Goal: Task Accomplishment & Management: Use online tool/utility

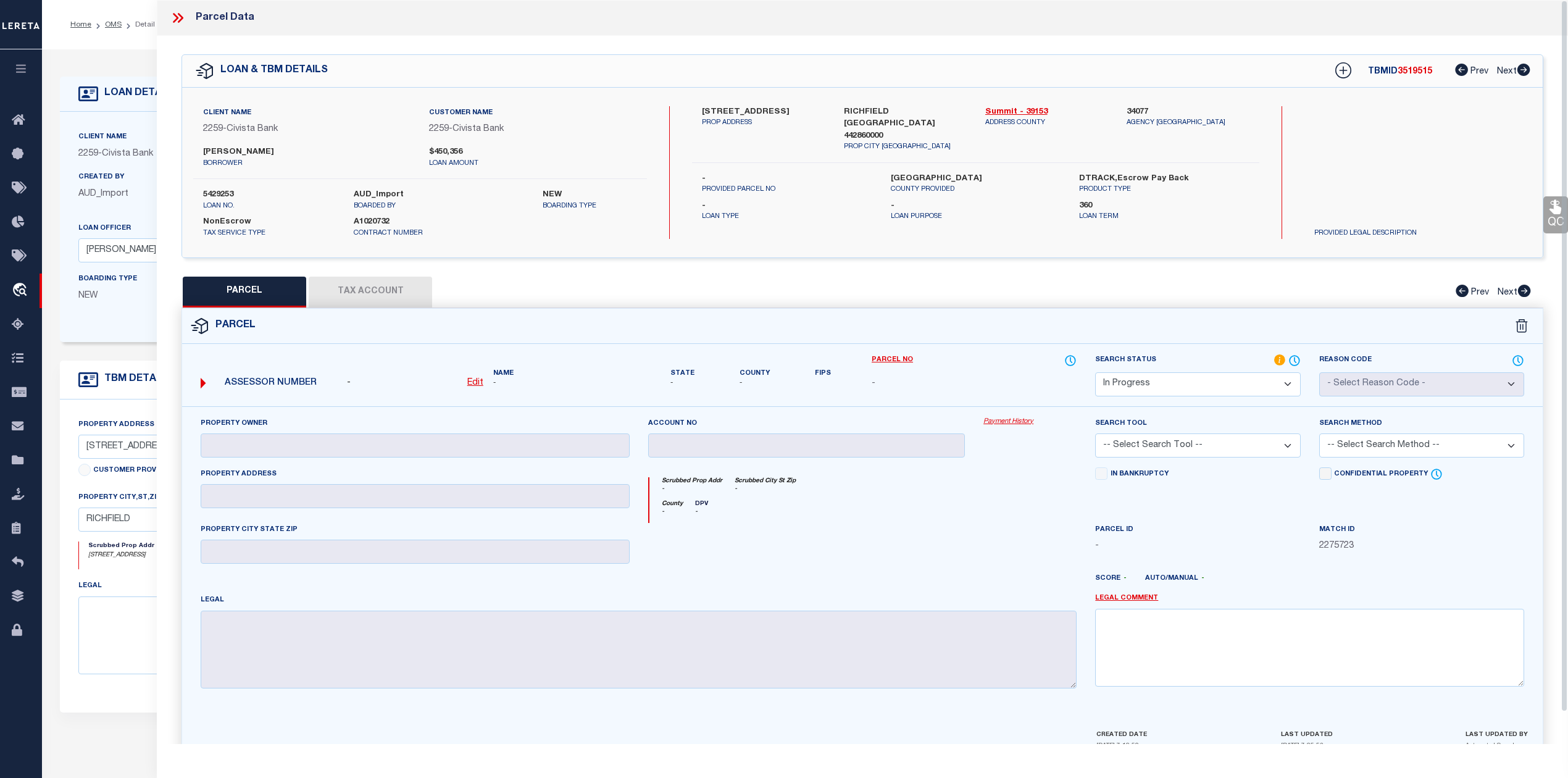
select select "IP"
select select "46631"
select select "7621"
select select "NonEscrow"
click at [179, 18] on icon at bounding box center [177, 18] width 16 height 16
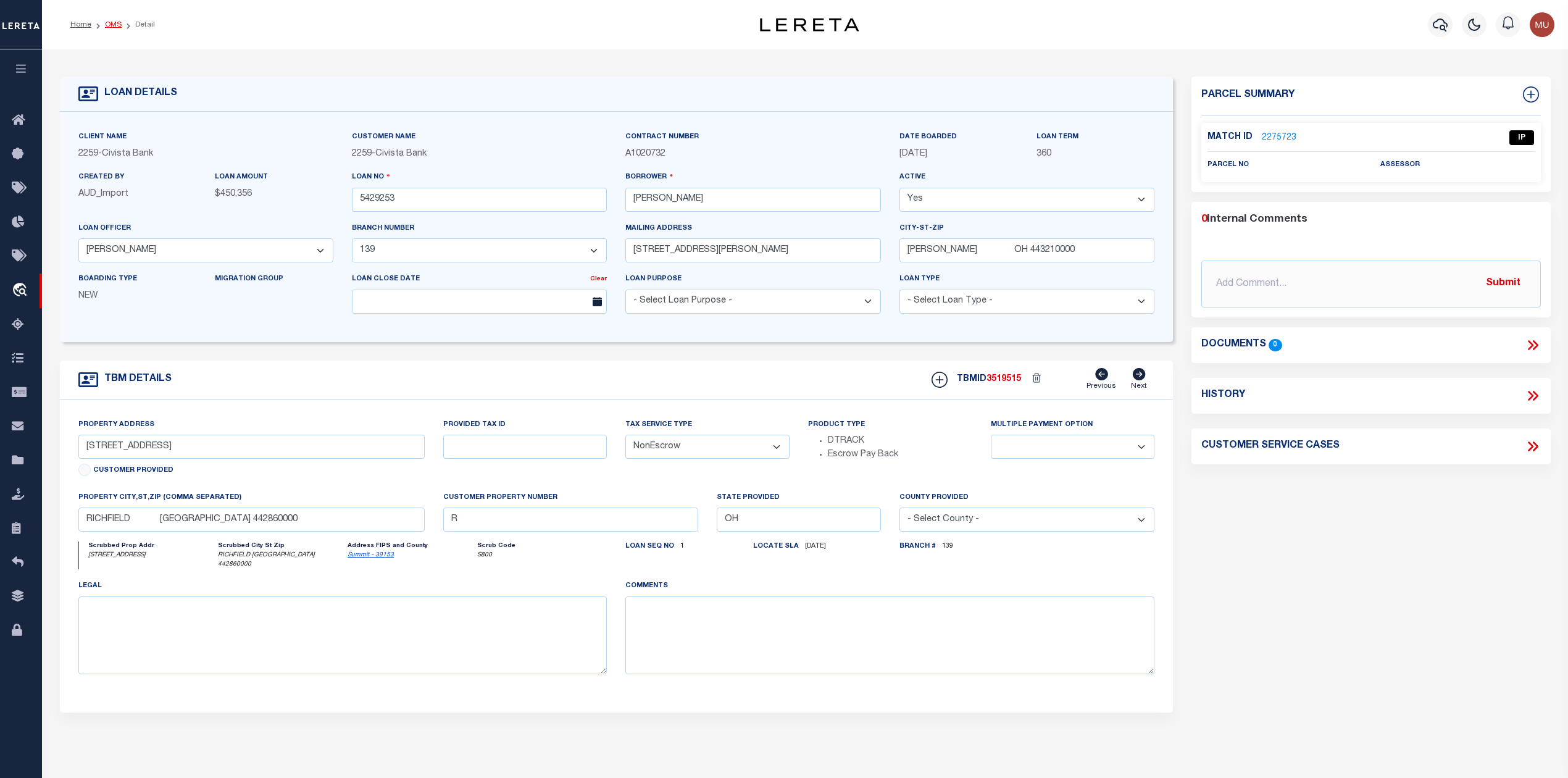
click at [109, 21] on link "OMS" at bounding box center [113, 24] width 17 height 8
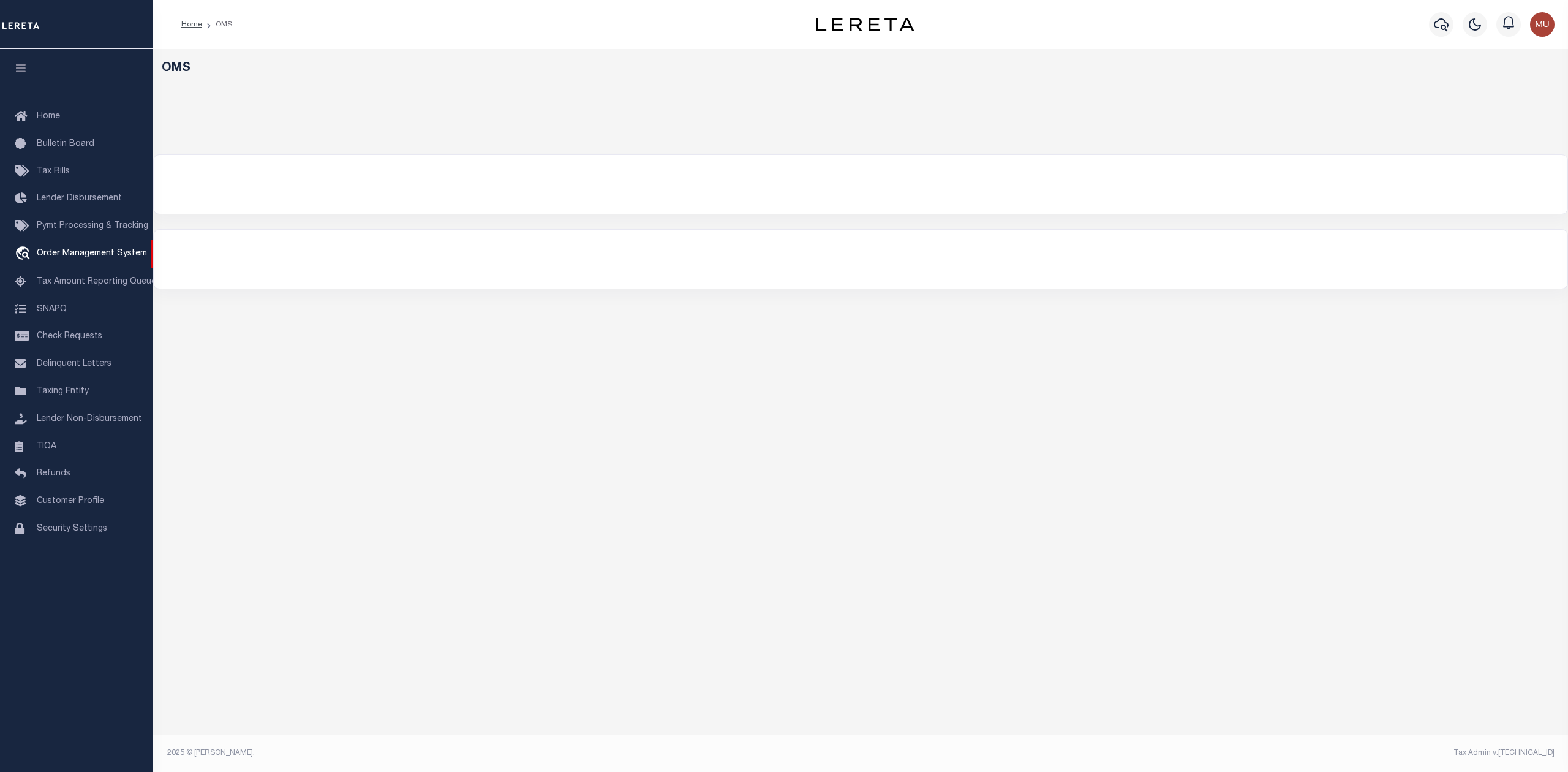
select select "200"
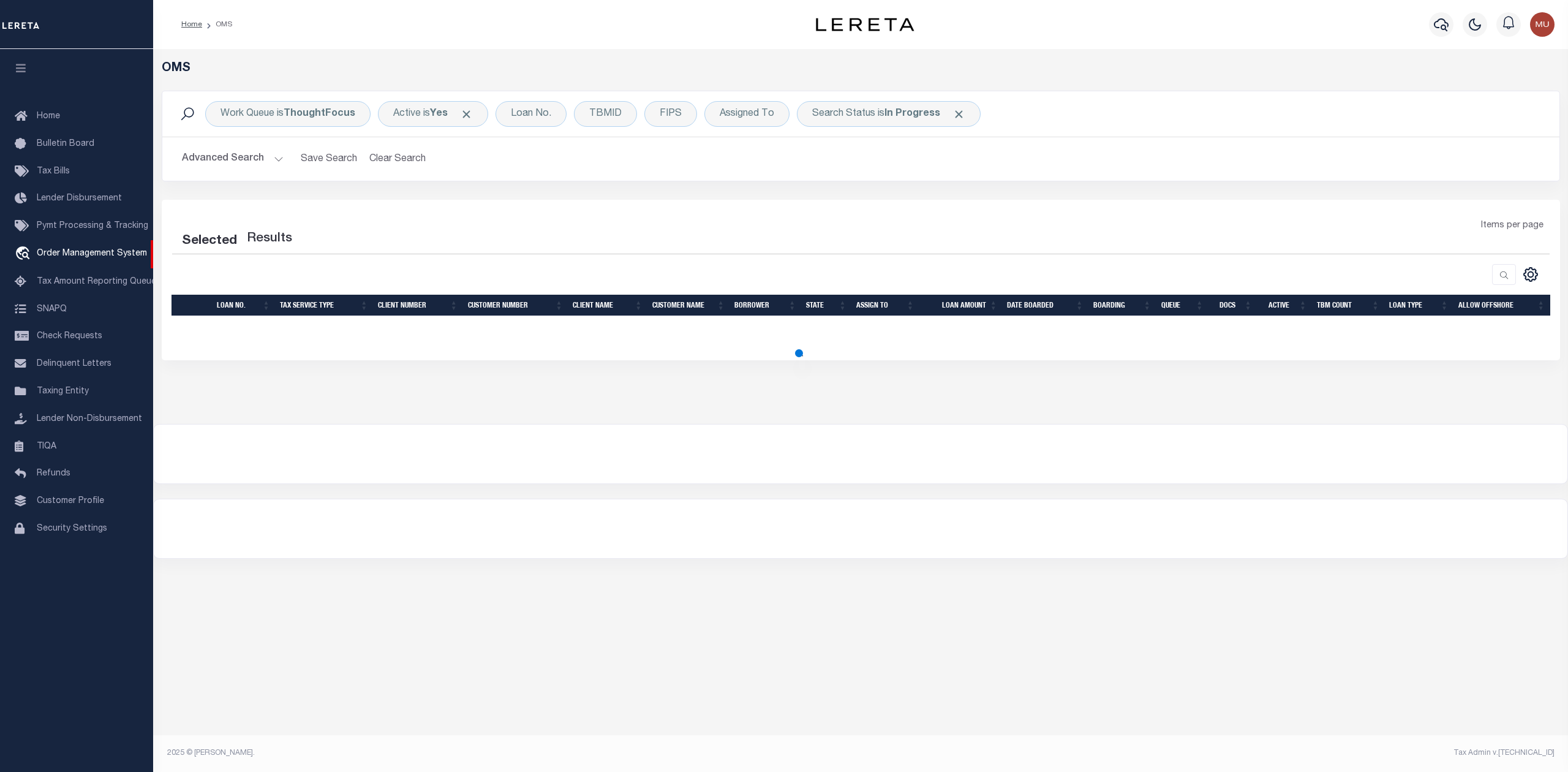
select select "200"
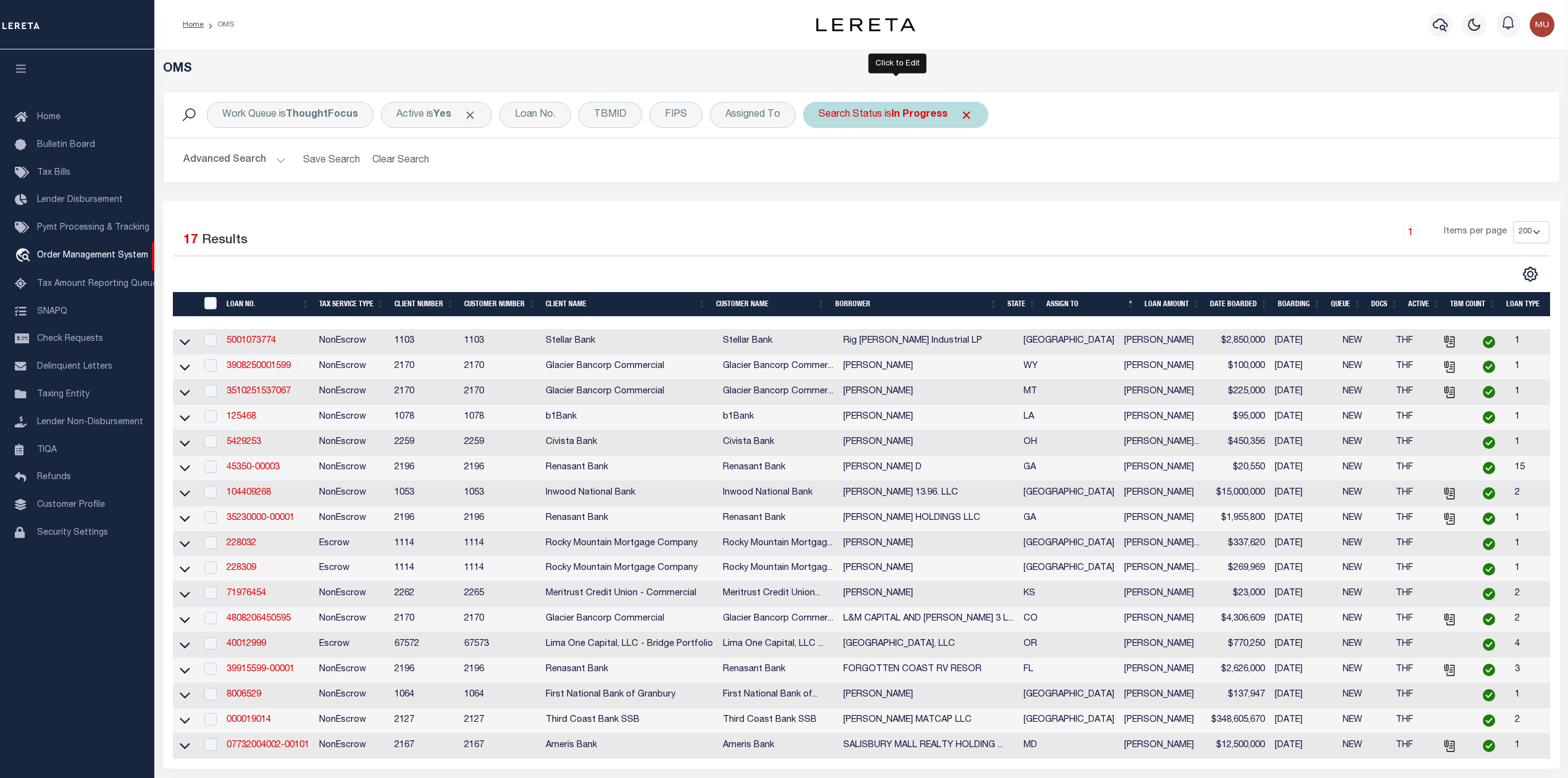
click at [885, 124] on div "Search Status is In Progress" at bounding box center [895, 114] width 186 height 26
click at [873, 166] on select "Automated Search Bad Parcel Complete Duplicate Parcel High Dollar Reporting In …" at bounding box center [910, 176] width 181 height 24
select select "RD"
click at [821, 165] on select "Automated Search Bad Parcel Complete Duplicate Parcel High Dollar Reporting In …" at bounding box center [910, 176] width 181 height 24
click at [974, 205] on input "Apply" at bounding box center [982, 202] width 36 height 20
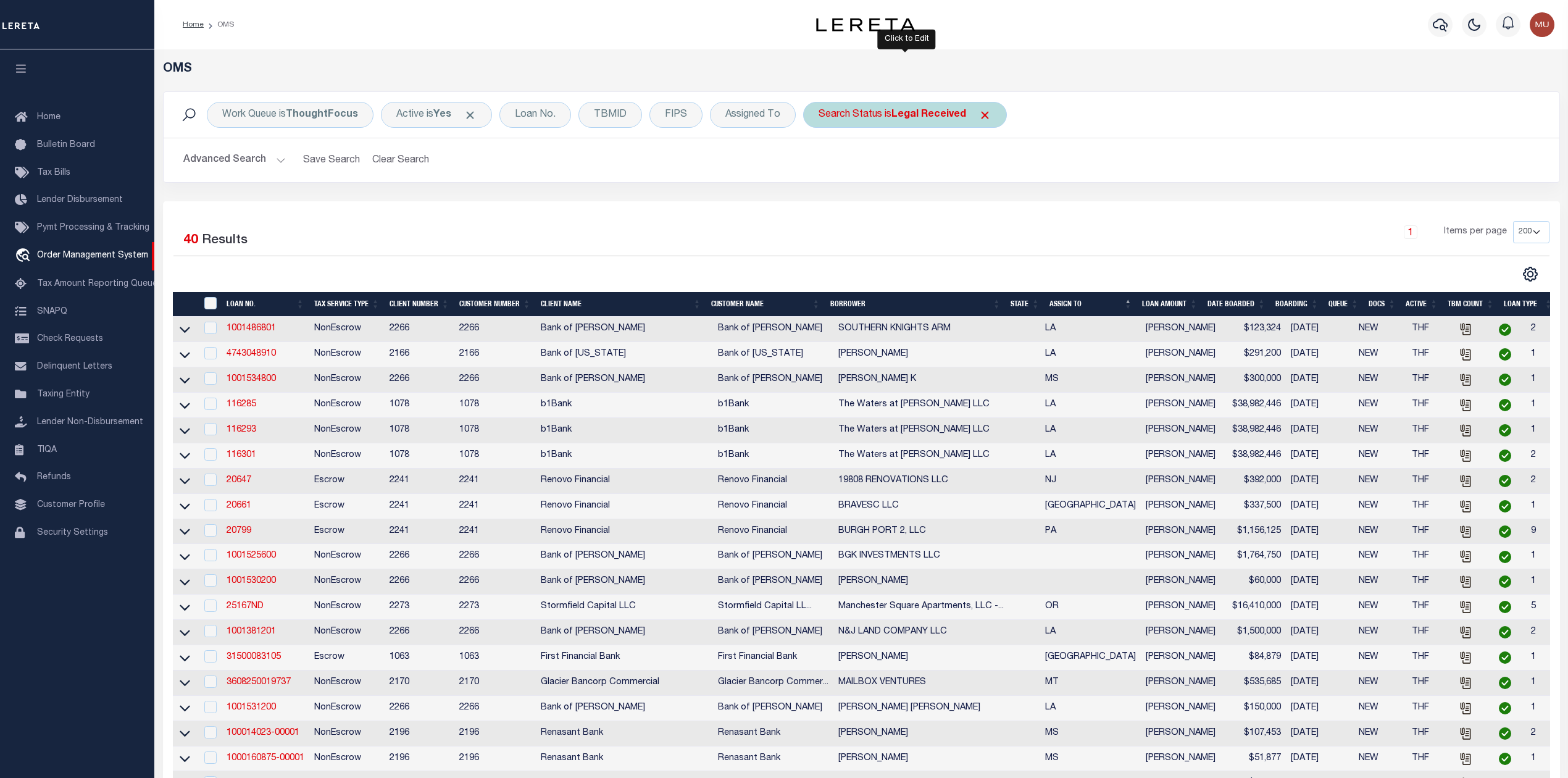
click at [889, 117] on div "Search Status is Legal Received" at bounding box center [905, 114] width 204 height 26
click at [873, 181] on select "Automated Search Bad Parcel Complete Duplicate Parcel High Dollar Reporting In …" at bounding box center [910, 176] width 181 height 24
select select "IP"
click at [821, 165] on select "Automated Search Bad Parcel Complete Duplicate Parcel High Dollar Reporting In …" at bounding box center [910, 176] width 181 height 24
click at [976, 206] on input "Apply" at bounding box center [982, 202] width 36 height 20
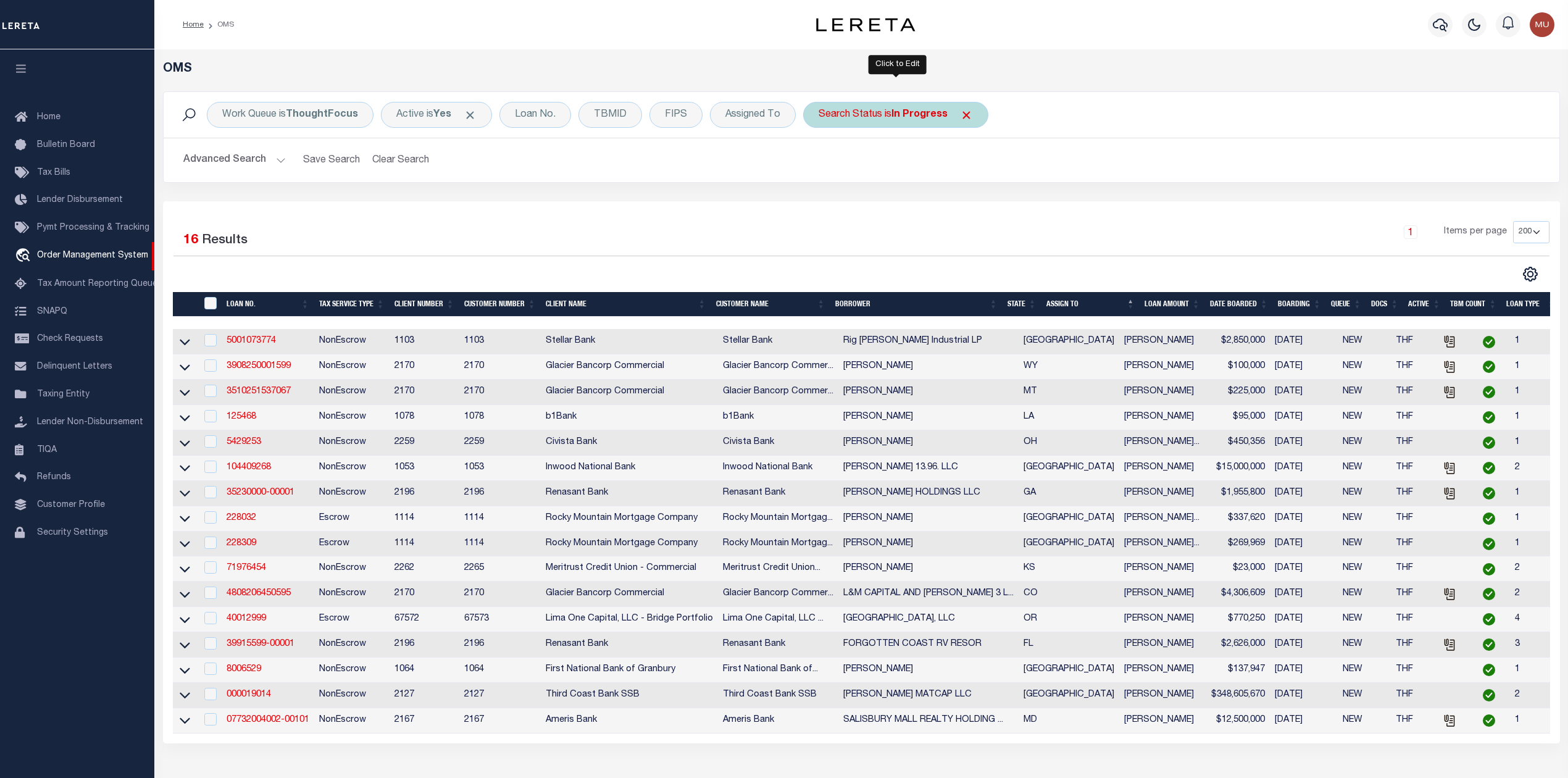
click at [894, 110] on b "In Progress" at bounding box center [920, 115] width 56 height 10
click at [864, 171] on select "Automated Search Bad Parcel Complete Duplicate Parcel High Dollar Reporting In …" at bounding box center [910, 176] width 181 height 24
select select "RD"
click at [821, 165] on select "Automated Search Bad Parcel Complete Duplicate Parcel High Dollar Reporting In …" at bounding box center [910, 176] width 181 height 24
click at [974, 208] on input "Apply" at bounding box center [982, 202] width 36 height 20
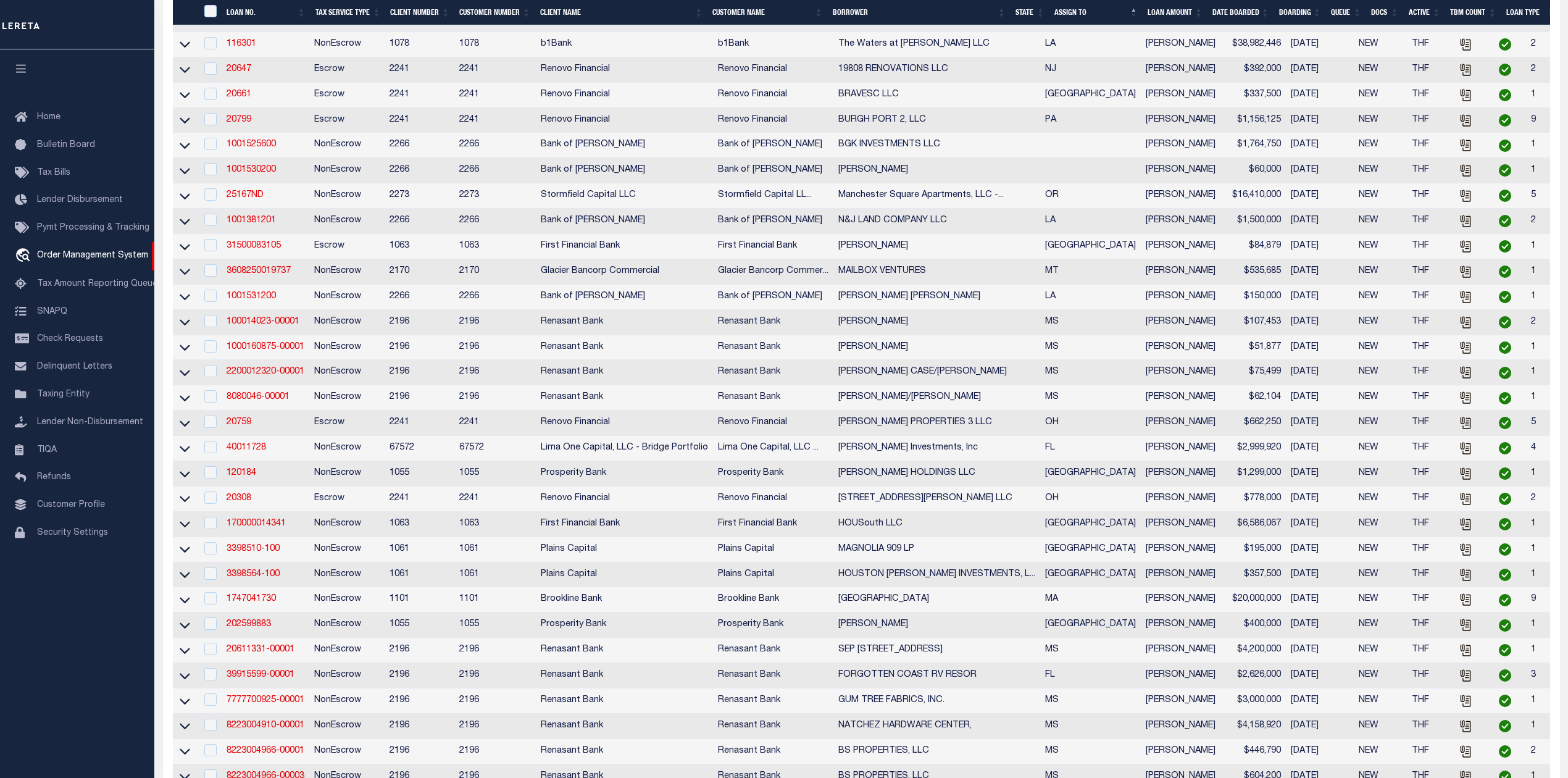
scroll to position [823, 0]
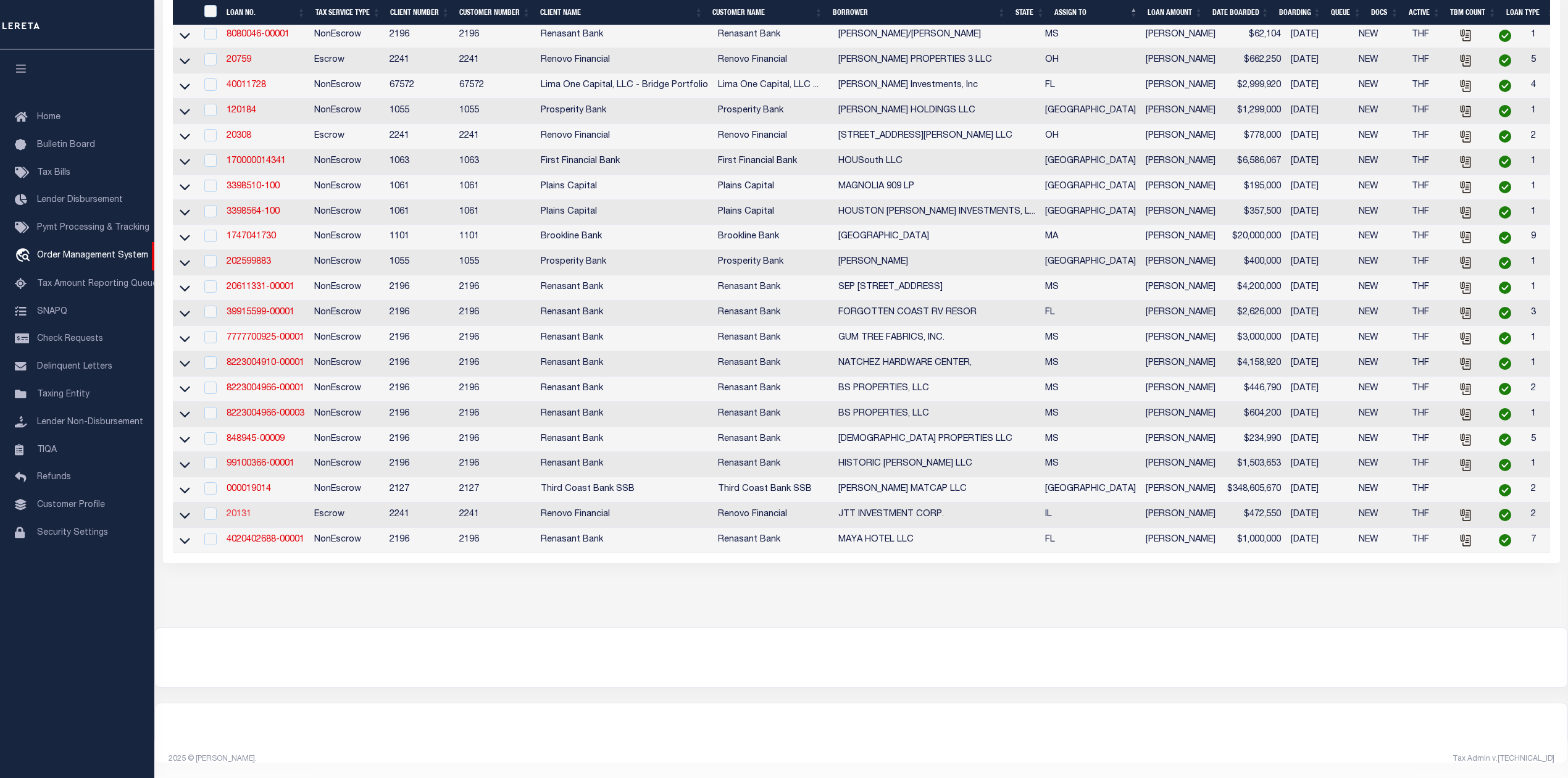
click at [228, 510] on link "20131" at bounding box center [239, 514] width 24 height 8
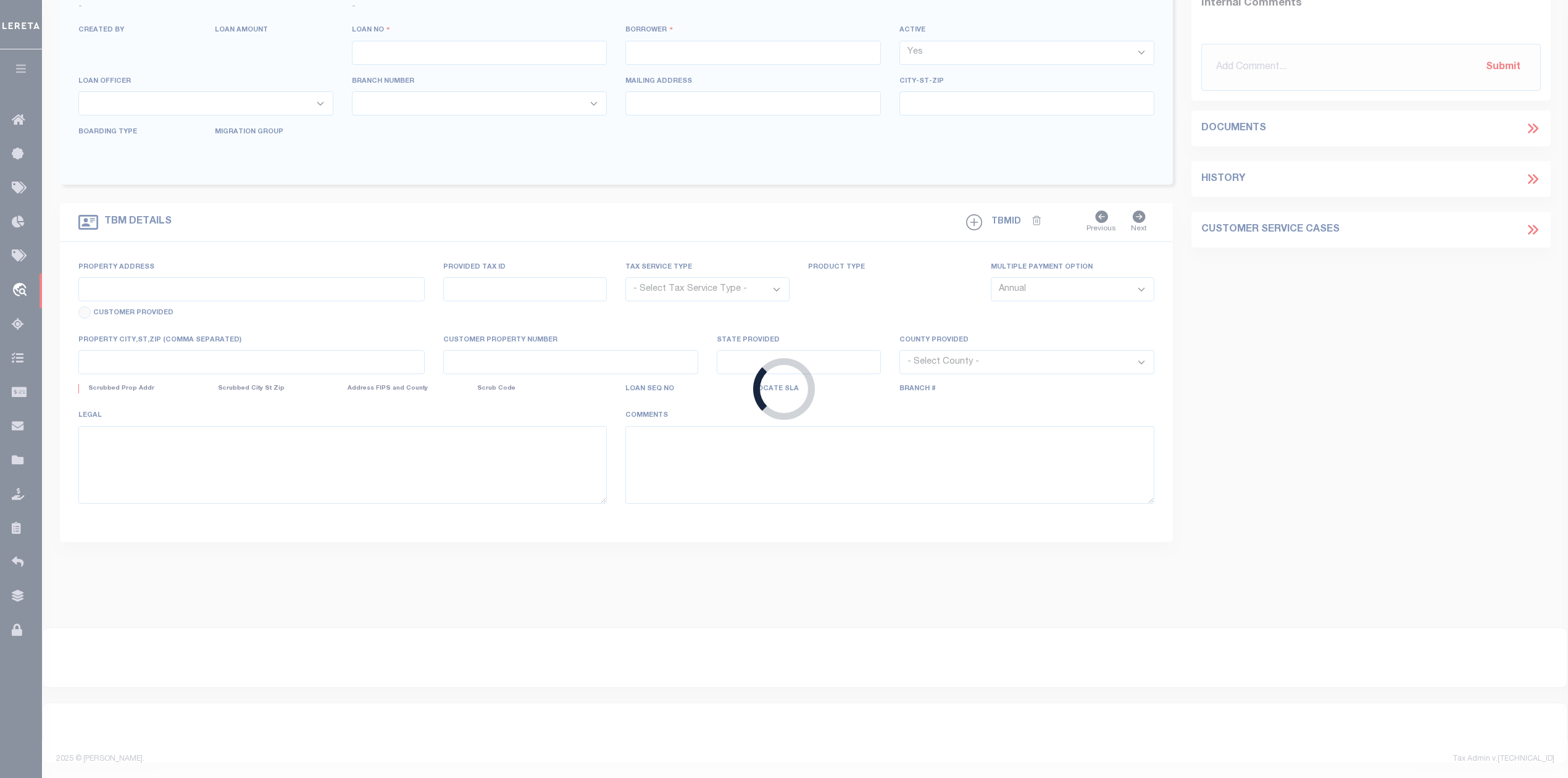
type input "20131"
type input "JTT INVESTMENT CORP."
select select
type input "7538 Woodlawn Avenue"
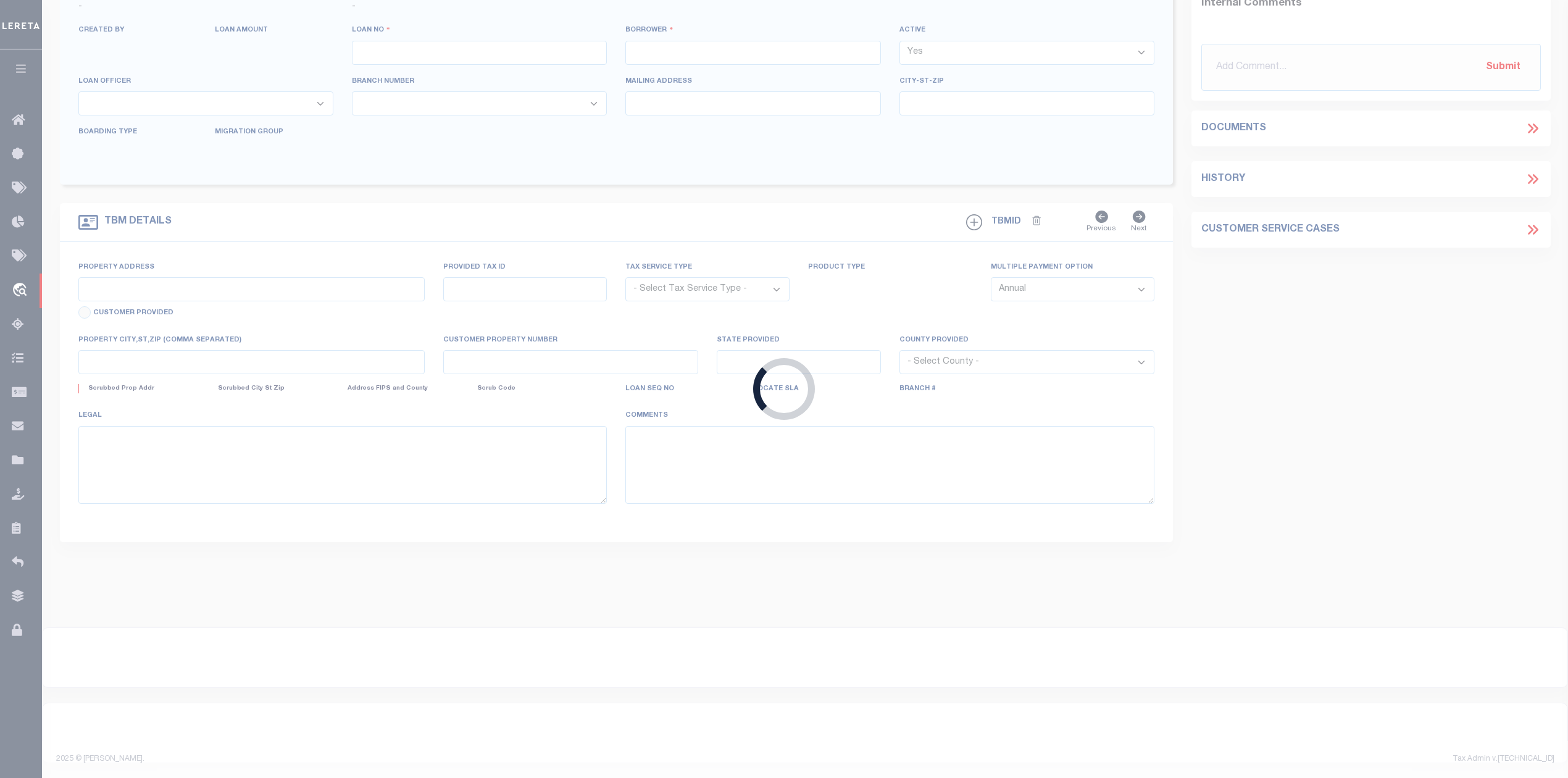
type input "Hammond IN 46324"
select select "400"
select select "Escrow"
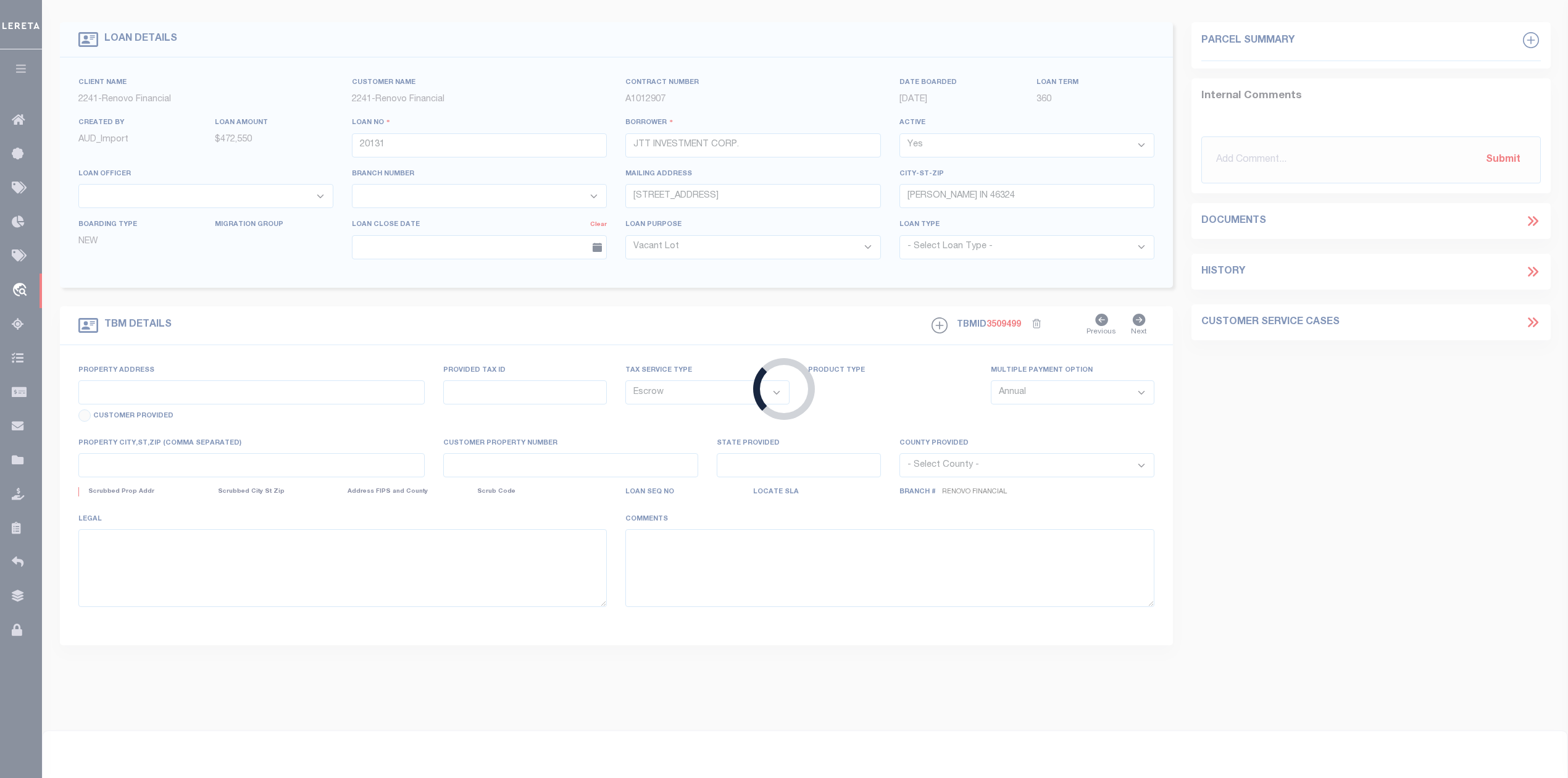
type input "5537 South May Street"
select select
type input "Chicago, IL 60621"
type input "a0kUS00000CUNtB"
type input "IL"
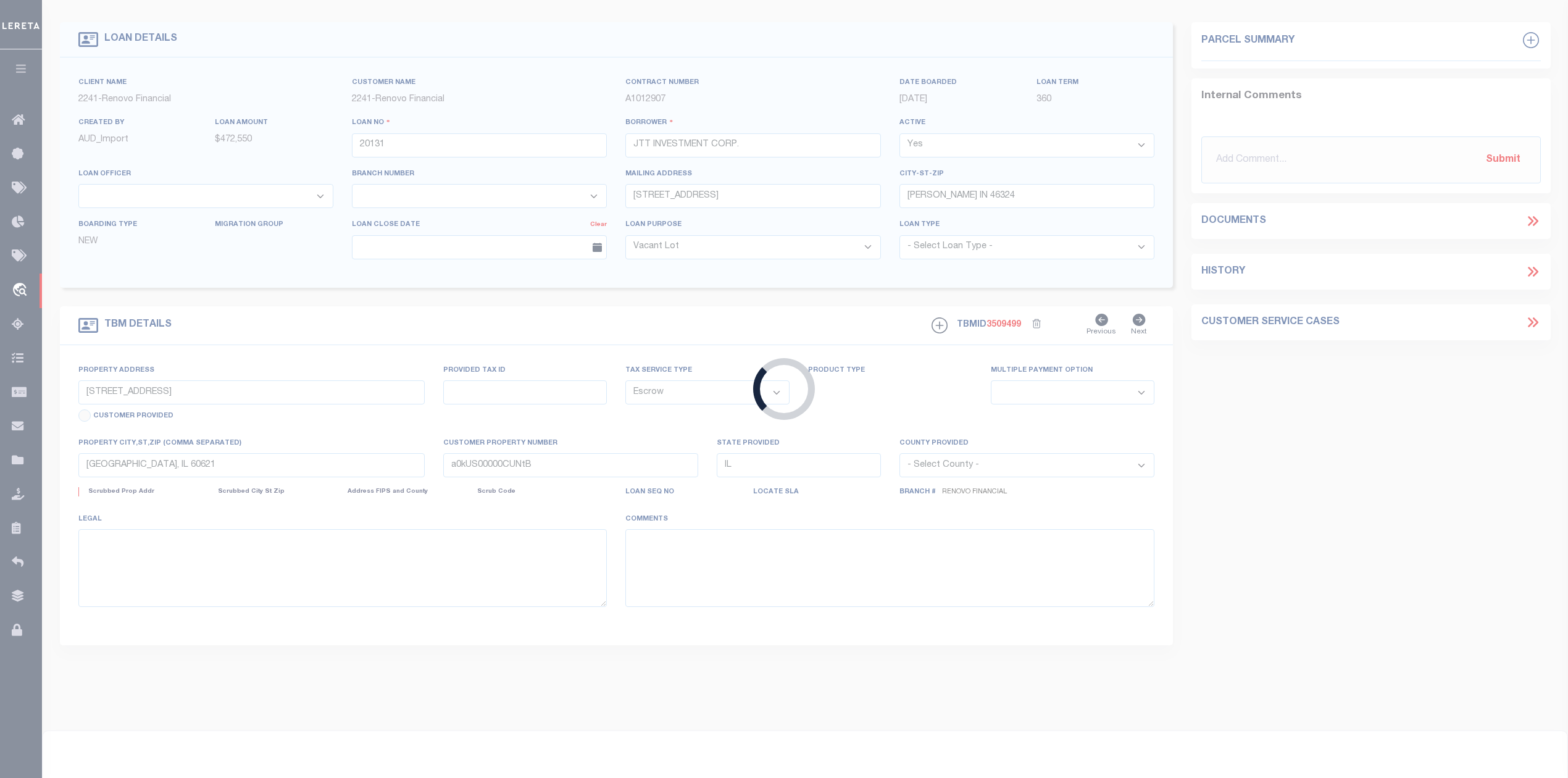
select select
type textarea "LEGAL REQUIRED"
select select "164194"
select select "25066"
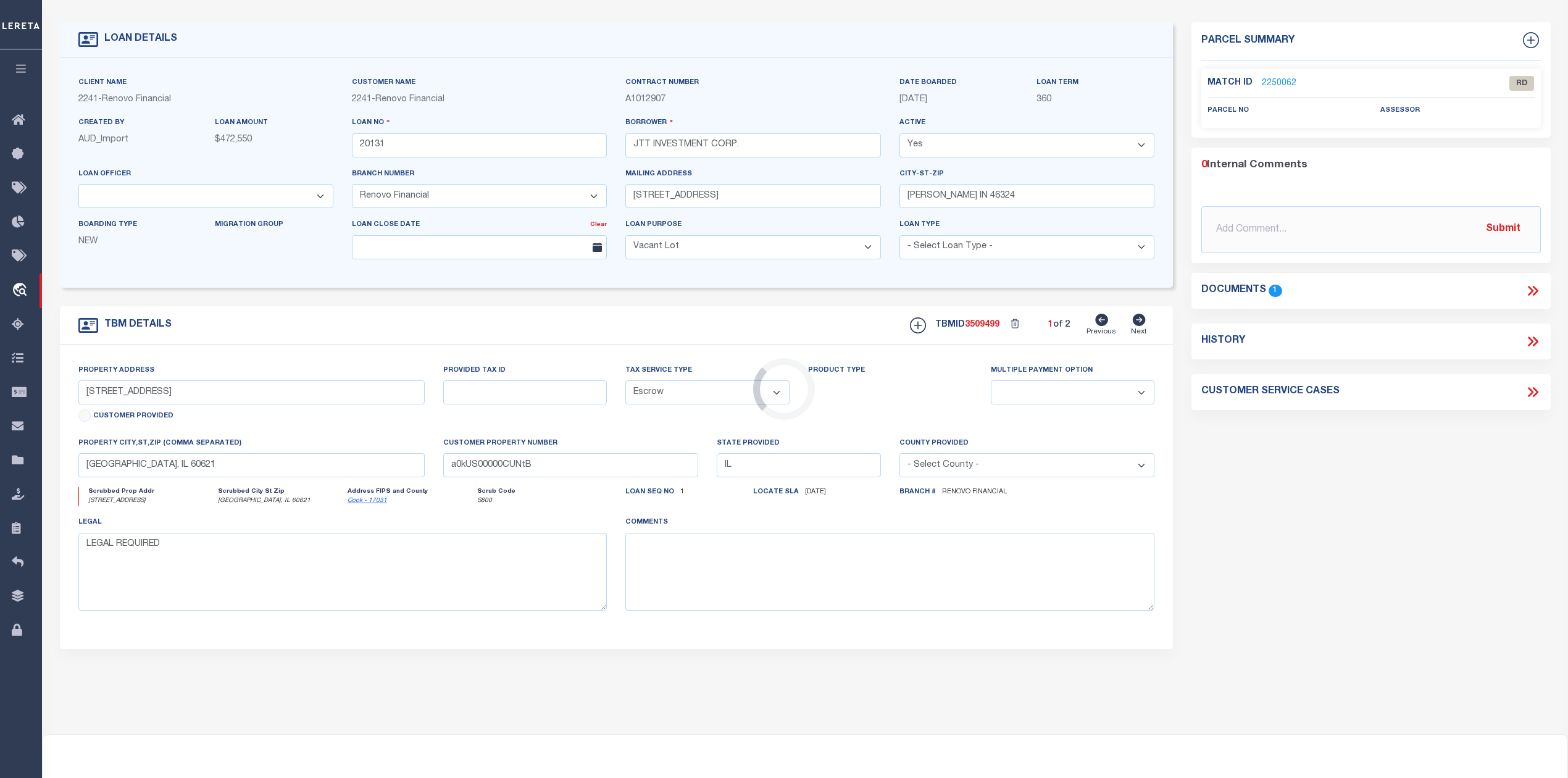
scroll to position [0, 0]
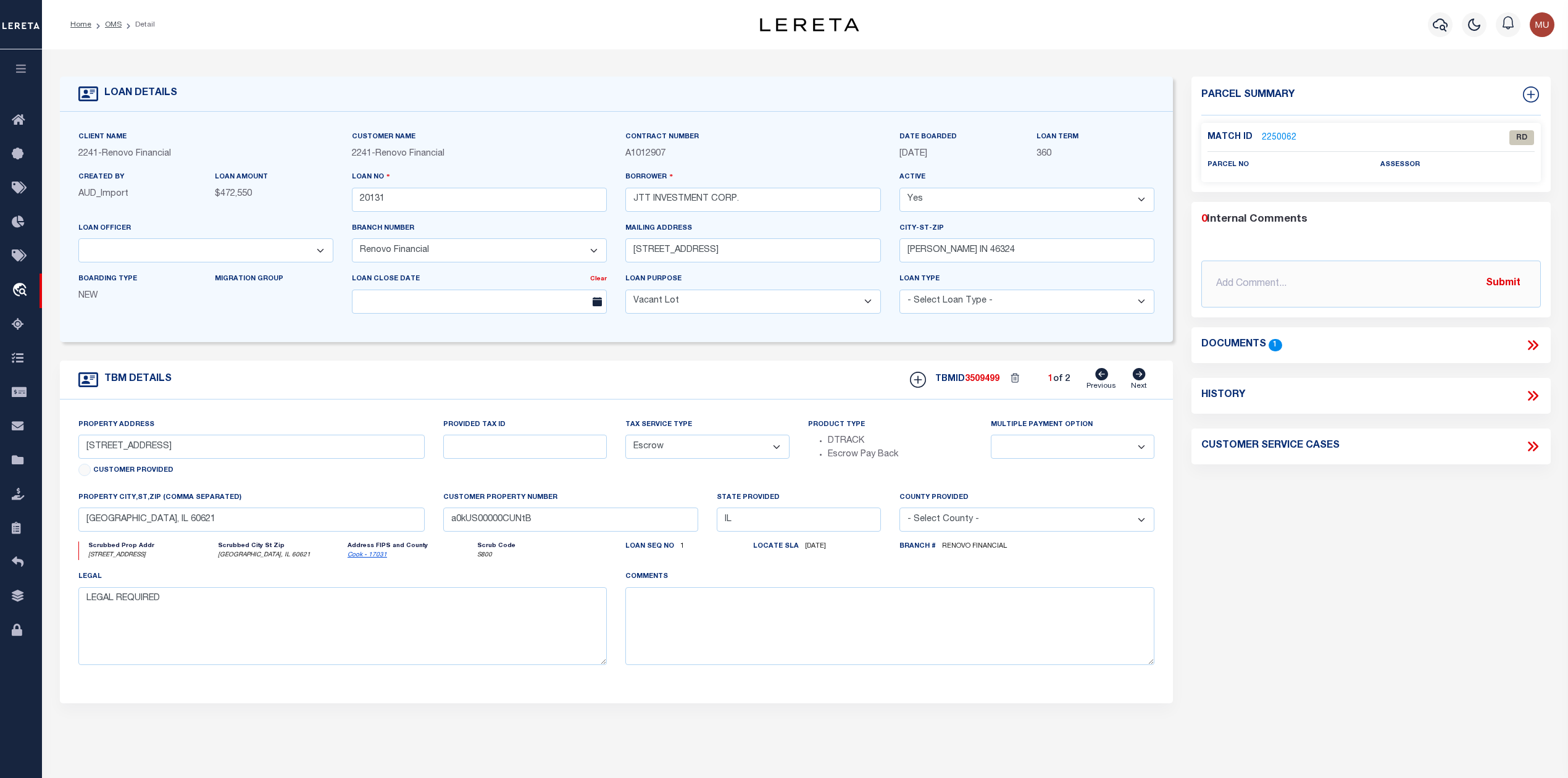
click at [1534, 339] on icon at bounding box center [1533, 344] width 16 height 16
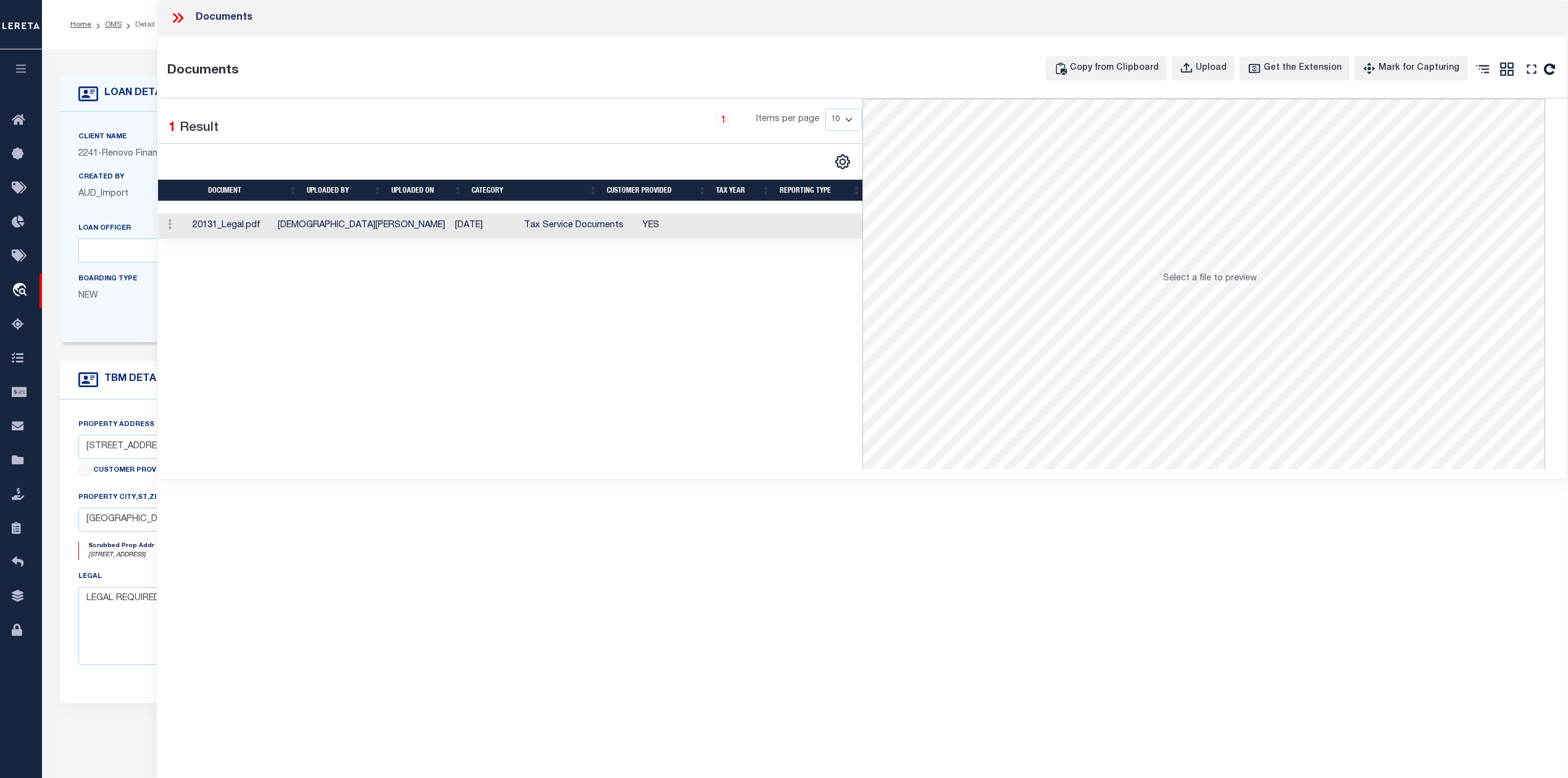
click at [258, 225] on td "20131_Legal.pdf" at bounding box center [229, 226] width 85 height 25
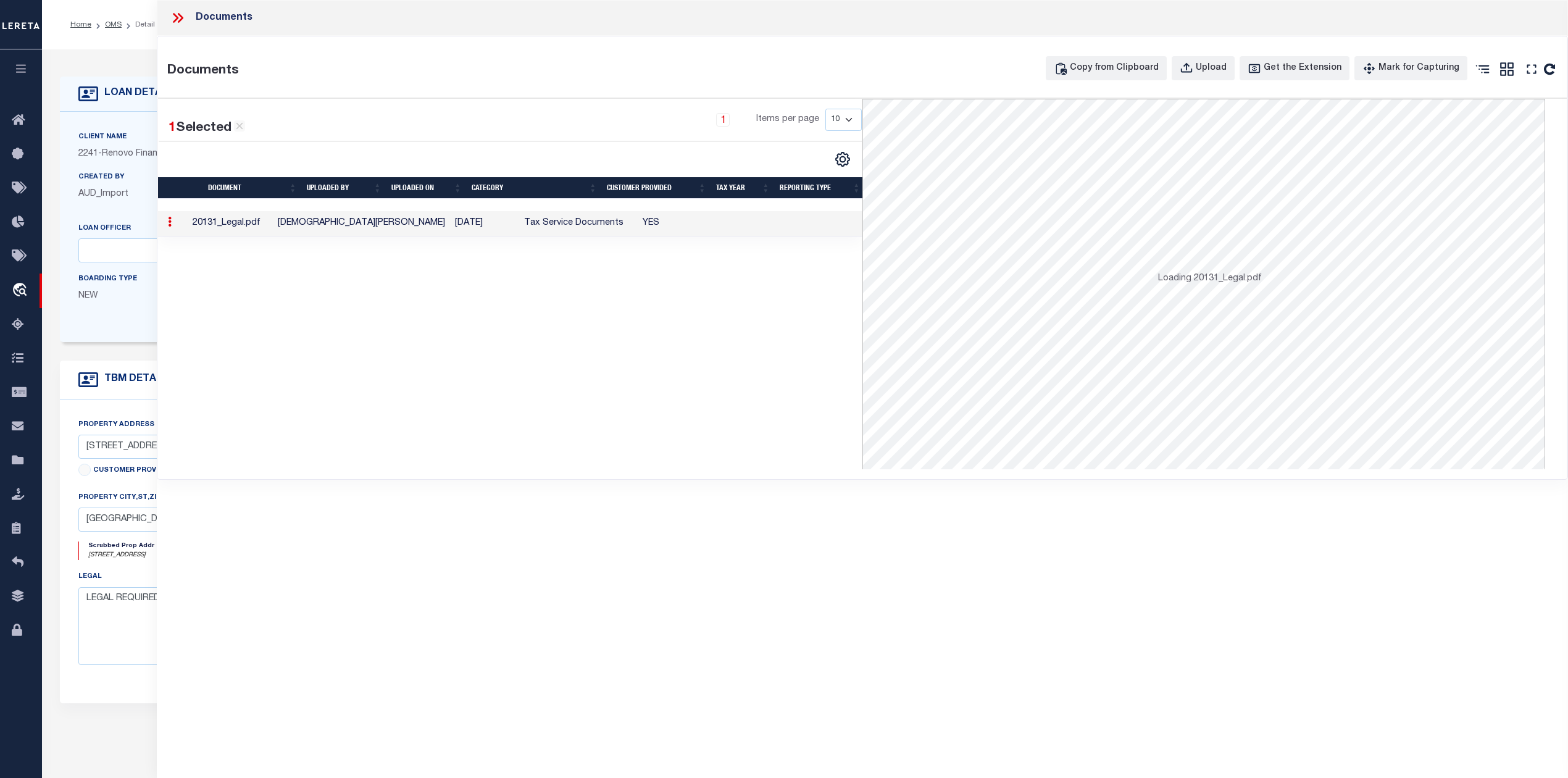
click at [258, 225] on td "20131_Legal.pdf" at bounding box center [229, 223] width 85 height 25
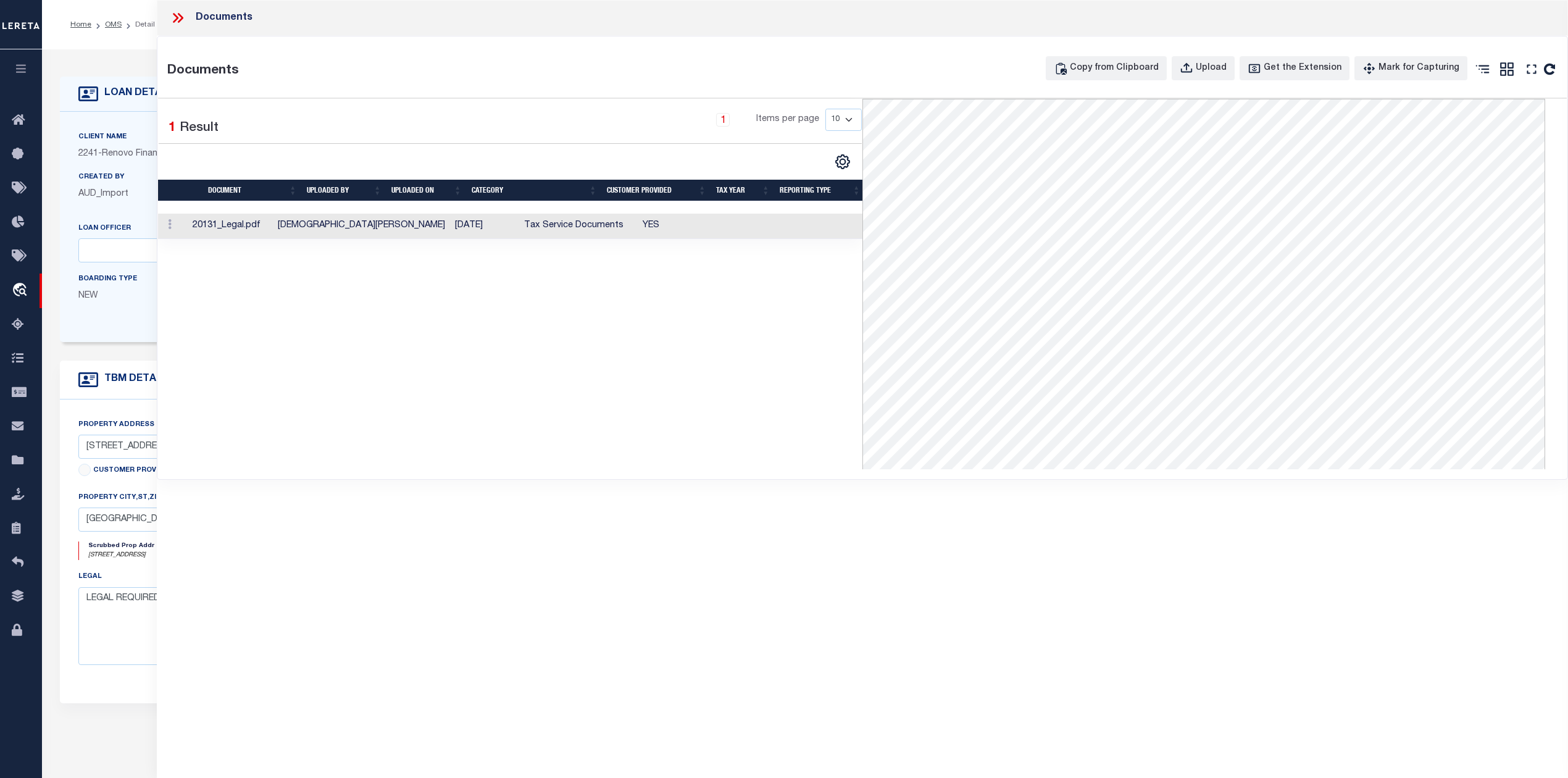
click at [176, 21] on icon at bounding box center [177, 18] width 16 height 16
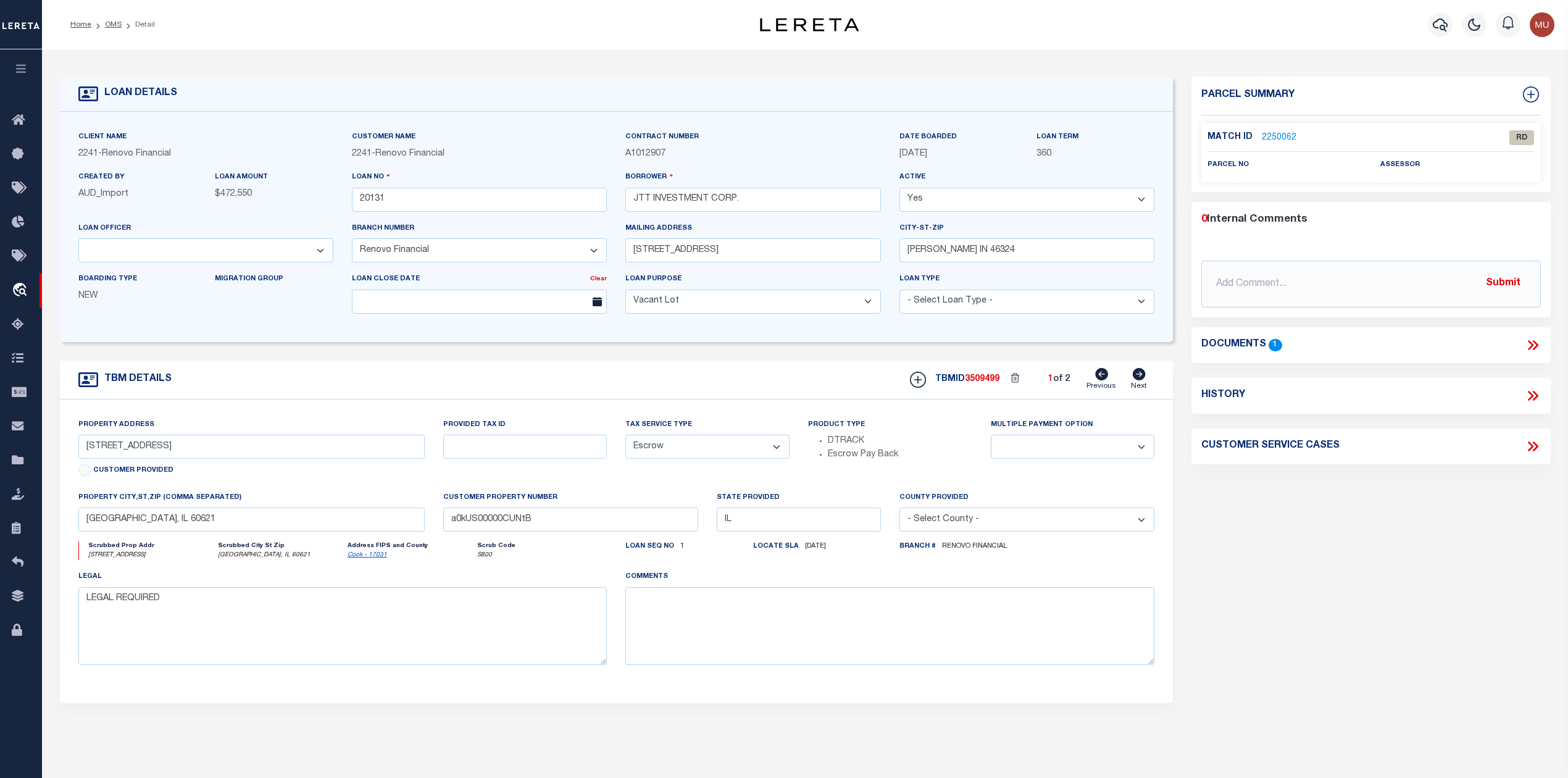
click at [1287, 137] on link "2250062" at bounding box center [1279, 138] width 34 height 13
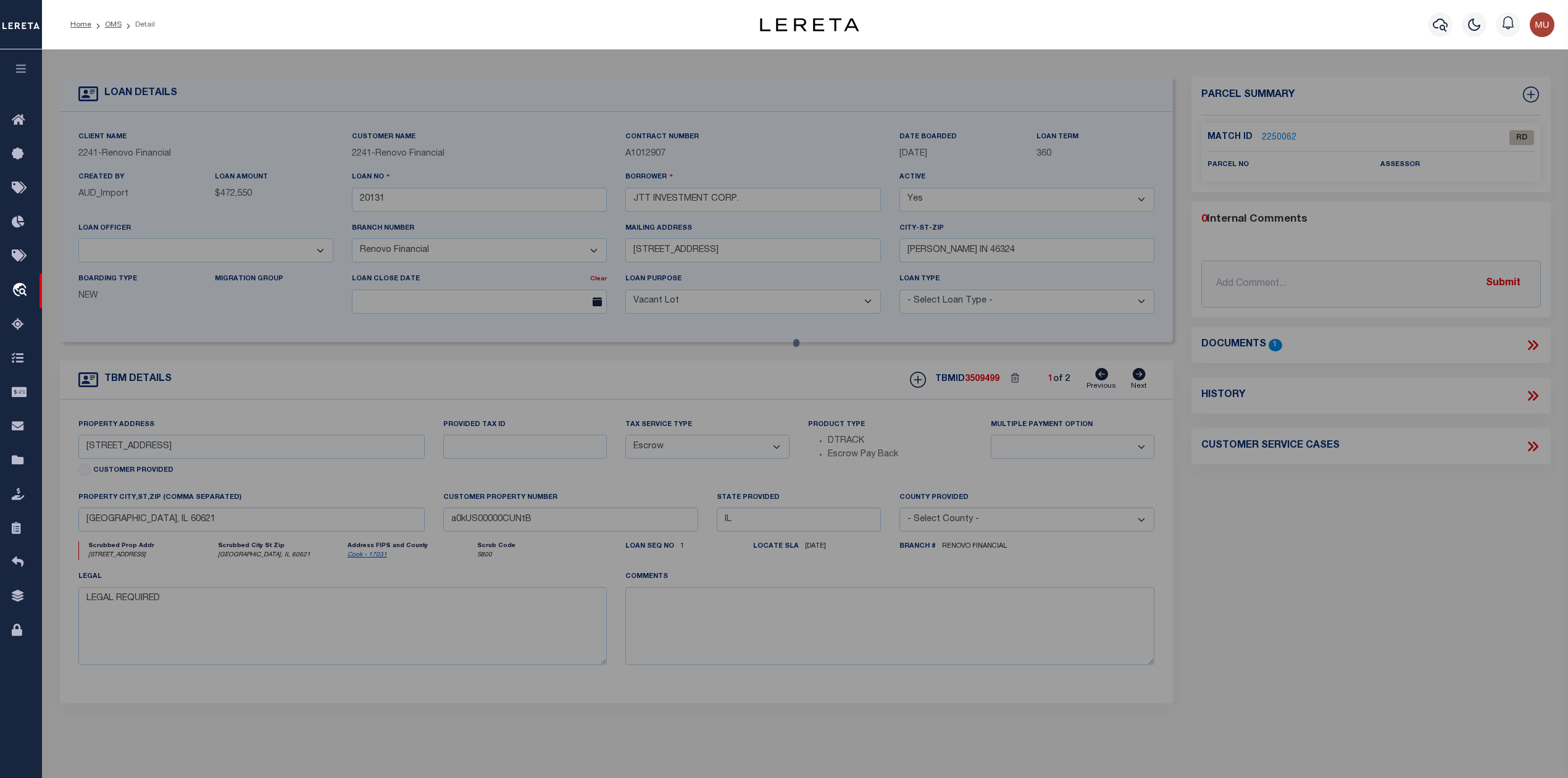
checkbox input "false"
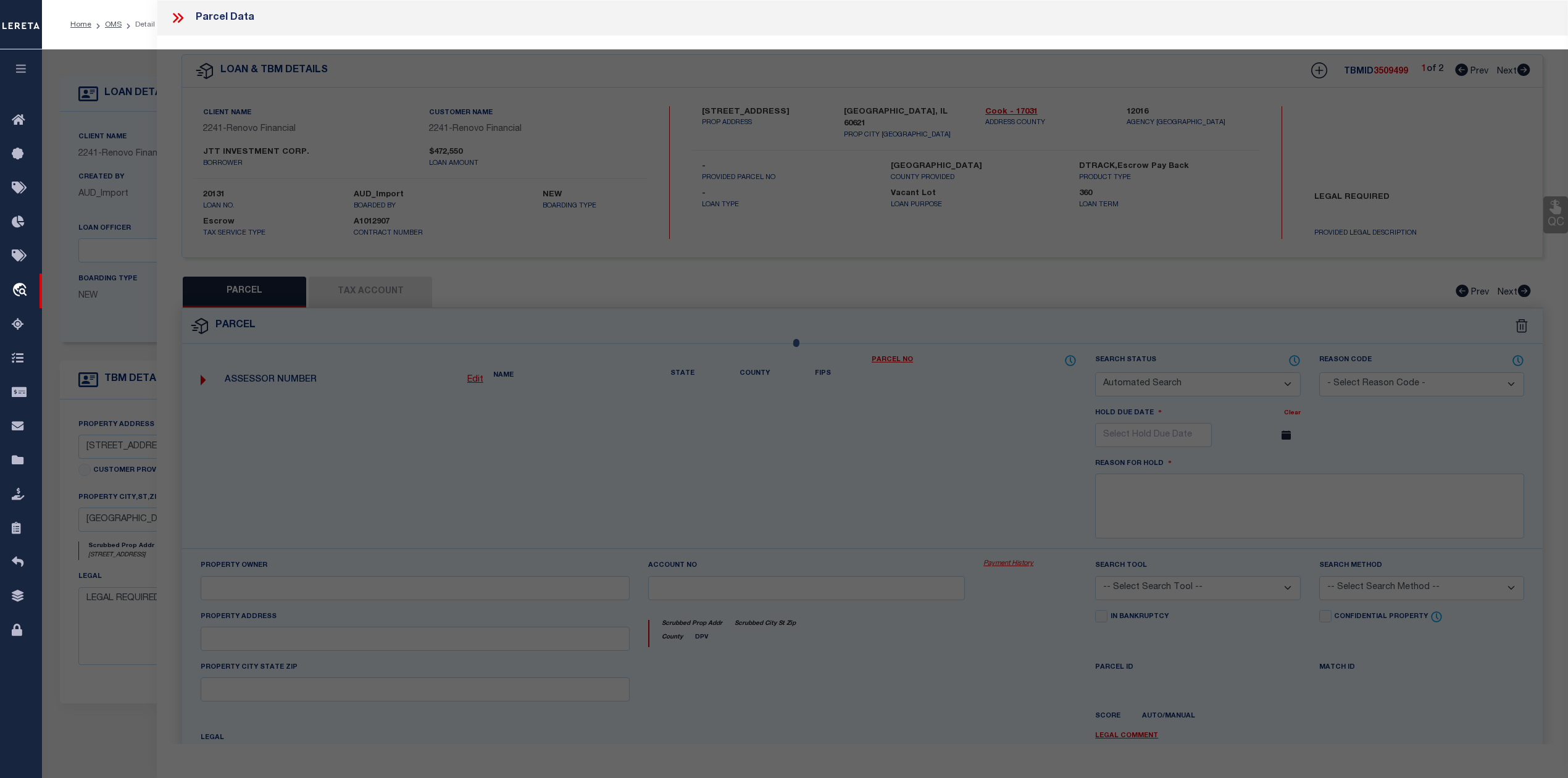
select select "RD"
checkbox input "false"
type textarea "Document uploaded that satisfies a legal requirement, changing from [GEOGRAPHIC…"
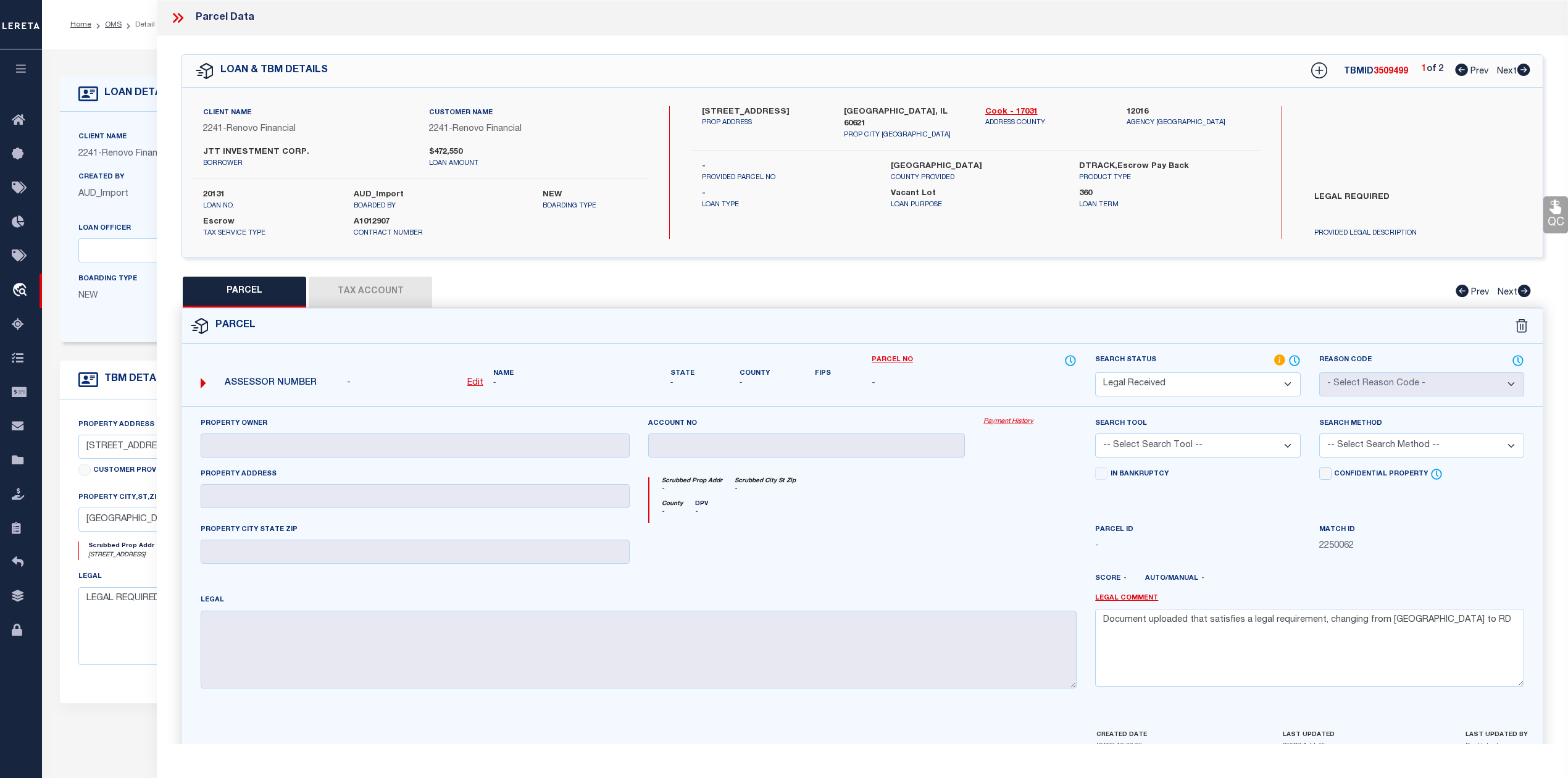
click at [1512, 71] on span "Next" at bounding box center [1508, 71] width 20 height 8
select select "AS"
checkbox input "false"
select select "RD"
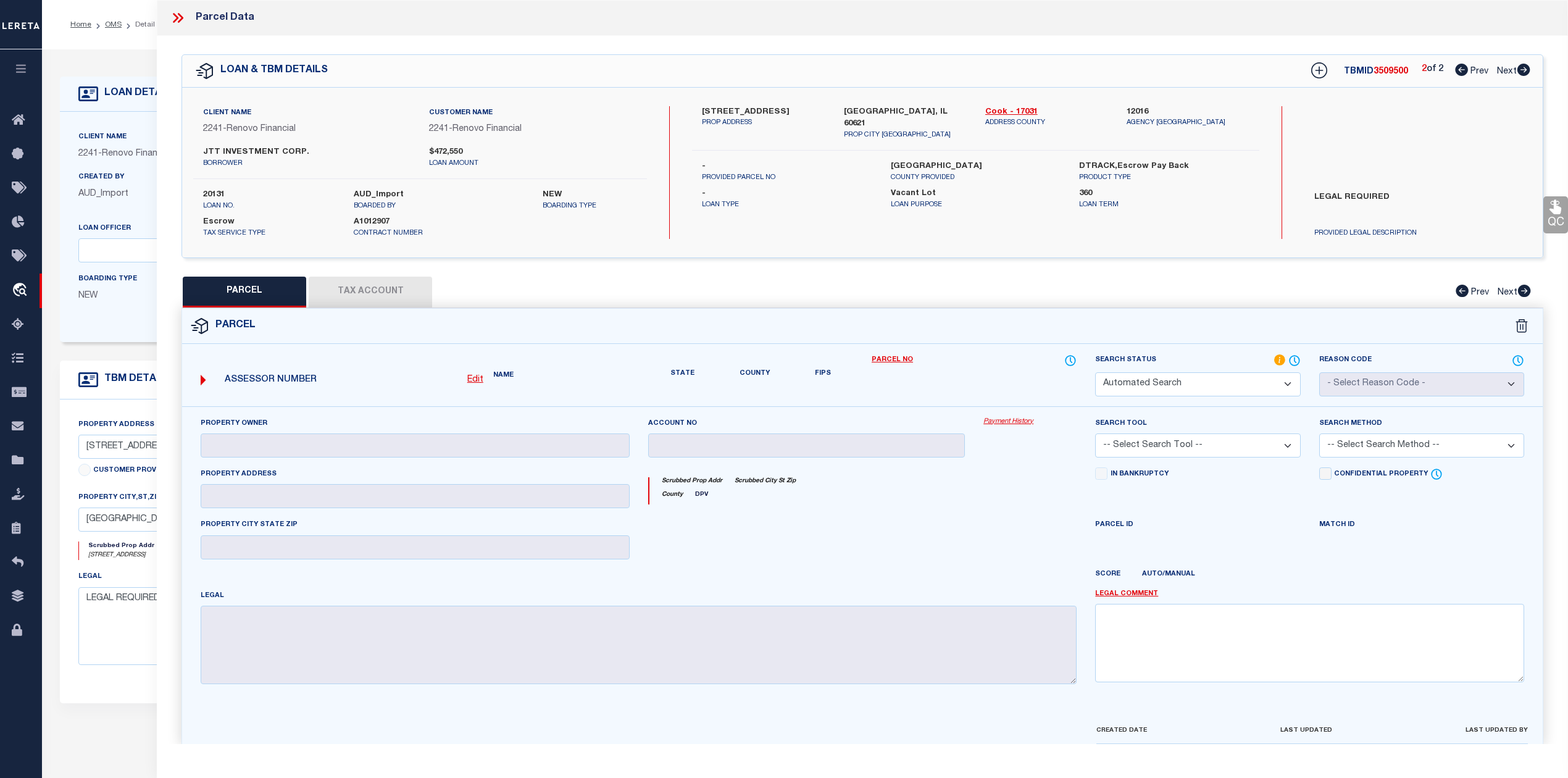
checkbox input "false"
type textarea "Document uploaded that satisfies a legal requirement, changing from [GEOGRAPHIC…"
click at [176, 15] on icon at bounding box center [177, 18] width 16 height 16
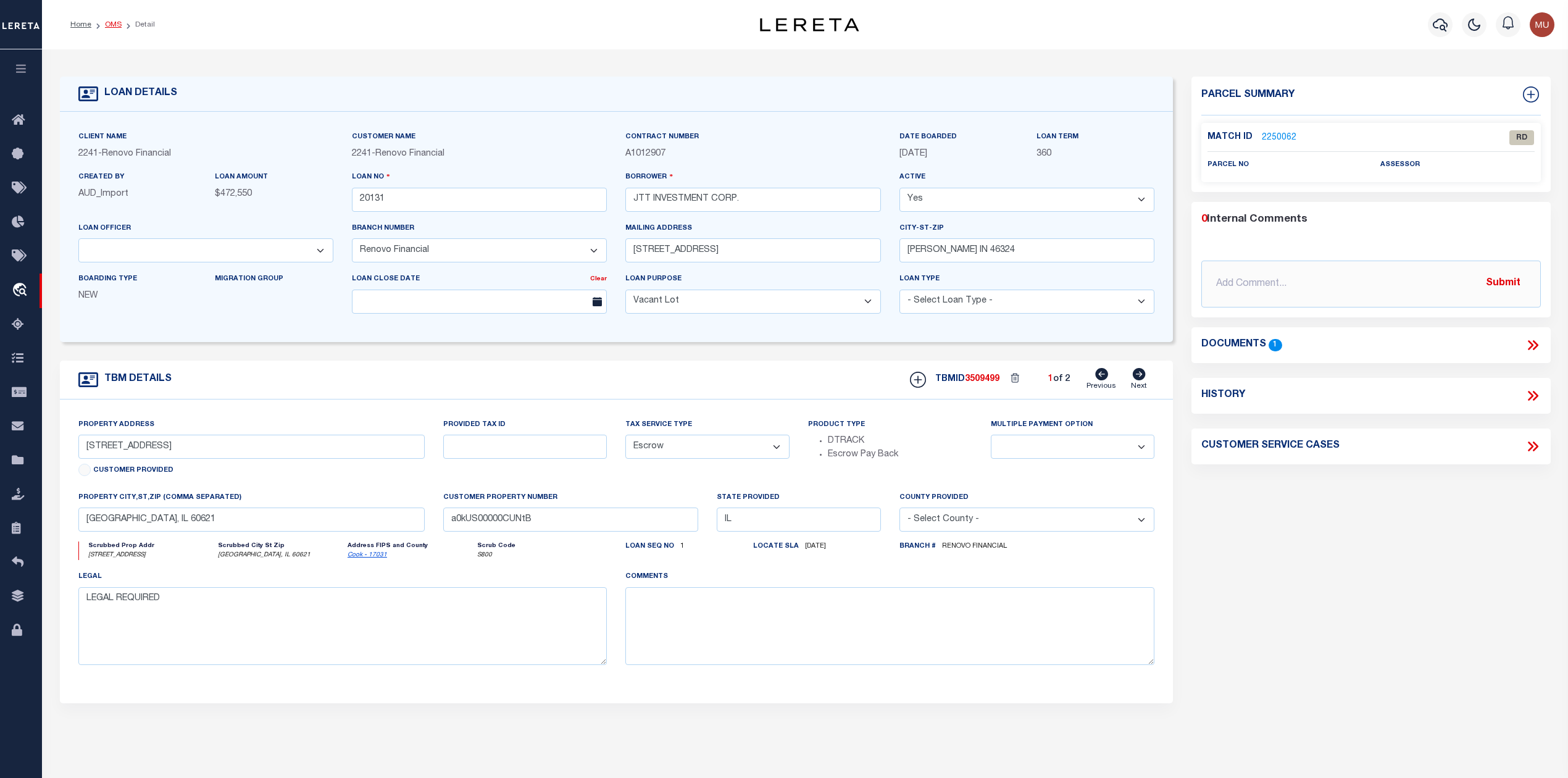
click at [113, 28] on link "OMS" at bounding box center [113, 24] width 17 height 8
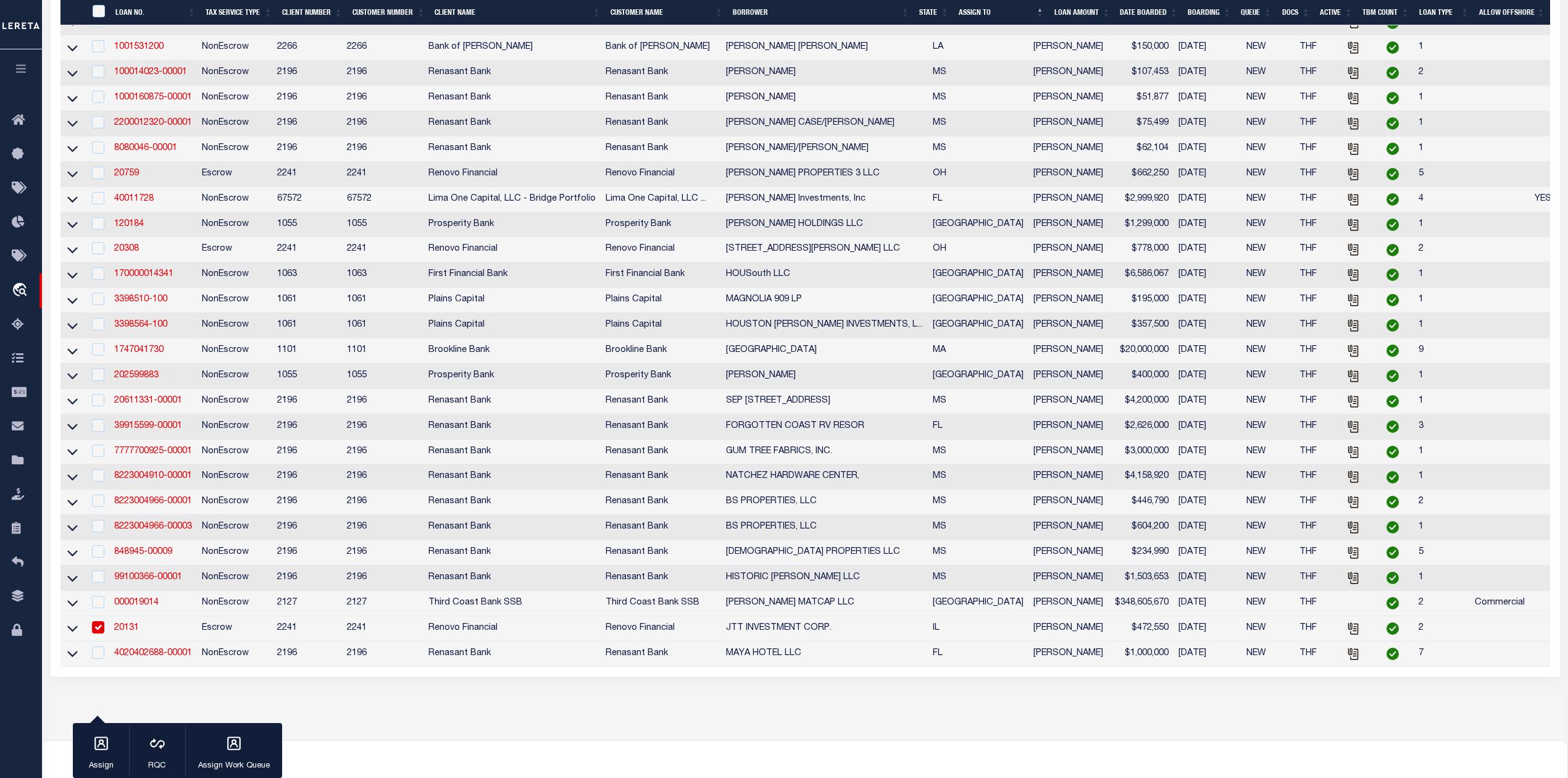
scroll to position [814, 0]
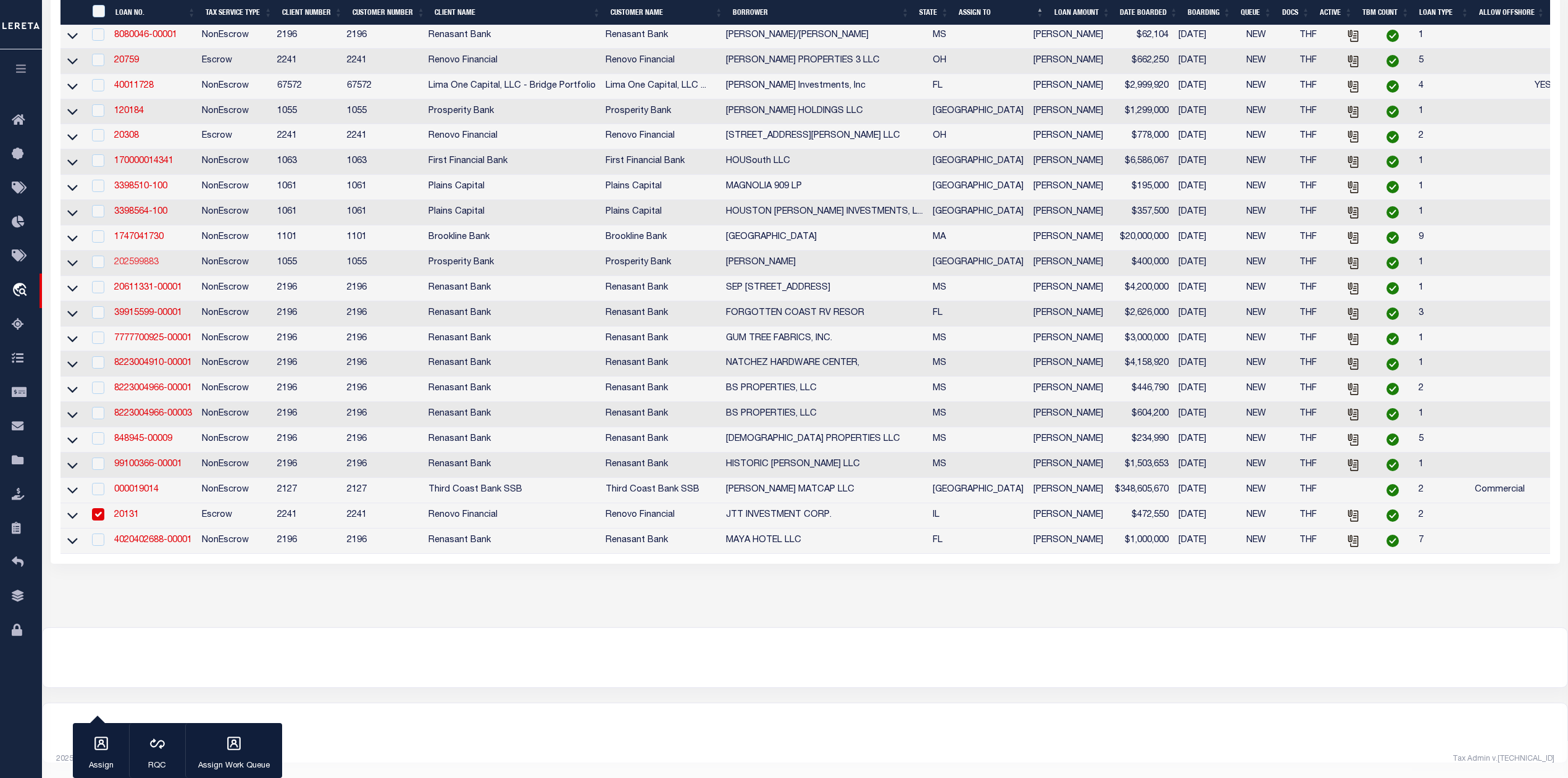
click at [141, 258] on link "202599883" at bounding box center [136, 262] width 45 height 8
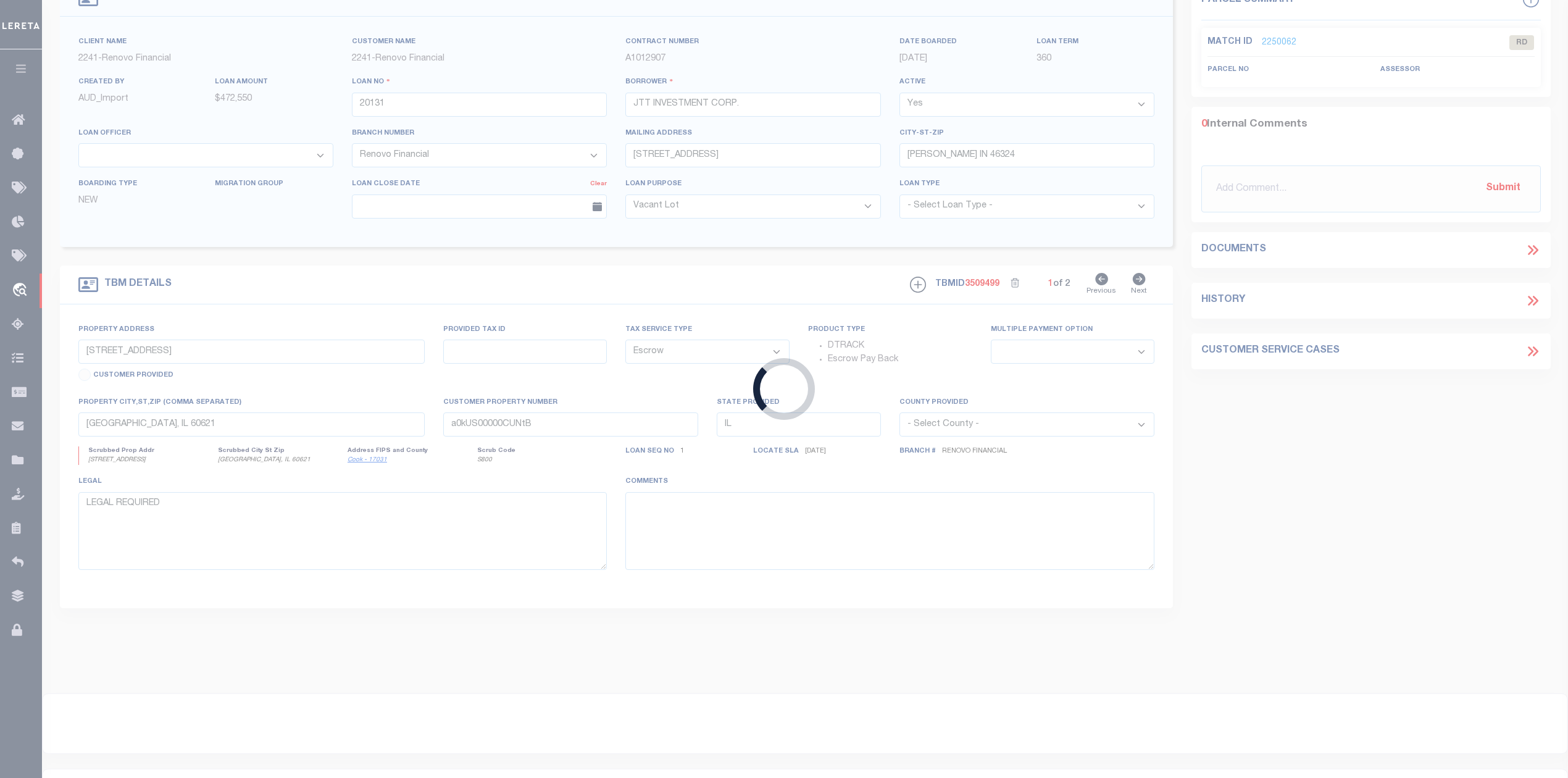
type input "202599883"
type input "[PERSON_NAME]"
select select
type input "350 KELSEY RD"
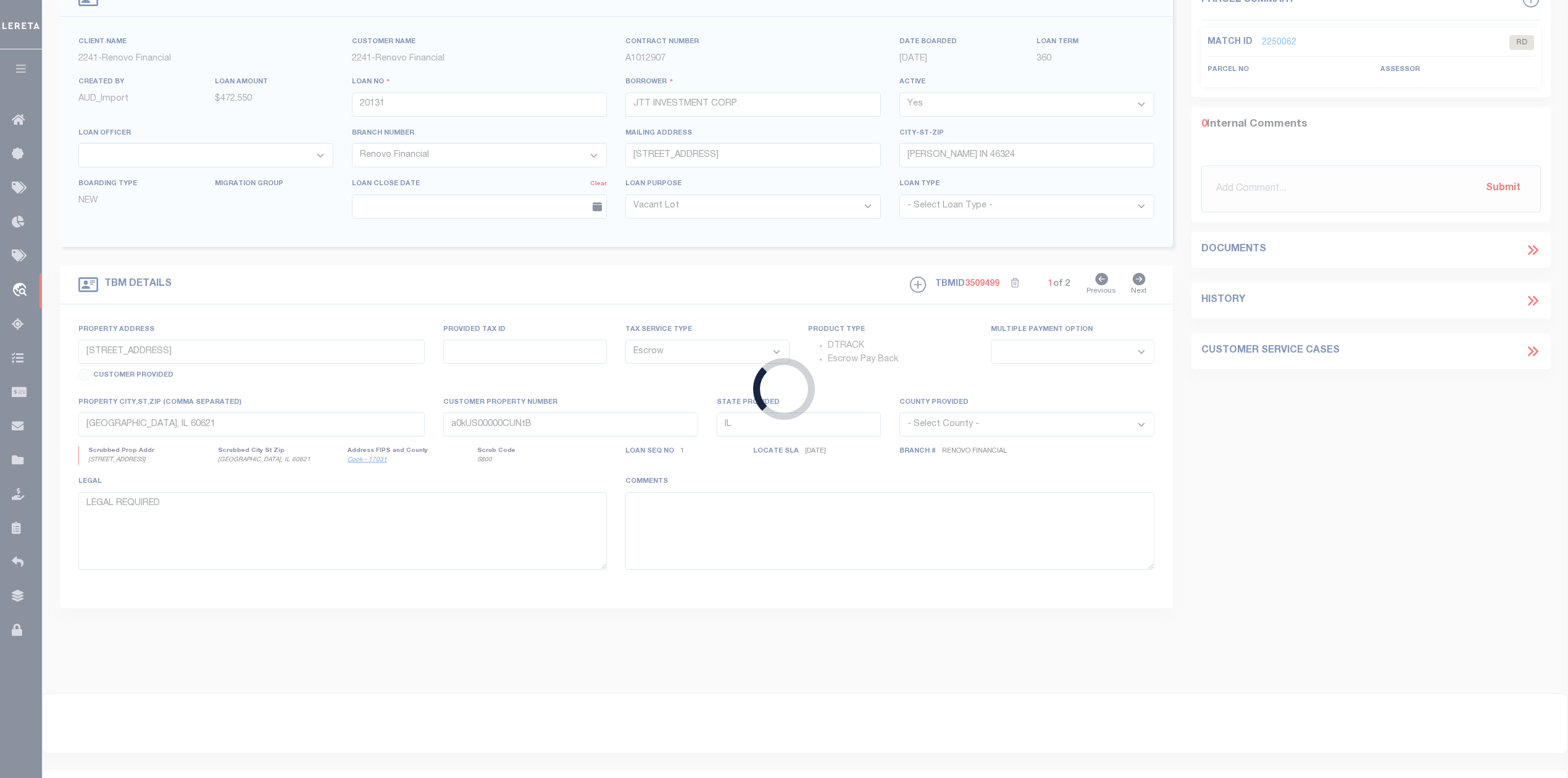
type input "OAKHURST TX 77359-6699"
select select "800"
select select "NonEscrow"
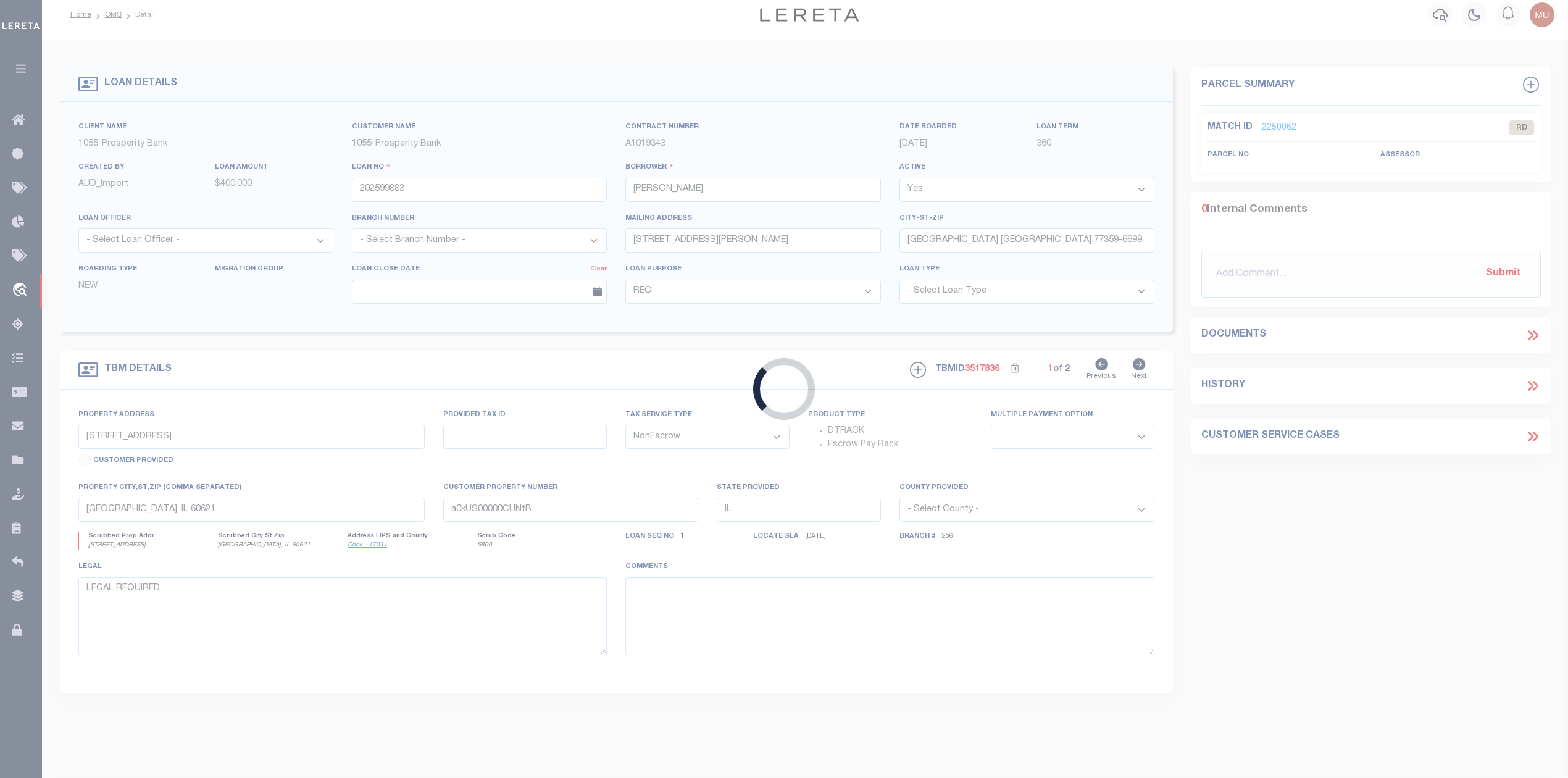
type input "350 KELSEY RD"
type input "R49050"
select select
type input "OAKHURST, TX 77359"
type input "[GEOGRAPHIC_DATA]"
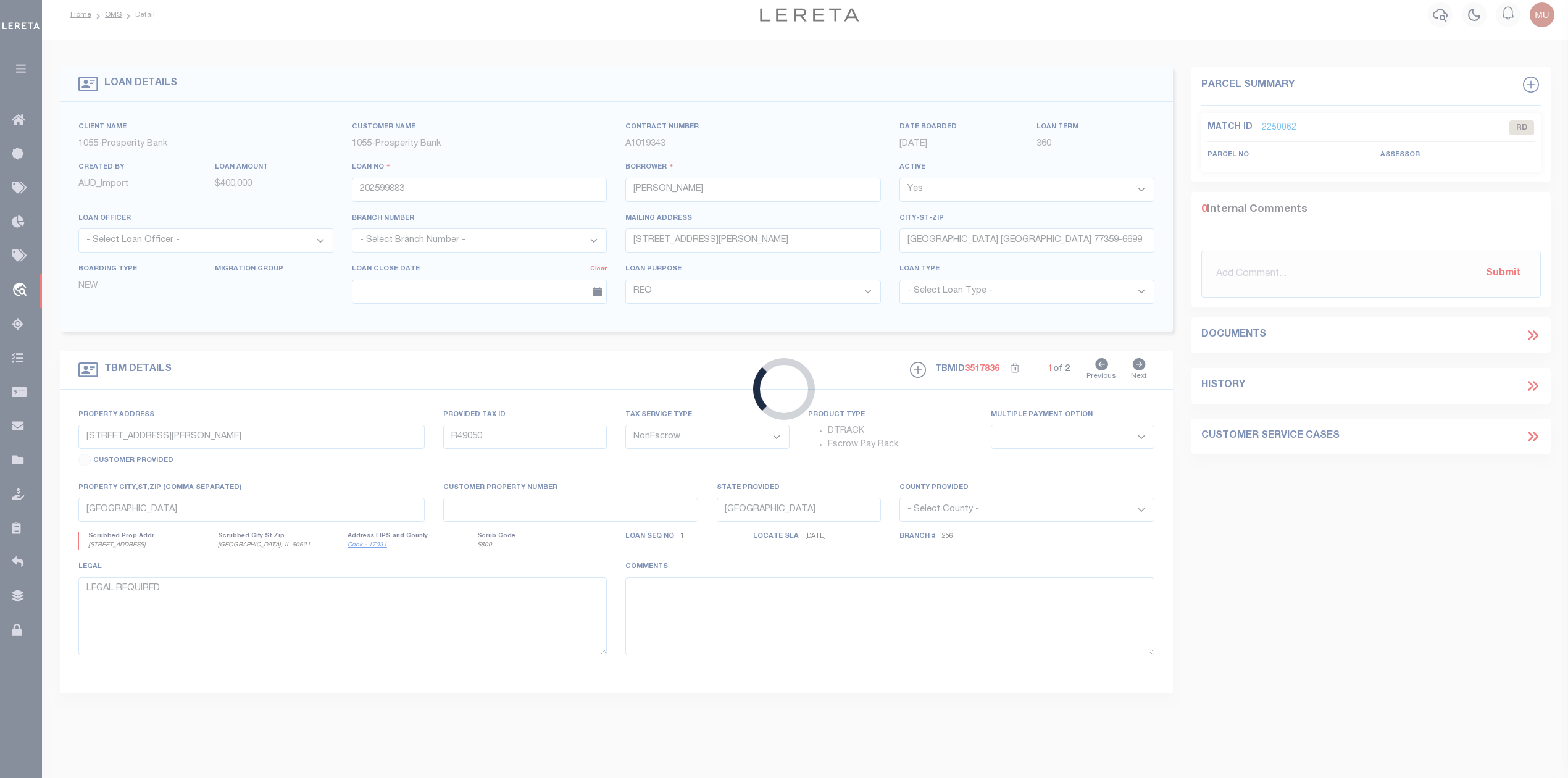
select select
type textarea "12.59 AC +/- R.L. HILBURN SURV AB-400"
select select "10636"
select select "4076"
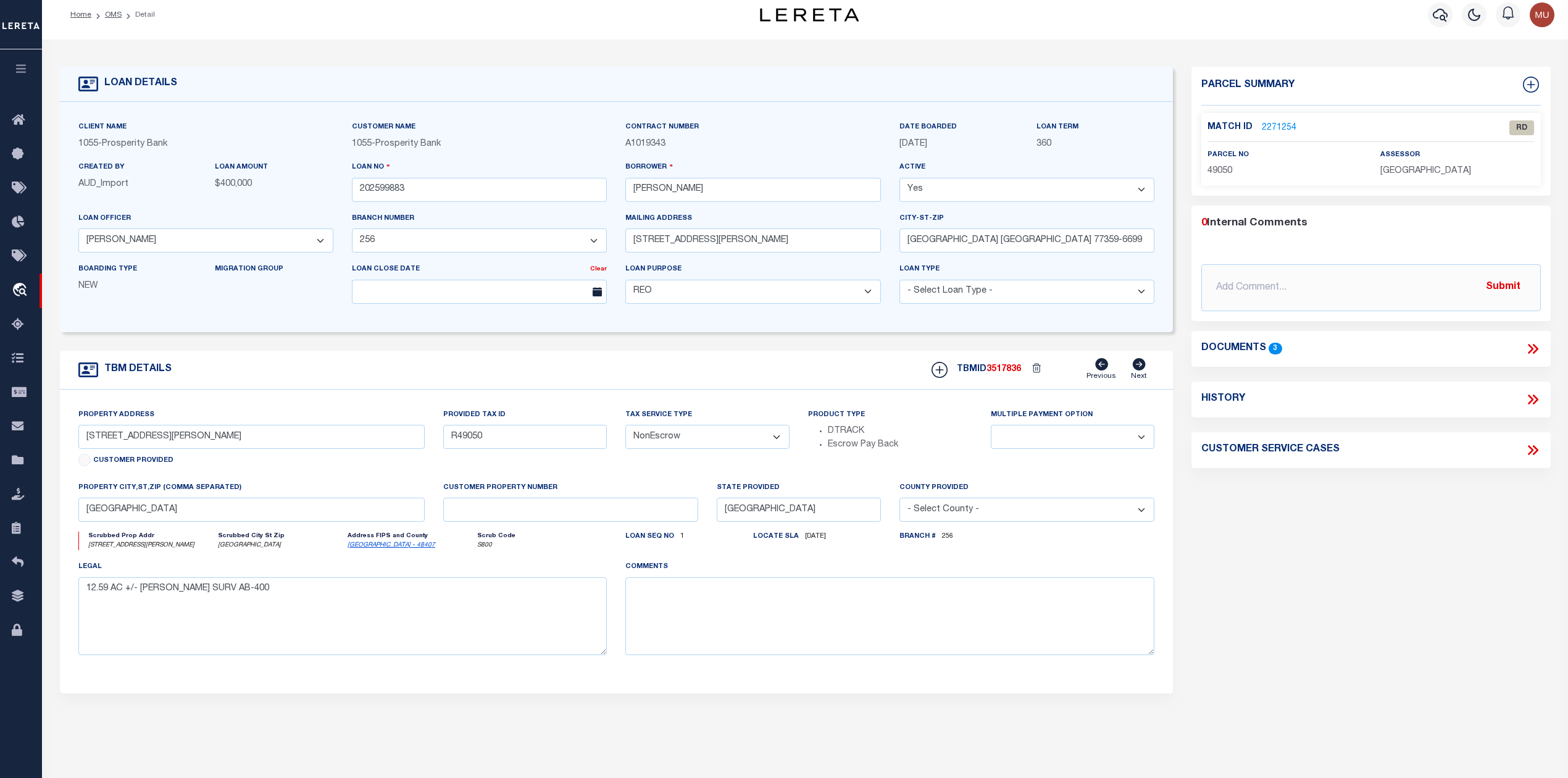
scroll to position [0, 0]
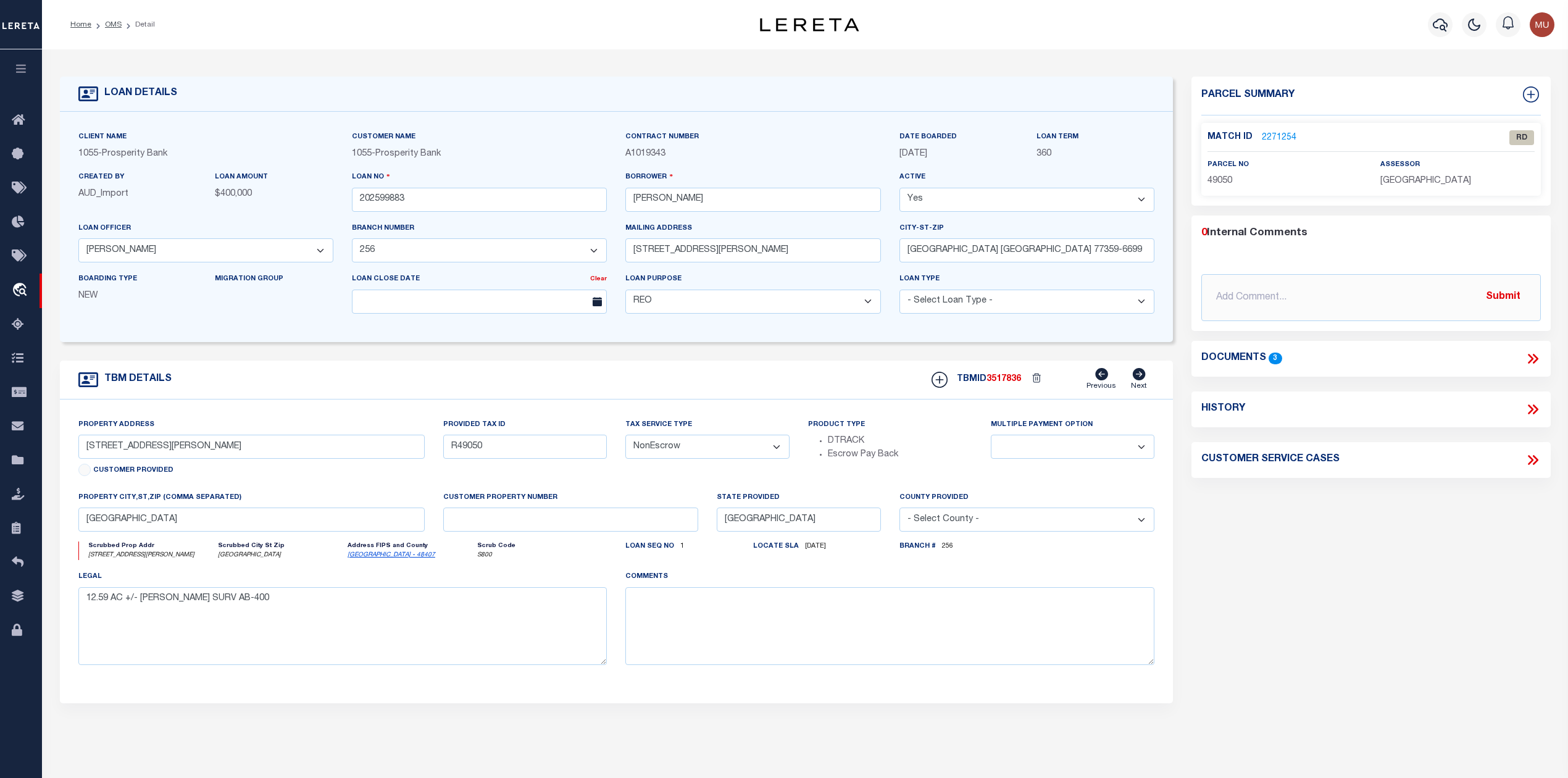
click at [1277, 139] on link "2271254" at bounding box center [1279, 138] width 34 height 13
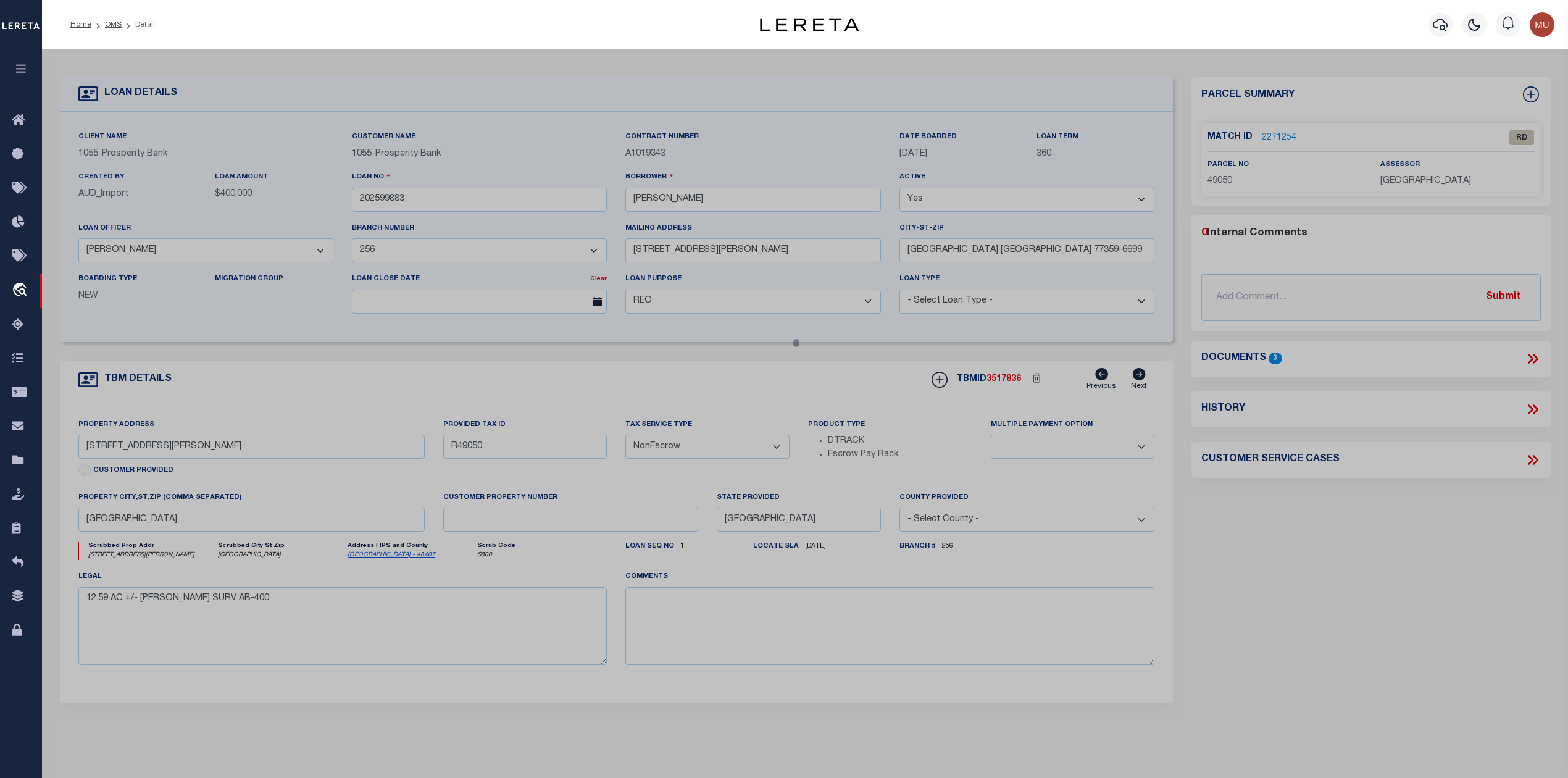
select select "AS"
checkbox input "false"
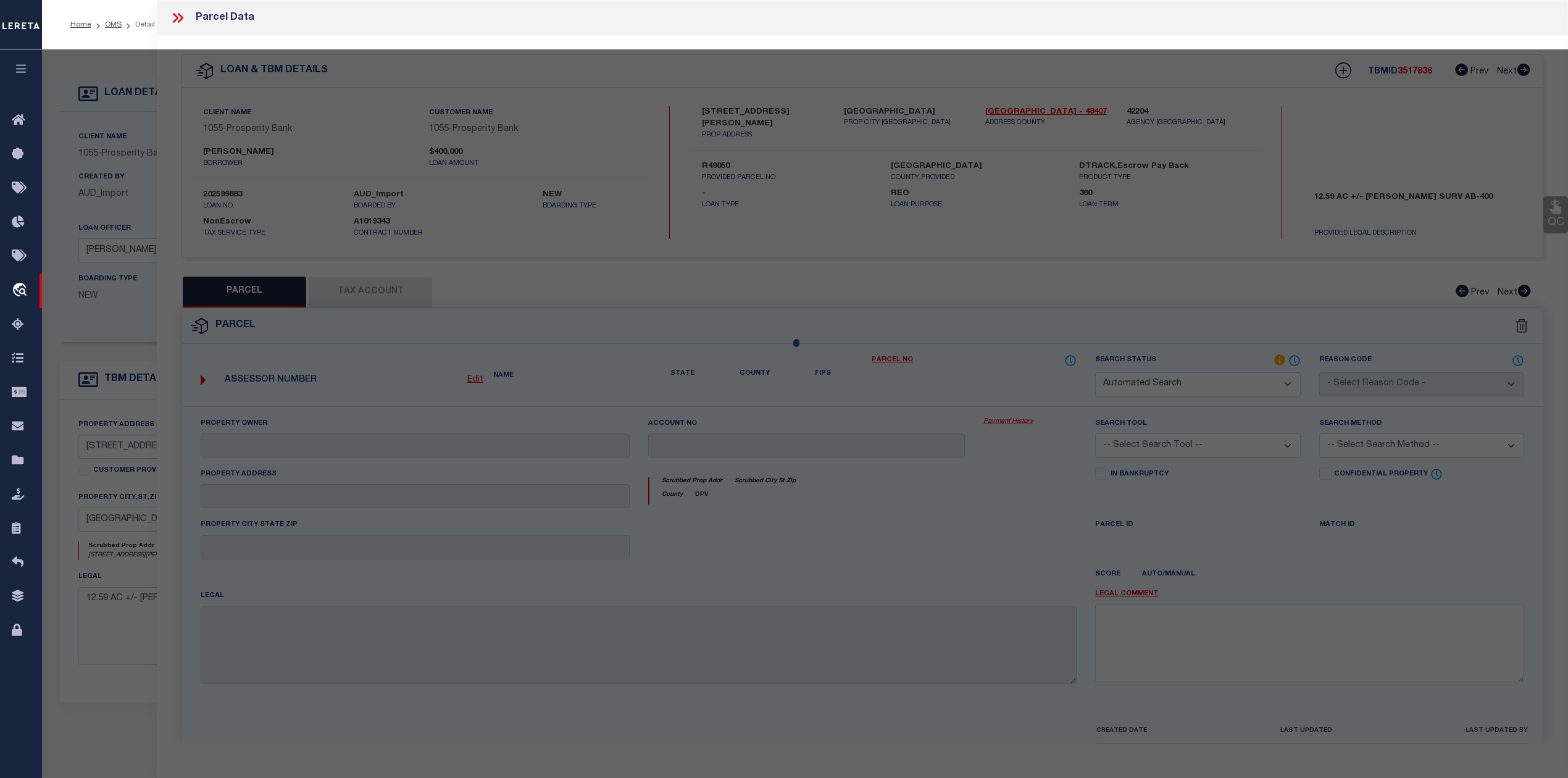
select select "RD"
type input "Clark David Ericson & Tina Alliene"
type input "350 KELSEY RD"
type textarea "Document uploaded that satisfies a legal requirement, changing from [GEOGRAPHIC…"
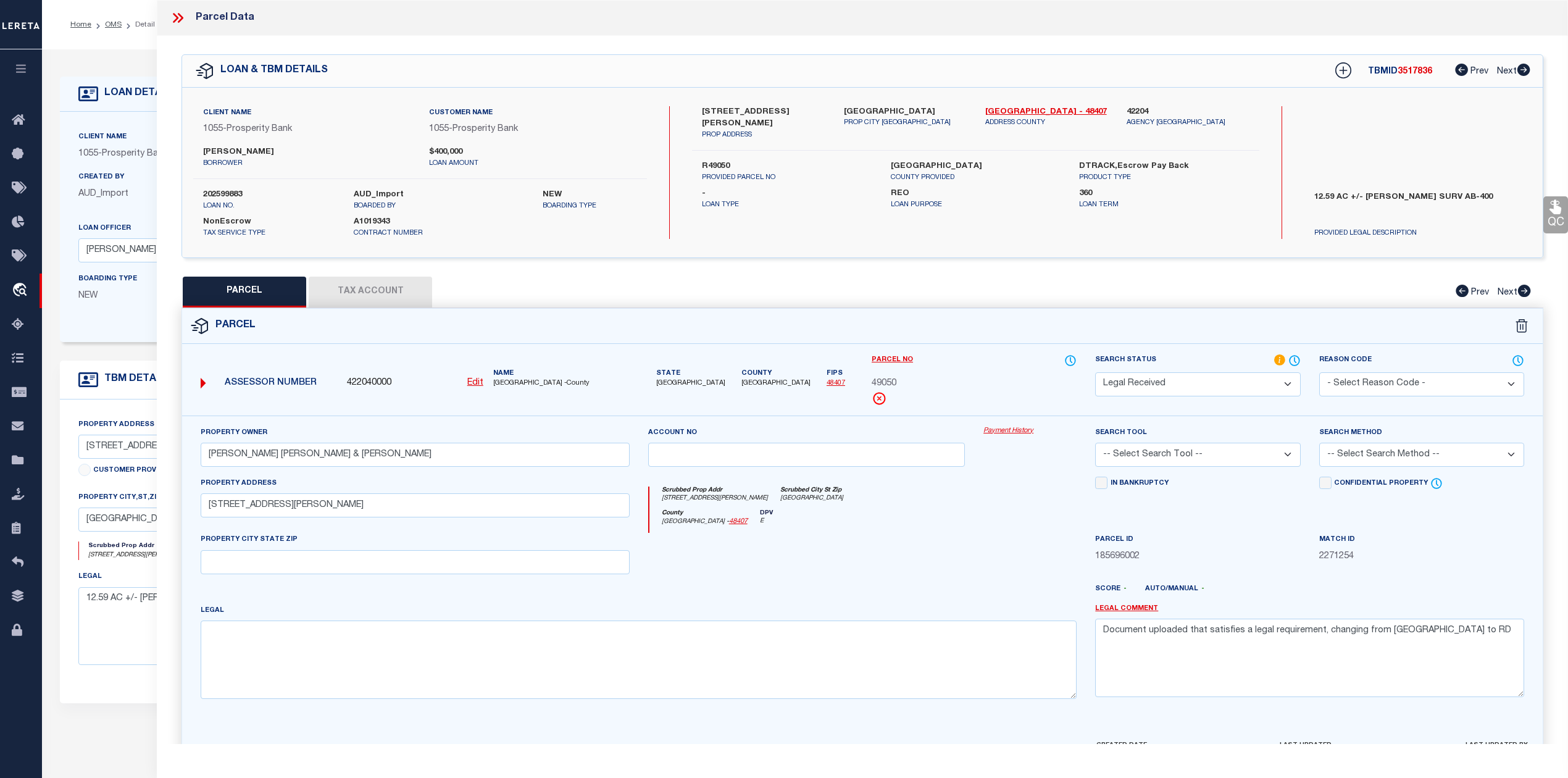
click at [179, 16] on icon at bounding box center [177, 18] width 16 height 16
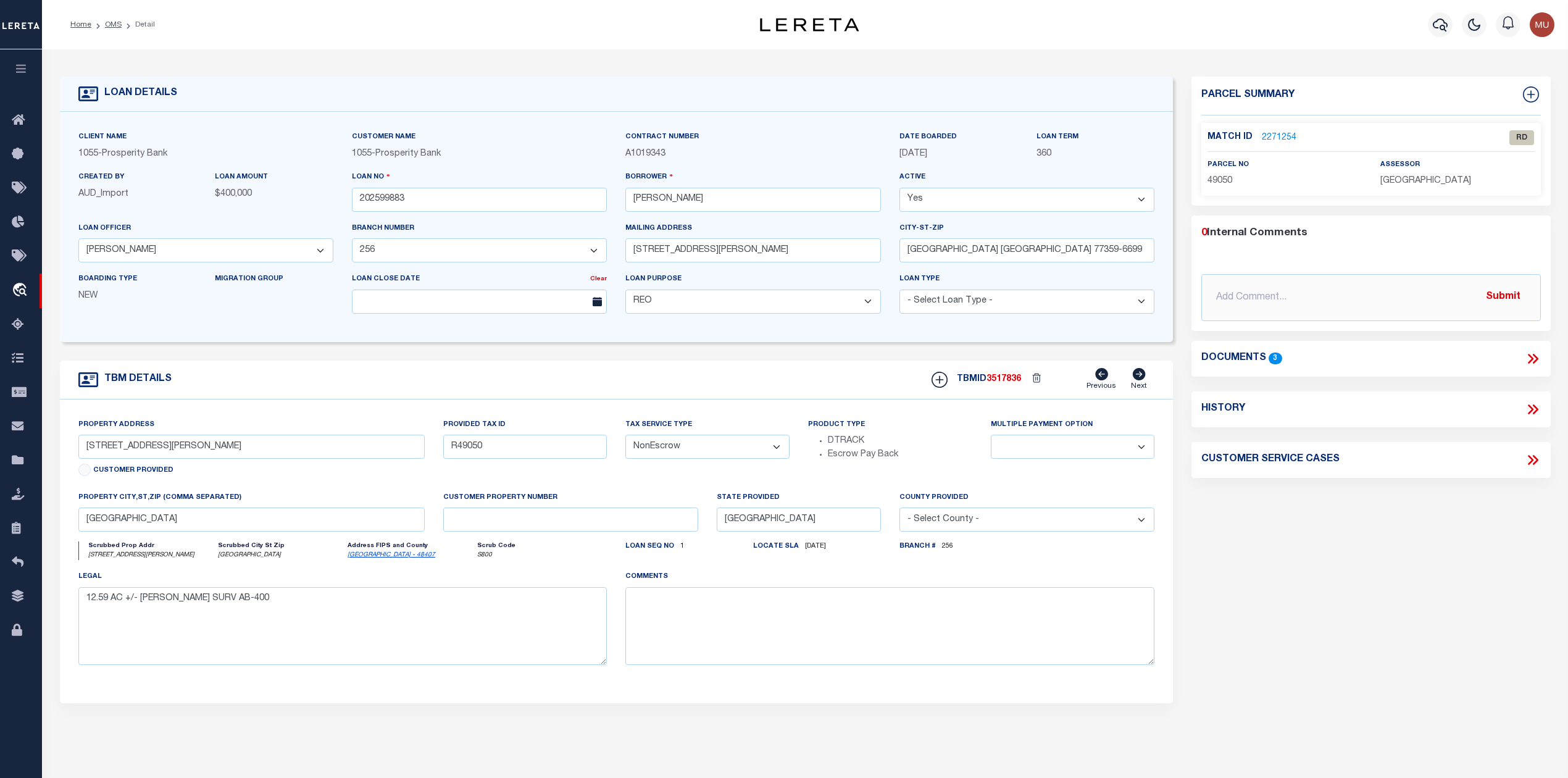
click at [113, 31] on ol "Home OMS Detail" at bounding box center [113, 24] width 104 height 26
click at [106, 27] on link "OMS" at bounding box center [113, 24] width 17 height 8
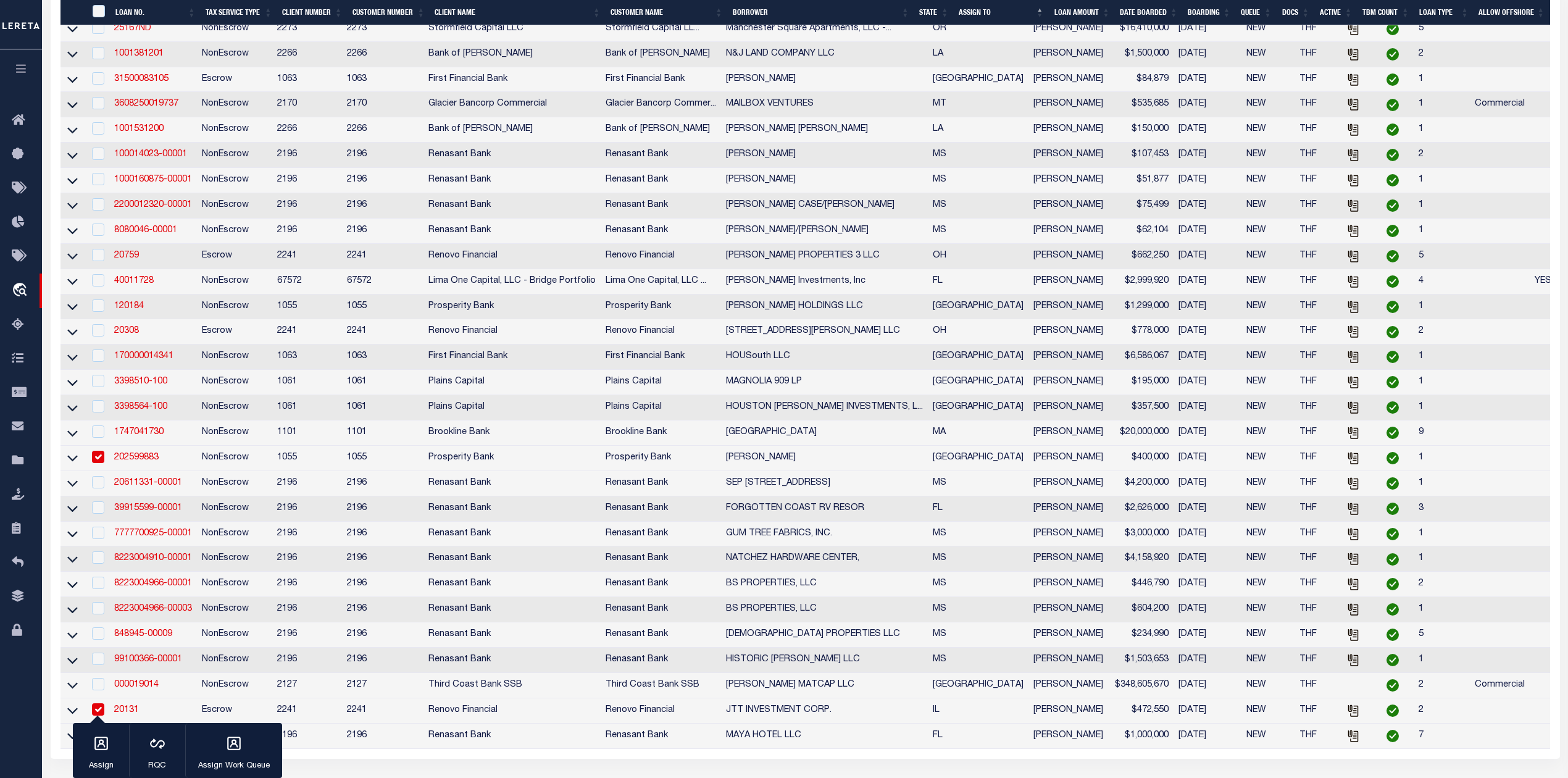
scroll to position [814, 0]
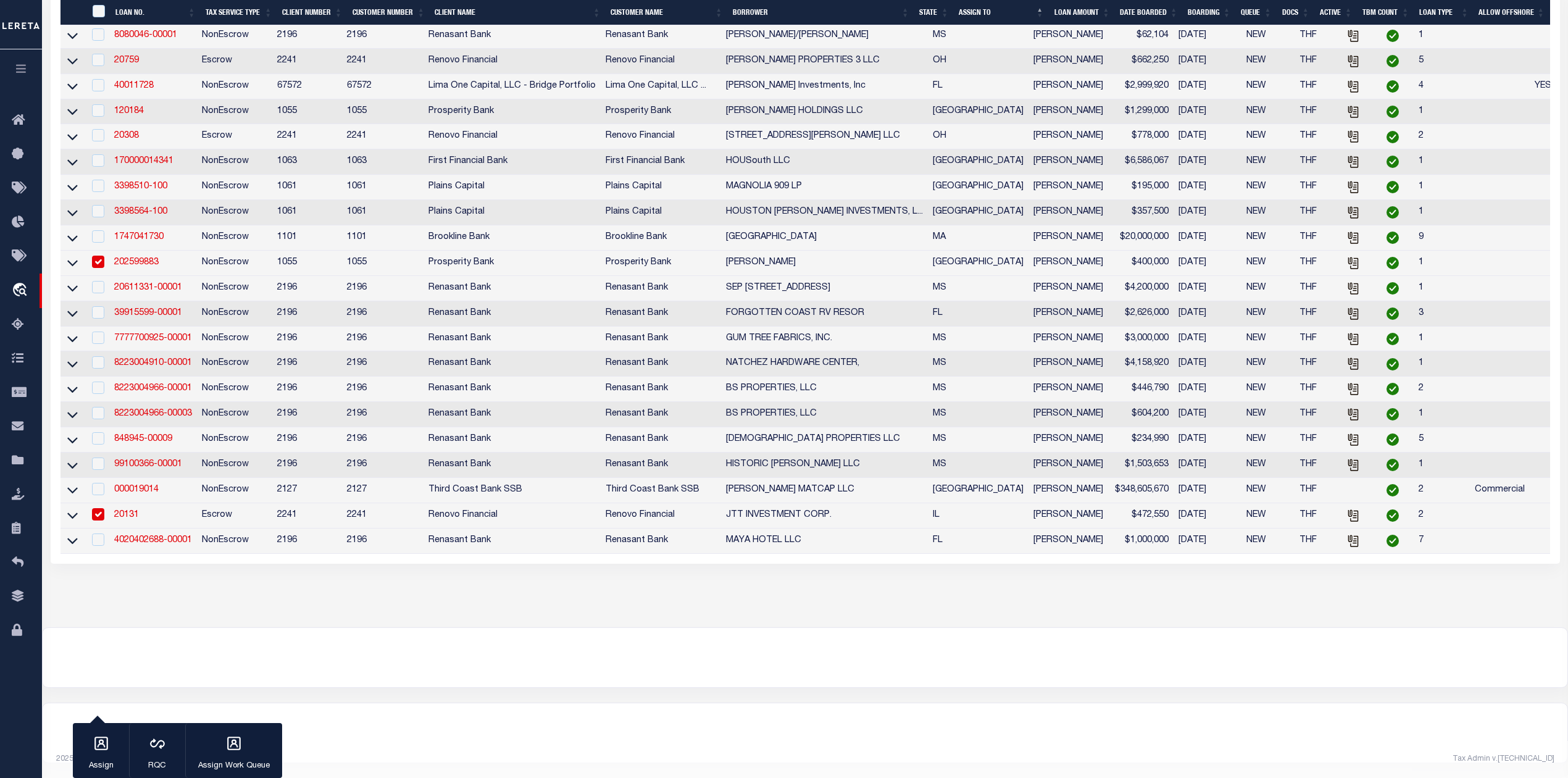
drag, startPoint x: 99, startPoint y: 250, endPoint x: 97, endPoint y: 258, distance: 8.2
click at [99, 255] on input "checkbox" at bounding box center [98, 261] width 13 height 13
checkbox input "false"
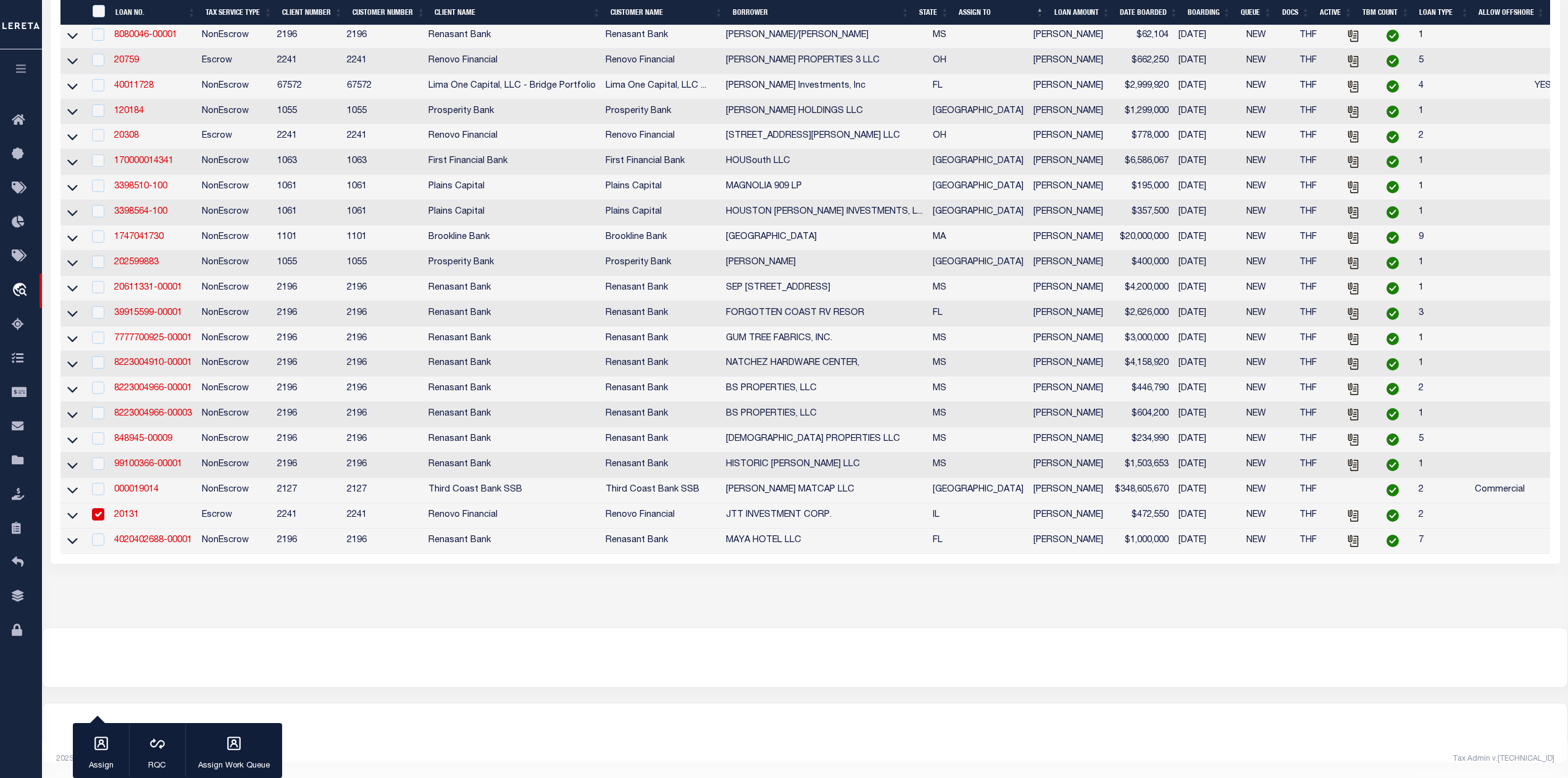
click at [129, 517] on link "20131" at bounding box center [126, 515] width 24 height 8
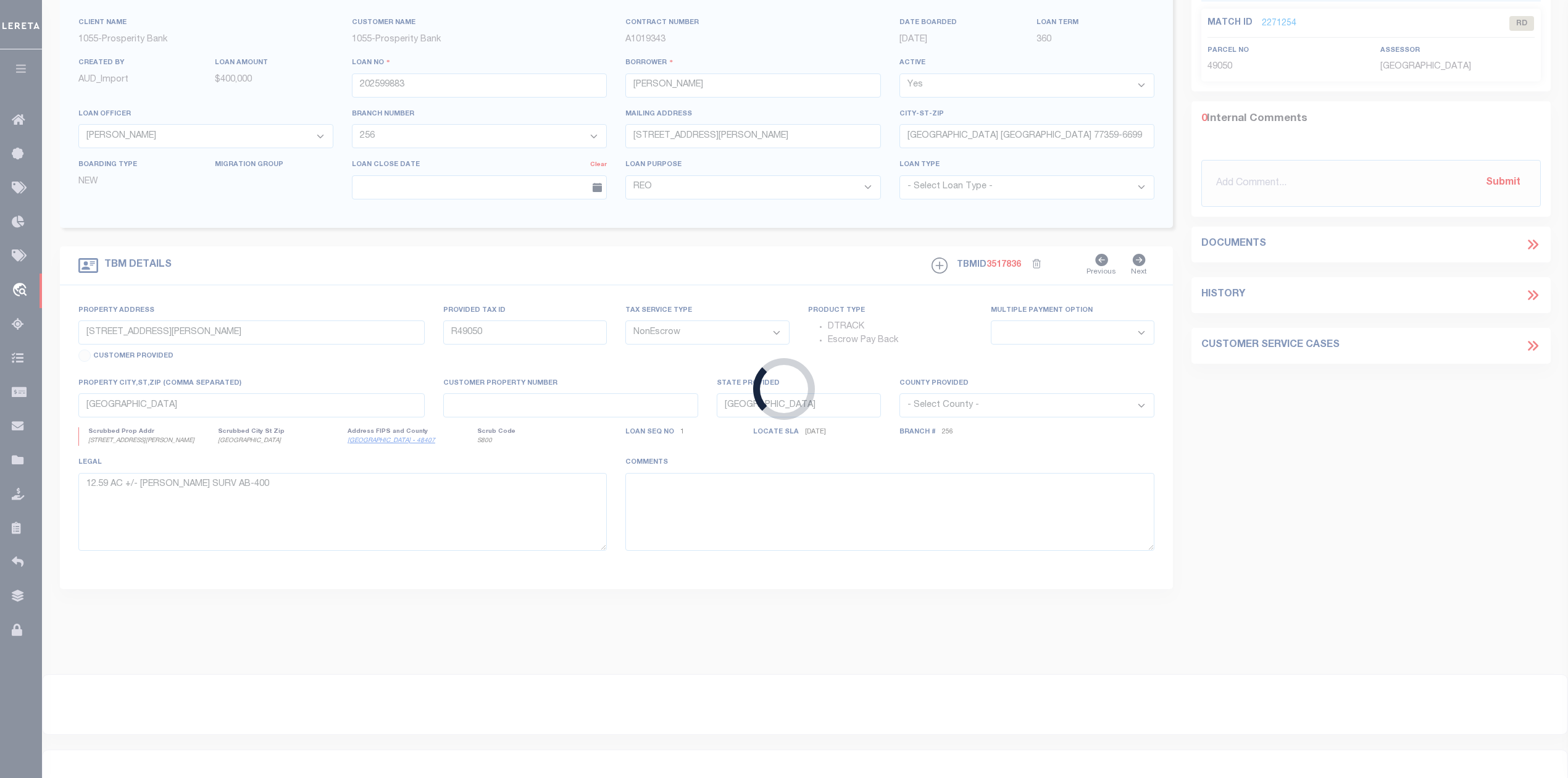
type input "20131"
type input "JTT INVESTMENT CORP."
select select
type input "7538 Woodlawn Avenue"
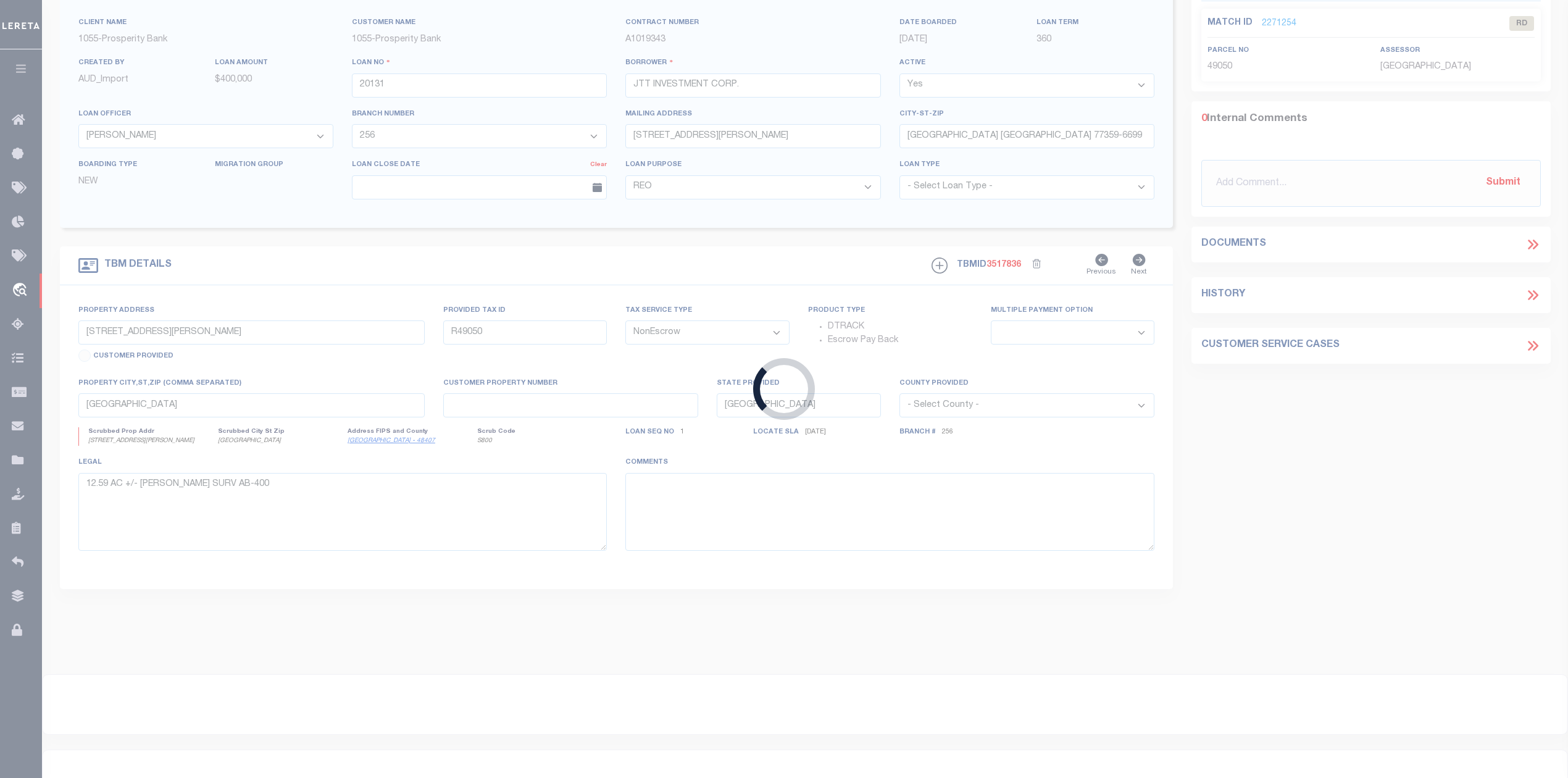
type input "Hammond IN 46324"
select select "400"
select select "Escrow"
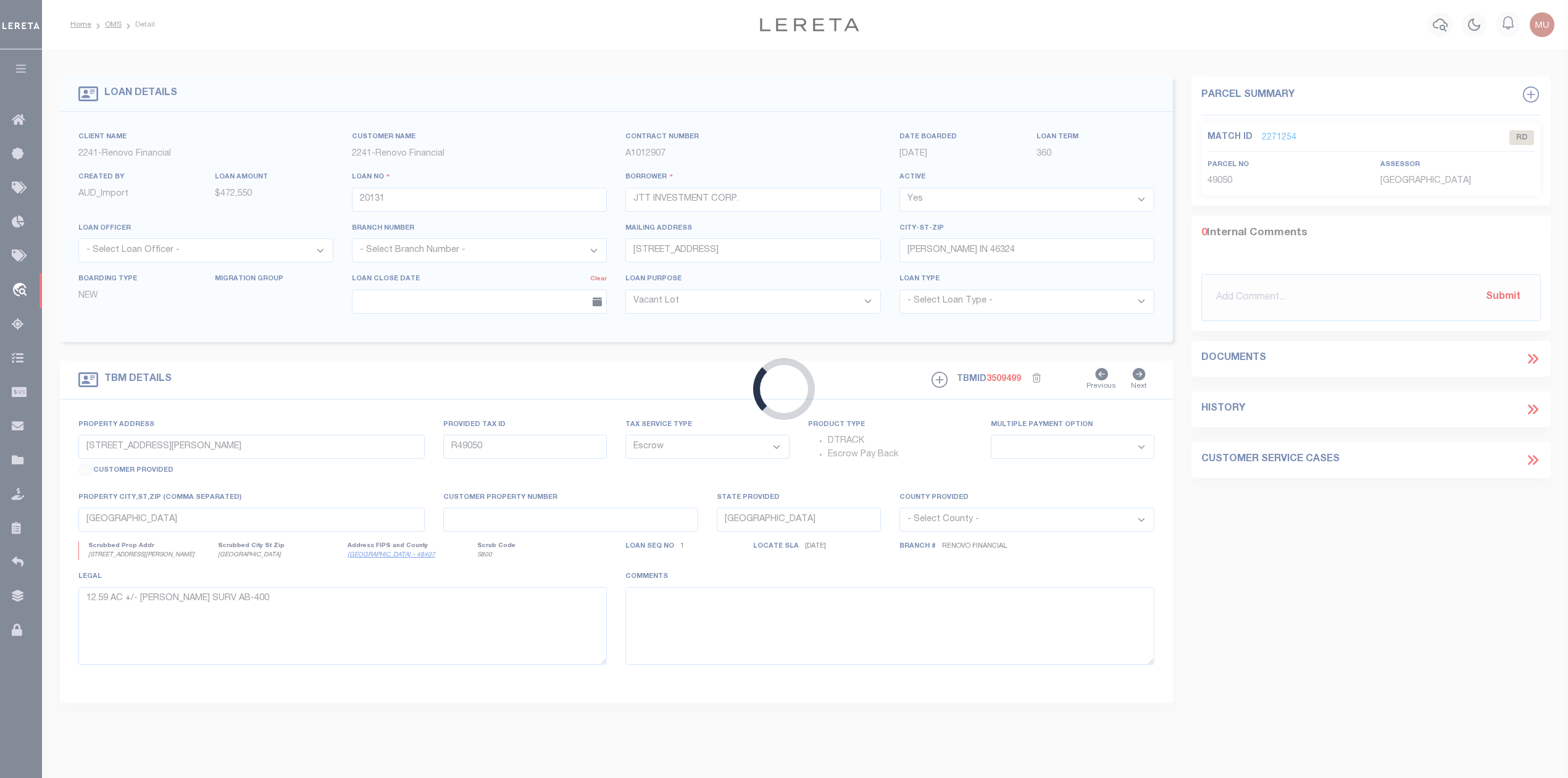
type input "5537 South May Street"
select select
type input "Chicago, IL 60621"
type input "a0kUS00000CUNtB"
type input "IL"
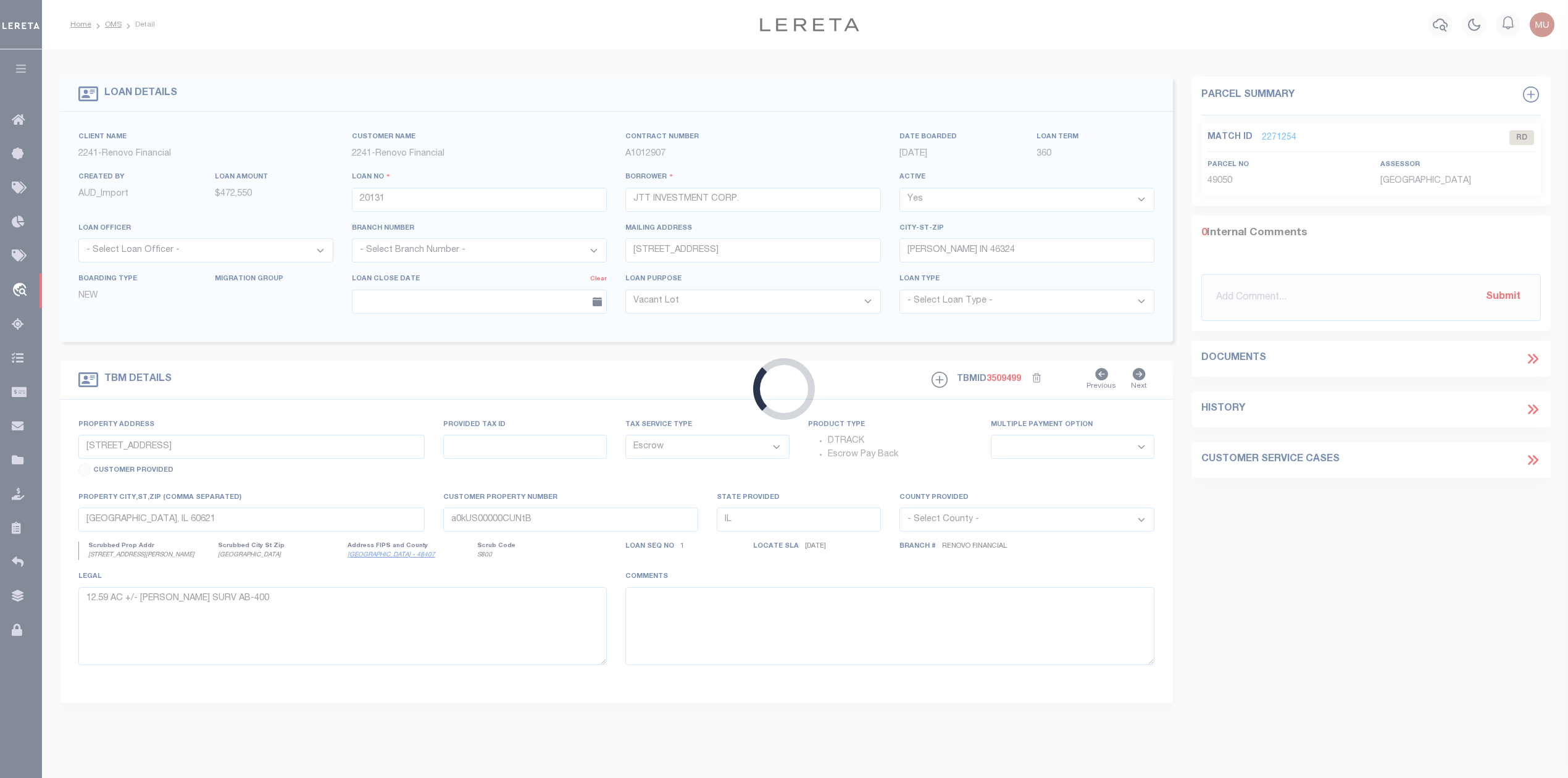
select select
type textarea "LEGAL REQUIRED"
select select "164194"
select select "25066"
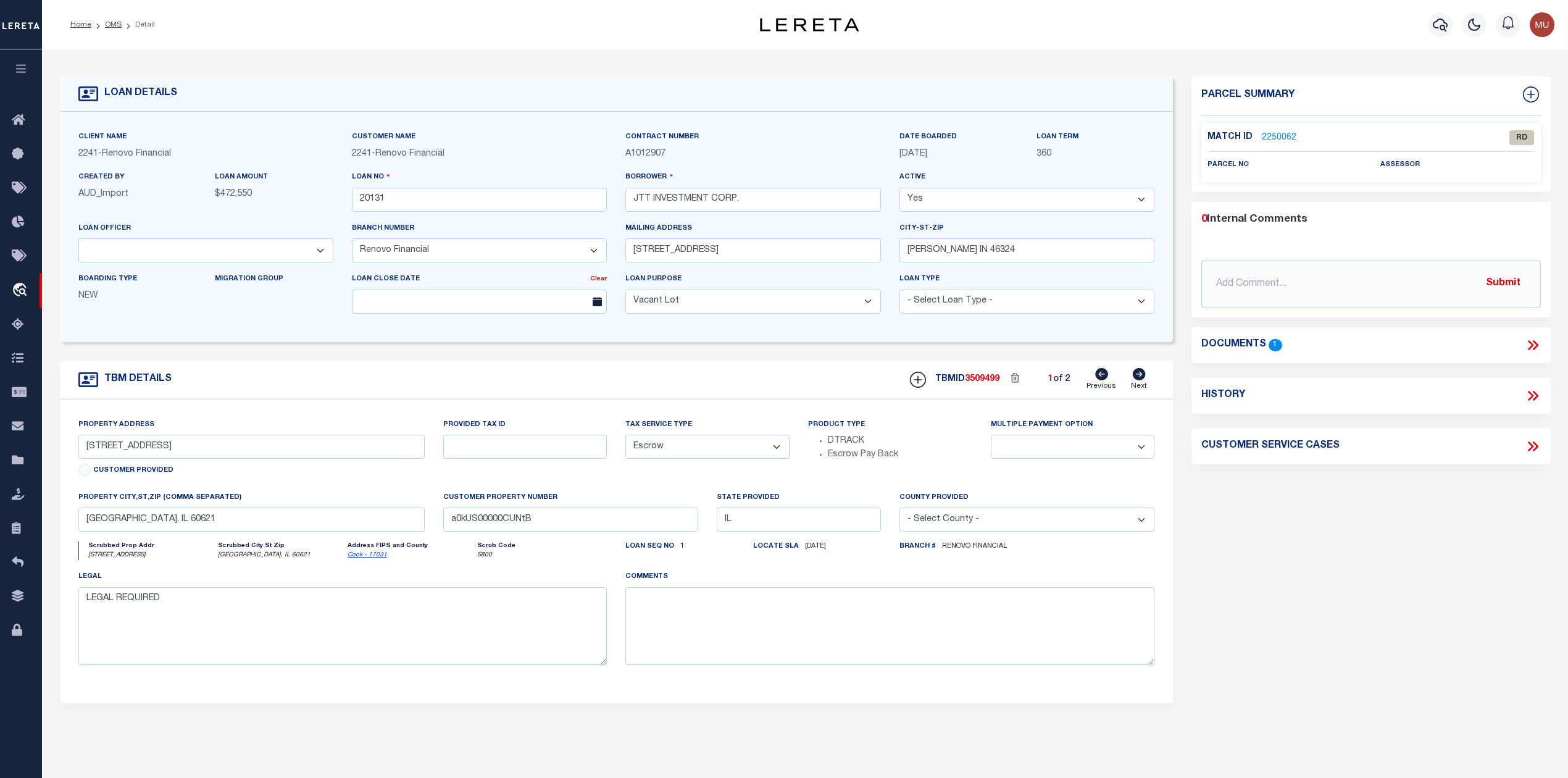
click at [1275, 136] on link "2250062" at bounding box center [1279, 138] width 34 height 13
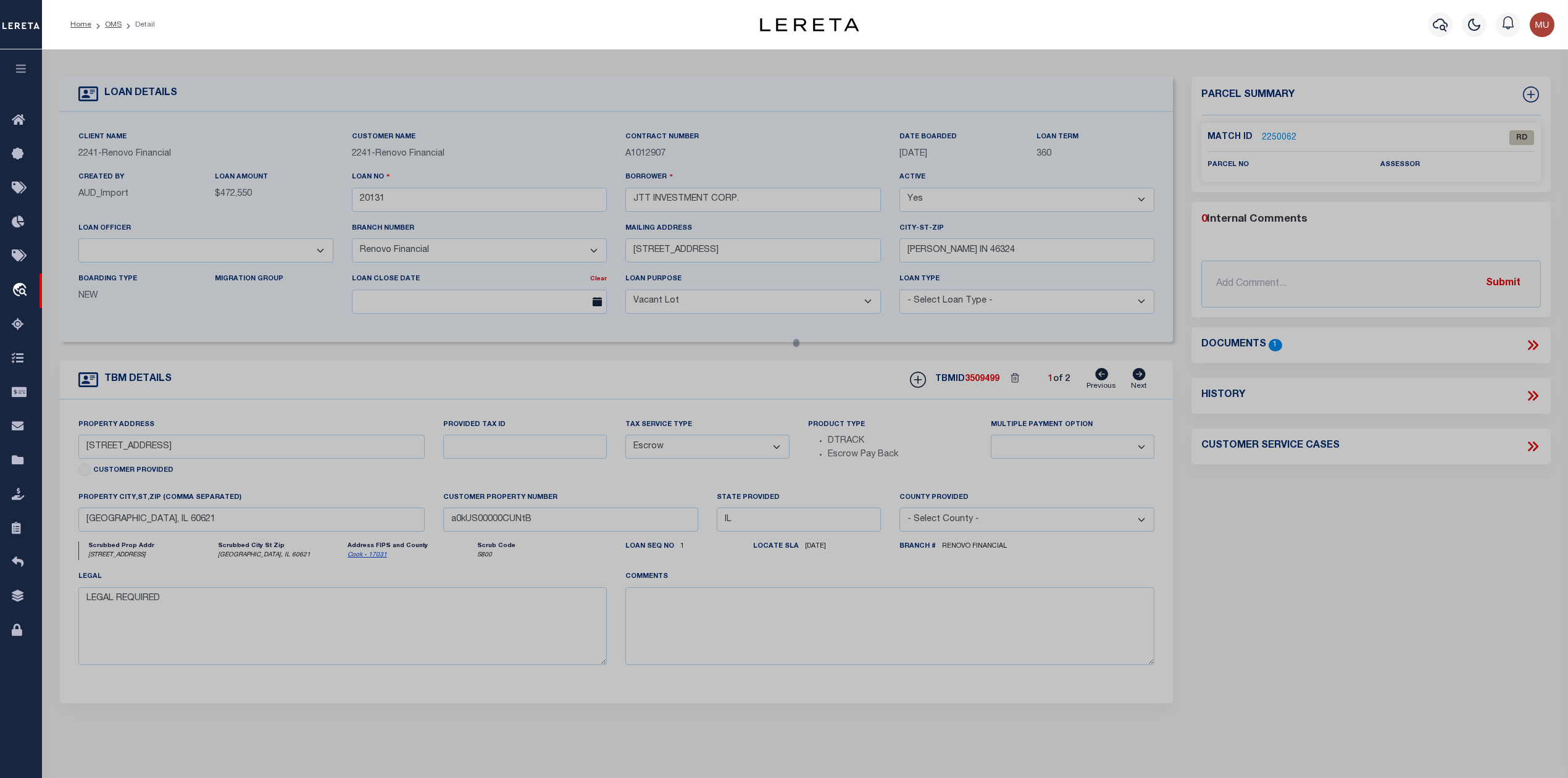
select select "AS"
checkbox input "false"
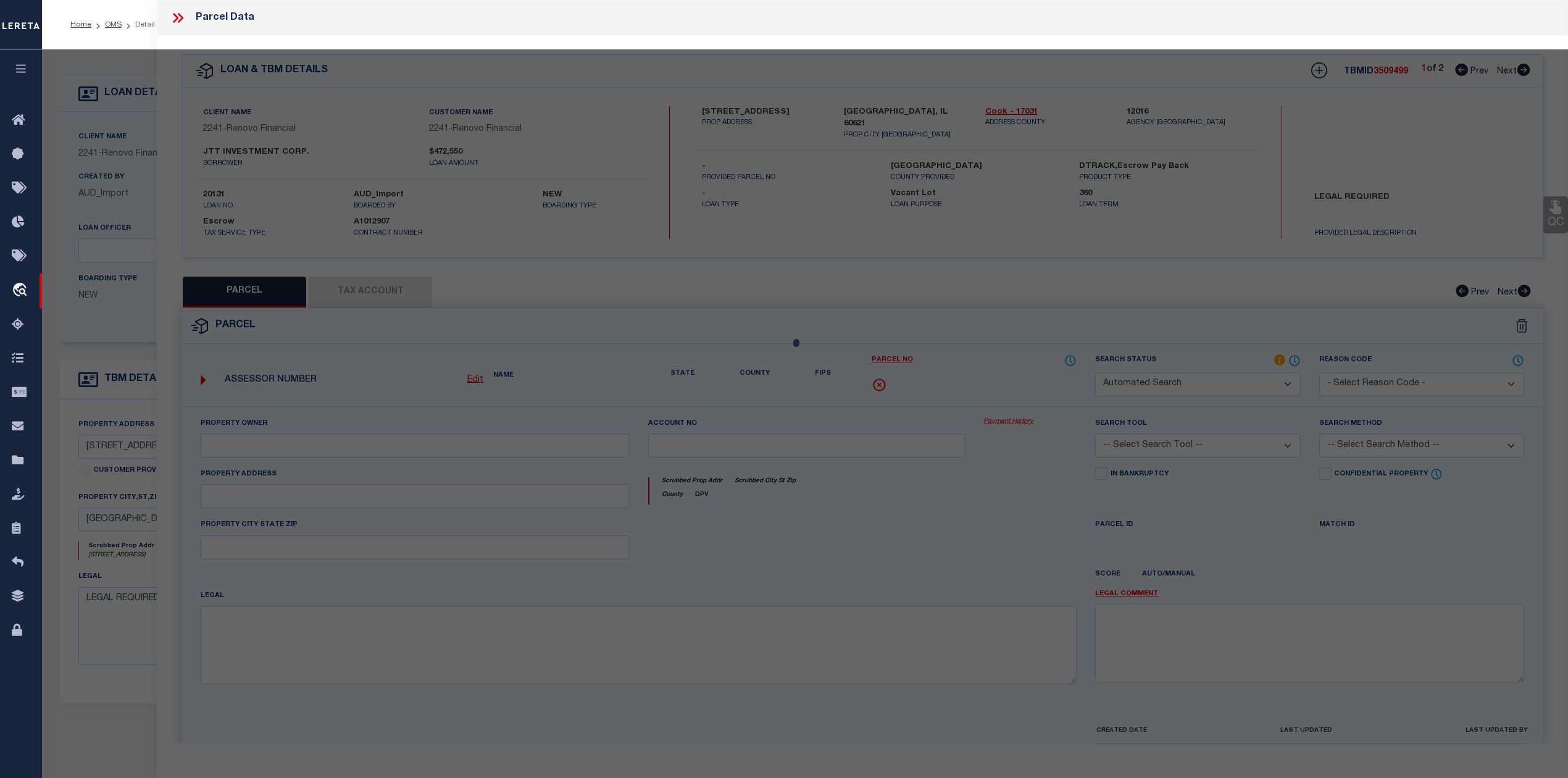
select select "RD"
checkbox input "false"
type textarea "Document uploaded that satisfies a legal requirement, changing from [GEOGRAPHIC…"
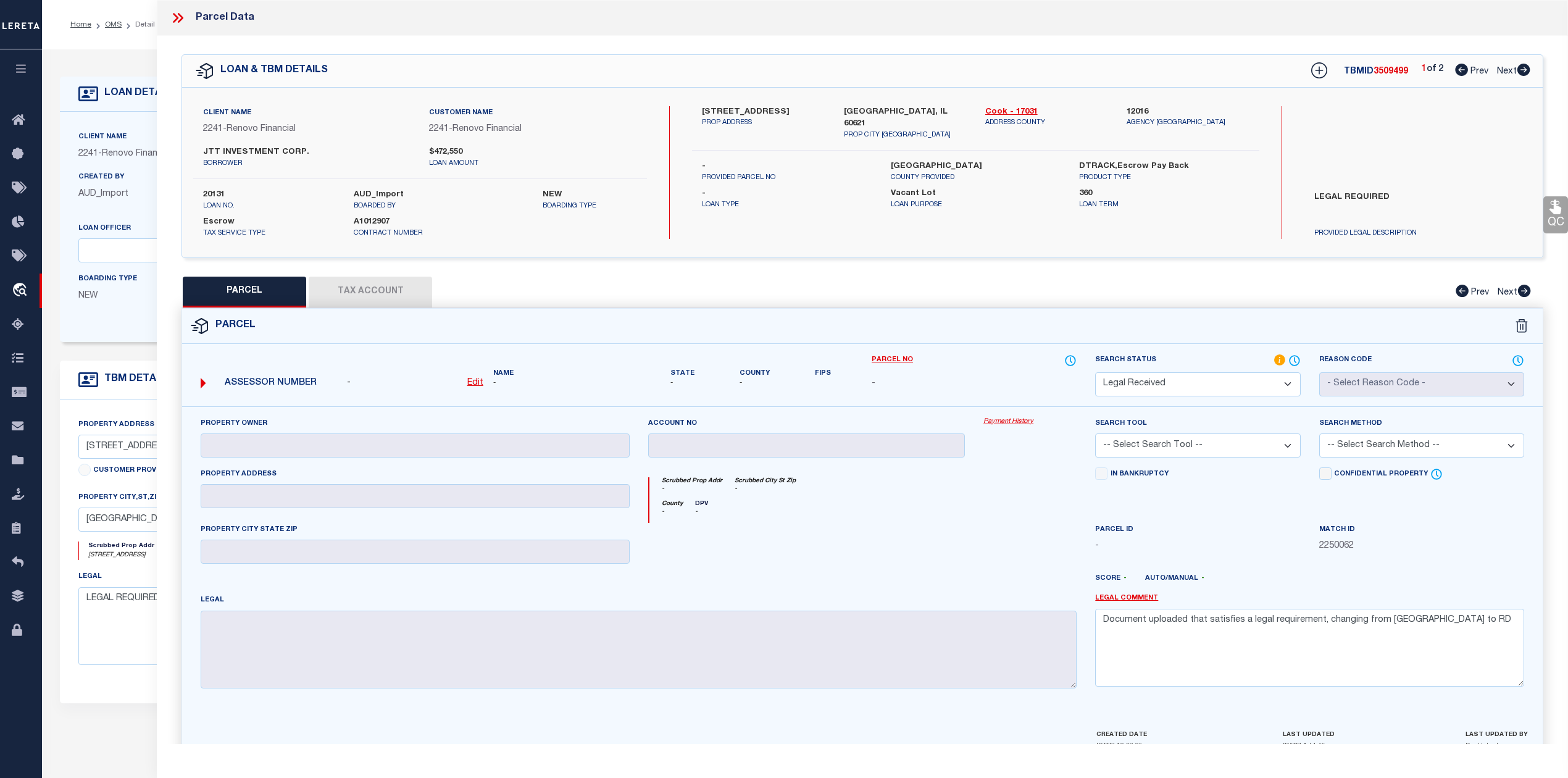
click at [857, 109] on label "Chicago, IL 60621" at bounding box center [905, 118] width 123 height 24
copy label "Chicago"
click at [179, 13] on icon at bounding box center [181, 18] width 6 height 10
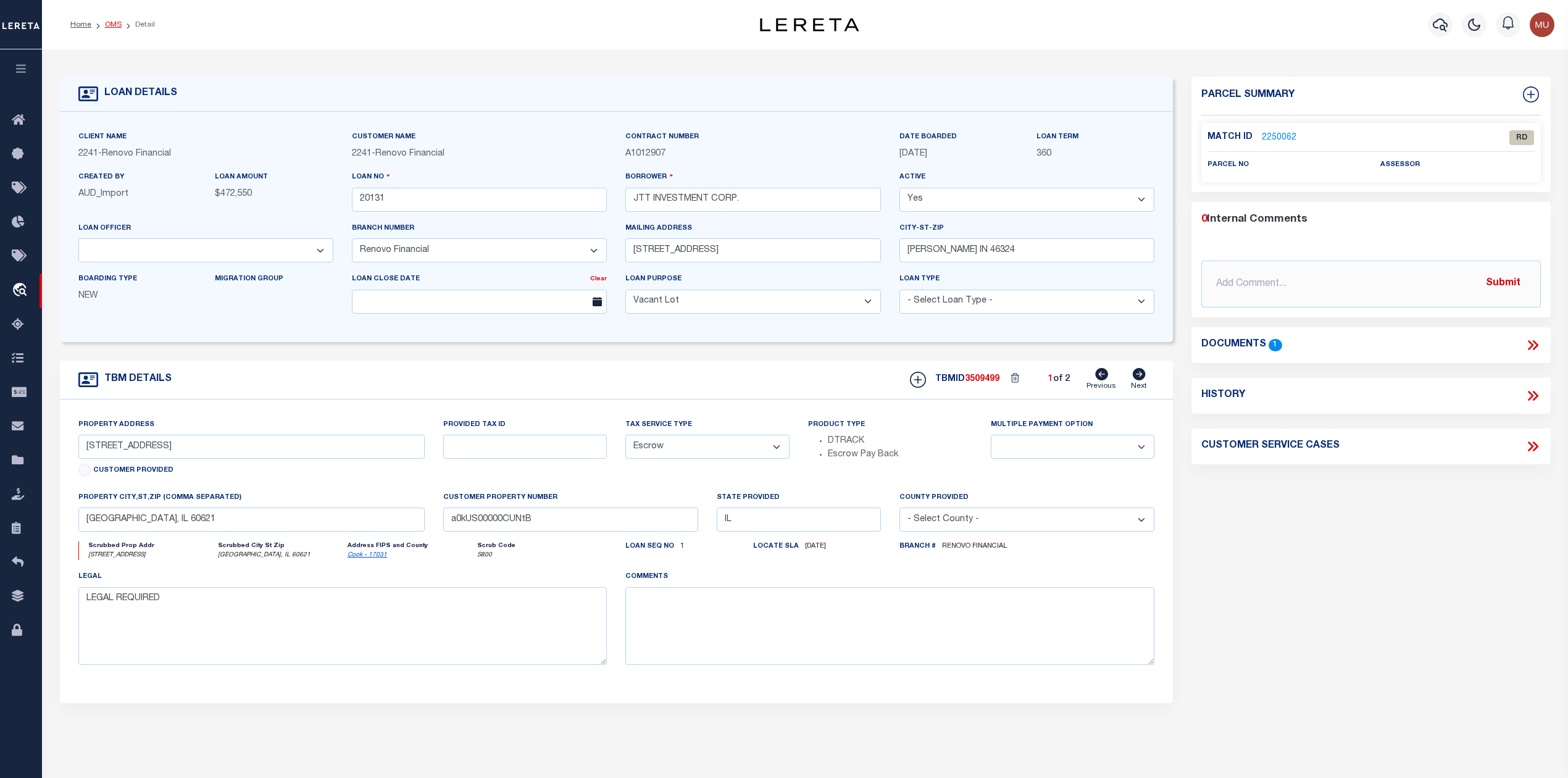
click at [115, 21] on link "OMS" at bounding box center [113, 24] width 17 height 8
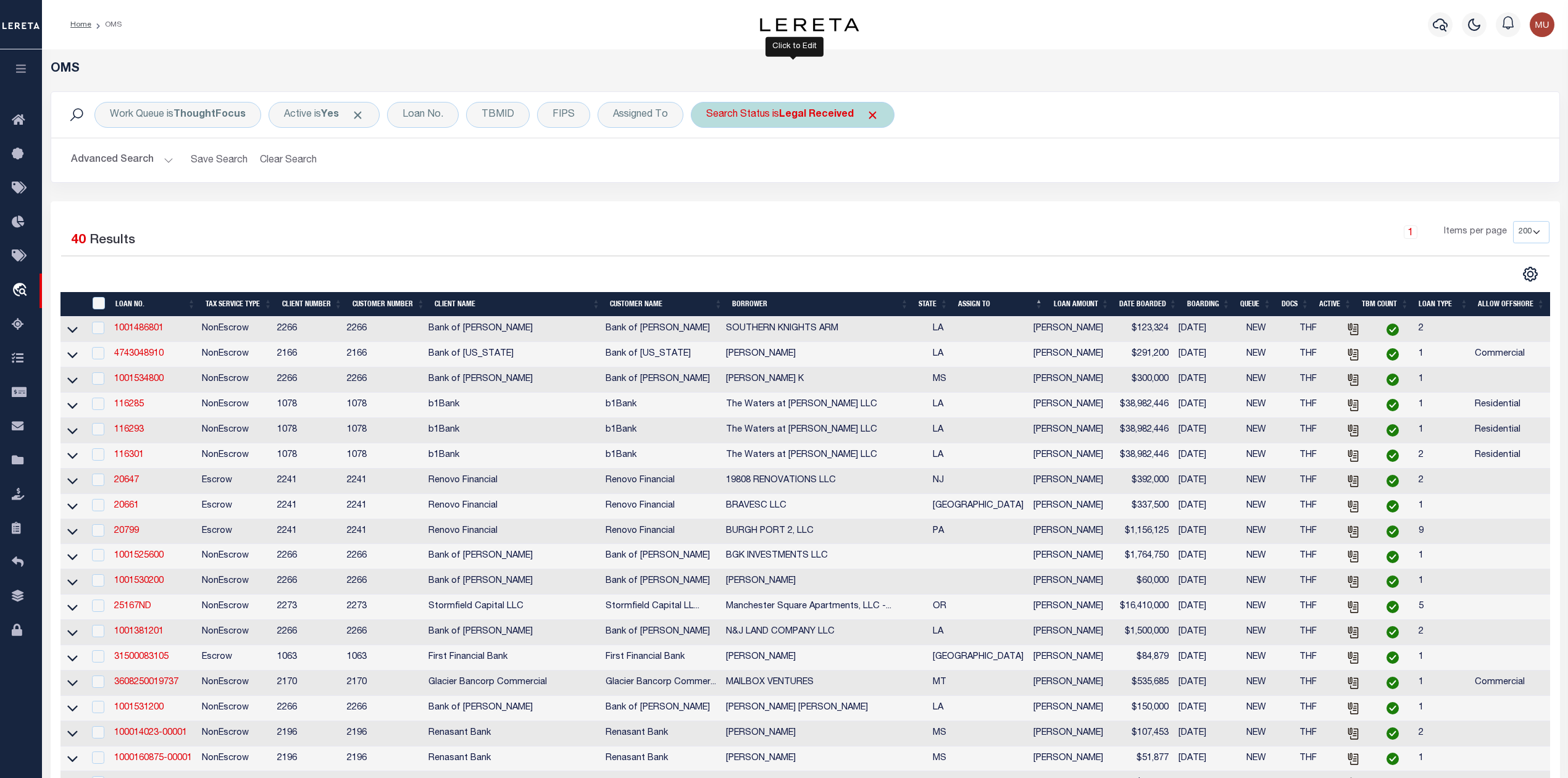
click at [773, 117] on div "Search Status is Legal Received" at bounding box center [793, 114] width 204 height 26
click at [768, 176] on select "Automated Search Bad Parcel Complete Duplicate Parcel High Dollar Reporting In …" at bounding box center [798, 176] width 181 height 24
select select "IP"
click at [708, 165] on select "Automated Search Bad Parcel Complete Duplicate Parcel High Dollar Reporting In …" at bounding box center [798, 176] width 181 height 24
click at [870, 198] on input "Apply" at bounding box center [870, 202] width 36 height 20
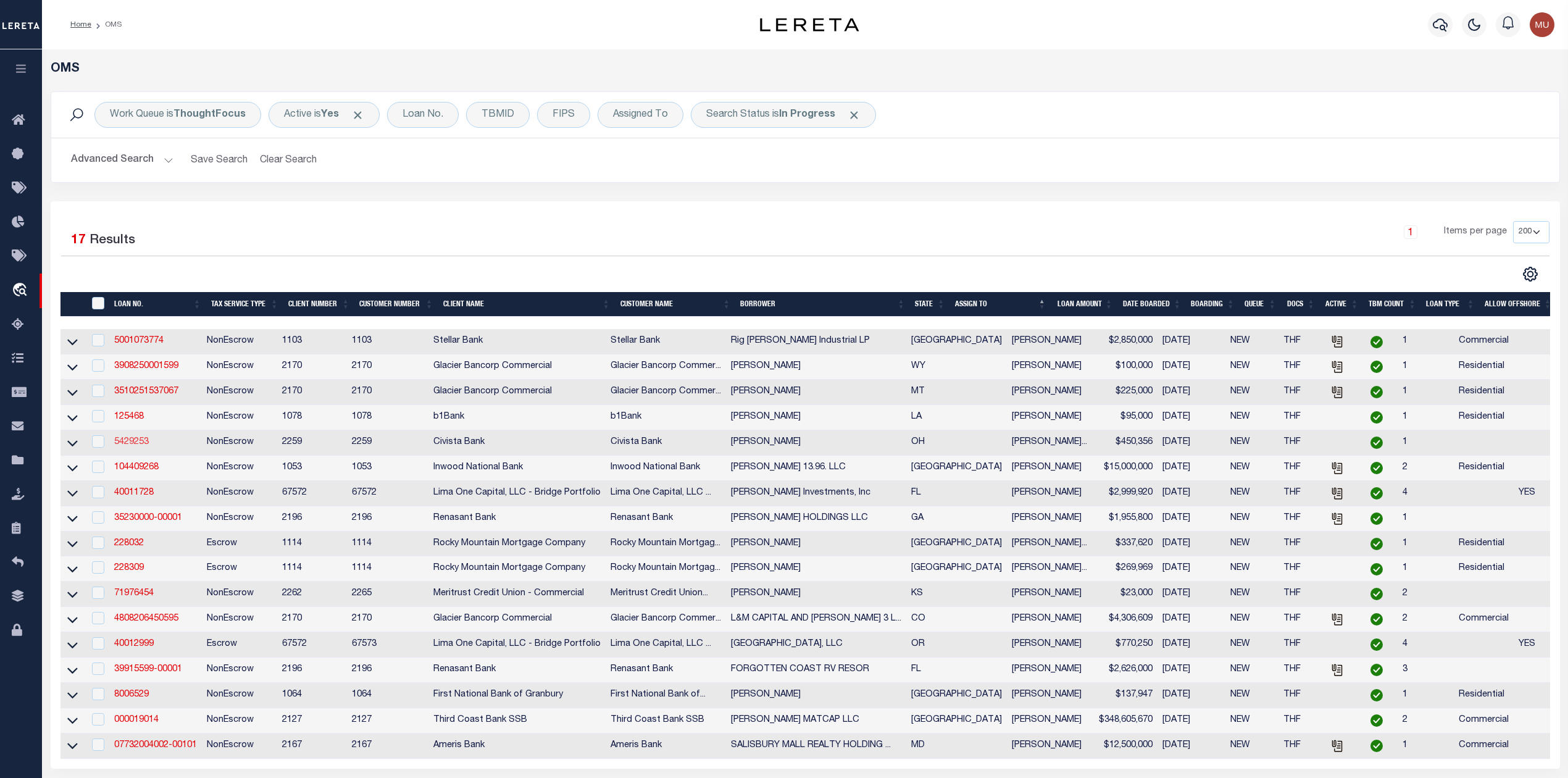
click at [123, 443] on link "5429253" at bounding box center [131, 442] width 34 height 8
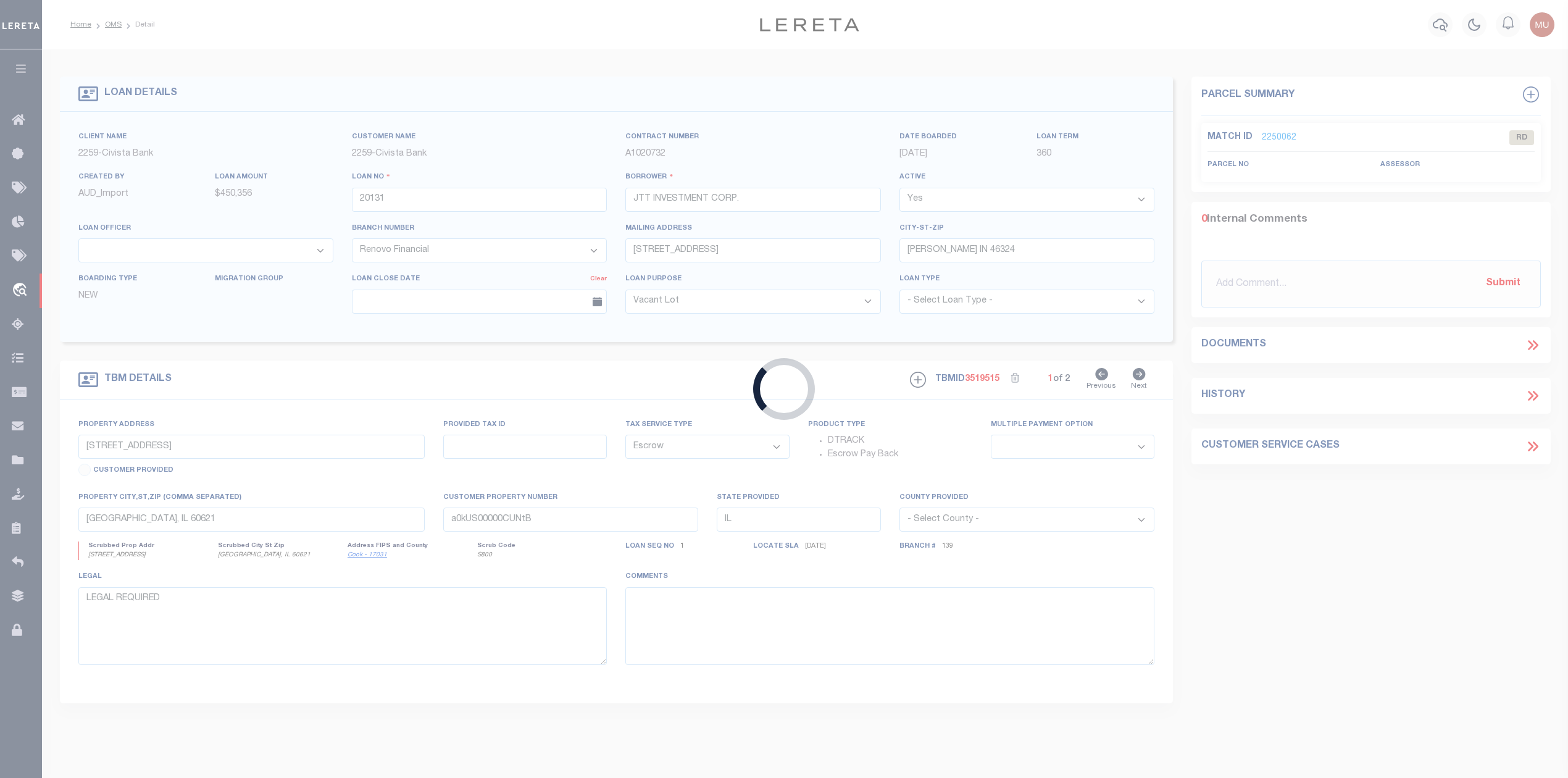
type input "5429253"
type input "William D Larsen"
select select
type input "125 Hunt Club Dr 2B"
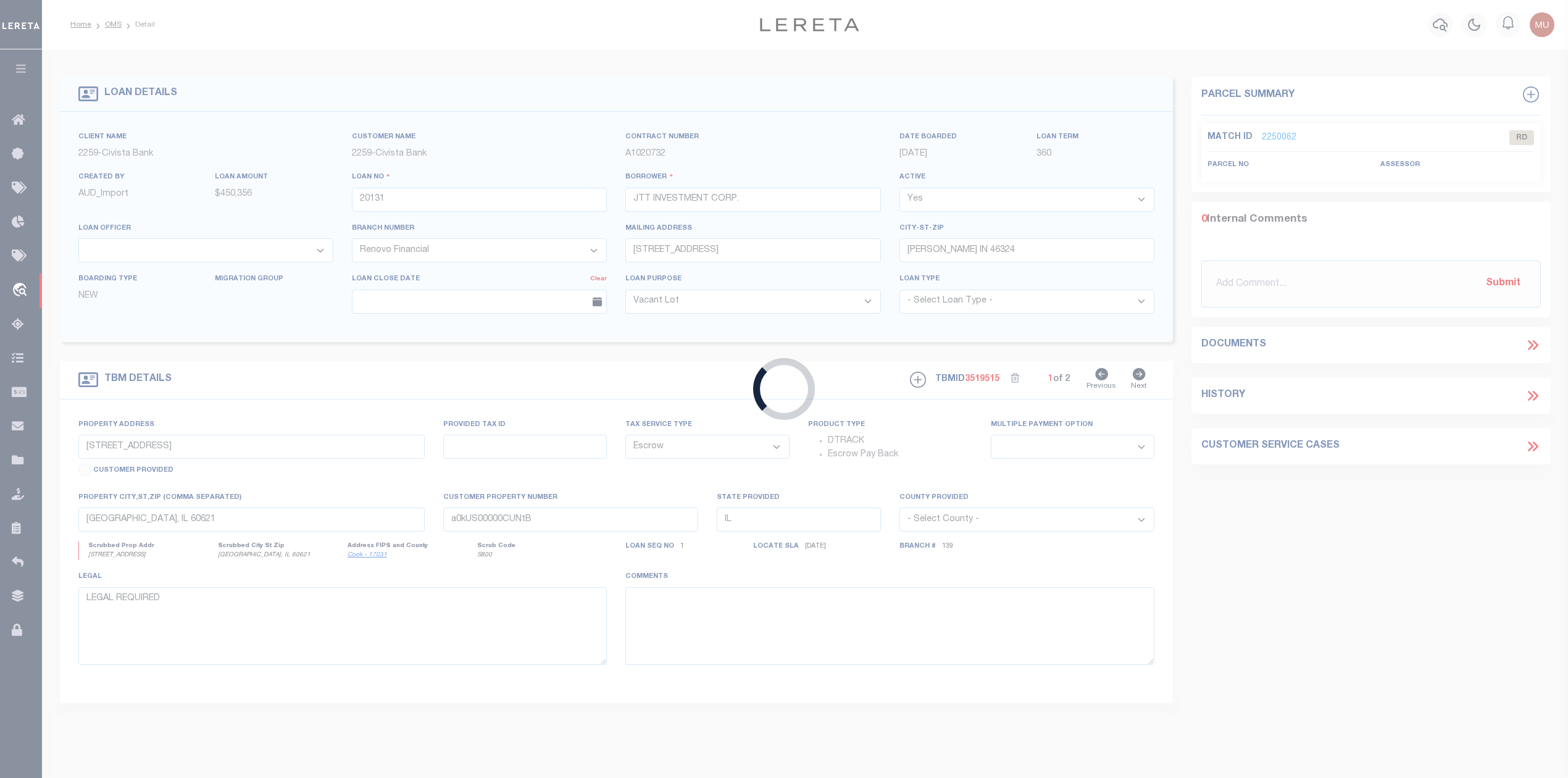
type input "Copley OH 443210000"
select select
select select "NonEscrow"
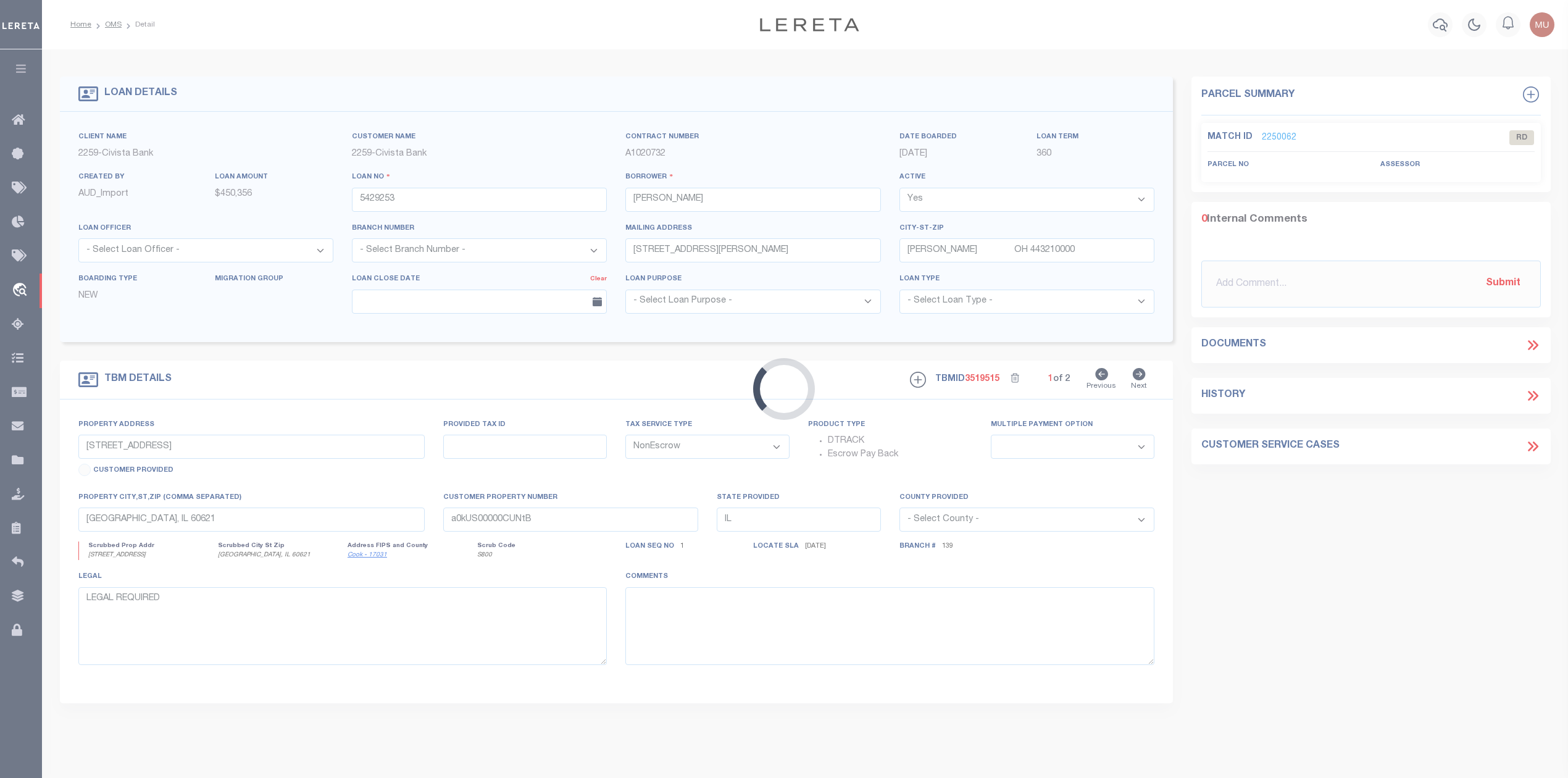
type input "3760 BROADVIEW RD"
select select
type input "RICHFIELD OH 442860000"
type input "R"
type input "OH"
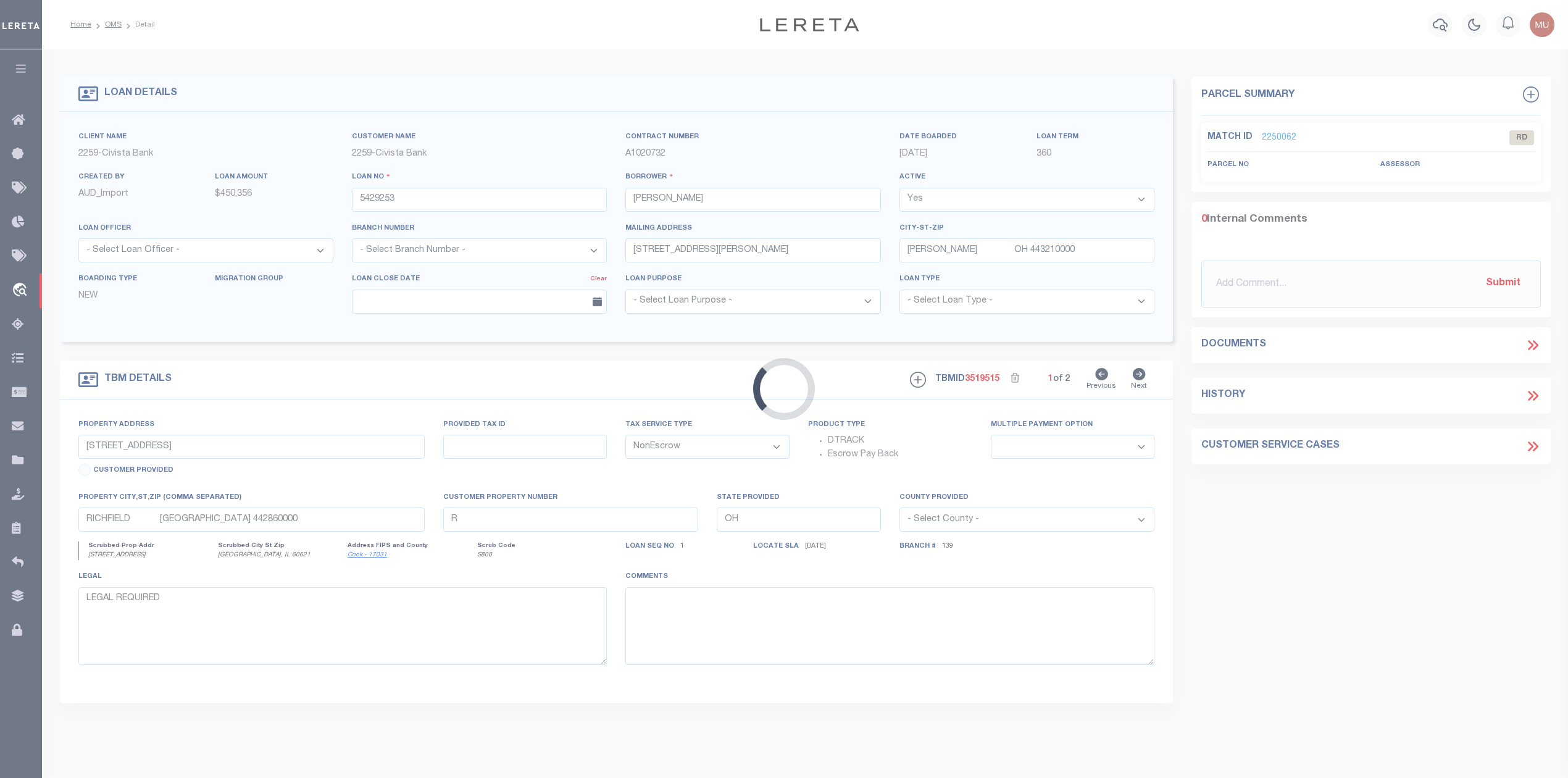
select select
select select "46631"
select select "7621"
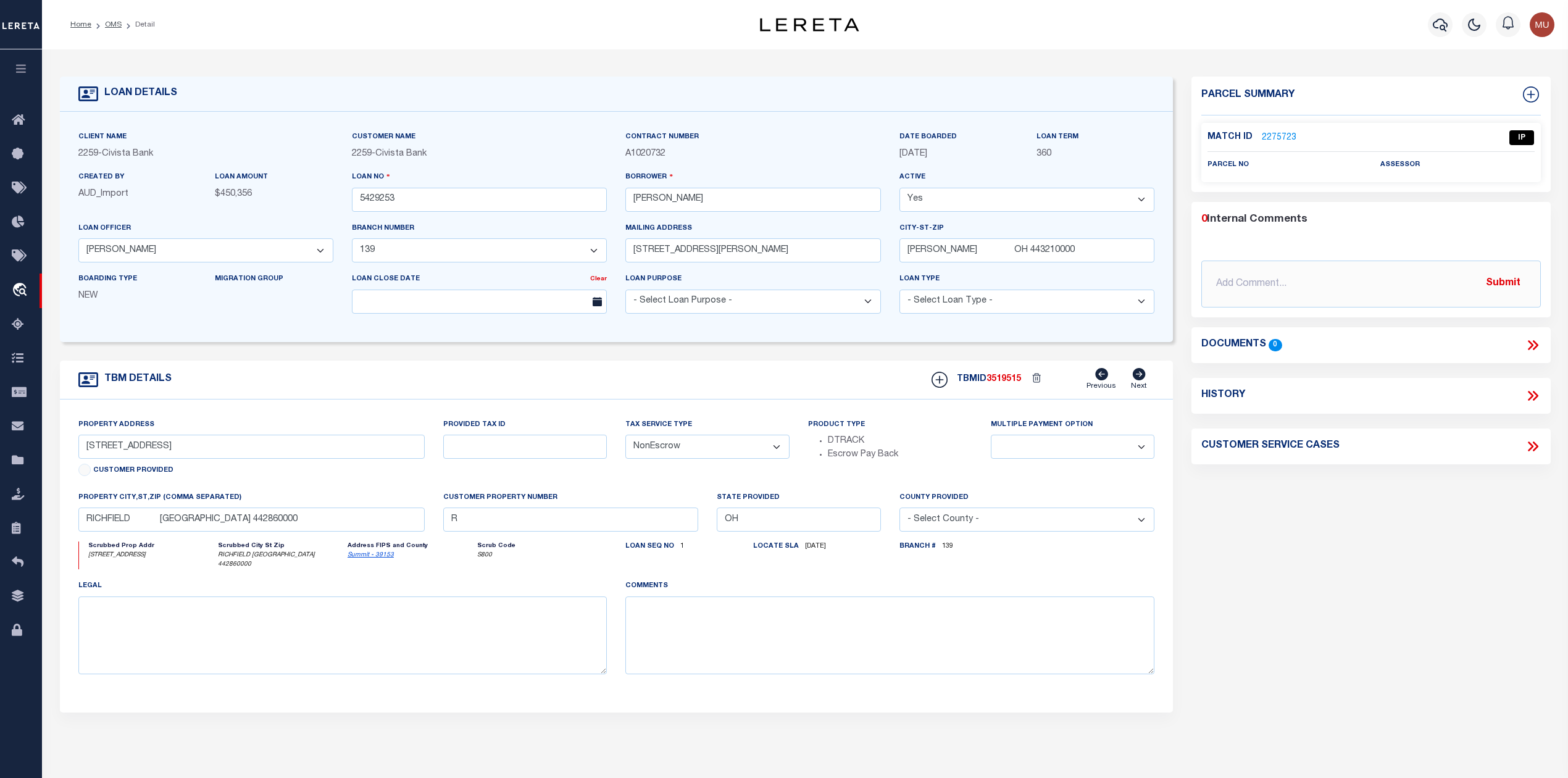
click at [1276, 139] on link "2275723" at bounding box center [1279, 138] width 34 height 13
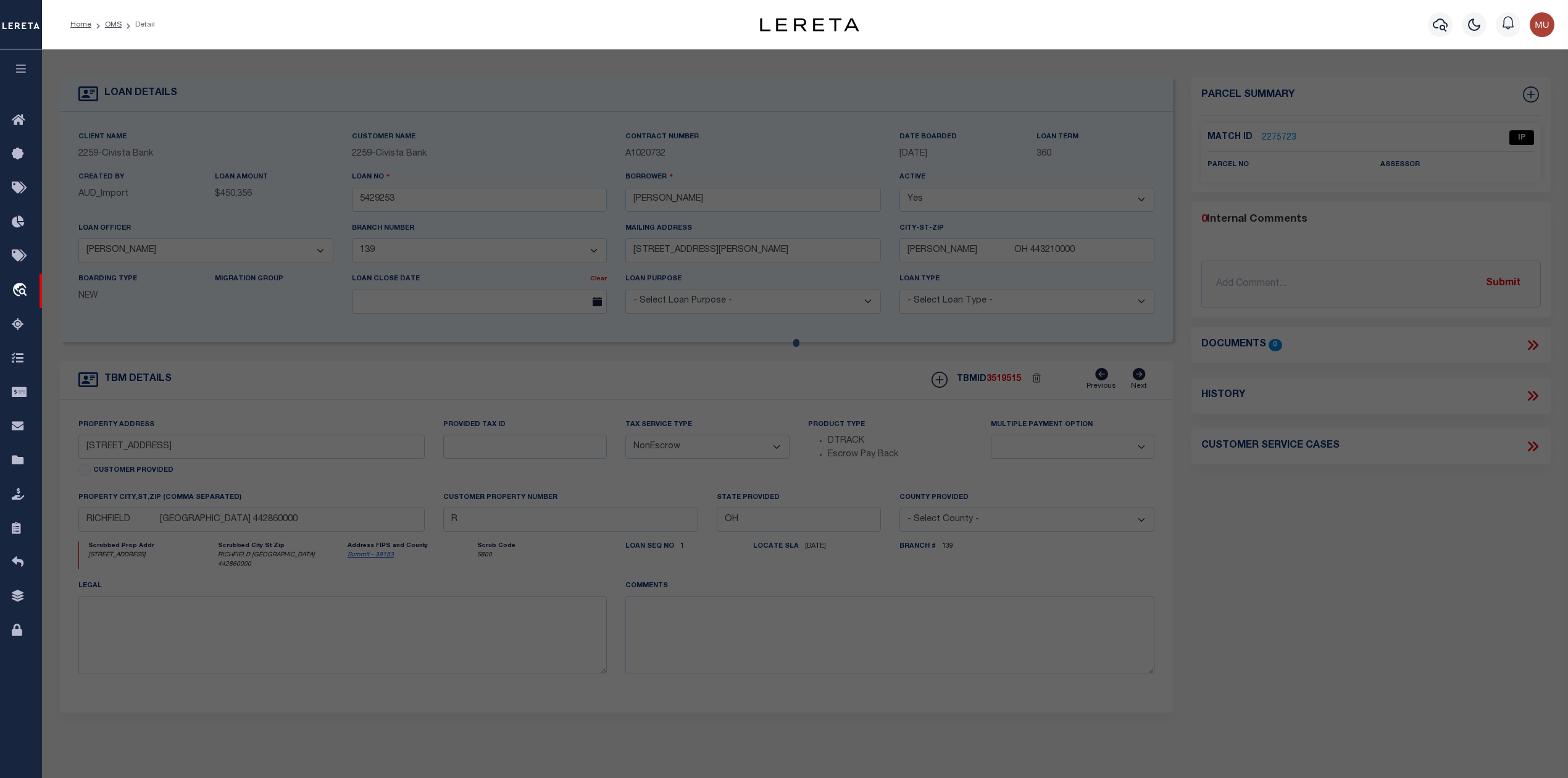
select select "AS"
checkbox input "false"
select select "IP"
checkbox input "false"
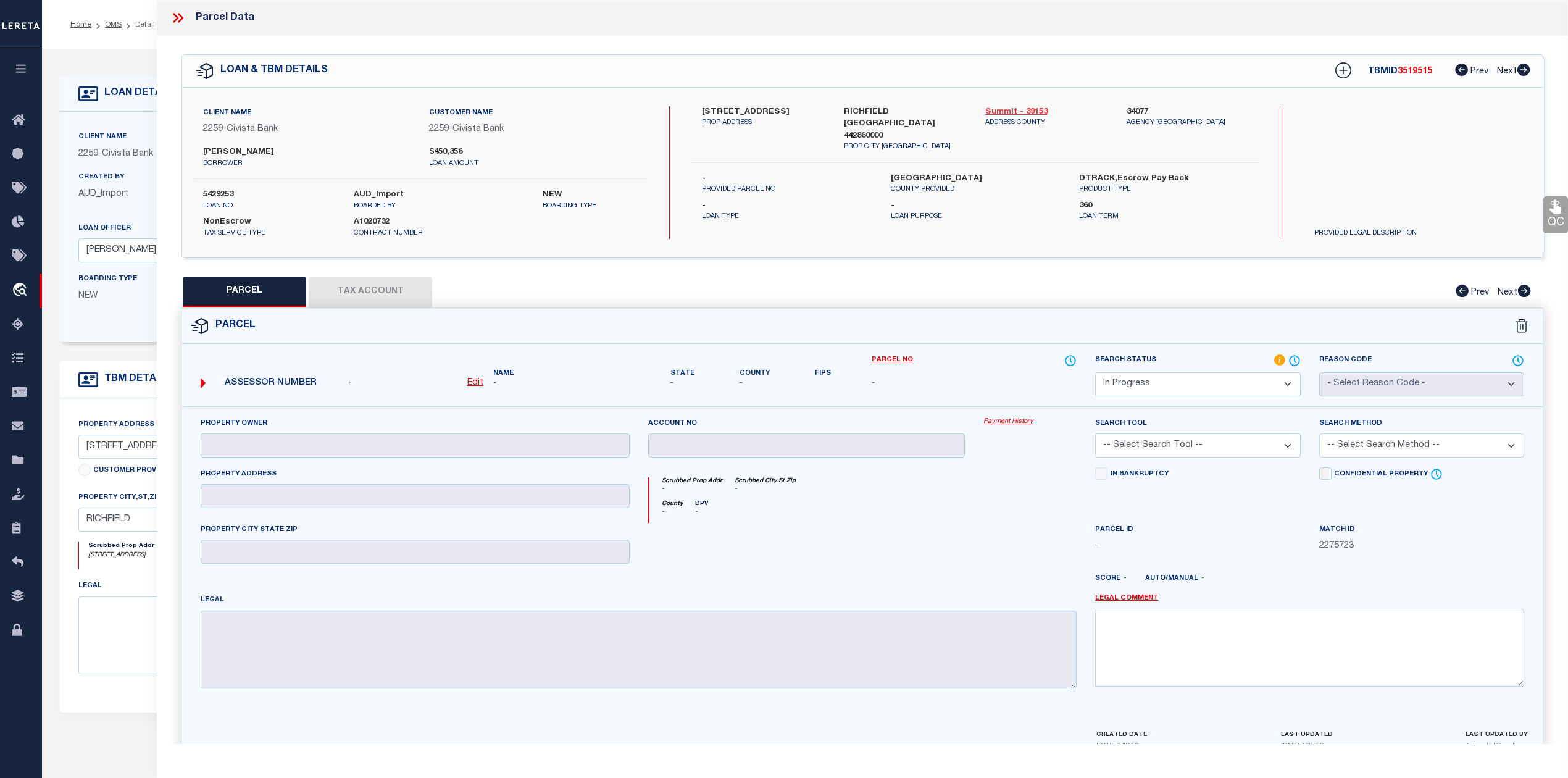
click at [1025, 108] on link "Summit - 39153" at bounding box center [1046, 112] width 123 height 13
click at [408, 304] on div "PARCEL Tax Account Prev Next" at bounding box center [863, 292] width 1362 height 31
click at [401, 297] on div "PARCEL Tax Account Prev Next" at bounding box center [863, 292] width 1362 height 31
click at [381, 290] on div "PARCEL Tax Account Prev Next" at bounding box center [863, 292] width 1362 height 31
click at [176, 18] on icon at bounding box center [176, 18] width 6 height 10
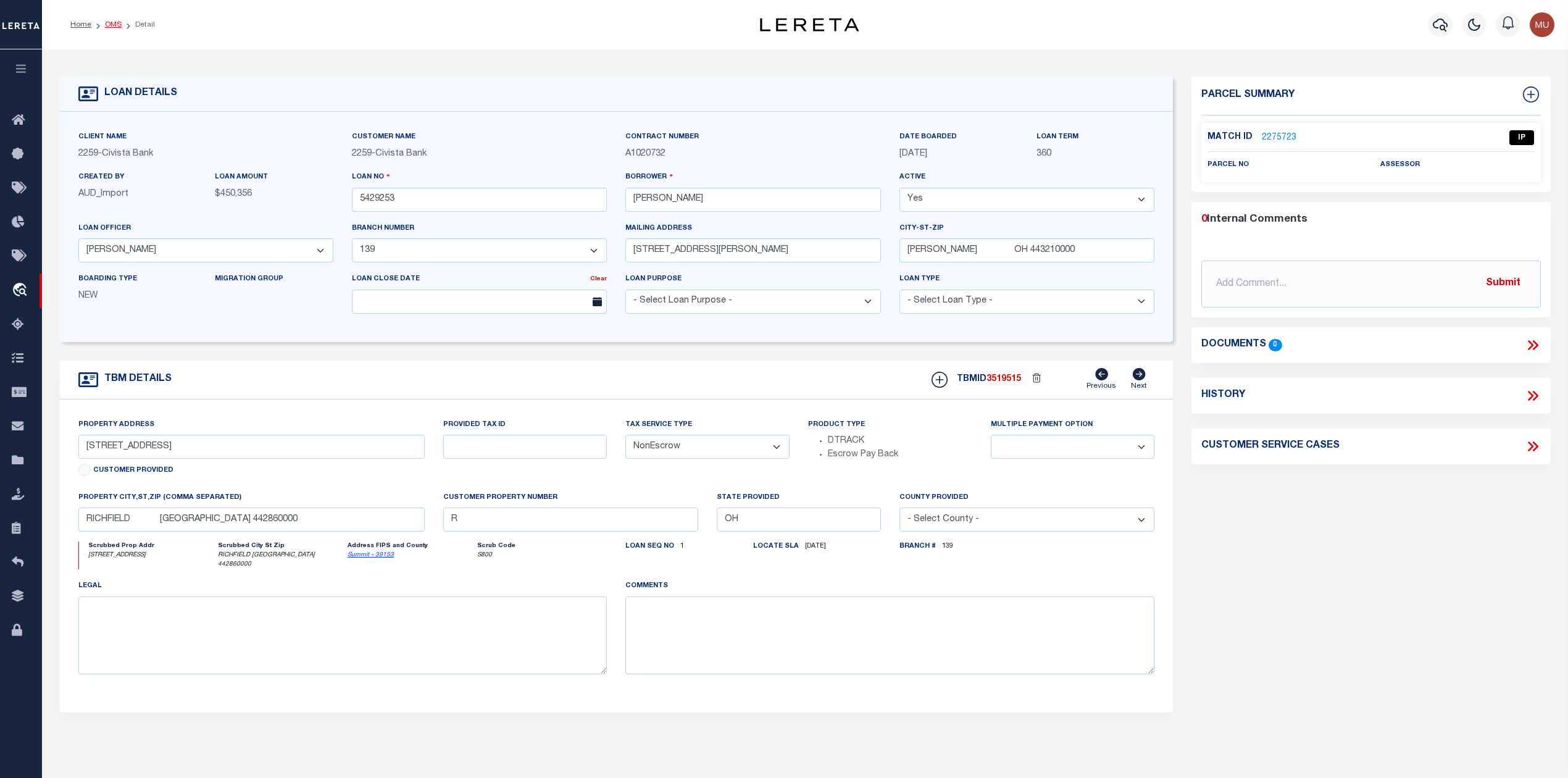
click at [108, 24] on link "OMS" at bounding box center [113, 24] width 17 height 8
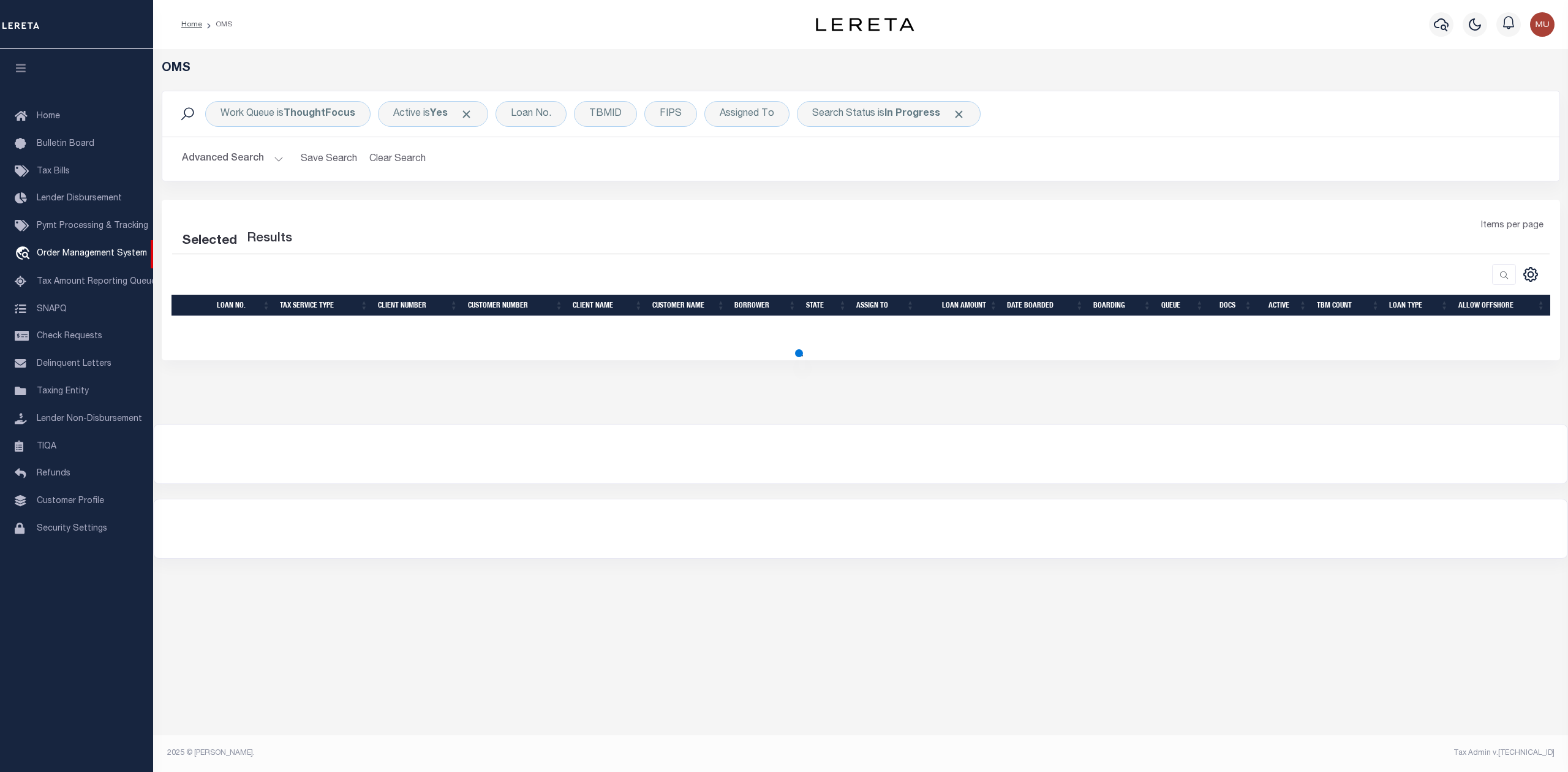
select select "200"
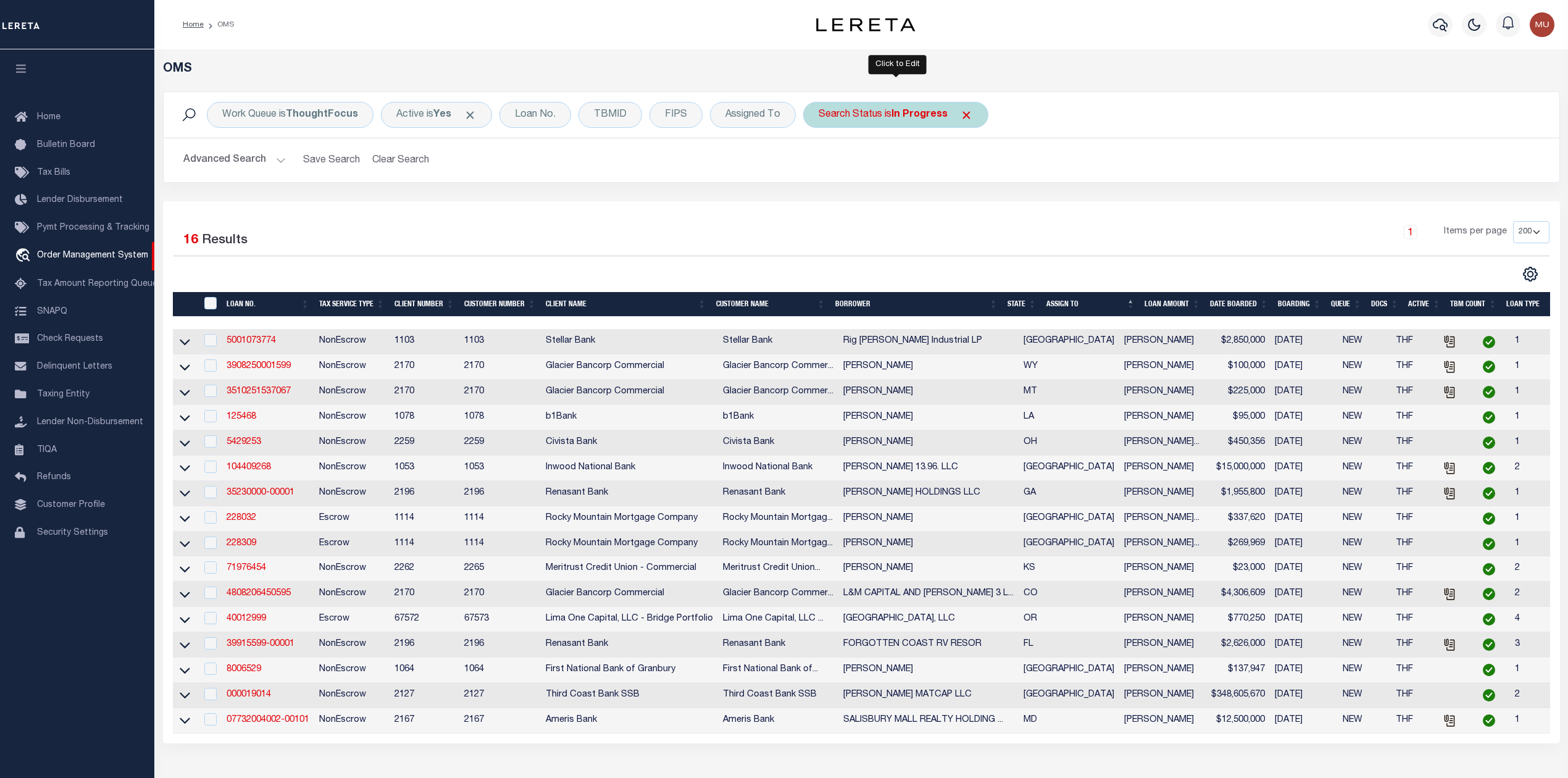
click at [851, 116] on div "Search Status is In Progress" at bounding box center [895, 114] width 186 height 26
click at [850, 171] on select "Automated Search Bad Parcel Complete Duplicate Parcel High Dollar Reporting In …" at bounding box center [910, 176] width 181 height 24
select select "RD"
click at [821, 165] on select "Automated Search Bad Parcel Complete Duplicate Parcel High Dollar Reporting In …" at bounding box center [910, 176] width 181 height 24
click at [994, 202] on input "Apply" at bounding box center [982, 202] width 36 height 20
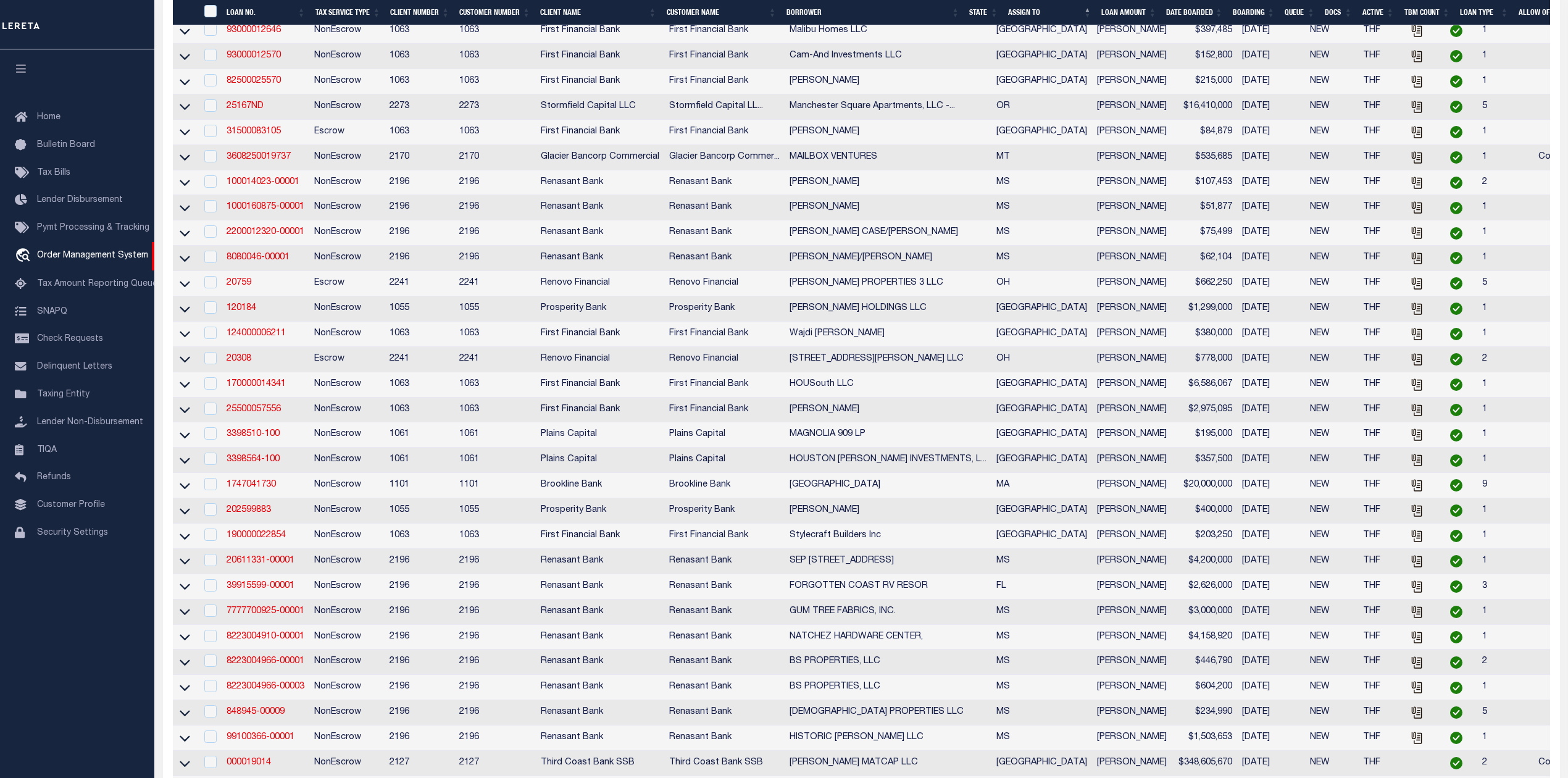
scroll to position [902, 0]
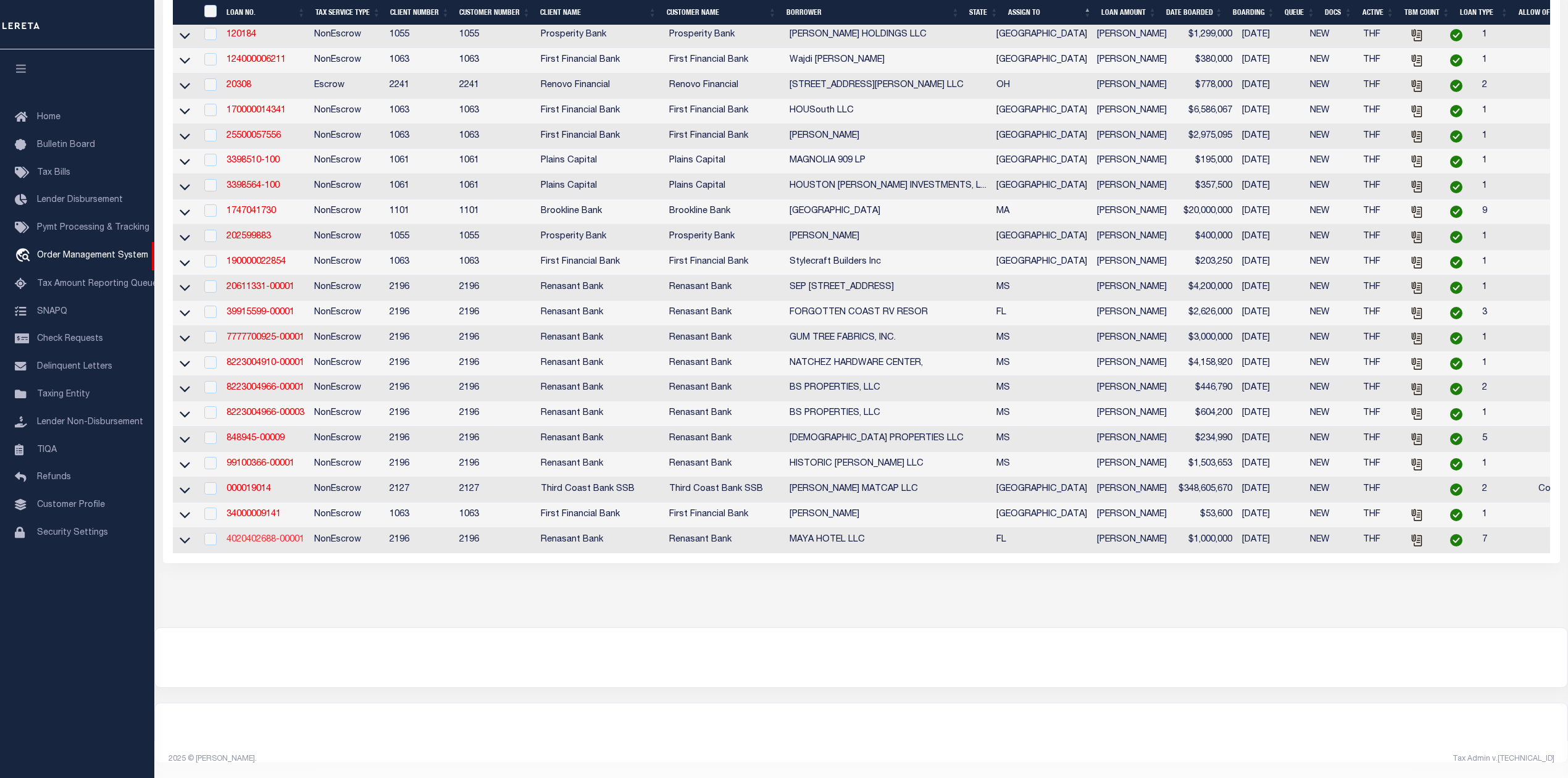
click at [241, 535] on link "4020402688-00001" at bounding box center [265, 539] width 78 height 8
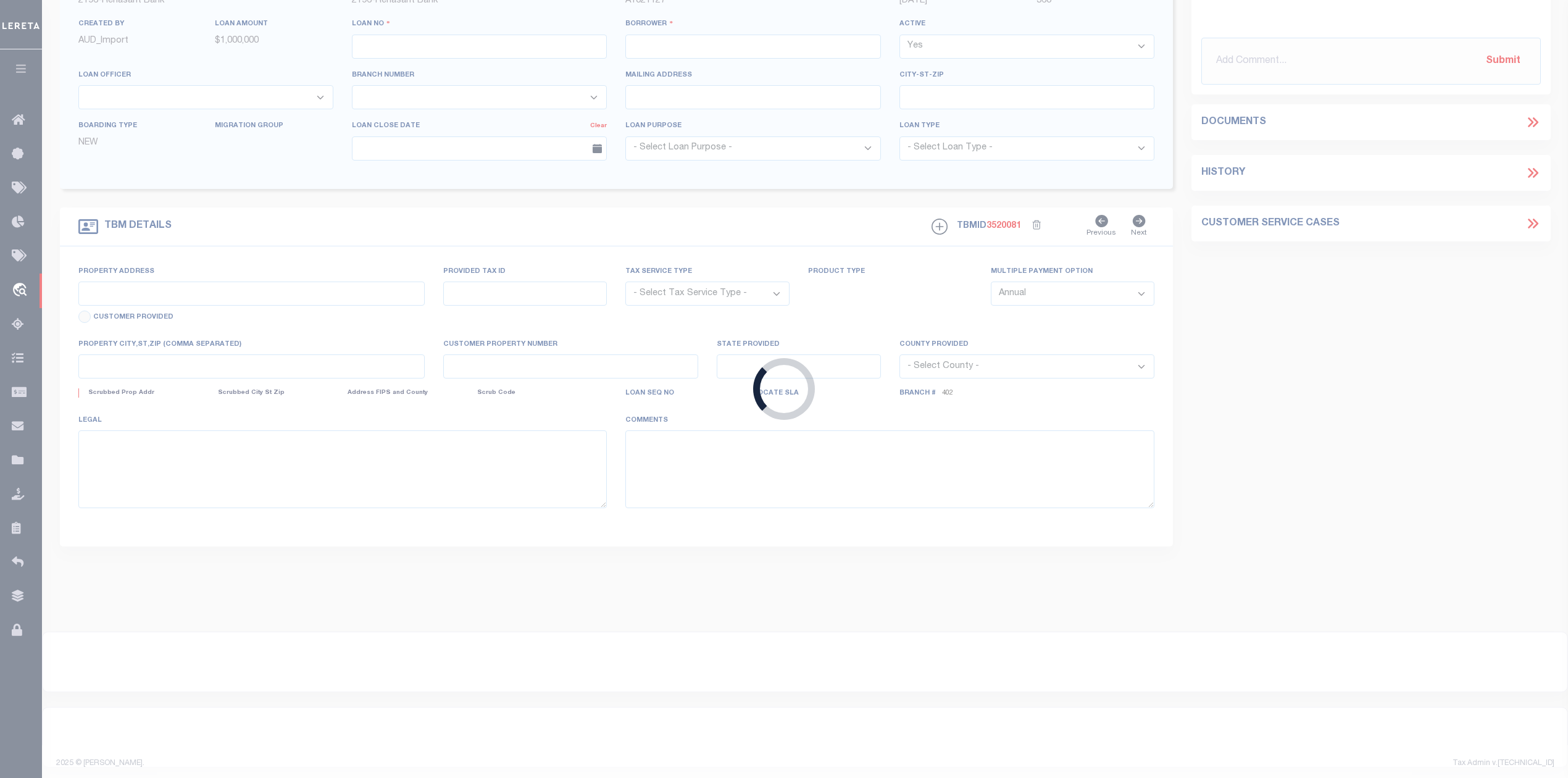
type input "4020402688-00001"
type input "MAYA HOTEL LLC"
select select
select select "400"
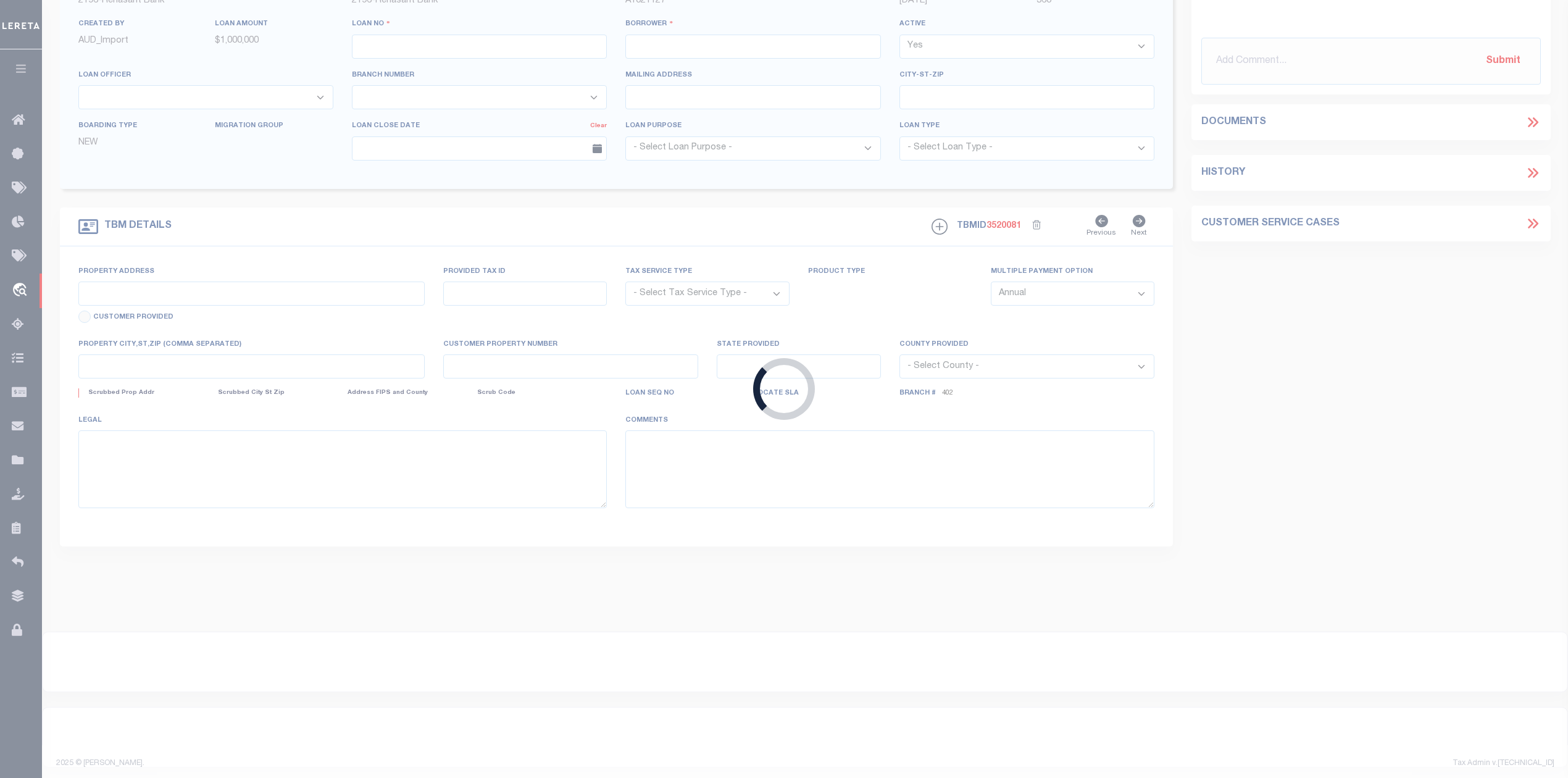
select select "NonEscrow"
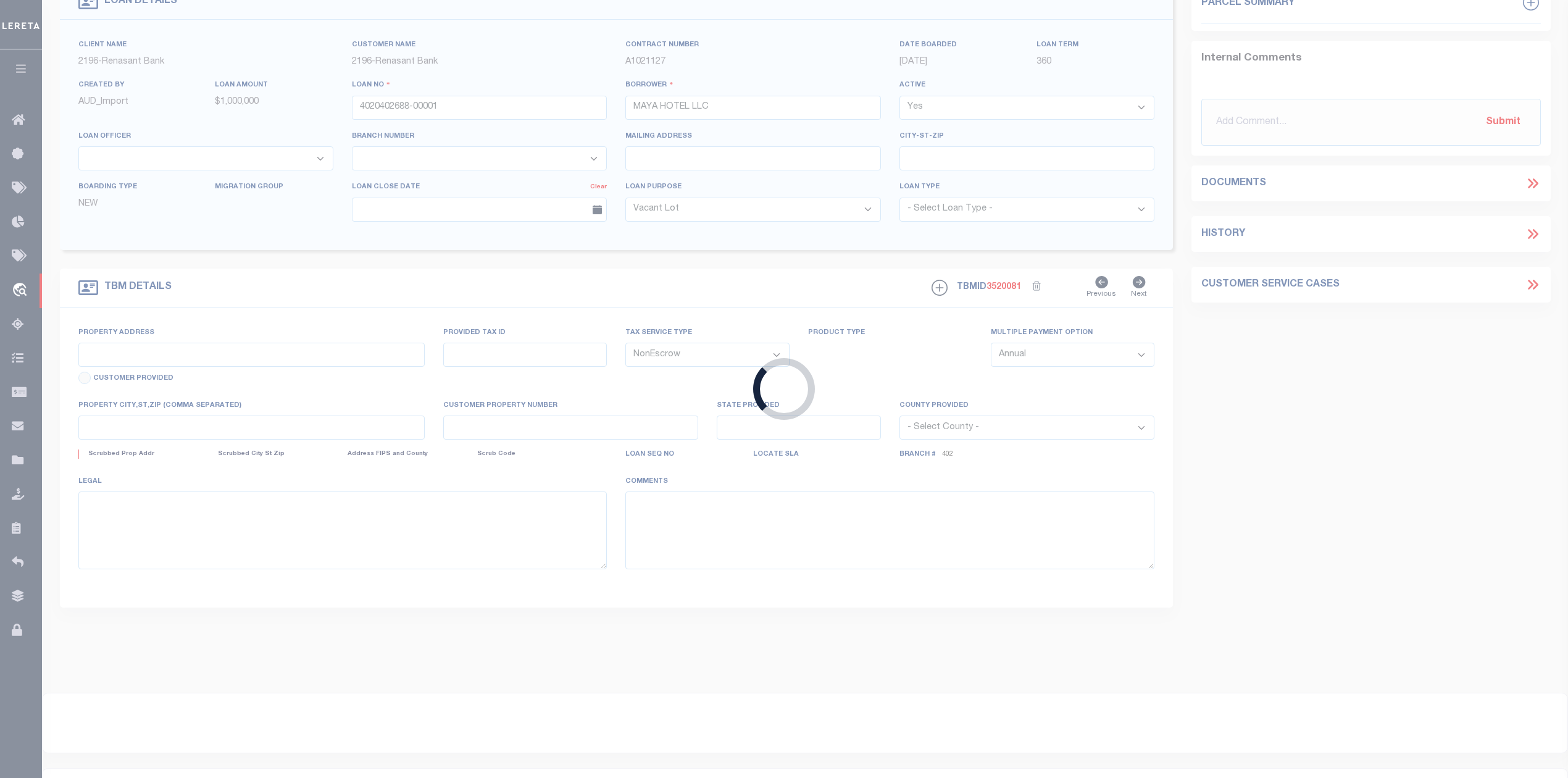
select select "164191"
select select "5152"
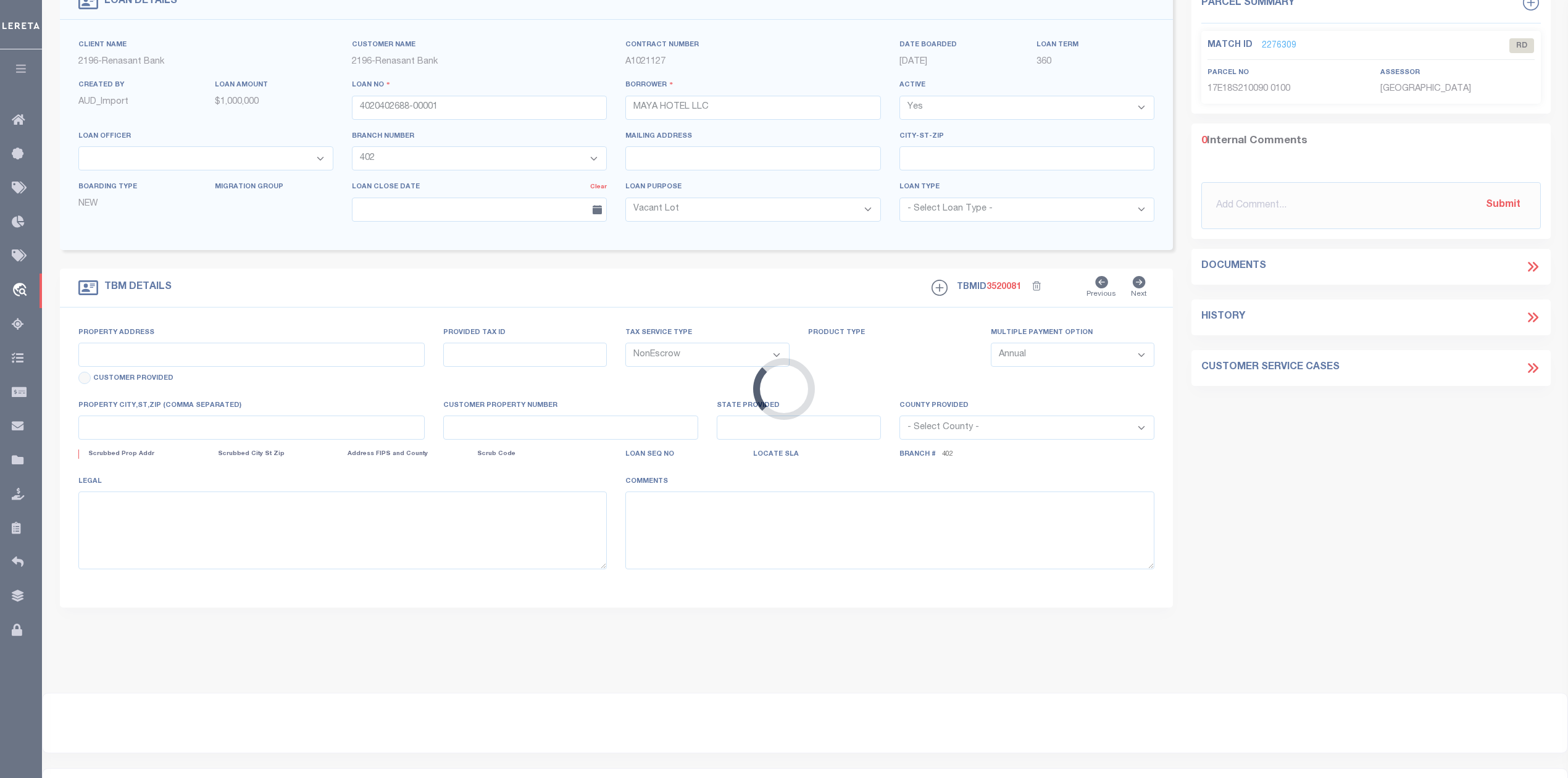
scroll to position [27, 0]
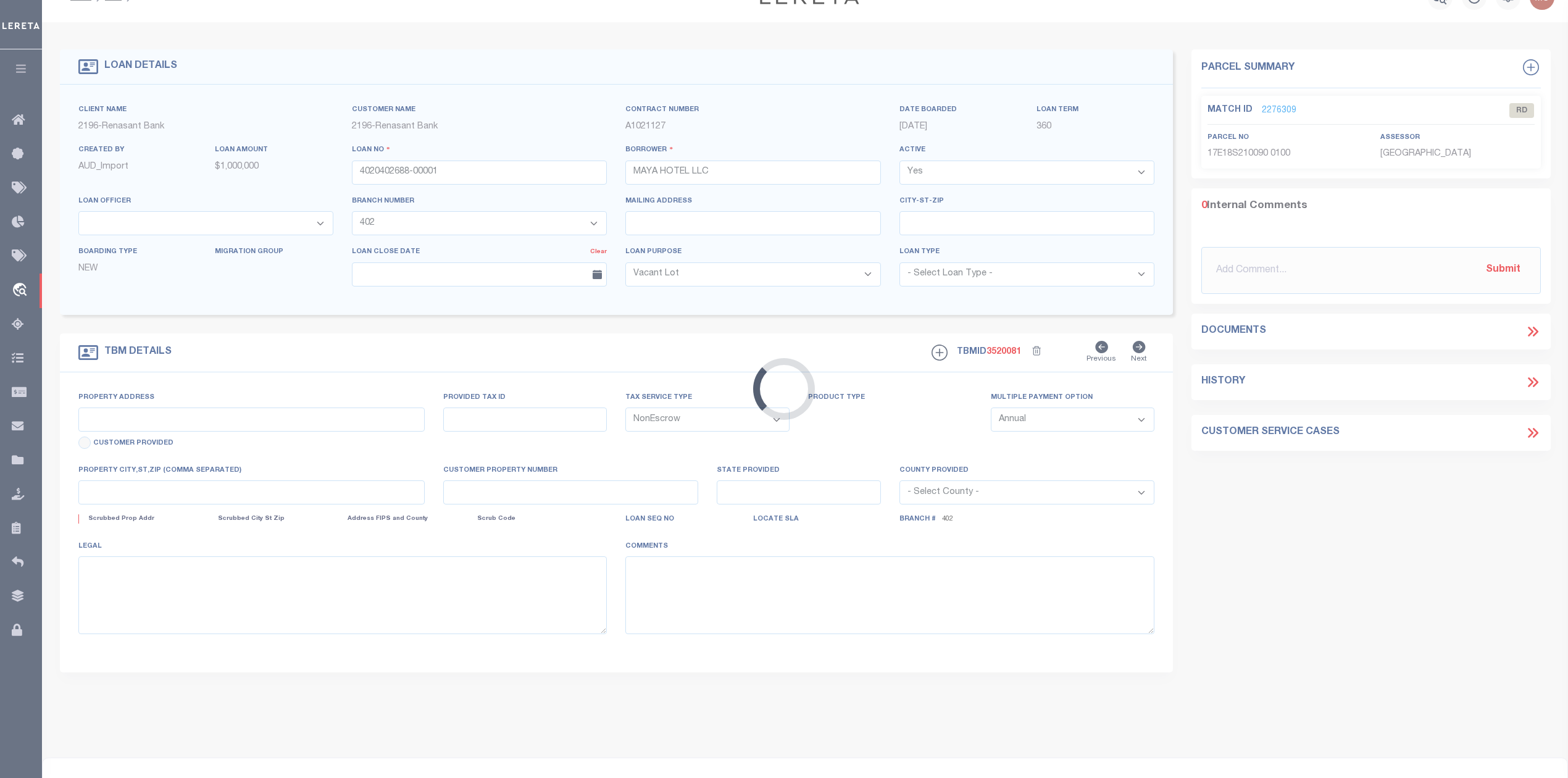
type input "614 NW US HWY 19 14 UNIT MOTEL"
select select
type input "CRYSTAL RIVER FL 34428"
type input "FL"
select select
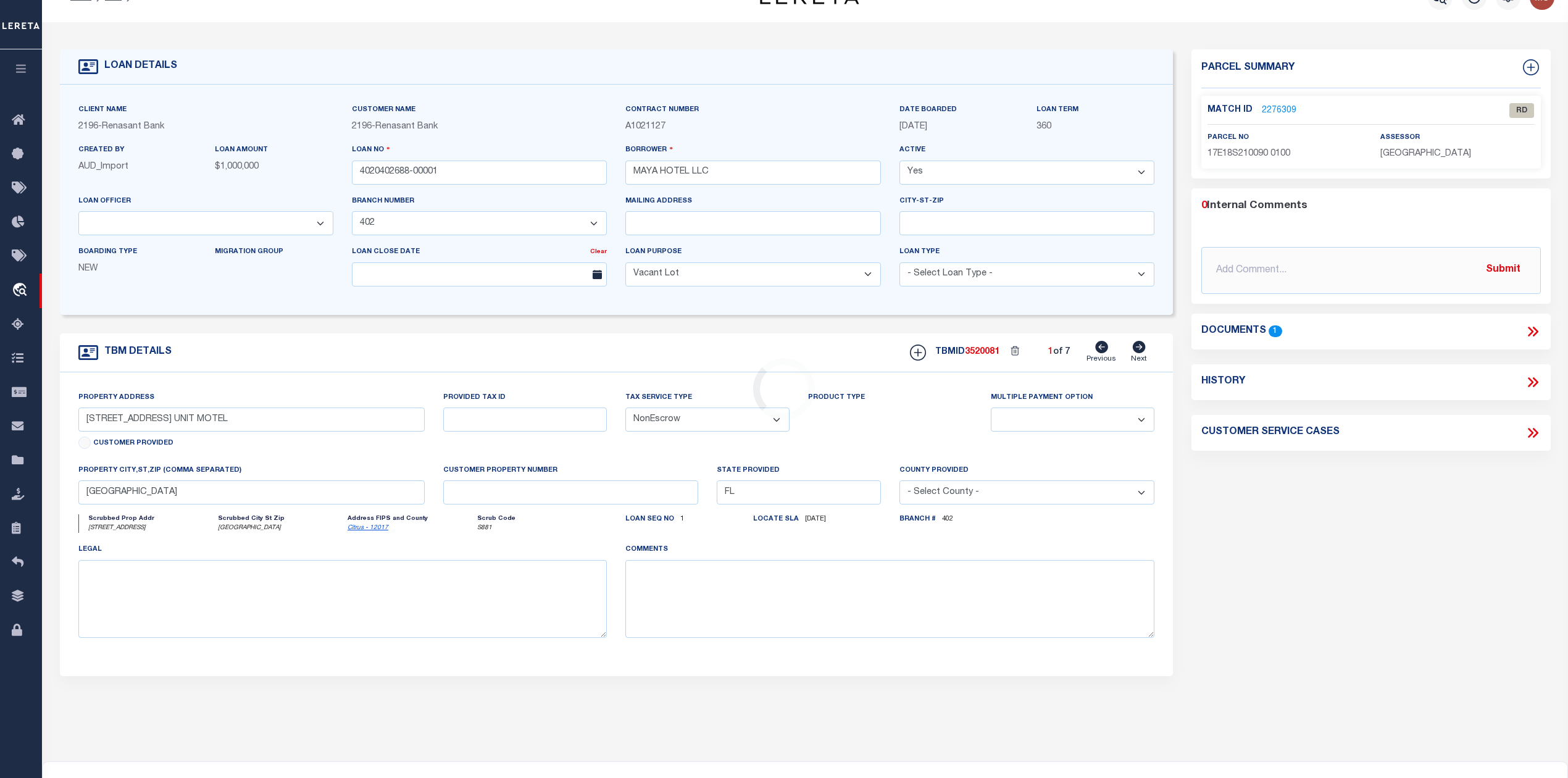
scroll to position [0, 0]
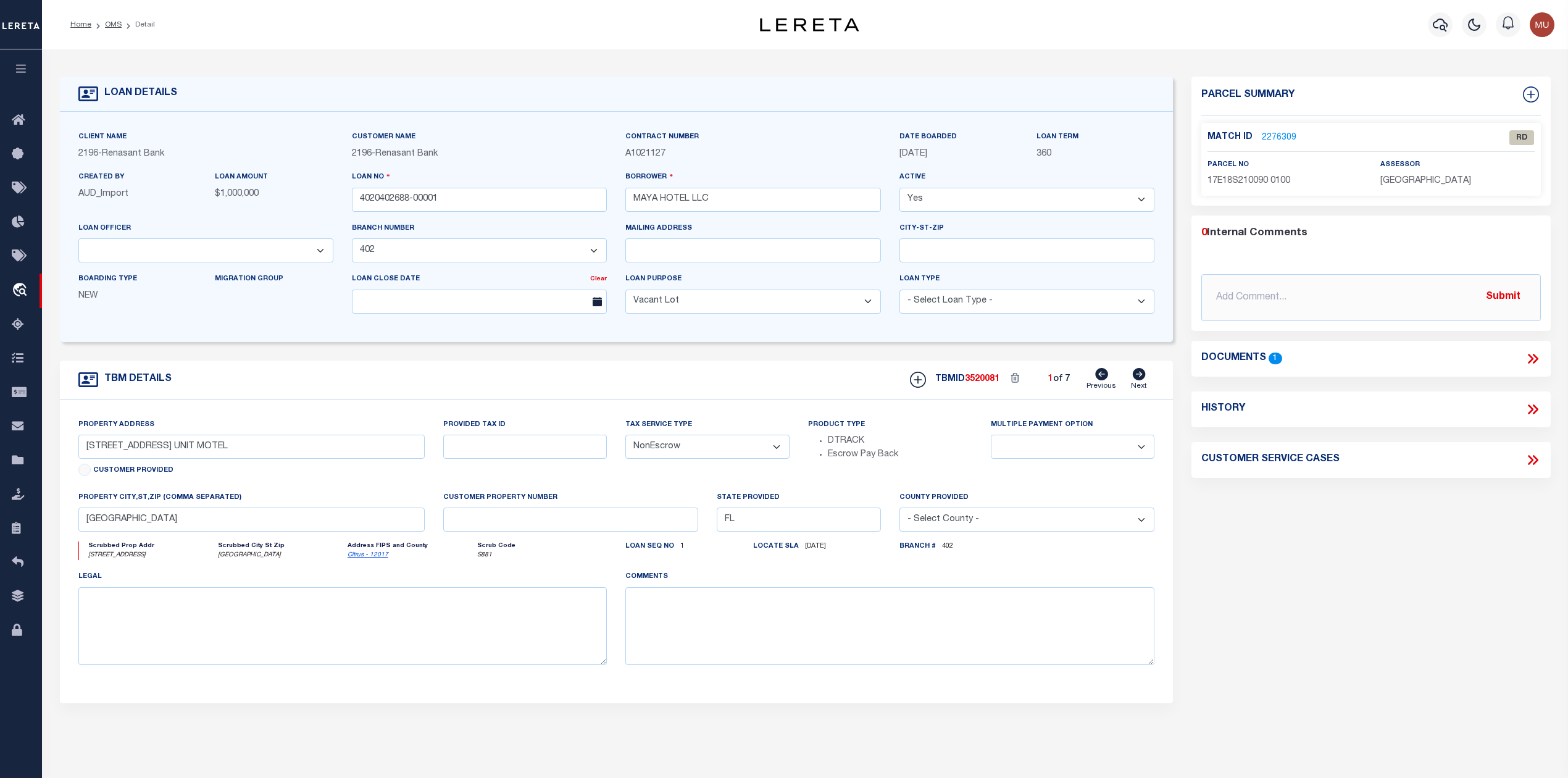
click at [1267, 132] on link "2276309" at bounding box center [1279, 138] width 34 height 13
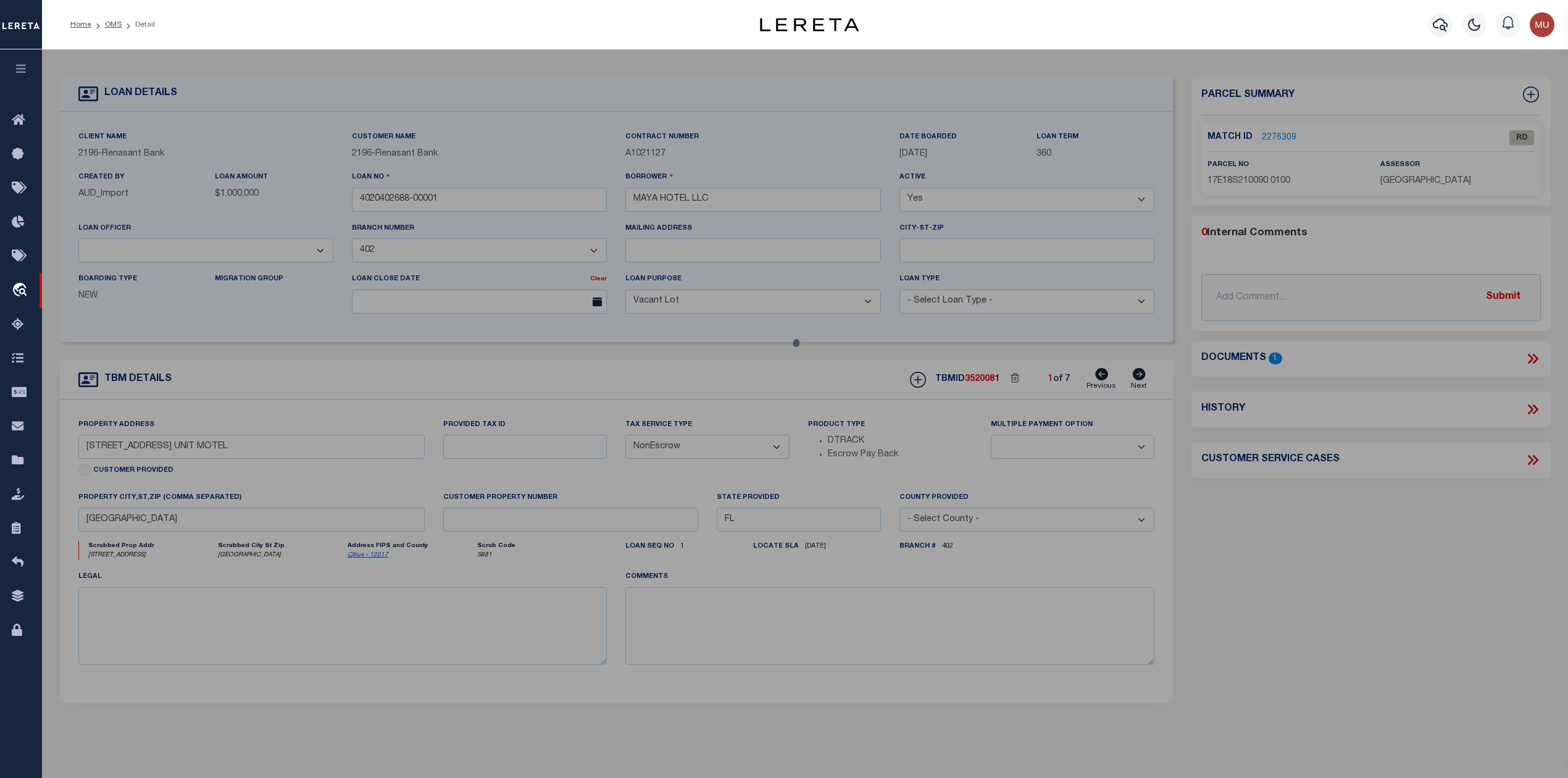
checkbox input "false"
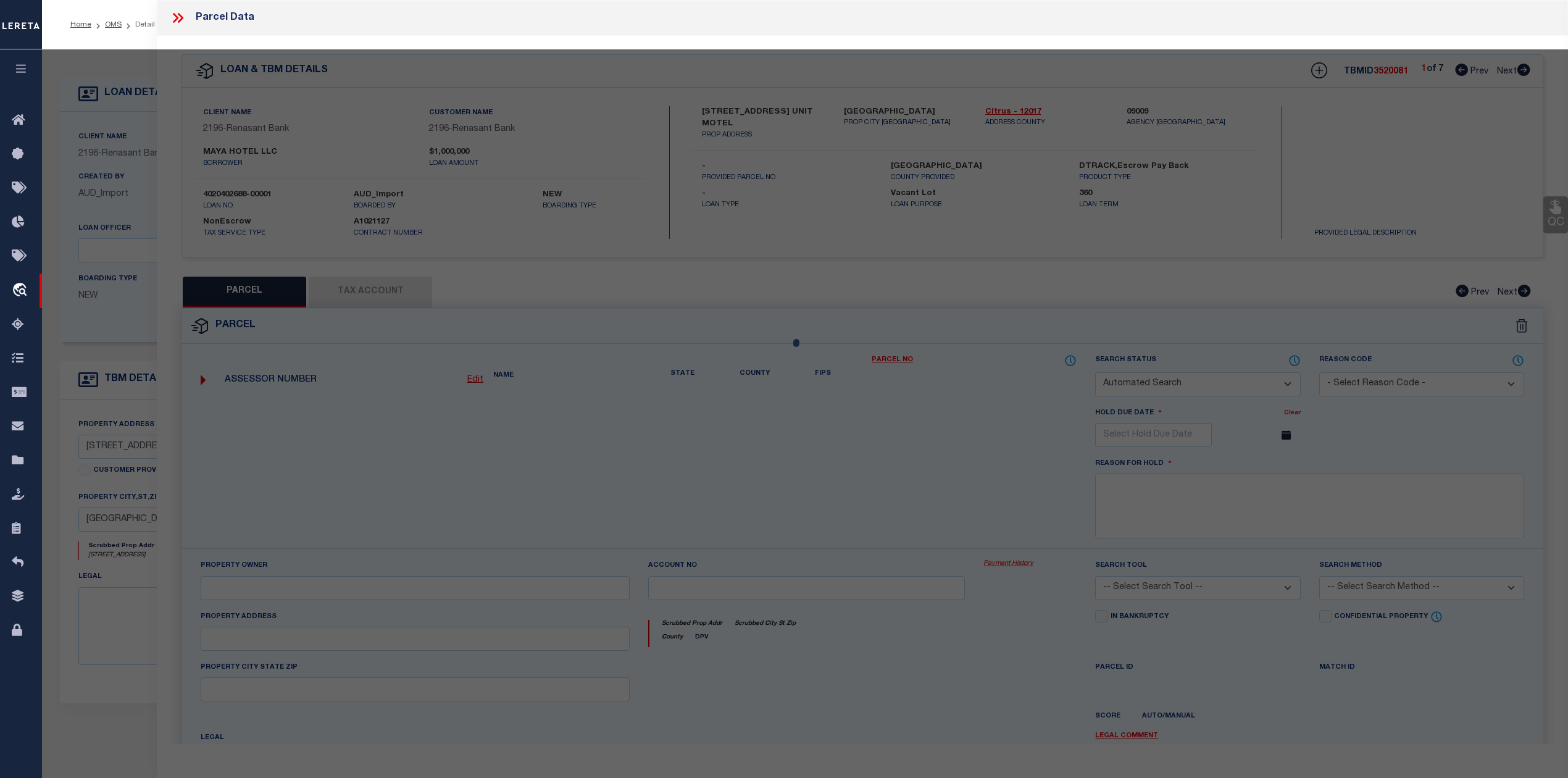
select select "RD"
type input "MAYA HOTEL LLC"
select select "AGW"
select select "LEG"
type input "614 NW US HWY 19"
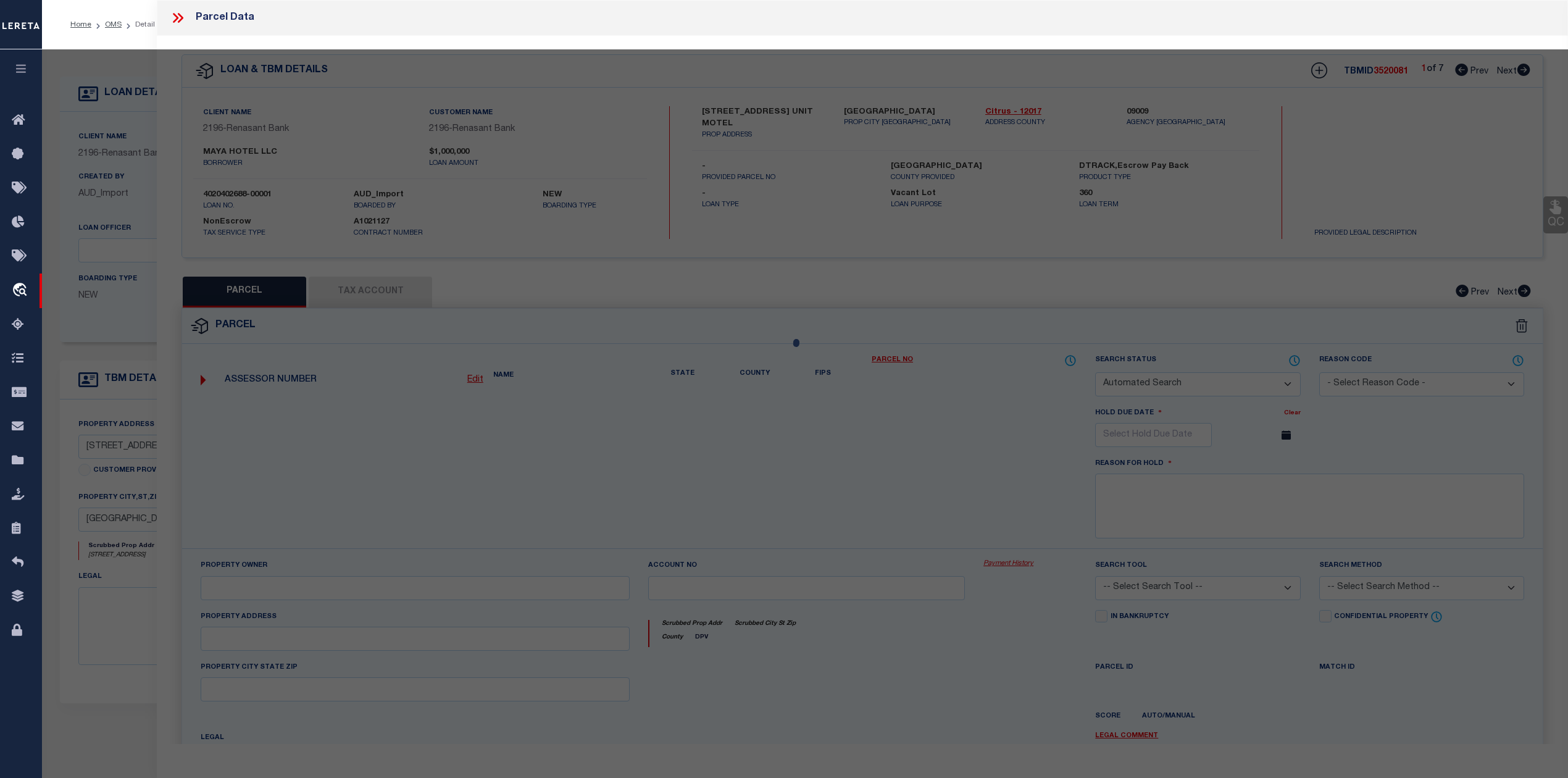
type input "CRYSTAL RIVER FL 34428"
type textarea "ALL THAT PT OF OF LOT 10 S OF THE ROW OF US HWY 19/98---&---ALL OF LOT 15"
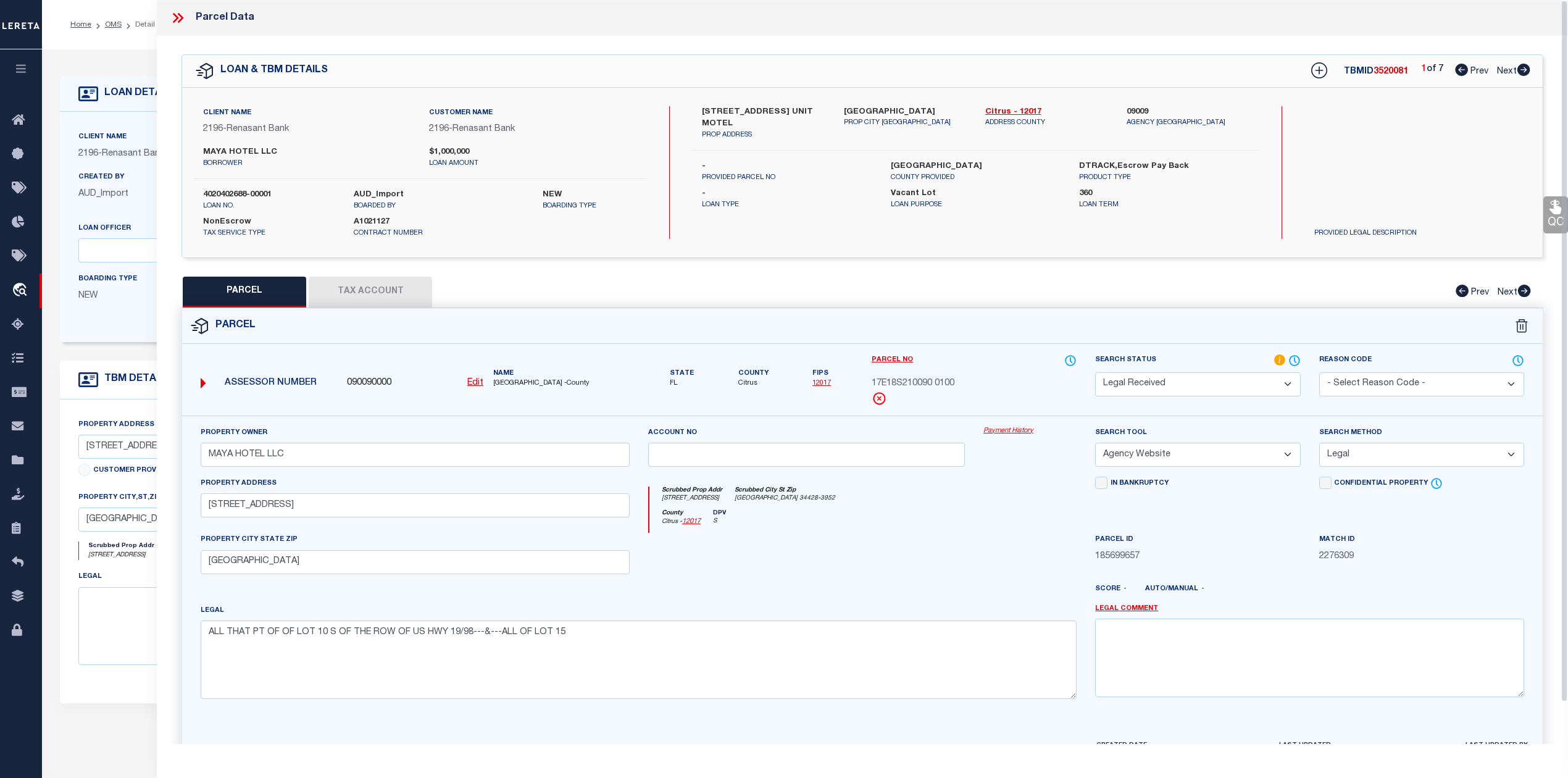
click at [181, 15] on icon at bounding box center [181, 18] width 6 height 10
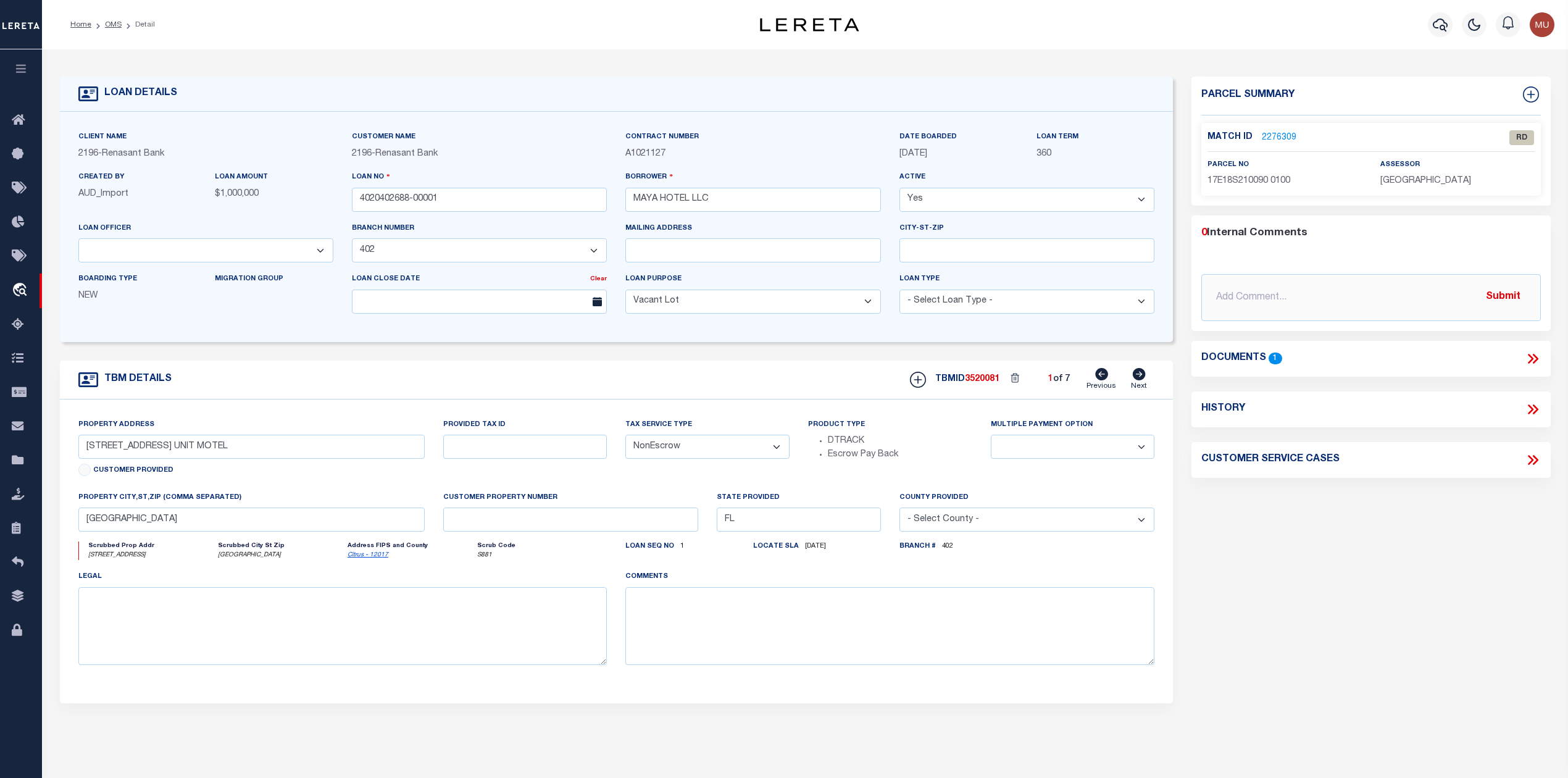
click at [1526, 358] on icon at bounding box center [1533, 359] width 16 height 16
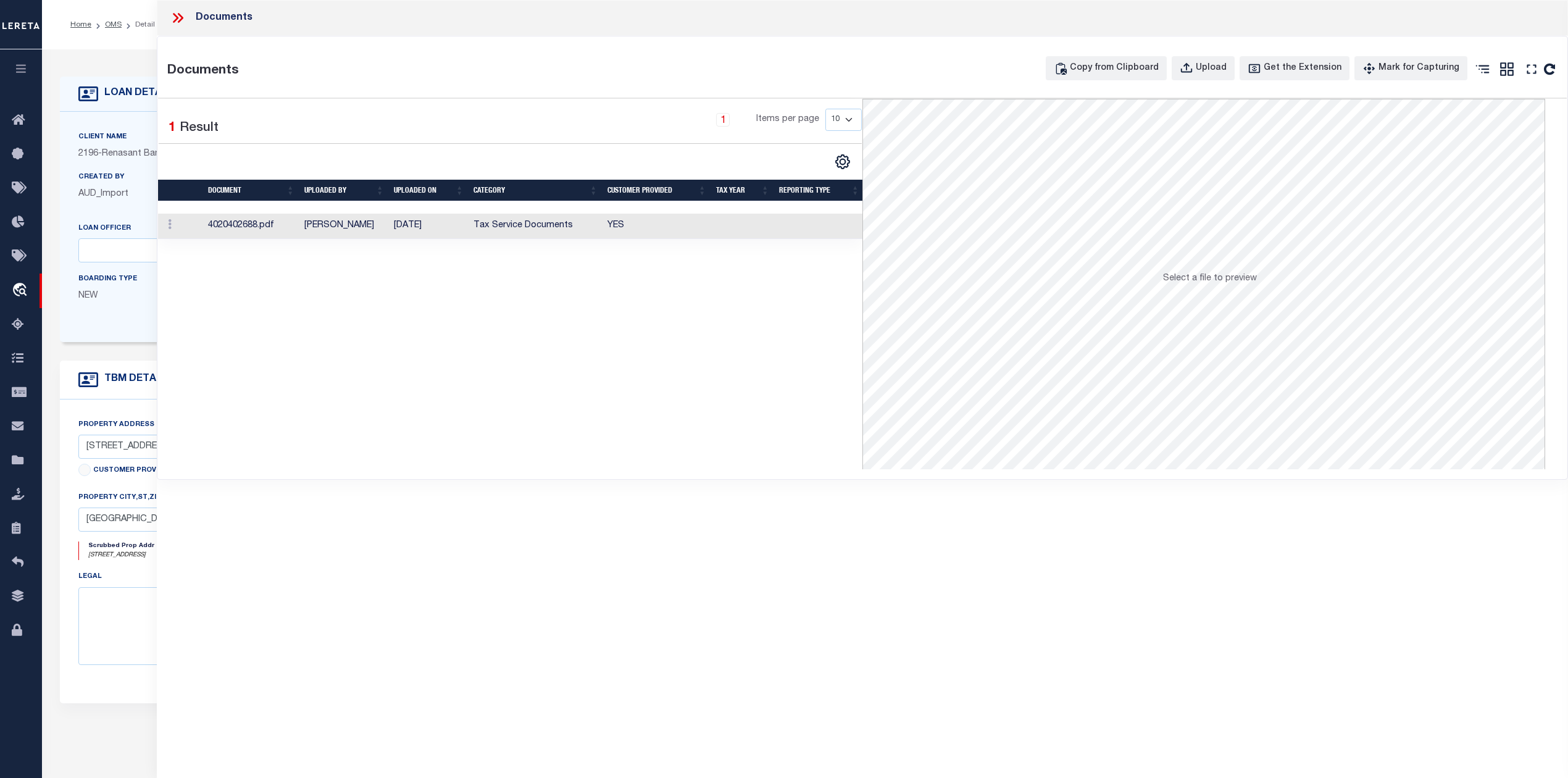
click at [253, 225] on td "4020402688.pdf" at bounding box center [251, 226] width 97 height 25
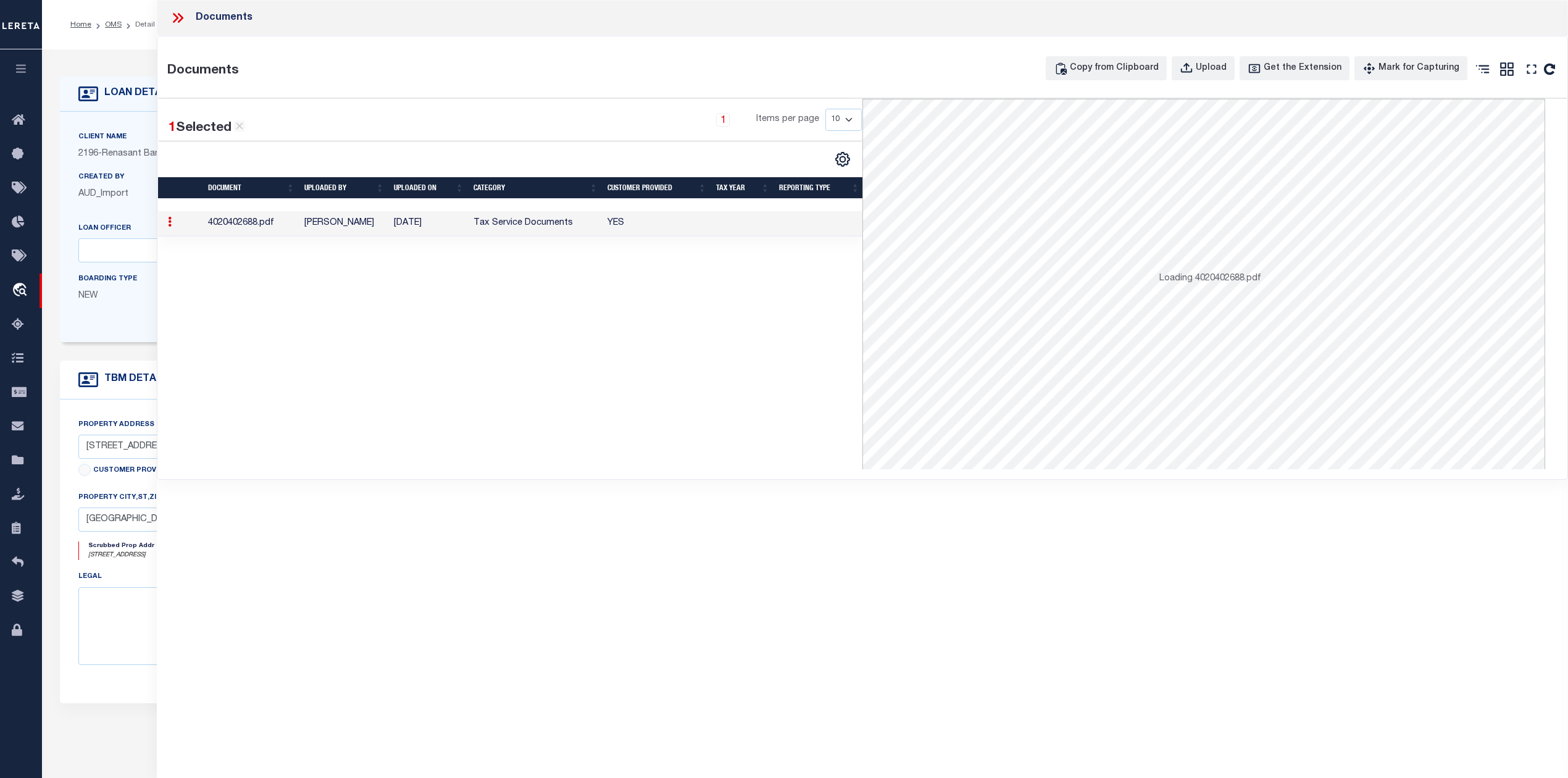
click at [253, 225] on td "4020402688.pdf" at bounding box center [251, 223] width 97 height 25
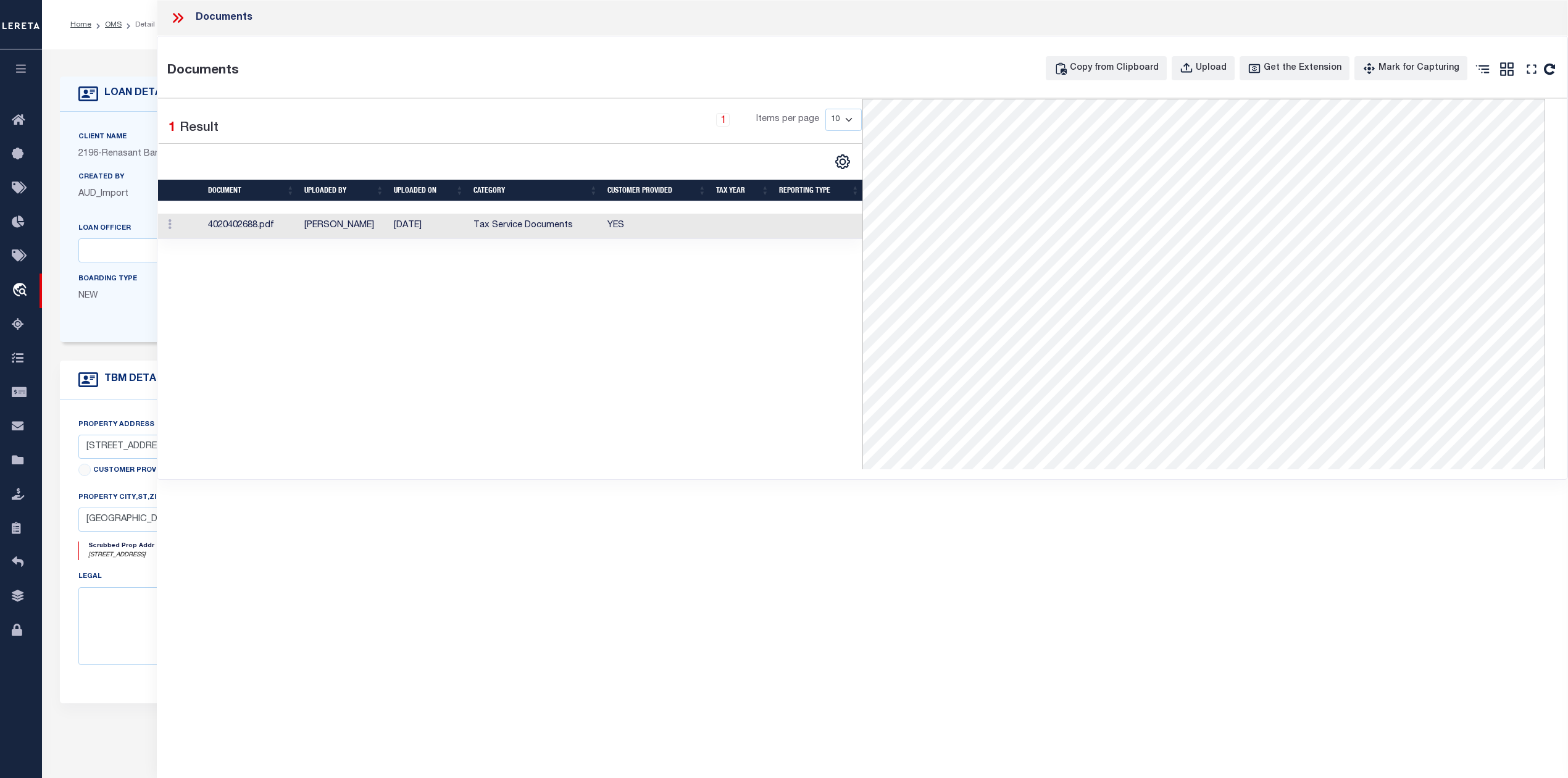
click at [173, 13] on icon at bounding box center [177, 18] width 16 height 16
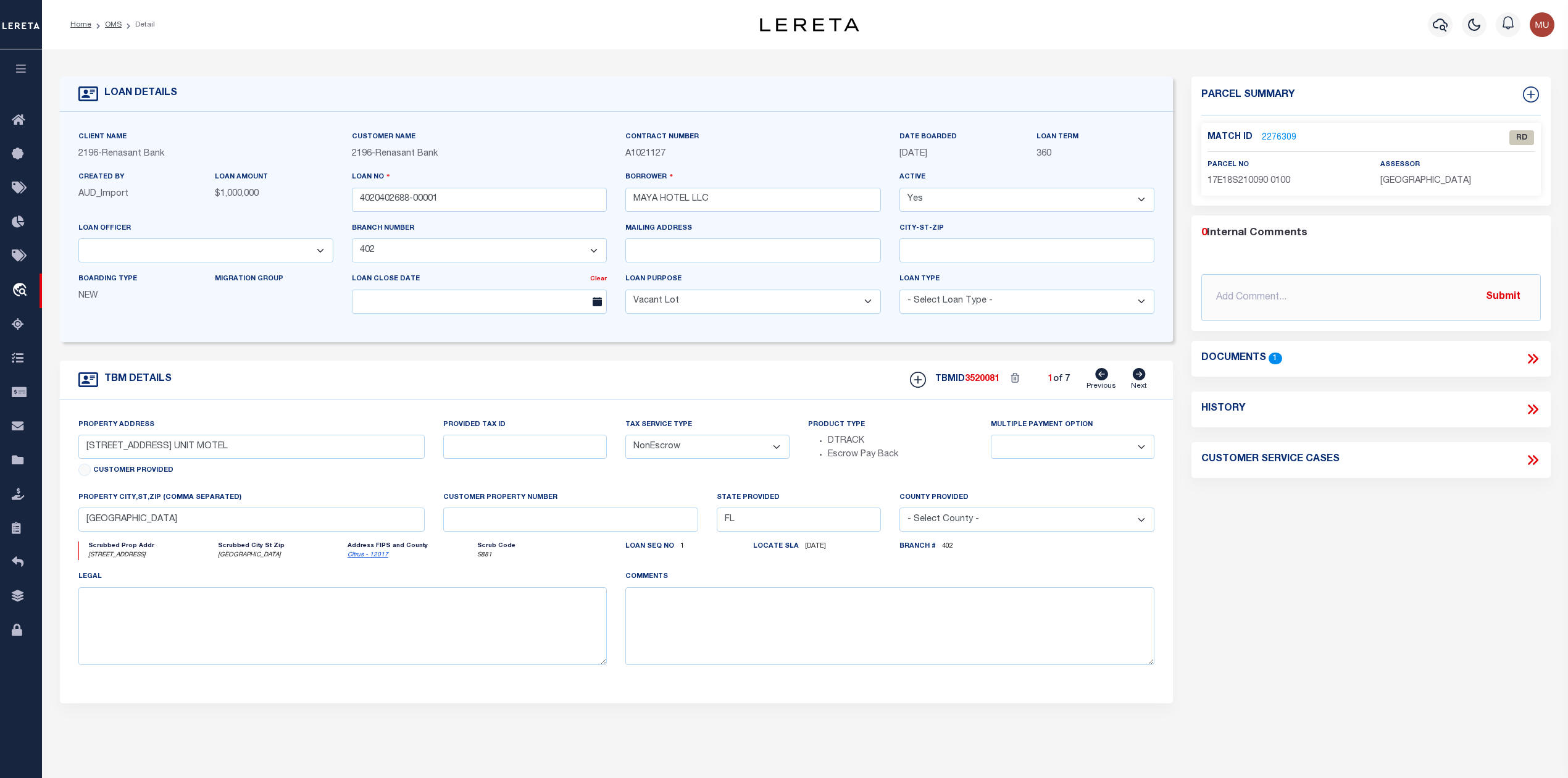
click at [1278, 134] on link "2276309" at bounding box center [1279, 138] width 34 height 13
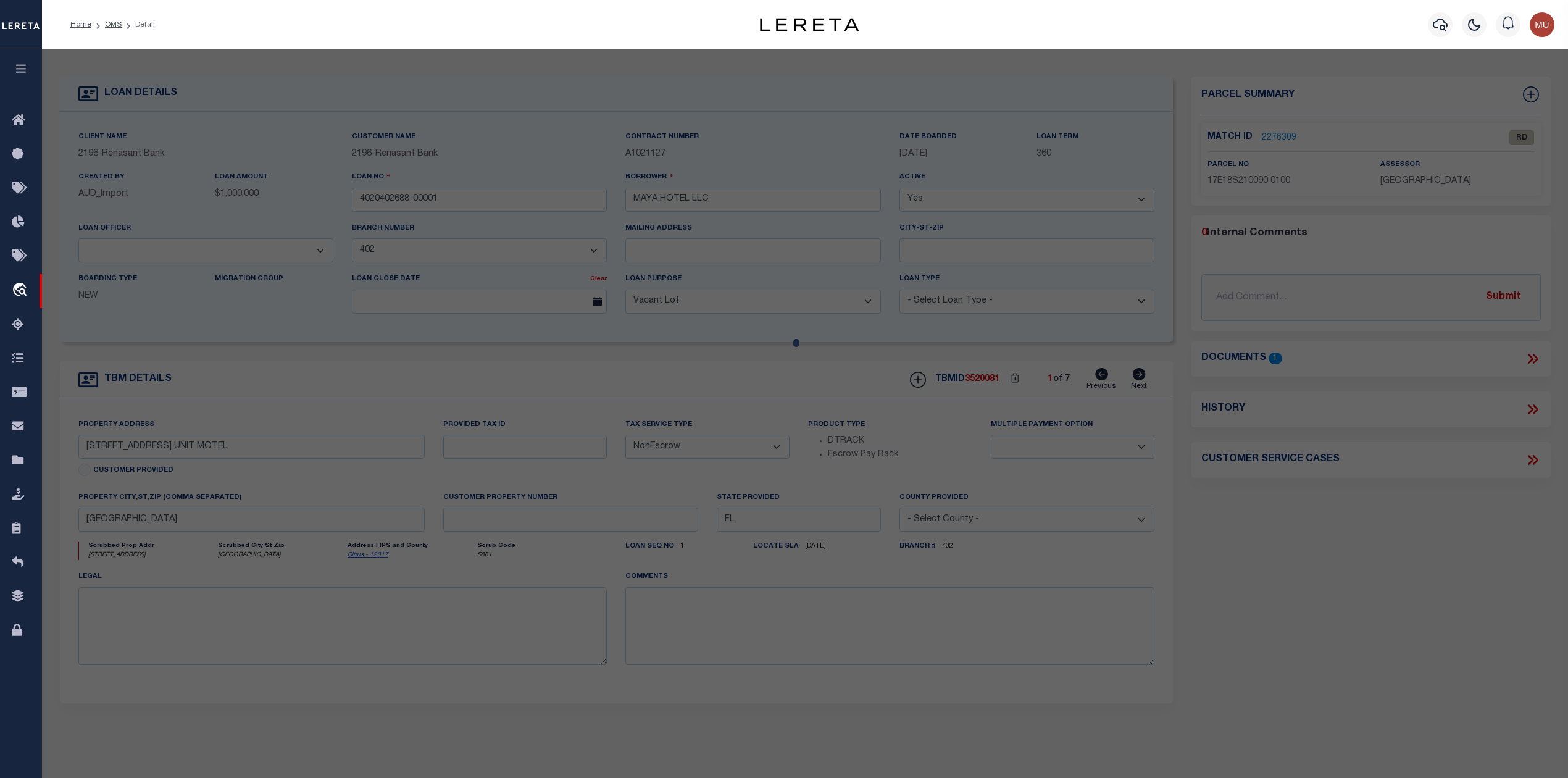
select select "AS"
select select
checkbox input "false"
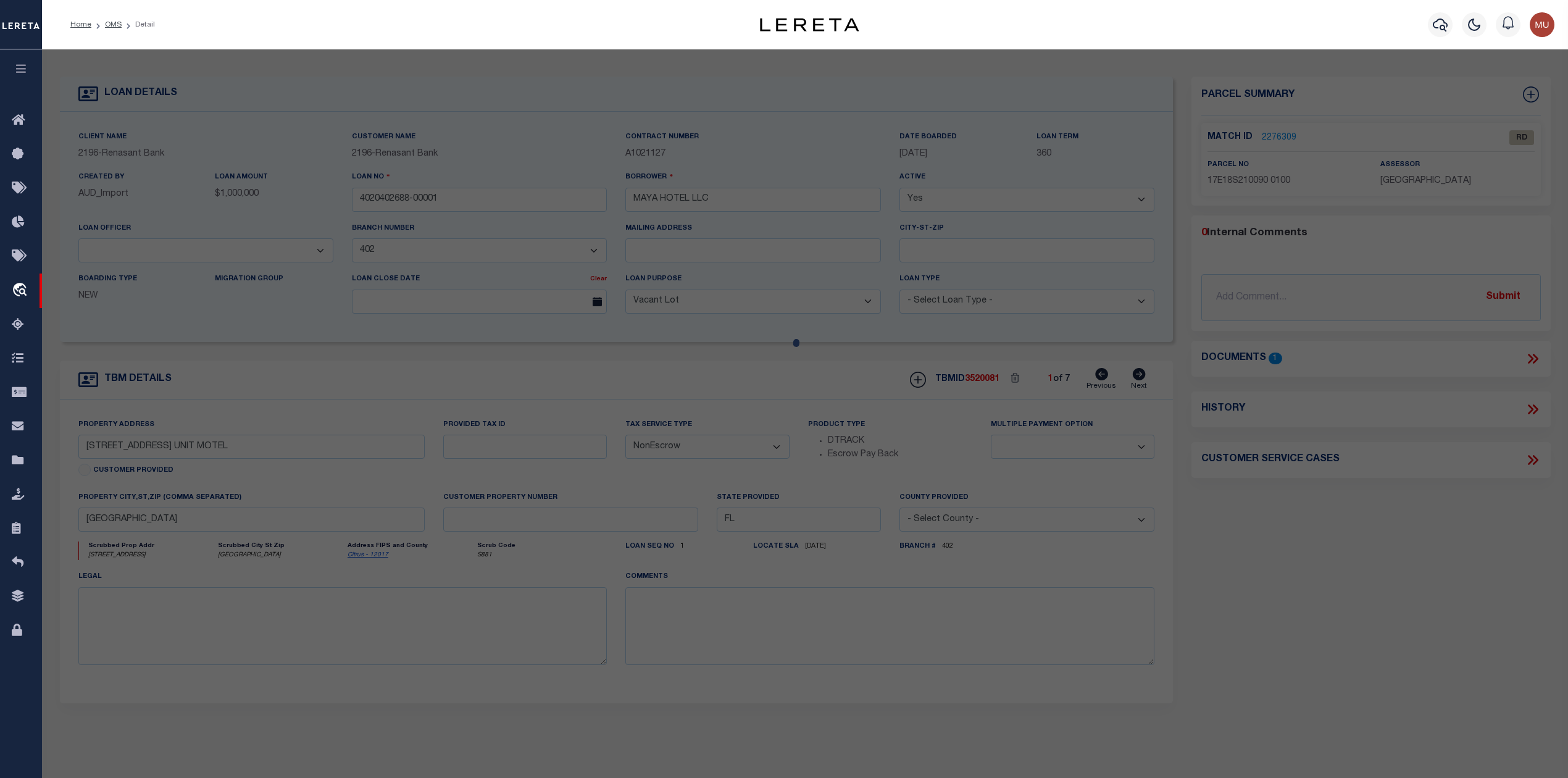
select select "RD"
type input "MAYA HOTEL LLC"
select select "AGW"
select select "LEG"
type input "614 NW US HWY 19"
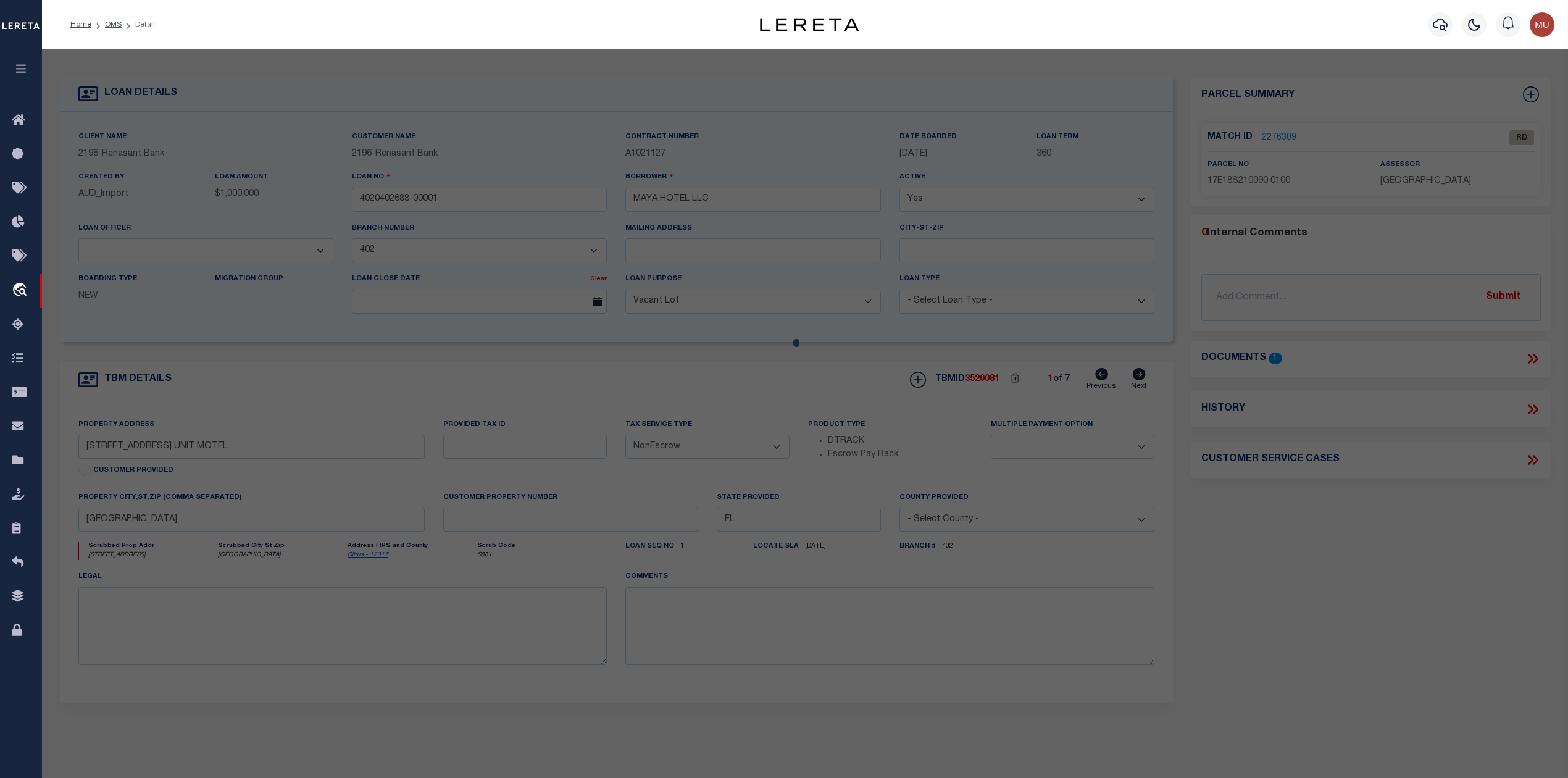
type input "CRYSTAL RIVER FL 34428"
type textarea "ALL THAT PT OF OF LOT 10 S OF THE ROW OF US HWY 19/98---&---ALL OF LOT 15"
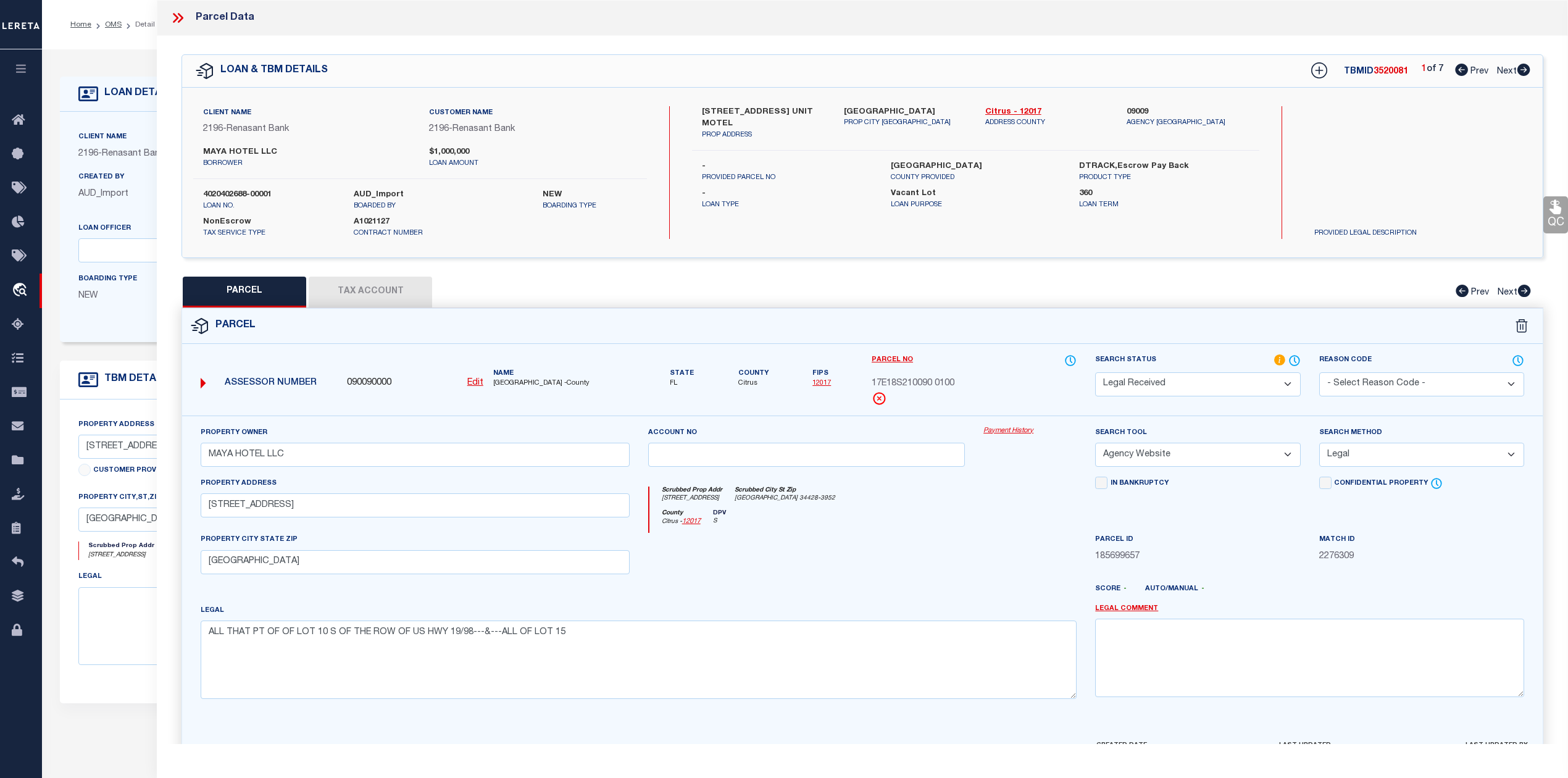
click at [1528, 68] on icon at bounding box center [1523, 70] width 13 height 13
select select "AS"
select select
checkbox input "false"
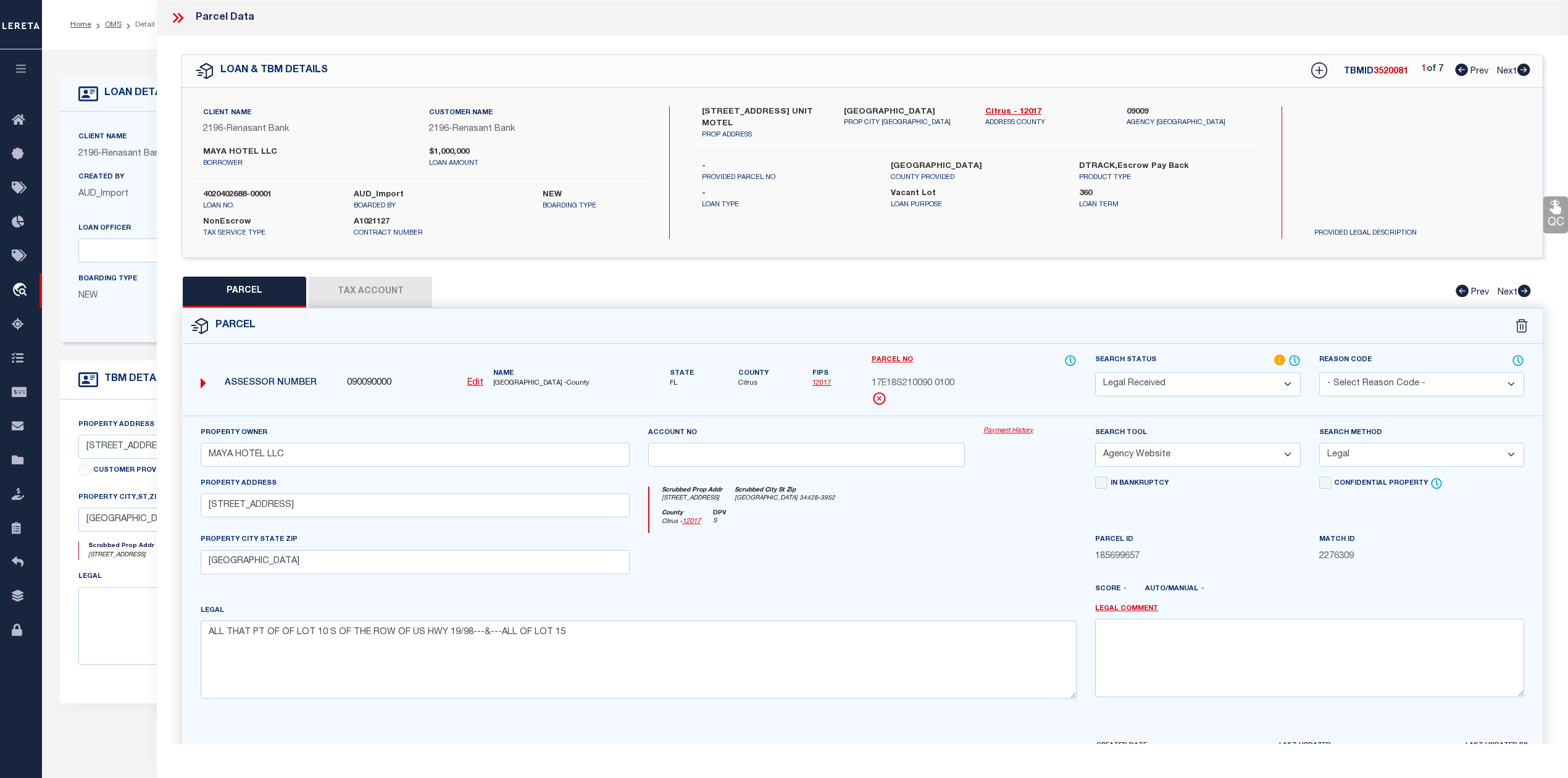
checkbox input "false"
select select "RD"
checkbox input "false"
type textarea "Document uploaded that satisfies a legal requirement, changing from [GEOGRAPHIC…"
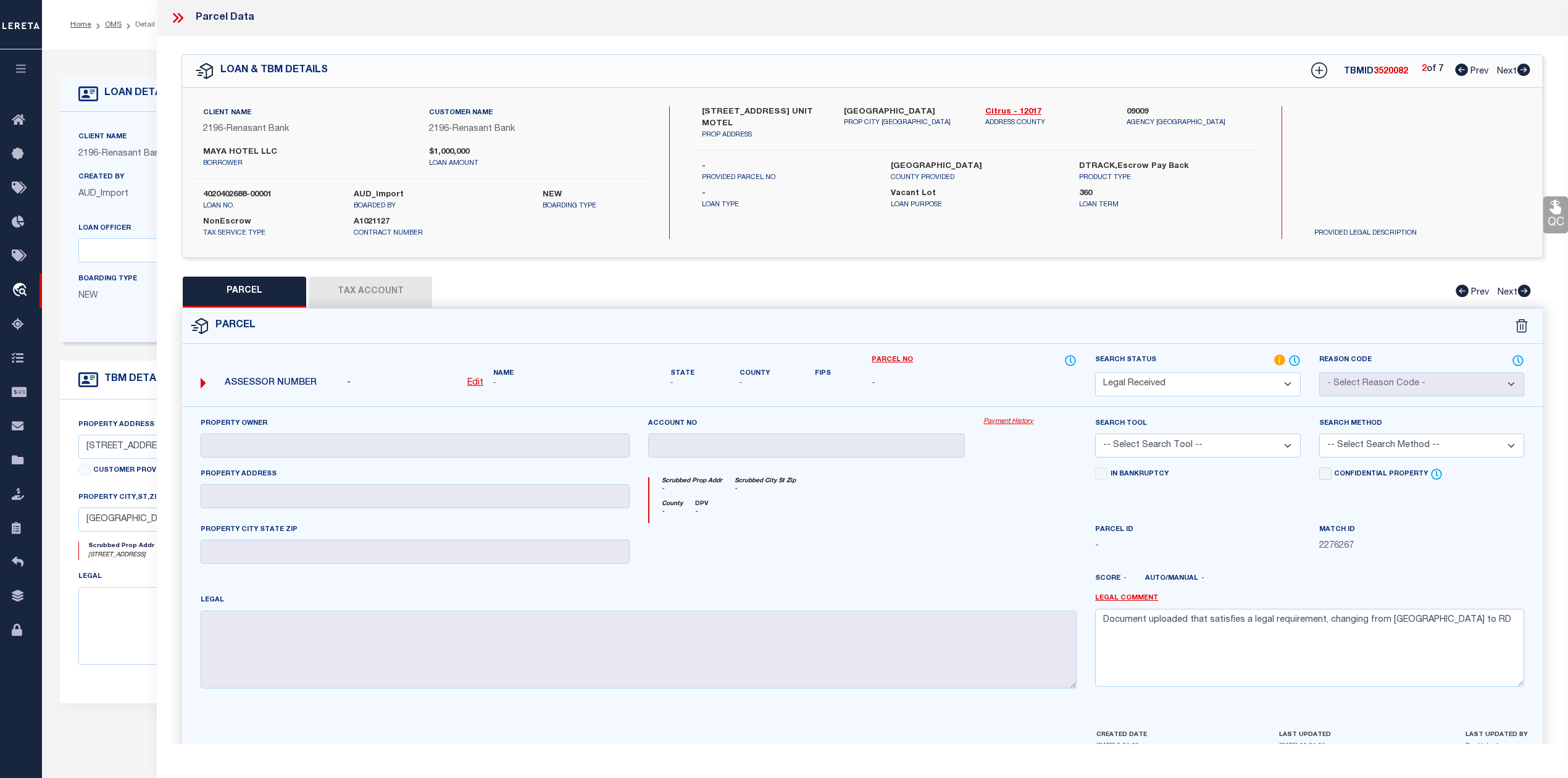
click at [1528, 68] on icon at bounding box center [1523, 70] width 13 height 13
select select "AS"
checkbox input "false"
select select "RD"
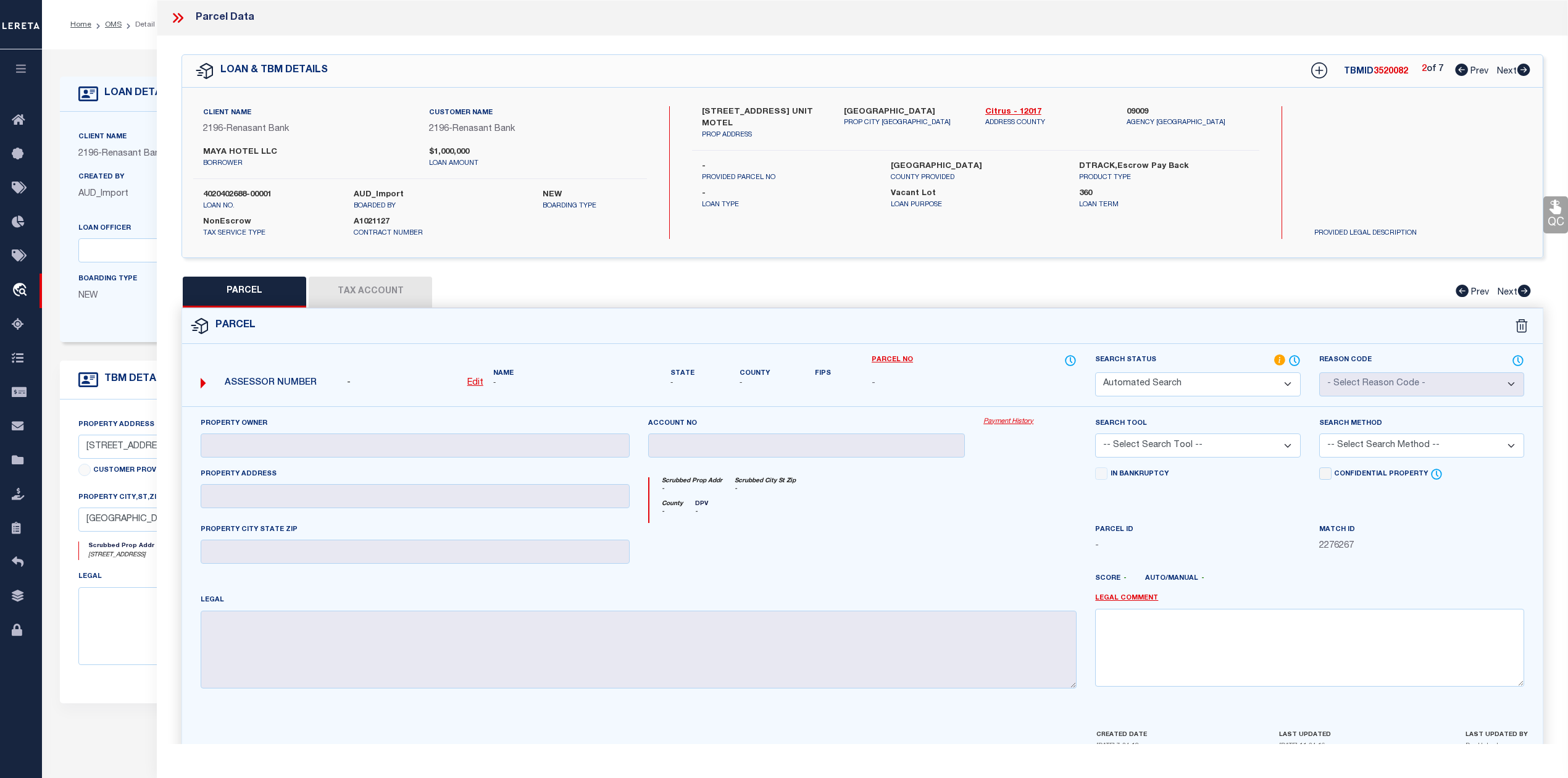
checkbox input "false"
type textarea "Document uploaded that satisfies a legal requirement, changing from [GEOGRAPHIC…"
click at [1528, 68] on icon at bounding box center [1523, 70] width 13 height 13
select select "AS"
checkbox input "false"
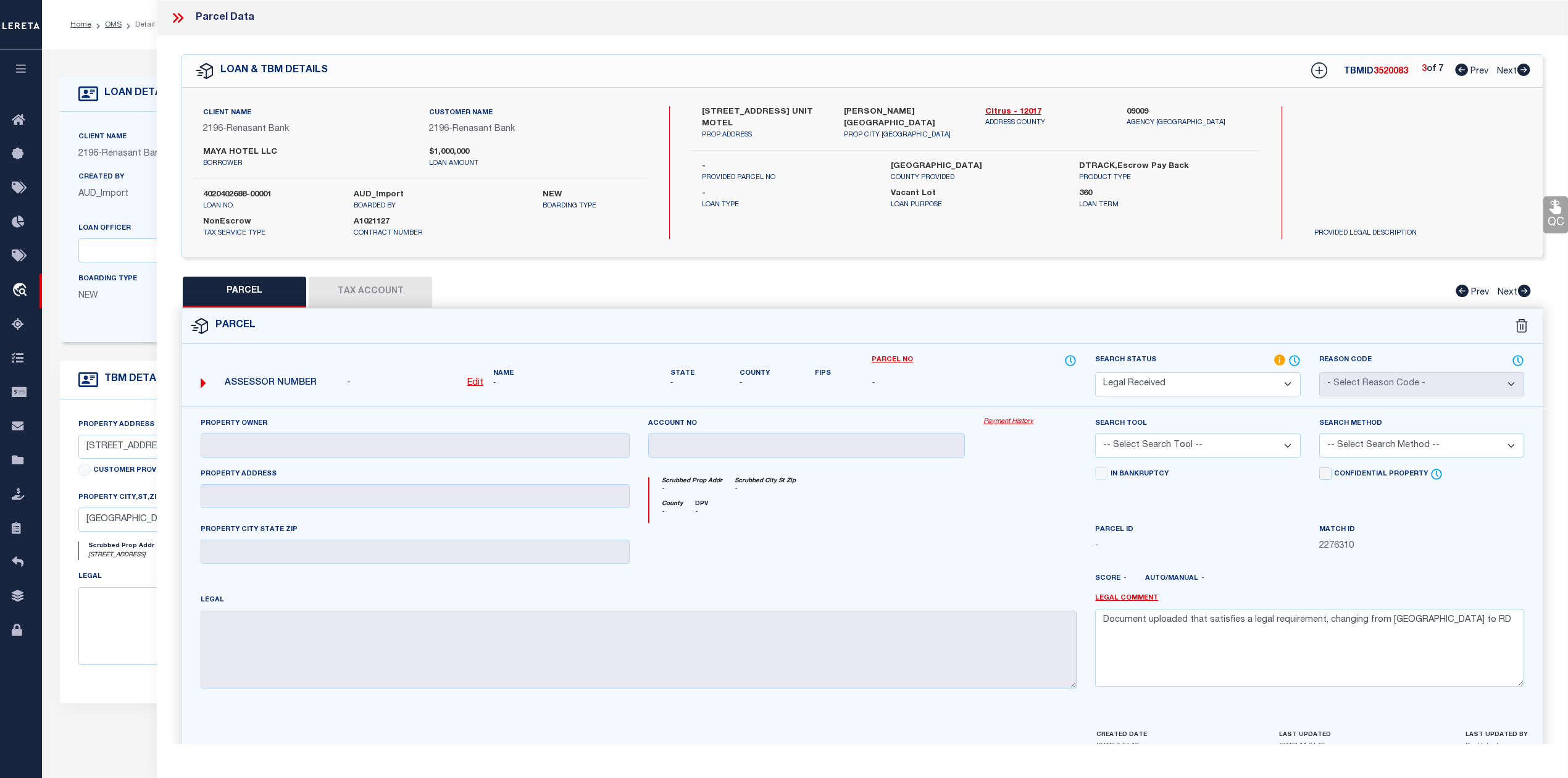
checkbox input "false"
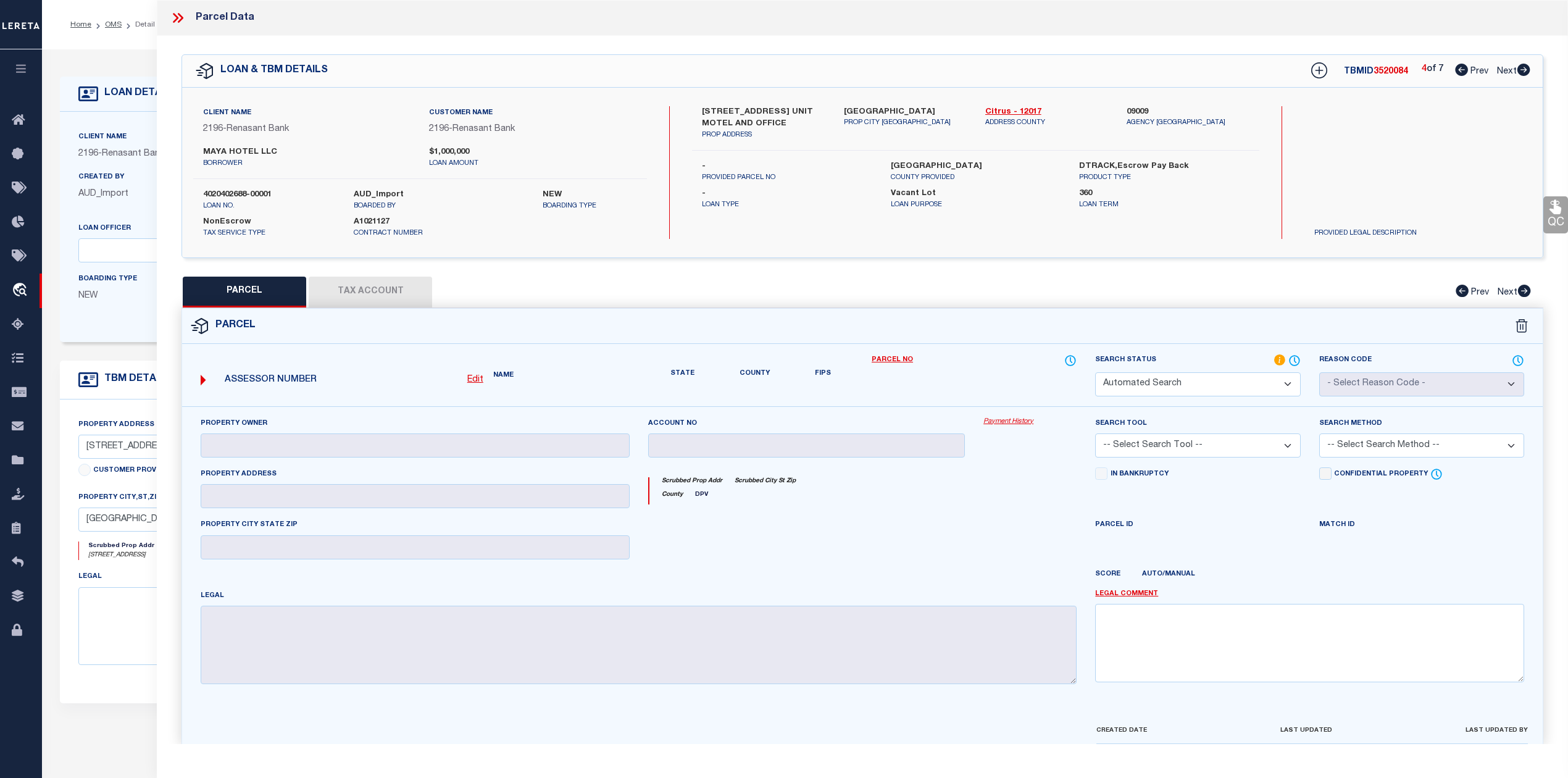
select select "RD"
checkbox input "false"
type textarea "Document uploaded that satisfies a legal requirement, changing from [GEOGRAPHIC…"
click at [1528, 68] on icon at bounding box center [1523, 70] width 13 height 13
select select "AS"
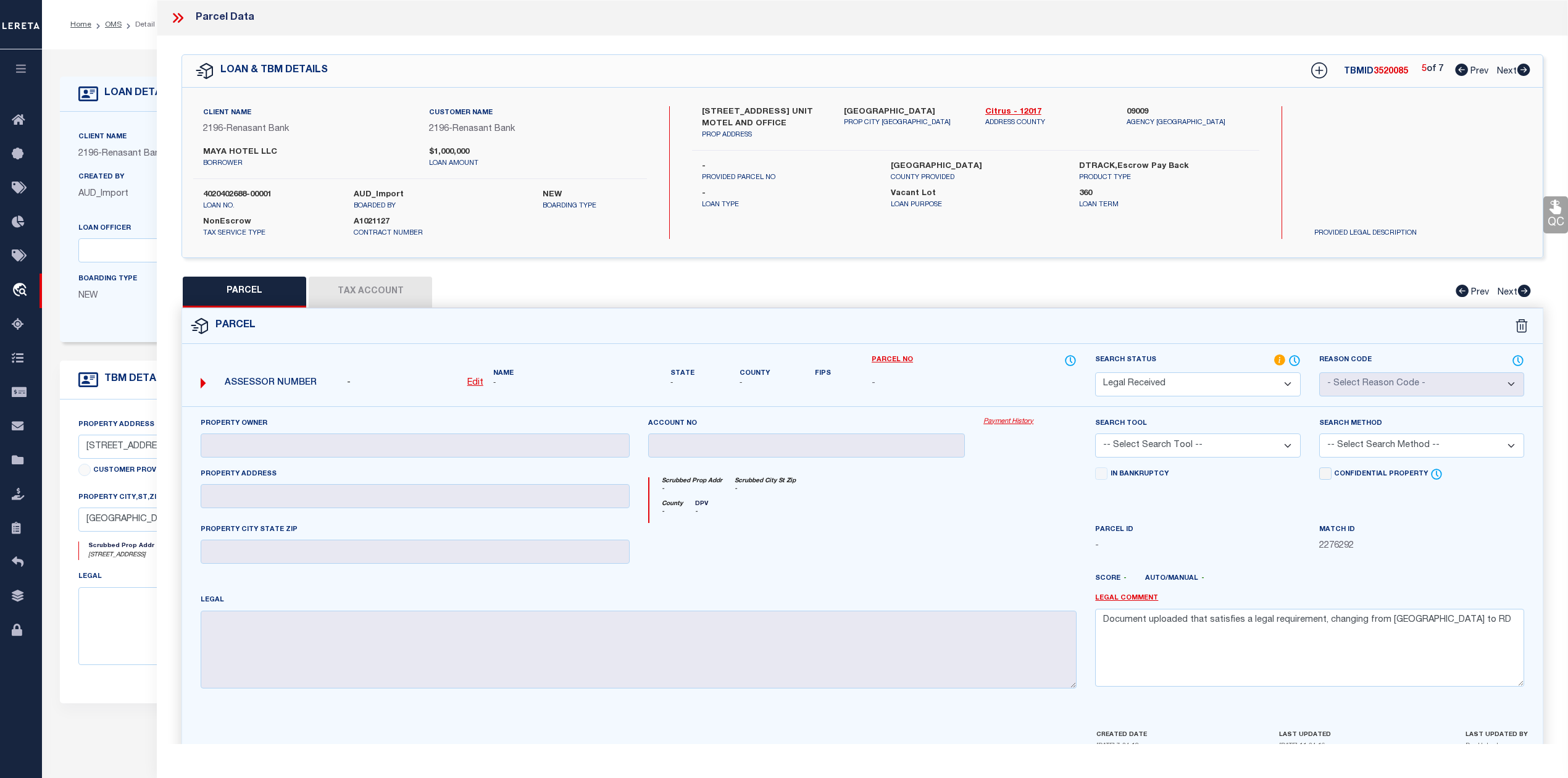
checkbox input "false"
select select "RD"
checkbox input "false"
type textarea "Document uploaded that satisfies a legal requirement, changing from [GEOGRAPHIC…"
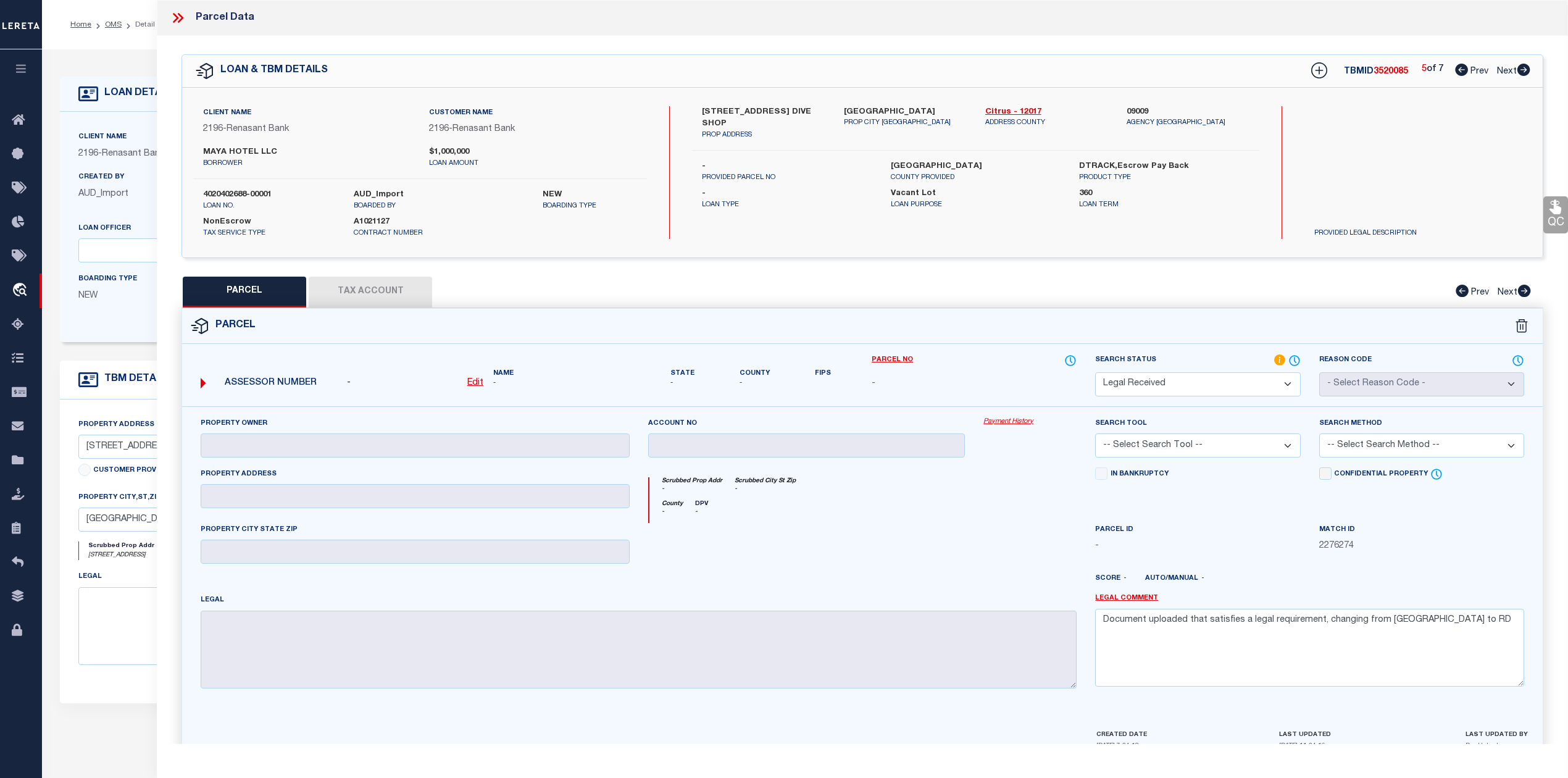
click at [1528, 68] on icon at bounding box center [1523, 70] width 13 height 13
select select "AS"
checkbox input "false"
select select "RD"
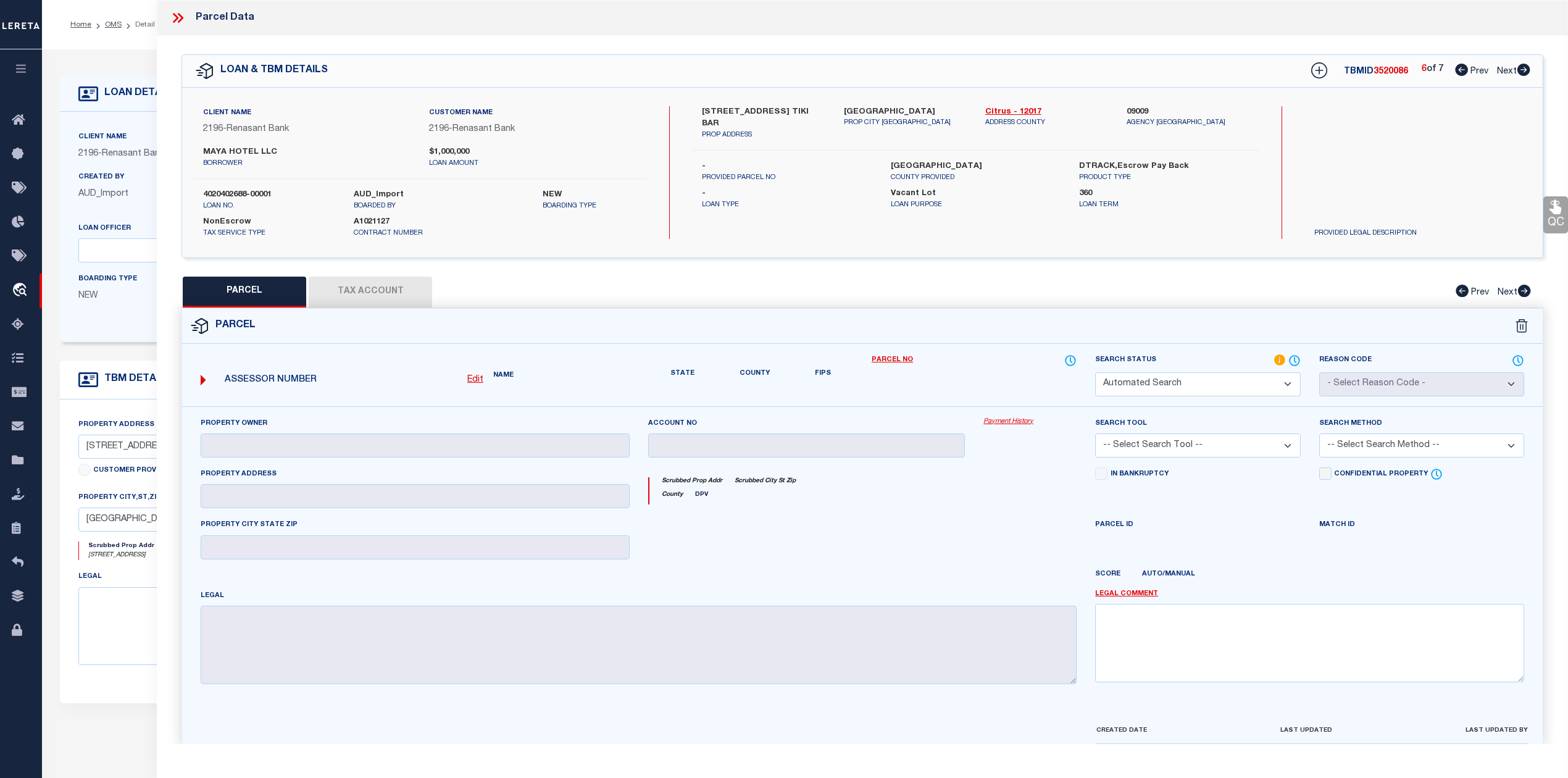
checkbox input "false"
type textarea "Document uploaded that satisfies a legal requirement, changing from [GEOGRAPHIC…"
click at [1528, 68] on icon at bounding box center [1523, 70] width 13 height 13
select select "AS"
checkbox input "false"
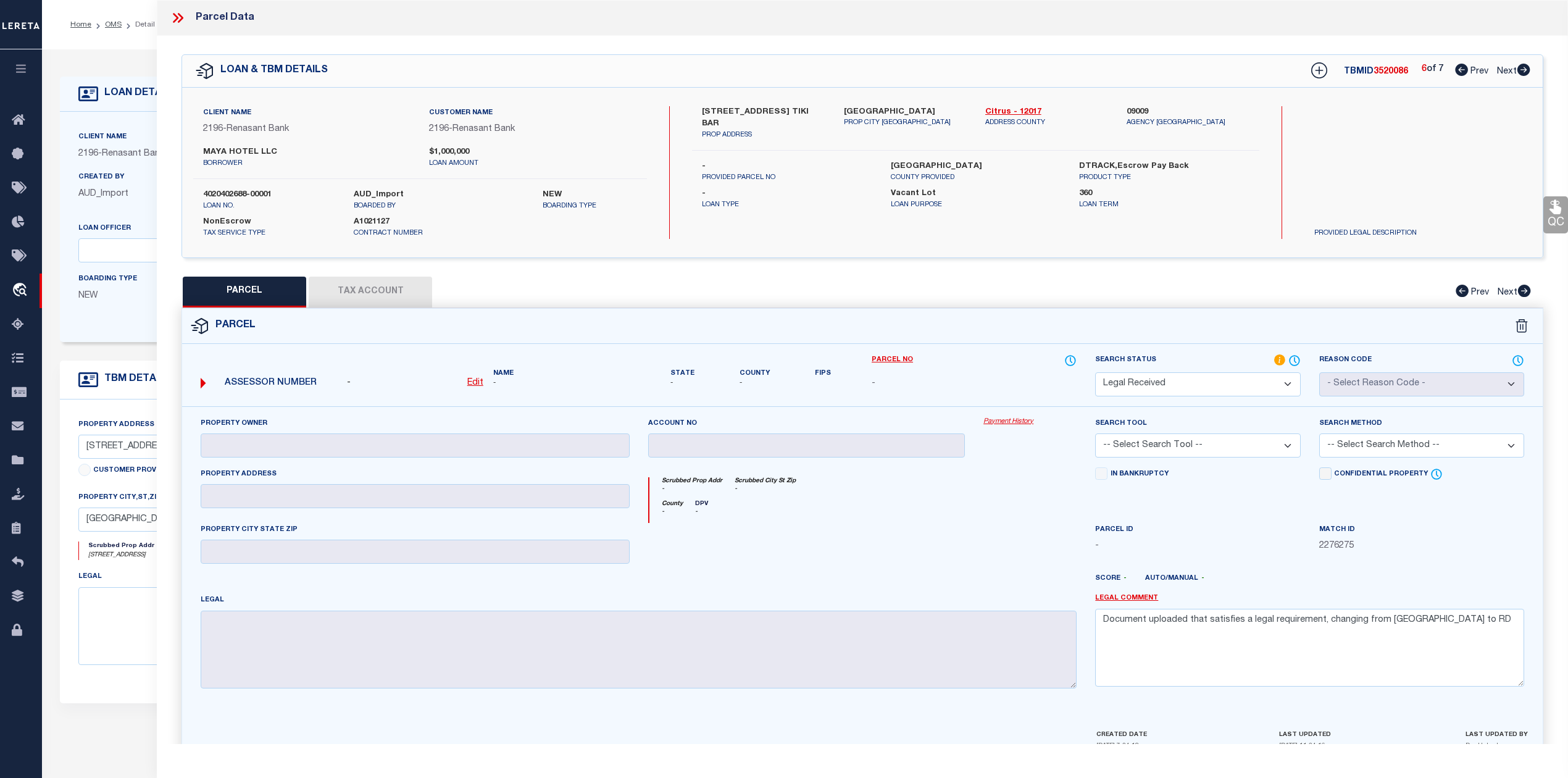
checkbox input "false"
select select "RD"
type input "MAYA HOTEL LLC"
select select "AGW"
select select "ADD"
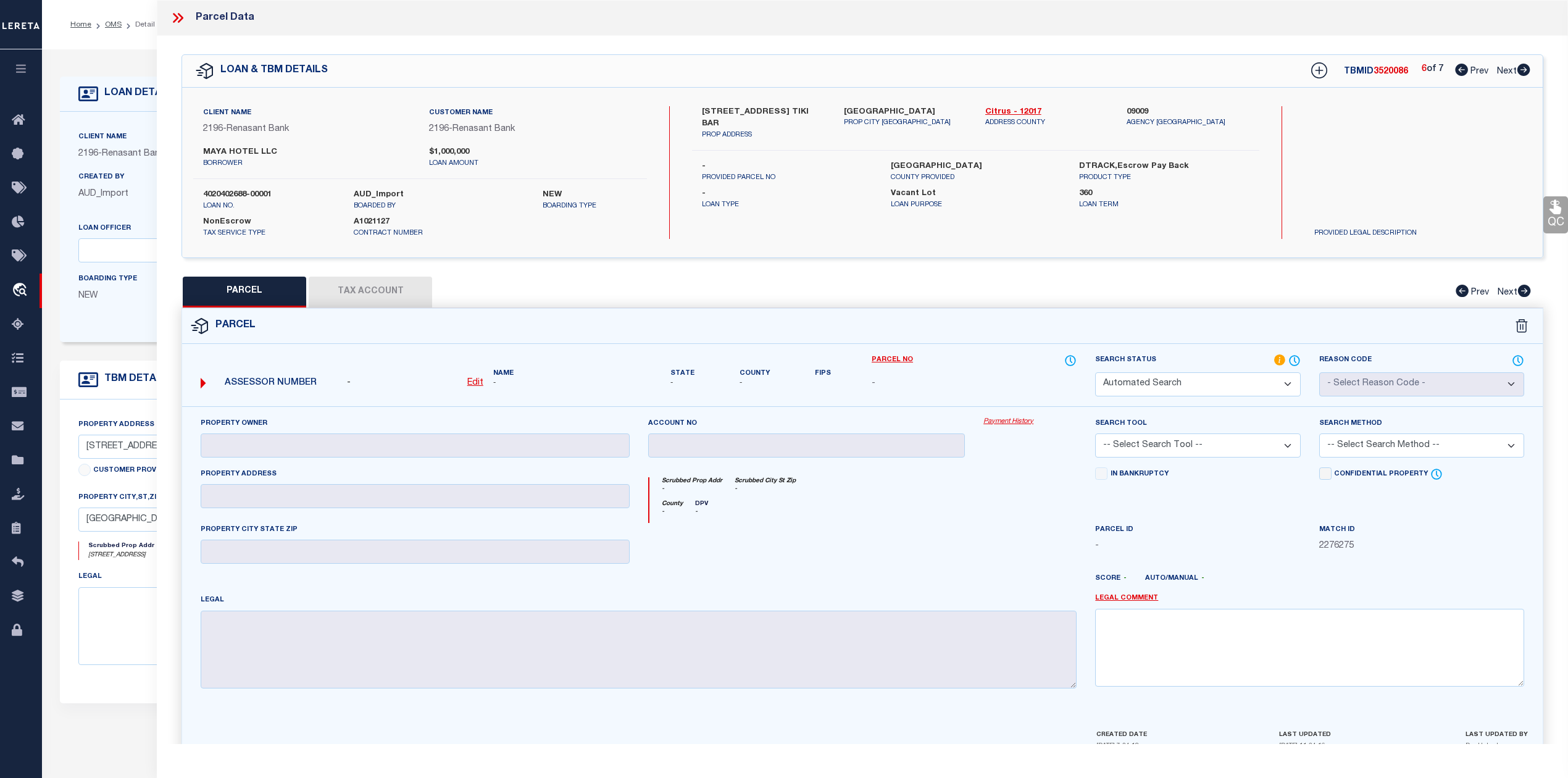
type input "704 NW 6TH ST"
type input "CRYSTAL RIVER FL 34428"
type textarea "LOT 1 & THE N 30 FT OF LOT 2 BLK B WILLIAMS PT ACC TO THE MAP OR PLAT THEREOF A…"
type textarea "Document uploaded that satisfies a legal requirement, changing from ND to RD"
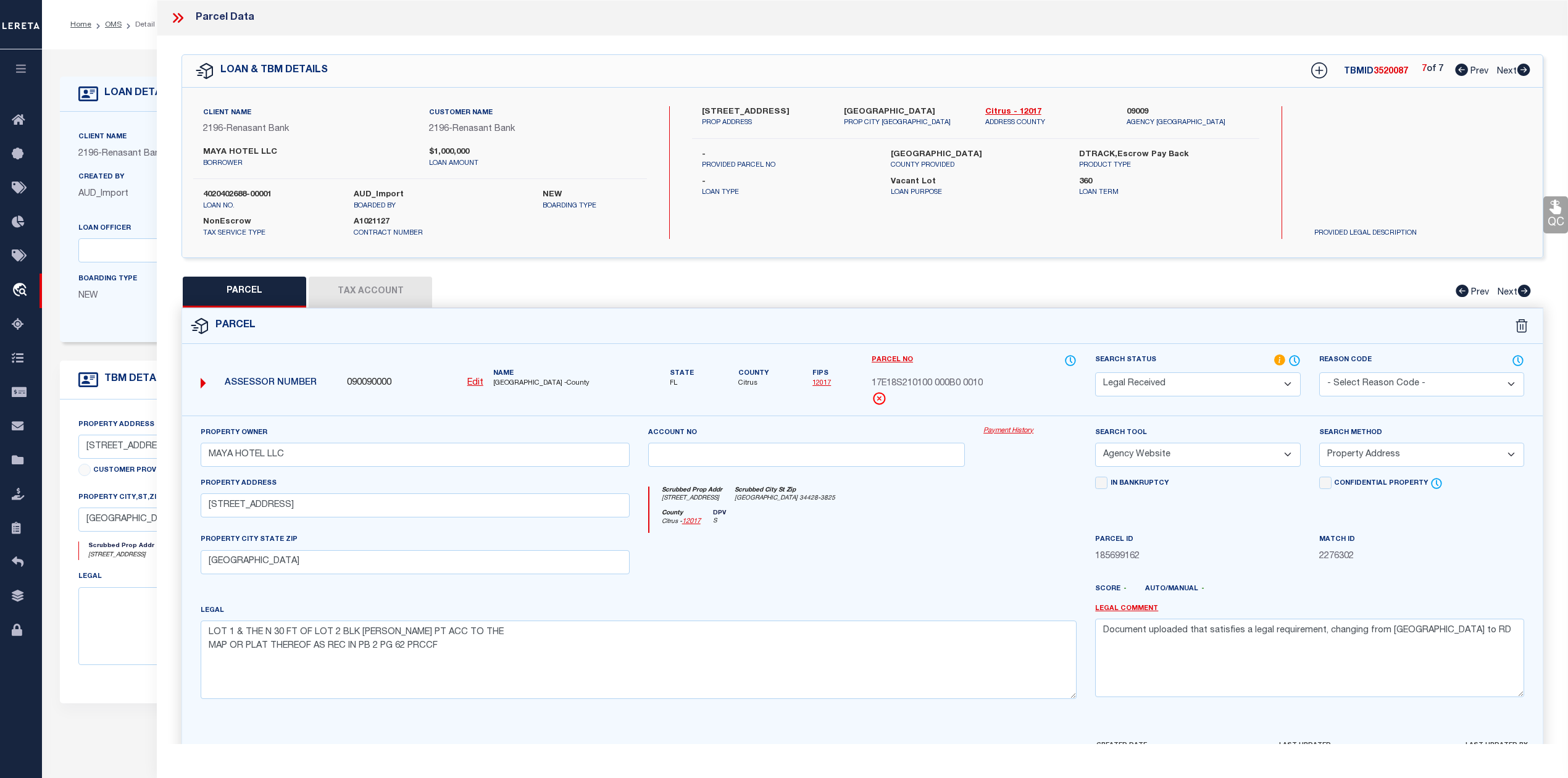
click at [1460, 71] on icon at bounding box center [1461, 70] width 13 height 13
select select "AS"
select select
checkbox input "false"
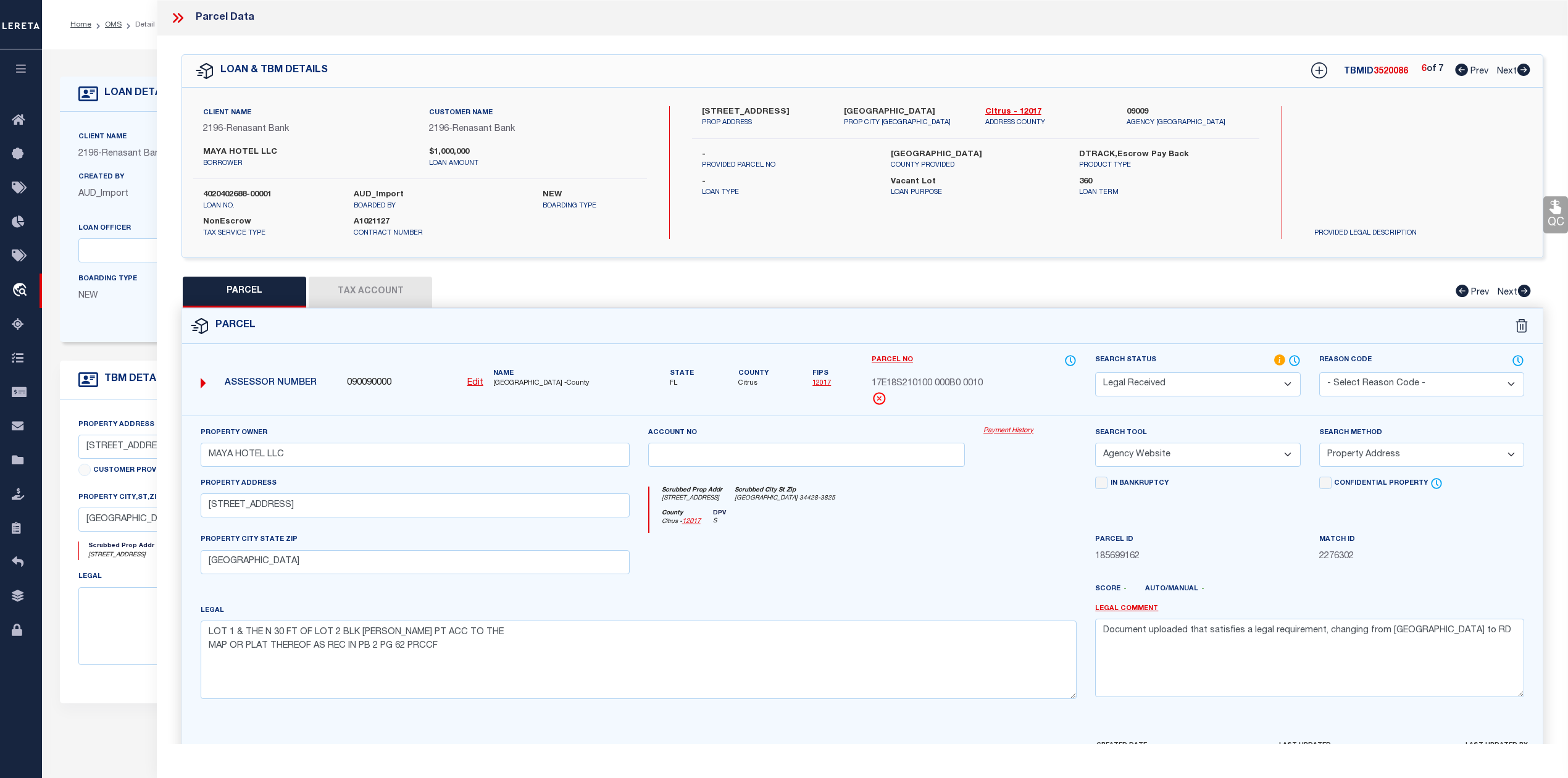
checkbox input "false"
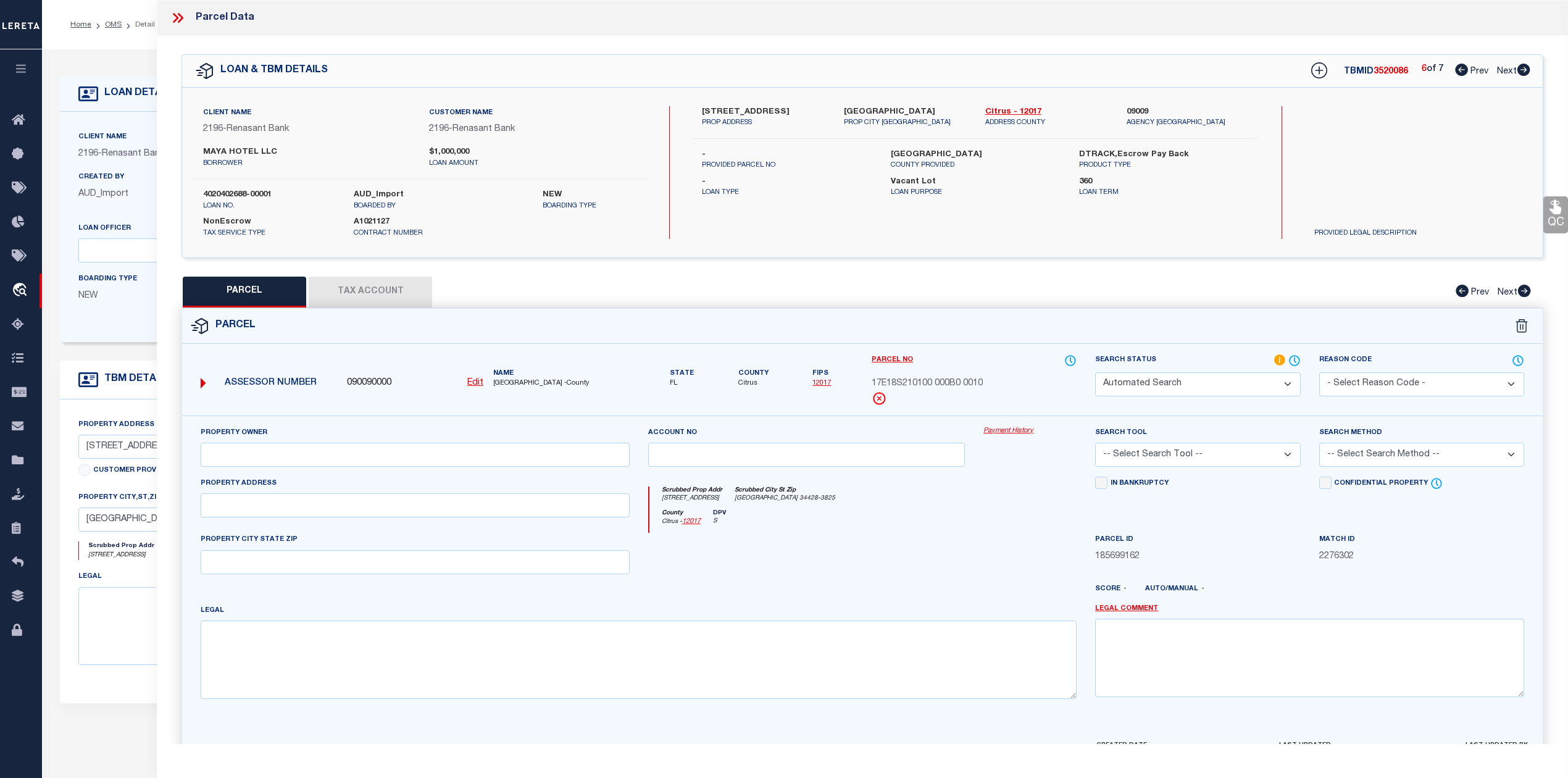
select select "RD"
checkbox input "false"
type textarea "Document uploaded that satisfies a legal requirement, changing from ND to RD"
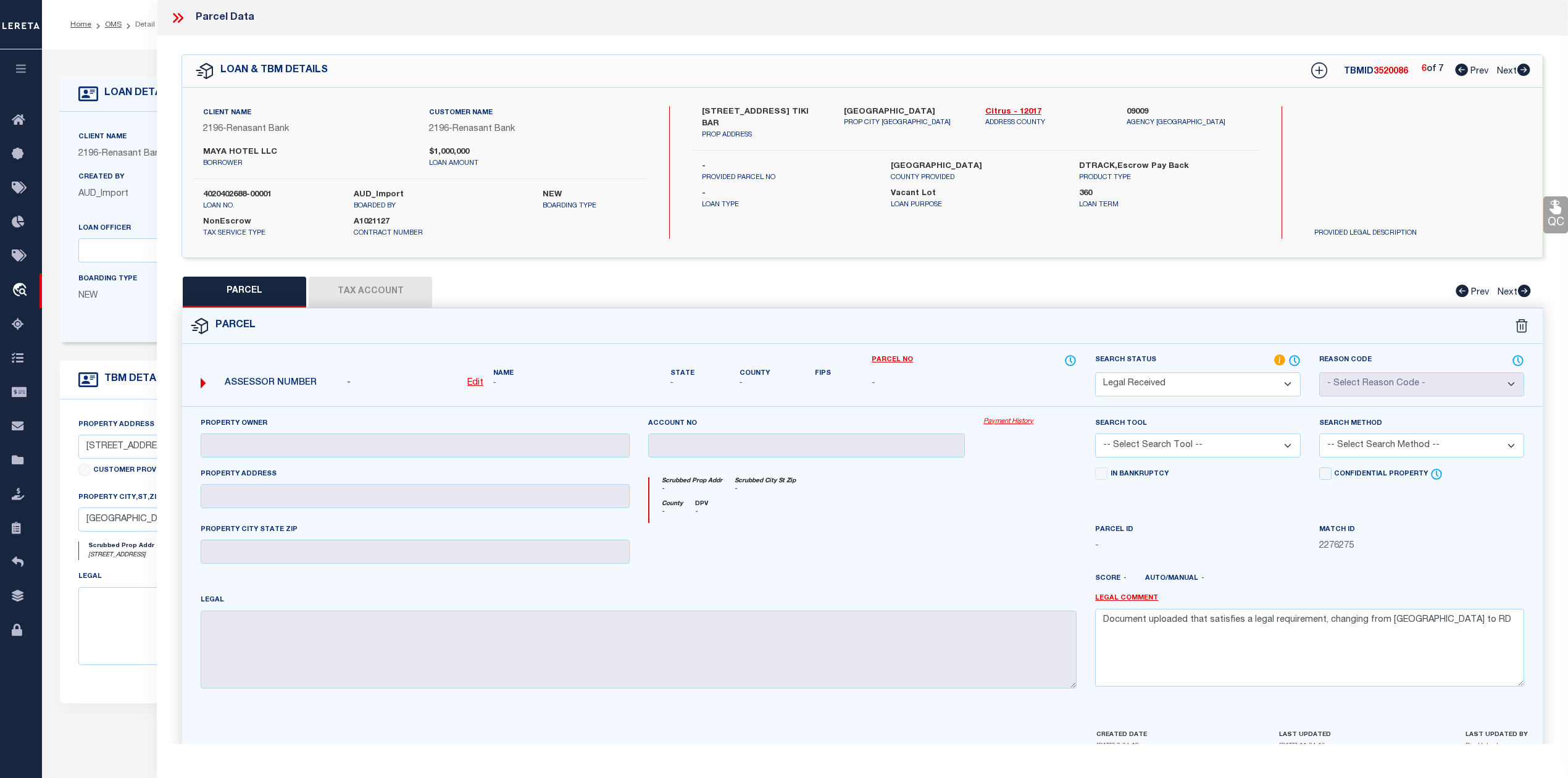
click at [1460, 71] on icon at bounding box center [1461, 70] width 13 height 13
select select "AS"
checkbox input "false"
select select "RD"
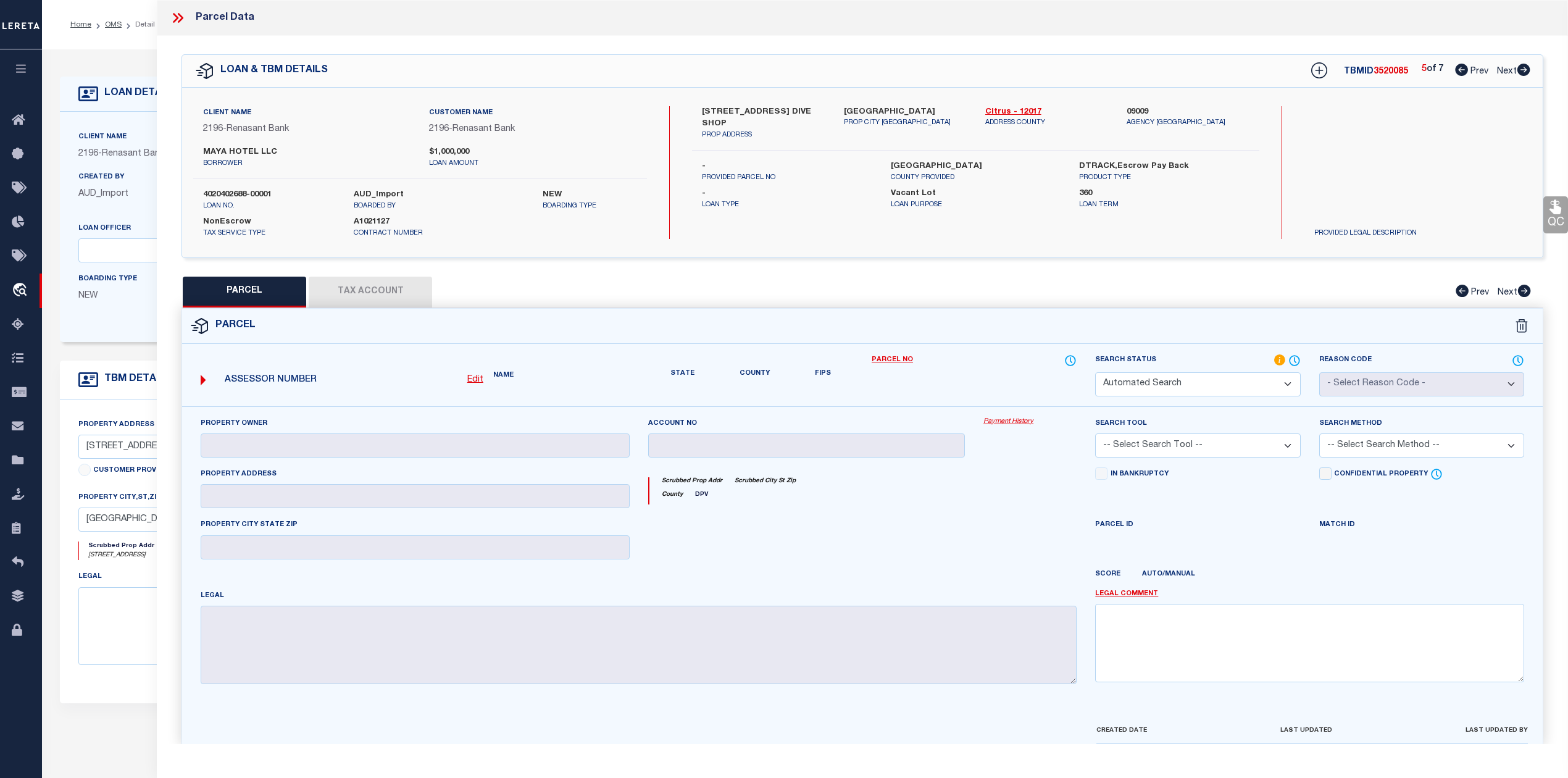
checkbox input "false"
type textarea "Document uploaded that satisfies a legal requirement, changing from ND to RD"
click at [1460, 71] on icon at bounding box center [1461, 70] width 13 height 13
select select "AS"
checkbox input "false"
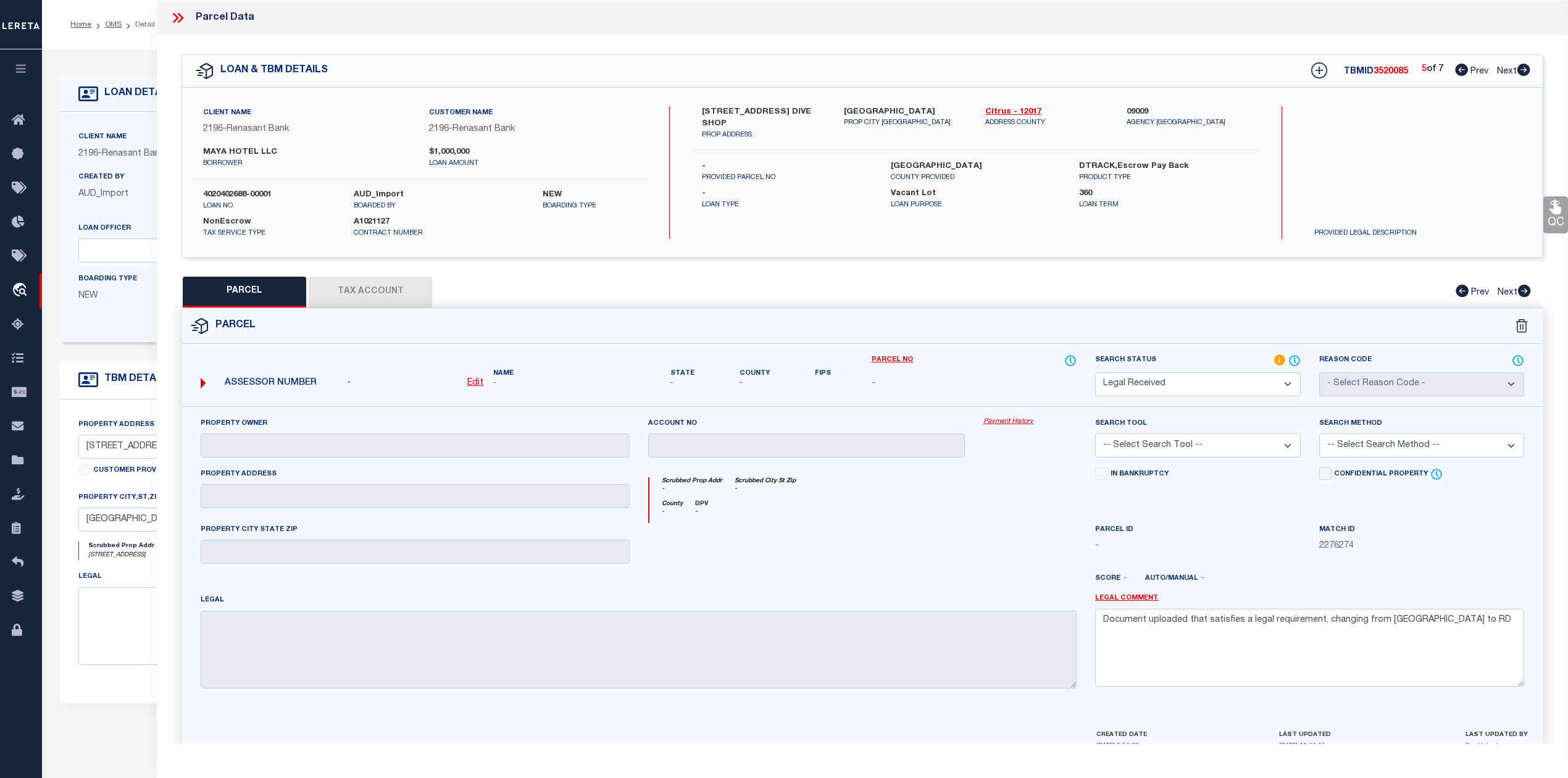
checkbox input "false"
select select "RD"
checkbox input "false"
type textarea "Document uploaded that satisfies a legal requirement, changing from ND to RD"
click at [1460, 71] on icon at bounding box center [1461, 70] width 13 height 13
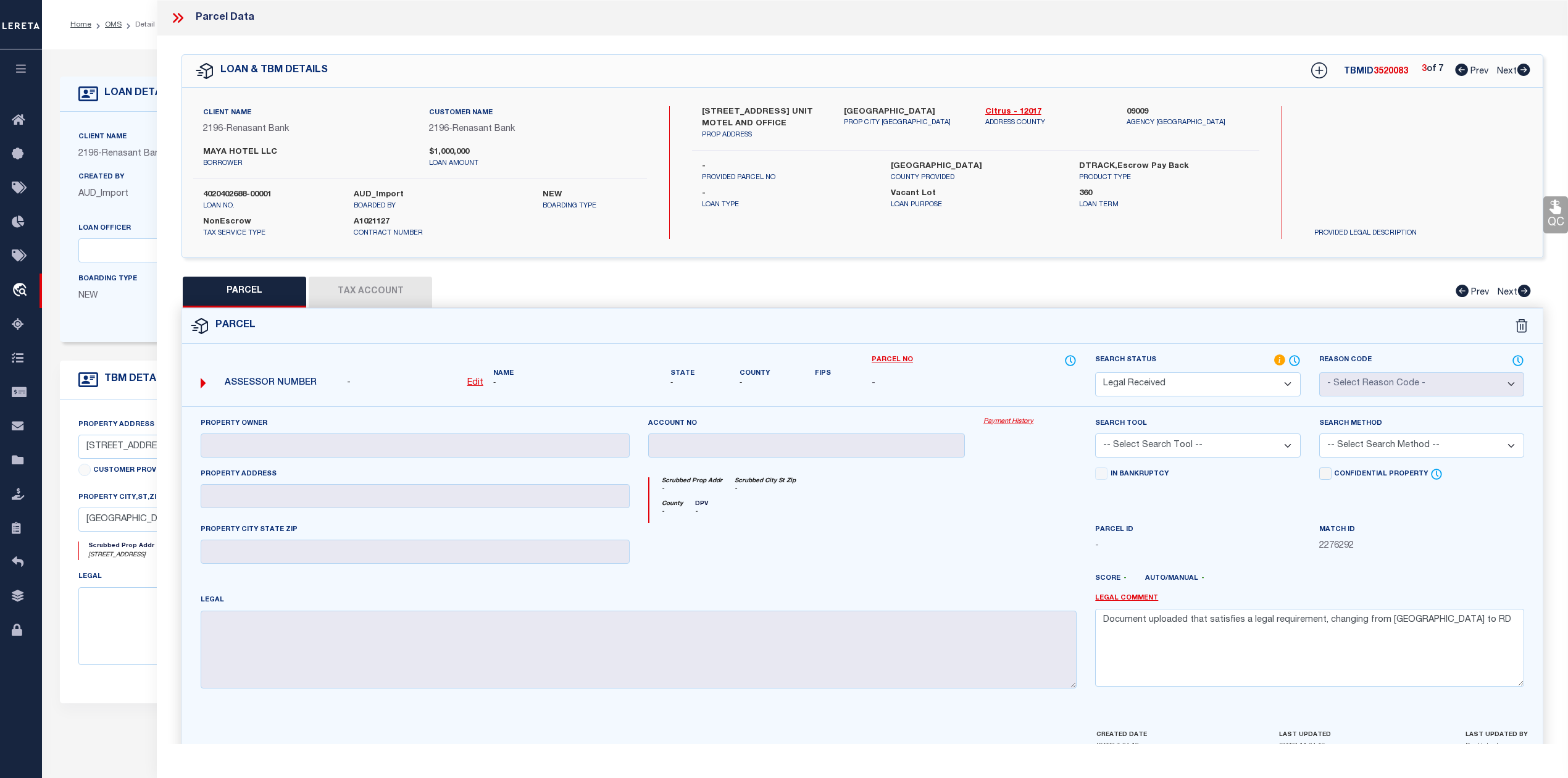
select select "AS"
checkbox input "false"
select select "RD"
checkbox input "false"
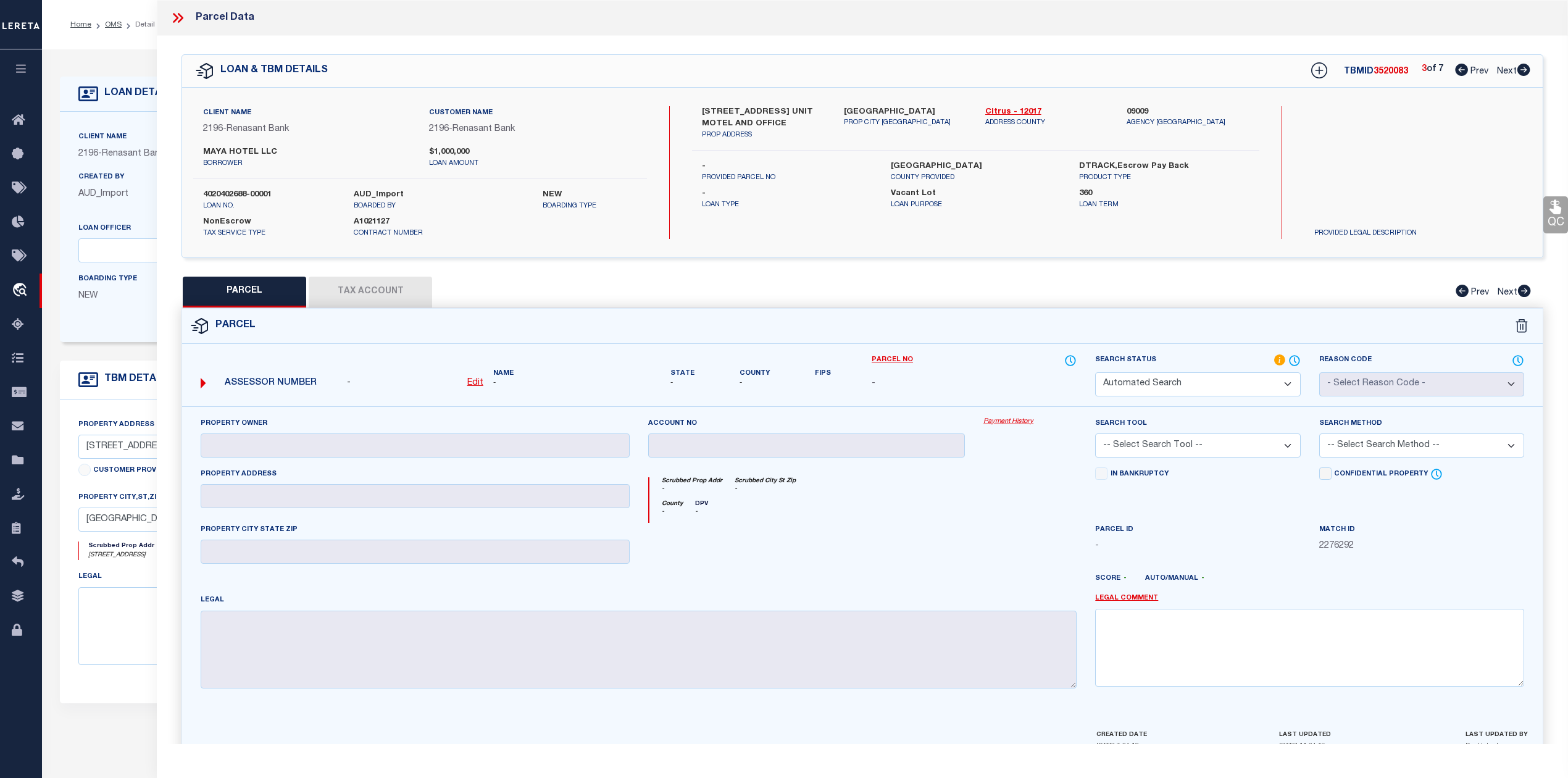
type textarea "Document uploaded that satisfies a legal requirement, changing from ND to RD"
click at [1460, 71] on icon at bounding box center [1461, 70] width 13 height 13
select select "AS"
checkbox input "false"
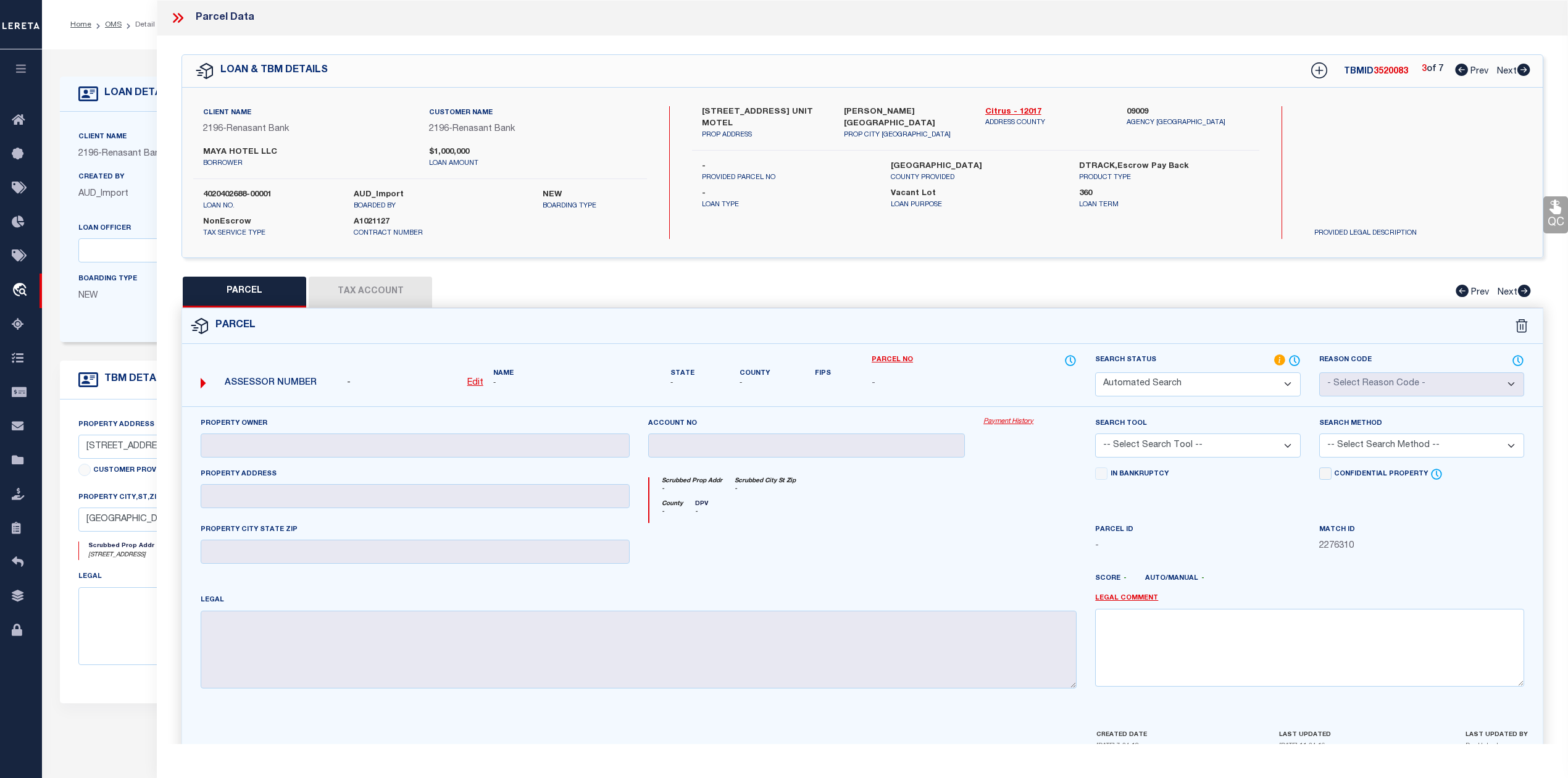
select select "RD"
checkbox input "false"
type textarea "Document uploaded that satisfies a legal requirement, changing from ND to RD"
click at [1460, 71] on icon at bounding box center [1461, 70] width 13 height 13
select select "AS"
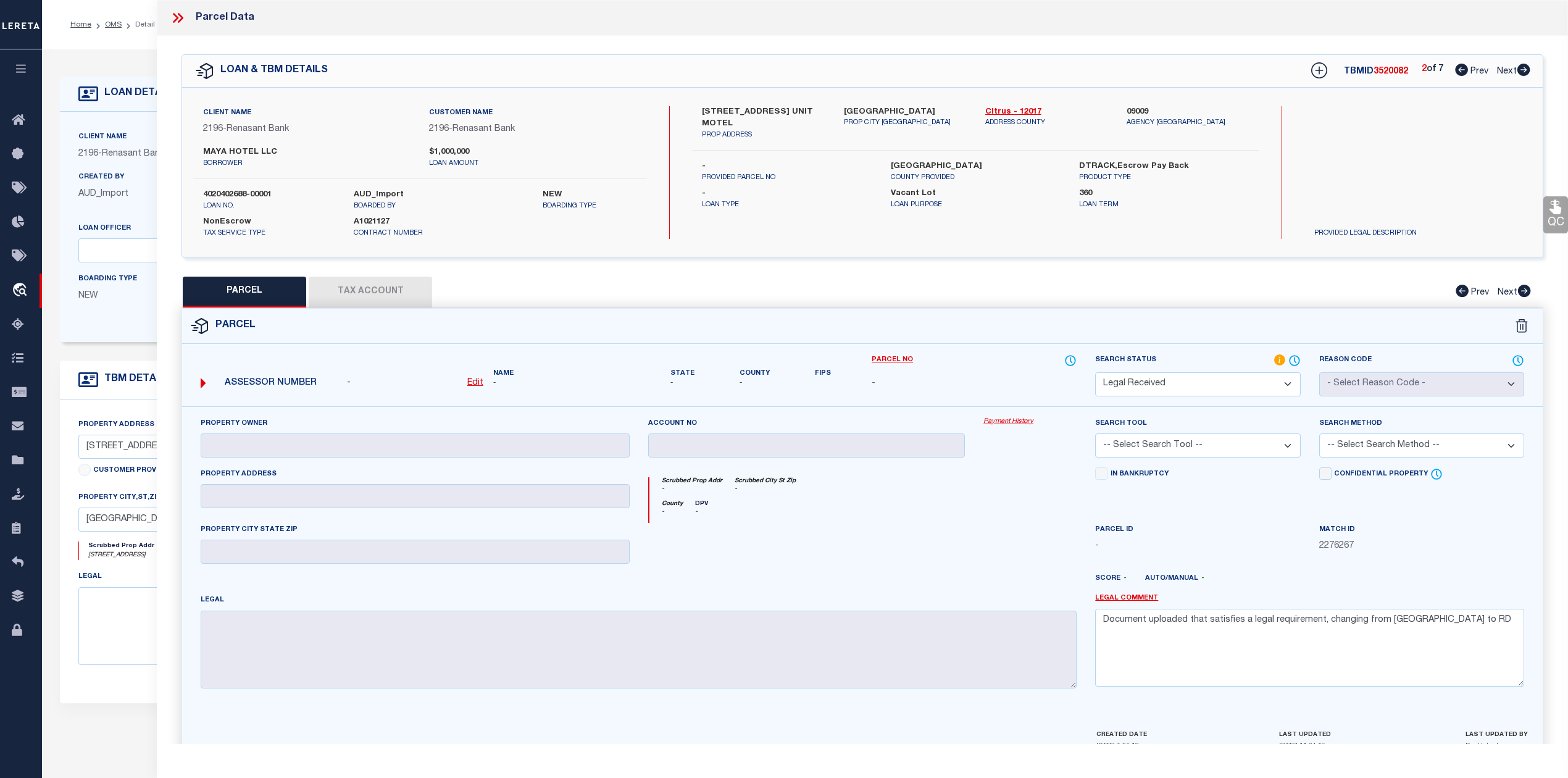
checkbox input "false"
select select "RD"
type input "MAYA HOTEL LLC"
select select "AGW"
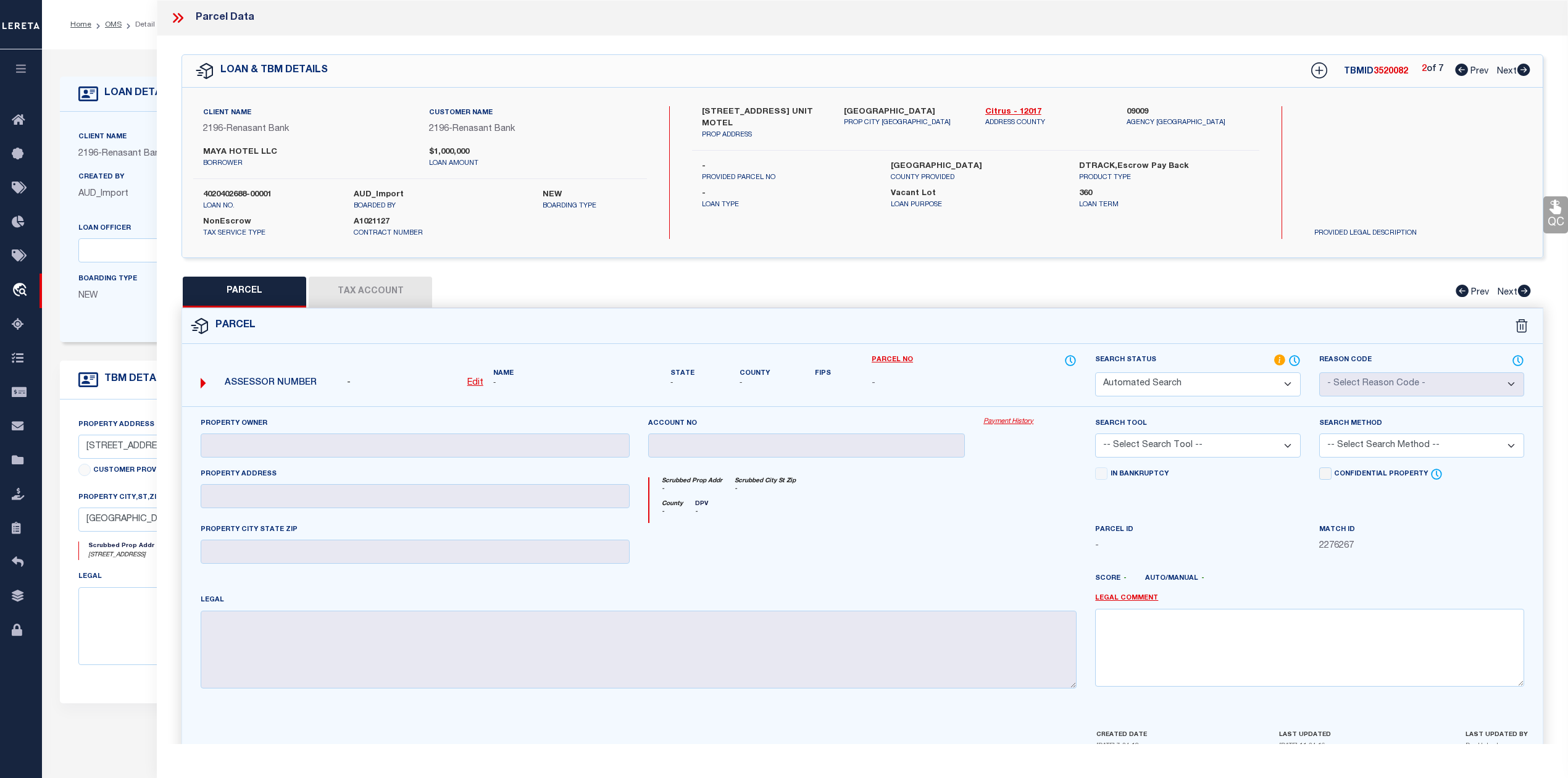
select select "LEG"
type input "614 NW US HWY 19"
type input "CRYSTAL RIVER FL 34428"
type textarea "ALL THAT PT OF OF LOT 10 S OF THE ROW OF US HWY 19/98---&---ALL OF LOT 15"
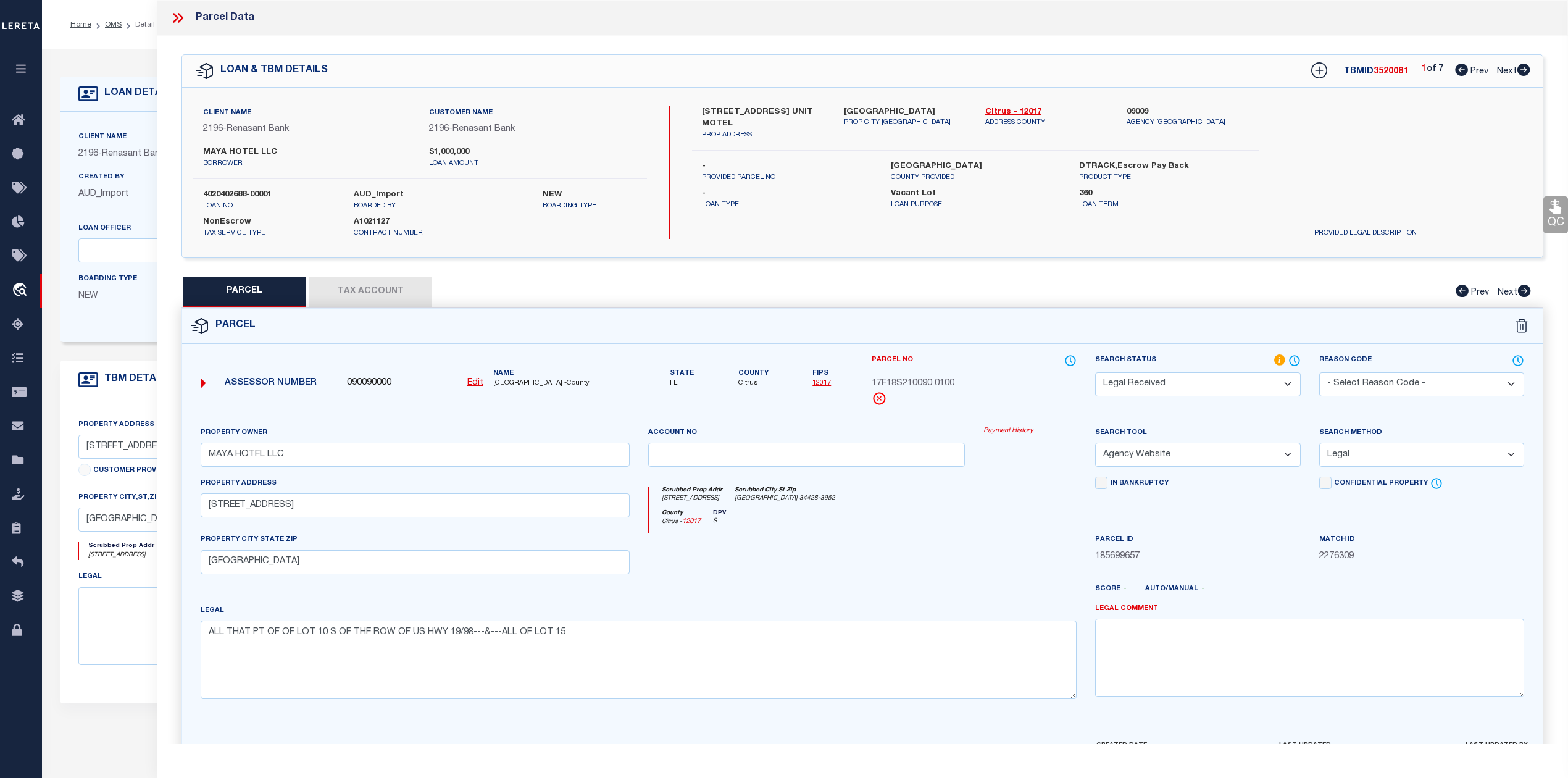
click at [1460, 71] on icon at bounding box center [1461, 70] width 13 height 13
drag, startPoint x: 203, startPoint y: 149, endPoint x: 277, endPoint y: 157, distance: 74.4
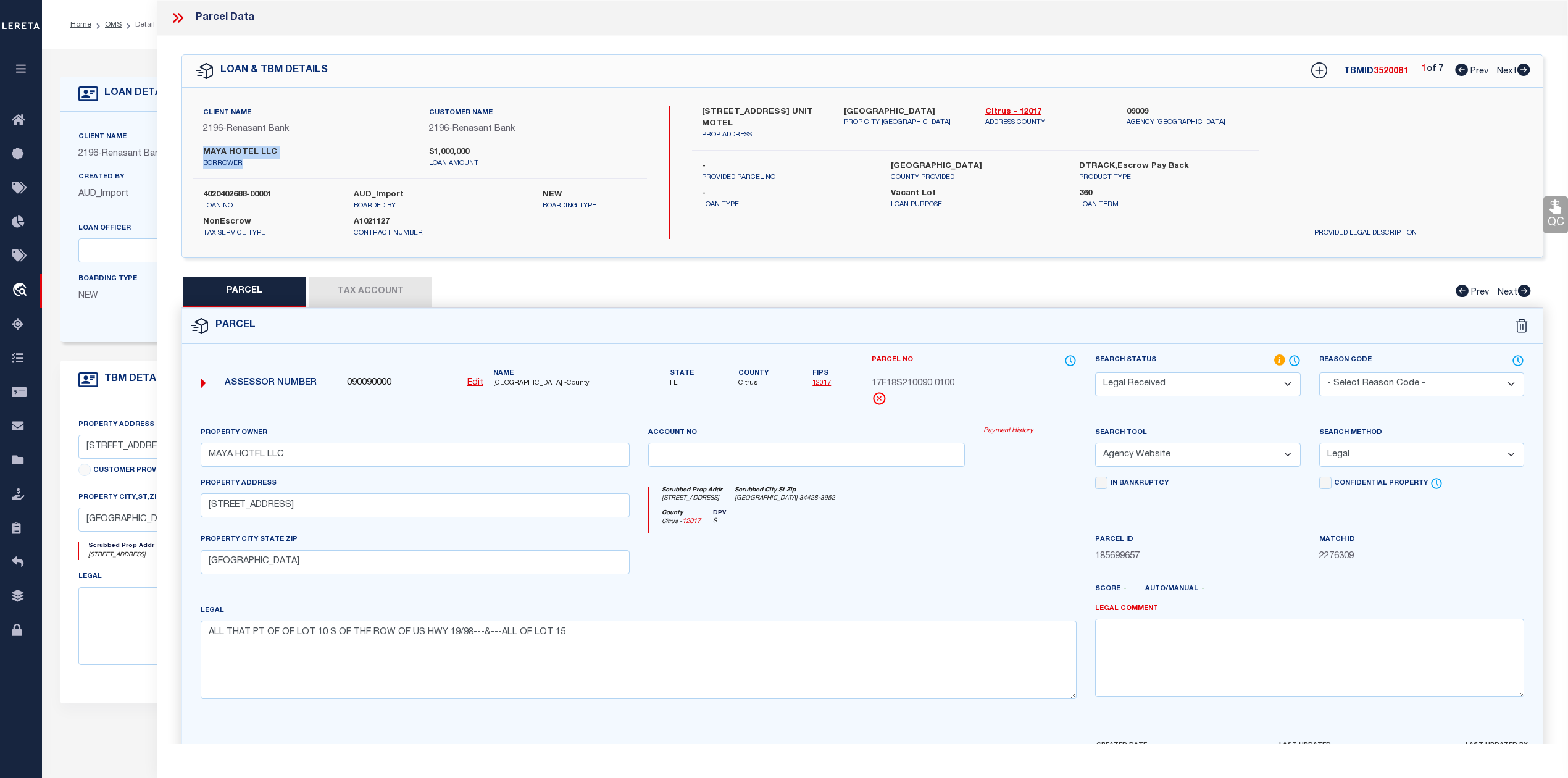
click at [277, 157] on div "MAYA HOTEL LLC borrower" at bounding box center [307, 157] width 207 height 22
copy div "MAYA HOTEL LLC borrower"
click at [1462, 72] on icon at bounding box center [1461, 70] width 13 height 13
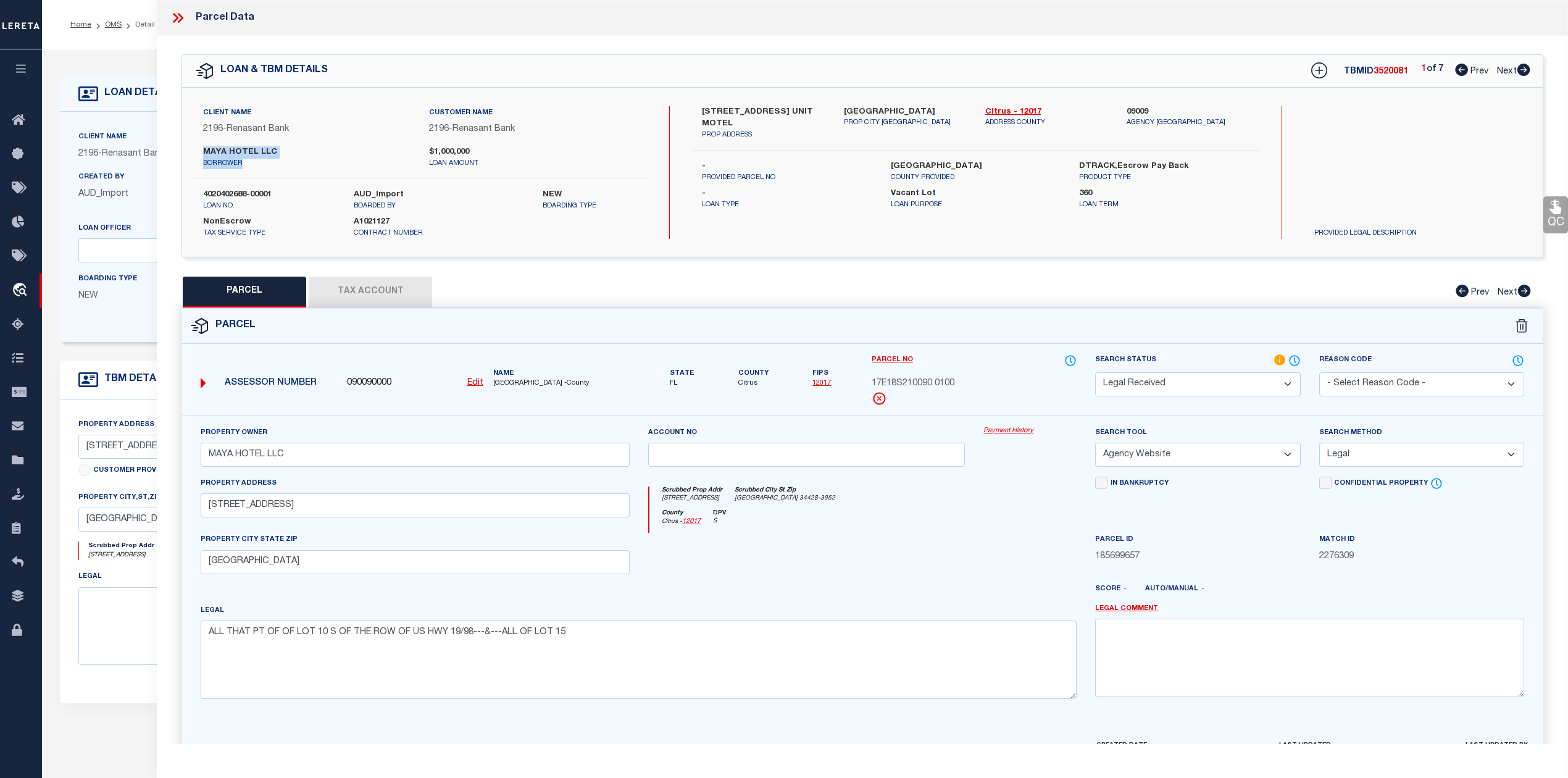
click at [1462, 72] on icon at bounding box center [1461, 70] width 13 height 13
click at [1523, 70] on icon at bounding box center [1523, 70] width 13 height 13
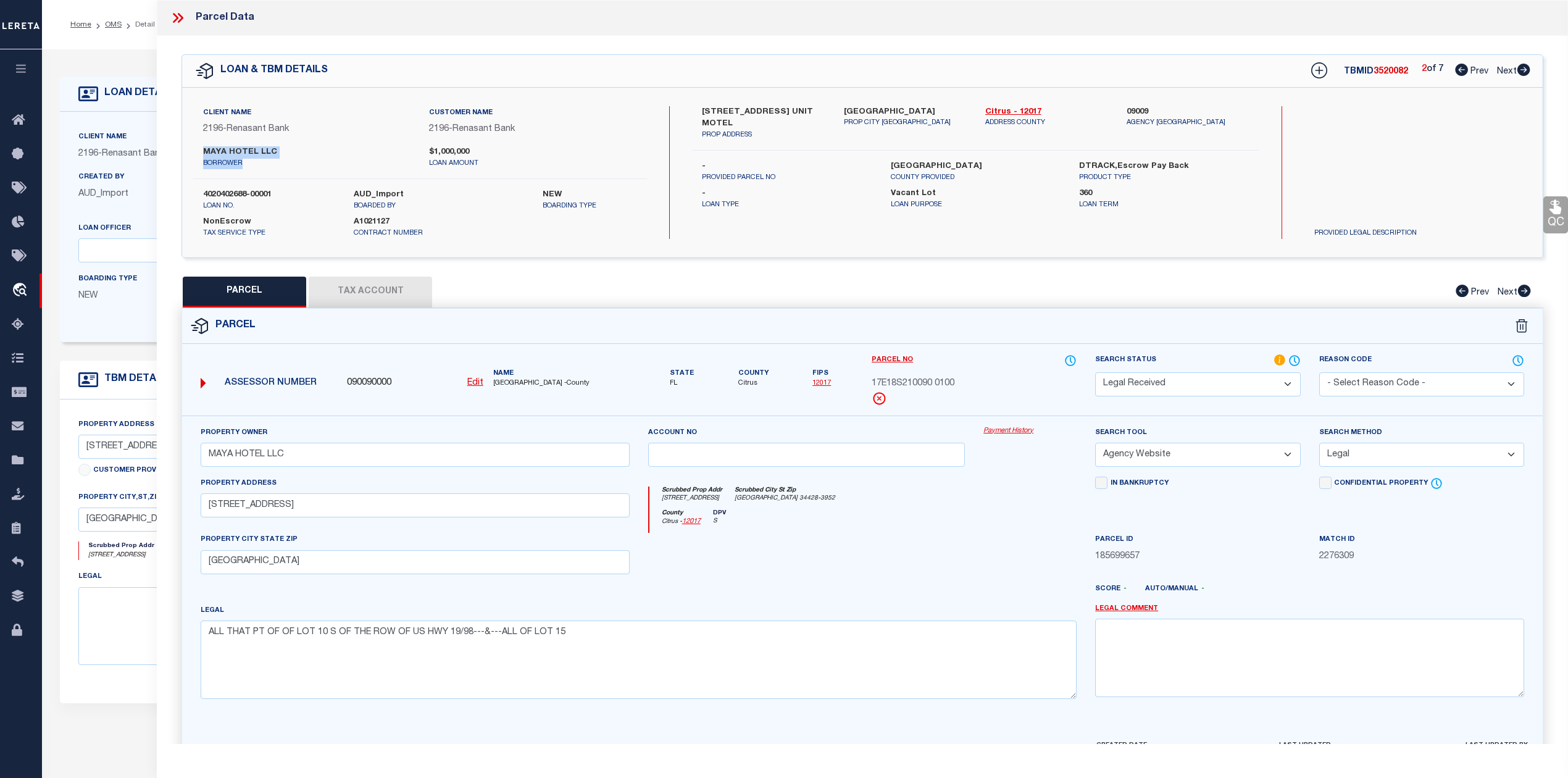
select select "AS"
select select
checkbox input "false"
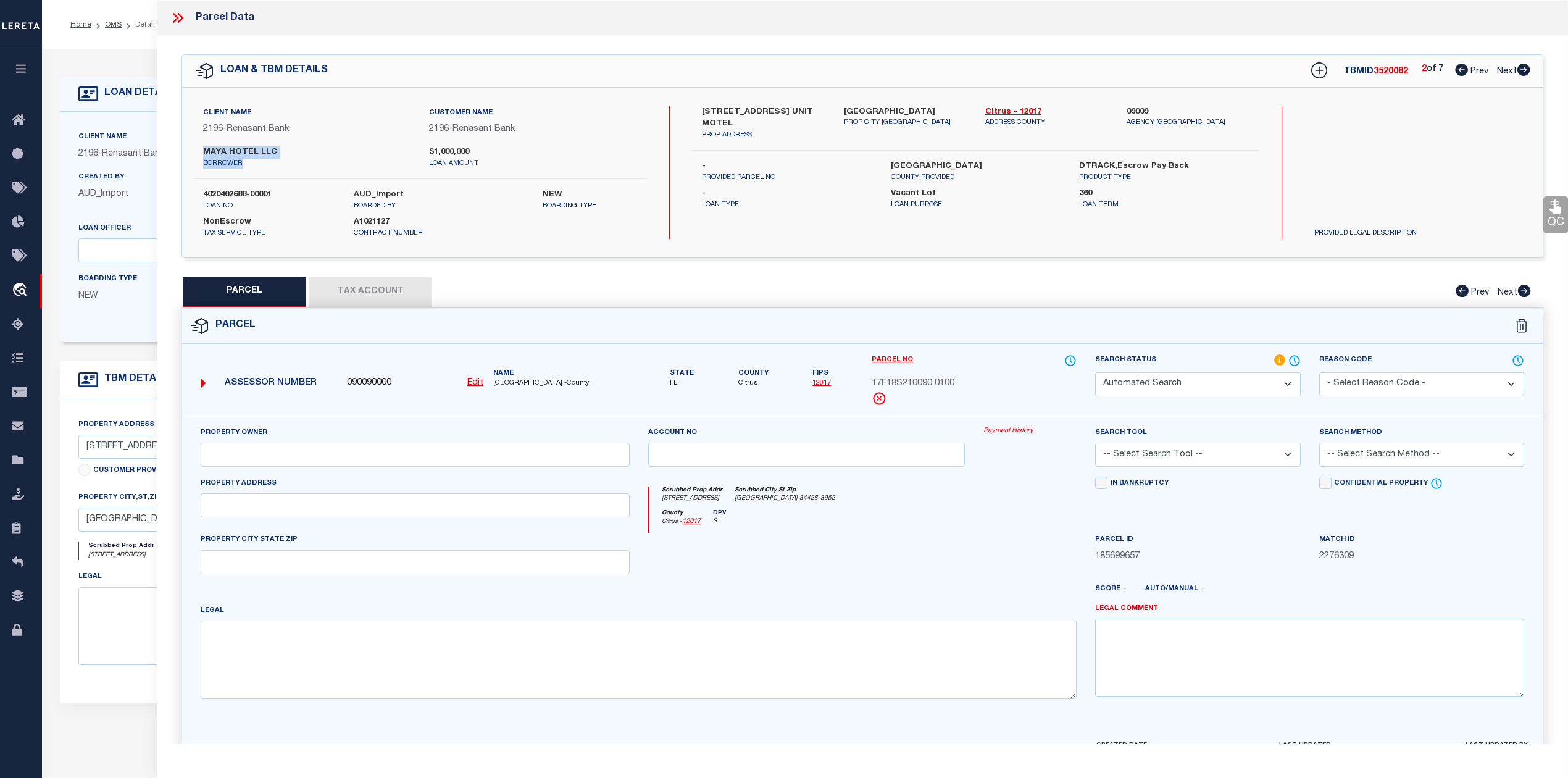
select select "RD"
checkbox input "false"
type textarea "Document uploaded that satisfies a legal requirement, changing from ND to RD"
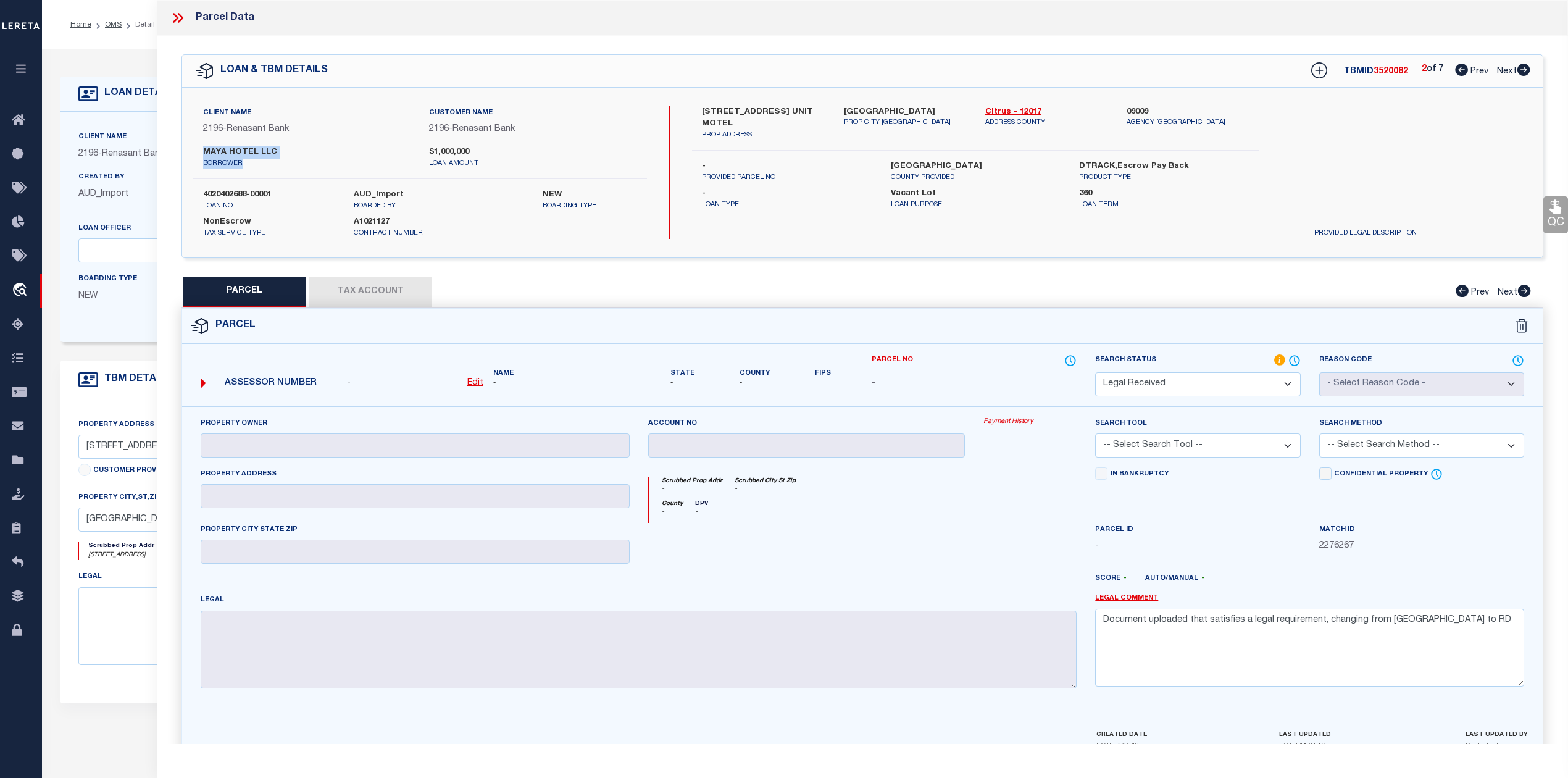
click at [1523, 70] on icon at bounding box center [1523, 70] width 13 height 13
select select "AS"
checkbox input "false"
select select "RD"
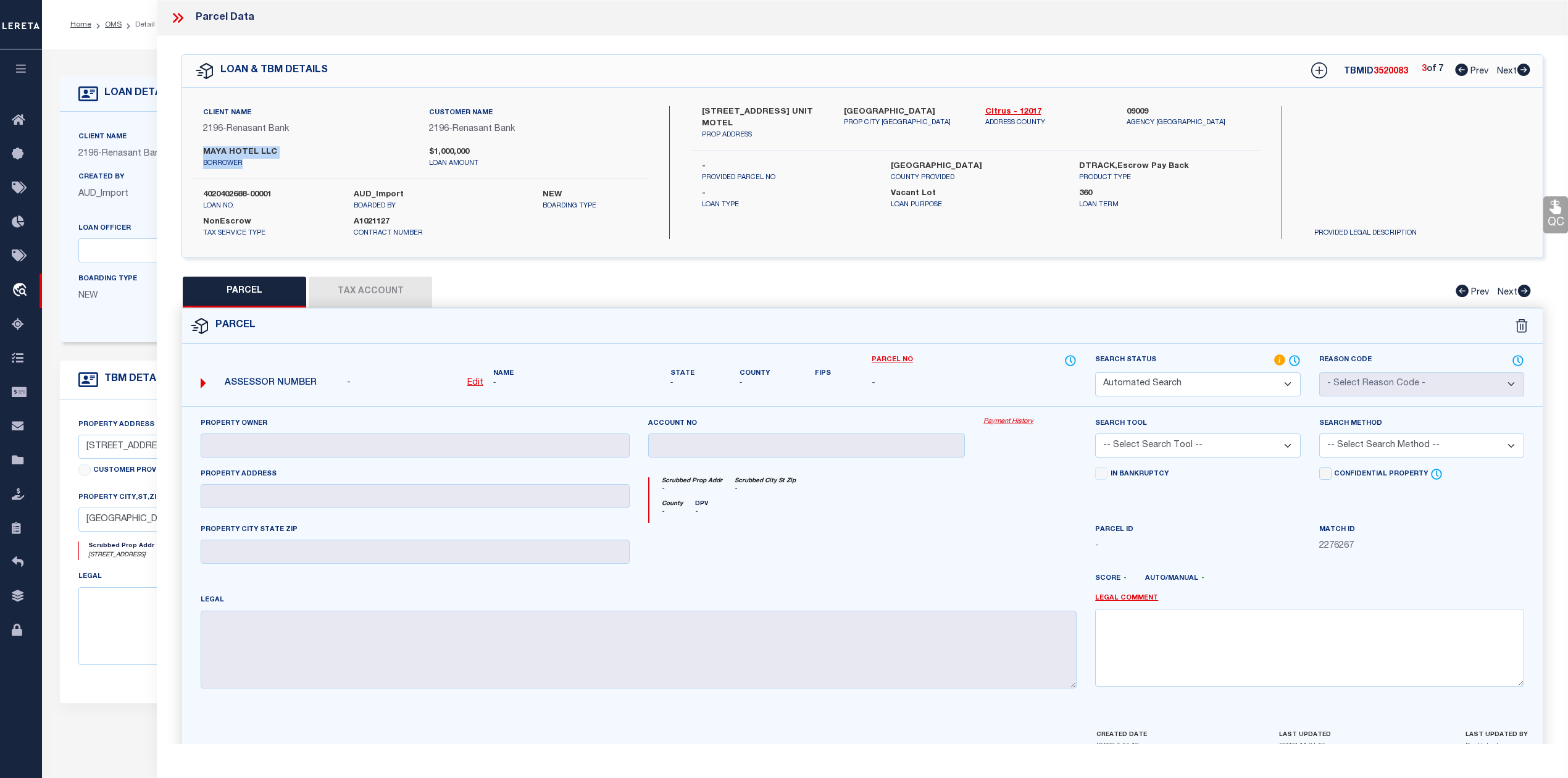
checkbox input "false"
type textarea "Document uploaded that satisfies a legal requirement, changing from ND to RD"
click at [1523, 70] on icon at bounding box center [1523, 70] width 13 height 13
select select "AS"
checkbox input "false"
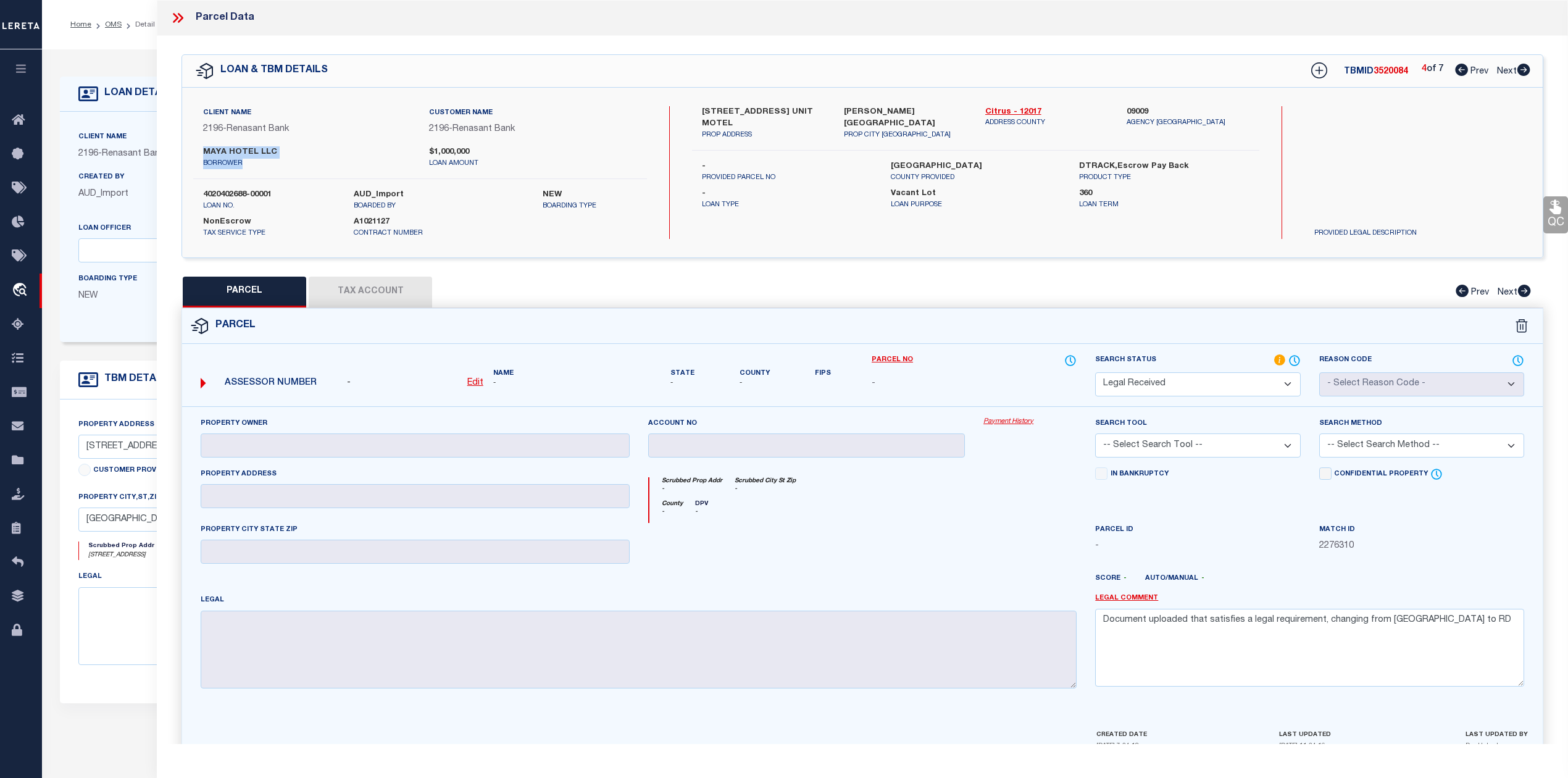
checkbox input "false"
select select "RD"
checkbox input "false"
type textarea "Document uploaded that satisfies a legal requirement, changing from ND to RD"
click at [1523, 70] on icon at bounding box center [1523, 70] width 13 height 13
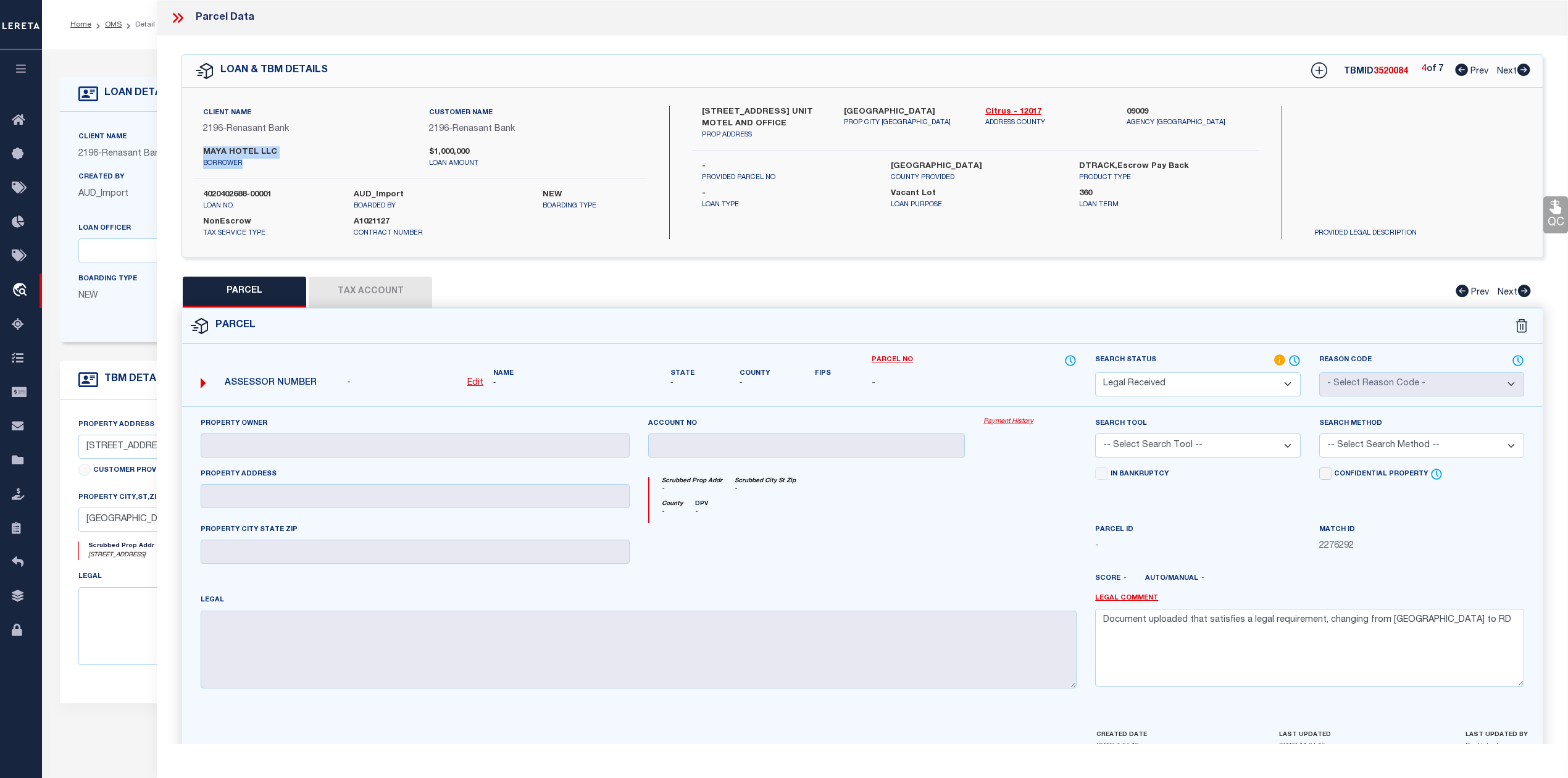
select select "AS"
checkbox input "false"
select select "RD"
checkbox input "false"
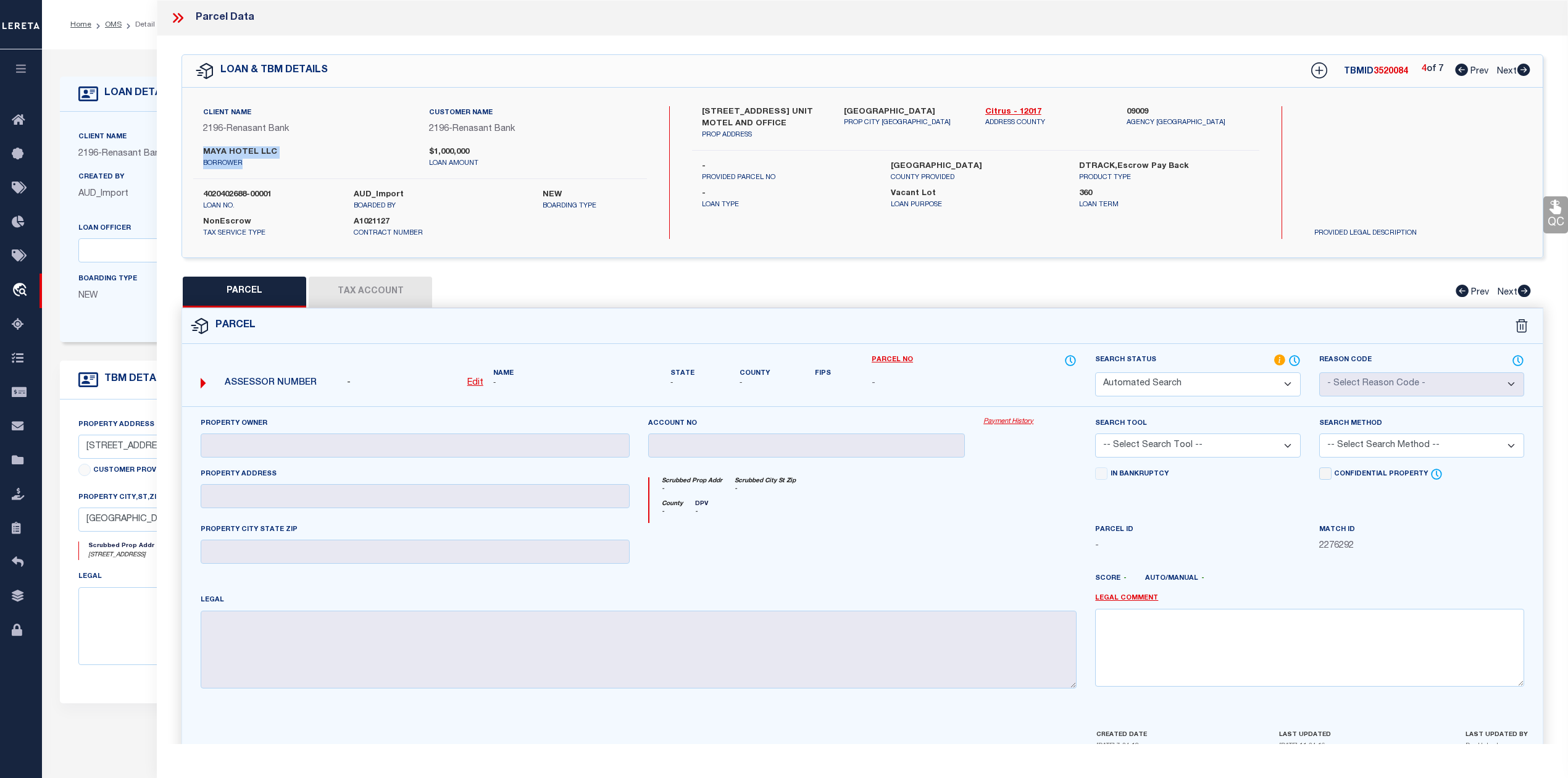
type textarea "Document uploaded that satisfies a legal requirement, changing from ND to RD"
click at [1523, 70] on icon at bounding box center [1523, 70] width 13 height 13
select select "AS"
checkbox input "false"
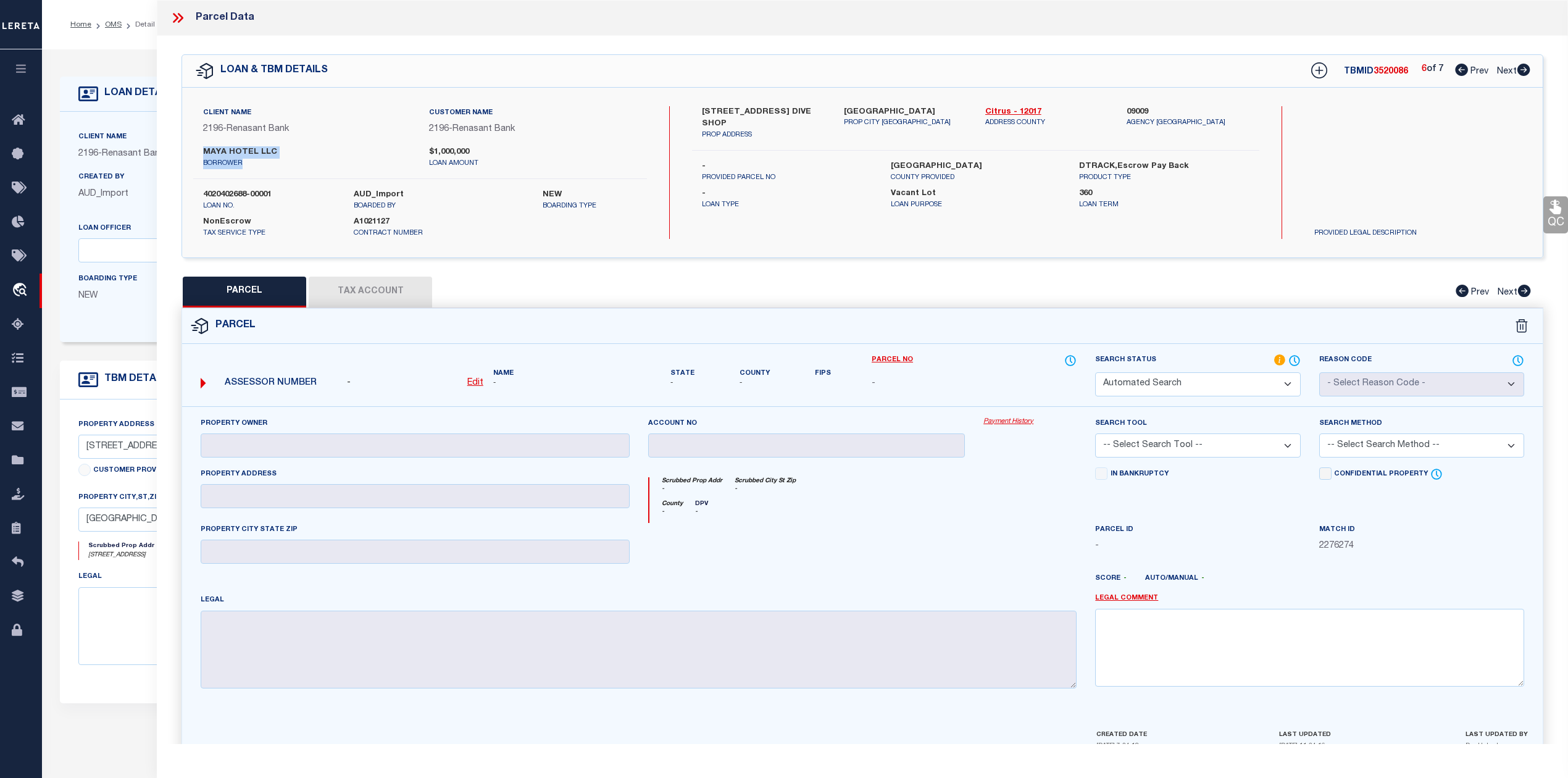
select select "RD"
checkbox input "false"
type textarea "Document uploaded that satisfies a legal requirement, changing from ND to RD"
click at [1523, 70] on icon at bounding box center [1523, 70] width 13 height 13
select select "AS"
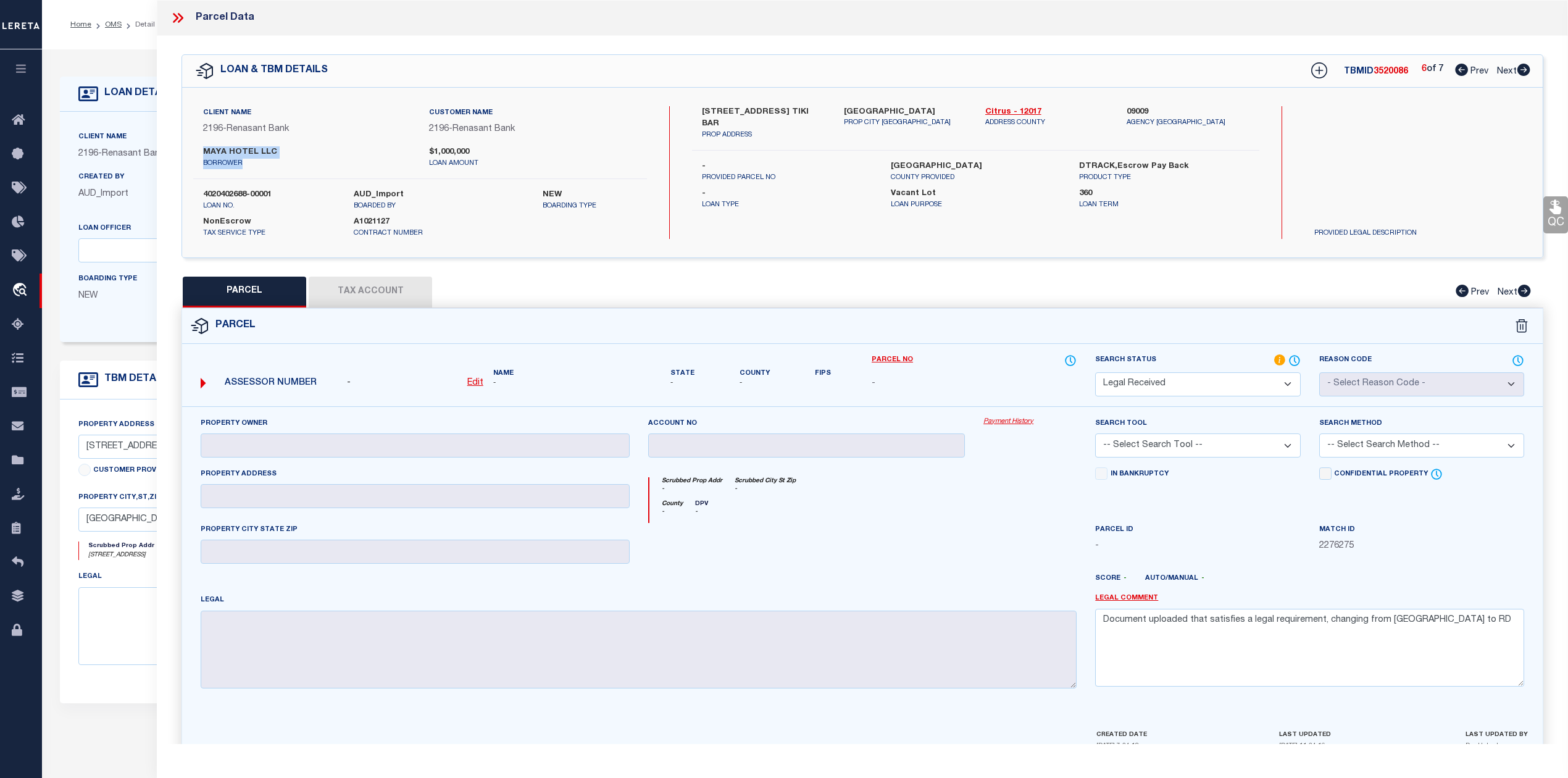
checkbox input "false"
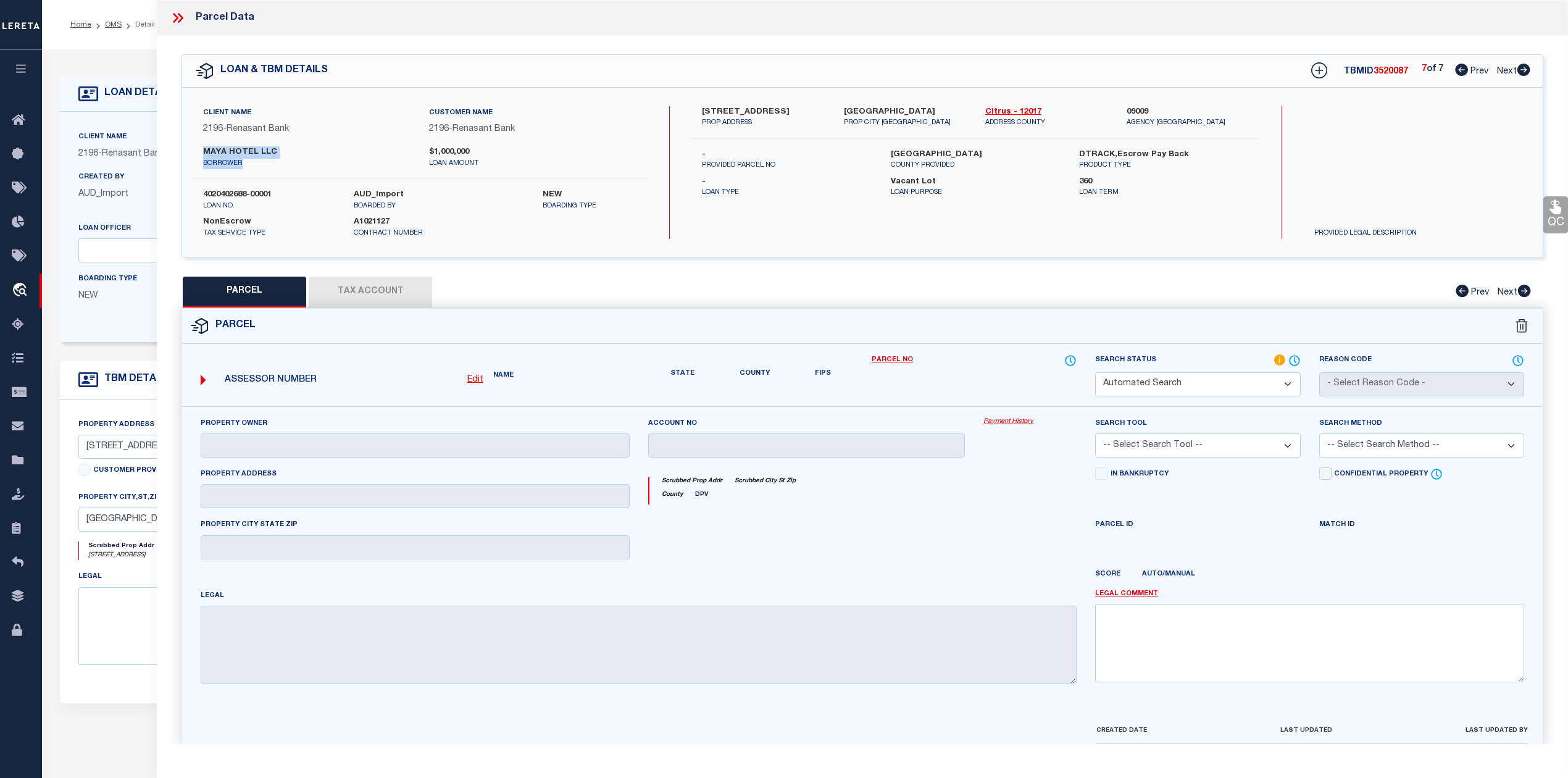
select select "RD"
type input "MAYA HOTEL LLC"
select select "AGW"
select select "LEG"
type input "704 NW 6TH ST"
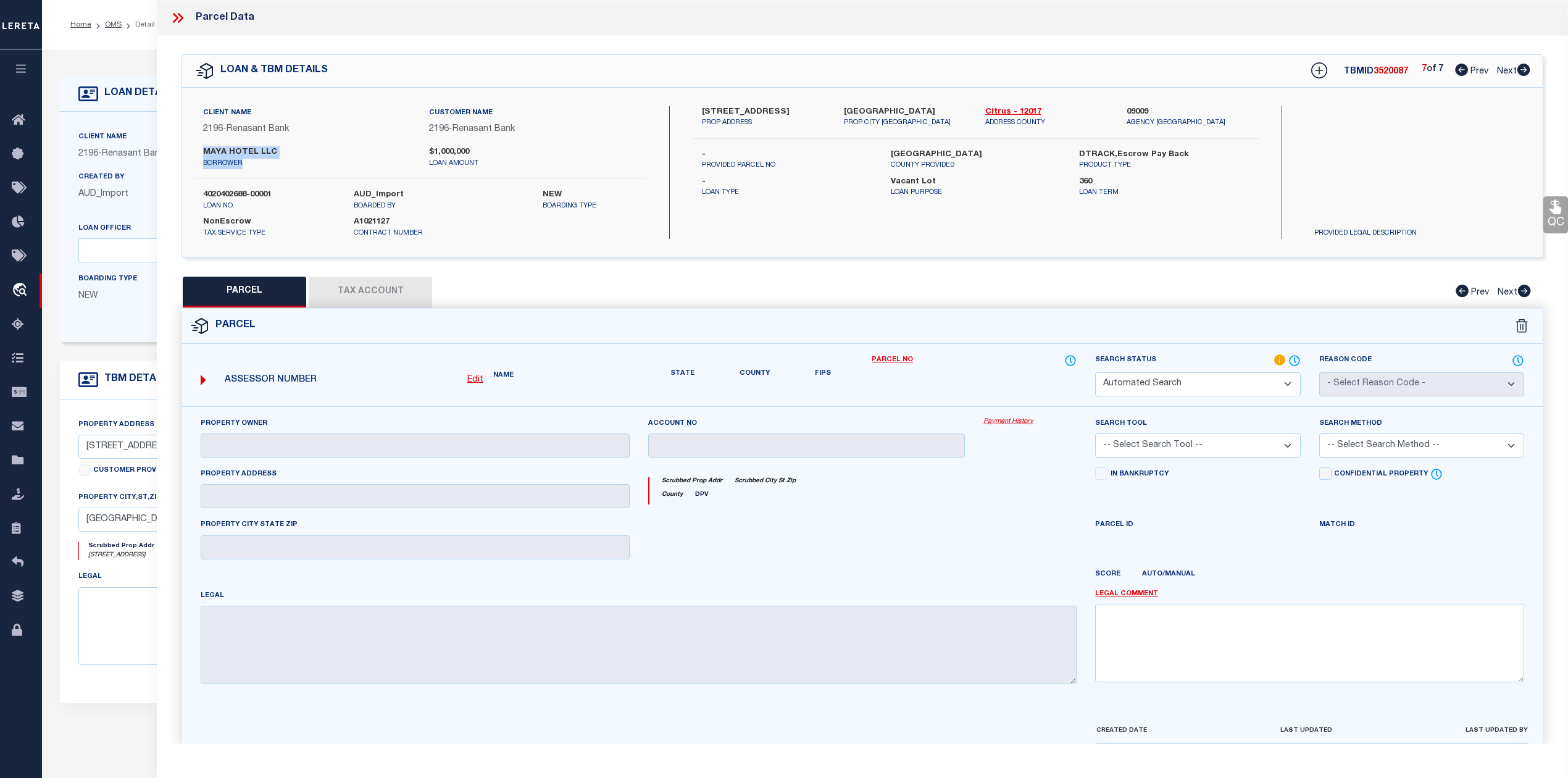
type input "CRYSTAL RIVER FL 34428"
type textarea "LOT 1 & THE N 30 FT OF LOT 2 BLK B WILLIAMS PT ACC TO THE MAP OR PLAT THEREOF A…"
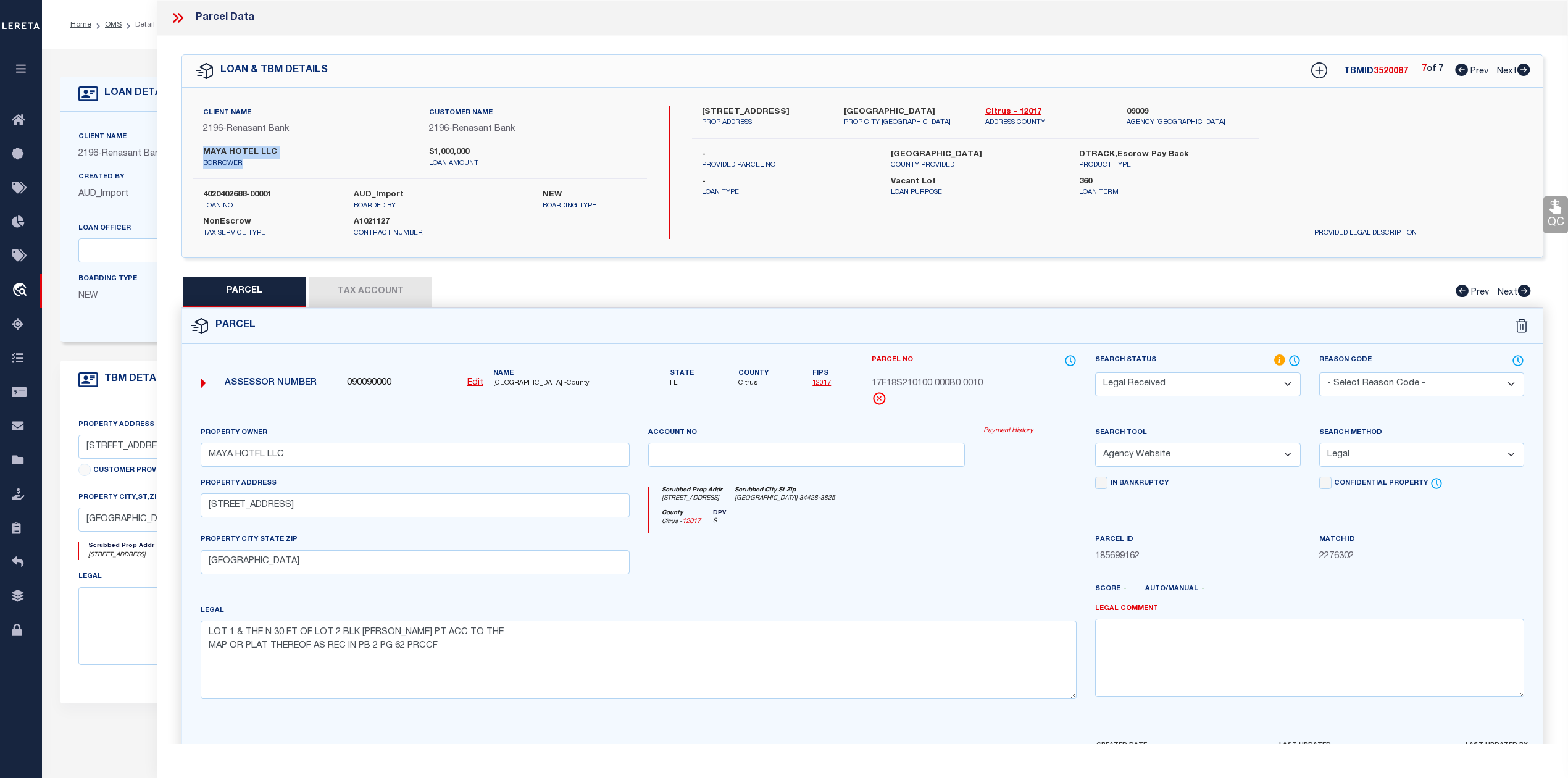
click at [1457, 71] on icon at bounding box center [1461, 70] width 13 height 13
select select "AS"
select select
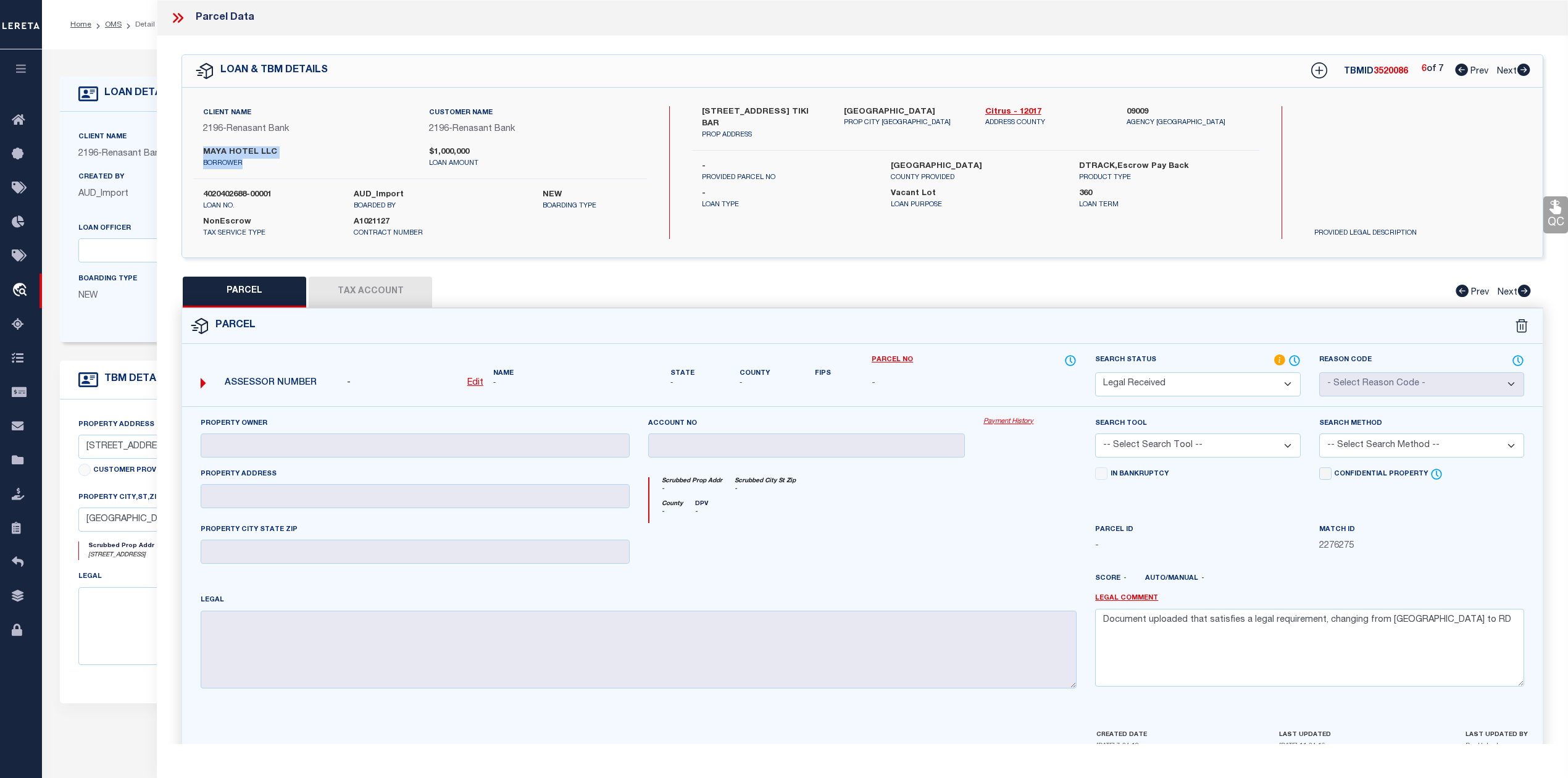
click at [1457, 71] on icon at bounding box center [1461, 70] width 13 height 13
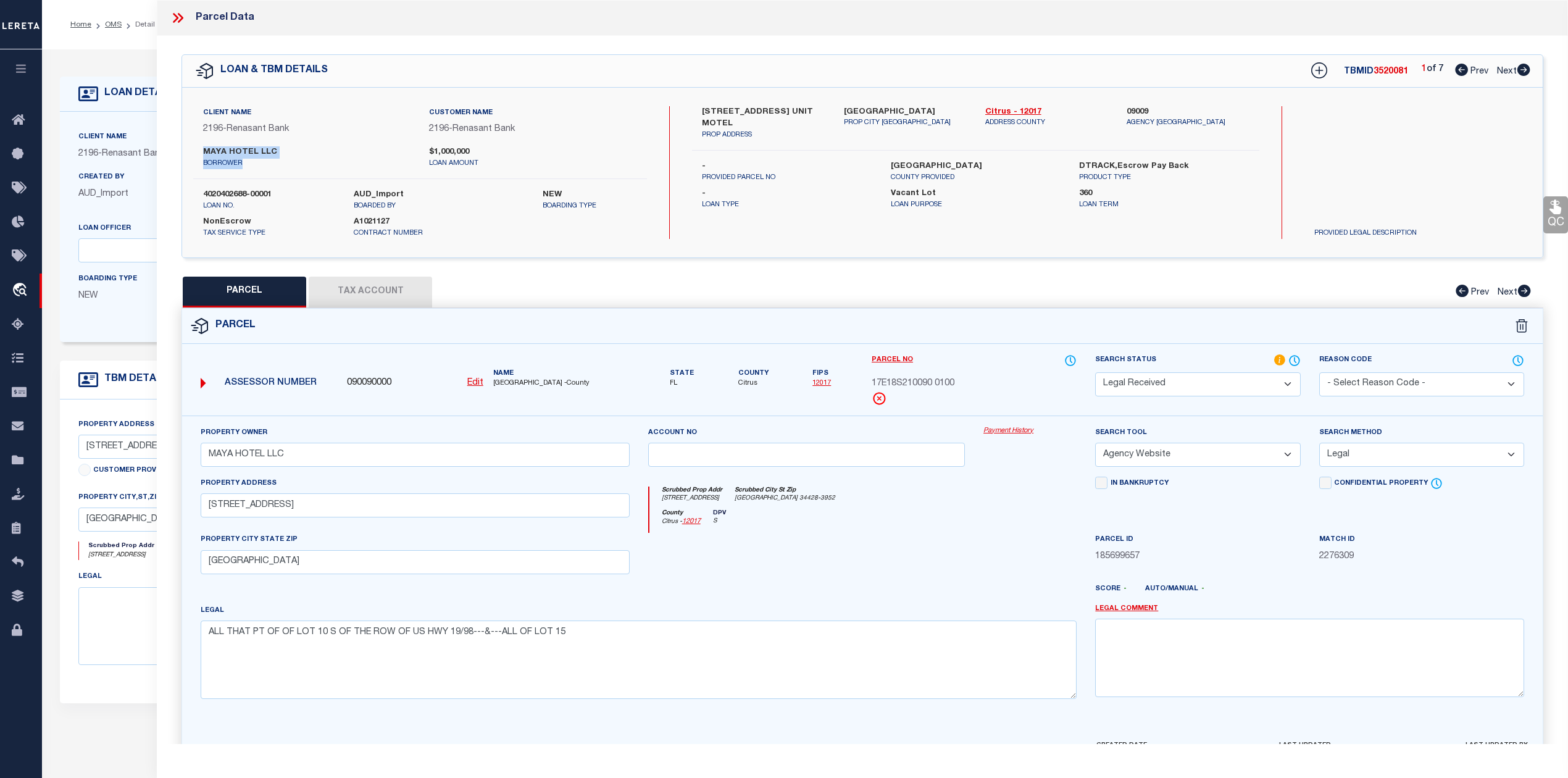
click at [1457, 71] on icon at bounding box center [1461, 70] width 13 height 13
click at [1523, 73] on icon at bounding box center [1523, 70] width 13 height 13
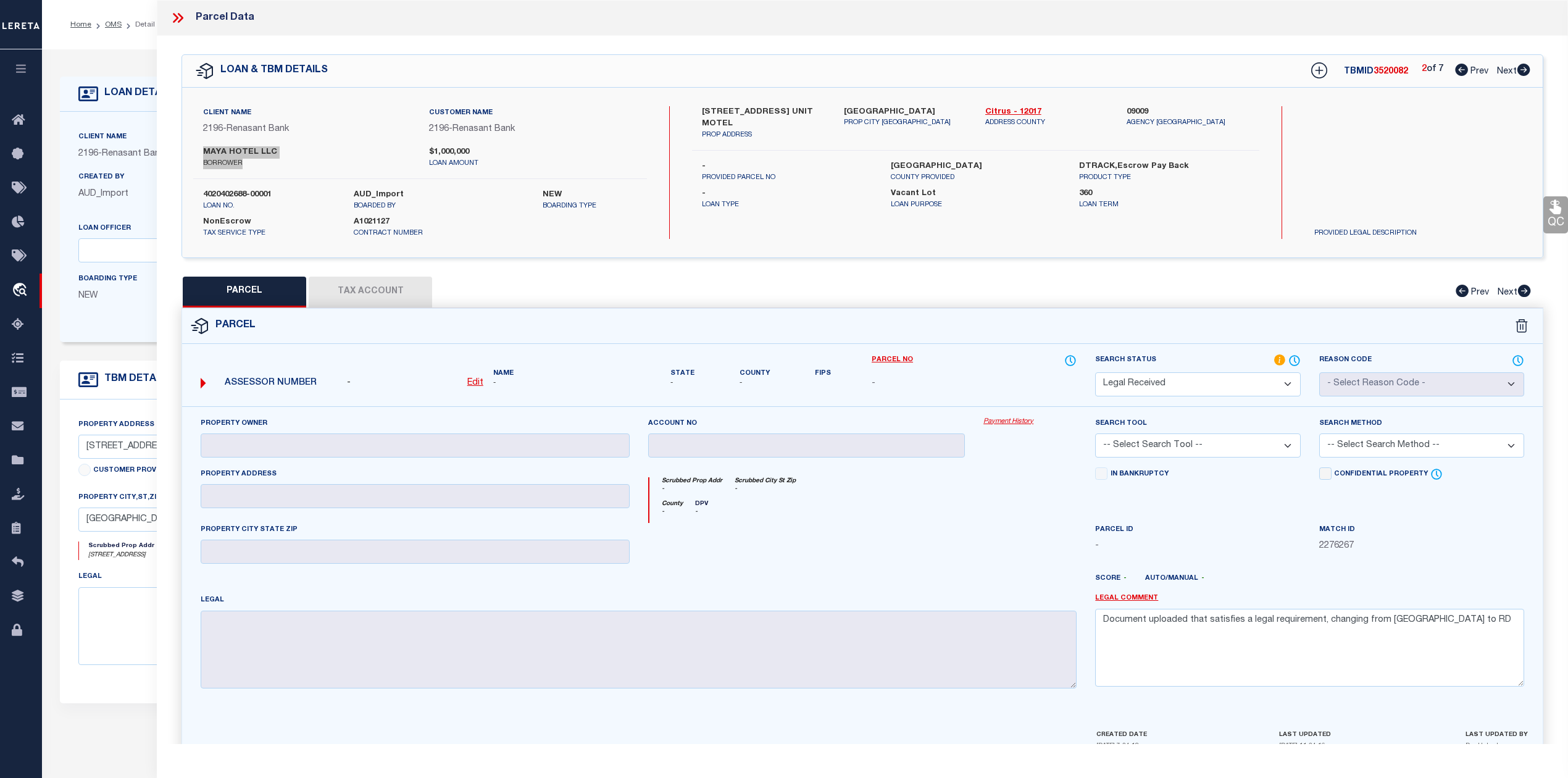
scroll to position [33, 0]
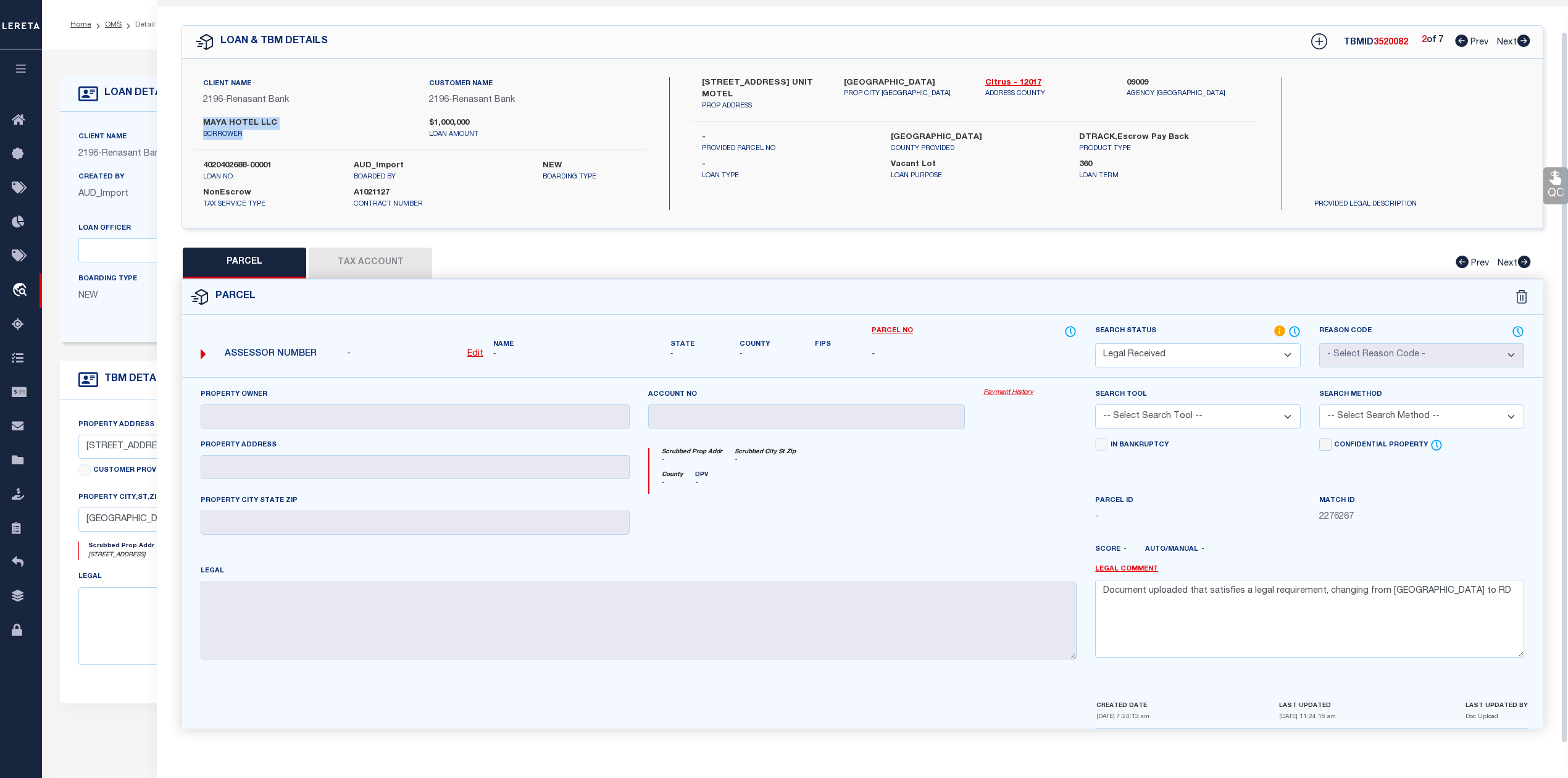
click at [321, 144] on div "Client Name 2196 - Renasant Bank Customer Name 2196 - Renasant Bank MAYA HOTEL …" at bounding box center [420, 113] width 454 height 73
drag, startPoint x: 201, startPoint y: 115, endPoint x: 270, endPoint y: 114, distance: 69.0
click at [270, 118] on div "MAYA HOTEL LLC borrower" at bounding box center [307, 129] width 226 height 22
copy label "MAYA HOTEL LL"
click at [267, 124] on label "MAYA HOTEL LLC" at bounding box center [307, 124] width 207 height 13
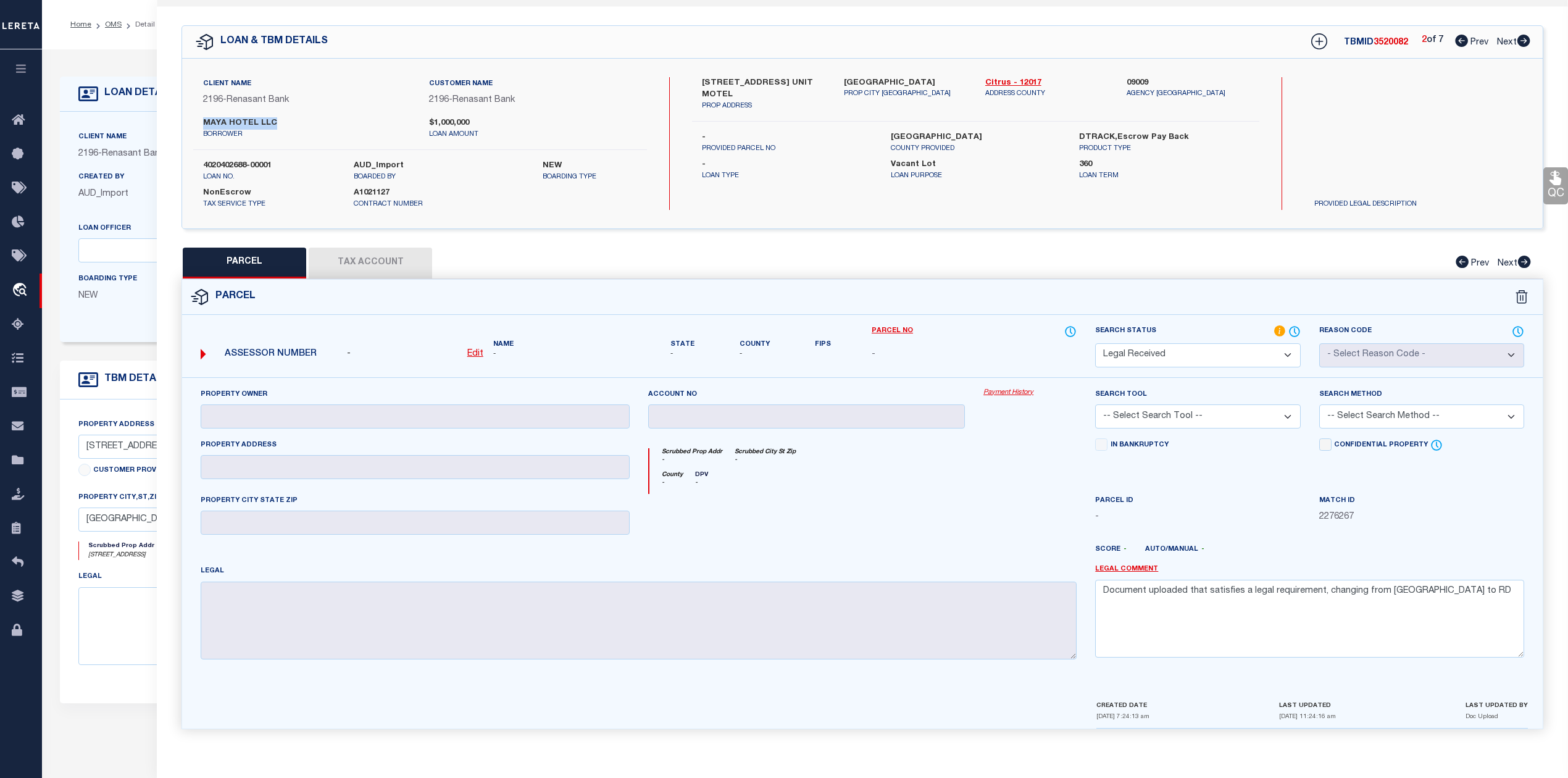
drag, startPoint x: 281, startPoint y: 118, endPoint x: 197, endPoint y: 121, distance: 84.1
click at [197, 121] on div "MAYA HOTEL LLC borrower" at bounding box center [307, 129] width 226 height 22
copy label "MAYA HOTEL LLC"
click at [1524, 36] on icon at bounding box center [1523, 40] width 13 height 13
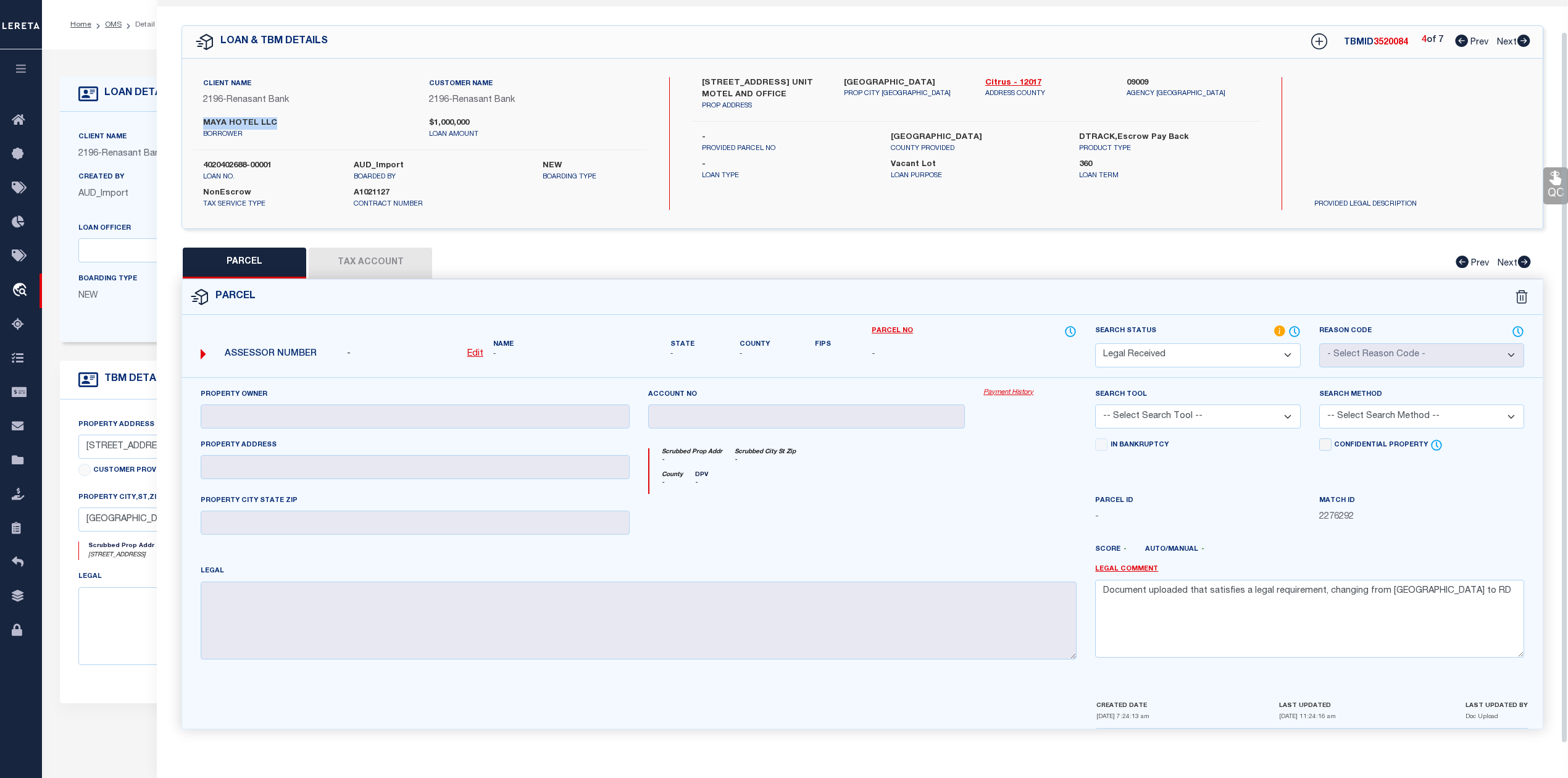
click at [1524, 36] on icon at bounding box center [1523, 40] width 13 height 13
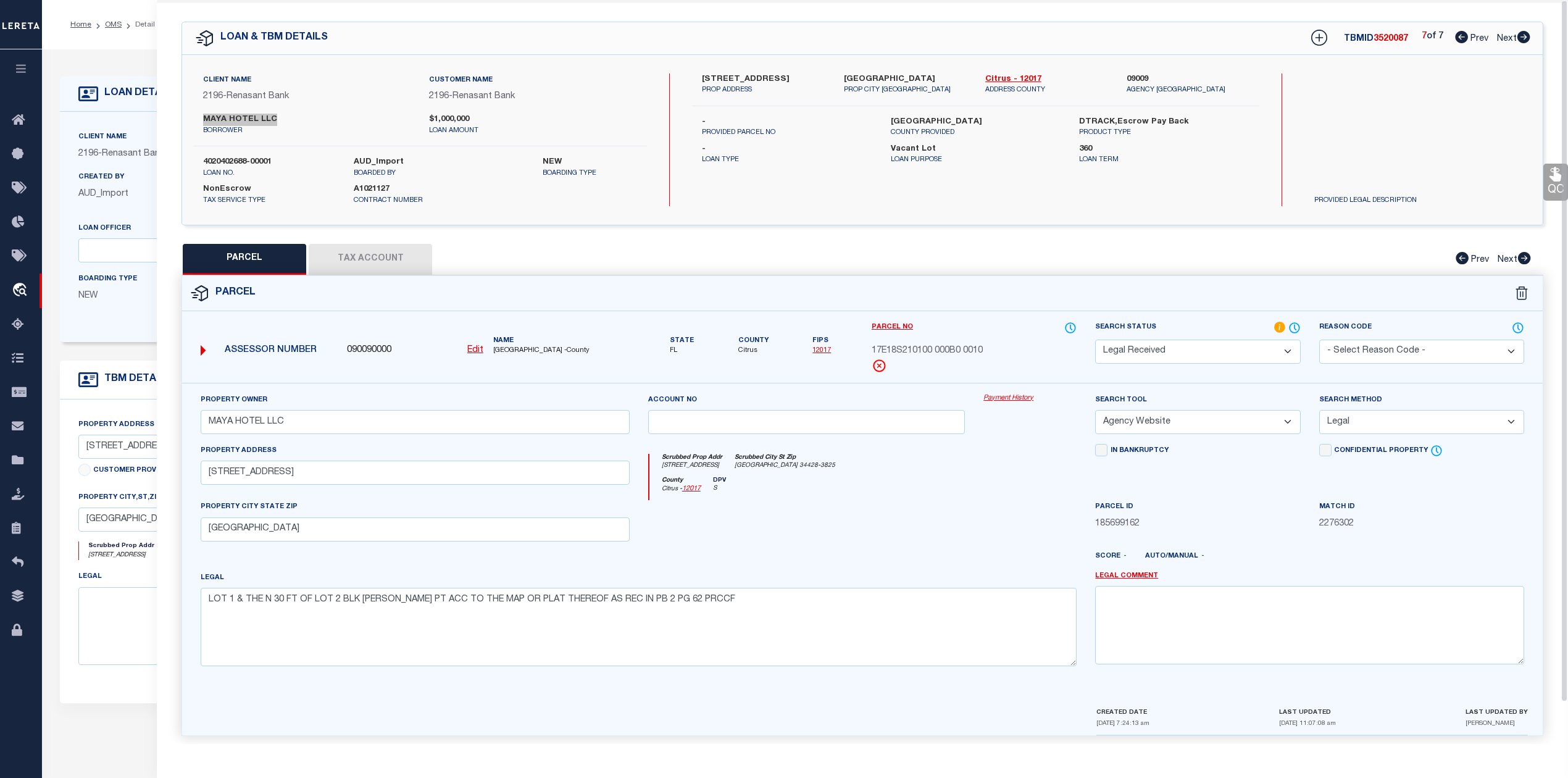
scroll to position [0, 0]
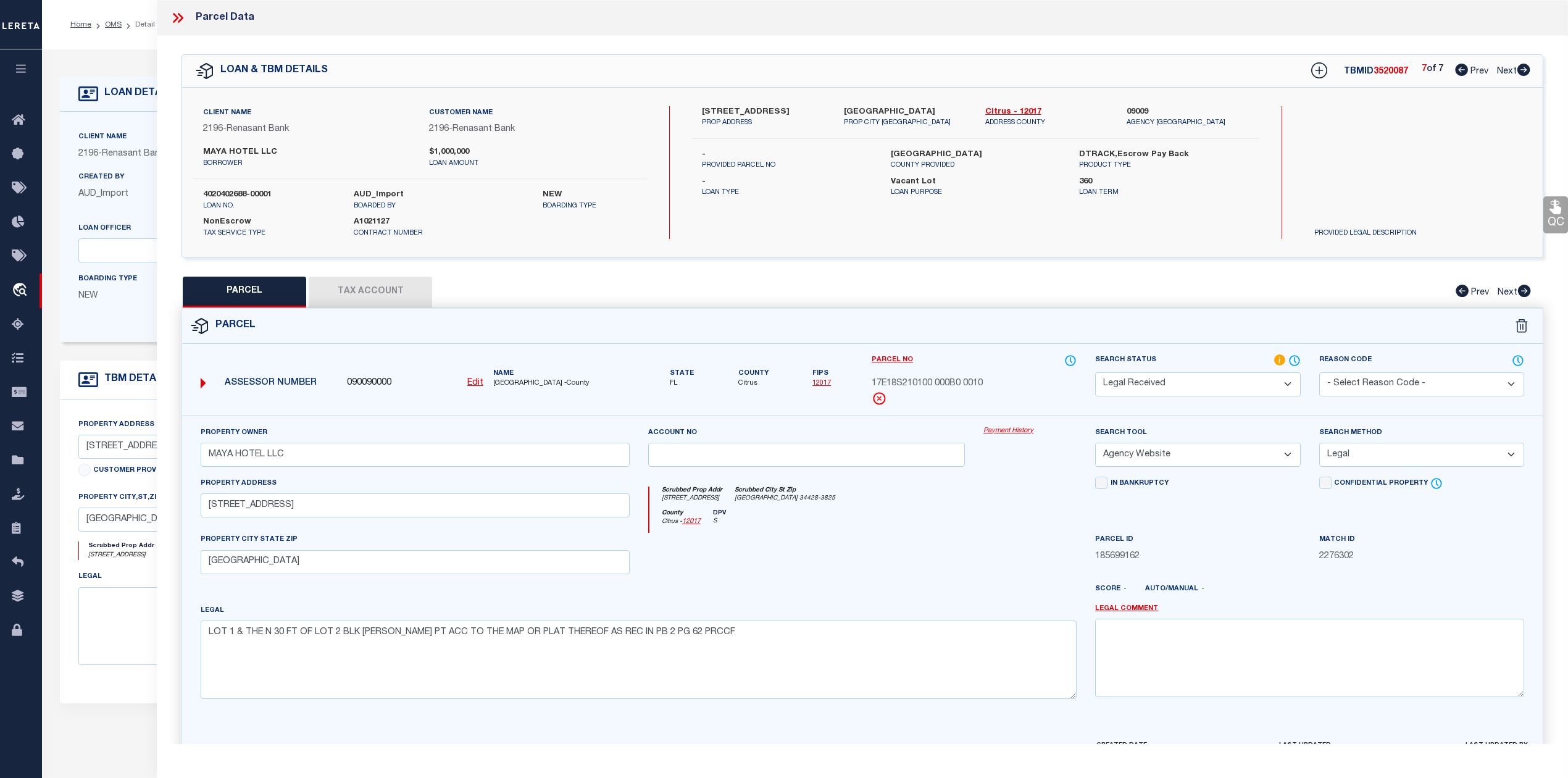
click at [183, 21] on icon at bounding box center [177, 18] width 16 height 16
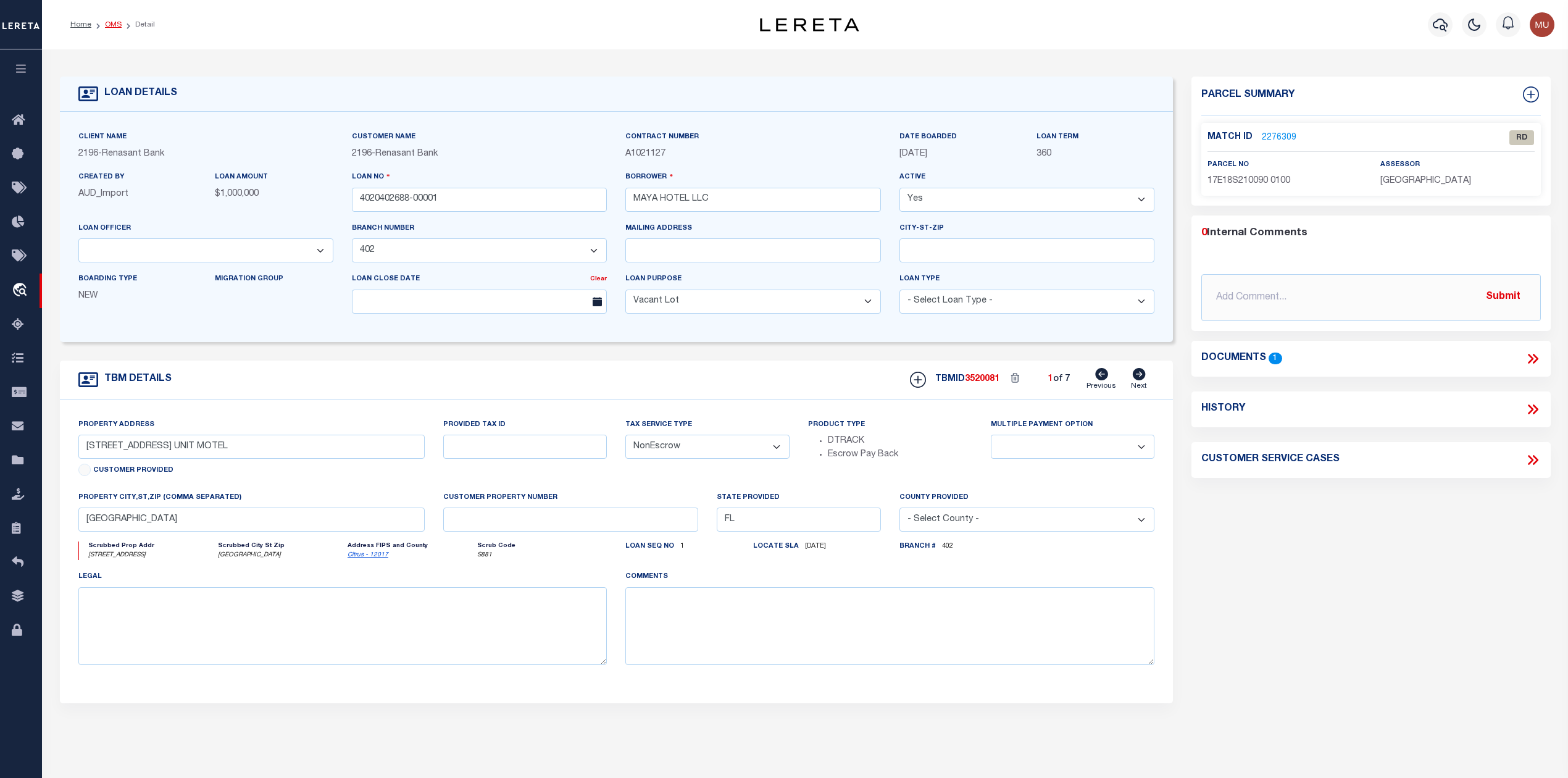
click at [115, 28] on link "OMS" at bounding box center [113, 24] width 17 height 8
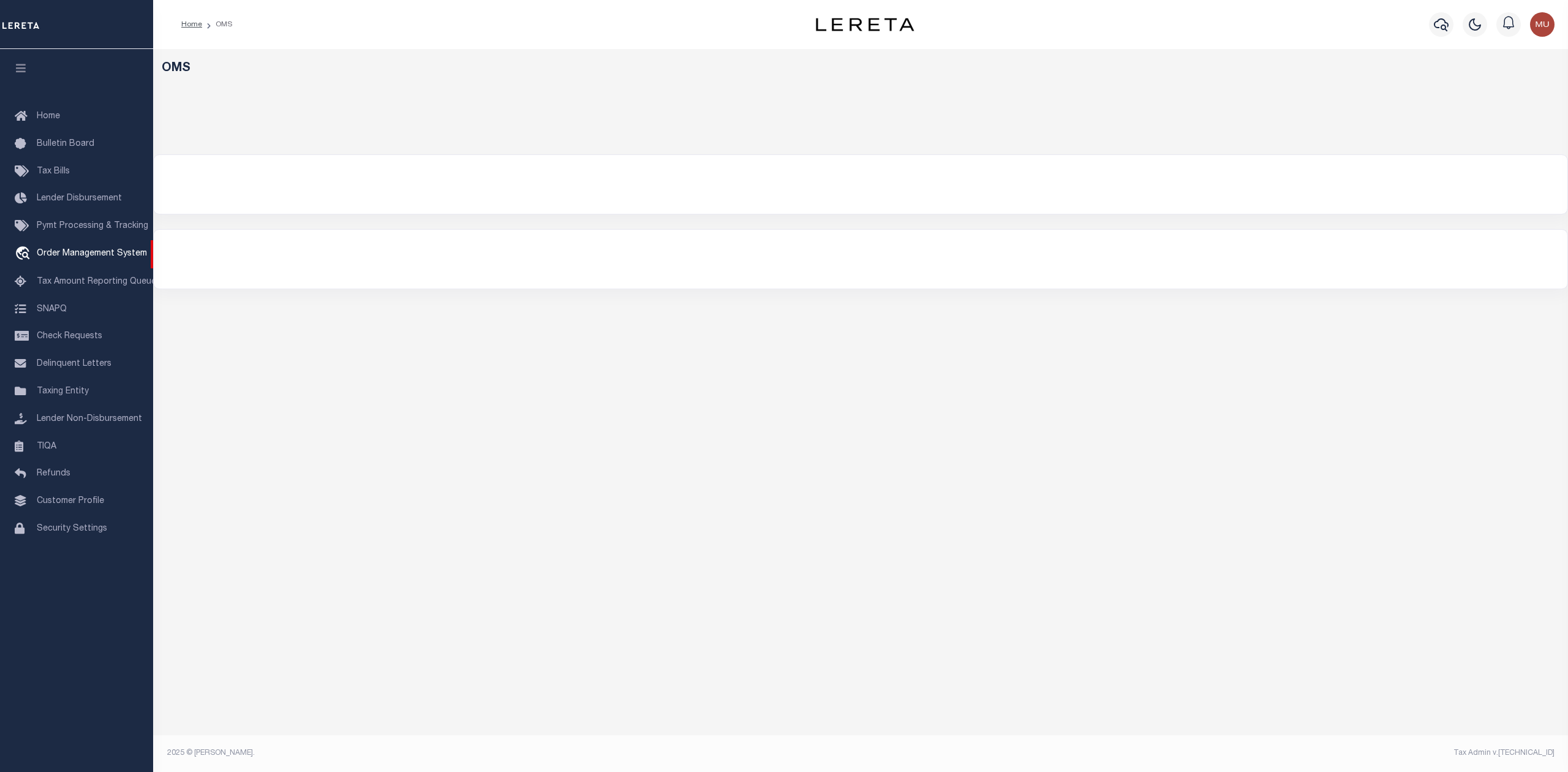
select select "200"
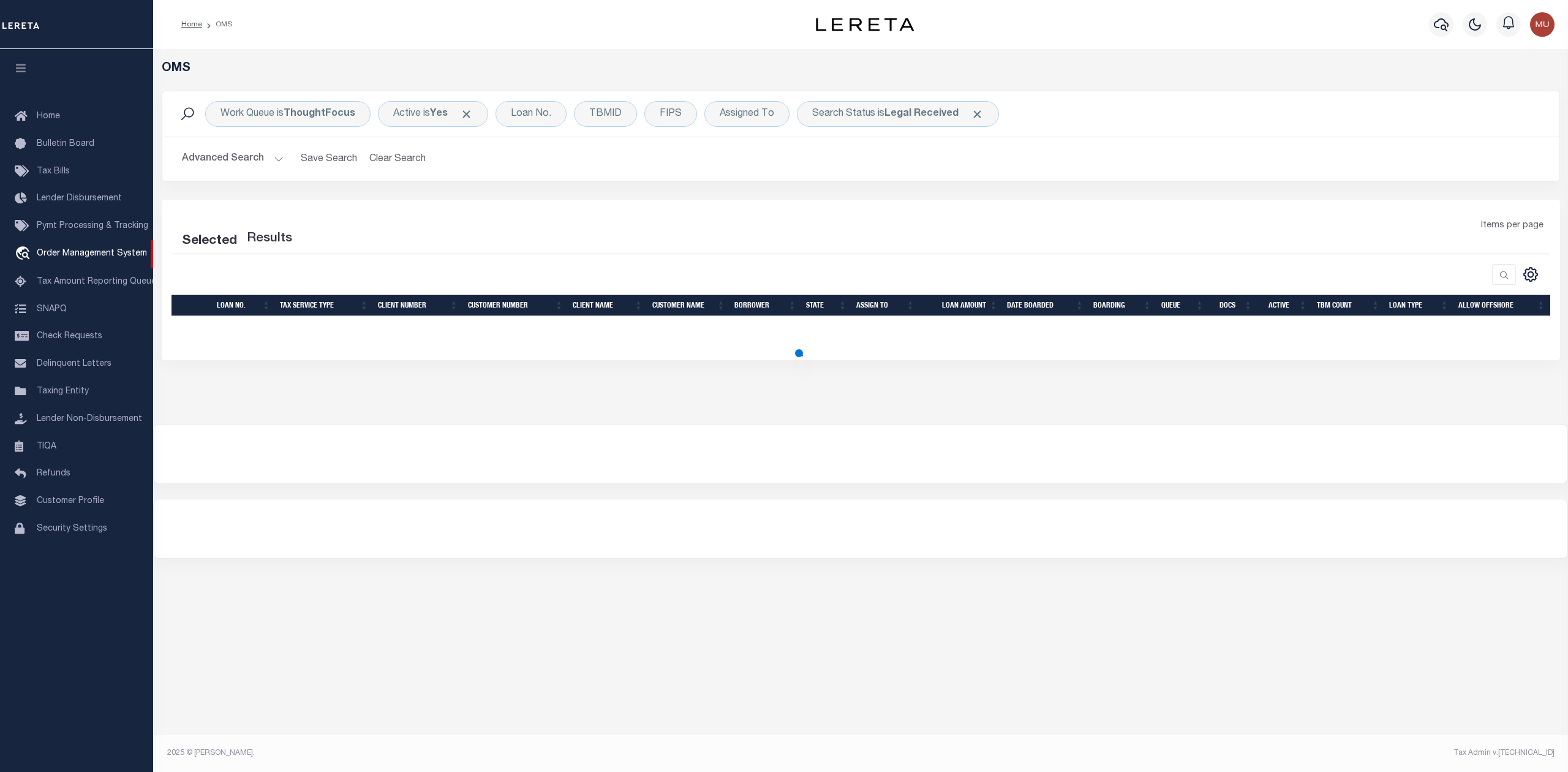
select select "200"
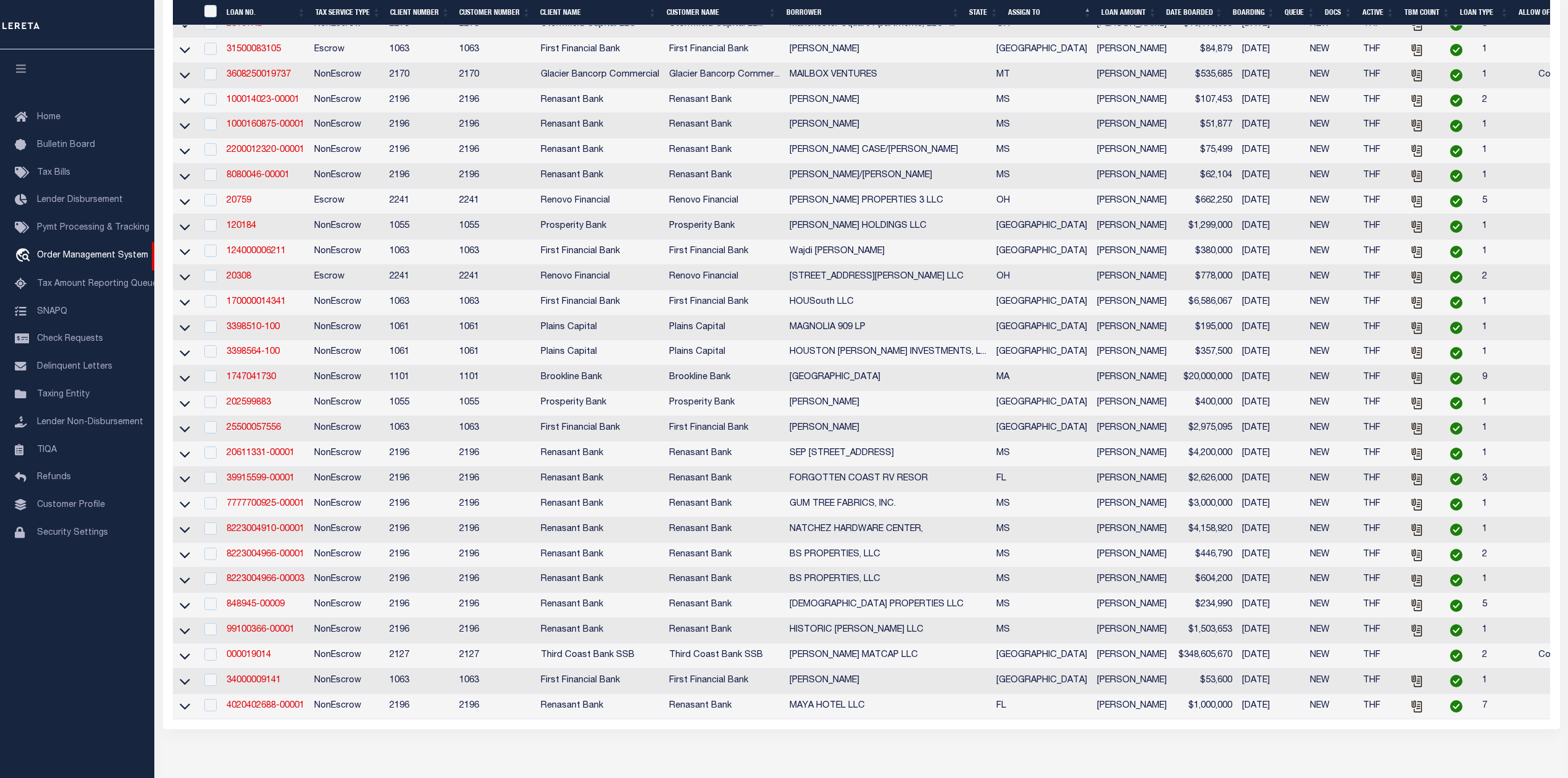
scroll to position [875, 0]
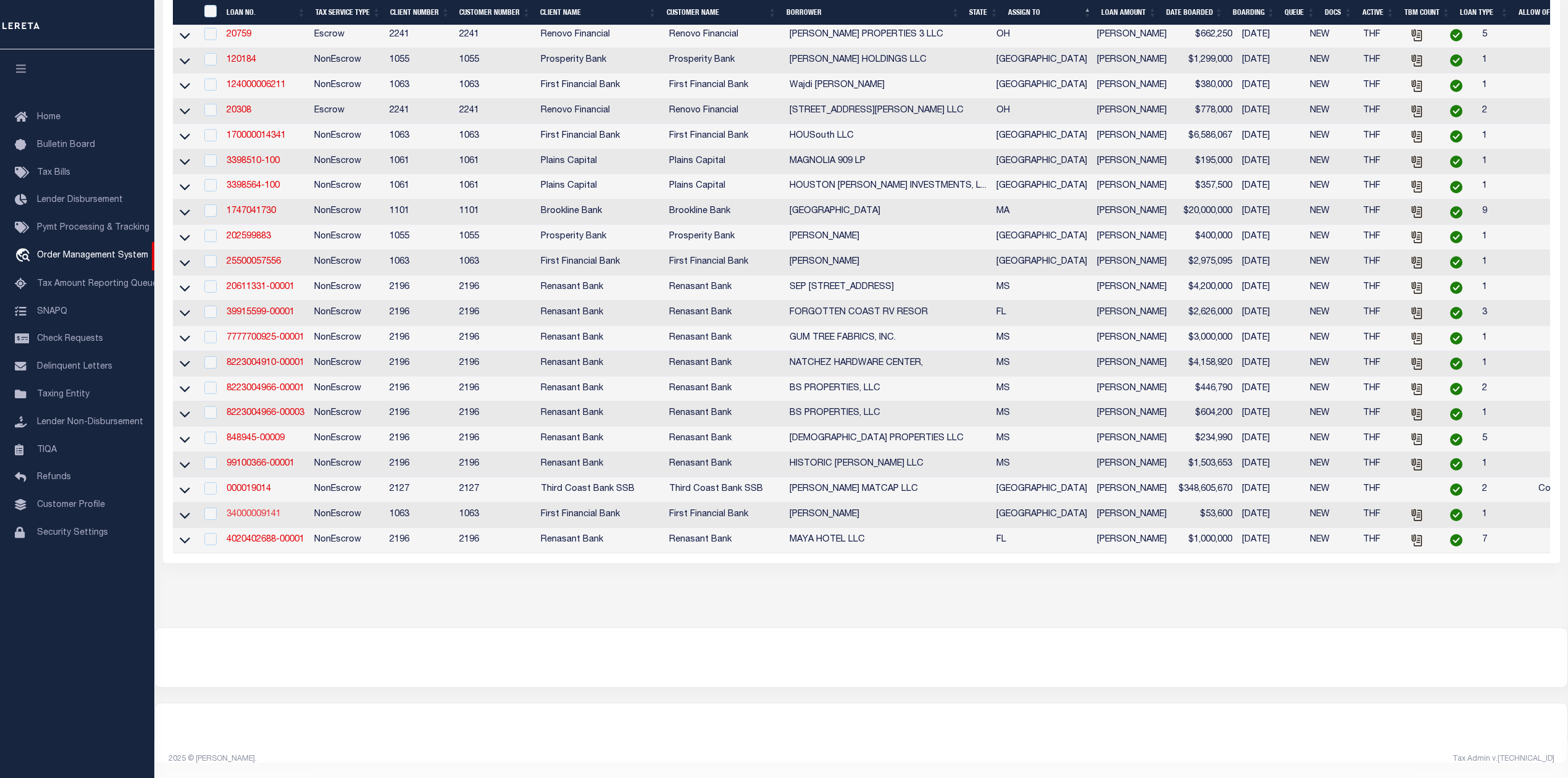
click at [268, 510] on link "34000009141" at bounding box center [254, 514] width 55 height 8
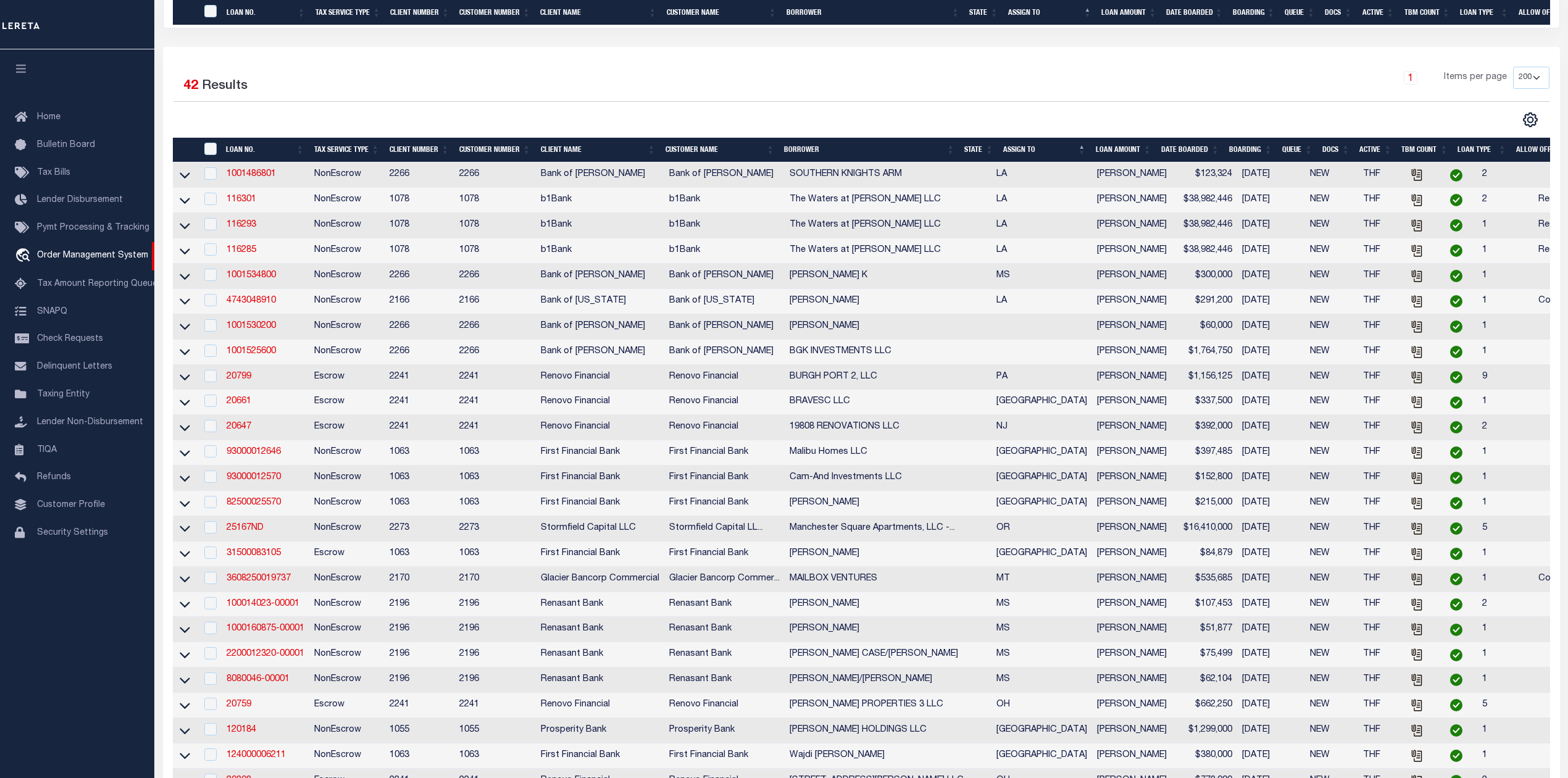
type input "34000009141"
type input "[PERSON_NAME]"
select select
select select "100"
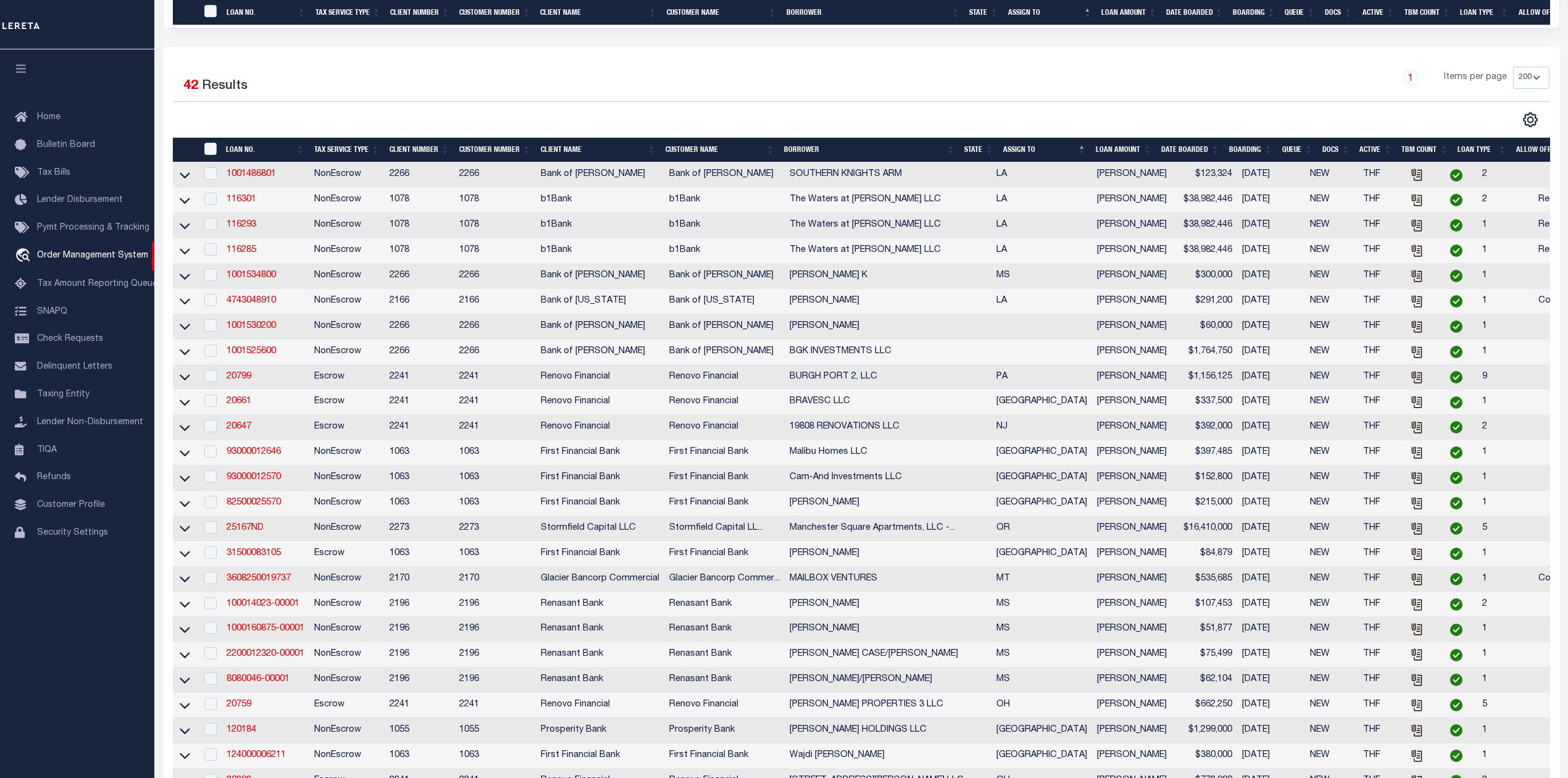
select select "NonEscrow"
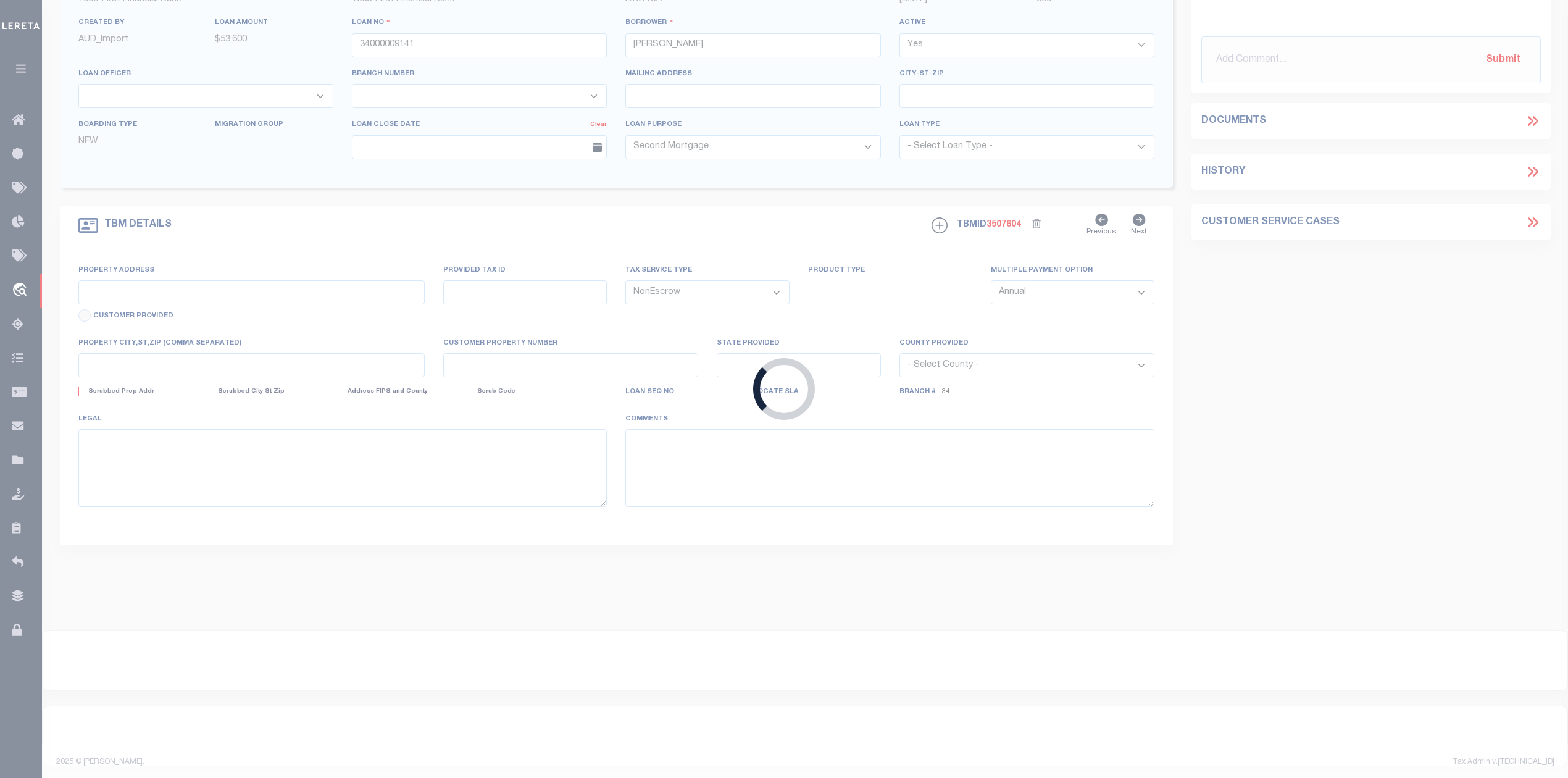
scroll to position [87, 0]
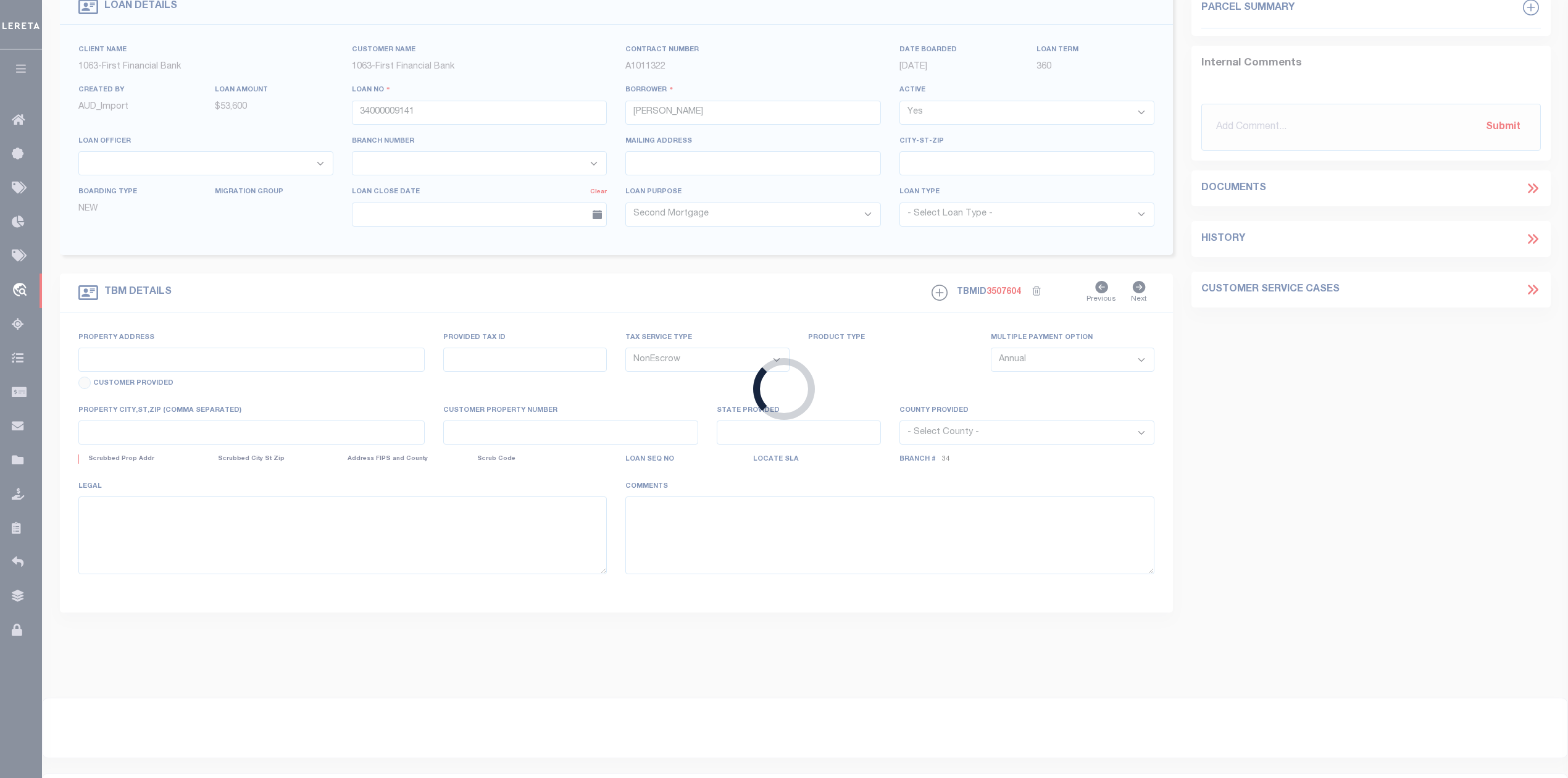
type input "Tract 2 [GEOGRAPHIC_DATA][PERSON_NAME], [GEOGRAPHIC_DATA]"
select select
type input "[PERSON_NAME] TX 76464"
type input "[GEOGRAPHIC_DATA]"
select select
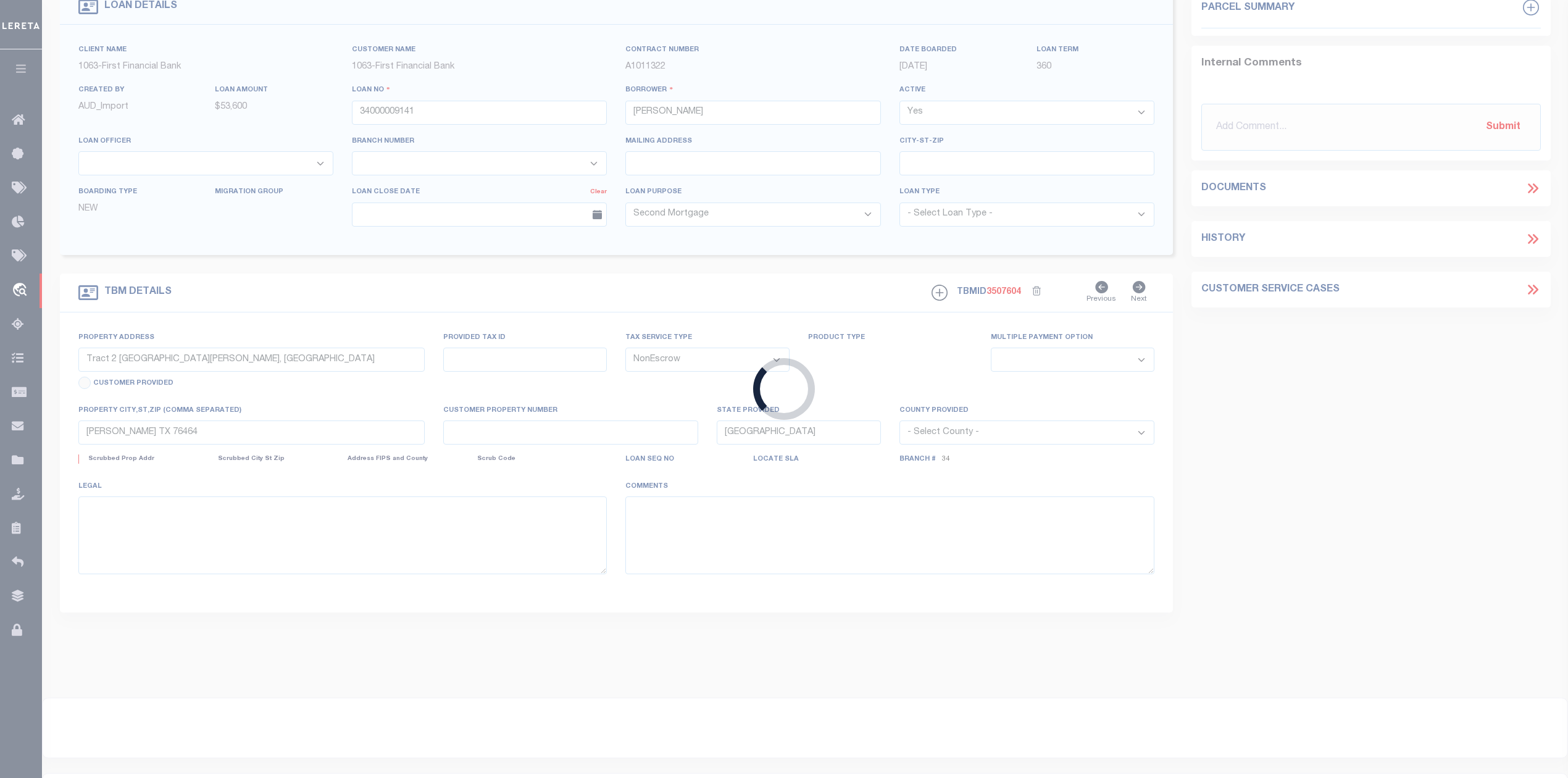
select select "835"
select select "513"
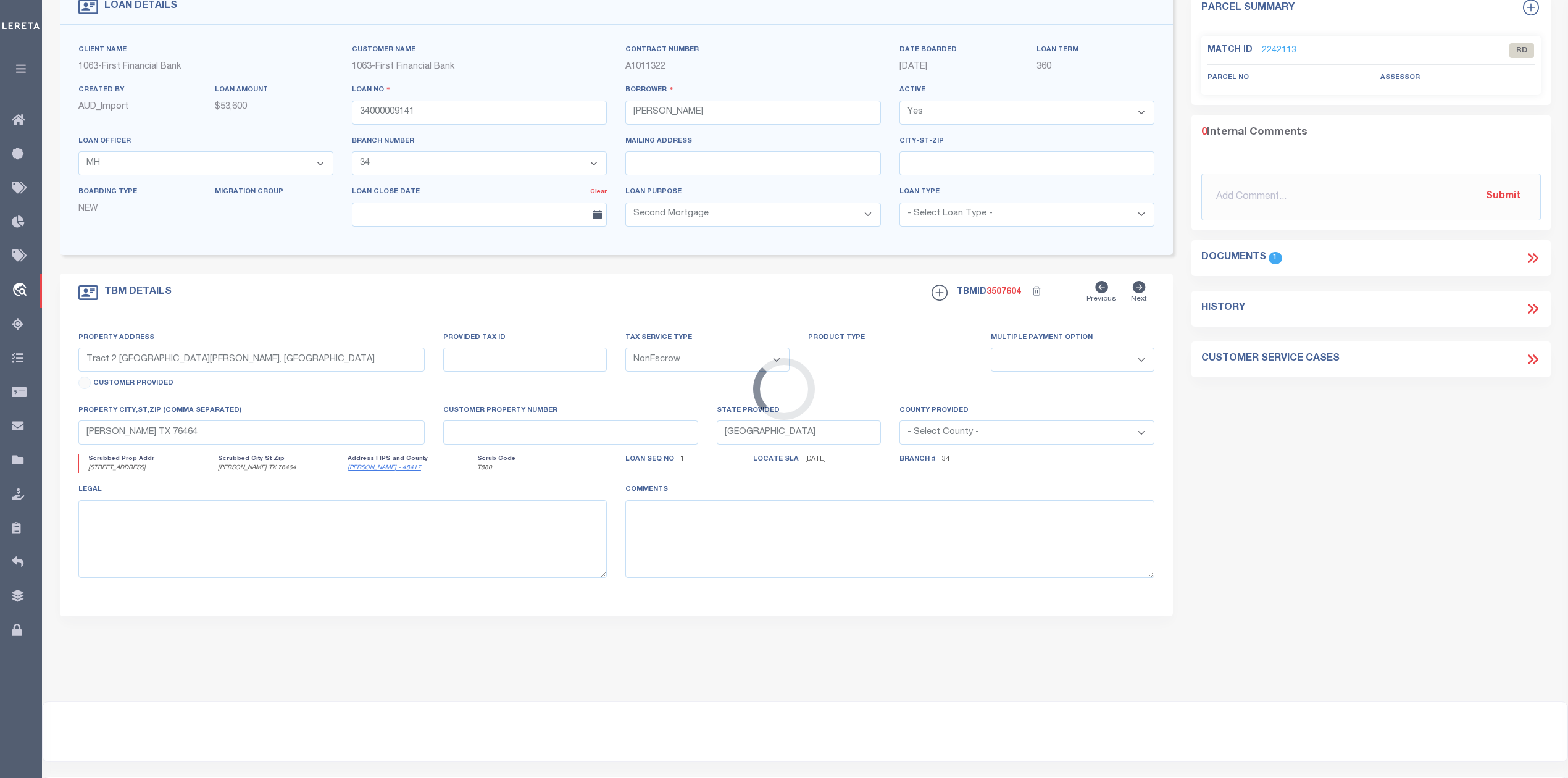
scroll to position [0, 0]
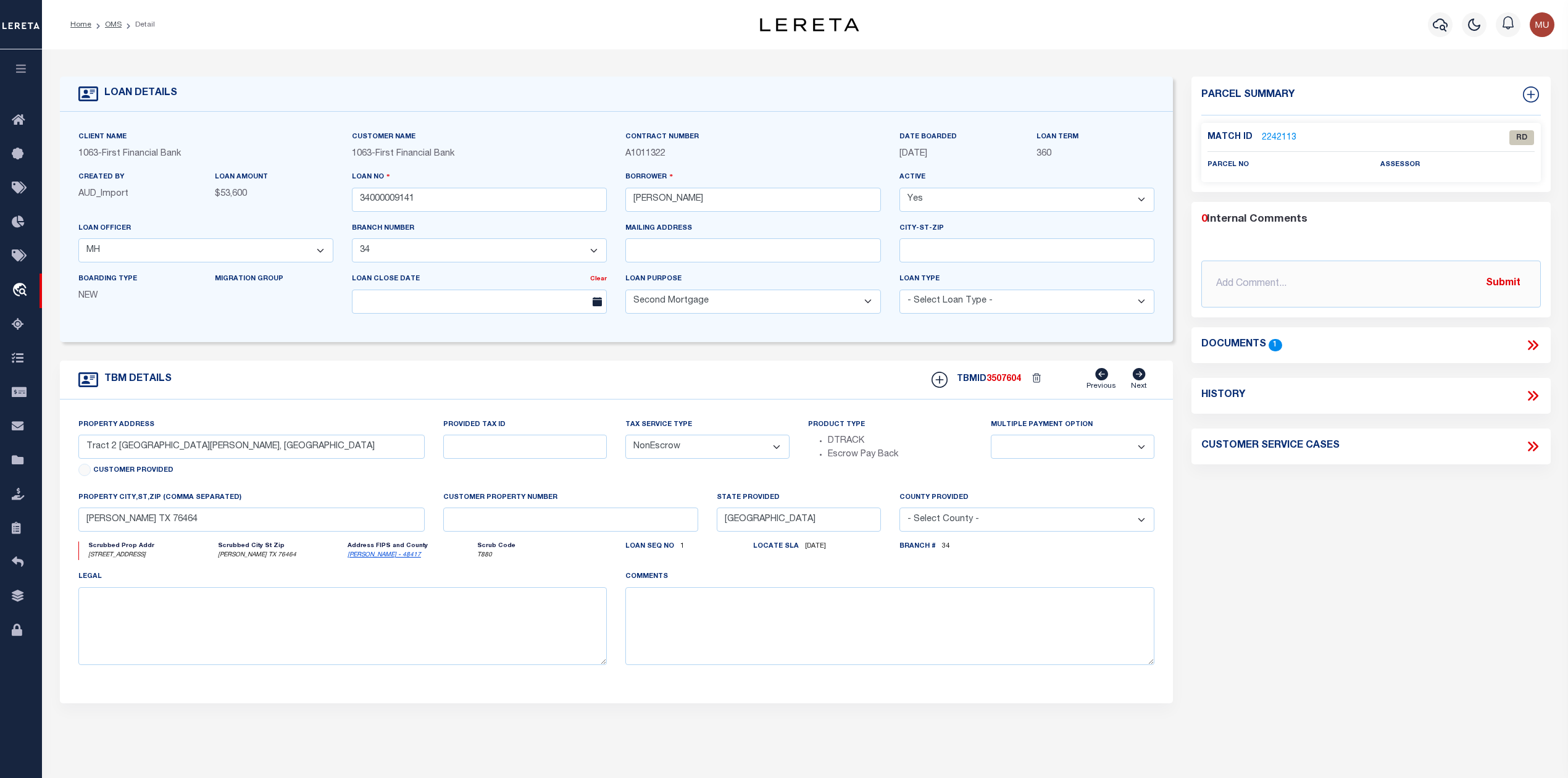
click at [1274, 131] on p "2242113" at bounding box center [1279, 138] width 34 height 13
click at [1274, 134] on link "2242113" at bounding box center [1279, 138] width 34 height 13
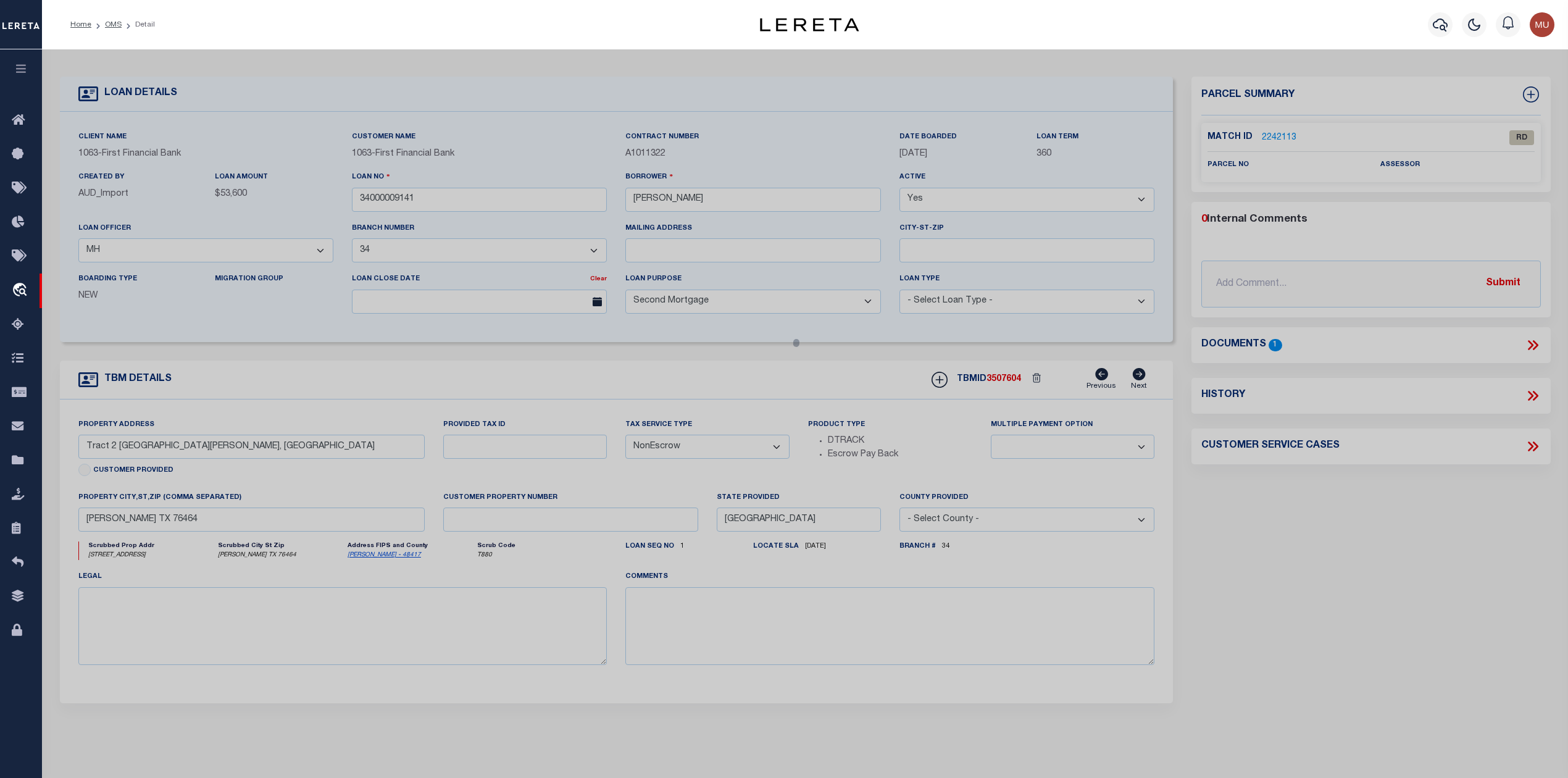
checkbox input "false"
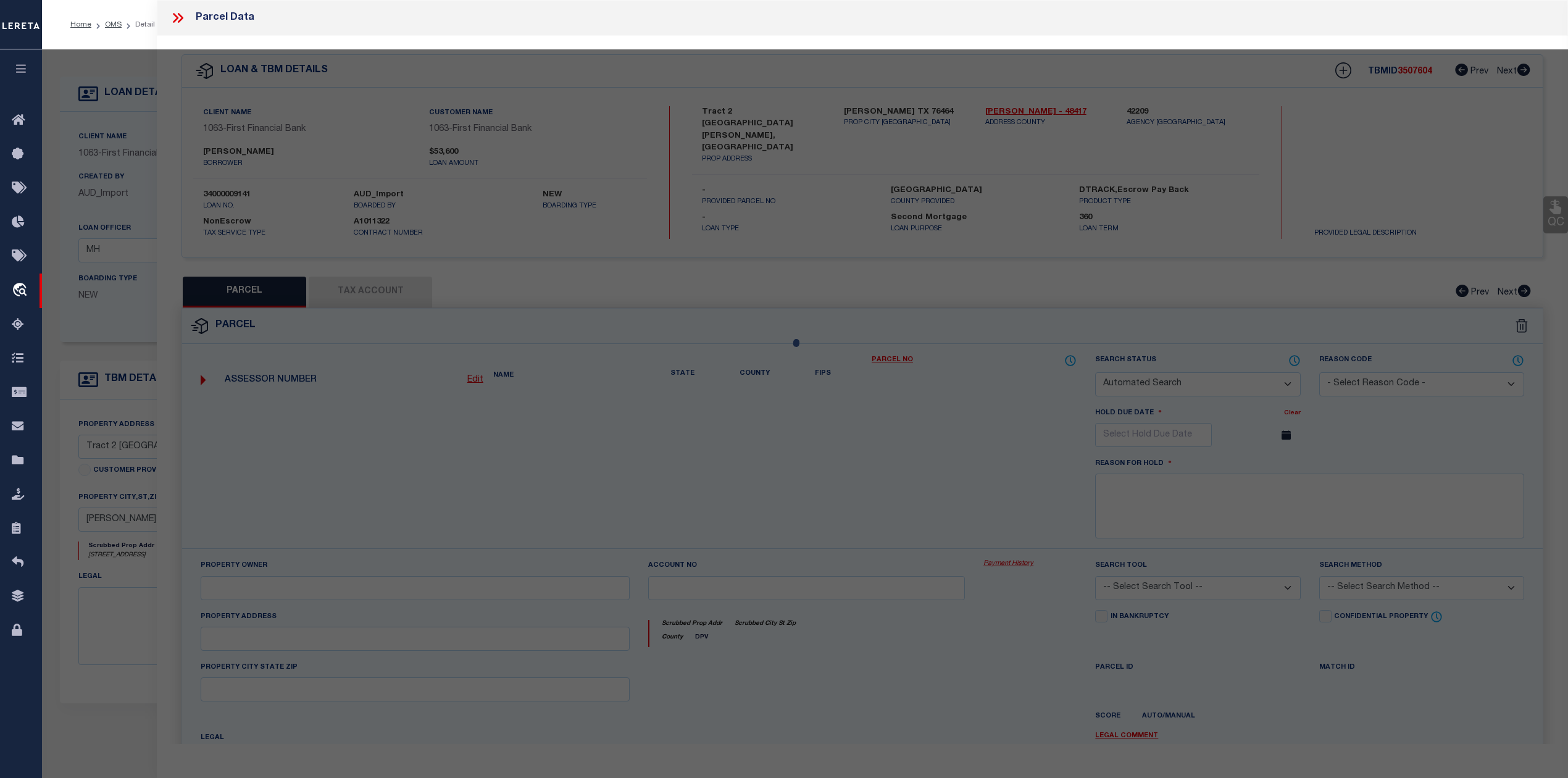
select select "RD"
checkbox input "false"
type textarea "Document uploaded that satisfies a legal requirement, changing from [GEOGRAPHIC…"
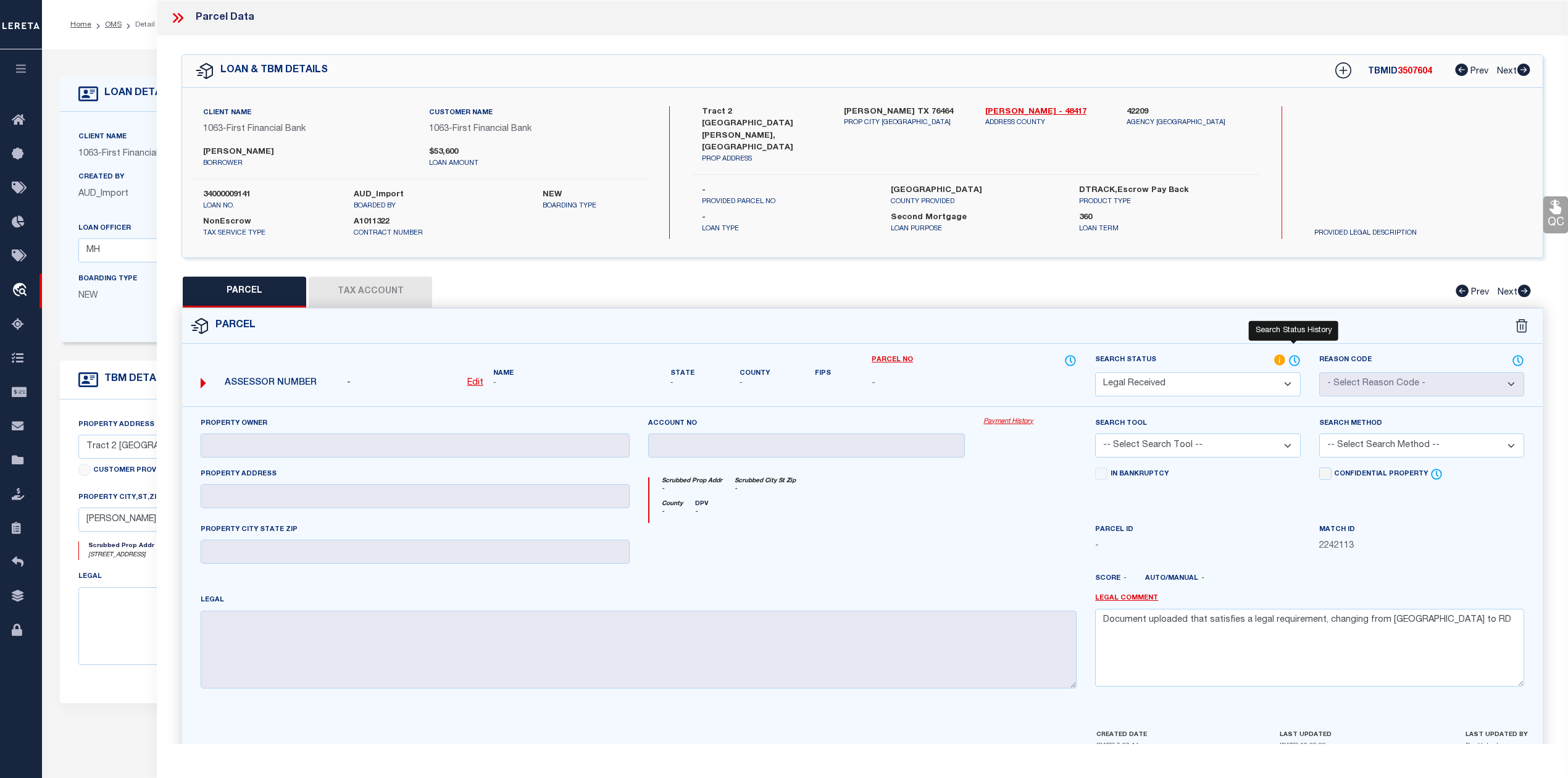
click at [1288, 355] on icon at bounding box center [1294, 360] width 13 height 13
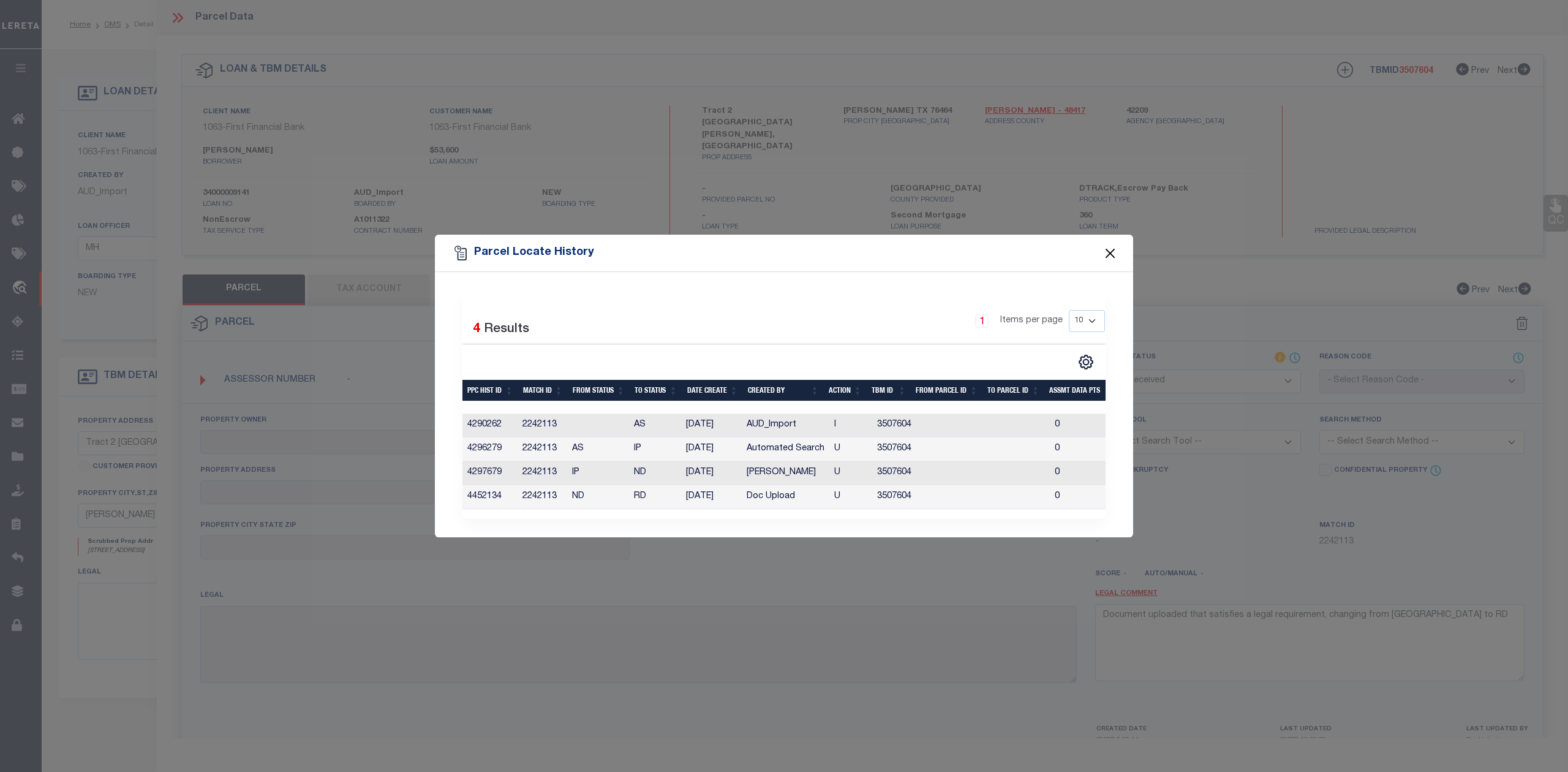
click at [1115, 245] on button "Close" at bounding box center [1110, 253] width 16 height 16
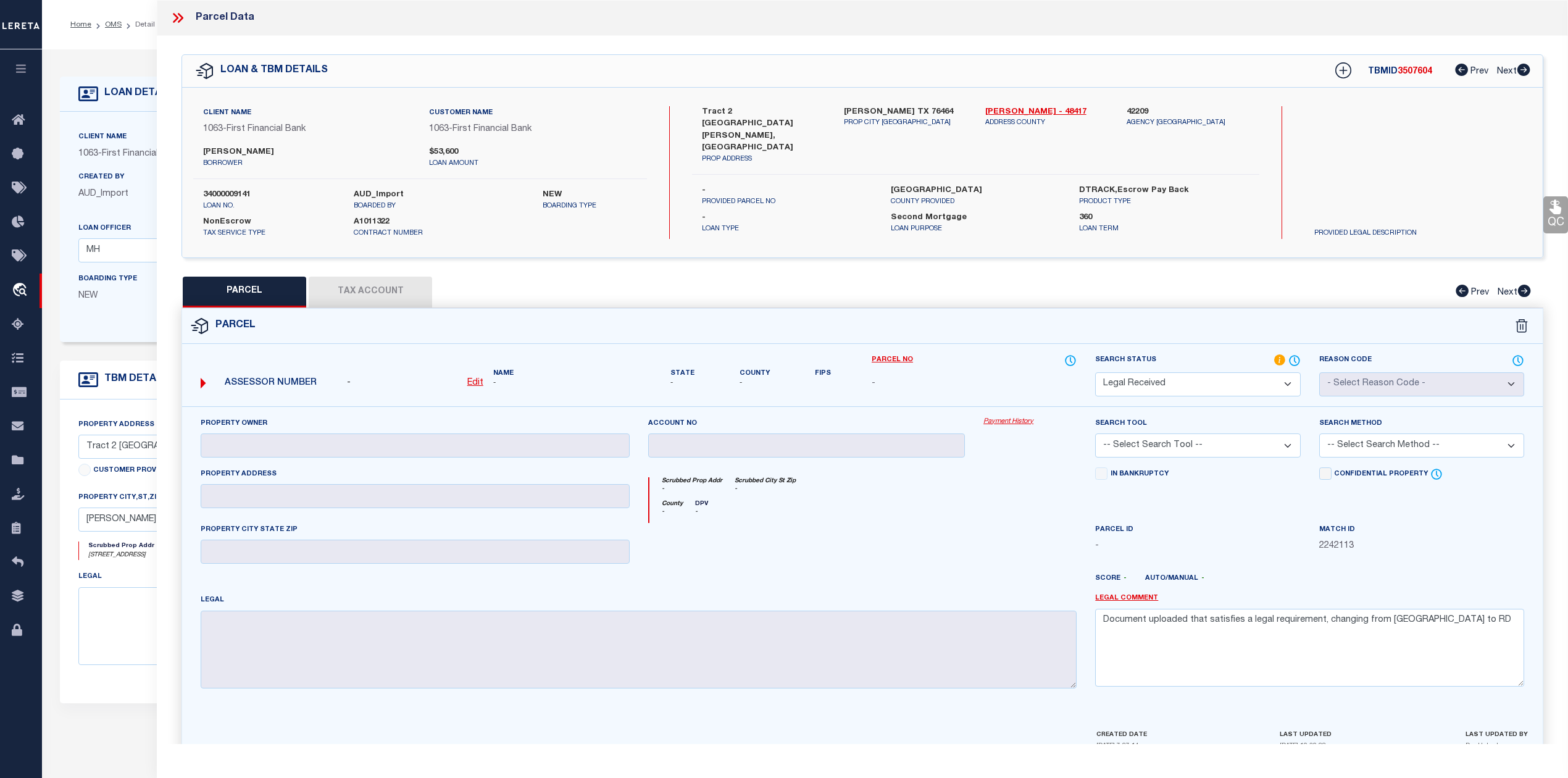
click at [174, 15] on icon at bounding box center [176, 18] width 6 height 10
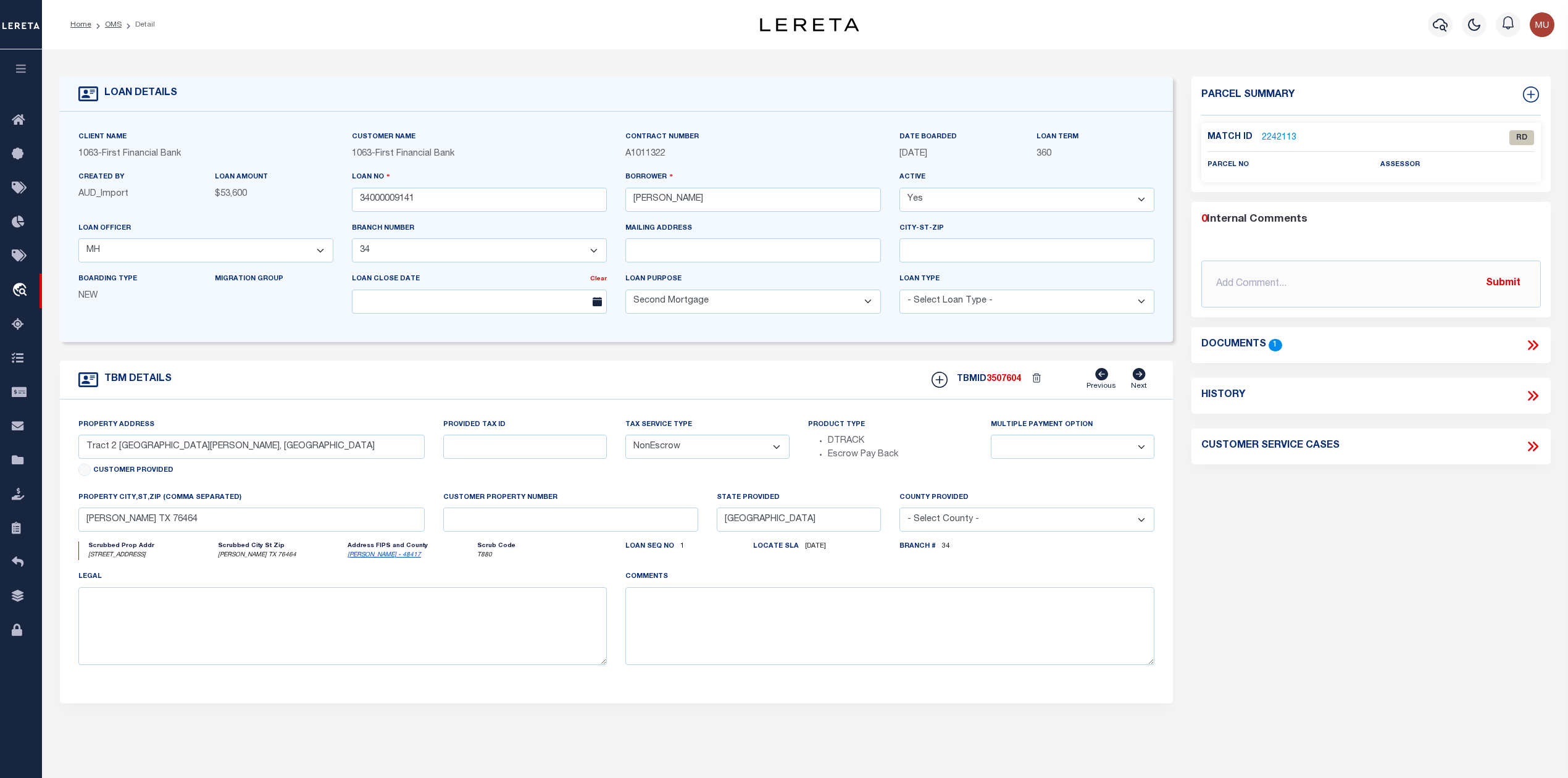
click at [1526, 344] on icon at bounding box center [1533, 344] width 16 height 16
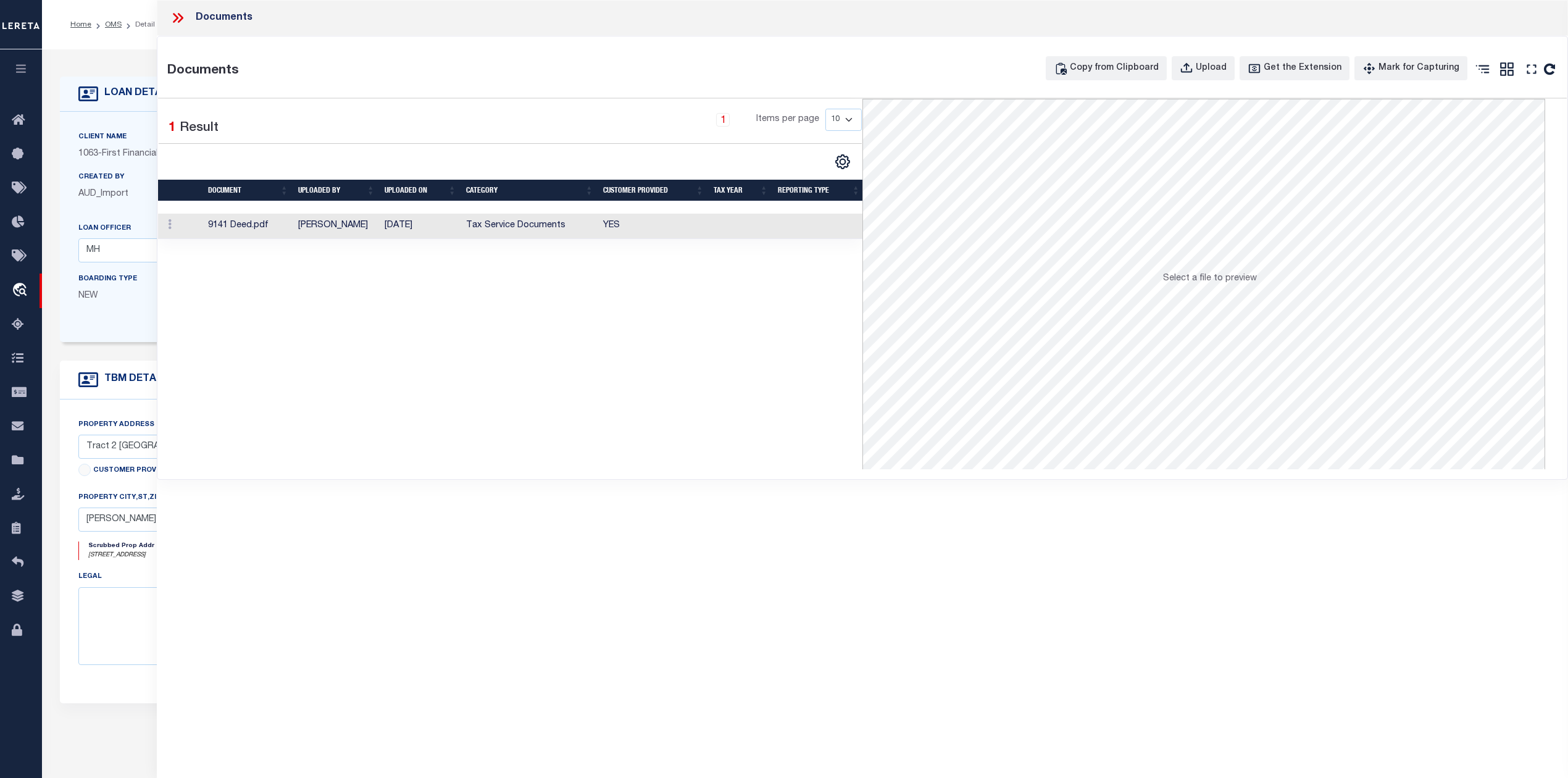
click at [231, 226] on td "9141 Deed.pdf" at bounding box center [248, 226] width 90 height 25
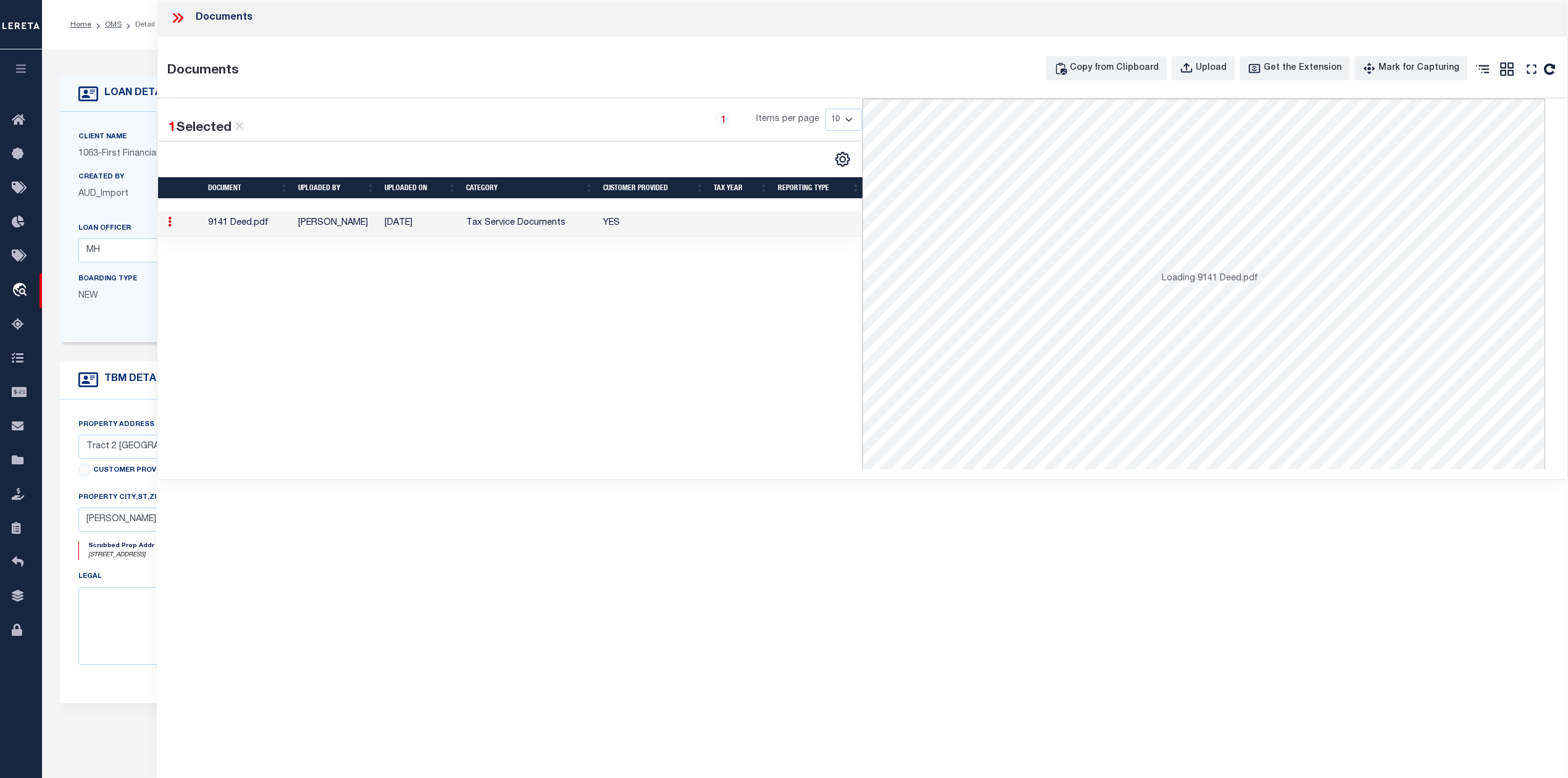
click at [231, 226] on td "9141 Deed.pdf" at bounding box center [248, 223] width 90 height 25
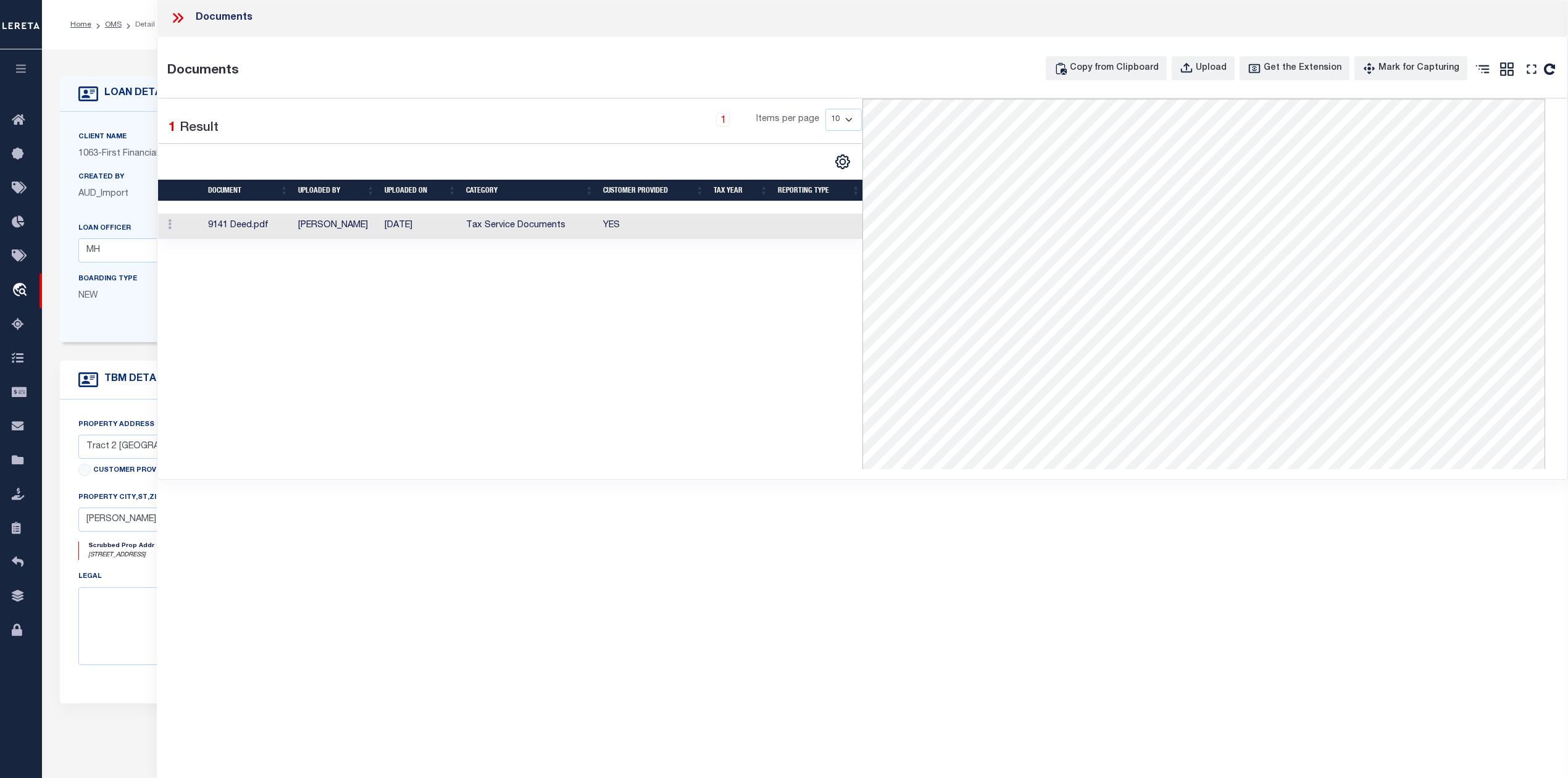
click at [181, 20] on icon at bounding box center [181, 18] width 6 height 10
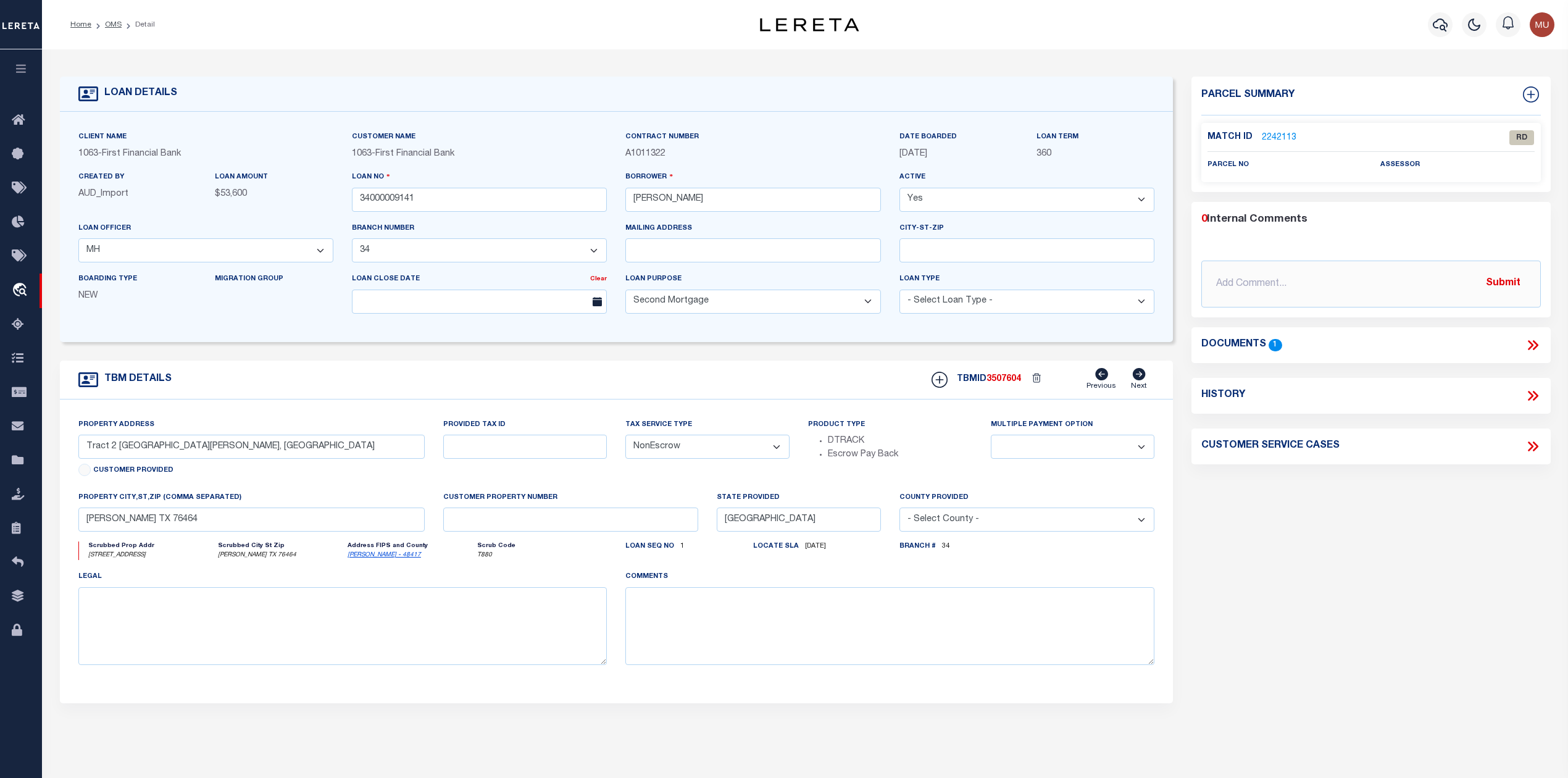
click at [1287, 134] on link "2242113" at bounding box center [1279, 138] width 34 height 13
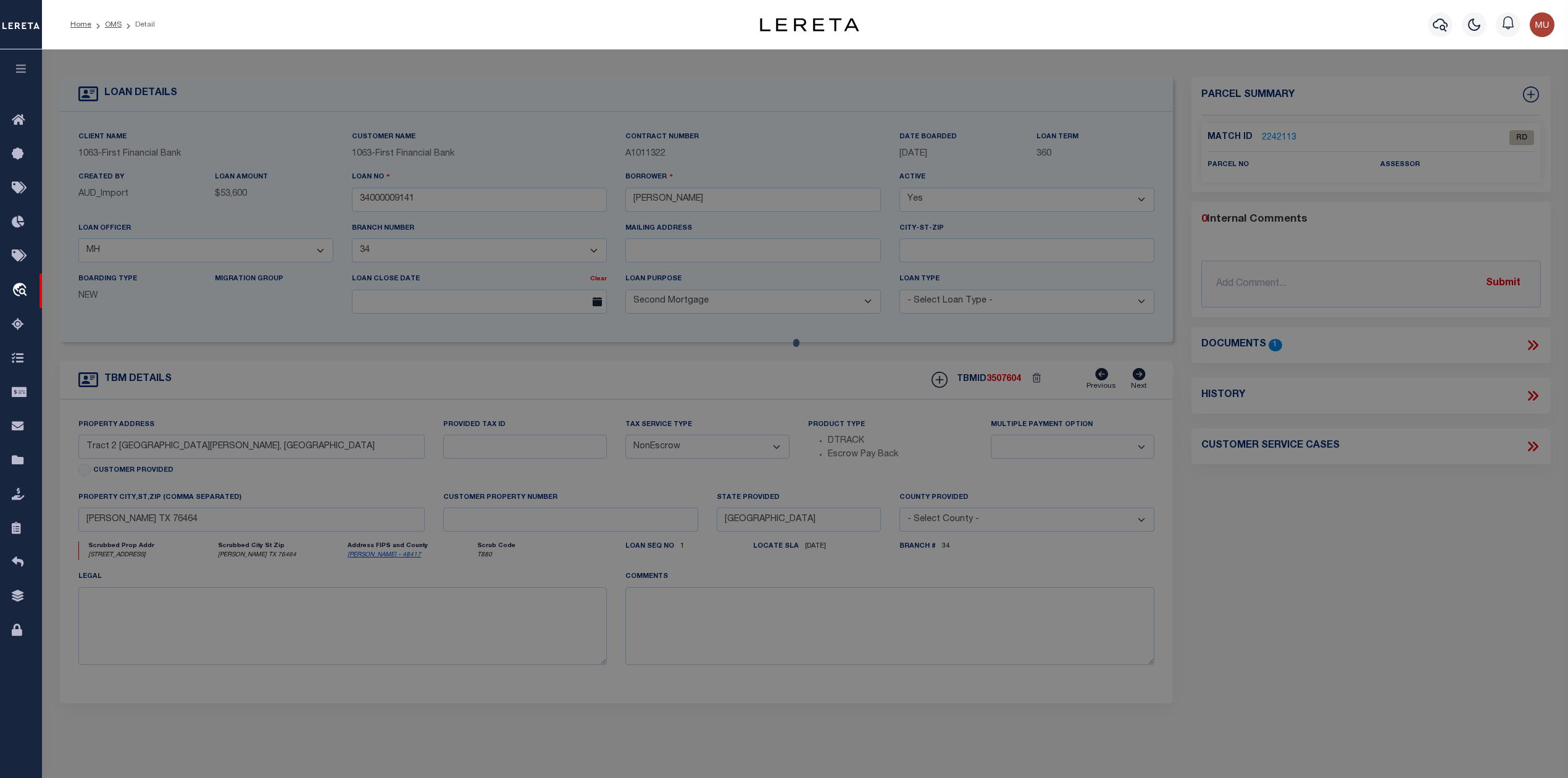
select select "AS"
checkbox input "false"
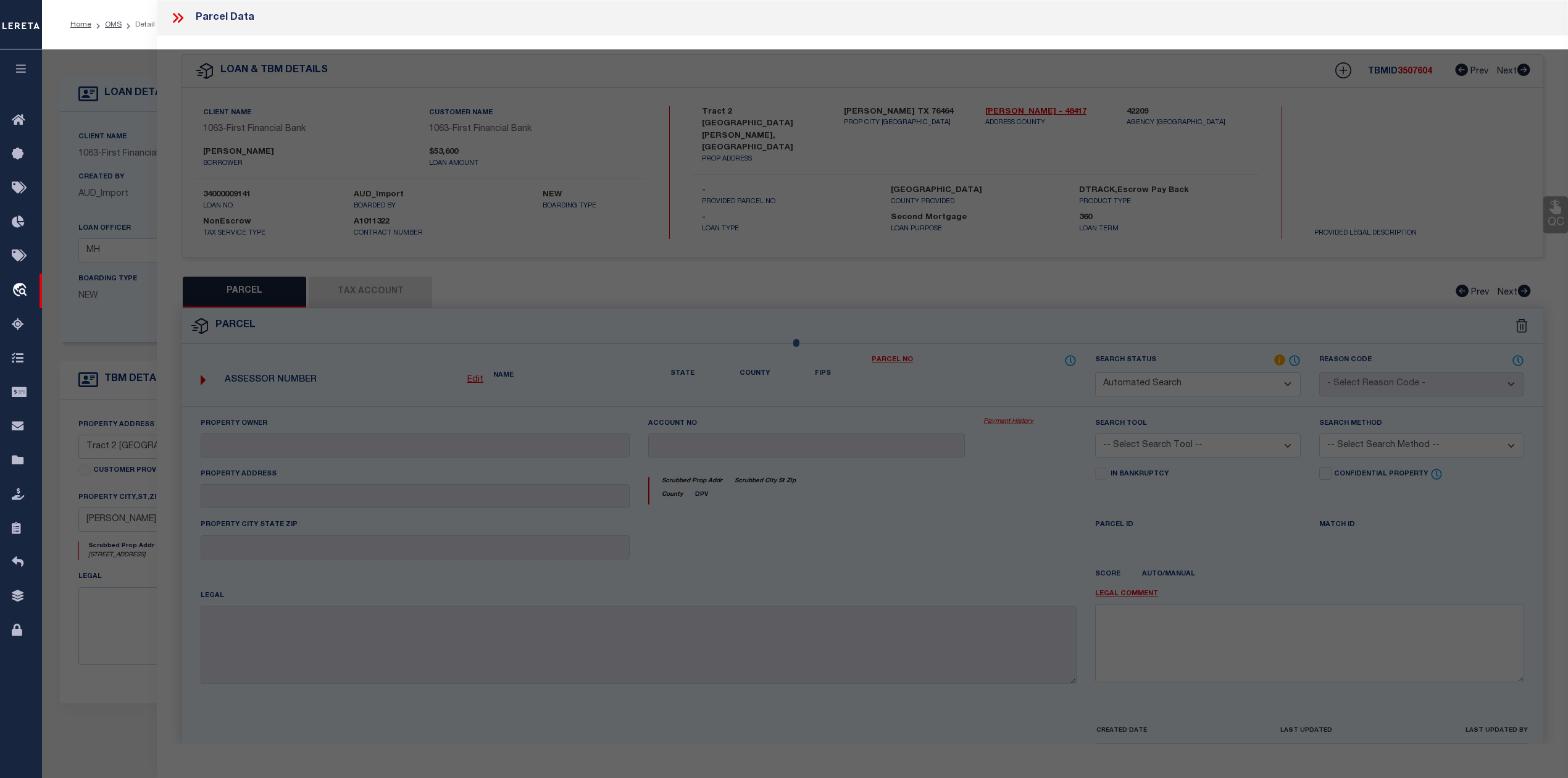
select select "RD"
checkbox input "false"
type textarea "Document uploaded that satisfies a legal requirement, changing from [GEOGRAPHIC…"
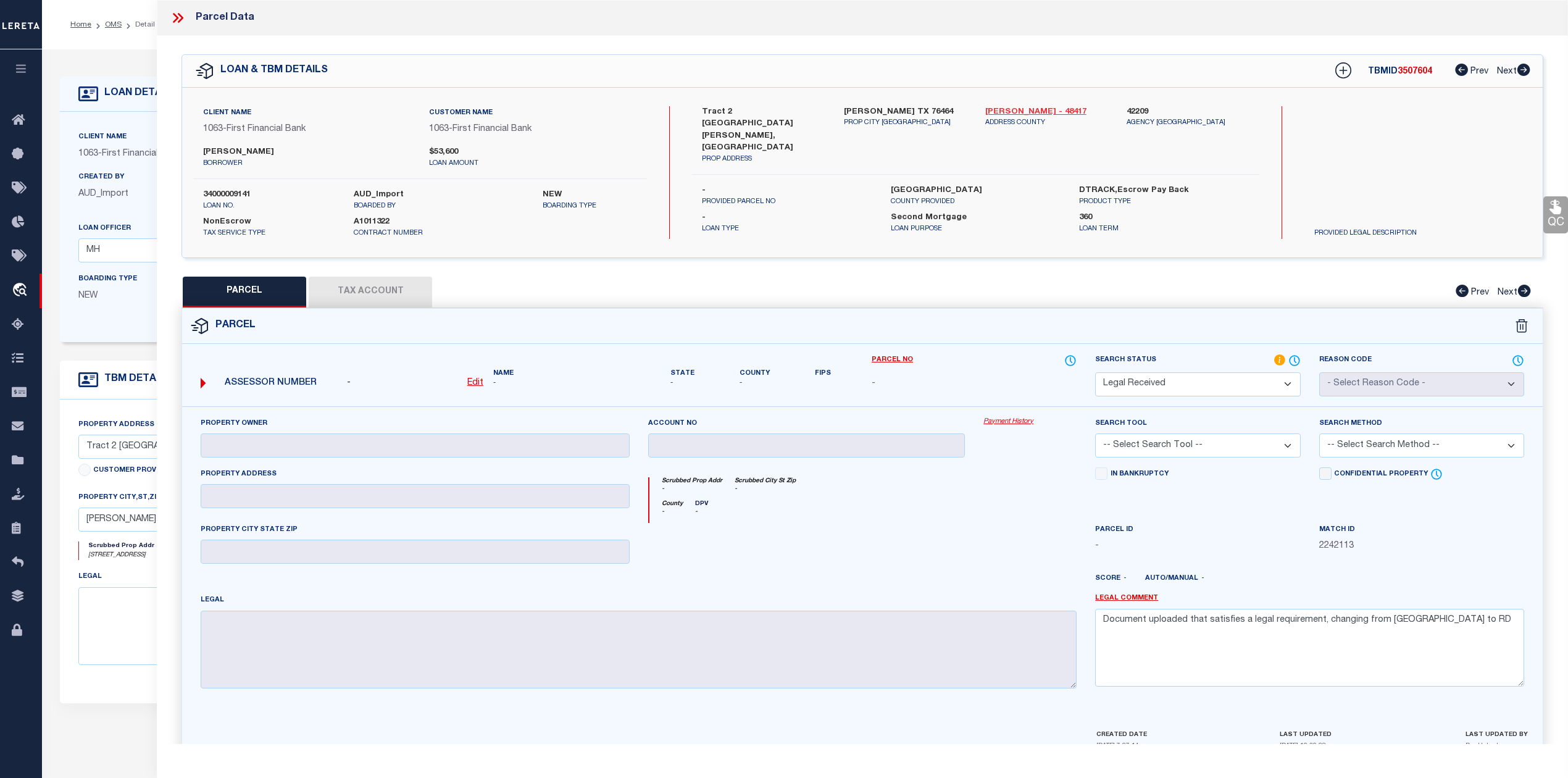
click at [1025, 113] on link "[PERSON_NAME] - 48417" at bounding box center [1046, 112] width 123 height 13
click at [179, 22] on icon at bounding box center [181, 18] width 6 height 10
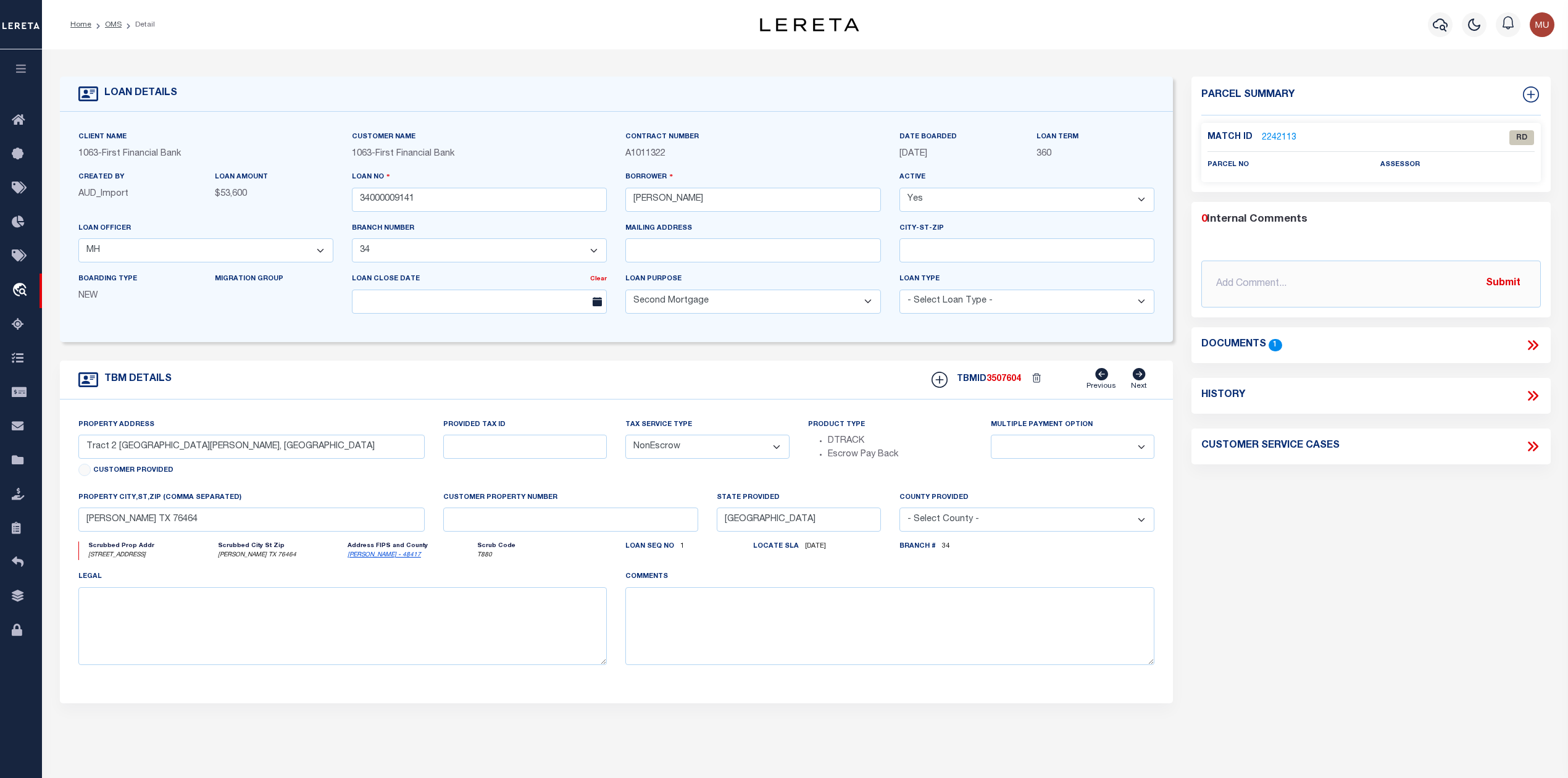
click at [1528, 346] on icon at bounding box center [1533, 344] width 16 height 16
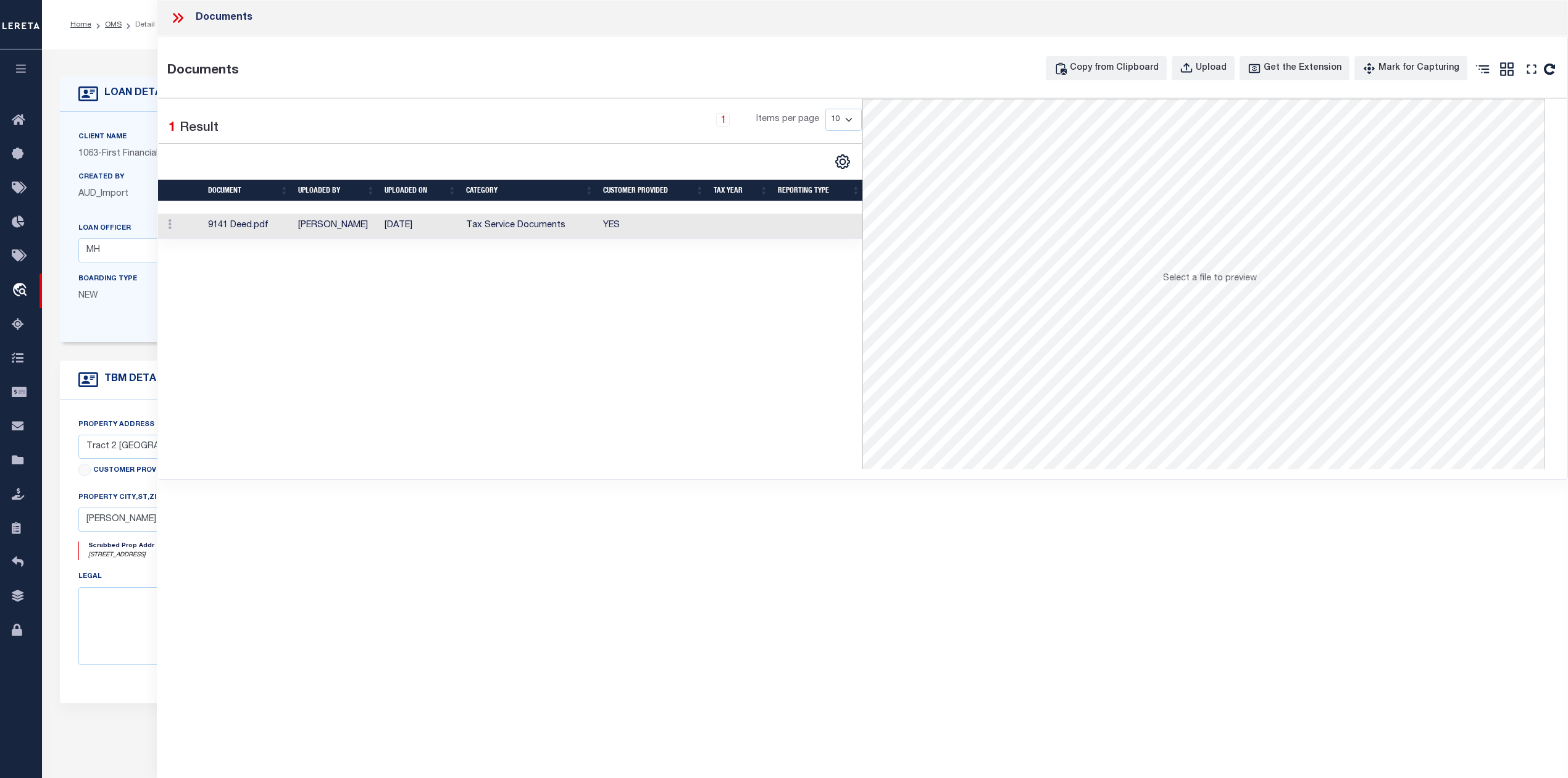
click at [237, 229] on td "9141 Deed.pdf" at bounding box center [248, 226] width 90 height 25
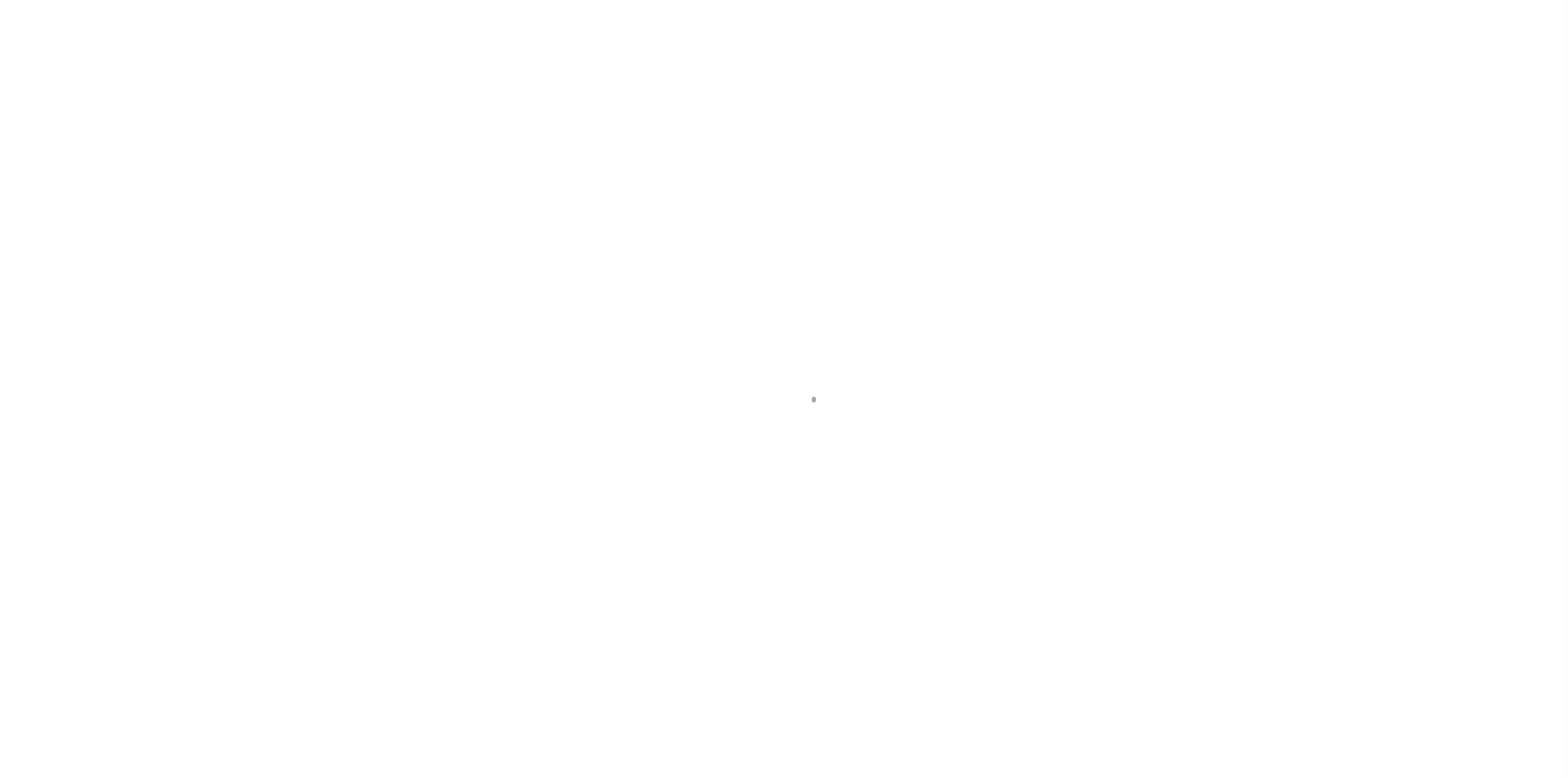
select select "835"
select select "513"
select select "100"
select select "NonEscrow"
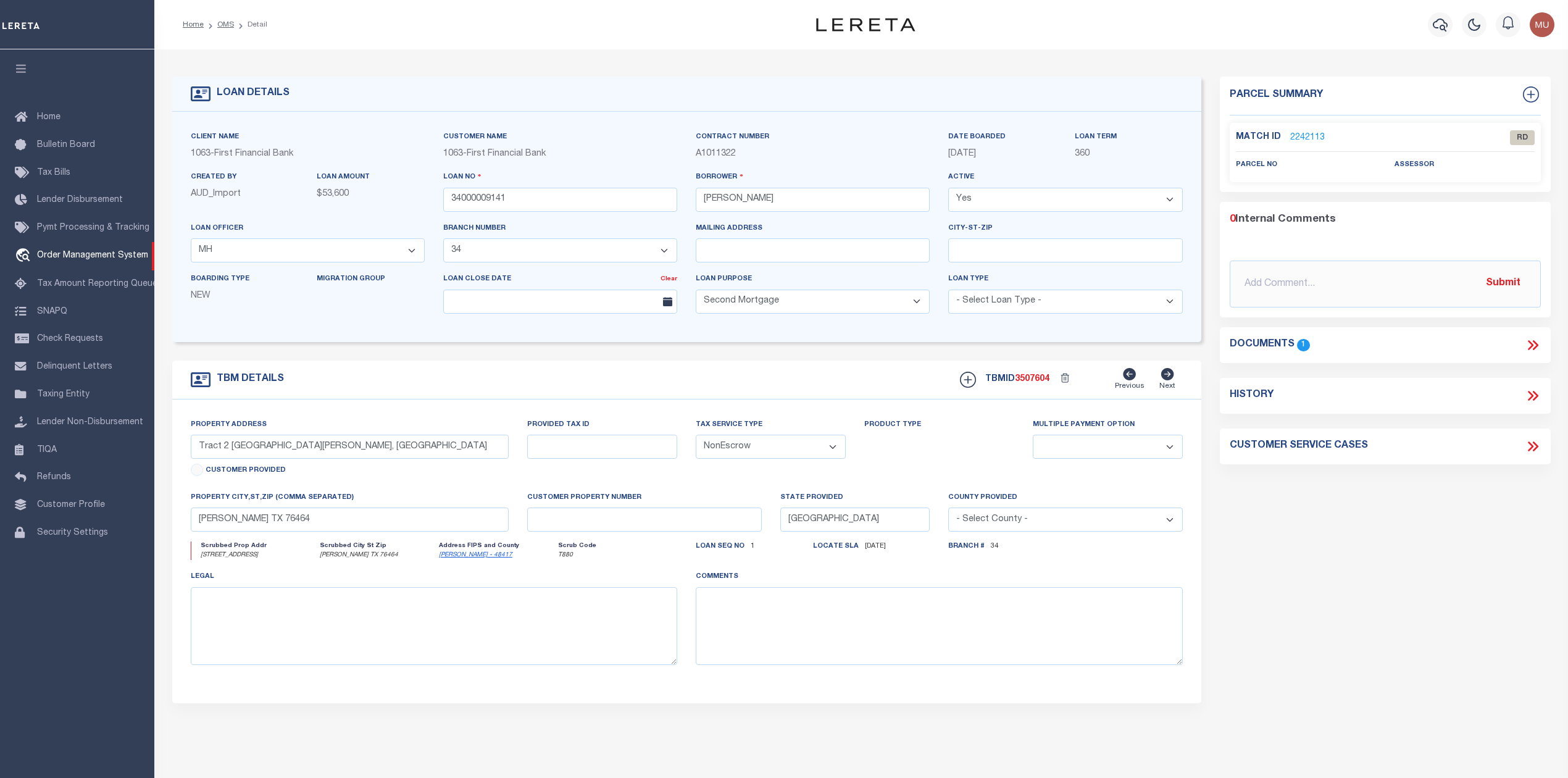
select select "200"
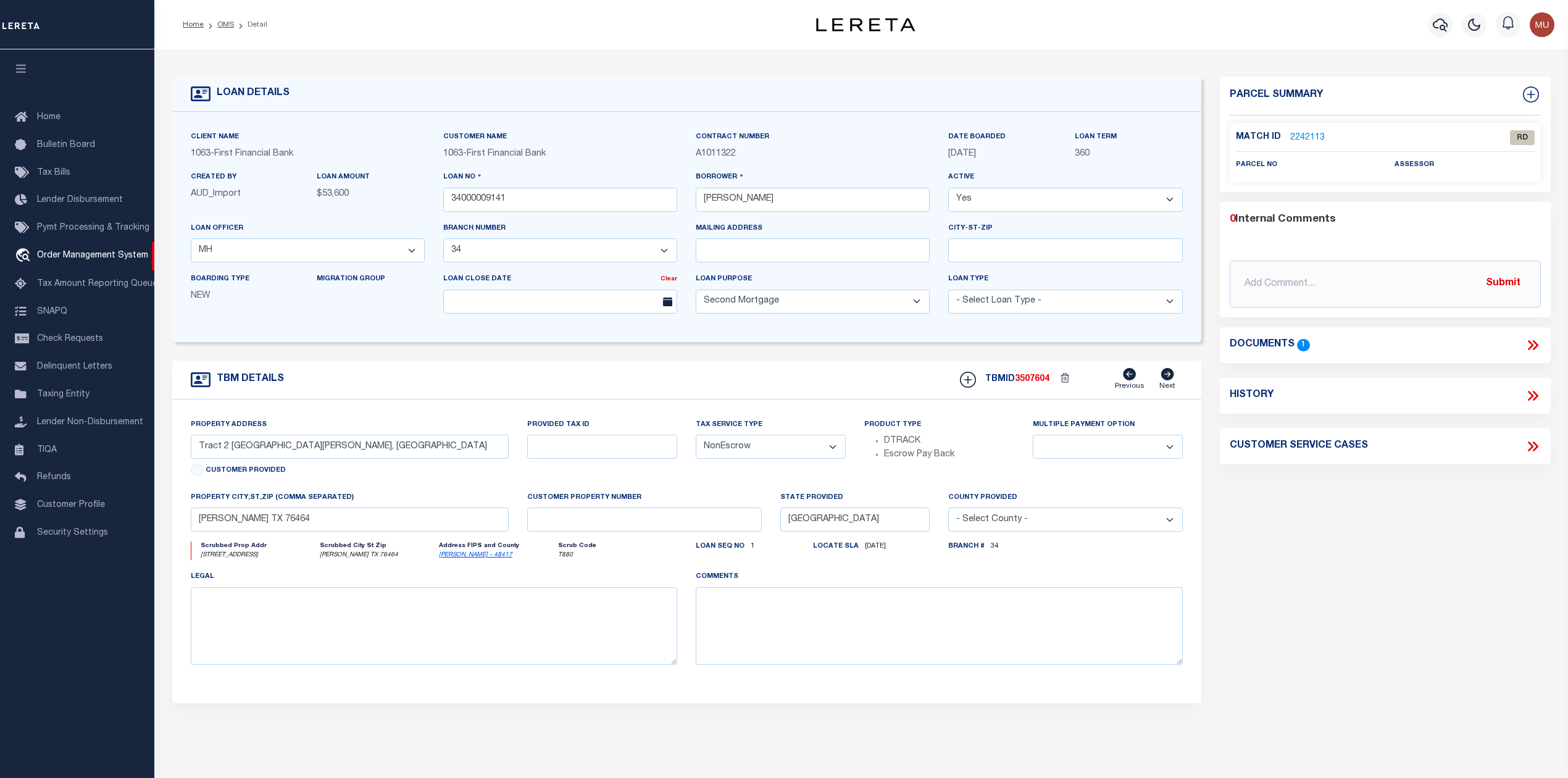
select select "200"
click at [228, 22] on link "OMS" at bounding box center [226, 24] width 17 height 8
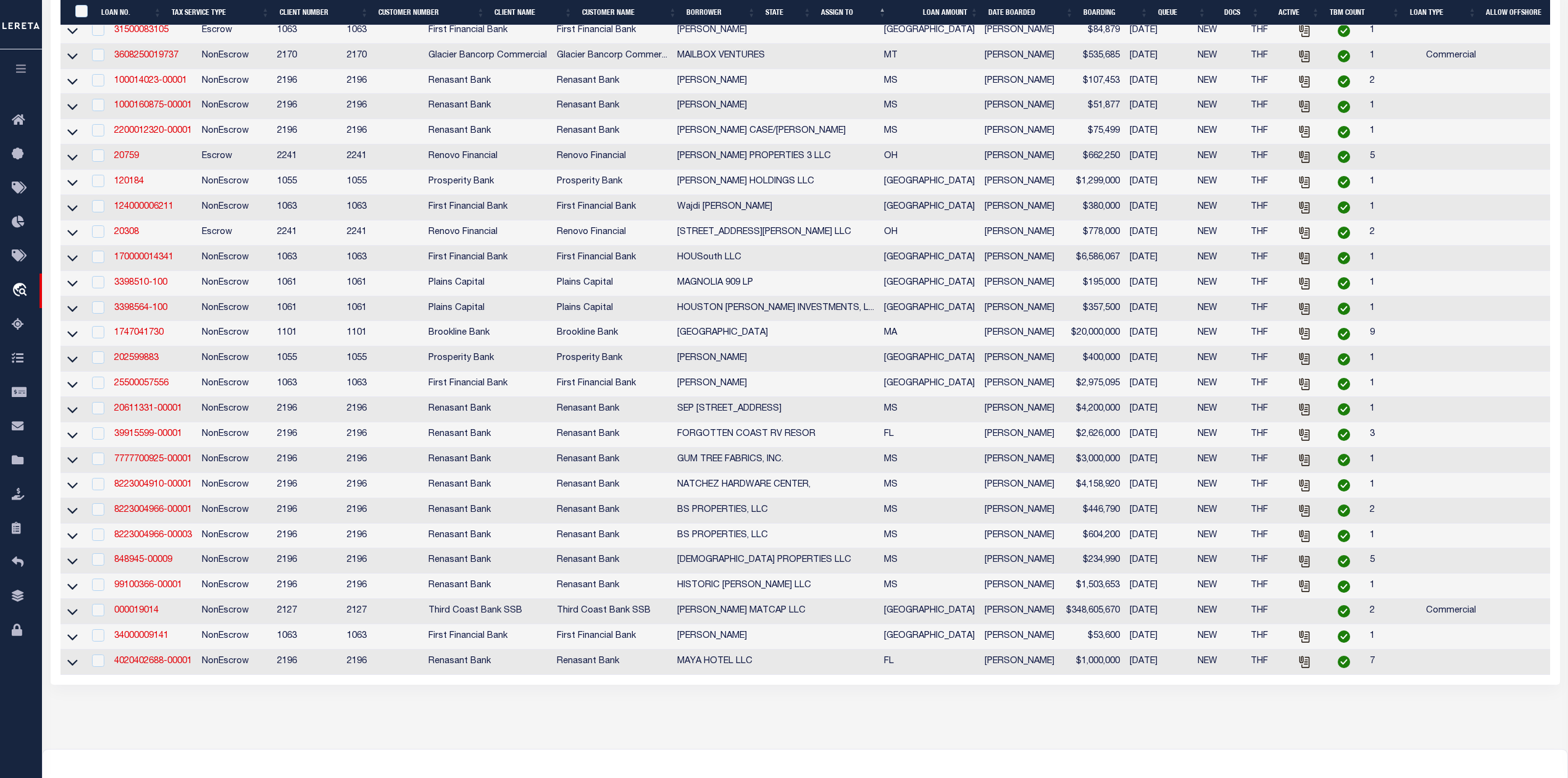
scroll to position [596, 0]
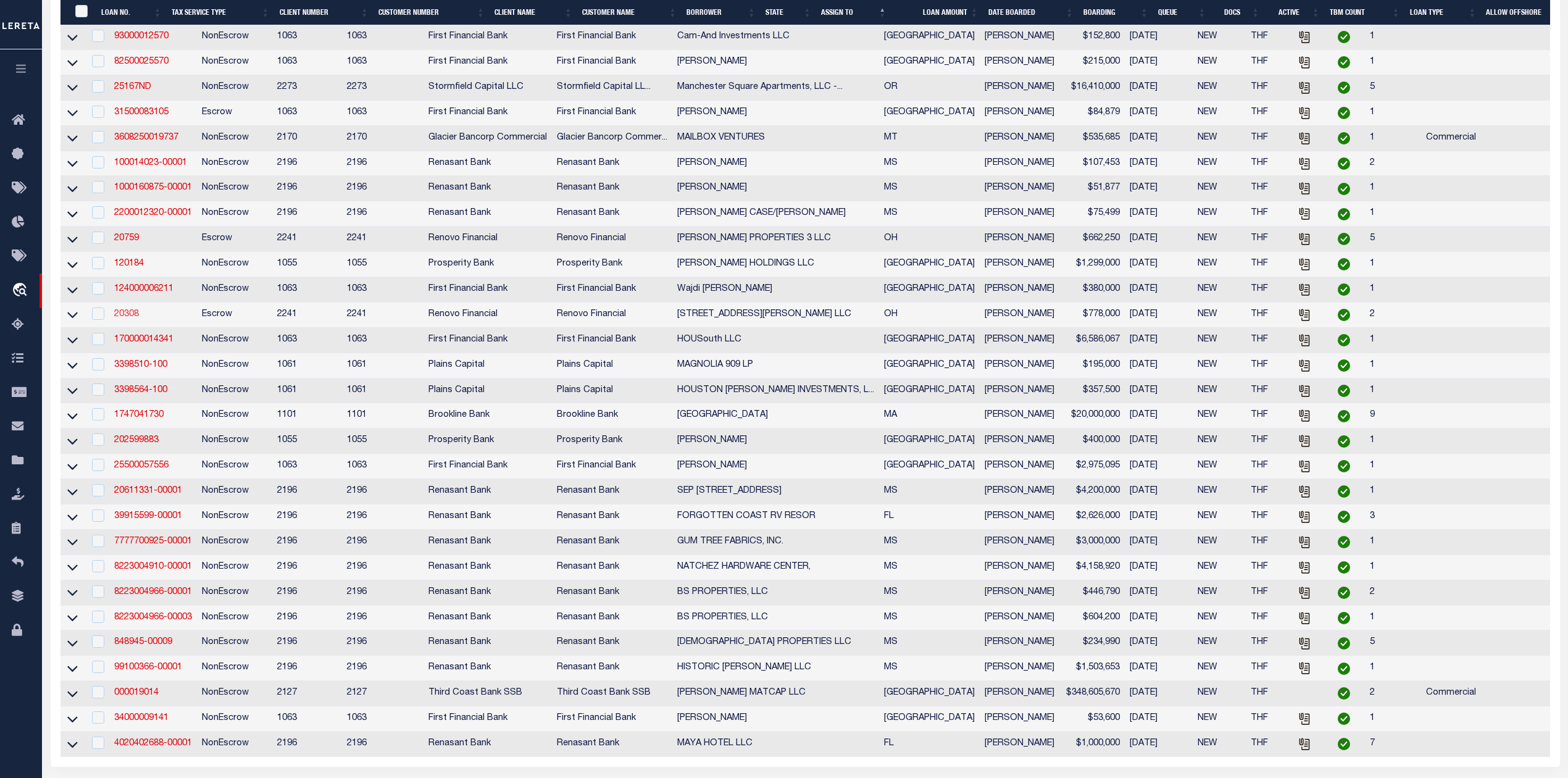
click at [132, 318] on link "20308" at bounding box center [126, 314] width 24 height 8
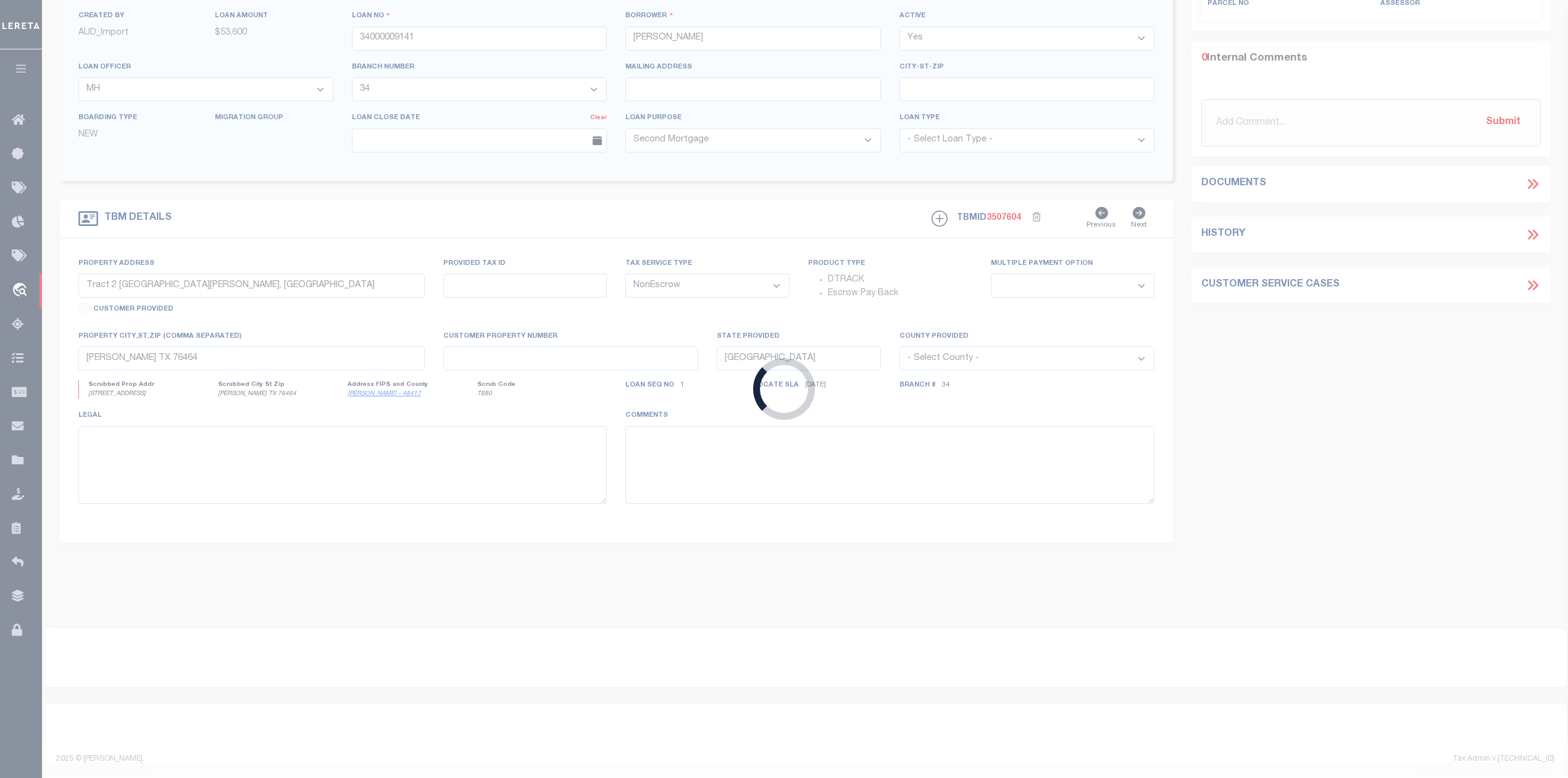
type input "20308"
type input "[STREET_ADDRESS][PERSON_NAME] LLC"
select select
type input "[STREET_ADDRESS]"
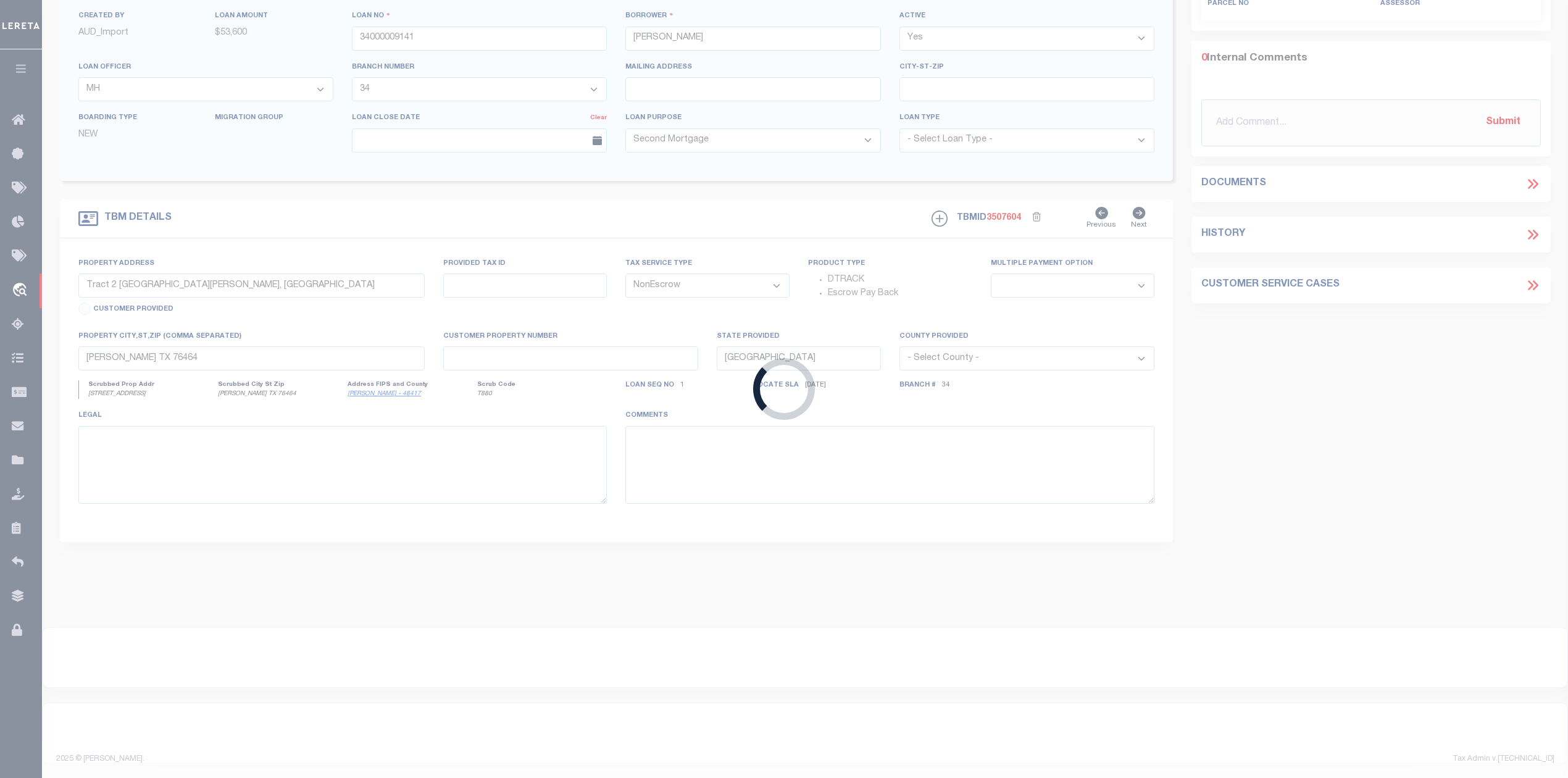
type input "[GEOGRAPHIC_DATA] WA 98117"
select select "400"
select select "Escrow"
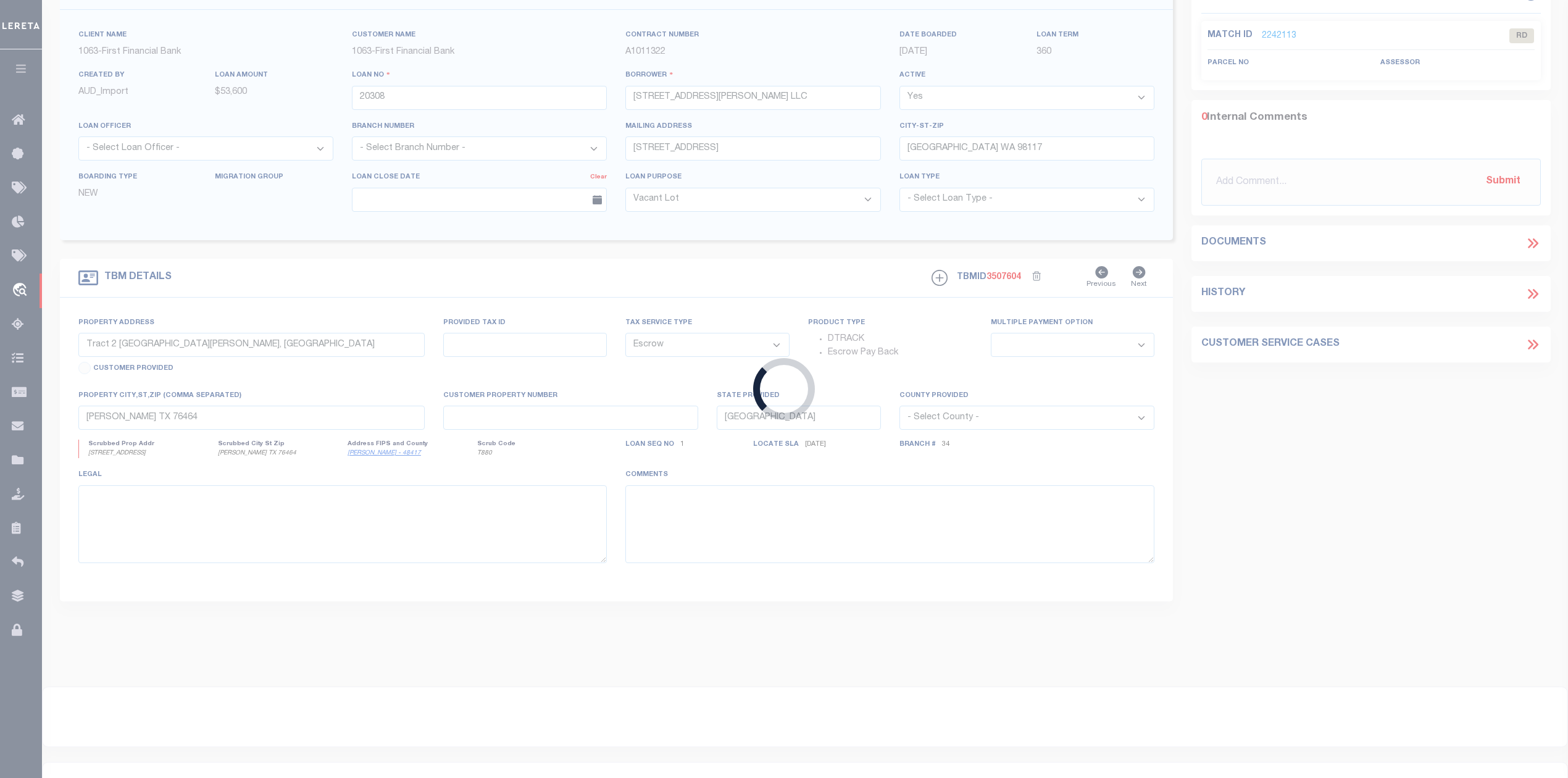
type input "[STREET_ADDRESS][PERSON_NAME]"
select select
type input "[GEOGRAPHIC_DATA]"
type input "a0kUS00000CZwob"
type input "OH"
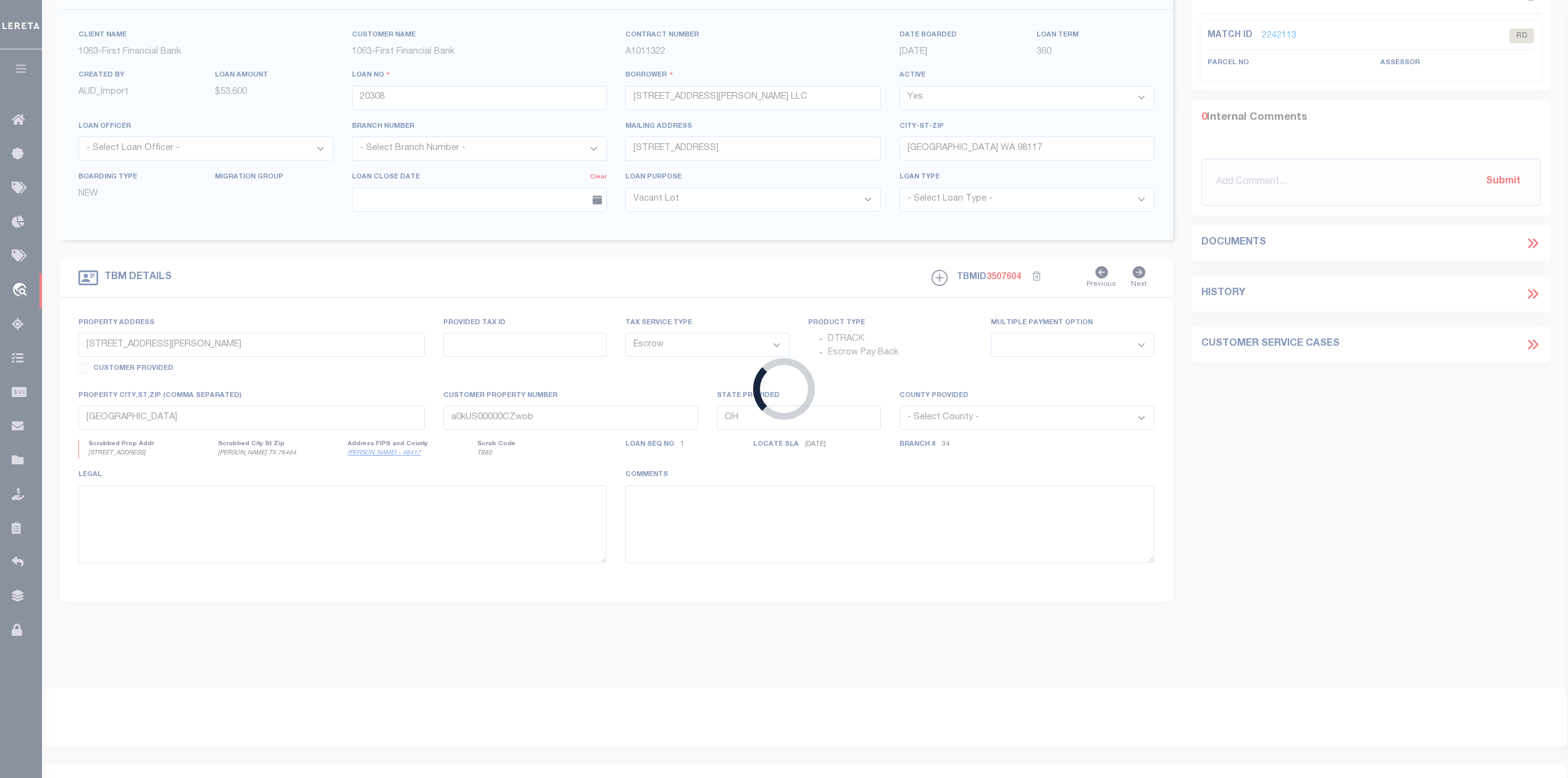
select select
type textarea "LEGAL REQUIRED"
select select "164194"
select select "25066"
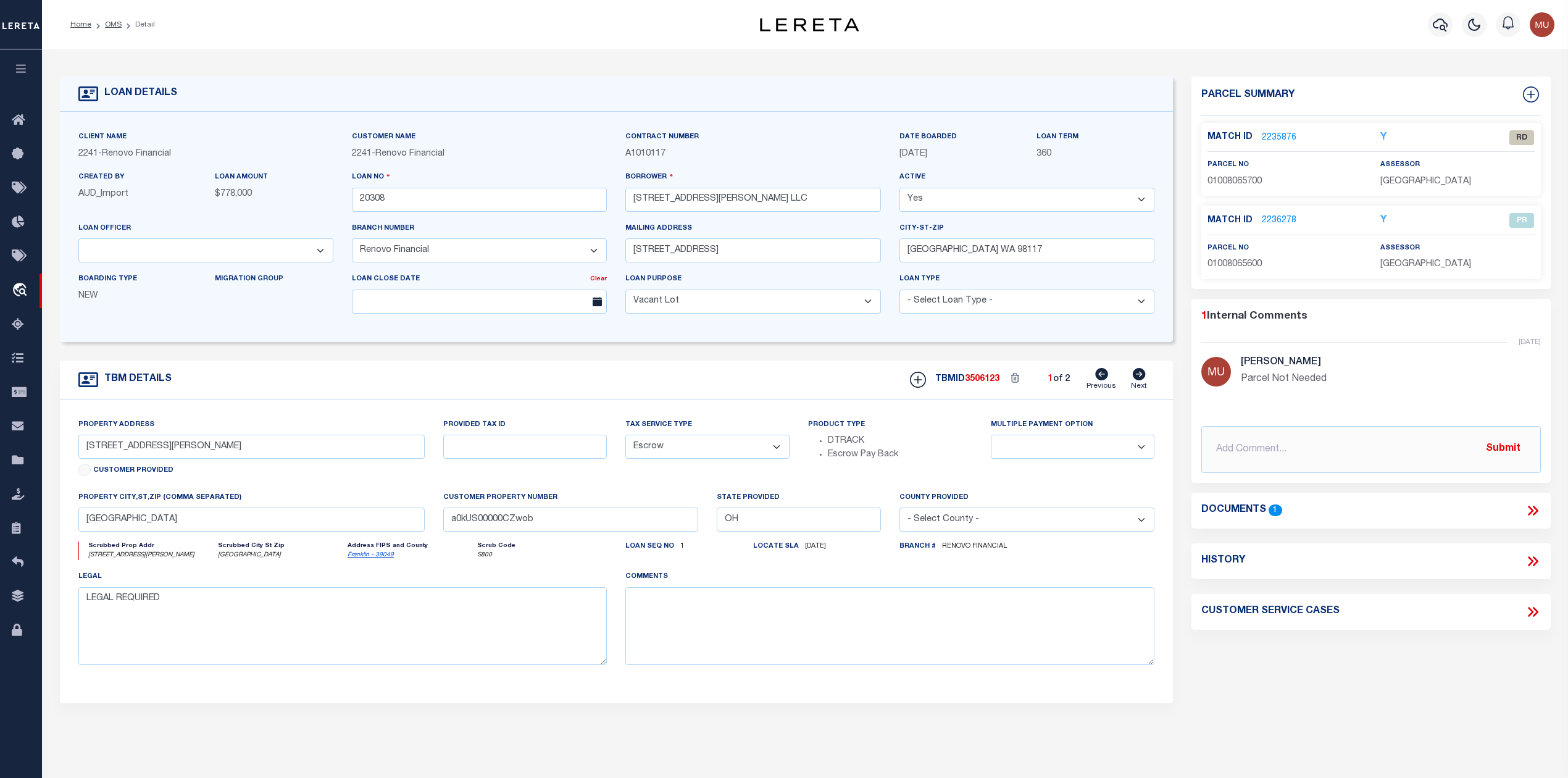
click at [1257, 134] on label "Match ID" at bounding box center [1235, 137] width 55 height 13
click at [1262, 139] on link "2235876" at bounding box center [1279, 138] width 34 height 13
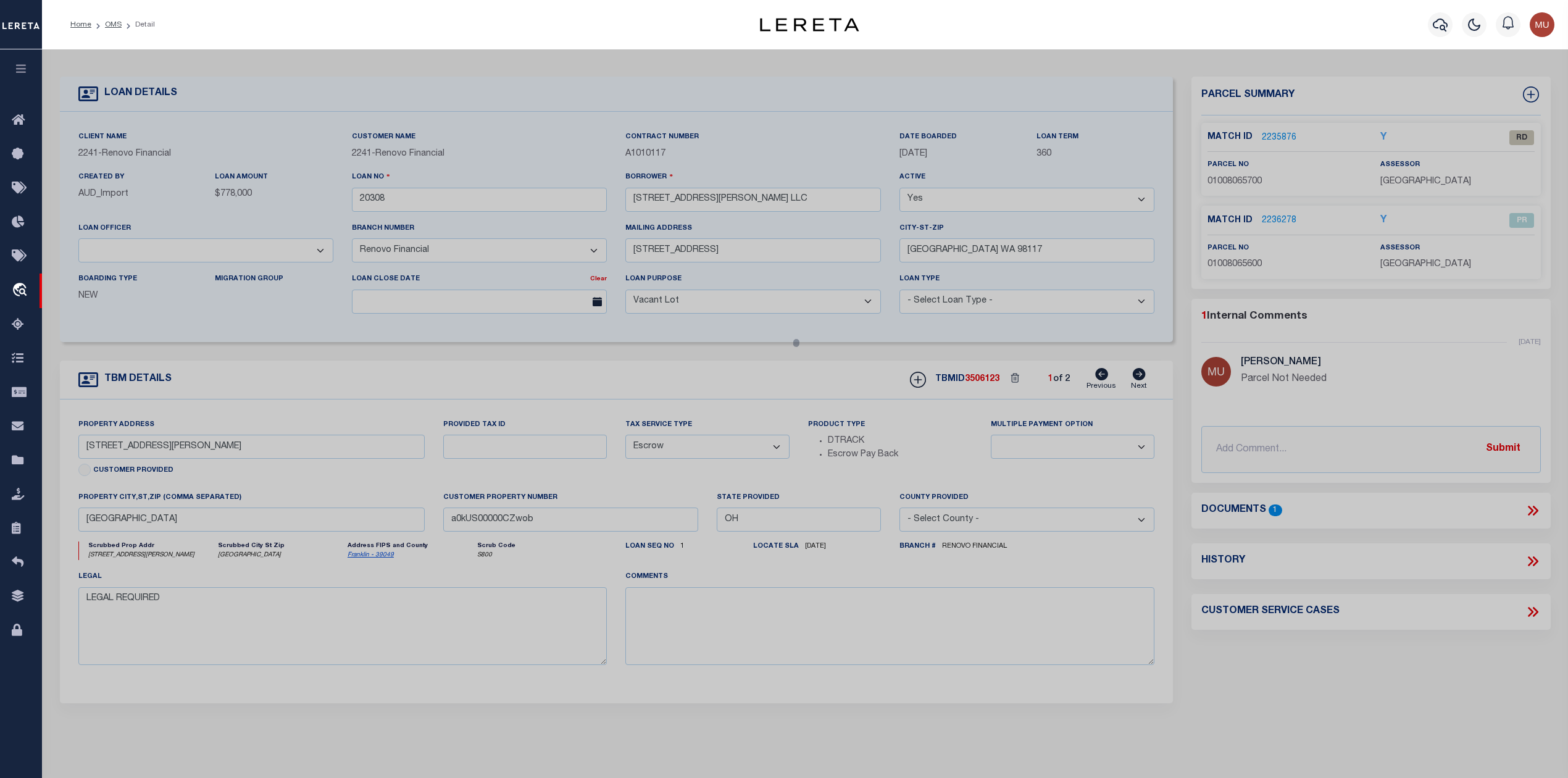
select select "AS"
checkbox input "false"
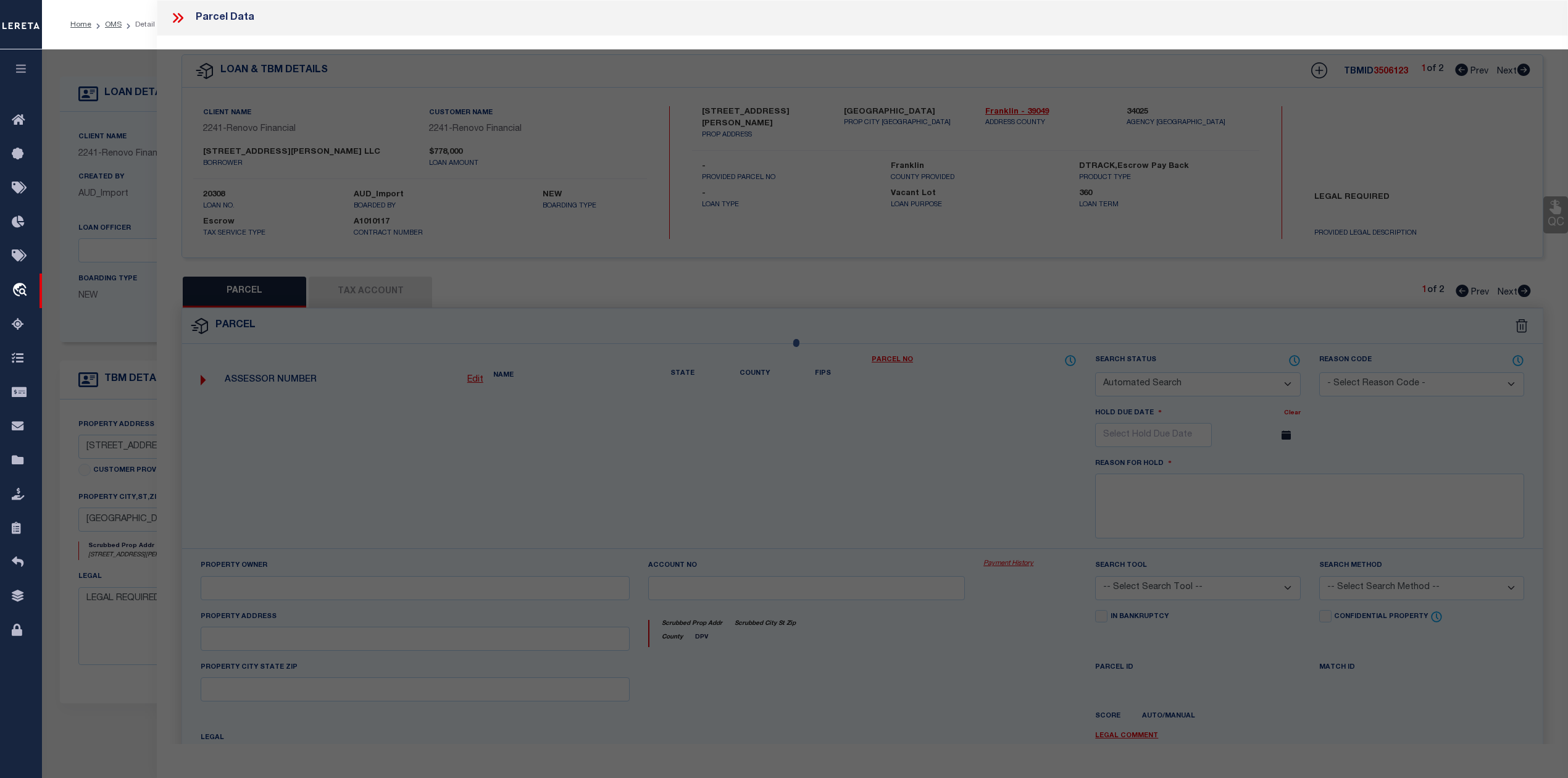
select select "RD"
select select "099"
type input "[PERSON_NAME] LLC"
select select "ATL"
select select "ADD"
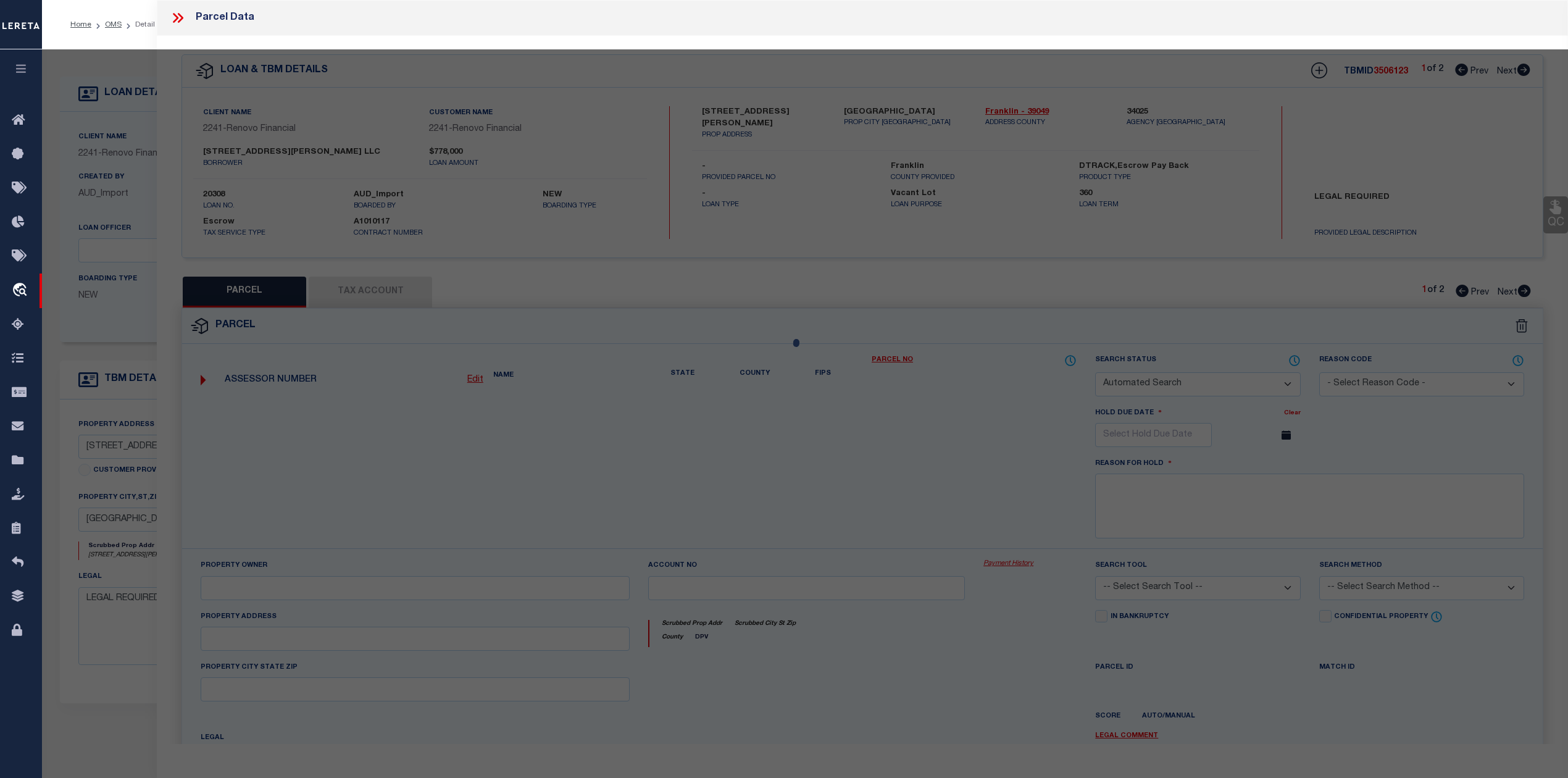
type input "[STREET_ADDRESS][PERSON_NAME]"
type input "[GEOGRAPHIC_DATA], OH 43206"
type textarea "[PERSON_NAME][GEOGRAPHIC_DATA][STREET_ADDRESS]"
type textarea "Document uploaded that satisfies a legal requirement, changing from [GEOGRAPHIC…"
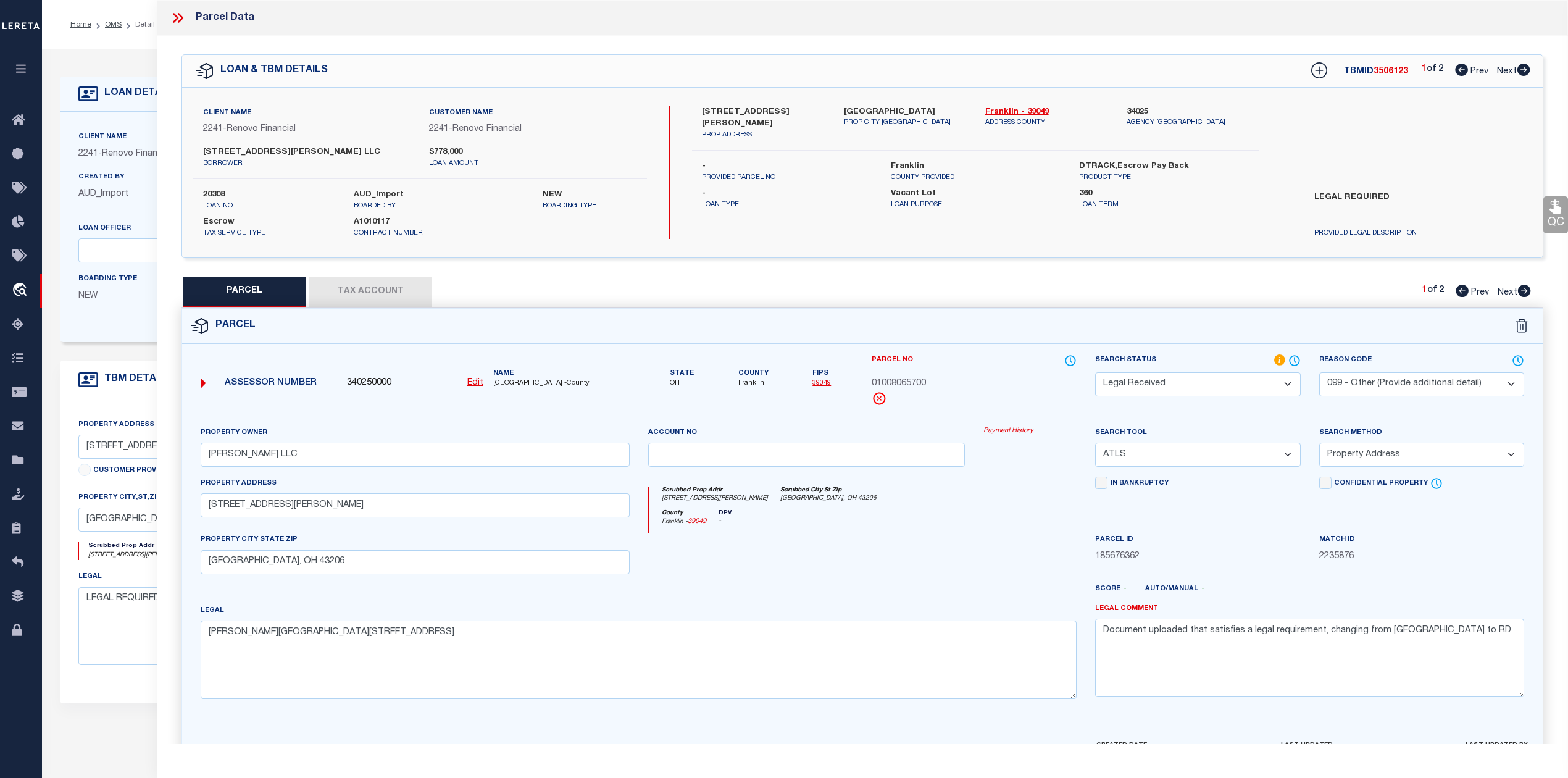
click at [1521, 69] on icon at bounding box center [1523, 70] width 13 height 13
select select "AS"
select select
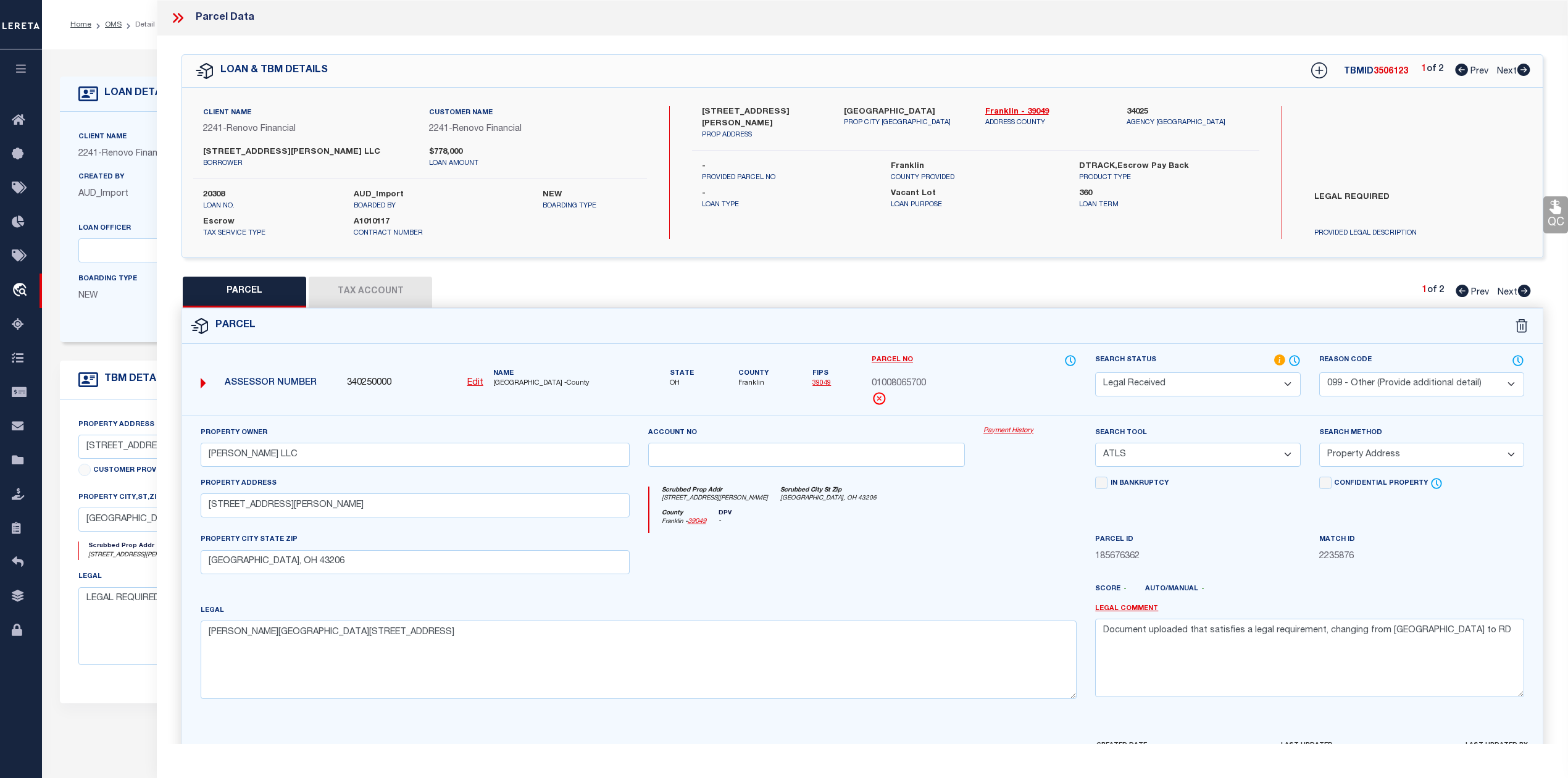
checkbox input "false"
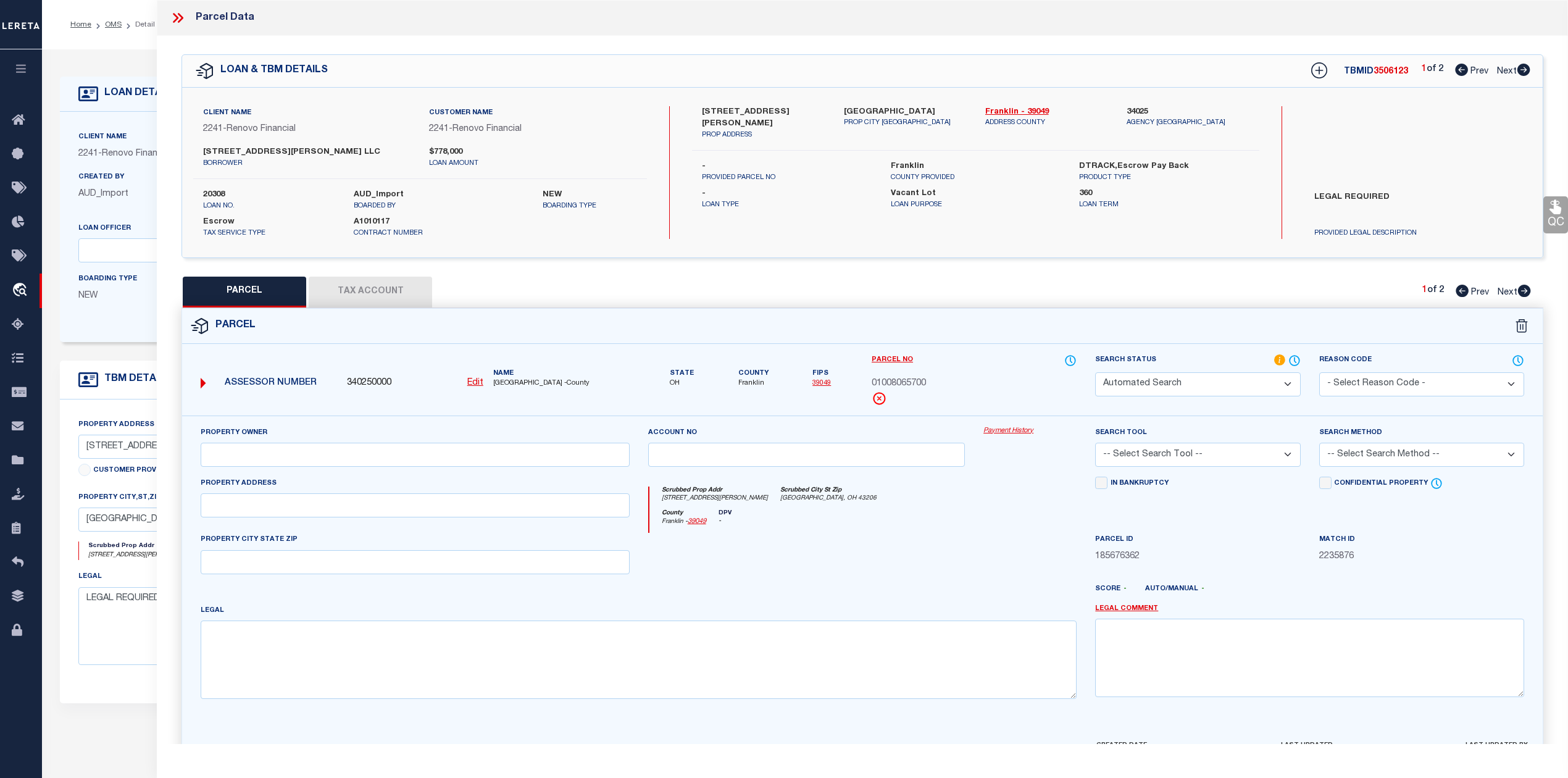
select select "PR"
select select "099"
type input "[PERSON_NAME] LLC"
select select "PRO"
select select "ADD"
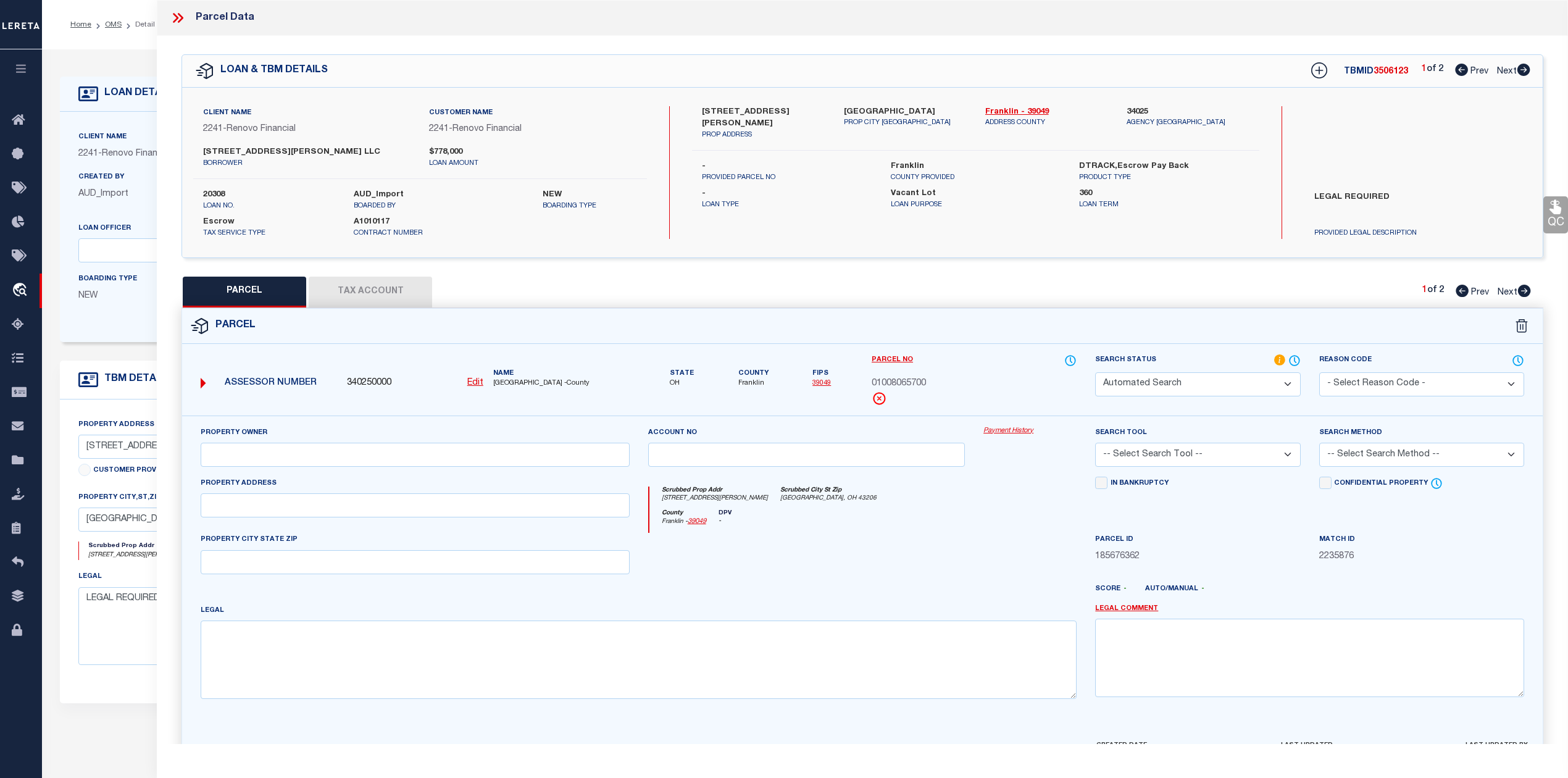
type input "[STREET_ADDRESS][PERSON_NAME]"
type input "[GEOGRAPHIC_DATA], OH 43206"
type textarea "[PERSON_NAME][GEOGRAPHIC_DATA][STREET_ADDRESS]"
type textarea "Parcel Not Needed"
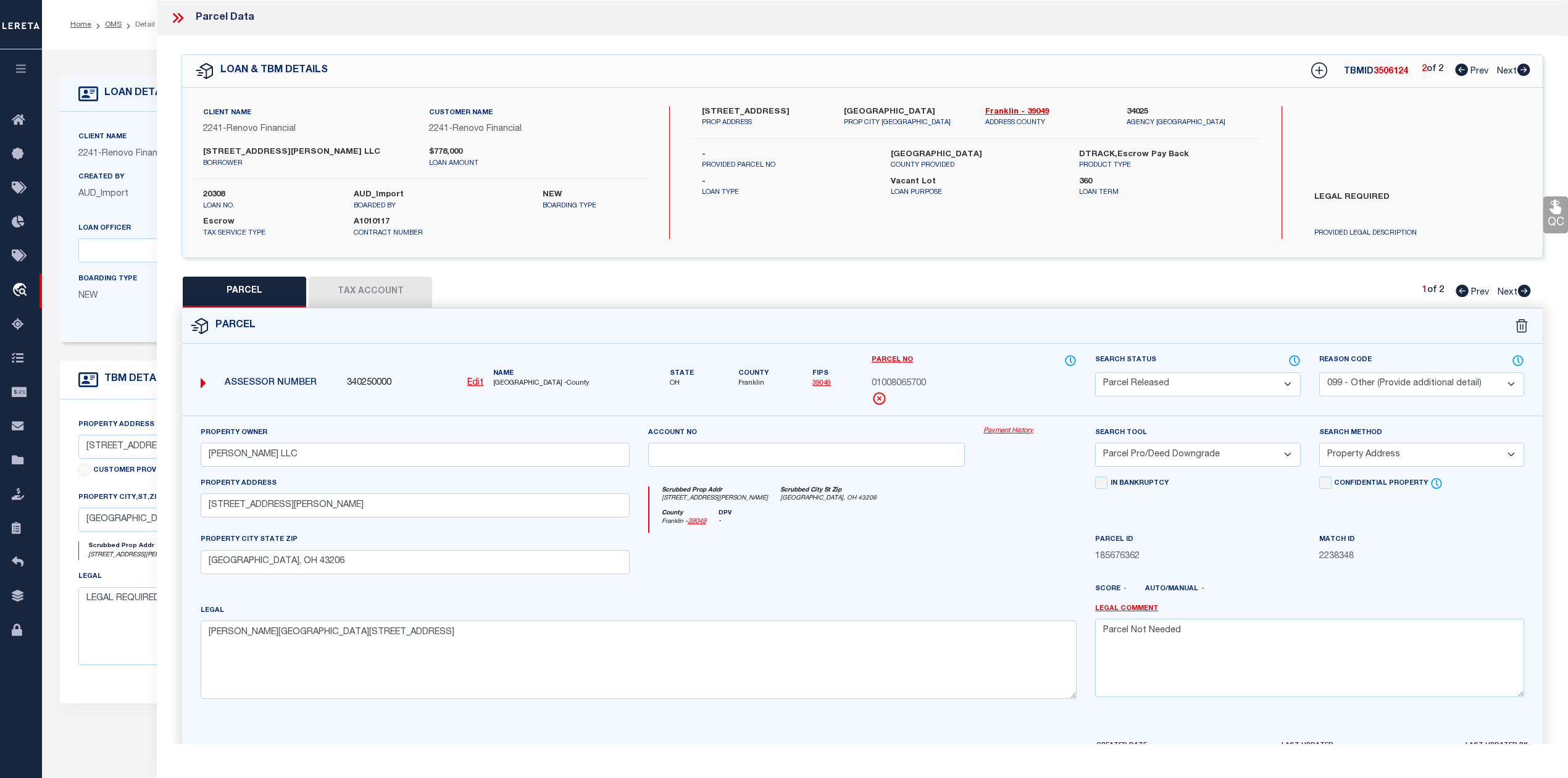
click at [1526, 290] on icon at bounding box center [1524, 291] width 13 height 13
select select "AS"
select select
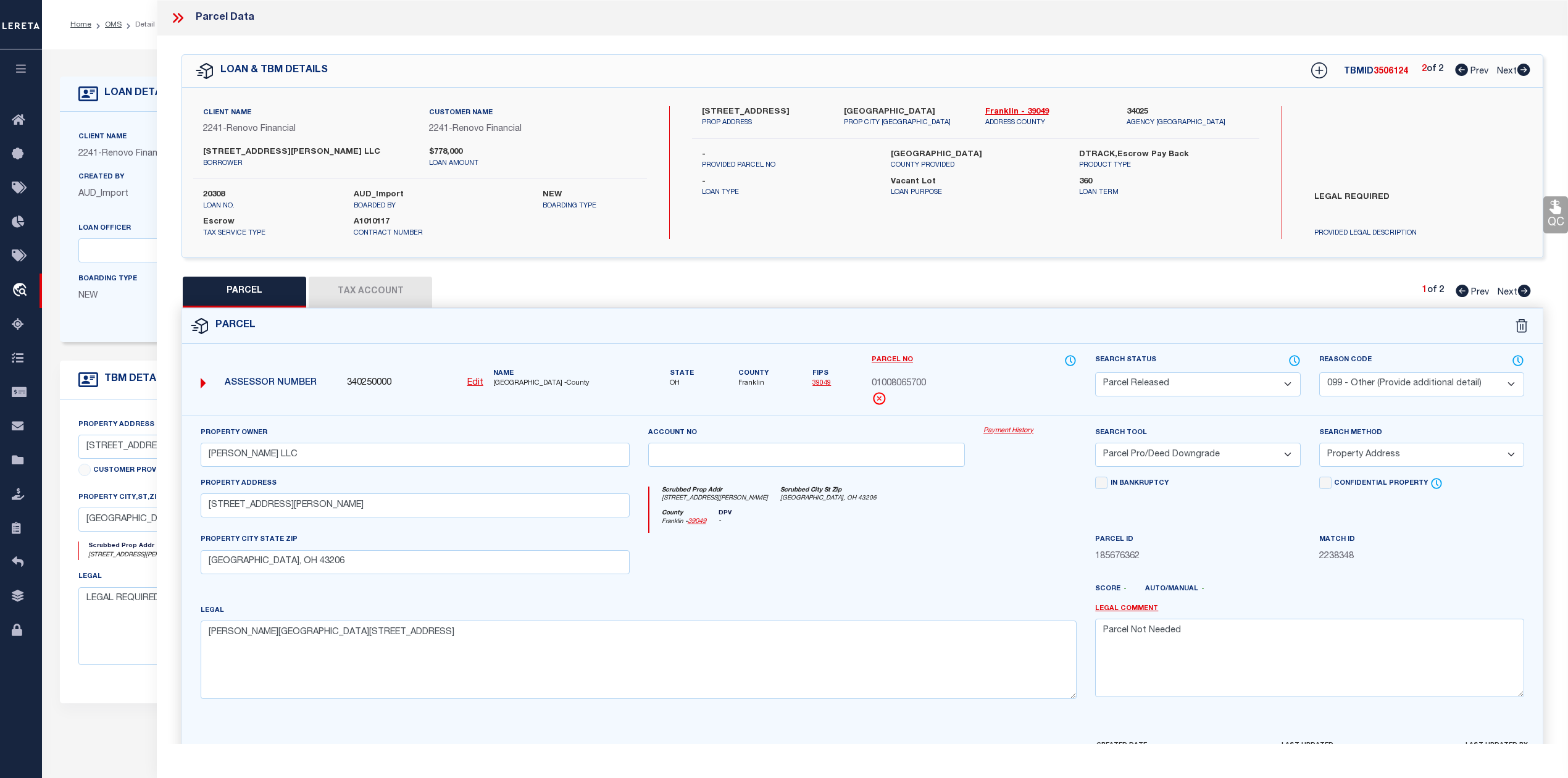
checkbox input "false"
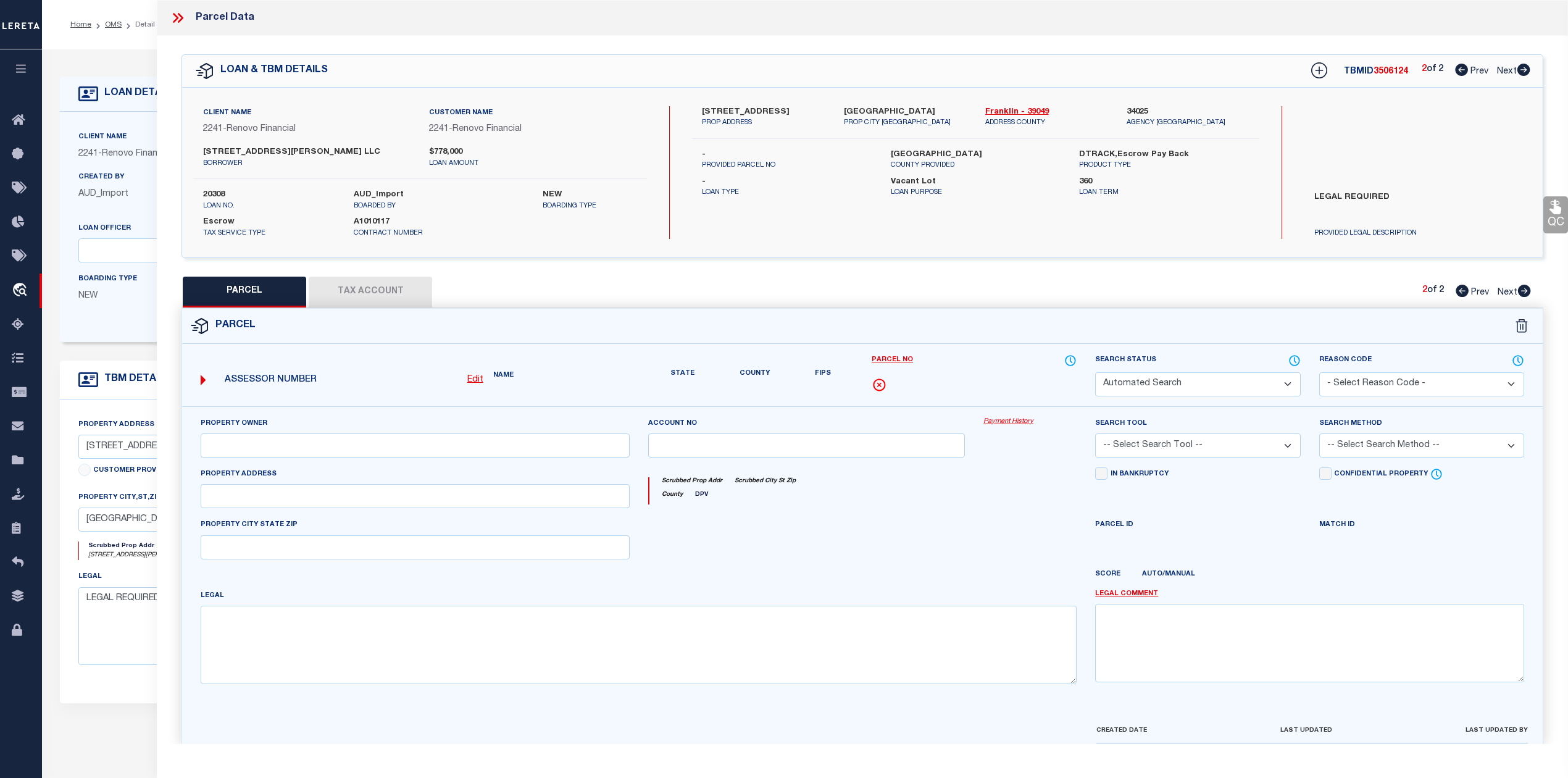
select select "RD"
select select "099"
select select "ATL"
select select "ADD"
type input "1009 Lilley Avenue"
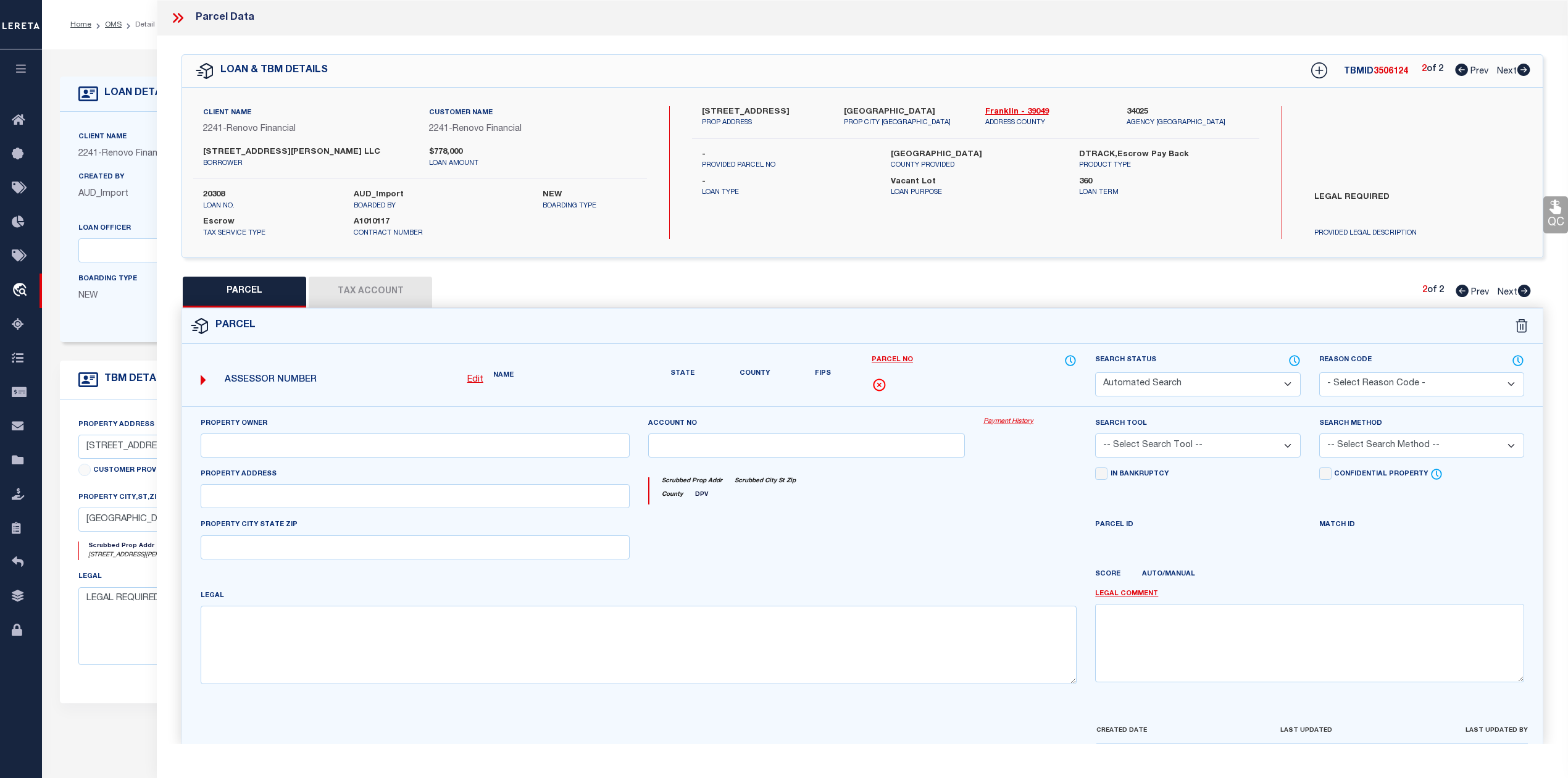
type textarea "Document uploaded that satisfies a legal requirement, changing from ND to RD"
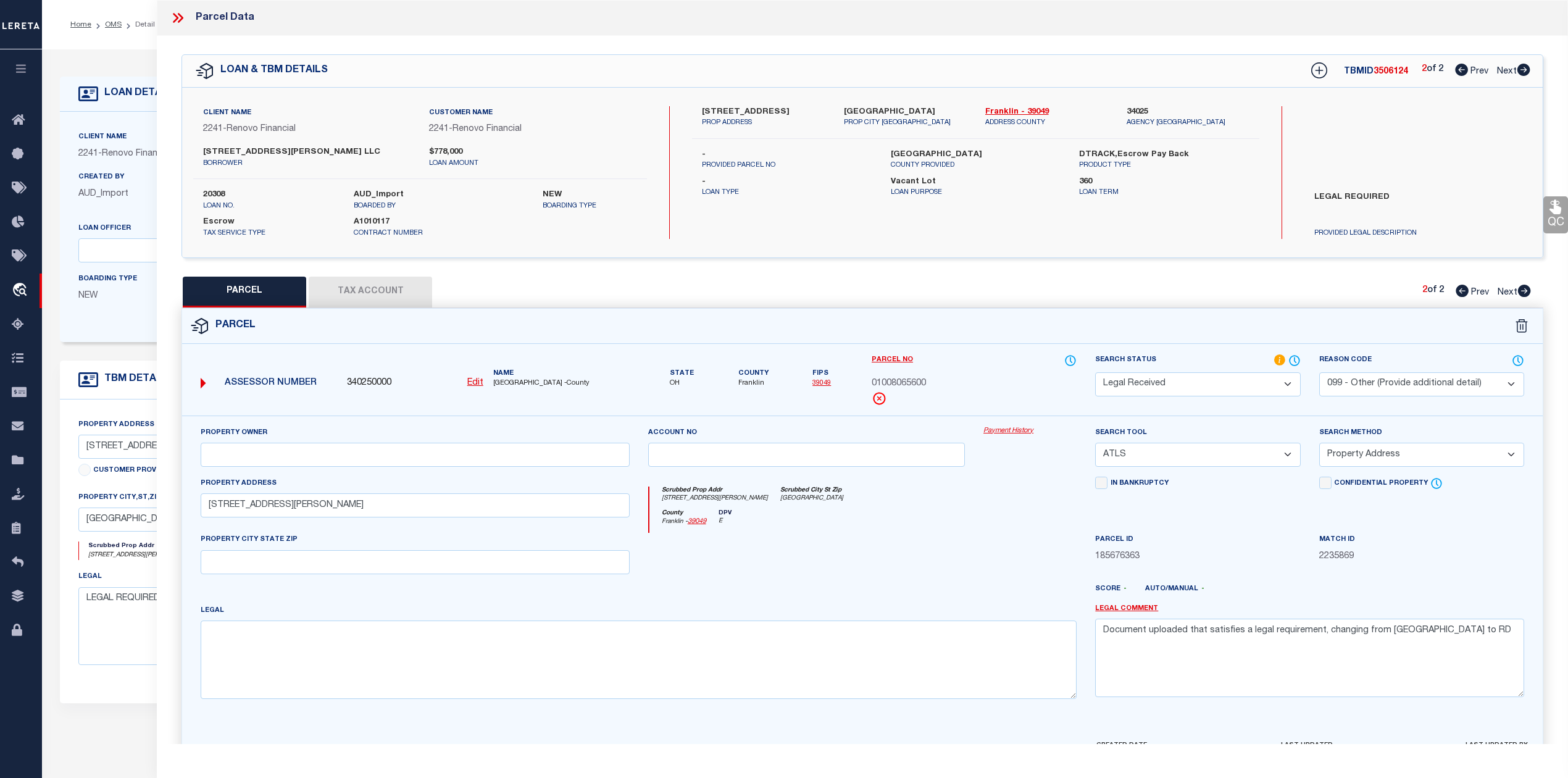
click at [1460, 72] on icon at bounding box center [1461, 70] width 13 height 13
select select "AS"
select select
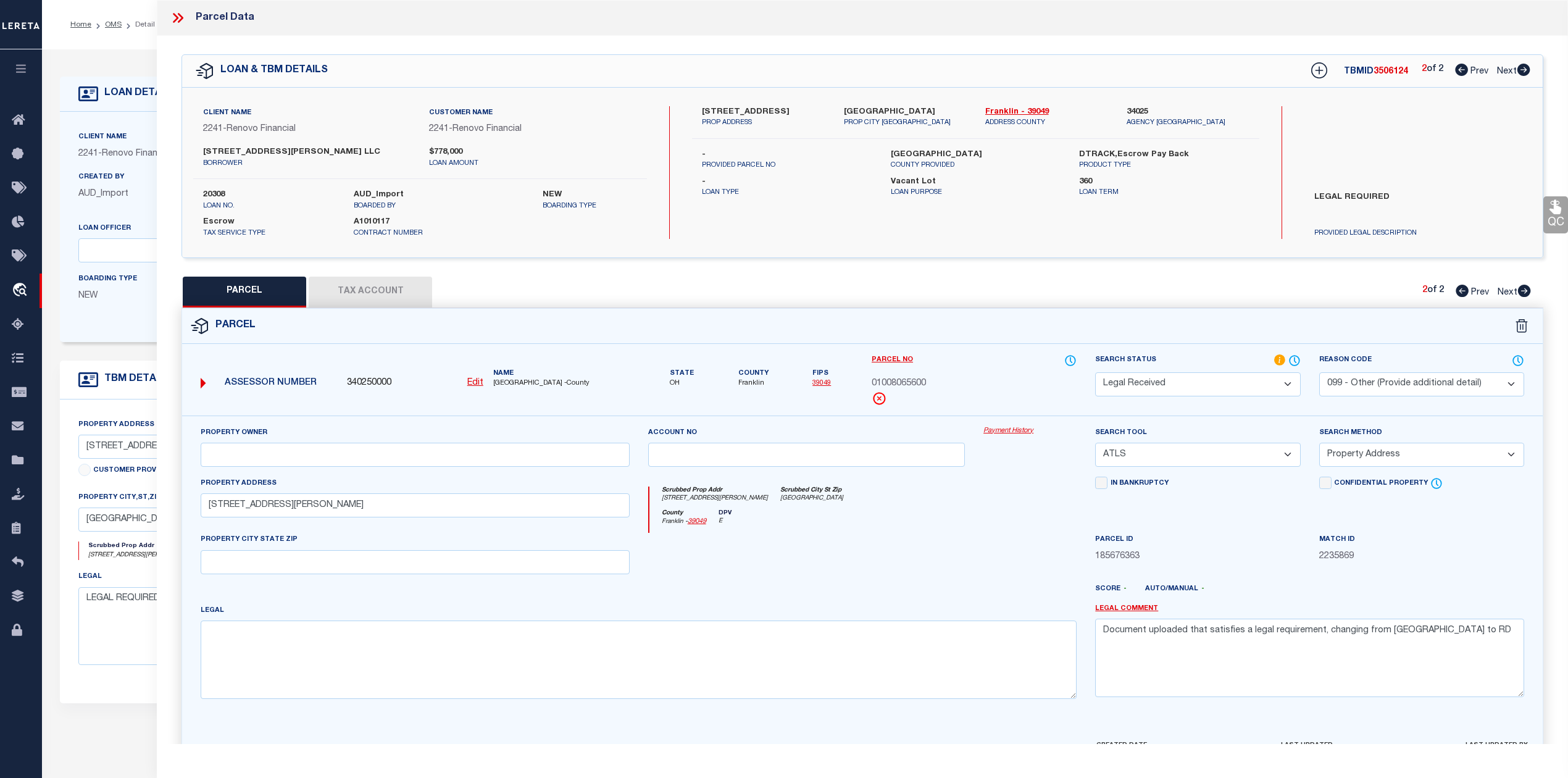
checkbox input "false"
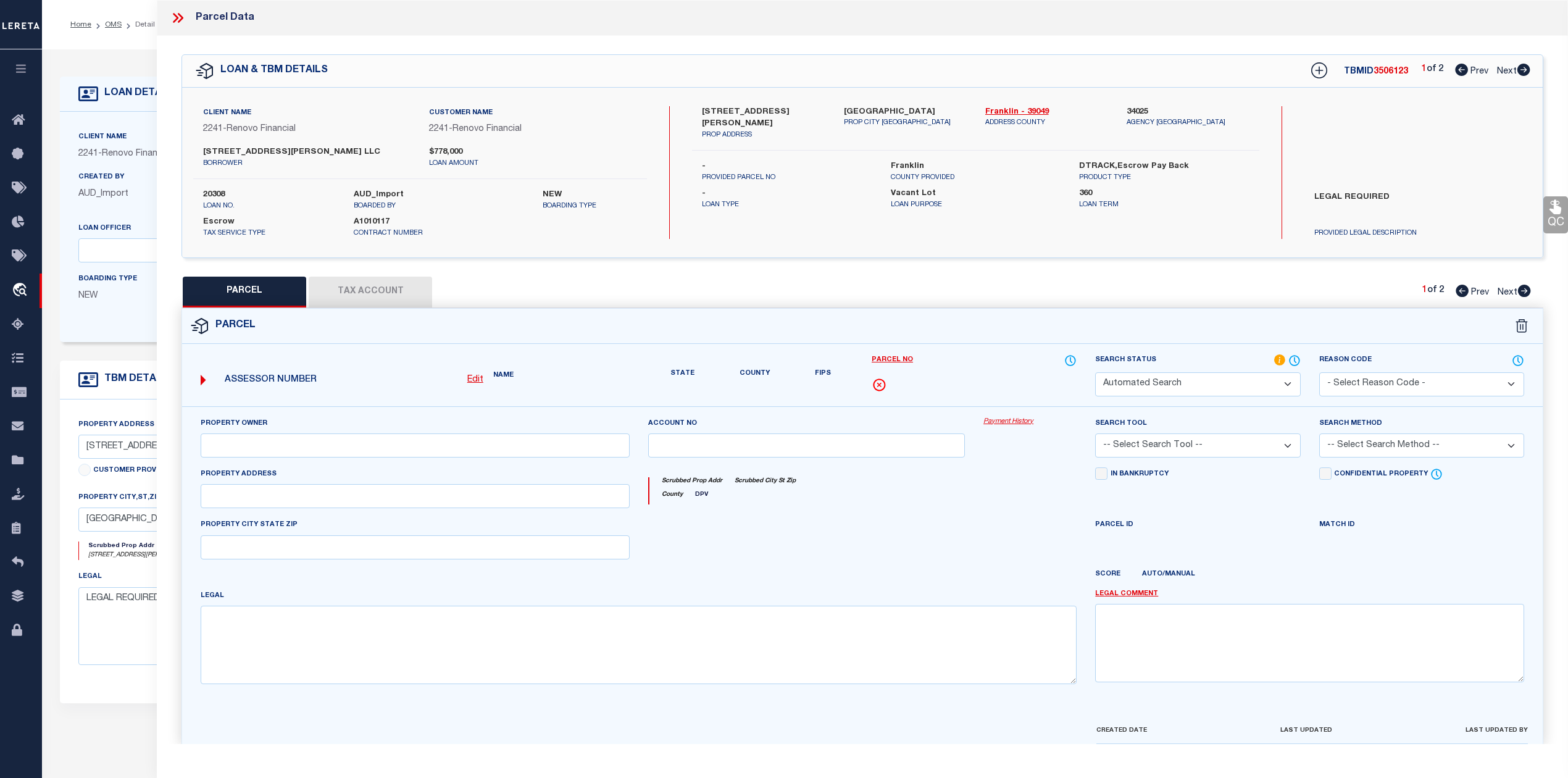
select select "RD"
select select "099"
type input "LILLY COLUMBUS LLC"
select select "ATL"
select select "ADD"
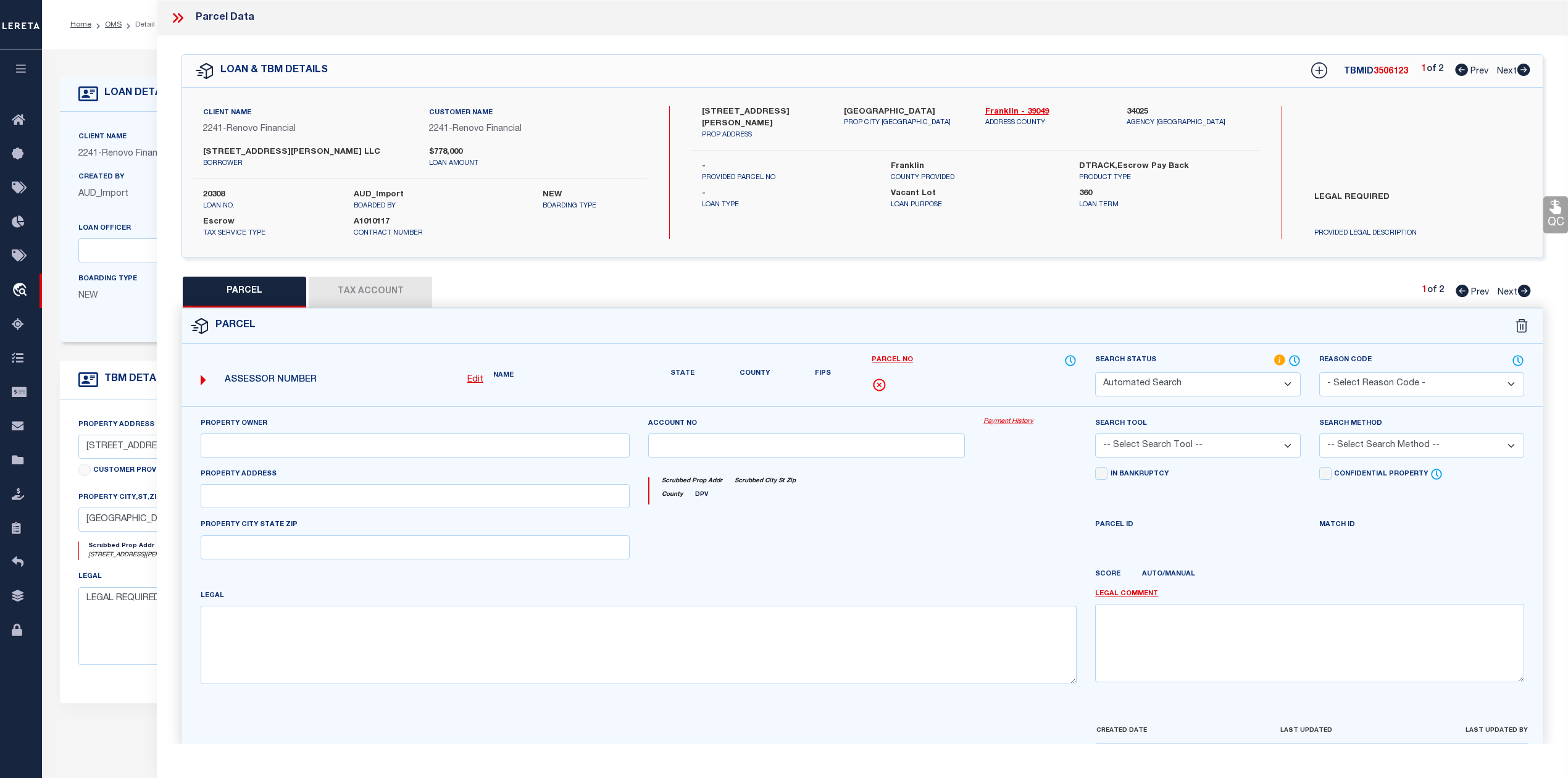
type input "1009 LILLEY AVE"
type input "COLUMBUS, OH 43206"
type textarea "LILLEY AVE DRIVING PARK LOT 158"
type textarea "Document uploaded that satisfies a legal requirement, changing from ND to RD"
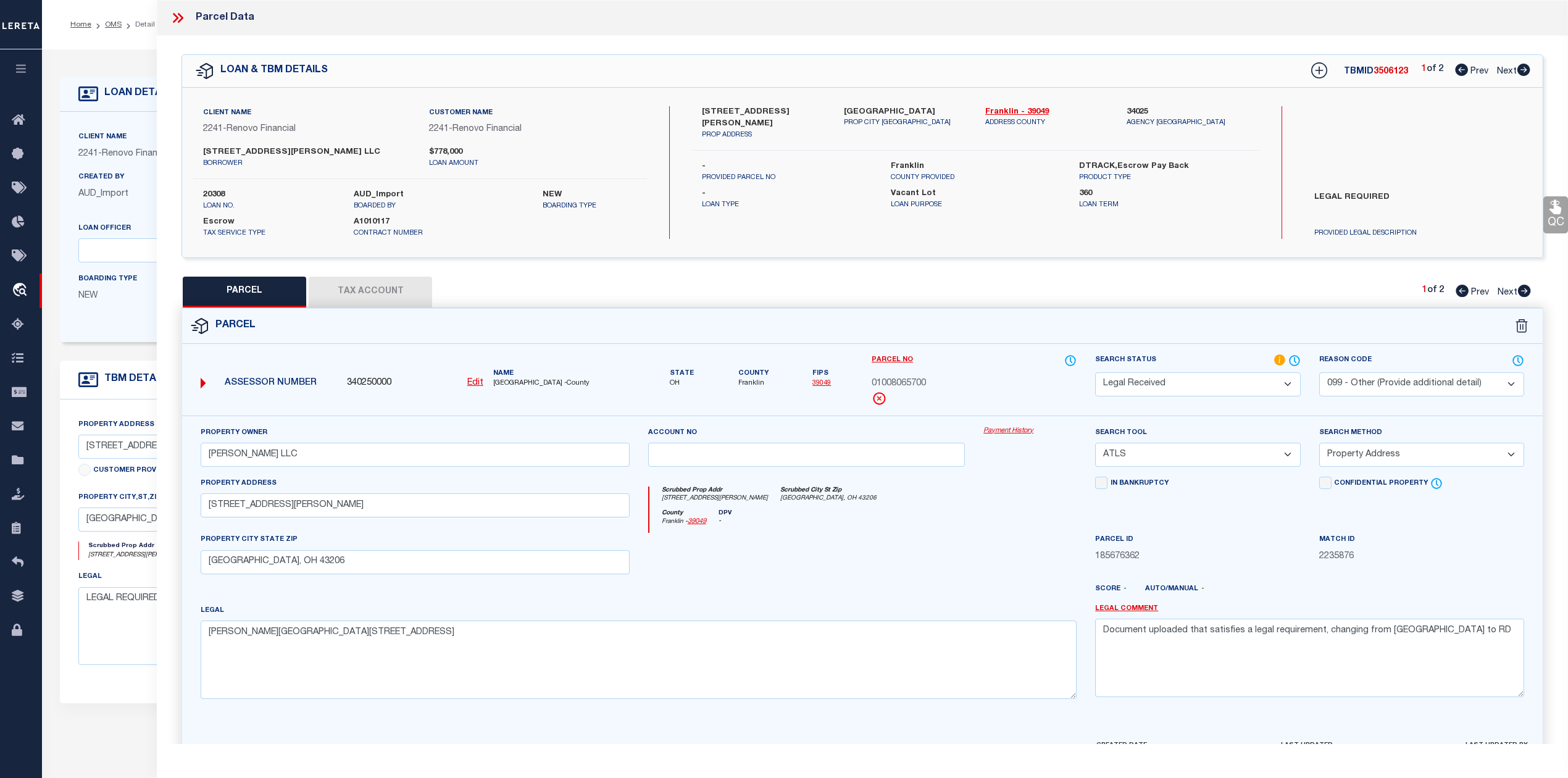
click at [1524, 71] on icon at bounding box center [1523, 70] width 13 height 13
select select "AS"
select select
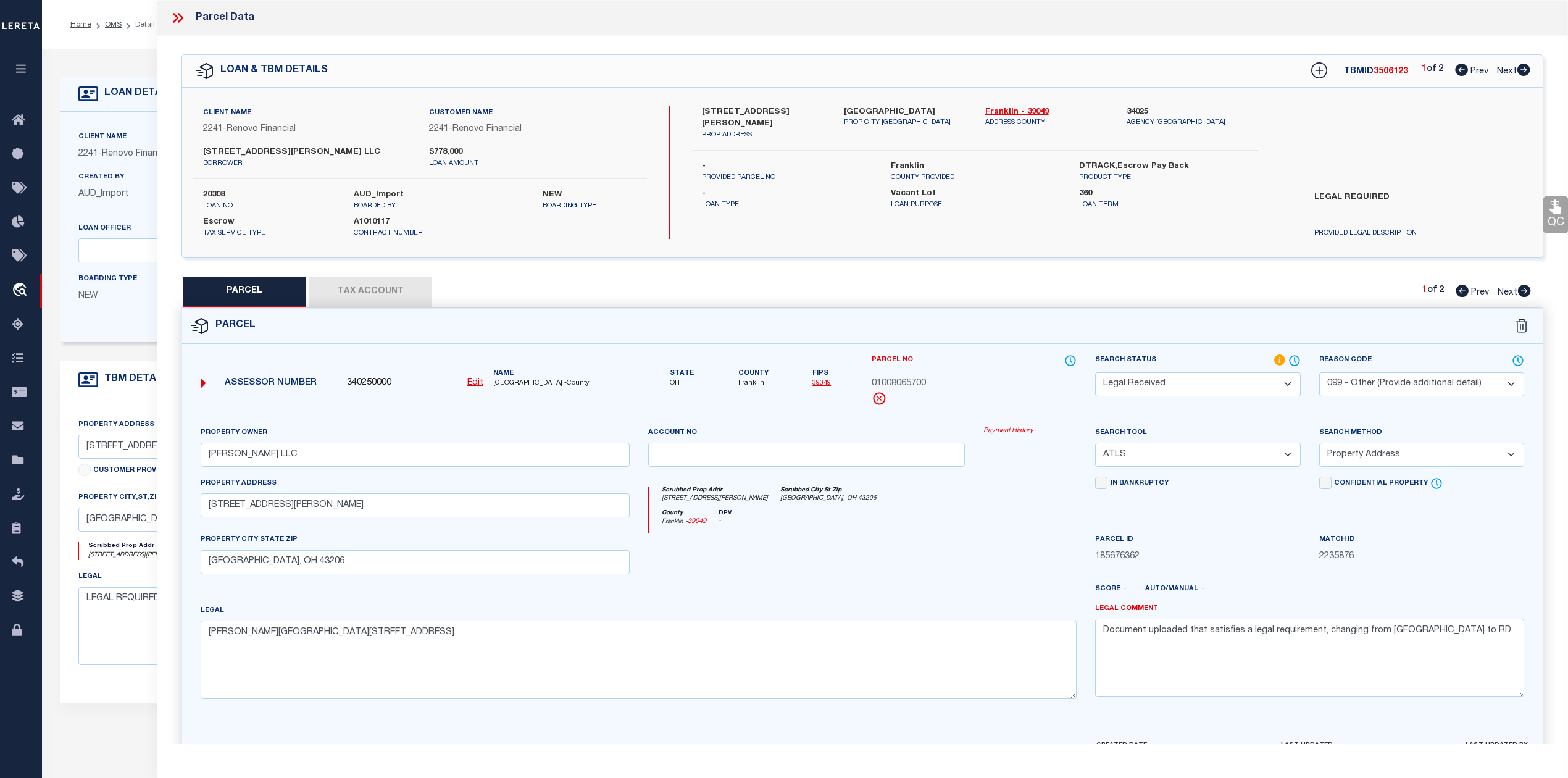
checkbox input "false"
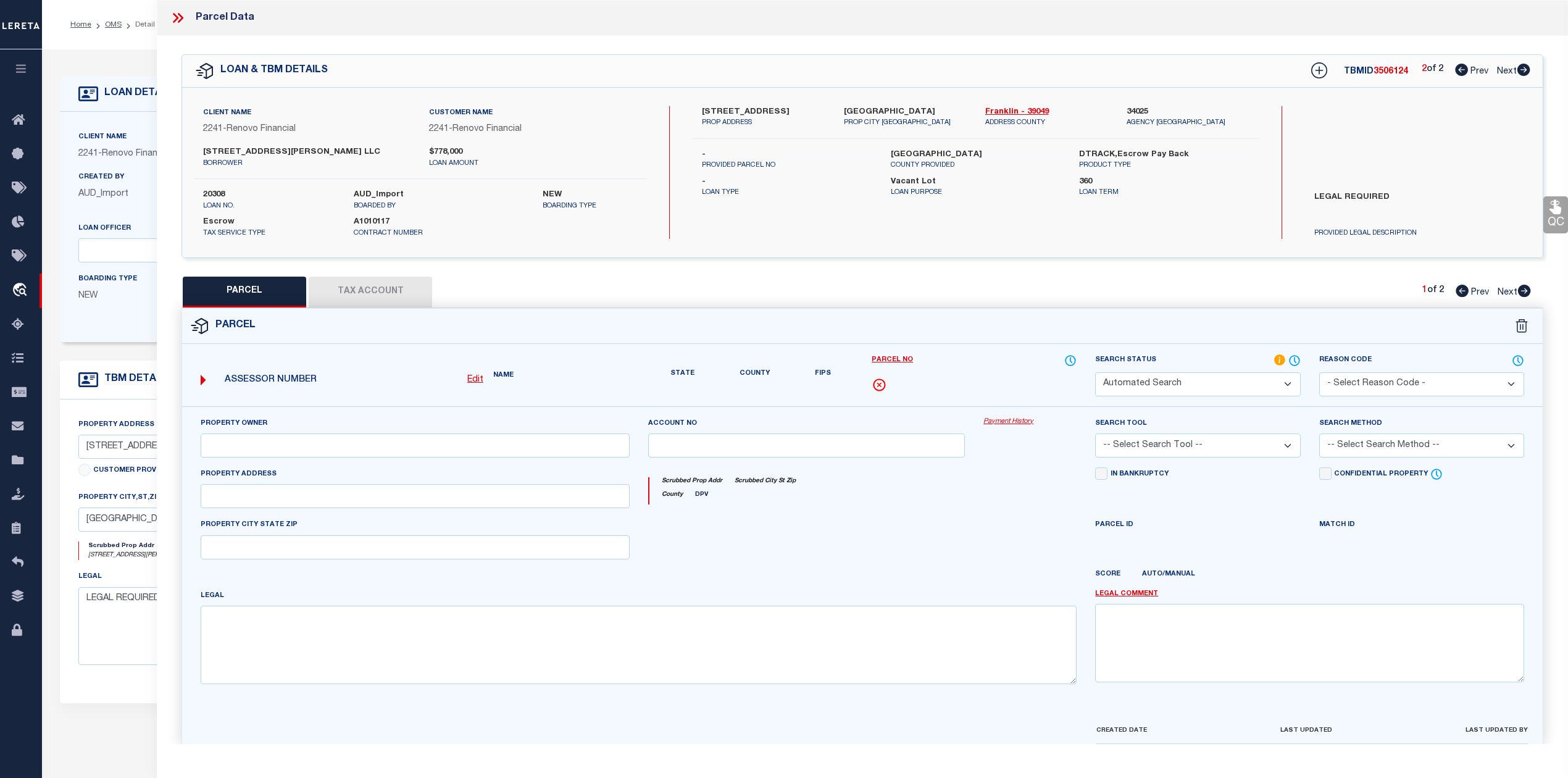
select select "PR"
select select "099"
type input "LILLY COLUMBUS LLC"
select select "PRO"
select select "ADD"
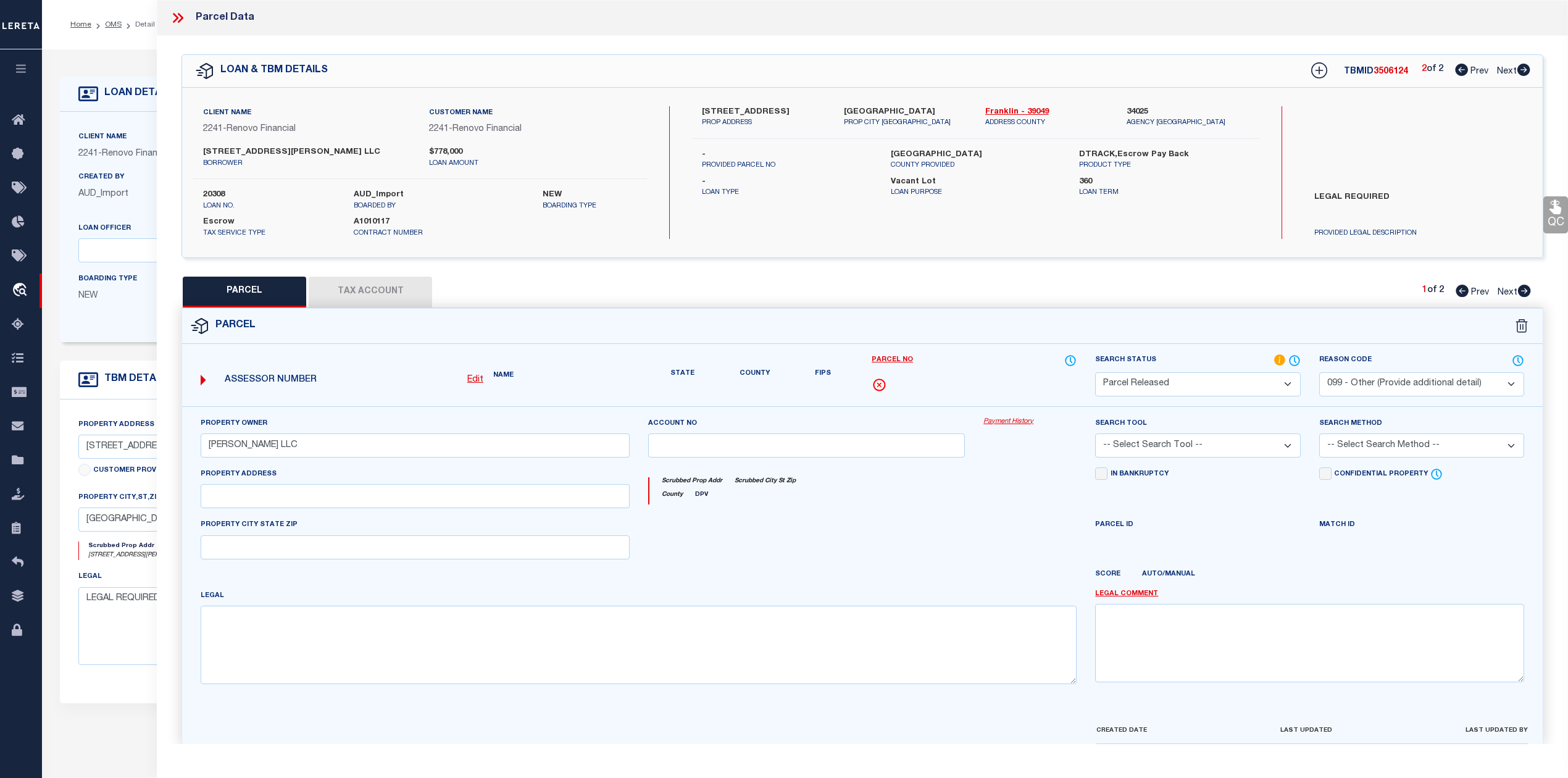
type input "1009 LILLEY AVE"
type input "COLUMBUS, OH 43206"
type textarea "LILLEY AVE DRIVING PARK LOT 158"
type textarea "Parcel Not Needed"
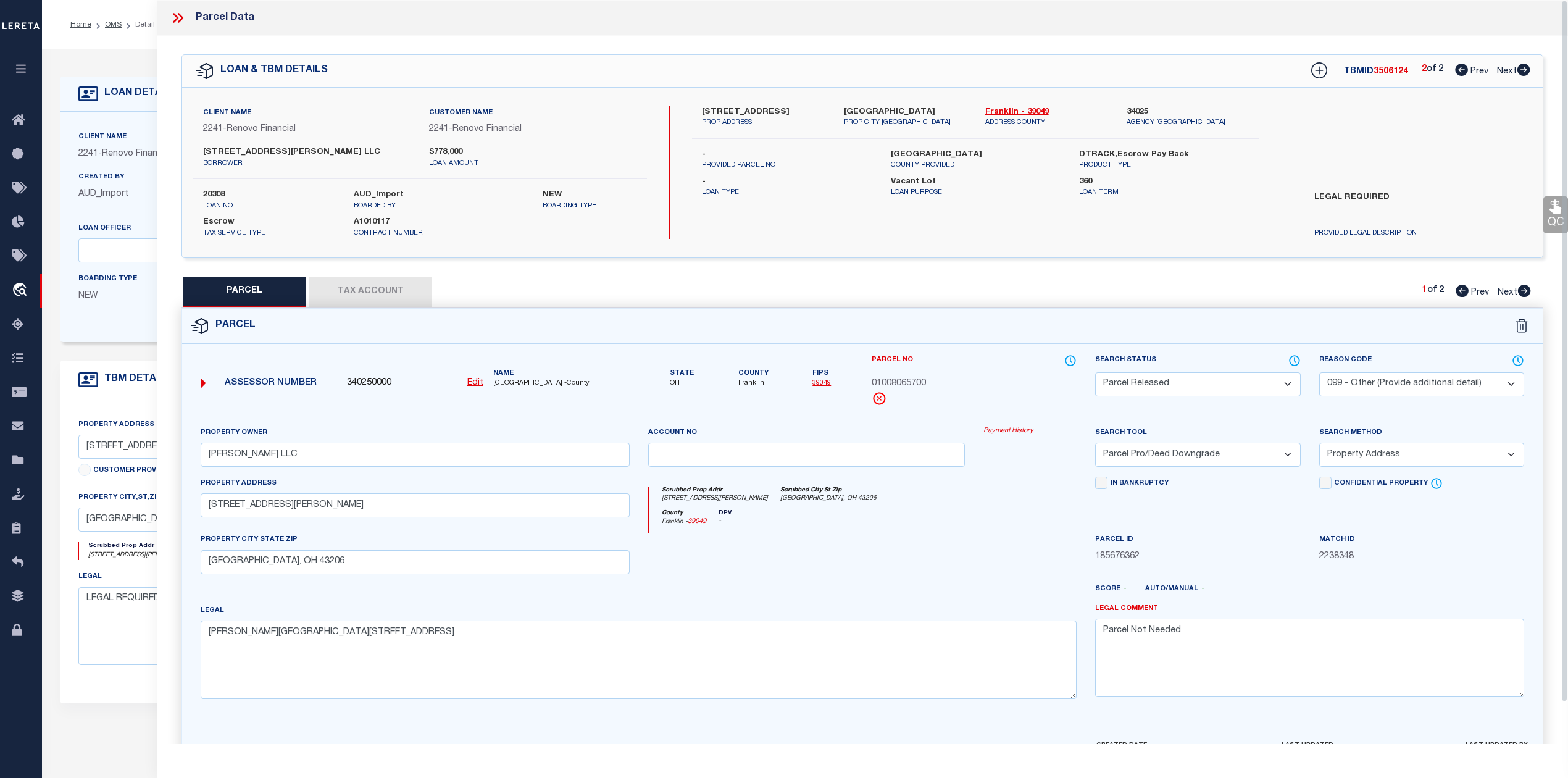
click at [183, 16] on icon at bounding box center [177, 18] width 16 height 16
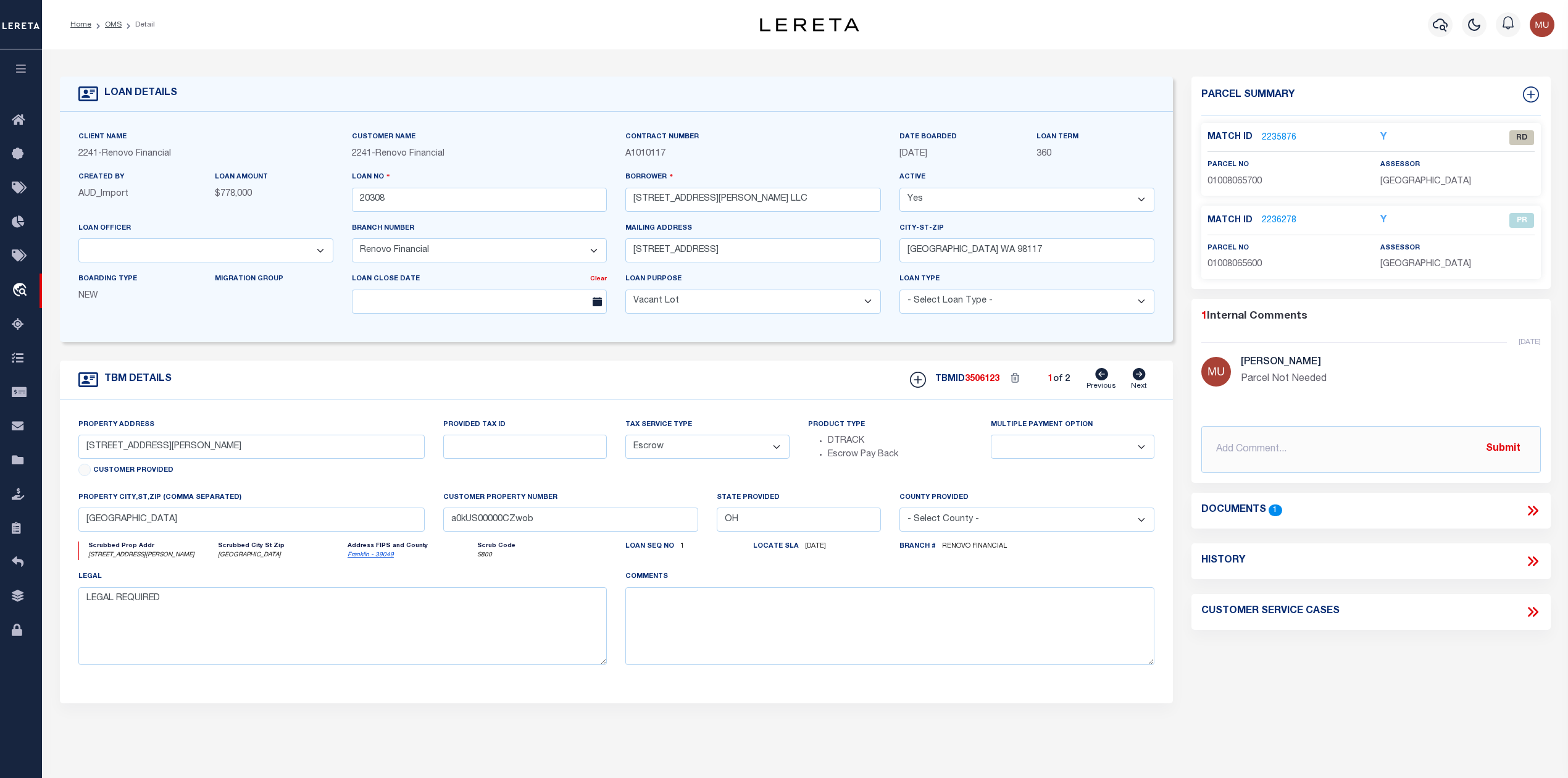
click at [1525, 507] on icon at bounding box center [1533, 510] width 16 height 16
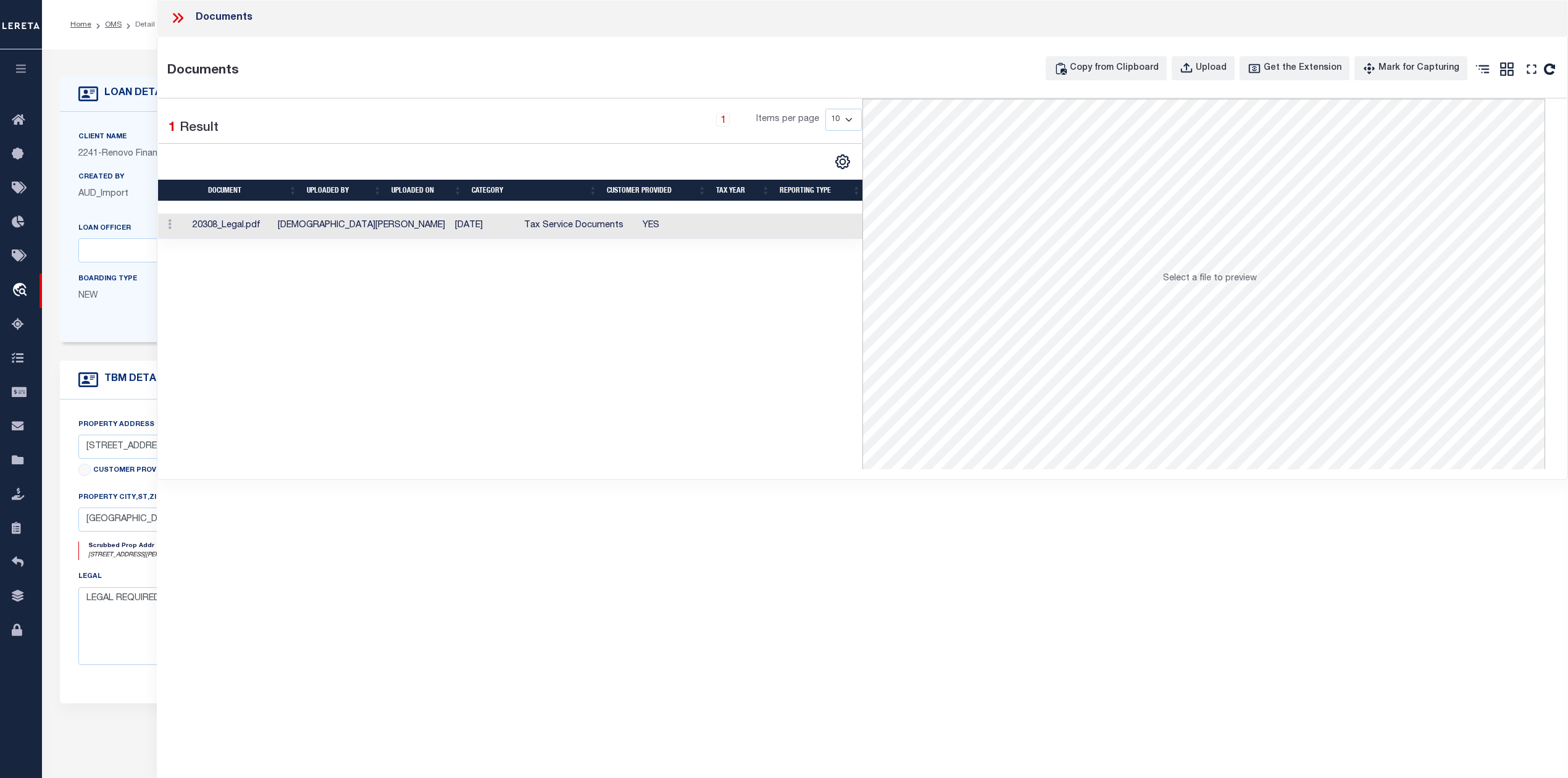
click at [242, 225] on td "20308_Legal.pdf" at bounding box center [229, 226] width 85 height 25
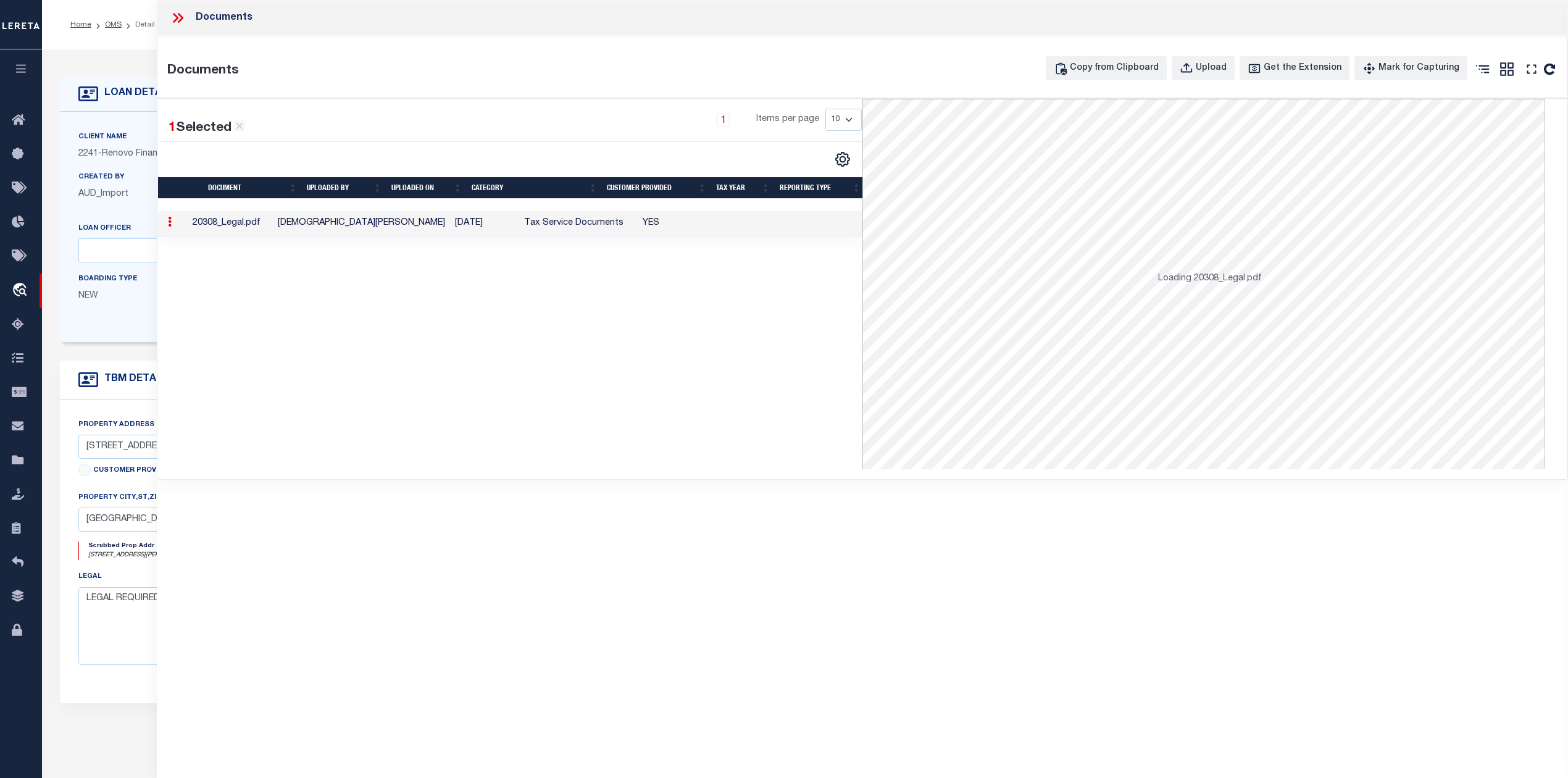
click at [242, 225] on td "20308_Legal.pdf" at bounding box center [229, 223] width 85 height 25
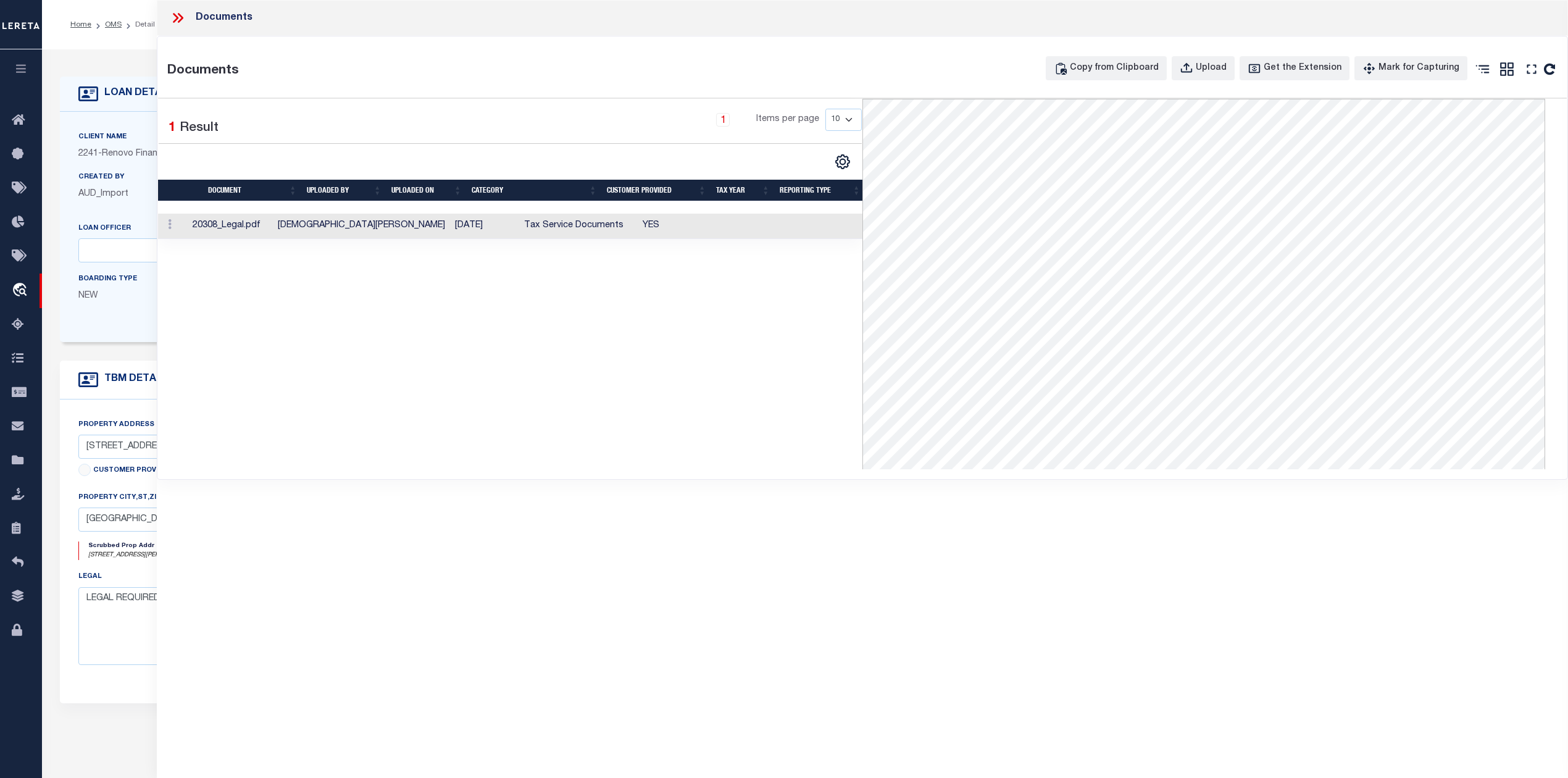
click at [181, 20] on icon at bounding box center [181, 18] width 6 height 10
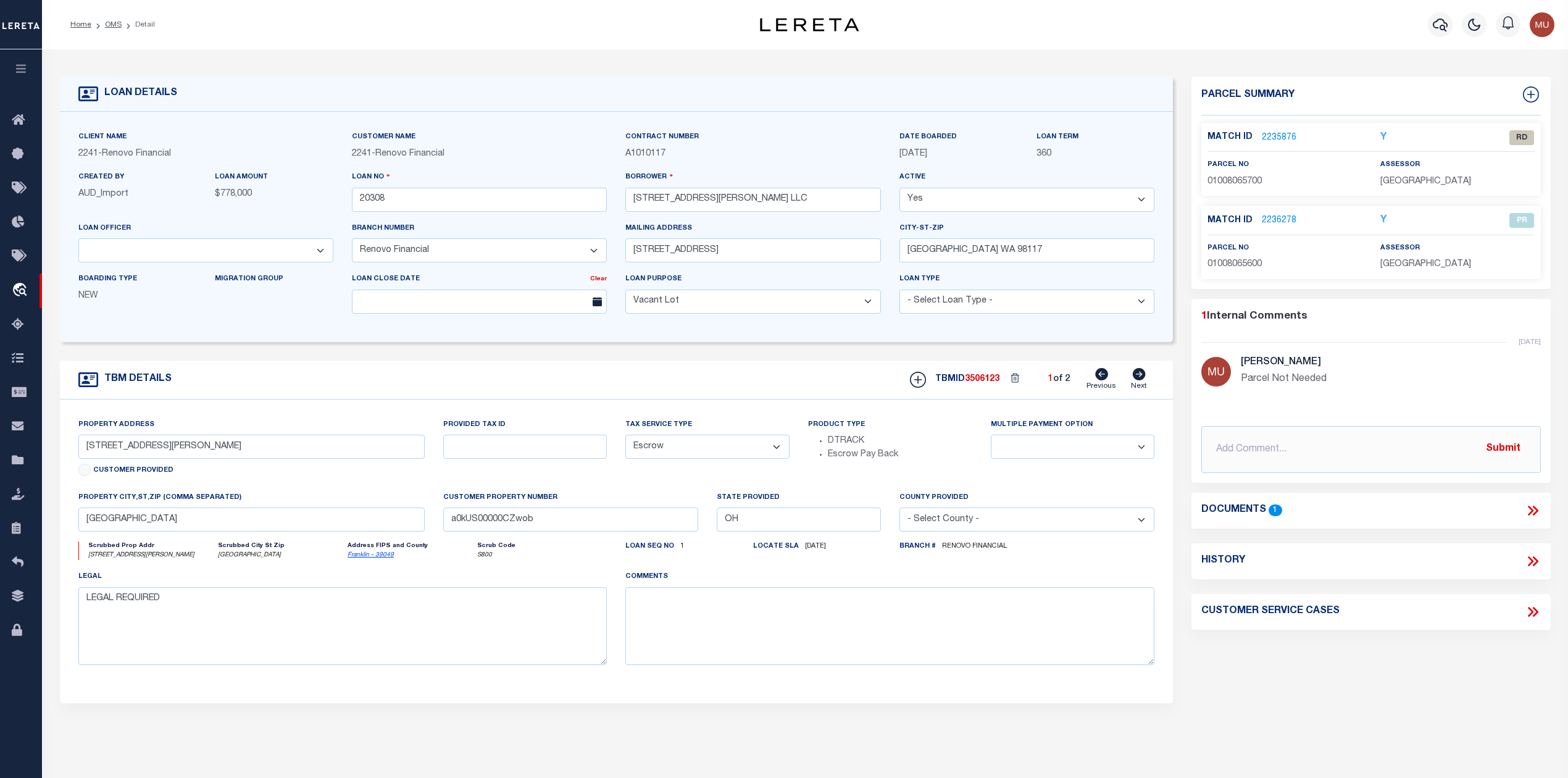
click at [113, 29] on li "OMS" at bounding box center [107, 24] width 30 height 11
click at [112, 24] on link "OMS" at bounding box center [113, 24] width 17 height 8
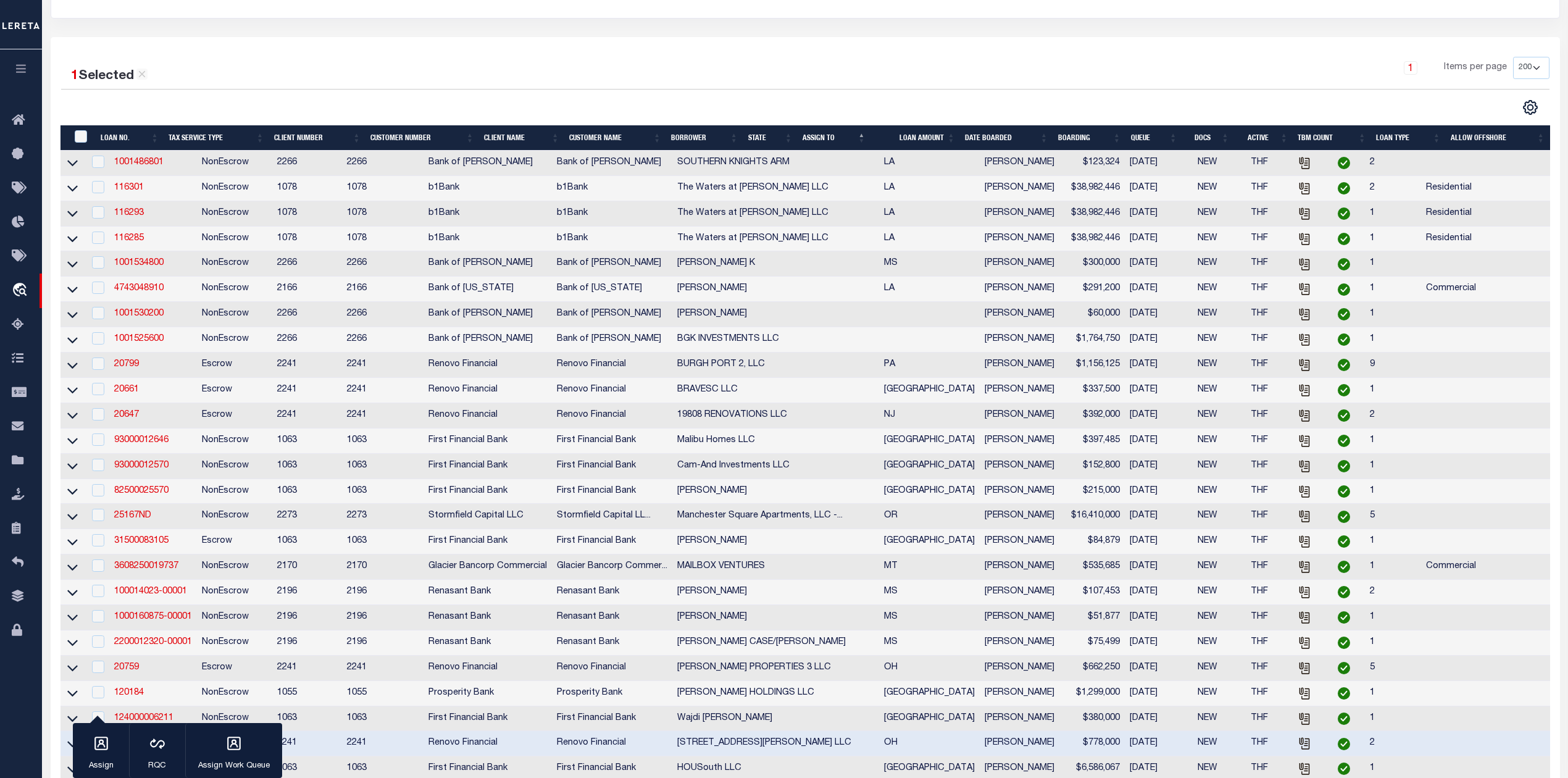
scroll to position [412, 0]
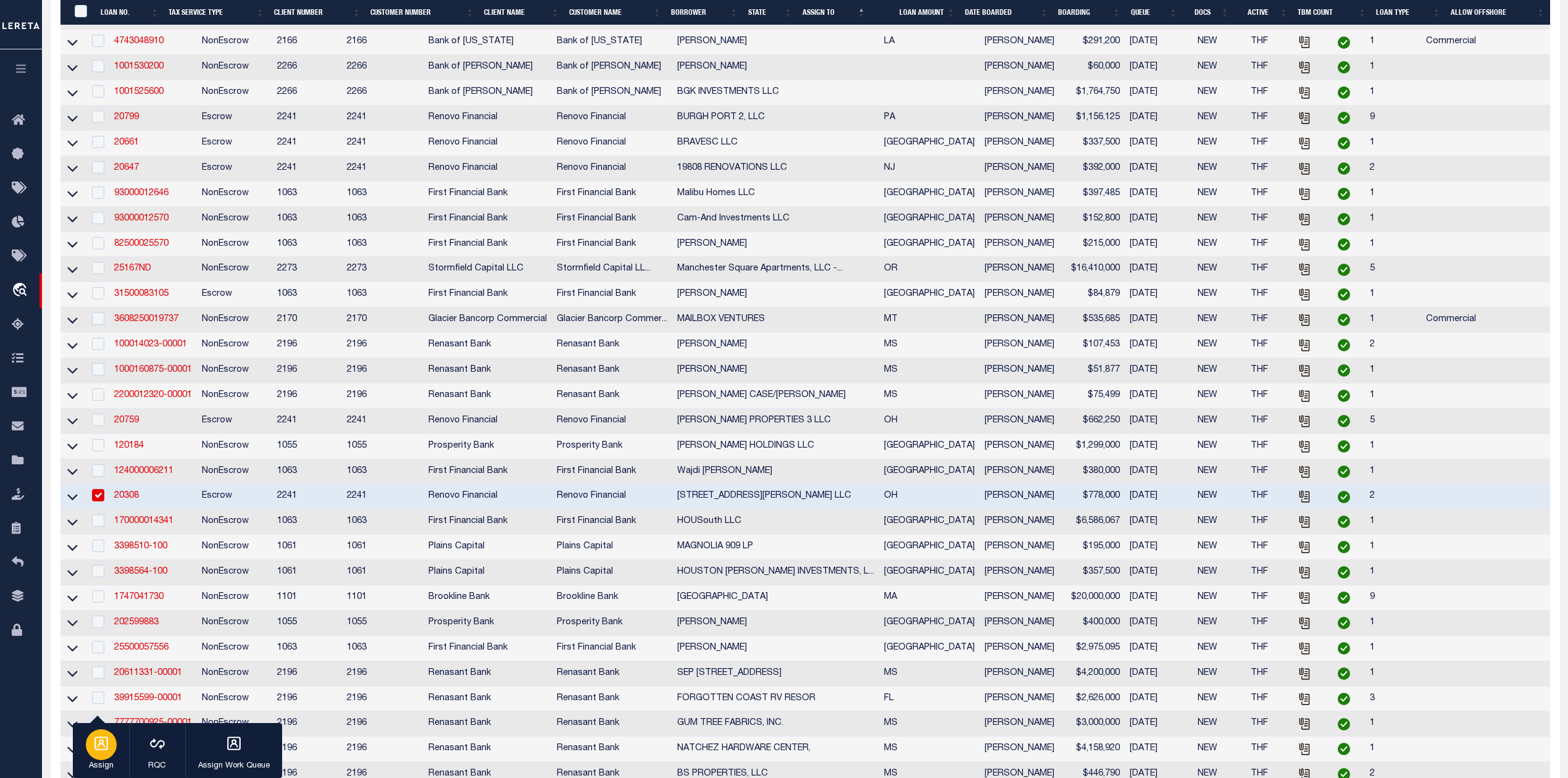
click at [111, 749] on div "button" at bounding box center [101, 744] width 31 height 31
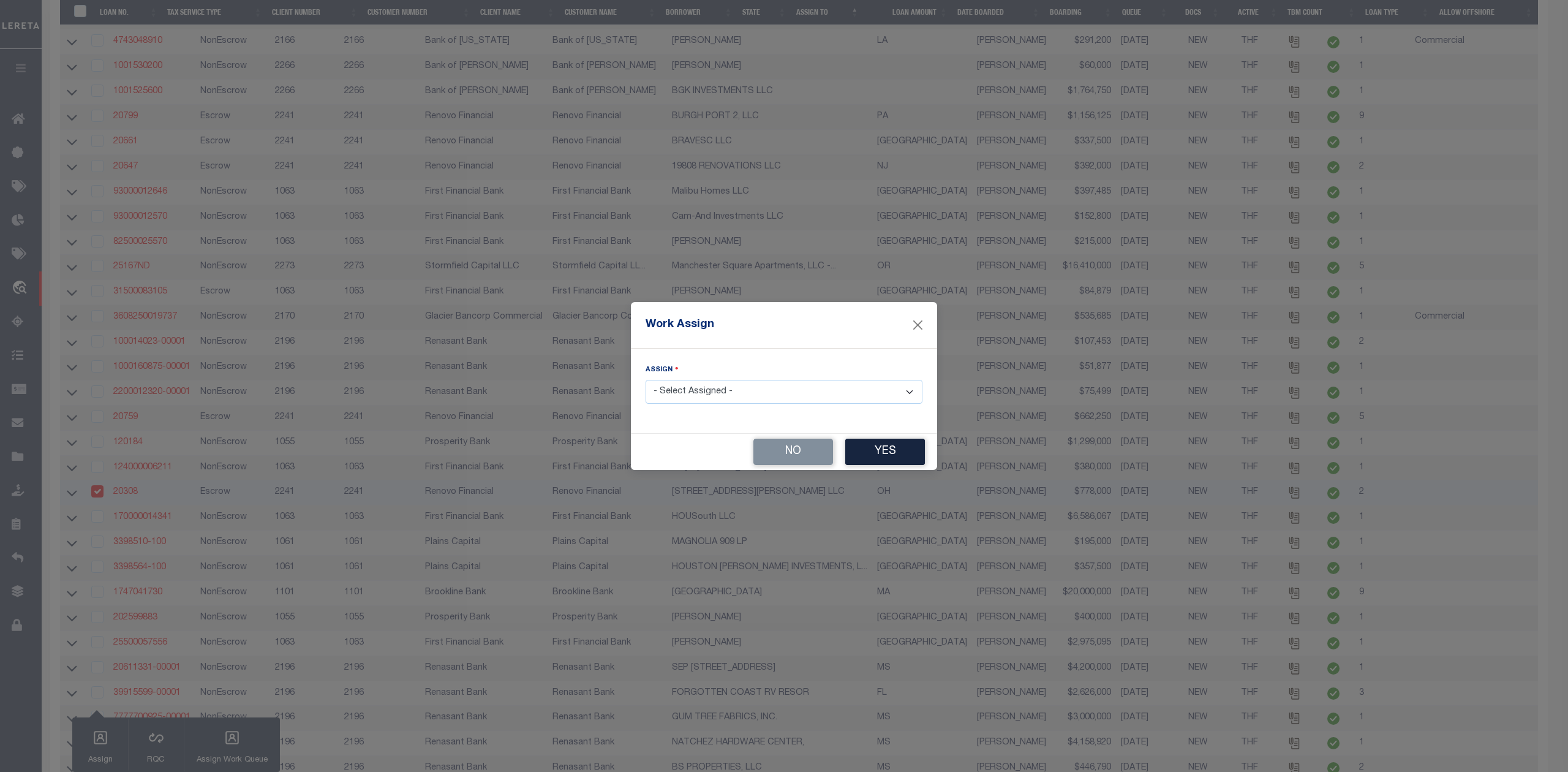
click at [757, 398] on select "- Select Assigned - --Unassigned-- Abdul Muzain Adrienne Cayea Agustin Fernande…" at bounding box center [784, 392] width 277 height 24
select select "[PERSON_NAME]"
click at [646, 381] on select "- Select Assigned - --Unassigned-- Abdul Muzain Adrienne Cayea Agustin Fernande…" at bounding box center [784, 392] width 277 height 24
click at [909, 457] on button "Yes" at bounding box center [886, 452] width 80 height 27
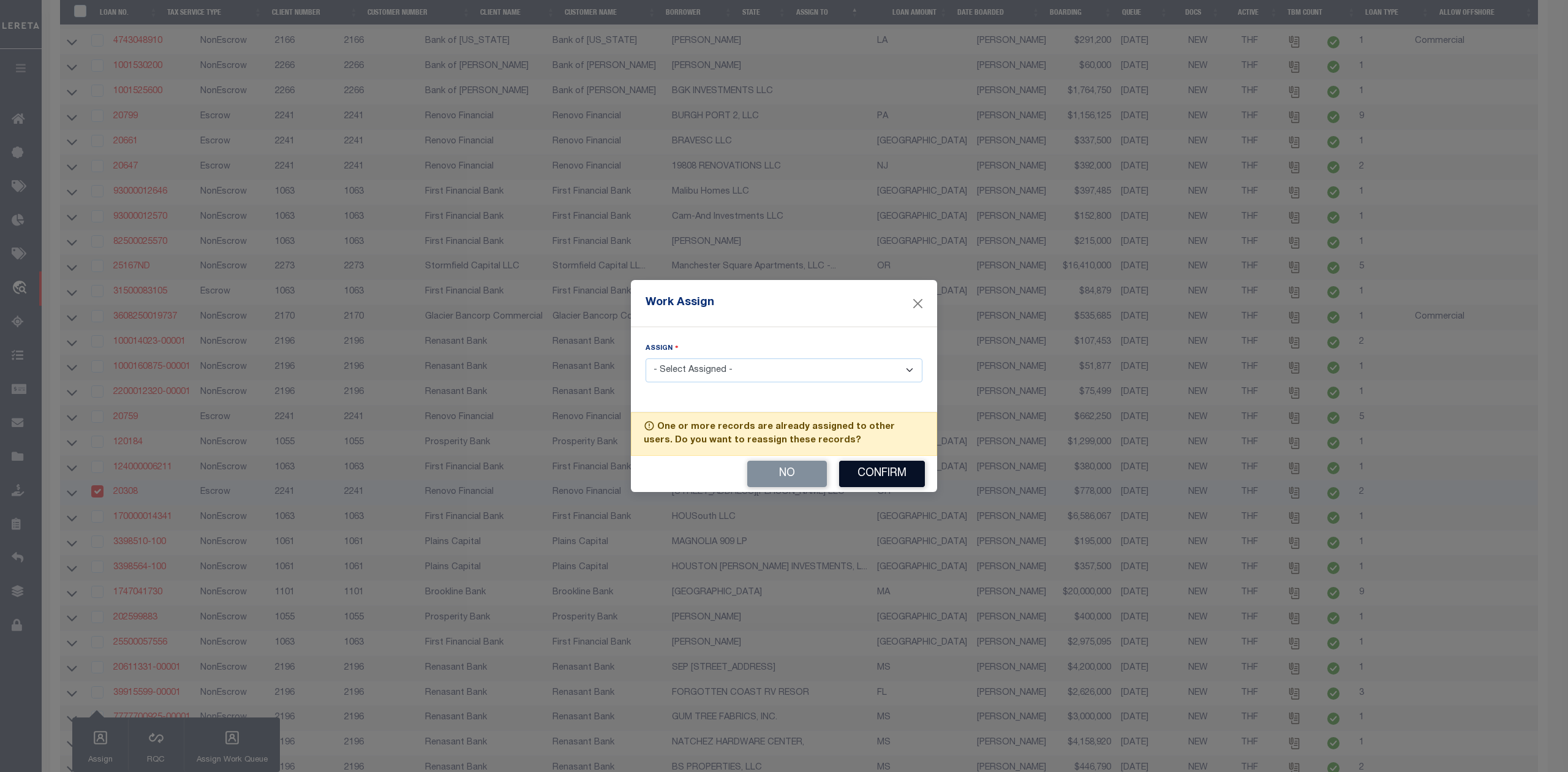
click at [873, 475] on button "Confirm" at bounding box center [881, 474] width 86 height 27
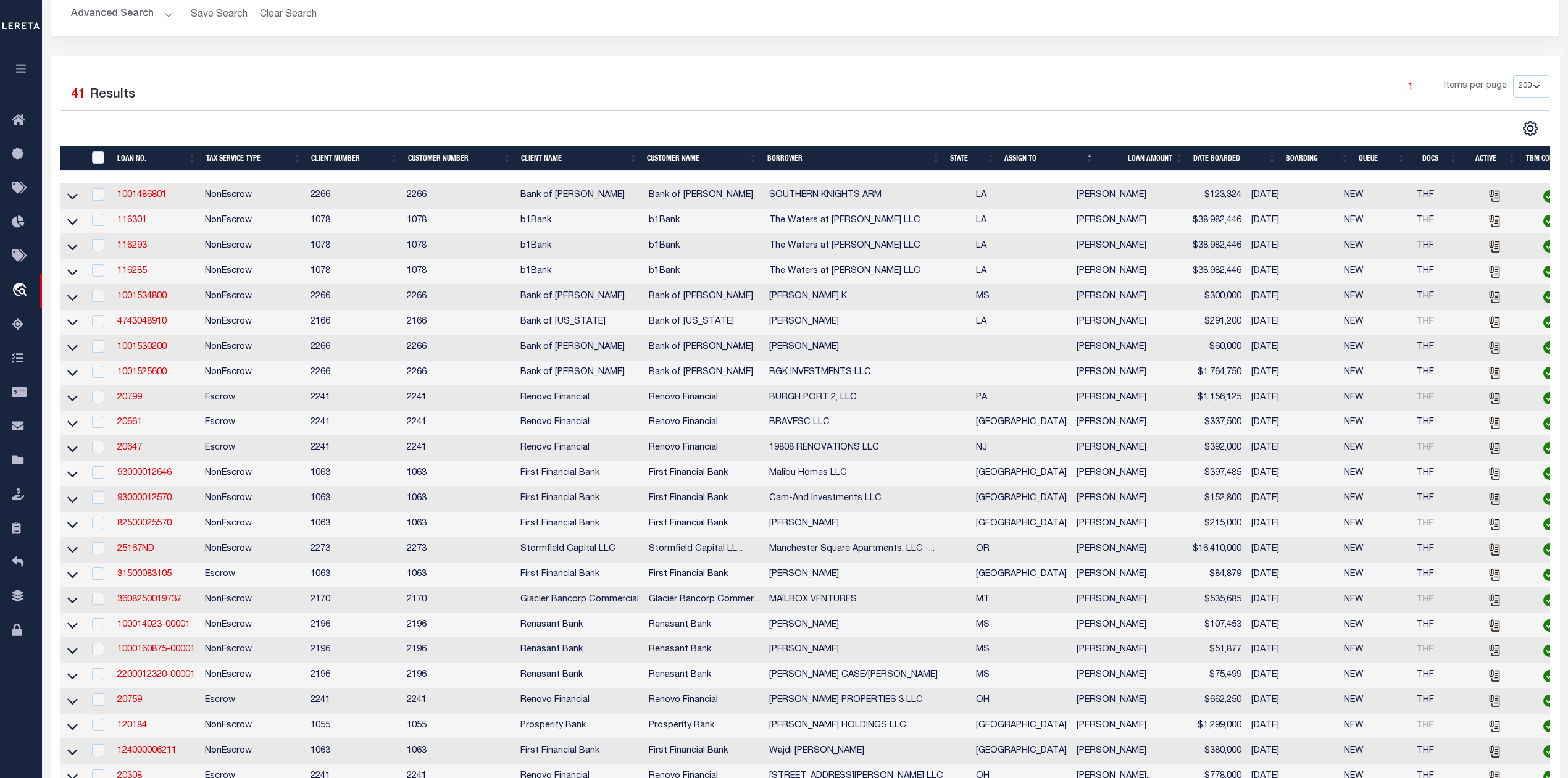
scroll to position [228, 0]
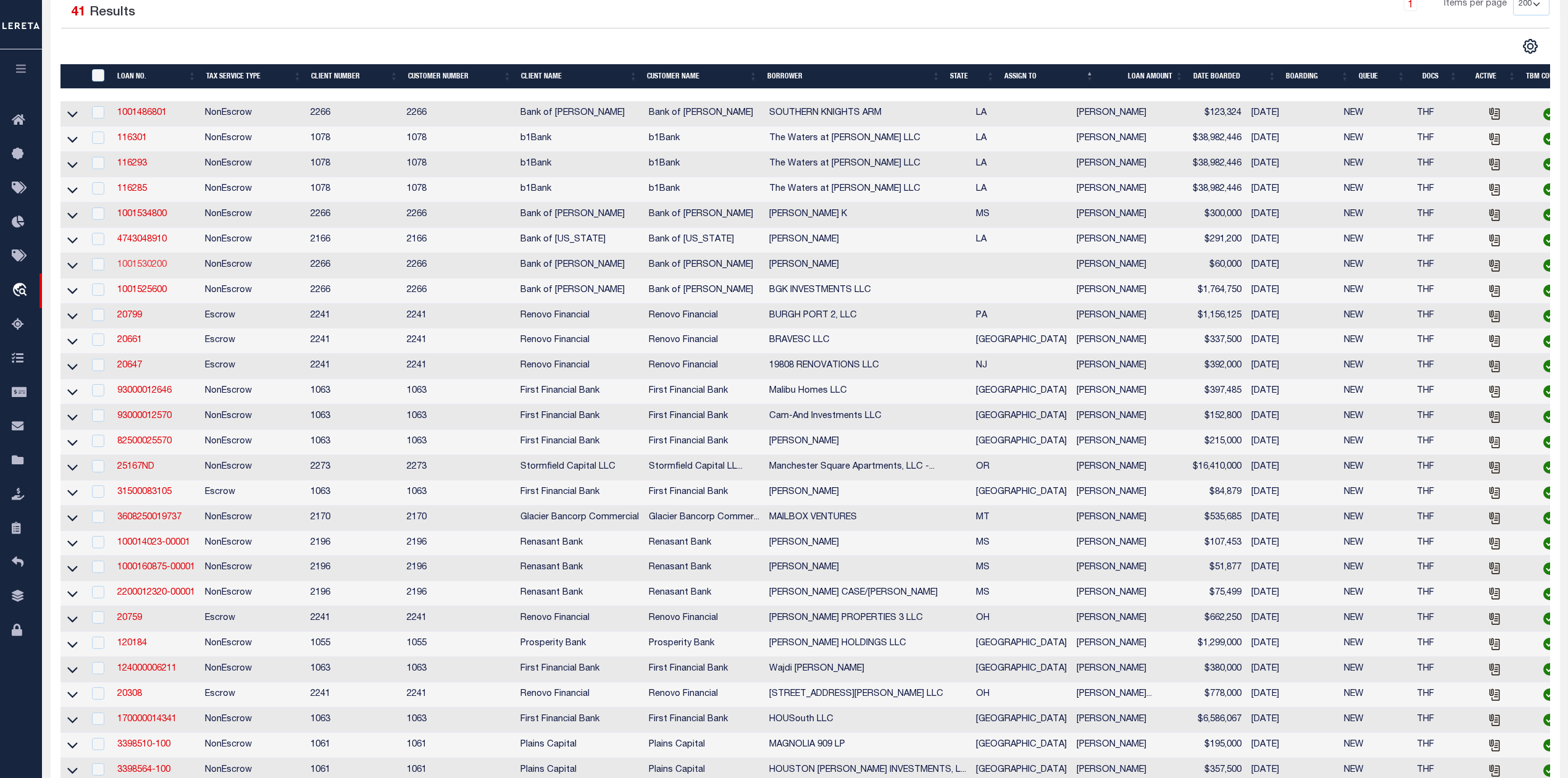
click at [159, 270] on link "1001530200" at bounding box center [142, 265] width 50 height 8
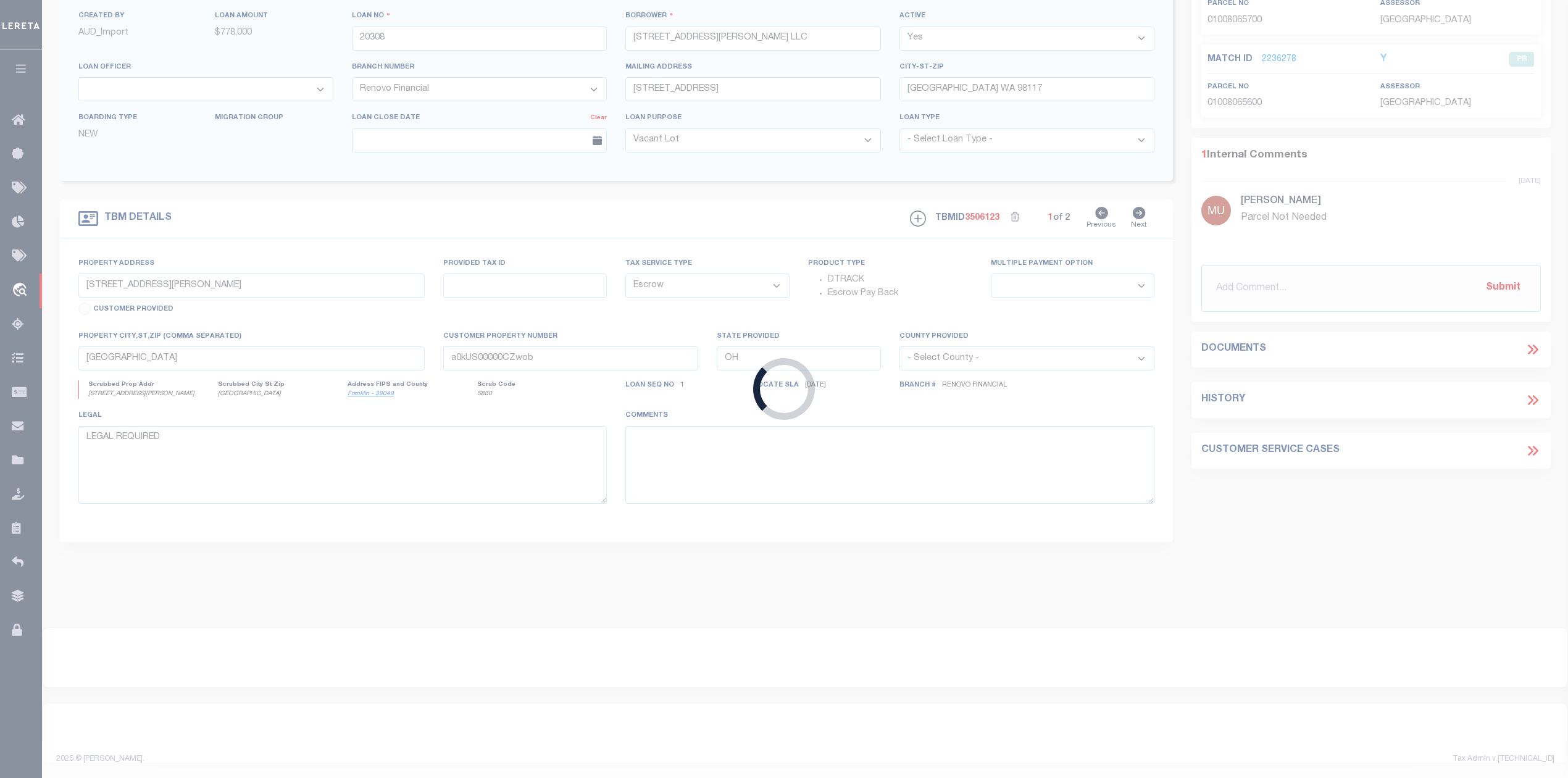
type input "1001530200"
type input "[PERSON_NAME]"
select select
type input "343 GOOD HOPE ST"
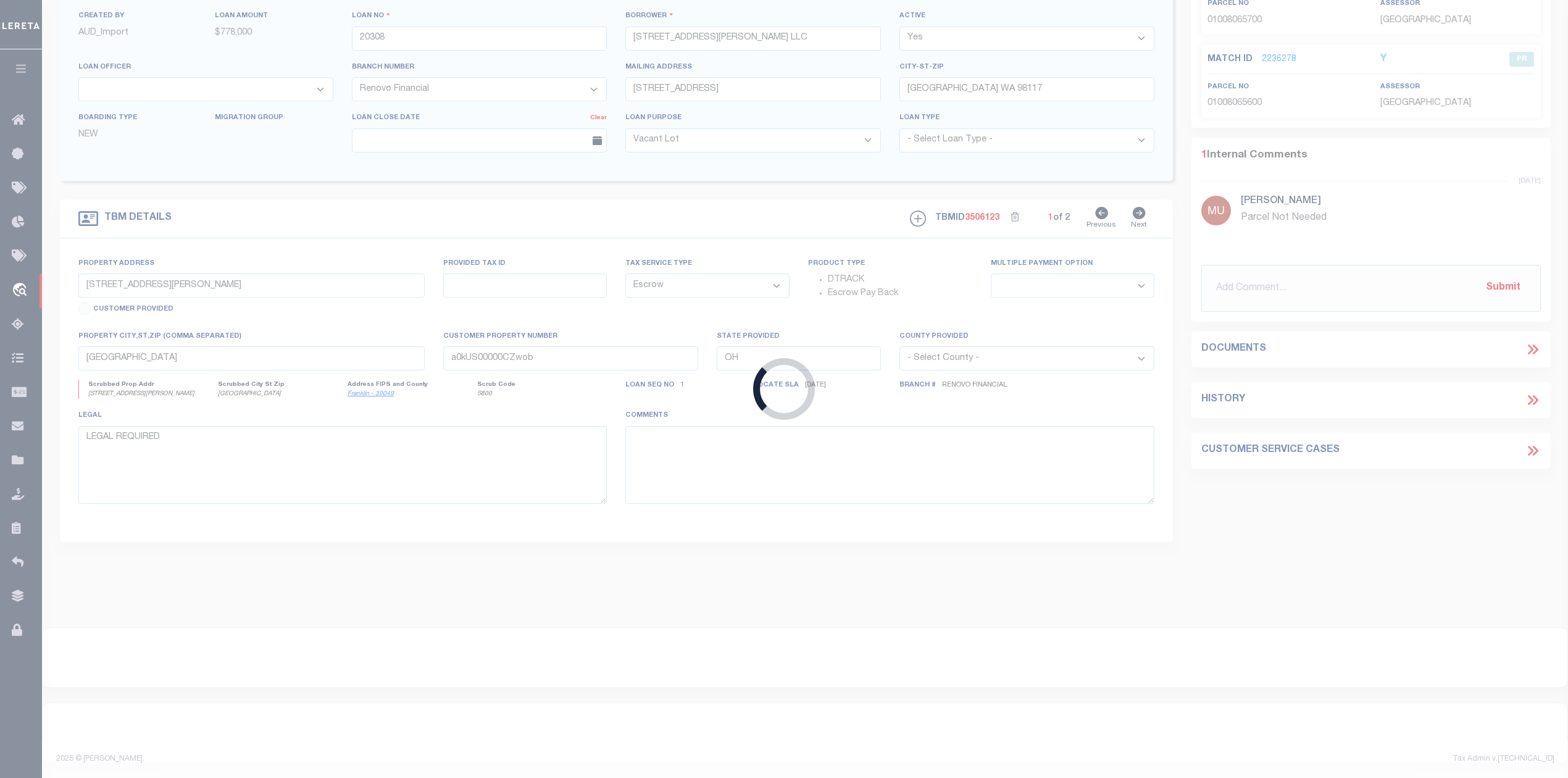
type input "NORCO LA 70079"
select select "100"
select select "NonEscrow"
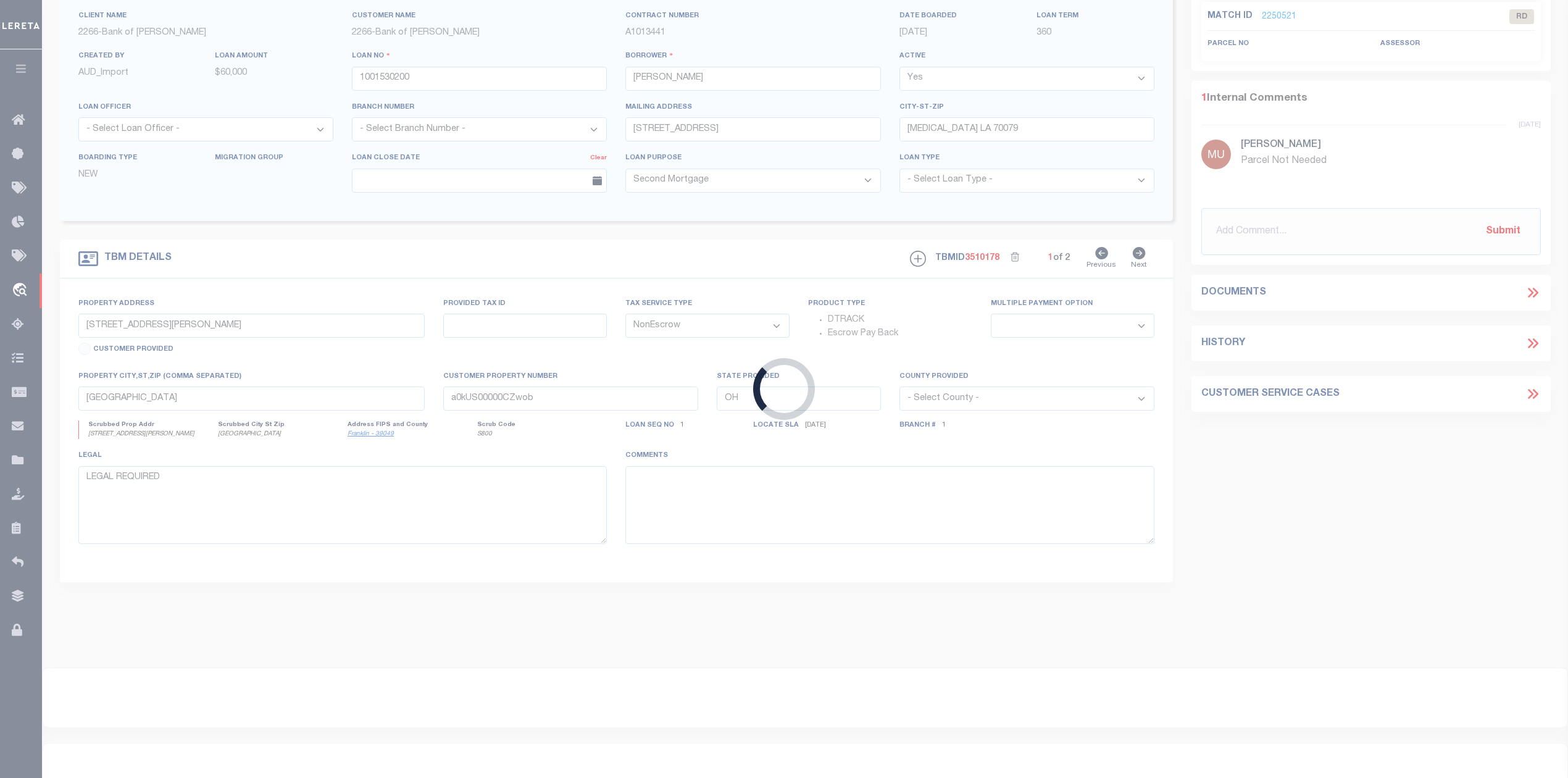
select select "25335"
type input "OLD CC RD"
select select
type input "ALBANY LA 70711"
type input "8619"
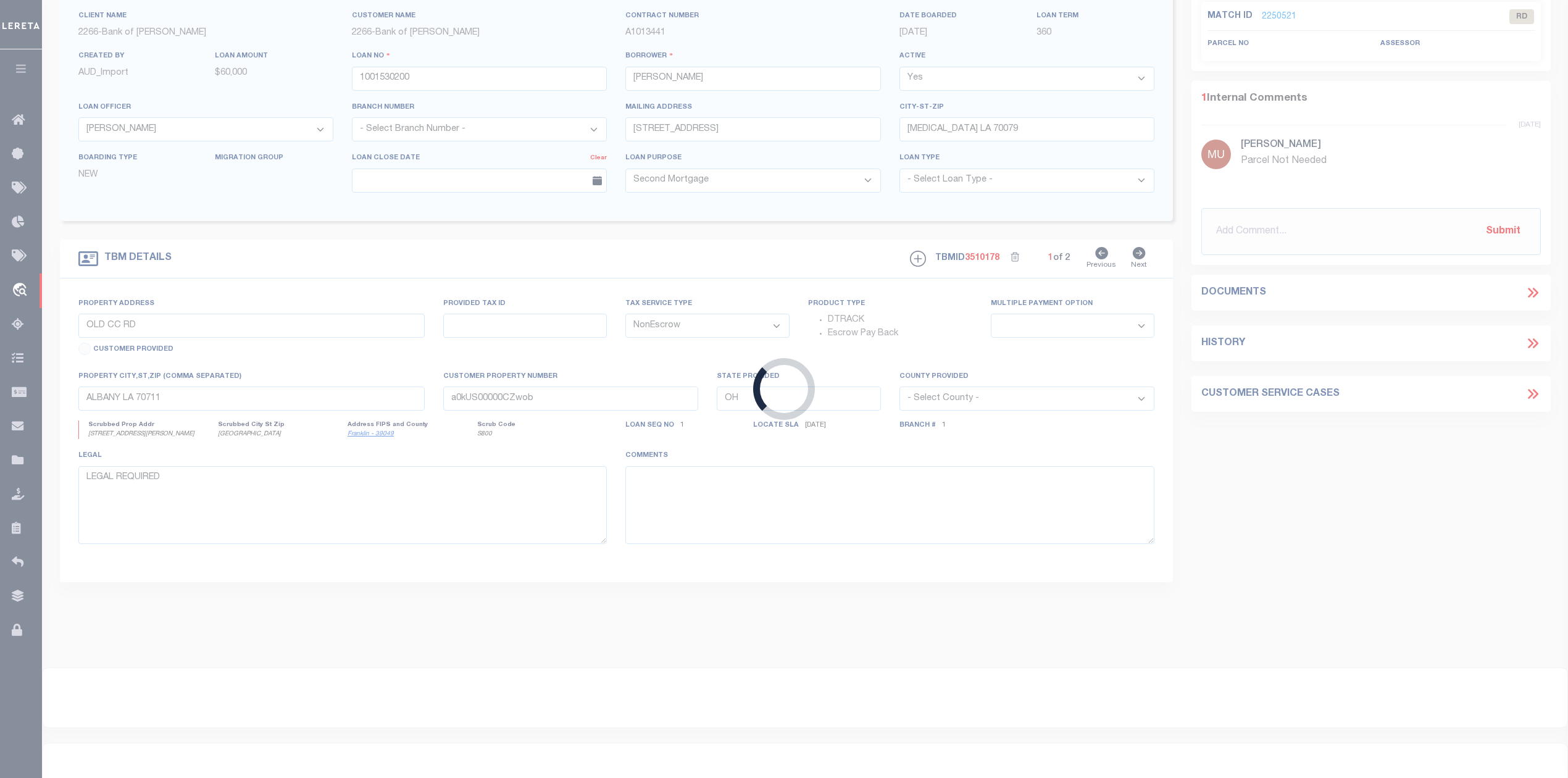
type textarea "TRACT X-9-F AND X-9-G SECS 15 & 16 T6S R6E GLD"
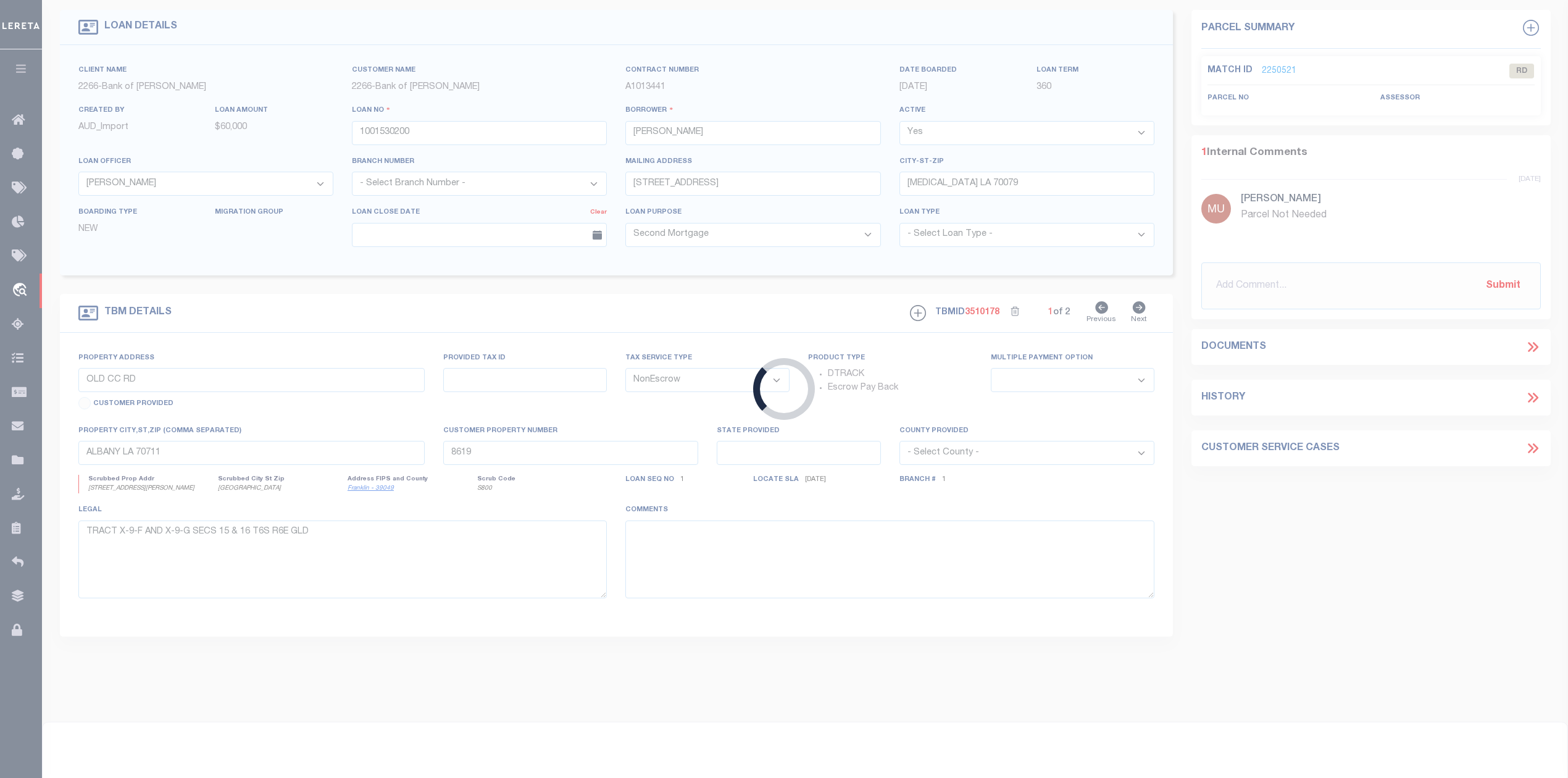
select select "8660"
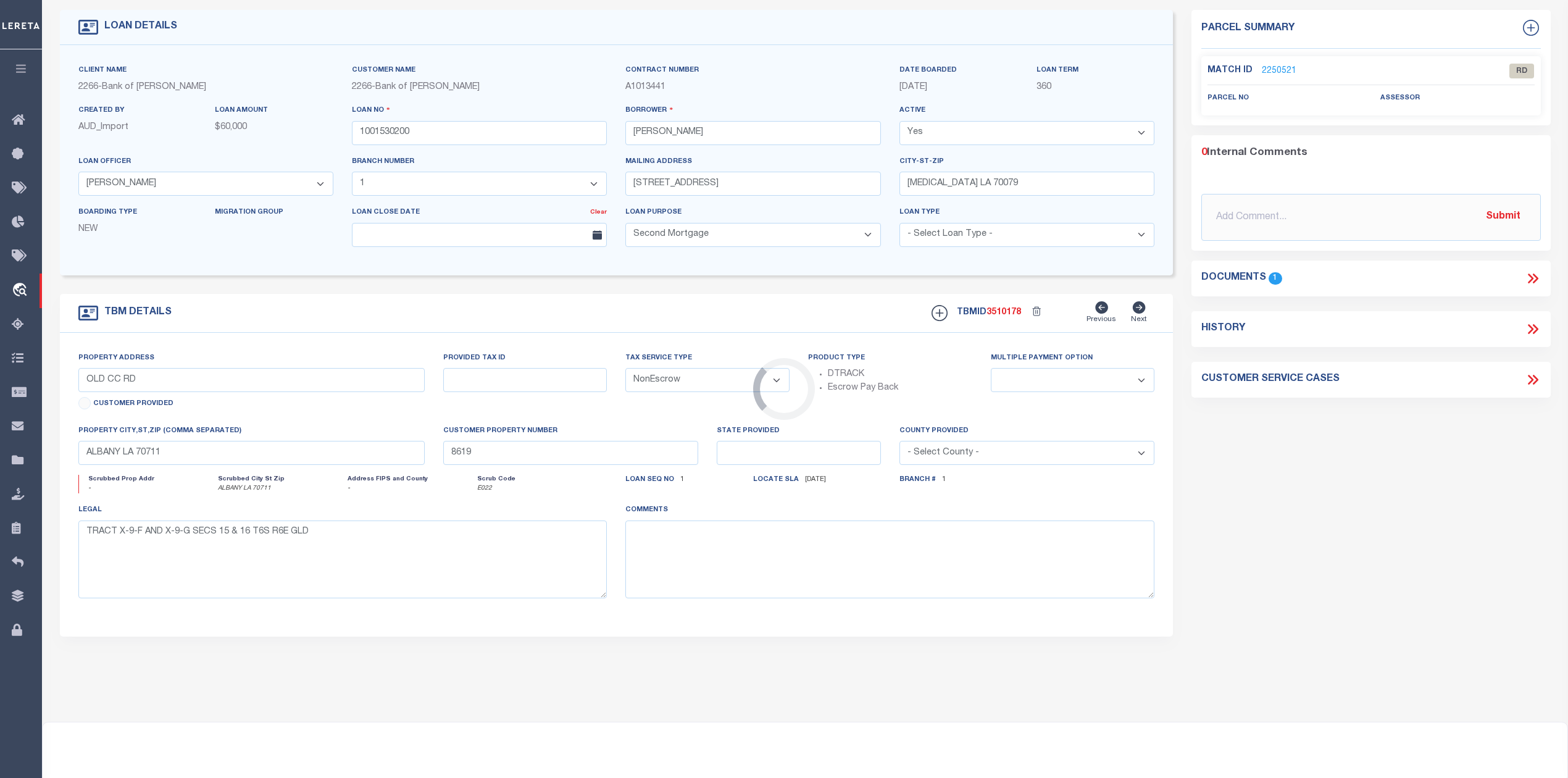
scroll to position [0, 0]
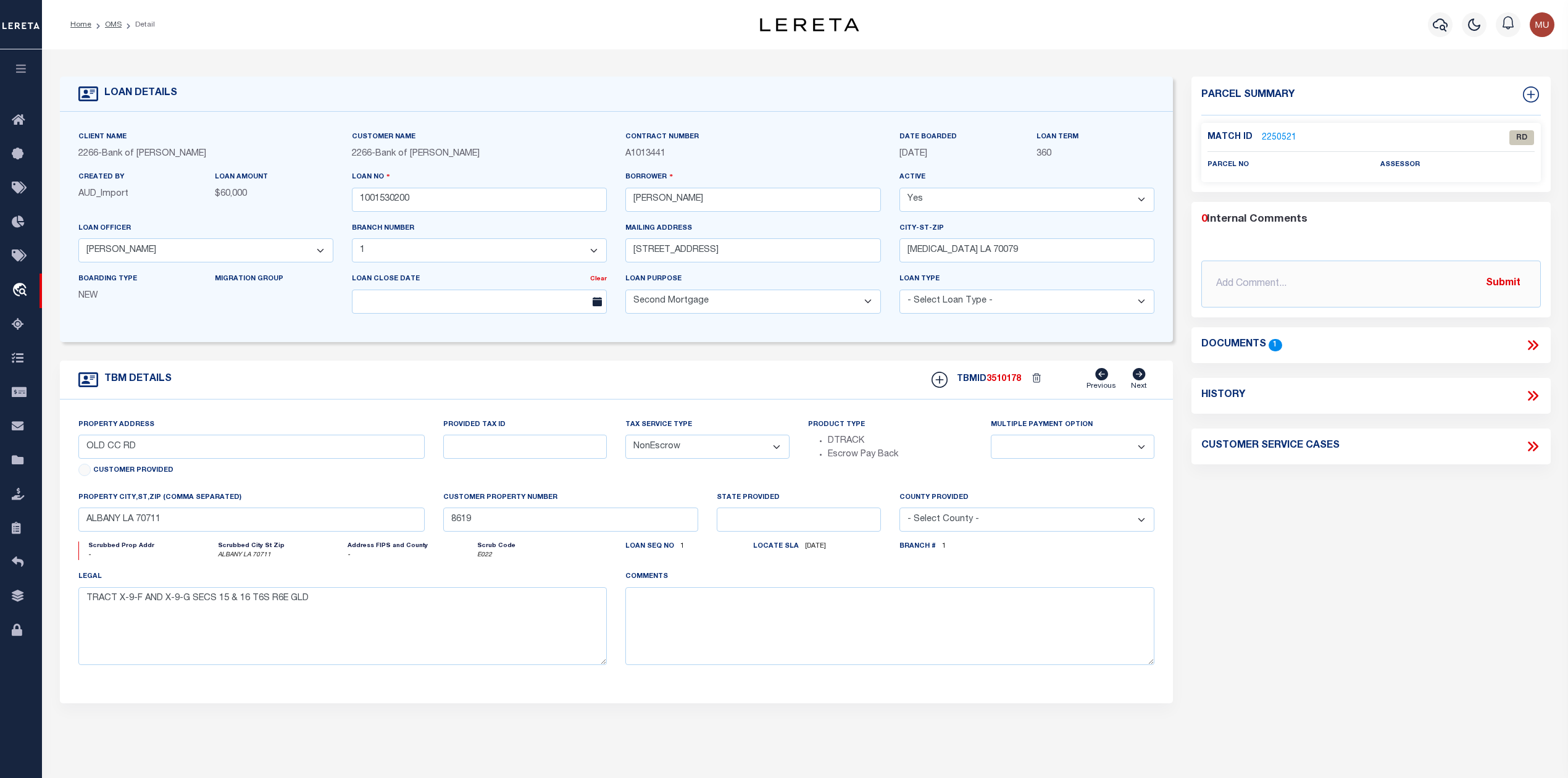
click at [1265, 132] on link "2250521" at bounding box center [1279, 138] width 34 height 13
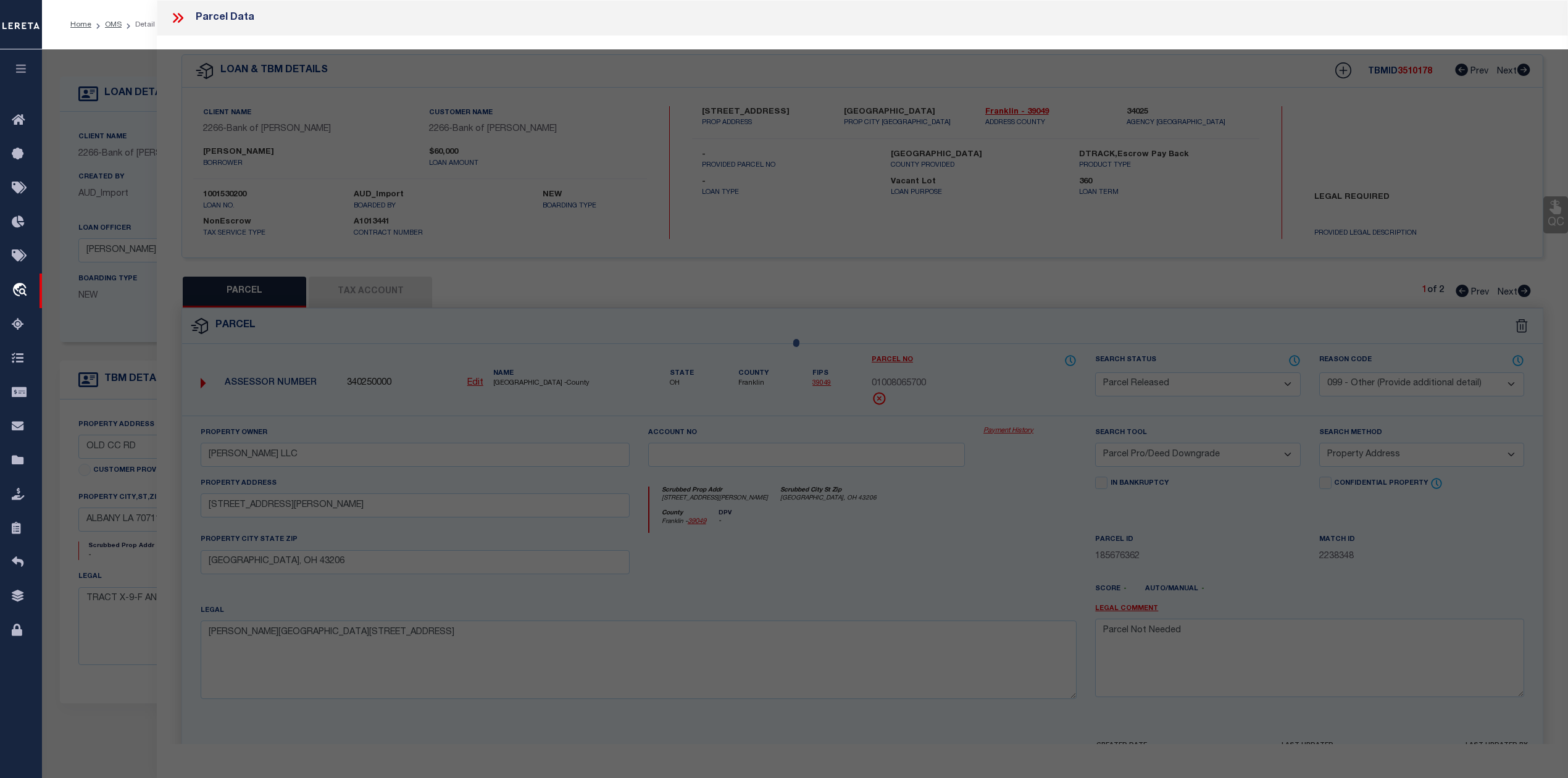
select select "AS"
select select
checkbox input "false"
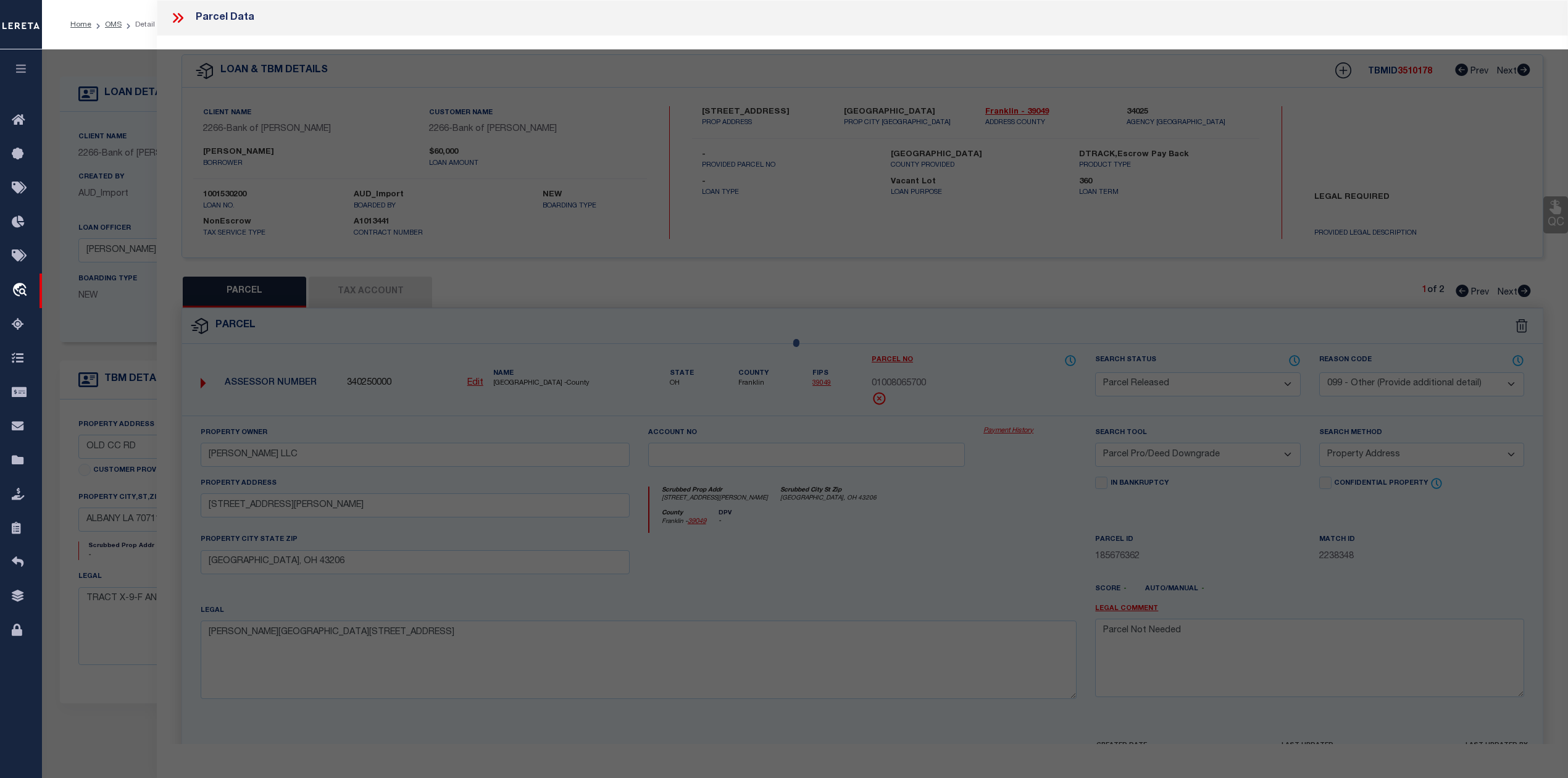
checkbox input "false"
select select "RD"
checkbox input "false"
type textarea "Document uploaded that satisfies a legal requirement, changing from [GEOGRAPHIC…"
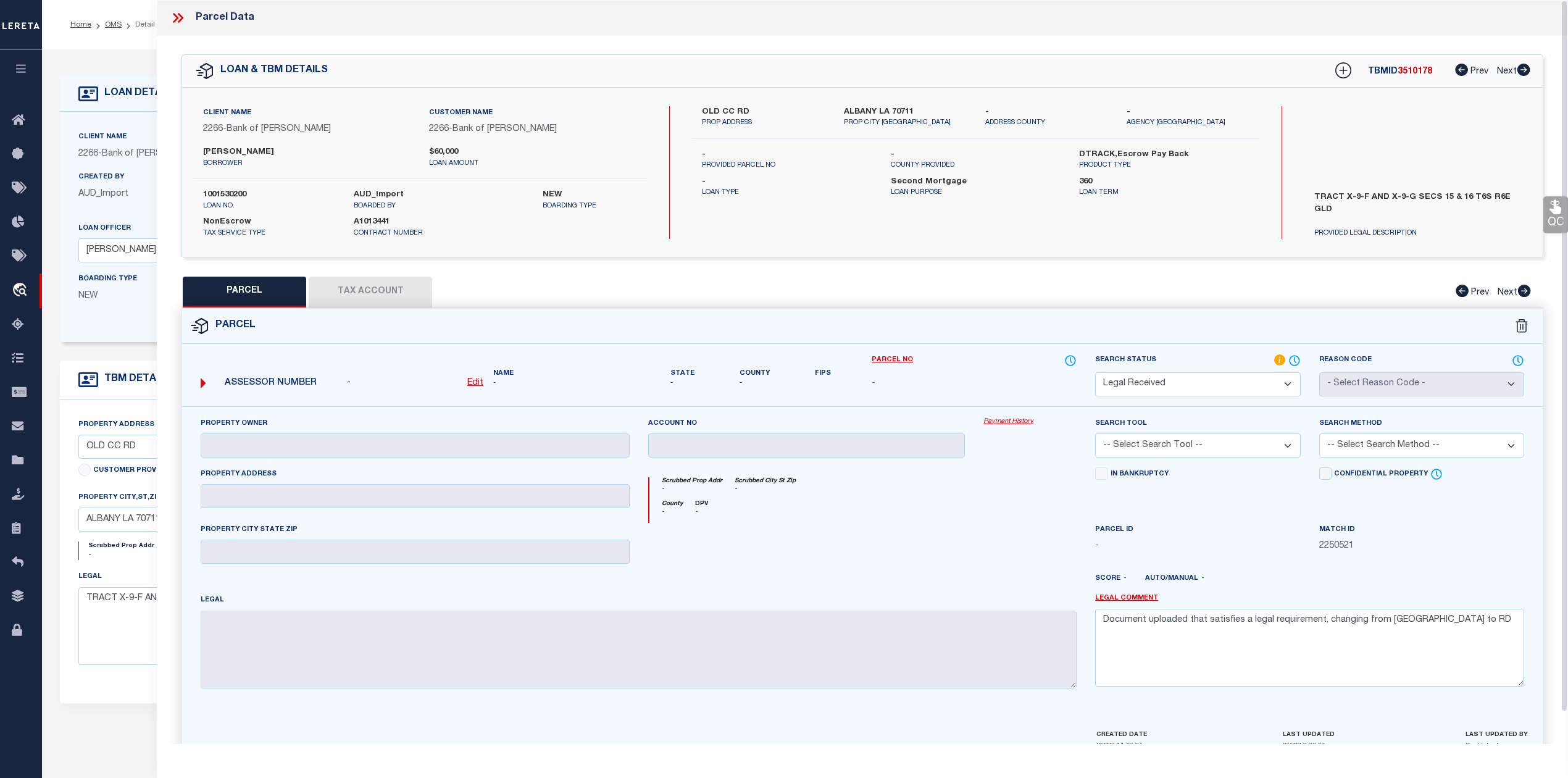
click at [181, 13] on icon at bounding box center [177, 18] width 16 height 16
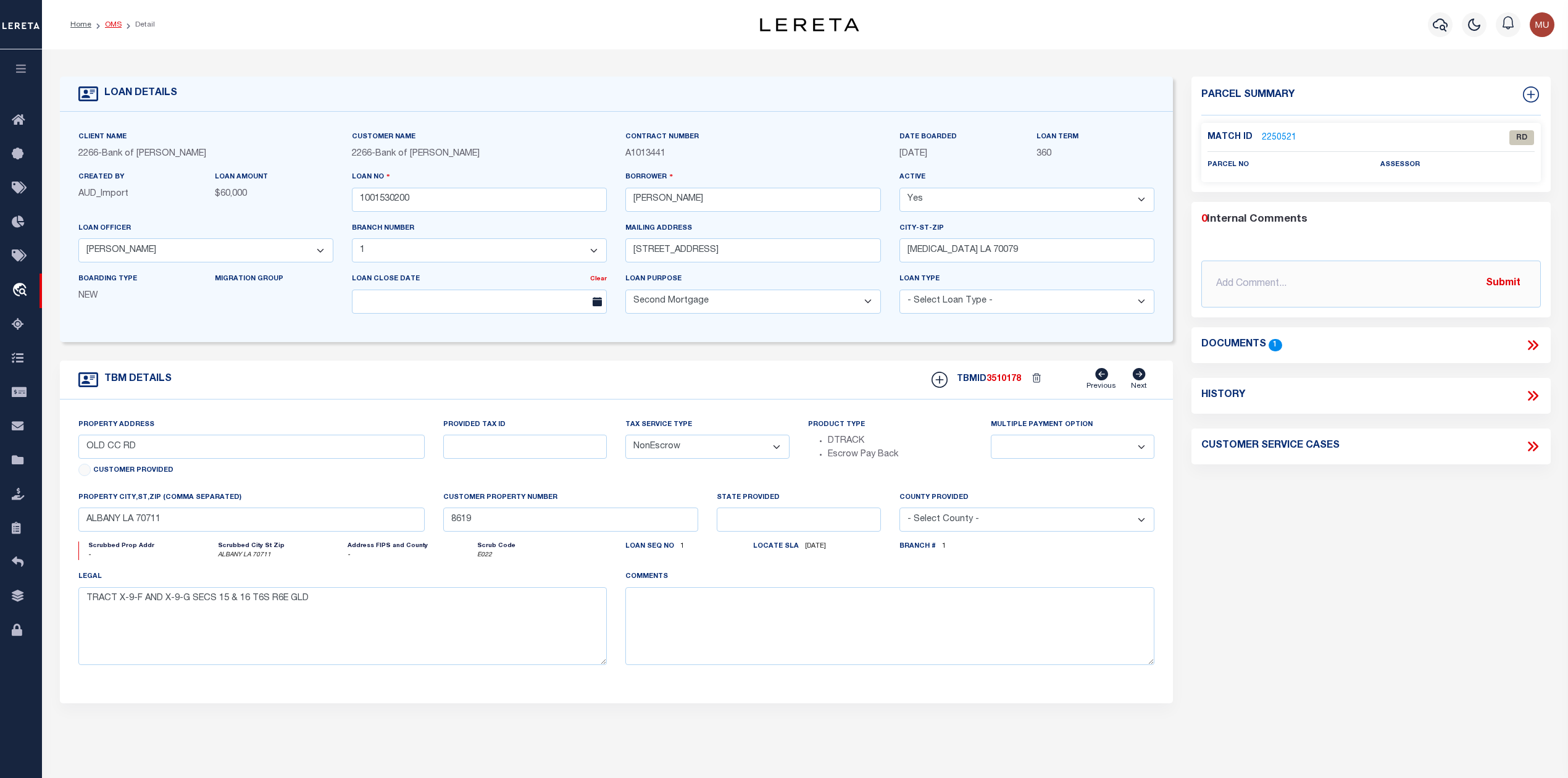
click at [109, 24] on link "OMS" at bounding box center [113, 24] width 17 height 8
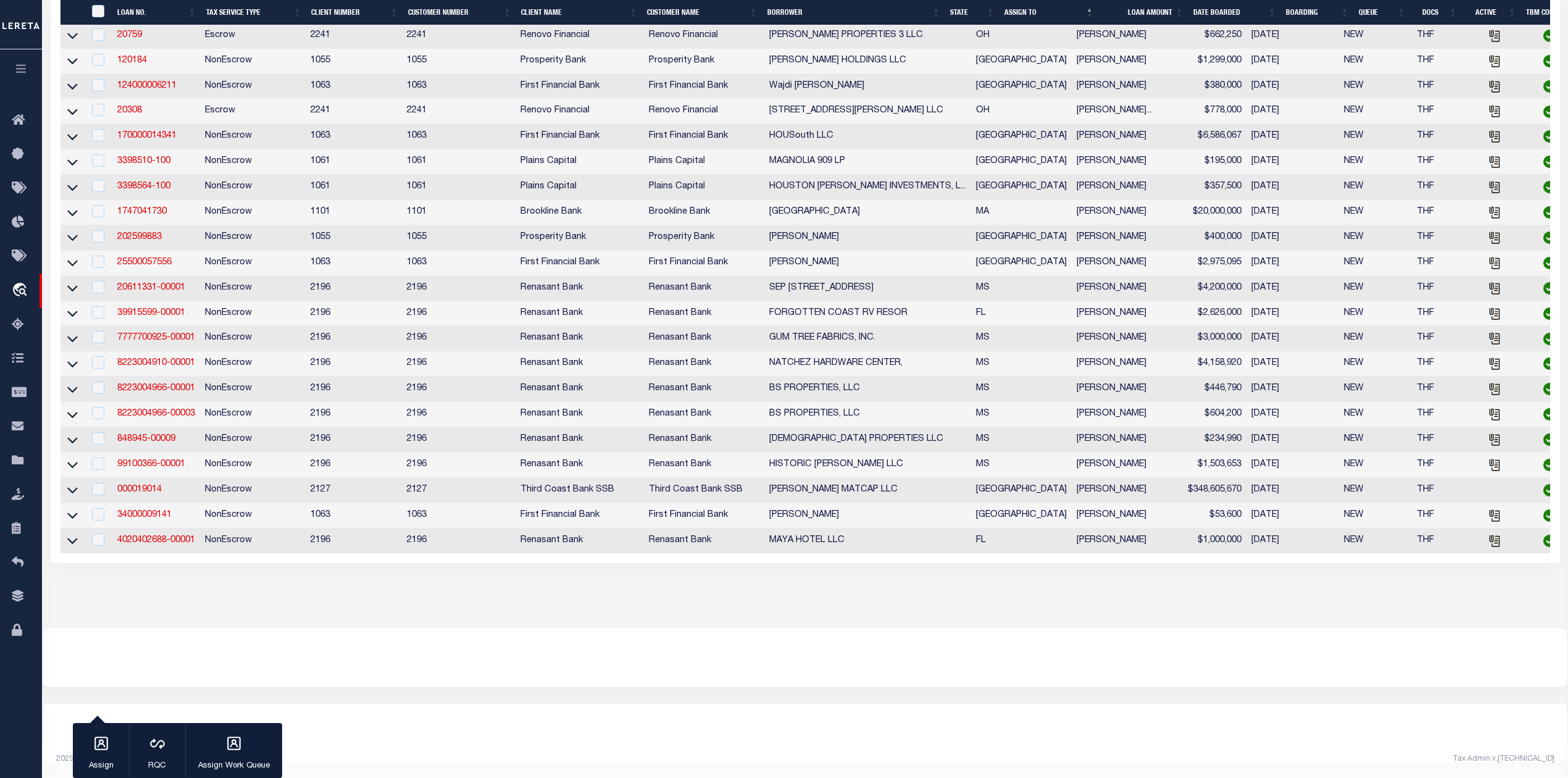
scroll to position [848, 0]
click at [155, 309] on link "39915599-00001" at bounding box center [151, 313] width 68 height 8
type input "39915599-00001"
type input "FORGOTTEN COAST RV RESOR"
select select
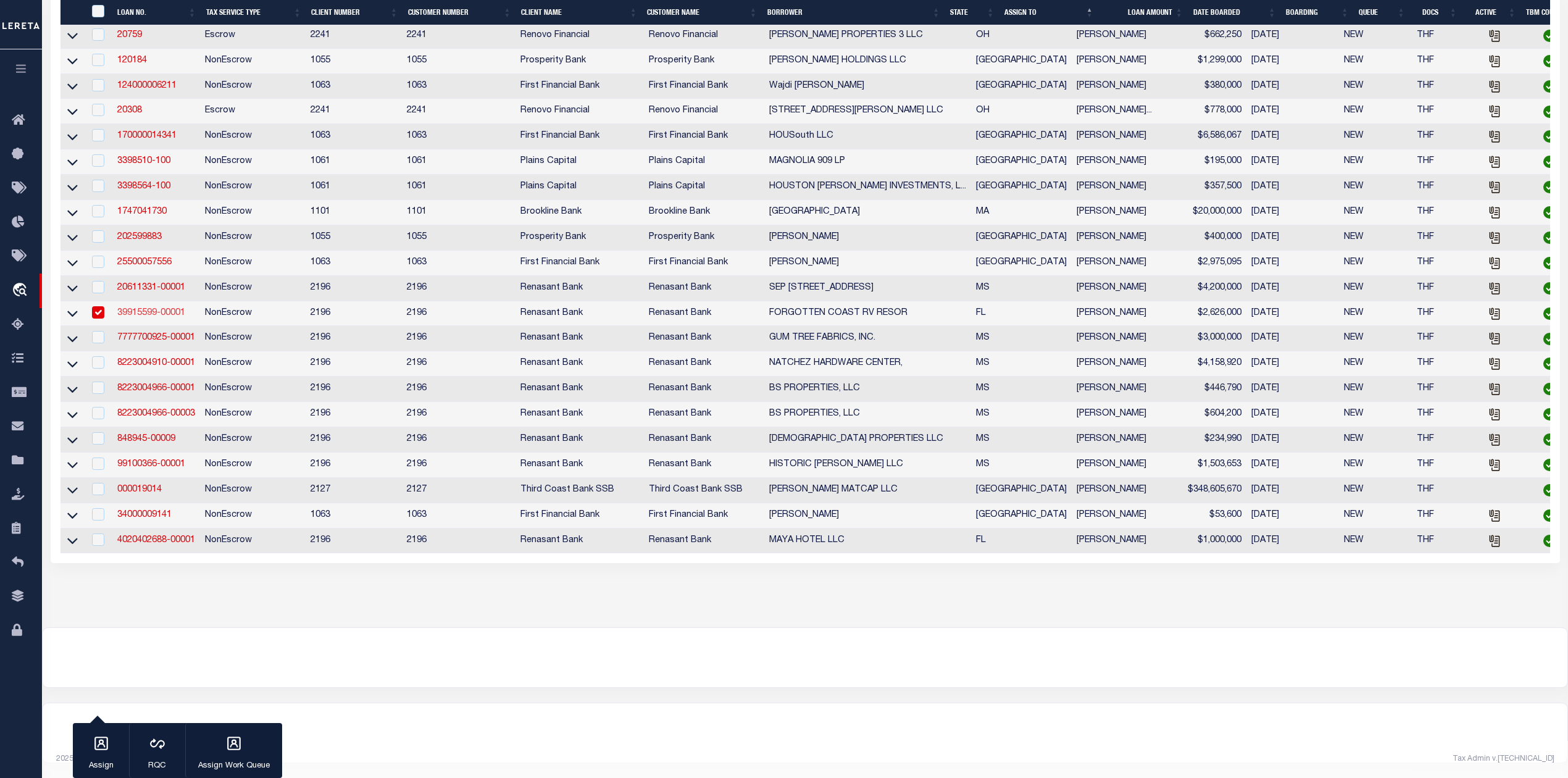
select select
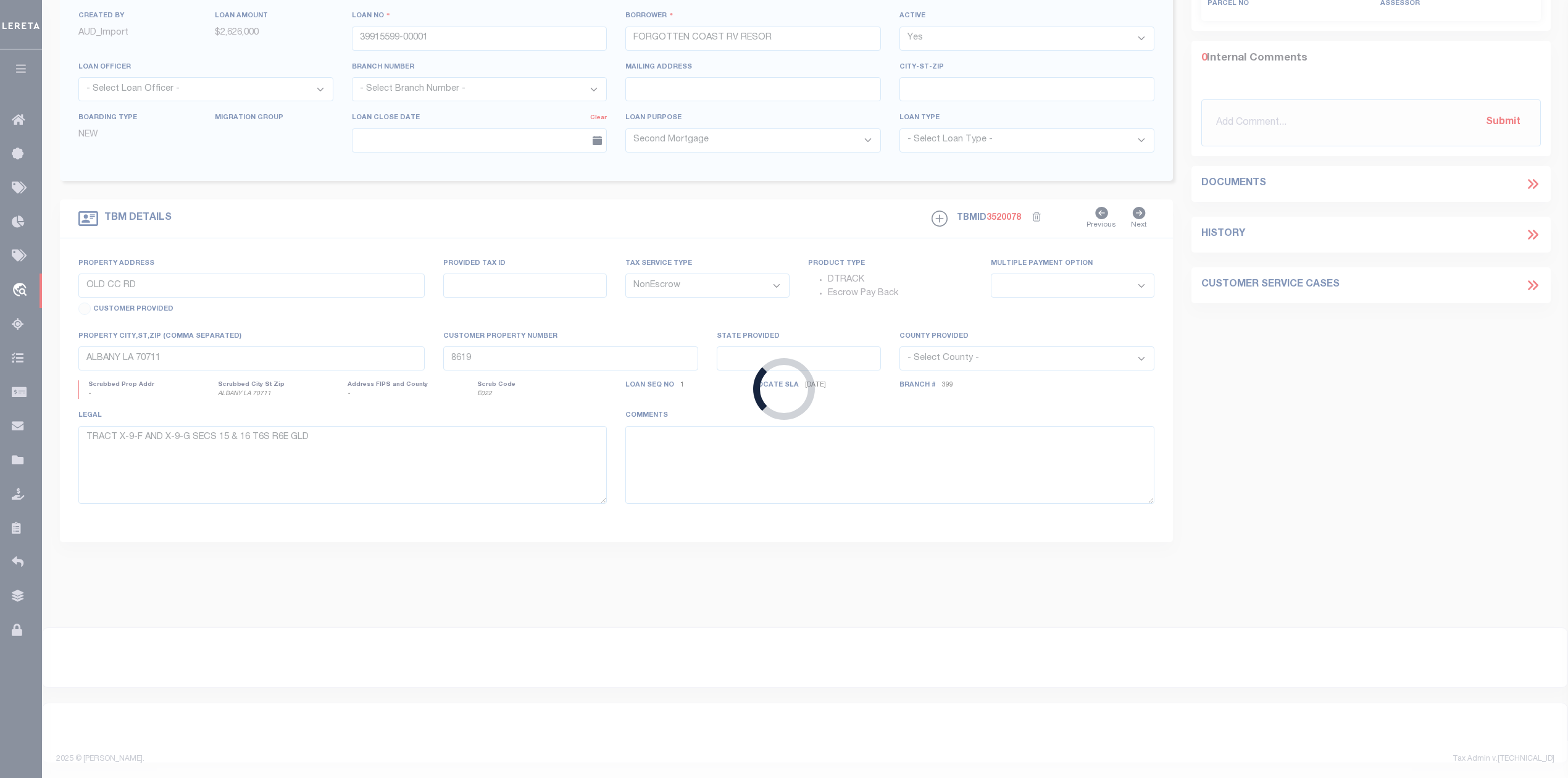
type input "0 COASTAL HWY BATH HOUSE"
select select
type input "PANACEA FL 32346"
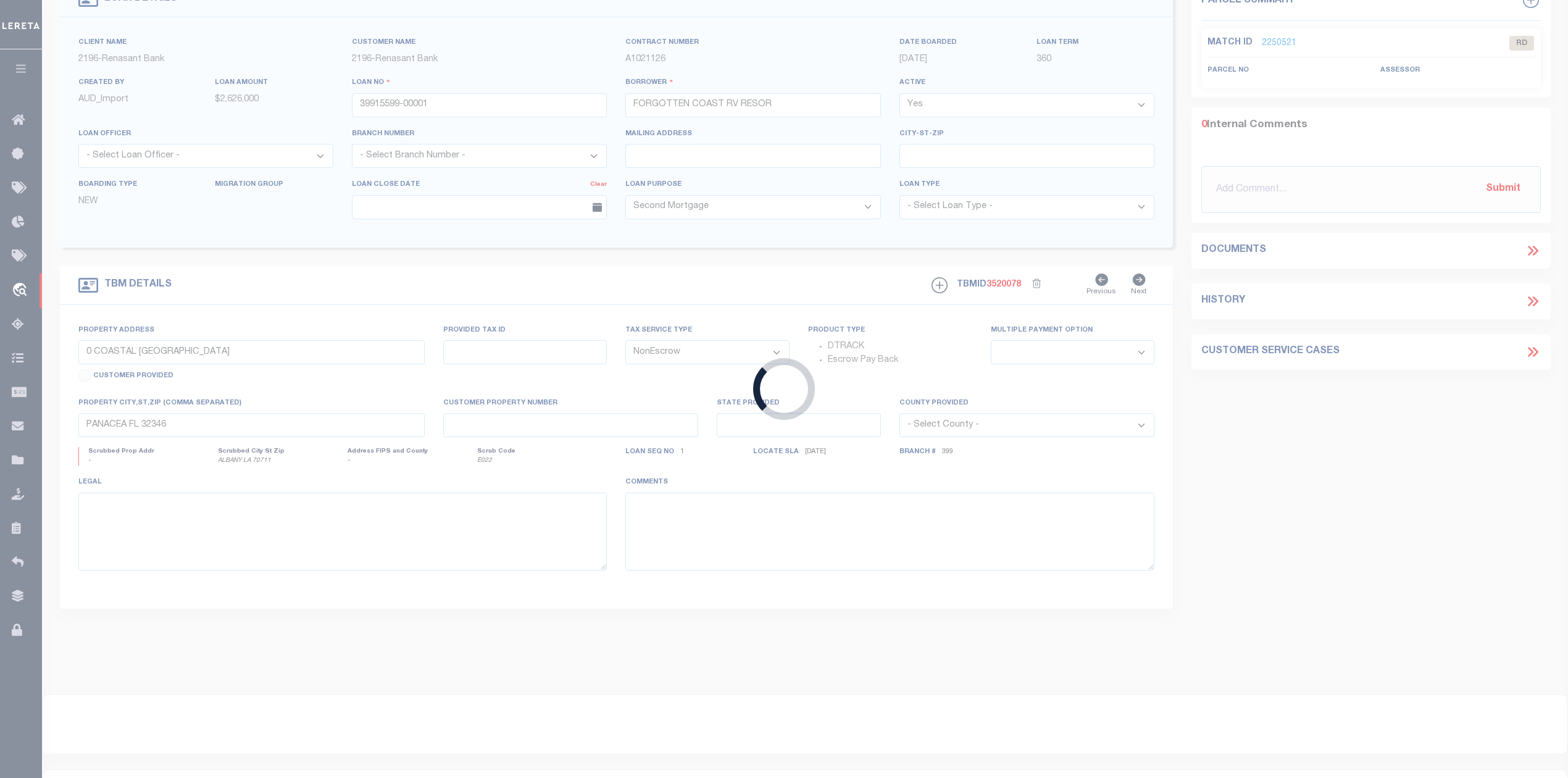
select select "164191"
select select "5150"
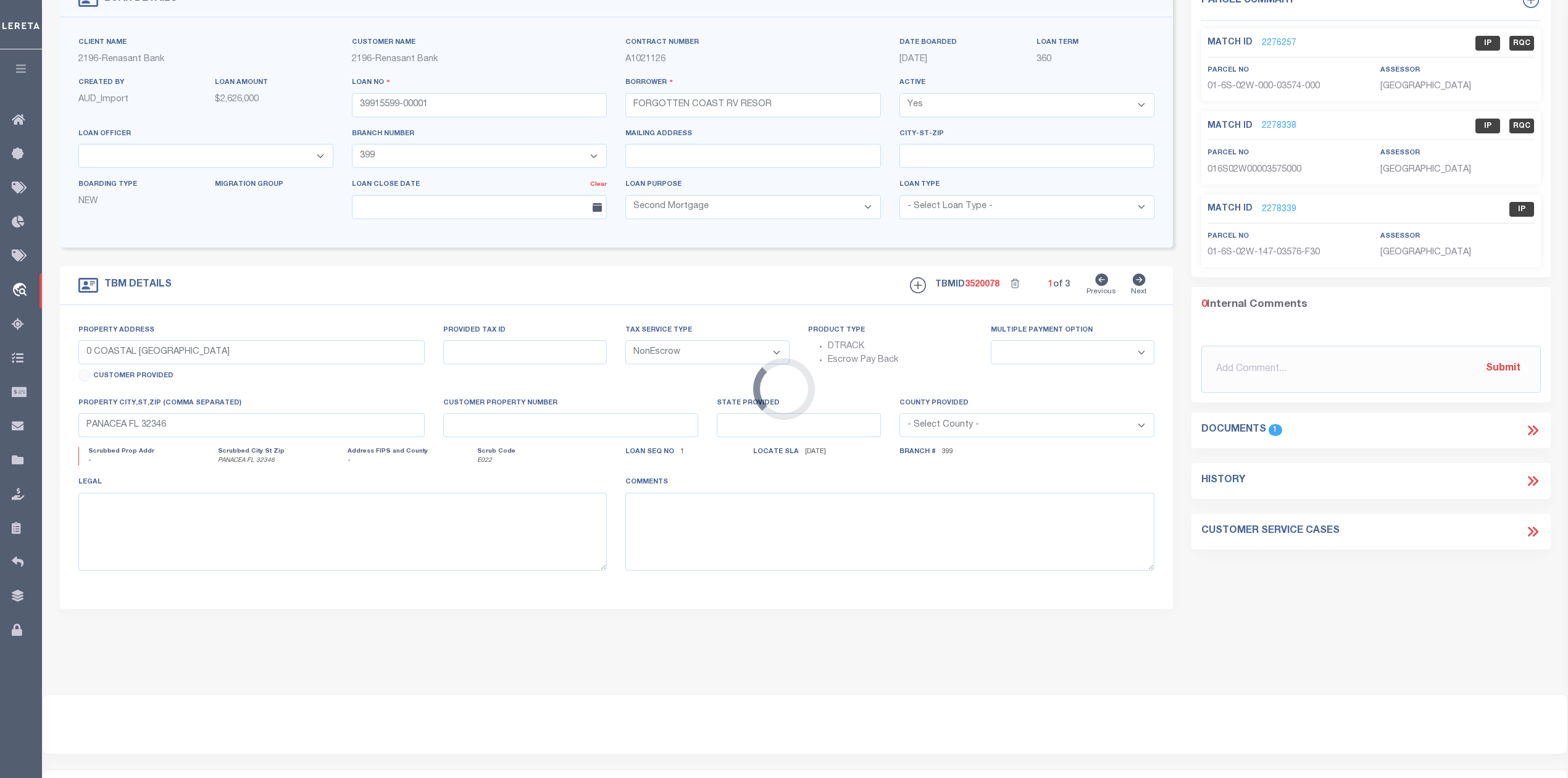
scroll to position [0, 0]
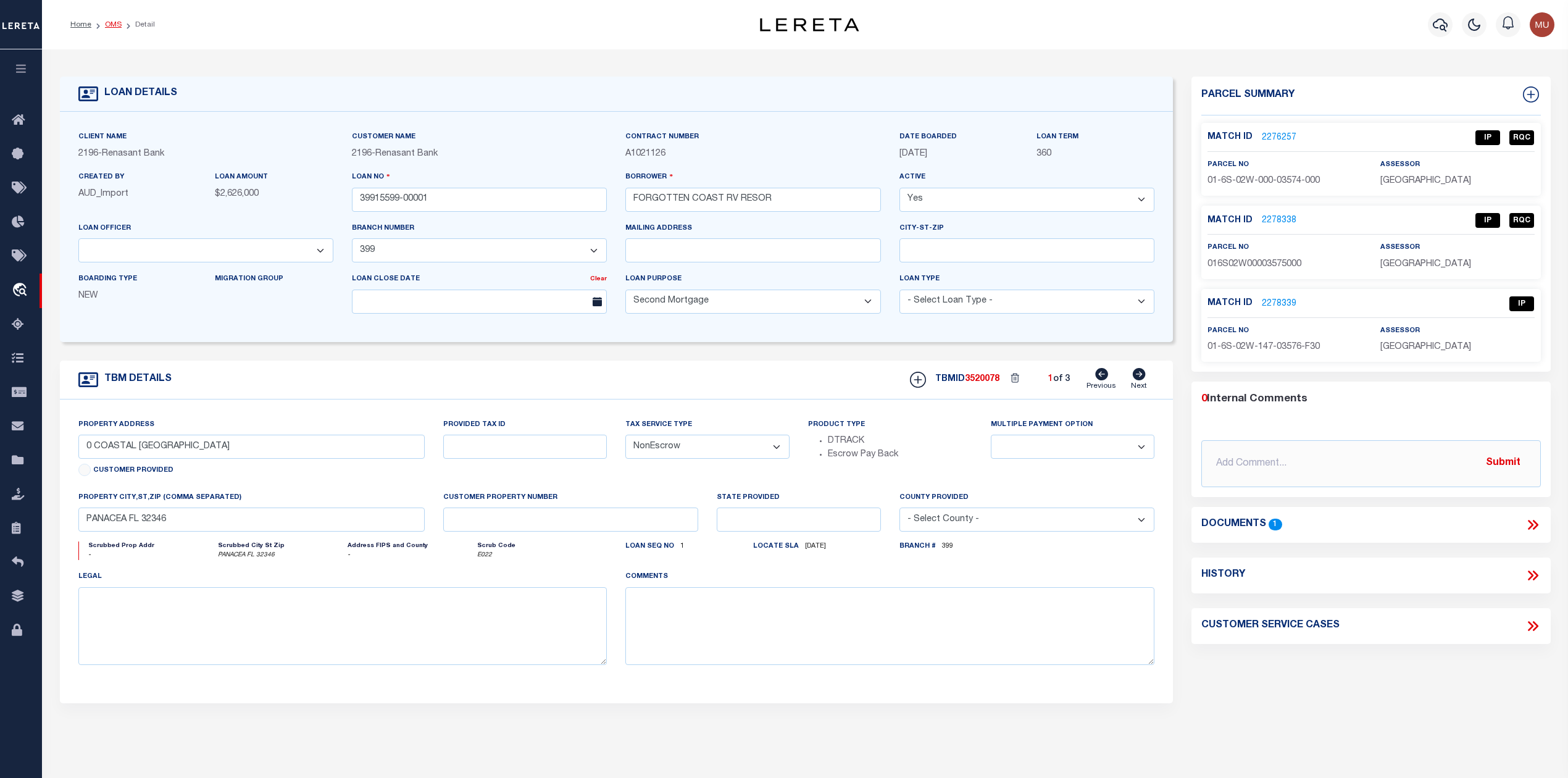
click at [113, 23] on link "OMS" at bounding box center [113, 24] width 17 height 8
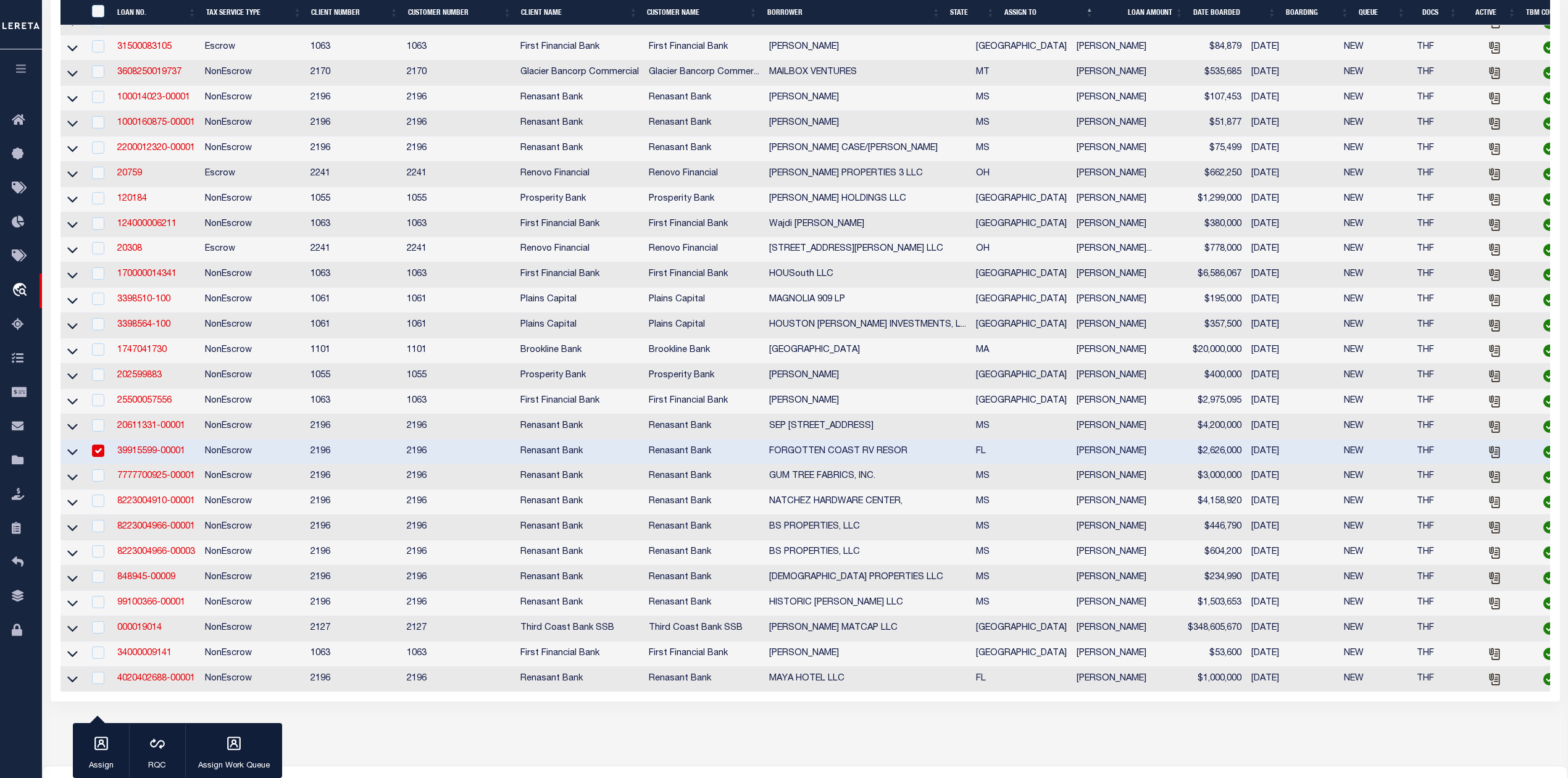
scroll to position [848, 0]
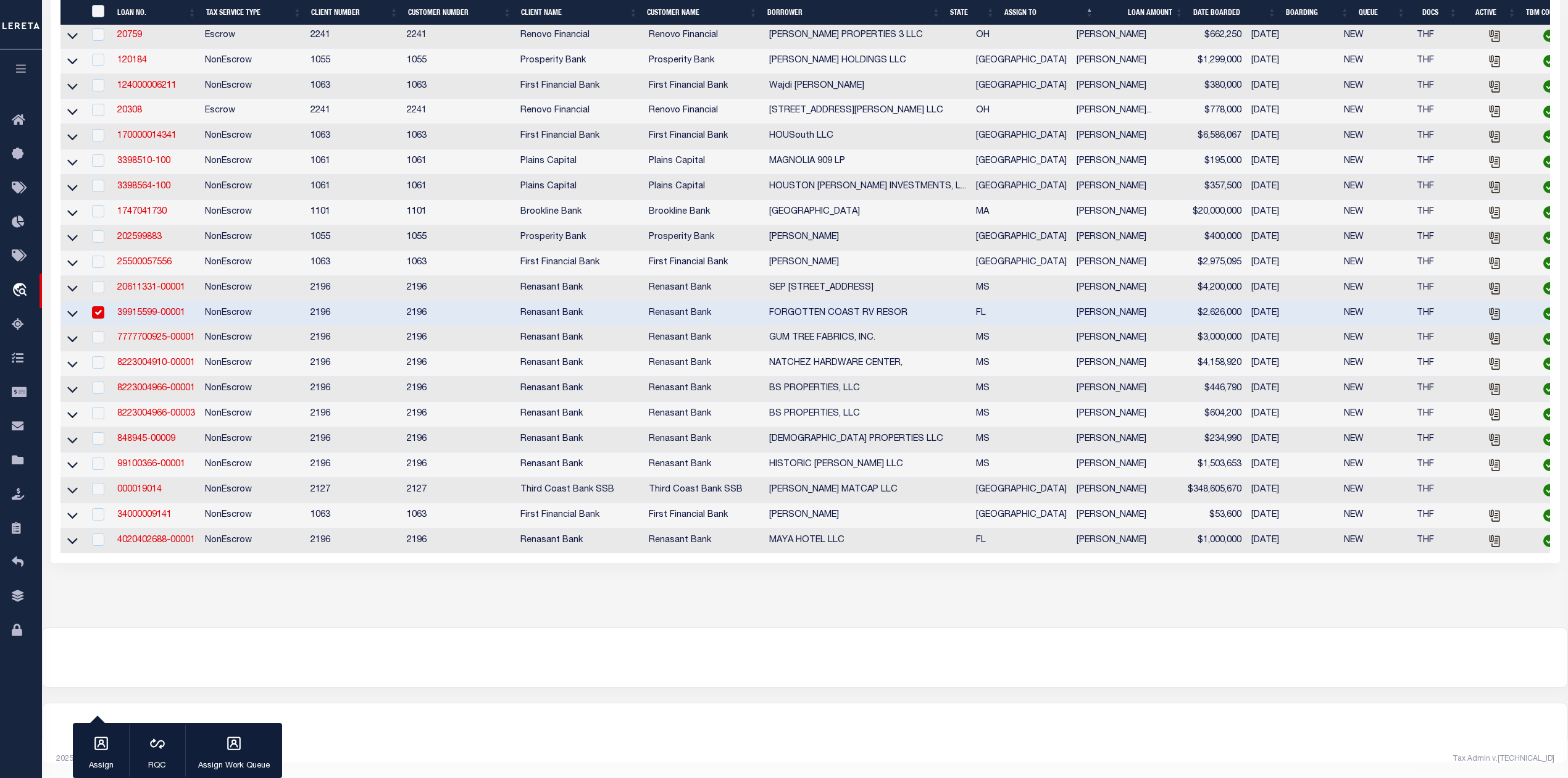
click at [102, 307] on input "checkbox" at bounding box center [98, 313] width 13 height 13
checkbox input "false"
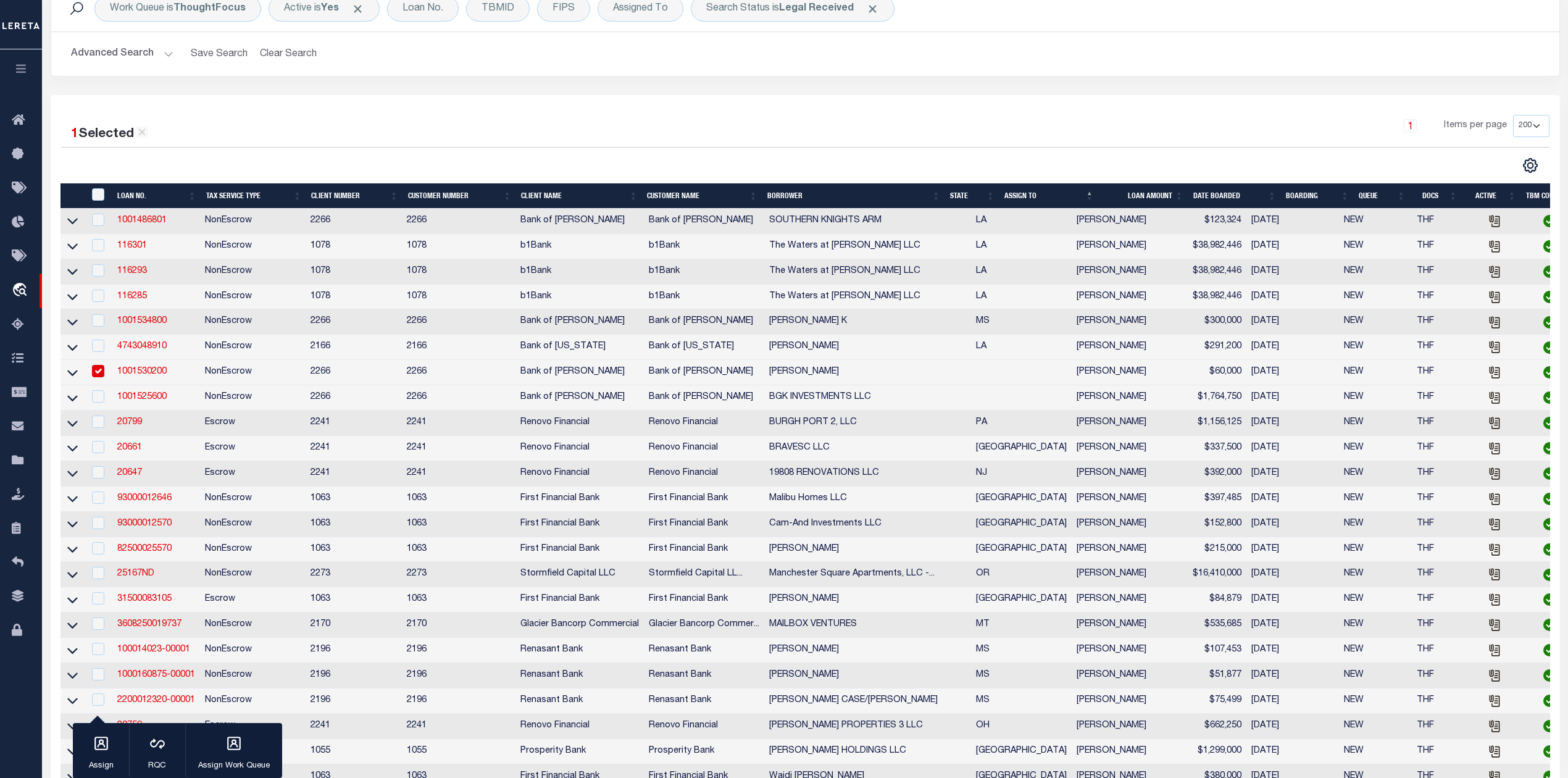
scroll to position [0, 0]
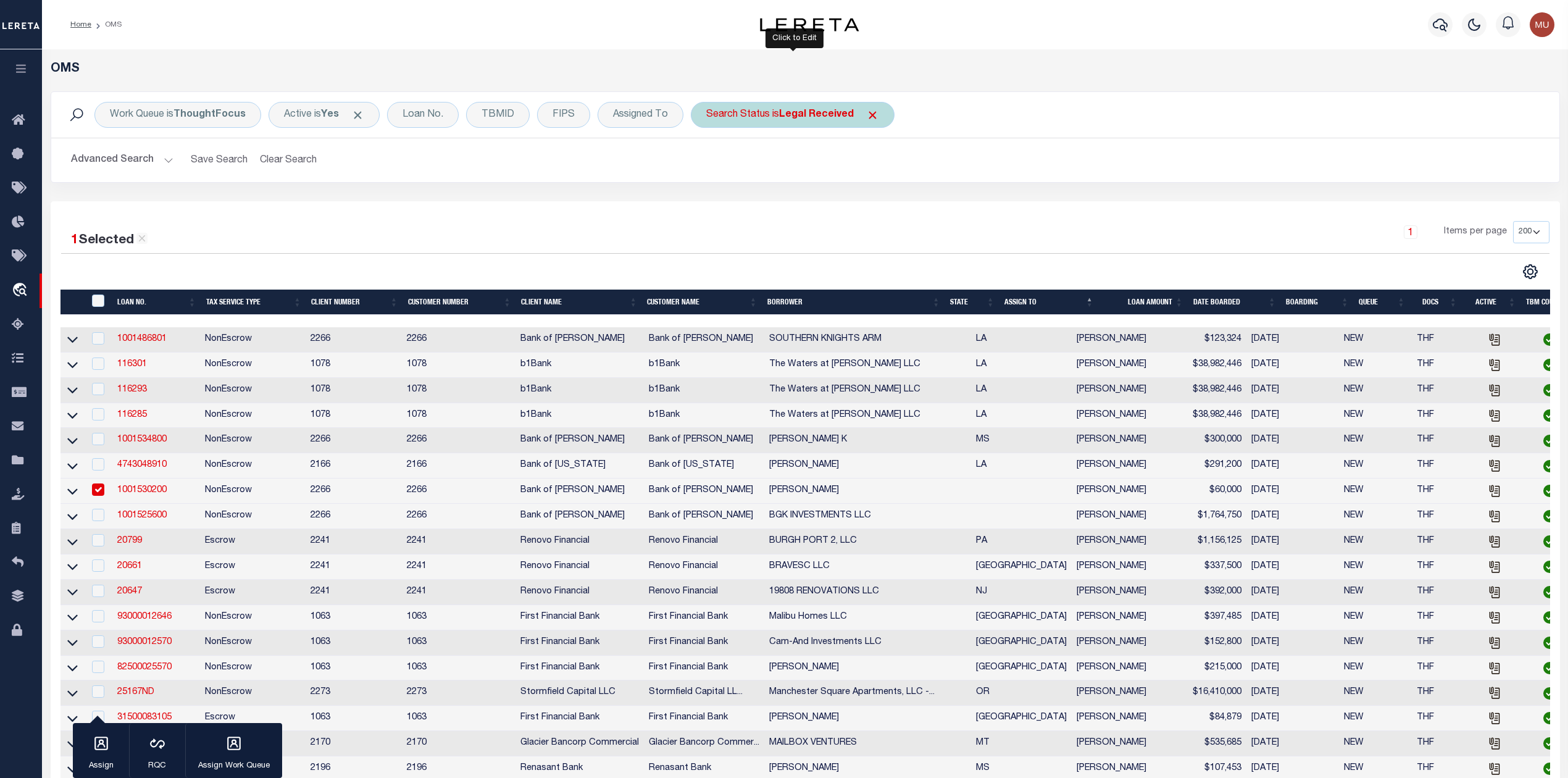
click at [788, 113] on b "Legal Received" at bounding box center [816, 115] width 75 height 10
click at [768, 176] on select "Automated Search Bad Parcel Complete Duplicate Parcel High Dollar Reporting In …" at bounding box center [798, 176] width 181 height 24
select select "IP"
click at [708, 165] on select "Automated Search Bad Parcel Complete Duplicate Parcel High Dollar Reporting In …" at bounding box center [798, 176] width 181 height 24
click at [883, 203] on input "Apply" at bounding box center [870, 202] width 36 height 20
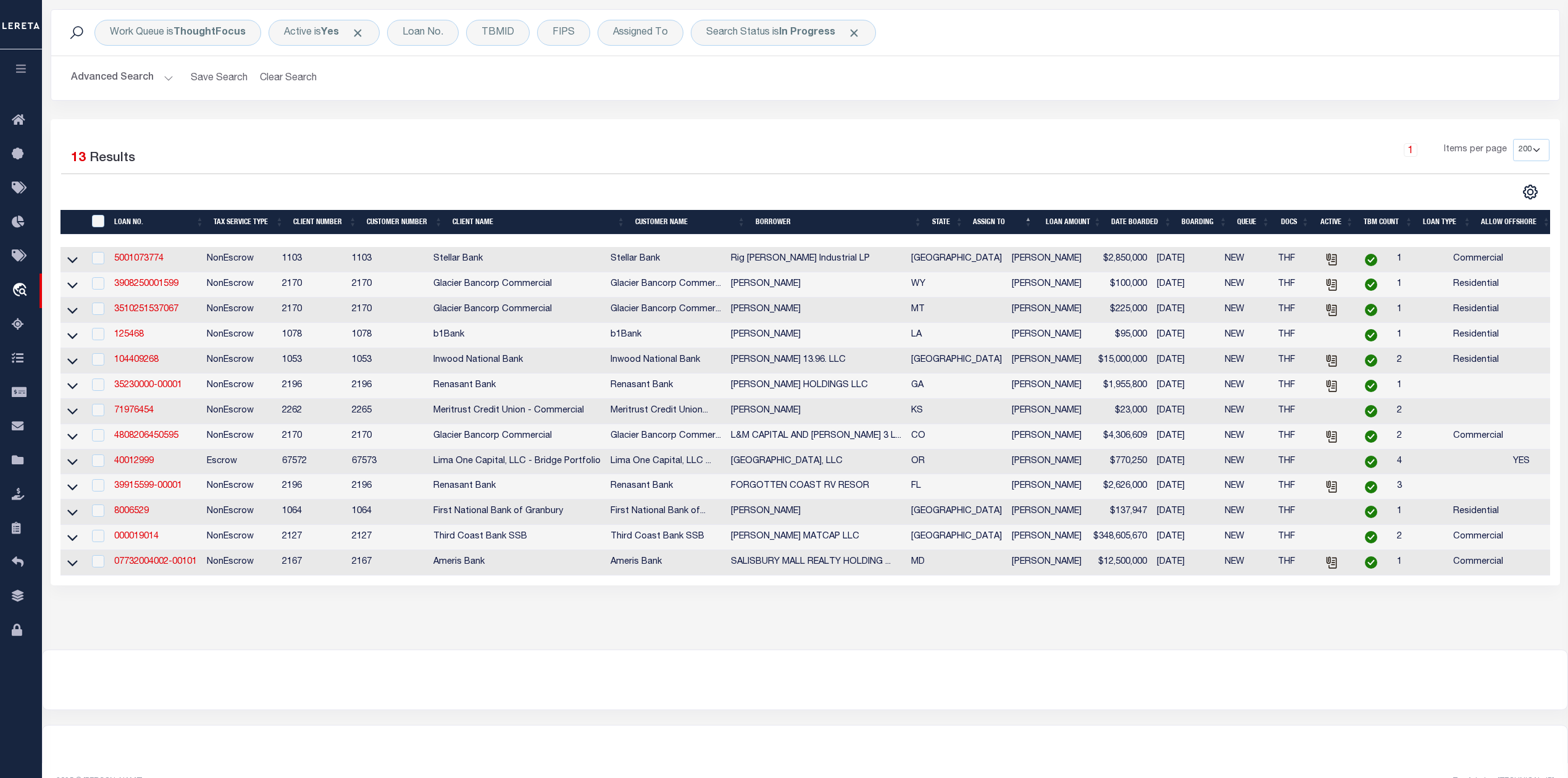
scroll to position [126, 0]
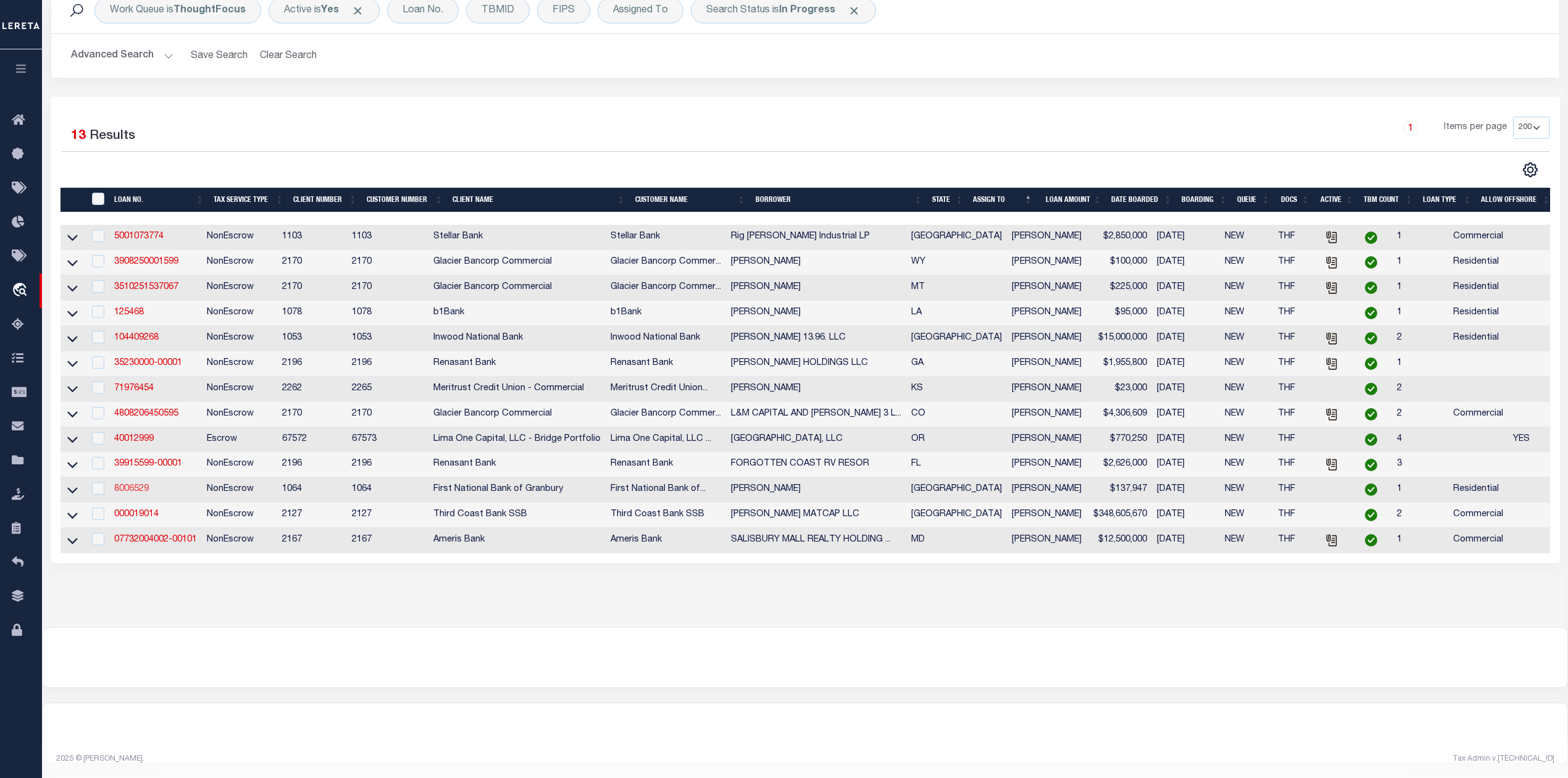
click at [141, 485] on link "8006529" at bounding box center [131, 489] width 34 height 8
type input "8006529"
type input "[PERSON_NAME]"
select select
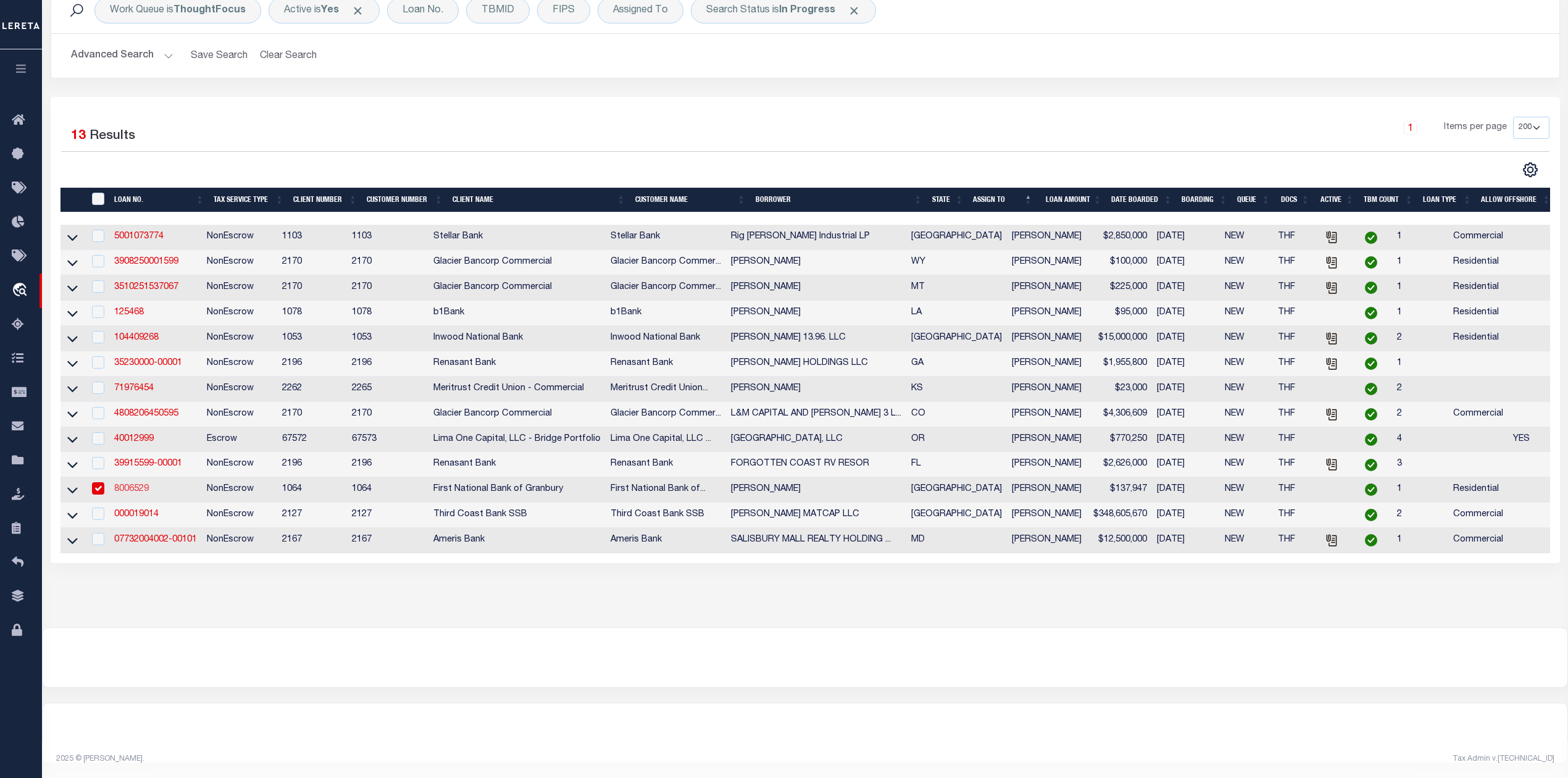
type input "09/29/2025"
select select
select select "10"
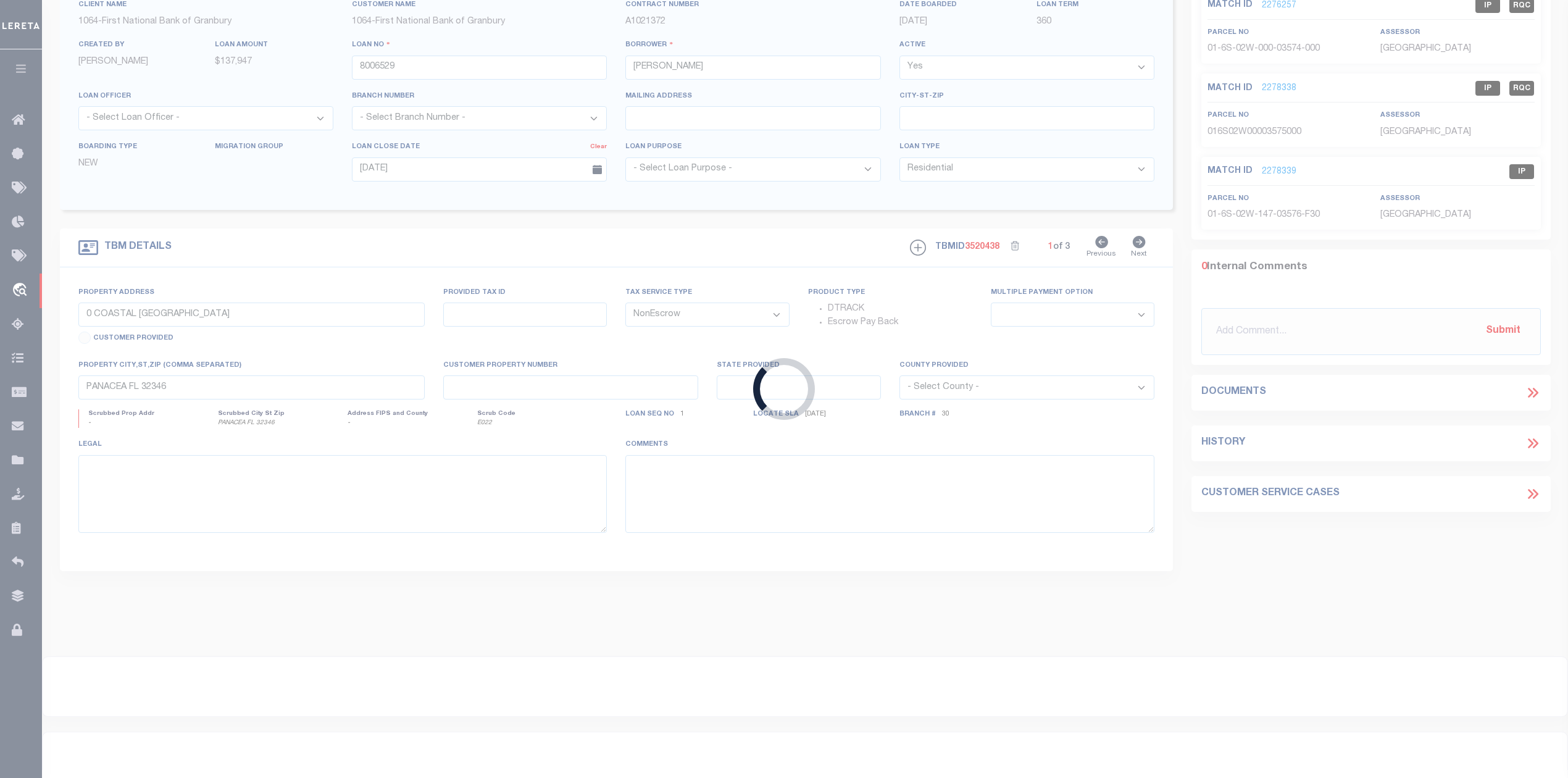
type input "TBD FM HIGHWAY NO. 4"
select select
type input "LIPAN TX 76462"
type input "[GEOGRAPHIC_DATA]"
type textarea "10.294 AC, BLK 20, GW TREIGHEN SRVY, A-431, PALO PINTO CO, TX"
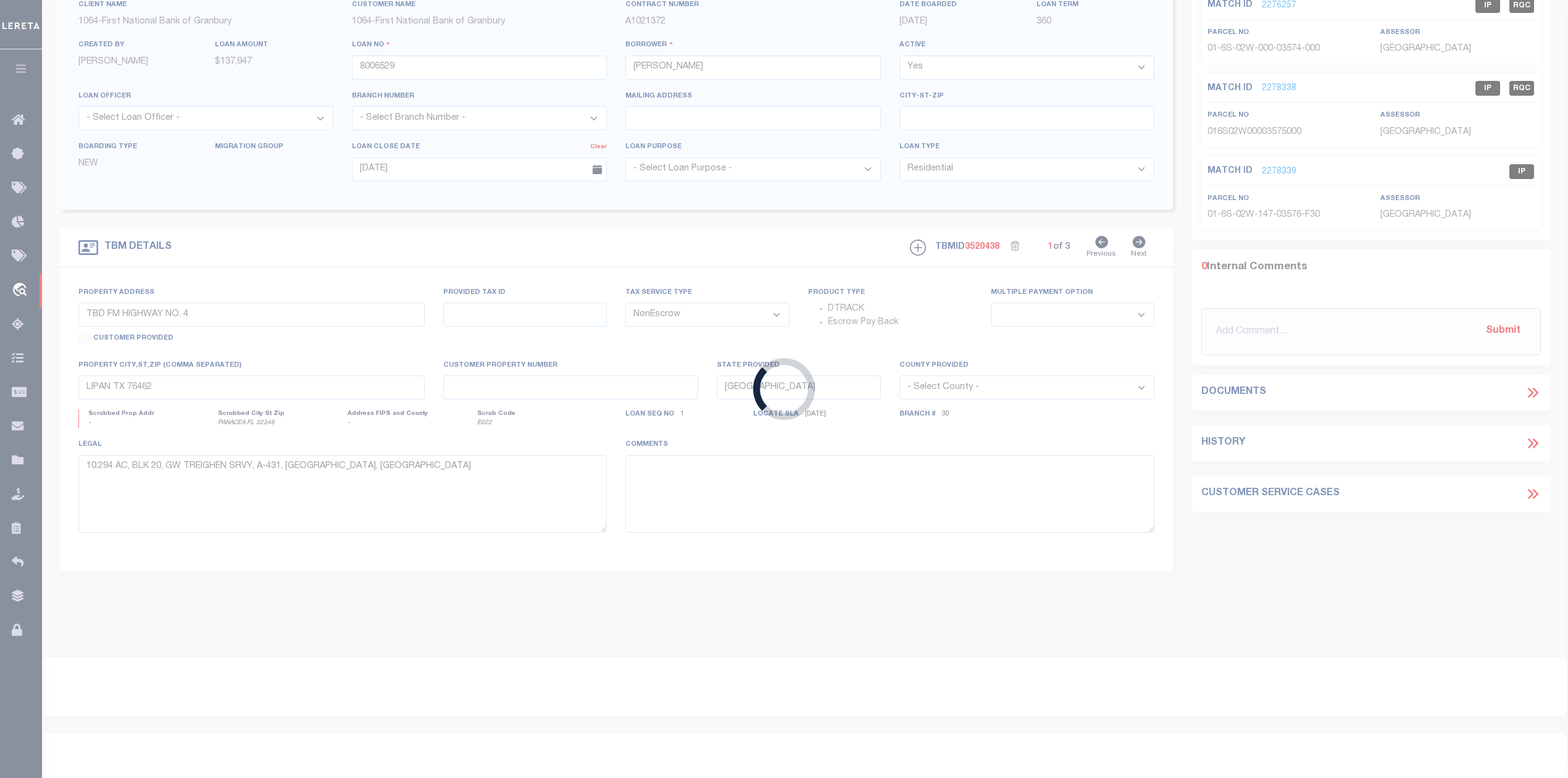
scroll to position [70, 0]
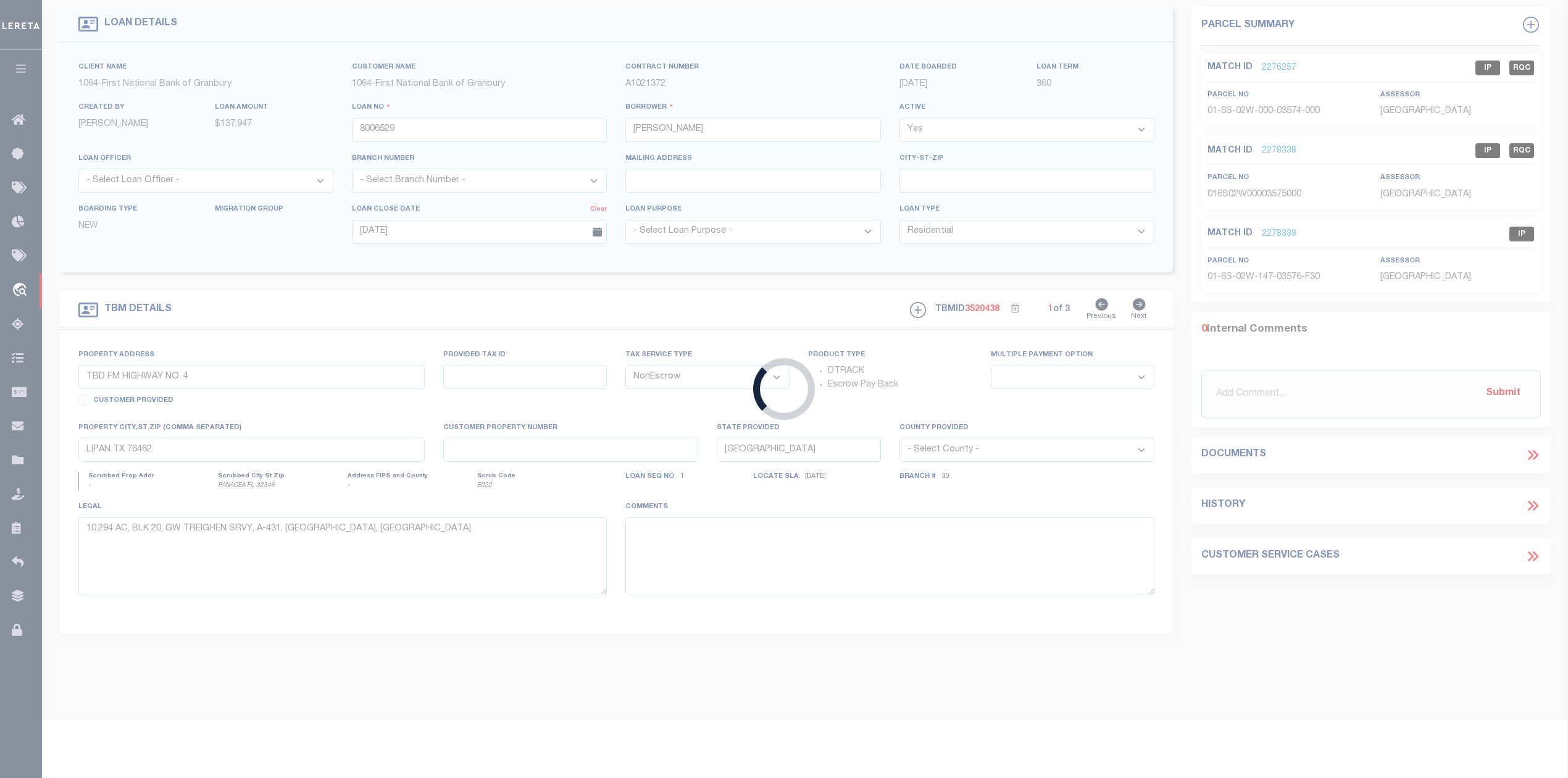
select select "550"
select select "207"
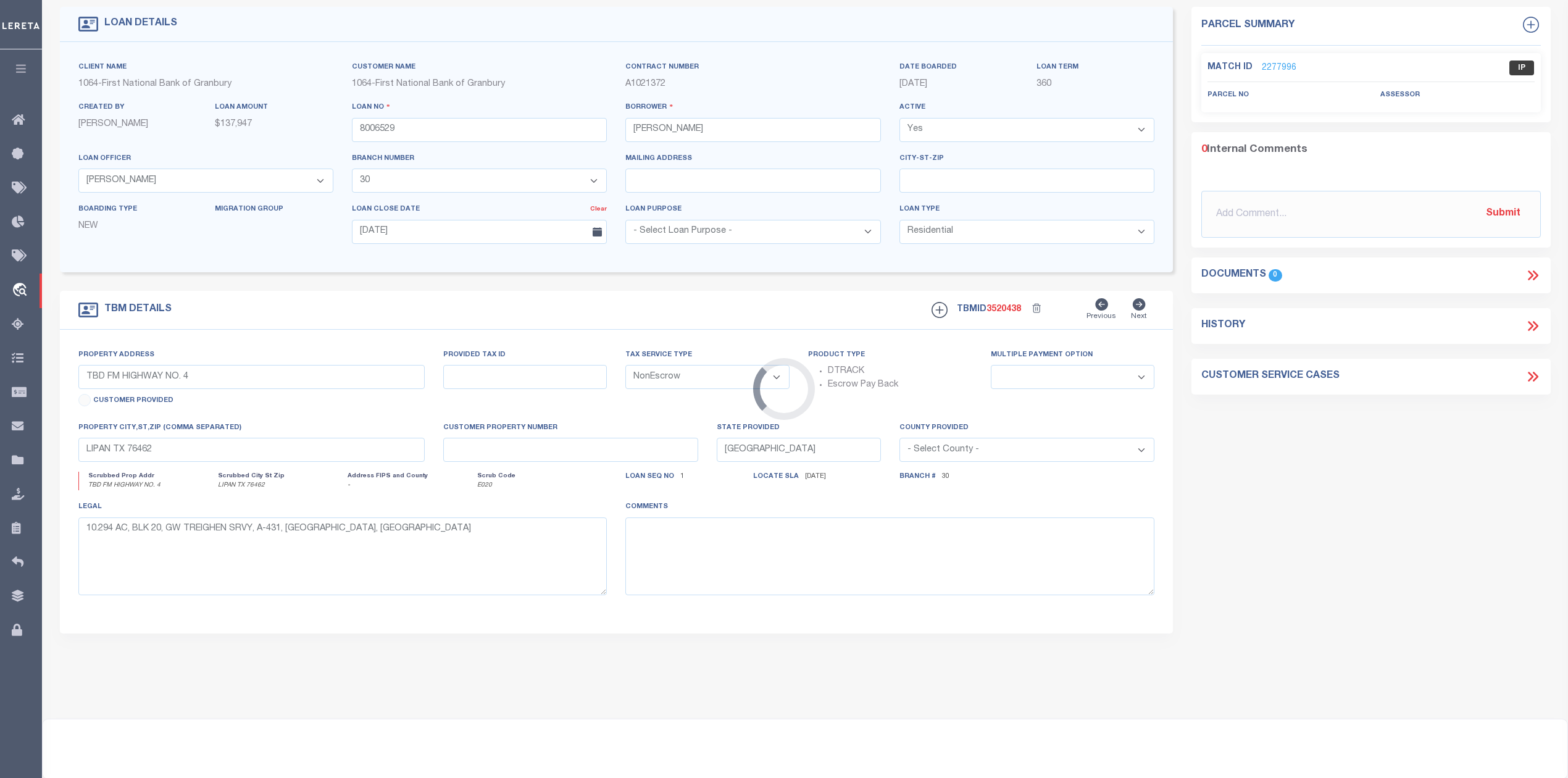
scroll to position [0, 0]
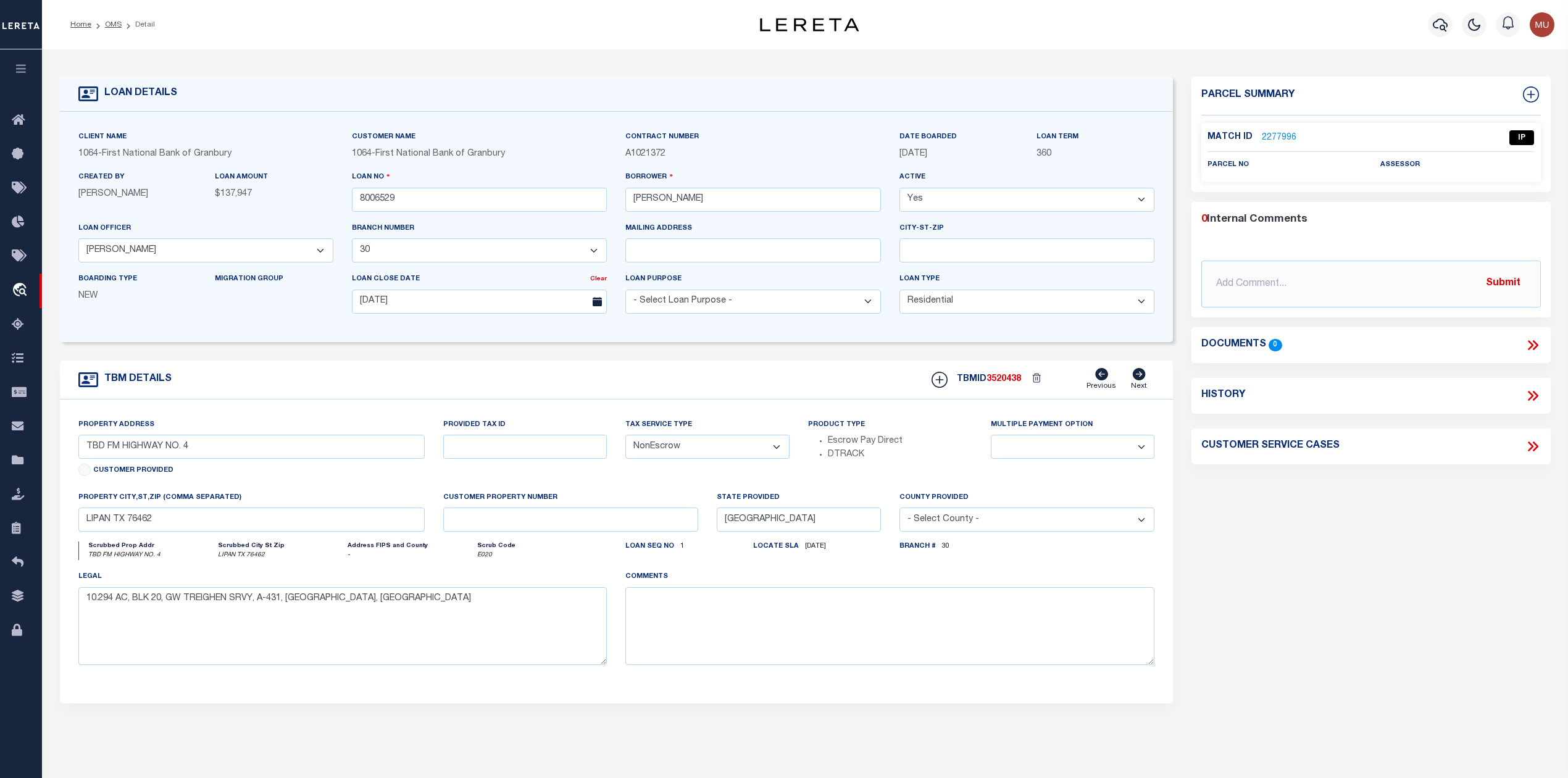
click at [1272, 139] on link "2277996" at bounding box center [1279, 138] width 34 height 13
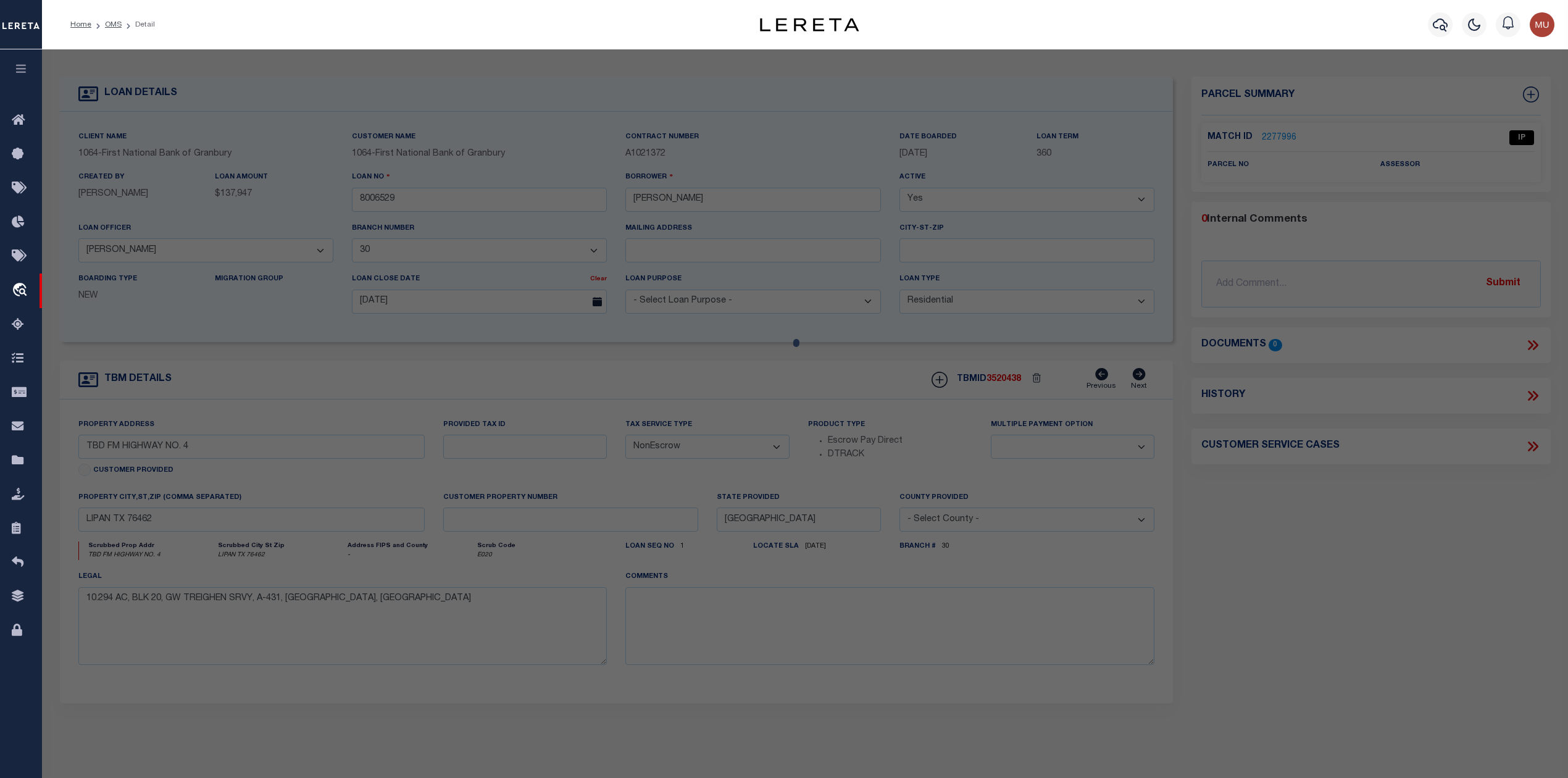
select select "AS"
checkbox input "false"
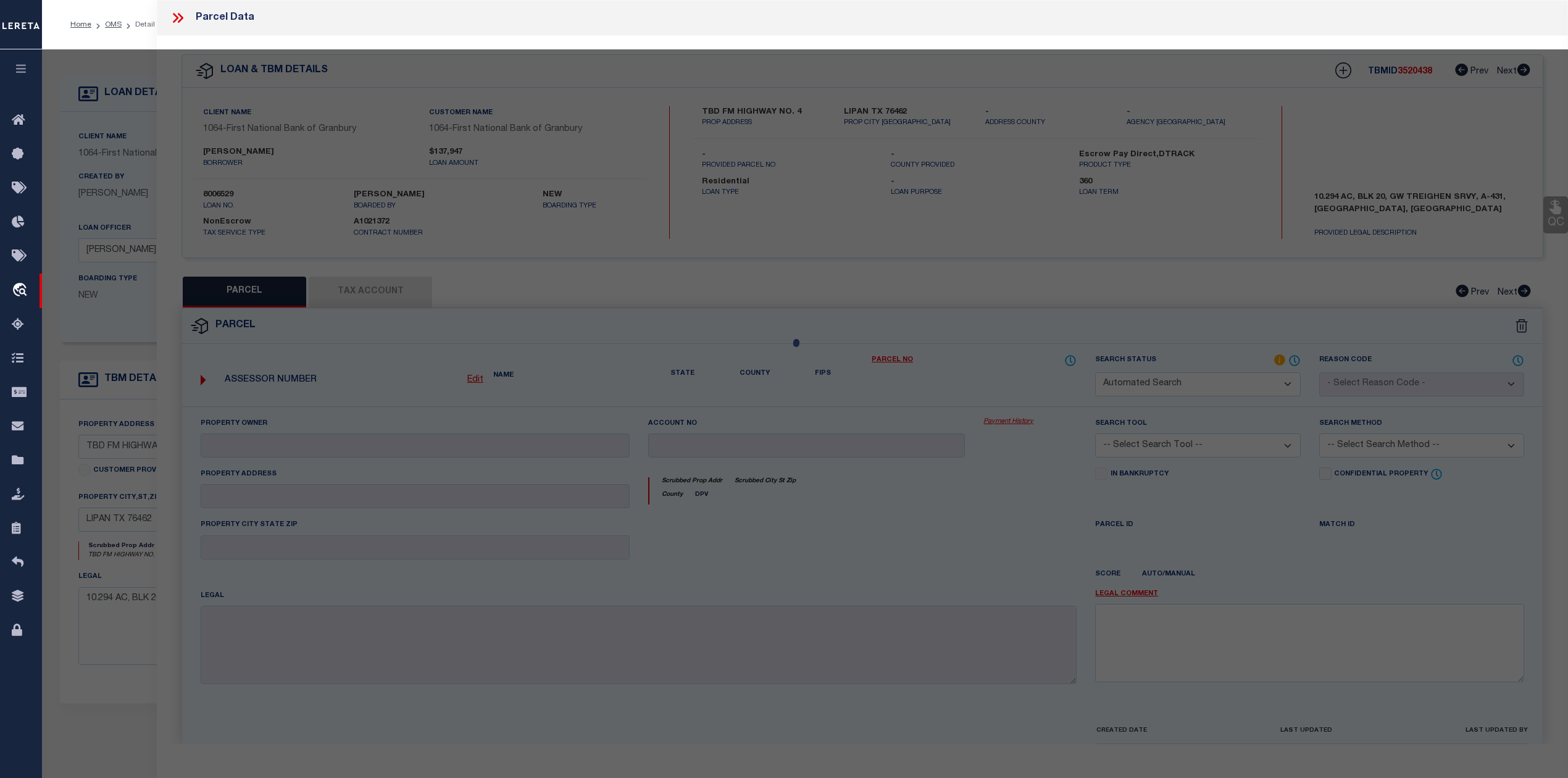
select select "IP"
checkbox input "false"
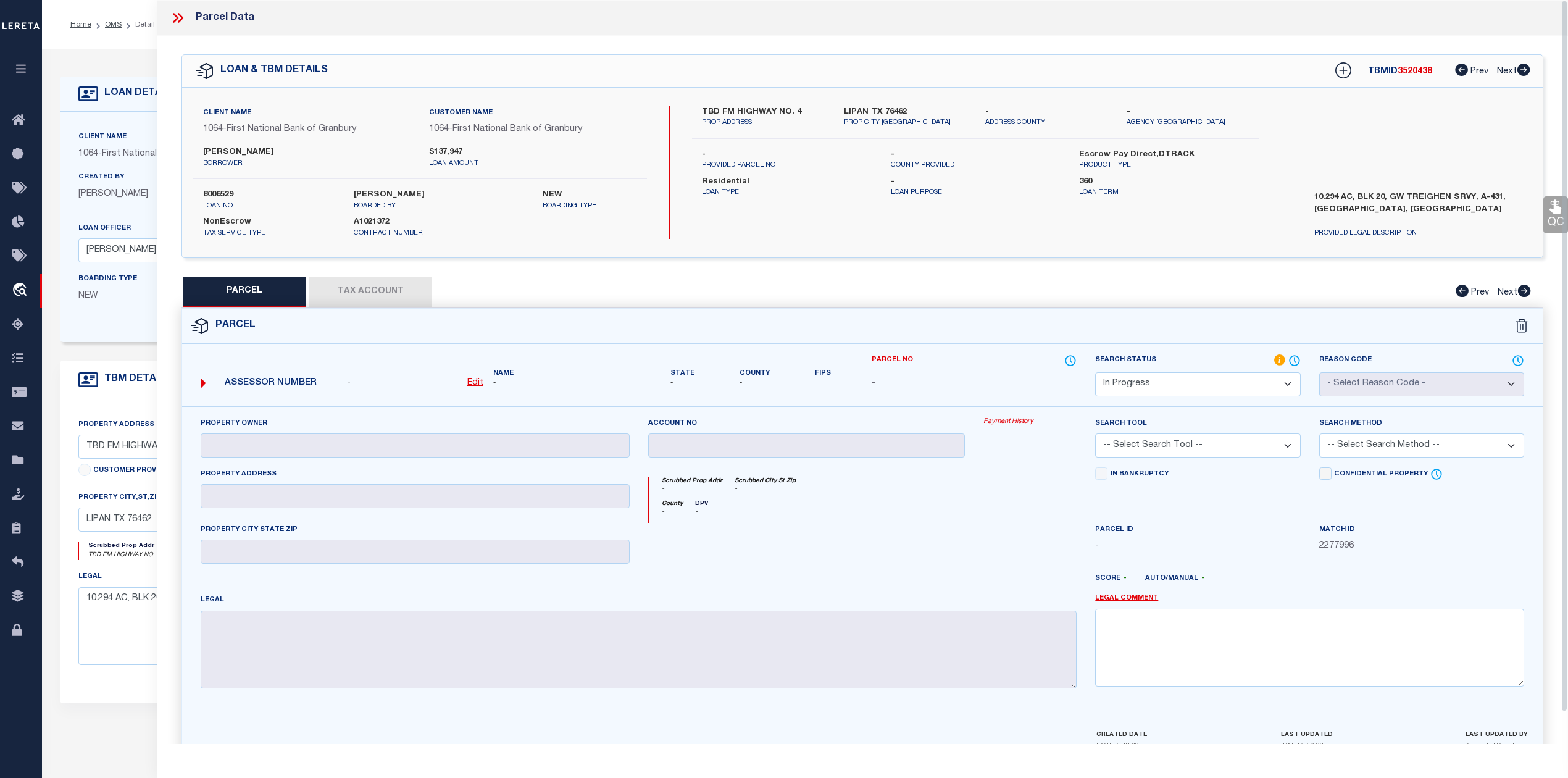
click at [176, 18] on icon at bounding box center [176, 18] width 6 height 10
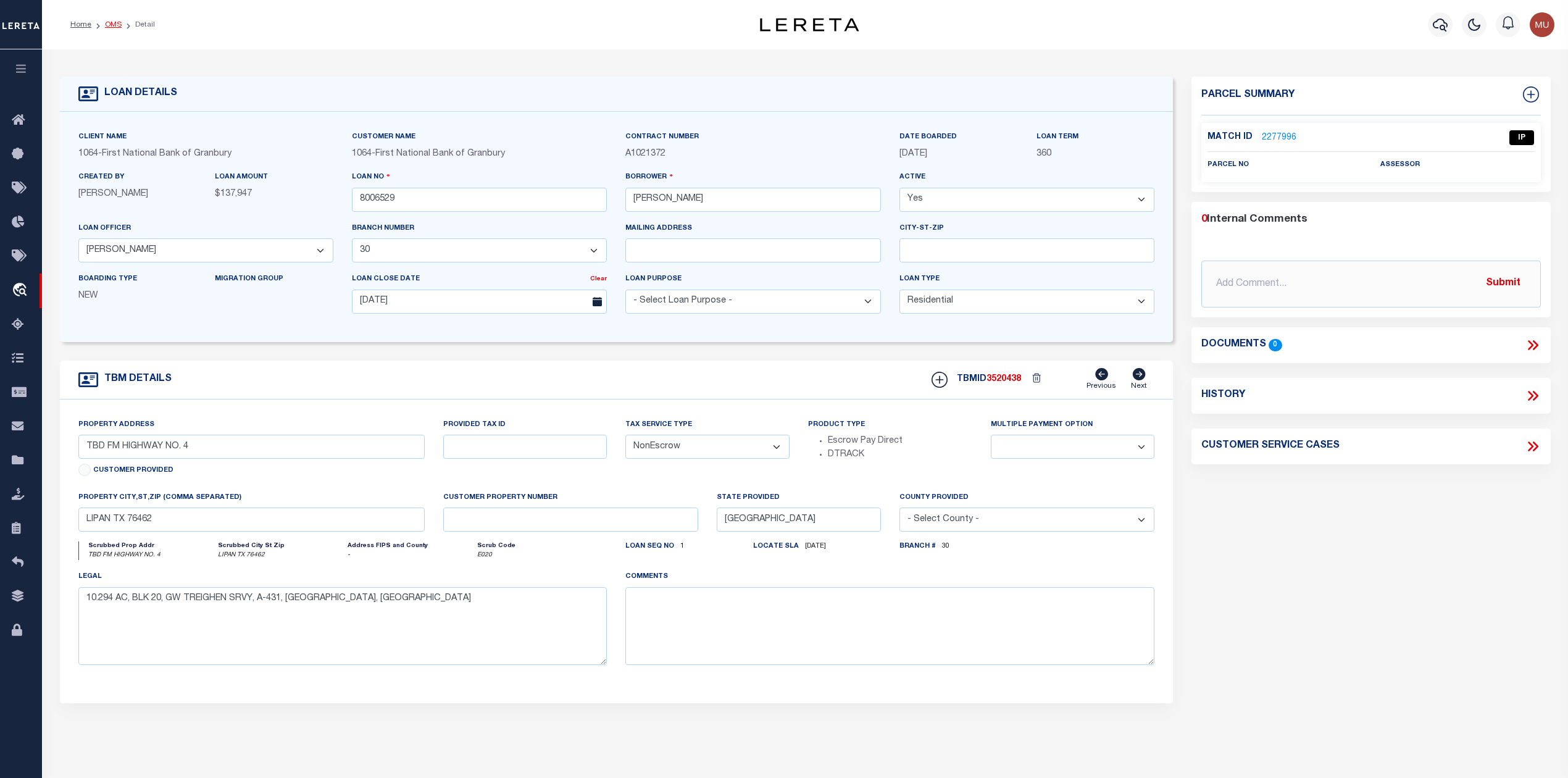
click at [111, 21] on link "OMS" at bounding box center [113, 24] width 17 height 8
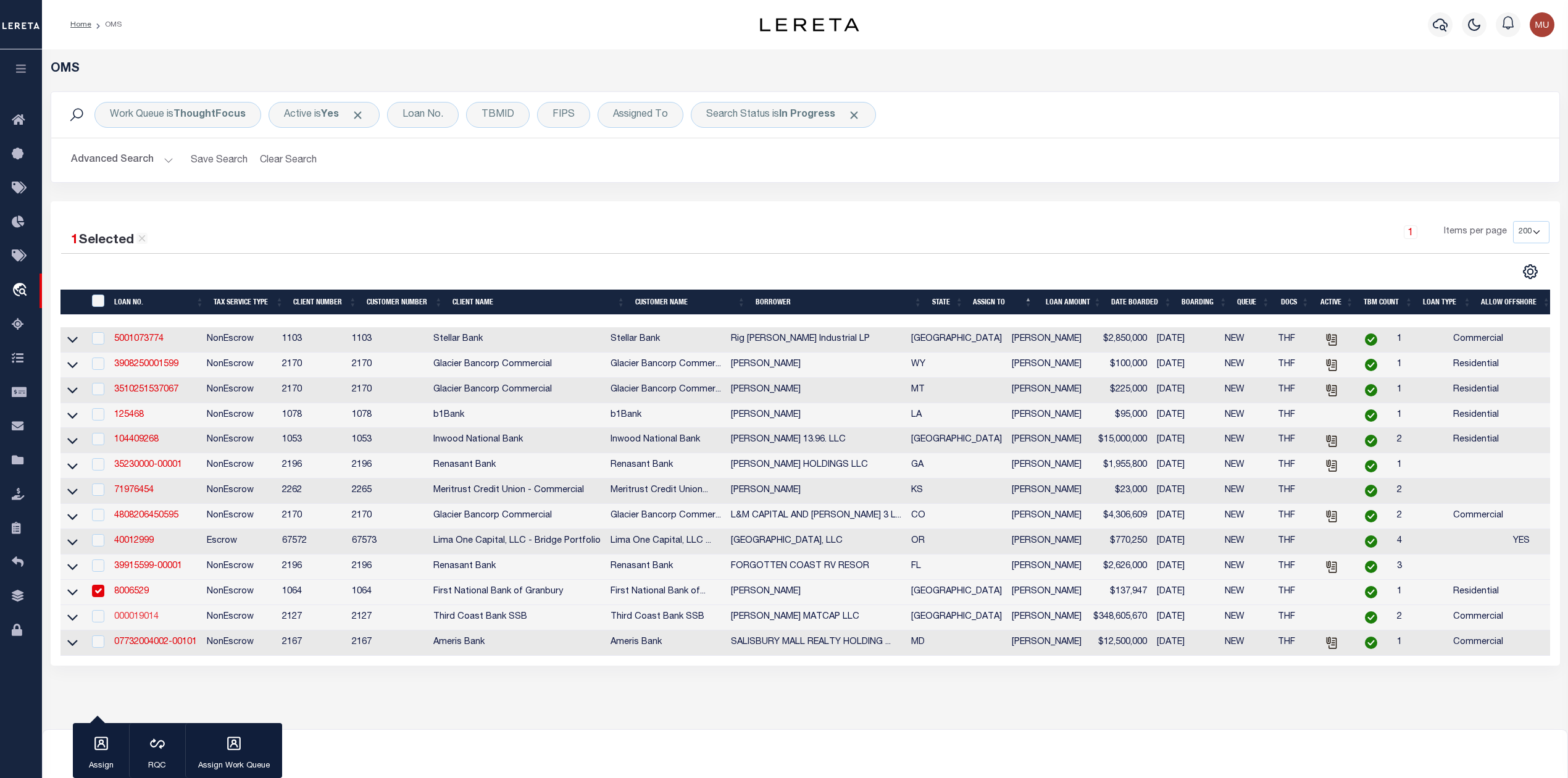
click at [137, 622] on link "000019014" at bounding box center [136, 617] width 45 height 8
type input "000019014"
type input "[PERSON_NAME] MATCAP LLC"
select select
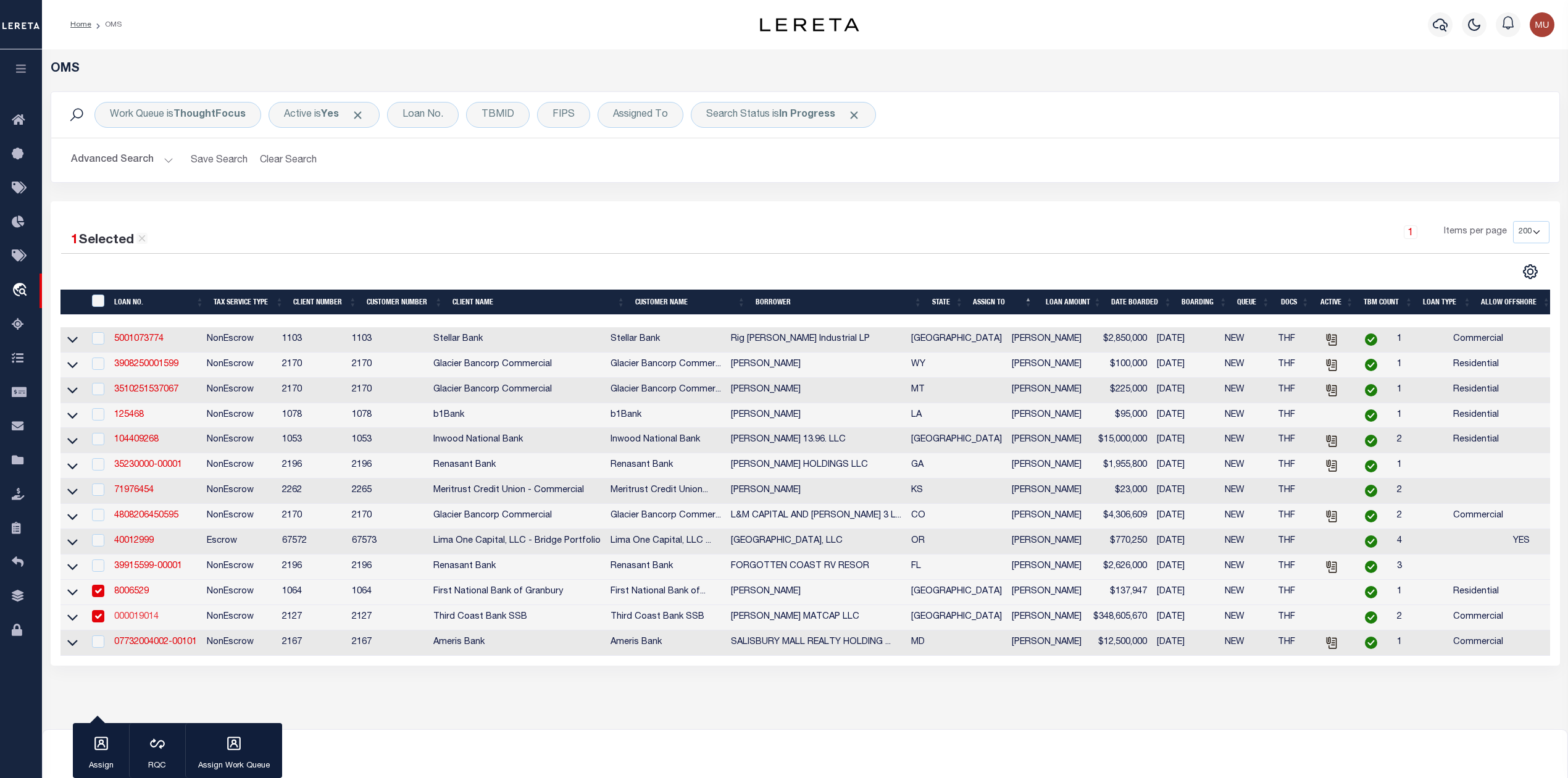
type input "[DATE]"
select select "20"
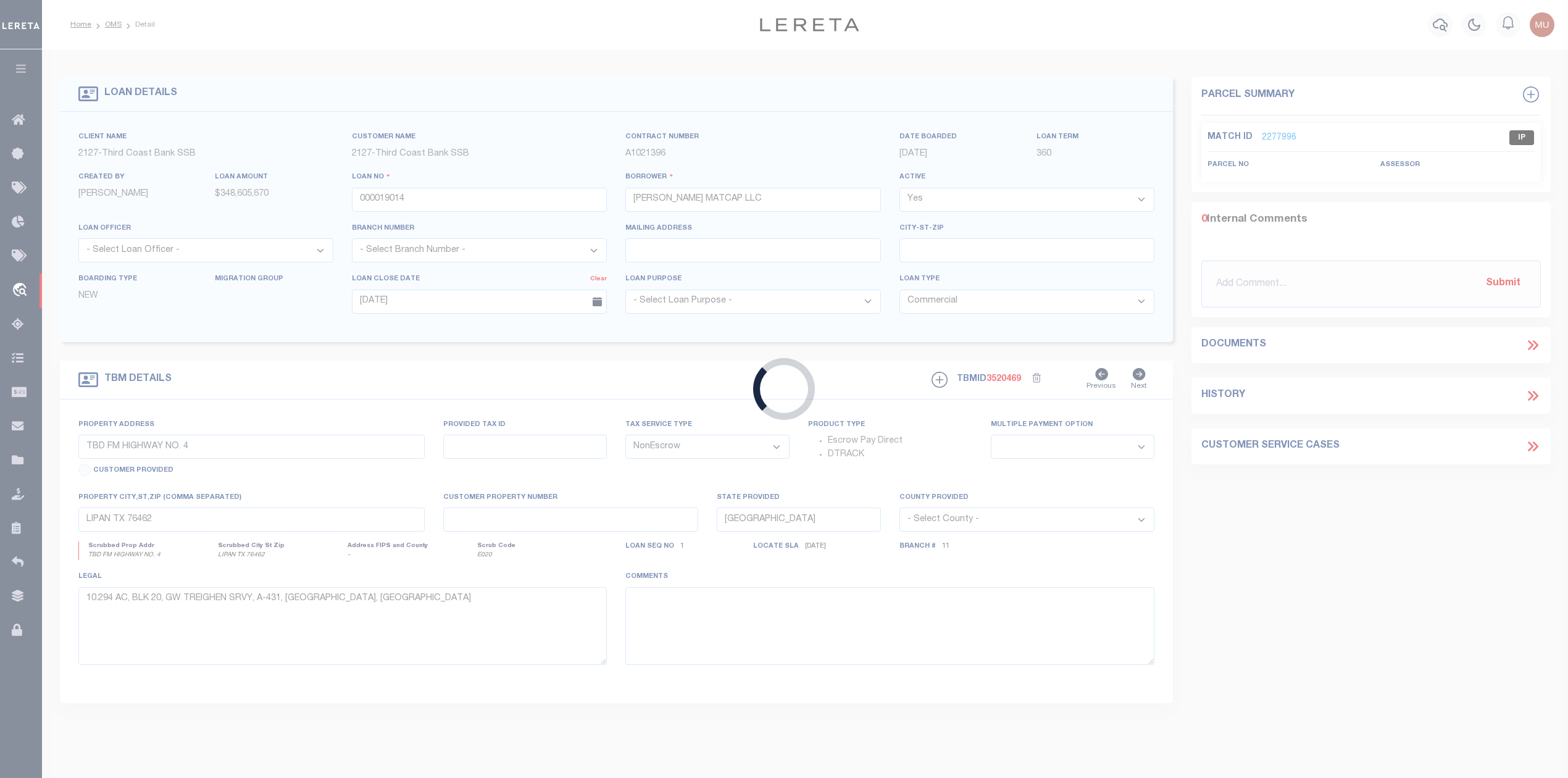
type input "1700 PARKSIDE AVENUE"
select select
type input "IRVING TX 75061"
type textarea "BEING LOT 1 AND THE EAST 45.5 FEET OF LOT 2, BLOCK A OF FAIRHAVEN ADDITION REVI…"
select select "4745"
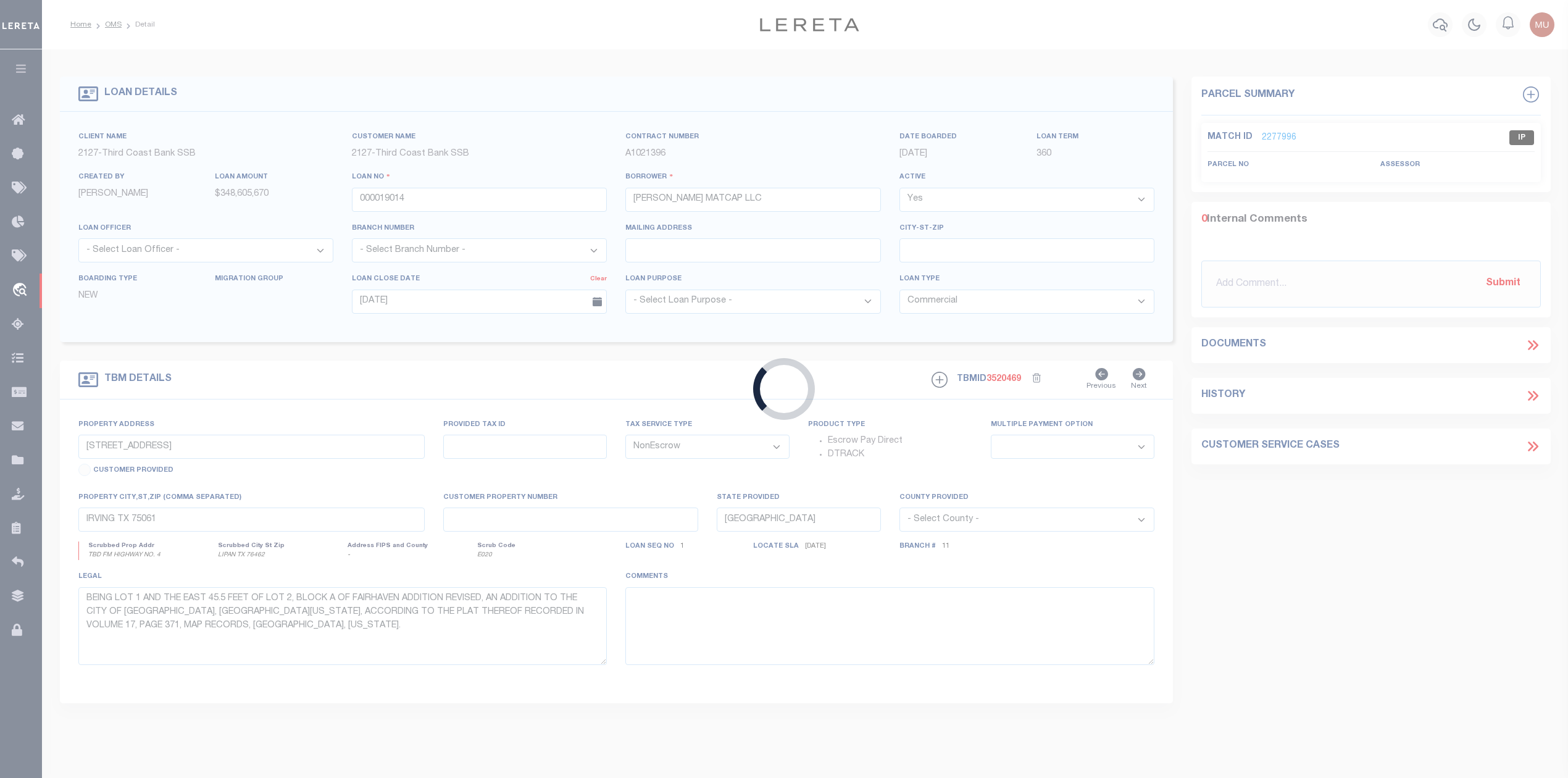
select select "2382"
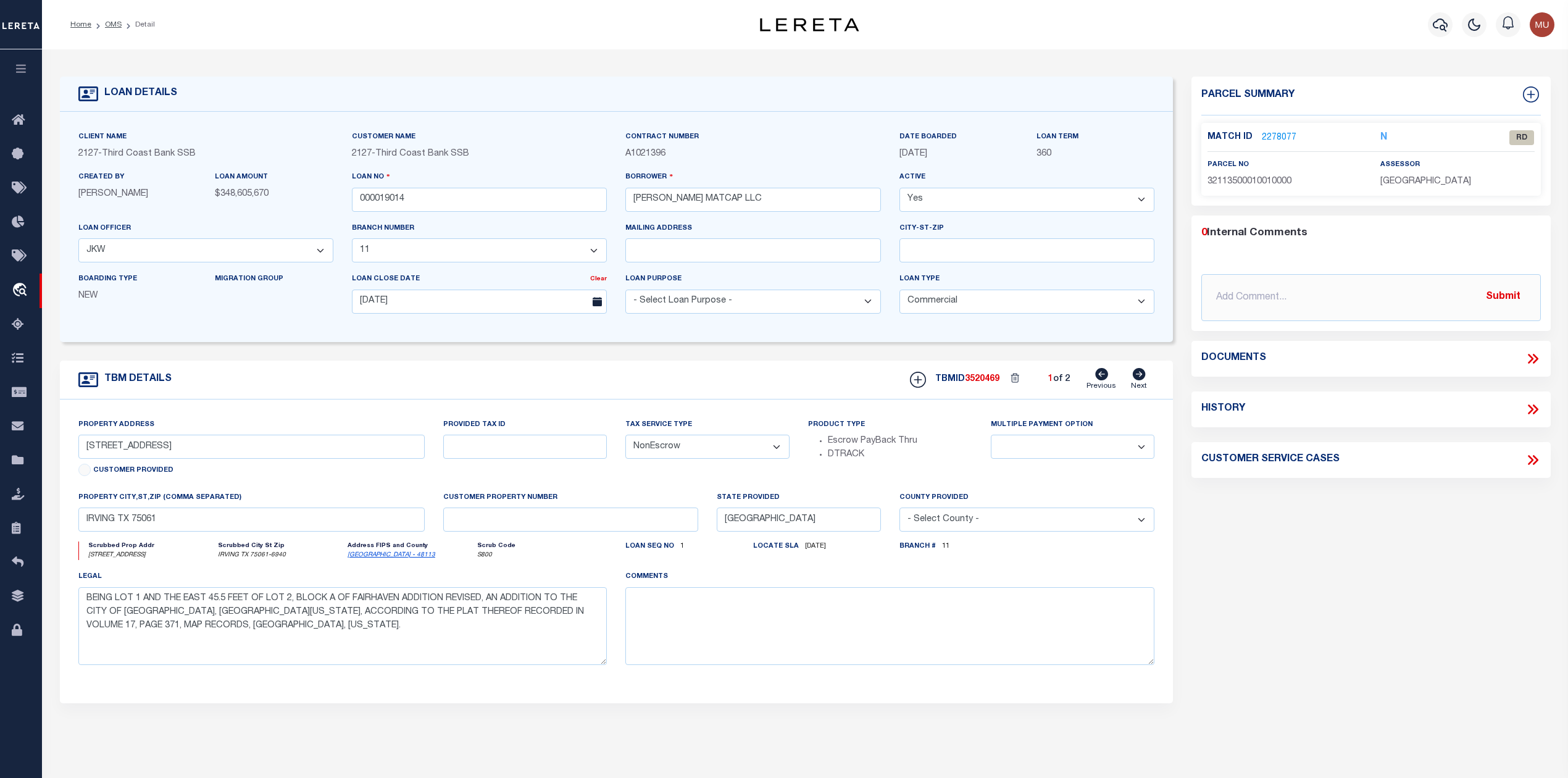
click at [1270, 134] on link "2278077" at bounding box center [1279, 138] width 34 height 13
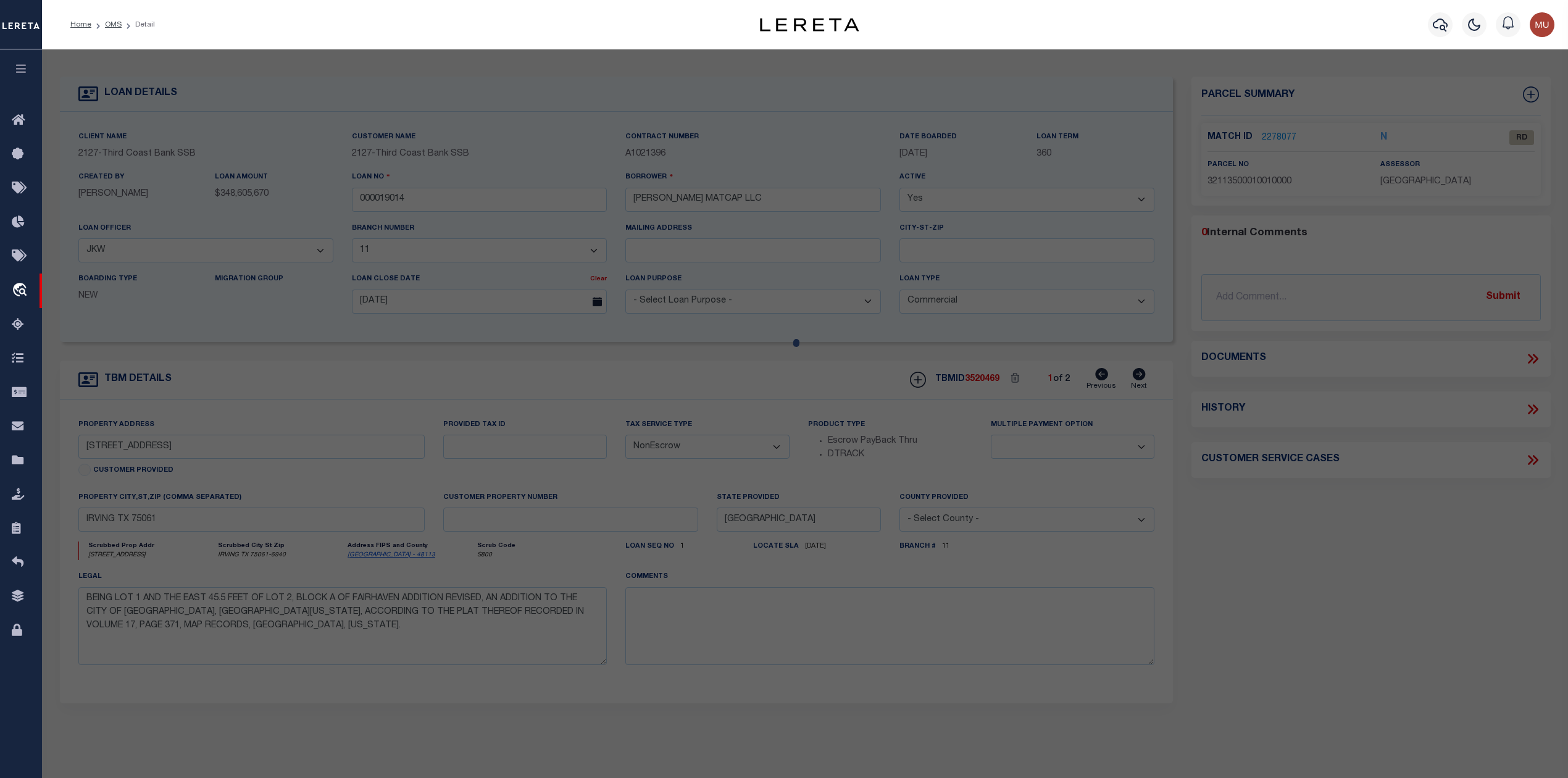
select select "AS"
checkbox input "false"
select select "RD"
type input "AVG HOLDINGS II LLC"
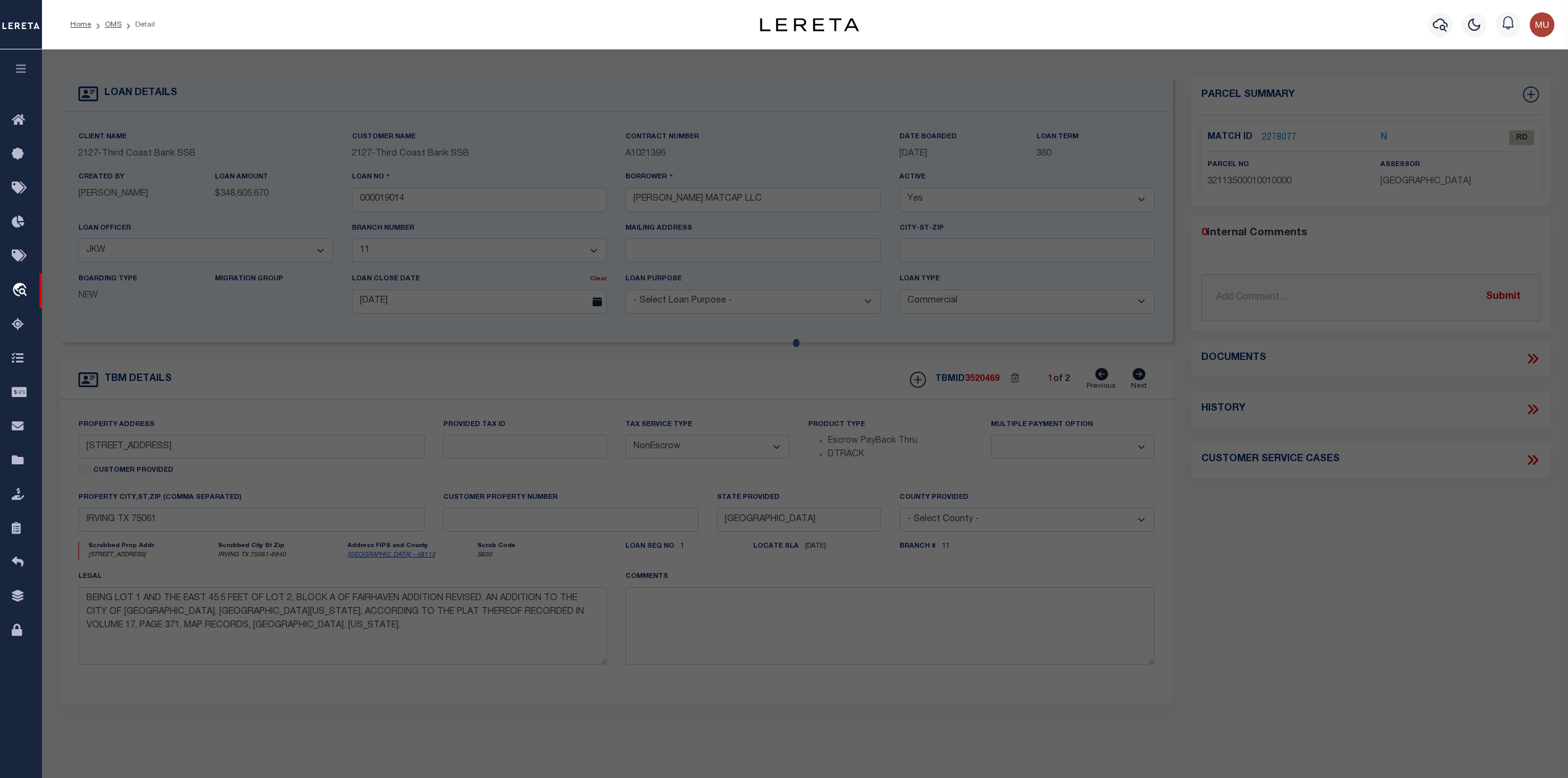
select select "ATL"
select select "ADD"
type input "1700 PARKSIDE AVE"
type input "IRVING TX 75061"
type textarea "FAIRHAVEN BLK A LT 1 & E 45.9 FT LT 2 INT201100039977 DD02142011 CO-DC 11350001…"
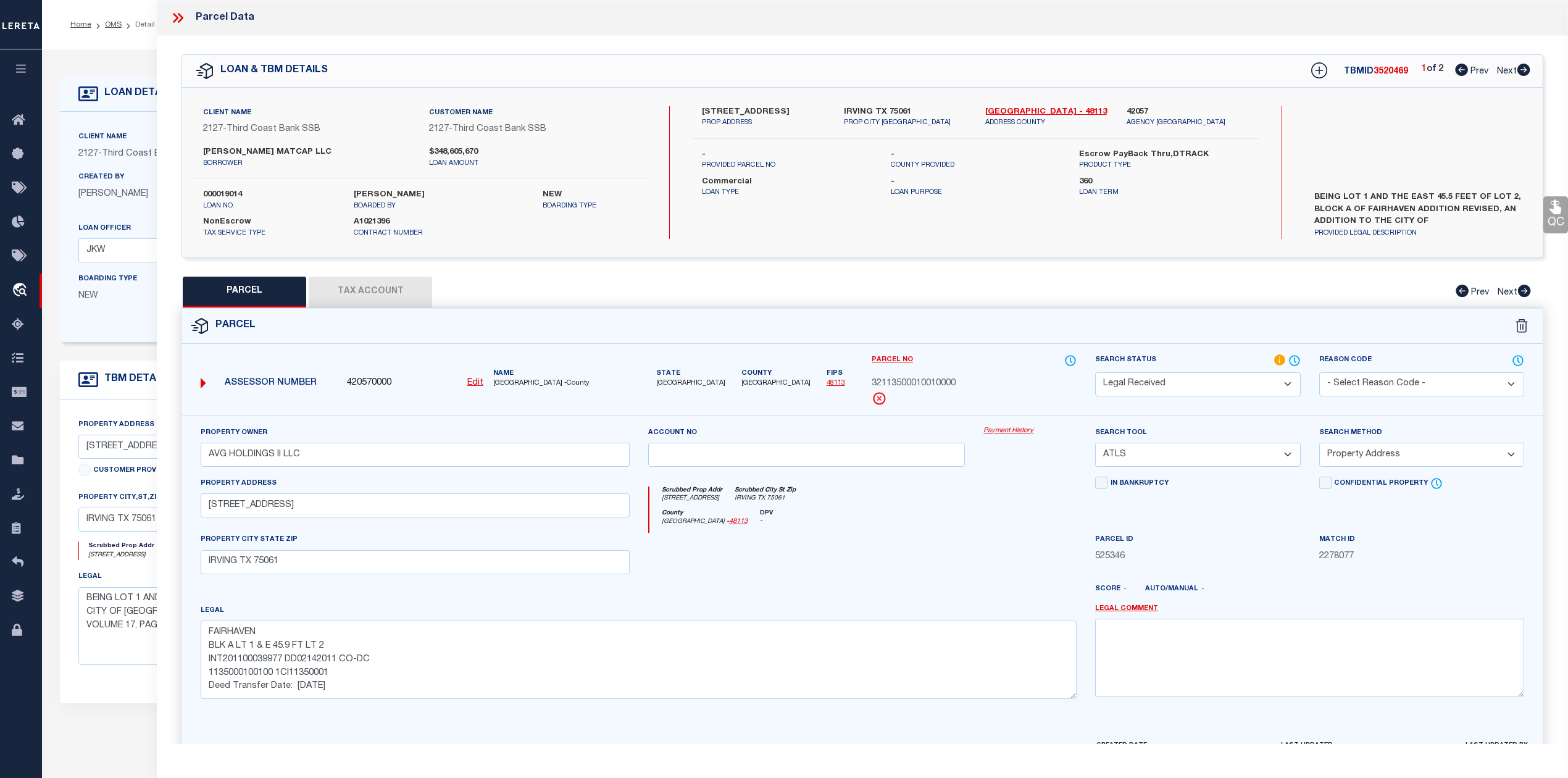
click at [1519, 70] on icon at bounding box center [1523, 70] width 13 height 13
select select "AS"
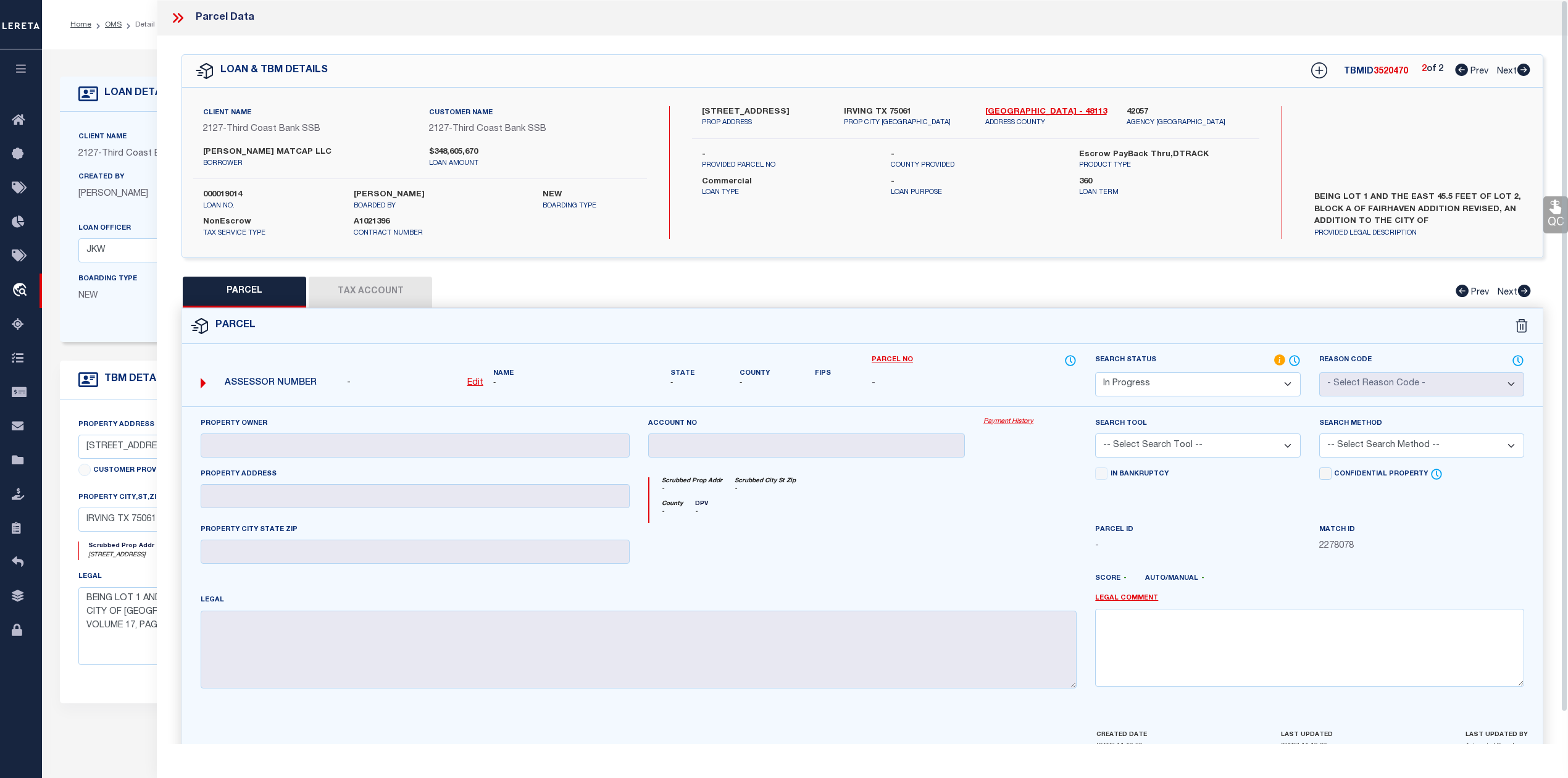
click at [176, 13] on icon at bounding box center [177, 18] width 16 height 16
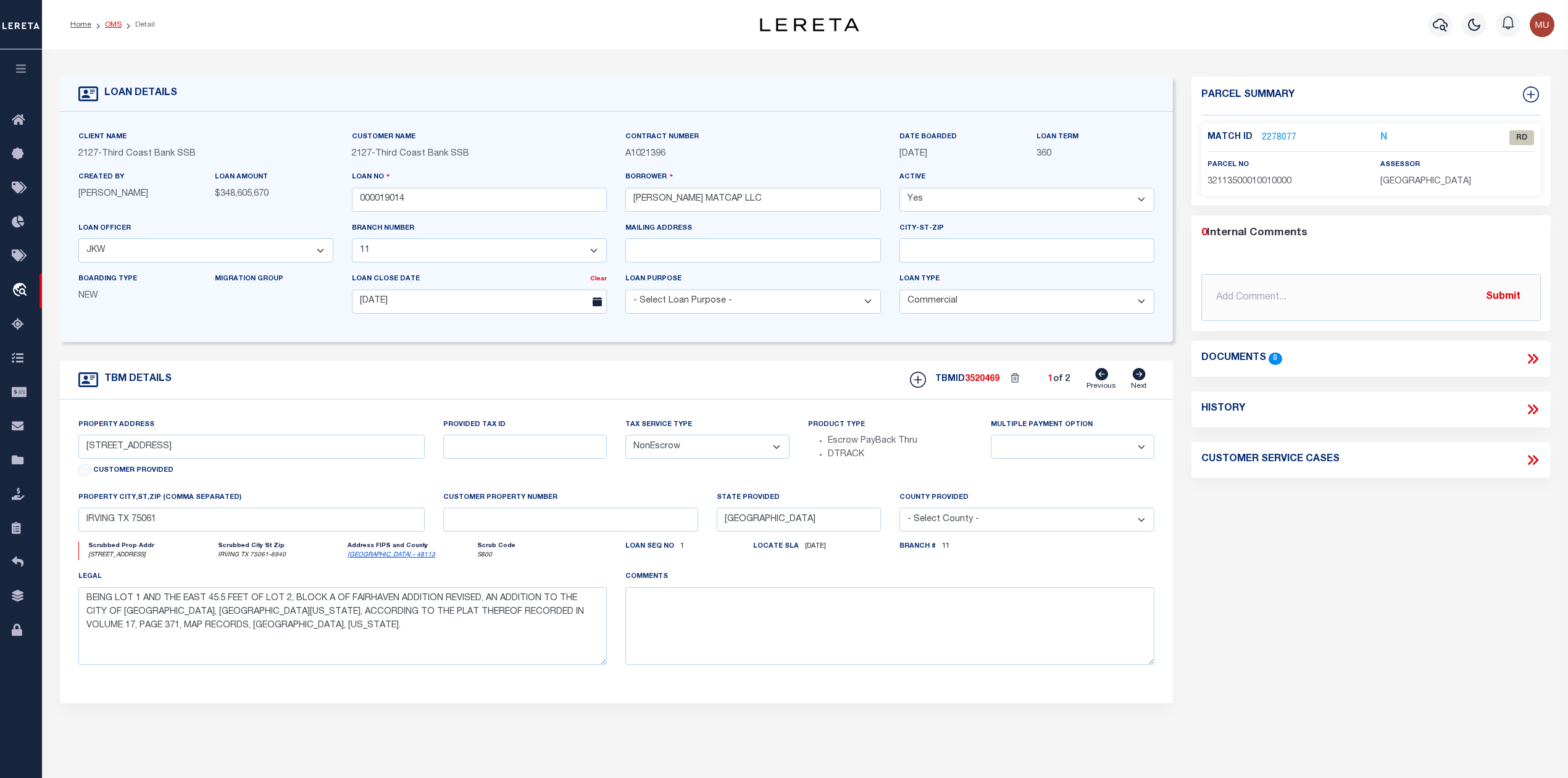
click at [108, 25] on link "OMS" at bounding box center [113, 24] width 17 height 8
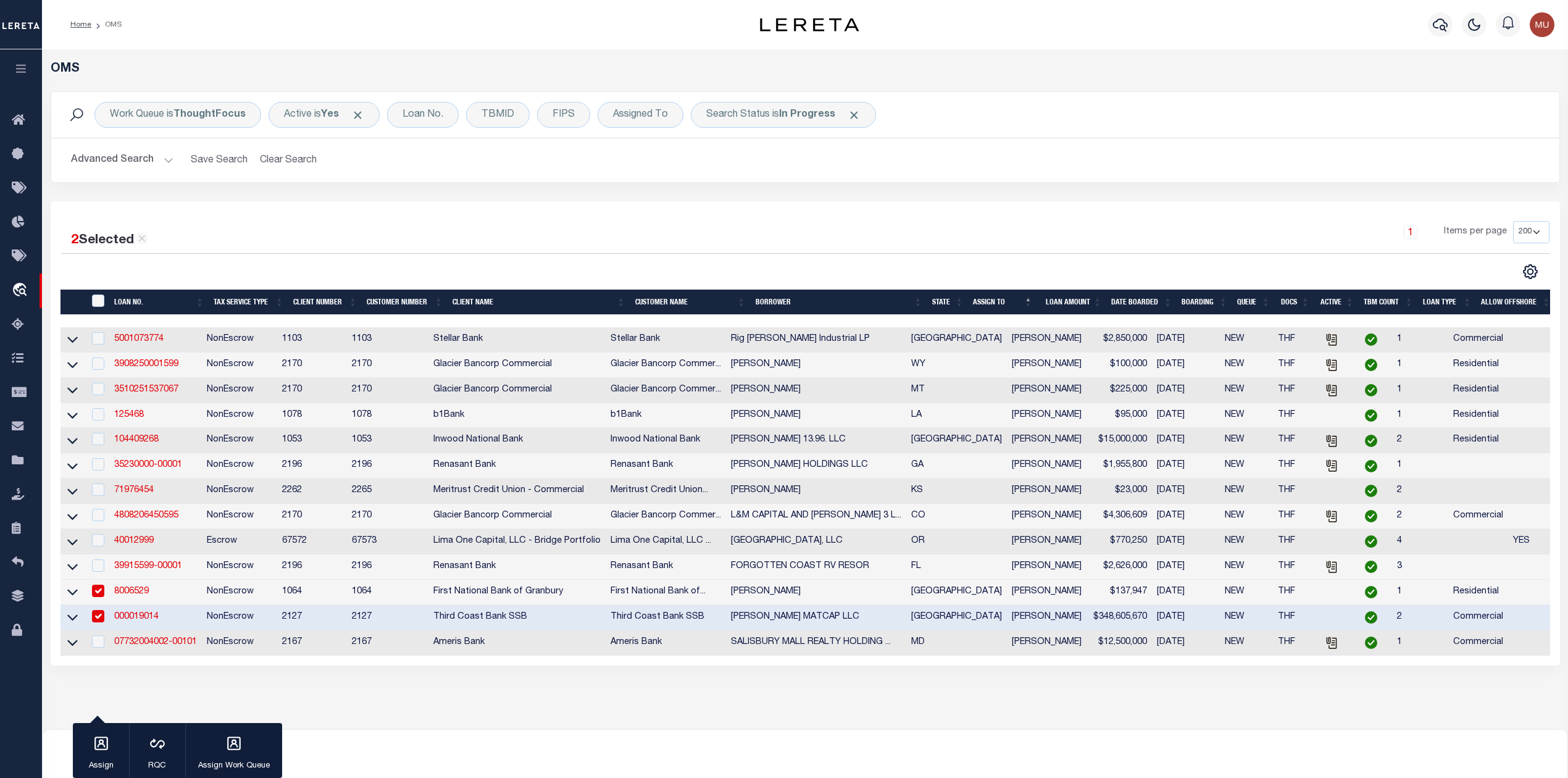
click at [99, 597] on input "checkbox" at bounding box center [98, 591] width 13 height 13
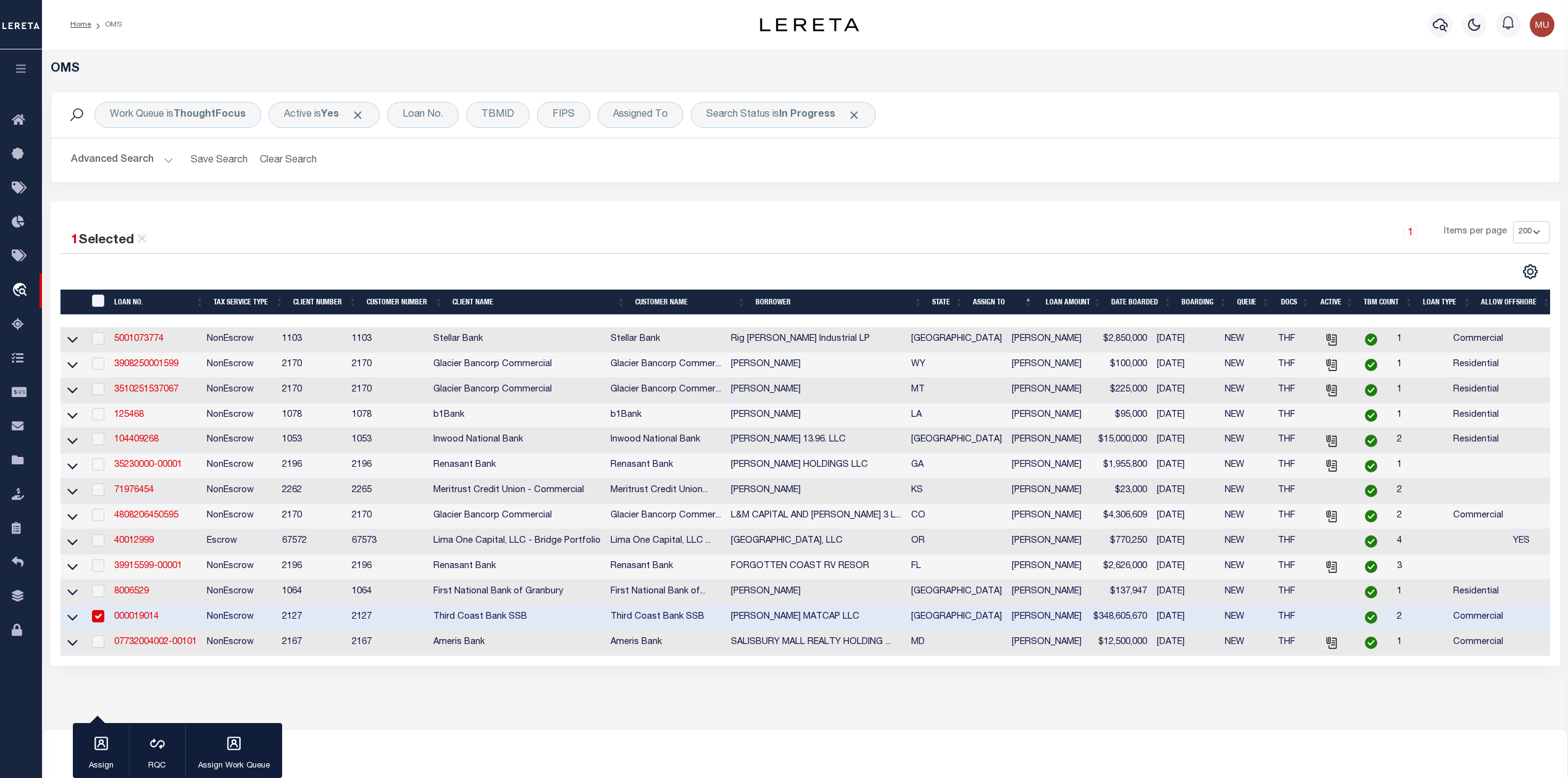
click at [97, 631] on td at bounding box center [97, 618] width 25 height 25
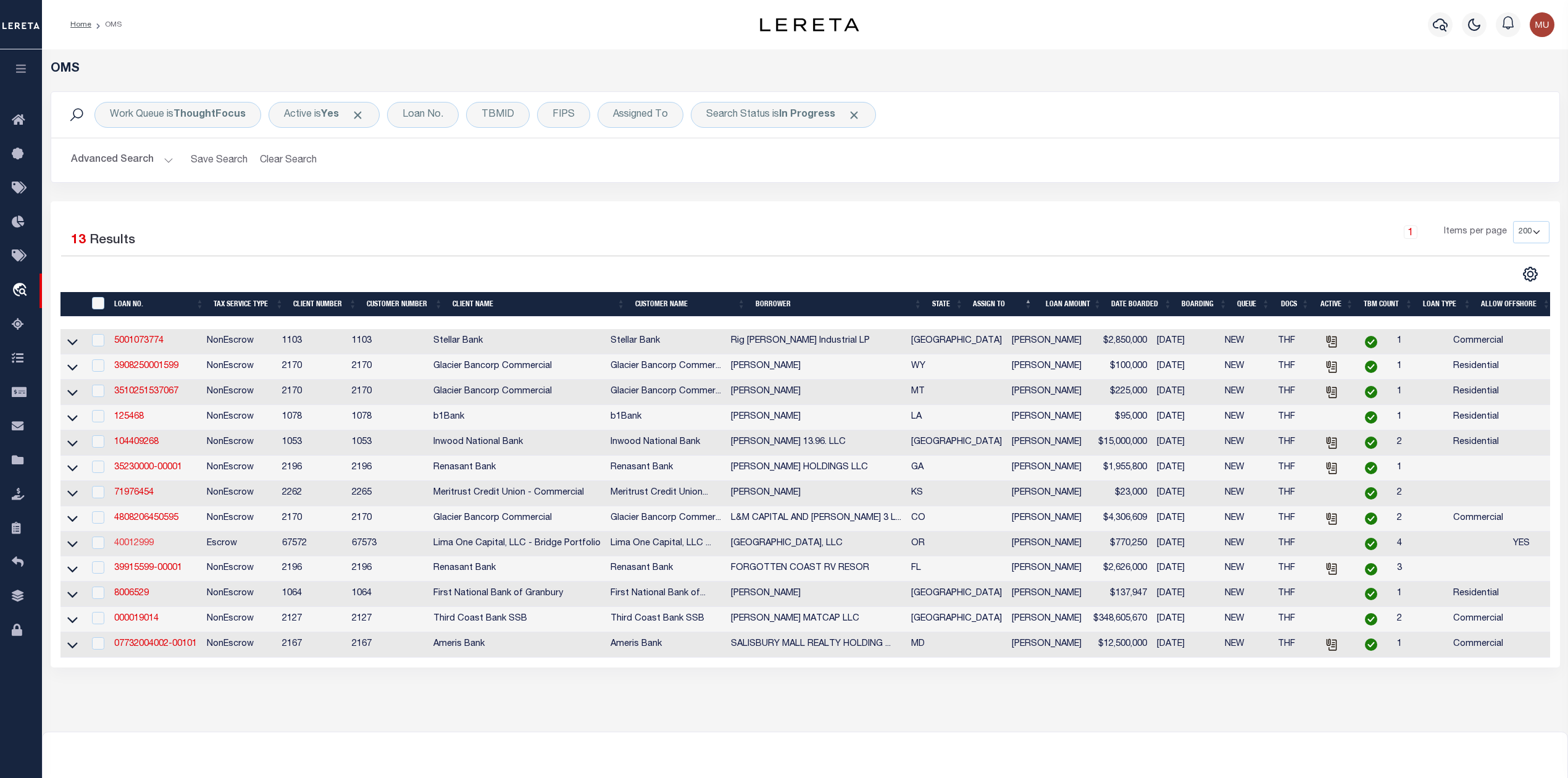
click at [129, 548] on link "40012999" at bounding box center [134, 544] width 39 height 8
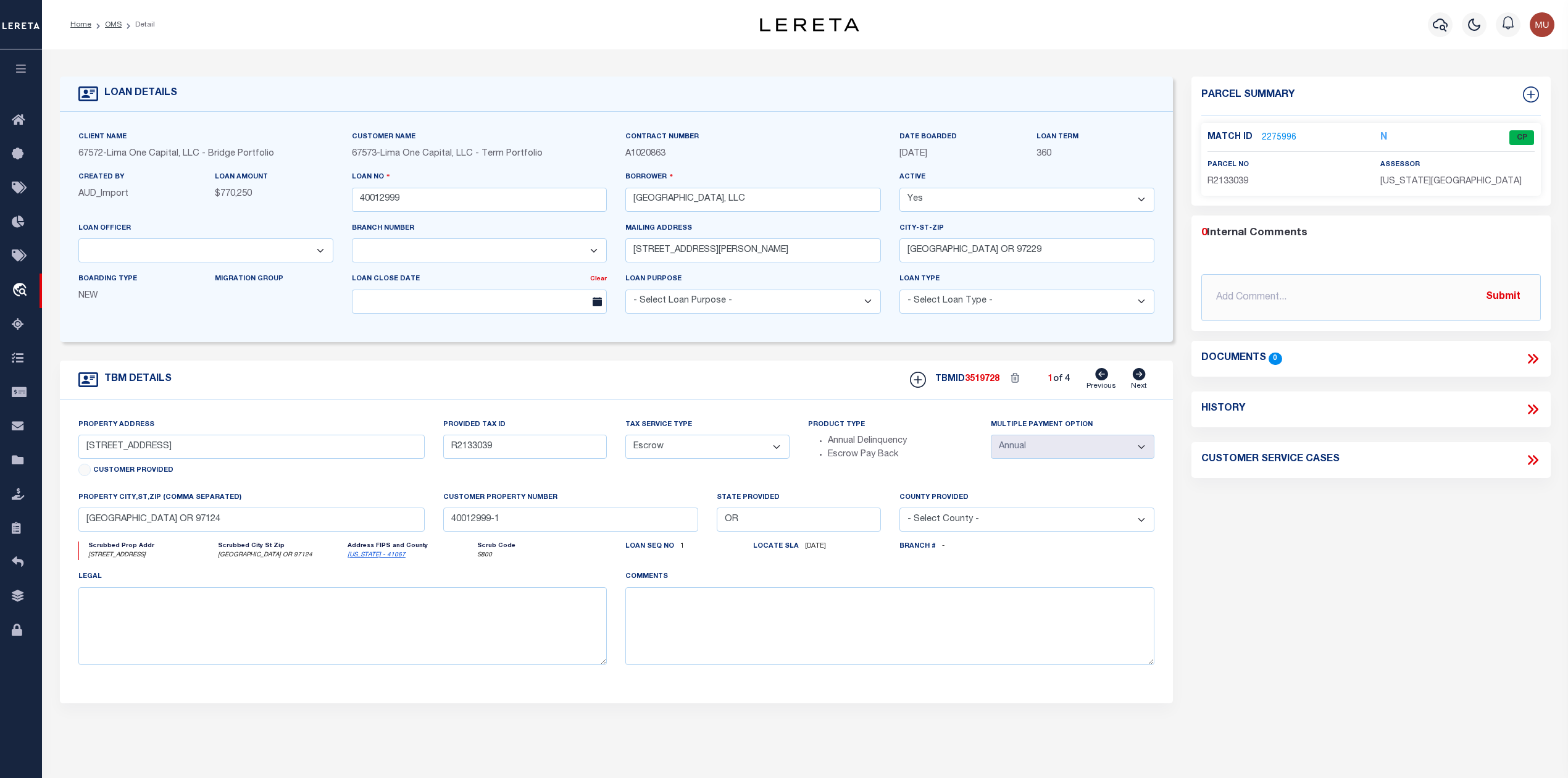
click at [1288, 136] on link "2275996" at bounding box center [1279, 138] width 34 height 13
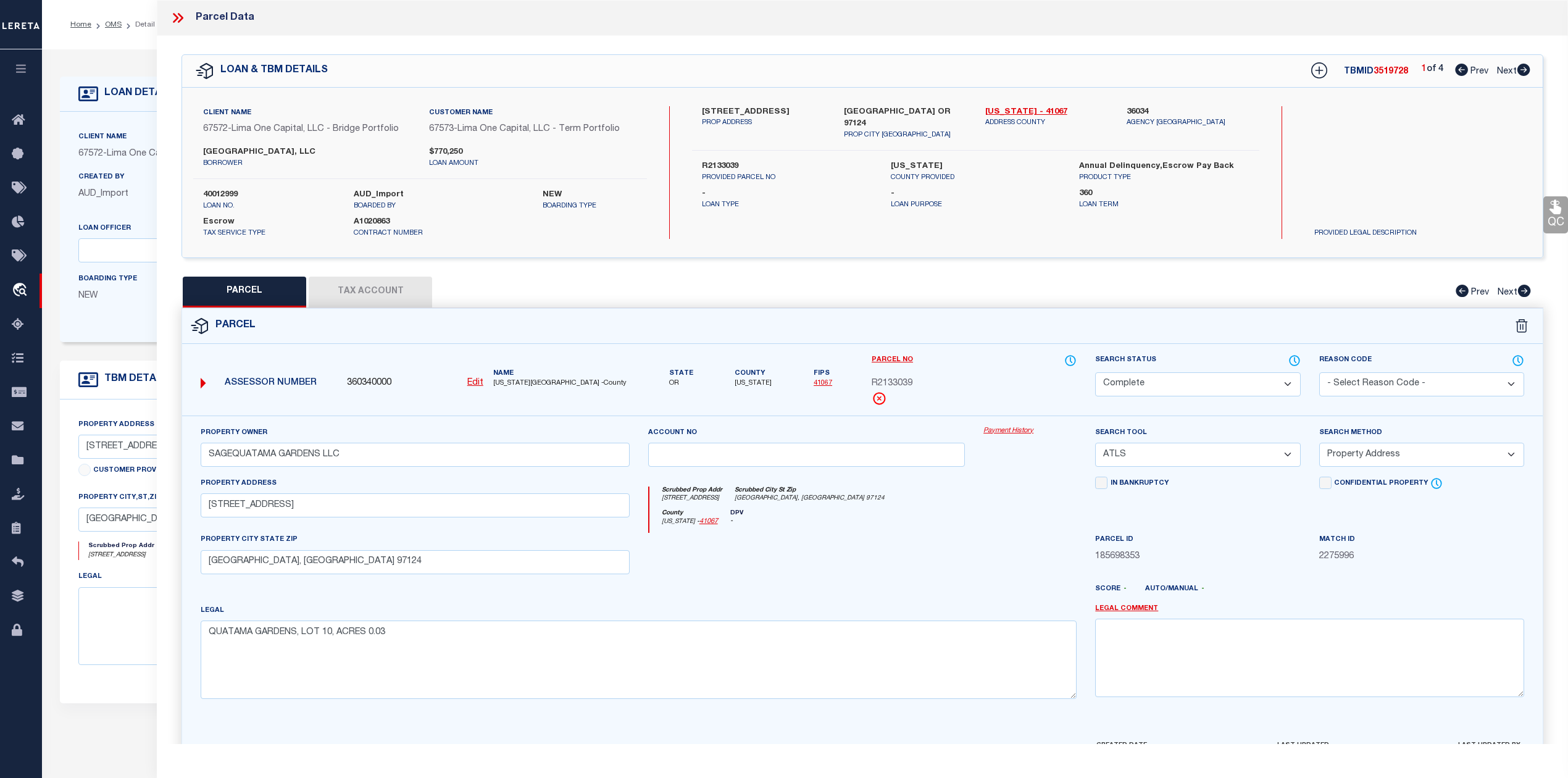
click at [1530, 67] on div "LOAN & TBM DETAILS TBMID 3519728 1 of 4 Prev Next" at bounding box center [863, 71] width 1361 height 32
click at [1524, 71] on icon at bounding box center [1523, 70] width 13 height 13
click at [1523, 286] on icon at bounding box center [1524, 291] width 13 height 13
click at [1292, 361] on icon at bounding box center [1294, 360] width 13 height 13
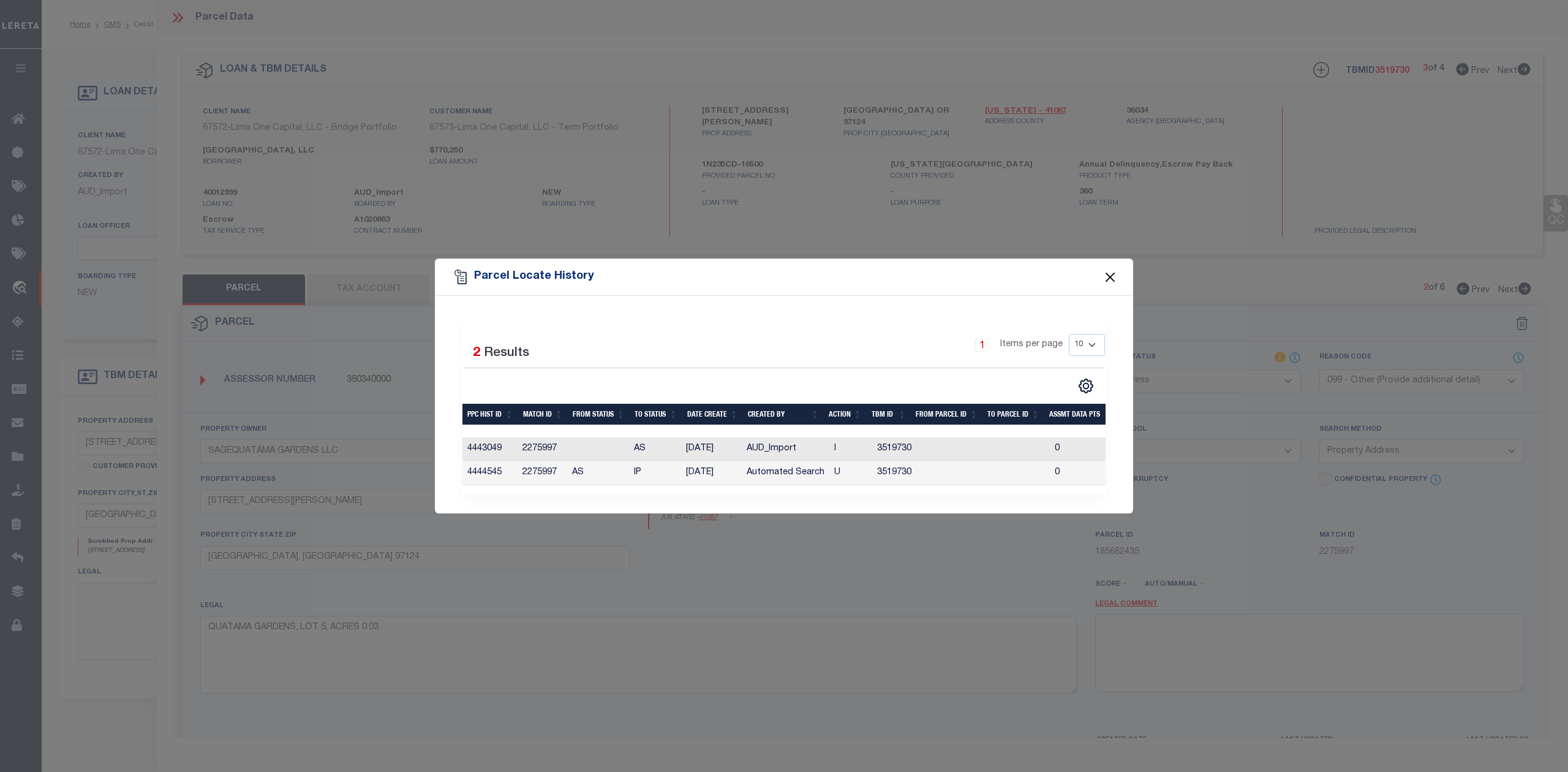
click at [1116, 271] on button "Close" at bounding box center [1110, 277] width 16 height 16
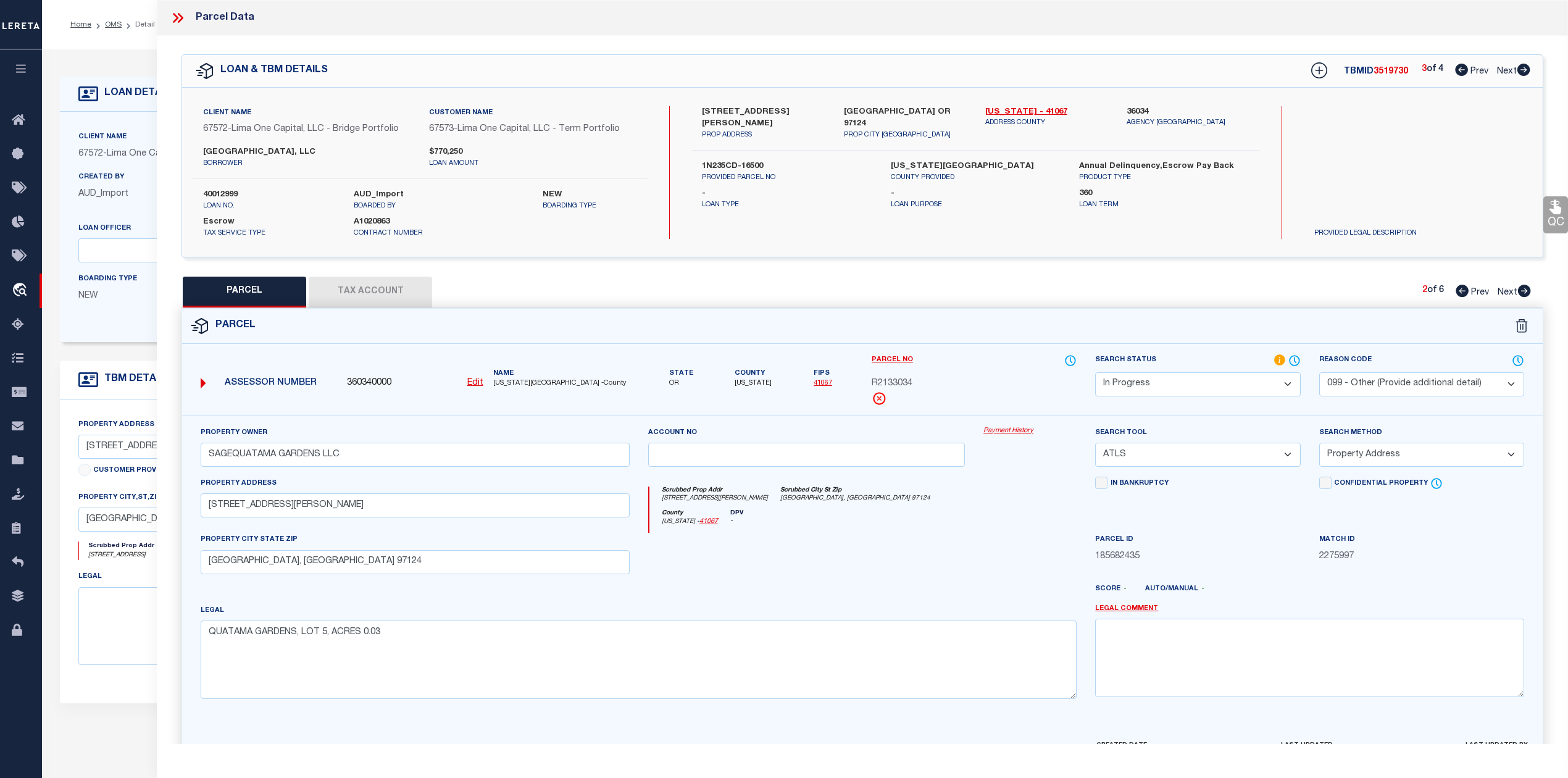
click at [1517, 70] on icon at bounding box center [1523, 70] width 13 height 13
click at [1521, 290] on icon at bounding box center [1524, 291] width 13 height 13
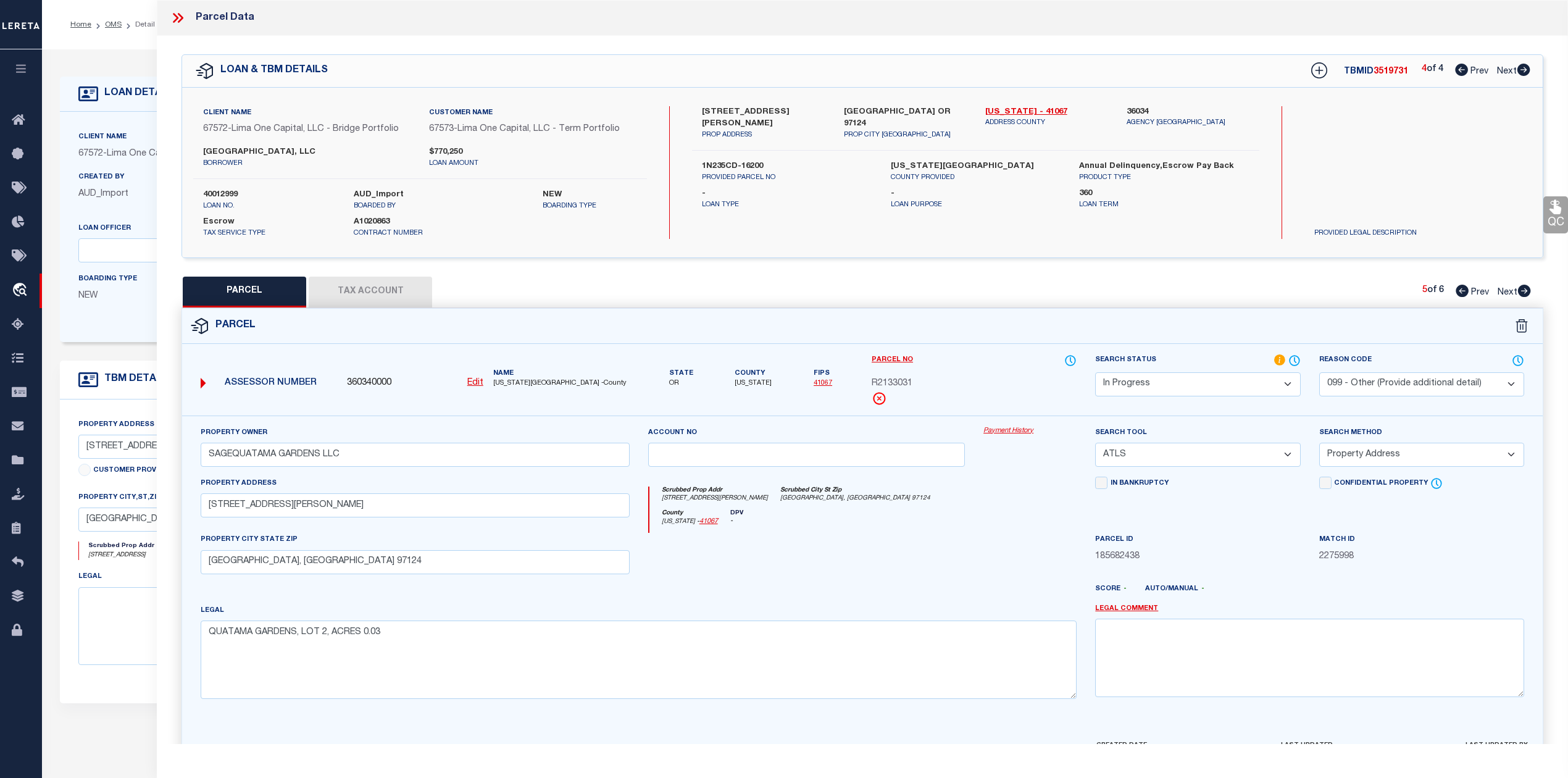
click at [1455, 66] on icon at bounding box center [1461, 70] width 13 height 13
click at [1292, 360] on icon at bounding box center [1294, 360] width 13 height 13
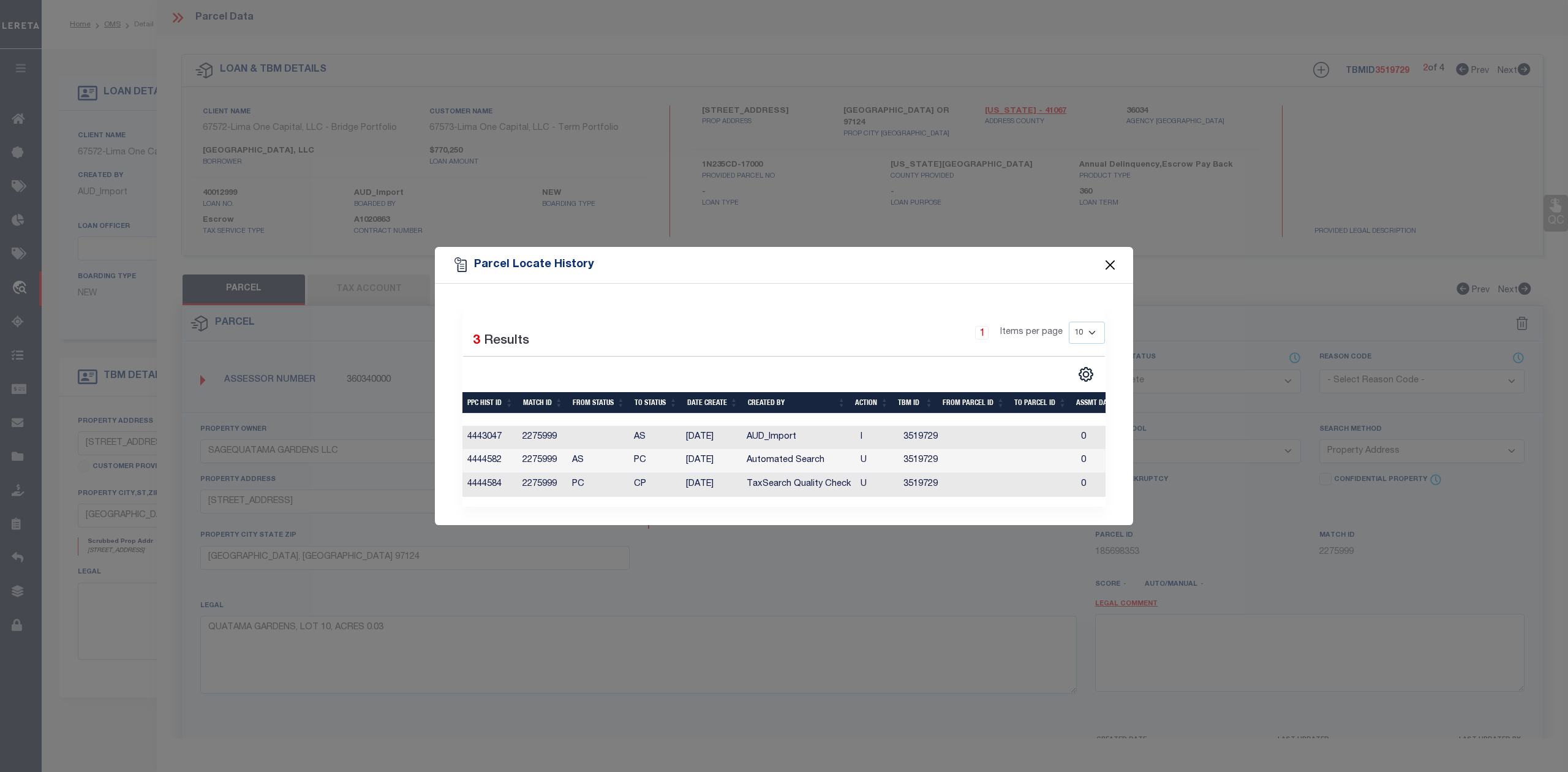
click at [1109, 263] on button "Close" at bounding box center [1110, 265] width 16 height 16
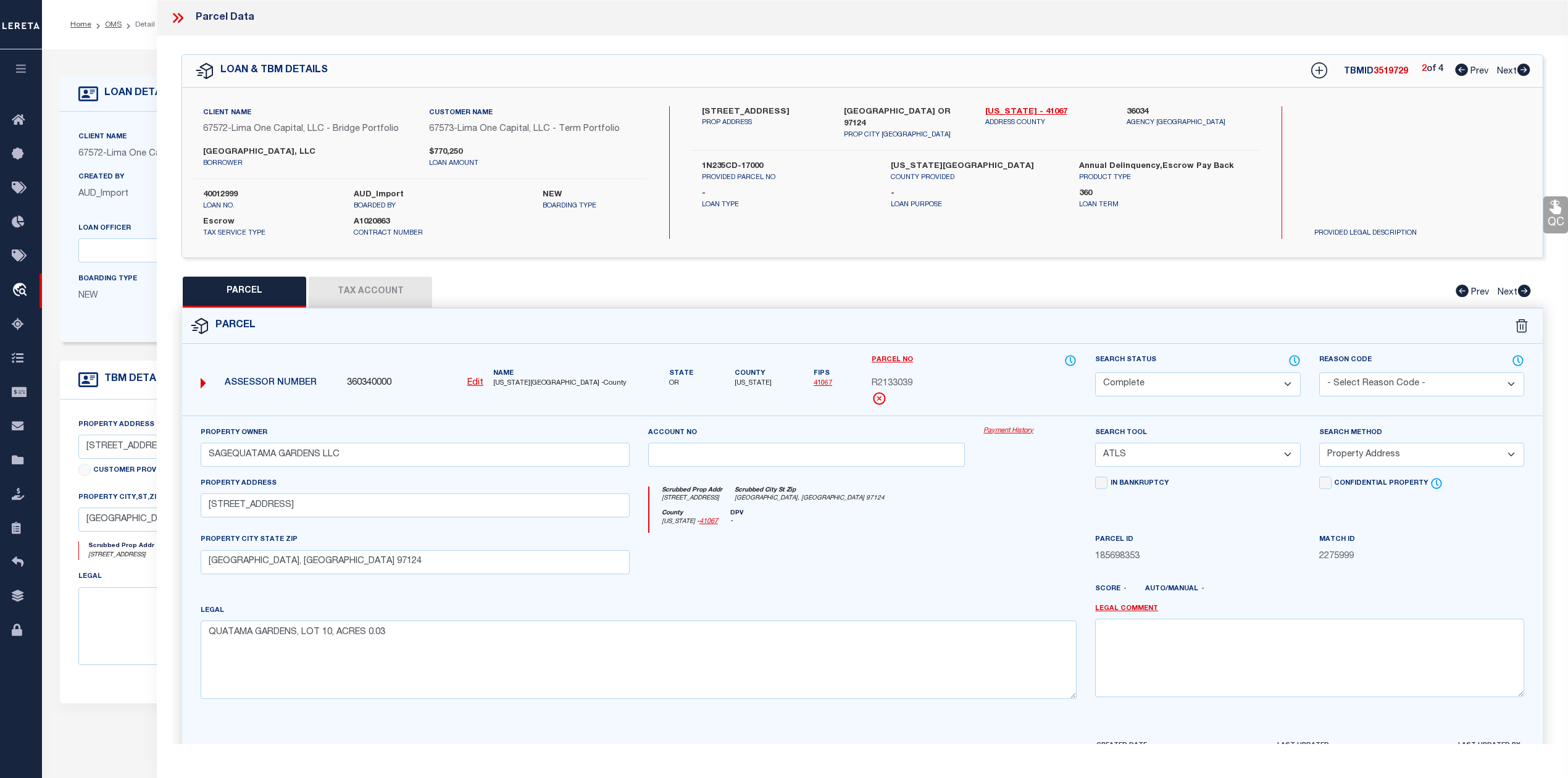
click at [176, 20] on icon at bounding box center [177, 18] width 16 height 16
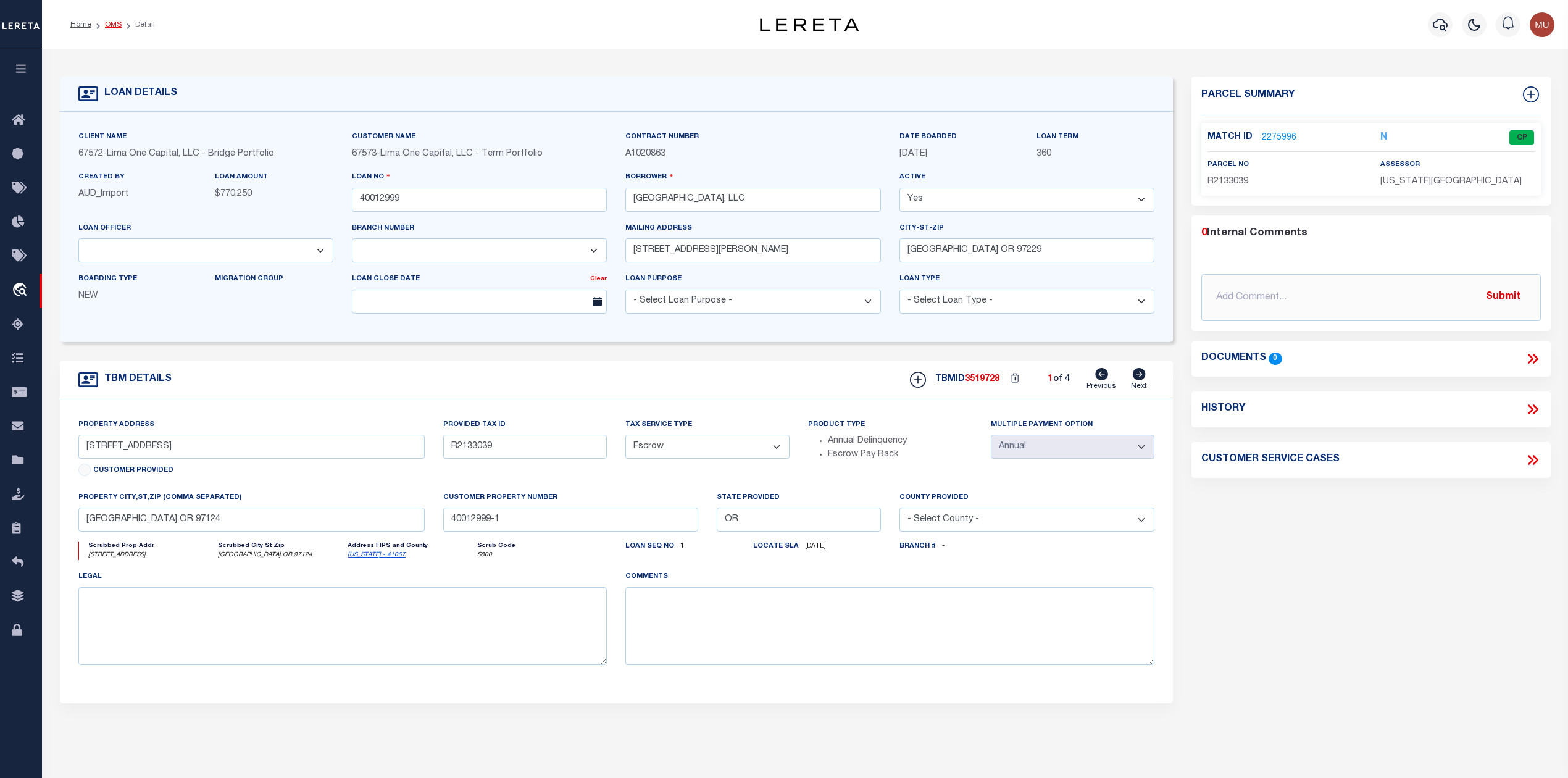
click at [108, 24] on link "OMS" at bounding box center [113, 24] width 17 height 8
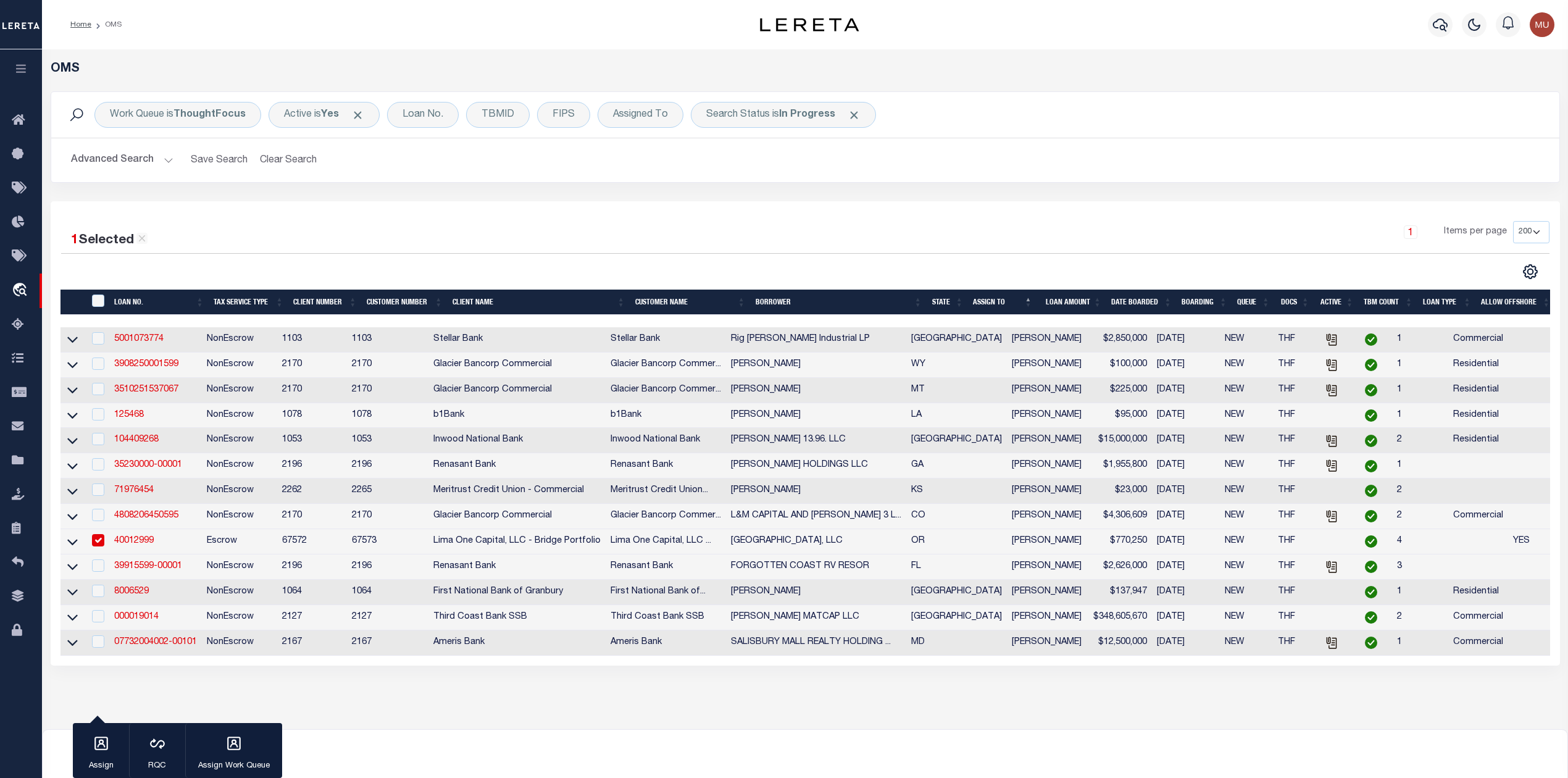
scroll to position [124, 0]
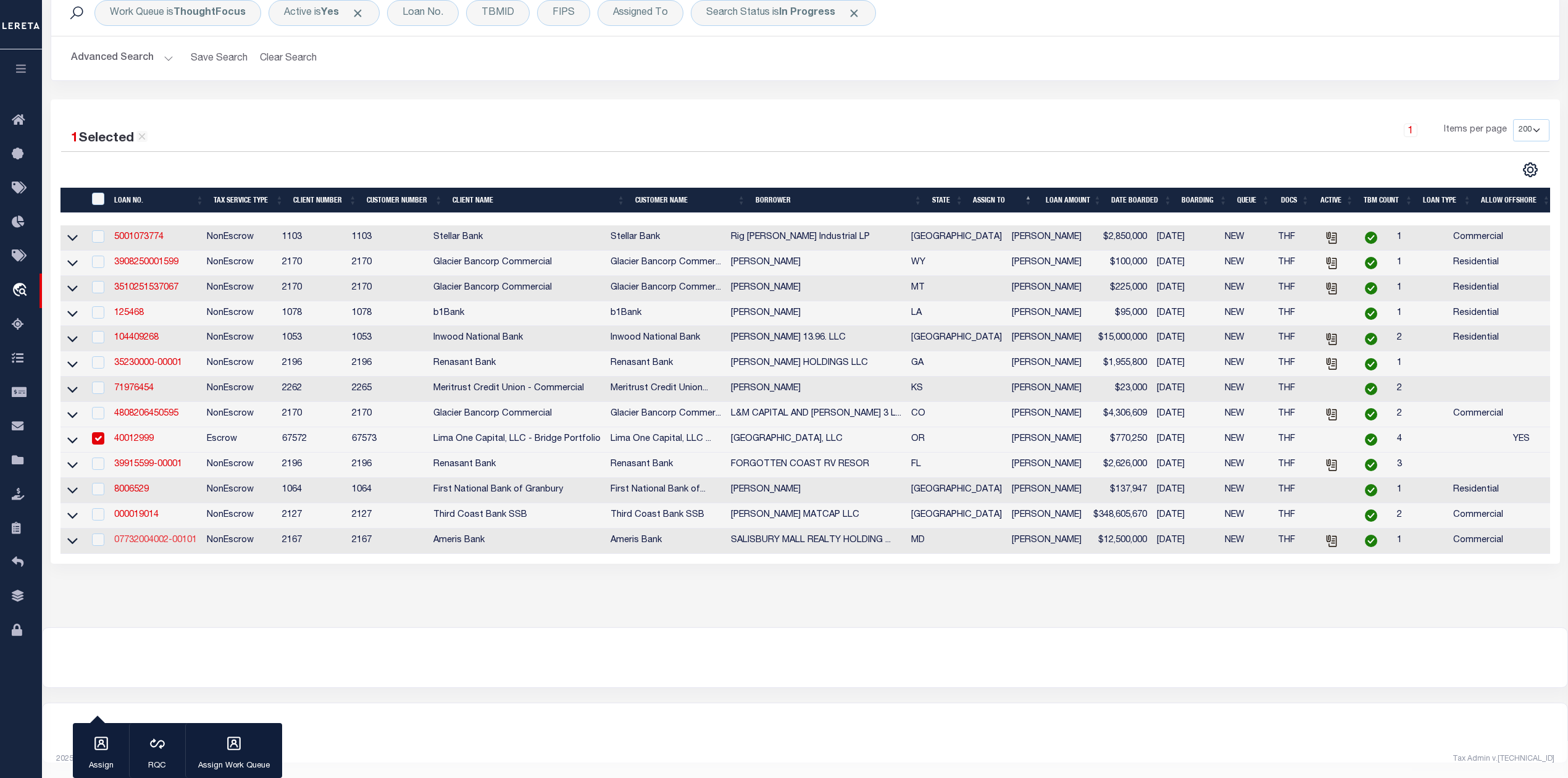
click at [151, 536] on link "07732004002-00101" at bounding box center [155, 540] width 83 height 8
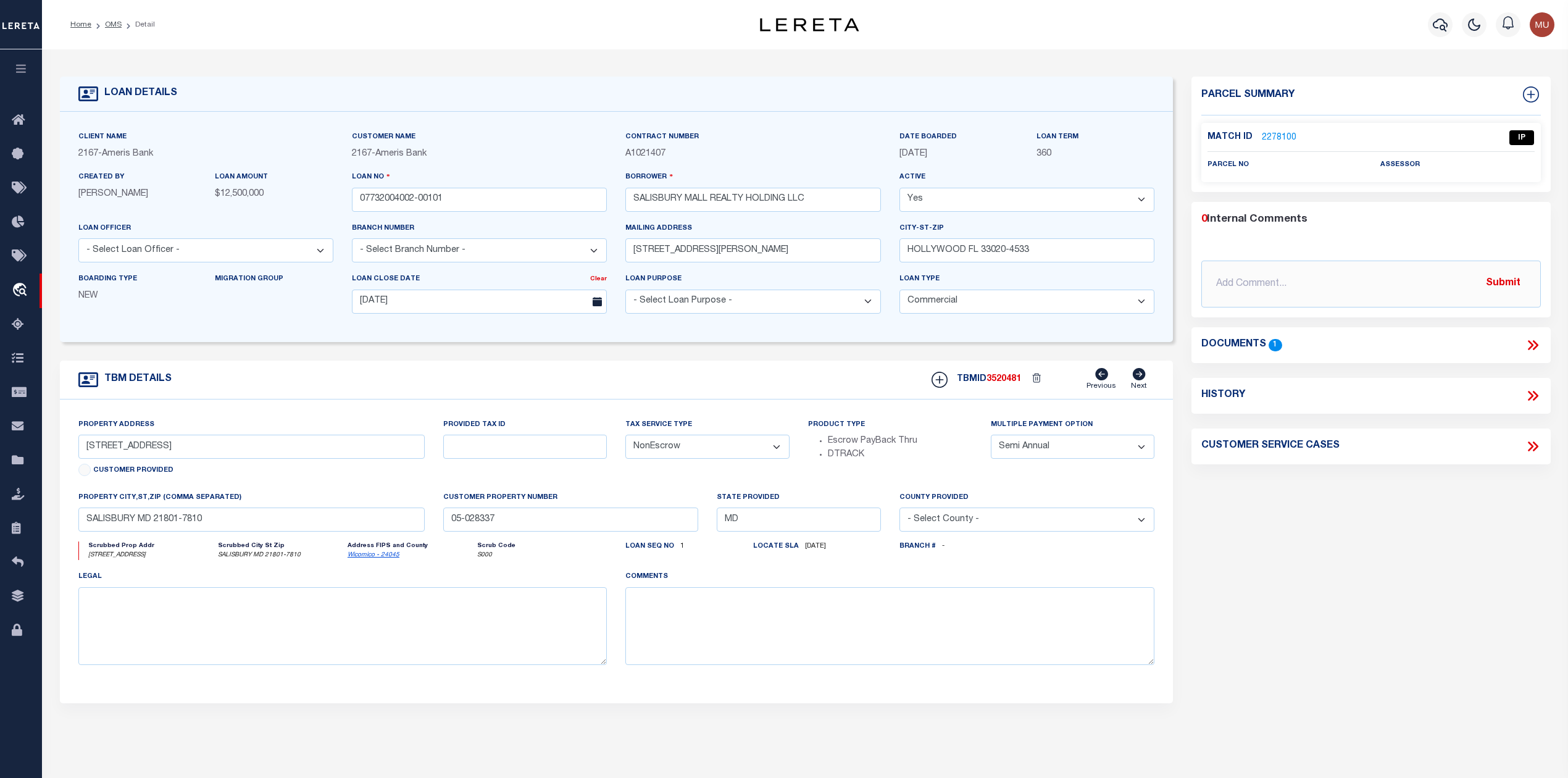
click at [1272, 136] on link "2278100" at bounding box center [1279, 138] width 34 height 13
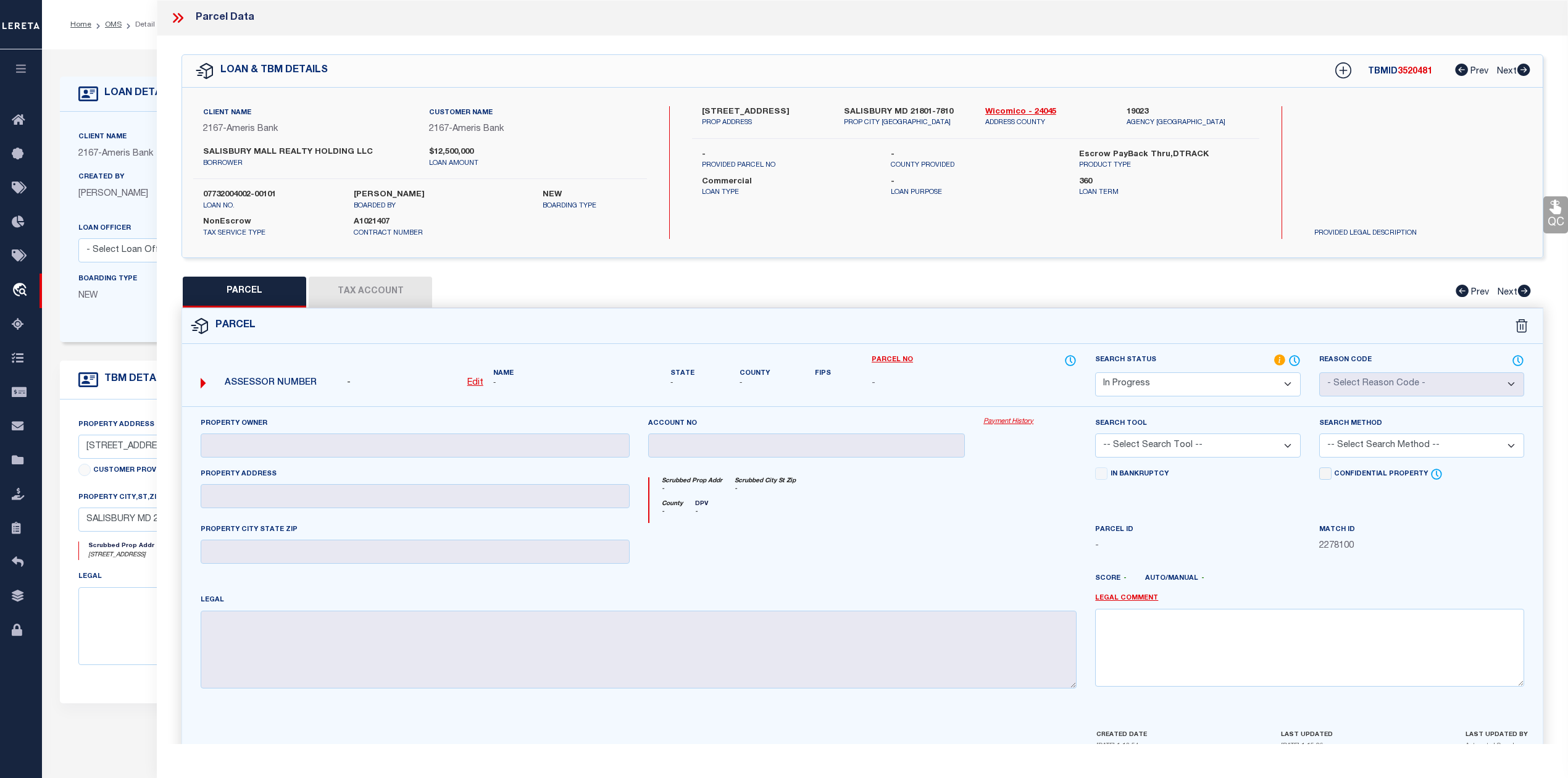
click at [178, 15] on icon at bounding box center [177, 18] width 16 height 16
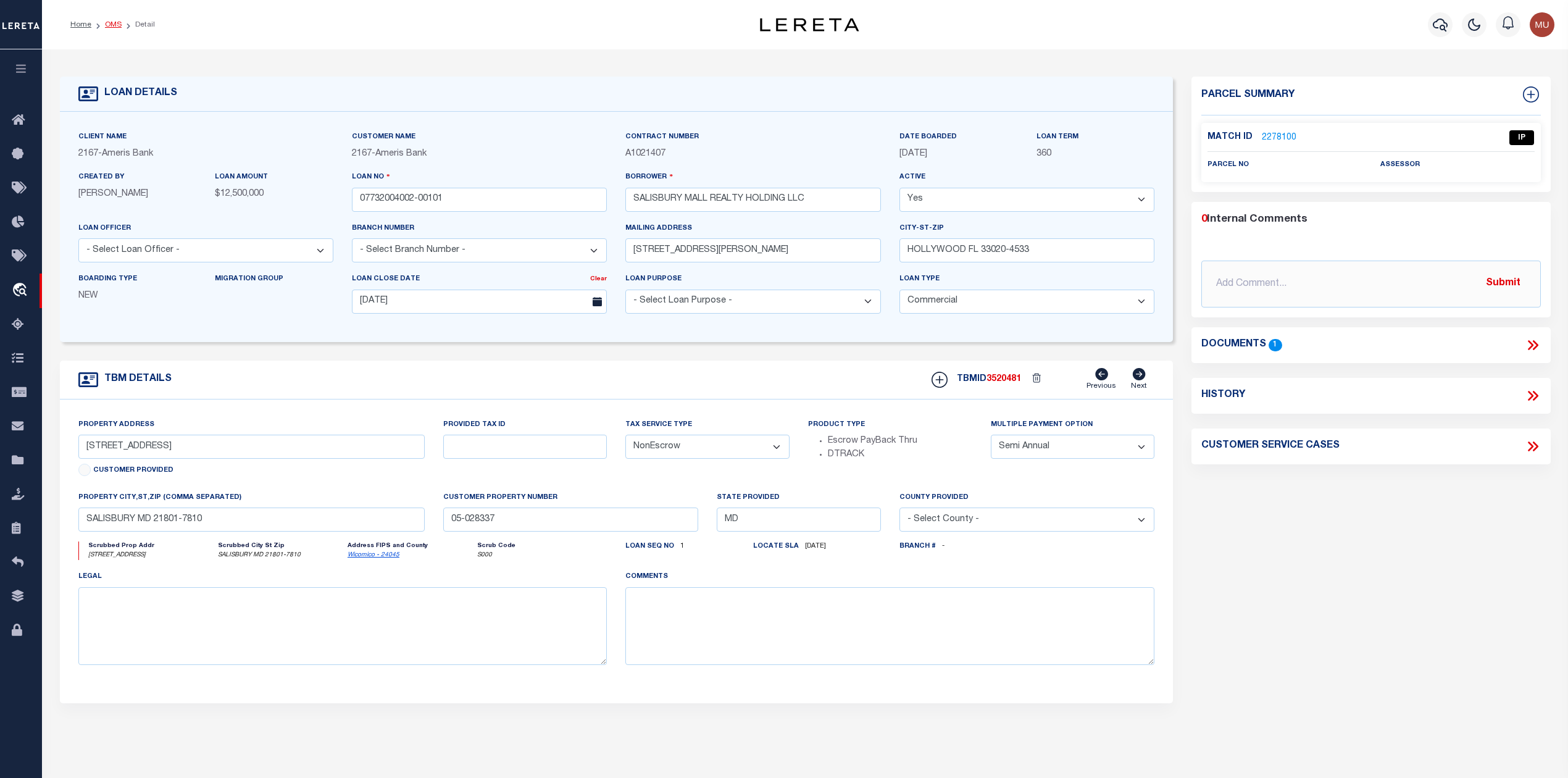
click at [109, 23] on link "OMS" at bounding box center [113, 24] width 17 height 8
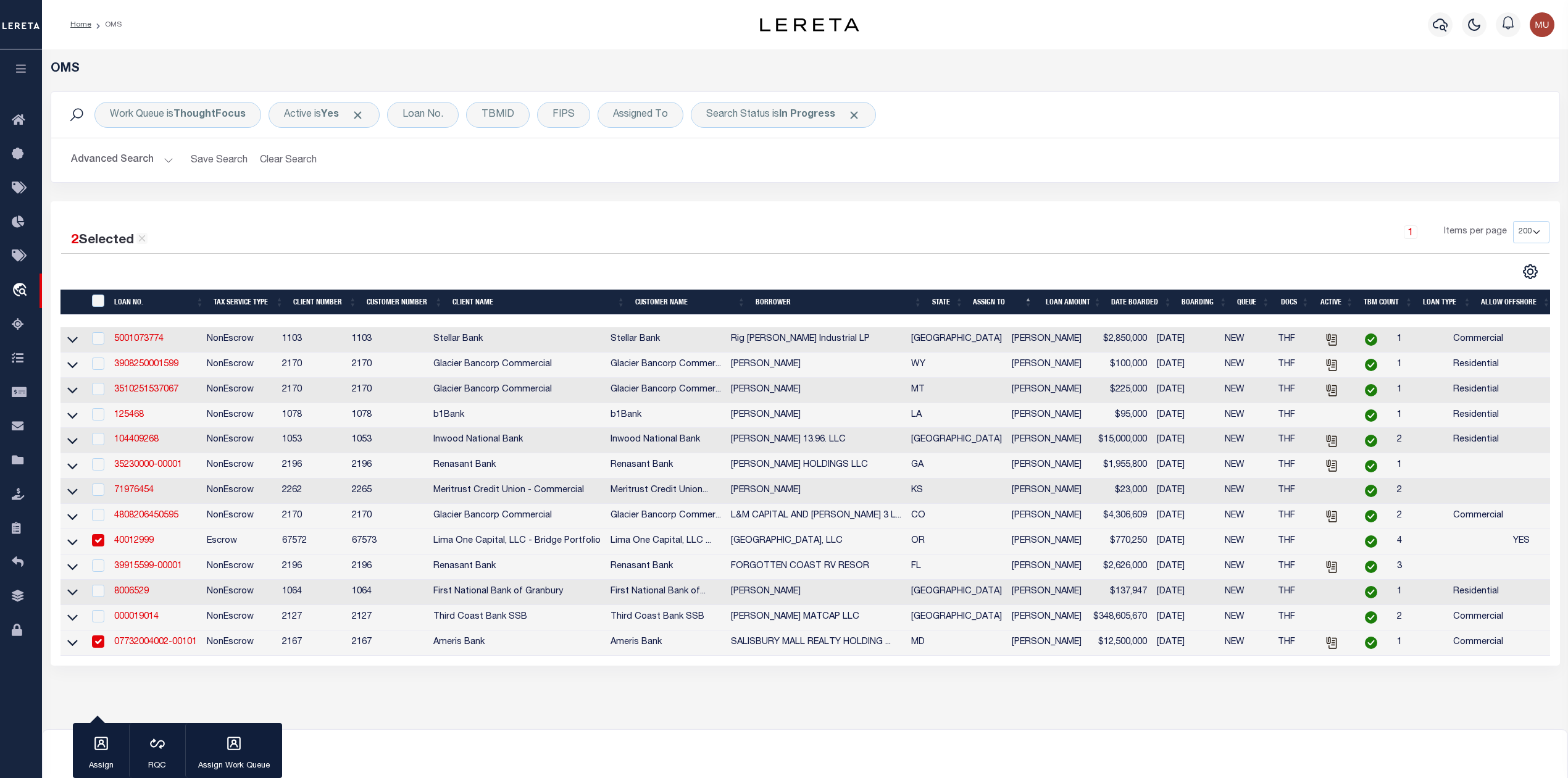
click at [104, 546] on input "checkbox" at bounding box center [98, 540] width 13 height 13
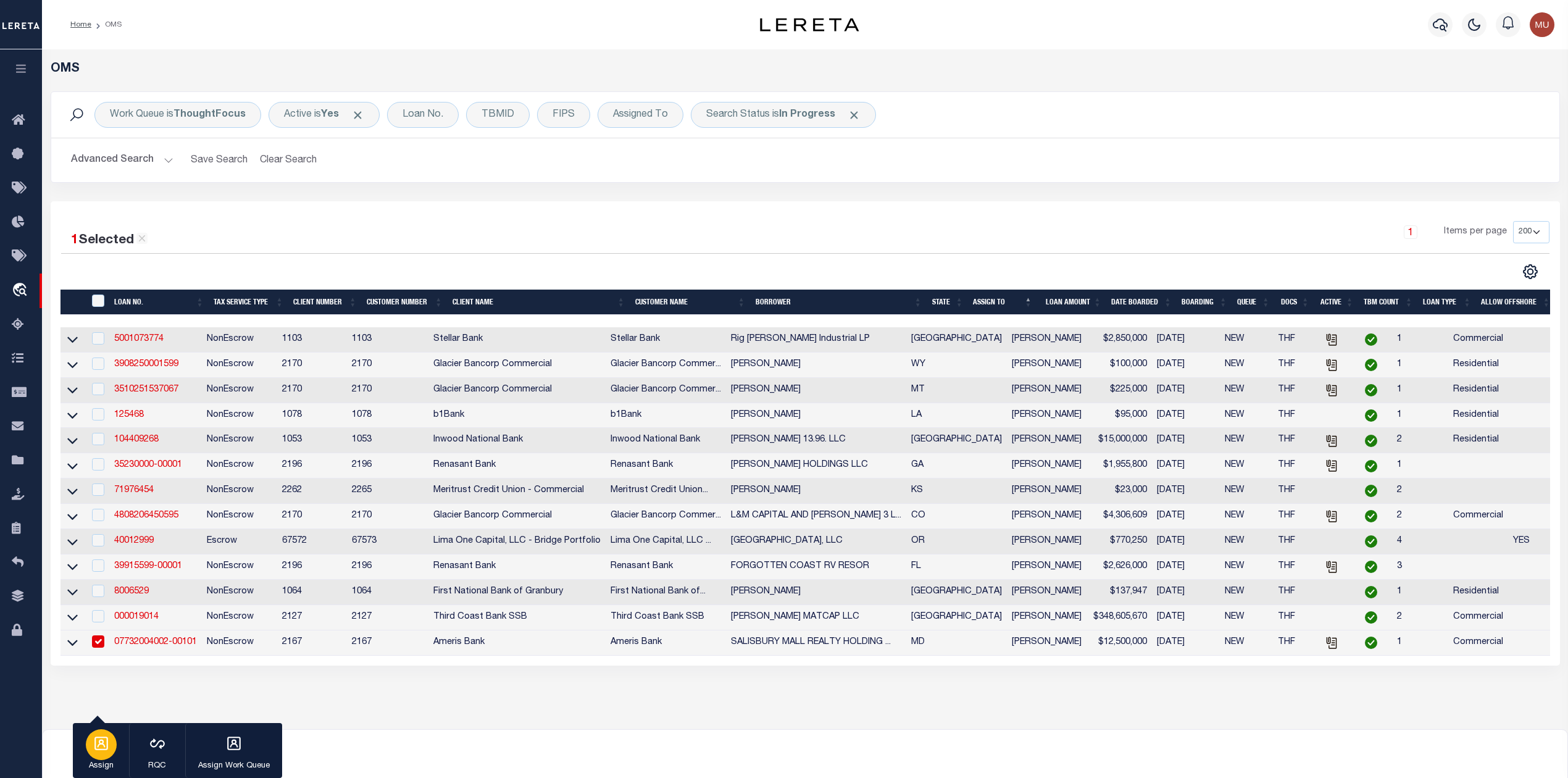
click at [102, 752] on icon "button" at bounding box center [101, 744] width 16 height 16
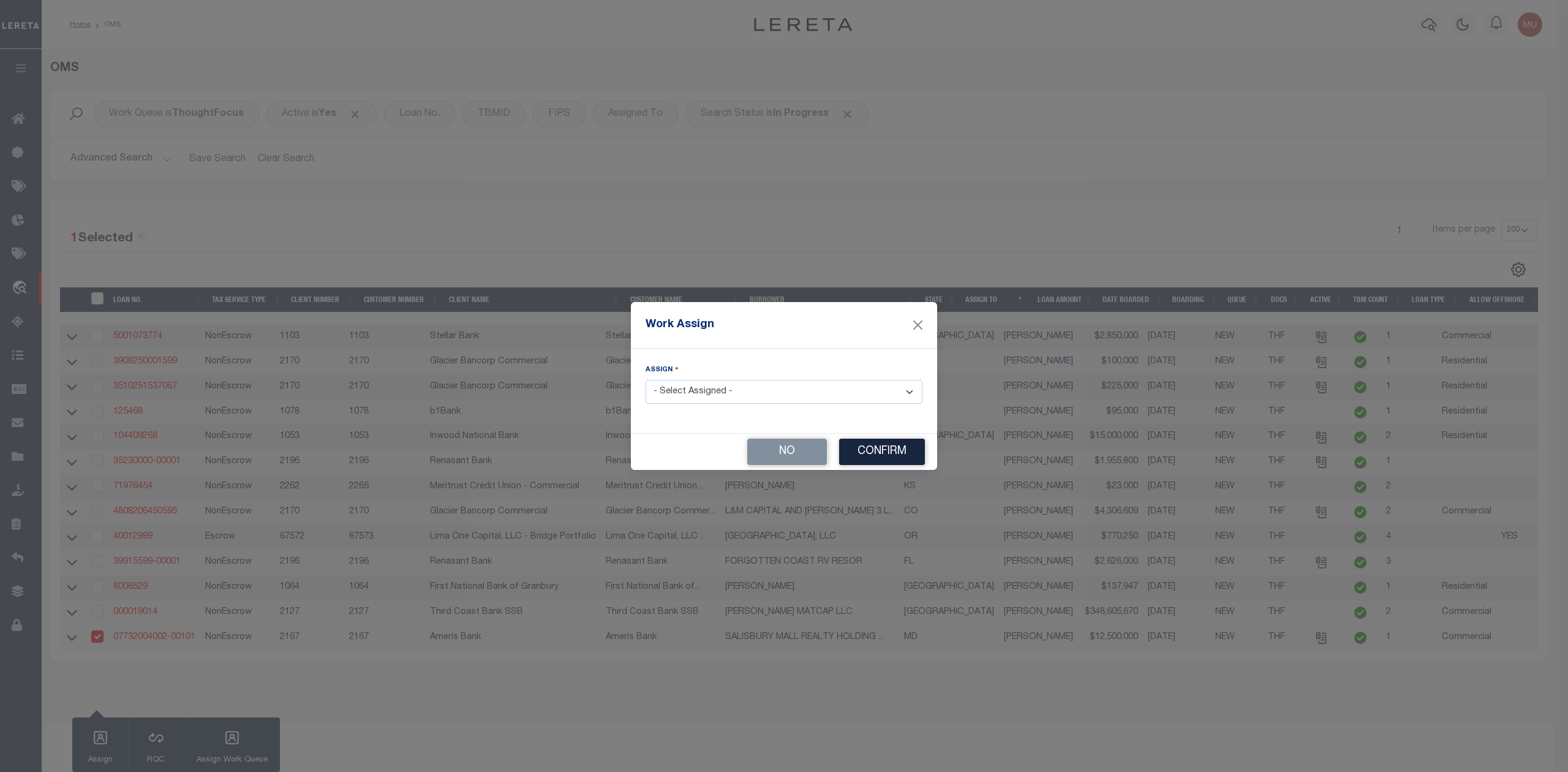
click at [760, 398] on select "- Select Assigned - --Unassigned-- Abdul Muzain Adrienne Cayea Agustin Fernande…" at bounding box center [784, 392] width 277 height 24
click at [646, 381] on select "- Select Assigned - --Unassigned-- Abdul Muzain Adrienne Cayea Agustin Fernande…" at bounding box center [784, 392] width 277 height 24
click at [897, 459] on button "Confirm" at bounding box center [881, 452] width 86 height 27
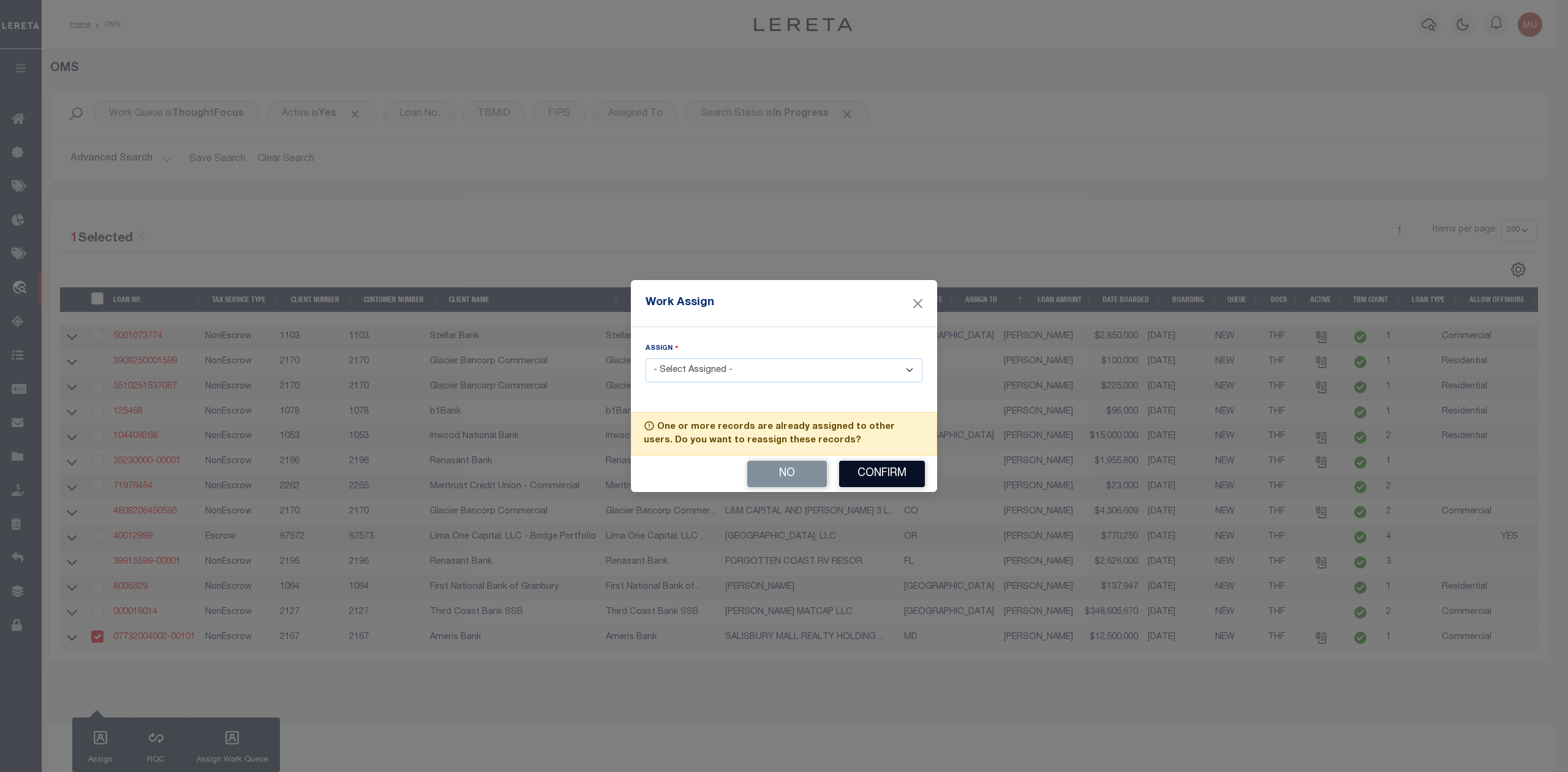
click at [893, 477] on button "Confirm" at bounding box center [881, 474] width 86 height 27
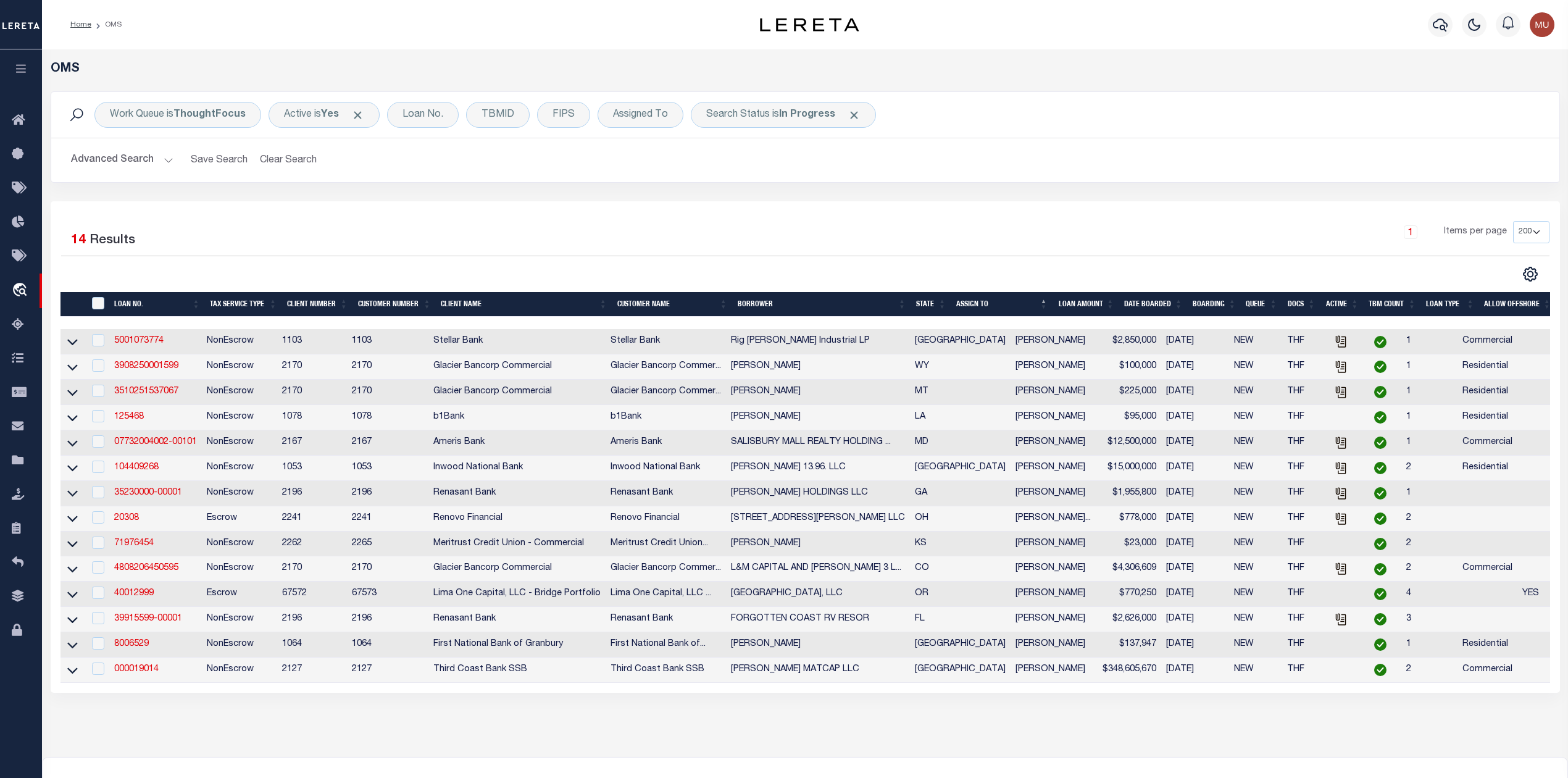
scroll to position [152, 0]
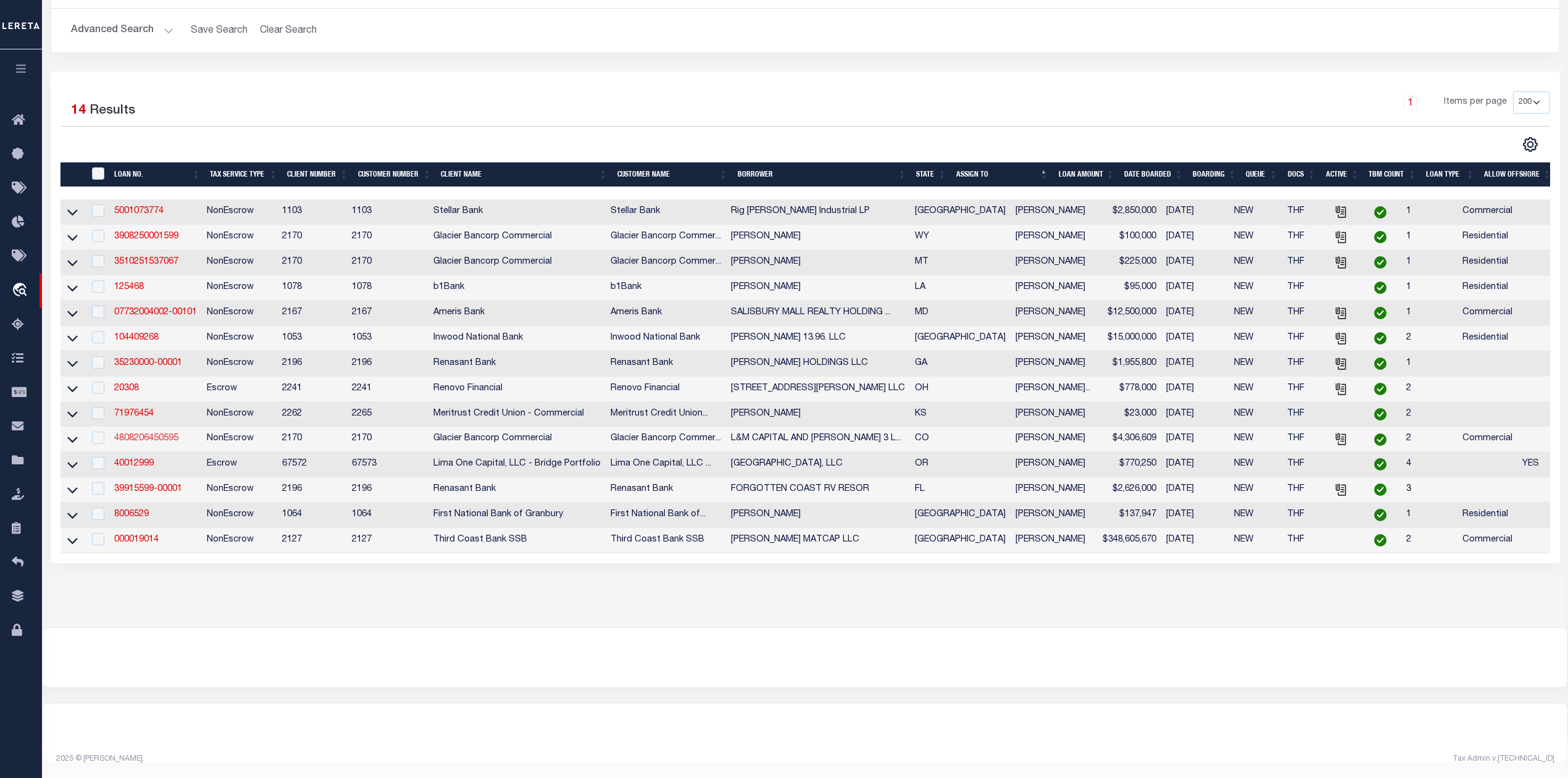
click at [144, 434] on link "4808206450595" at bounding box center [146, 439] width 64 height 8
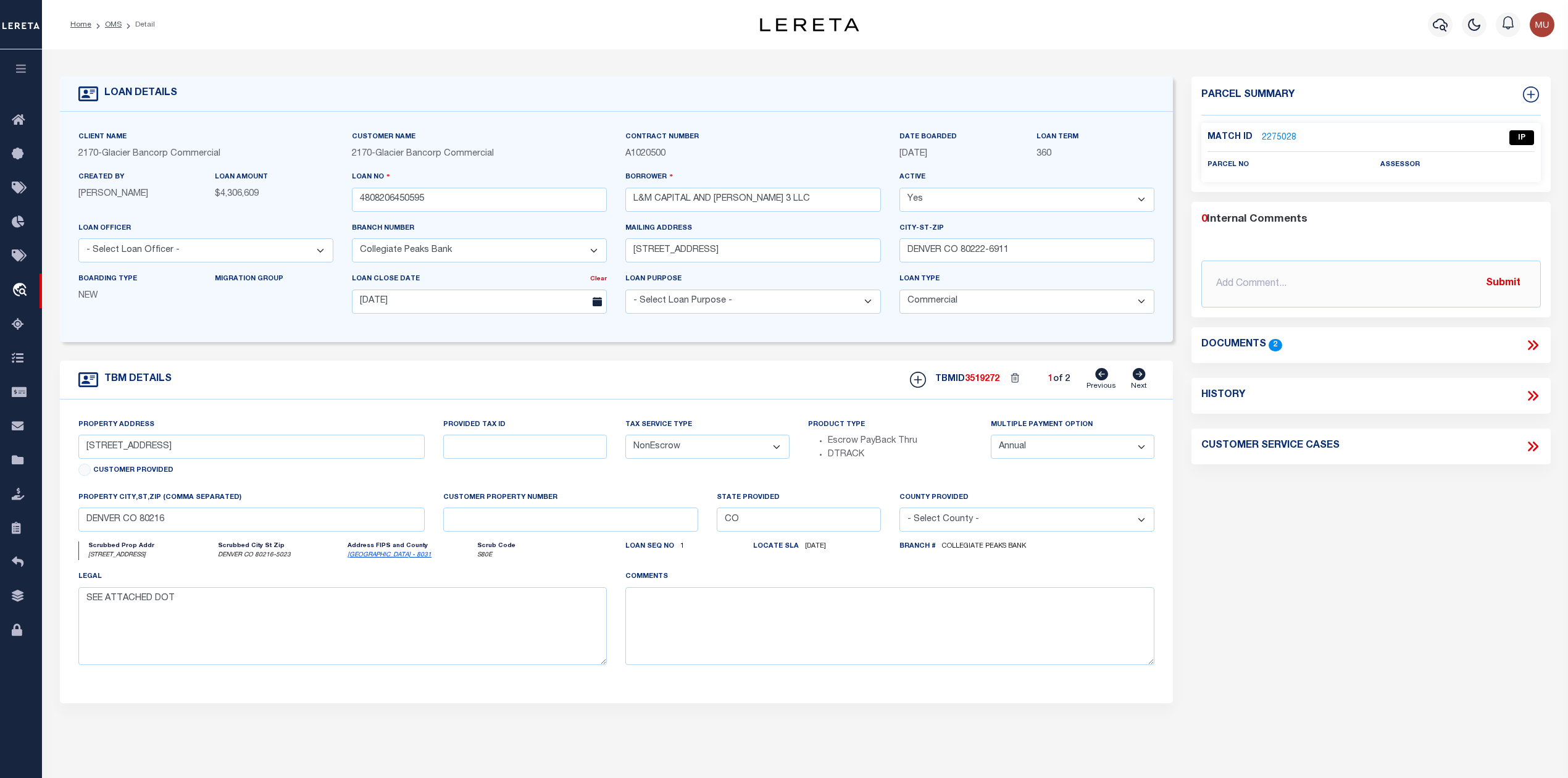
click at [1286, 136] on link "2275028" at bounding box center [1279, 138] width 34 height 13
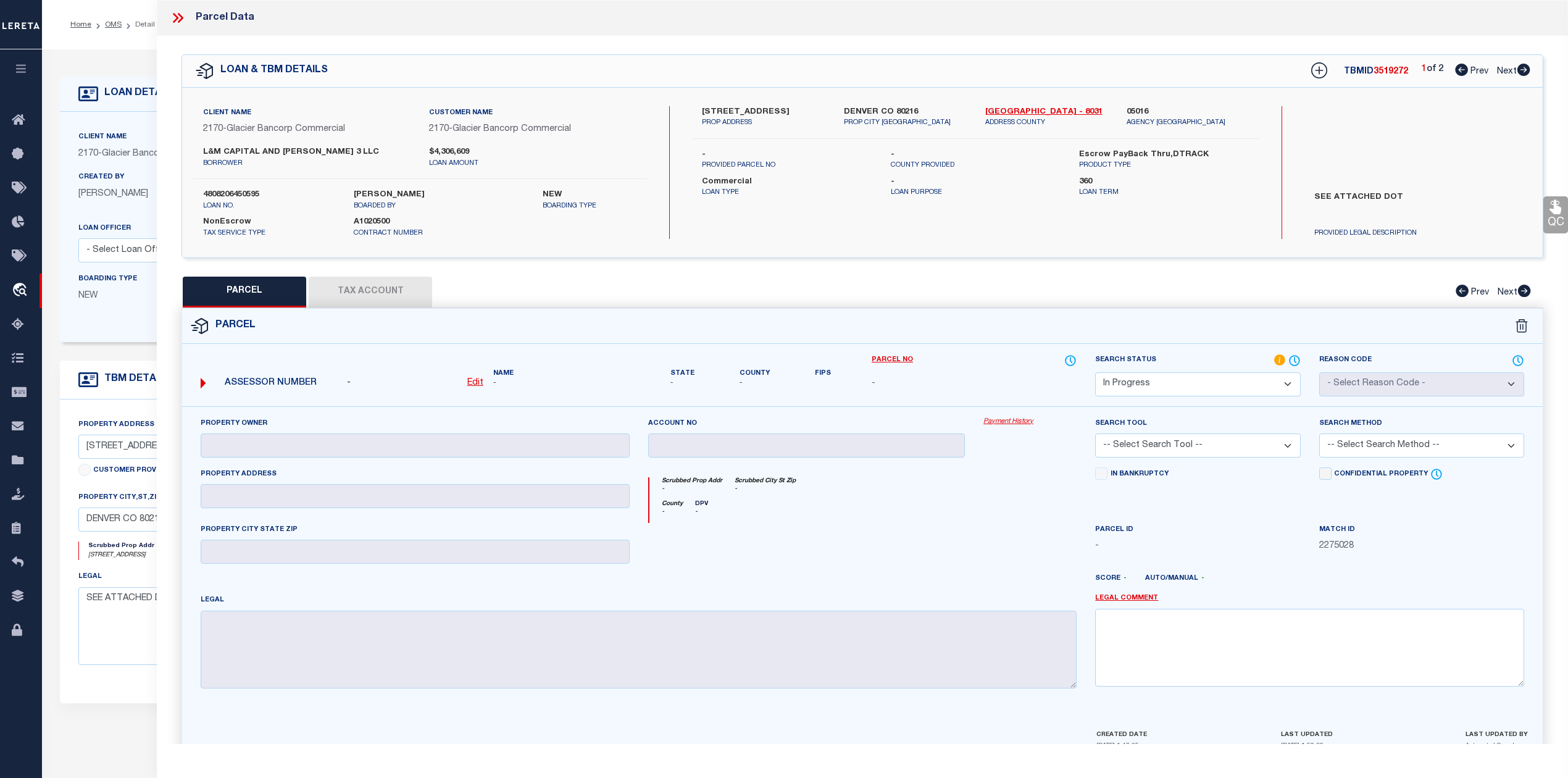
click at [1528, 73] on icon at bounding box center [1523, 70] width 13 height 13
click at [1525, 76] on icon at bounding box center [1523, 70] width 13 height 13
click at [1455, 71] on icon at bounding box center [1461, 70] width 13 height 13
click at [176, 16] on icon at bounding box center [176, 18] width 6 height 10
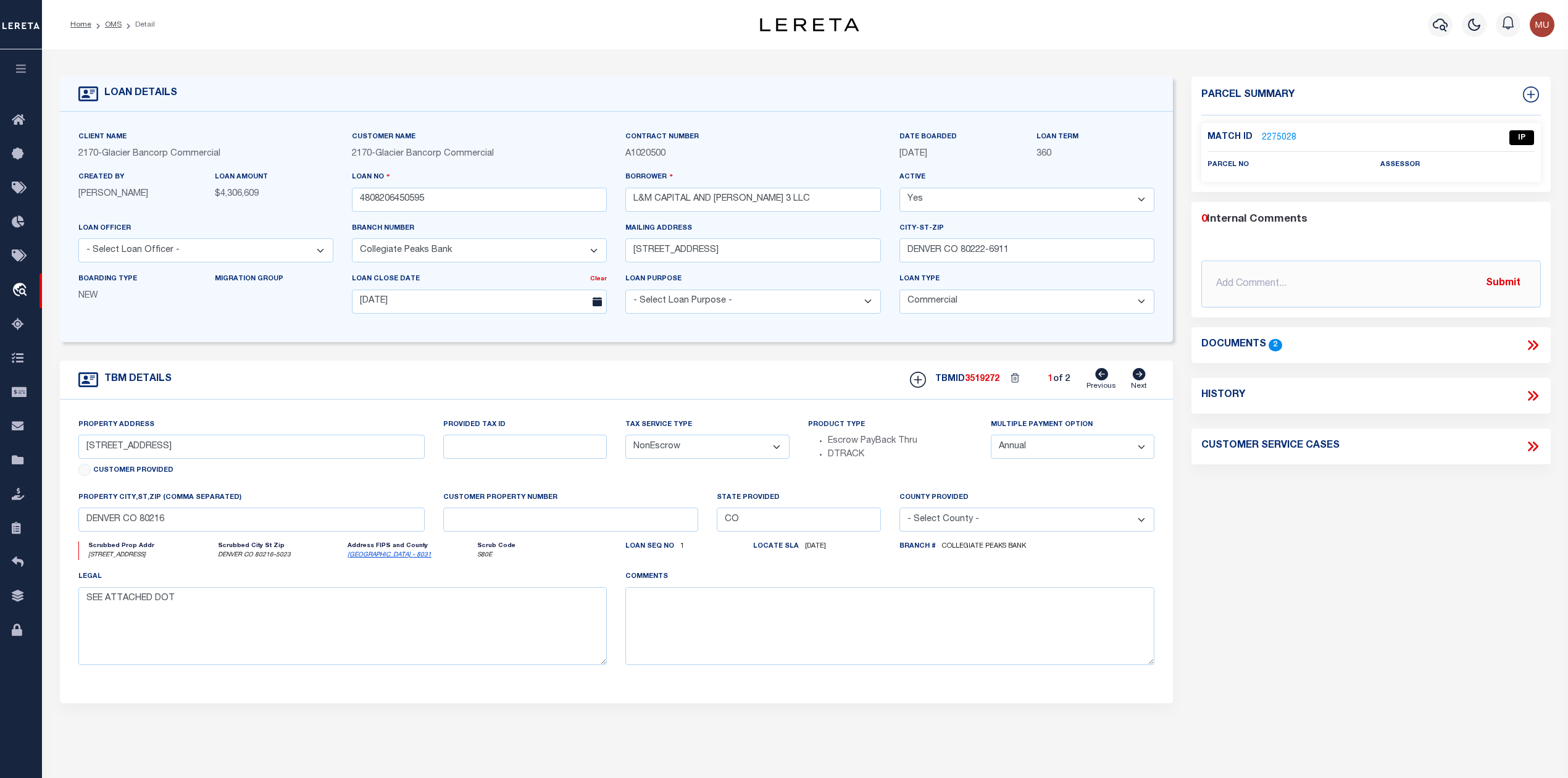
click at [1534, 344] on icon at bounding box center [1533, 344] width 16 height 16
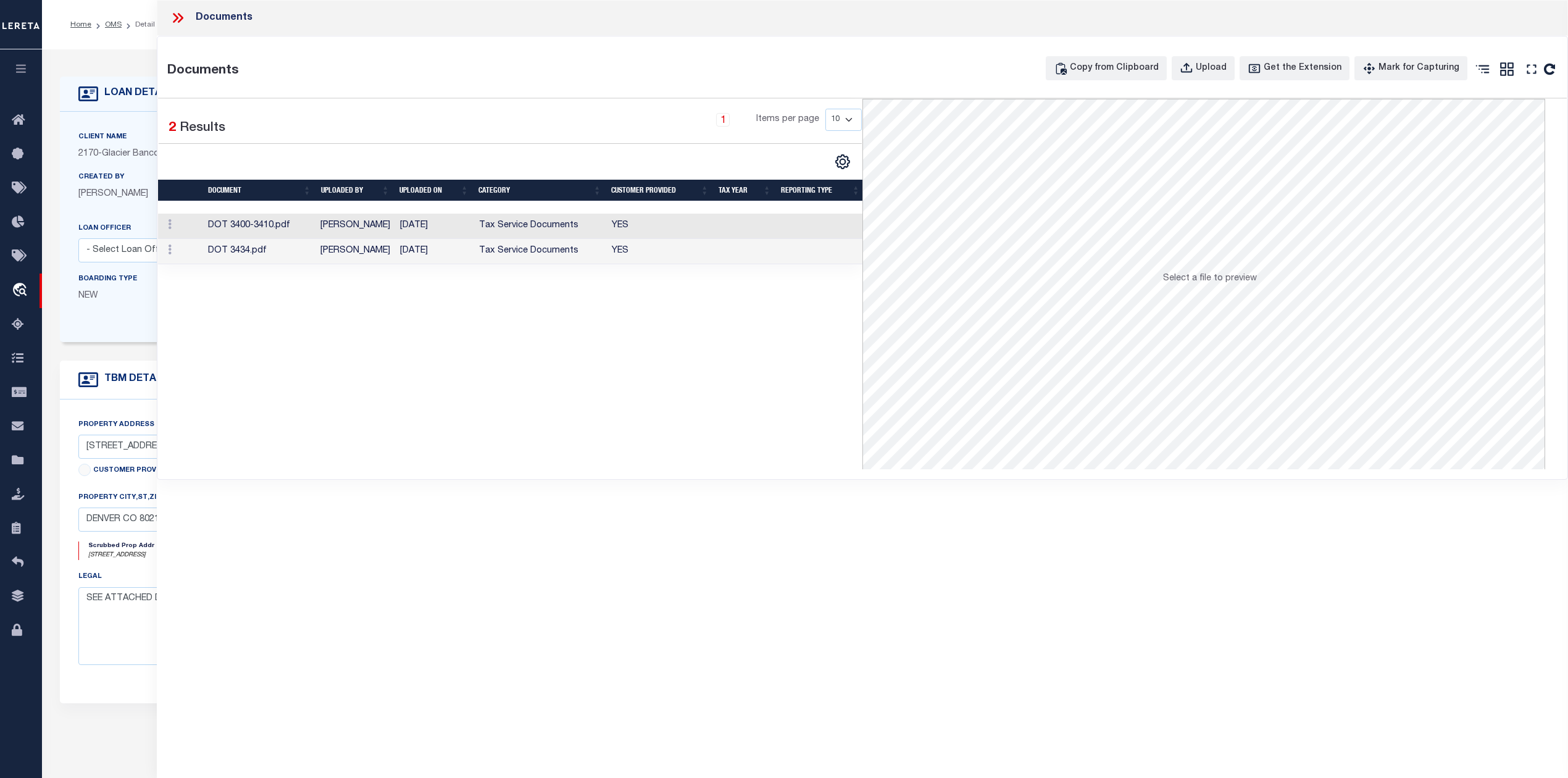
click at [255, 228] on td "DOT 3400-3410.pdf" at bounding box center [260, 226] width 113 height 25
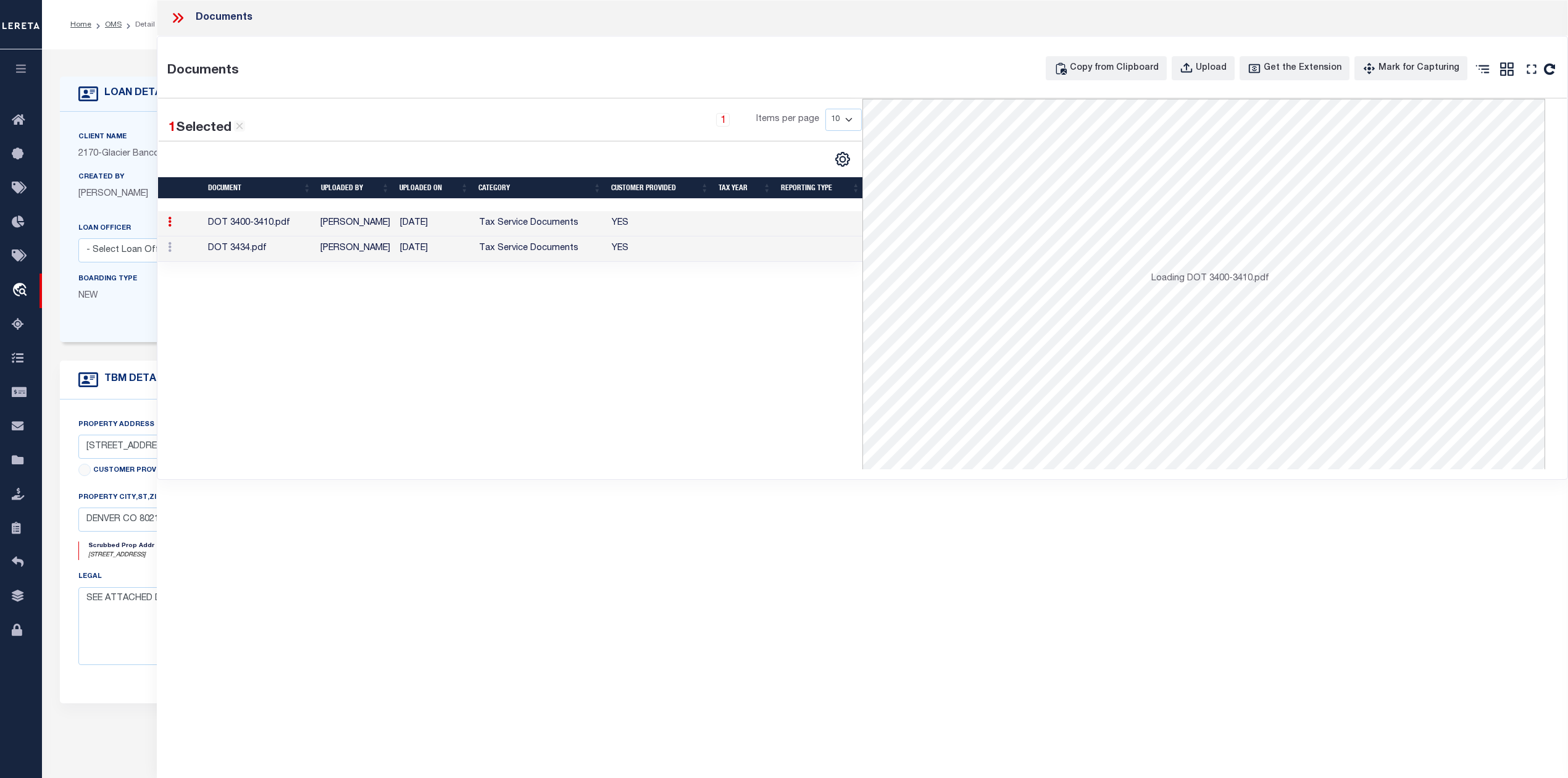
click at [255, 228] on td "DOT 3400-3410.pdf" at bounding box center [260, 223] width 113 height 25
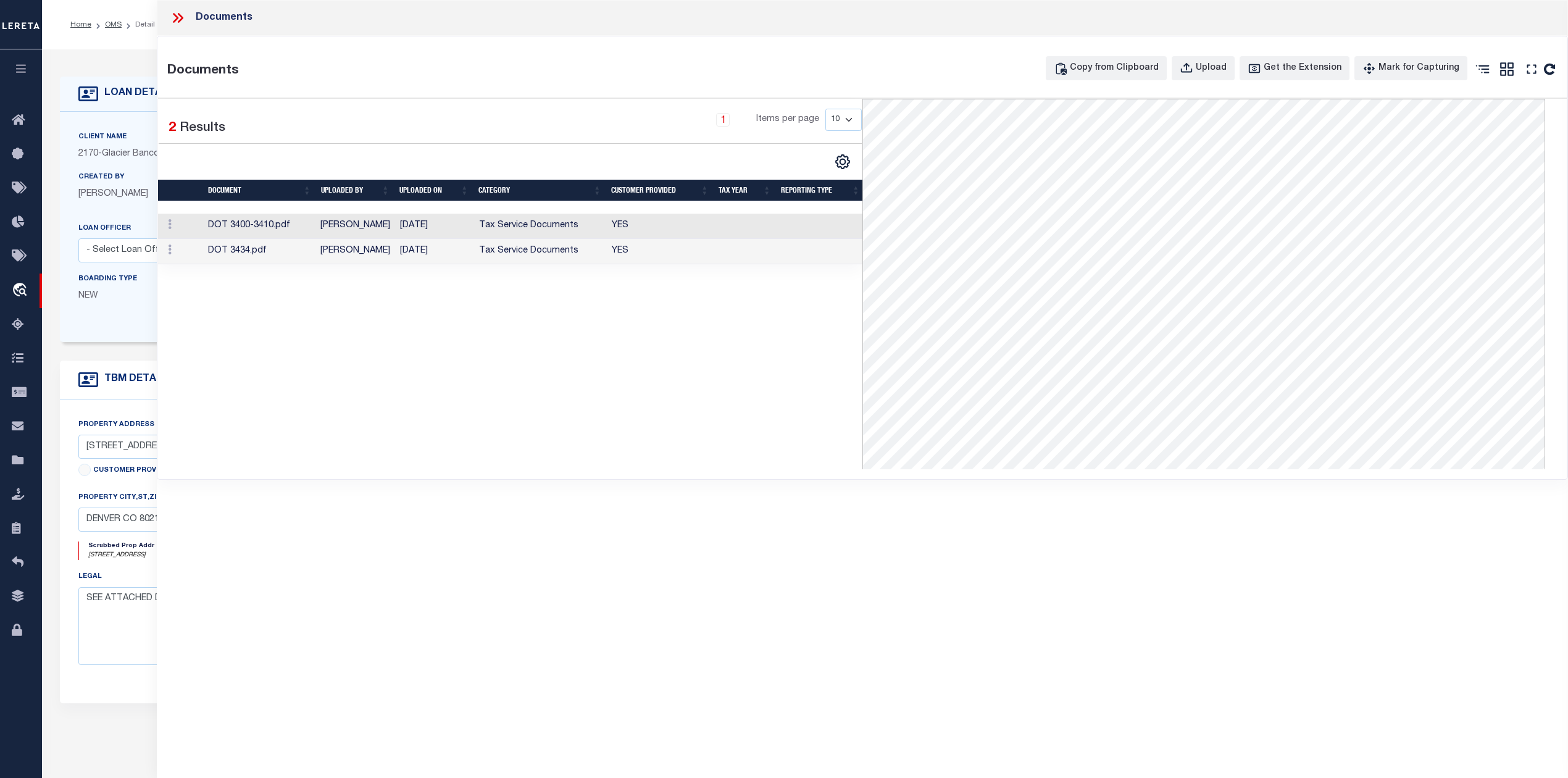
click at [248, 253] on td "DOT 3434.pdf" at bounding box center [260, 252] width 113 height 25
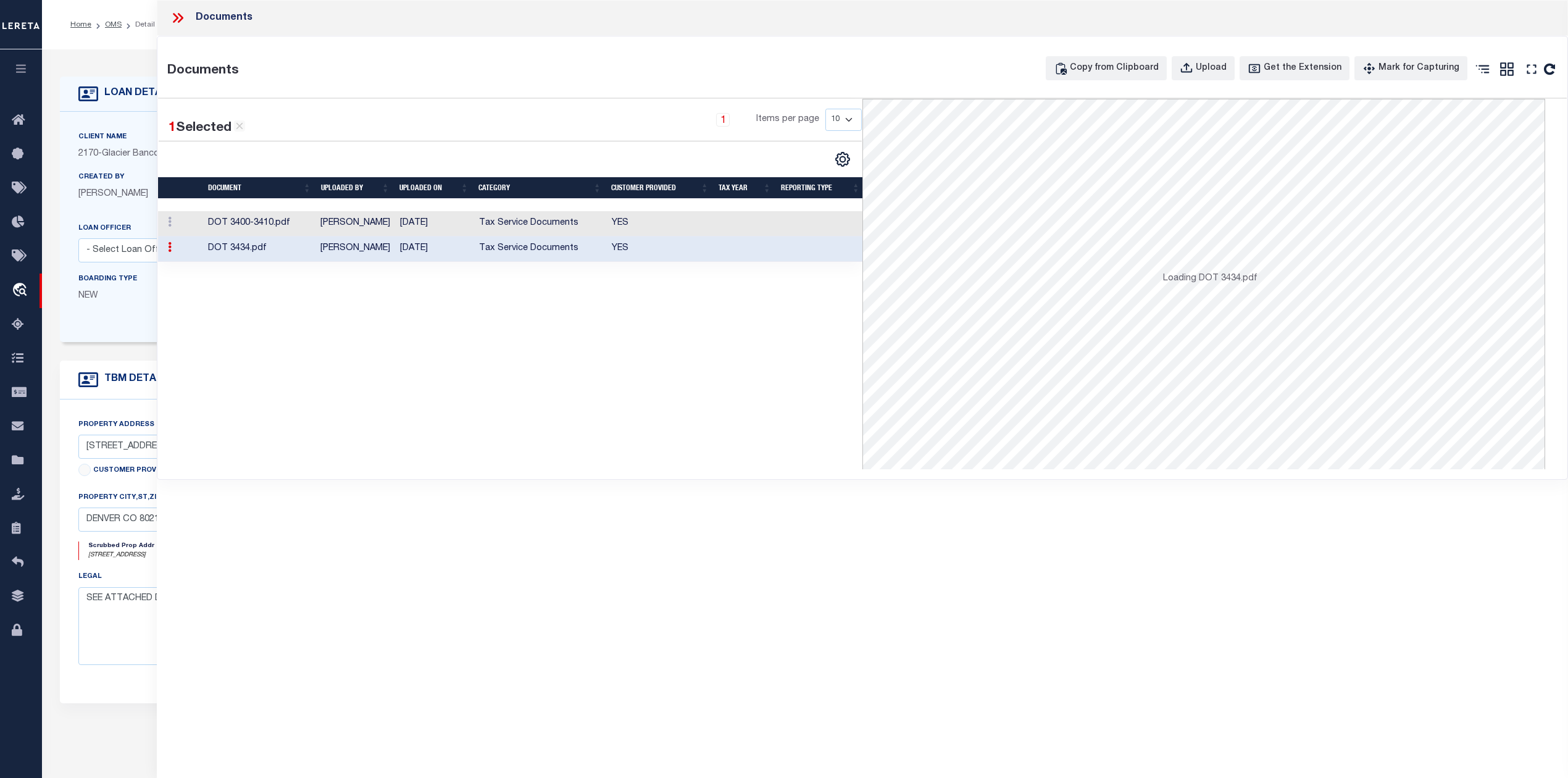
click at [248, 253] on td "DOT 3434.pdf" at bounding box center [260, 250] width 113 height 25
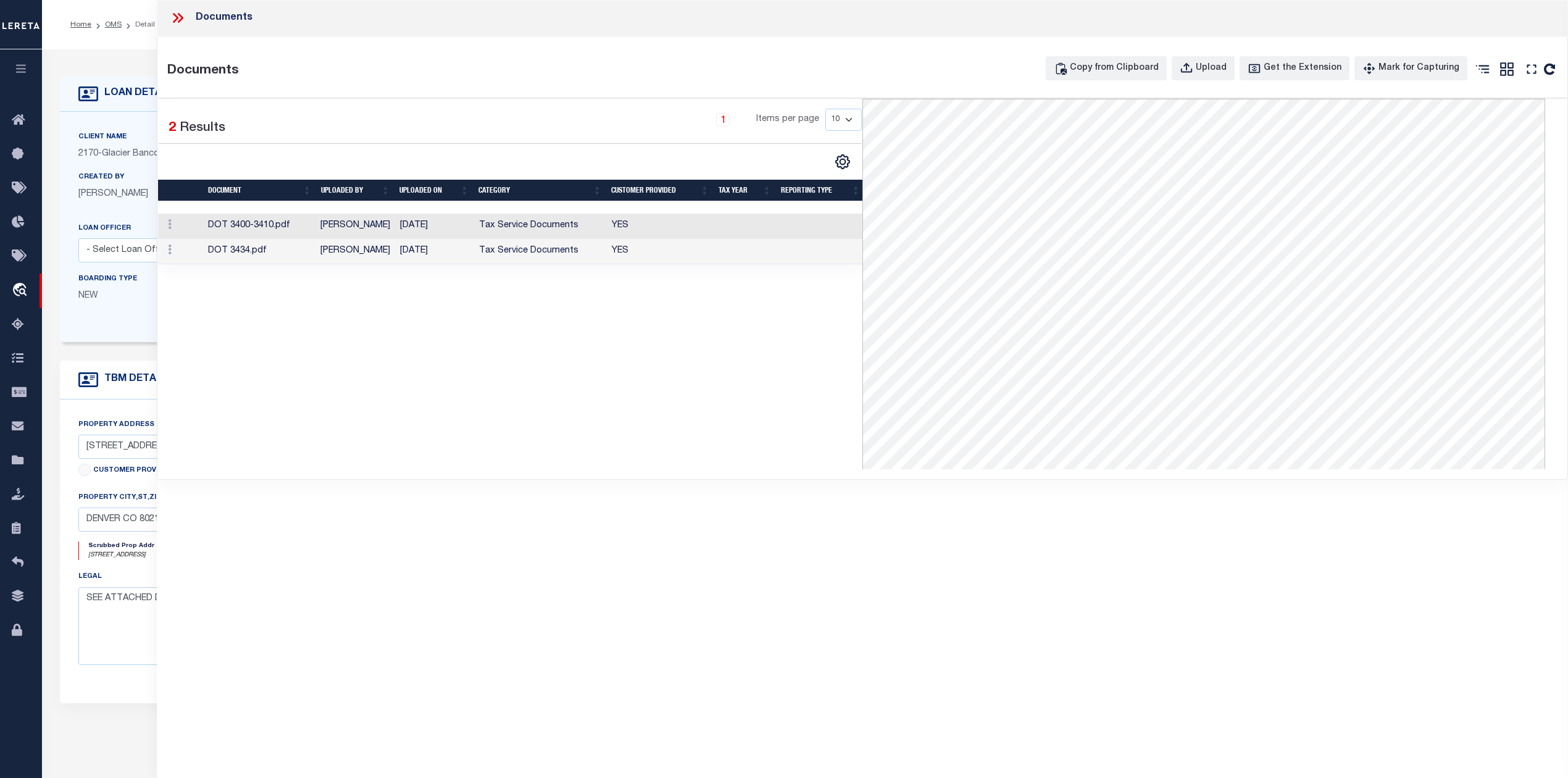
click at [291, 230] on td "DOT 3400-3410.pdf" at bounding box center [260, 226] width 113 height 25
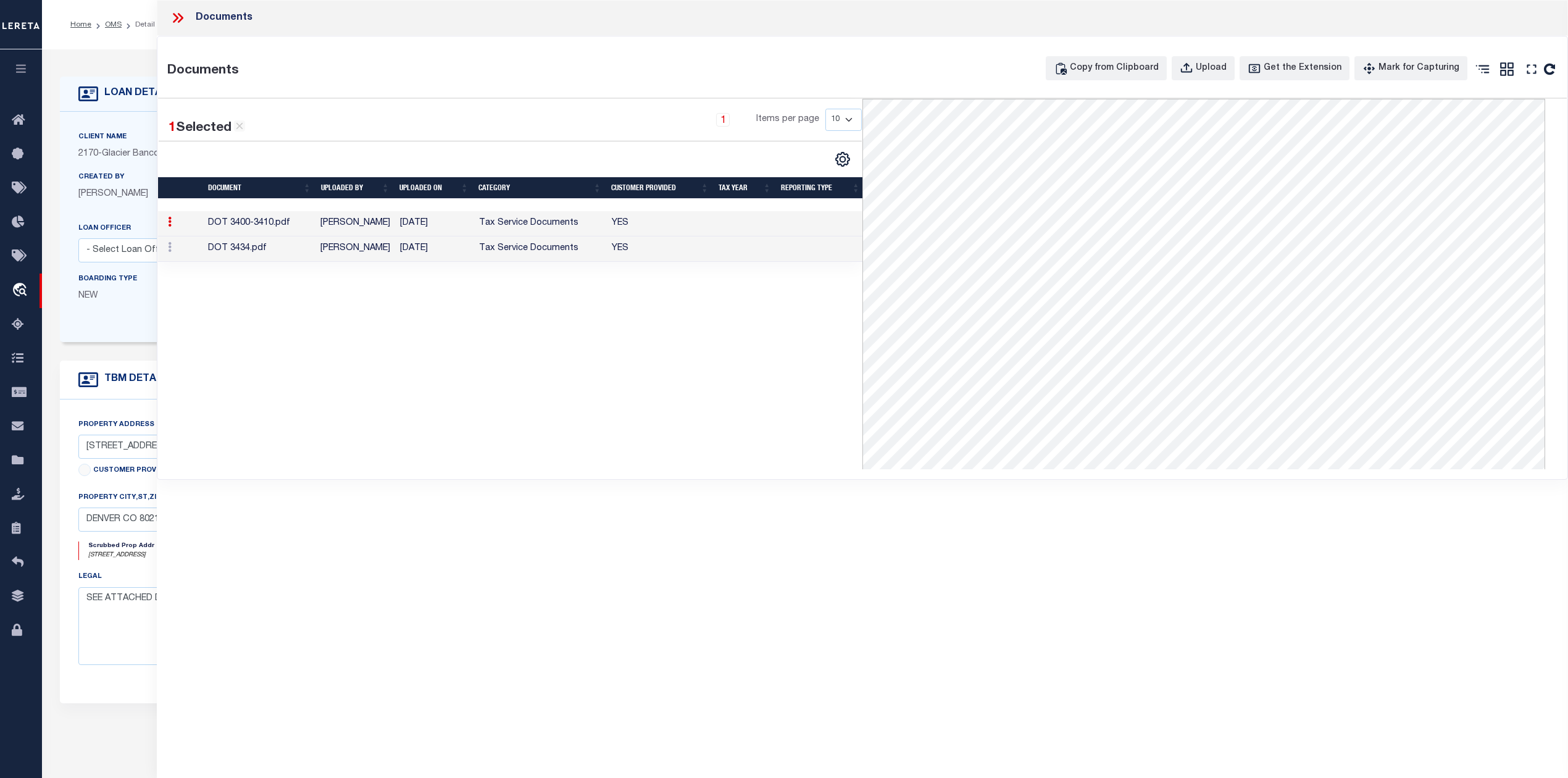
click at [249, 246] on td "DOT 3434.pdf" at bounding box center [260, 250] width 113 height 25
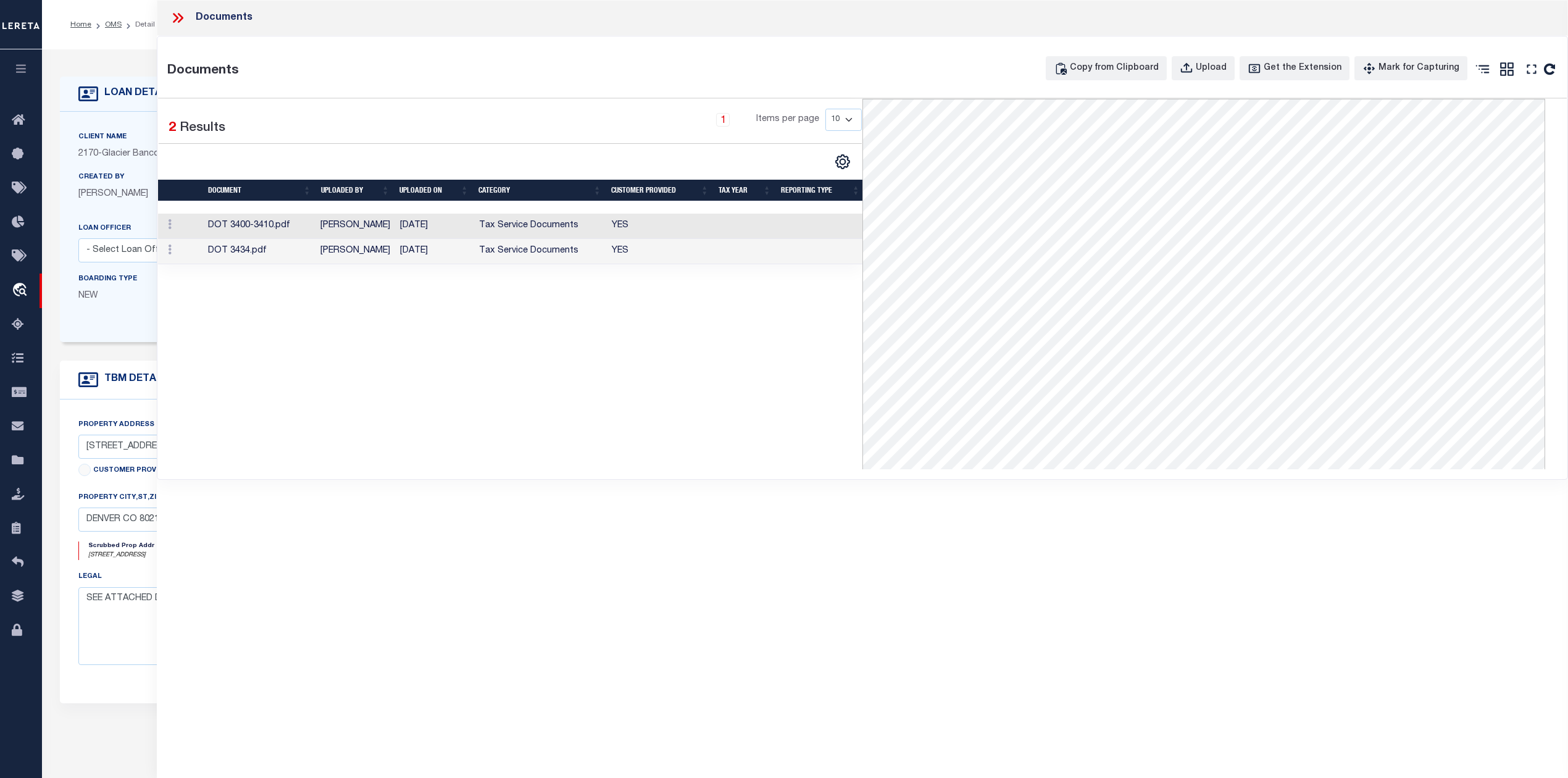
click at [183, 20] on icon at bounding box center [177, 18] width 16 height 16
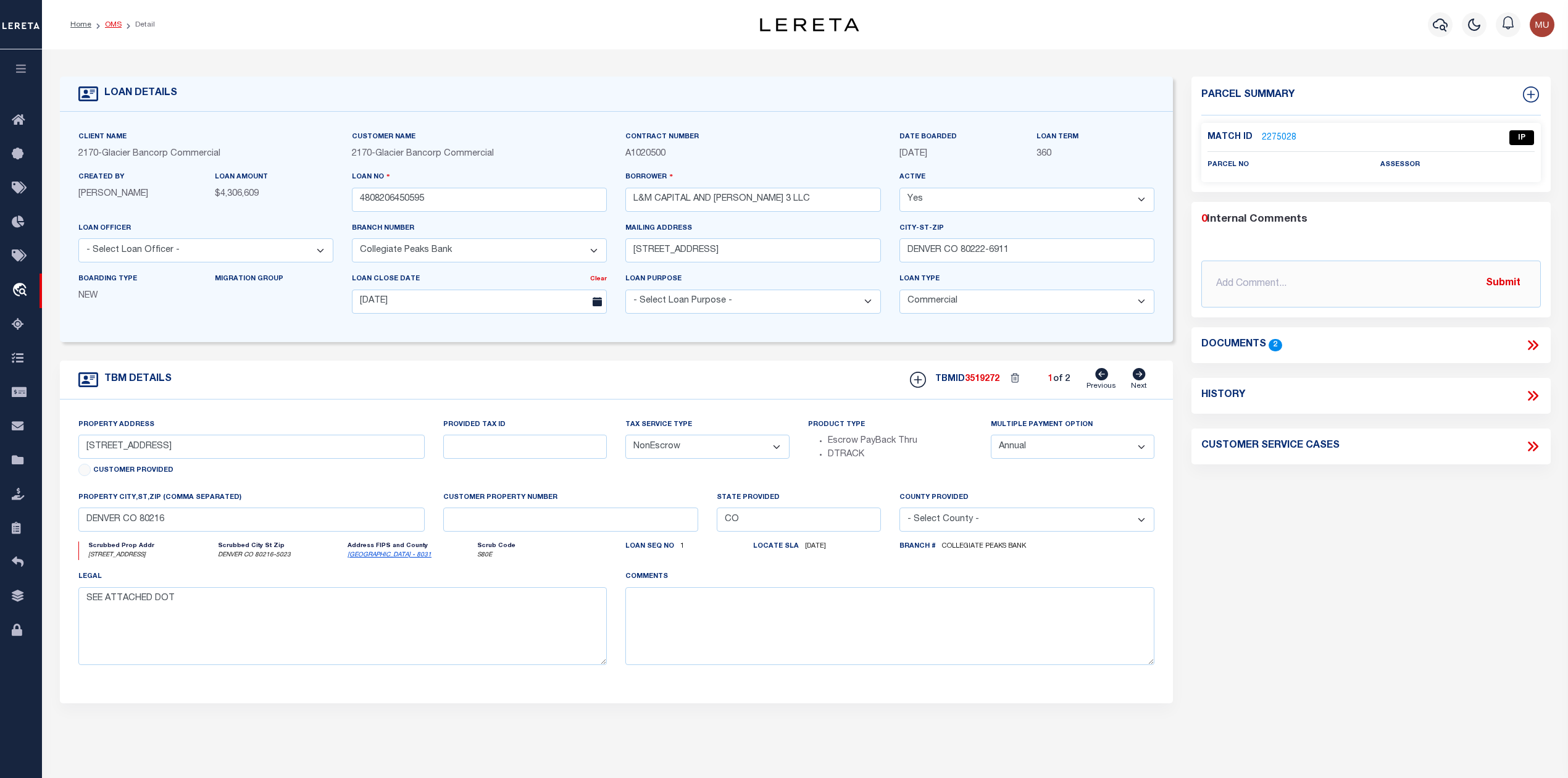
click at [108, 24] on link "OMS" at bounding box center [113, 24] width 17 height 8
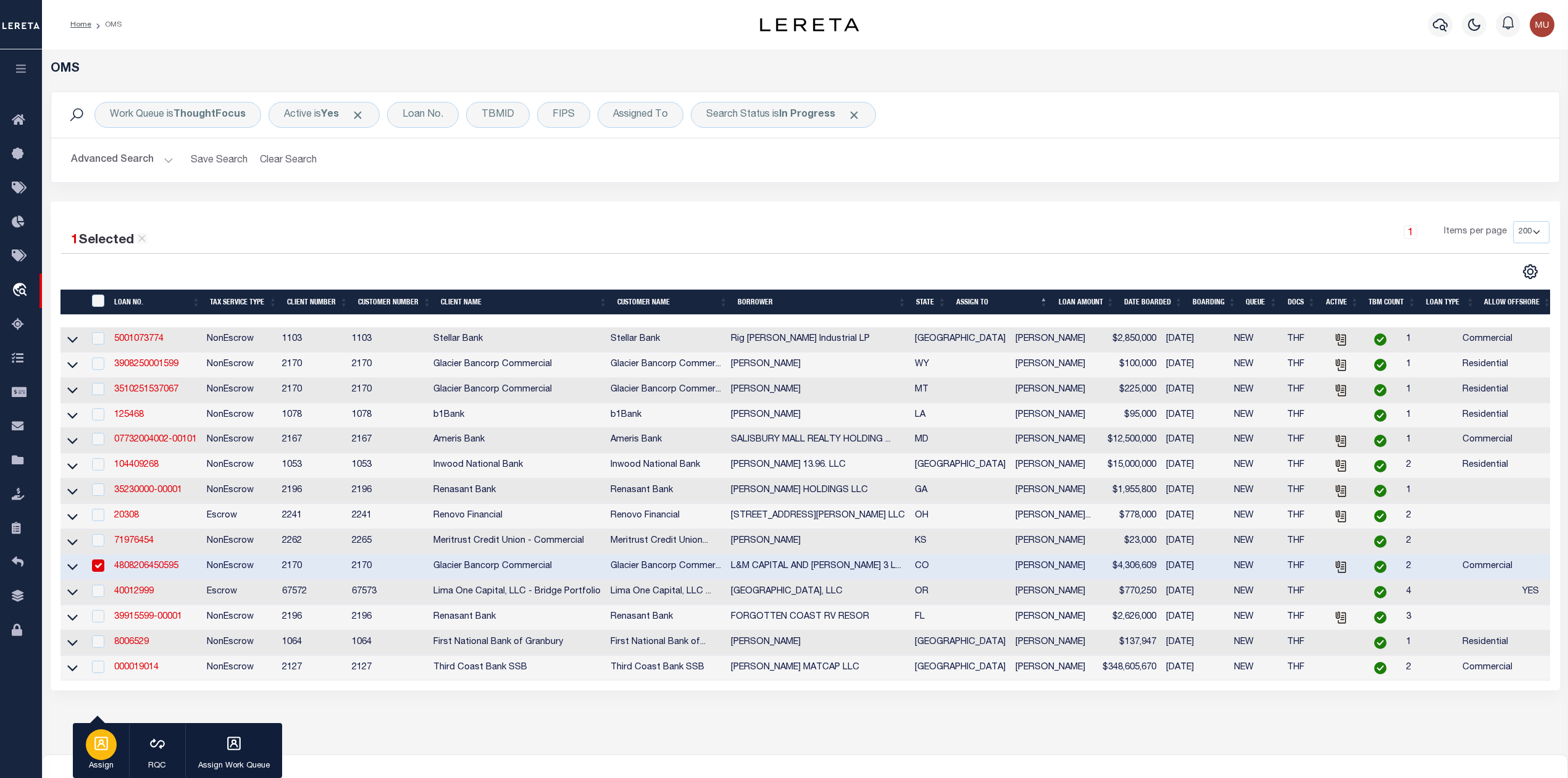
click at [99, 759] on div "button" at bounding box center [101, 744] width 31 height 31
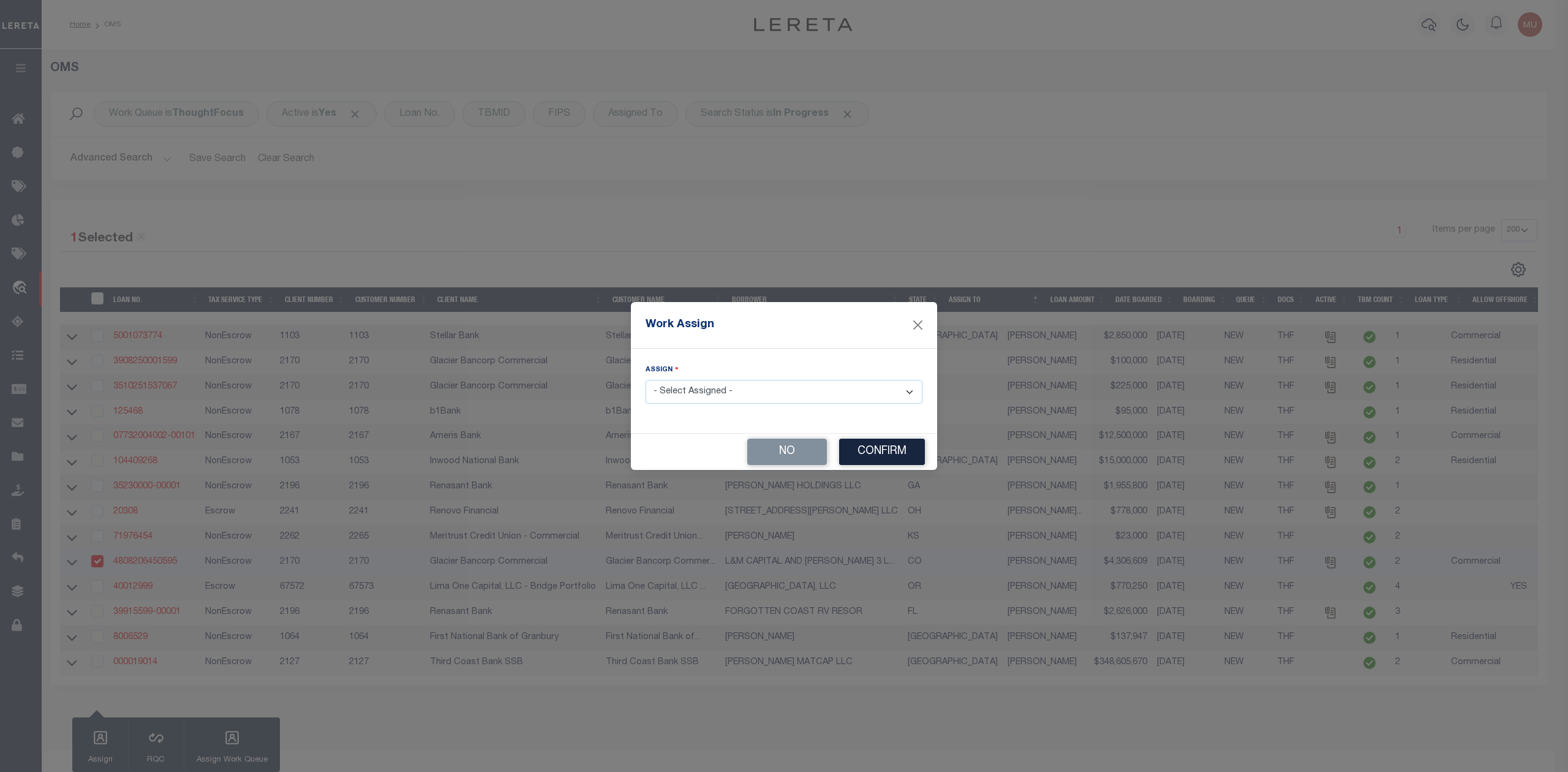
click at [774, 393] on select "- Select Assigned - --Unassigned-- Abdul Muzain Adrienne Cayea Agustin Fernande…" at bounding box center [784, 392] width 277 height 24
click at [646, 381] on select "- Select Assigned - --Unassigned-- Abdul Muzain Adrienne Cayea Agustin Fernande…" at bounding box center [784, 392] width 277 height 24
click at [873, 449] on button "Confirm" at bounding box center [881, 452] width 86 height 27
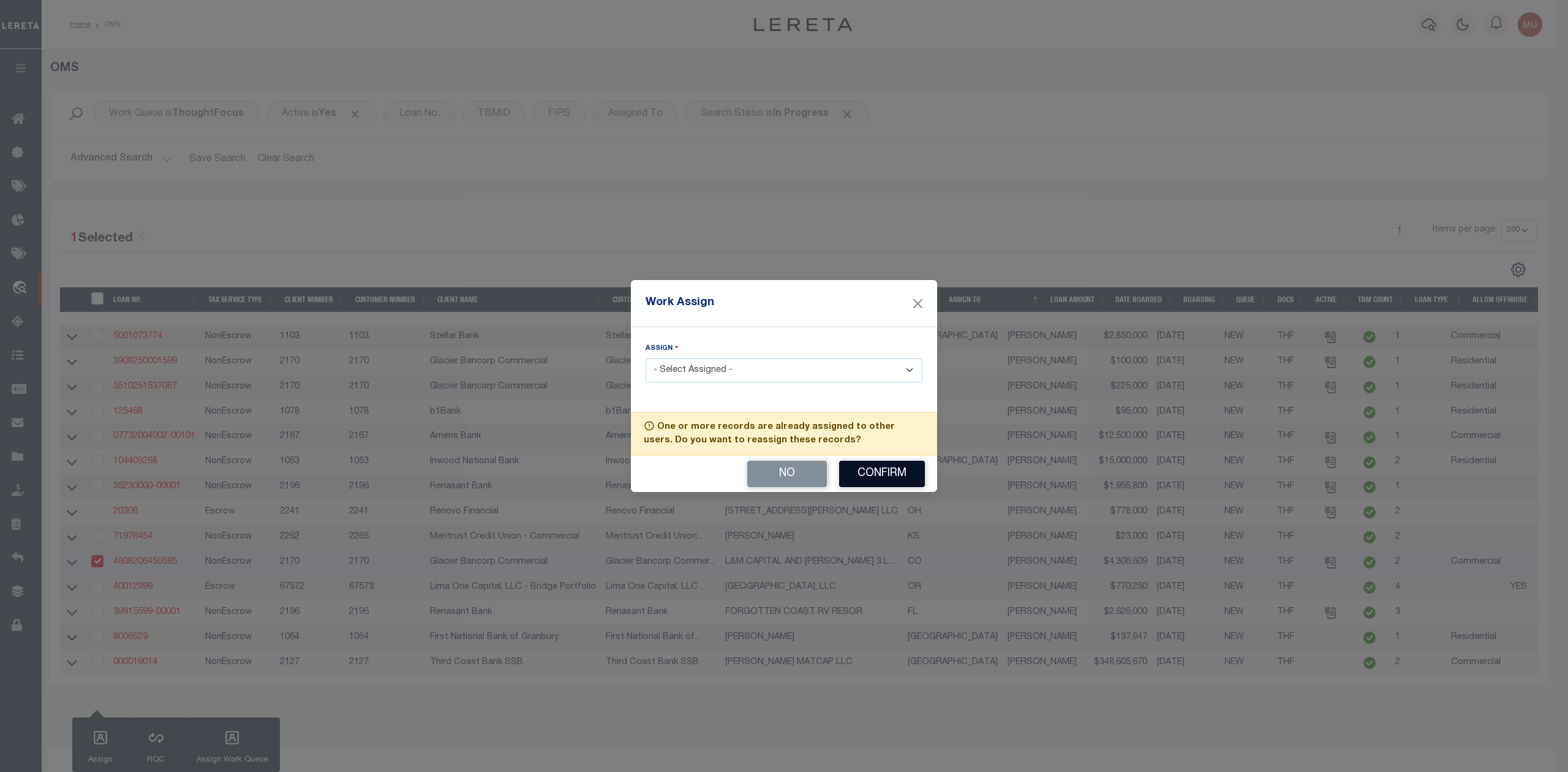
click at [872, 472] on button "Confirm" at bounding box center [881, 474] width 86 height 27
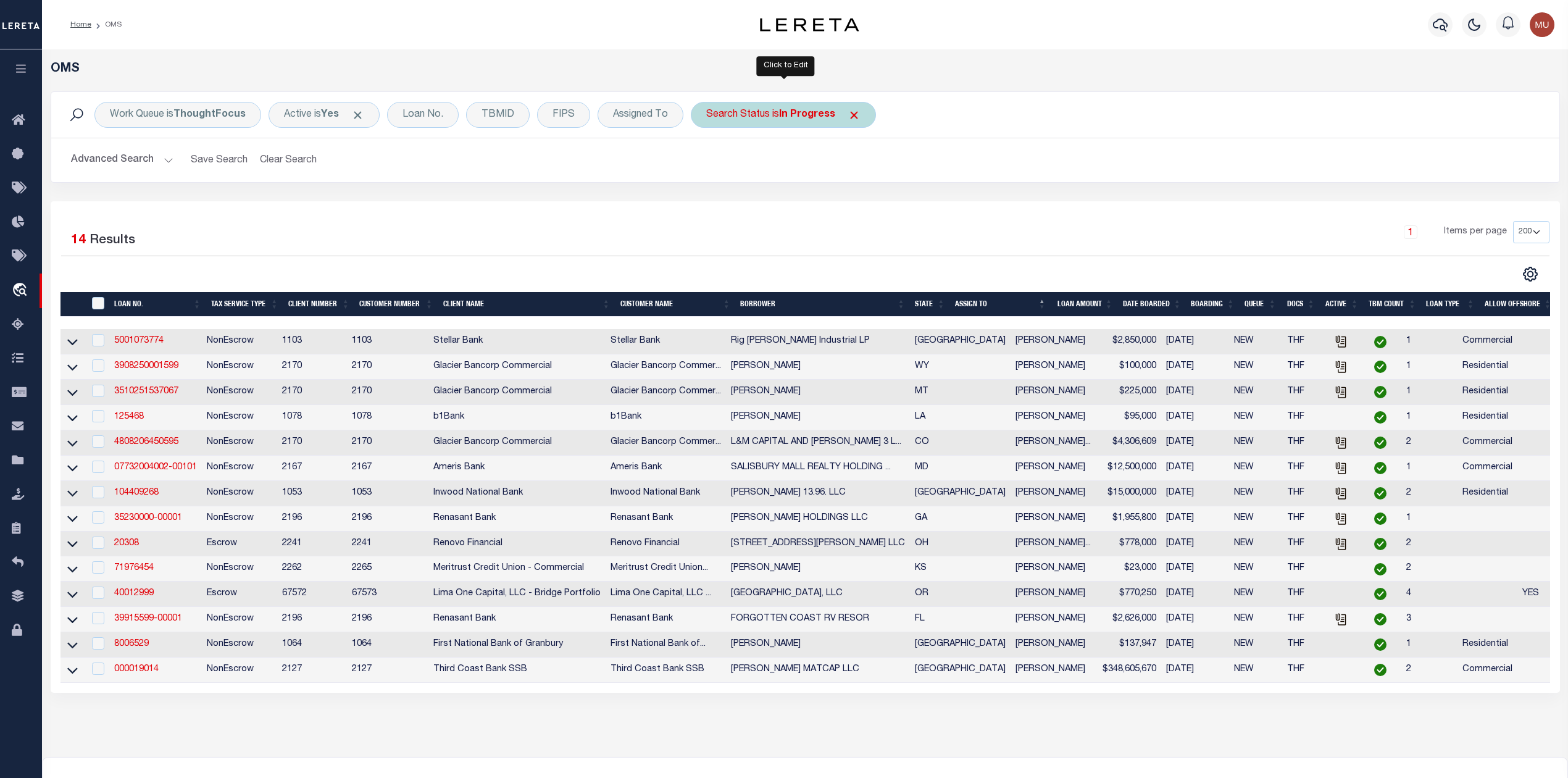
click at [793, 124] on div "Search Status is In Progress" at bounding box center [784, 114] width 186 height 26
click at [766, 183] on select "Automated Search Bad Parcel Complete Duplicate Parcel High Dollar Reporting In …" at bounding box center [798, 176] width 181 height 24
click at [708, 165] on select "Automated Search Bad Parcel Complete Duplicate Parcel High Dollar Reporting In …" at bounding box center [798, 176] width 181 height 24
click at [869, 208] on input "Apply" at bounding box center [870, 202] width 36 height 20
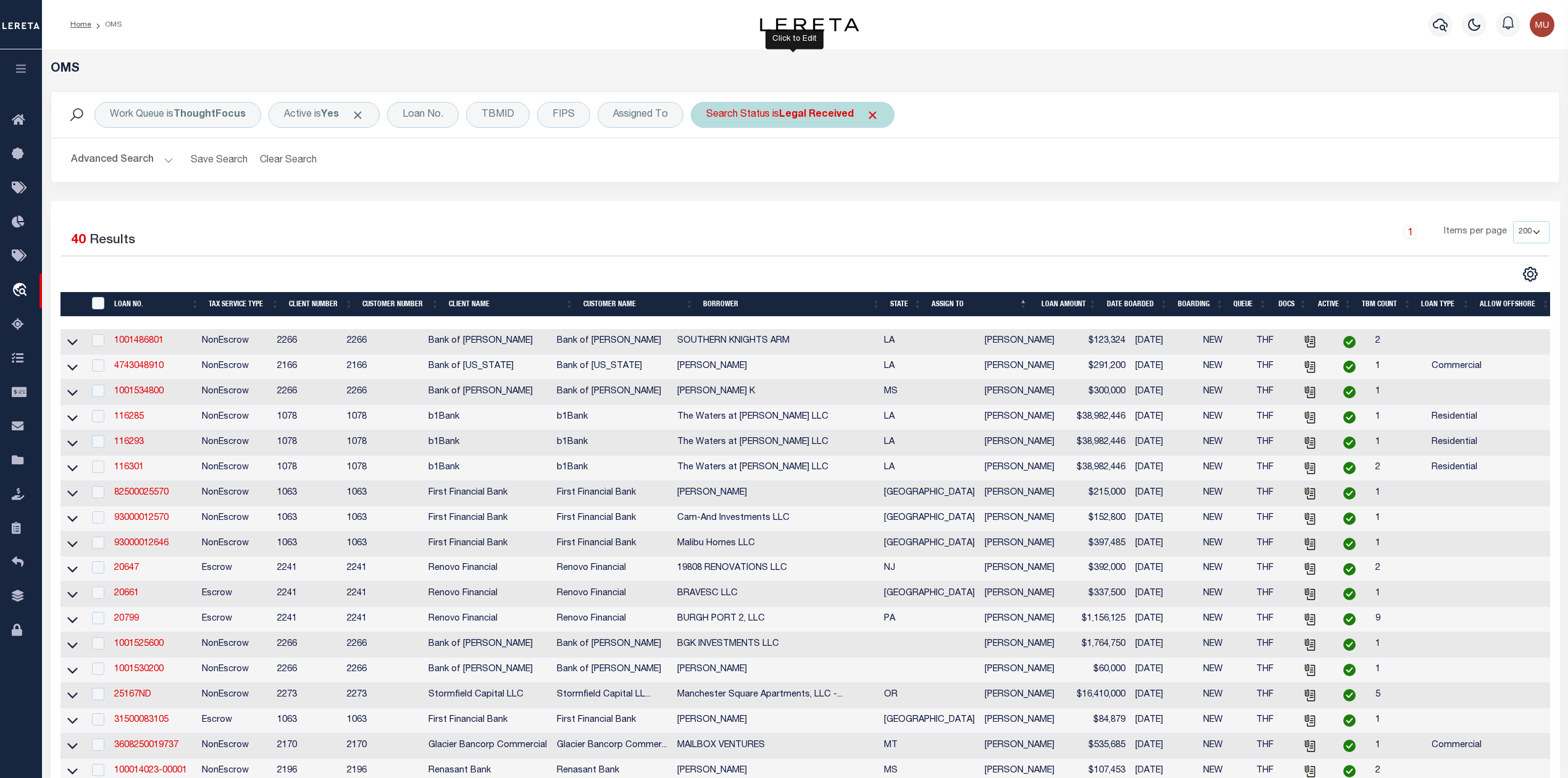
click at [752, 126] on div "Search Status is Legal Received" at bounding box center [793, 114] width 204 height 26
click at [759, 178] on select "Automated Search Bad Parcel Complete Duplicate Parcel High Dollar Reporting In …" at bounding box center [798, 176] width 181 height 24
click at [708, 165] on select "Automated Search Bad Parcel Complete Duplicate Parcel High Dollar Reporting In …" at bounding box center [798, 176] width 181 height 24
click at [863, 205] on input "Apply" at bounding box center [870, 202] width 36 height 20
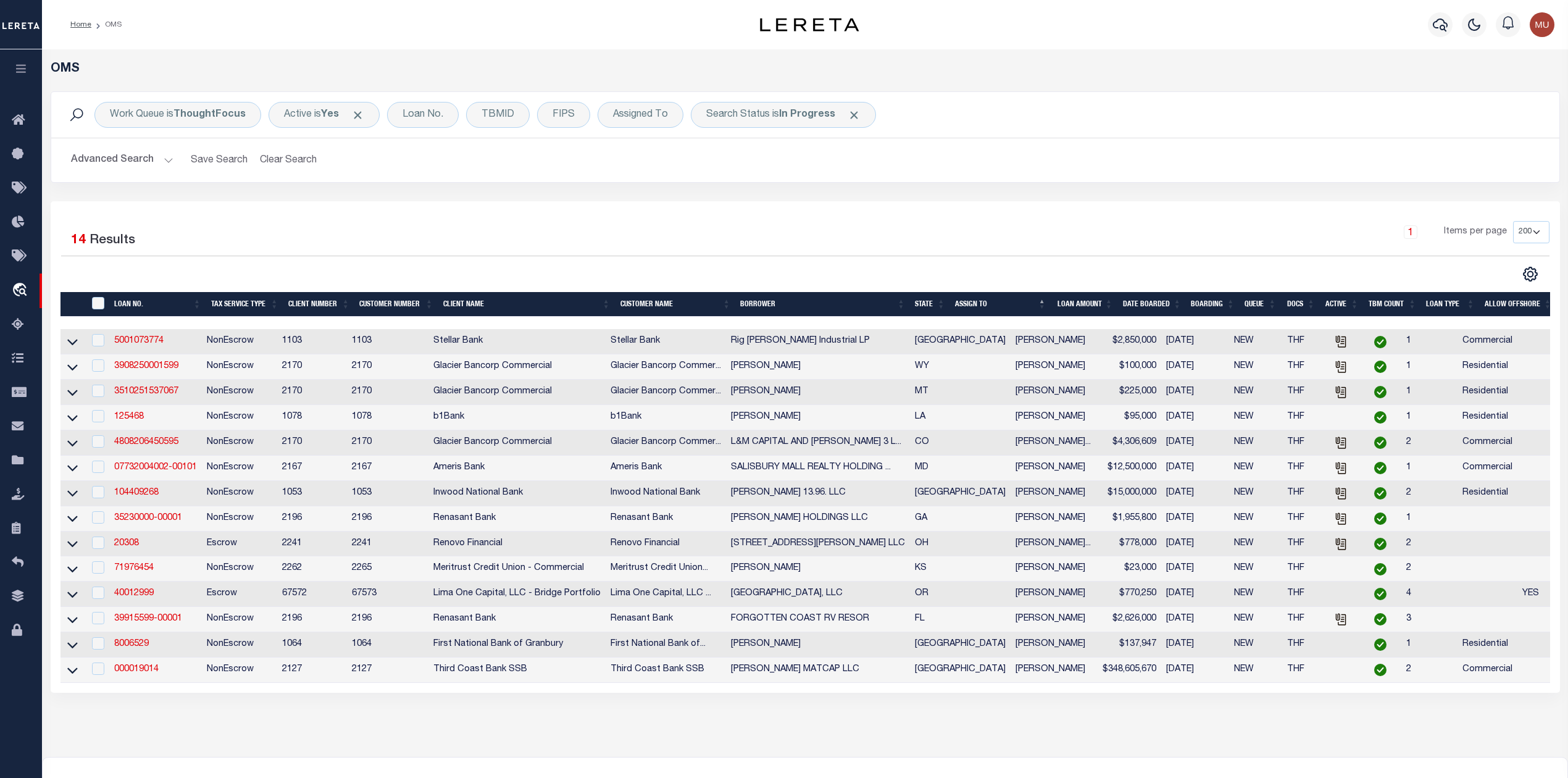
scroll to position [152, 0]
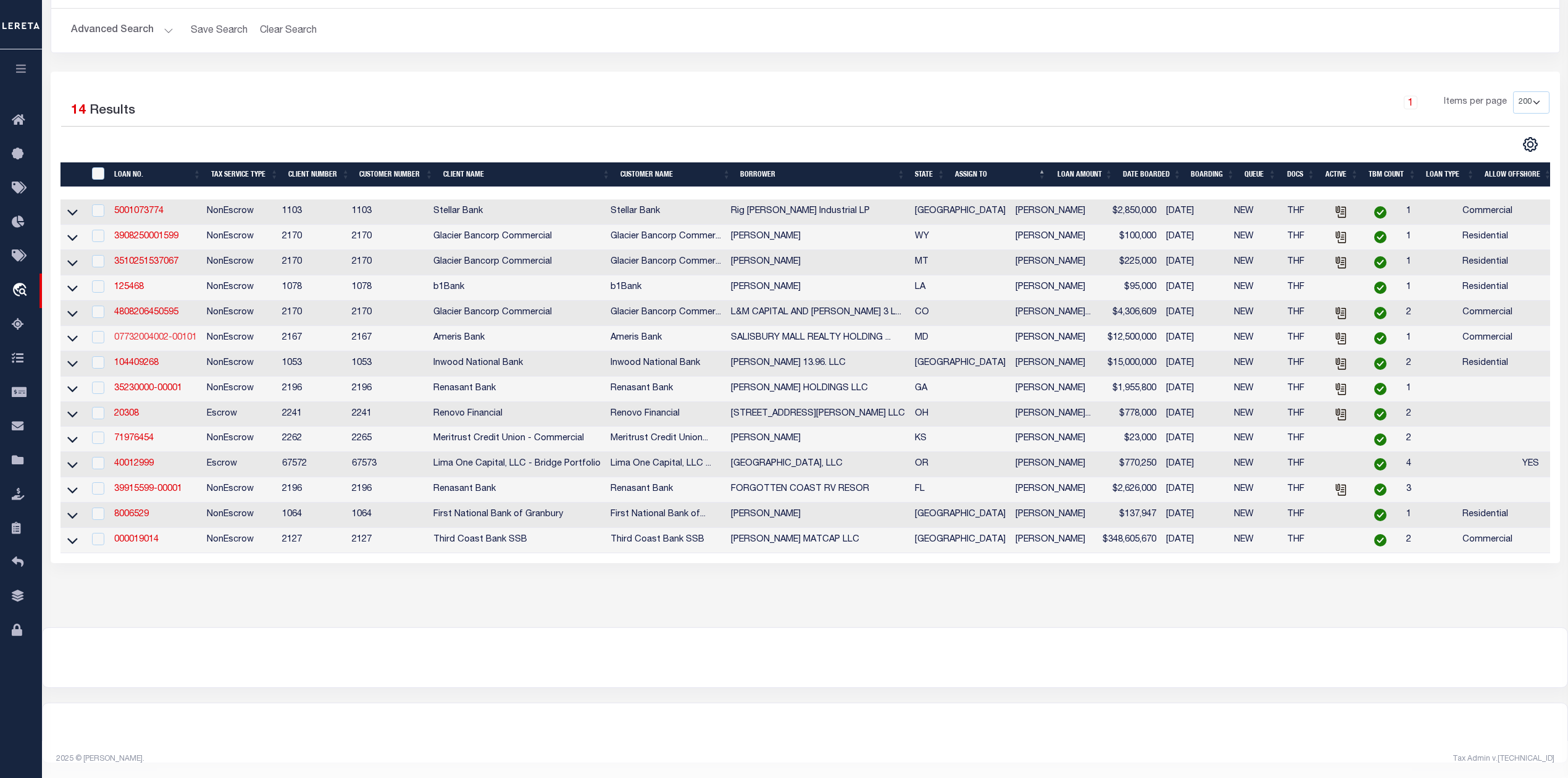
click at [163, 334] on link "07732004002-00101" at bounding box center [155, 338] width 83 height 8
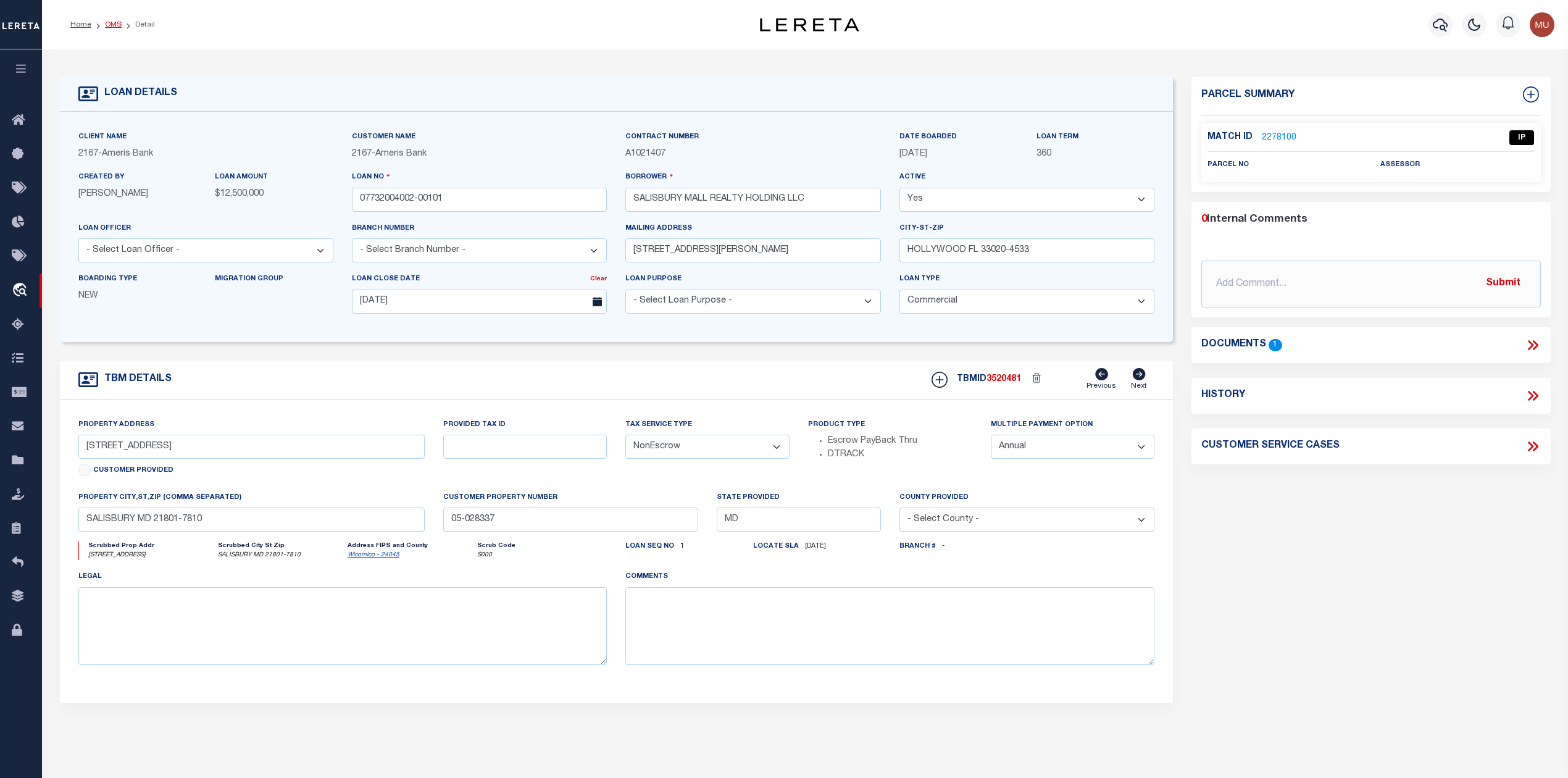
click at [112, 29] on link "OMS" at bounding box center [113, 24] width 17 height 8
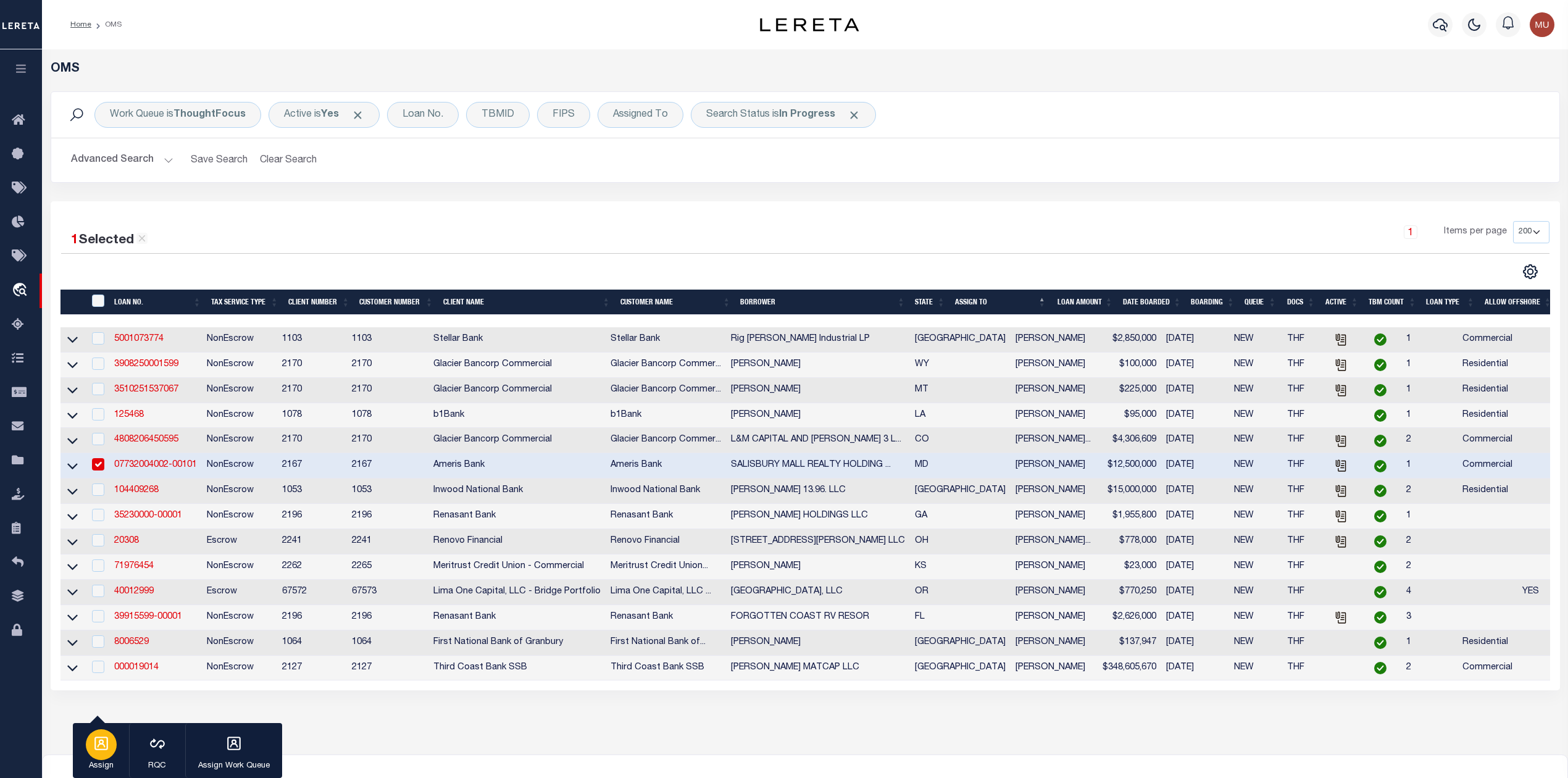
click at [99, 750] on icon "button" at bounding box center [101, 744] width 13 height 13
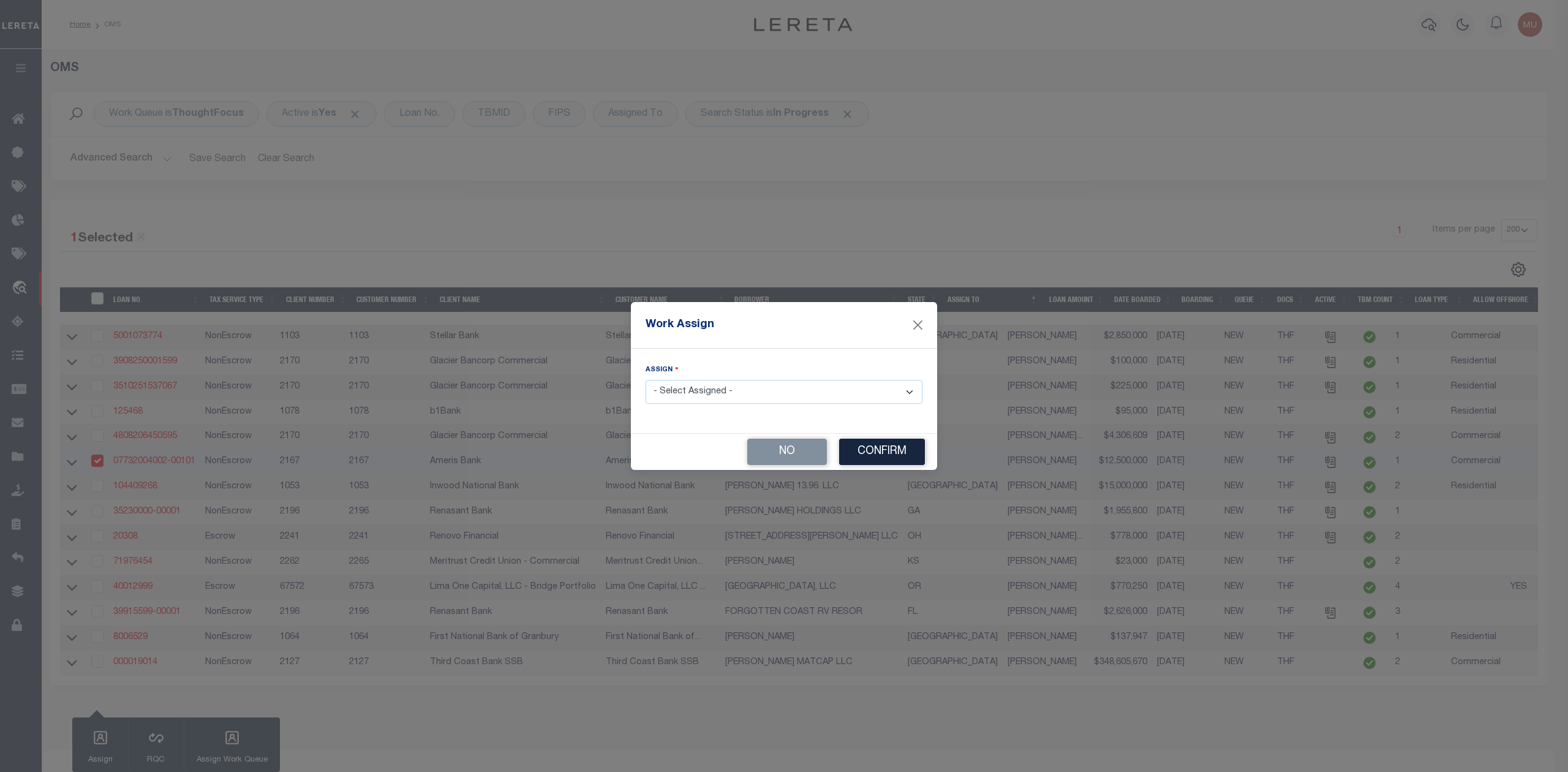
click at [672, 391] on select "- Select Assigned - --Unassigned-- Abdul Muzain Adrienne Cayea Agustin Fernande…" at bounding box center [784, 392] width 277 height 24
click at [646, 381] on select "- Select Assigned - --Unassigned-- Abdul Muzain Adrienne Cayea Agustin Fernande…" at bounding box center [784, 392] width 277 height 24
click at [870, 450] on button "Confirm" at bounding box center [881, 452] width 86 height 27
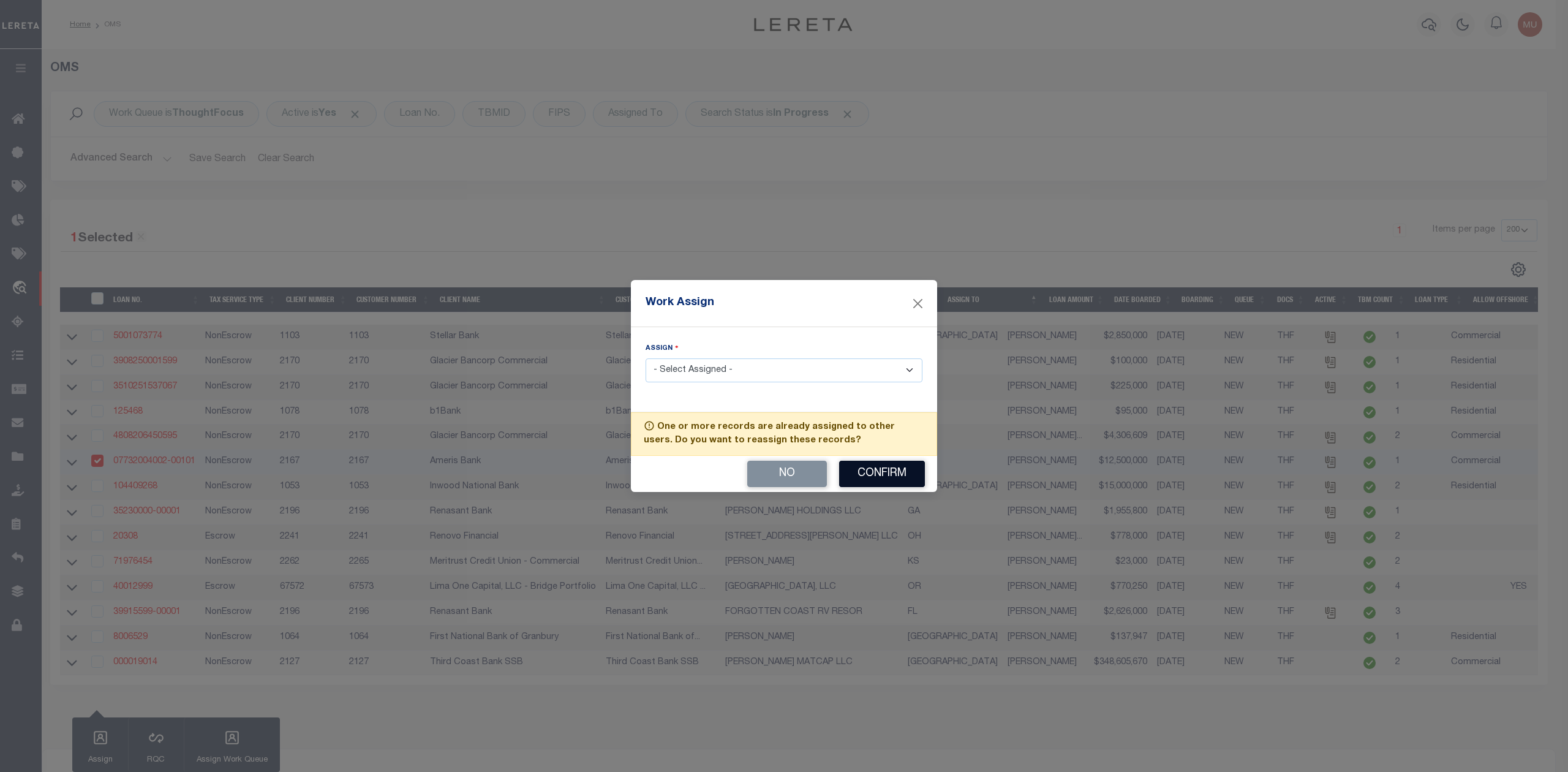
click at [876, 472] on button "Confirm" at bounding box center [881, 474] width 86 height 27
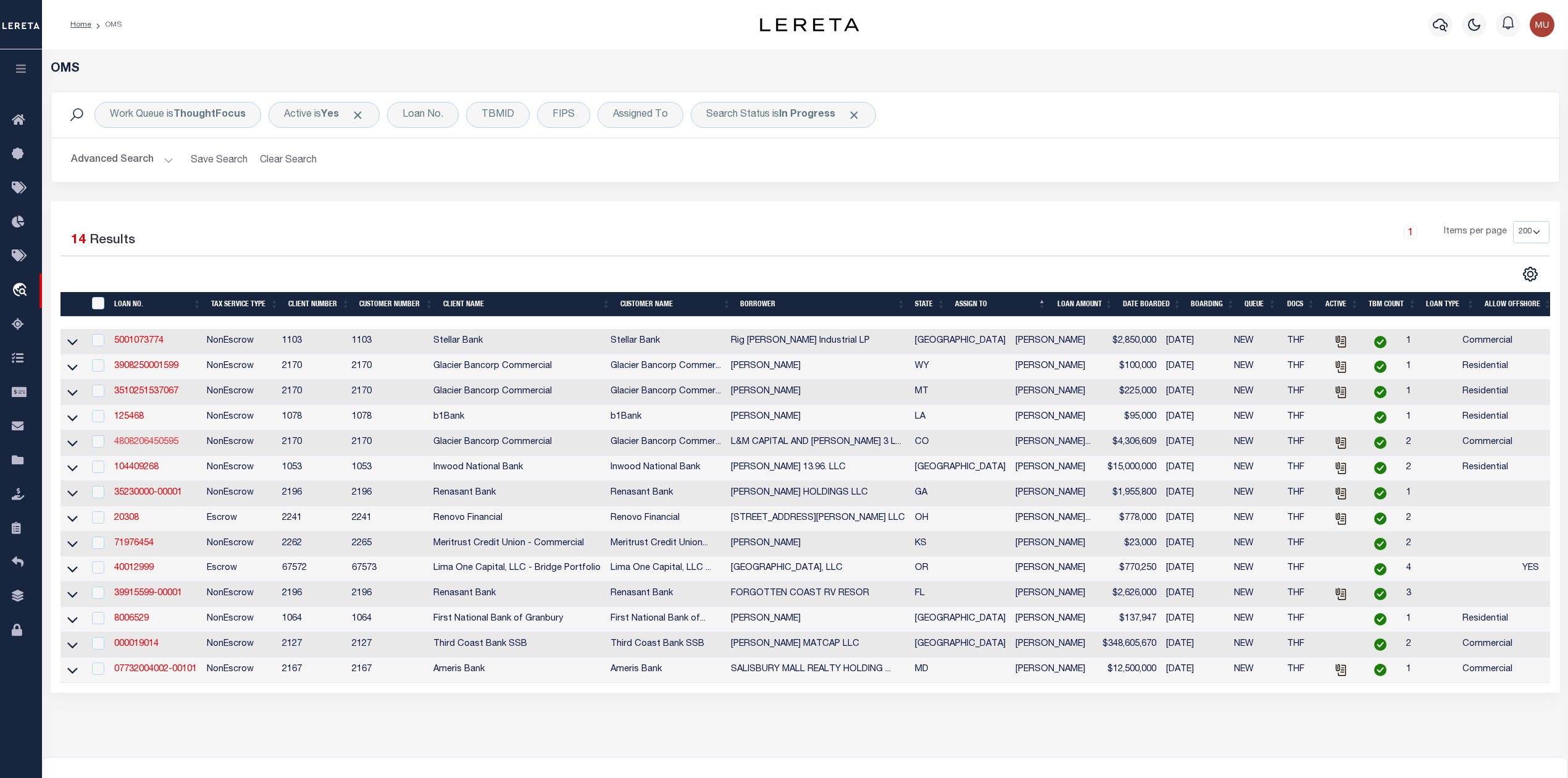
click at [155, 447] on link "4808206450595" at bounding box center [146, 442] width 64 height 8
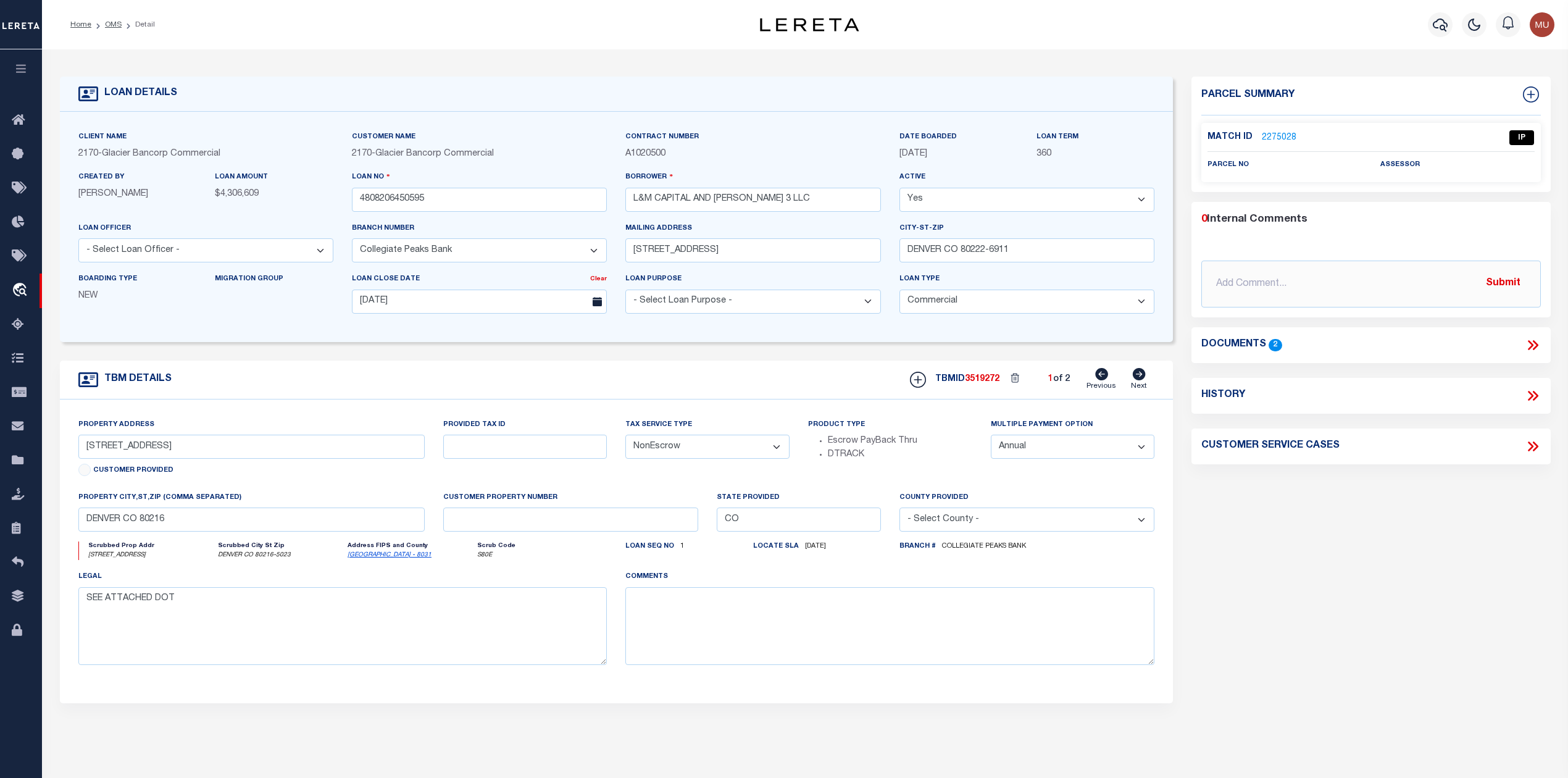
click at [1270, 139] on link "2275028" at bounding box center [1279, 138] width 34 height 13
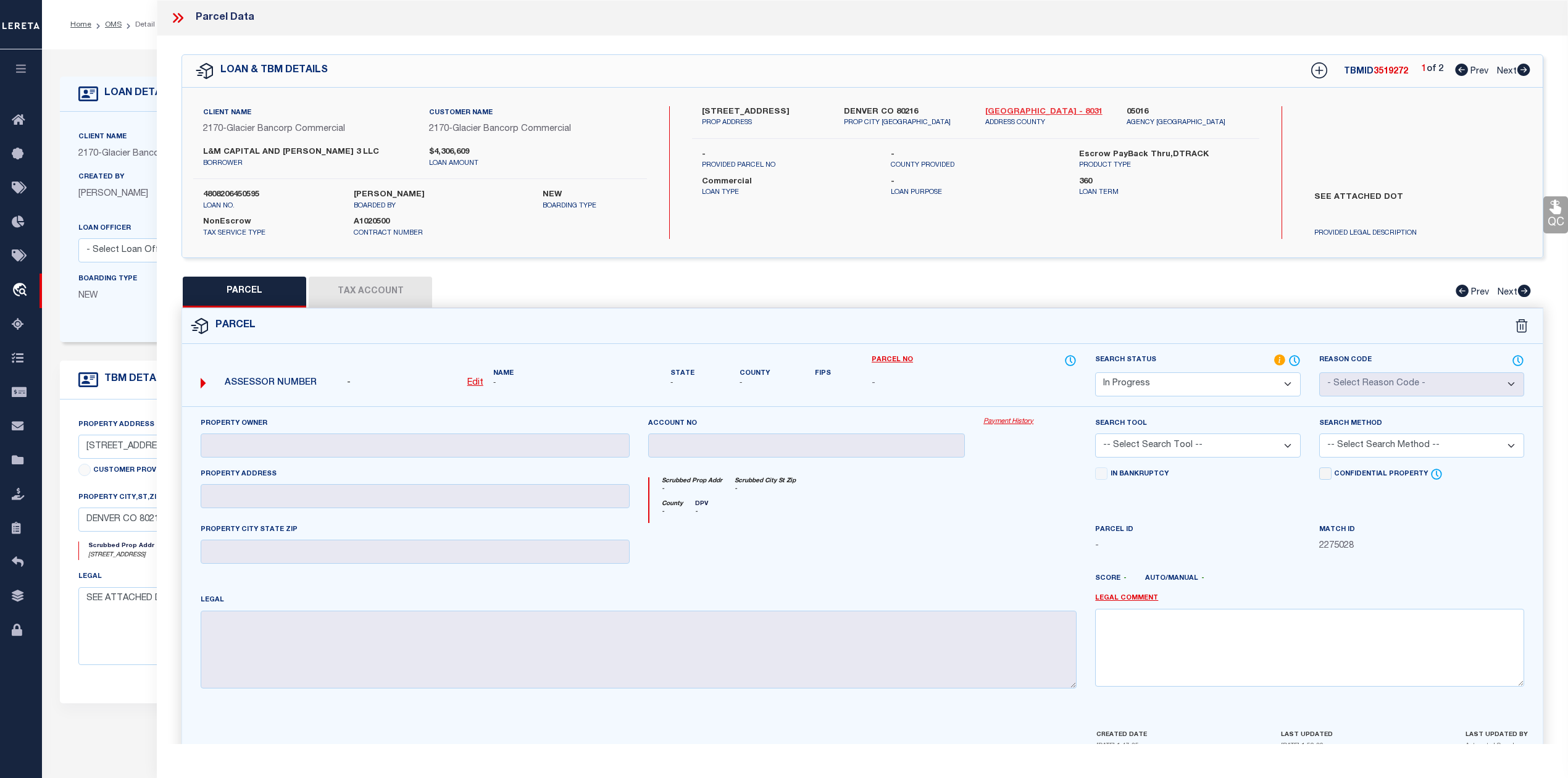
click at [1010, 109] on link "Denver - 8031" at bounding box center [1046, 112] width 123 height 13
click at [1522, 70] on icon at bounding box center [1523, 70] width 13 height 13
drag, startPoint x: 701, startPoint y: 109, endPoint x: 801, endPoint y: 113, distance: 100.1
click at [801, 113] on div "3434 BRIGHTON BLVD PROP ADDRESS" at bounding box center [763, 117] width 141 height 22
copy label "3434 BRIGHTON BLVD"
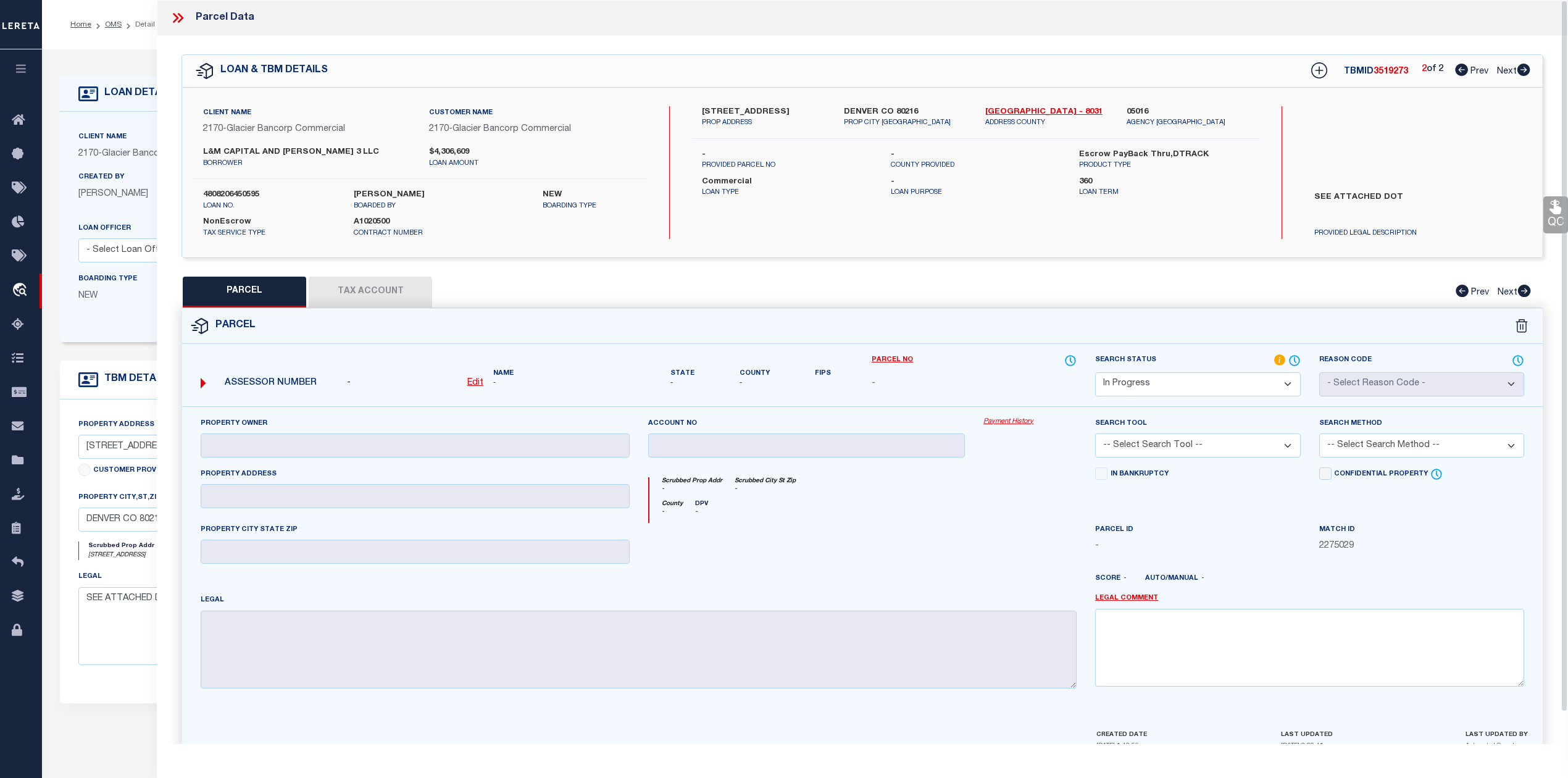
click at [181, 18] on icon at bounding box center [177, 18] width 16 height 16
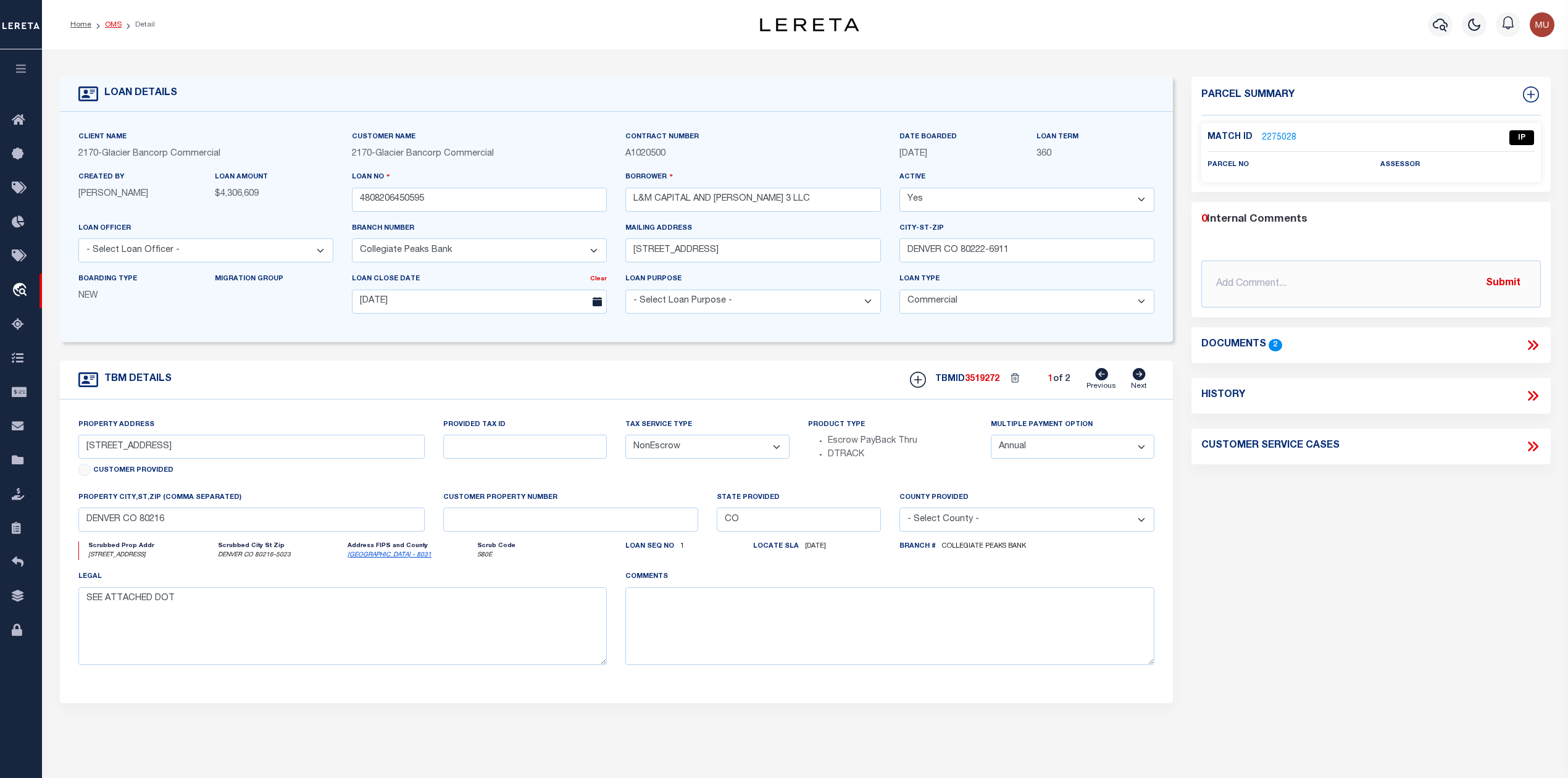
click at [118, 24] on link "OMS" at bounding box center [113, 24] width 17 height 8
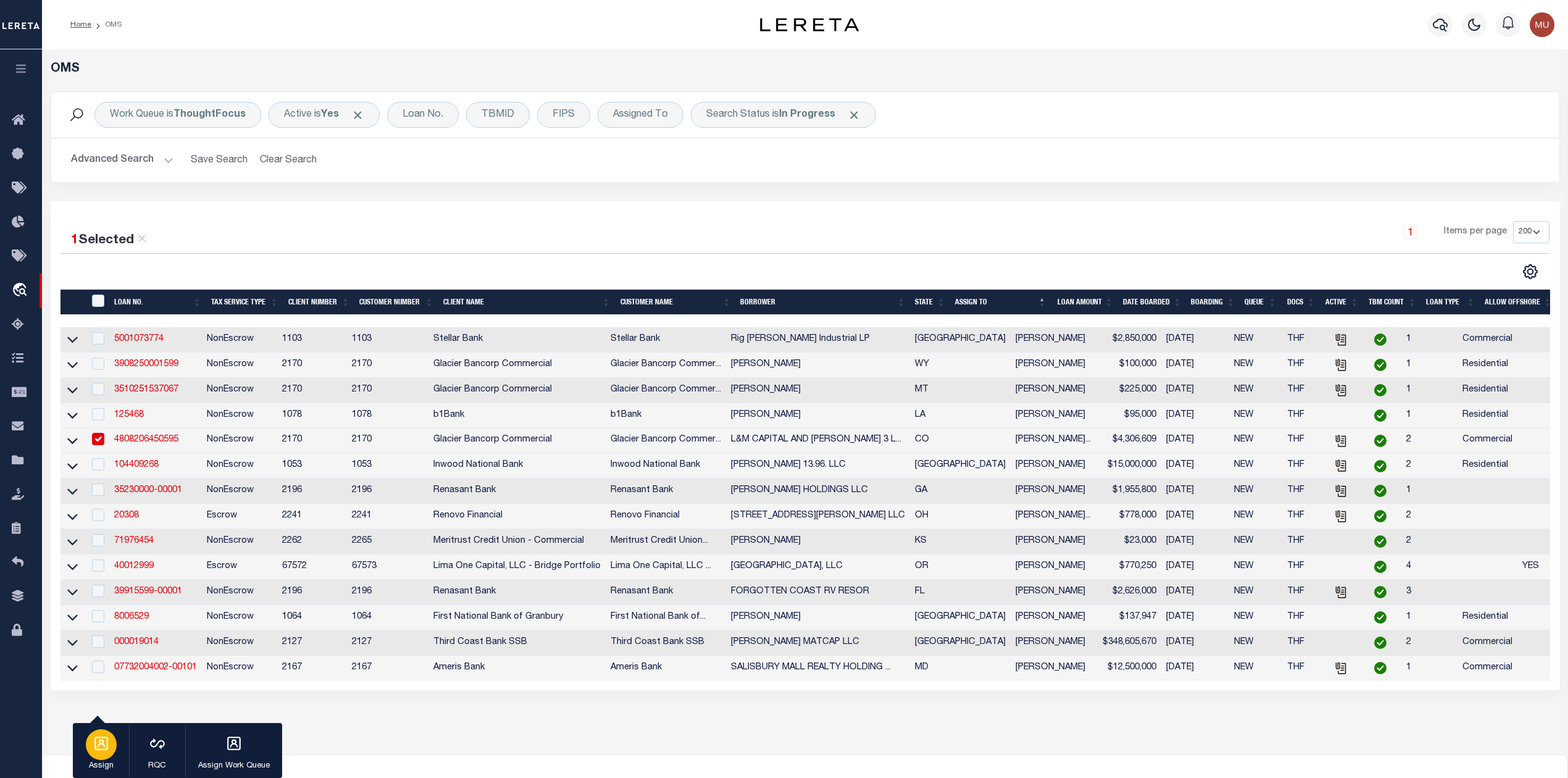
click at [106, 759] on div "button" at bounding box center [101, 744] width 31 height 31
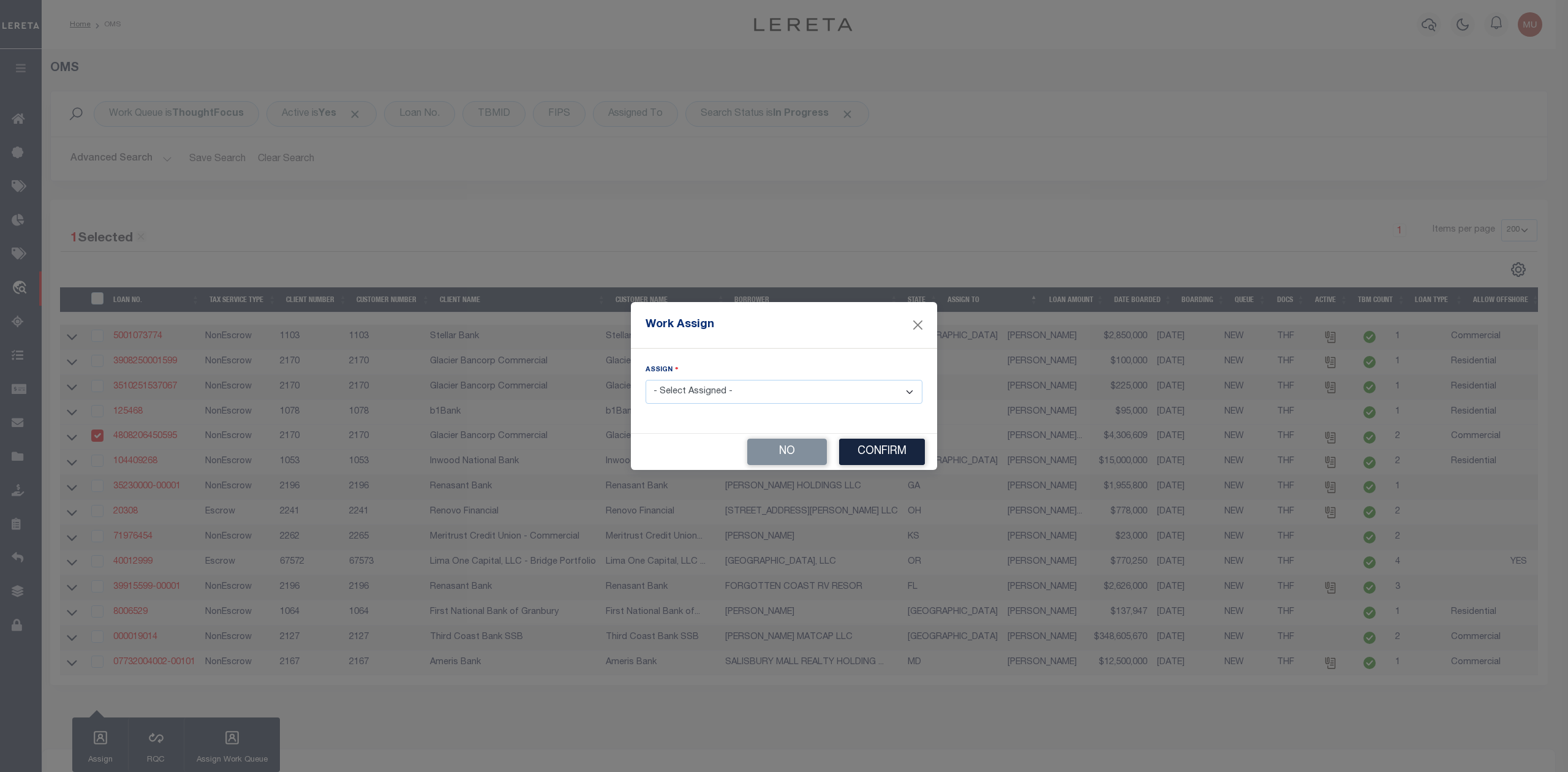
click at [730, 397] on select "- Select Assigned - --Unassigned-- Abdul Muzain Adrienne Cayea Agustin Fernande…" at bounding box center [784, 392] width 277 height 24
click at [646, 381] on select "- Select Assigned - --Unassigned-- Abdul Muzain Adrienne Cayea Agustin Fernande…" at bounding box center [784, 392] width 277 height 24
click at [880, 464] on button "Confirm" at bounding box center [881, 452] width 86 height 27
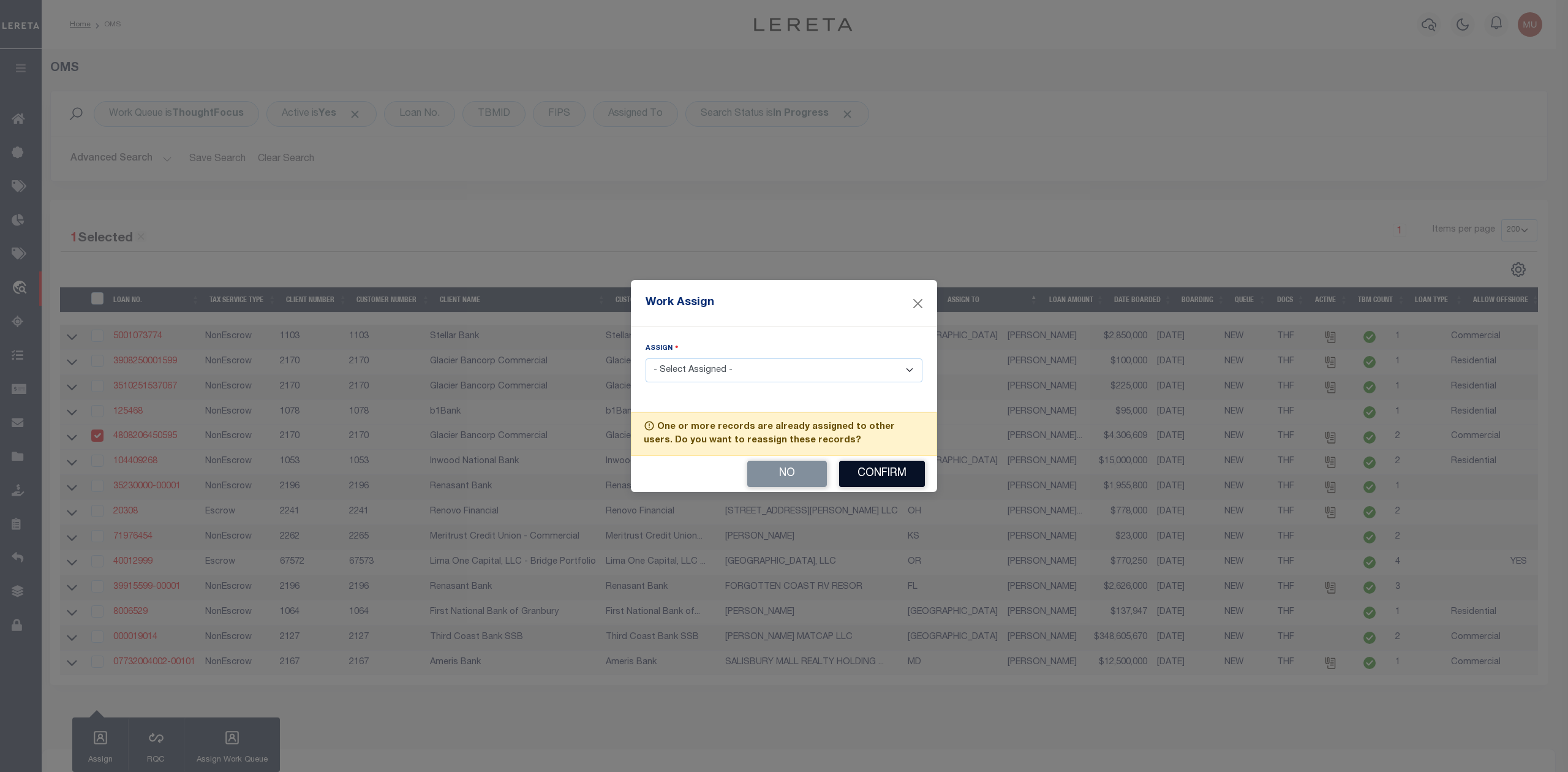
click at [880, 469] on button "Confirm" at bounding box center [881, 474] width 86 height 27
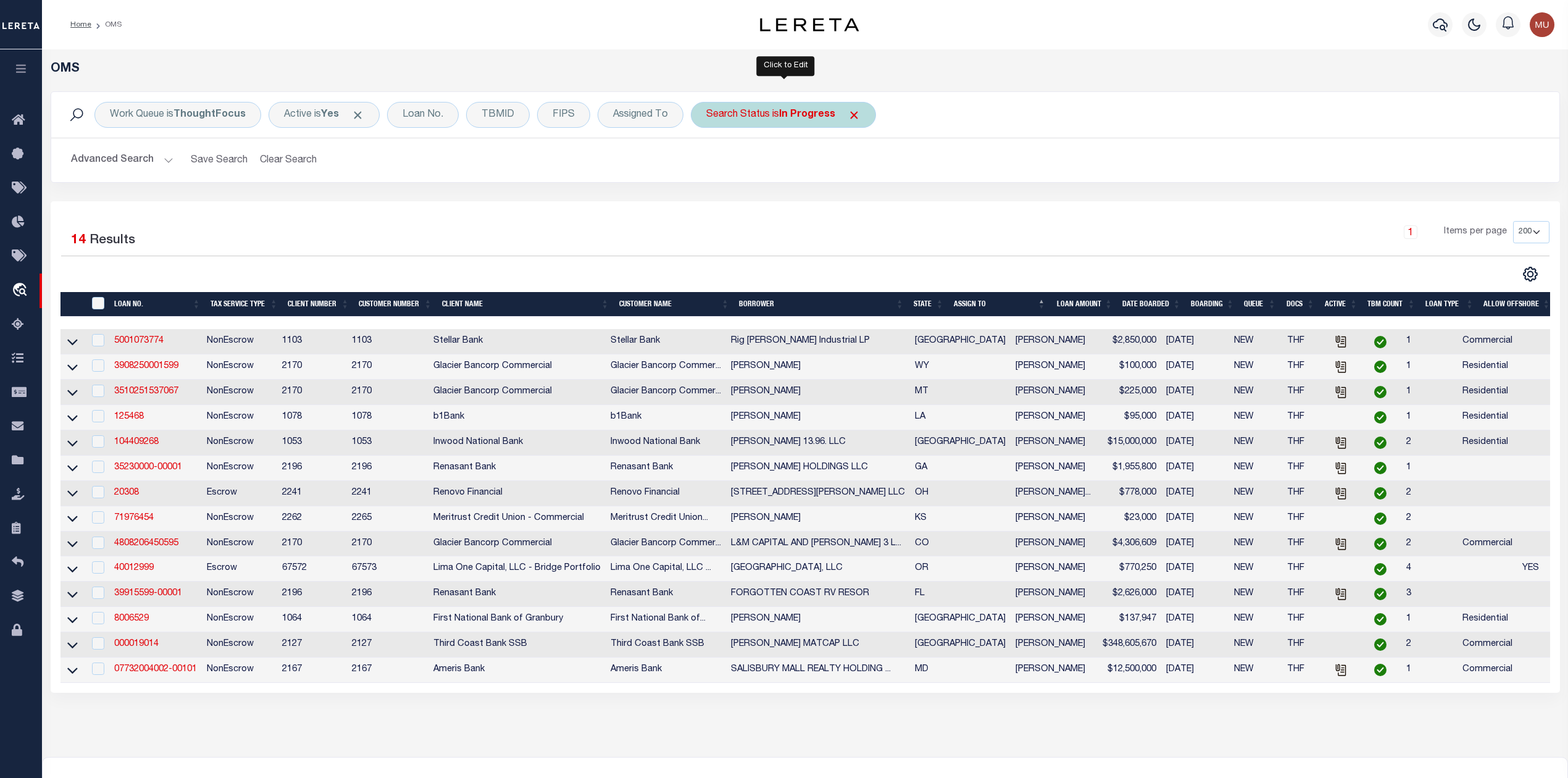
click at [751, 121] on div "Search Status is In Progress" at bounding box center [784, 114] width 186 height 26
click at [762, 181] on select "Automated Search Bad Parcel Complete Duplicate Parcel High Dollar Reporting In …" at bounding box center [798, 176] width 181 height 24
click at [708, 165] on select "Automated Search Bad Parcel Complete Duplicate Parcel High Dollar Reporting In …" at bounding box center [798, 176] width 181 height 24
click at [860, 211] on input "Apply" at bounding box center [870, 202] width 36 height 20
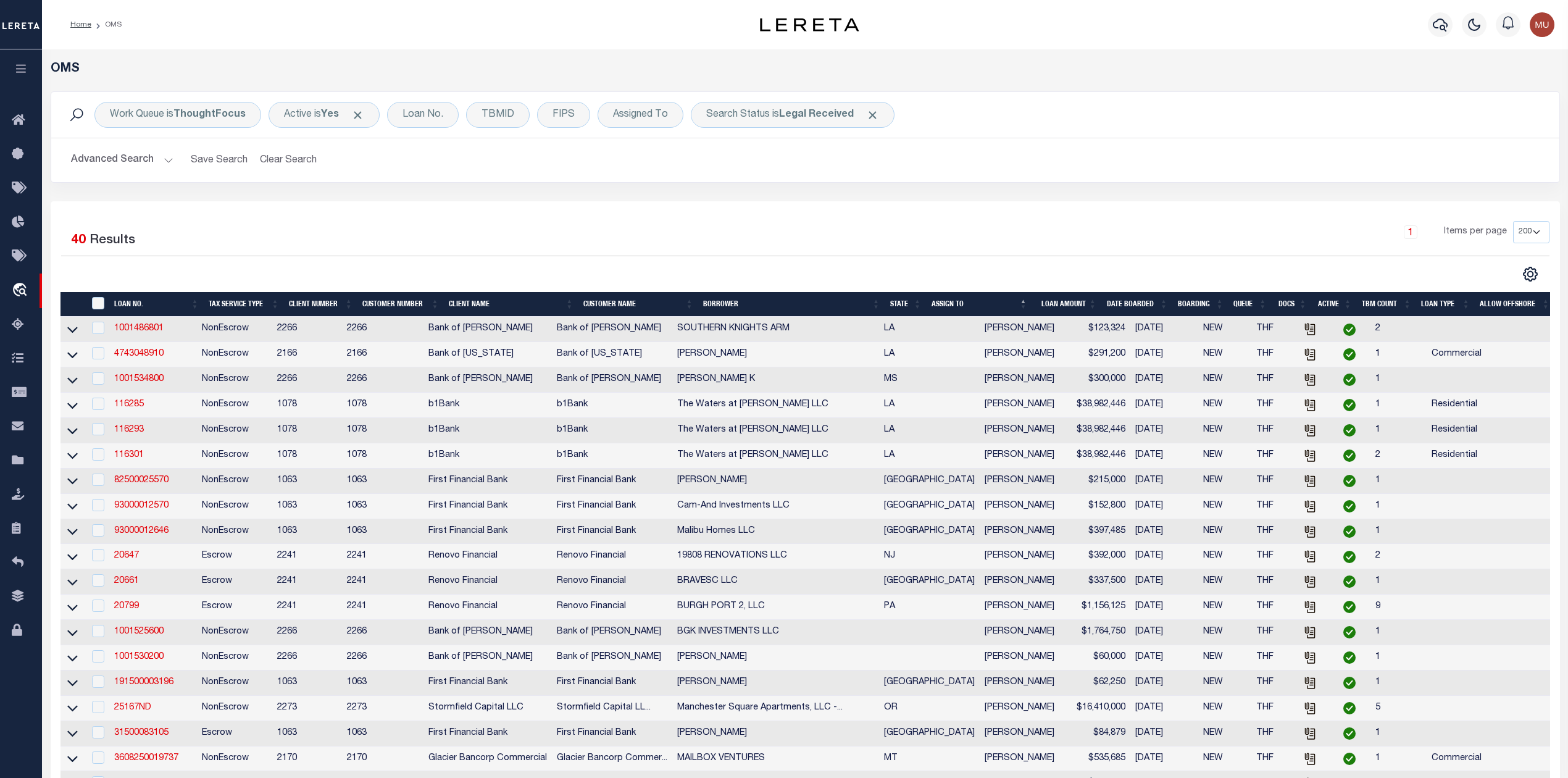
click at [488, 186] on div "Work Queue is ThoughtFocus Active is Yes Loan No. TBMID FIPS Assigned To Search…" at bounding box center [805, 146] width 1529 height 110
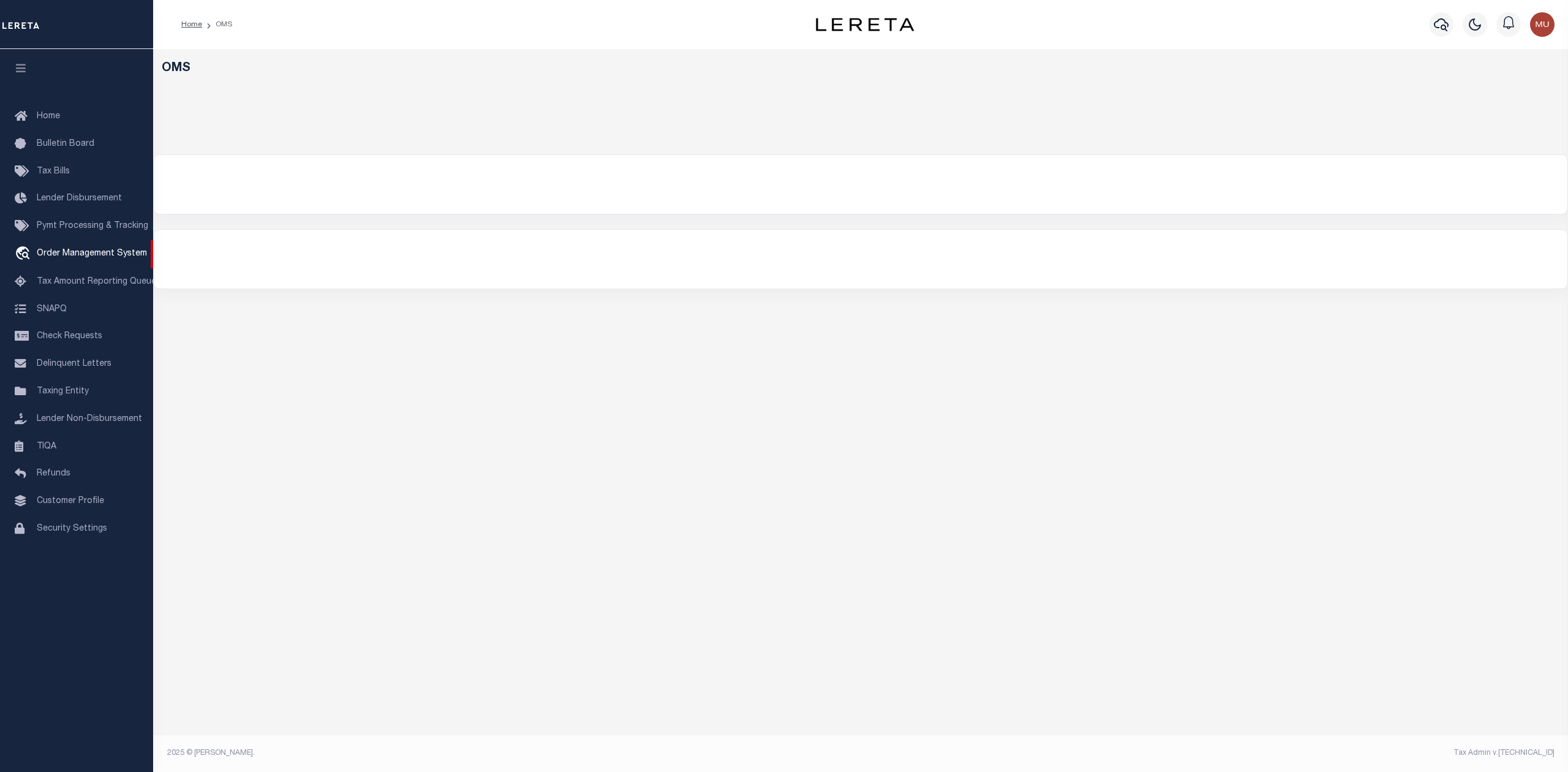
select select "200"
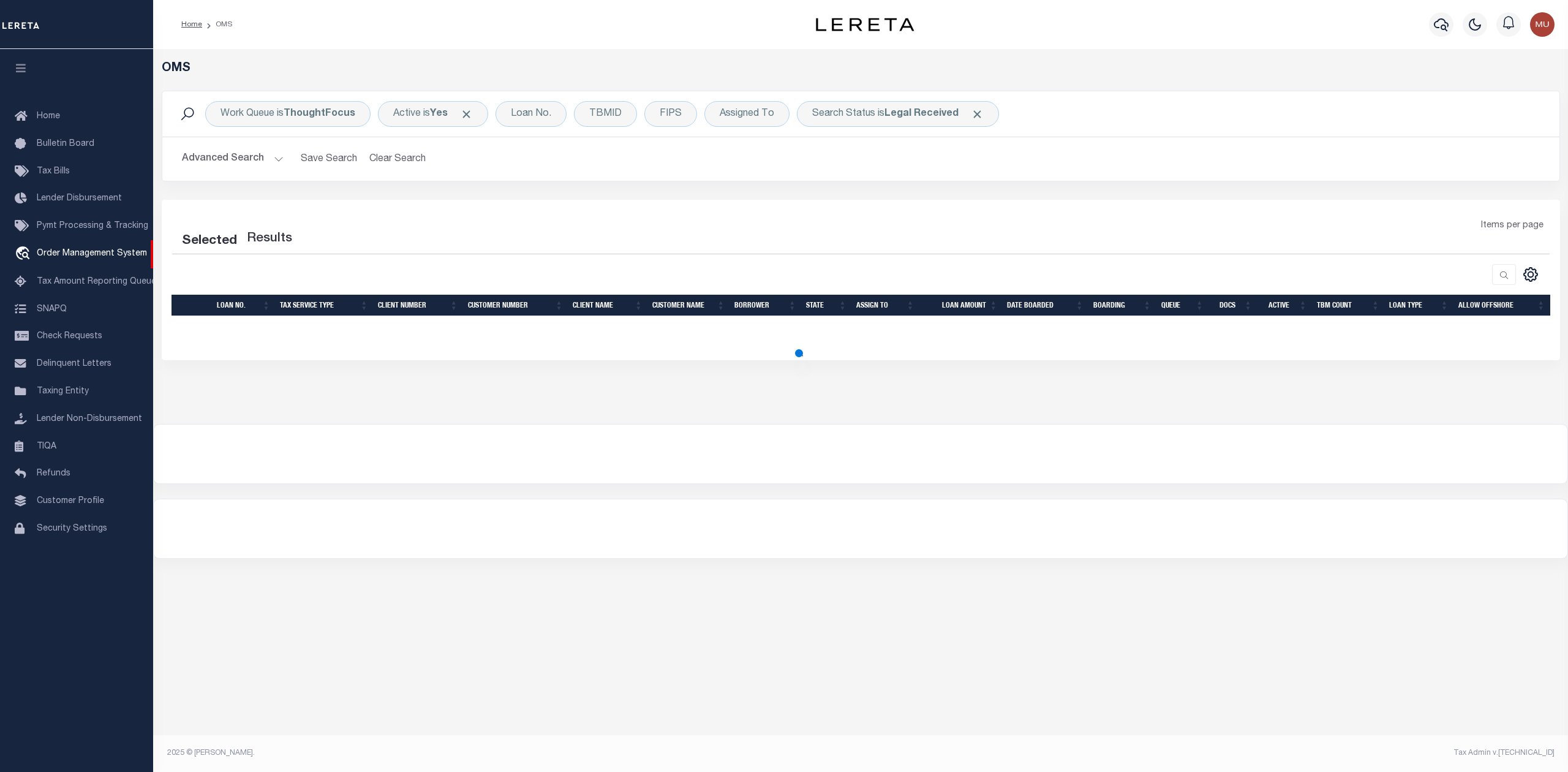
select select "200"
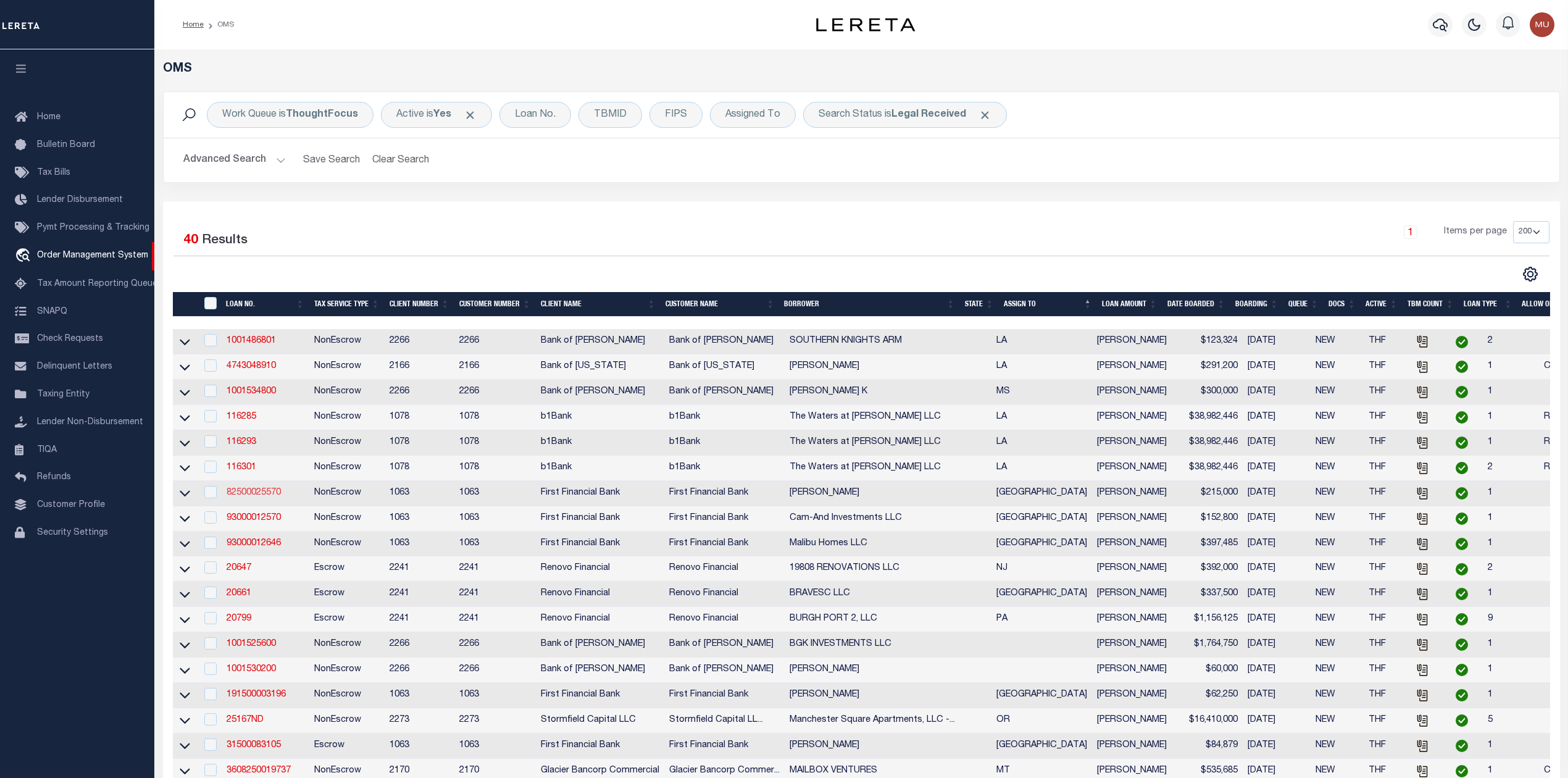
click at [246, 497] on link "82500025570" at bounding box center [254, 493] width 55 height 8
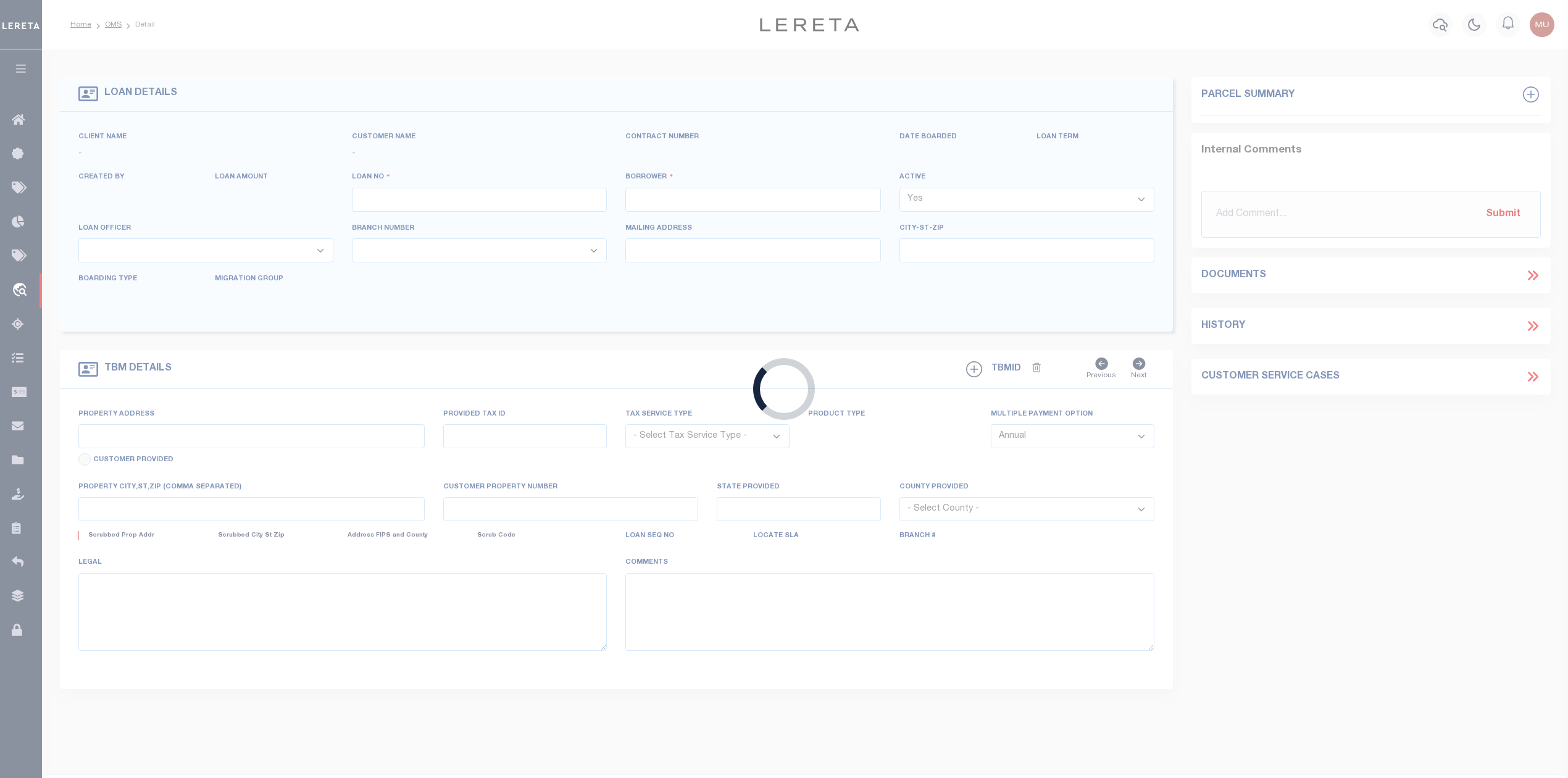
type input "82500025570"
type input "[PERSON_NAME]"
select select
select select "100"
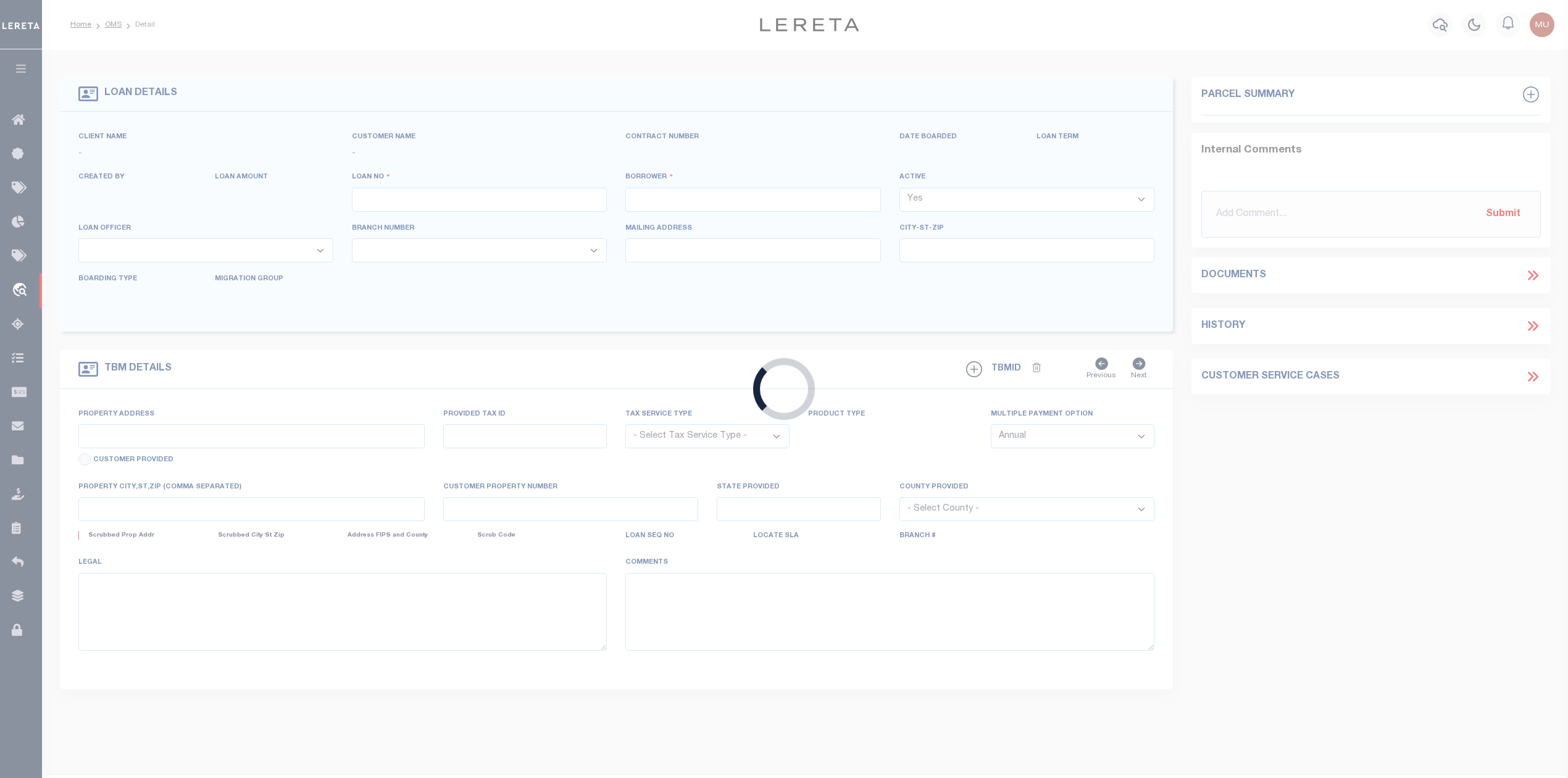
select select "NonEscrow"
type input "[STREET_ADDRESS]"
select select
type input "WEATHERFORD TX 760882404"
type input "[GEOGRAPHIC_DATA]"
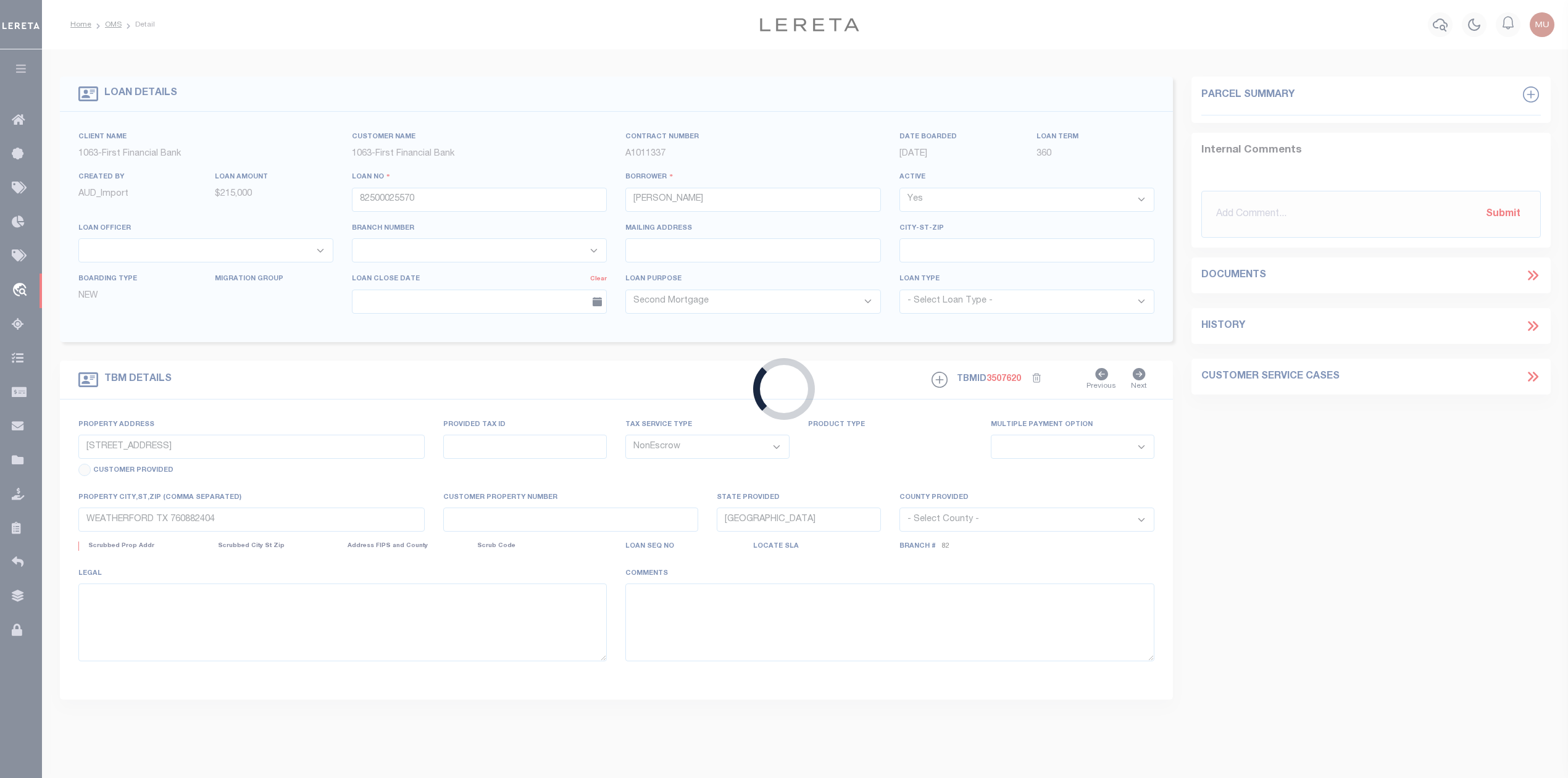
select select
select select "92703"
select select "530"
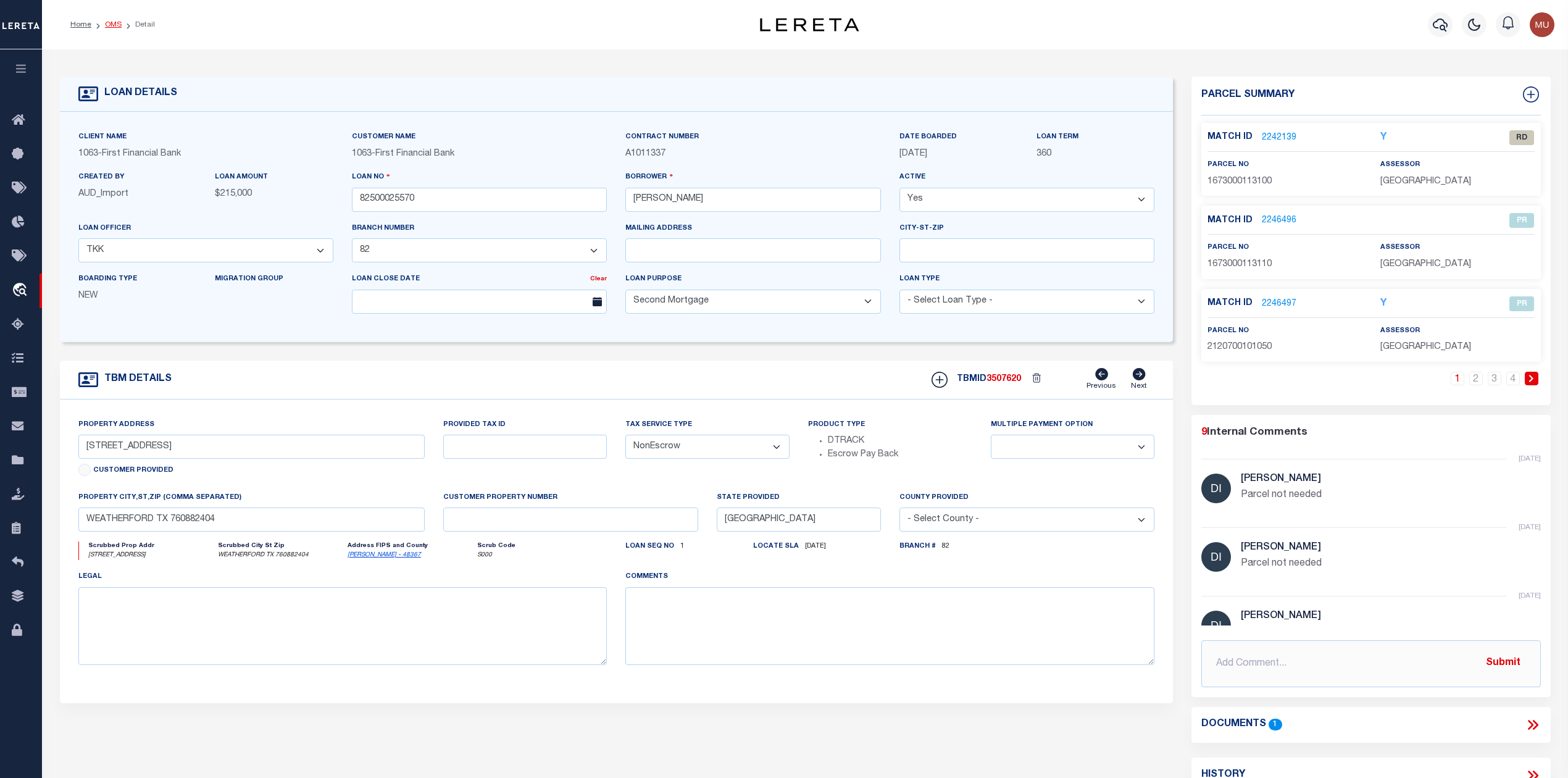
click at [116, 28] on link "OMS" at bounding box center [113, 24] width 17 height 8
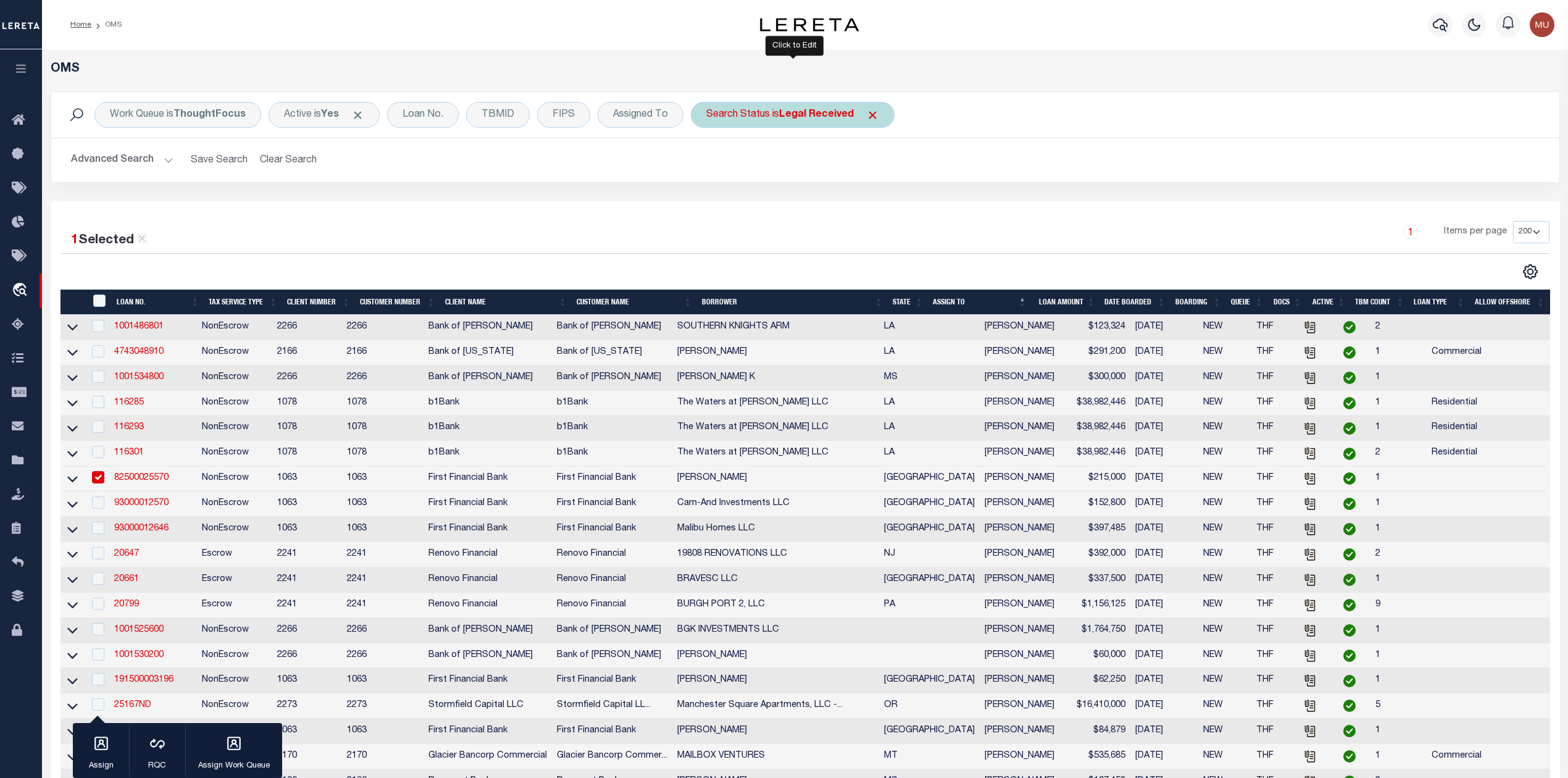
click at [828, 118] on b "Legal Received" at bounding box center [816, 115] width 75 height 10
click at [784, 181] on select "Automated Search Bad Parcel Complete Duplicate Parcel High Dollar Reporting In …" at bounding box center [798, 176] width 181 height 24
select select "PA"
click at [708, 165] on select "Automated Search Bad Parcel Complete Duplicate Parcel High Dollar Reporting In …" at bounding box center [798, 176] width 181 height 24
click at [870, 207] on input "Apply" at bounding box center [870, 202] width 36 height 20
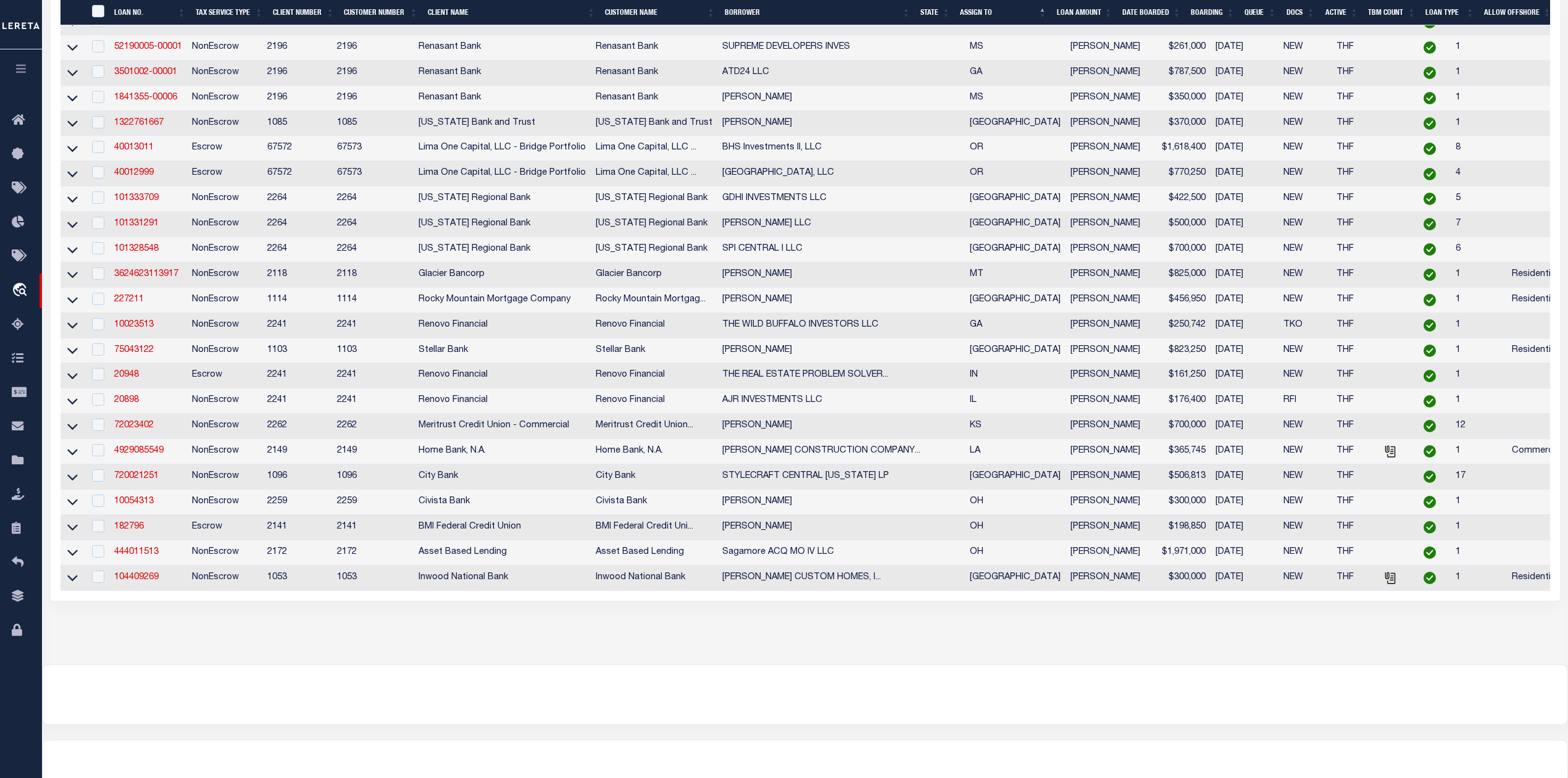
scroll to position [616, 0]
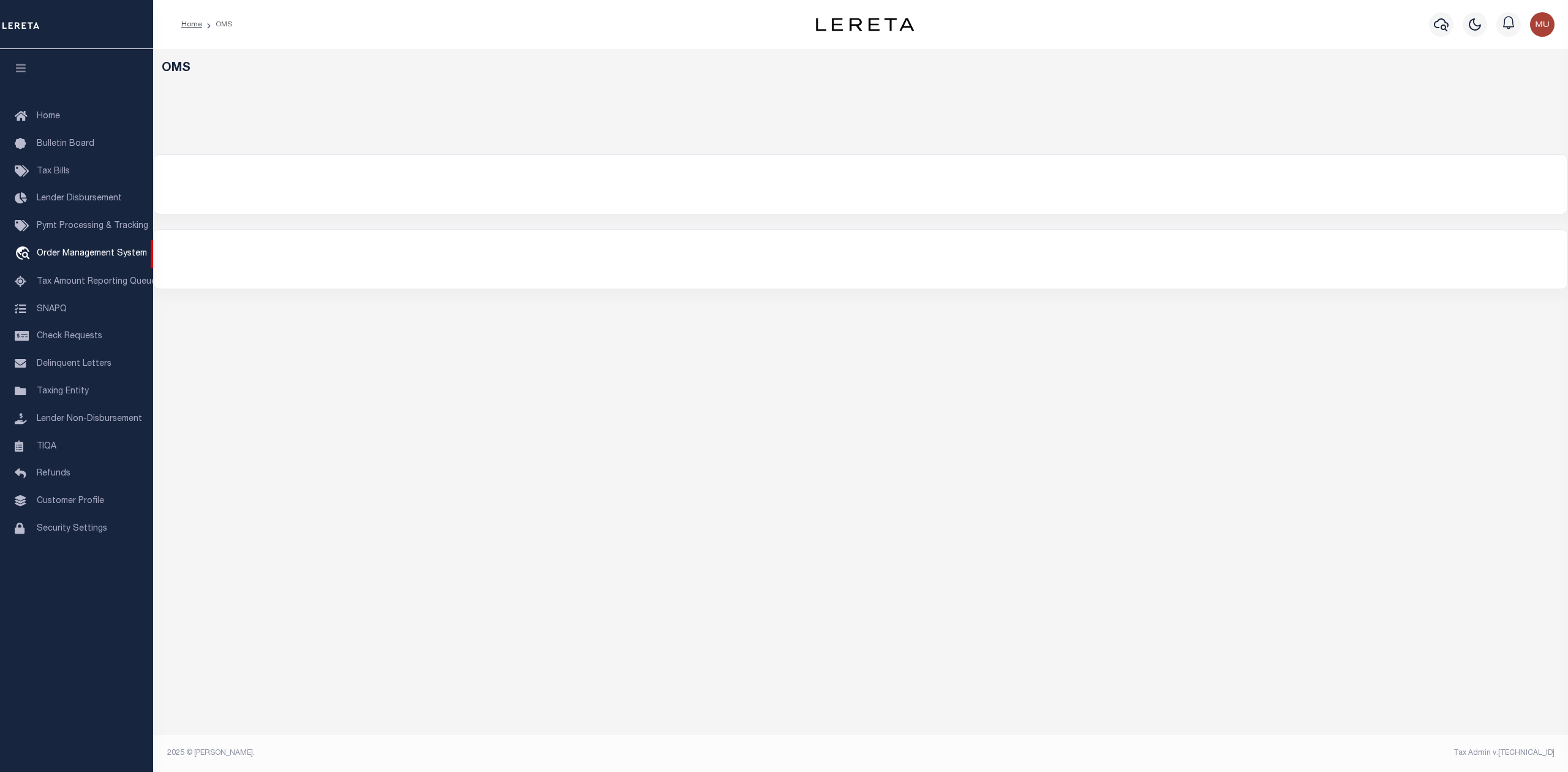
select select "200"
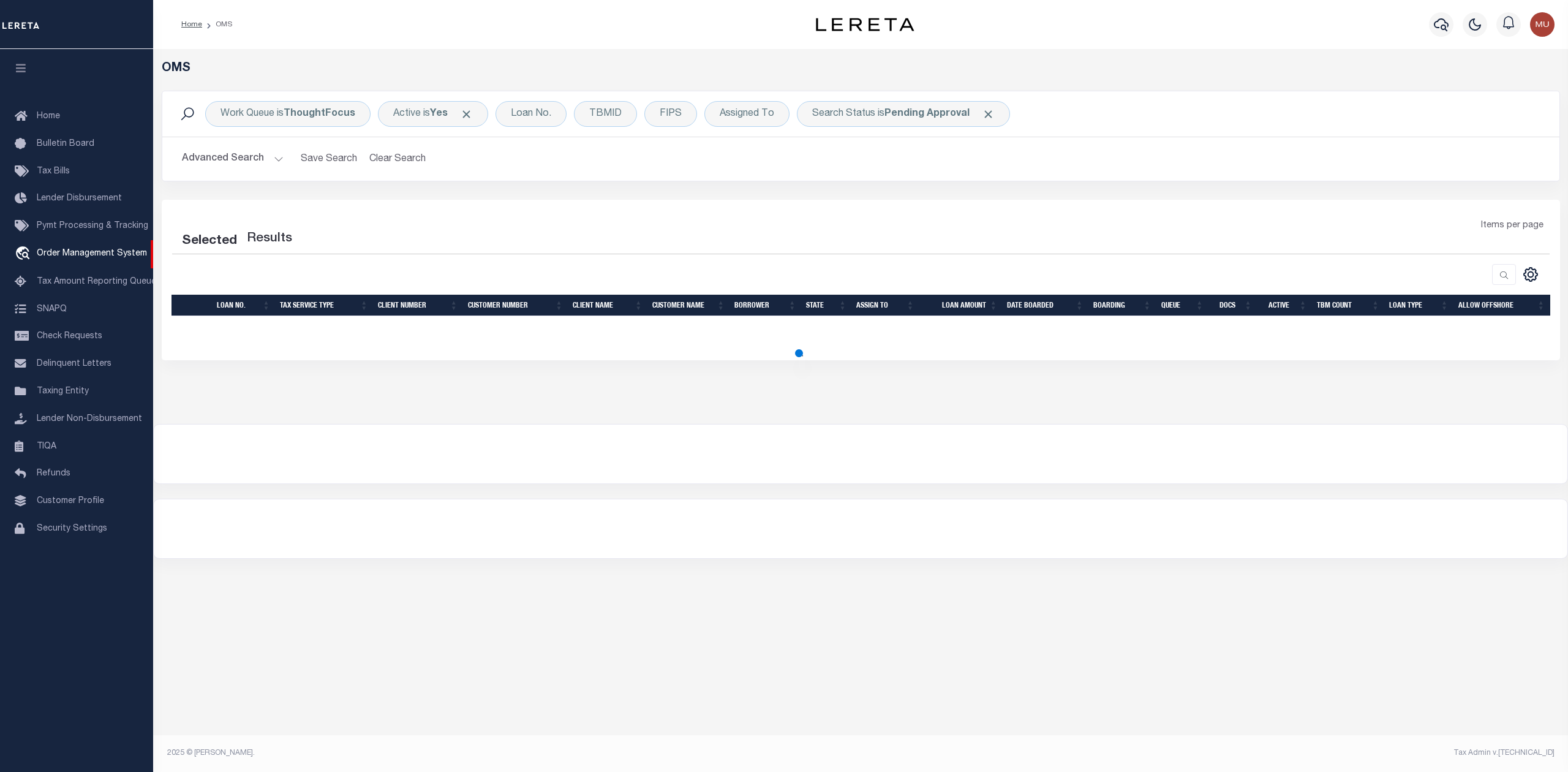
select select "200"
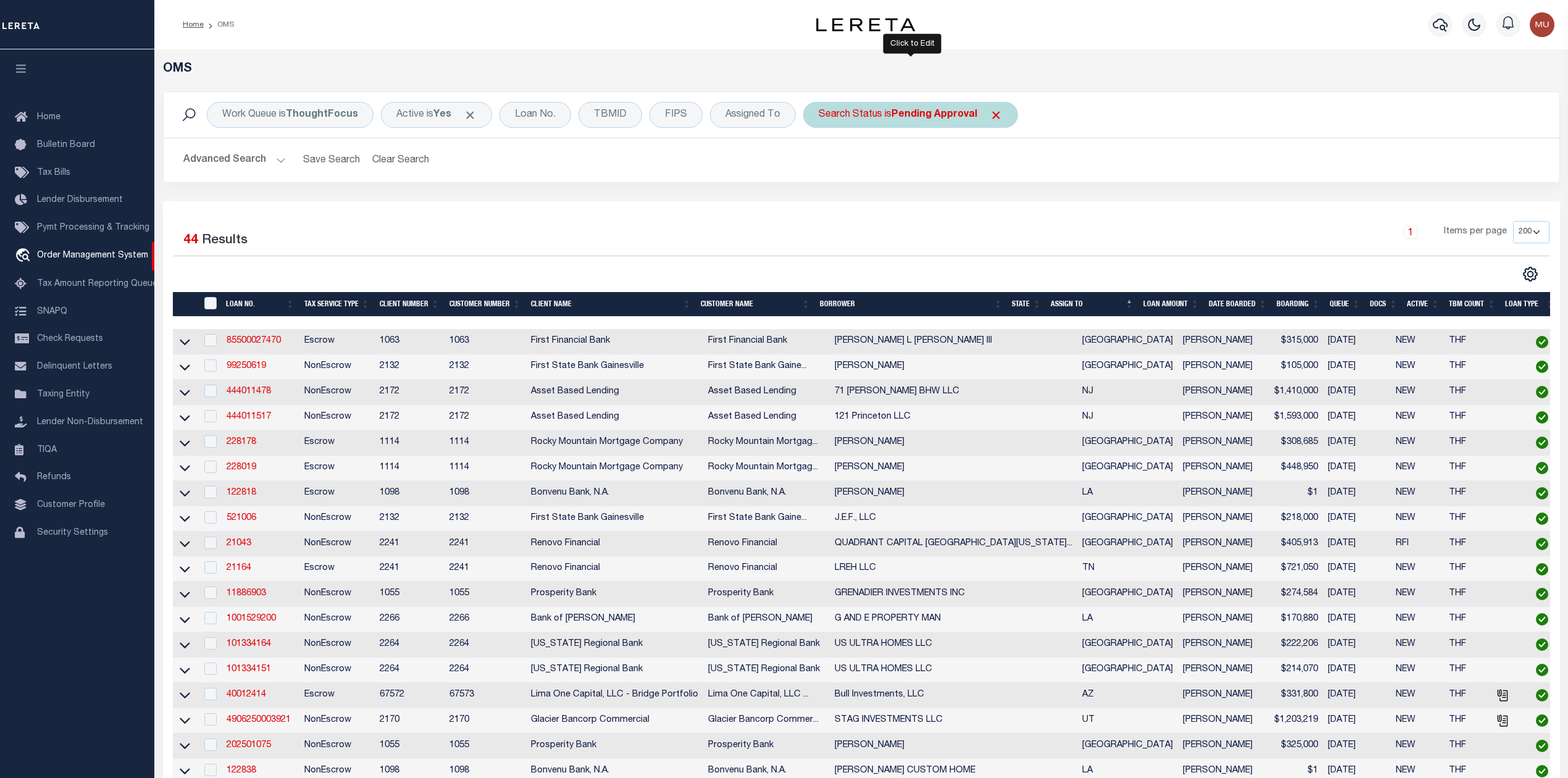
click at [905, 117] on b "Pending Approval" at bounding box center [935, 115] width 86 height 10
click at [883, 181] on select "Automated Search Bad Parcel Complete Duplicate Parcel High Dollar Reporting In …" at bounding box center [910, 176] width 181 height 24
select select "IP"
click at [821, 165] on select "Automated Search Bad Parcel Complete Duplicate Parcel High Dollar Reporting In …" at bounding box center [910, 176] width 181 height 24
click at [977, 207] on input "Apply" at bounding box center [982, 202] width 36 height 20
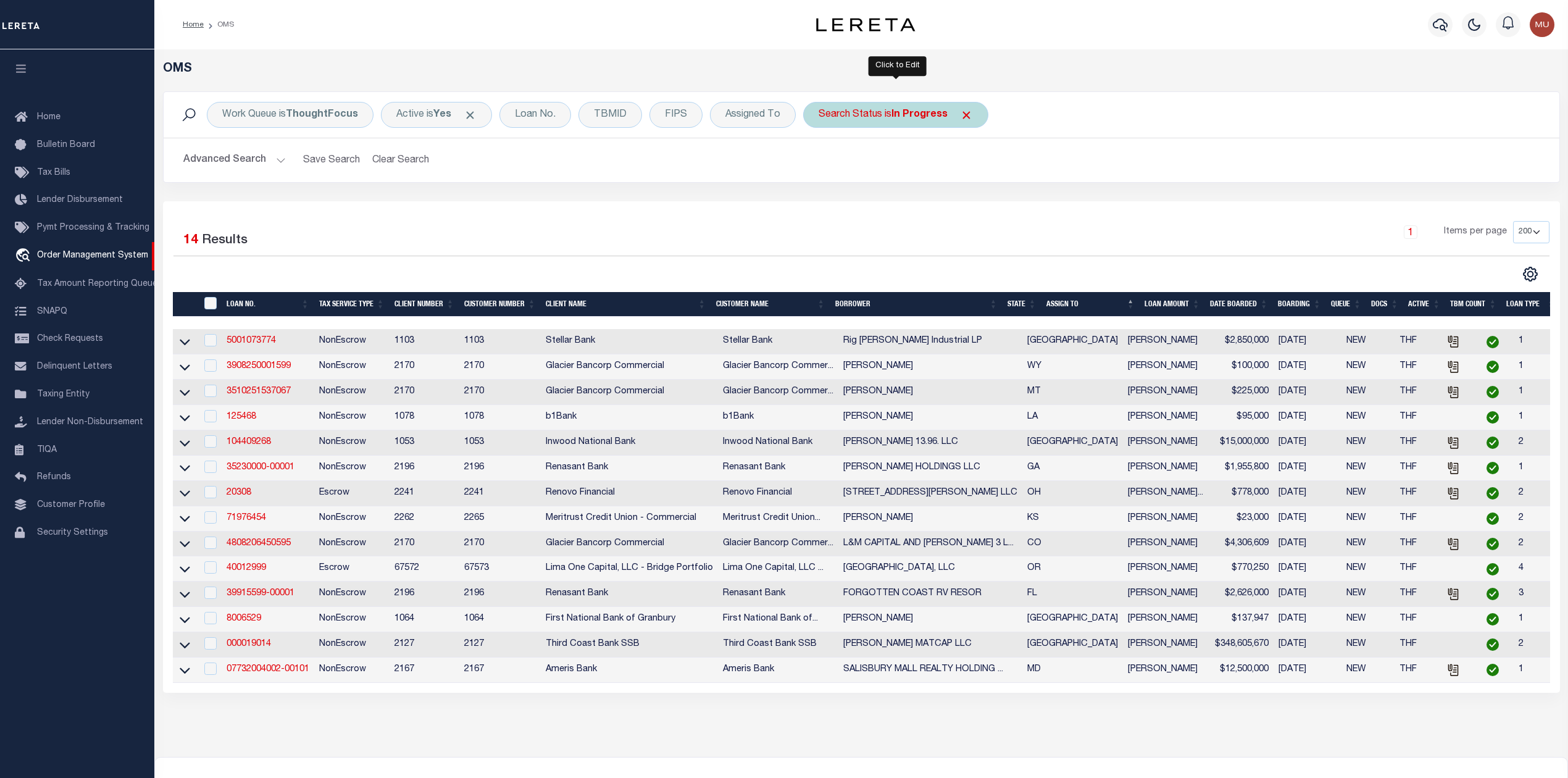
click at [865, 113] on div "Search Status is In Progress" at bounding box center [895, 114] width 186 height 26
click at [869, 176] on select "Automated Search Bad Parcel Complete Duplicate Parcel High Dollar Reporting In …" at bounding box center [910, 176] width 181 height 24
select select "RD"
click at [821, 165] on select "Automated Search Bad Parcel Complete Duplicate Parcel High Dollar Reporting In …" at bounding box center [910, 176] width 181 height 24
click at [976, 199] on input "Apply" at bounding box center [982, 202] width 36 height 20
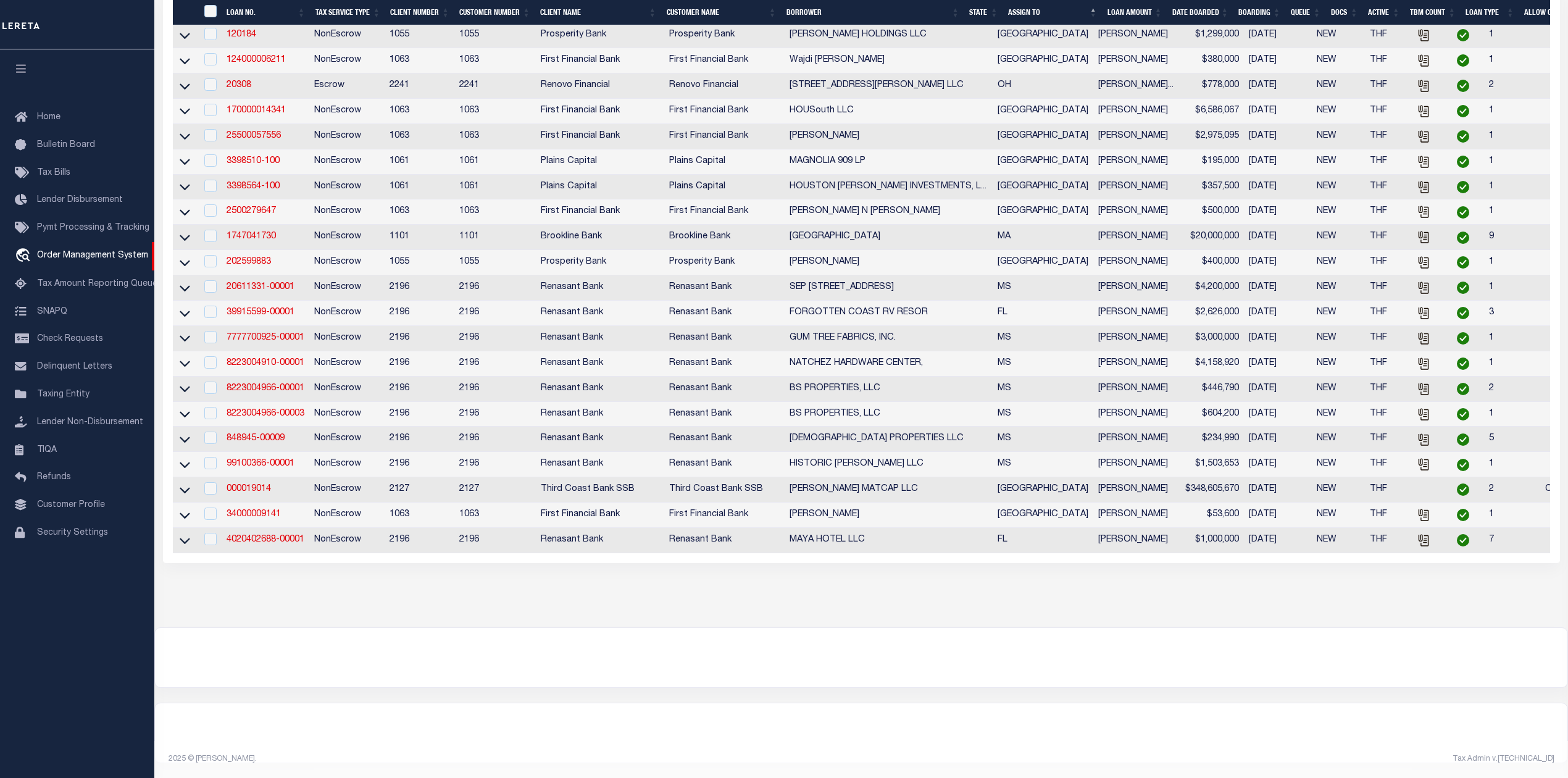
scroll to position [685, 0]
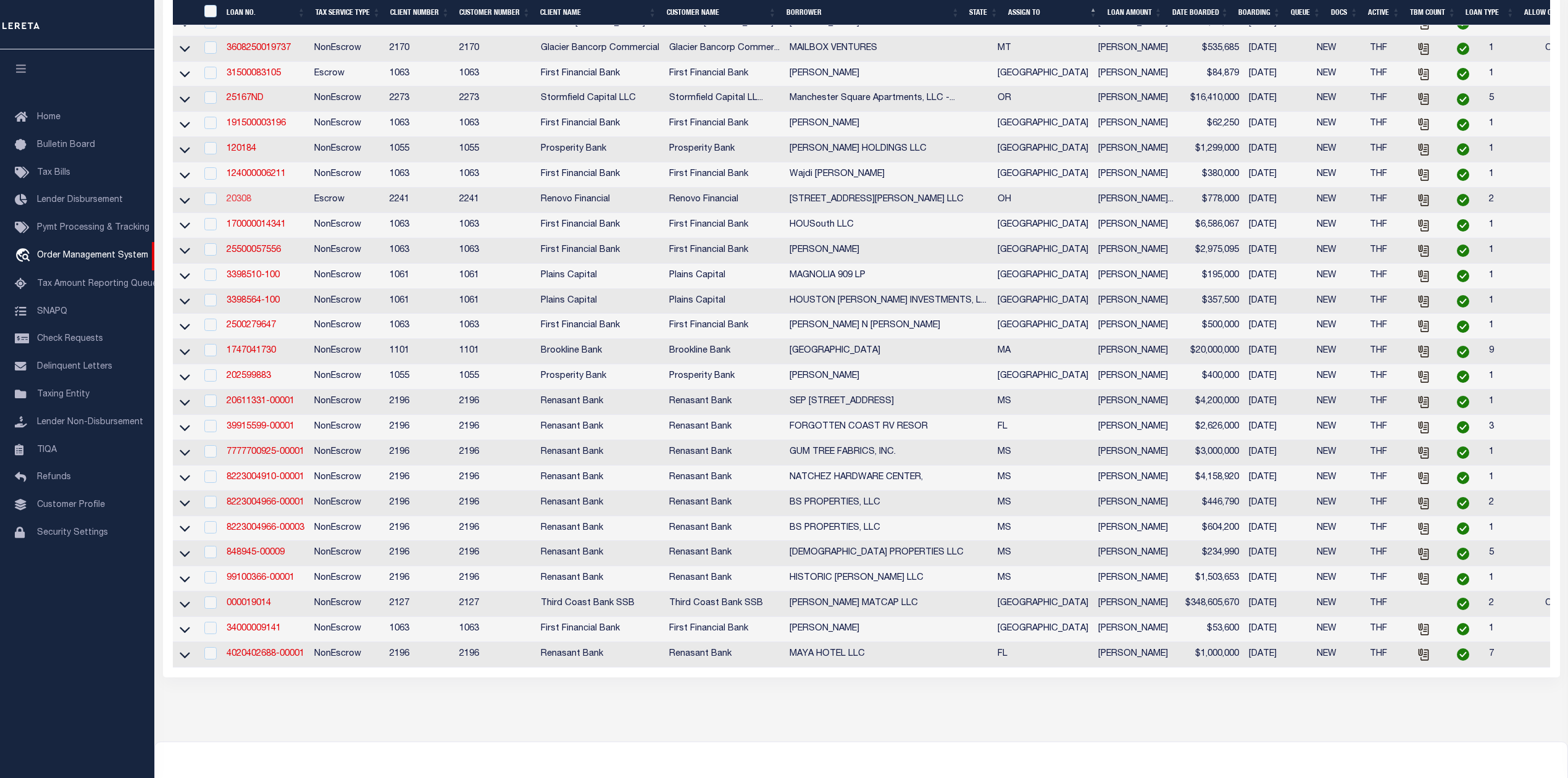
click at [246, 204] on link "20308" at bounding box center [239, 199] width 24 height 8
type input "20308"
type input "[STREET_ADDRESS][PERSON_NAME] LLC"
select select
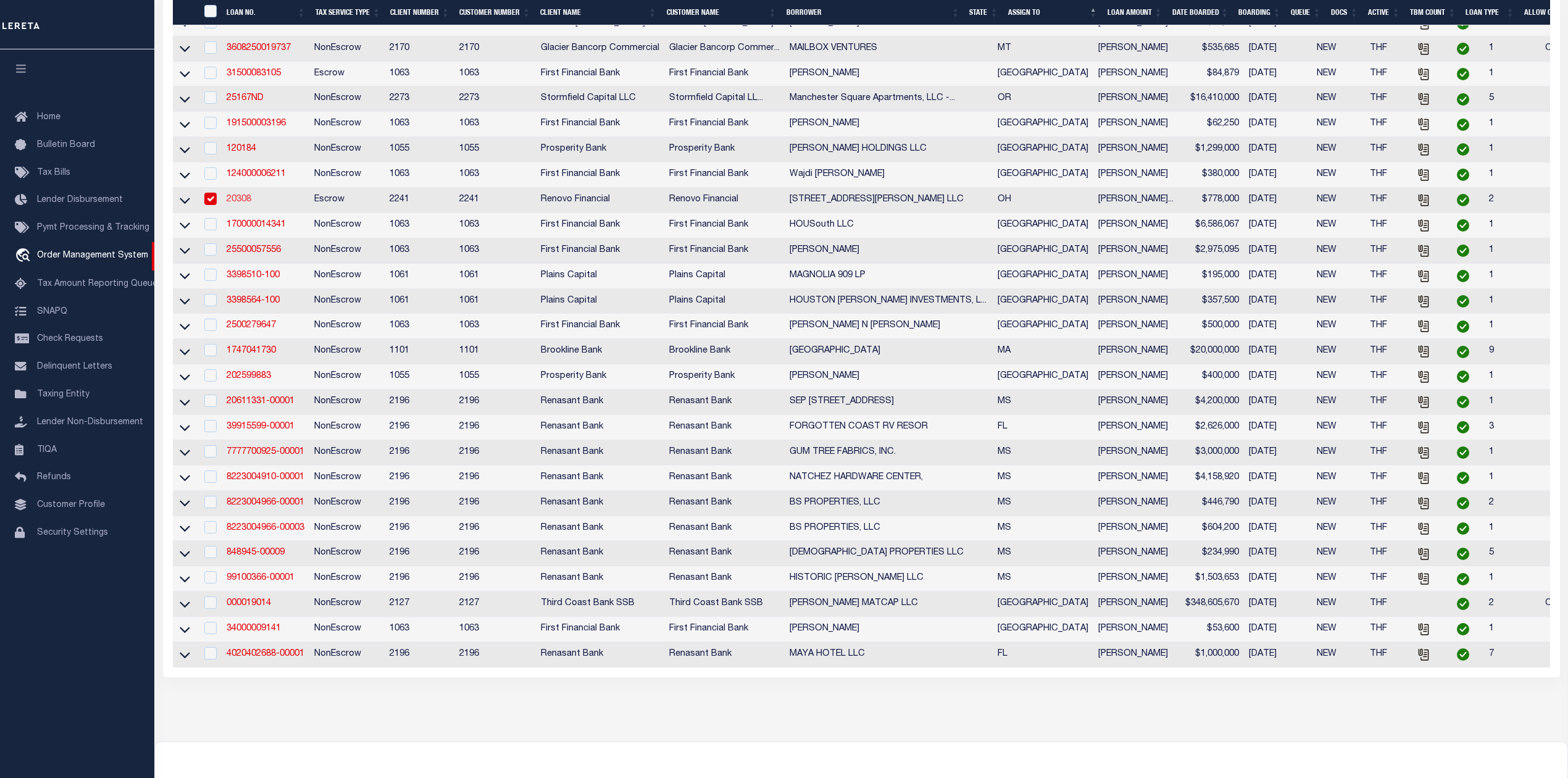
type input "[STREET_ADDRESS]"
type input "[GEOGRAPHIC_DATA] WA 98117"
select select "400"
select select "Escrow"
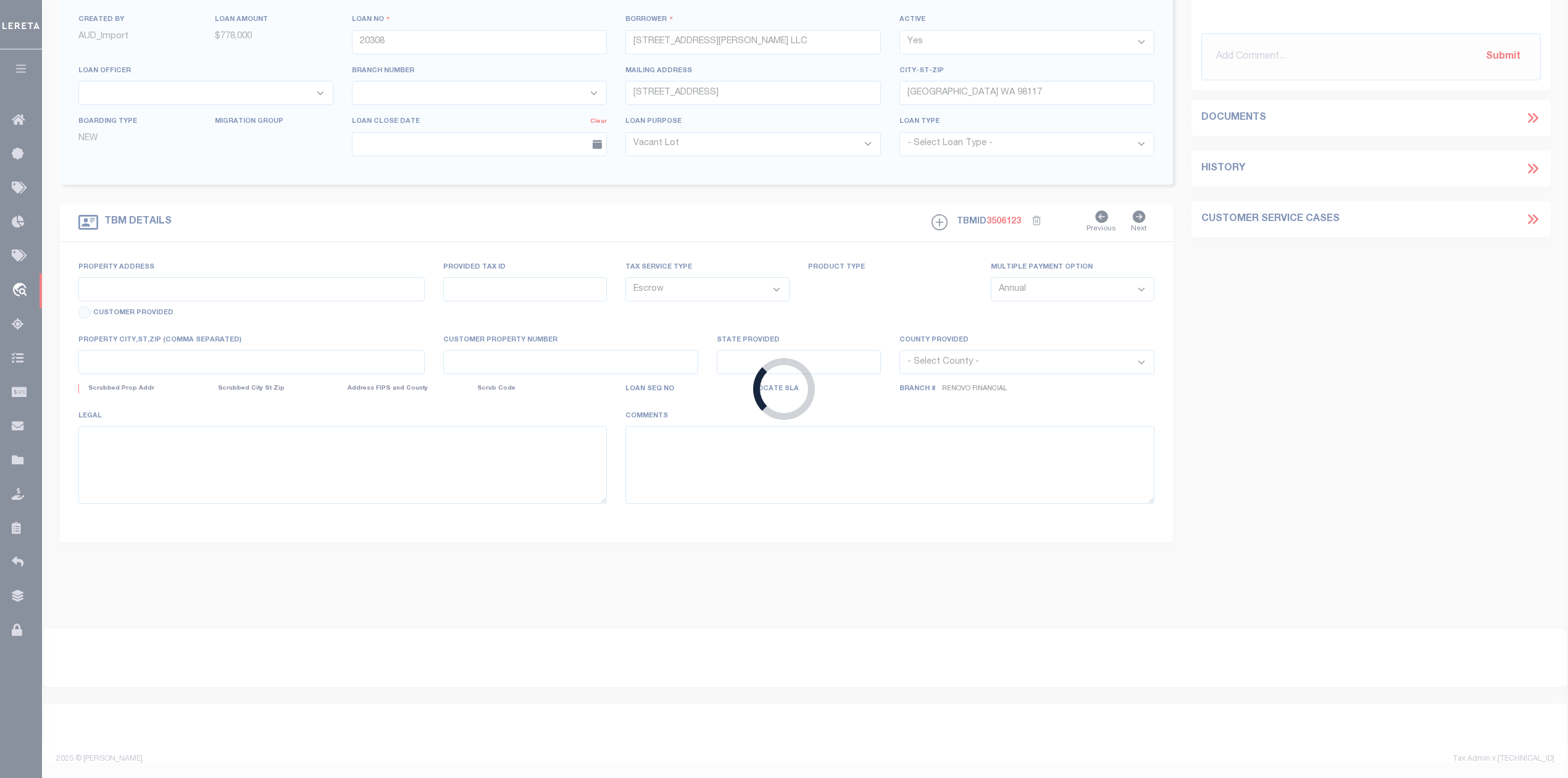
scroll to position [92, 0]
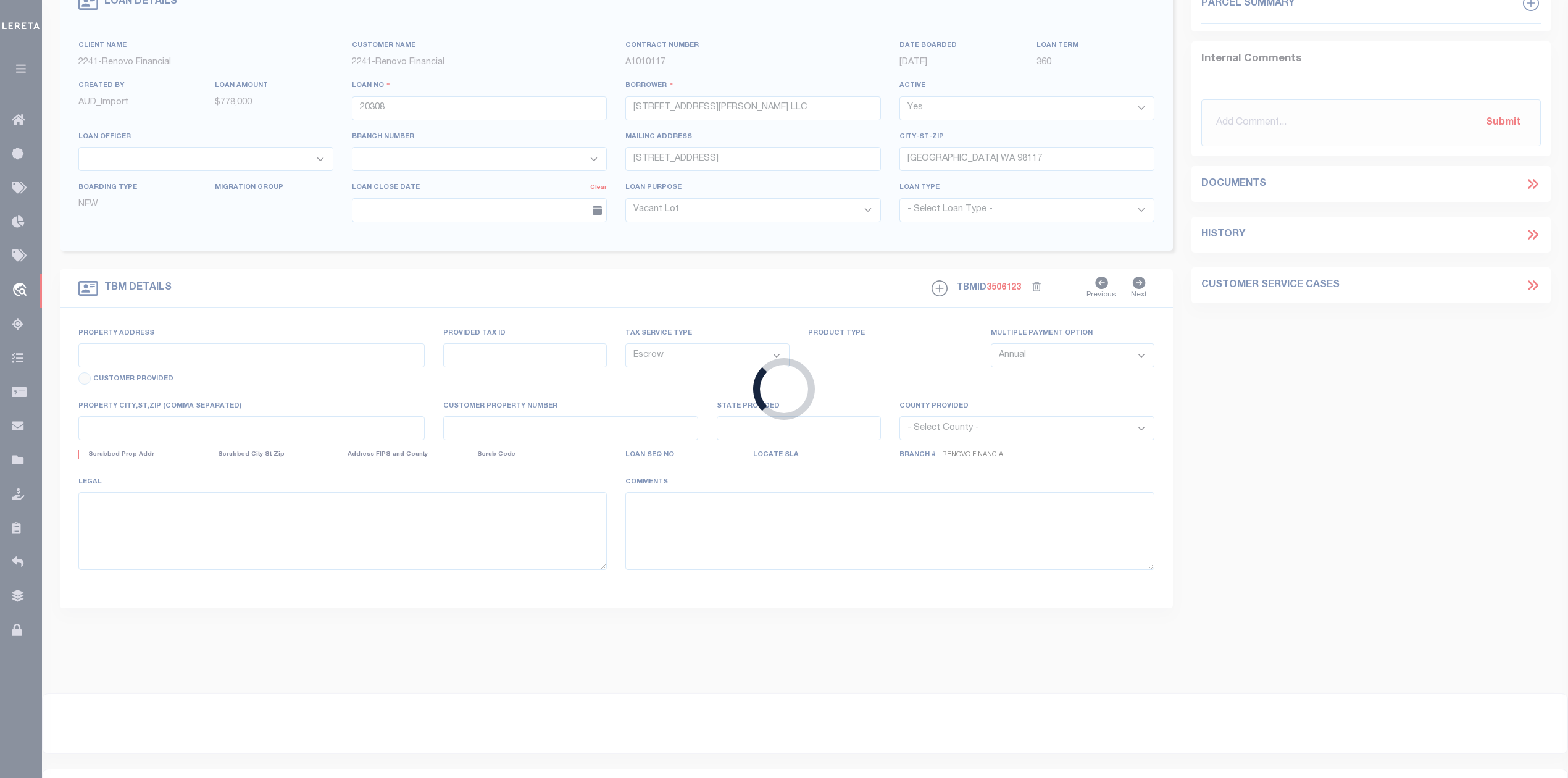
type input "[STREET_ADDRESS][PERSON_NAME]"
select select
type input "[GEOGRAPHIC_DATA]"
type input "a0kUS00000CZwob"
type input "OH"
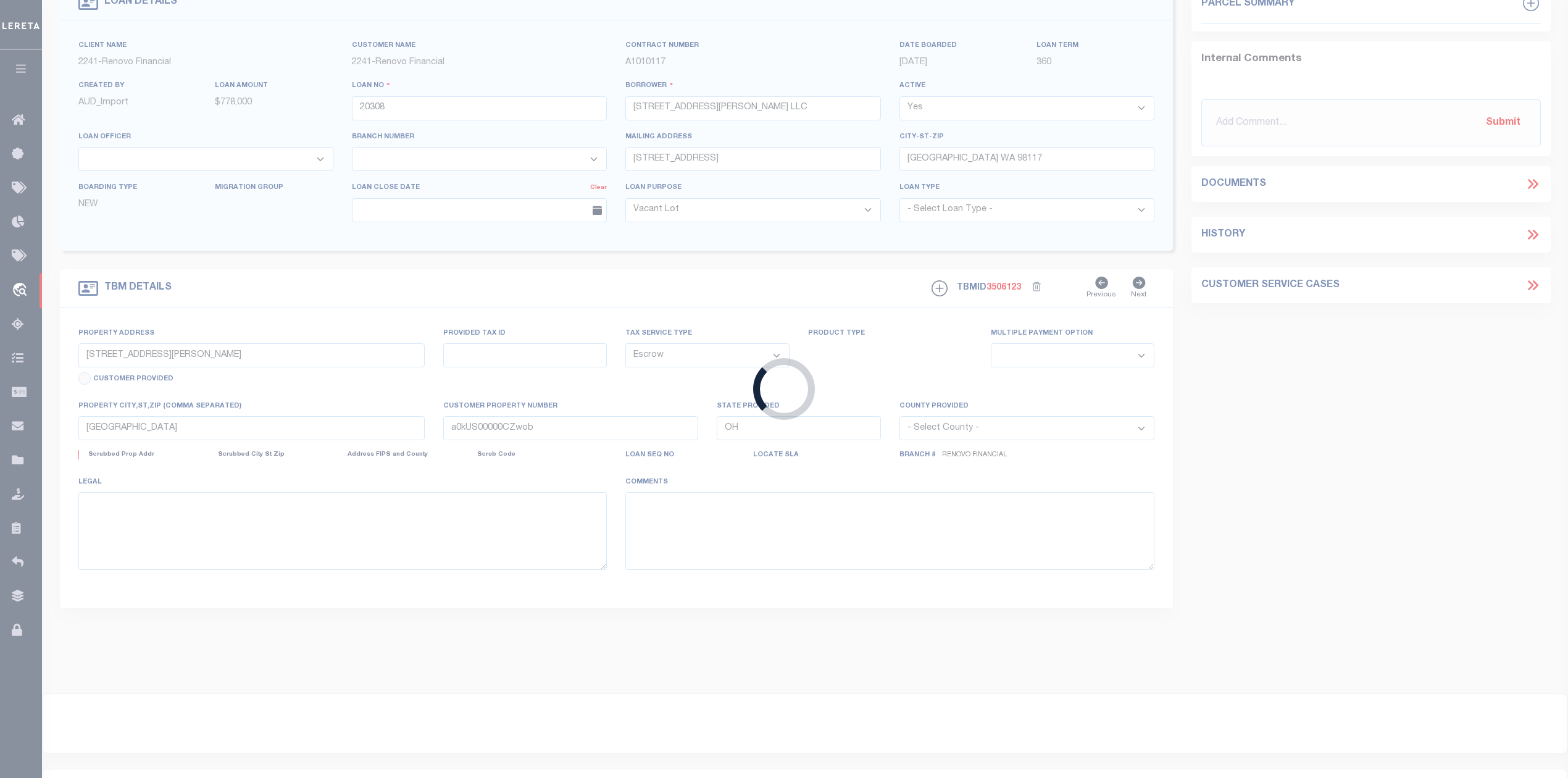
select select
type textarea "LEGAL REQUIRED"
select select "164194"
select select "25066"
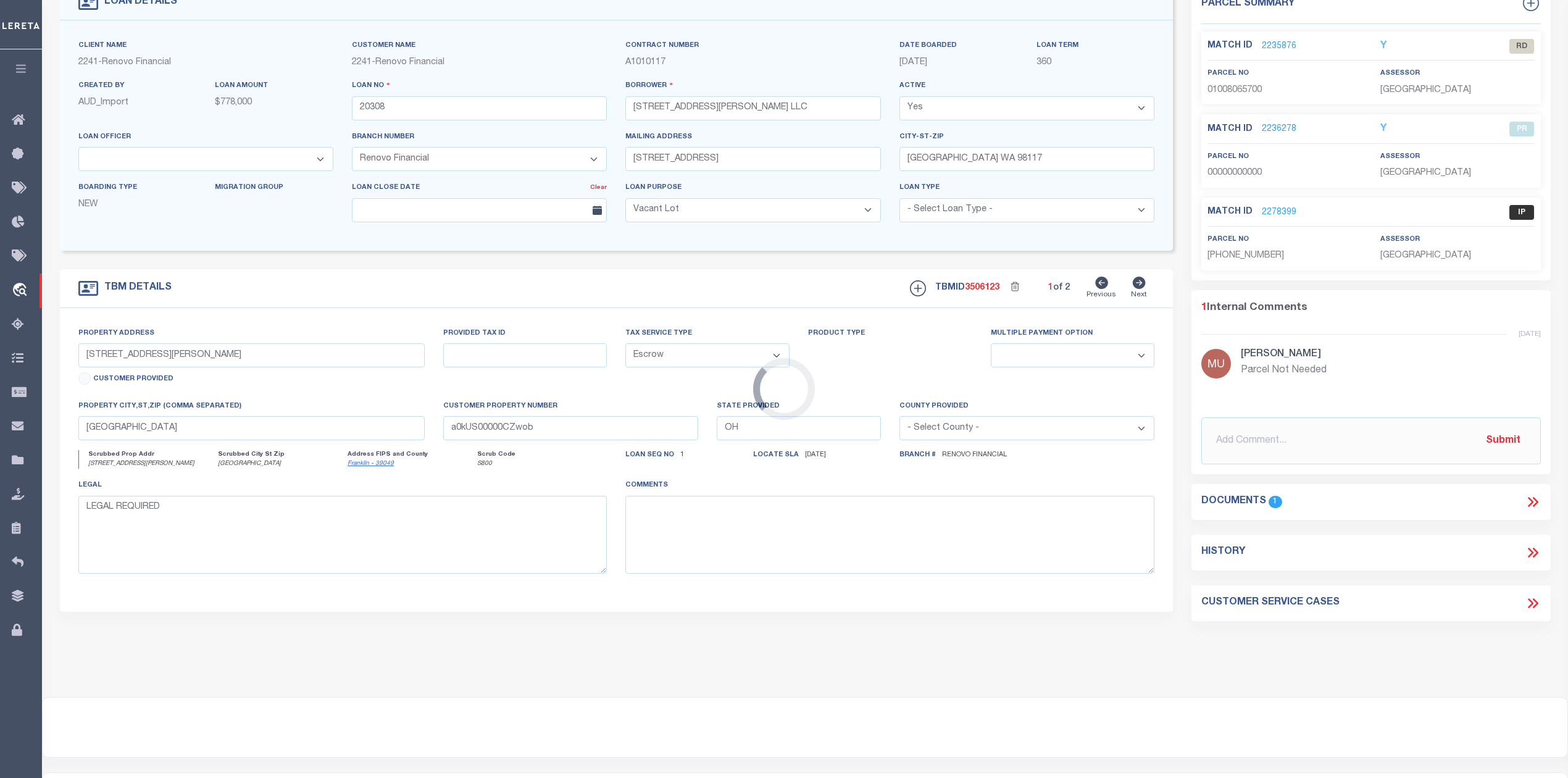
scroll to position [0, 0]
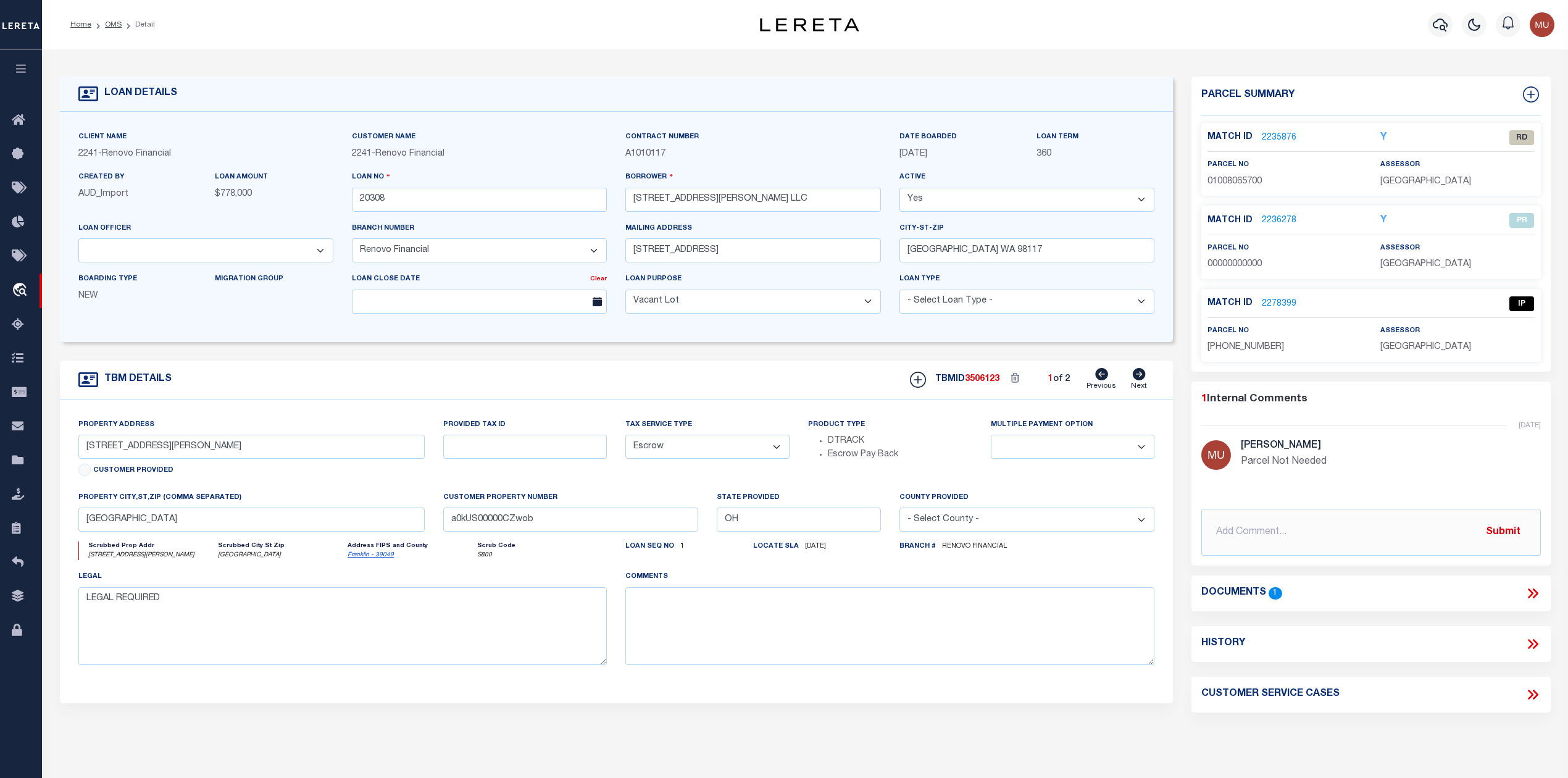
click at [1273, 132] on link "2235876" at bounding box center [1279, 138] width 34 height 13
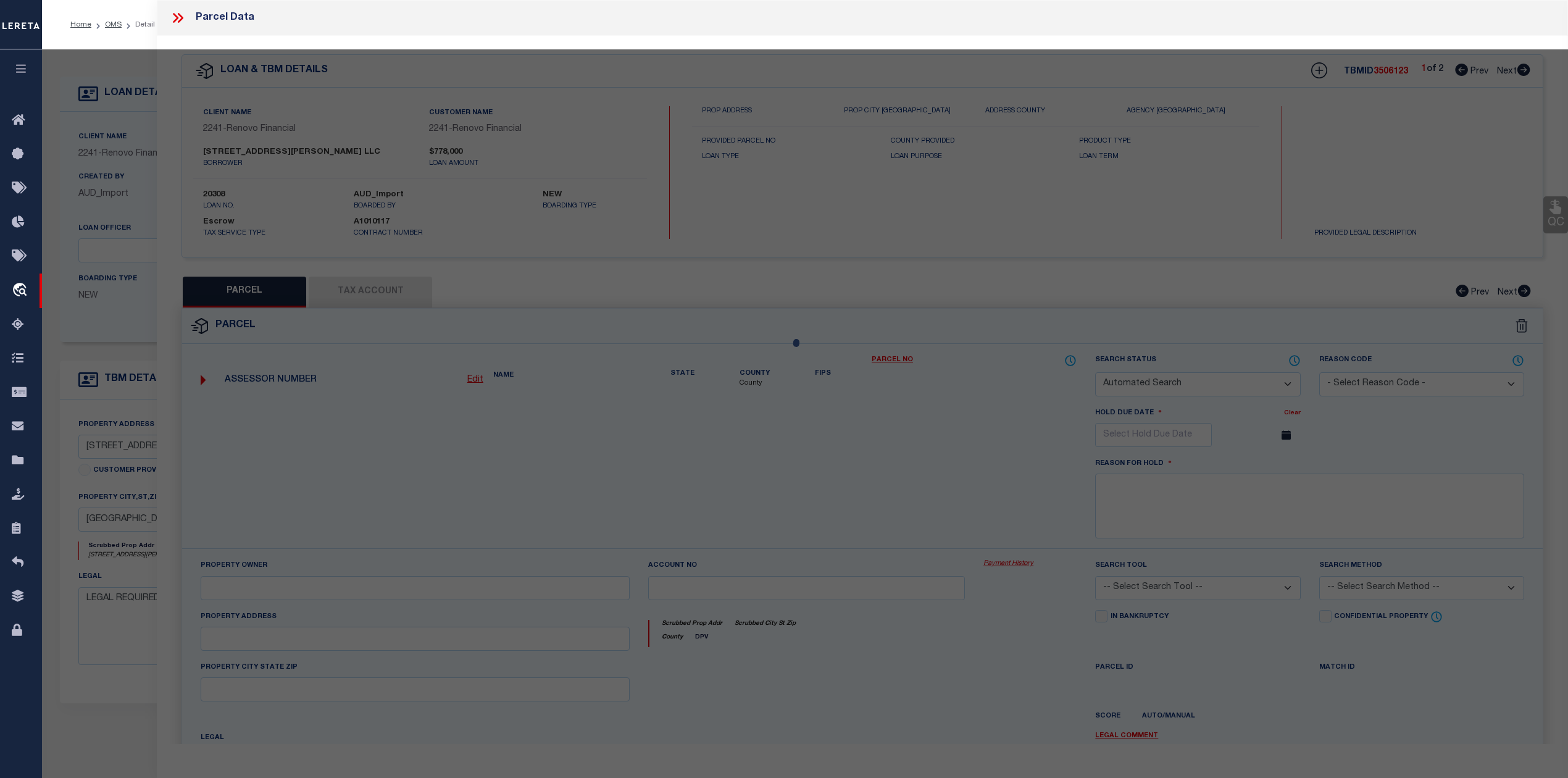
checkbox input "false"
select select "RD"
type input "[STREET_ADDRESS][PERSON_NAME] LLC"
select select "AGW"
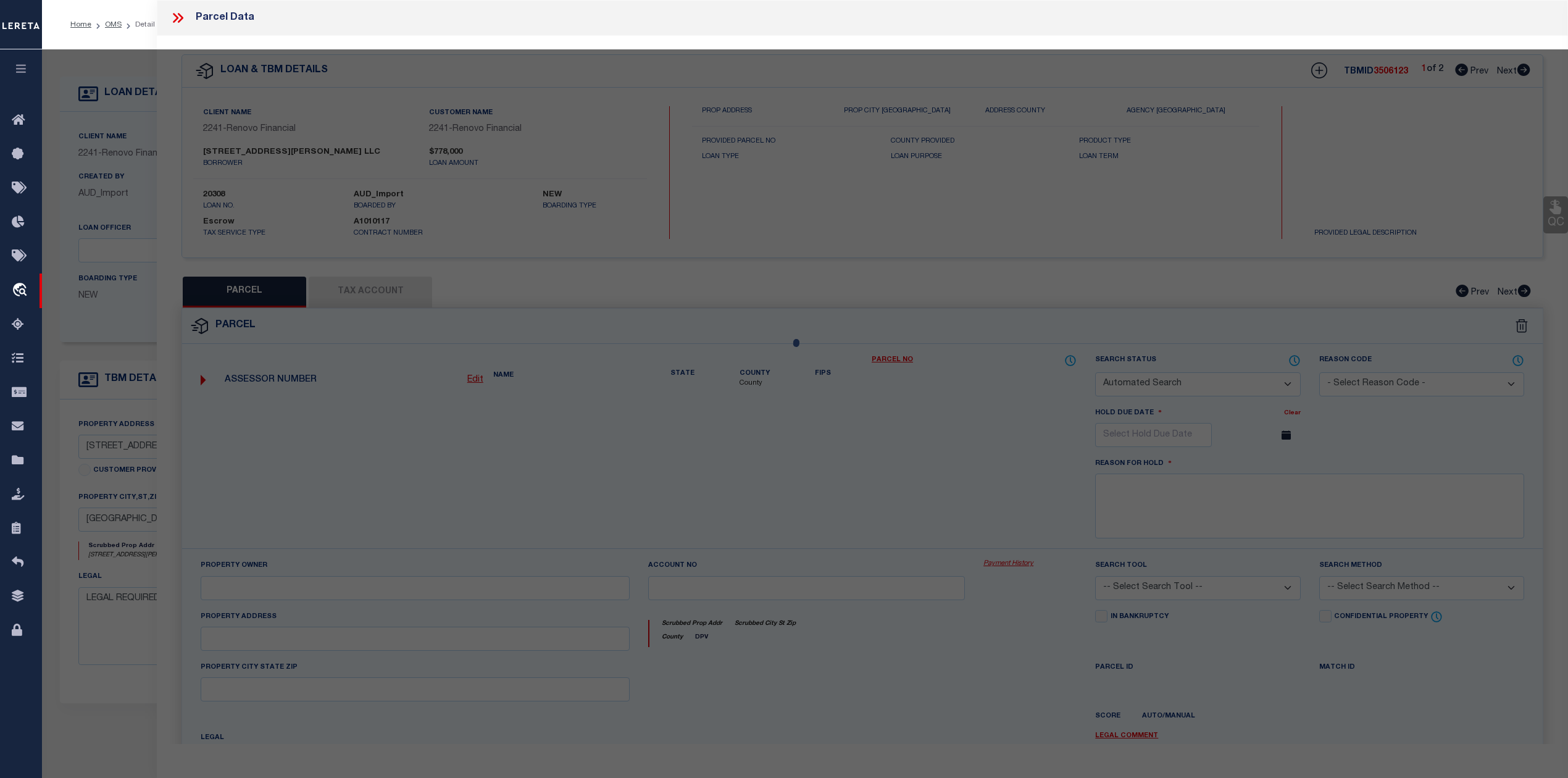
select select "LEG"
type input "[STREET_ADDRESS][PERSON_NAME]"
type input "[GEOGRAPHIC_DATA], OH 43206"
type textarea "[PERSON_NAME][GEOGRAPHIC_DATA][STREET_ADDRESS]"
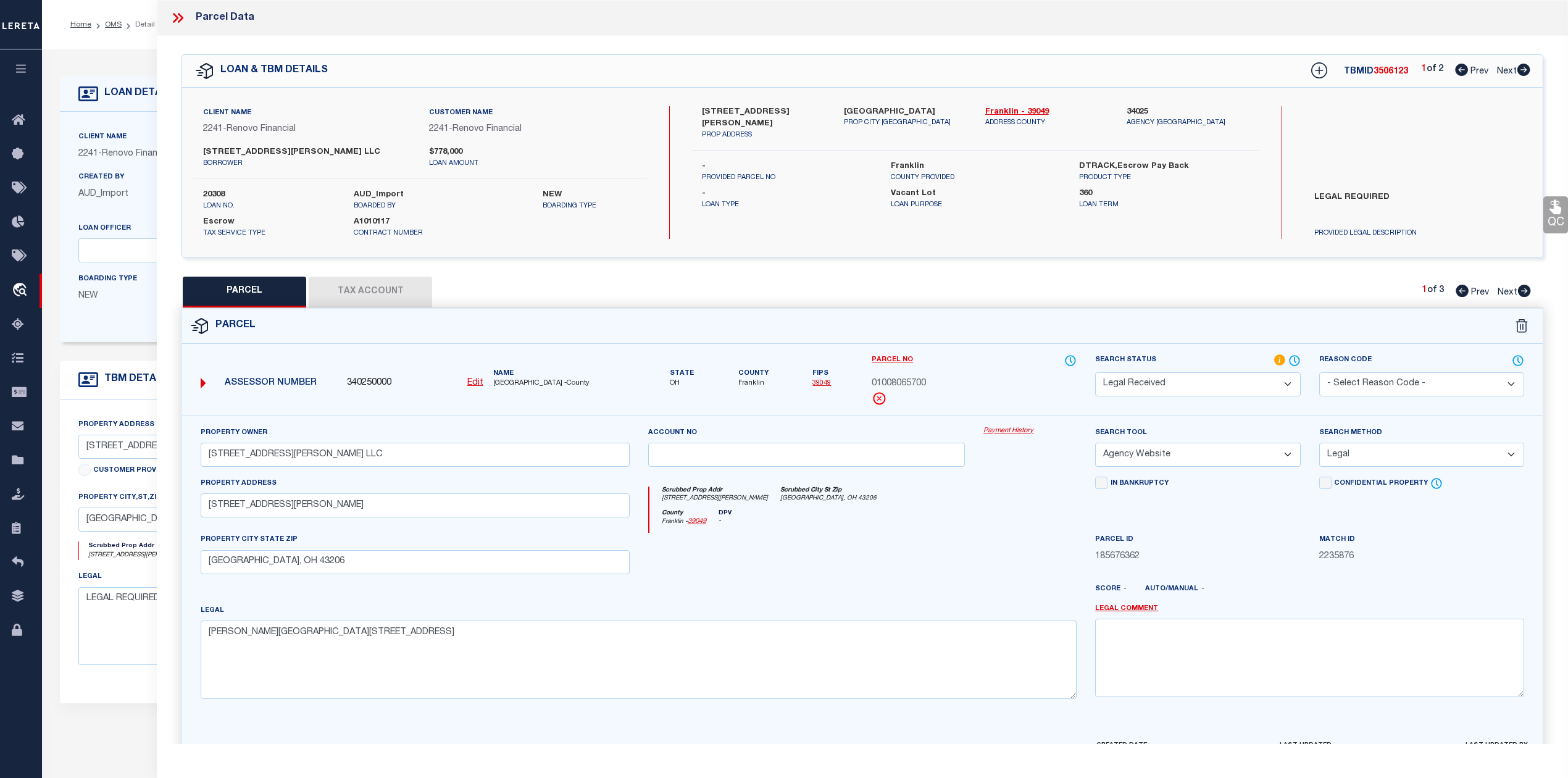
click at [1209, 384] on select "Automated Search Bad Parcel Complete Duplicate Parcel High Dollar Reporting In …" at bounding box center [1198, 384] width 205 height 24
click at [1095, 372] on select "Automated Search Bad Parcel Complete Duplicate Parcel High Dollar Reporting In …" at bounding box center [1198, 384] width 205 height 24
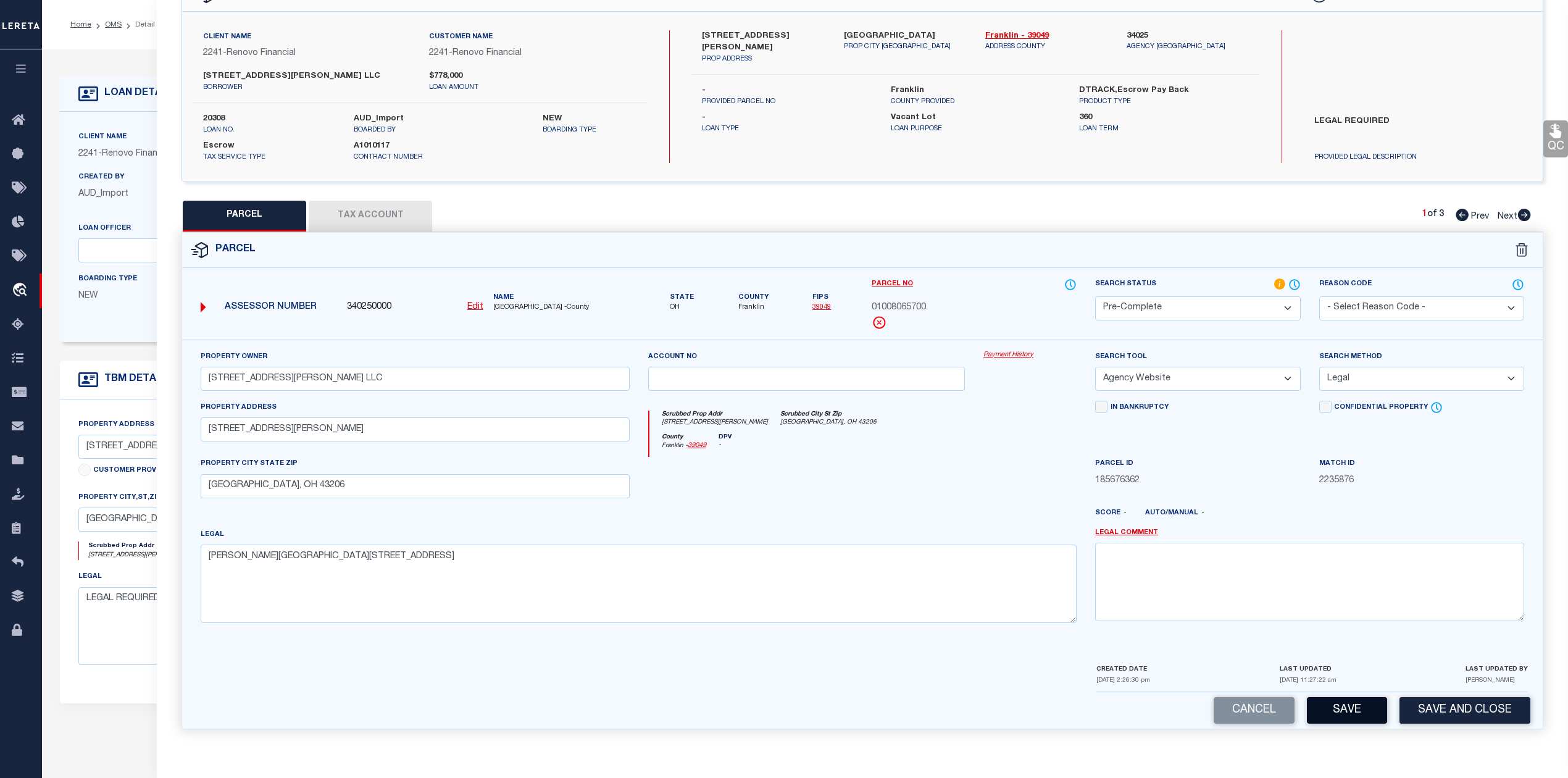
click at [1351, 699] on button "Save" at bounding box center [1347, 711] width 81 height 27
select select "AS"
select select
checkbox input "false"
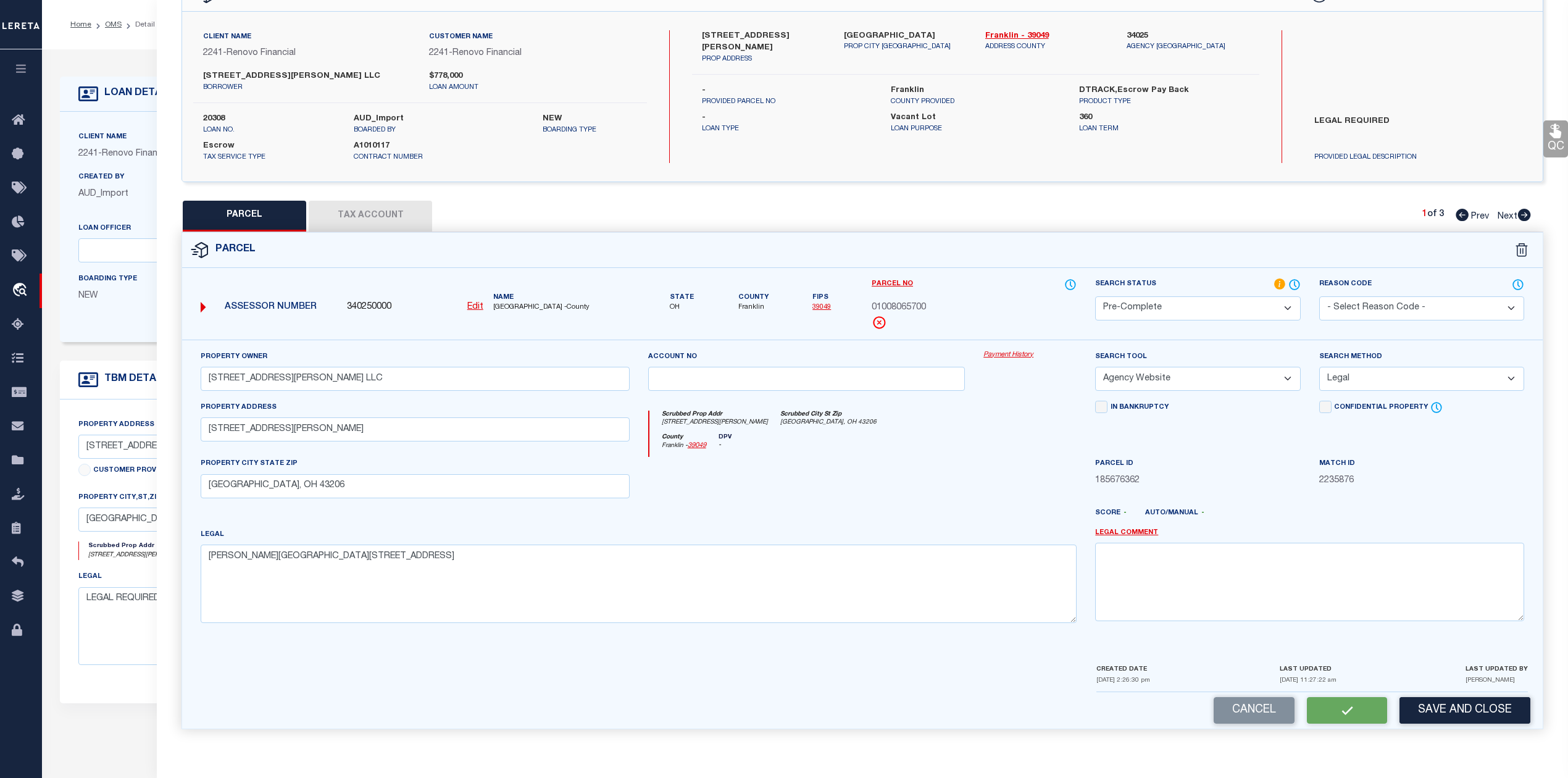
checkbox input "false"
select select "PC"
type input "[STREET_ADDRESS][PERSON_NAME] LLC"
select select "AGW"
select select "LEG"
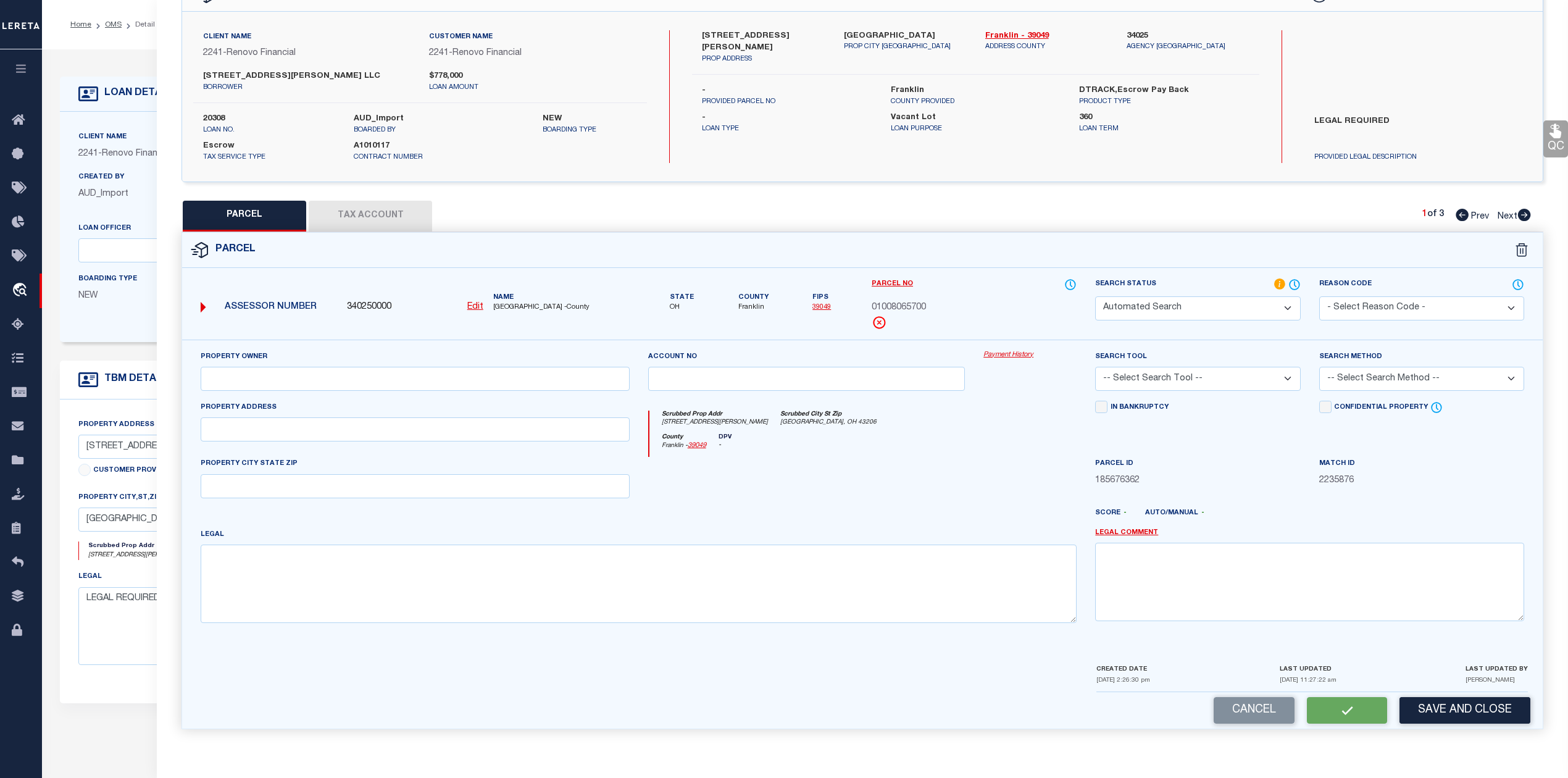
type input "[STREET_ADDRESS][PERSON_NAME]"
type input "[GEOGRAPHIC_DATA], OH 43206"
type textarea "[PERSON_NAME][GEOGRAPHIC_DATA][STREET_ADDRESS]"
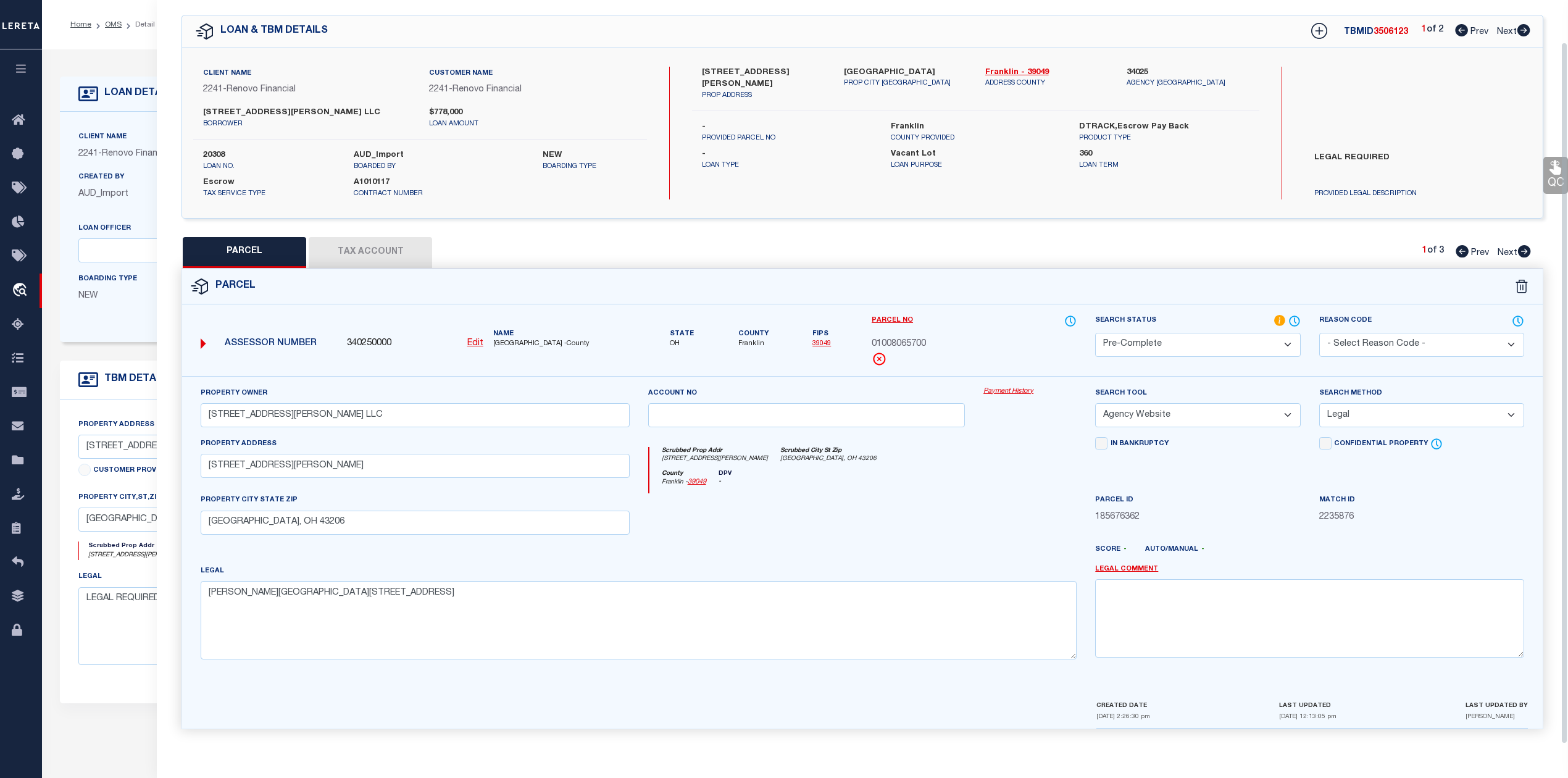
click at [1526, 211] on div "Client Name 2241 - Renovo Financial Customer Name 2241 - Renovo Financial [STRE…" at bounding box center [863, 133] width 1361 height 170
click at [1528, 246] on icon at bounding box center [1524, 251] width 13 height 13
select select "AS"
select select
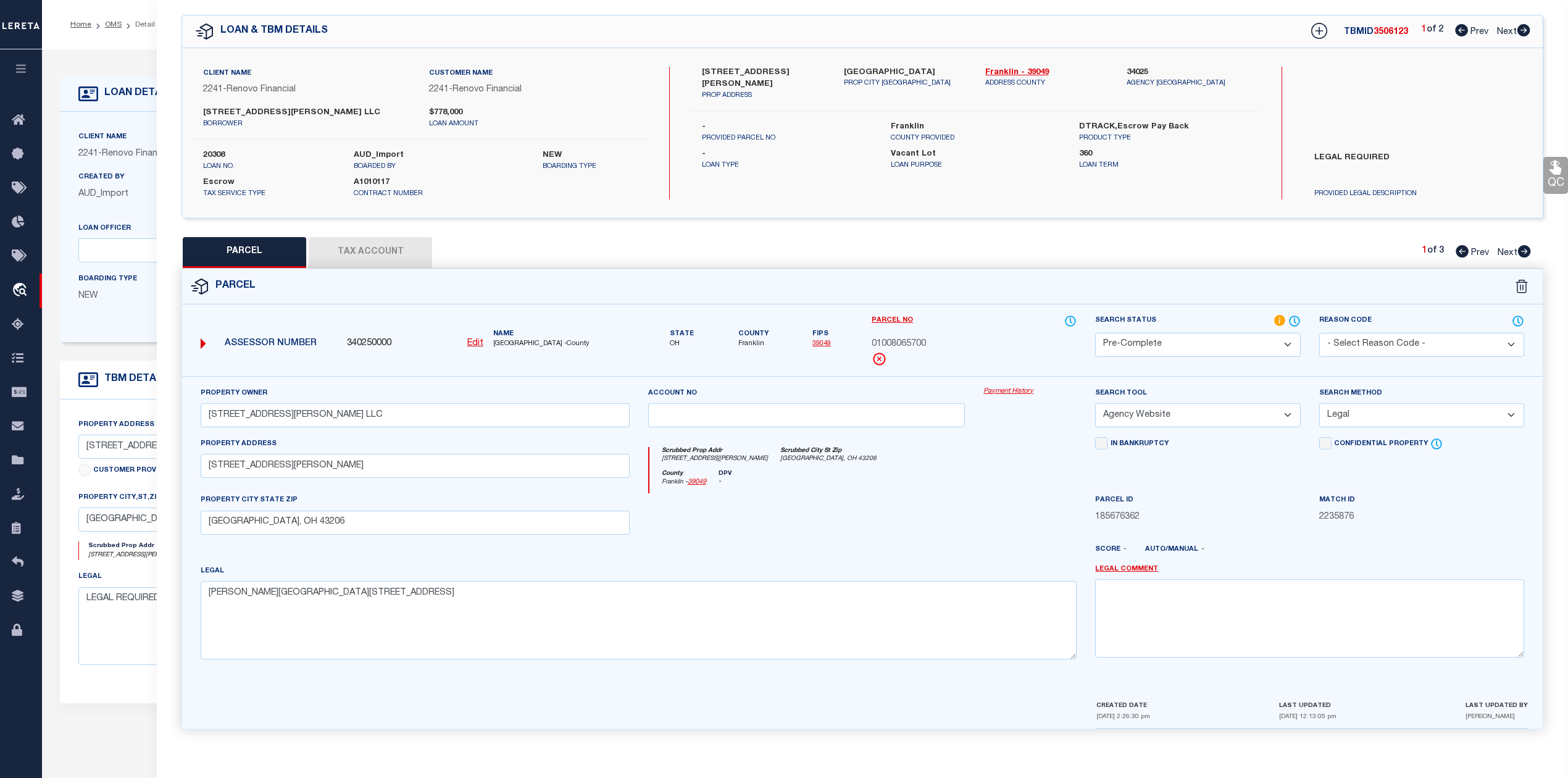
checkbox input "false"
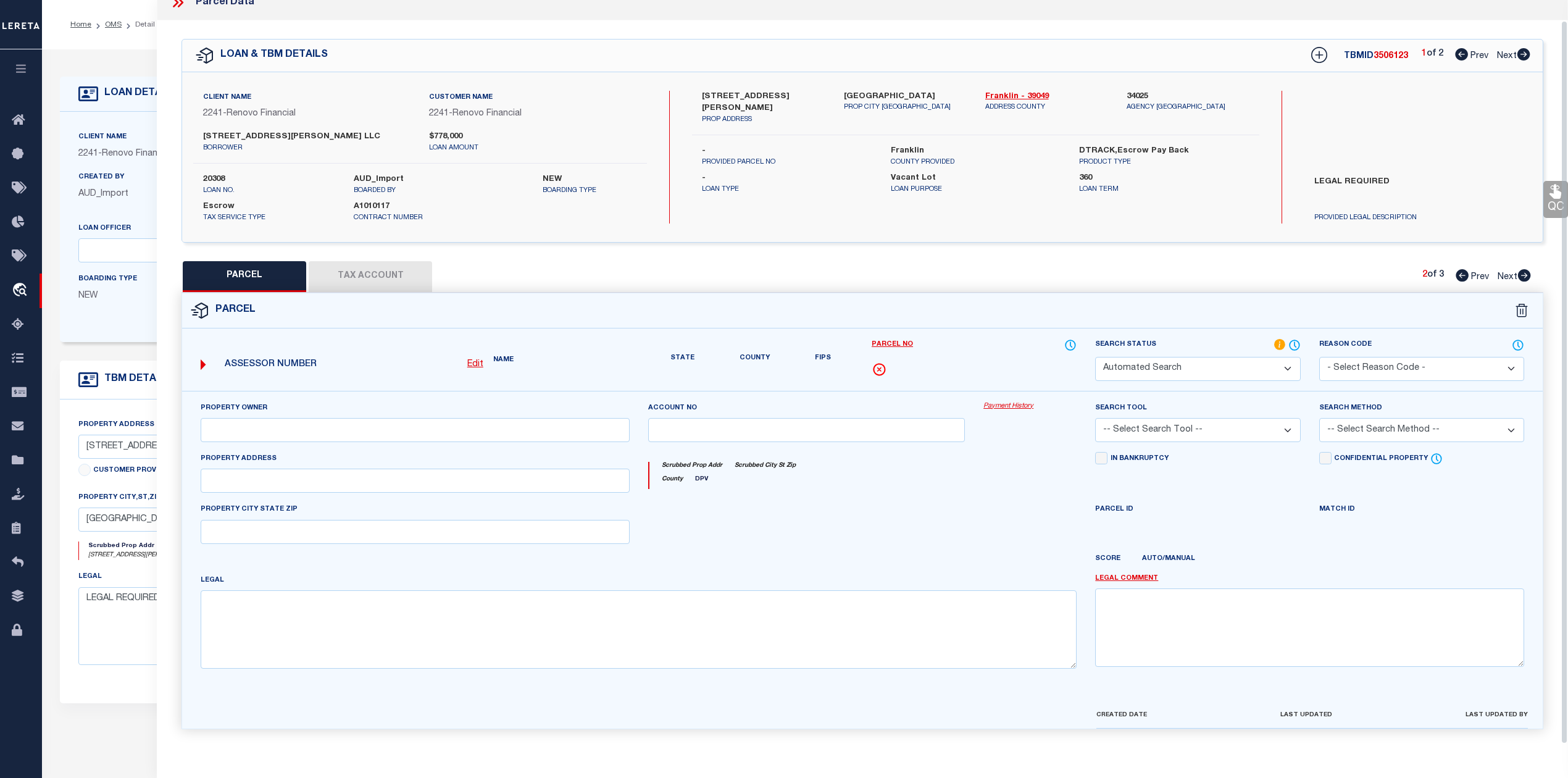
select select "PR"
select select "PRO"
select select "ADD"
type input "[STREET_ADDRESS][PERSON_NAME]"
type textarea "Parcel Not Needed"
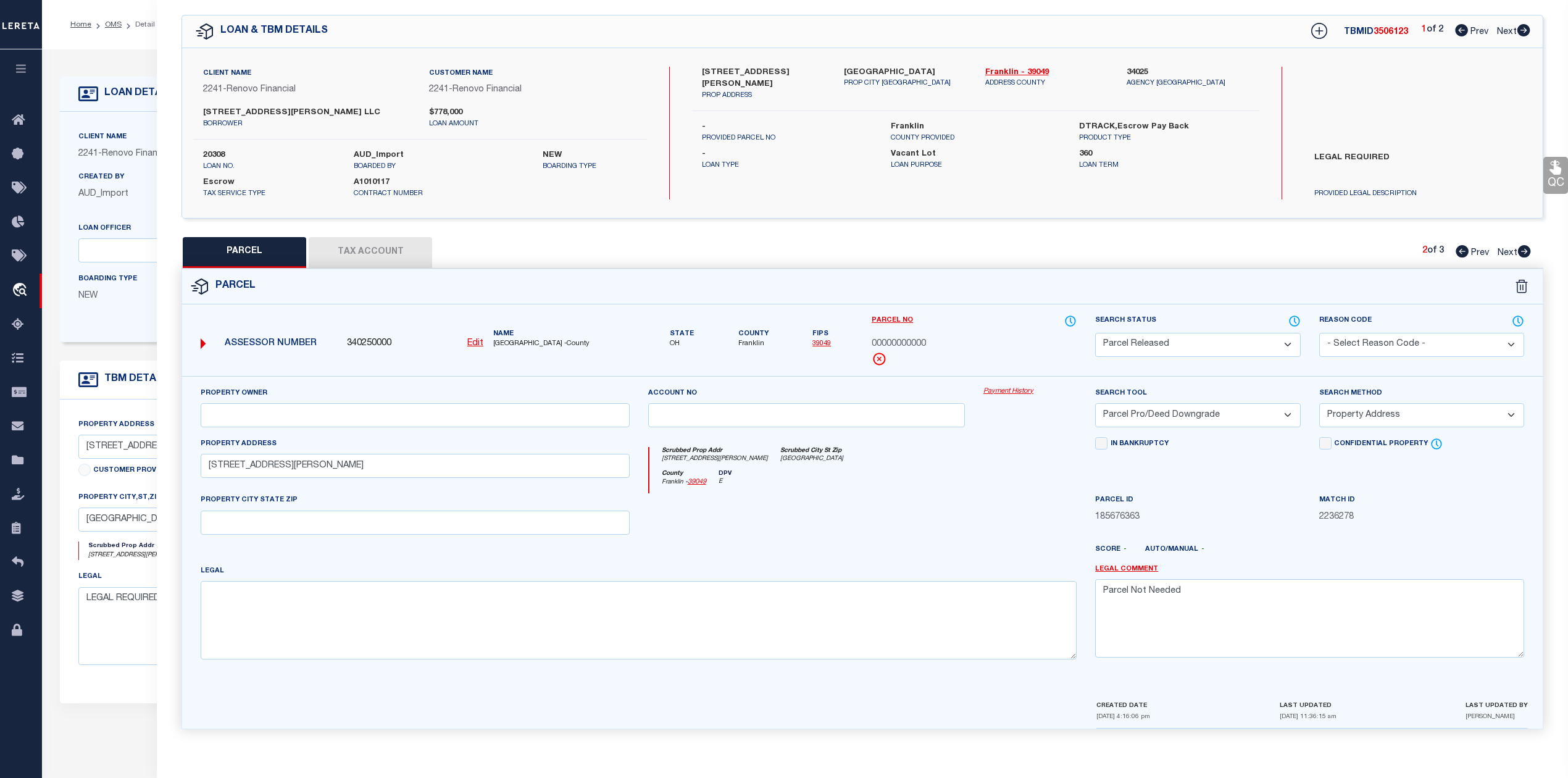
click at [1528, 246] on icon at bounding box center [1524, 251] width 13 height 13
select select "AS"
select select
checkbox input "false"
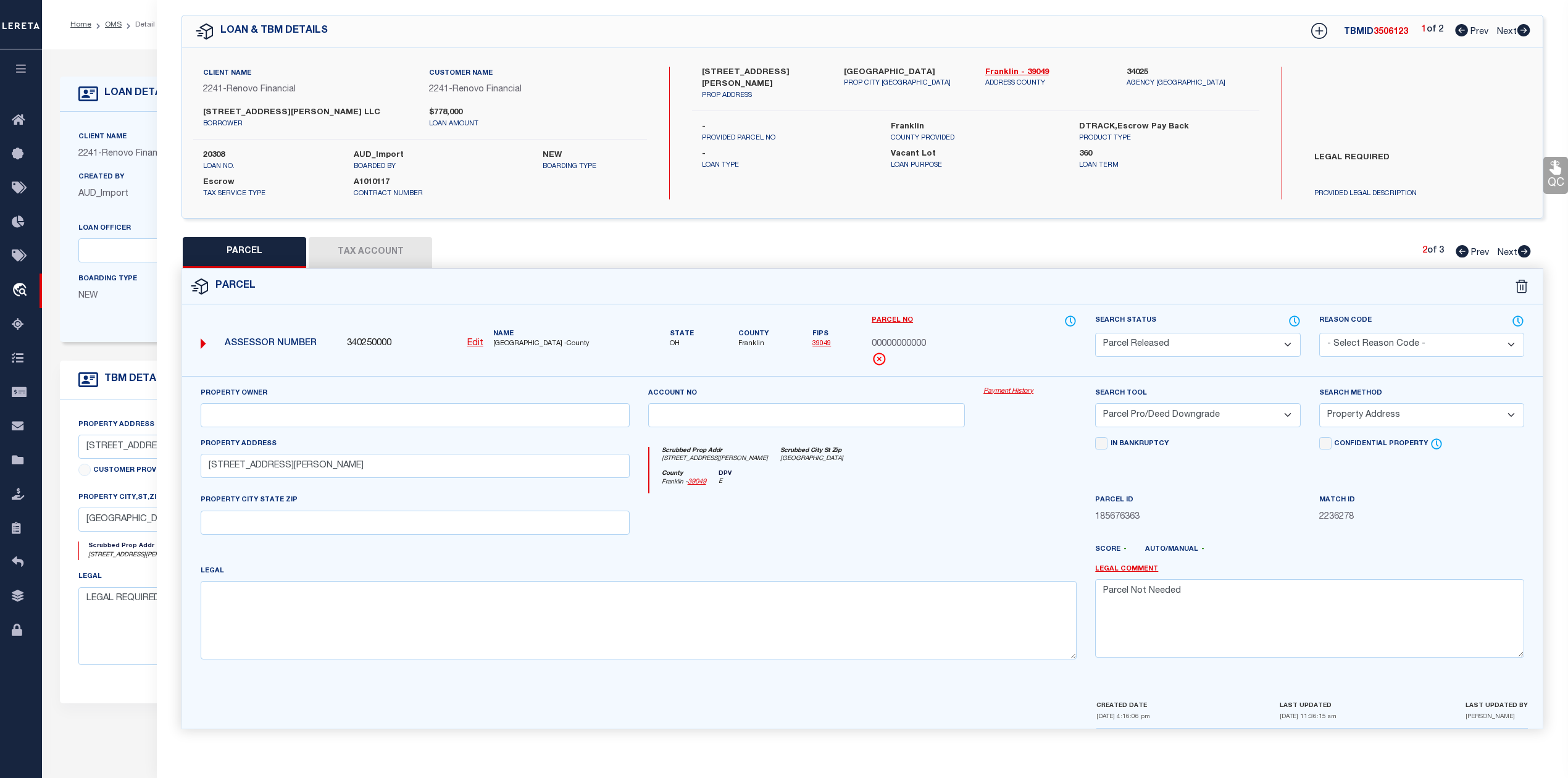
checkbox input "false"
select select "IP"
type input "[STREET_ADDRESS][PERSON_NAME] LLC"
select select "AGW"
select select "LEG"
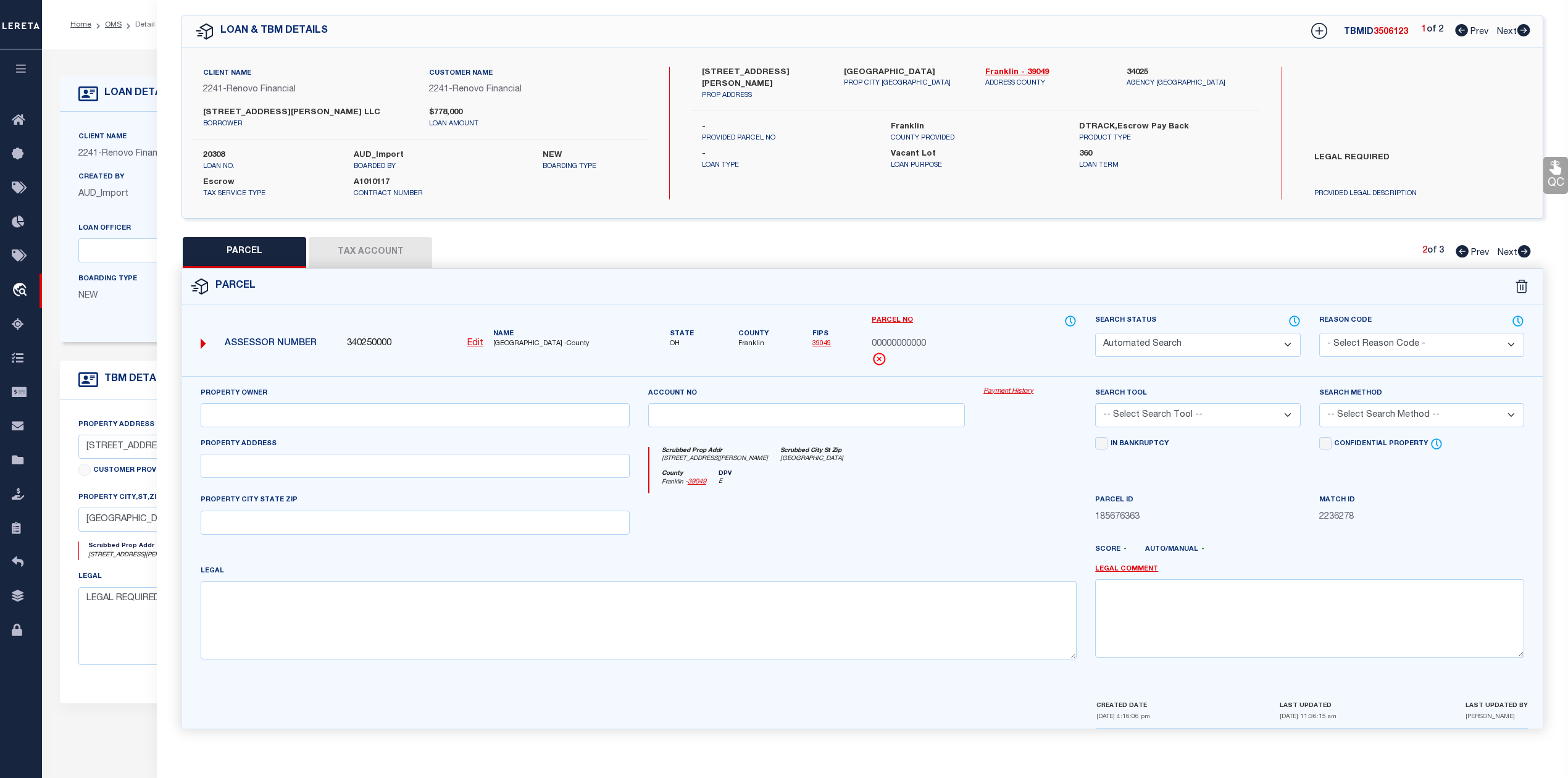
type input "1414 COLUMBUS ST"
type textarea "[PERSON_NAME][STREET_ADDRESS]"
click at [1526, 24] on icon at bounding box center [1523, 30] width 13 height 13
select select "AS"
select select
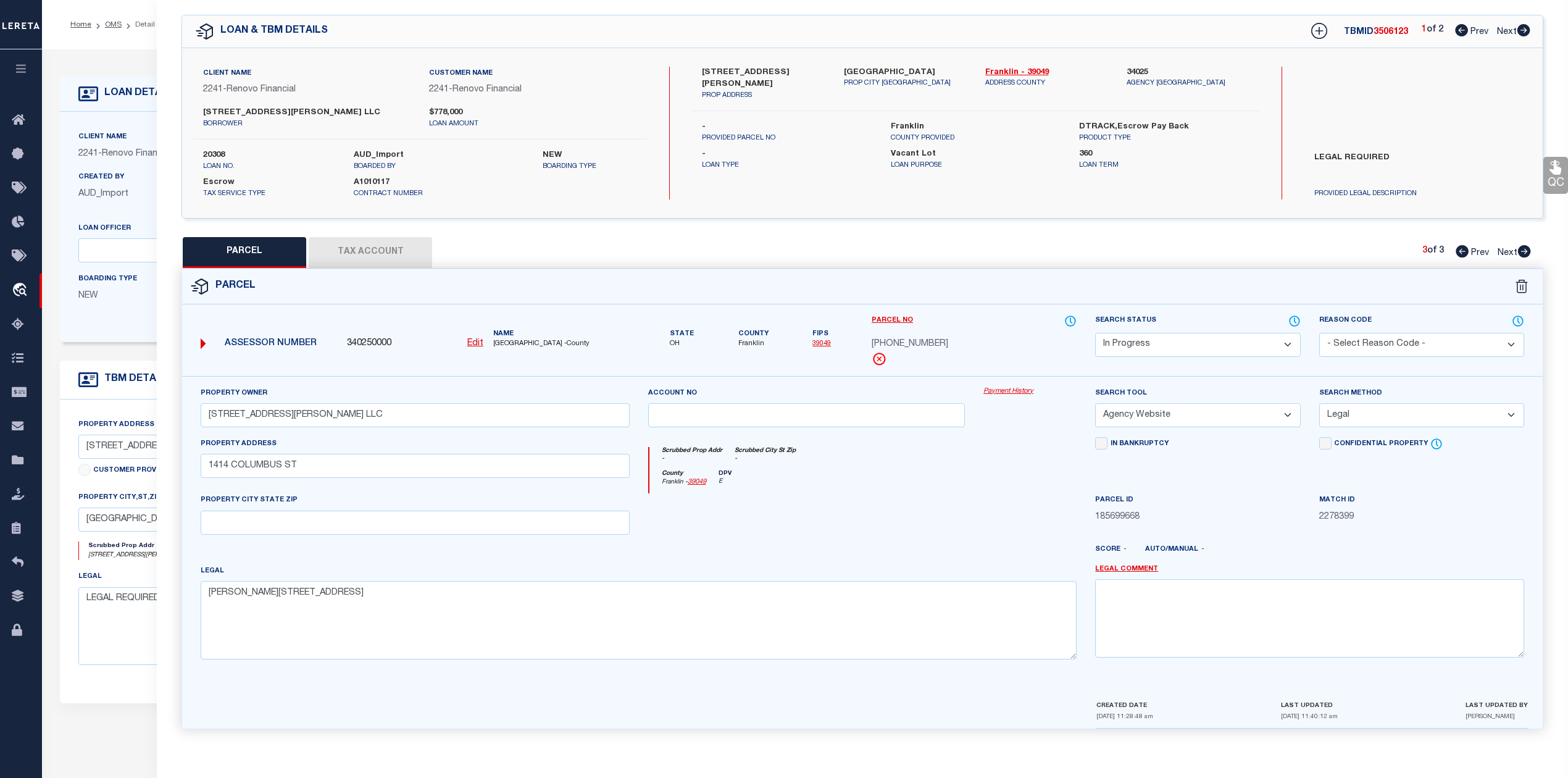
select select
checkbox input "false"
select select "PR"
type input "[STREET_ADDRESS][PERSON_NAME] LLC"
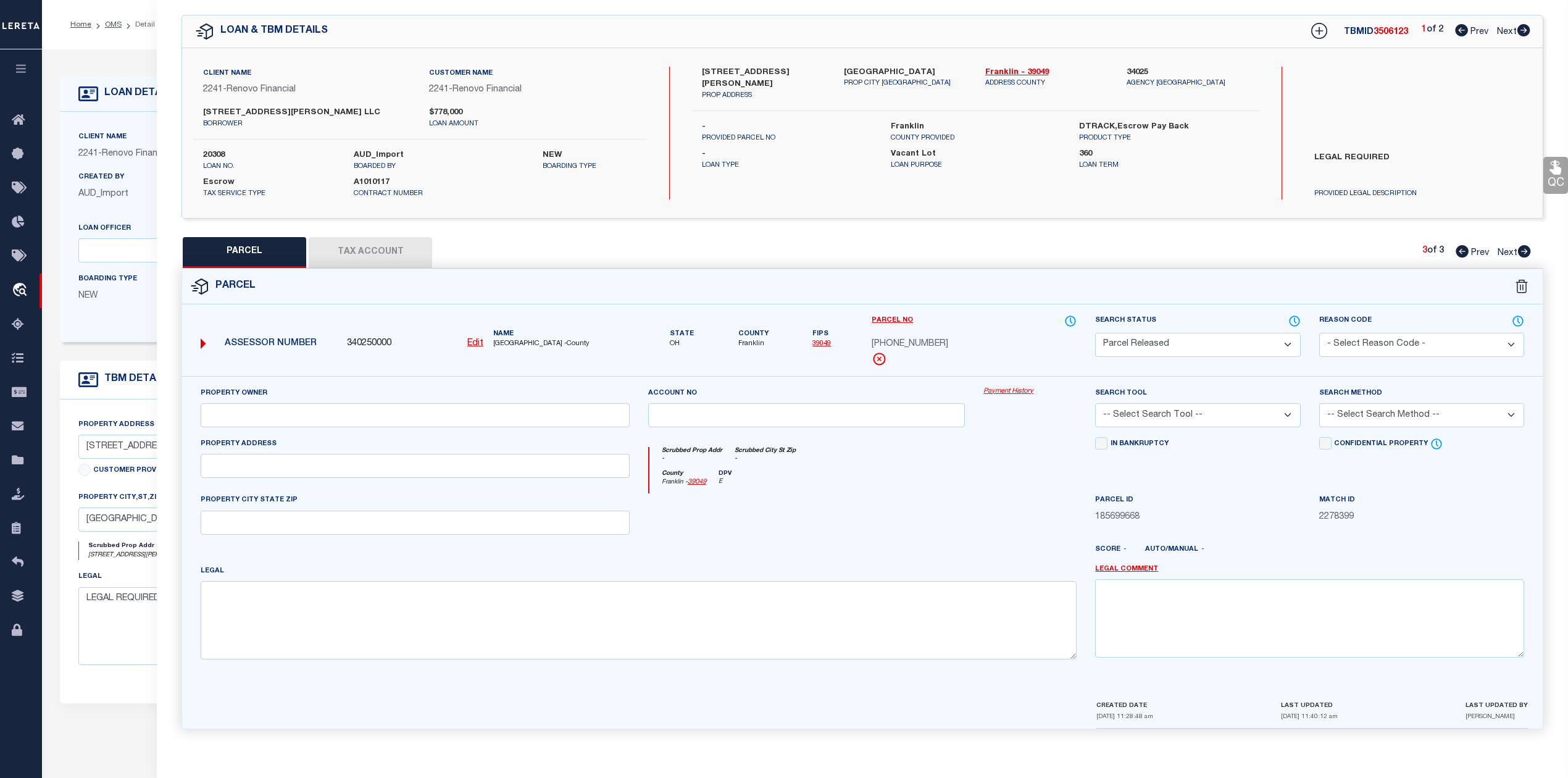
select select "PRO"
select select "ADD"
type input "[STREET_ADDRESS][PERSON_NAME]"
type input "[GEOGRAPHIC_DATA], OH 43206"
type textarea "[PERSON_NAME][GEOGRAPHIC_DATA][STREET_ADDRESS]"
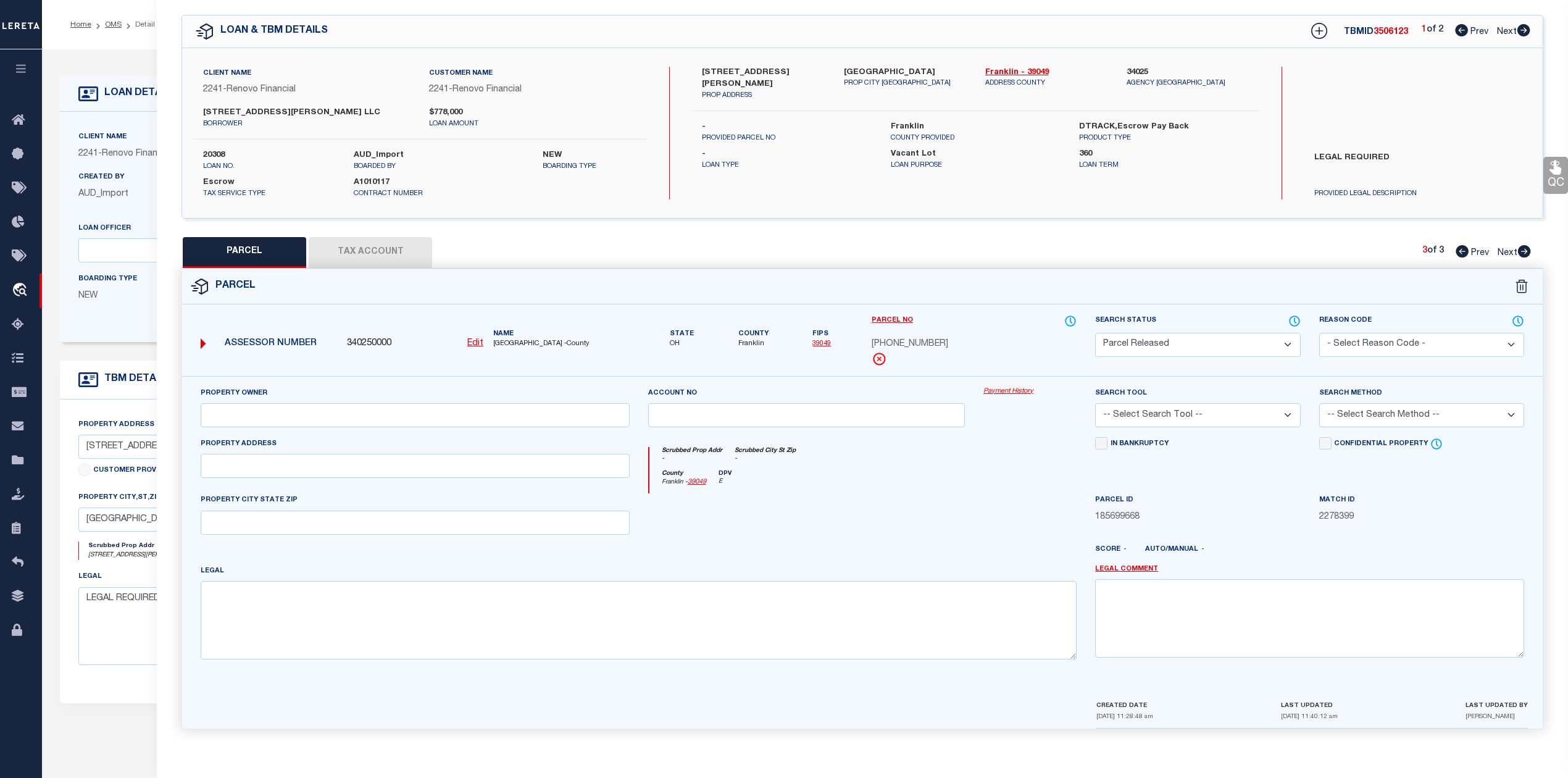
type textarea "Parcel Not Needed"
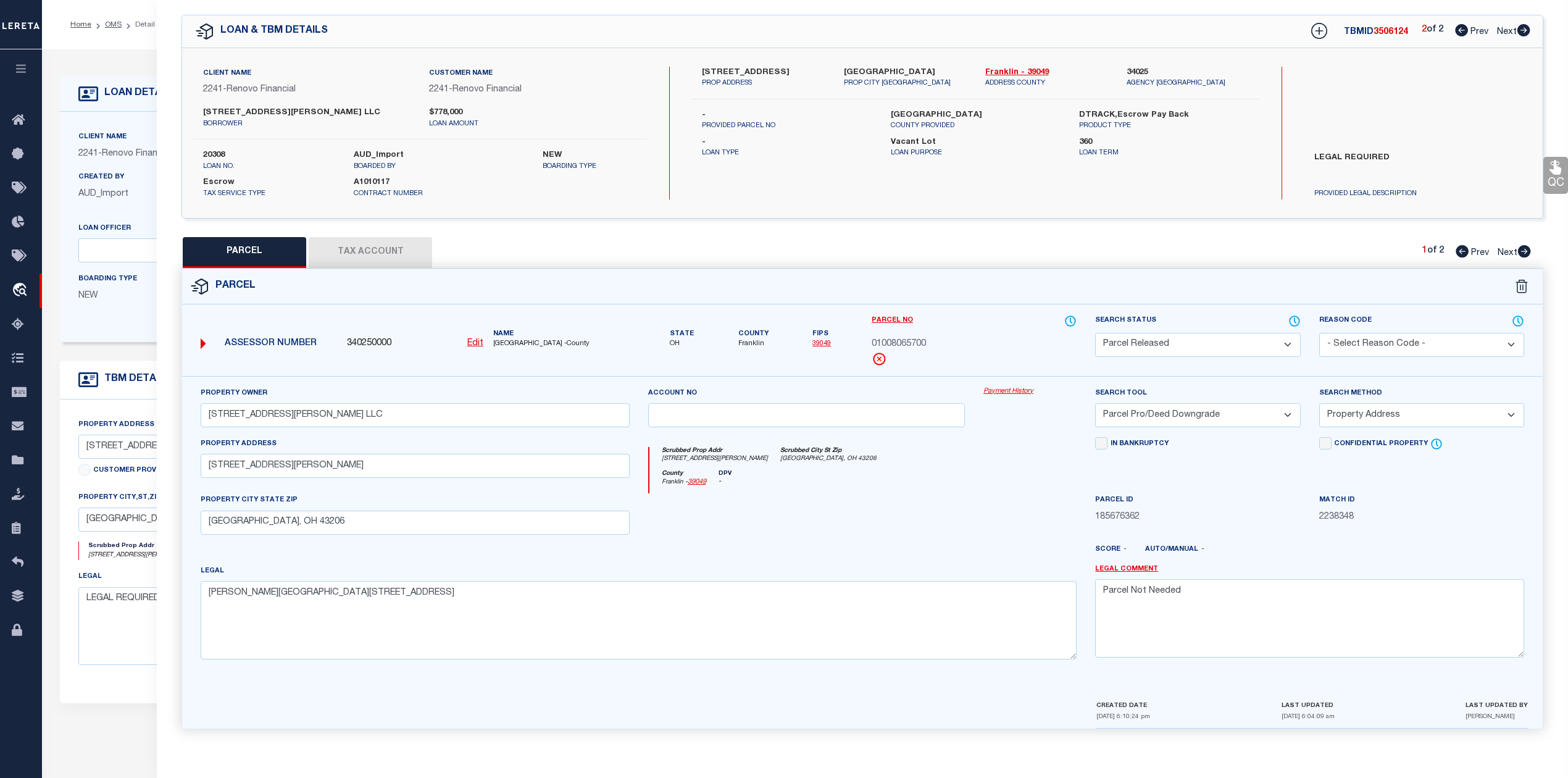
click at [1525, 250] on icon at bounding box center [1524, 251] width 13 height 13
select select "AS"
select select
checkbox input "false"
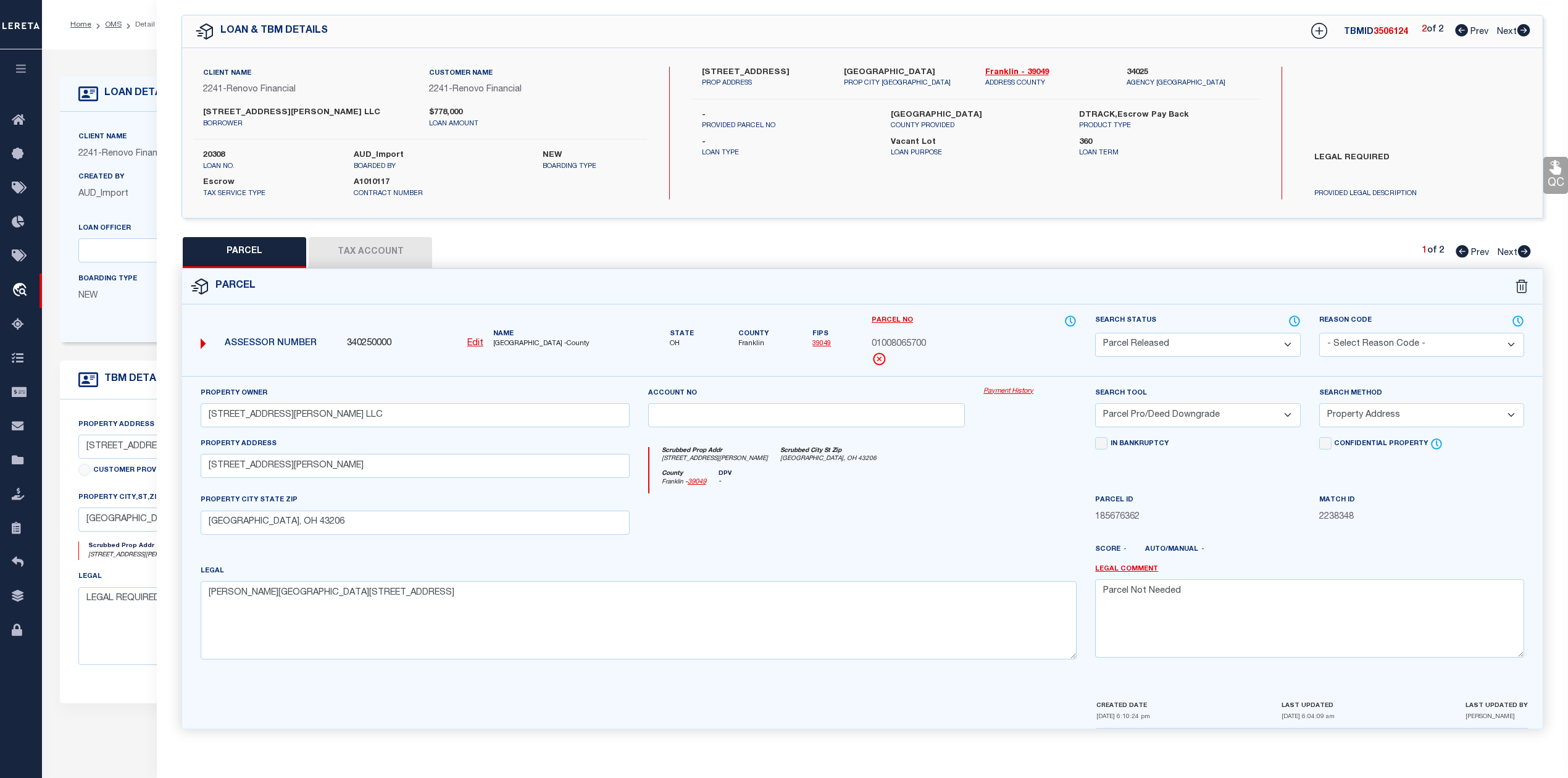
checkbox input "false"
select select "RD"
select select "ATL"
select select "ADD"
type input "[STREET_ADDRESS][PERSON_NAME]"
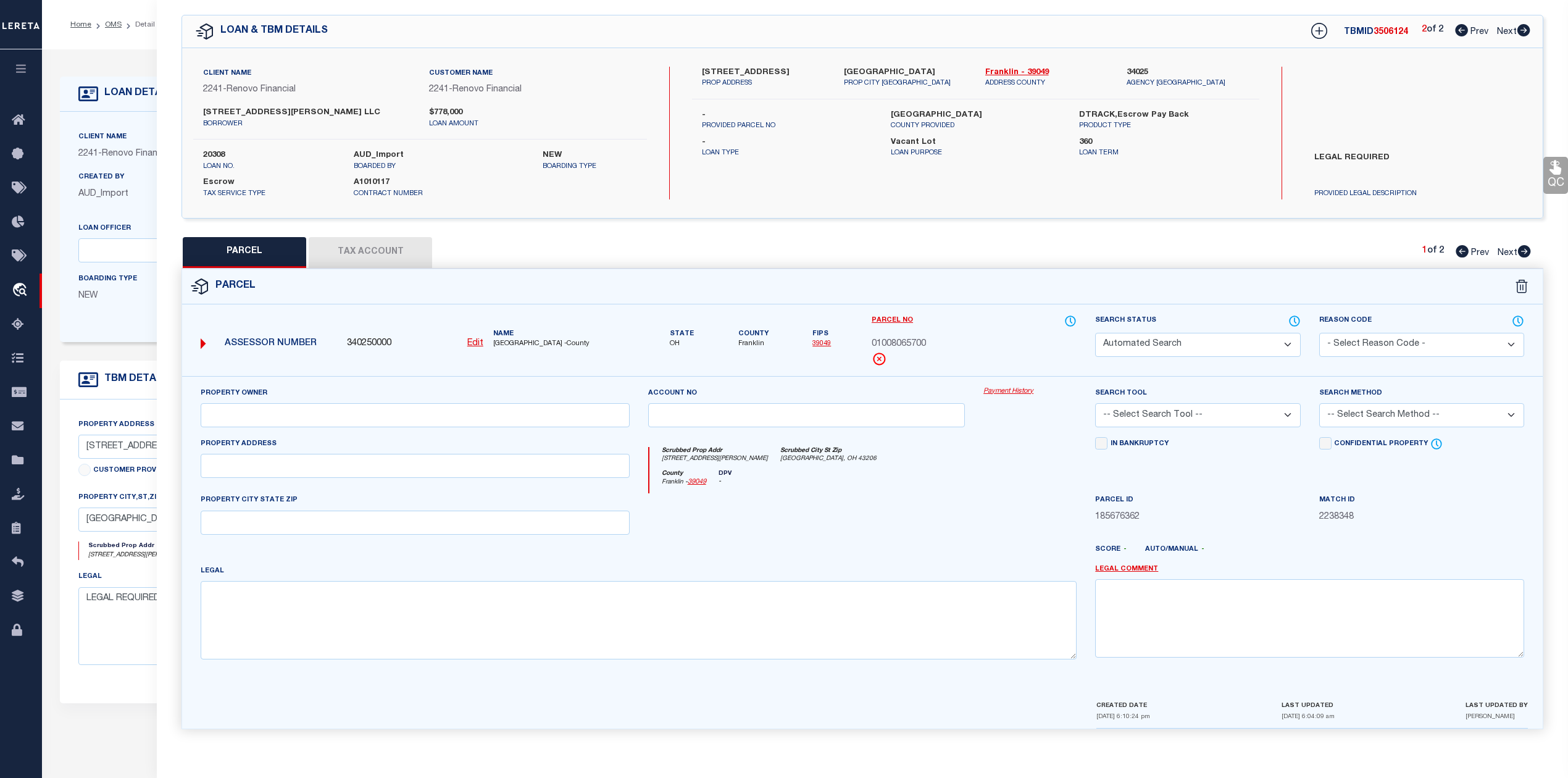
type textarea "Document uploaded that satisfies a legal requirement, changing from [GEOGRAPHIC…"
click at [1233, 344] on select "Automated Search Bad Parcel Complete Duplicate Parcel High Dollar Reporting In …" at bounding box center [1198, 344] width 205 height 24
click at [1095, 333] on select "Automated Search Bad Parcel Complete Duplicate Parcel High Dollar Reporting In …" at bounding box center [1198, 344] width 205 height 24
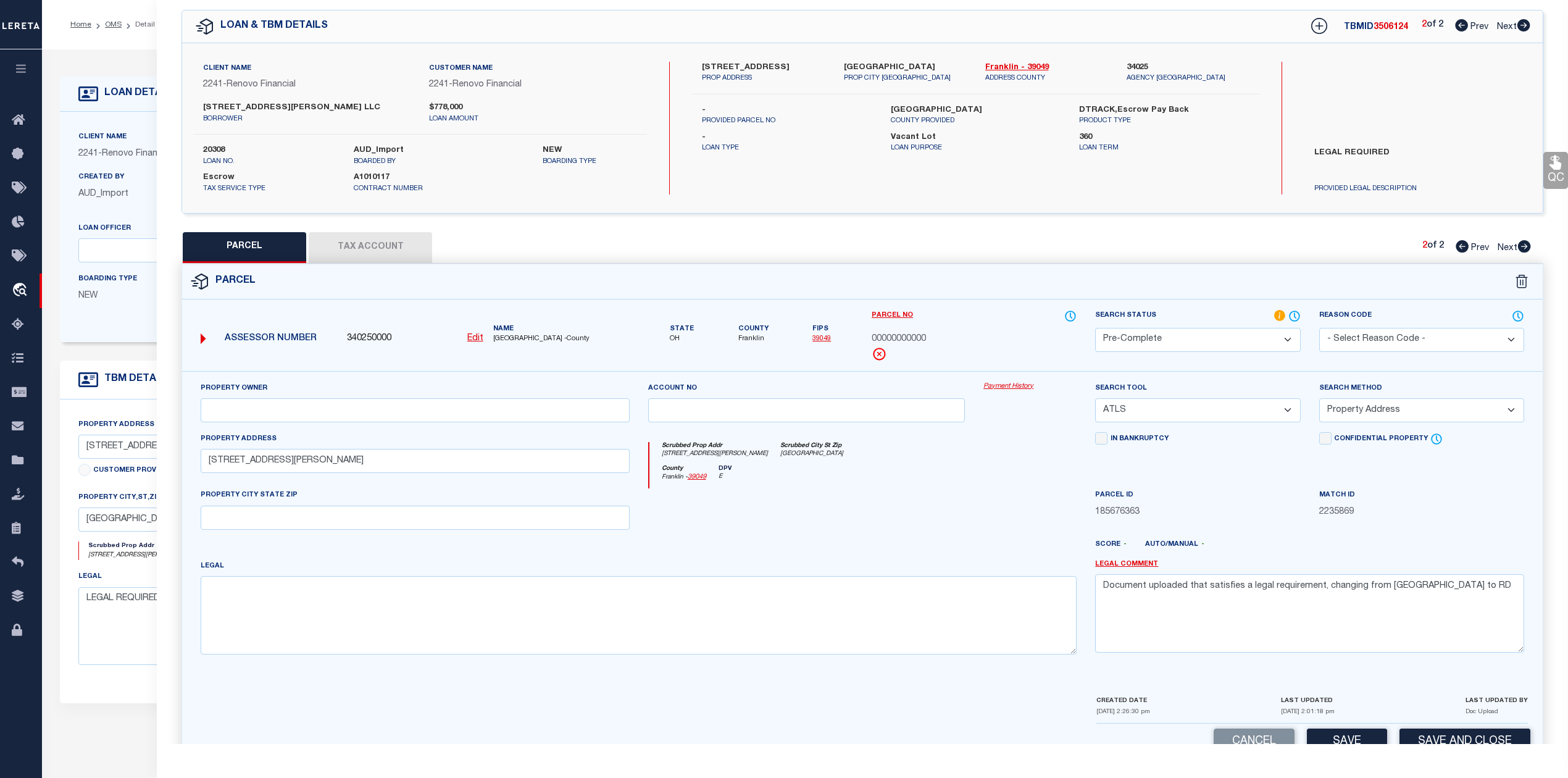
scroll to position [81, 0]
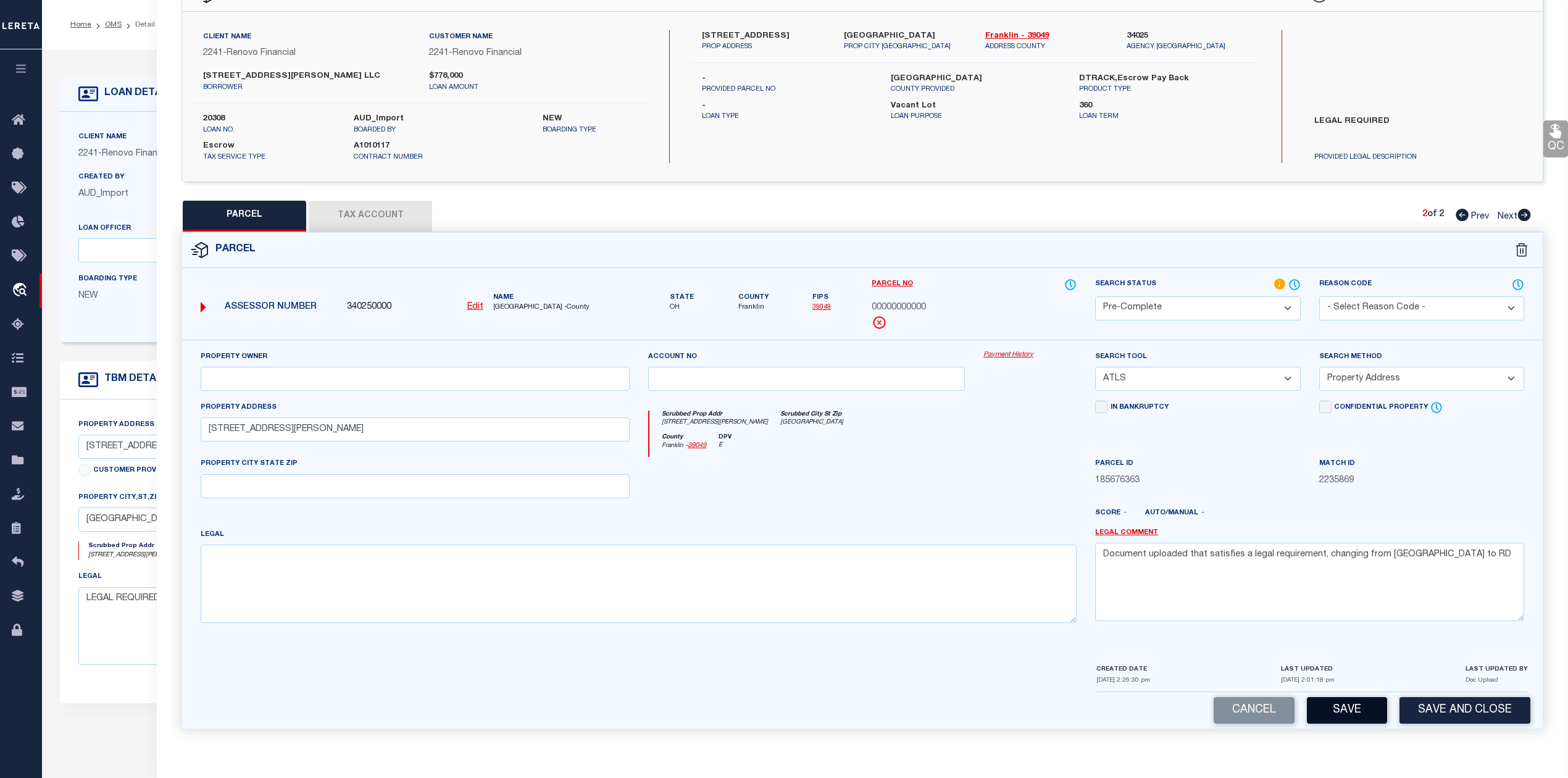
click at [1344, 706] on button "Save" at bounding box center [1347, 711] width 81 height 27
select select "AS"
select select
checkbox input "false"
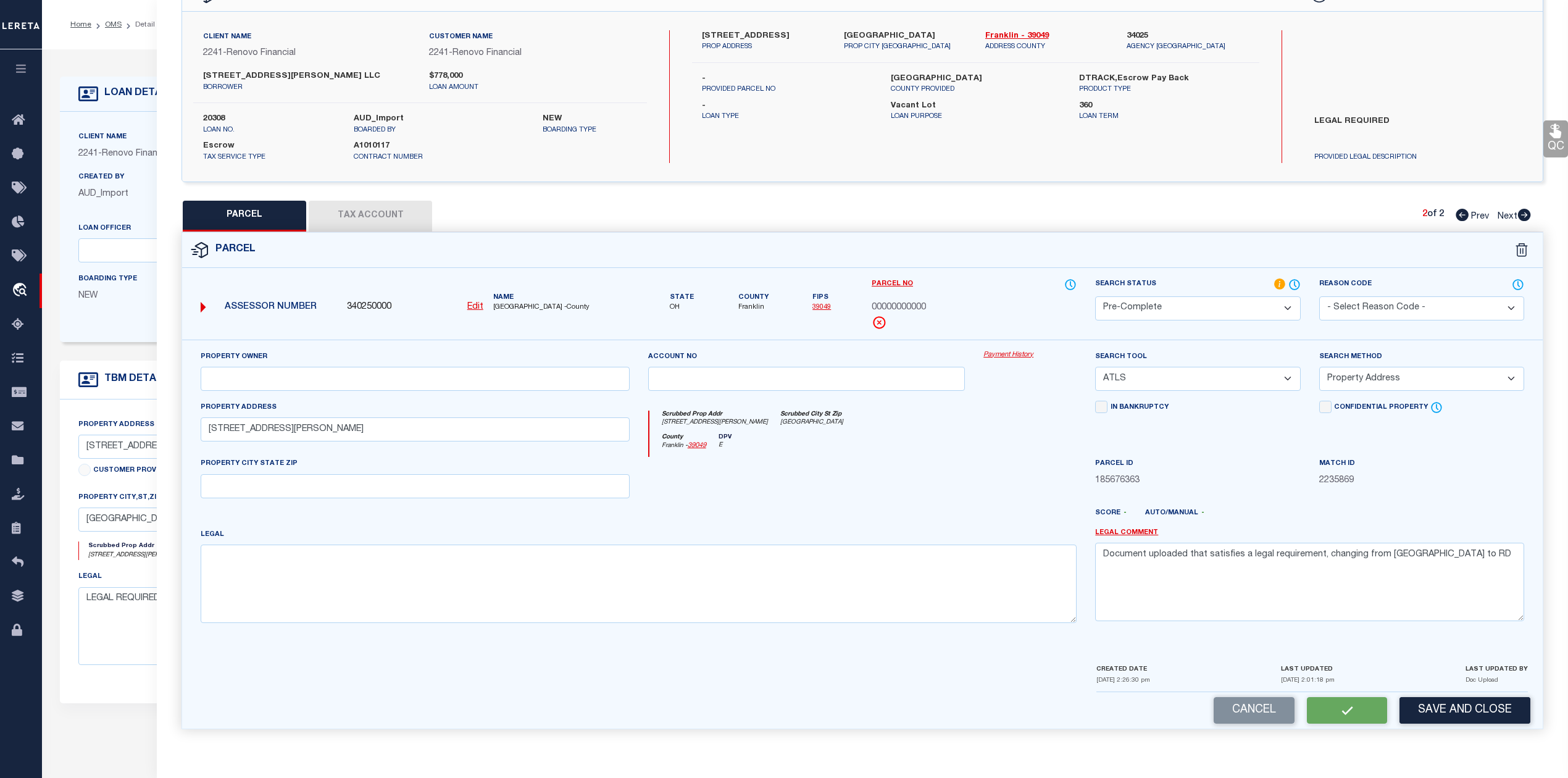
checkbox input "false"
select select "PC"
select select "ATL"
select select "ADD"
type input "[STREET_ADDRESS][PERSON_NAME]"
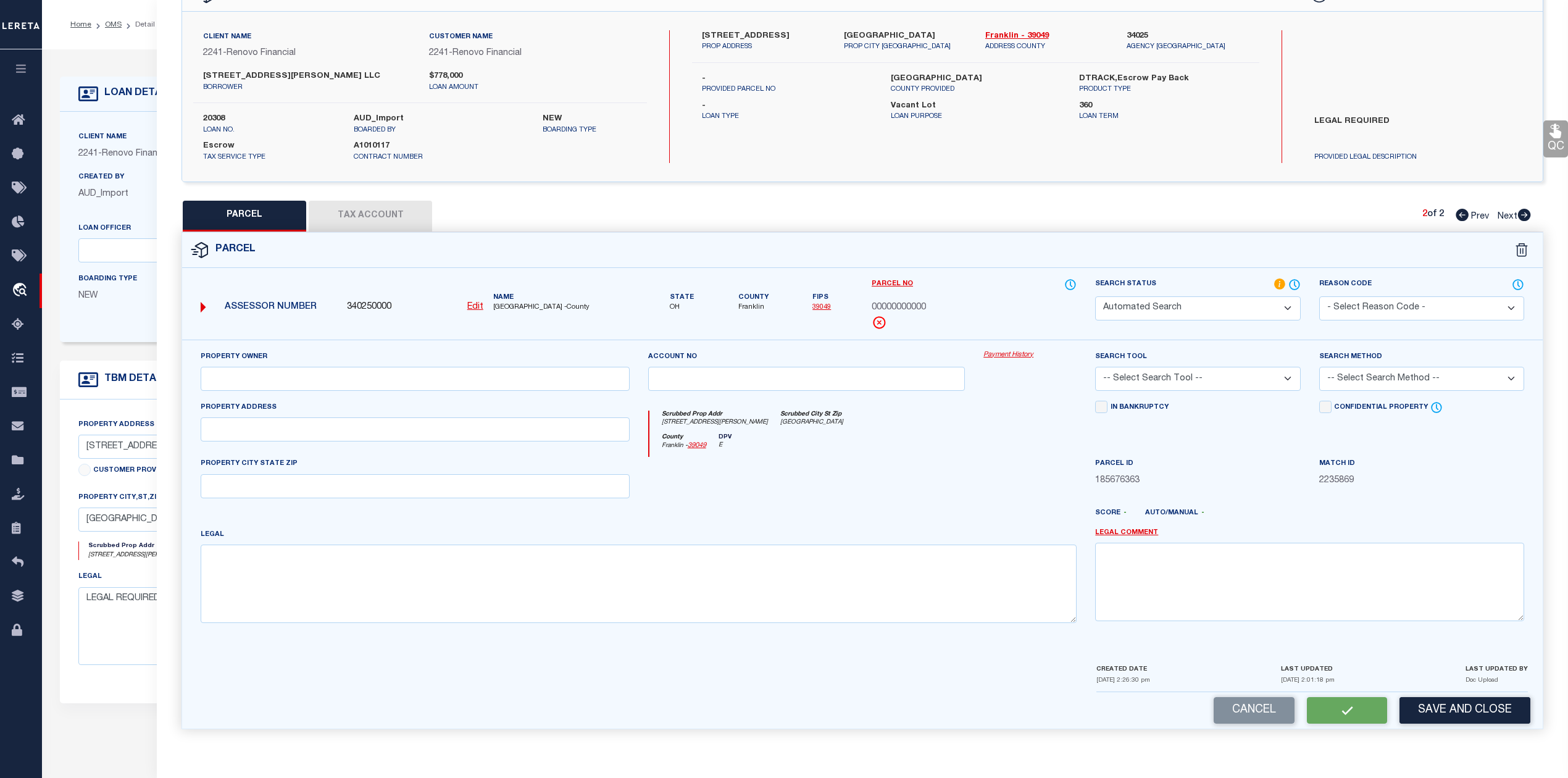
type textarea "Document uploaded that satisfies a legal requirement, changing from [GEOGRAPHIC…"
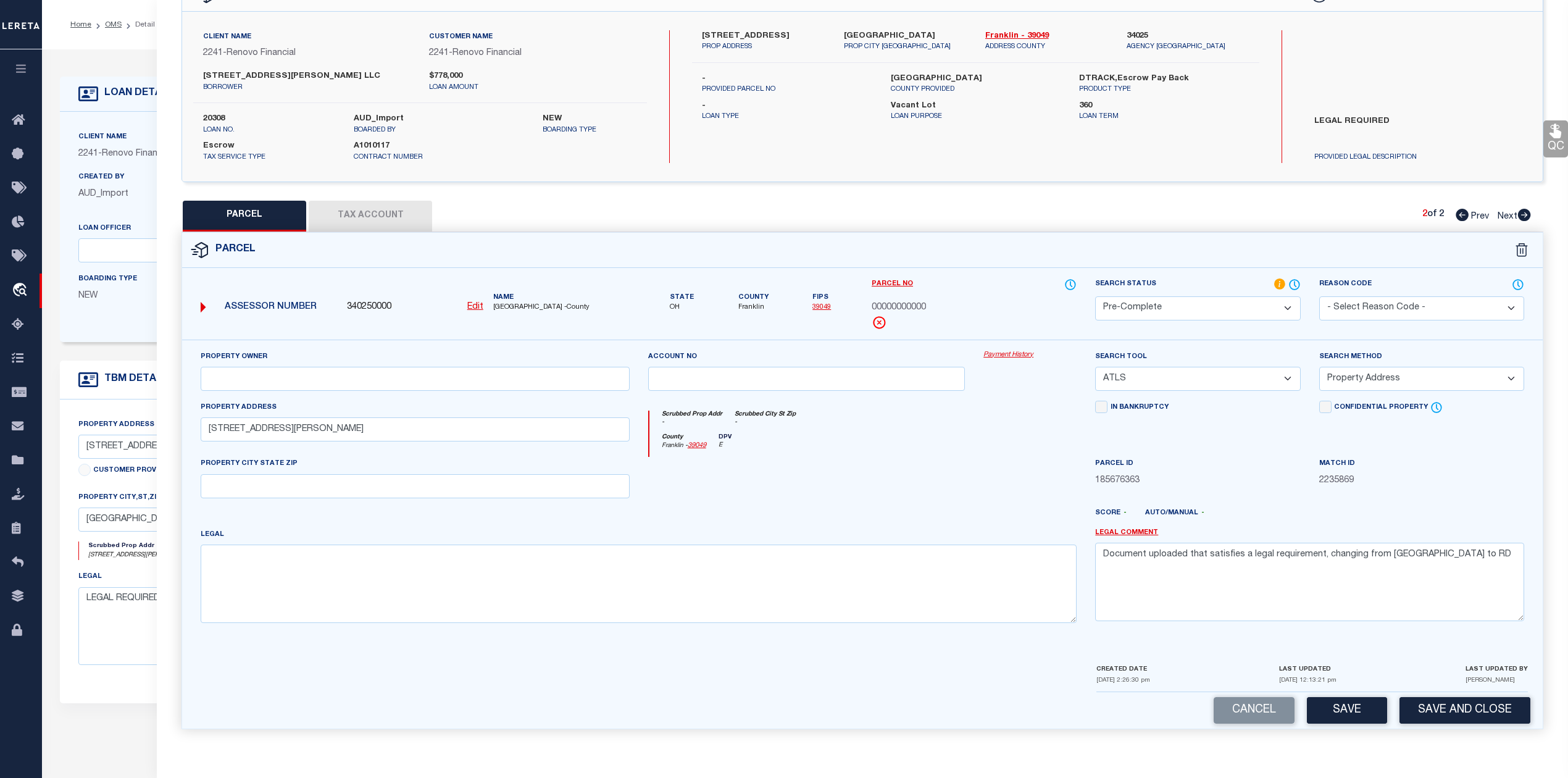
scroll to position [0, 0]
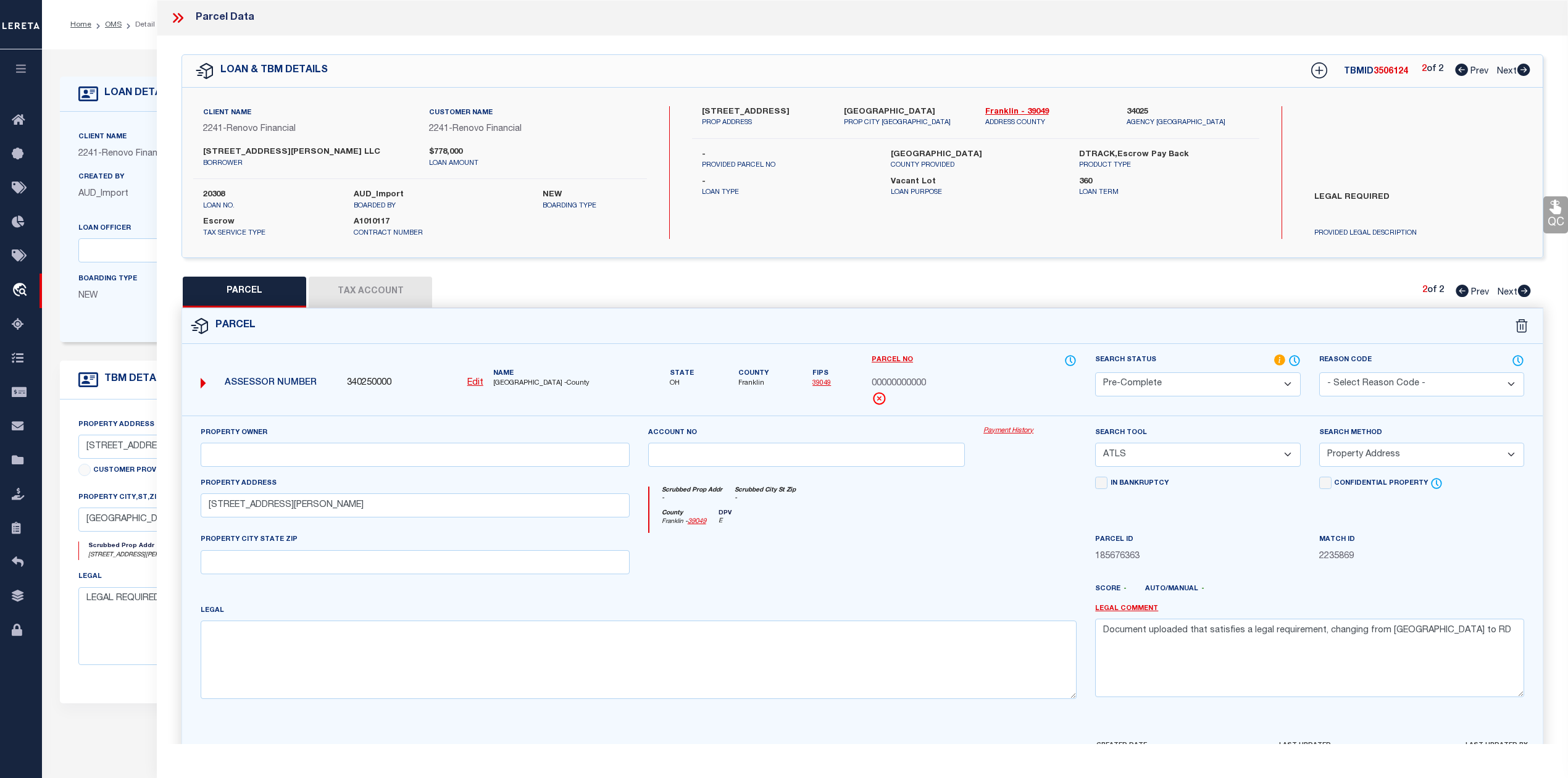
click at [1162, 379] on select "Automated Search Bad Parcel Complete Duplicate Parcel High Dollar Reporting In …" at bounding box center [1198, 384] width 205 height 24
click at [1095, 372] on select "Automated Search Bad Parcel Complete Duplicate Parcel High Dollar Reporting In …" at bounding box center [1198, 384] width 205 height 24
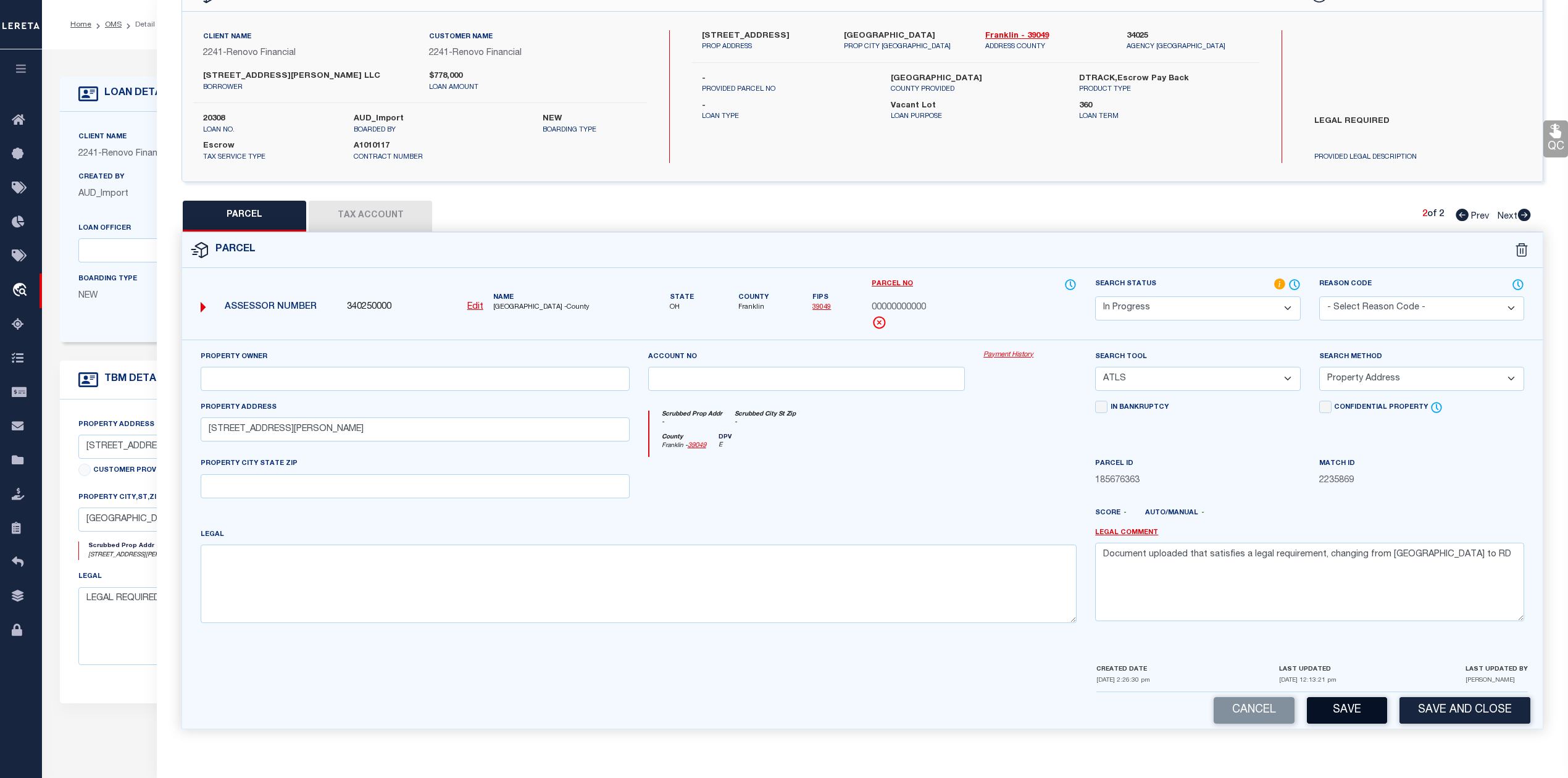
click at [1344, 714] on button "Save" at bounding box center [1347, 711] width 81 height 27
select select "AS"
select select
checkbox input "false"
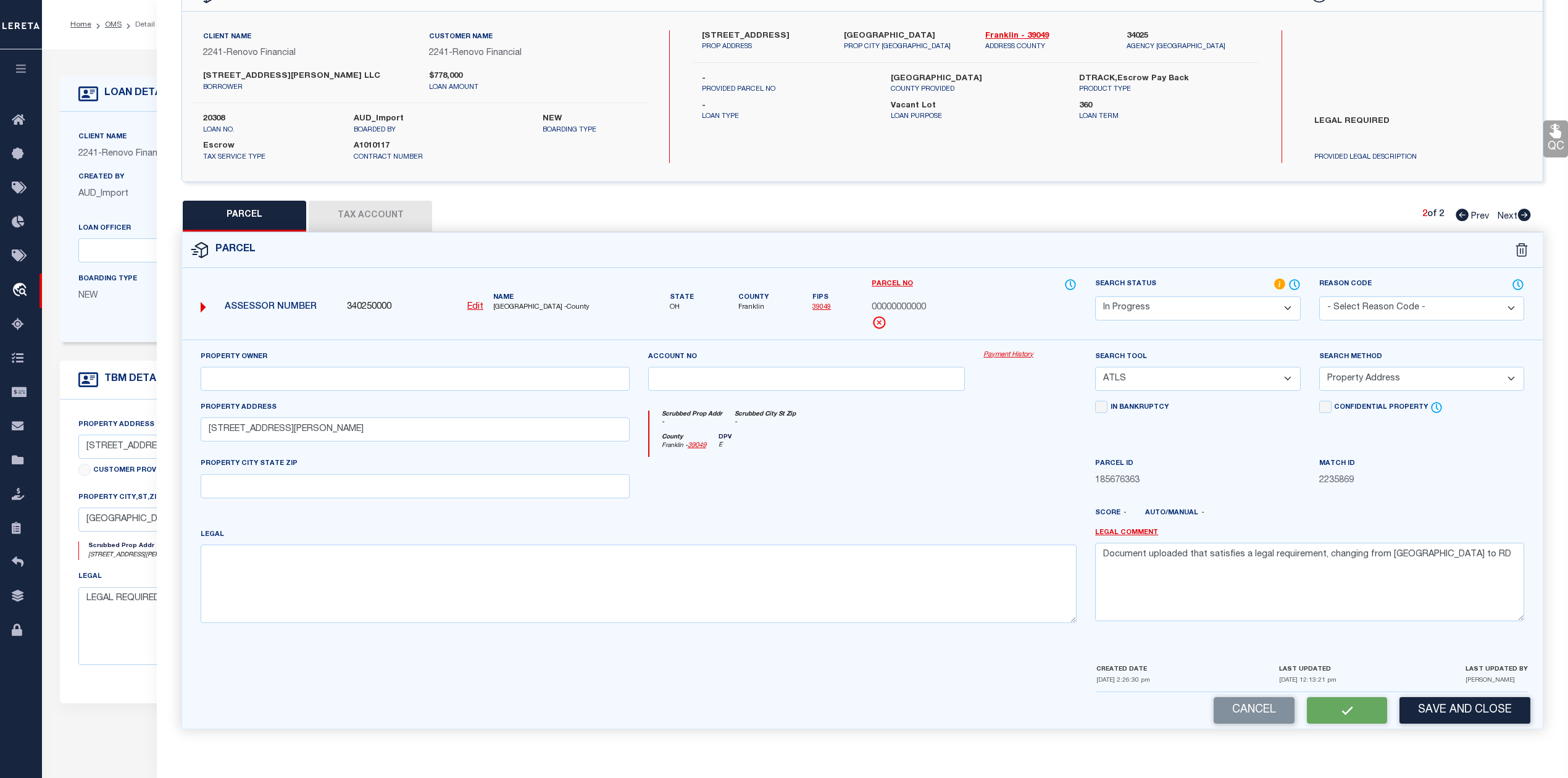
checkbox input "false"
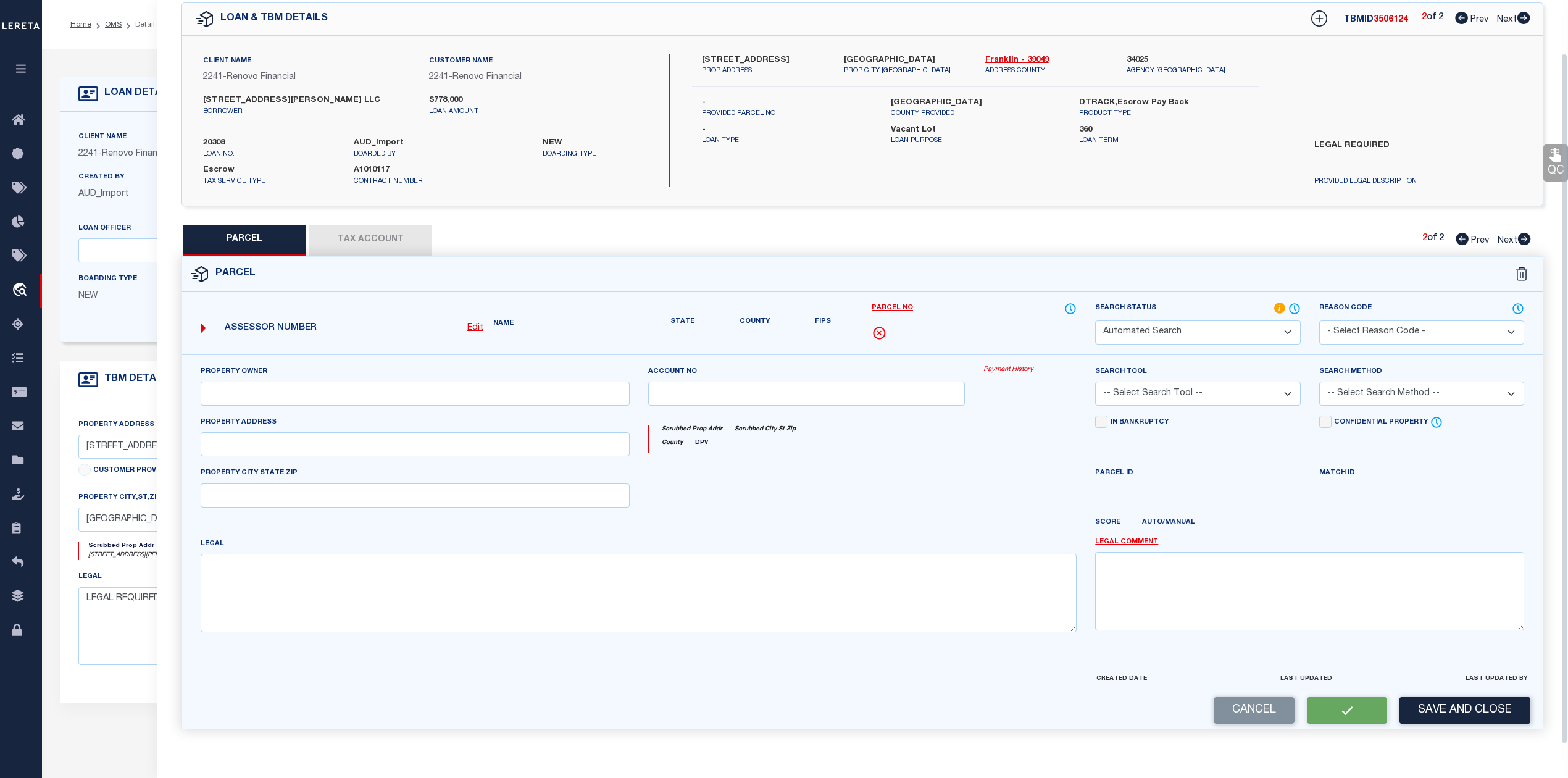
select select "IP"
select select "ATL"
select select "ADD"
type input "[STREET_ADDRESS][PERSON_NAME]"
type textarea "Document uploaded that satisfies a legal requirement, changing from [GEOGRAPHIC…"
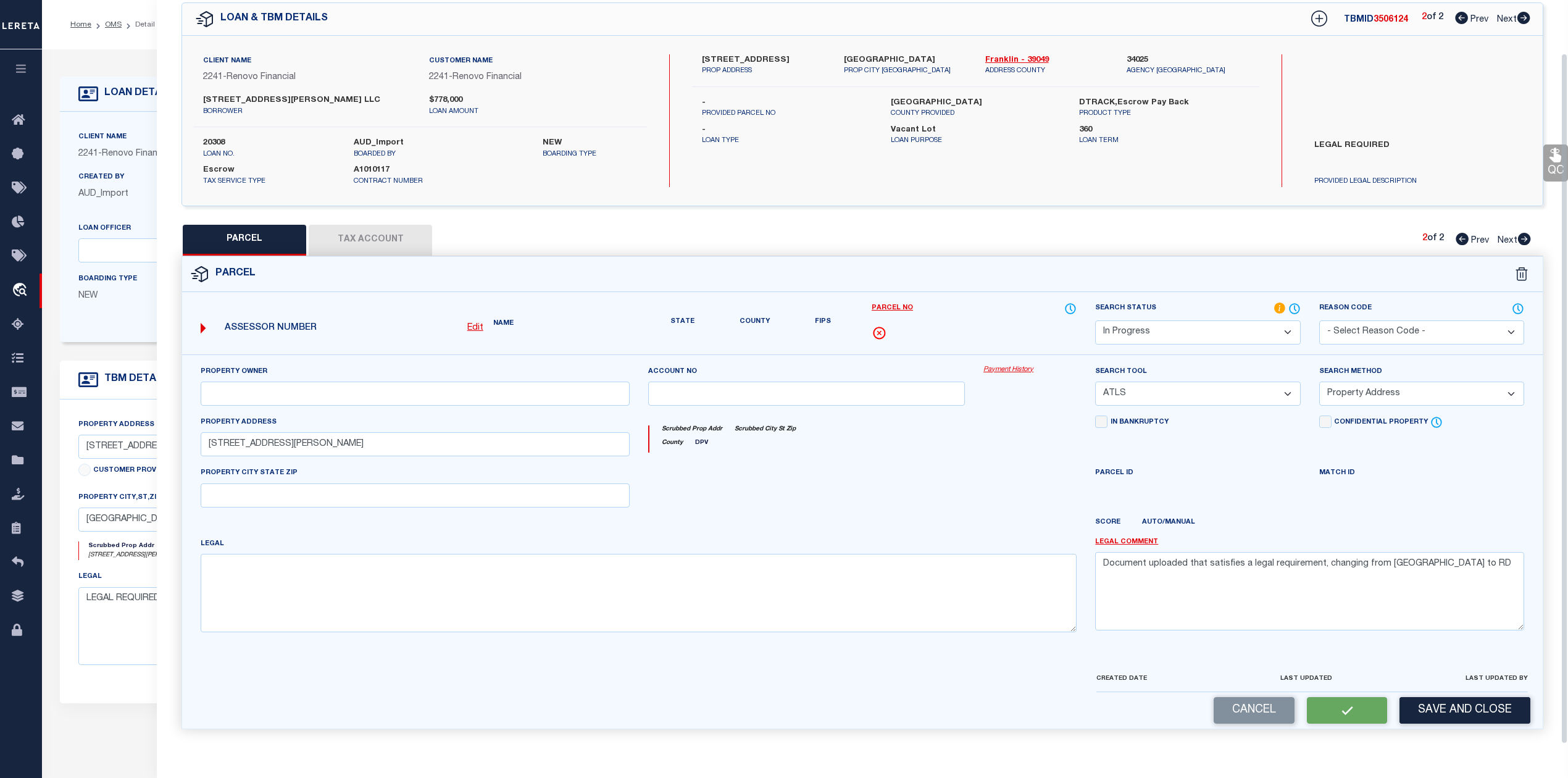
click at [404, 215] on div "QC QC QC" at bounding box center [863, 364] width 1412 height 760
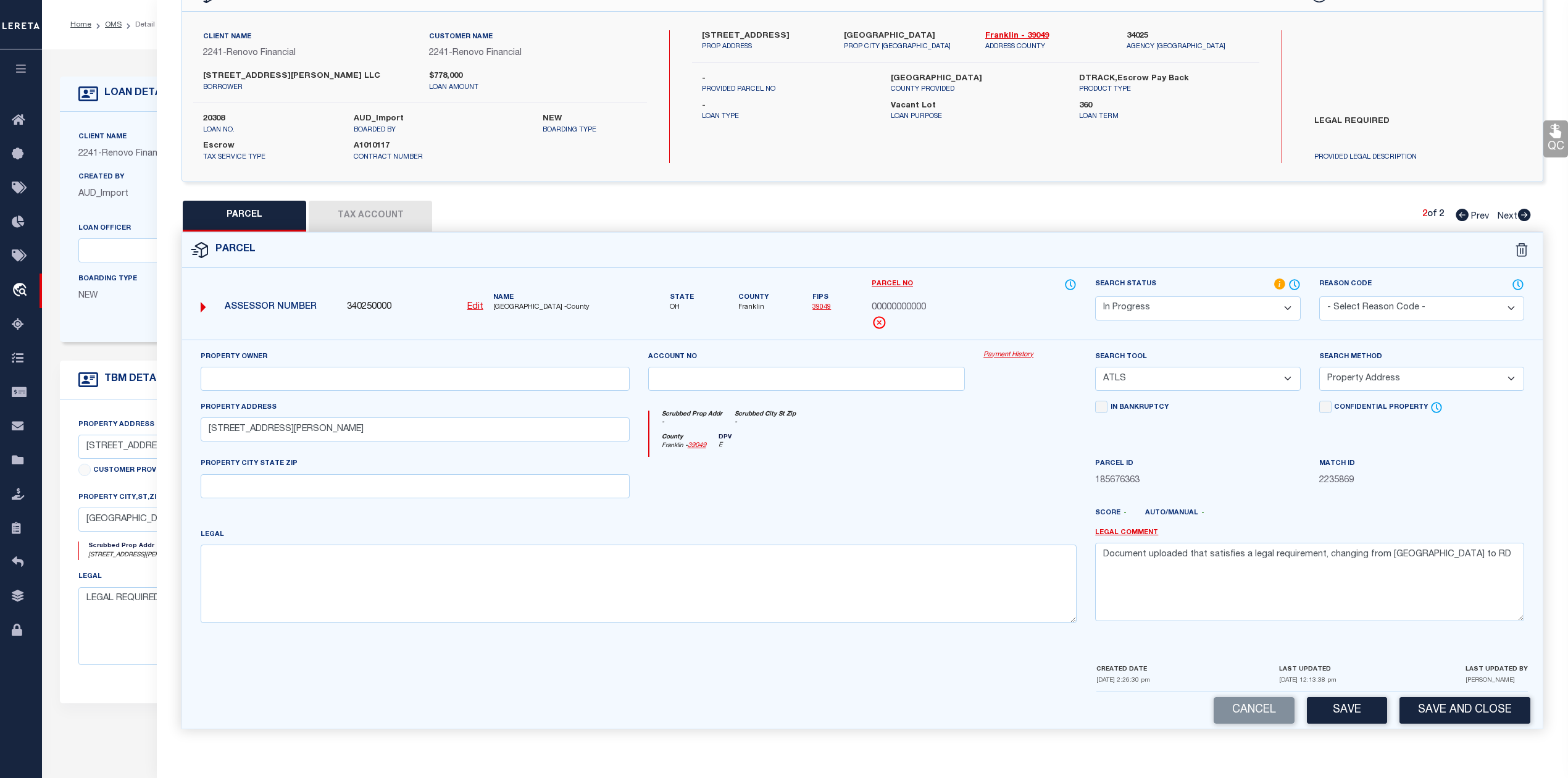
click at [401, 216] on button "Tax Account" at bounding box center [370, 216] width 123 height 31
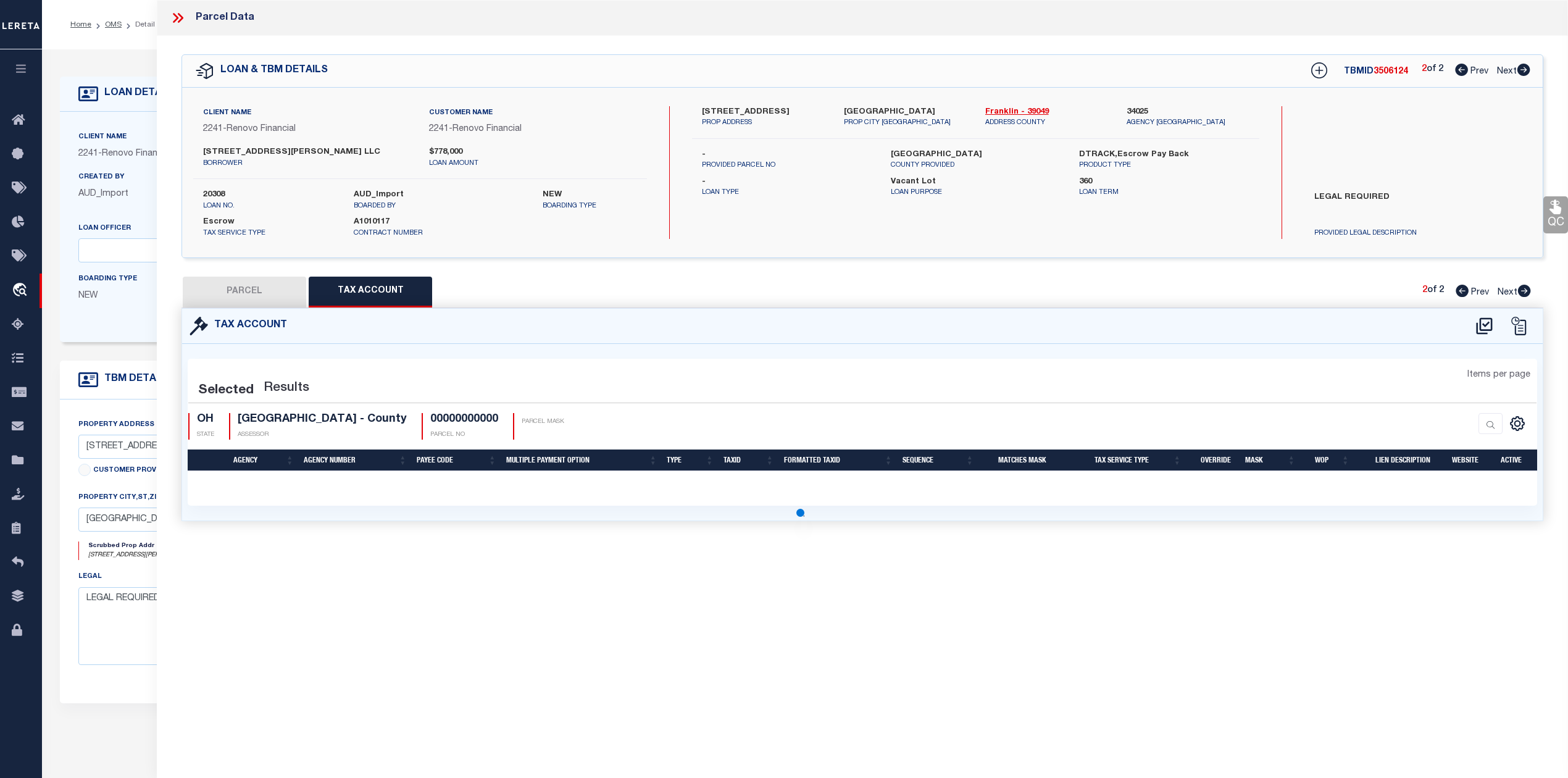
scroll to position [0, 0]
select select "100"
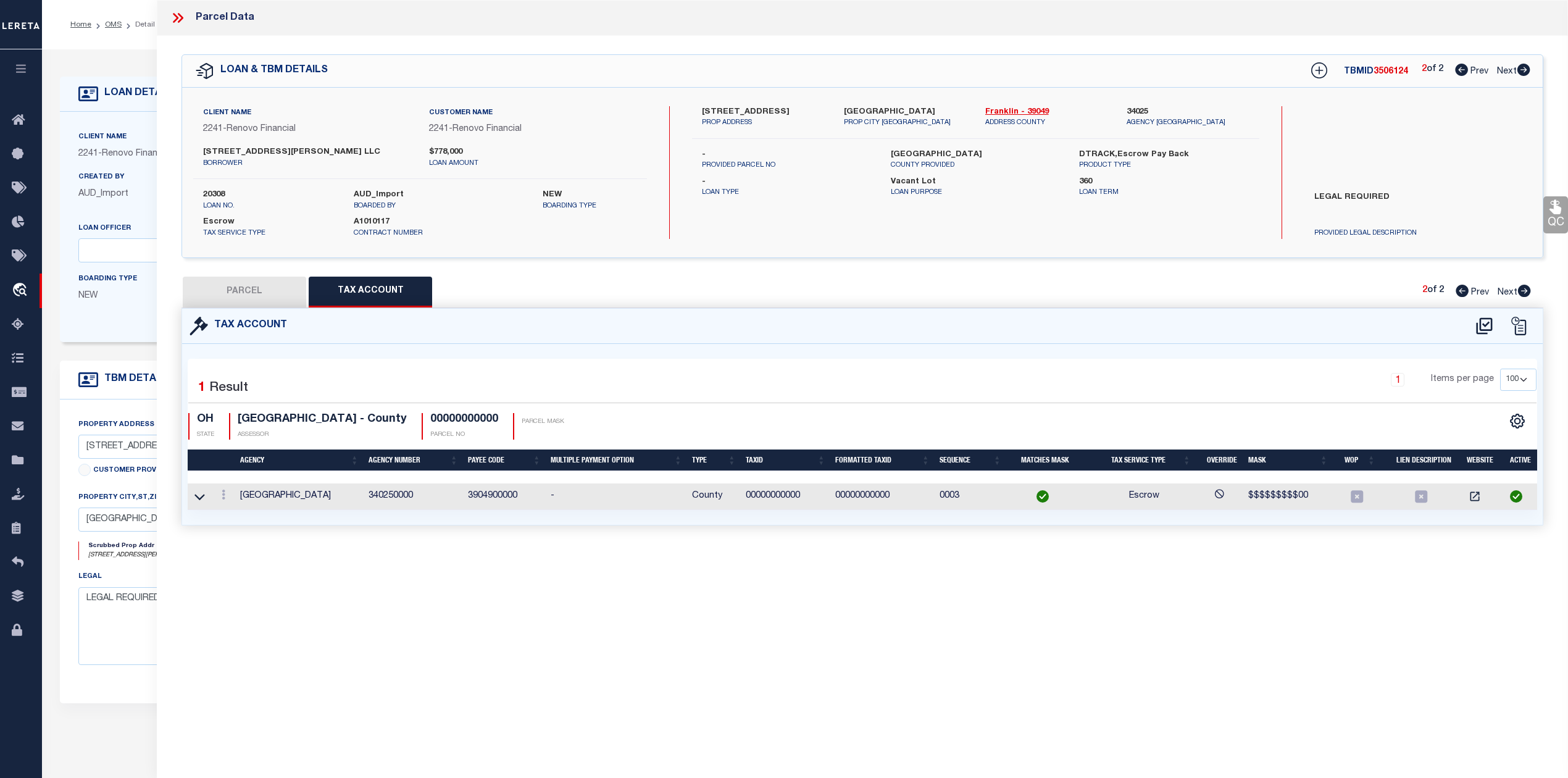
click at [252, 295] on button "PARCEL" at bounding box center [244, 292] width 123 height 31
select select "AS"
select select
checkbox input "false"
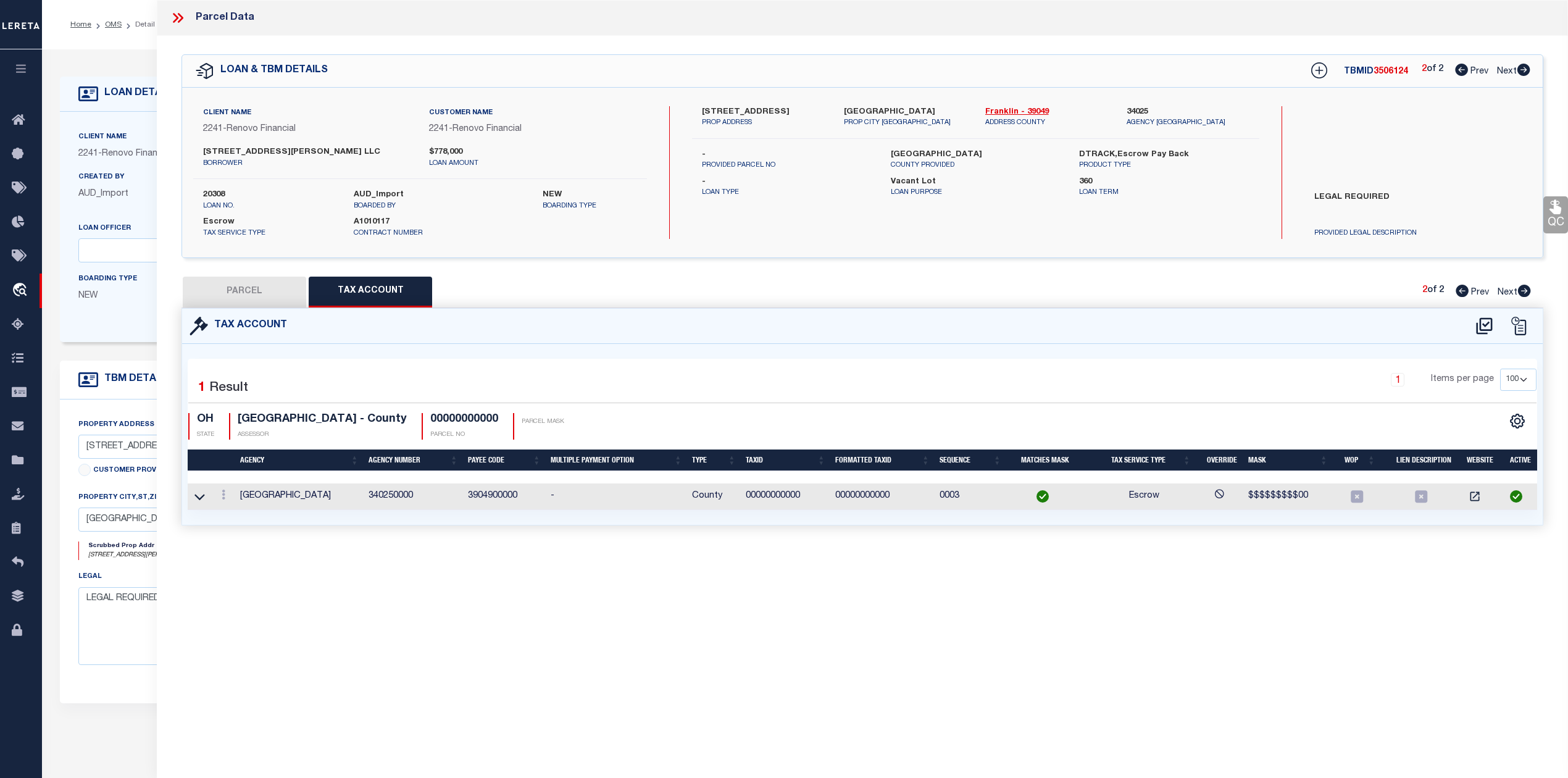
checkbox input "false"
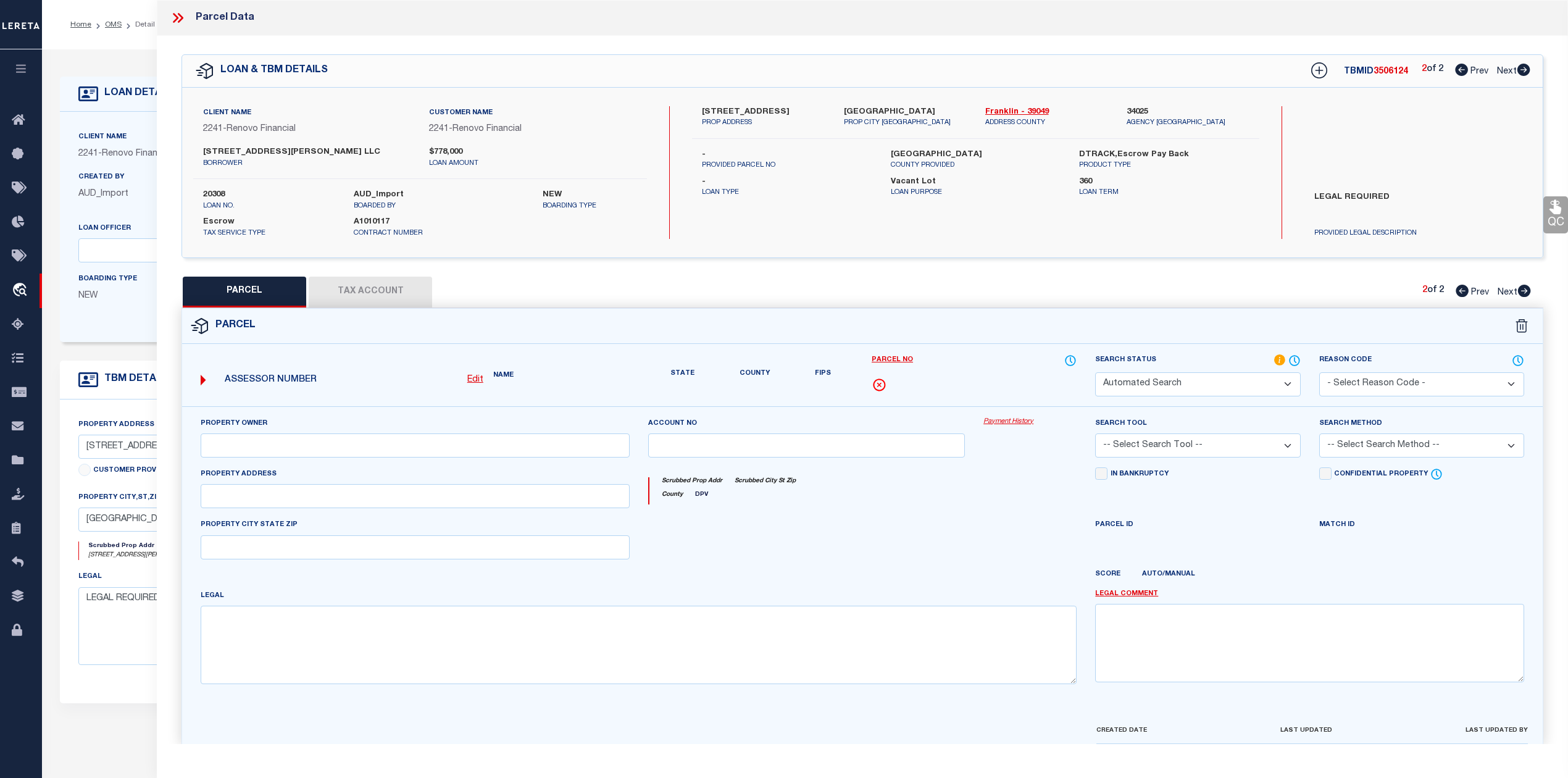
select select "IP"
select select "ATL"
select select "ADD"
type input "[STREET_ADDRESS][PERSON_NAME]"
type textarea "Document uploaded that satisfies a legal requirement, changing from [GEOGRAPHIC…"
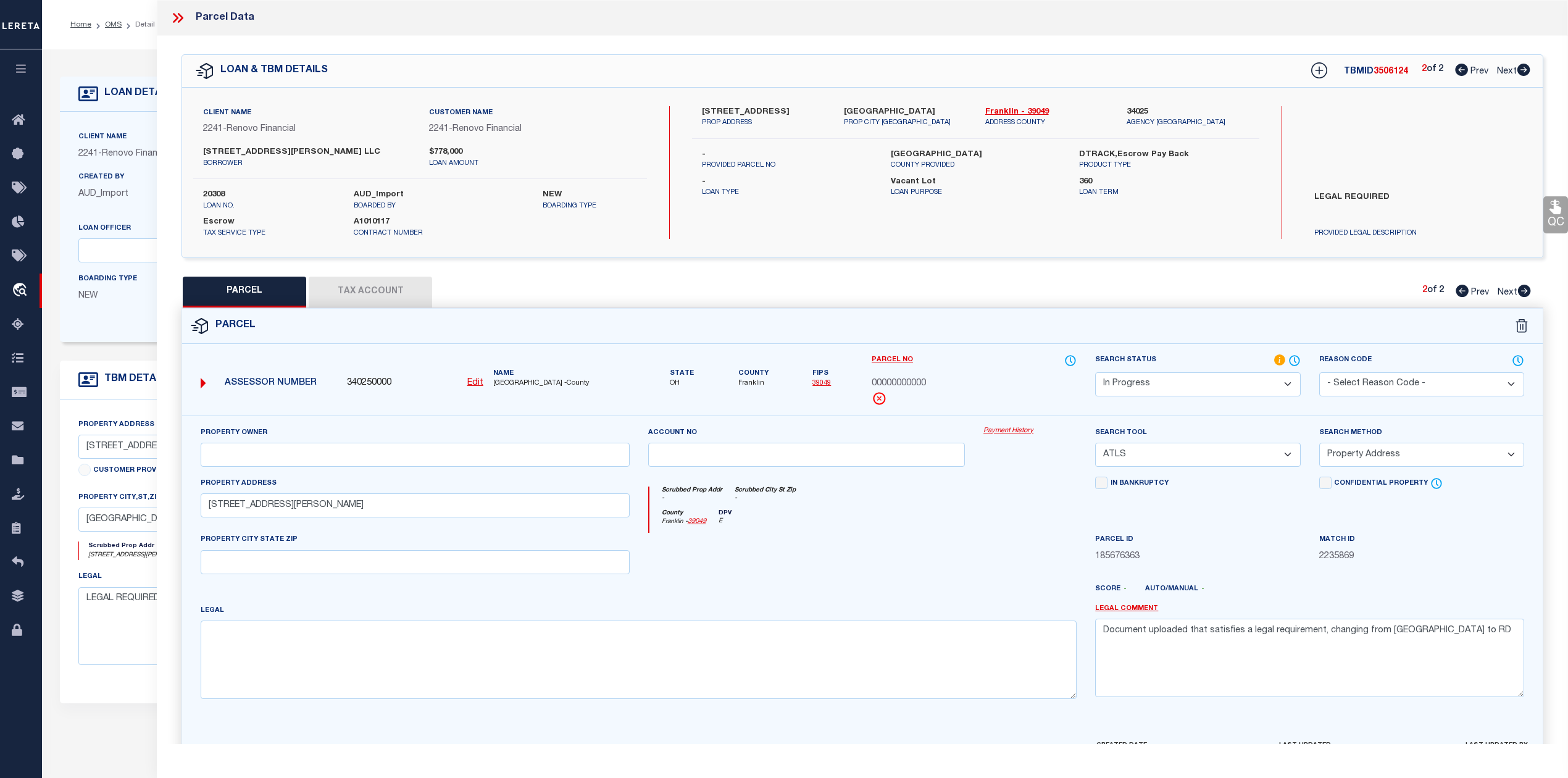
click at [1460, 295] on icon at bounding box center [1462, 291] width 13 height 13
select select "AS"
select select
checkbox input "false"
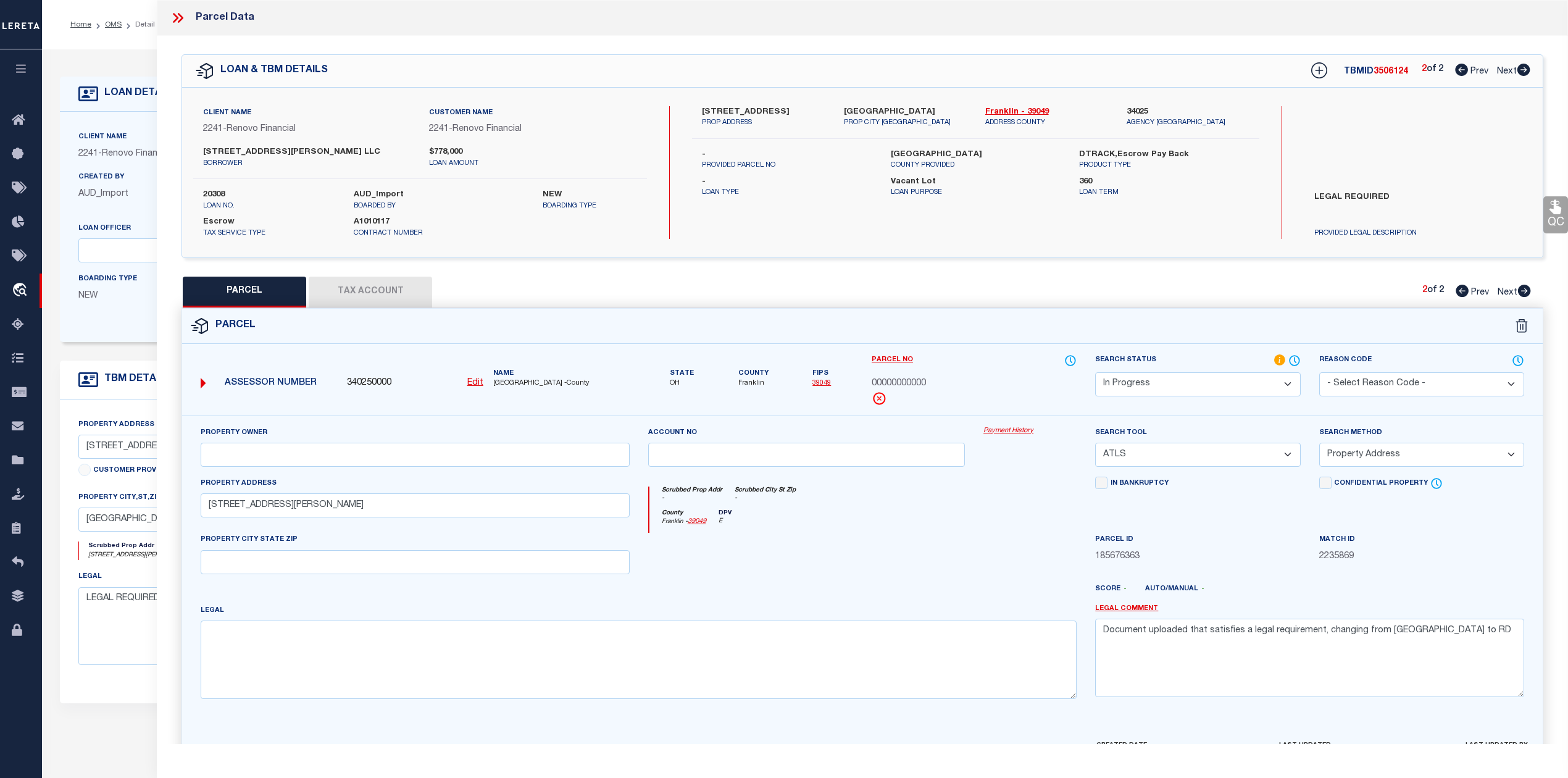
checkbox input "false"
select select "PR"
type input "[STREET_ADDRESS][PERSON_NAME] LLC"
select select "PRO"
select select "ADD"
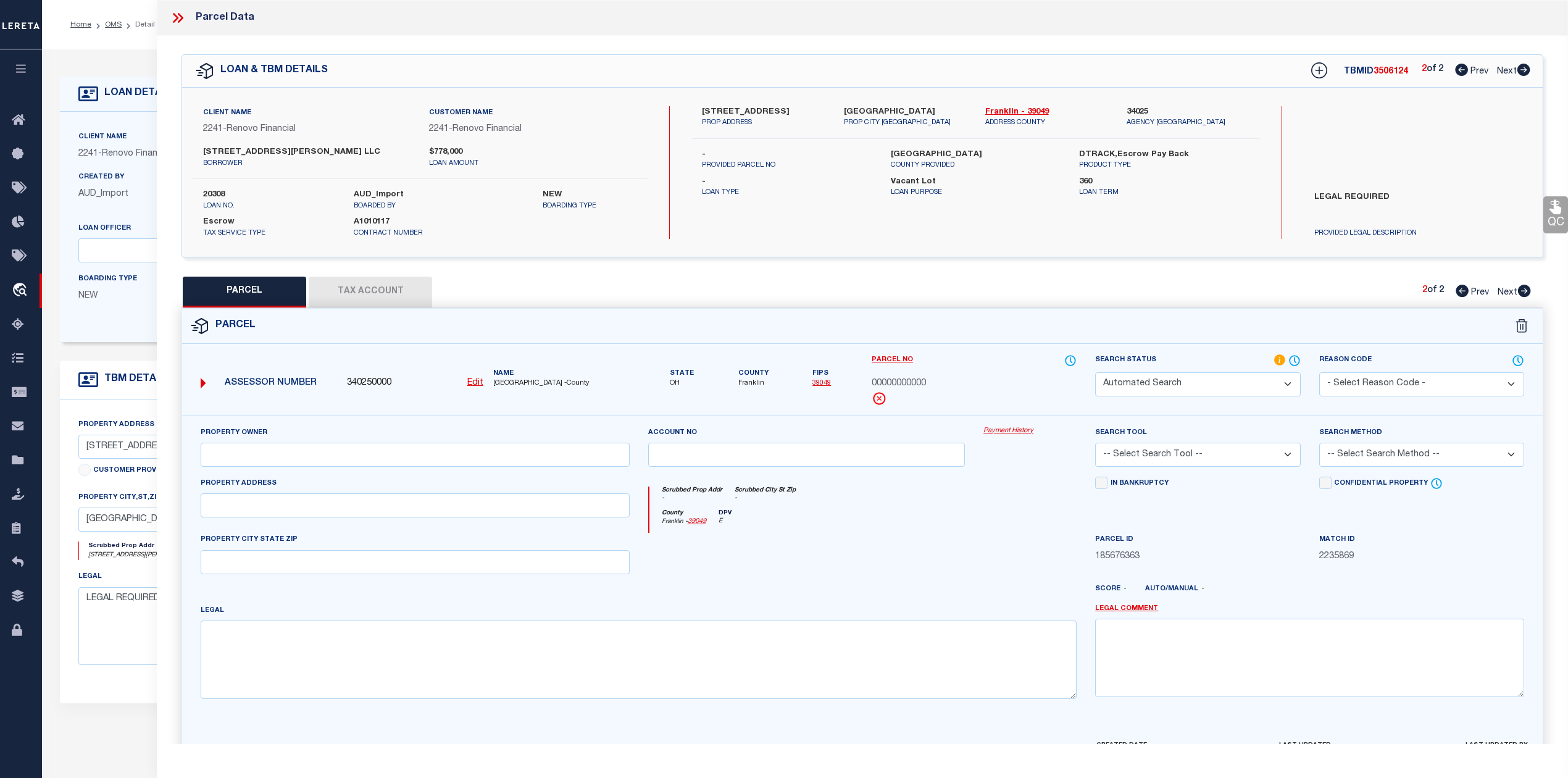
type input "[STREET_ADDRESS][PERSON_NAME]"
type input "[GEOGRAPHIC_DATA], OH 43206"
type textarea "[PERSON_NAME][GEOGRAPHIC_DATA][STREET_ADDRESS]"
type textarea "Parcel Not Needed"
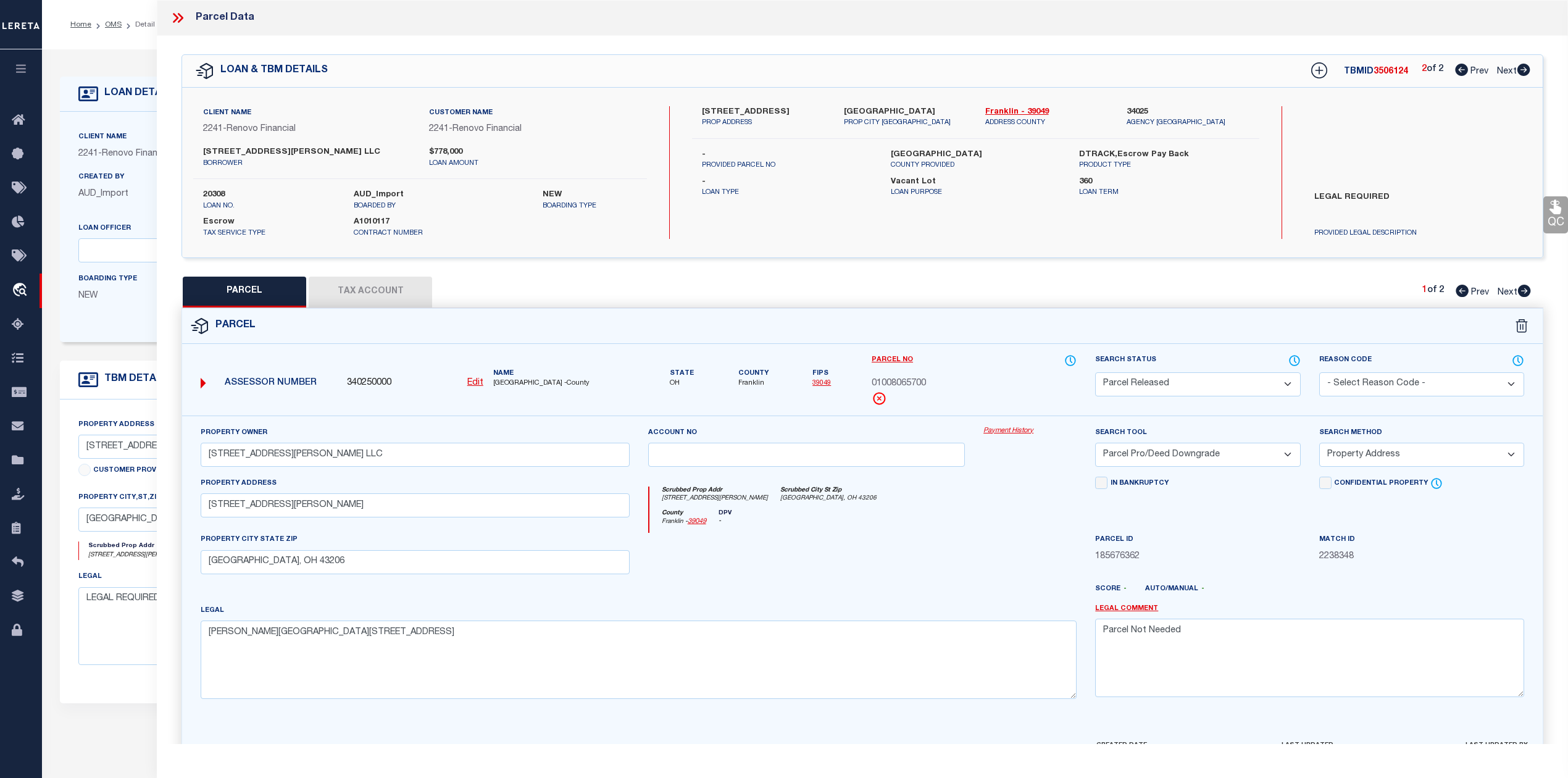
click at [1531, 292] on div "PARCEL Tax Account 1 of 2 Prev Next" at bounding box center [863, 292] width 1362 height 31
click at [1527, 288] on icon at bounding box center [1524, 291] width 13 height 13
select select "AS"
select select
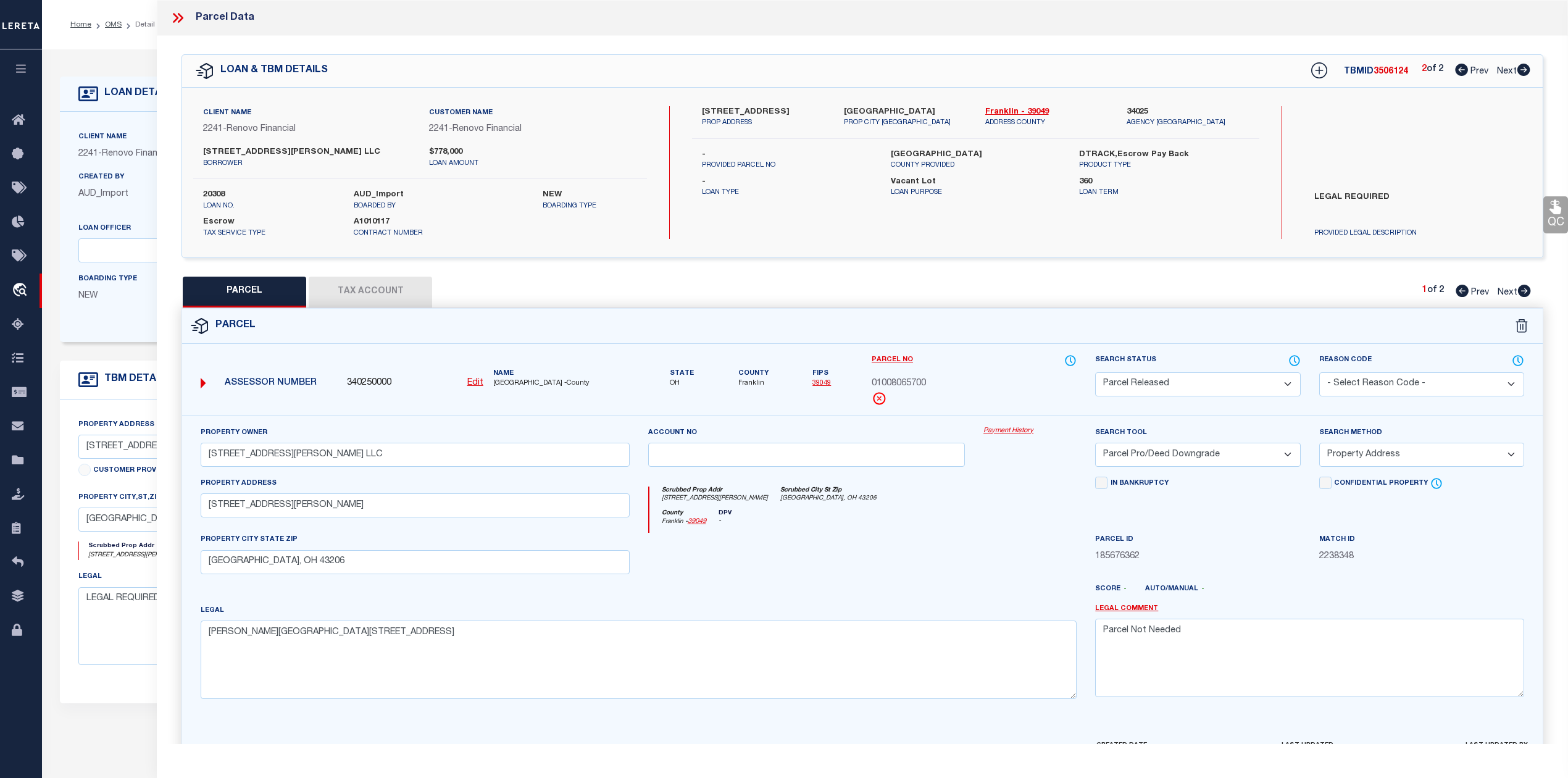
checkbox input "false"
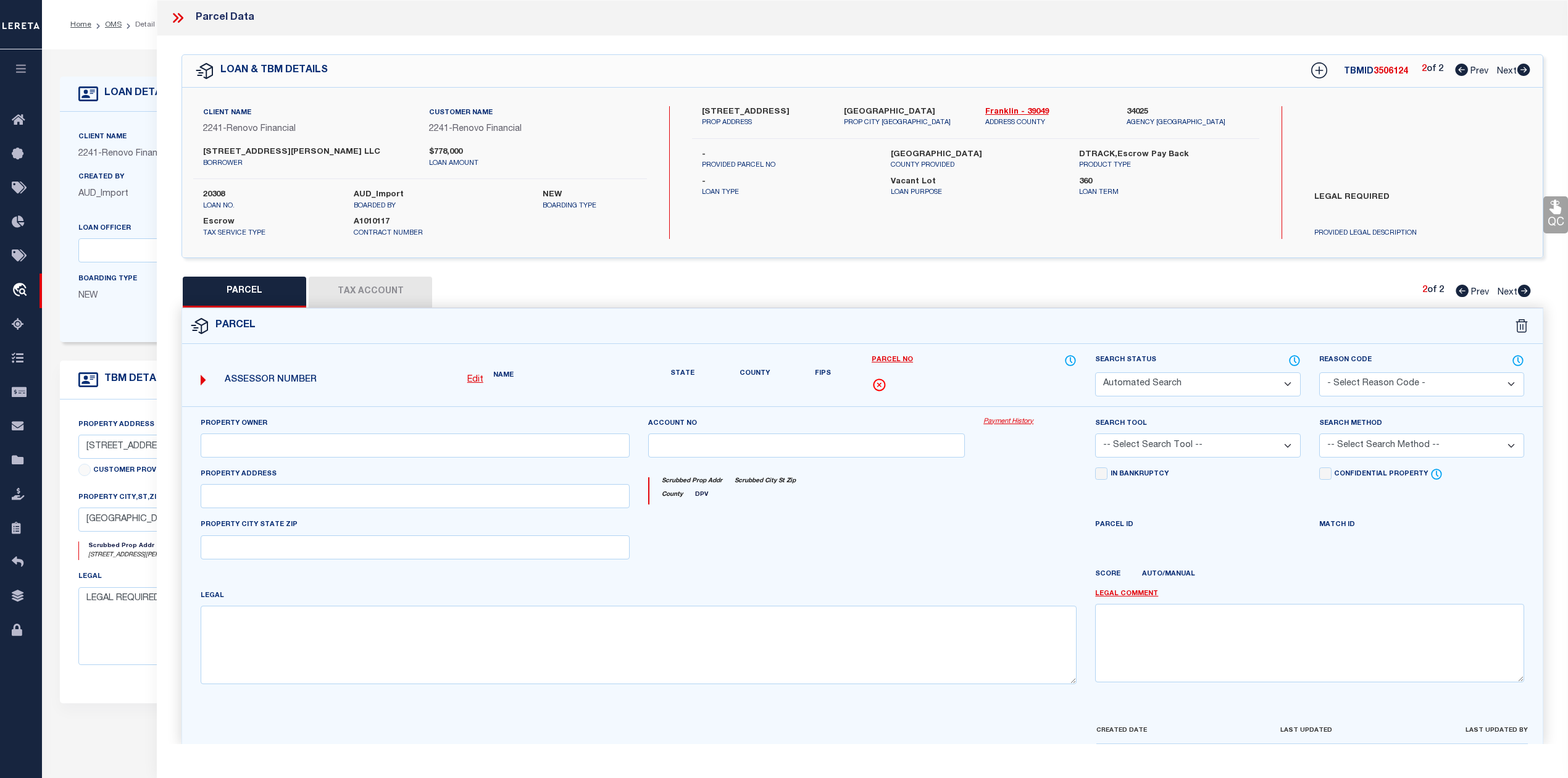
select select "IP"
select select "ATL"
select select "ADD"
type input "[STREET_ADDRESS][PERSON_NAME]"
type textarea "Document uploaded that satisfies a legal requirement, changing from [GEOGRAPHIC…"
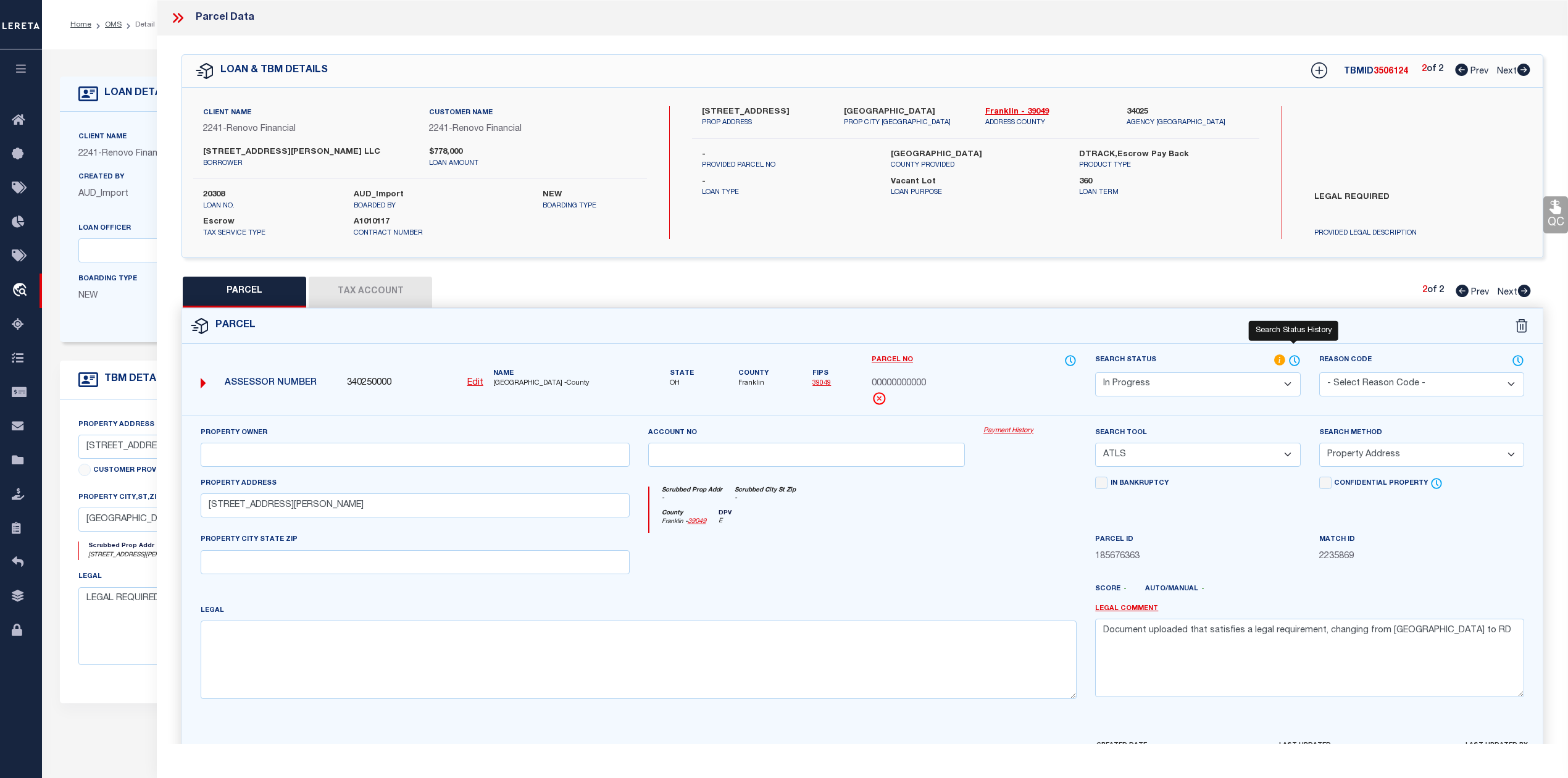
click at [1299, 359] on icon at bounding box center [1295, 360] width 10 height 10
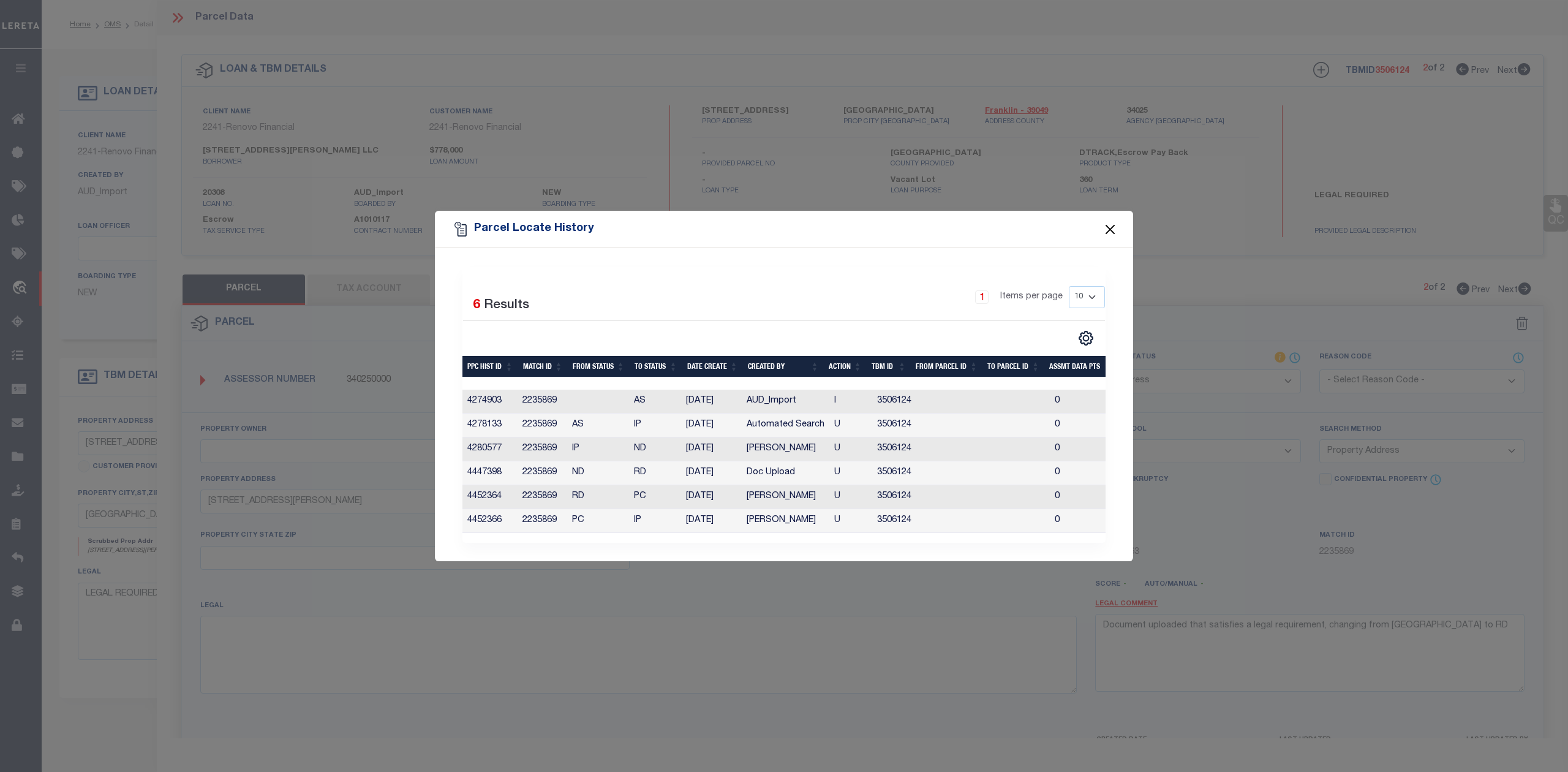
click at [1102, 221] on button "Close" at bounding box center [1110, 228] width 16 height 16
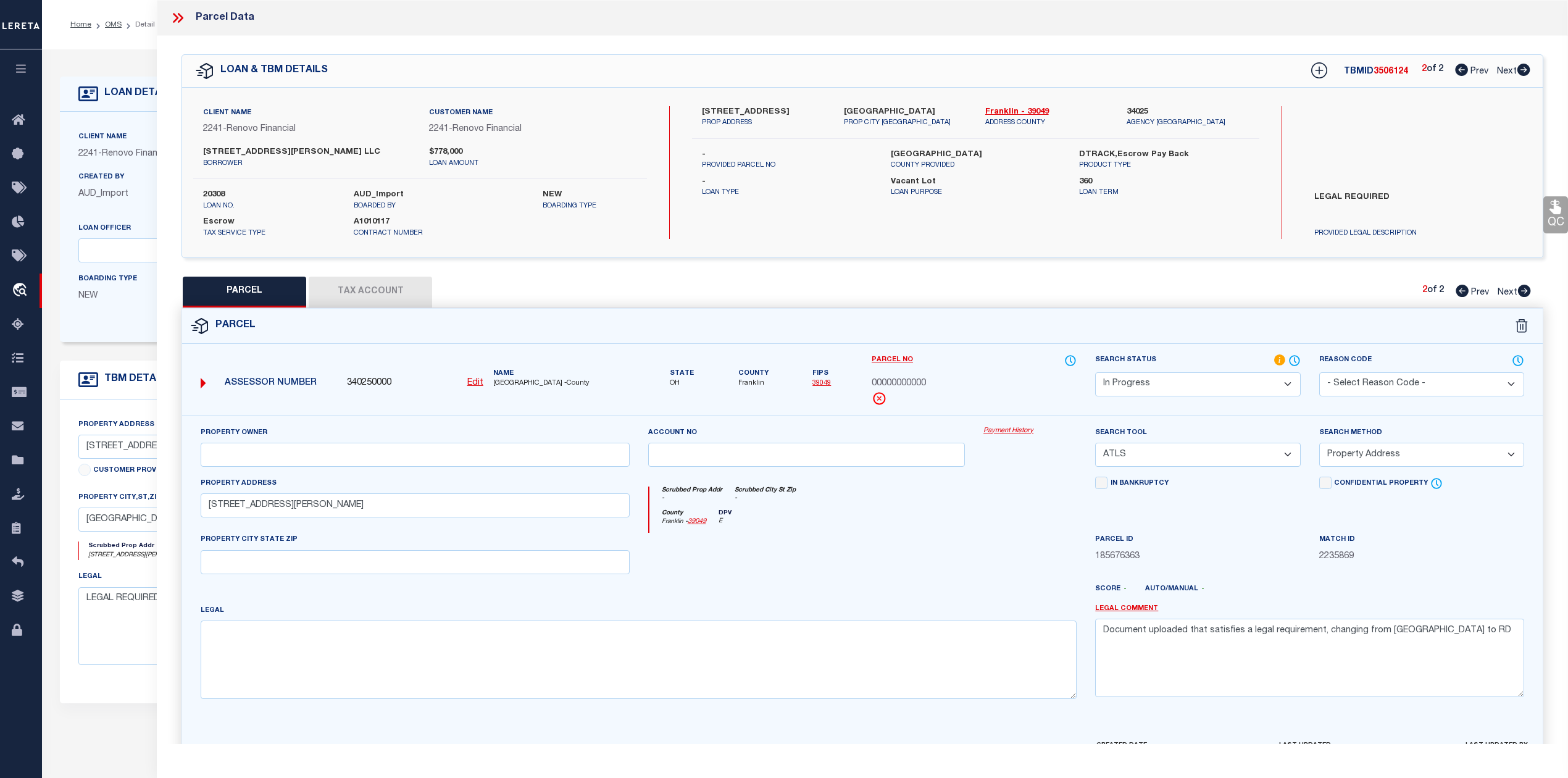
click at [1457, 63] on div "2 of 2 Prev Next" at bounding box center [1476, 71] width 108 height 16
click at [1460, 74] on icon at bounding box center [1461, 70] width 13 height 13
select select "AS"
select select
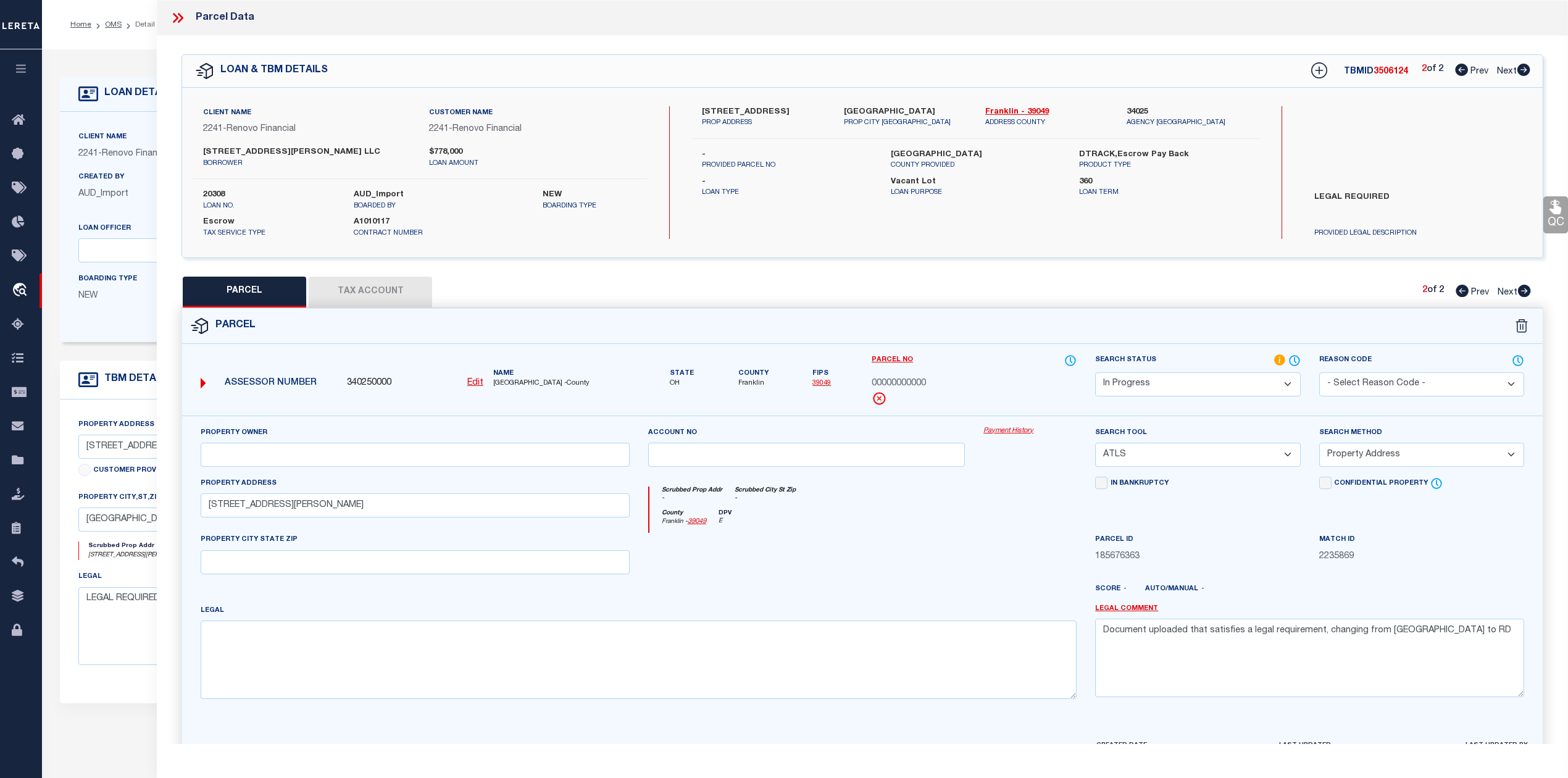
checkbox input "false"
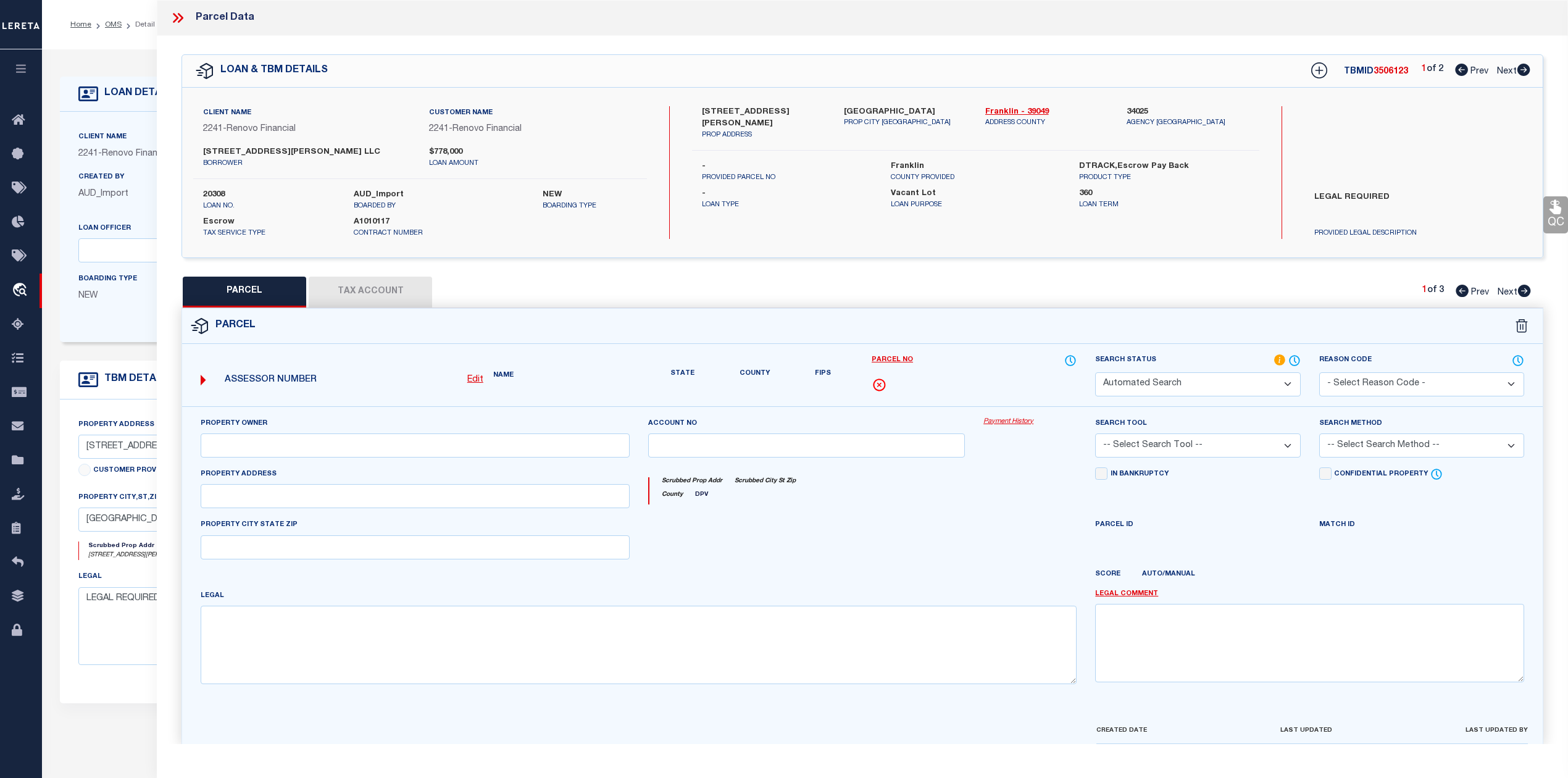
select select "CP"
type input "[STREET_ADDRESS][PERSON_NAME] LLC"
select select "AGW"
select select "LEG"
type input "[STREET_ADDRESS][PERSON_NAME]"
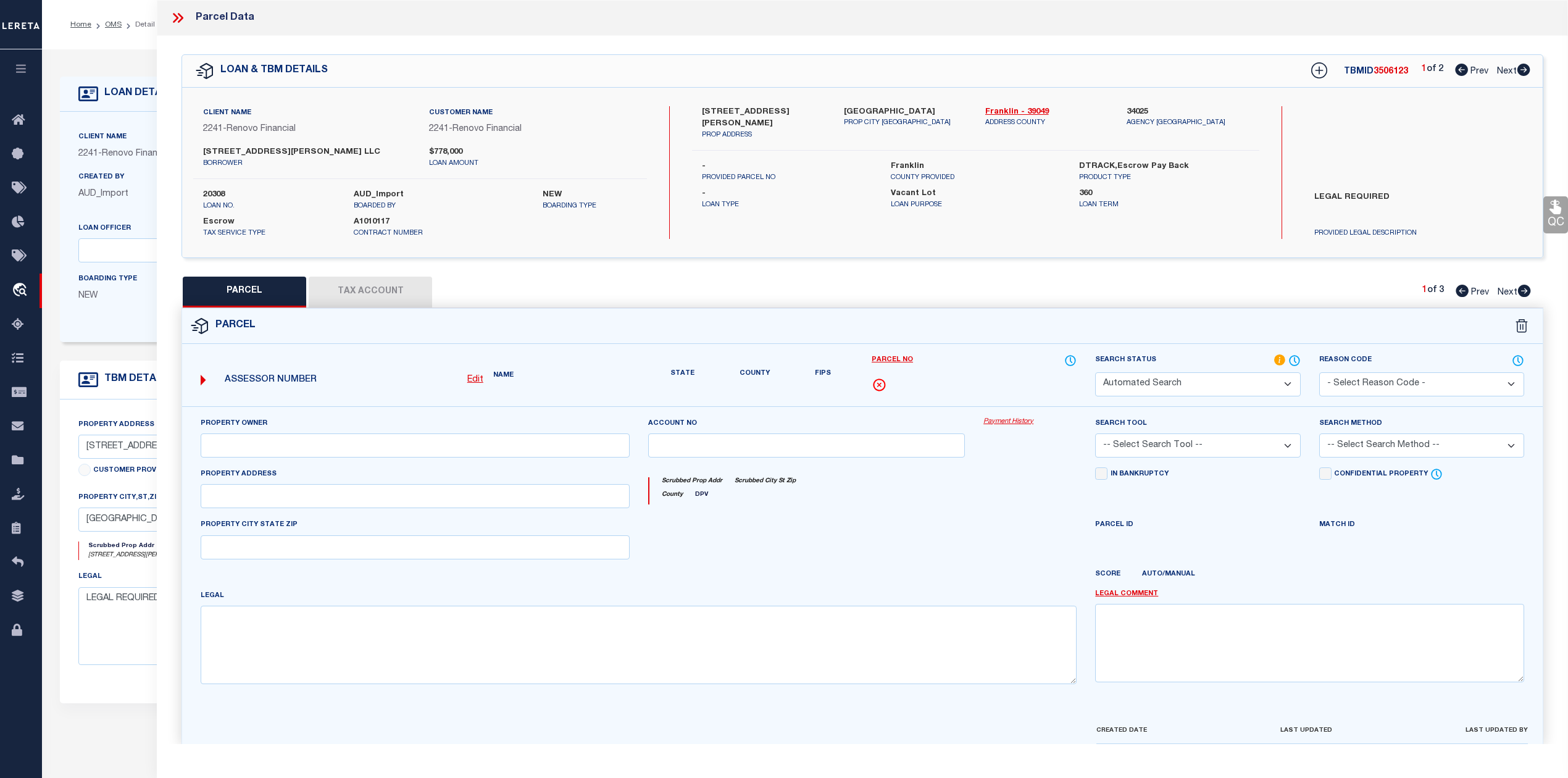
type input "[GEOGRAPHIC_DATA], OH 43206"
type textarea "[PERSON_NAME][GEOGRAPHIC_DATA][STREET_ADDRESS]"
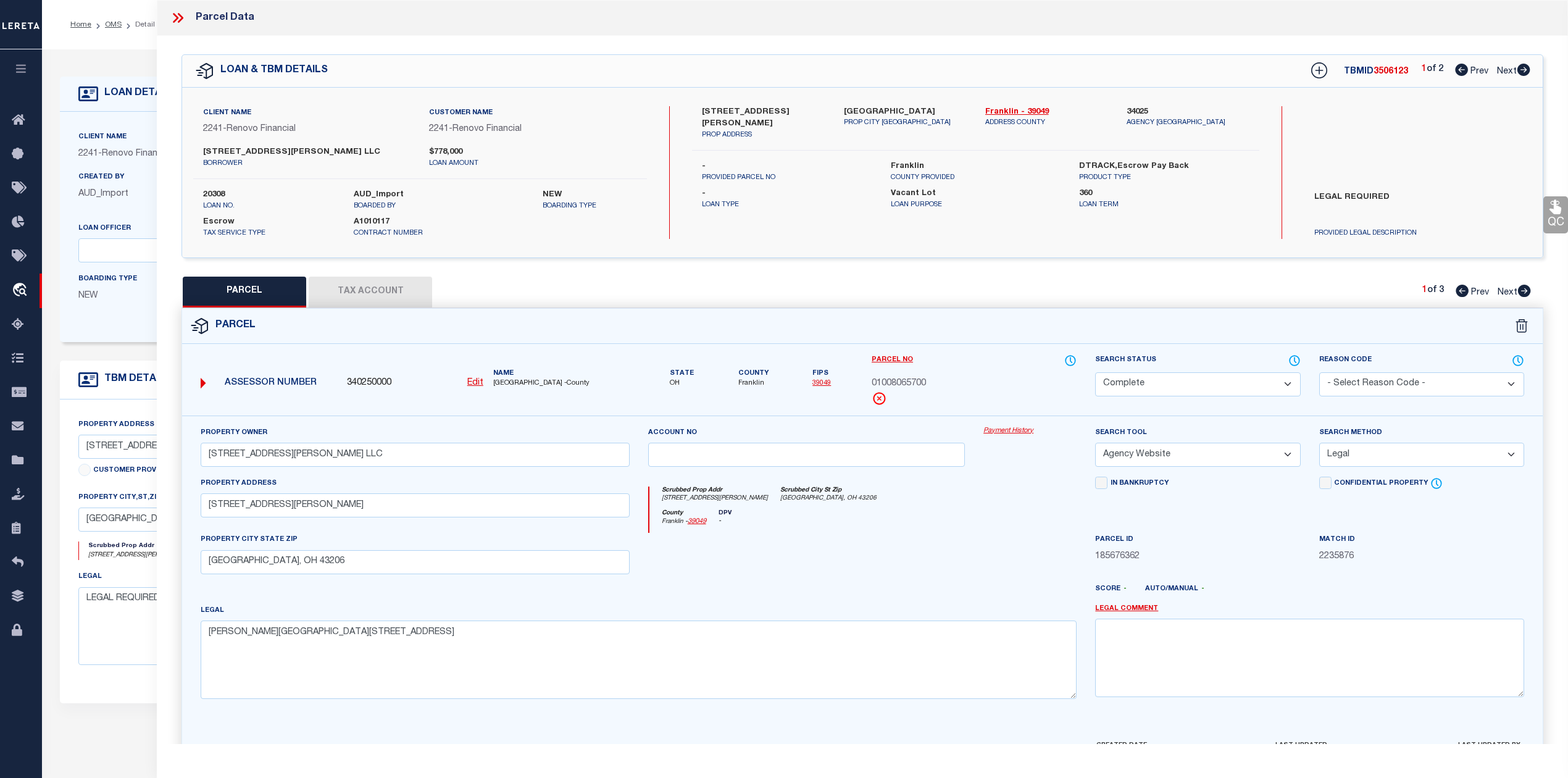
click at [1523, 288] on icon at bounding box center [1524, 291] width 13 height 13
select select "AS"
select select
checkbox input "false"
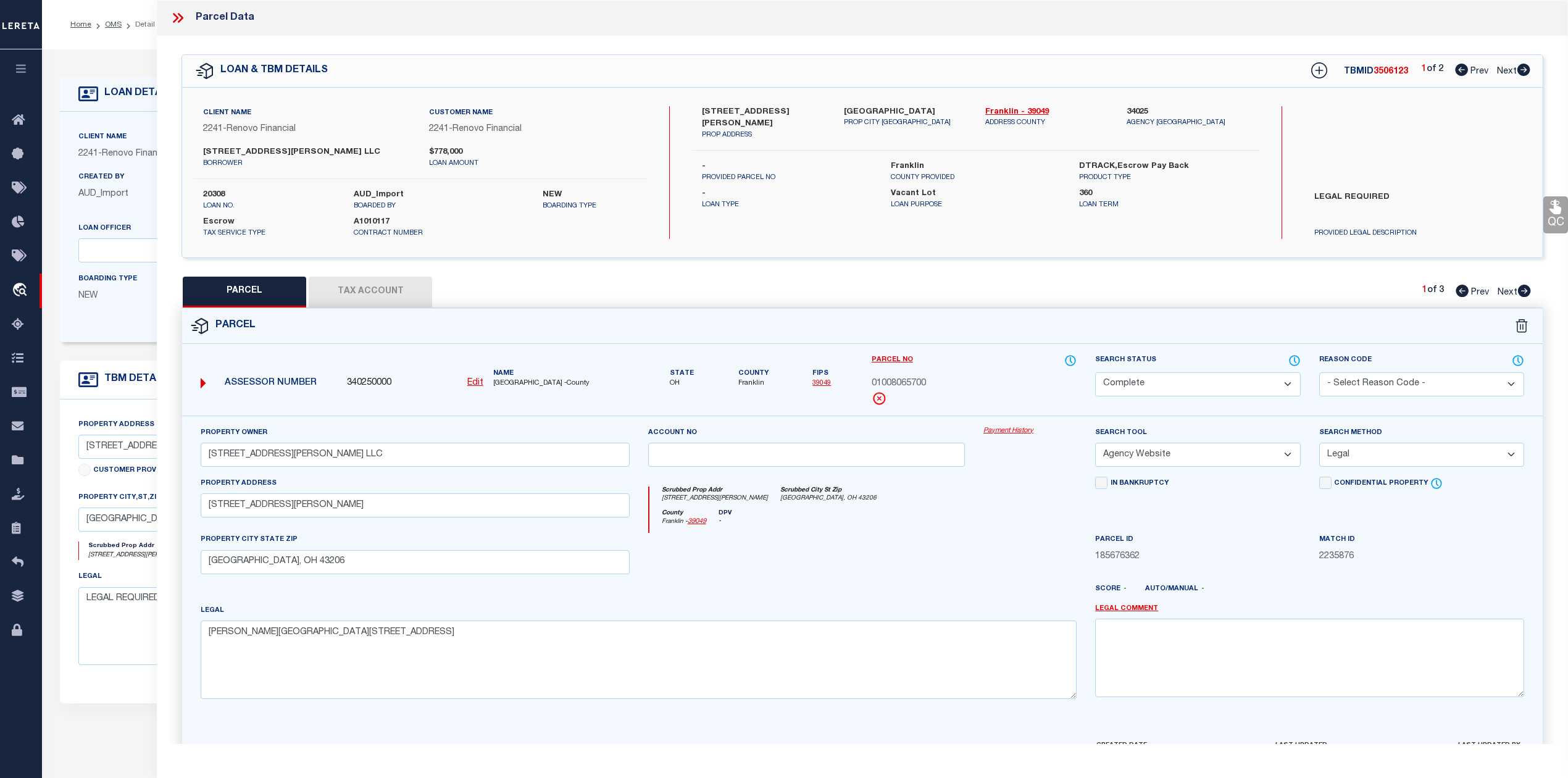
checkbox input "false"
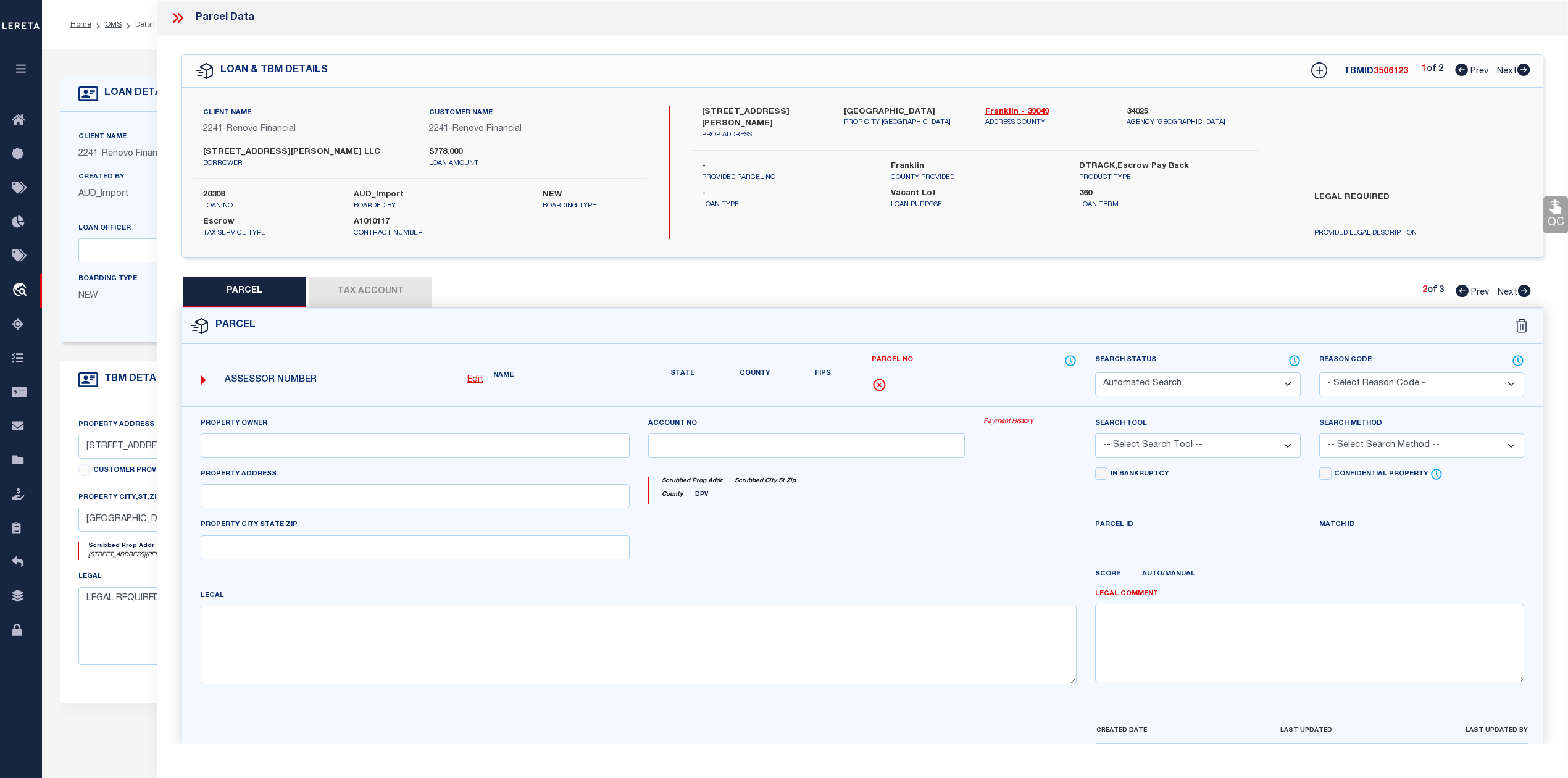
select select "PR"
select select "PRO"
select select "ADD"
type input "[STREET_ADDRESS][PERSON_NAME]"
type textarea "Parcel Not Needed"
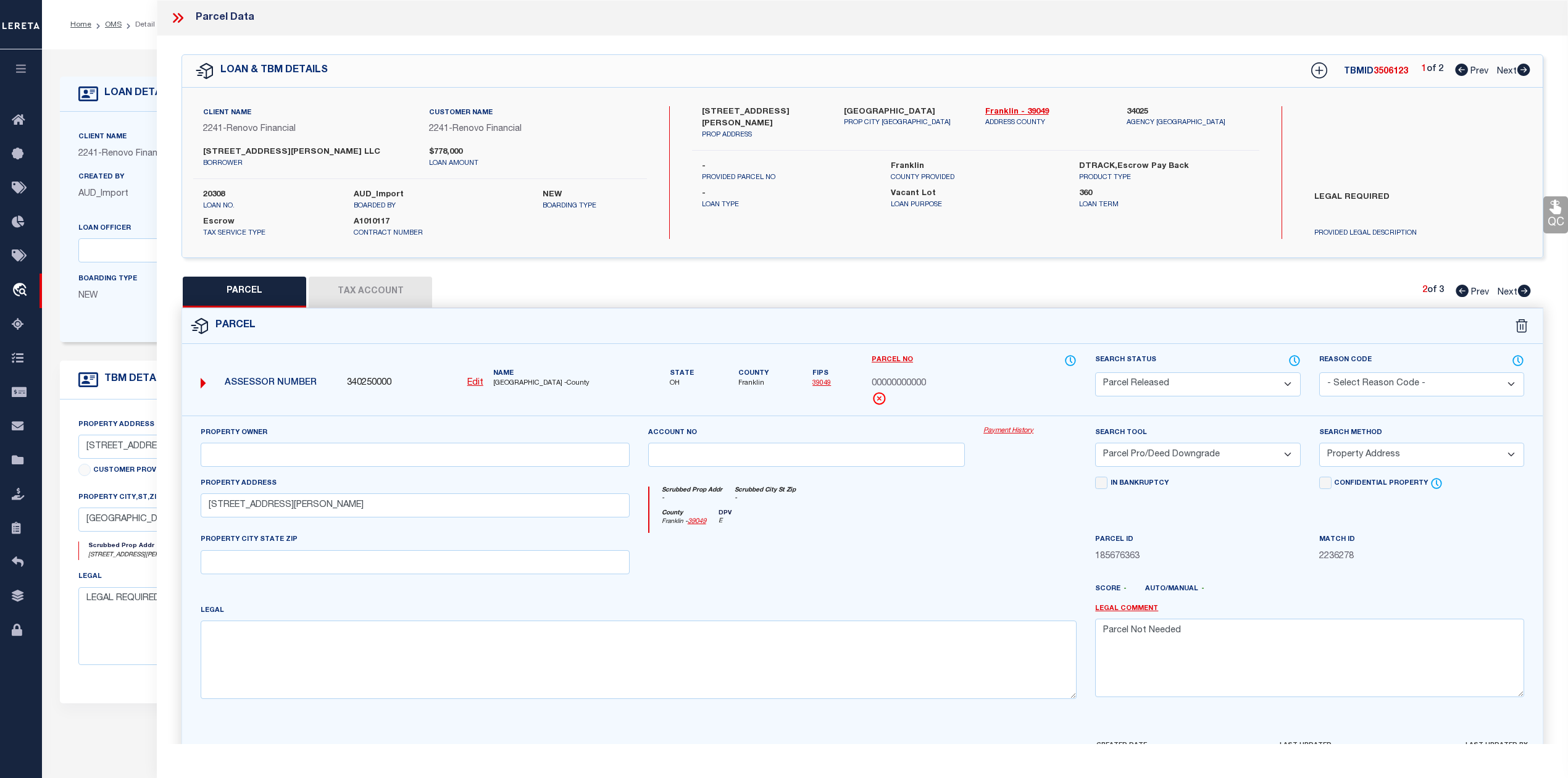
click at [1523, 288] on icon at bounding box center [1524, 291] width 13 height 13
select select "AS"
click at [1463, 295] on icon at bounding box center [1462, 291] width 13 height 13
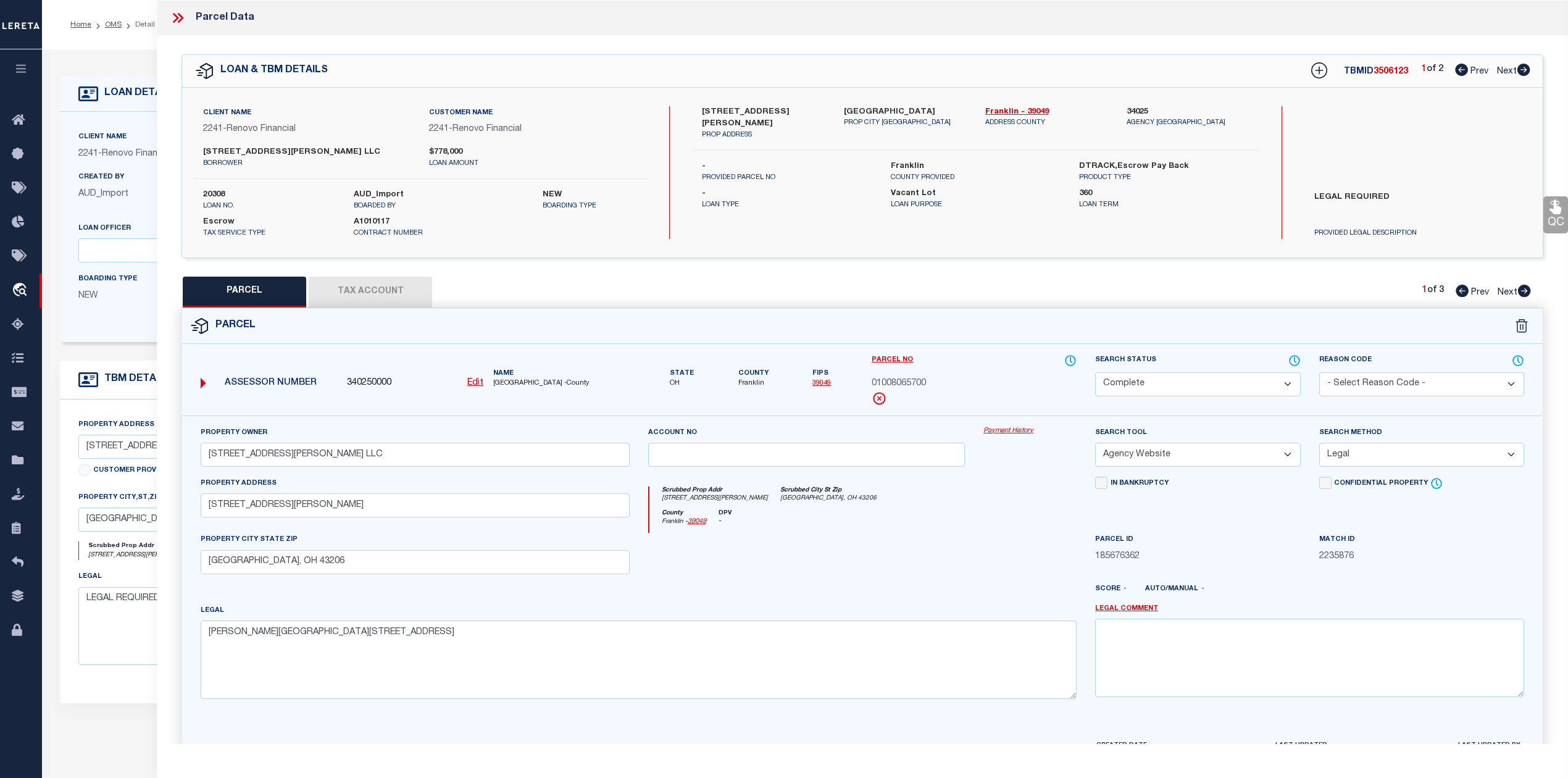
click at [1515, 292] on span "Next" at bounding box center [1508, 292] width 20 height 8
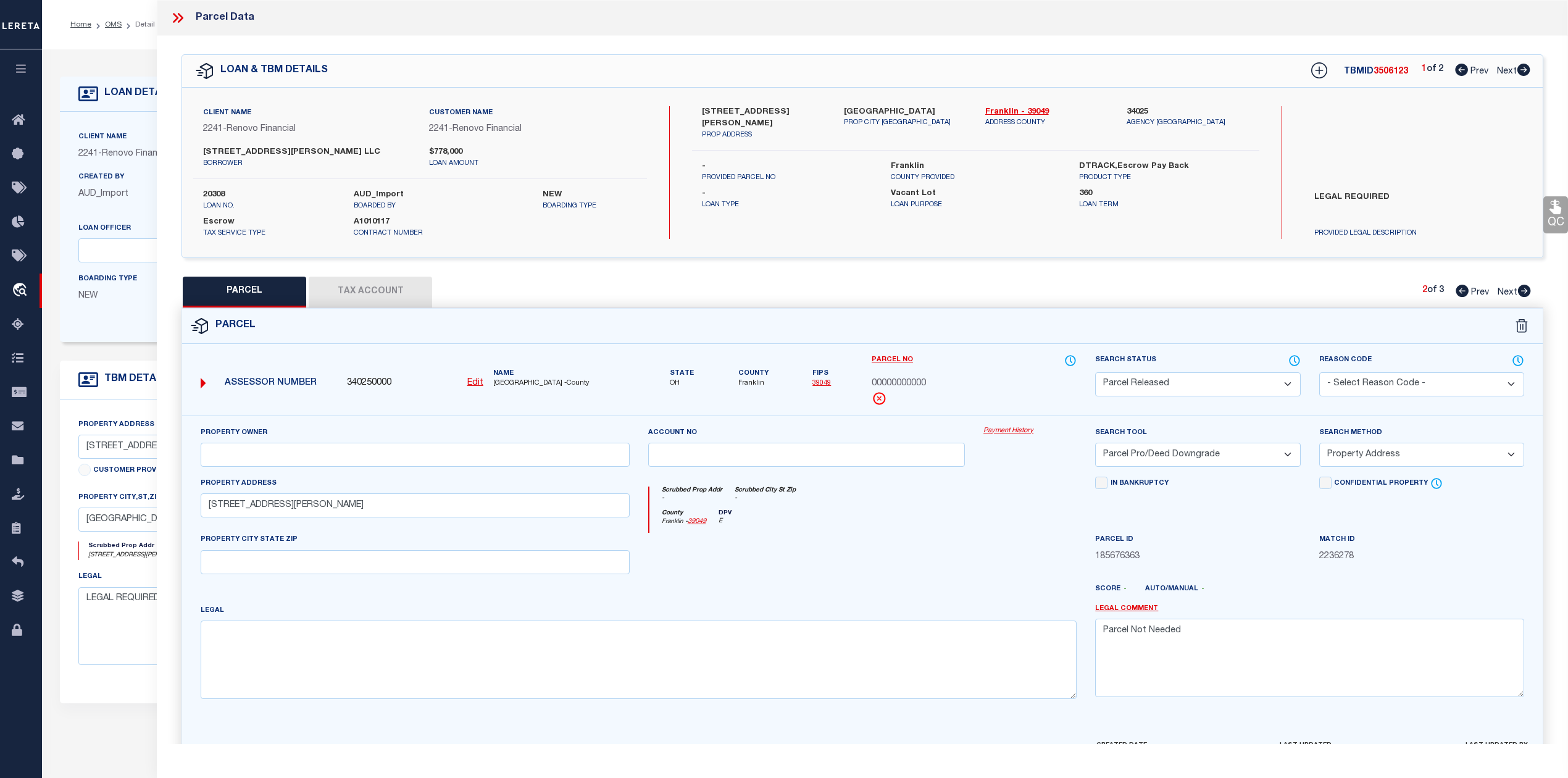
click at [1515, 292] on span "Next" at bounding box center [1508, 292] width 20 height 8
click at [1525, 67] on icon at bounding box center [1523, 70] width 13 height 13
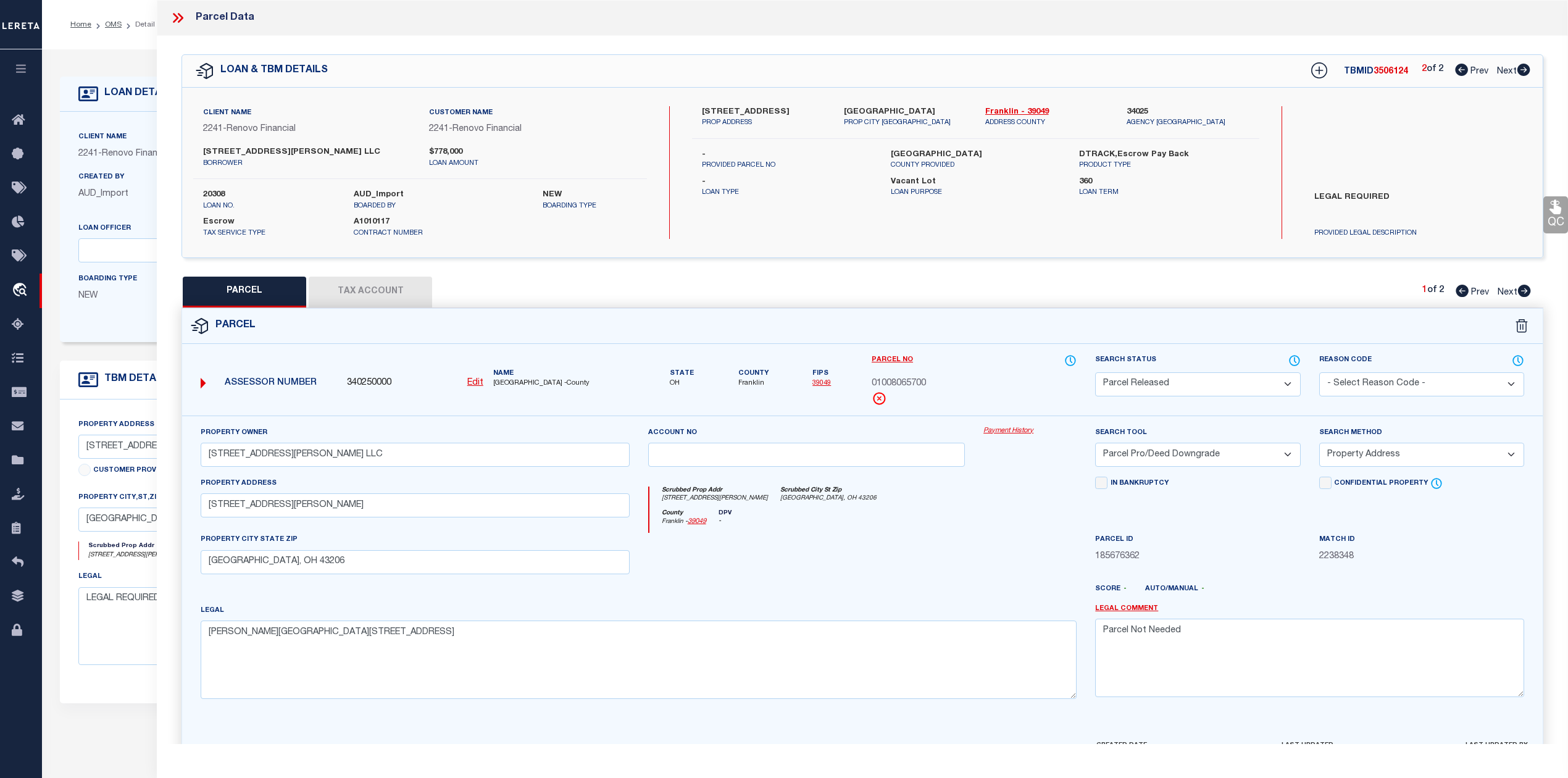
click at [1529, 289] on icon at bounding box center [1524, 291] width 13 height 13
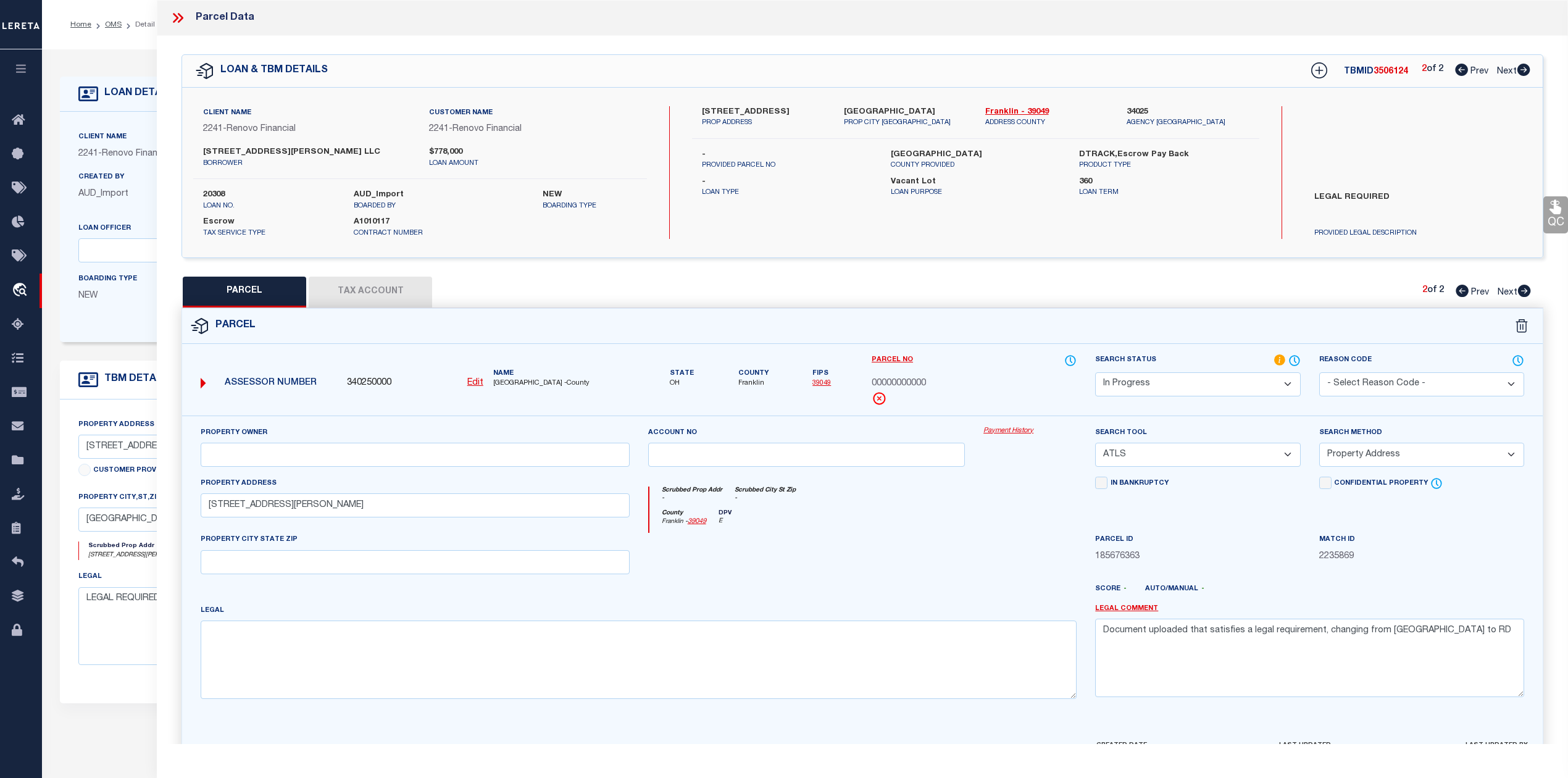
click at [1130, 71] on div "LOAN & TBM DETAILS TBMID 3506124 2 of 2 Prev Next" at bounding box center [863, 71] width 1361 height 32
click at [1011, 107] on link "Franklin - 39049" at bounding box center [1046, 112] width 123 height 13
drag, startPoint x: 698, startPoint y: 107, endPoint x: 782, endPoint y: 113, distance: 84.2
click at [782, 113] on div "1414 East Columbus Street PROP ADDRESS" at bounding box center [763, 117] width 141 height 22
copy label "1414 East Columbus"
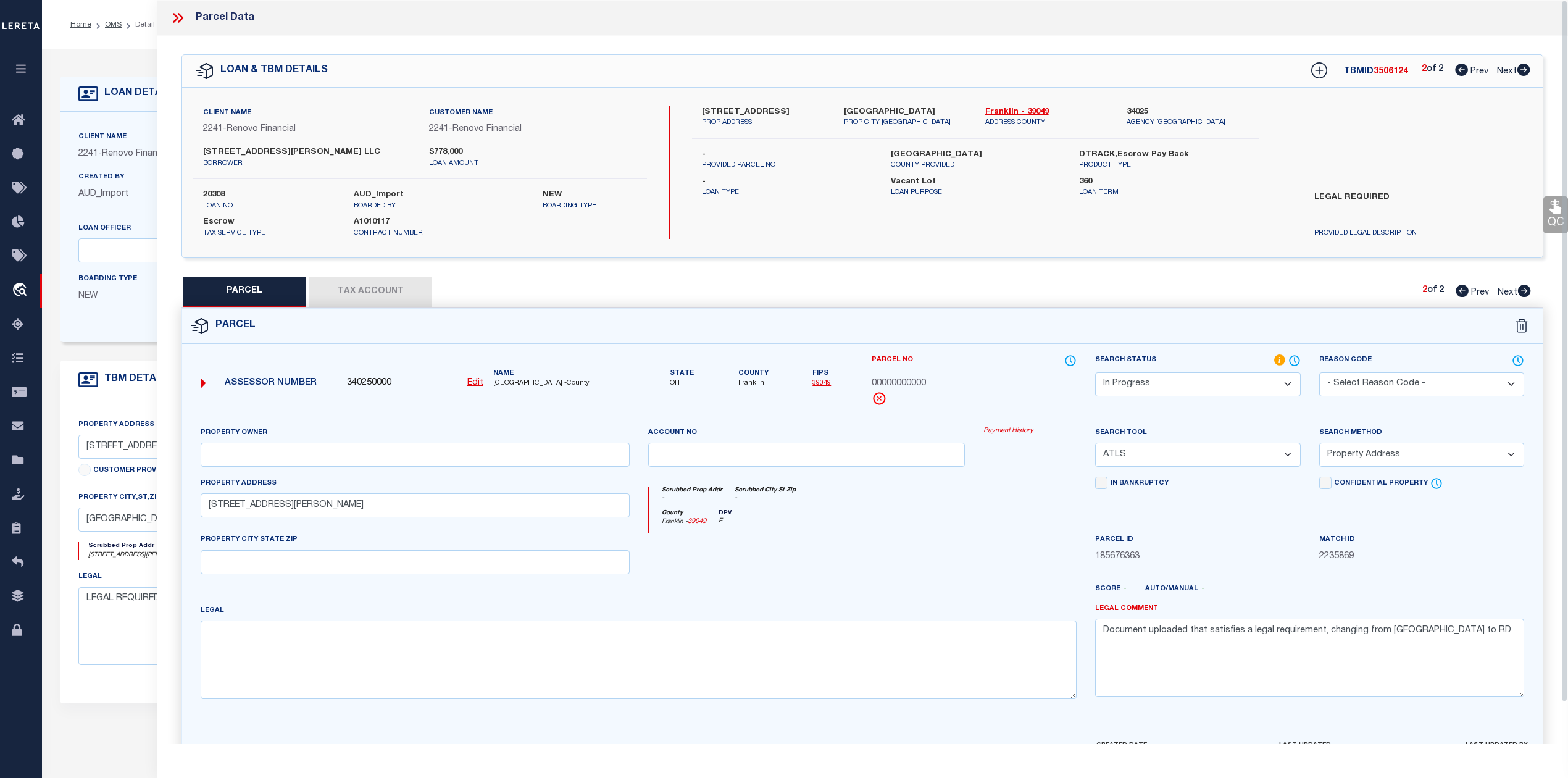
click at [1455, 72] on icon at bounding box center [1461, 70] width 13 height 13
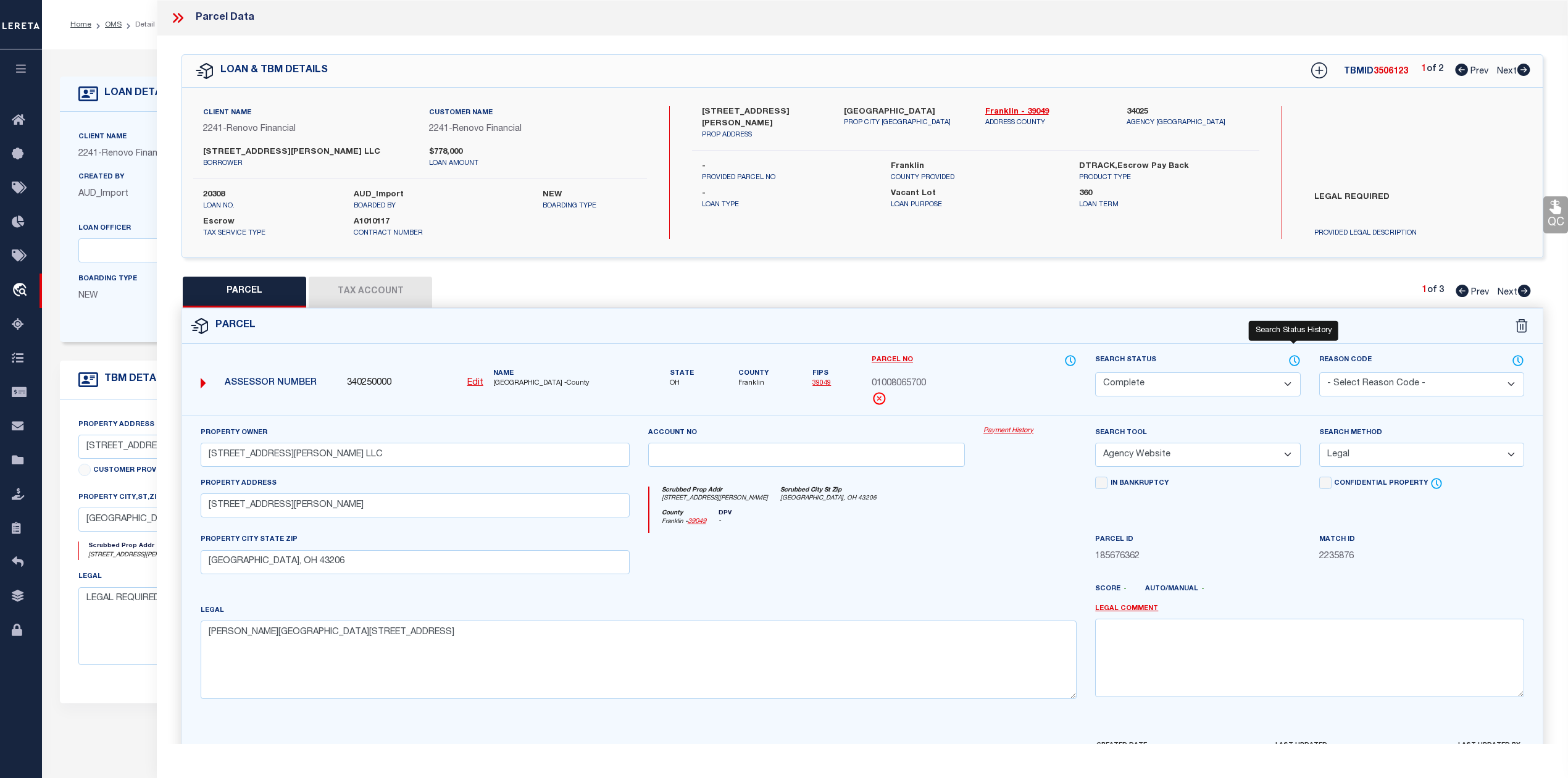
click at [1300, 359] on icon at bounding box center [1294, 360] width 13 height 13
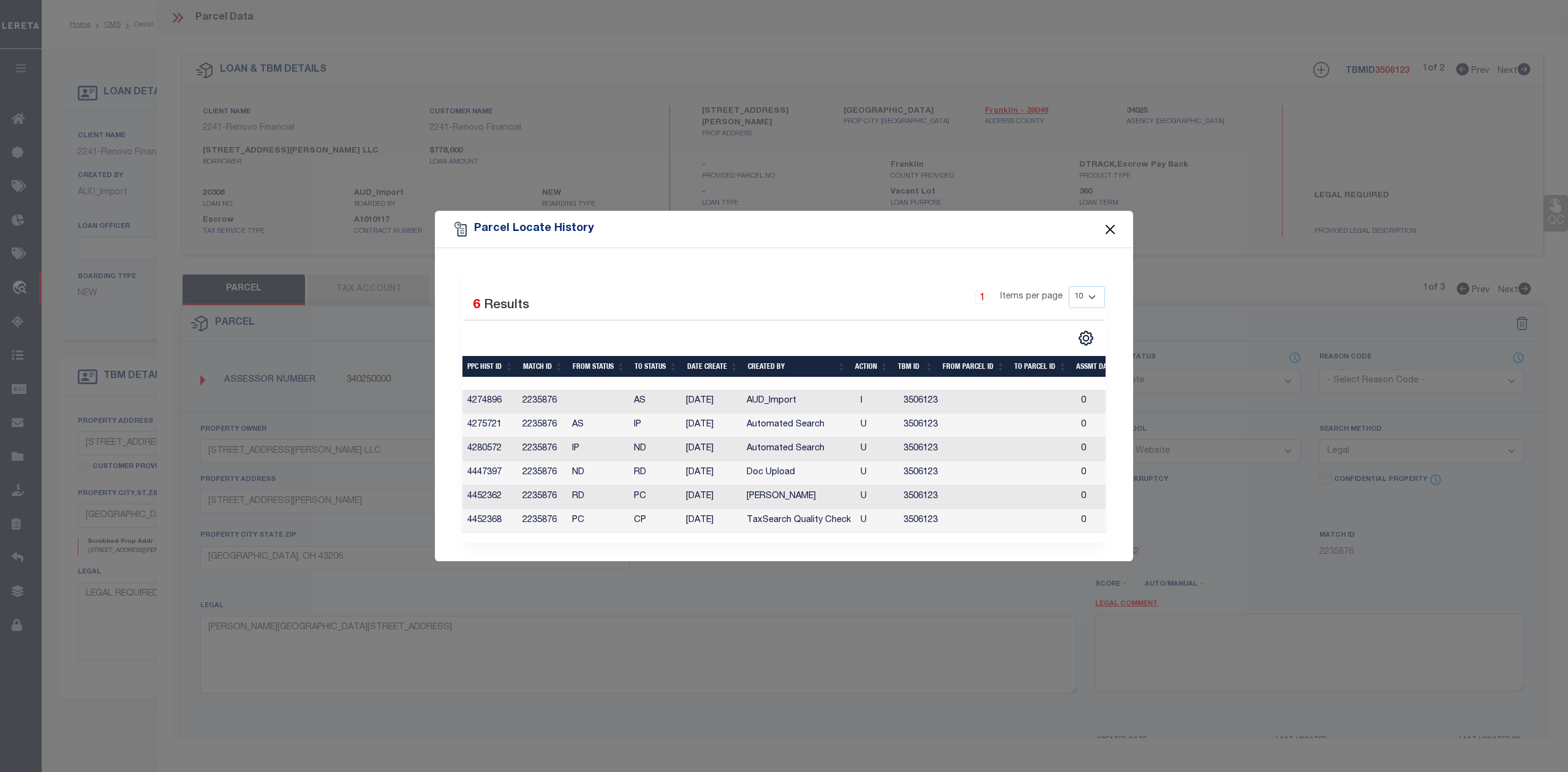
click at [1108, 226] on button "Close" at bounding box center [1110, 228] width 16 height 16
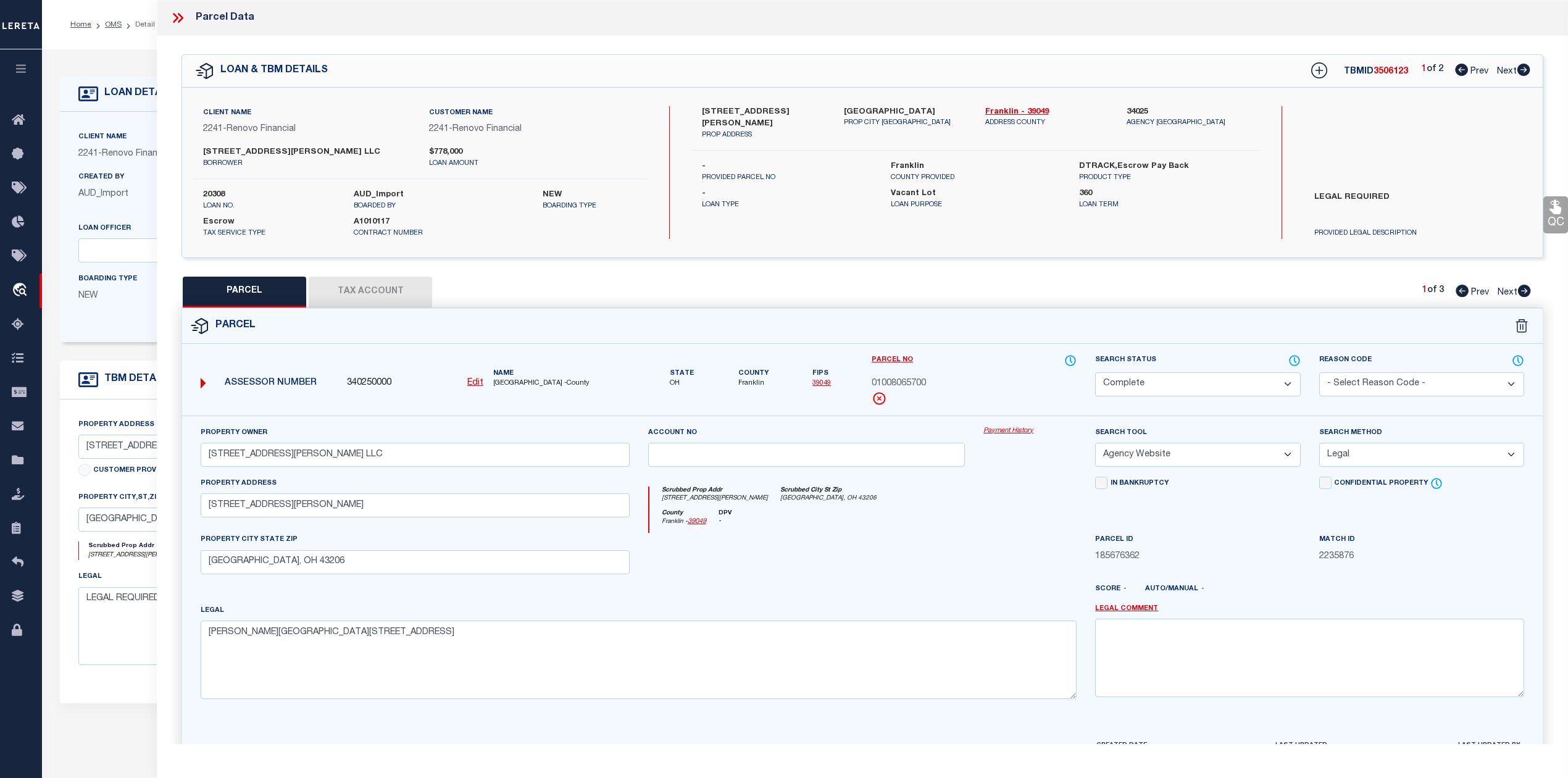
click at [1529, 289] on icon at bounding box center [1524, 291] width 13 height 13
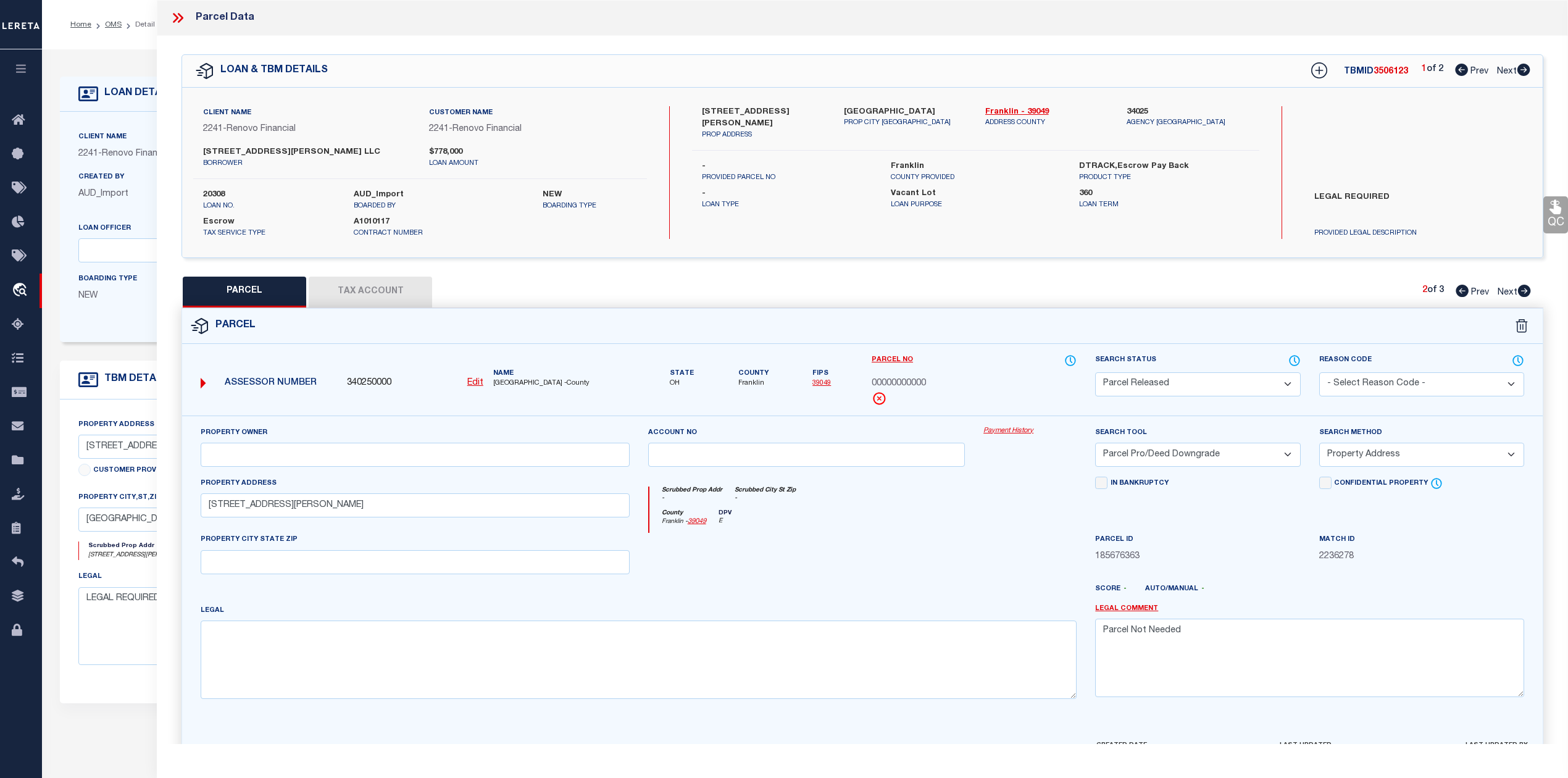
click at [1526, 290] on icon at bounding box center [1524, 291] width 13 height 13
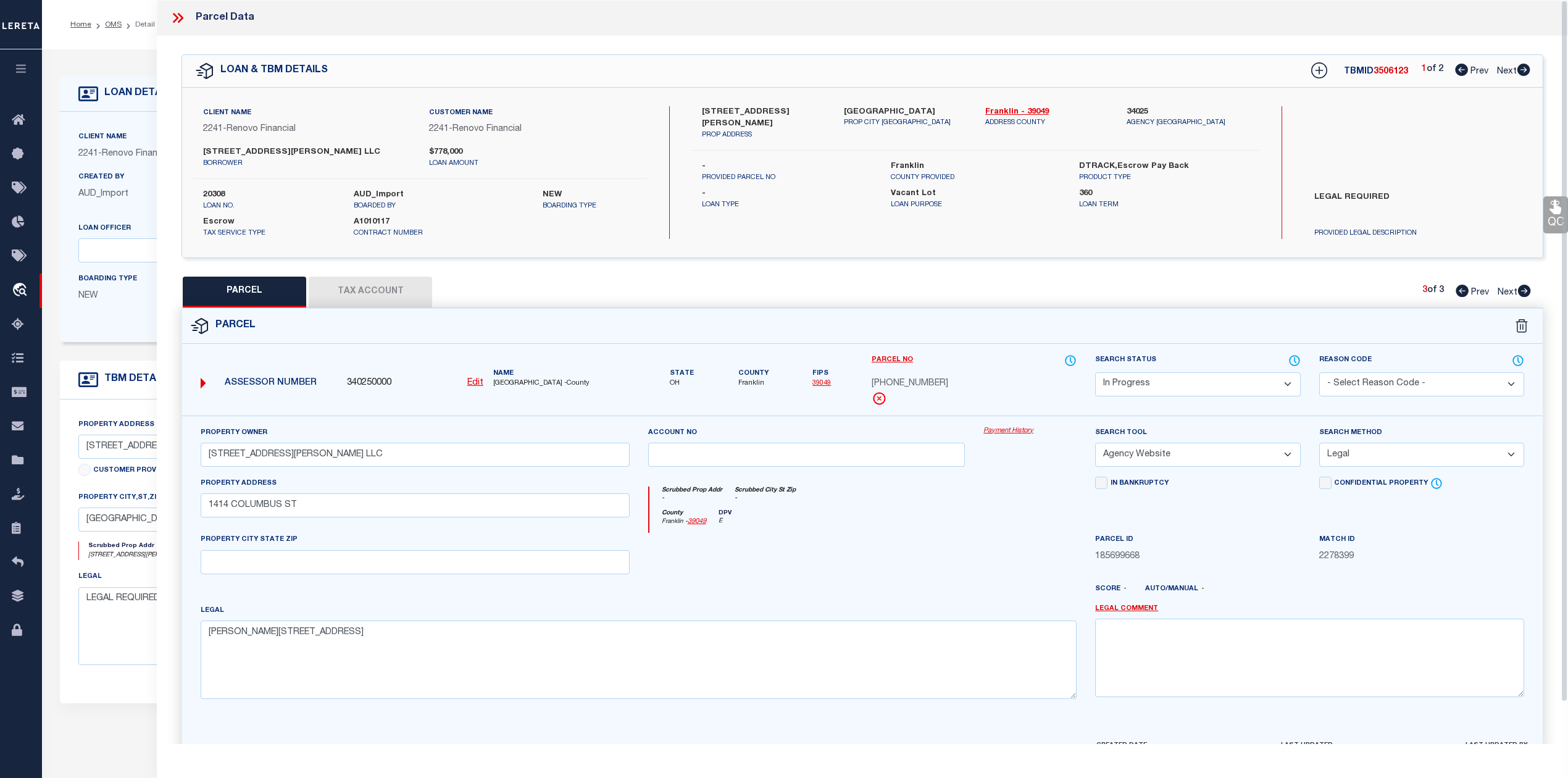
click at [176, 20] on icon at bounding box center [177, 18] width 16 height 16
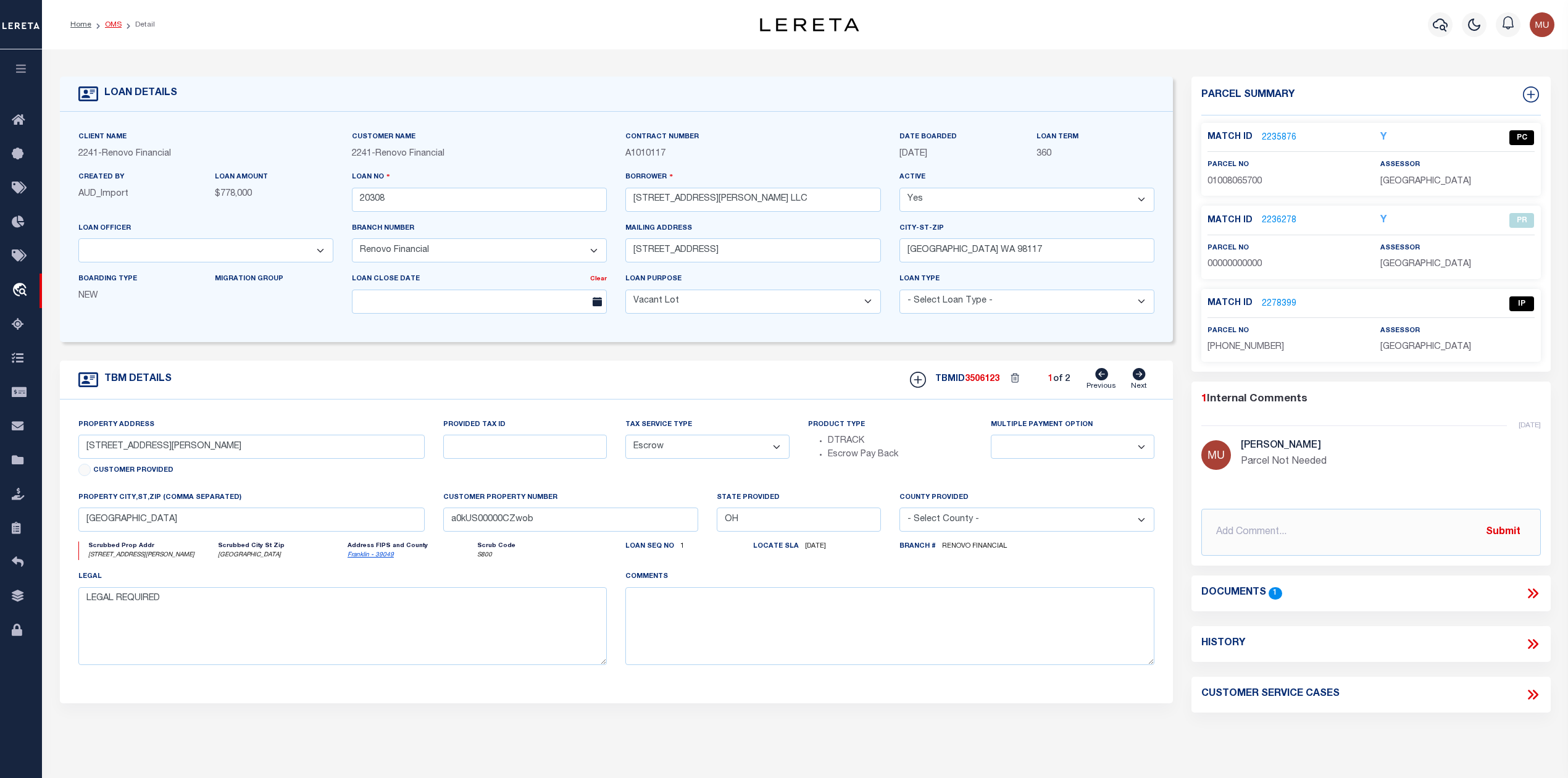
click at [113, 27] on link "OMS" at bounding box center [113, 24] width 17 height 8
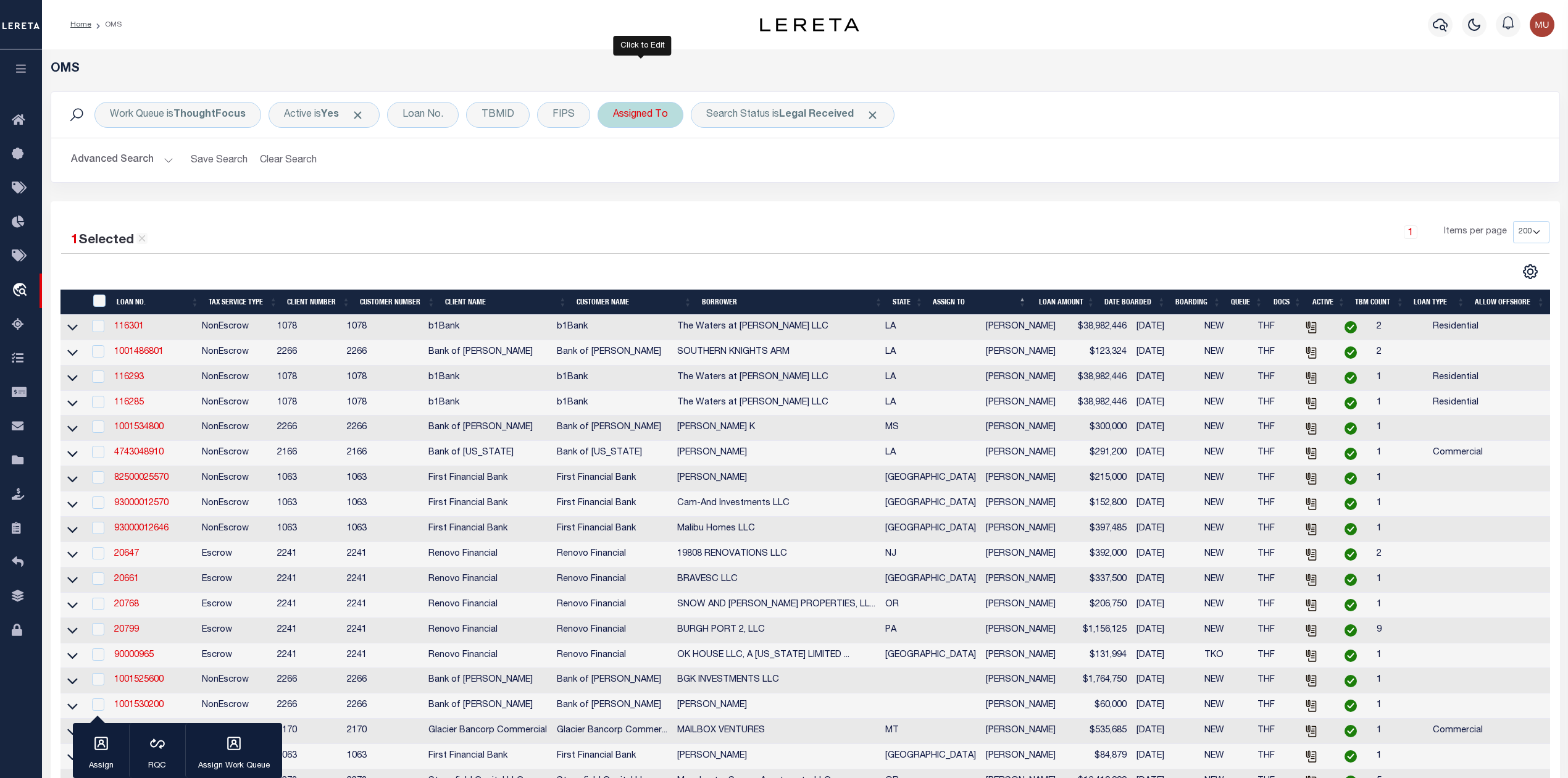
click at [648, 109] on div "Assigned To" at bounding box center [641, 114] width 86 height 26
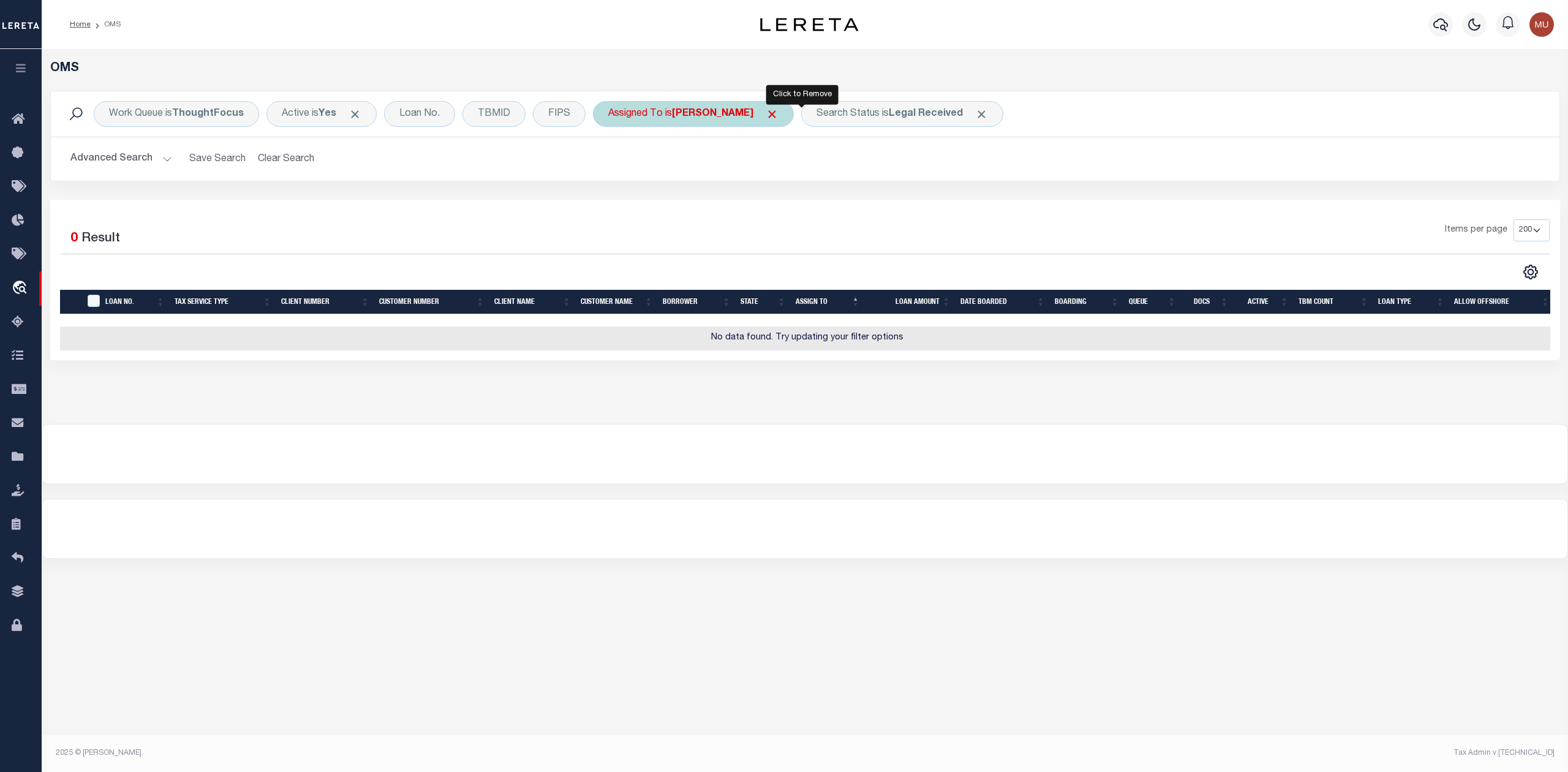
click at [778, 112] on span "Click to Remove" at bounding box center [772, 113] width 12 height 13
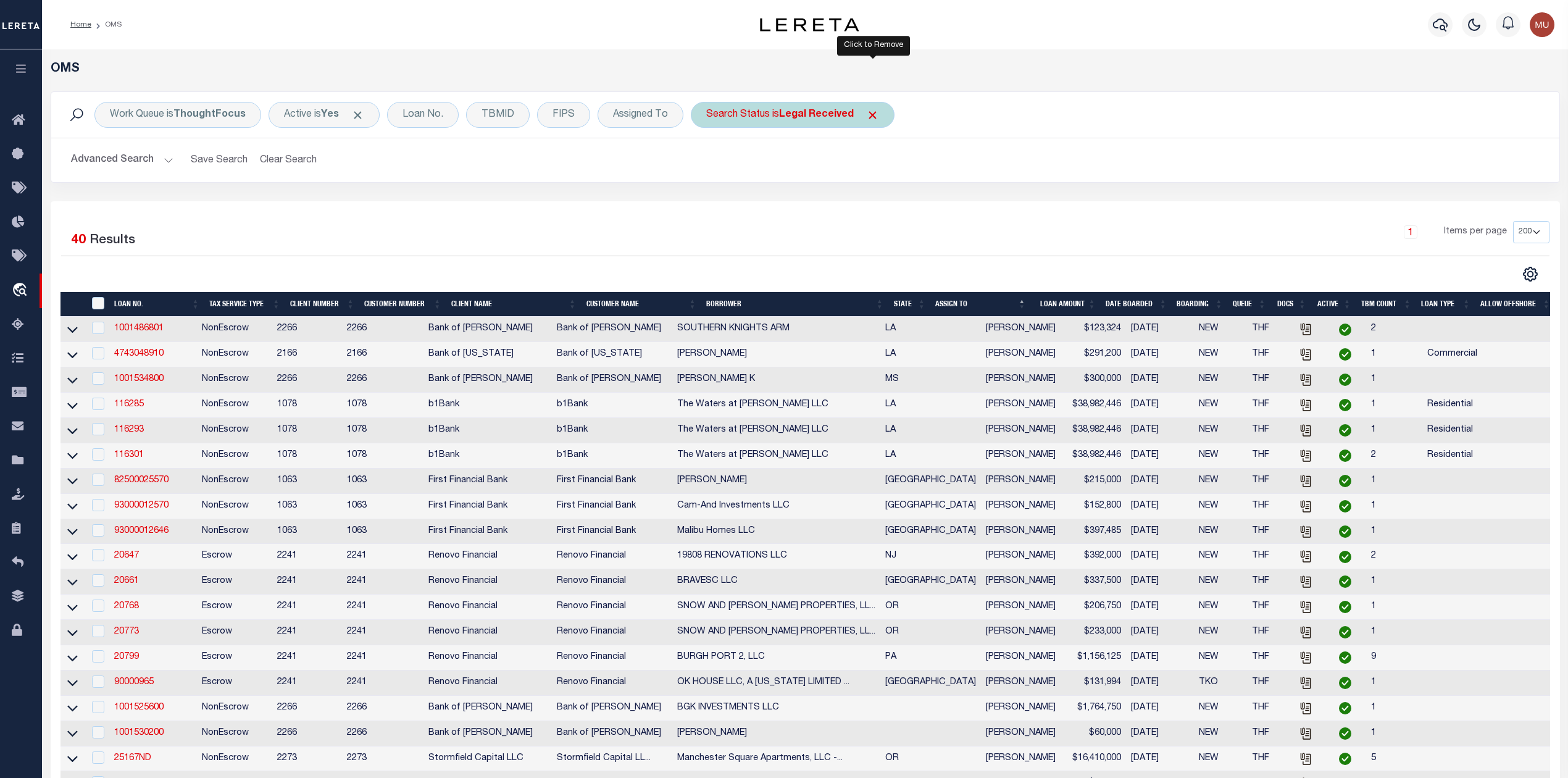
click at [875, 118] on span "Click to Remove" at bounding box center [872, 114] width 13 height 13
click at [420, 117] on div "Loan No." at bounding box center [422, 114] width 71 height 26
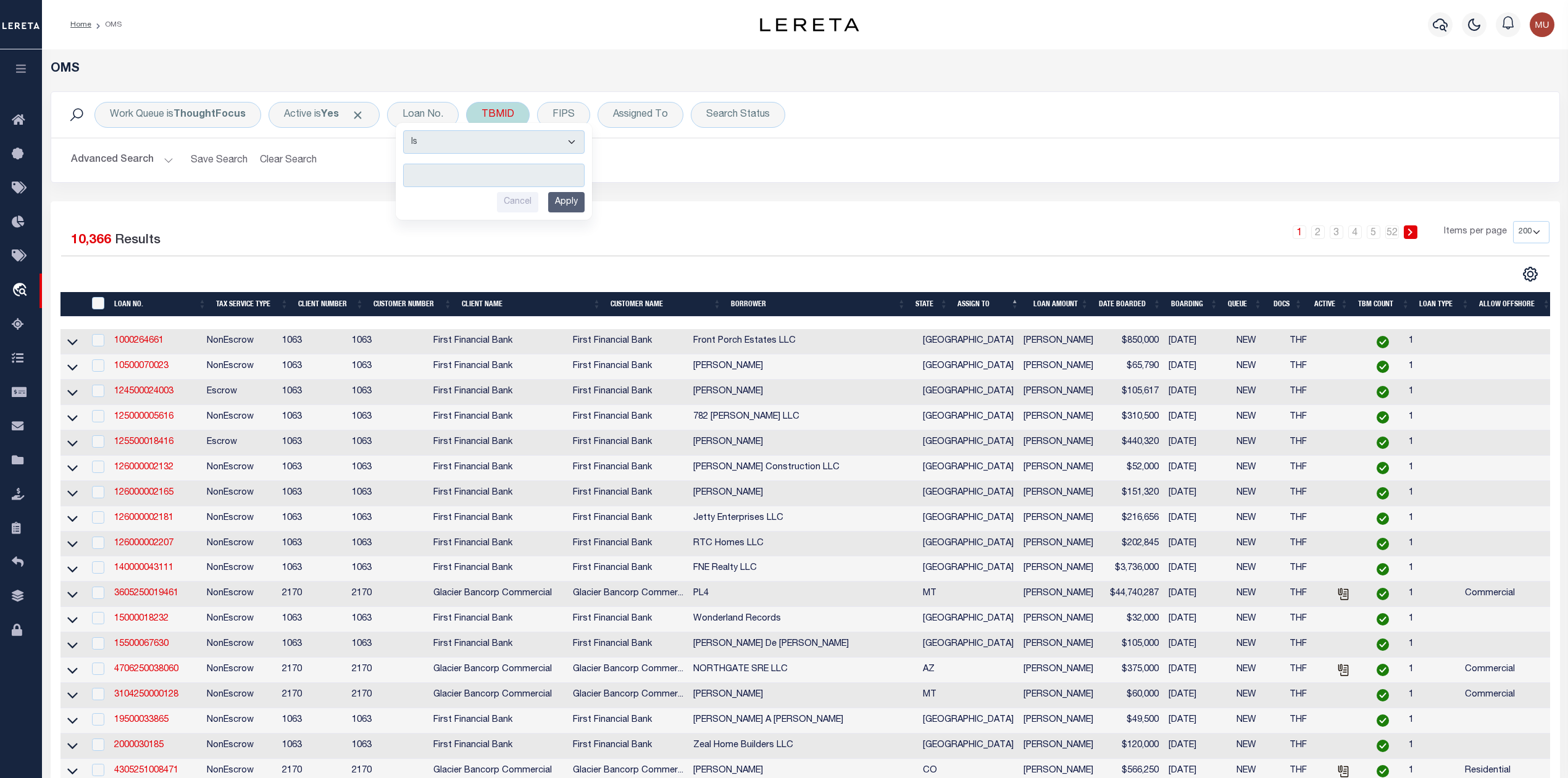
click at [500, 111] on div "TBMID" at bounding box center [498, 114] width 64 height 26
click at [514, 174] on input "number" at bounding box center [573, 171] width 181 height 24
click at [641, 199] on input "Apply" at bounding box center [645, 197] width 36 height 20
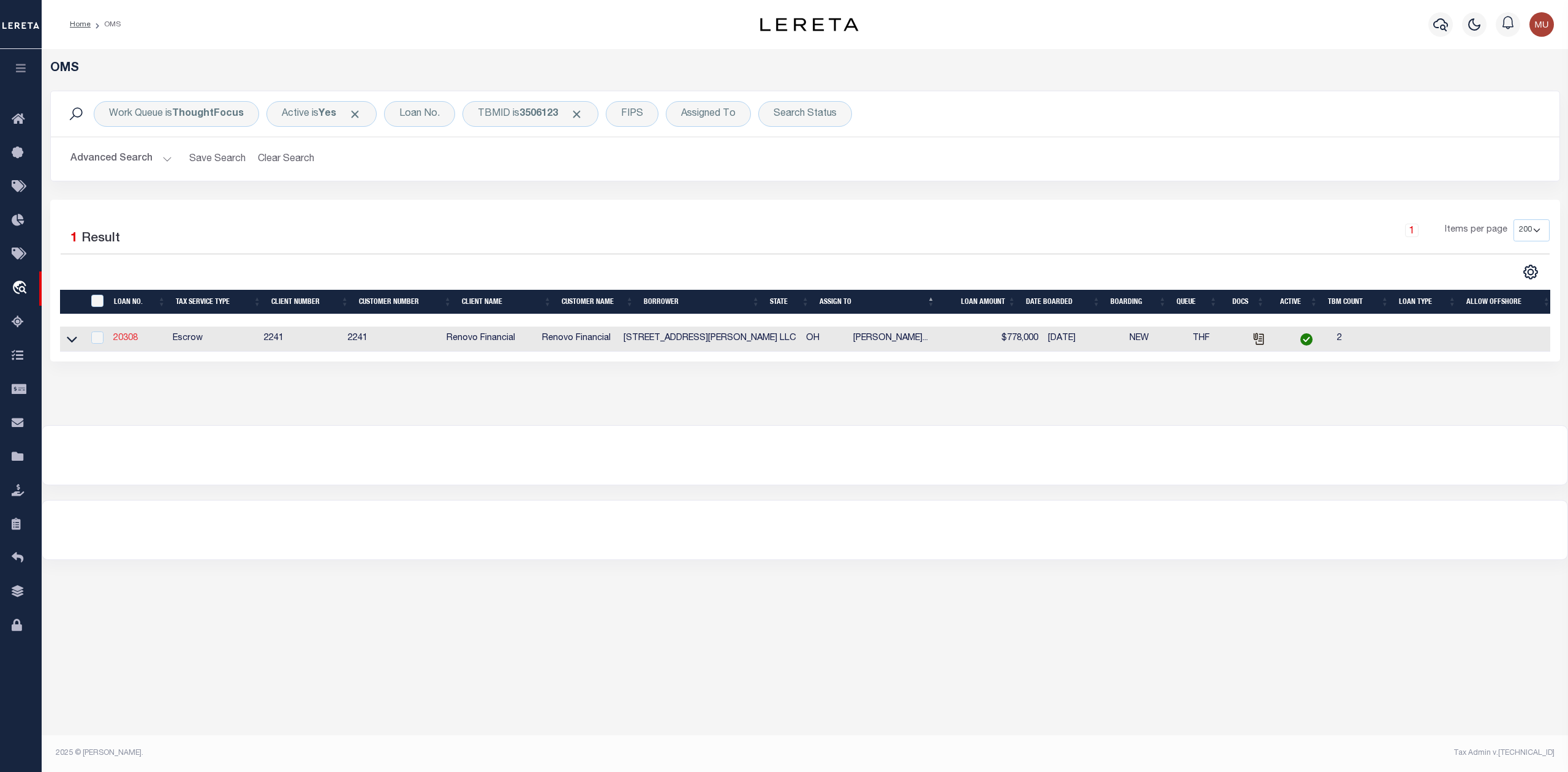
click at [127, 343] on link "20308" at bounding box center [125, 338] width 24 height 8
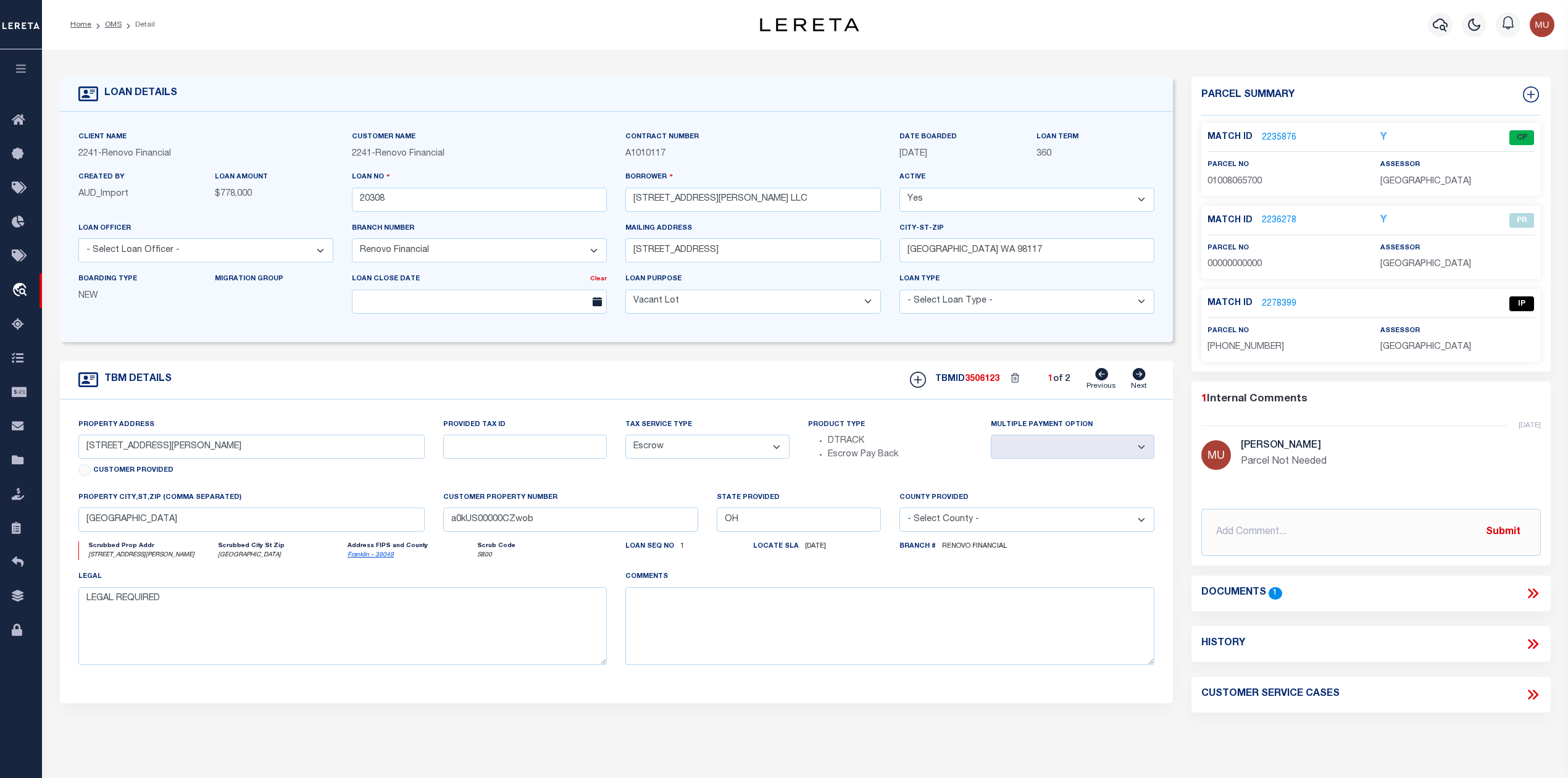
click at [1275, 137] on link "2235876" at bounding box center [1279, 138] width 34 height 13
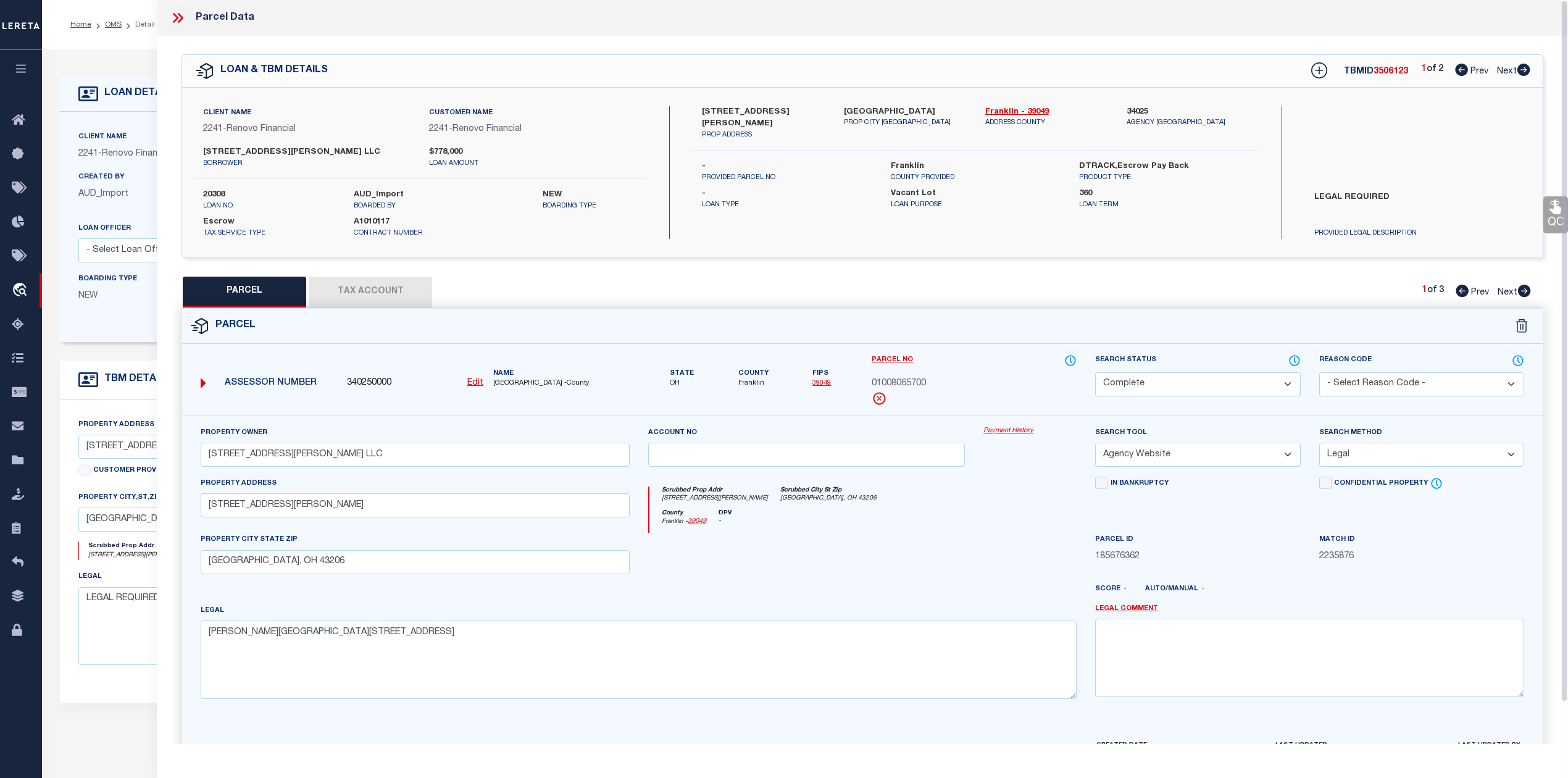
click at [181, 16] on icon at bounding box center [181, 18] width 6 height 10
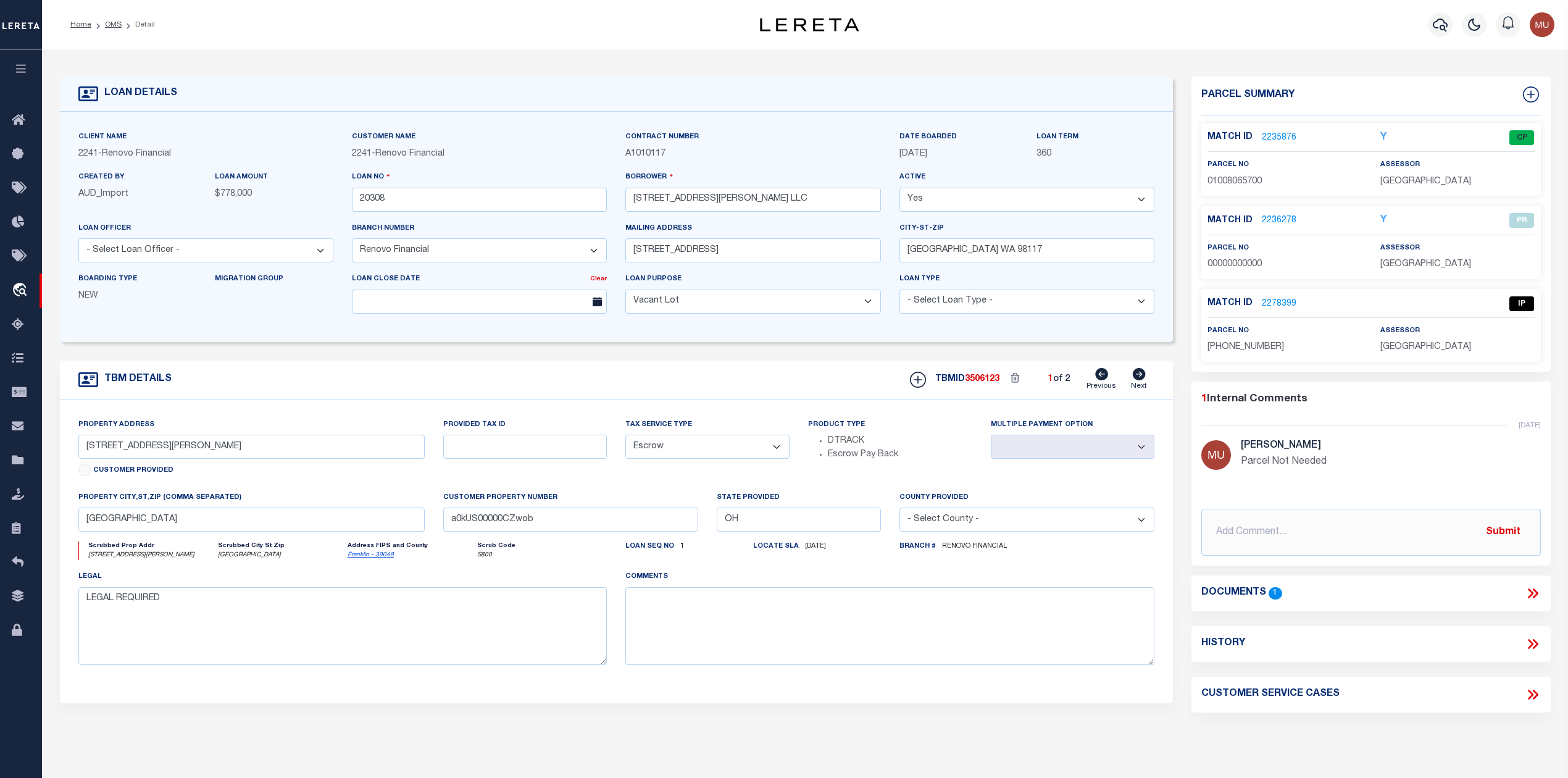
click at [1530, 594] on icon at bounding box center [1531, 594] width 6 height 10
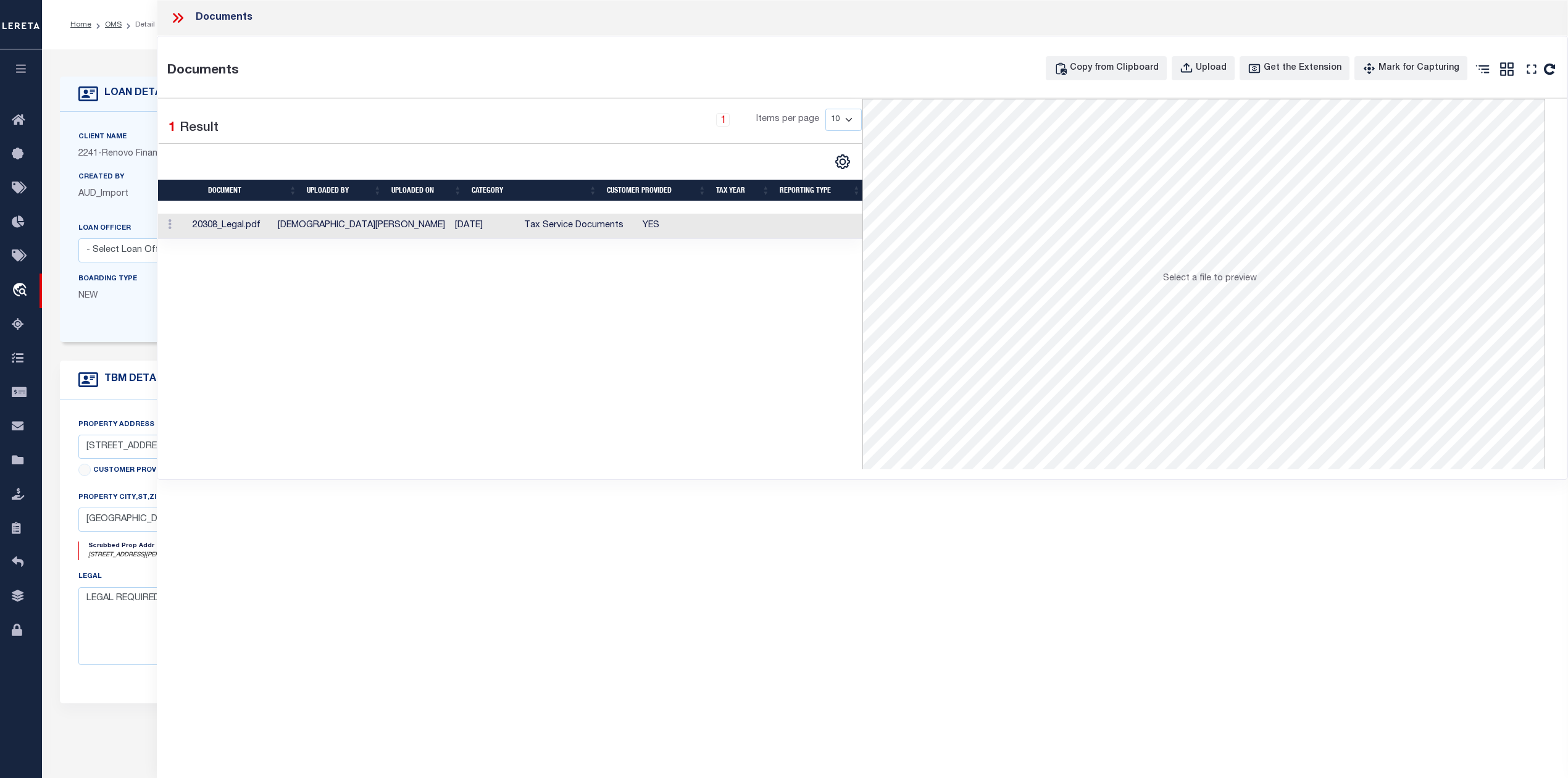
click at [233, 228] on td "20308_Legal.pdf" at bounding box center [229, 226] width 85 height 25
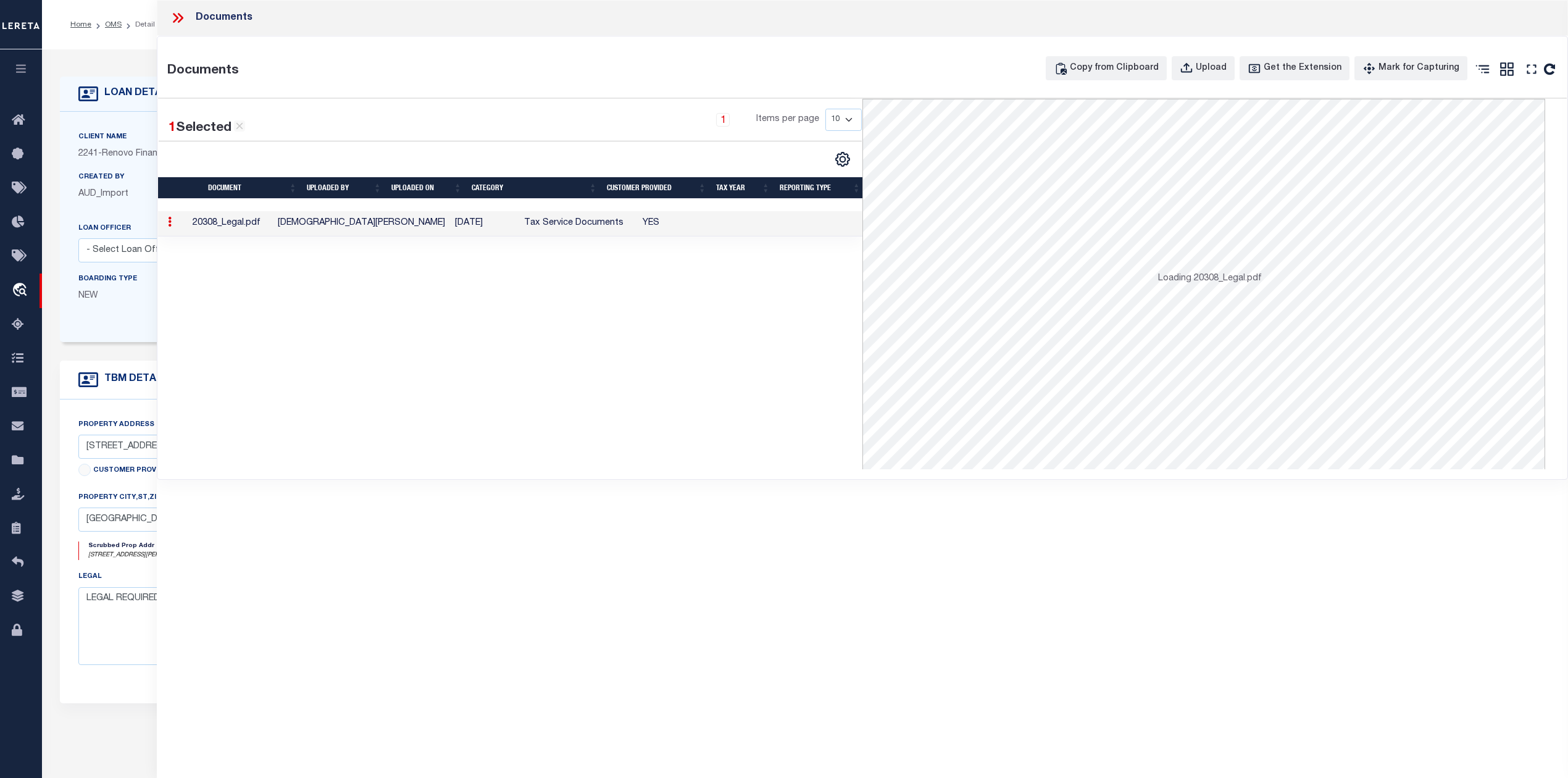
click at [233, 228] on td "20308_Legal.pdf" at bounding box center [229, 223] width 85 height 25
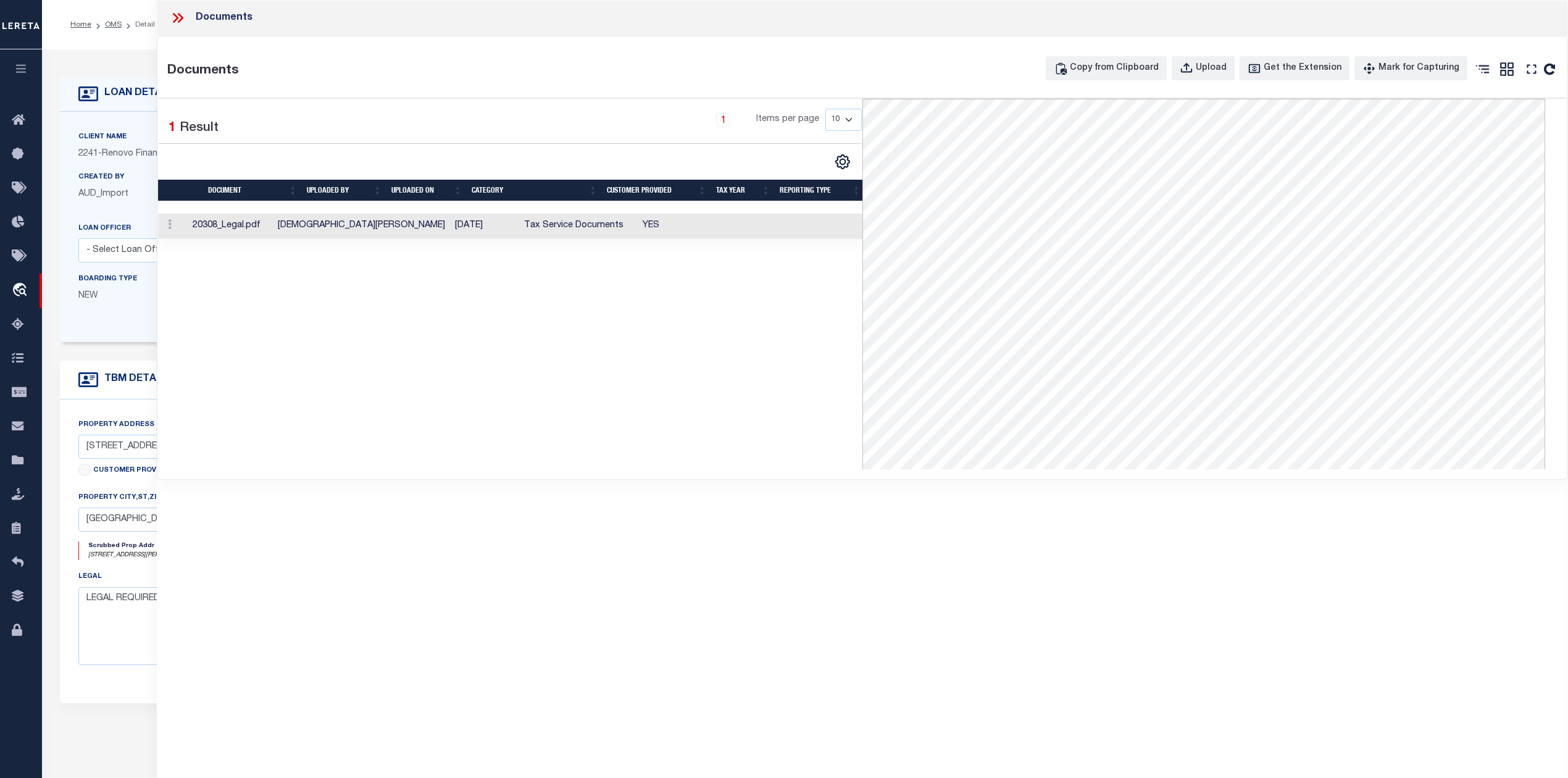
click at [170, 15] on icon at bounding box center [177, 18] width 16 height 16
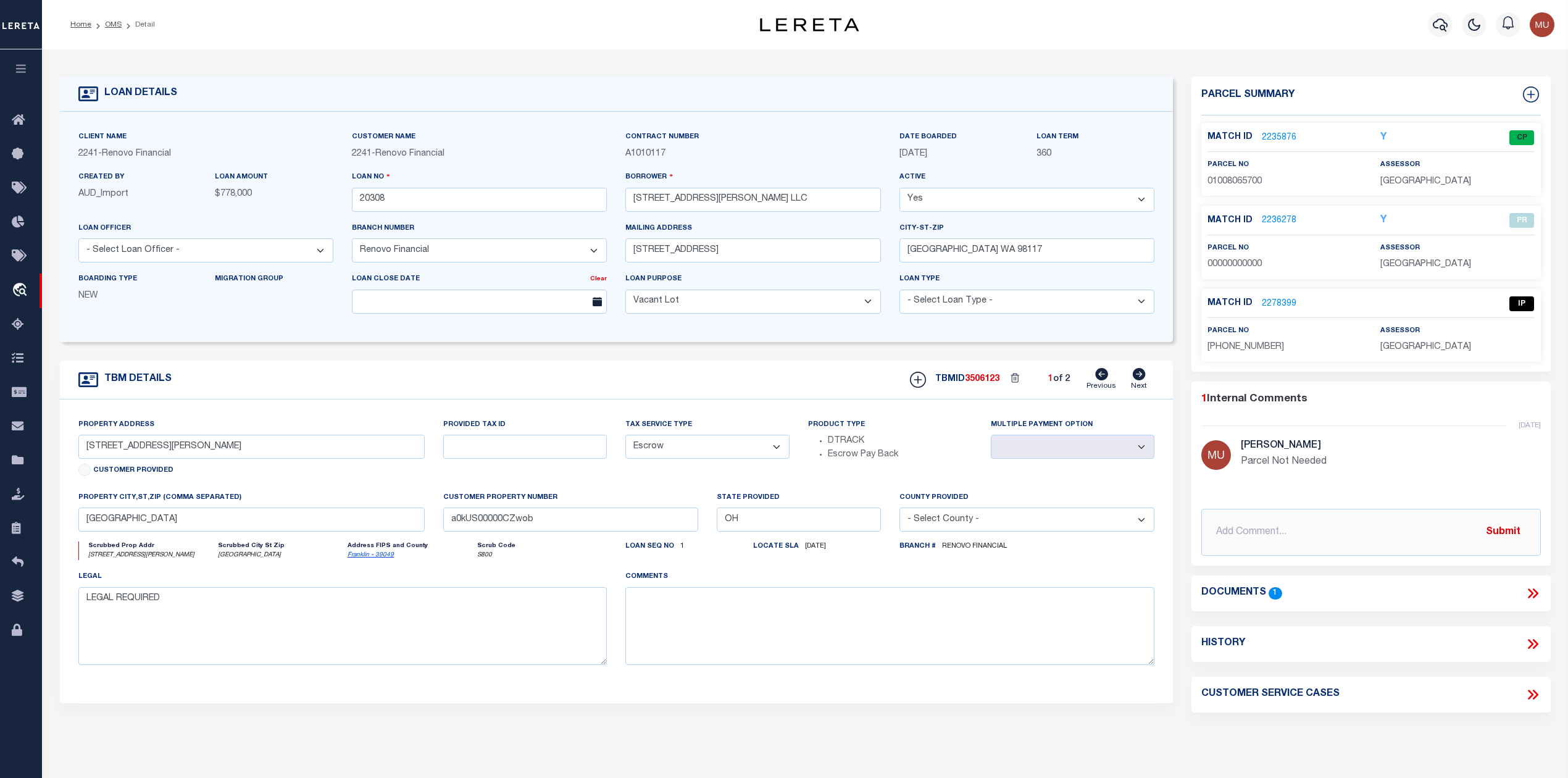
click at [1267, 134] on link "2235876" at bounding box center [1279, 138] width 34 height 13
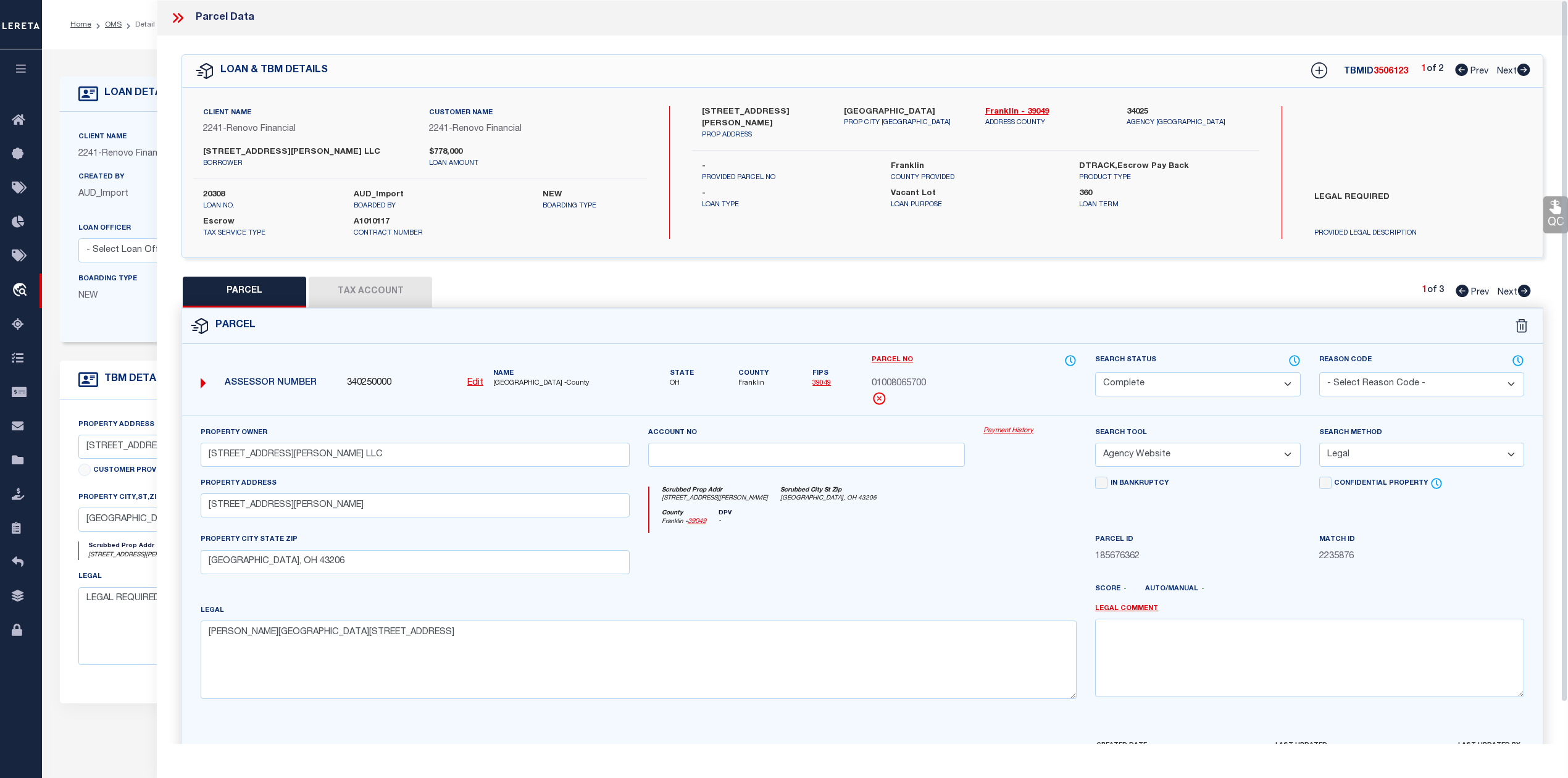
click at [730, 113] on label "1009 Lilley Avenue" at bounding box center [763, 118] width 123 height 24
copy label "Lilley"
click at [1526, 292] on icon at bounding box center [1524, 291] width 13 height 13
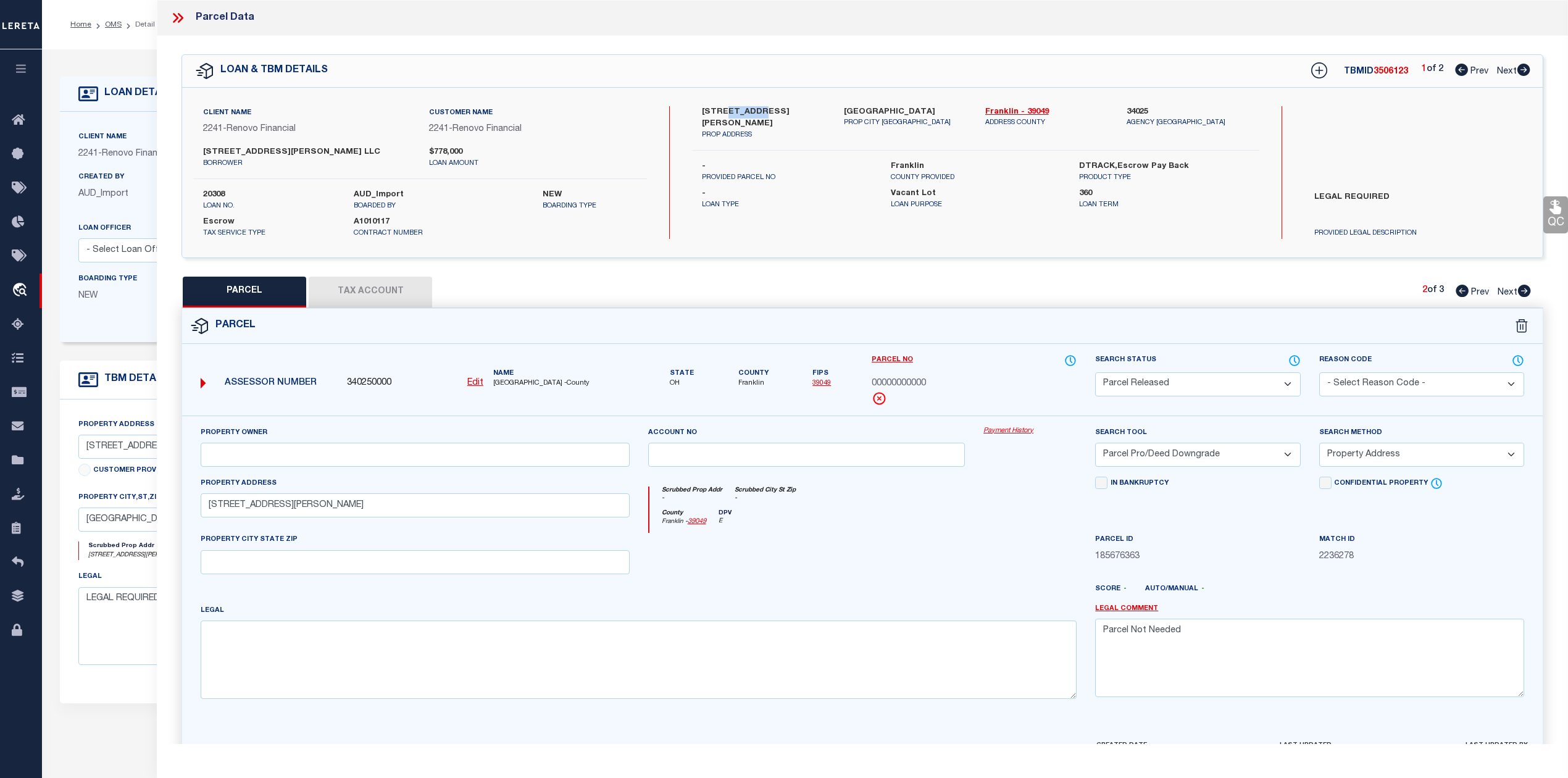
click at [1526, 292] on icon at bounding box center [1524, 291] width 13 height 13
click at [1191, 393] on select "Automated Search Bad Parcel Complete Duplicate Parcel High Dollar Reporting In …" at bounding box center [1198, 384] width 205 height 24
click at [1095, 372] on select "Automated Search Bad Parcel Complete Duplicate Parcel High Dollar Reporting In …" at bounding box center [1198, 384] width 205 height 24
click at [475, 387] on u "Edit" at bounding box center [475, 383] width 16 height 8
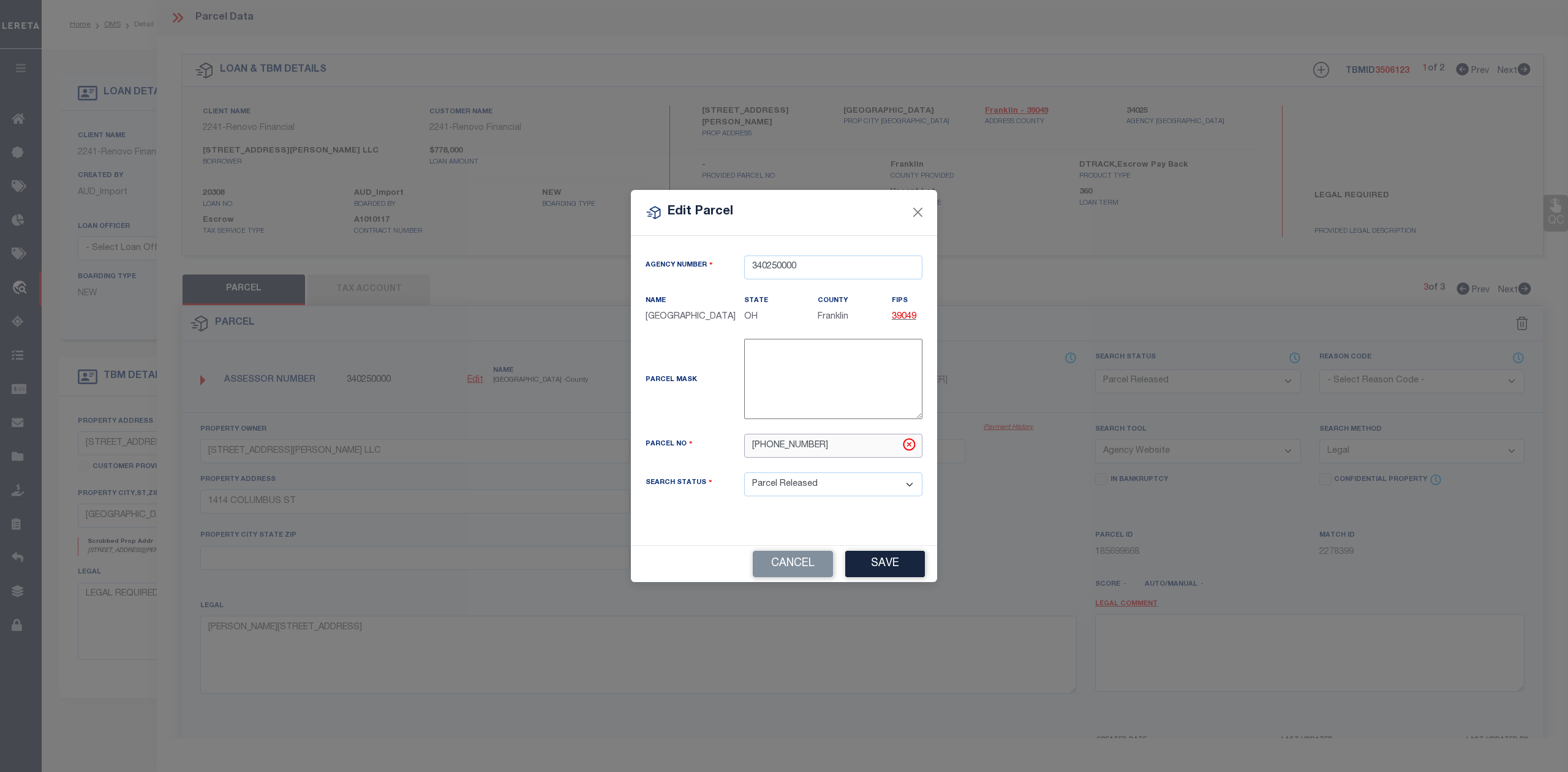
click at [801, 452] on input "010-080656-00" at bounding box center [833, 446] width 178 height 24
click at [762, 451] on input "010-000000-00" at bounding box center [833, 446] width 178 height 24
click at [828, 450] on input "000-000000-00" at bounding box center [833, 446] width 178 height 24
click at [880, 577] on button "Save" at bounding box center [886, 564] width 80 height 27
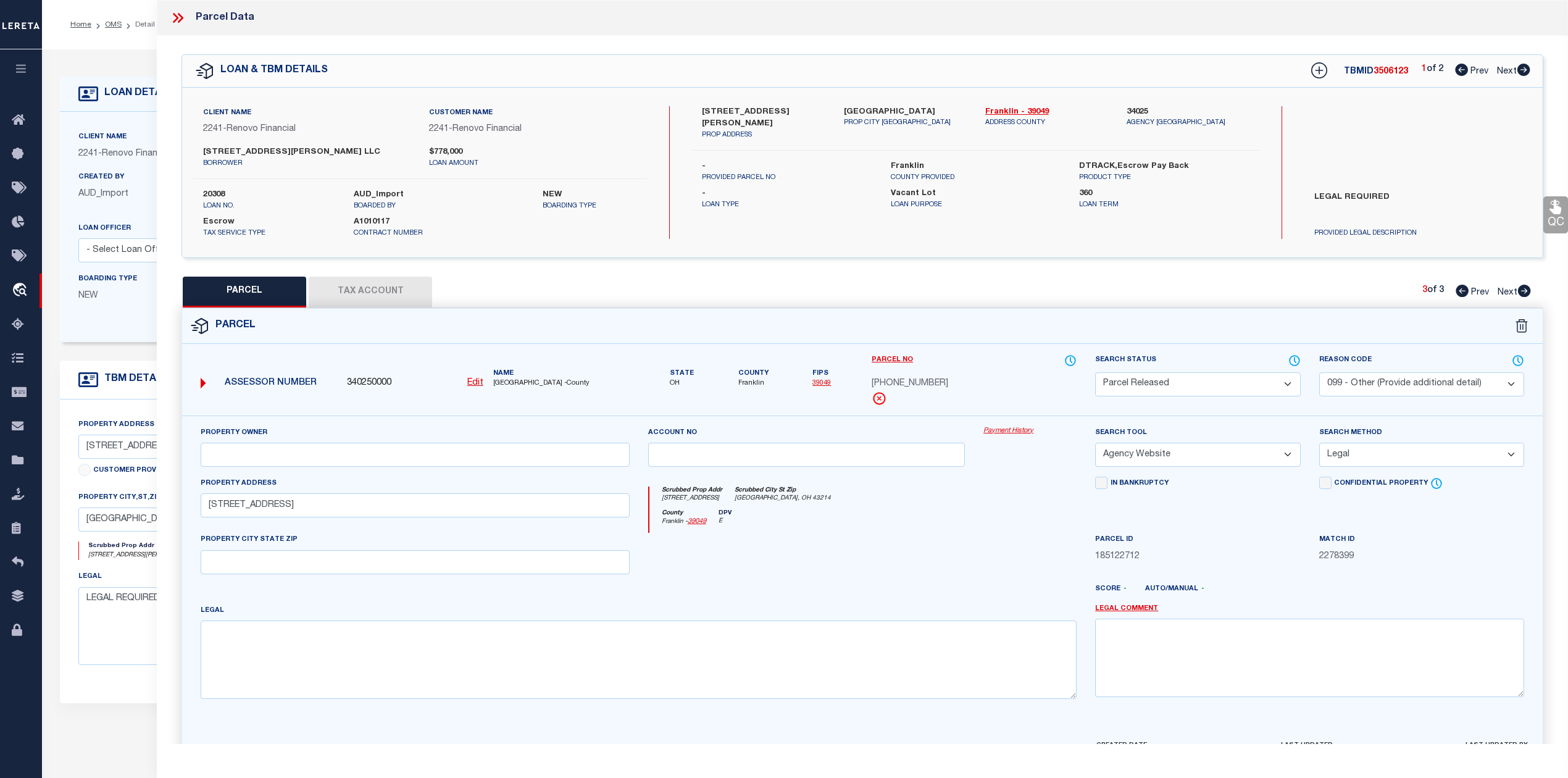
click at [342, 309] on div "Parcel" at bounding box center [863, 327] width 1361 height 35
click at [357, 292] on button "Tax Account" at bounding box center [370, 292] width 123 height 31
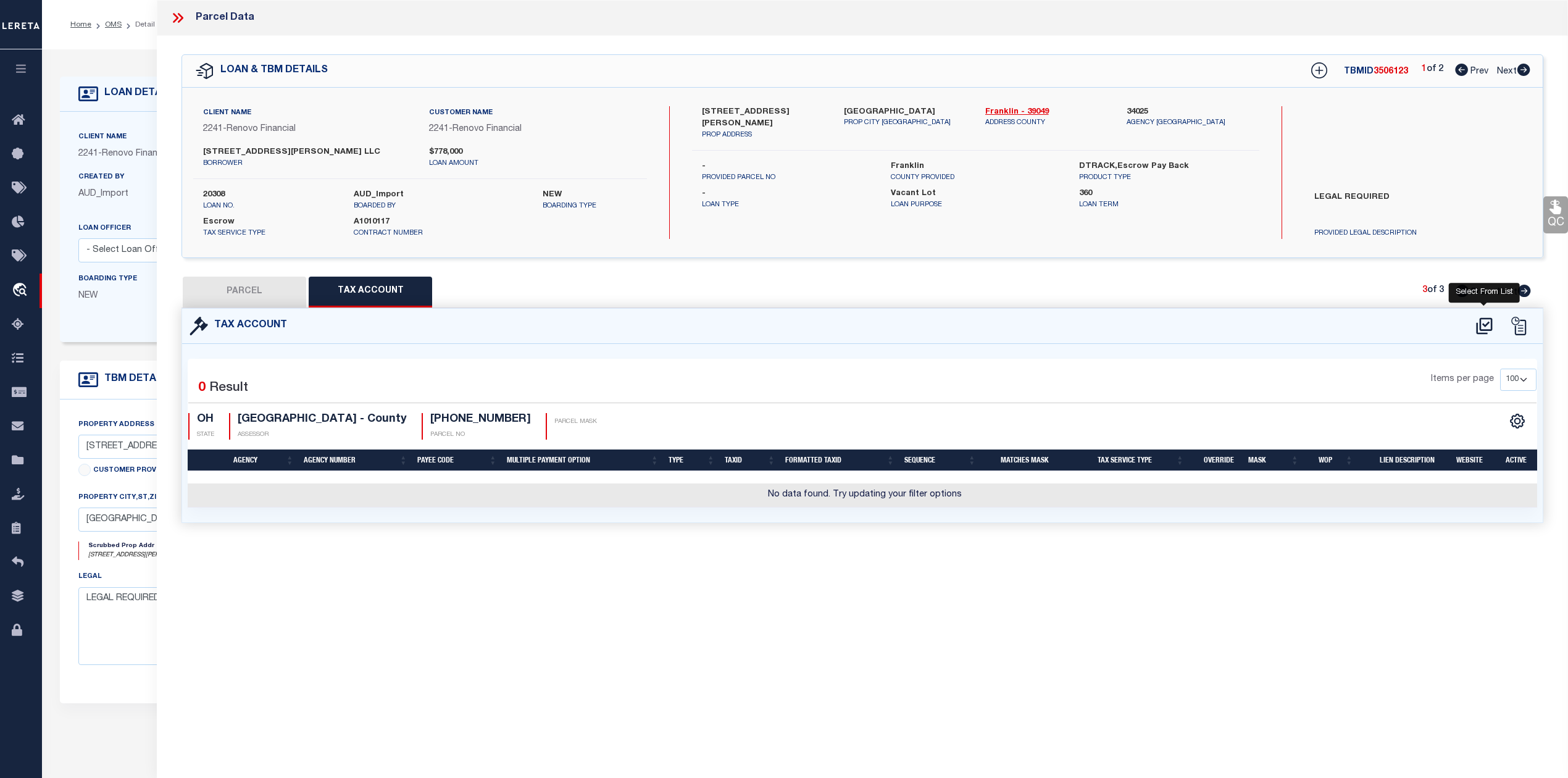
click at [1484, 328] on icon at bounding box center [1485, 326] width 20 height 20
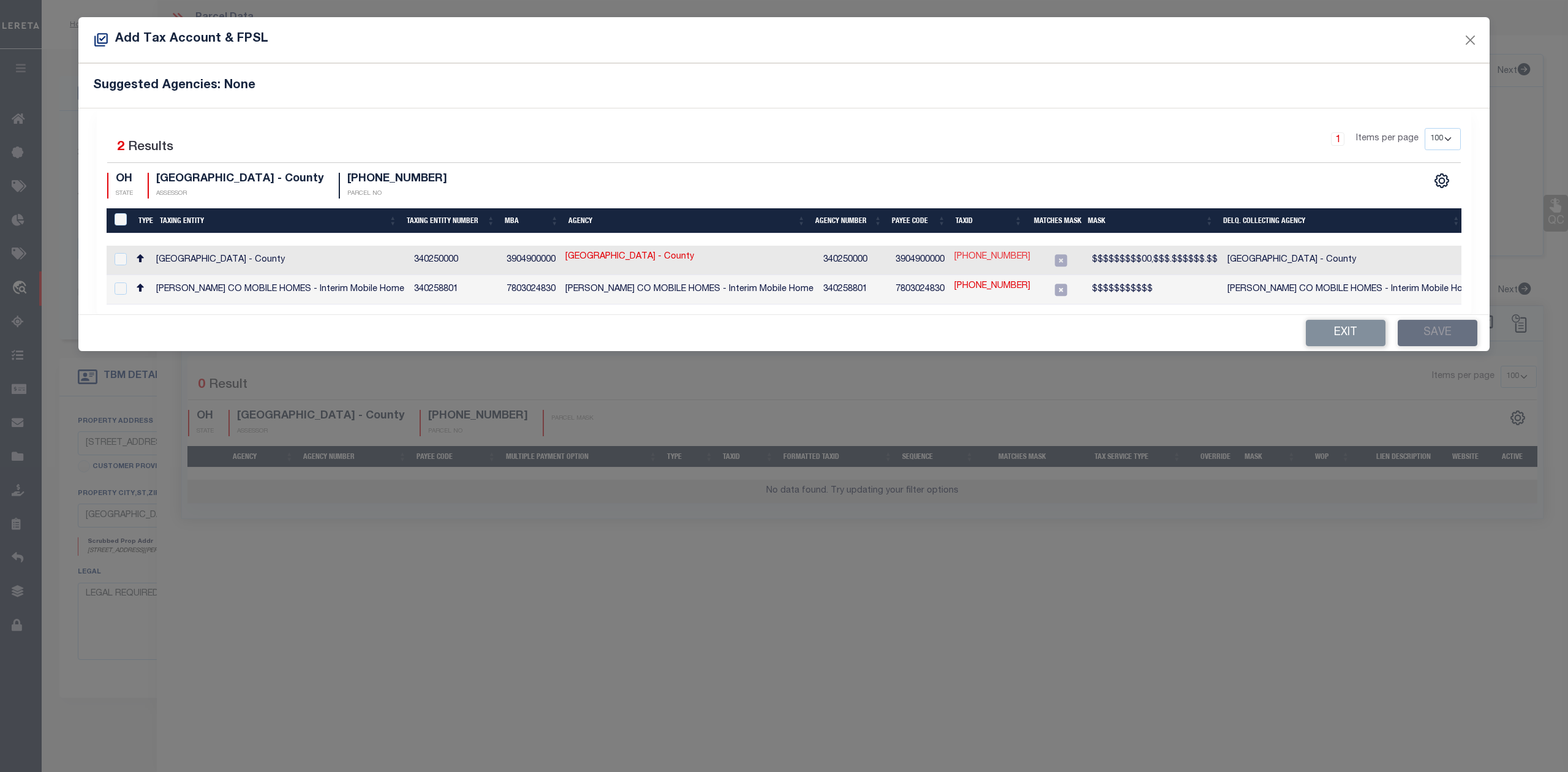
click at [985, 260] on link "000-000000-00" at bounding box center [991, 258] width 76 height 13
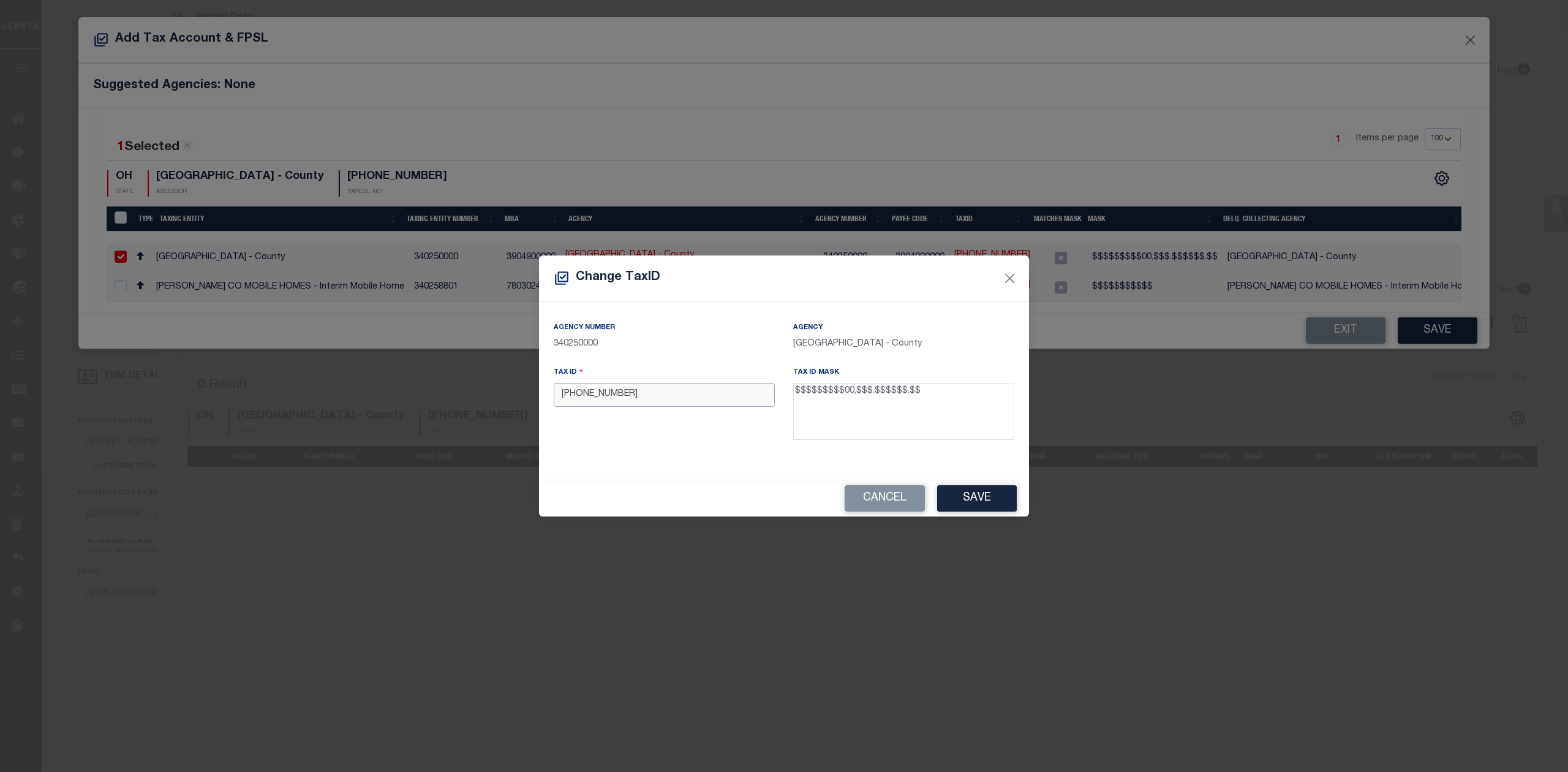
click at [617, 395] on input "000-000000-00" at bounding box center [664, 394] width 221 height 24
click at [647, 401] on input "00000000000" at bounding box center [664, 394] width 221 height 24
click at [977, 499] on button "Save" at bounding box center [977, 499] width 80 height 27
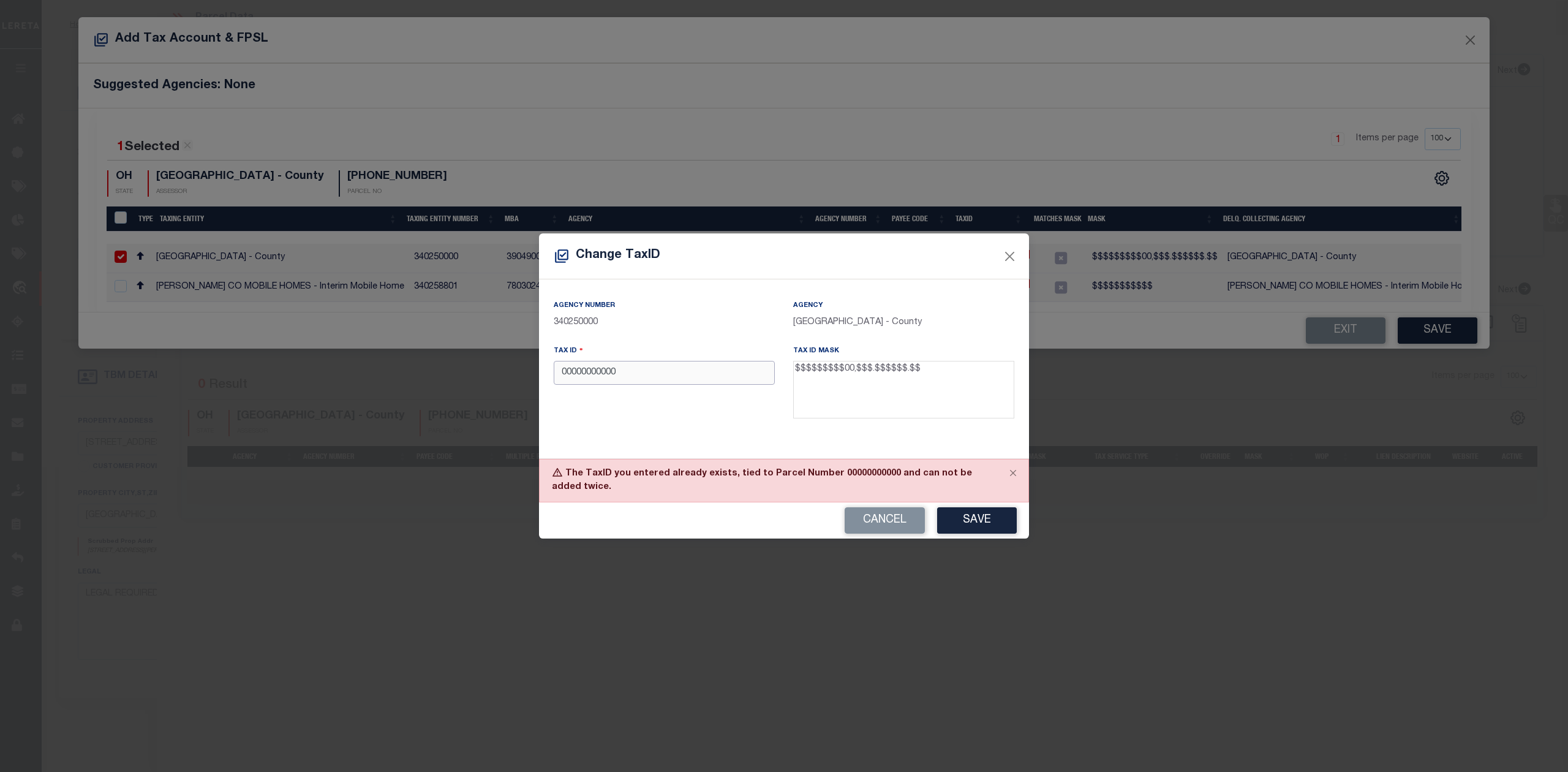
click at [571, 373] on input "00000000000" at bounding box center [664, 373] width 221 height 24
click at [971, 515] on button "Save" at bounding box center [977, 521] width 80 height 27
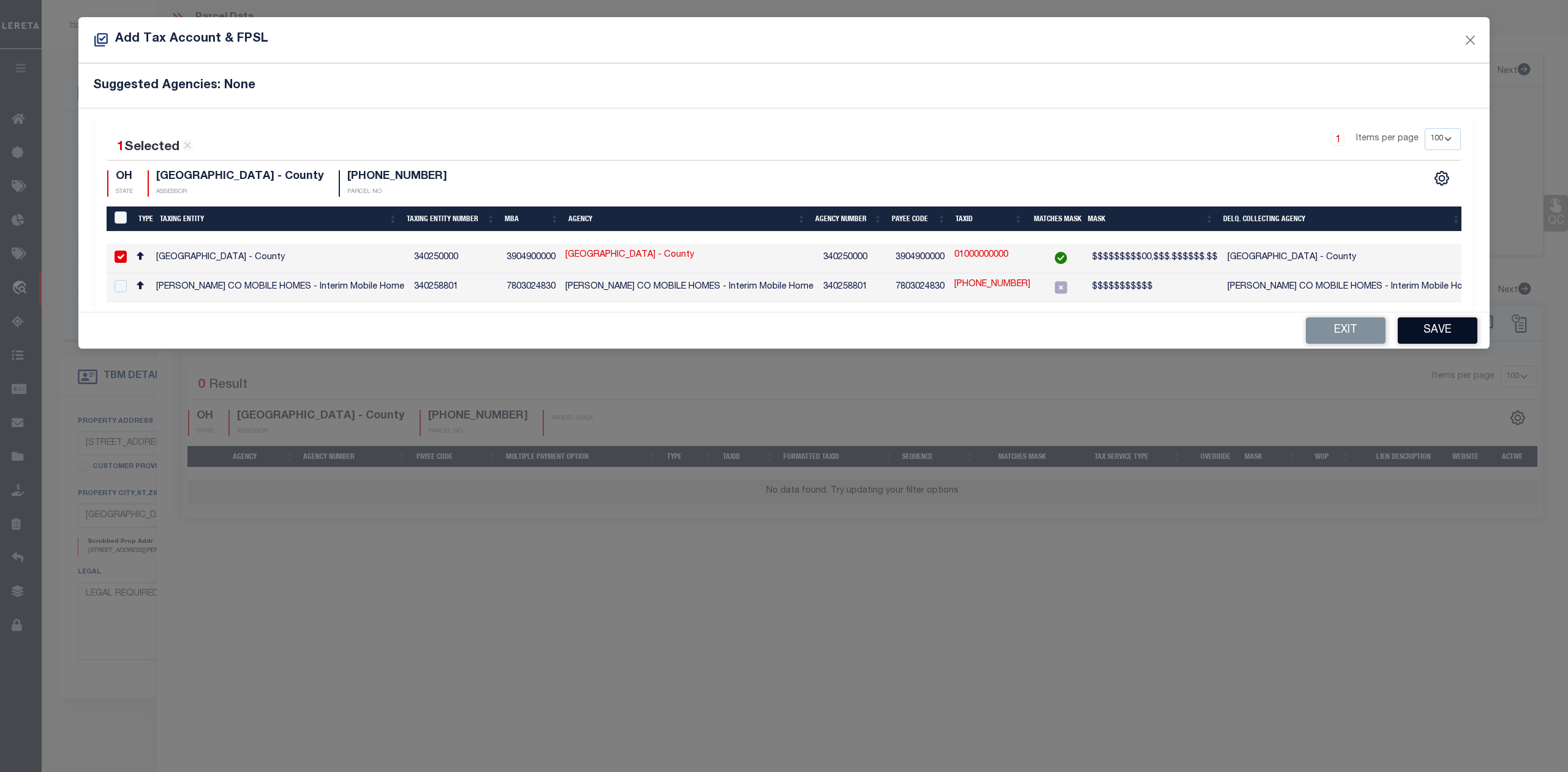
click at [1451, 338] on button "Save" at bounding box center [1438, 331] width 80 height 27
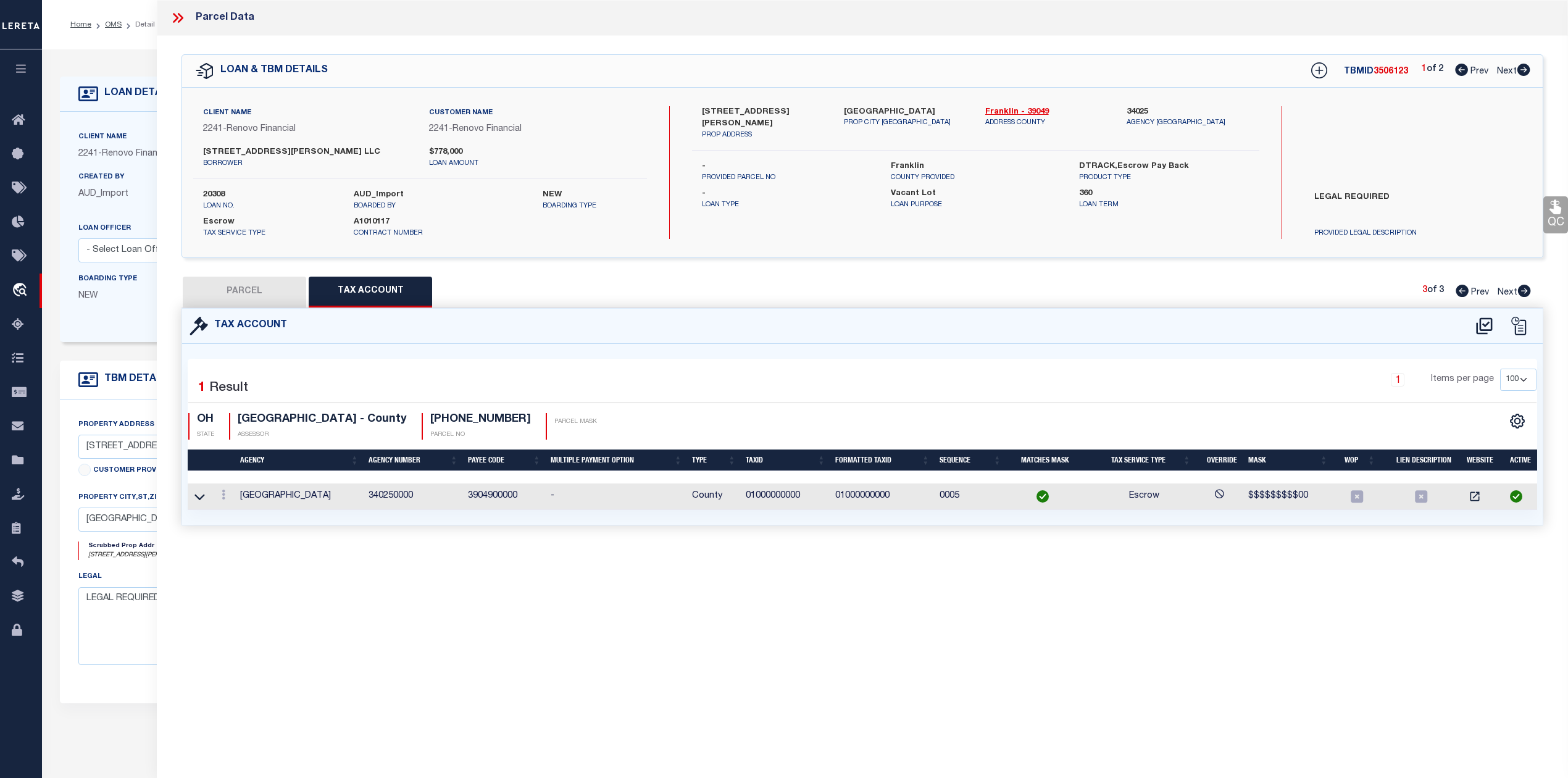
click at [255, 291] on button "PARCEL" at bounding box center [244, 292] width 123 height 31
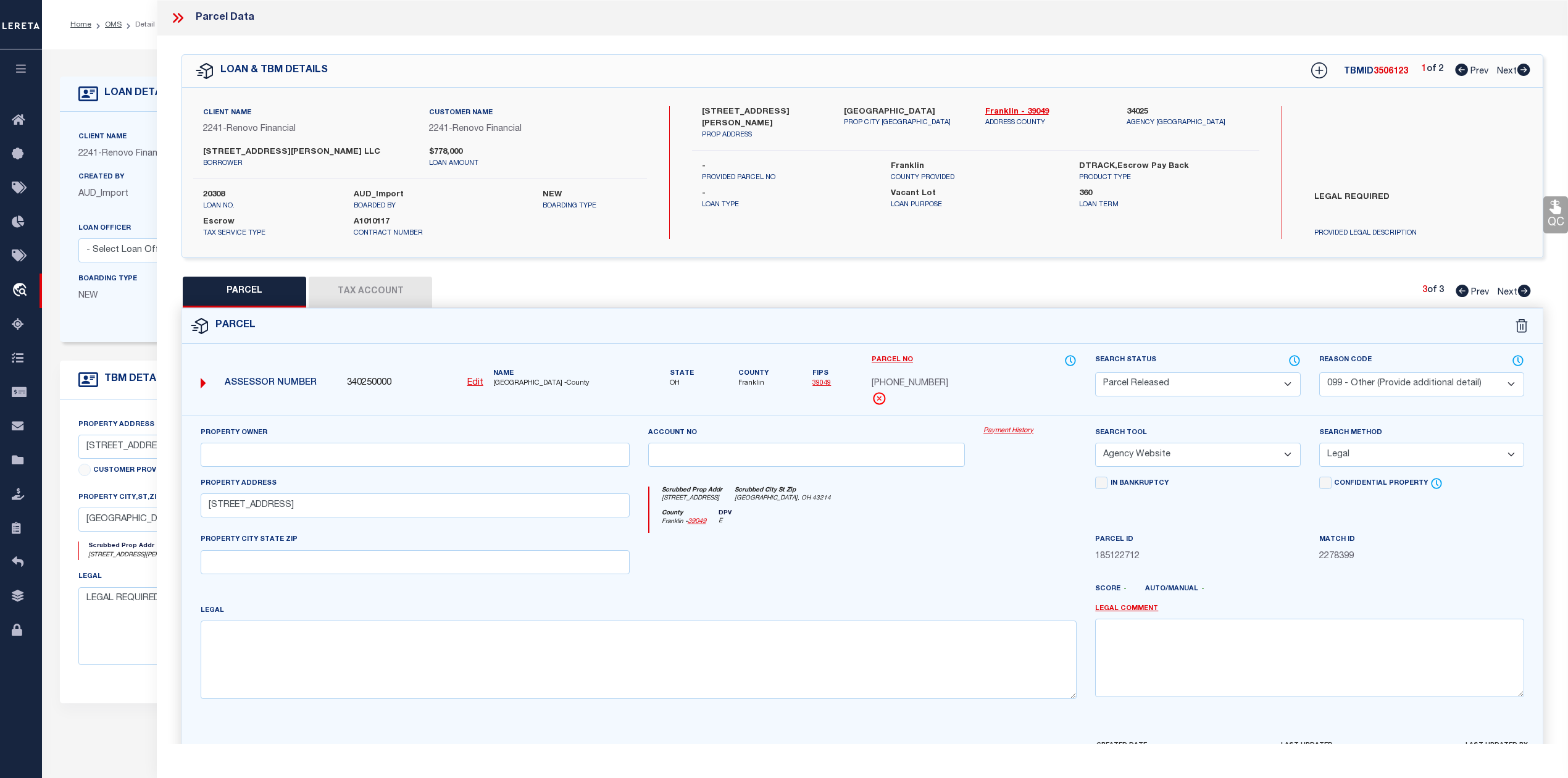
click at [1381, 70] on span "3506123" at bounding box center [1391, 71] width 34 height 8
copy span "3506123"
click at [1457, 292] on icon at bounding box center [1462, 291] width 13 height 13
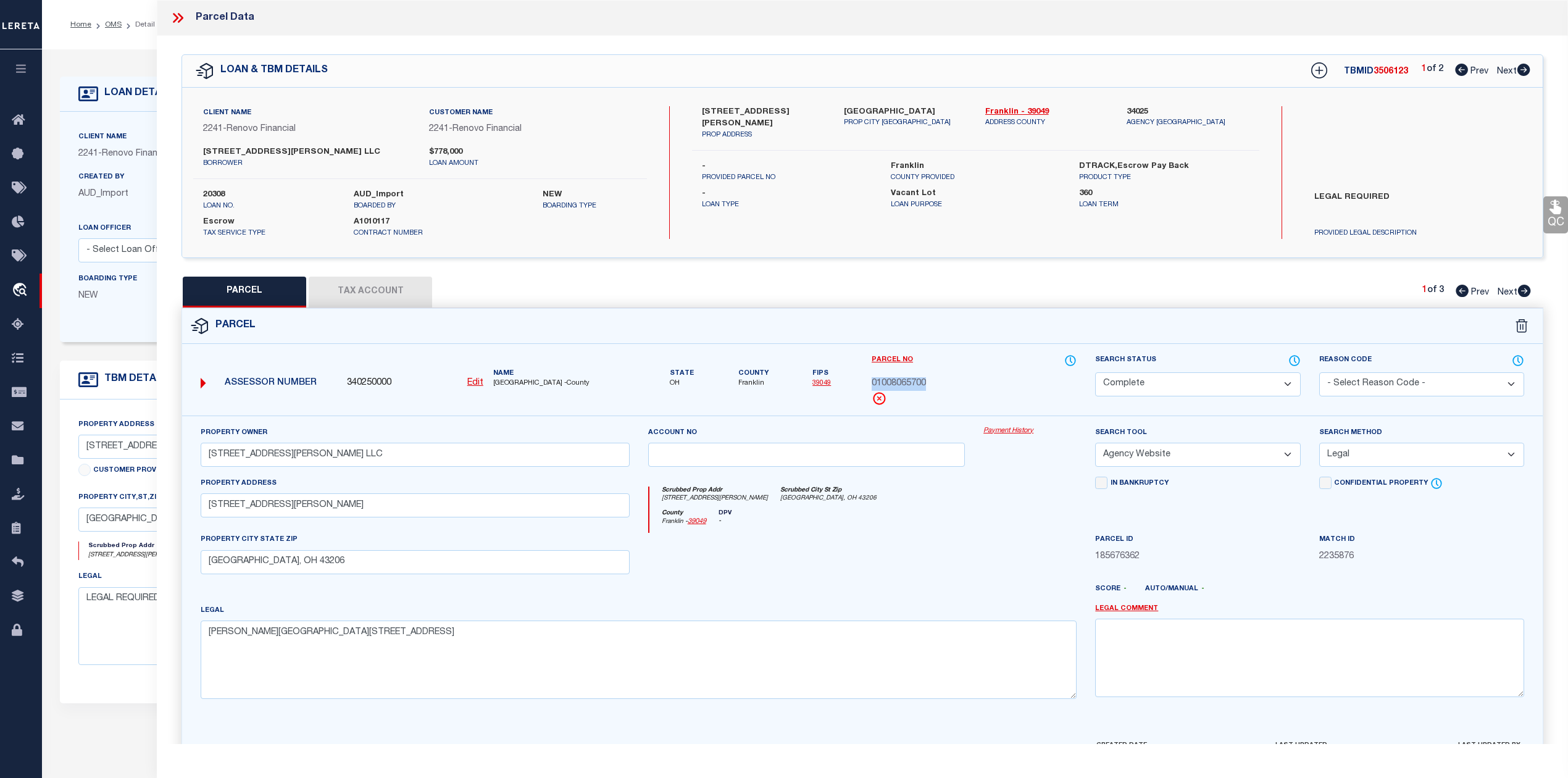
drag, startPoint x: 865, startPoint y: 381, endPoint x: 930, endPoint y: 381, distance: 65.0
click at [930, 381] on div "Parcel No 01008065700" at bounding box center [974, 385] width 223 height 62
copy span "01008065700"
click at [1528, 72] on icon at bounding box center [1523, 70] width 13 height 13
click at [1526, 291] on icon at bounding box center [1524, 291] width 13 height 13
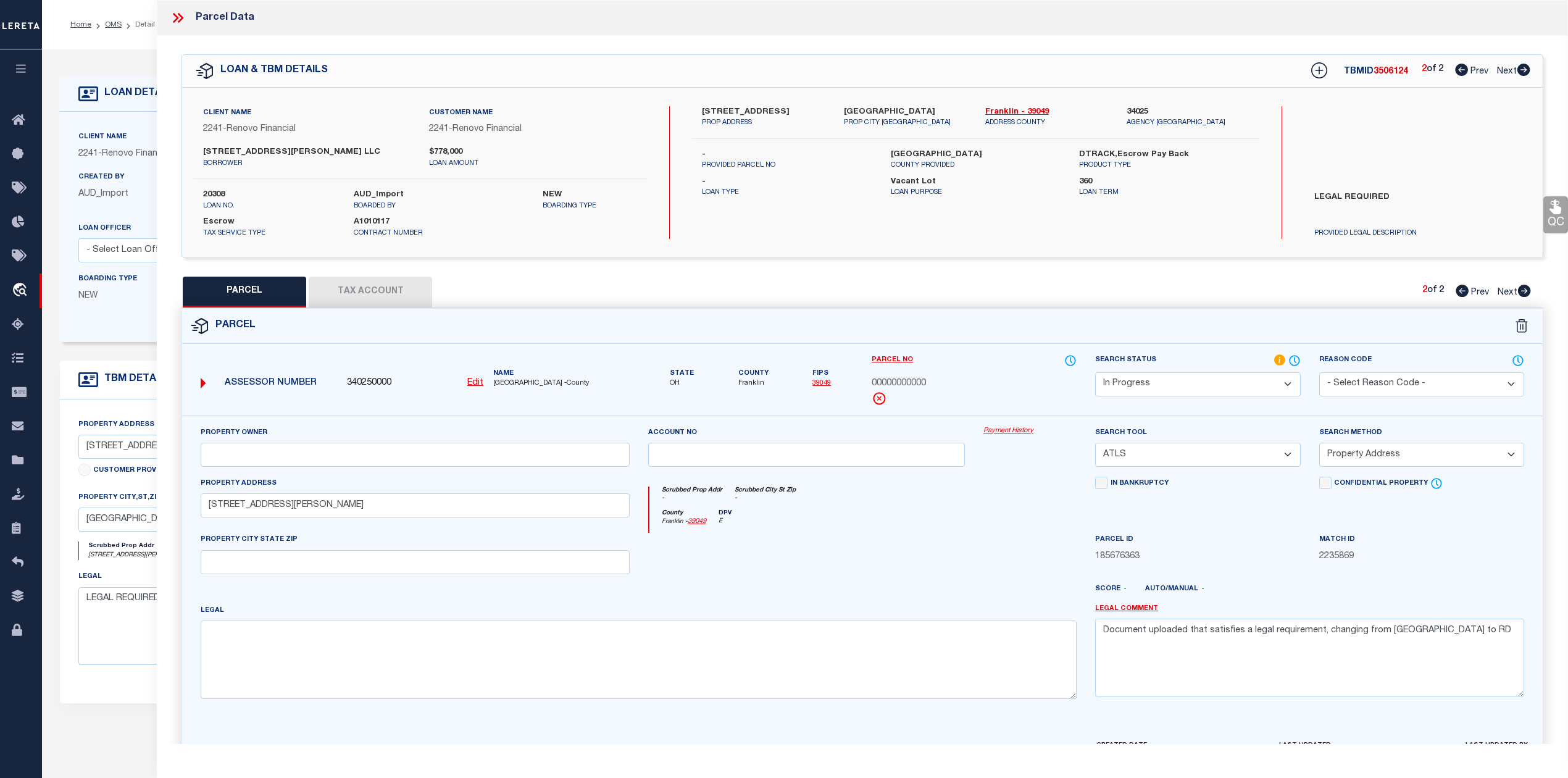
click at [472, 386] on u "Edit" at bounding box center [475, 383] width 16 height 8
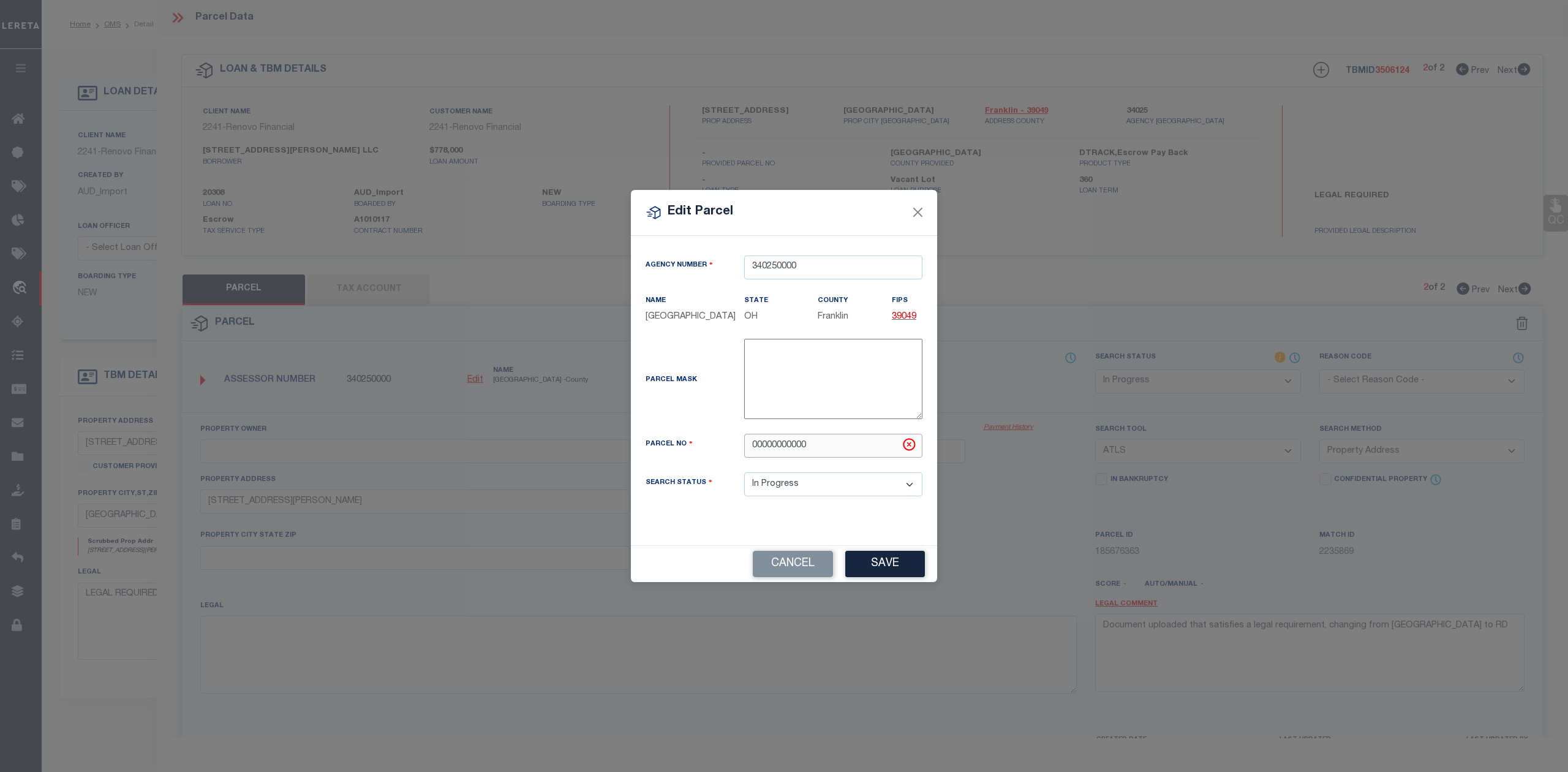
drag, startPoint x: 821, startPoint y: 457, endPoint x: 669, endPoint y: 462, distance: 152.1
click at [669, 458] on div "Parcel No 00000000000" at bounding box center [784, 446] width 295 height 24
paste input "10-080656-"
click at [882, 574] on button "Save" at bounding box center [886, 564] width 80 height 27
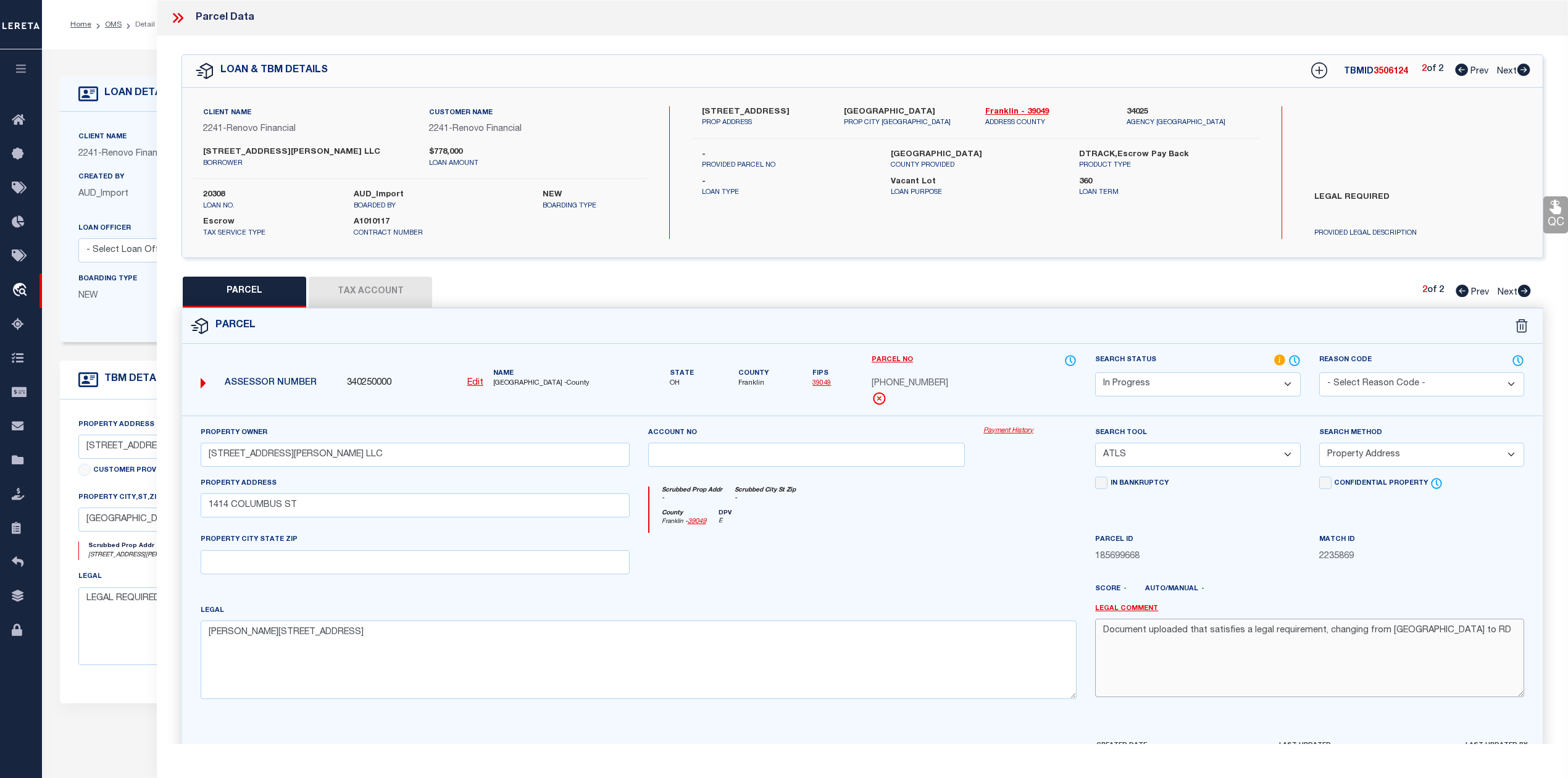
drag, startPoint x: 1435, startPoint y: 631, endPoint x: 1047, endPoint y: 641, distance: 388.1
click at [1047, 641] on div "Property Owner 1009 LILLEY AVE LLC Account no Payment History Search Tool -- Se…" at bounding box center [863, 567] width 1342 height 283
click at [1172, 449] on select "-- Select Search Tool -- 3rd Party Website Agency File Agency Website ATLS CNV-…" at bounding box center [1198, 455] width 205 height 24
click at [1095, 444] on select "-- Select Search Tool -- 3rd Party Website Agency File Agency Website ATLS CNV-…" at bounding box center [1198, 455] width 205 height 24
click at [1366, 460] on select "-- Select Search Method -- Property Address Legal Liability Info Provided" at bounding box center [1422, 455] width 205 height 24
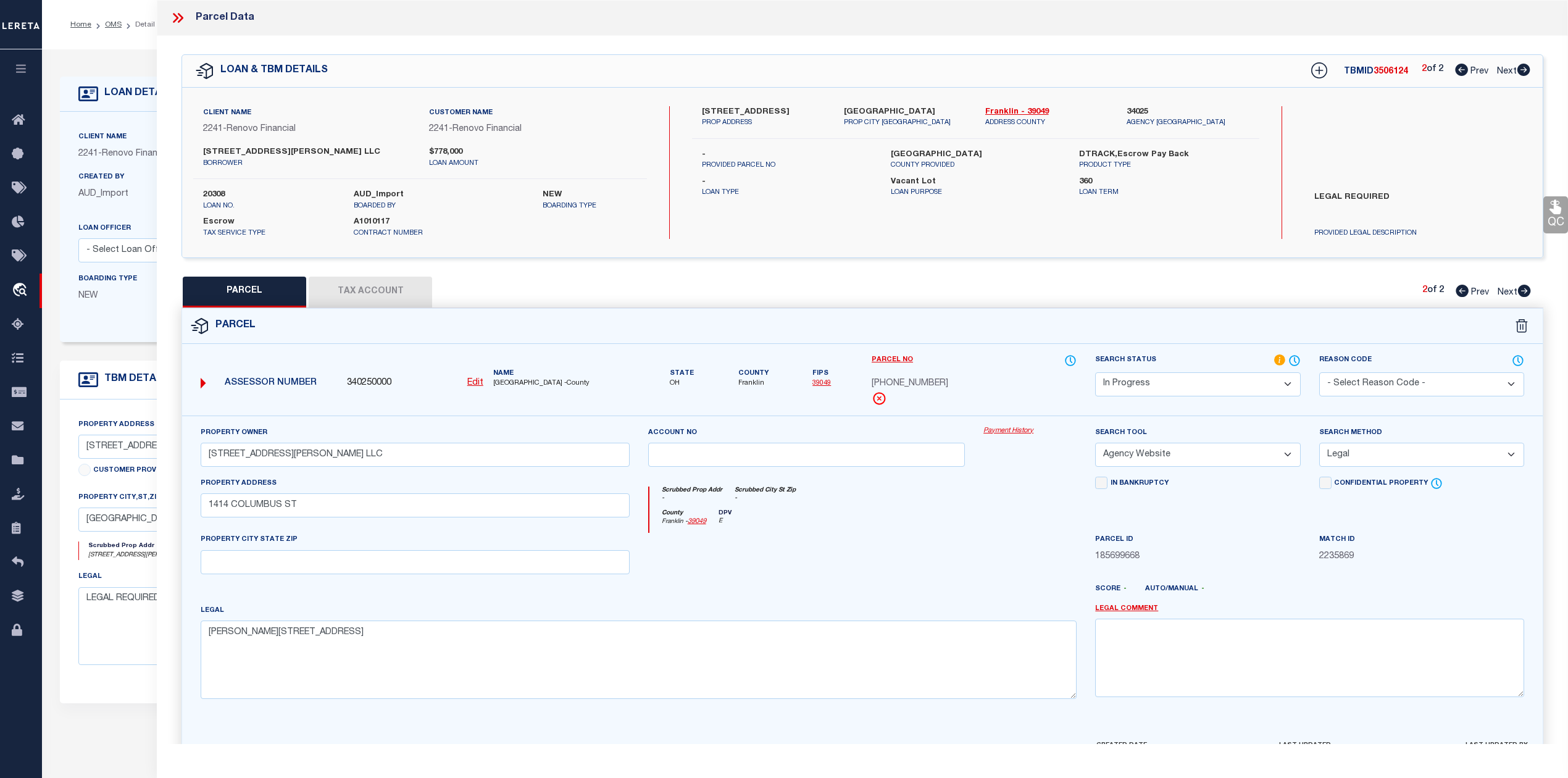
click at [1319, 444] on select "-- Select Search Method -- Property Address Legal Liability Info Provided" at bounding box center [1422, 455] width 205 height 24
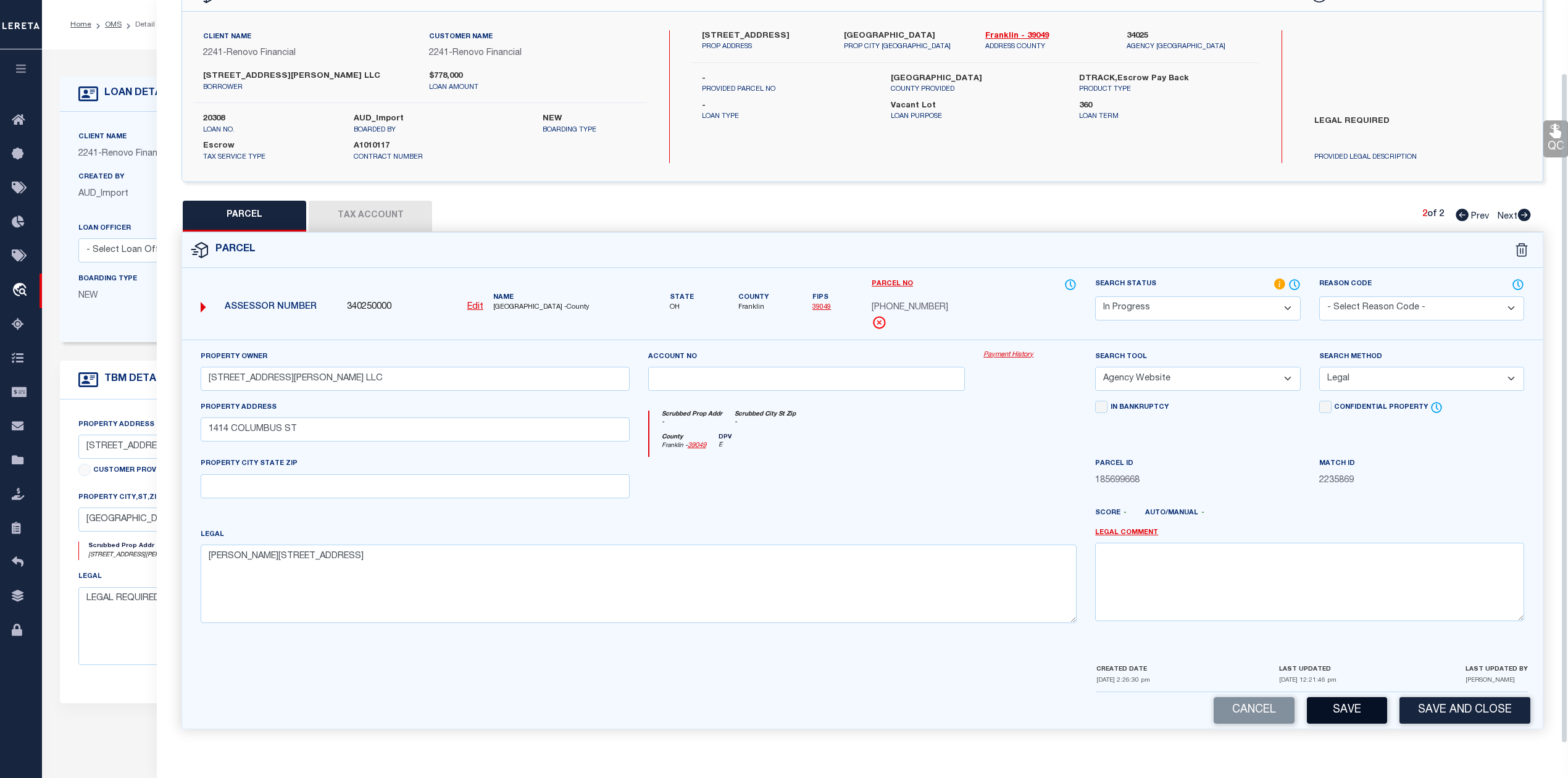
click at [1361, 718] on button "Save" at bounding box center [1347, 711] width 81 height 27
click at [391, 213] on button "Tax Account" at bounding box center [370, 216] width 123 height 31
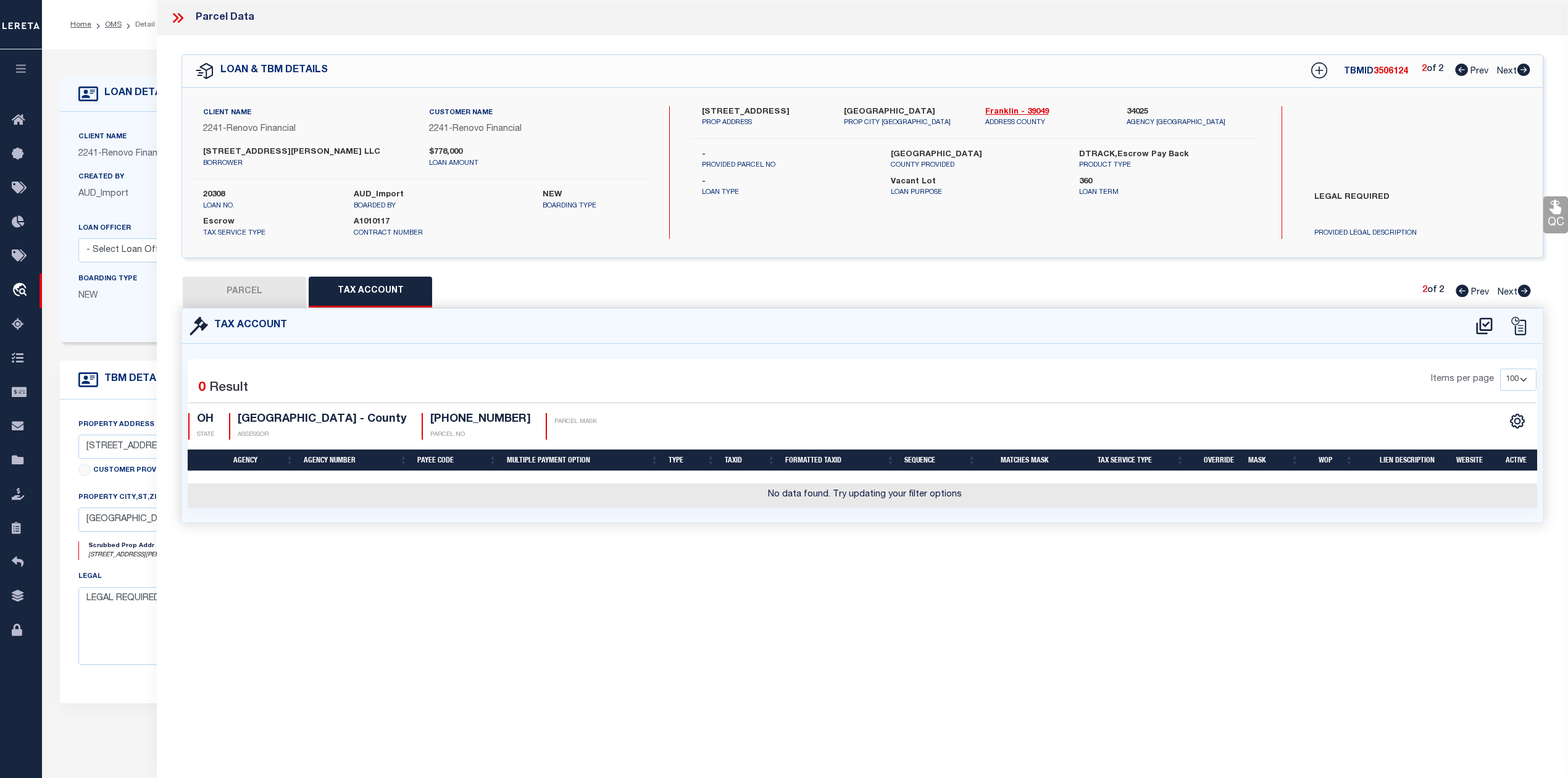
scroll to position [0, 0]
click at [1479, 330] on icon at bounding box center [1485, 326] width 20 height 20
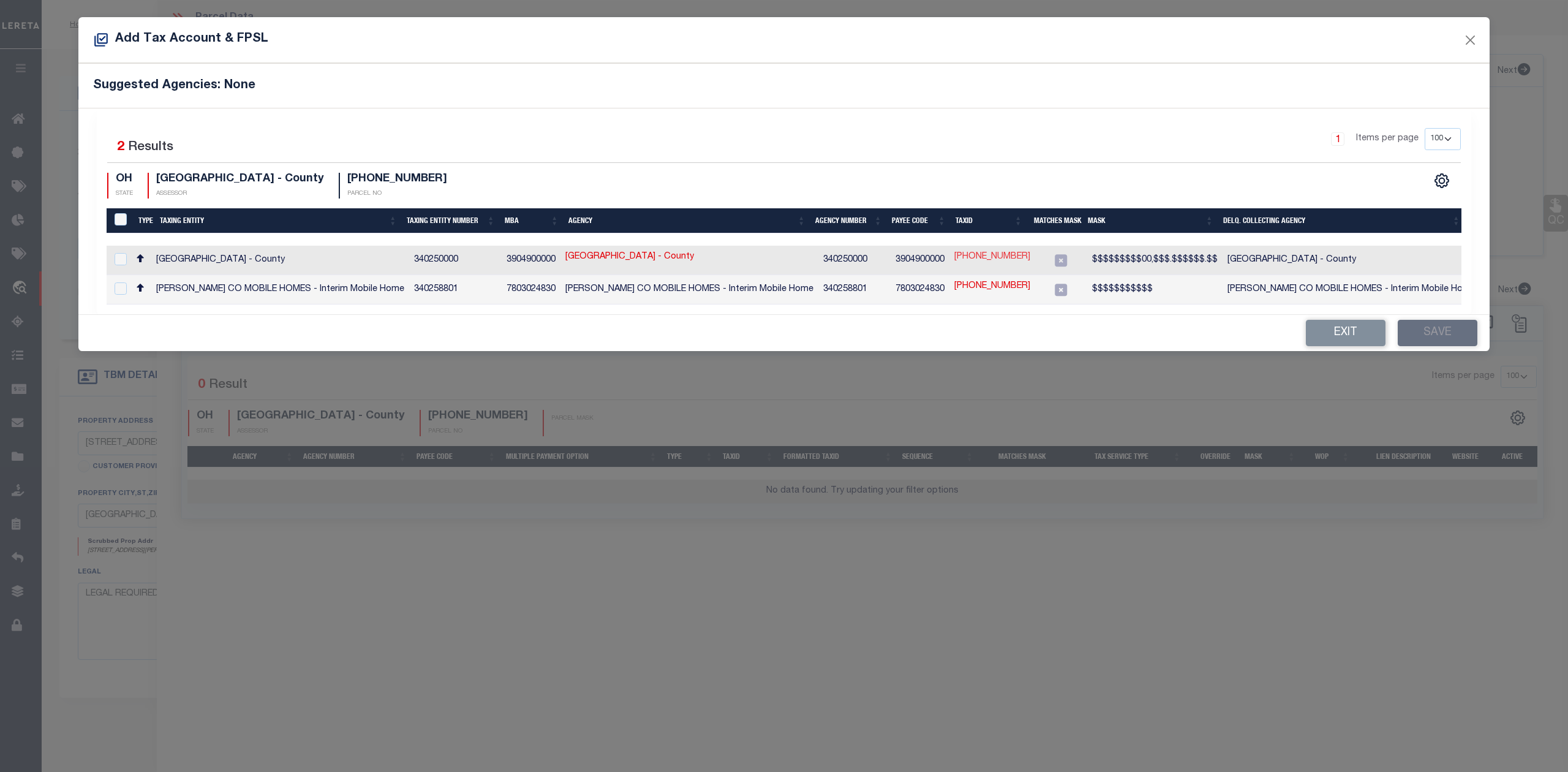
click at [971, 258] on link "010-080656-00" at bounding box center [991, 258] width 76 height 13
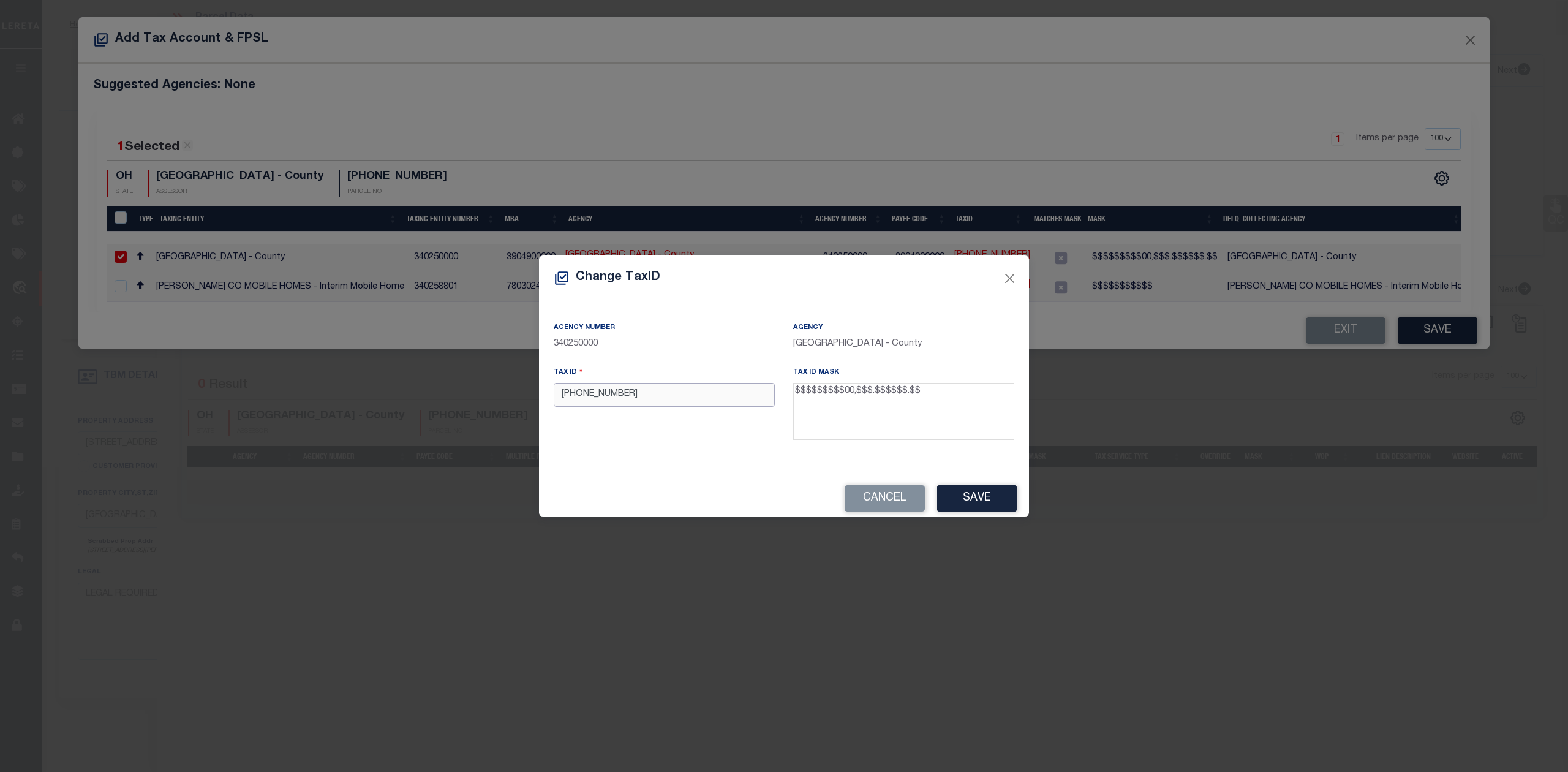
click at [614, 397] on input "010-080656-00" at bounding box center [664, 394] width 221 height 24
click at [640, 391] on input "01008065600" at bounding box center [664, 394] width 221 height 24
click at [985, 504] on button "Save" at bounding box center [977, 499] width 80 height 27
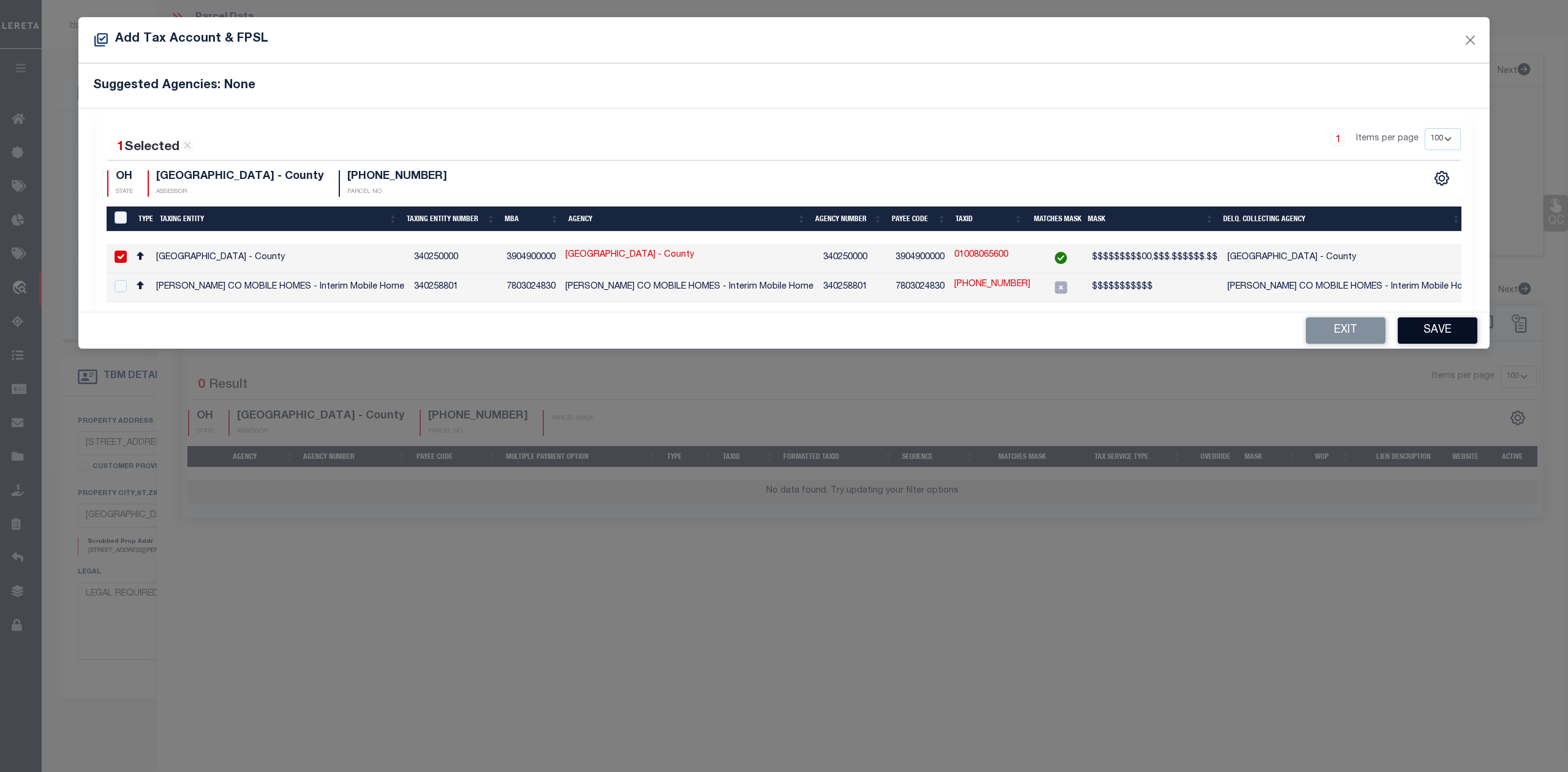
click at [1425, 334] on button "Save" at bounding box center [1438, 331] width 80 height 27
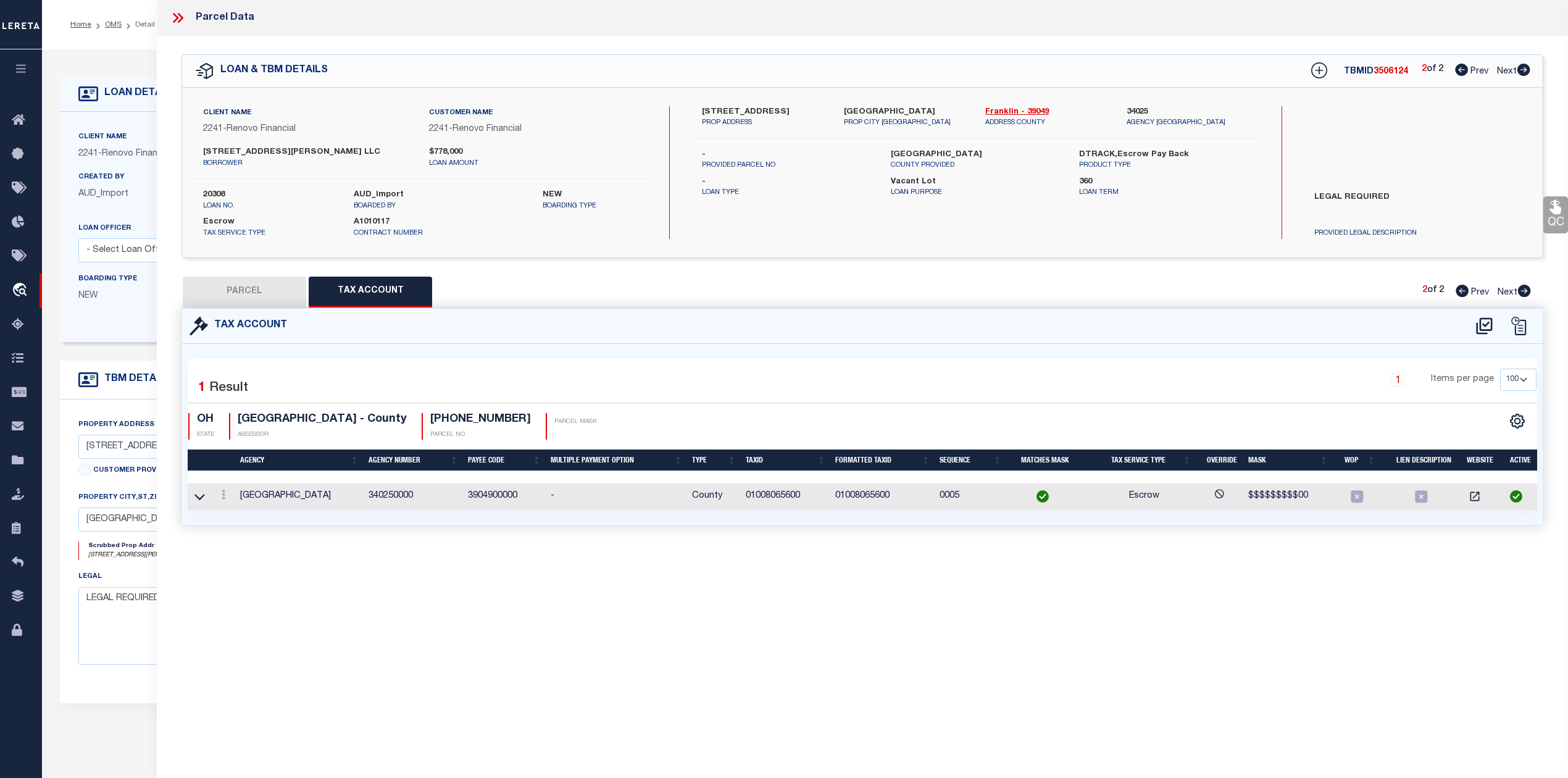
click at [225, 300] on button "PARCEL" at bounding box center [244, 292] width 123 height 31
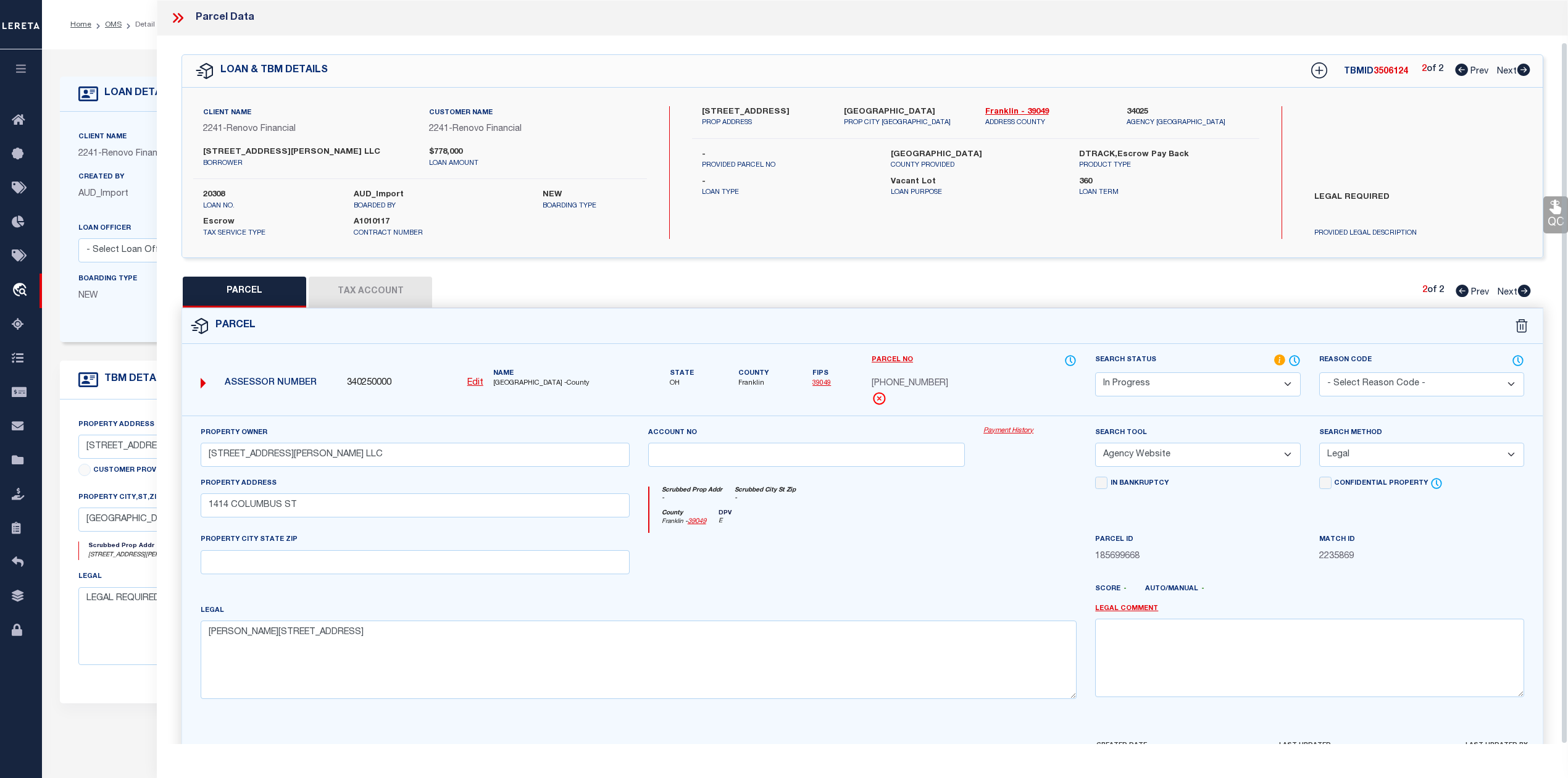
scroll to position [45, 0]
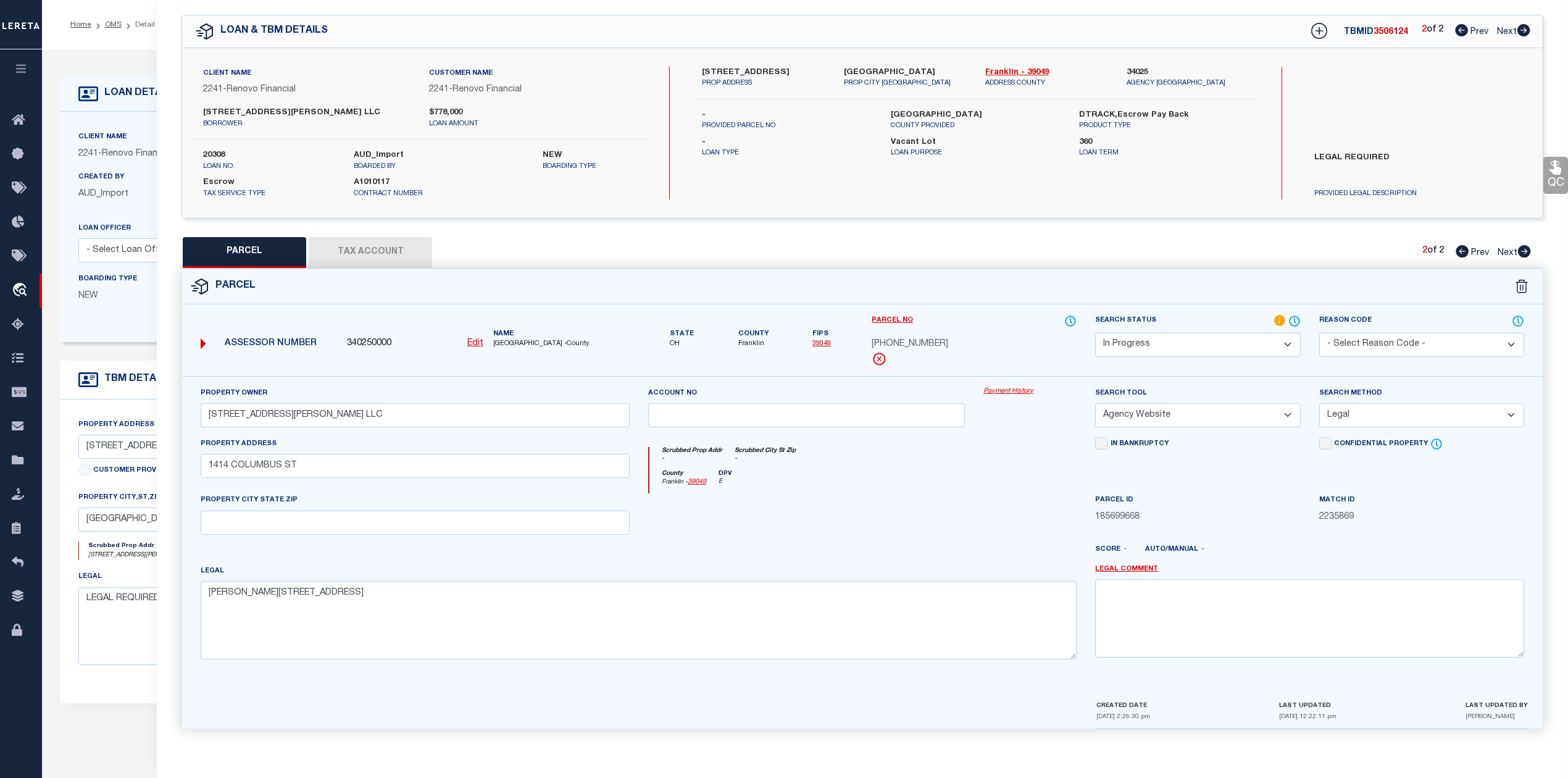
click at [1163, 337] on select "Automated Search Bad Parcel Complete Duplicate Parcel High Dollar Reporting In …" at bounding box center [1198, 344] width 205 height 24
click at [1095, 333] on select "Automated Search Bad Parcel Complete Duplicate Parcel High Dollar Reporting In …" at bounding box center [1198, 344] width 205 height 24
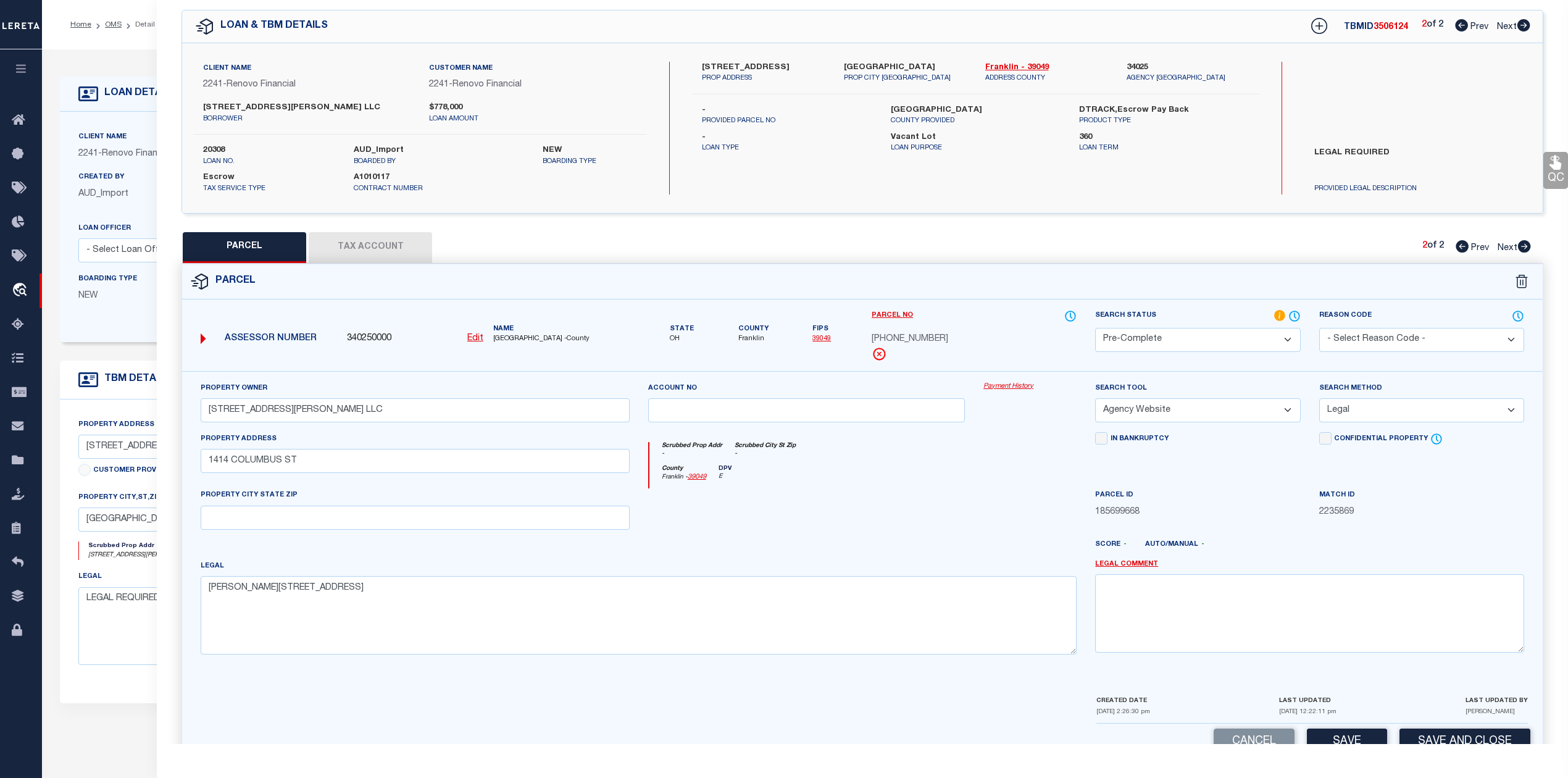
scroll to position [81, 0]
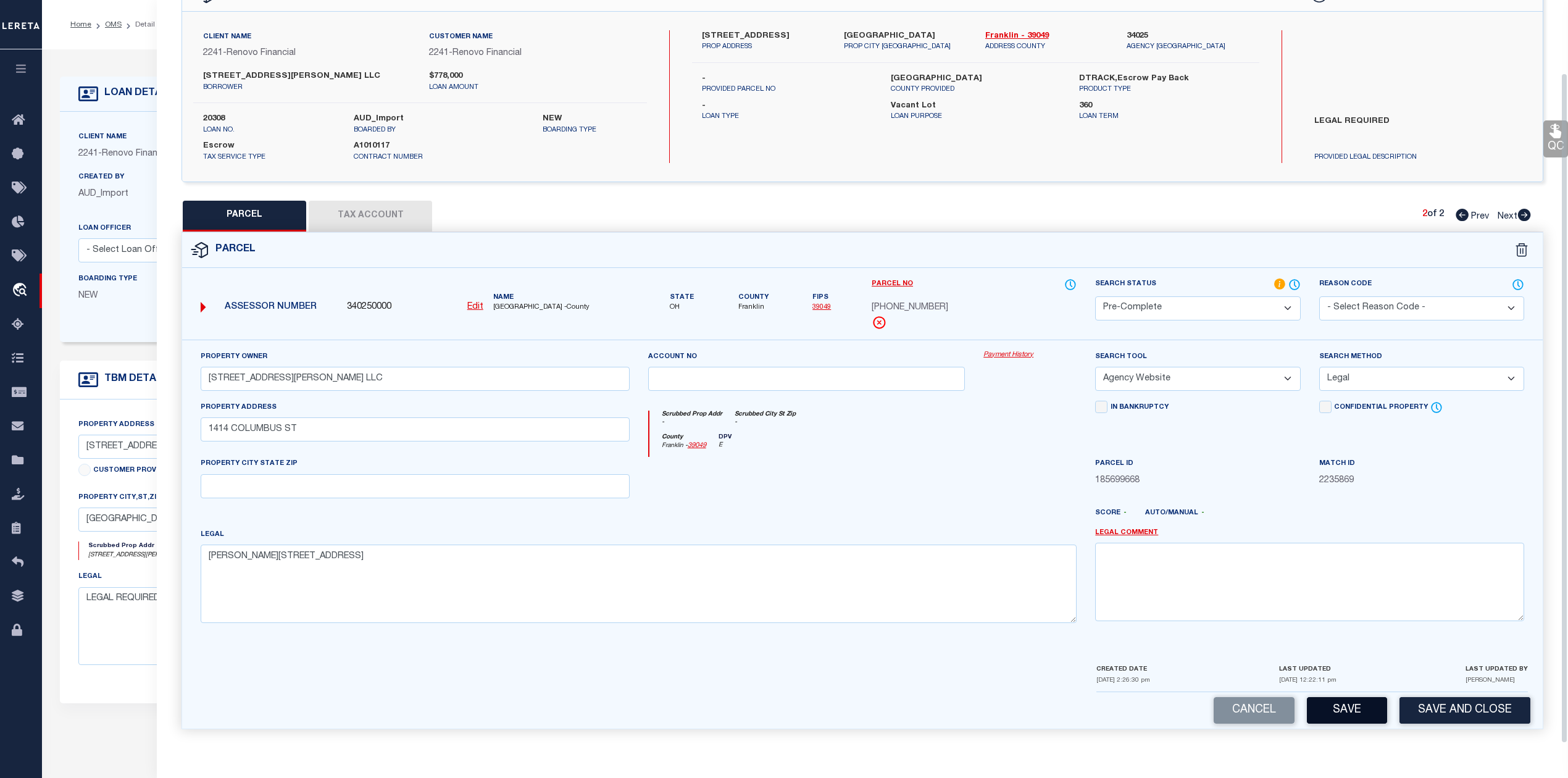
click at [1328, 706] on button "Save" at bounding box center [1347, 711] width 81 height 27
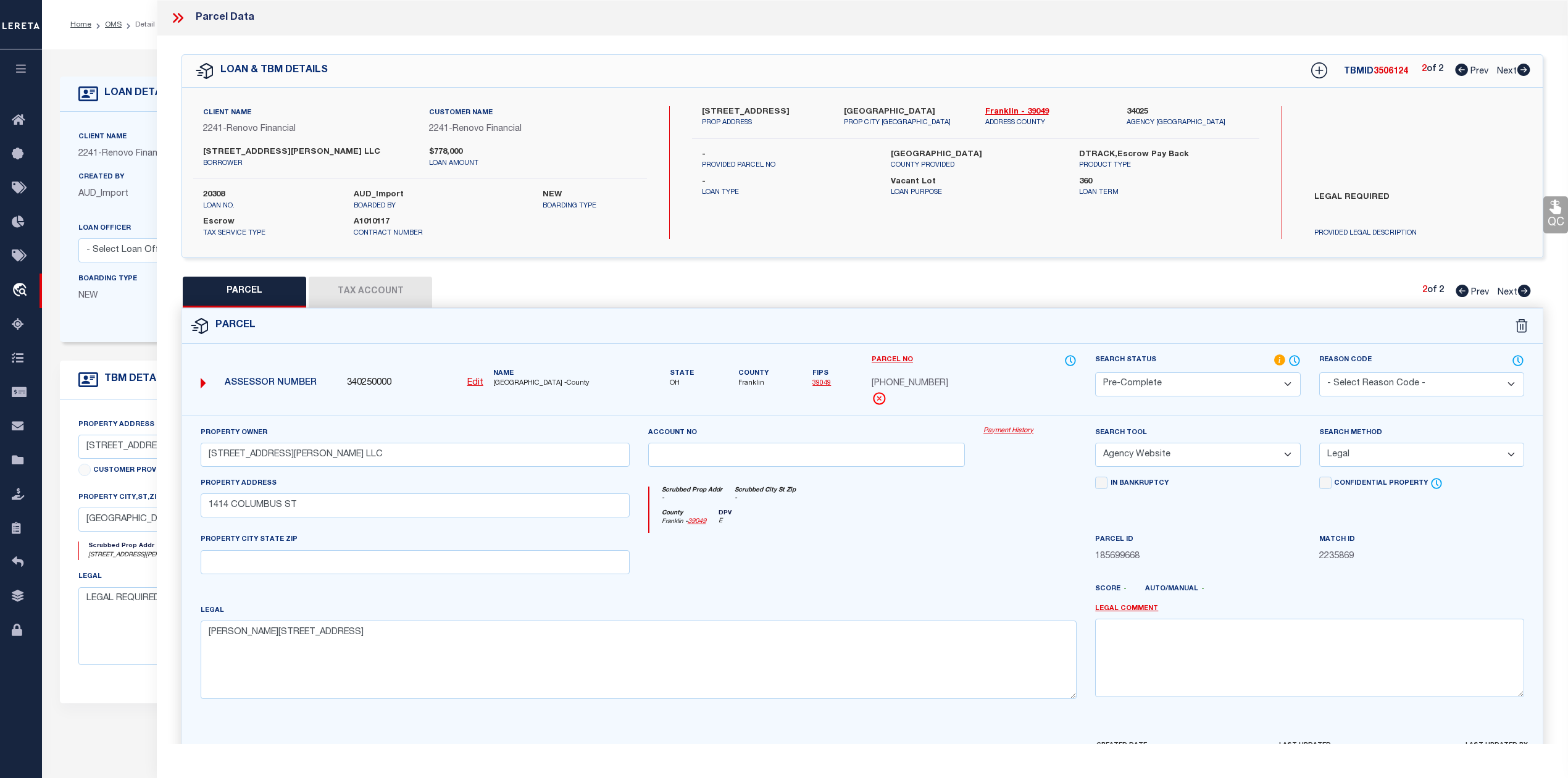
click at [184, 18] on icon at bounding box center [177, 18] width 16 height 16
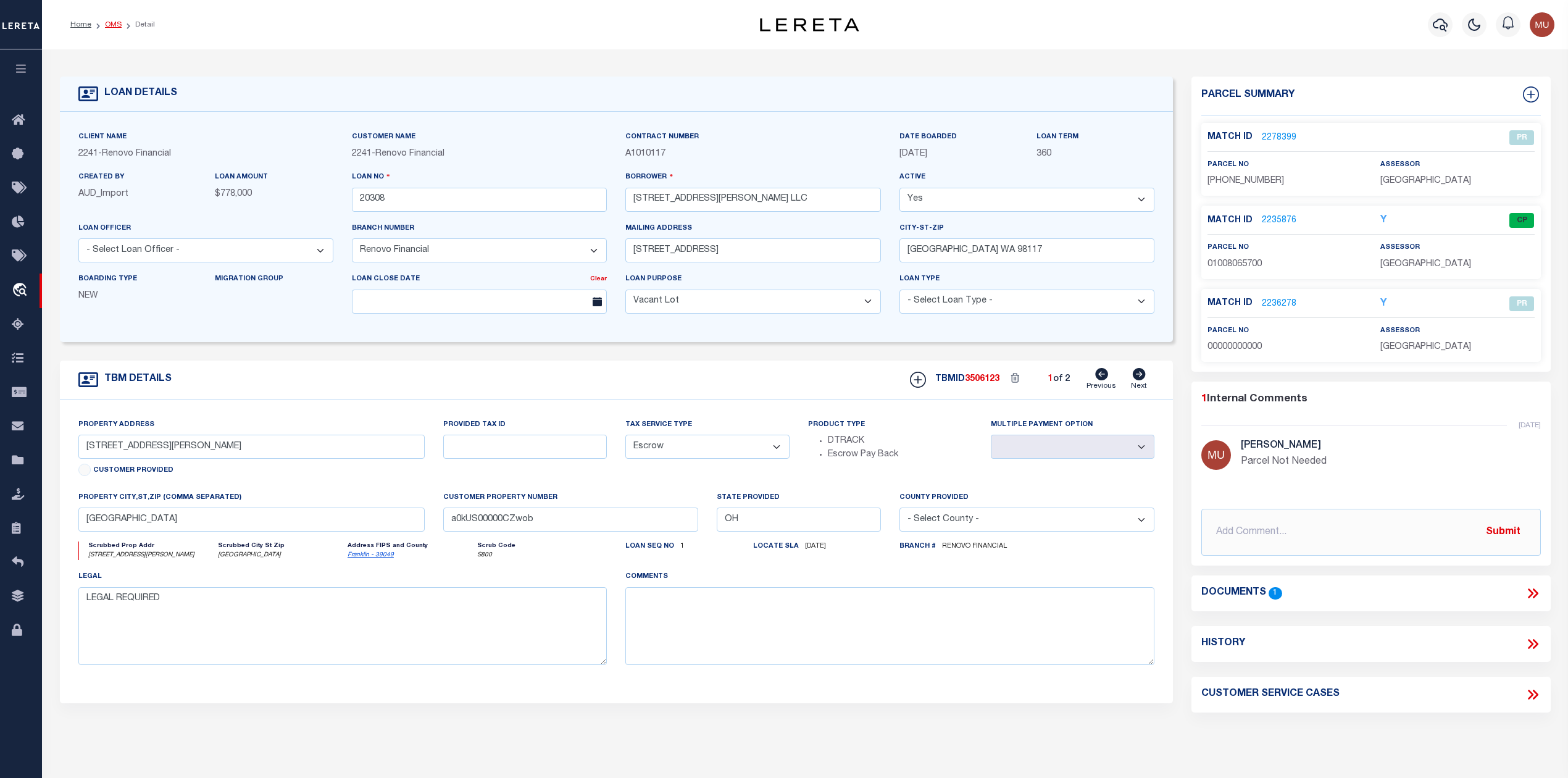
click at [118, 28] on link "OMS" at bounding box center [113, 24] width 17 height 8
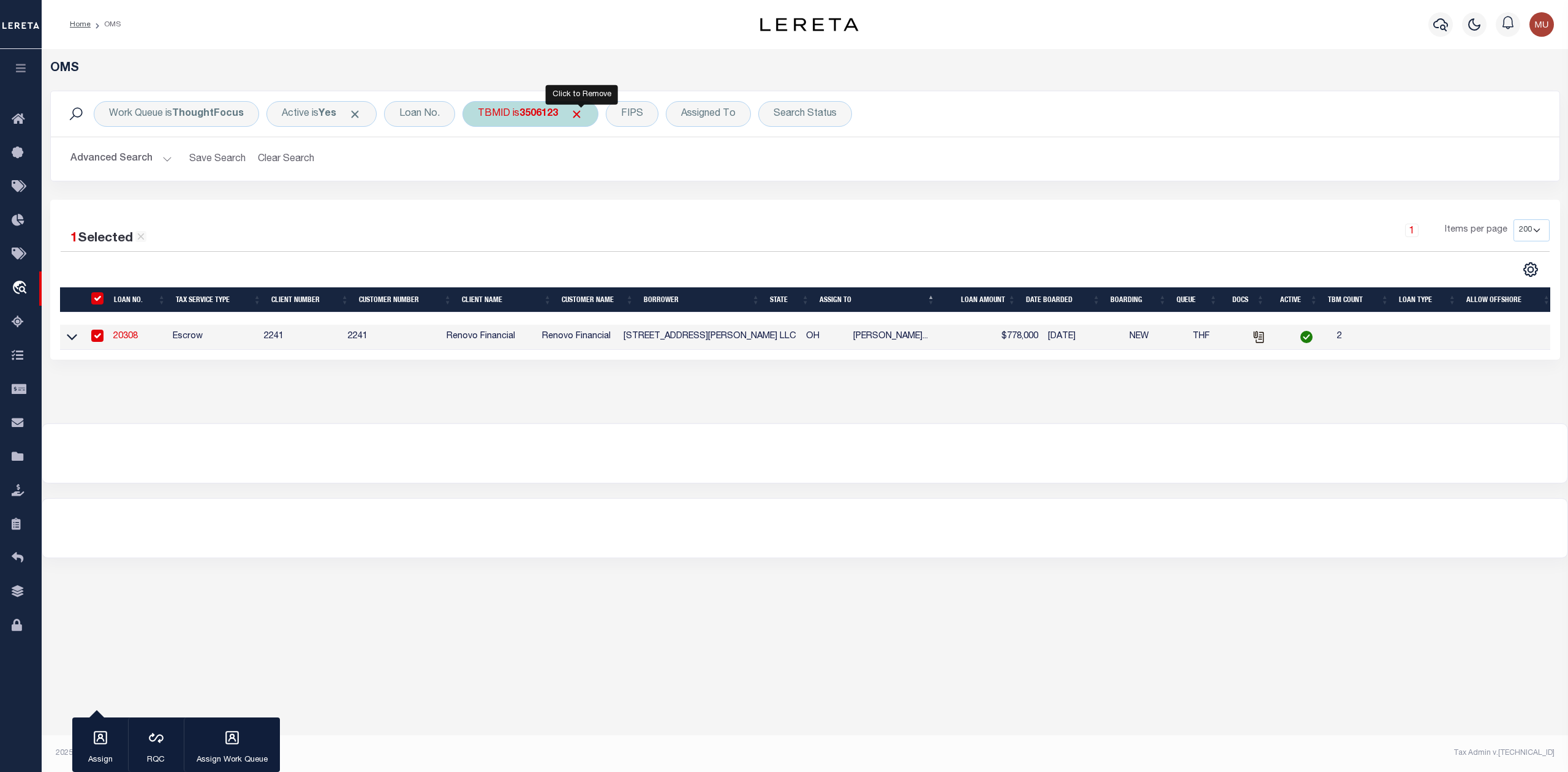
click at [581, 115] on span "Click to Remove" at bounding box center [576, 113] width 12 height 13
click at [709, 109] on div "Search Status" at bounding box center [732, 113] width 93 height 26
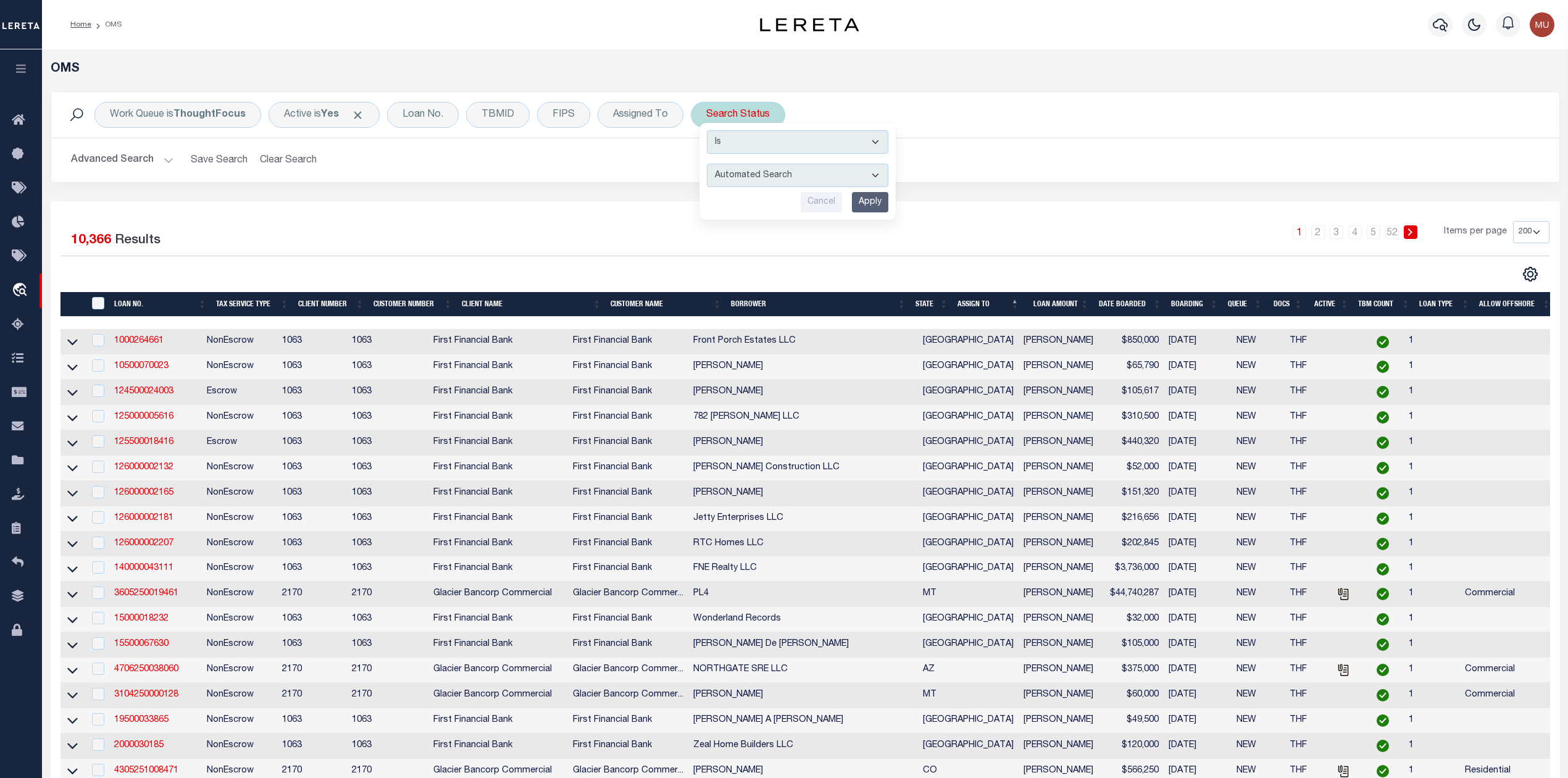
click at [748, 171] on select "Automated Search Bad Parcel Complete Duplicate Parcel High Dollar Reporting In …" at bounding box center [798, 176] width 181 height 24
click at [708, 165] on select "Automated Search Bad Parcel Complete Duplicate Parcel High Dollar Reporting In …" at bounding box center [798, 176] width 181 height 24
click at [864, 207] on input "Apply" at bounding box center [870, 202] width 36 height 20
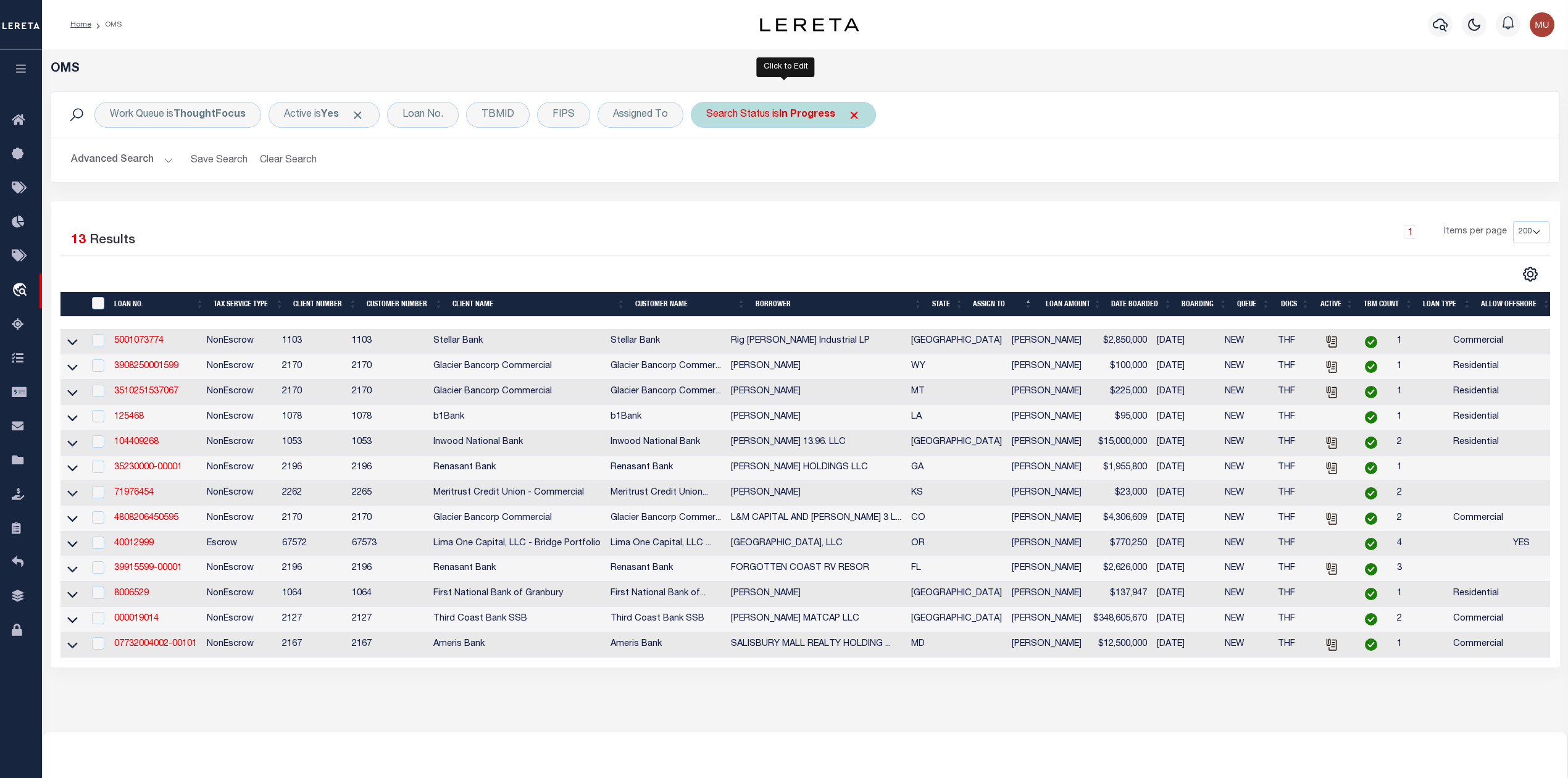
click at [789, 123] on div "Search Status is In Progress" at bounding box center [784, 114] width 186 height 26
click at [779, 166] on select "Automated Search Bad Parcel Complete Duplicate Parcel High Dollar Reporting In …" at bounding box center [798, 176] width 181 height 24
click at [708, 165] on select "Automated Search Bad Parcel Complete Duplicate Parcel High Dollar Reporting In …" at bounding box center [798, 176] width 181 height 24
click at [872, 197] on input "Apply" at bounding box center [870, 202] width 36 height 20
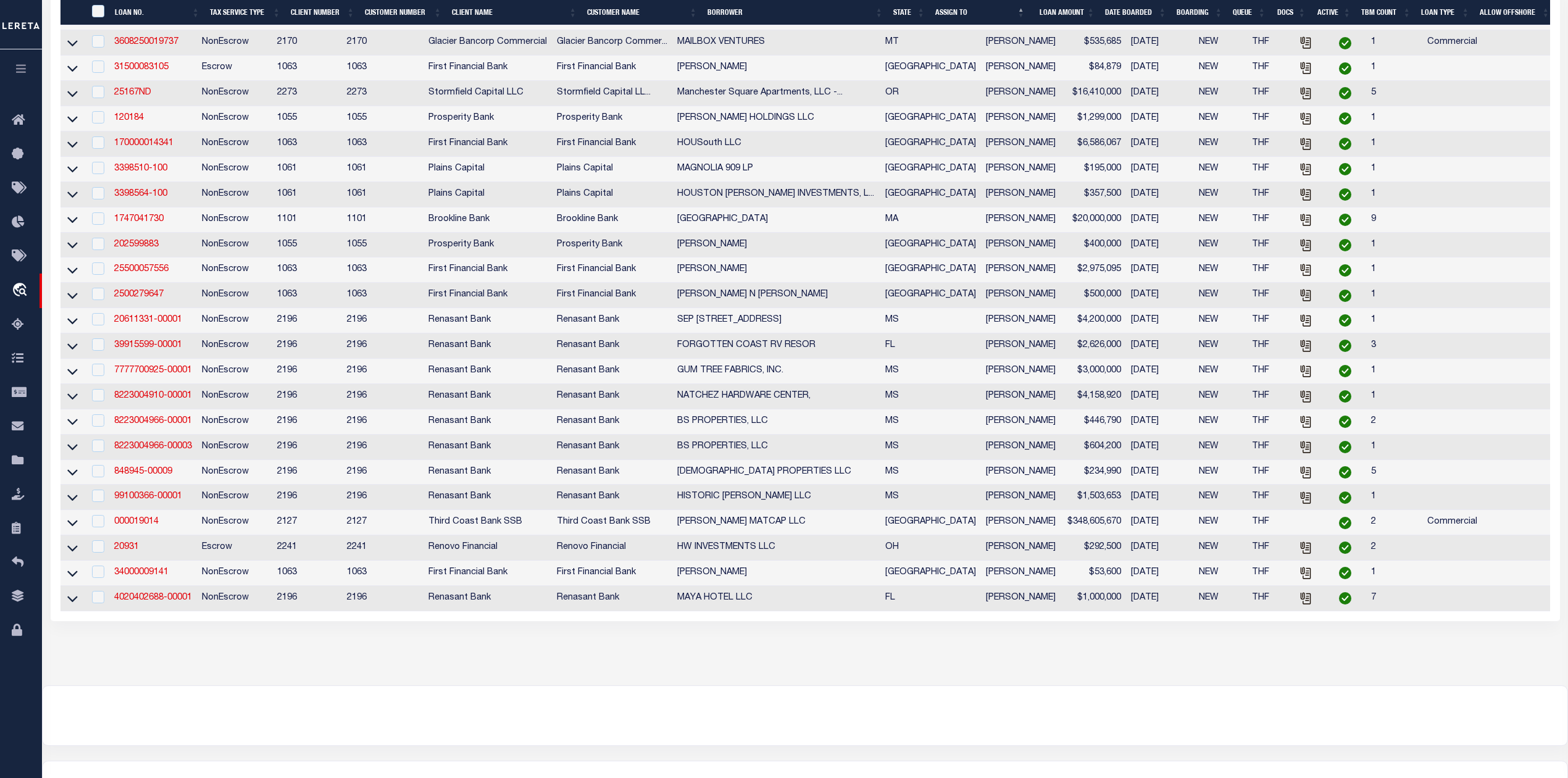
scroll to position [823, 0]
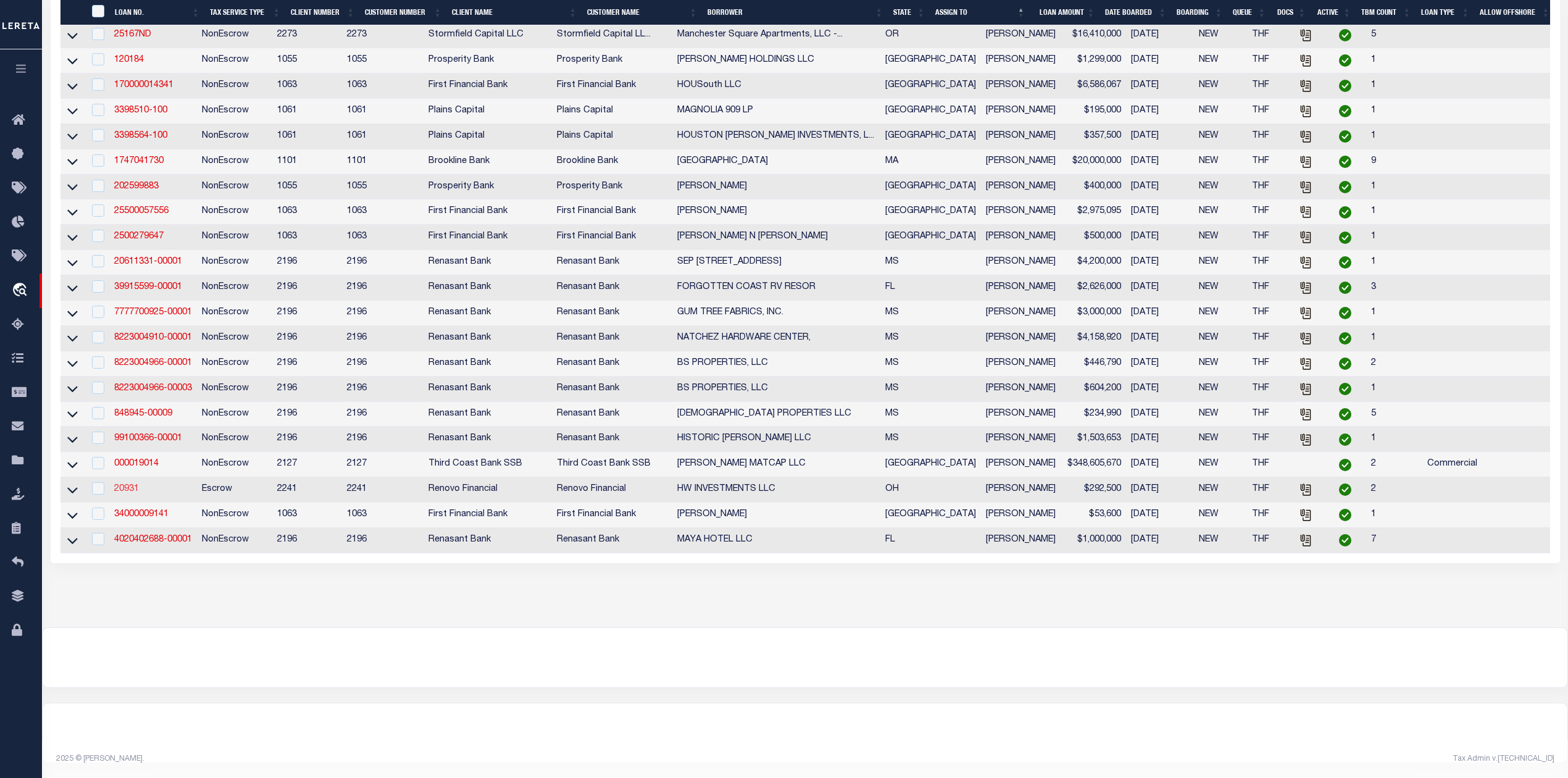
click at [132, 493] on link "20931" at bounding box center [126, 489] width 24 height 8
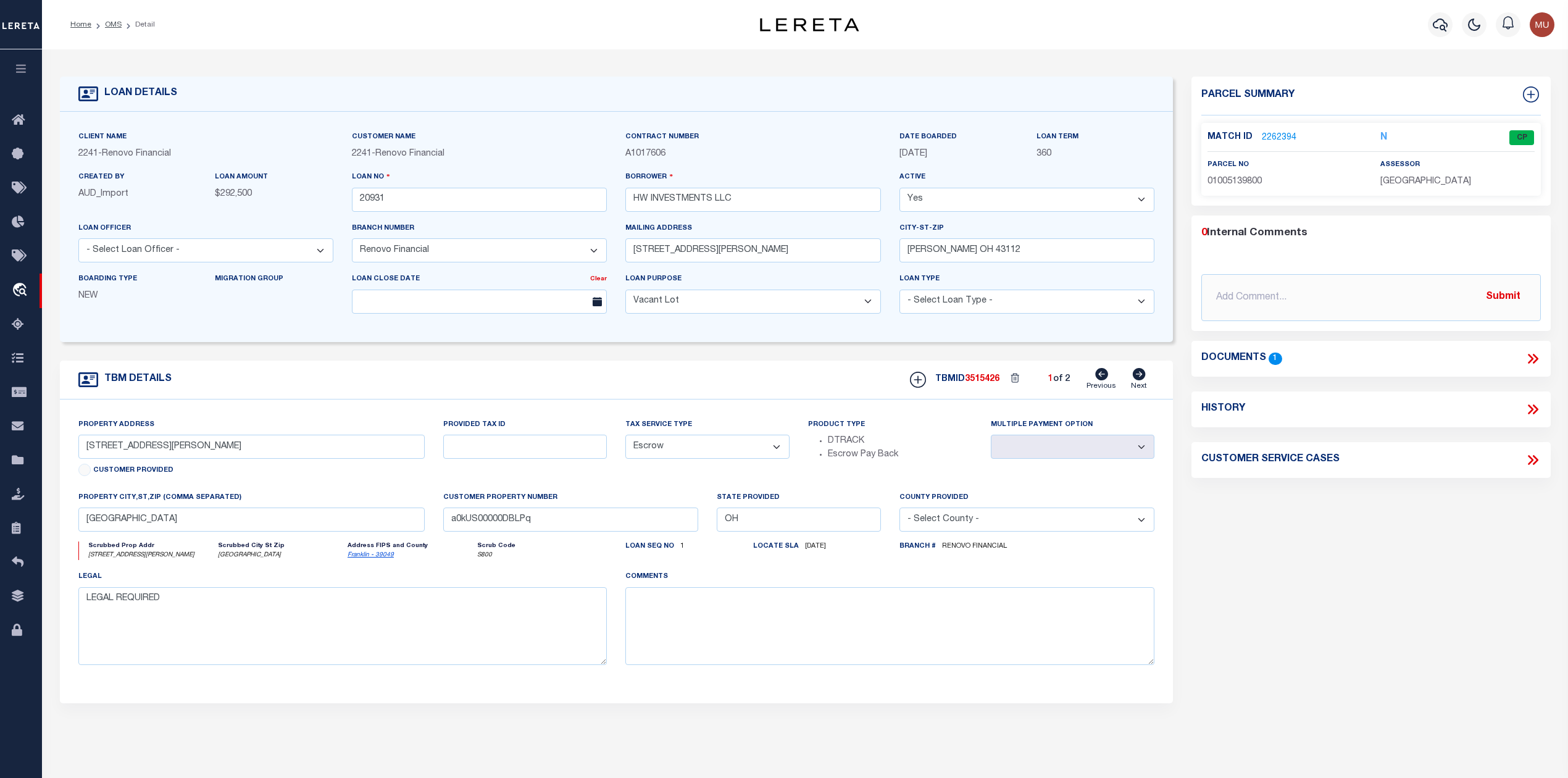
click at [1271, 136] on link "2262394" at bounding box center [1279, 138] width 34 height 13
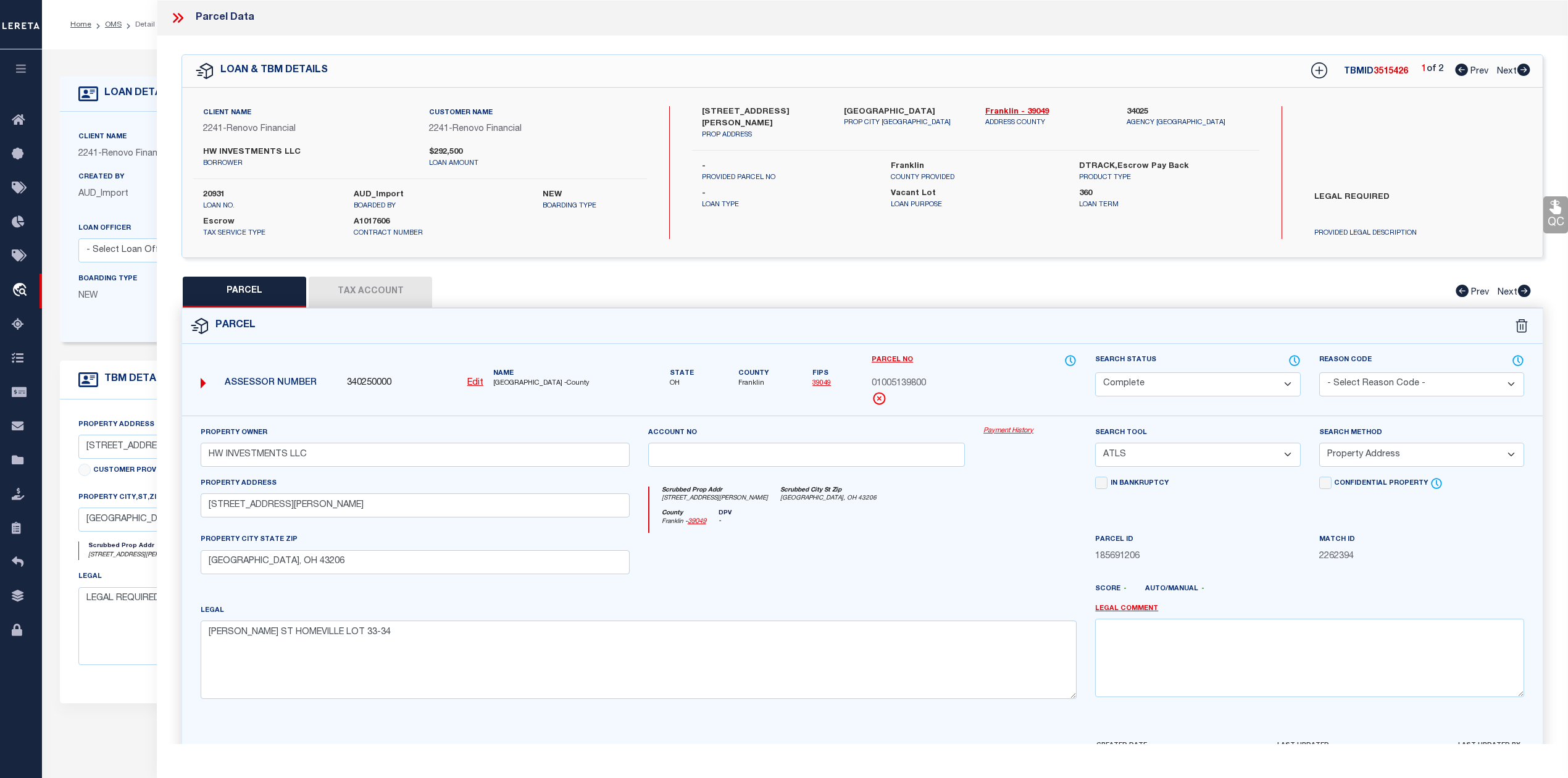
click at [1521, 67] on icon at bounding box center [1523, 70] width 13 height 13
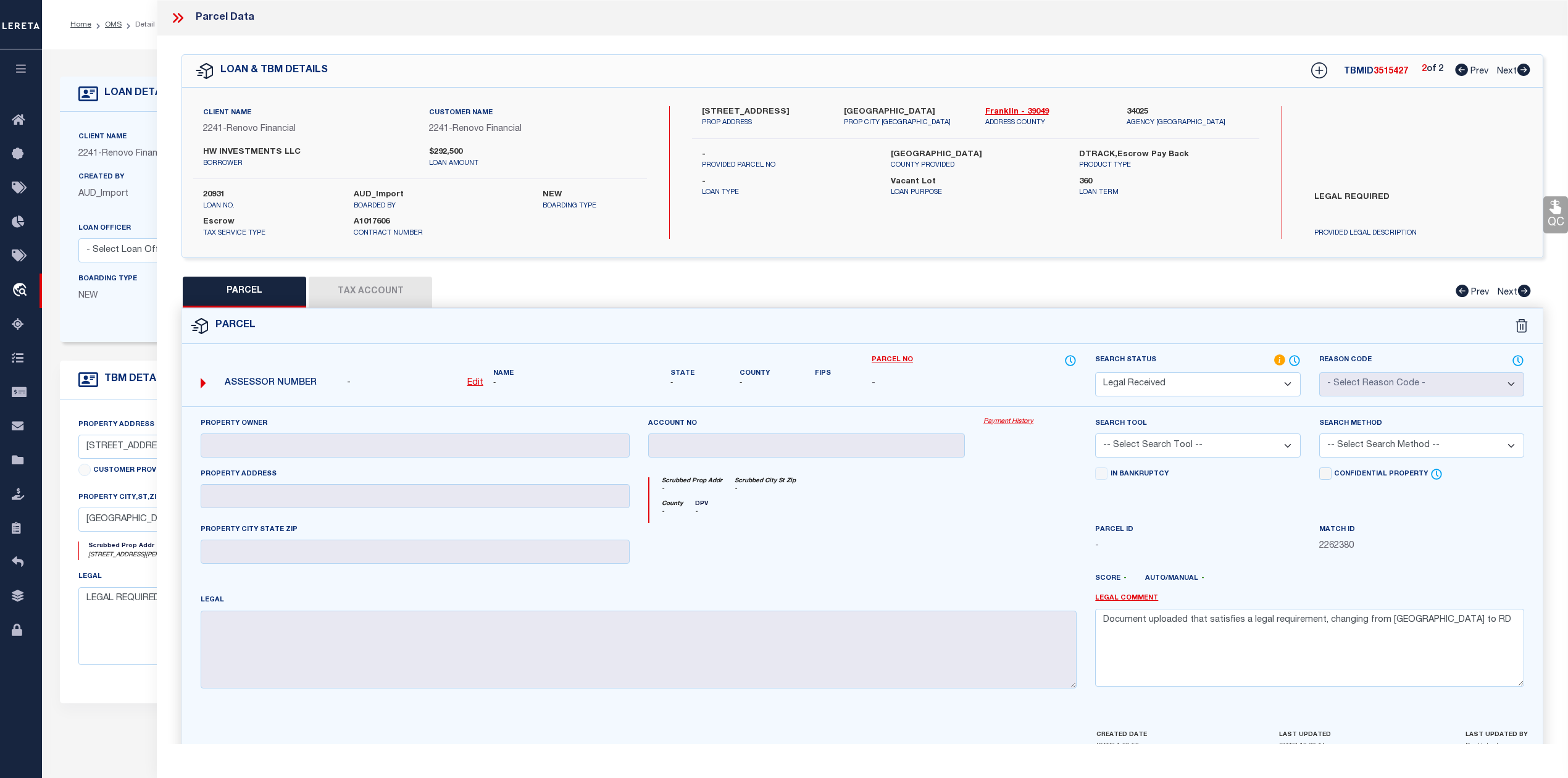
click at [181, 20] on icon at bounding box center [181, 18] width 6 height 10
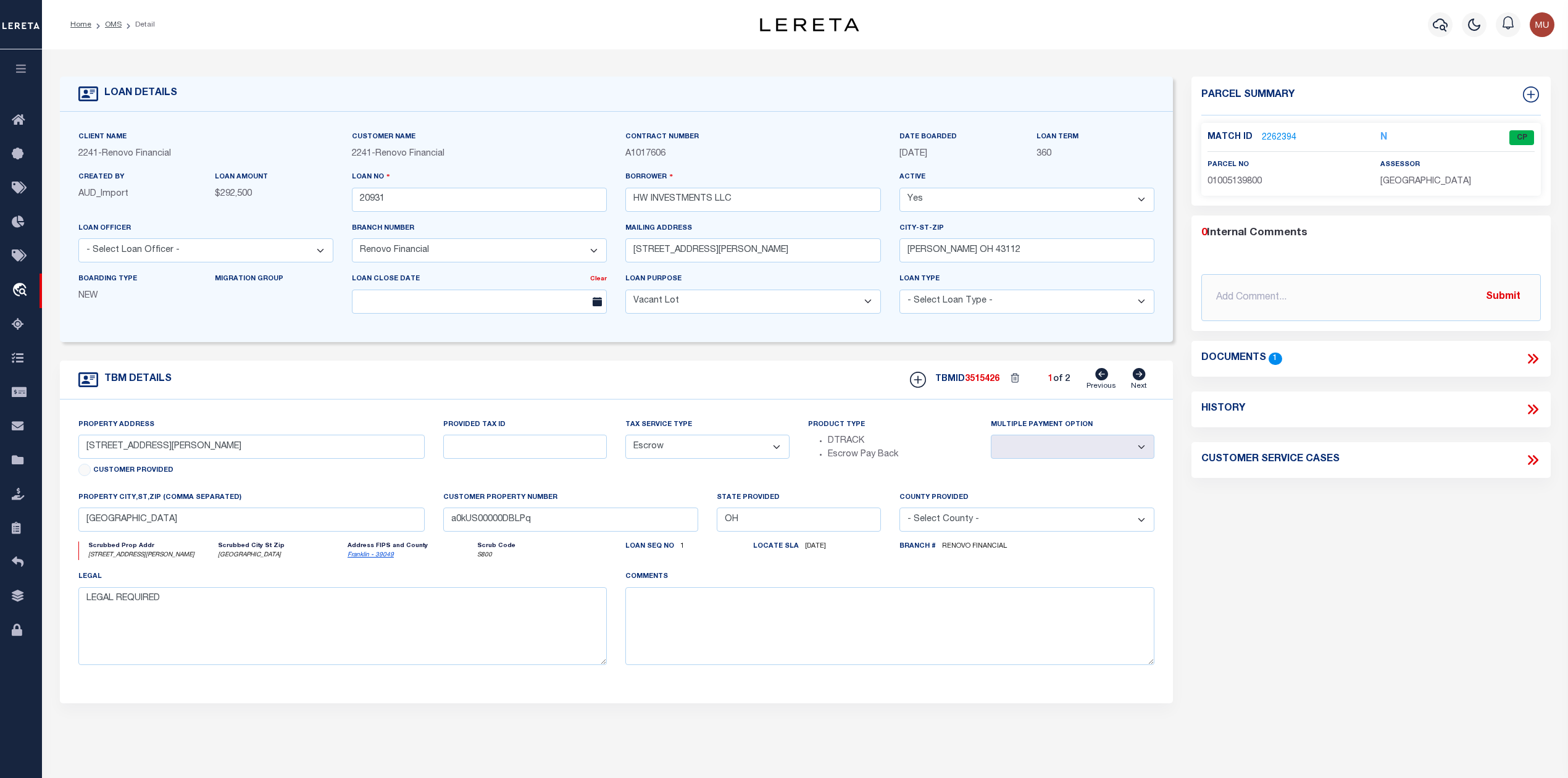
click at [1528, 356] on icon at bounding box center [1533, 359] width 16 height 16
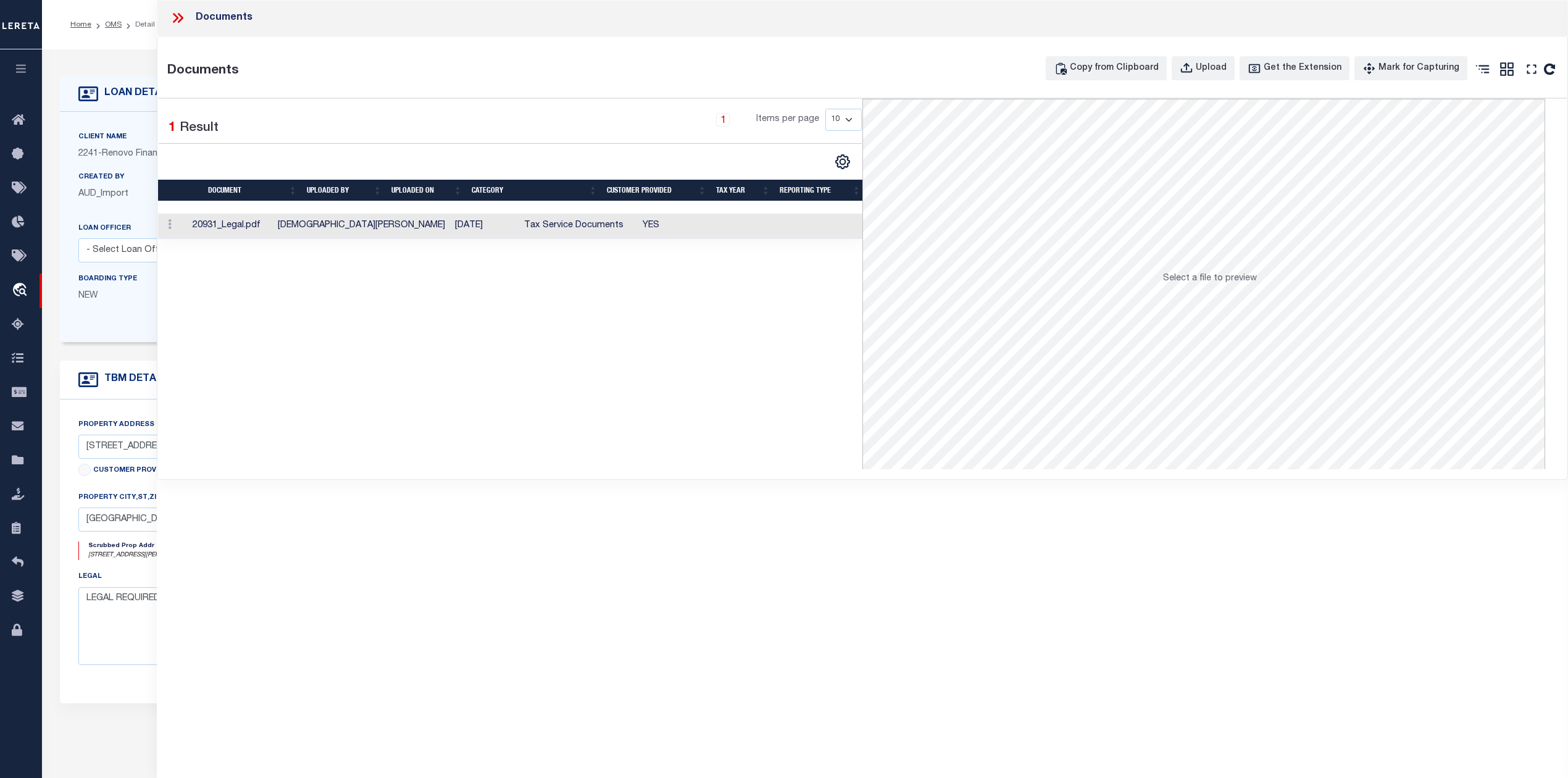
click at [239, 234] on td "20931_Legal.pdf" at bounding box center [229, 226] width 85 height 25
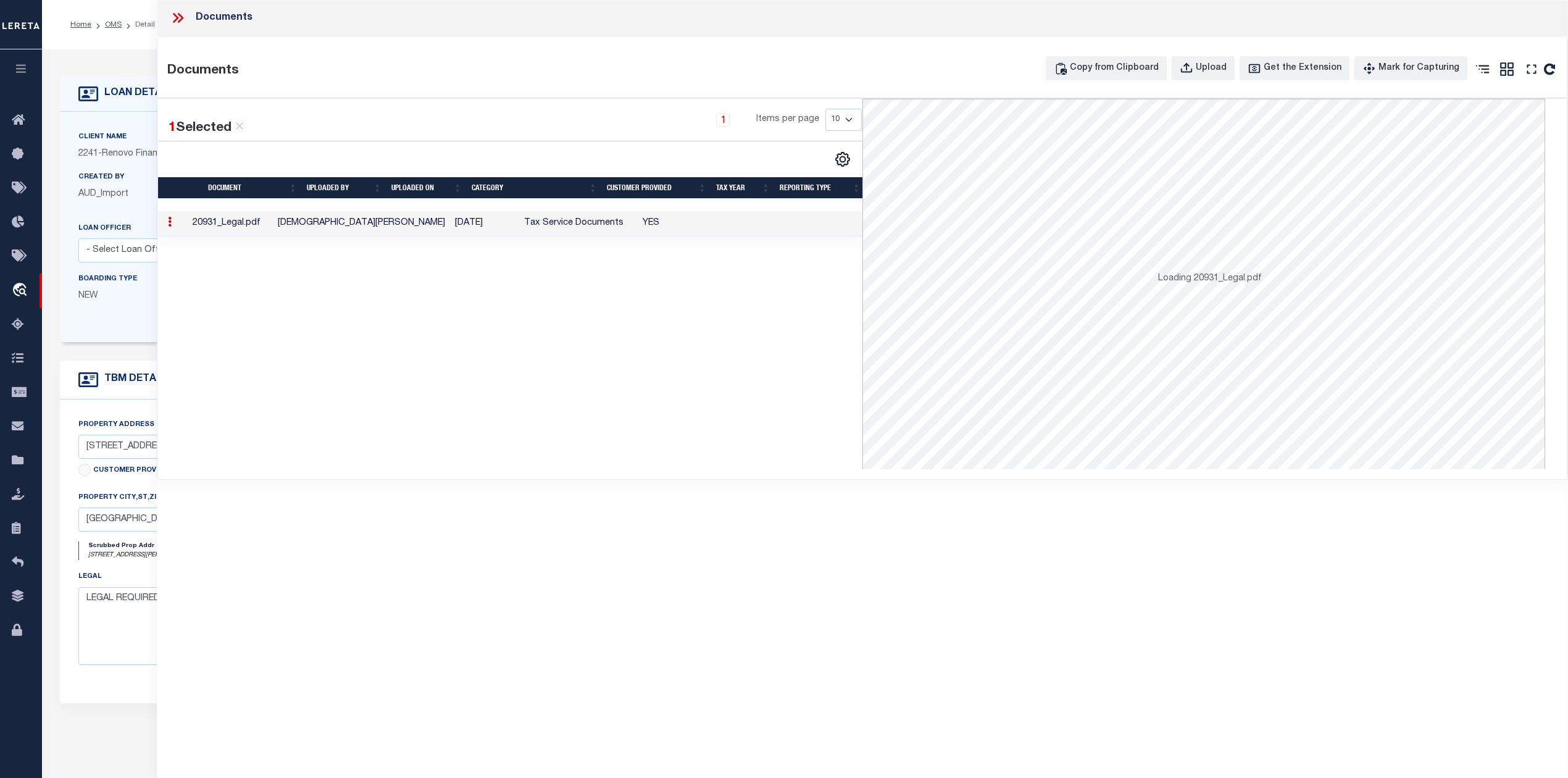
click at [239, 234] on td "20931_Legal.pdf" at bounding box center [229, 223] width 85 height 25
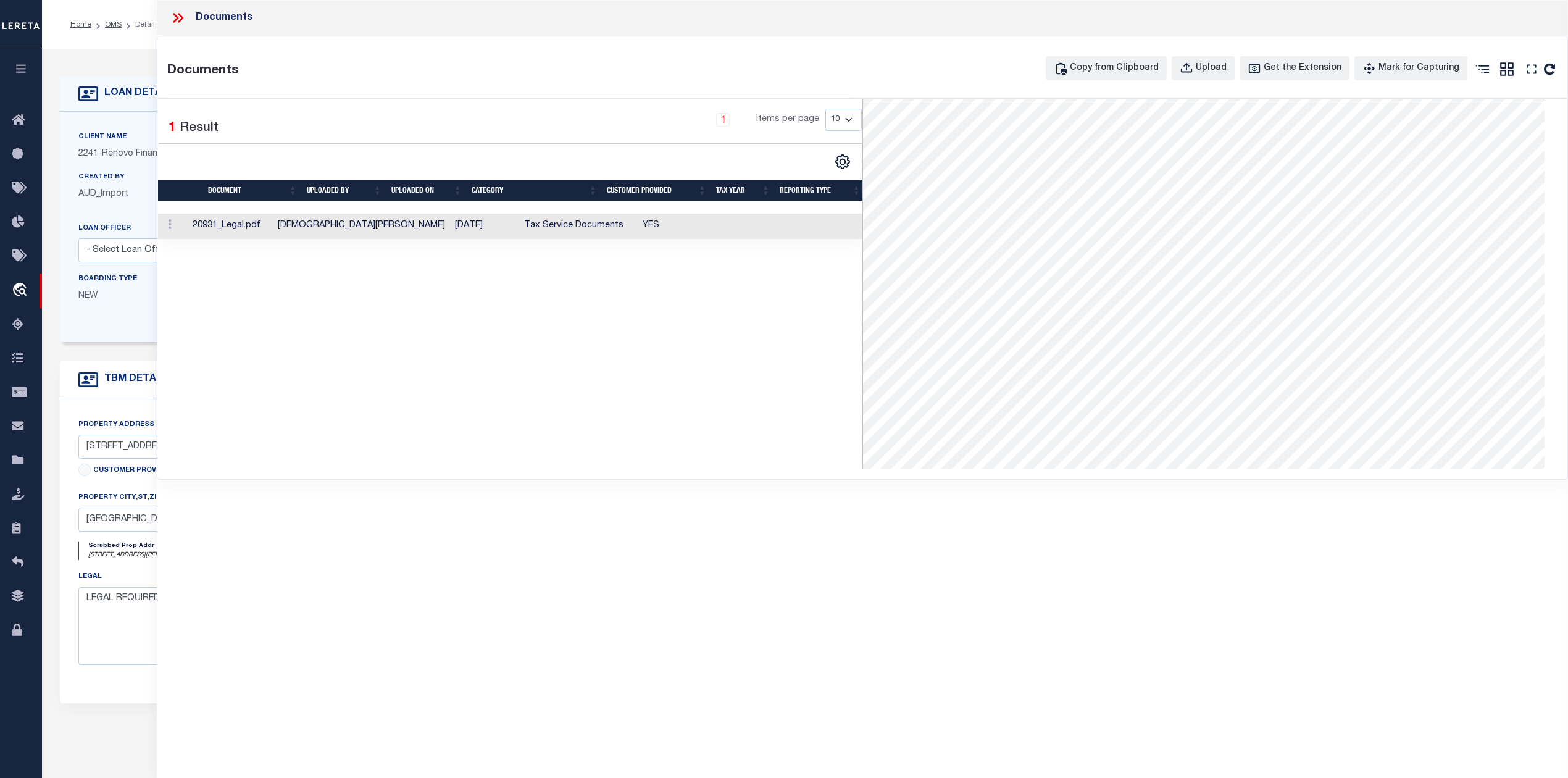
click at [183, 20] on icon at bounding box center [177, 18] width 16 height 16
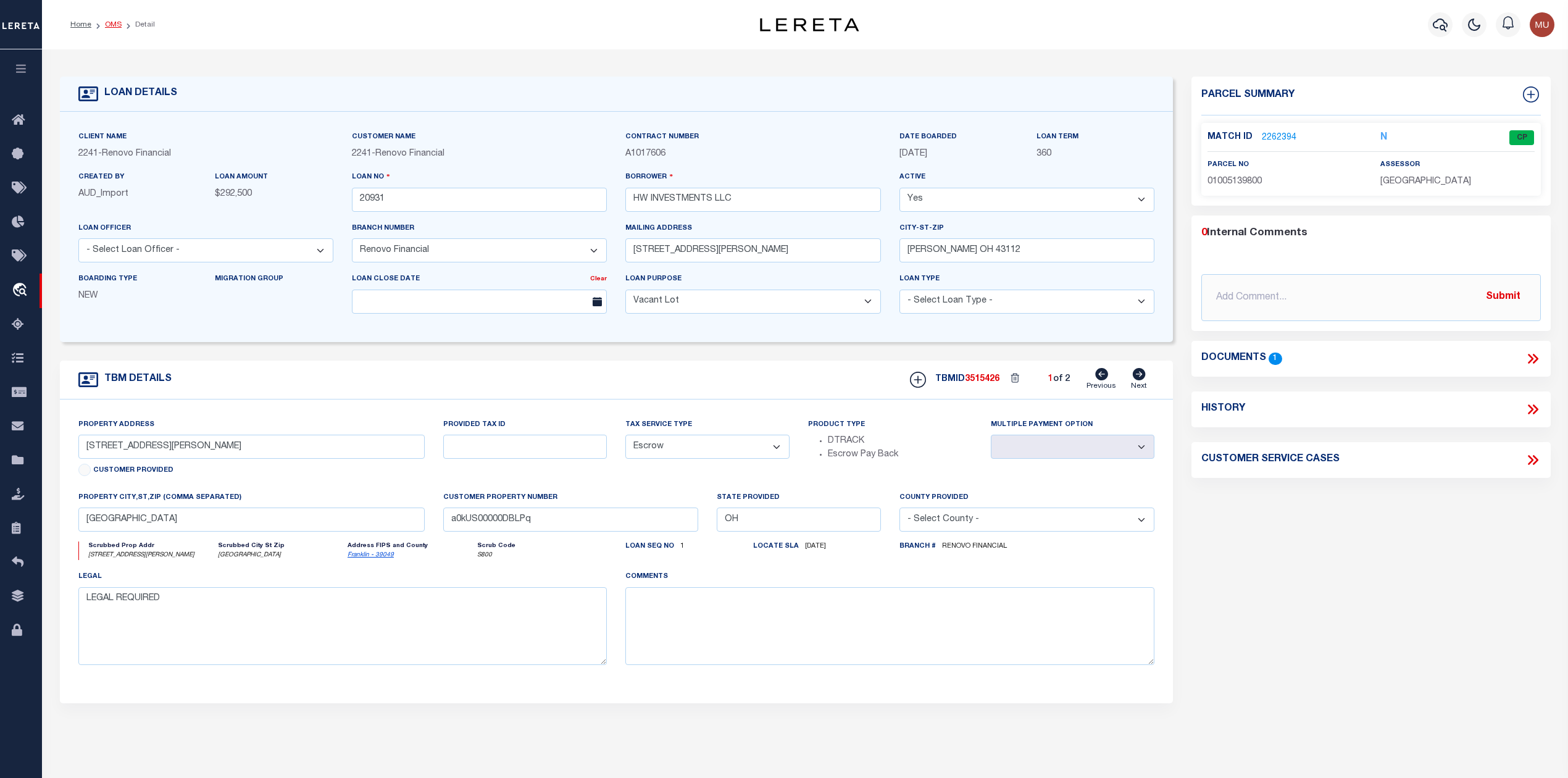
click at [105, 25] on link "OMS" at bounding box center [113, 24] width 17 height 8
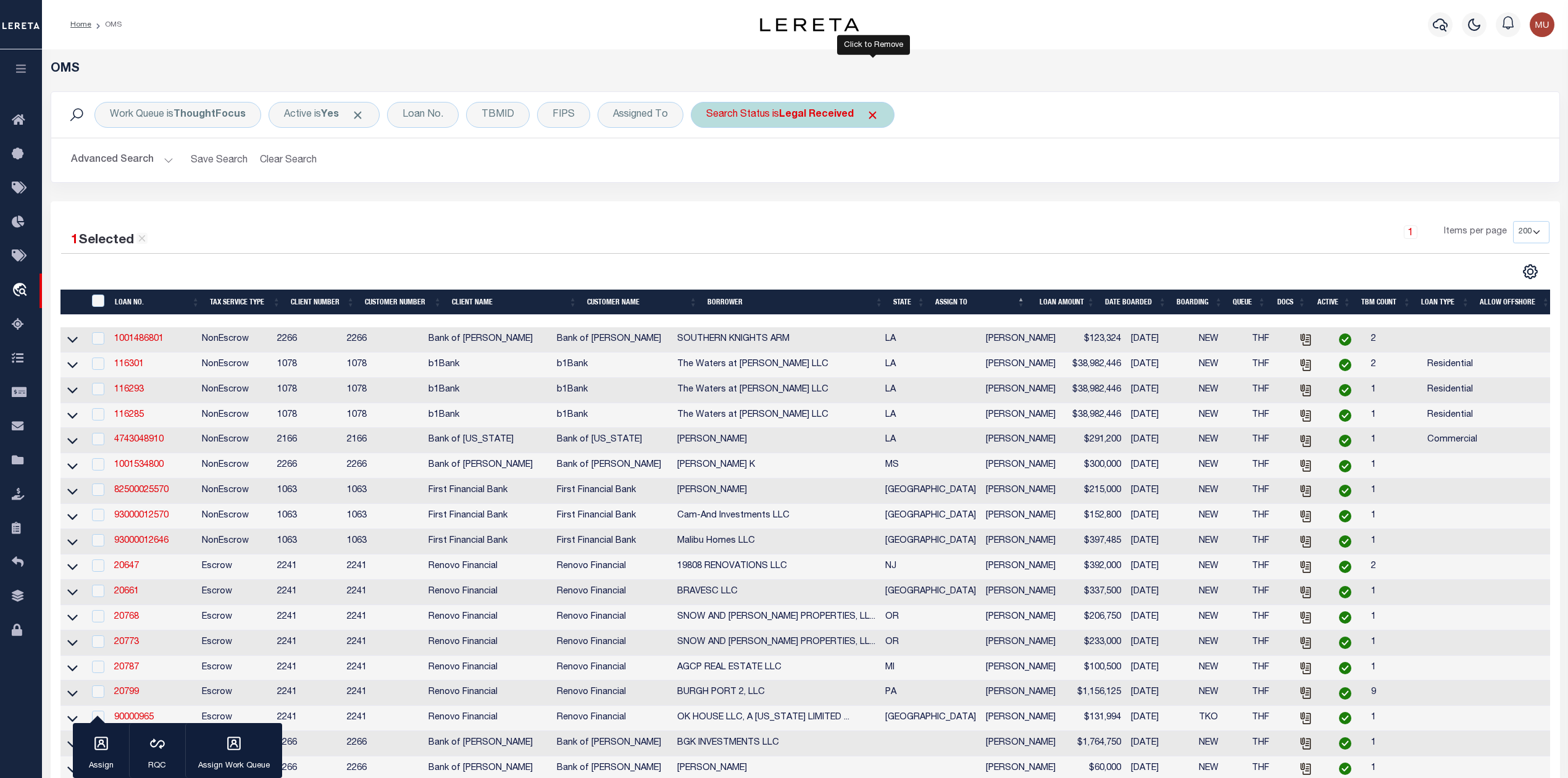
click at [878, 116] on span "Click to Remove" at bounding box center [872, 114] width 13 height 13
click at [512, 116] on div "TBMID" at bounding box center [498, 114] width 64 height 26
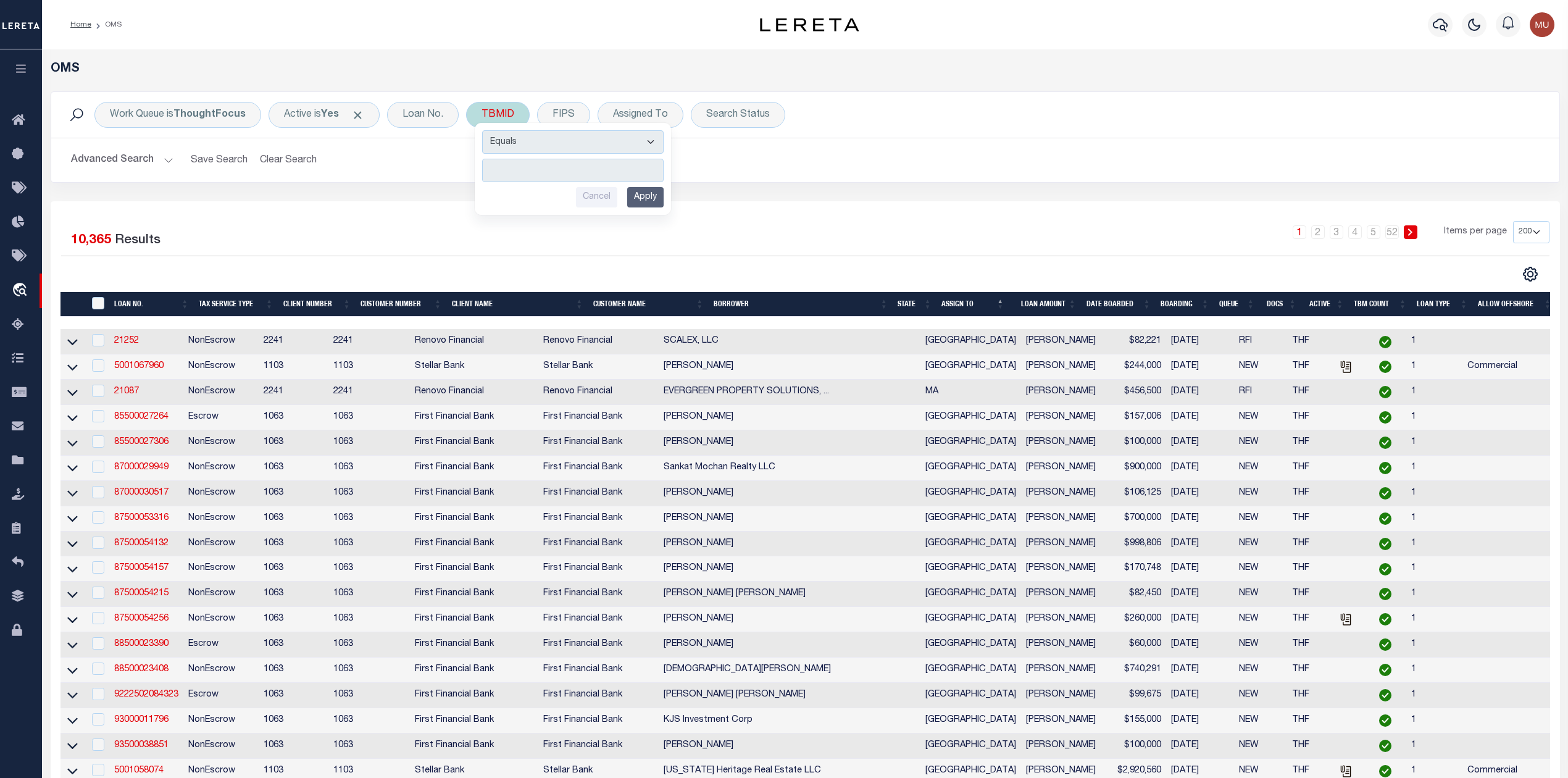
click at [512, 169] on input "number" at bounding box center [573, 171] width 181 height 24
click at [660, 202] on input "Apply" at bounding box center [645, 197] width 36 height 20
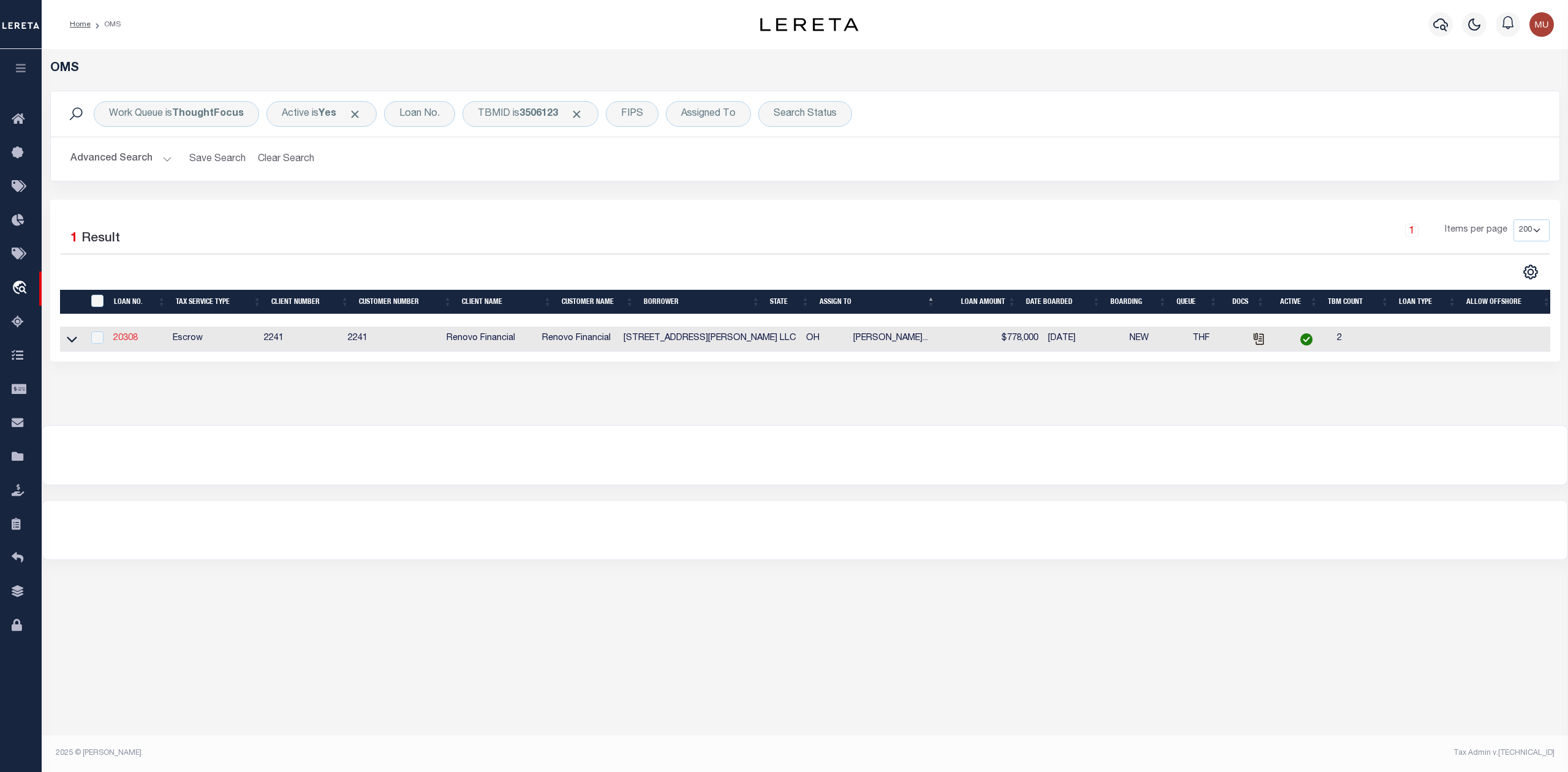
click at [122, 338] on link "20308" at bounding box center [125, 338] width 24 height 8
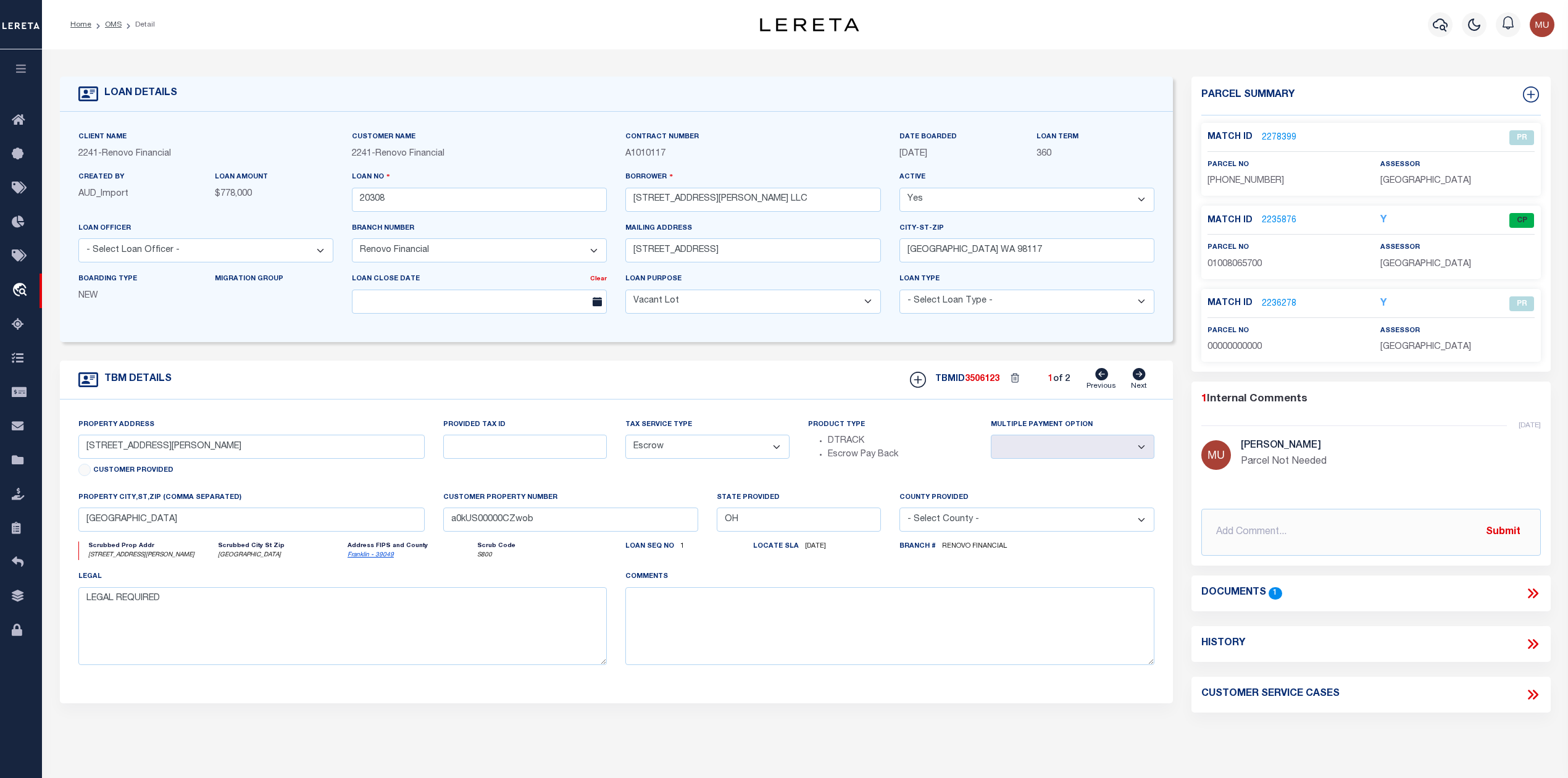
click at [1287, 139] on link "2278399" at bounding box center [1279, 138] width 34 height 13
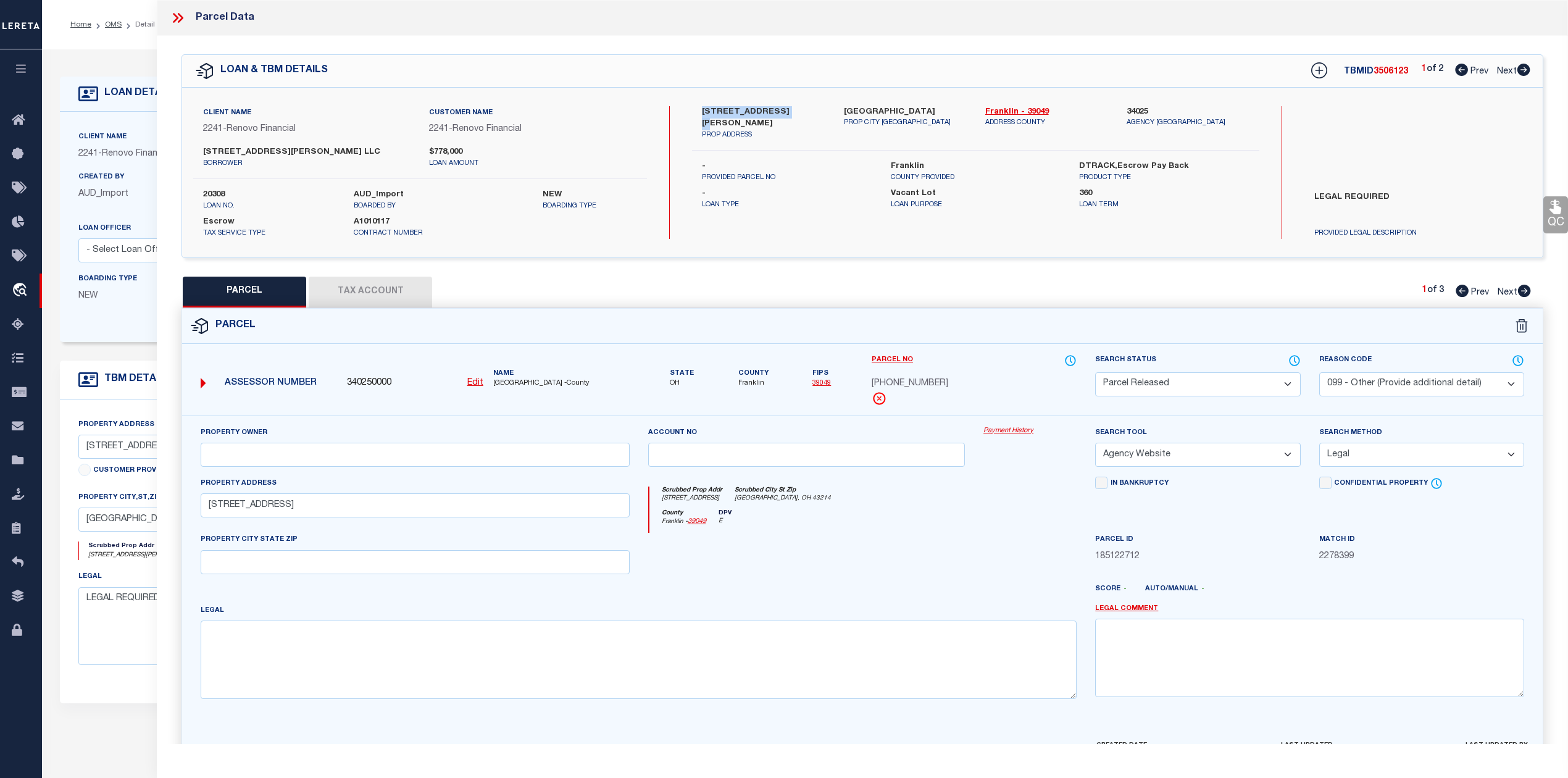
drag, startPoint x: 700, startPoint y: 108, endPoint x: 783, endPoint y: 109, distance: 83.0
click at [783, 109] on div "1009 Lilley Avenue PROP ADDRESS" at bounding box center [763, 123] width 141 height 34
click at [1517, 73] on icon at bounding box center [1523, 70] width 13 height 13
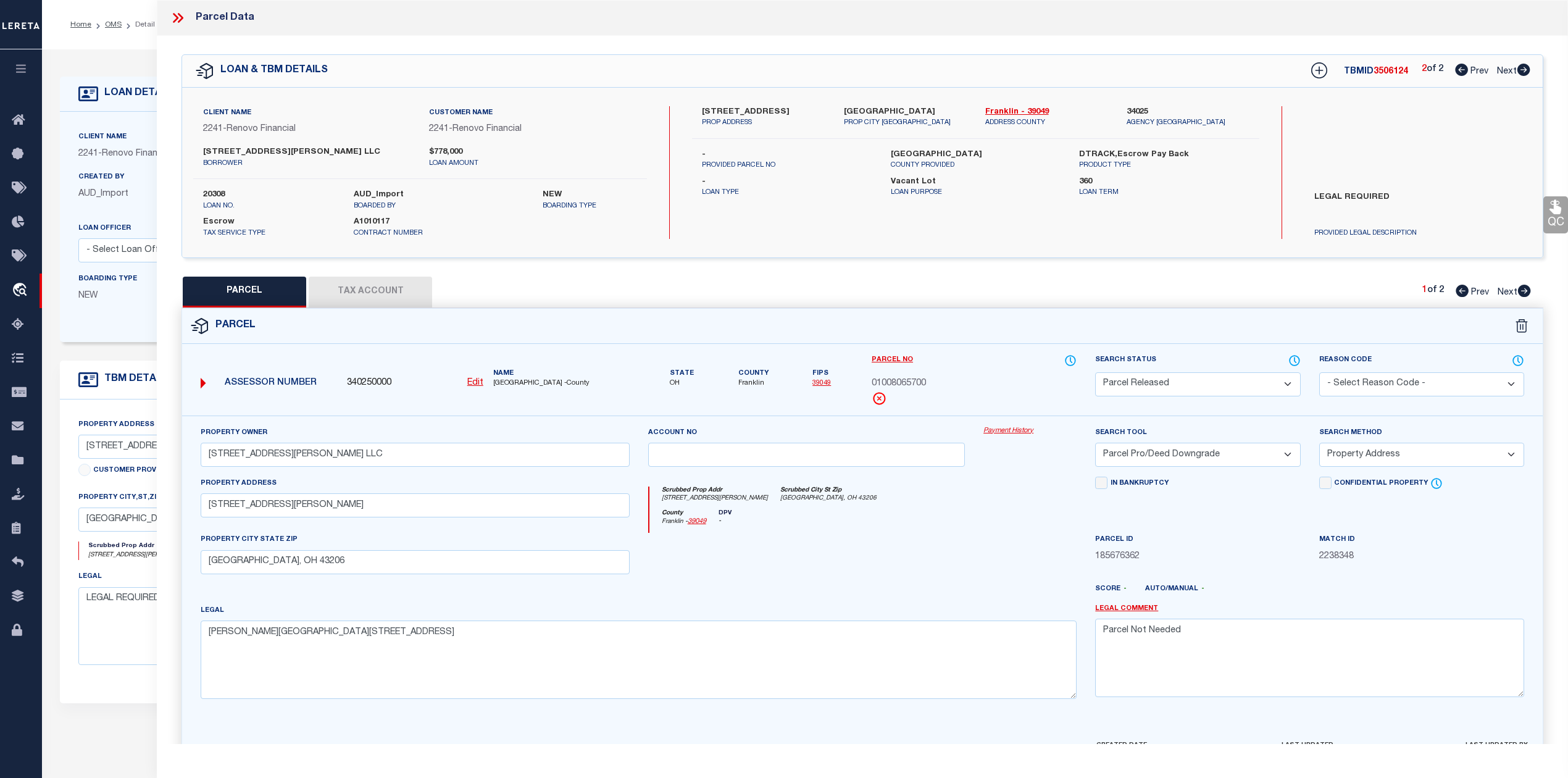
drag, startPoint x: 691, startPoint y: 107, endPoint x: 808, endPoint y: 107, distance: 117.0
click at [808, 107] on div "1414 East Columbus Street PROP ADDRESS Columbus, OH 43206 PROP CITY ST ZIP Fran…" at bounding box center [975, 117] width 585 height 22
click at [1460, 74] on icon at bounding box center [1461, 70] width 13 height 13
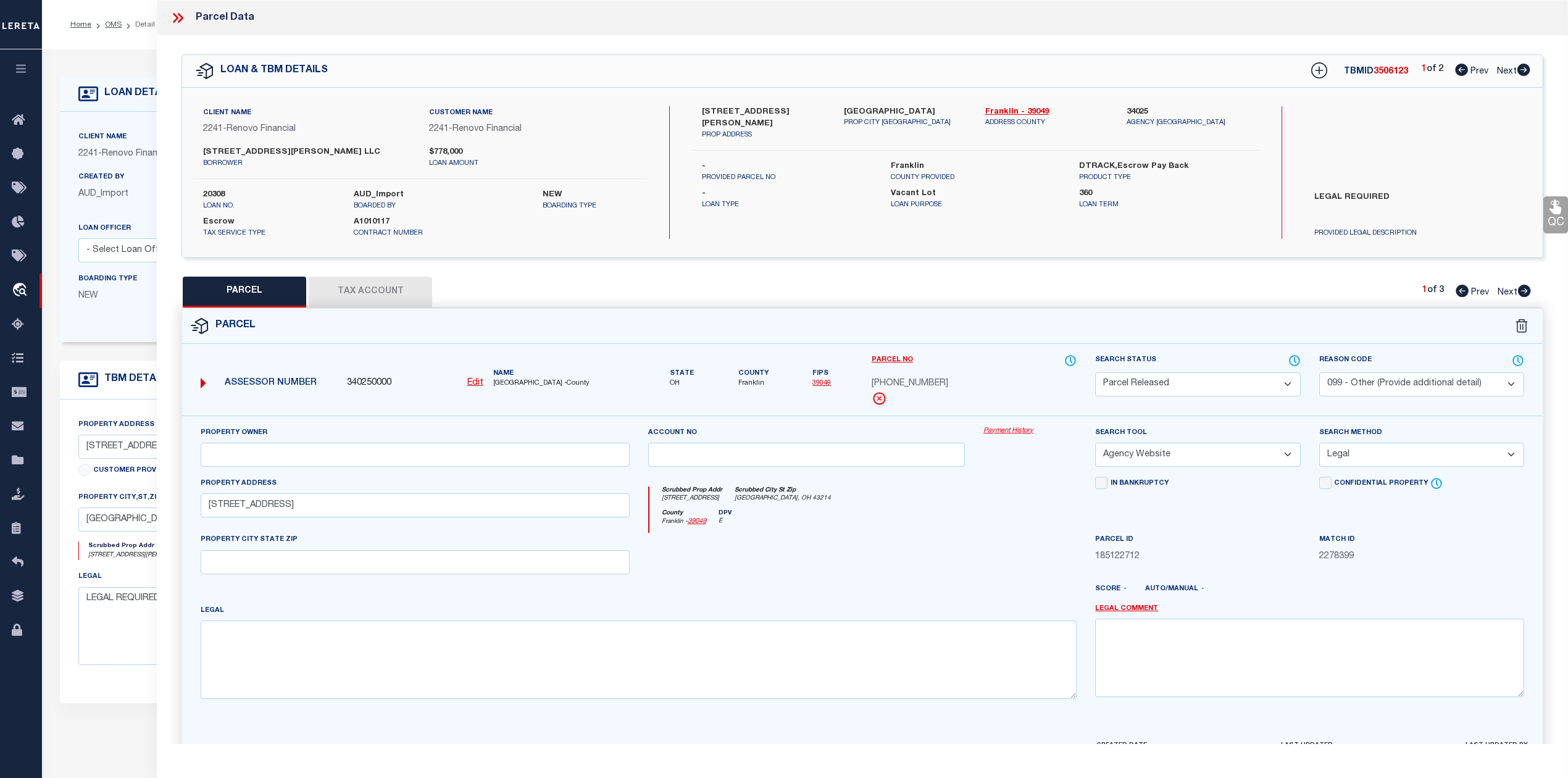
click at [1527, 290] on icon at bounding box center [1524, 291] width 13 height 13
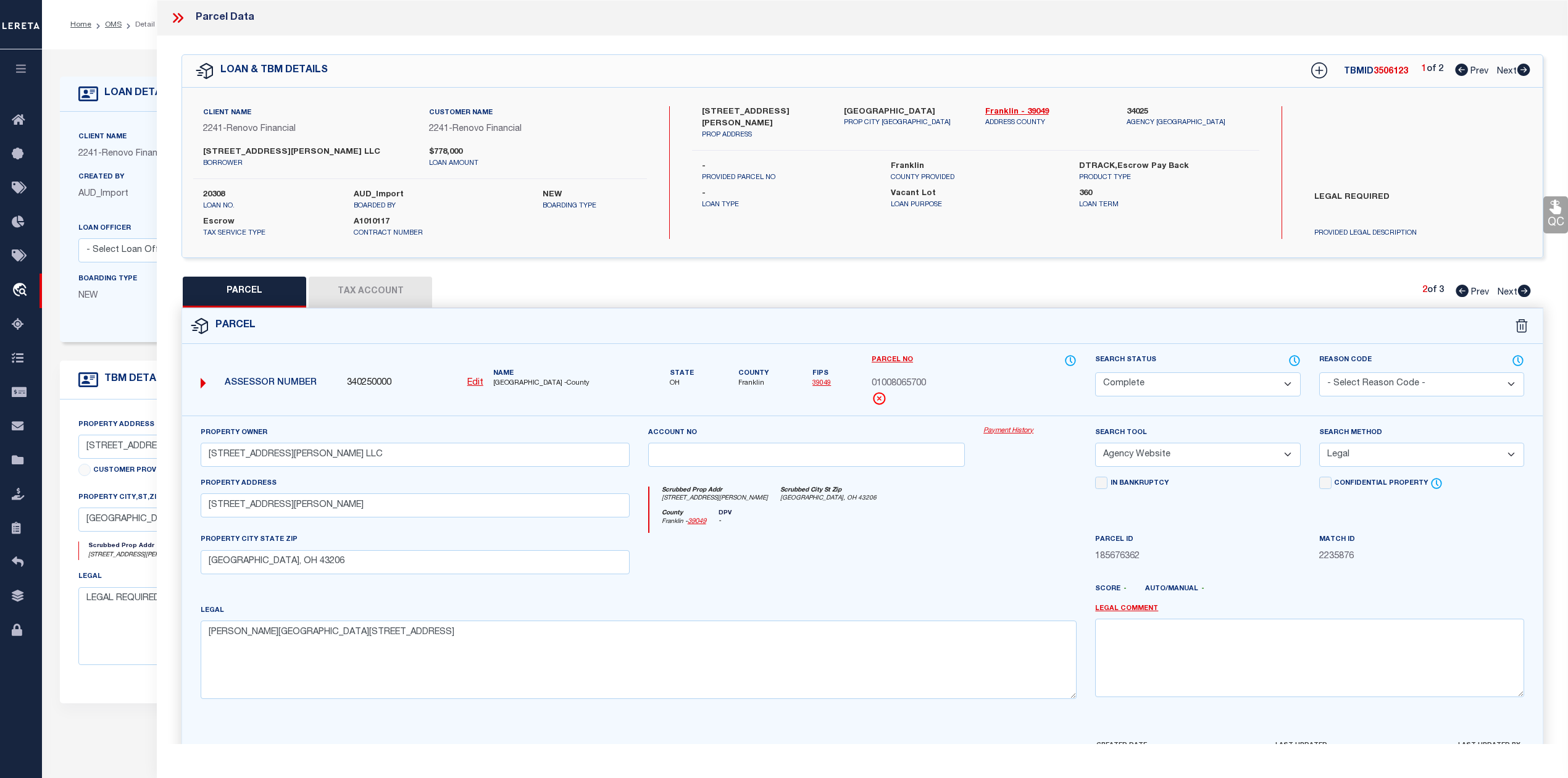
click at [1528, 292] on icon at bounding box center [1524, 291] width 13 height 13
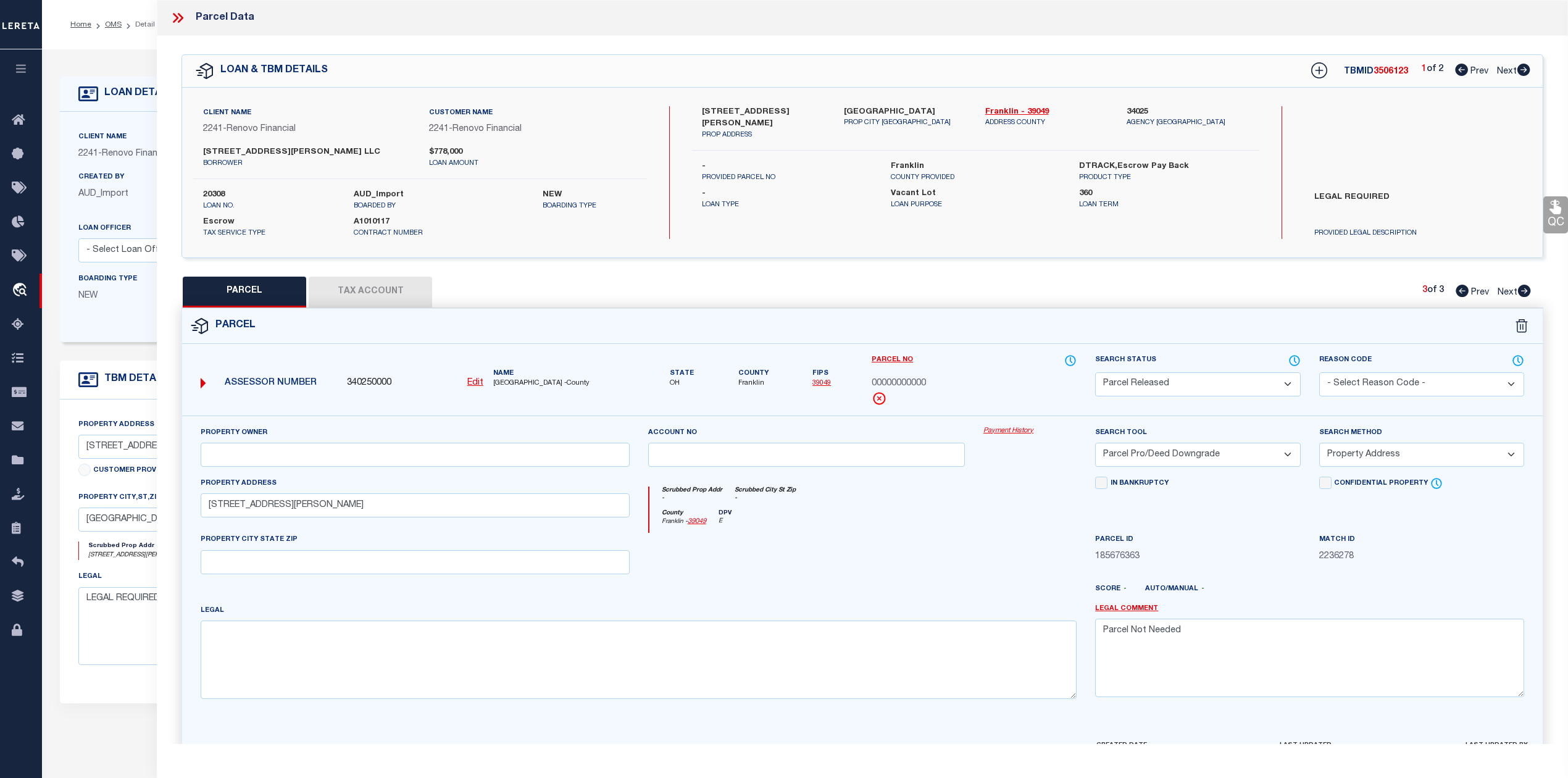
click at [1465, 292] on icon at bounding box center [1462, 291] width 13 height 13
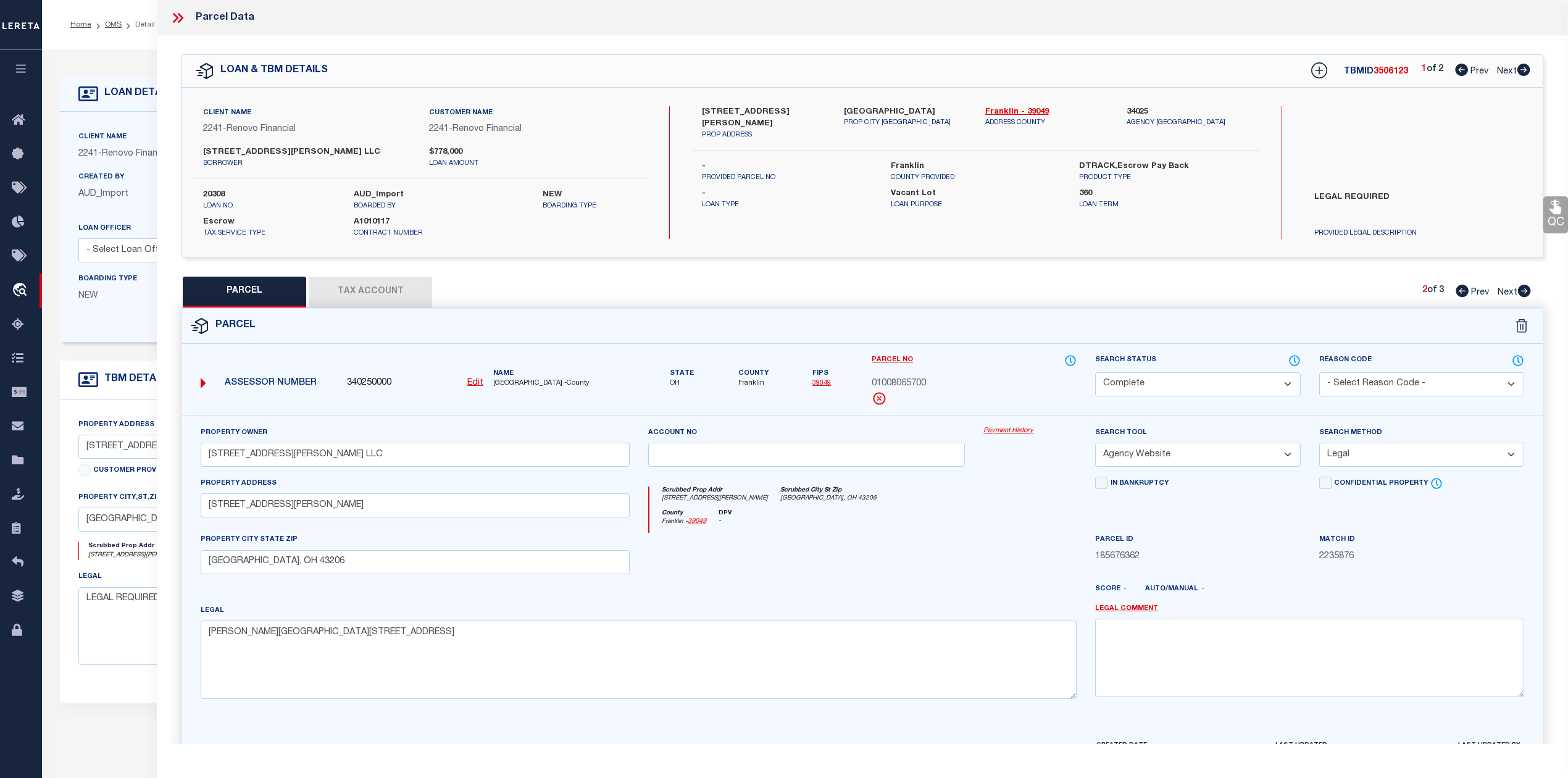
click at [1465, 292] on icon at bounding box center [1462, 291] width 13 height 13
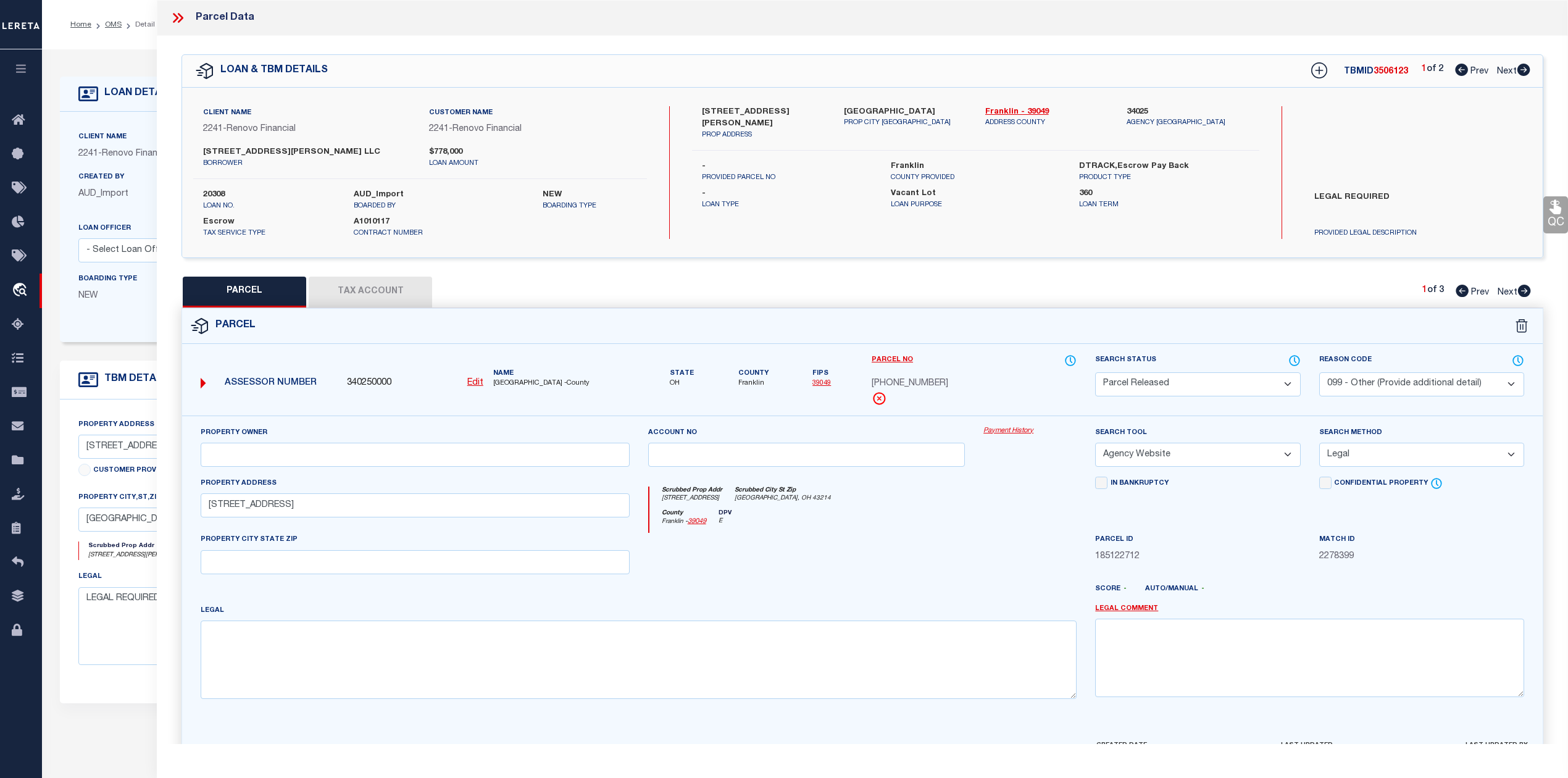
click at [1515, 70] on span "Next" at bounding box center [1508, 71] width 20 height 8
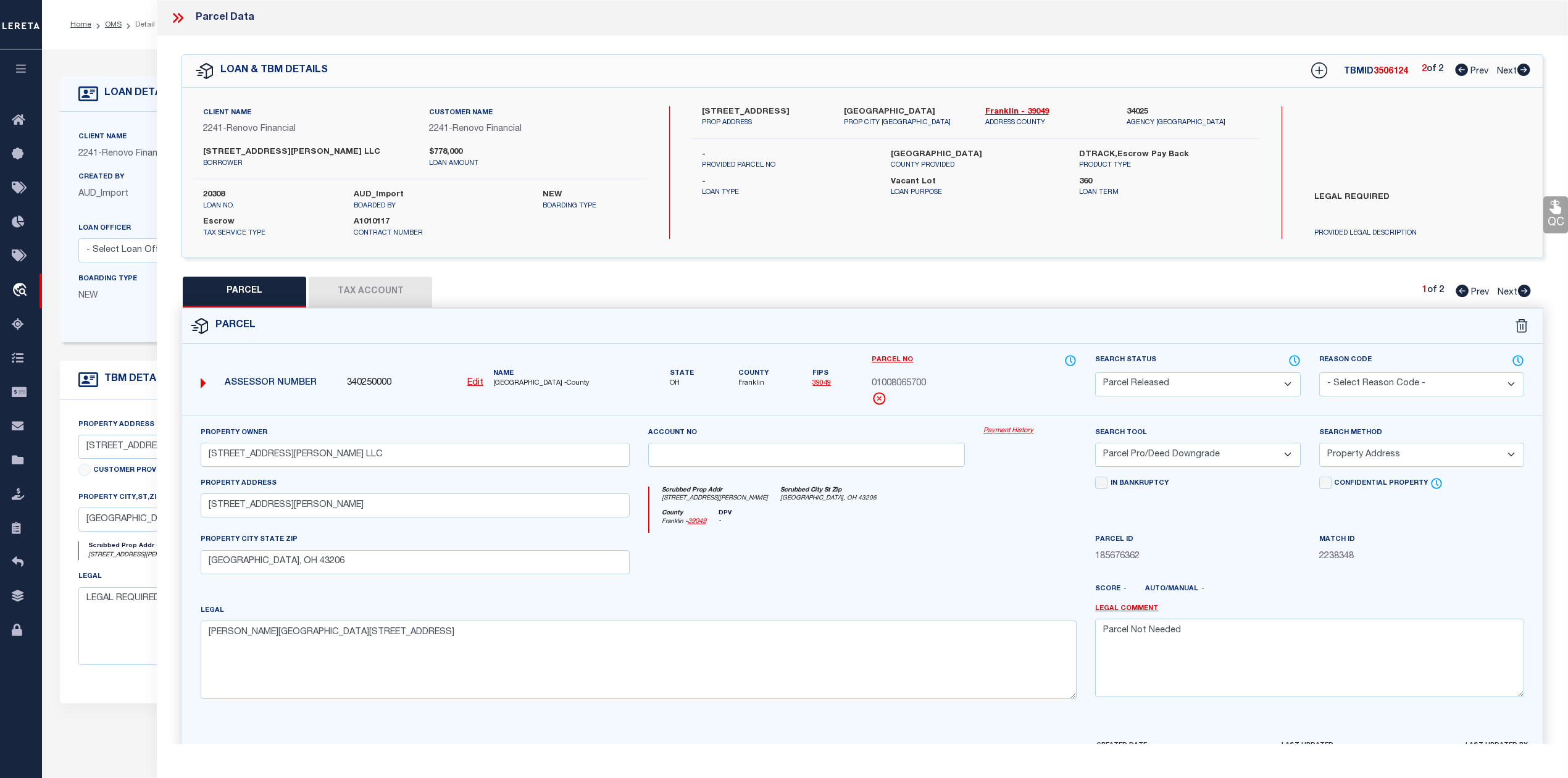
click at [1455, 71] on icon at bounding box center [1461, 70] width 13 height 13
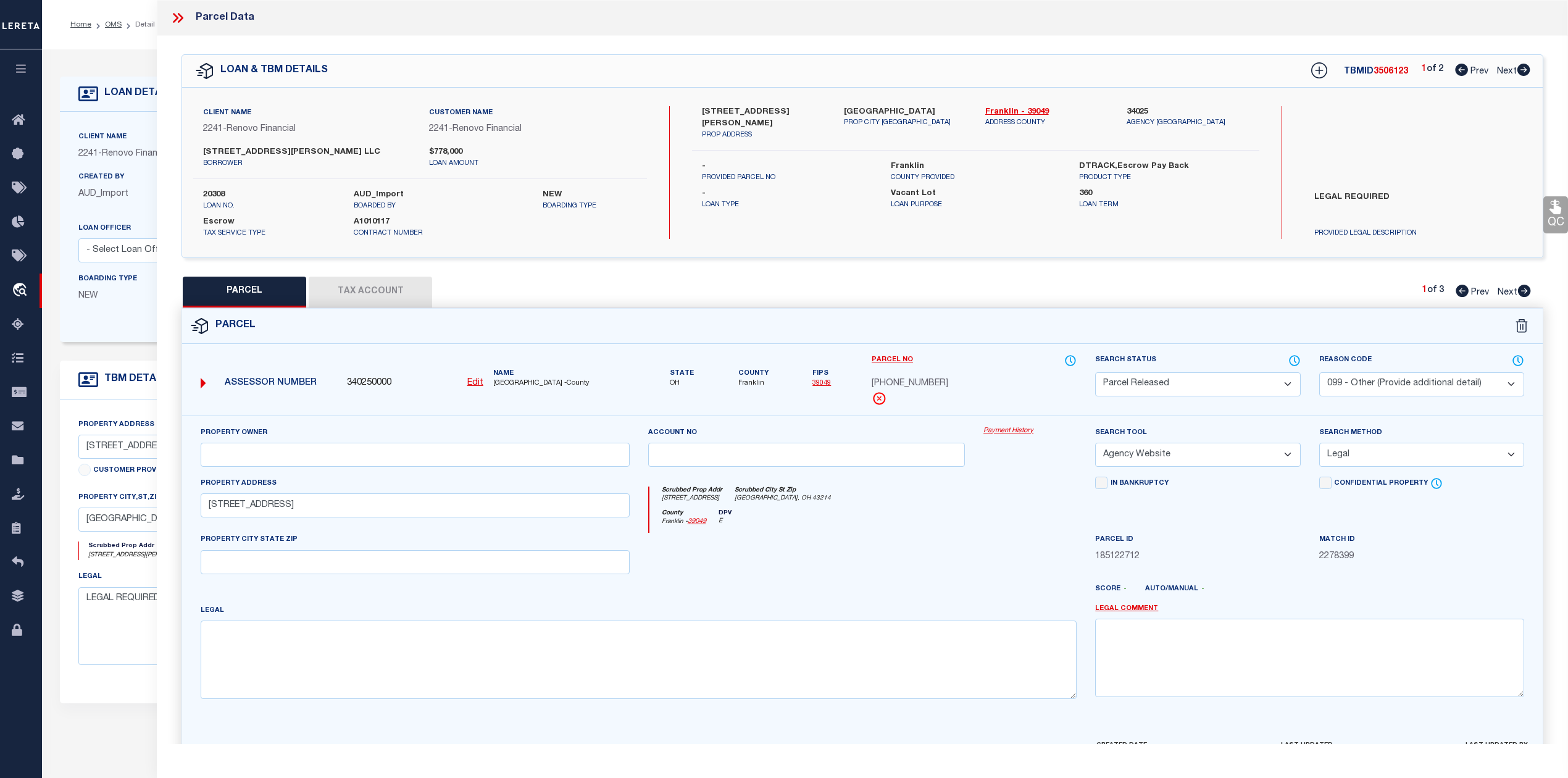
click at [1525, 71] on icon at bounding box center [1523, 70] width 13 height 13
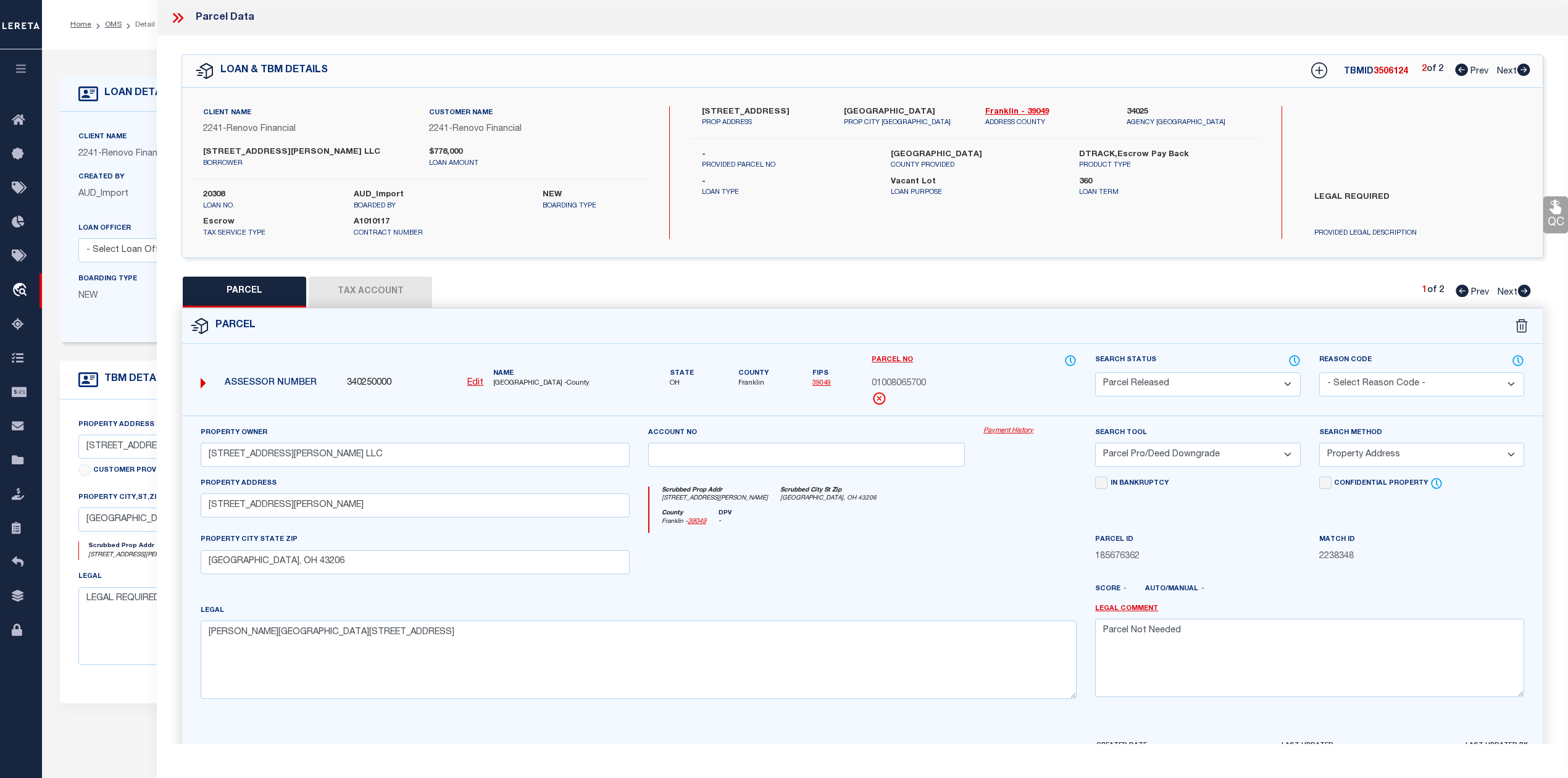
click at [1528, 290] on icon at bounding box center [1524, 291] width 13 height 13
click at [1456, 297] on icon at bounding box center [1462, 291] width 13 height 13
click at [1462, 69] on icon at bounding box center [1461, 70] width 13 height 13
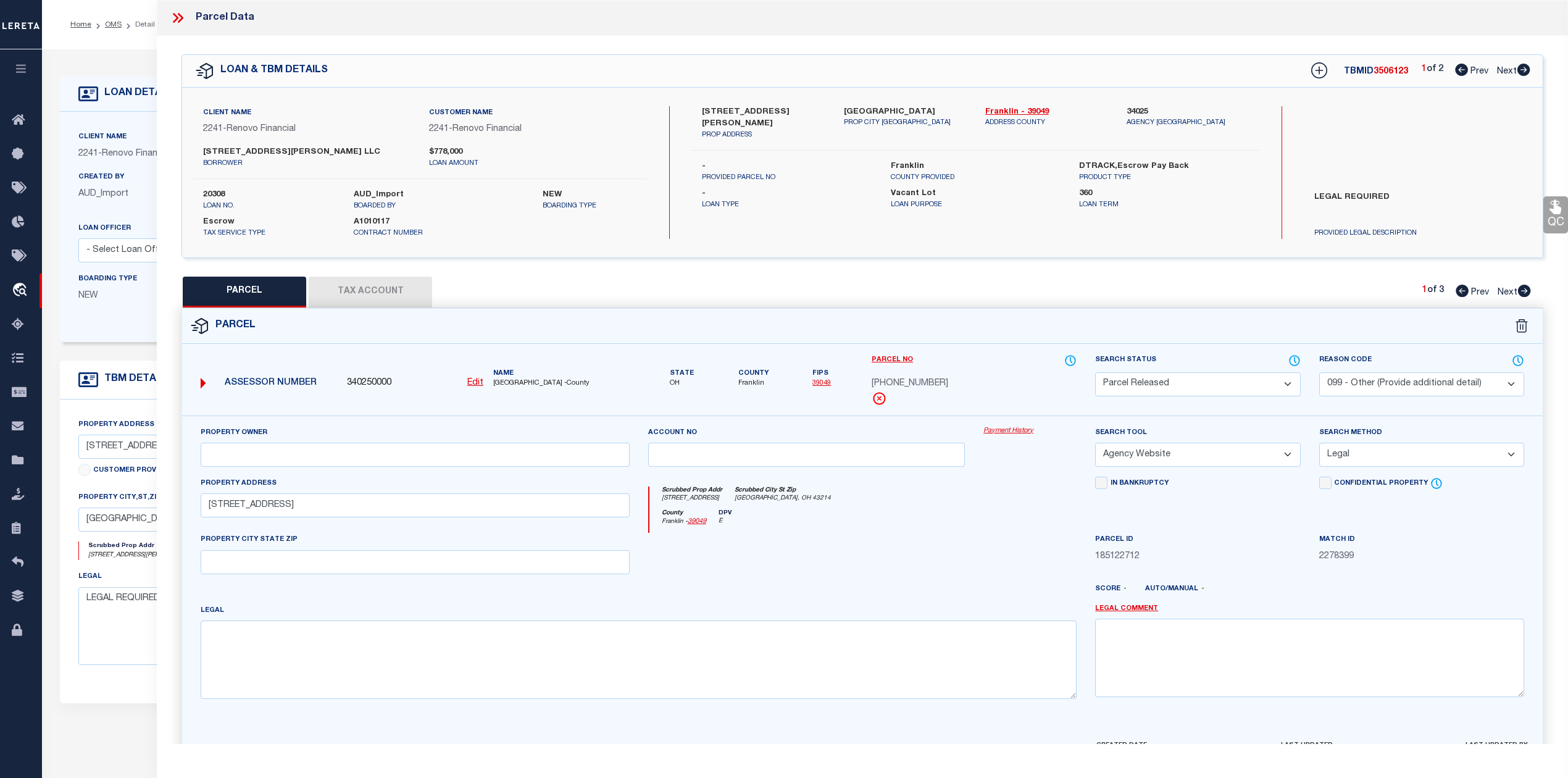
click at [1460, 74] on icon at bounding box center [1461, 70] width 13 height 13
drag, startPoint x: 700, startPoint y: 112, endPoint x: 778, endPoint y: 112, distance: 78.0
click at [778, 112] on div "1009 Lilley Avenue PROP ADDRESS" at bounding box center [763, 123] width 141 height 34
click at [379, 517] on input "4748 NORTH HIGH STREET" at bounding box center [415, 505] width 429 height 24
click at [1519, 295] on icon at bounding box center [1524, 291] width 13 height 13
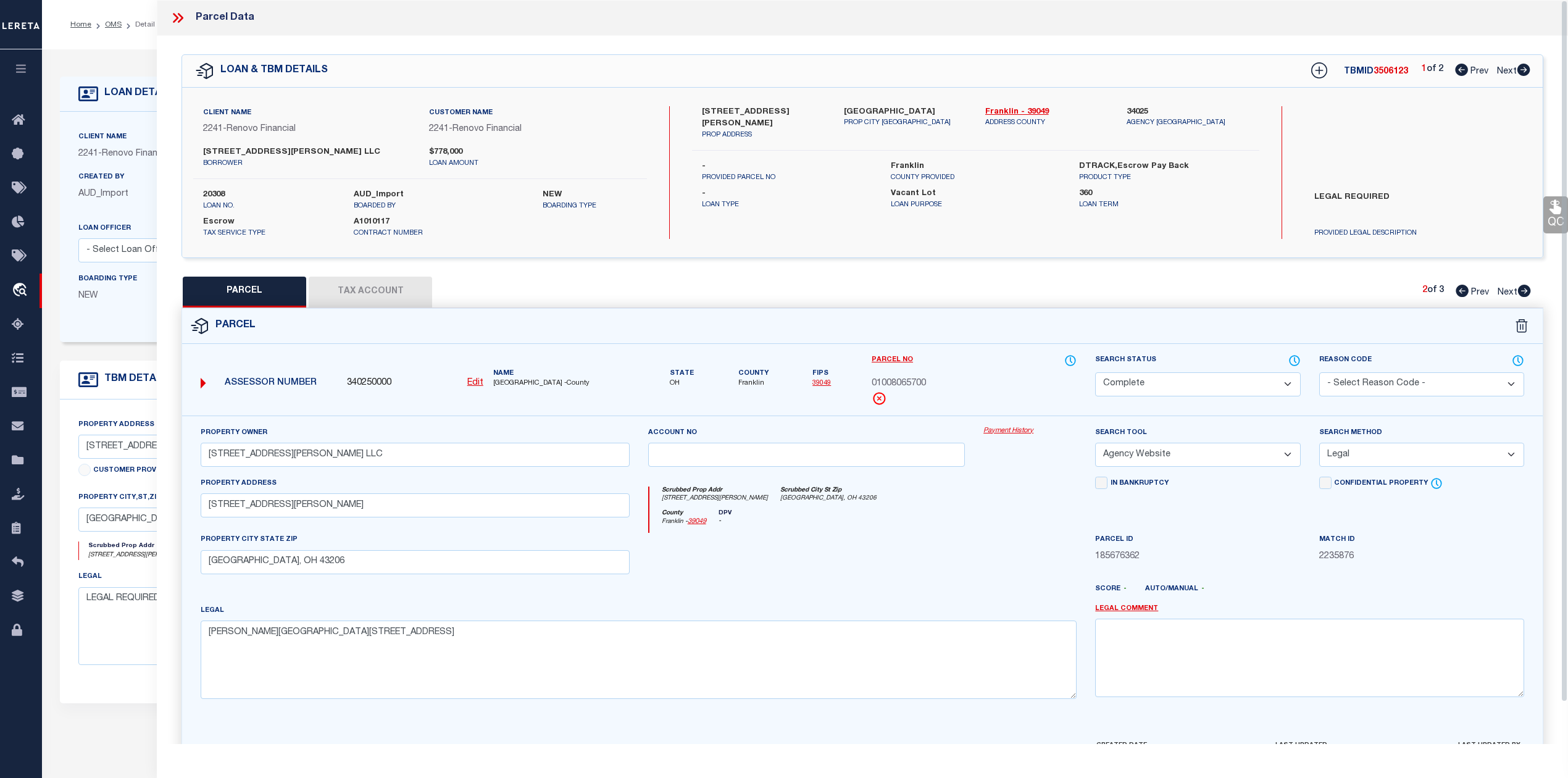
click at [1520, 68] on icon at bounding box center [1523, 70] width 13 height 13
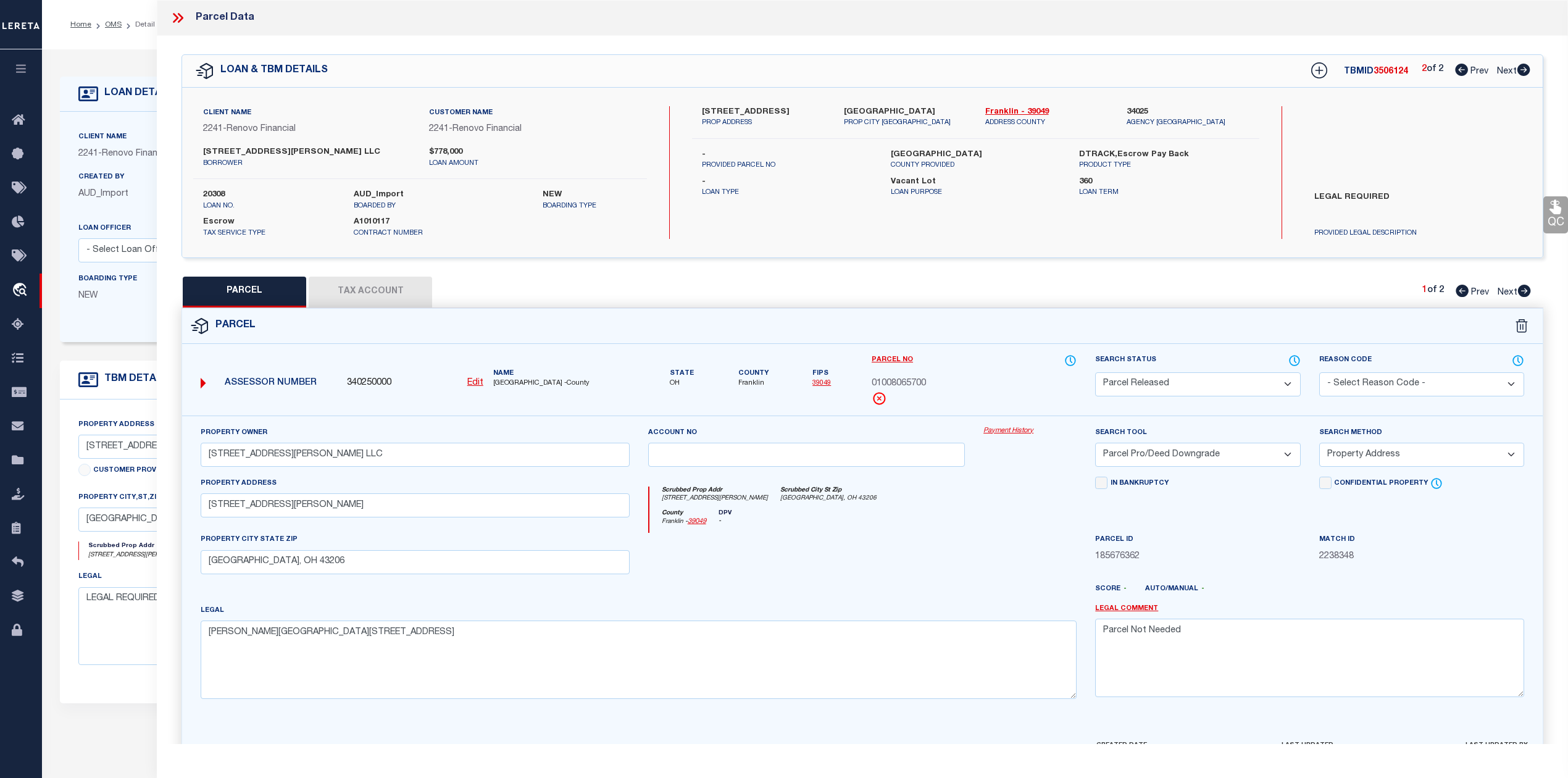
click at [1455, 70] on icon at bounding box center [1461, 70] width 13 height 13
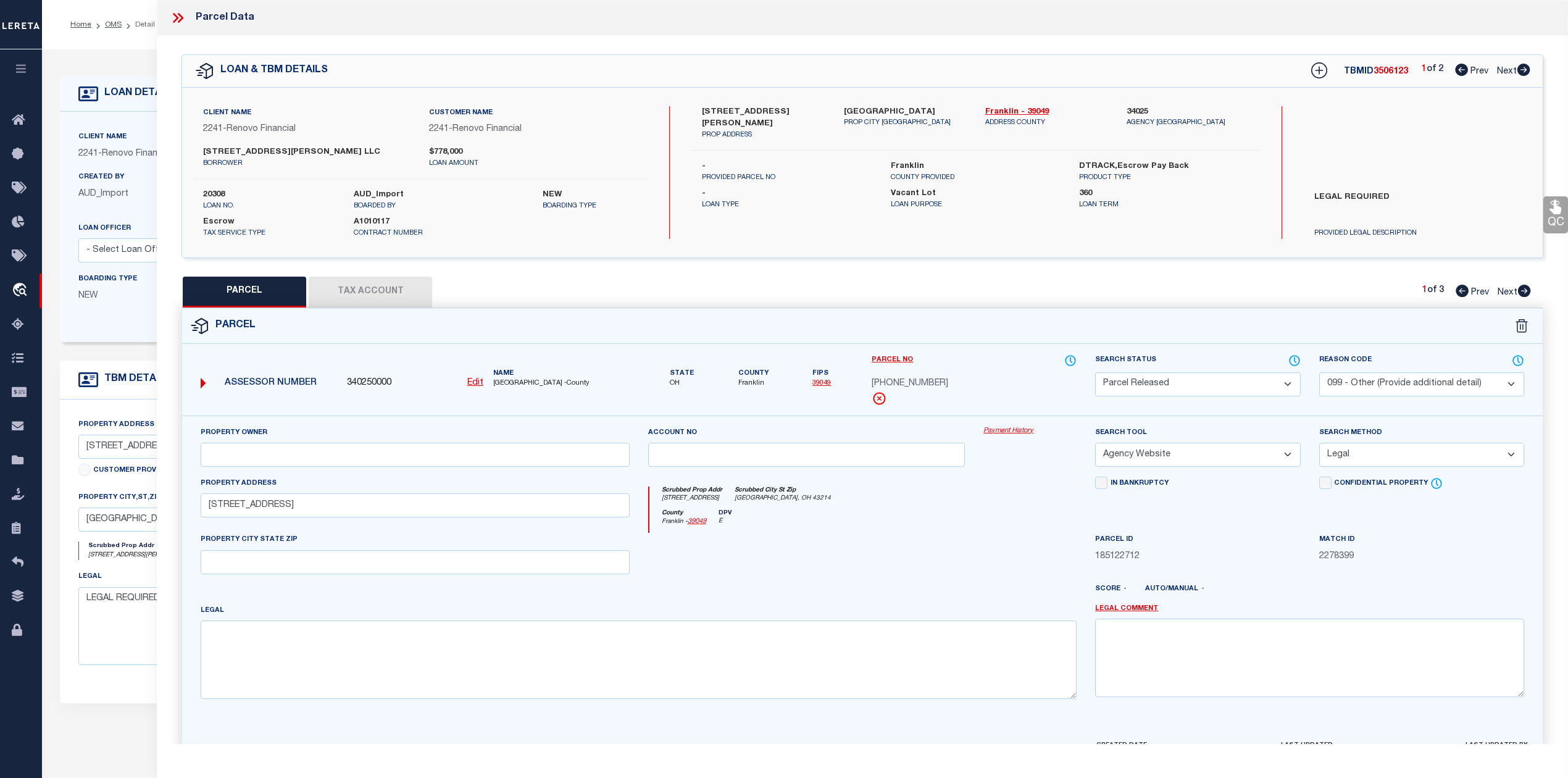
click at [1523, 68] on icon at bounding box center [1523, 70] width 13 height 13
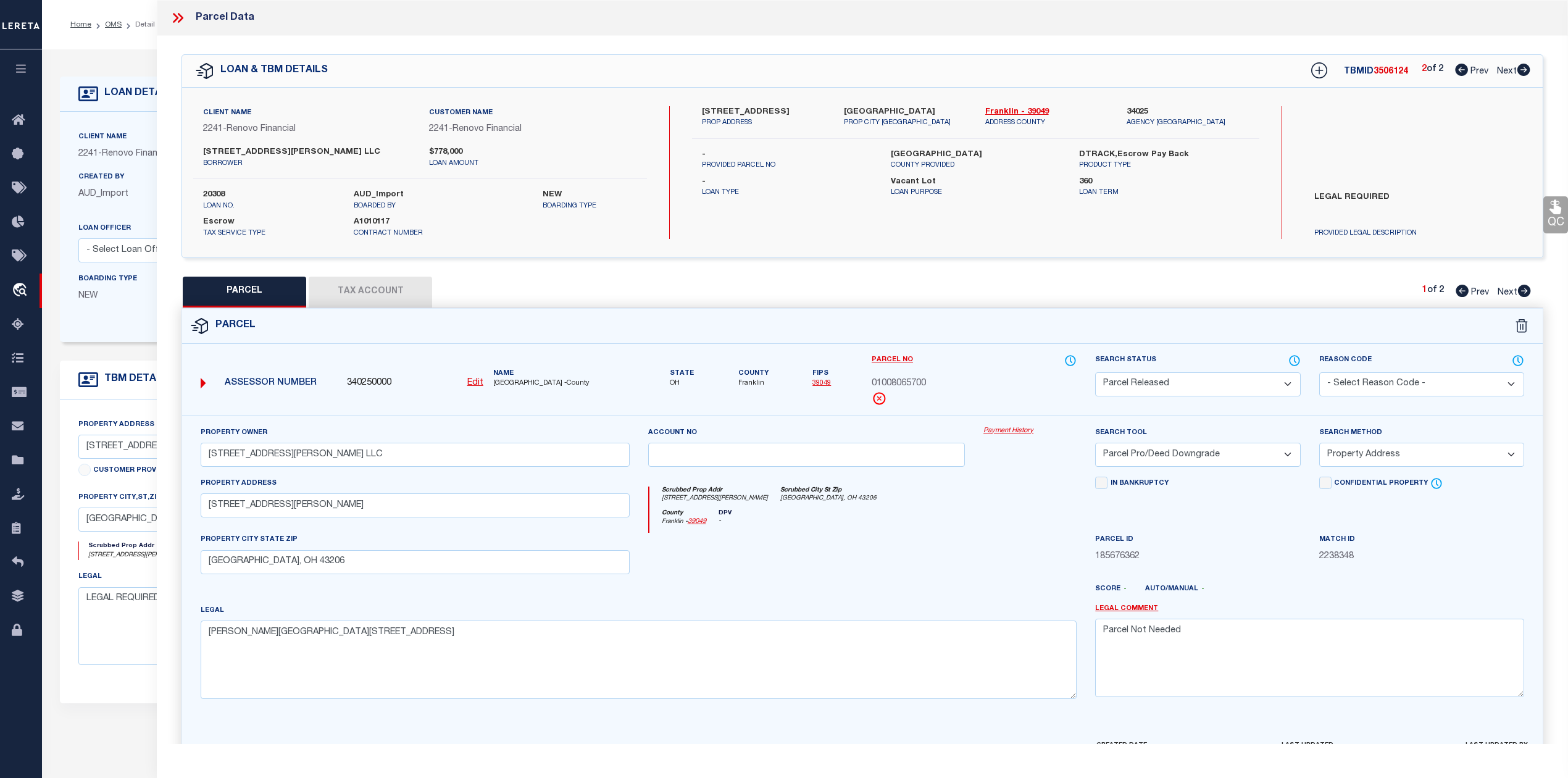
click at [1521, 291] on icon at bounding box center [1524, 291] width 13 height 13
click at [1465, 292] on icon at bounding box center [1462, 291] width 13 height 13
click at [1528, 291] on icon at bounding box center [1524, 291] width 13 height 13
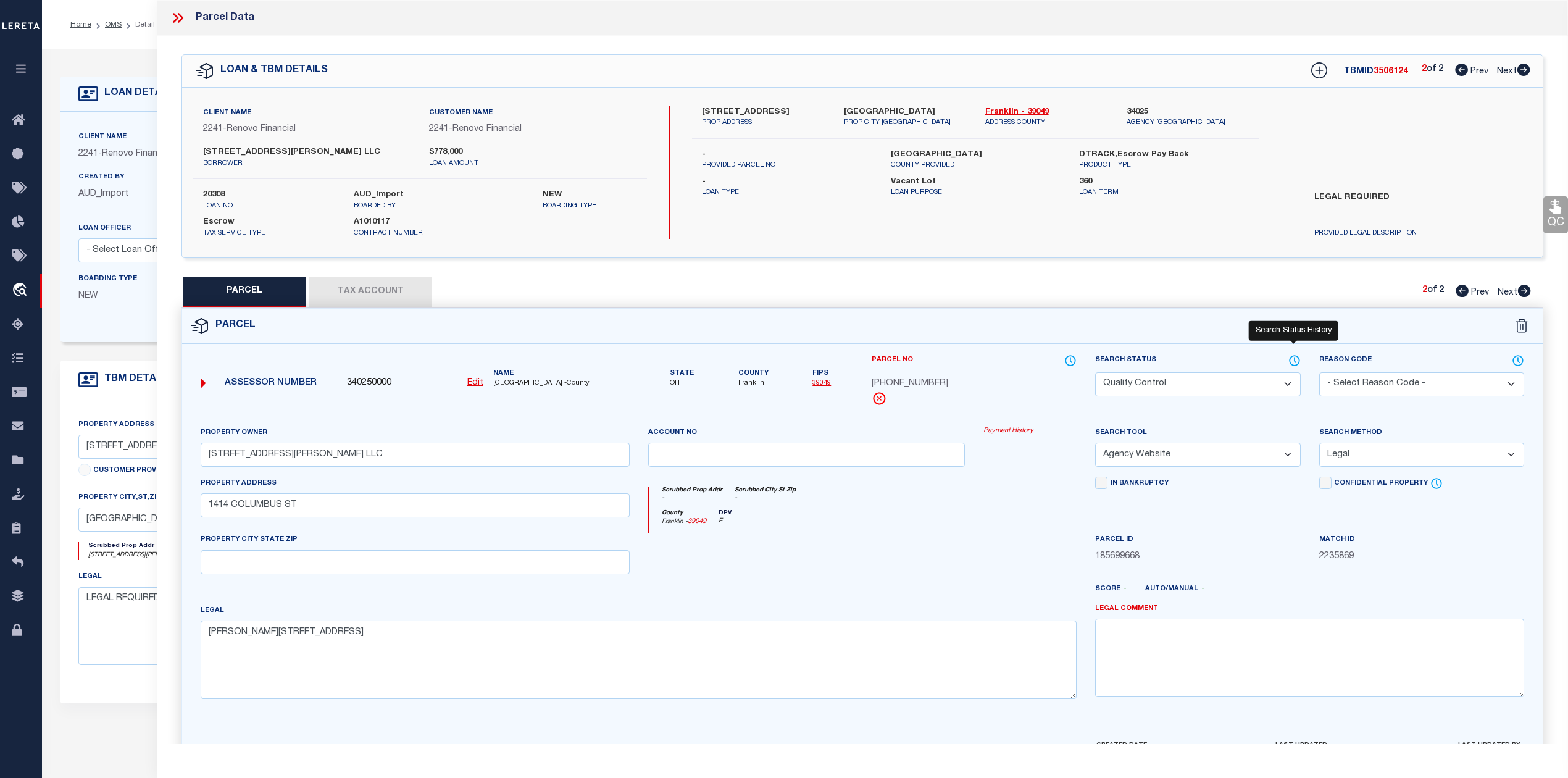
click at [1294, 356] on icon at bounding box center [1294, 360] width 13 height 13
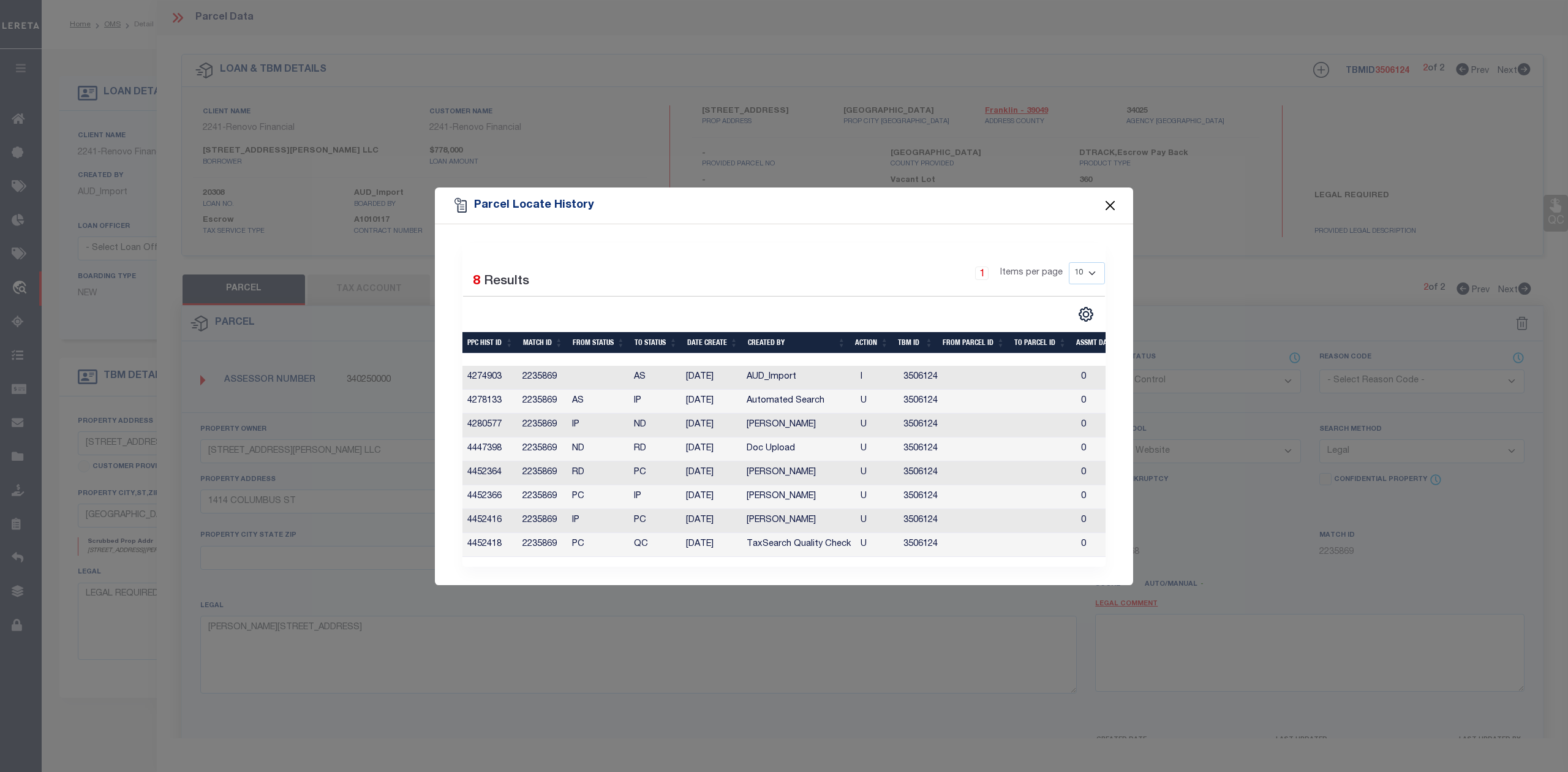
click at [1108, 202] on button "Close" at bounding box center [1110, 205] width 16 height 16
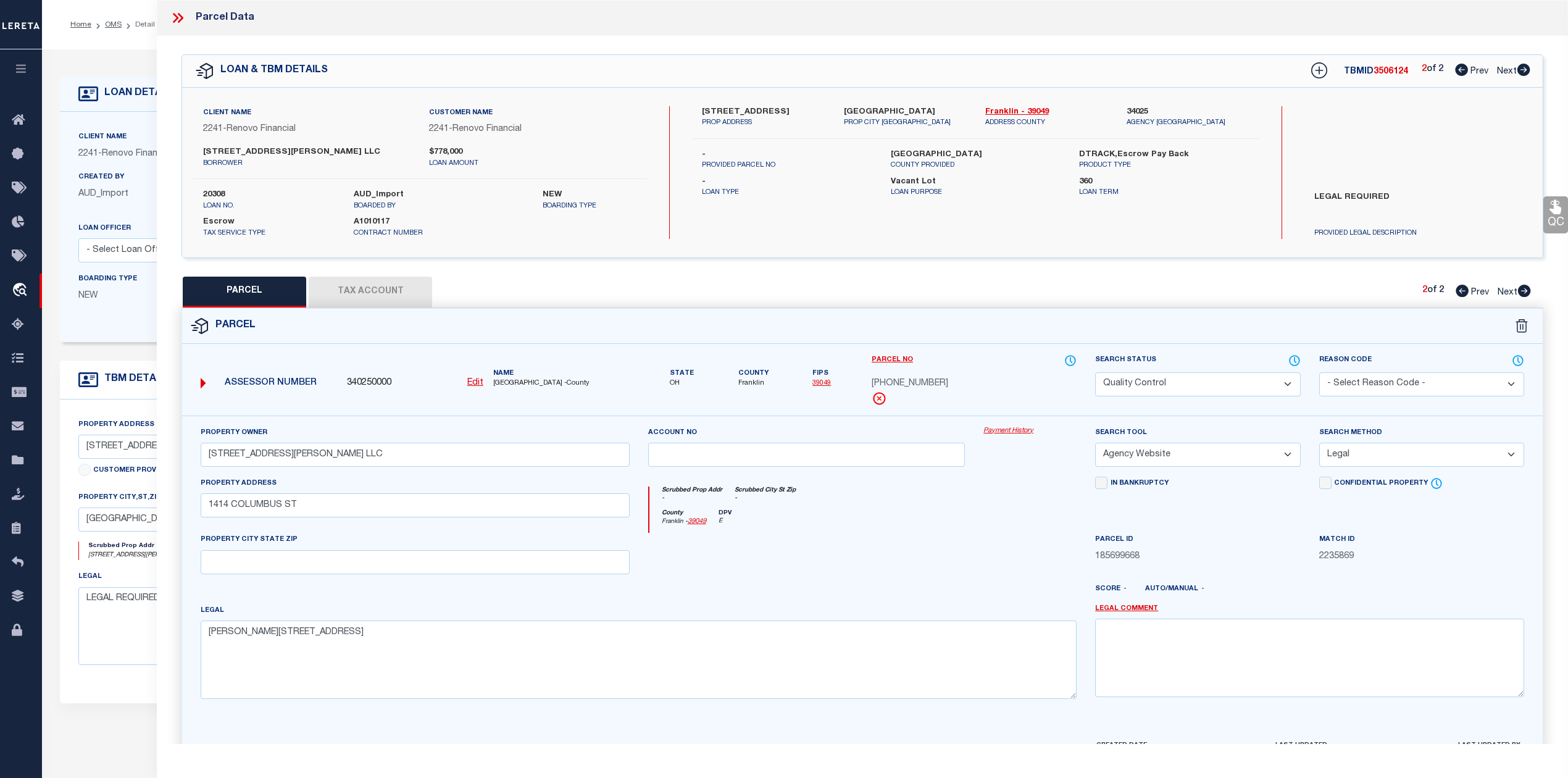
click at [1458, 294] on icon at bounding box center [1462, 291] width 13 height 13
click at [1458, 74] on icon at bounding box center [1461, 70] width 13 height 13
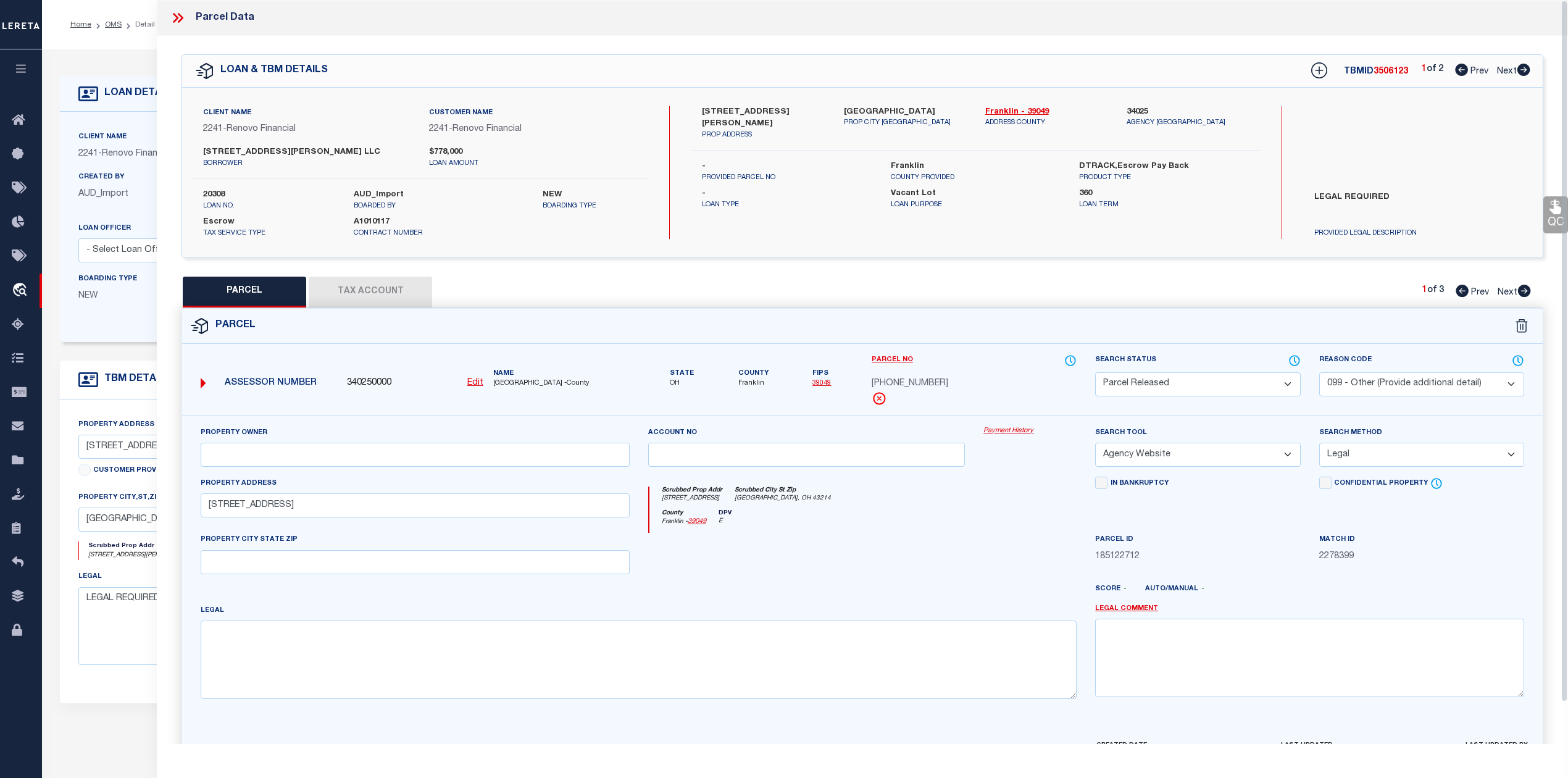
click at [183, 13] on icon at bounding box center [177, 18] width 16 height 16
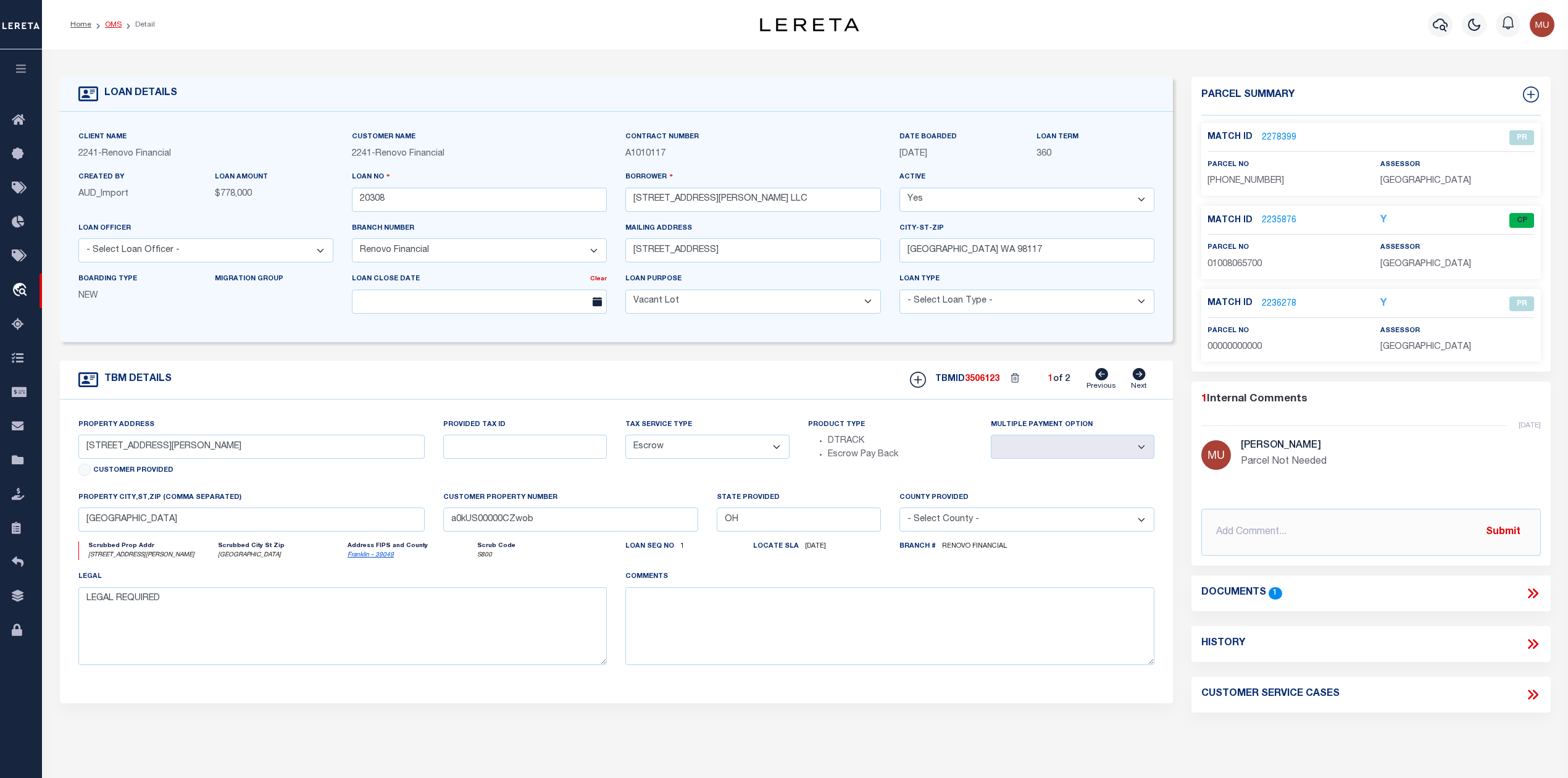
click at [112, 27] on link "OMS" at bounding box center [113, 24] width 17 height 8
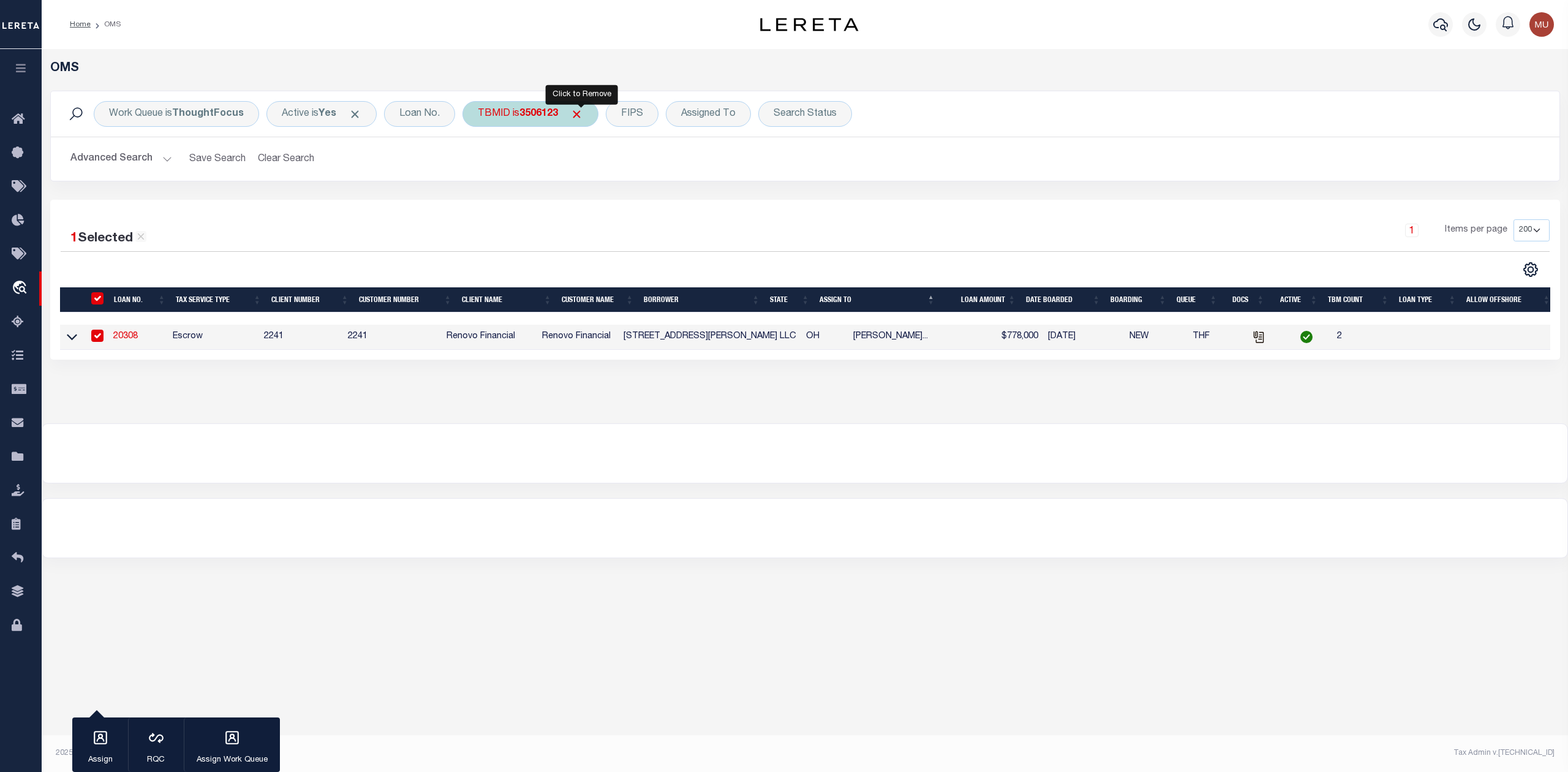
click at [582, 116] on span "Click to Remove" at bounding box center [576, 113] width 12 height 13
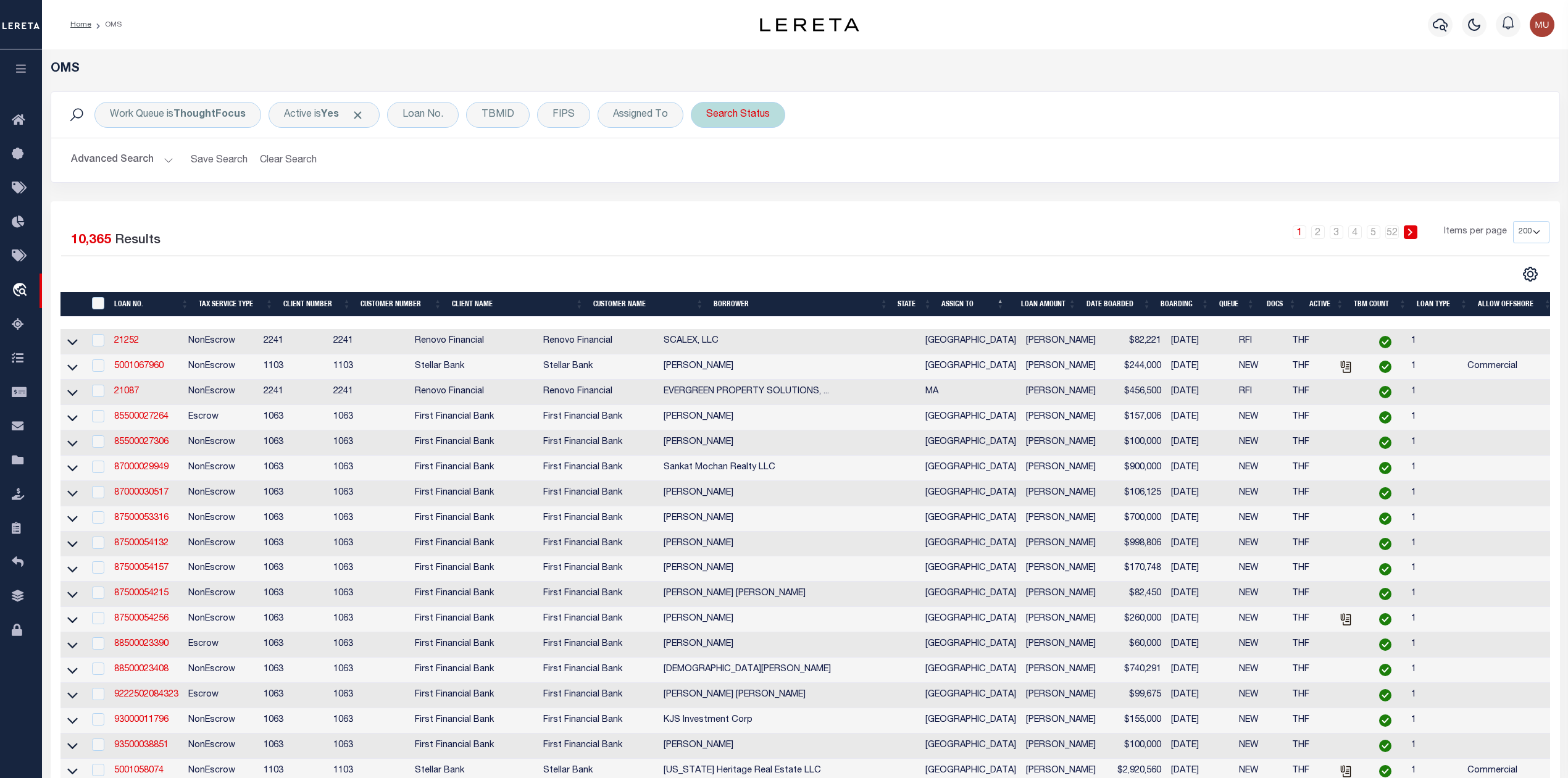
click at [735, 117] on div "Search Status" at bounding box center [738, 114] width 94 height 26
click at [721, 176] on select "Automated Search Bad Parcel Complete Duplicate Parcel High Dollar Reporting In …" at bounding box center [798, 176] width 181 height 24
click at [708, 165] on select "Automated Search Bad Parcel Complete Duplicate Parcel High Dollar Reporting In …" at bounding box center [798, 176] width 181 height 24
click at [877, 208] on input "Apply" at bounding box center [870, 202] width 36 height 20
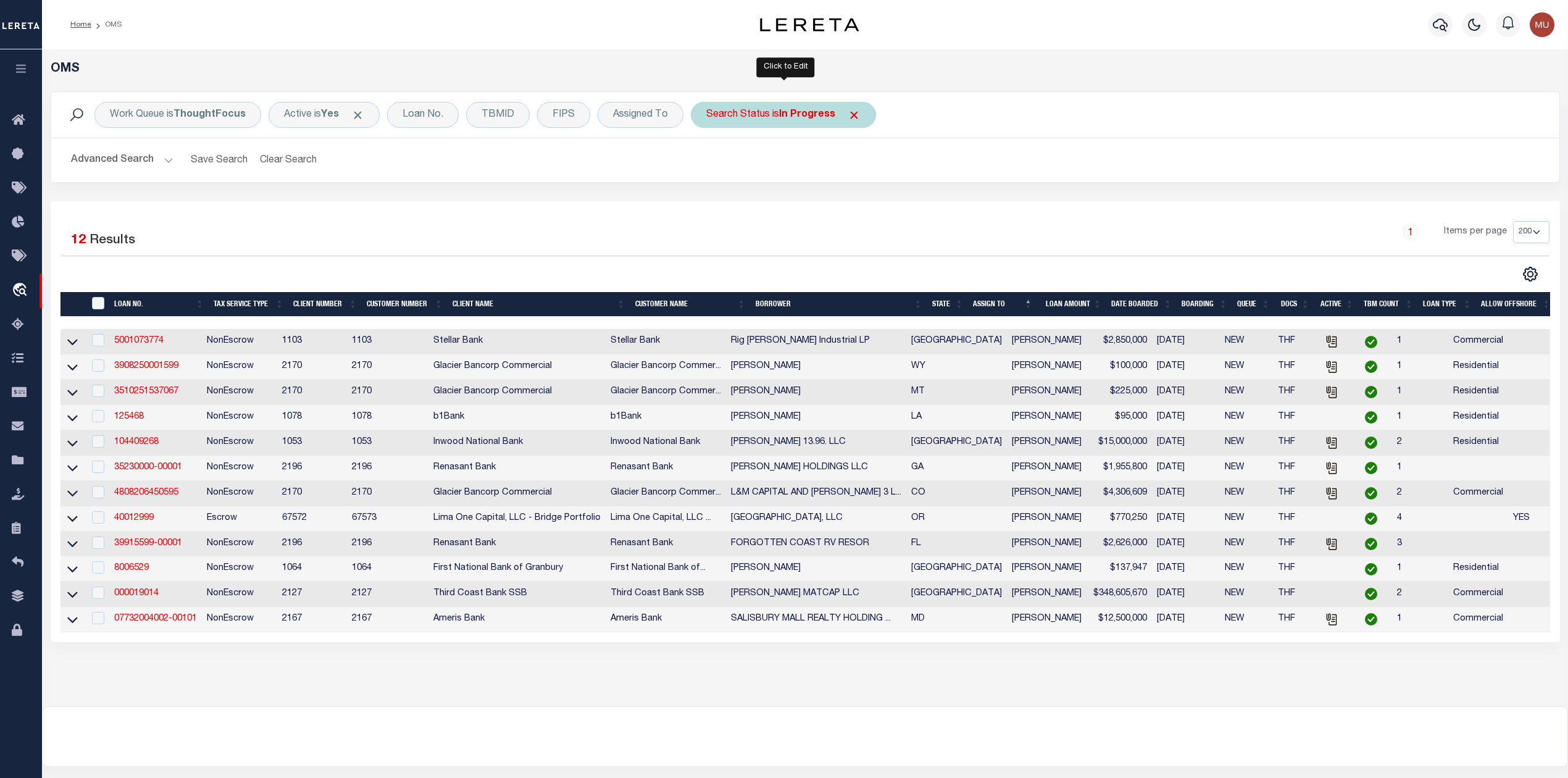
click at [745, 116] on div "Search Status is In Progress" at bounding box center [784, 114] width 186 height 26
click at [746, 169] on select "Automated Search Bad Parcel Complete Duplicate Parcel High Dollar Reporting In …" at bounding box center [798, 176] width 181 height 24
click at [708, 165] on select "Automated Search Bad Parcel Complete Duplicate Parcel High Dollar Reporting In …" at bounding box center [798, 176] width 181 height 24
click at [857, 204] on input "Apply" at bounding box center [870, 202] width 36 height 20
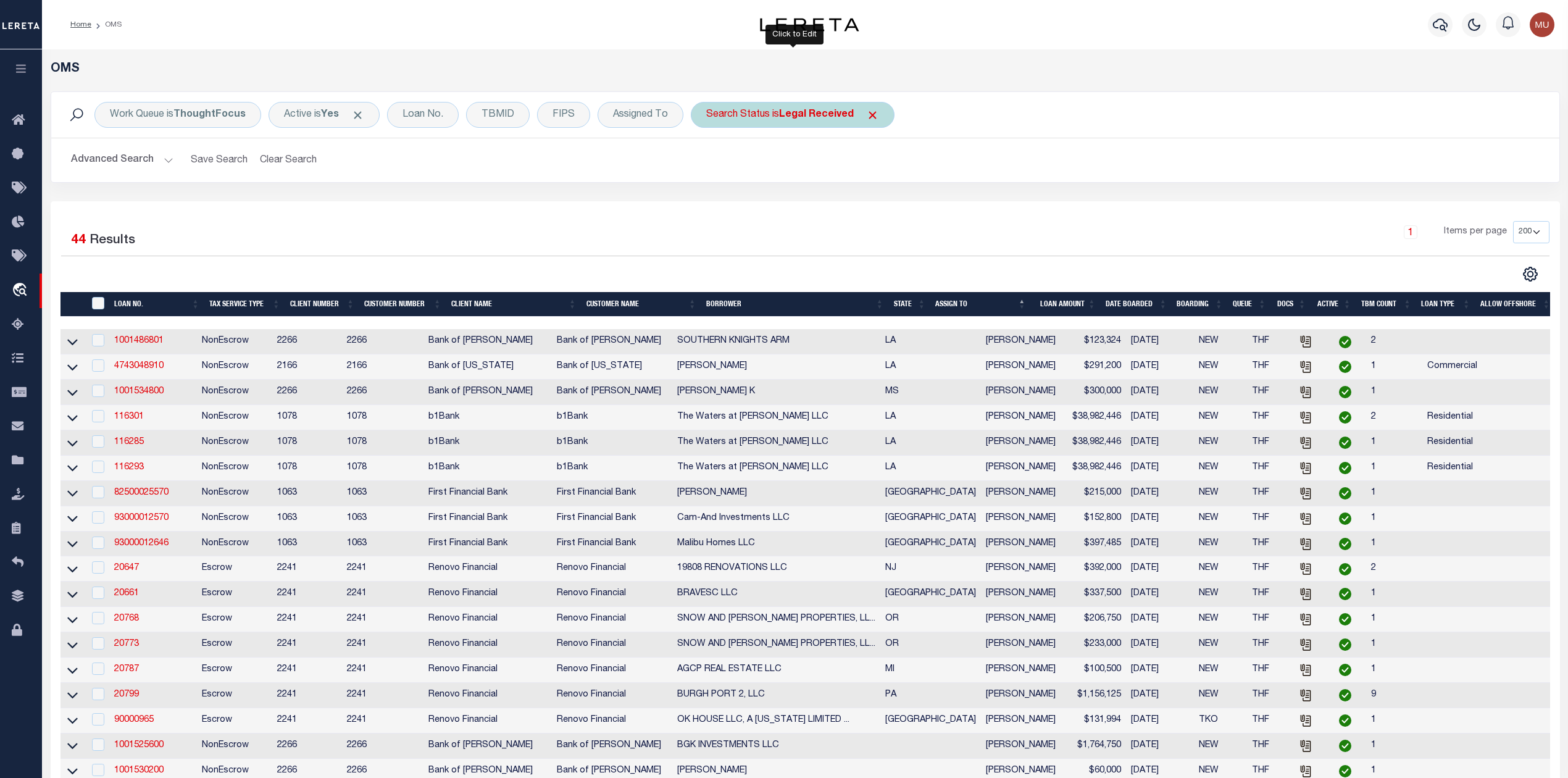
click at [750, 117] on div "Search Status is Legal Received" at bounding box center [793, 114] width 204 height 26
click at [759, 181] on select "Automated Search Bad Parcel Complete Duplicate Parcel High Dollar Reporting In …" at bounding box center [798, 176] width 181 height 24
click at [708, 165] on select "Automated Search Bad Parcel Complete Duplicate Parcel High Dollar Reporting In …" at bounding box center [798, 176] width 181 height 24
click at [878, 207] on input "Apply" at bounding box center [870, 202] width 36 height 20
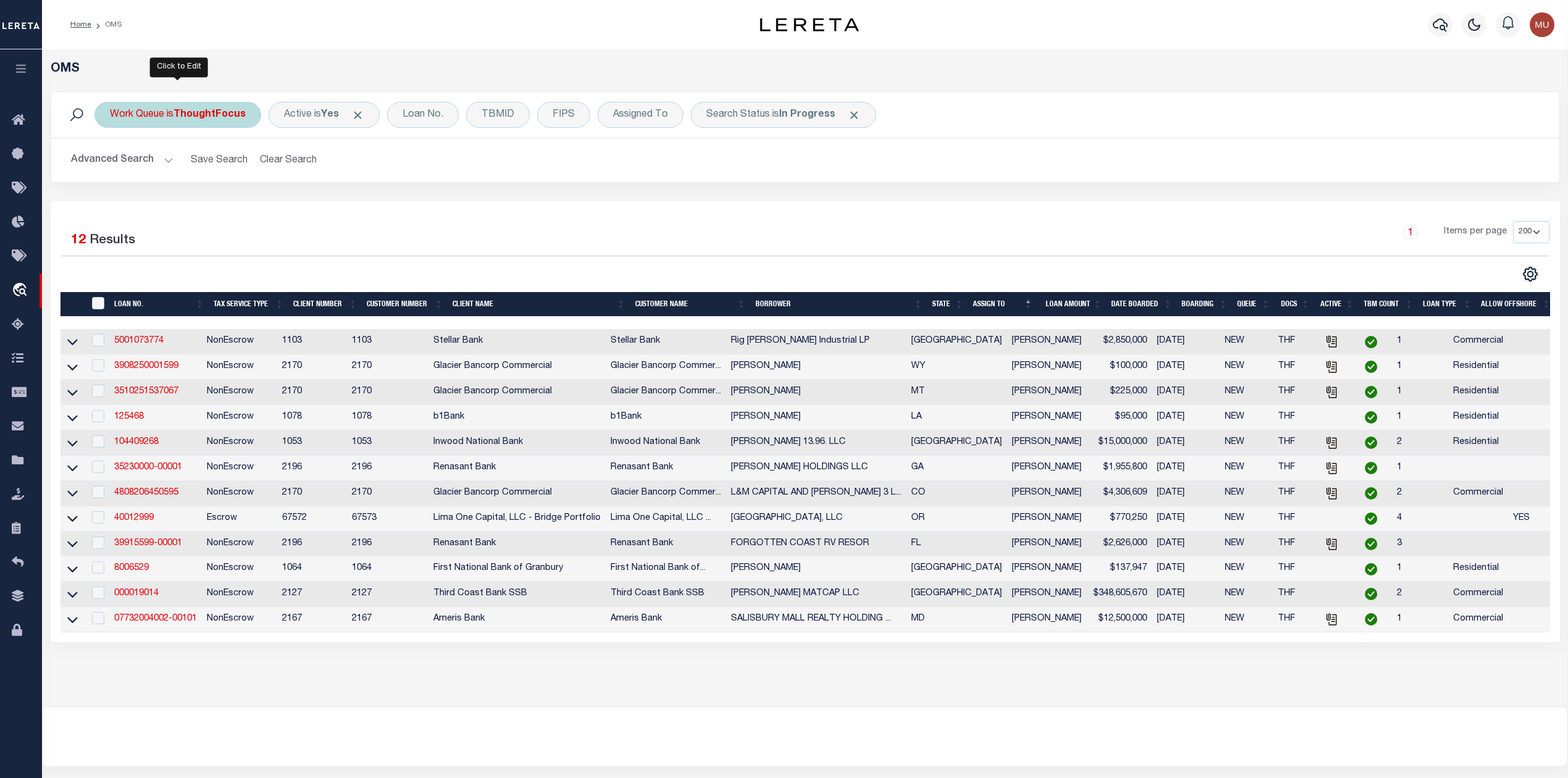
click at [188, 110] on b "ThoughtFocus" at bounding box center [210, 115] width 72 height 10
click at [165, 187] on select "--ALL-- General ThoughtFocus" at bounding box center [202, 176] width 181 height 24
click at [111, 165] on select "--ALL-- General ThoughtFocus" at bounding box center [202, 176] width 181 height 24
click at [270, 205] on input "Apply" at bounding box center [273, 202] width 36 height 20
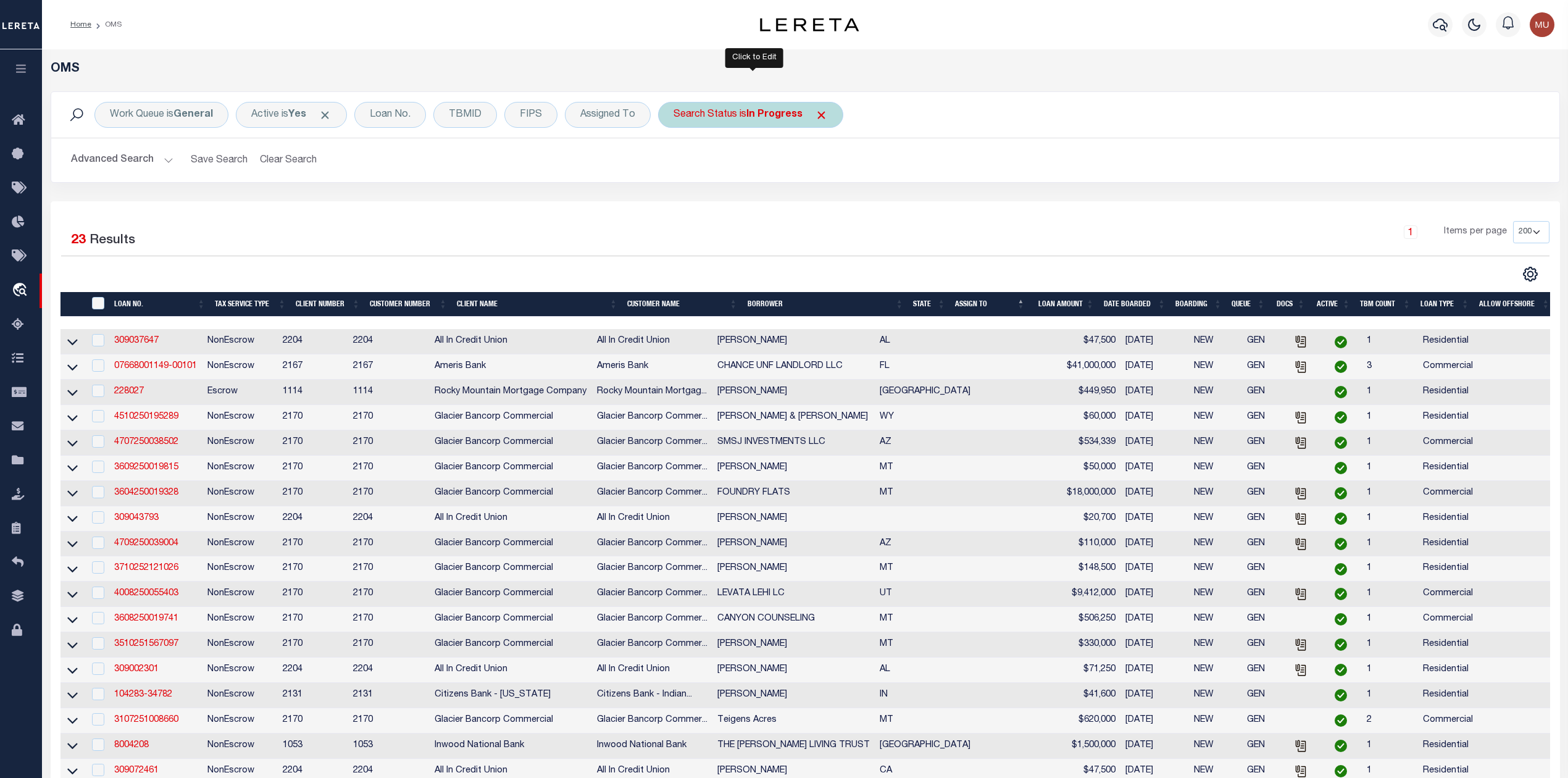
click at [716, 110] on div "Search Status is In Progress" at bounding box center [751, 114] width 186 height 26
click at [715, 173] on select "Automated Search Bad Parcel Complete Duplicate Parcel High Dollar Reporting In …" at bounding box center [765, 176] width 181 height 24
click at [677, 165] on select "Automated Search Bad Parcel Complete Duplicate Parcel High Dollar Reporting In …" at bounding box center [765, 176] width 181 height 24
click at [846, 210] on input "Apply" at bounding box center [837, 202] width 36 height 20
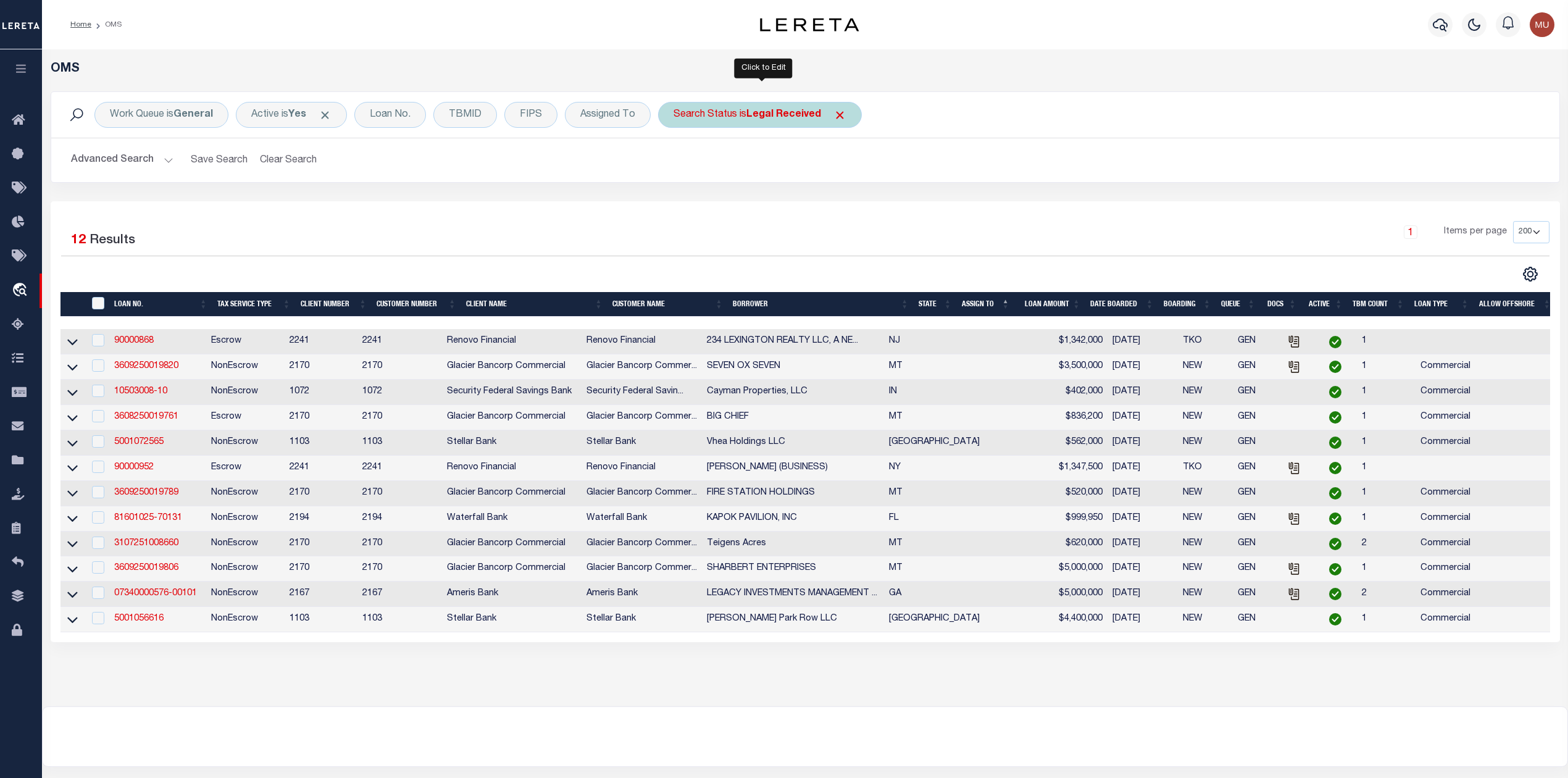
click at [746, 126] on div "Search Status is Legal Received" at bounding box center [760, 114] width 204 height 26
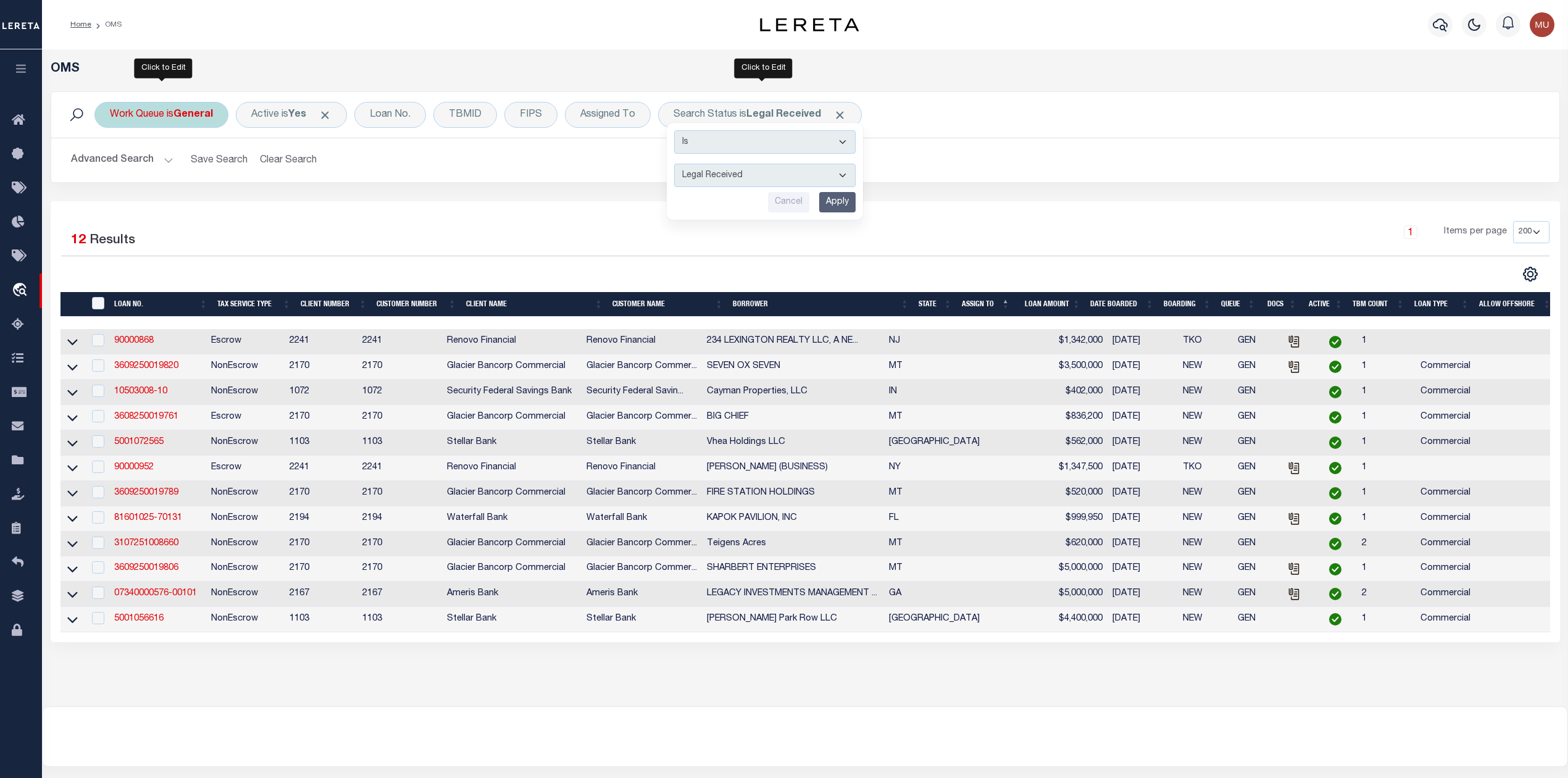
click at [190, 118] on b "General" at bounding box center [193, 115] width 39 height 10
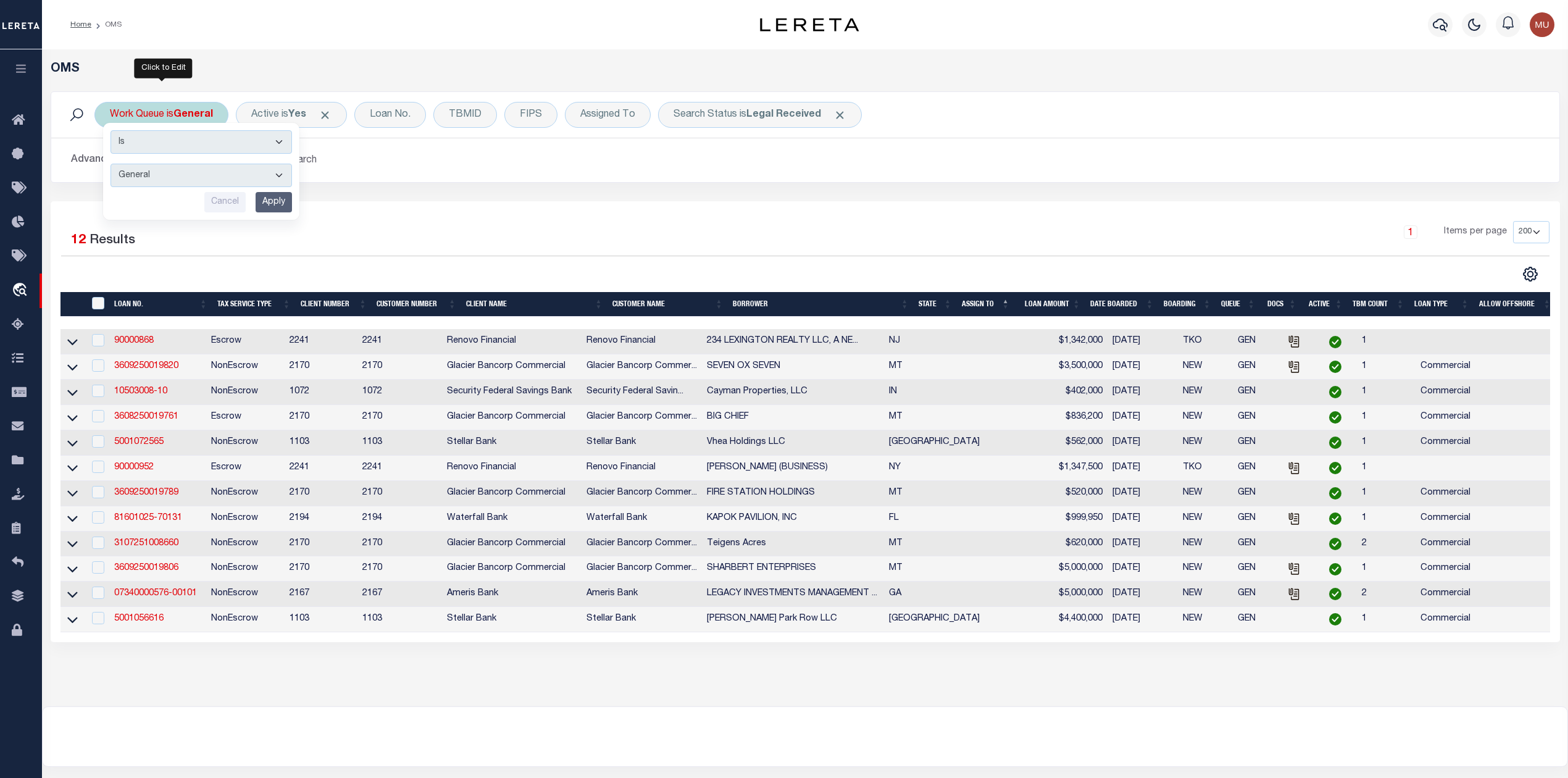
click at [179, 178] on select "--ALL-- General ThoughtFocus" at bounding box center [202, 176] width 181 height 24
click at [111, 165] on select "--ALL-- General ThoughtFocus" at bounding box center [202, 176] width 181 height 24
click at [268, 200] on input "Apply" at bounding box center [273, 202] width 36 height 20
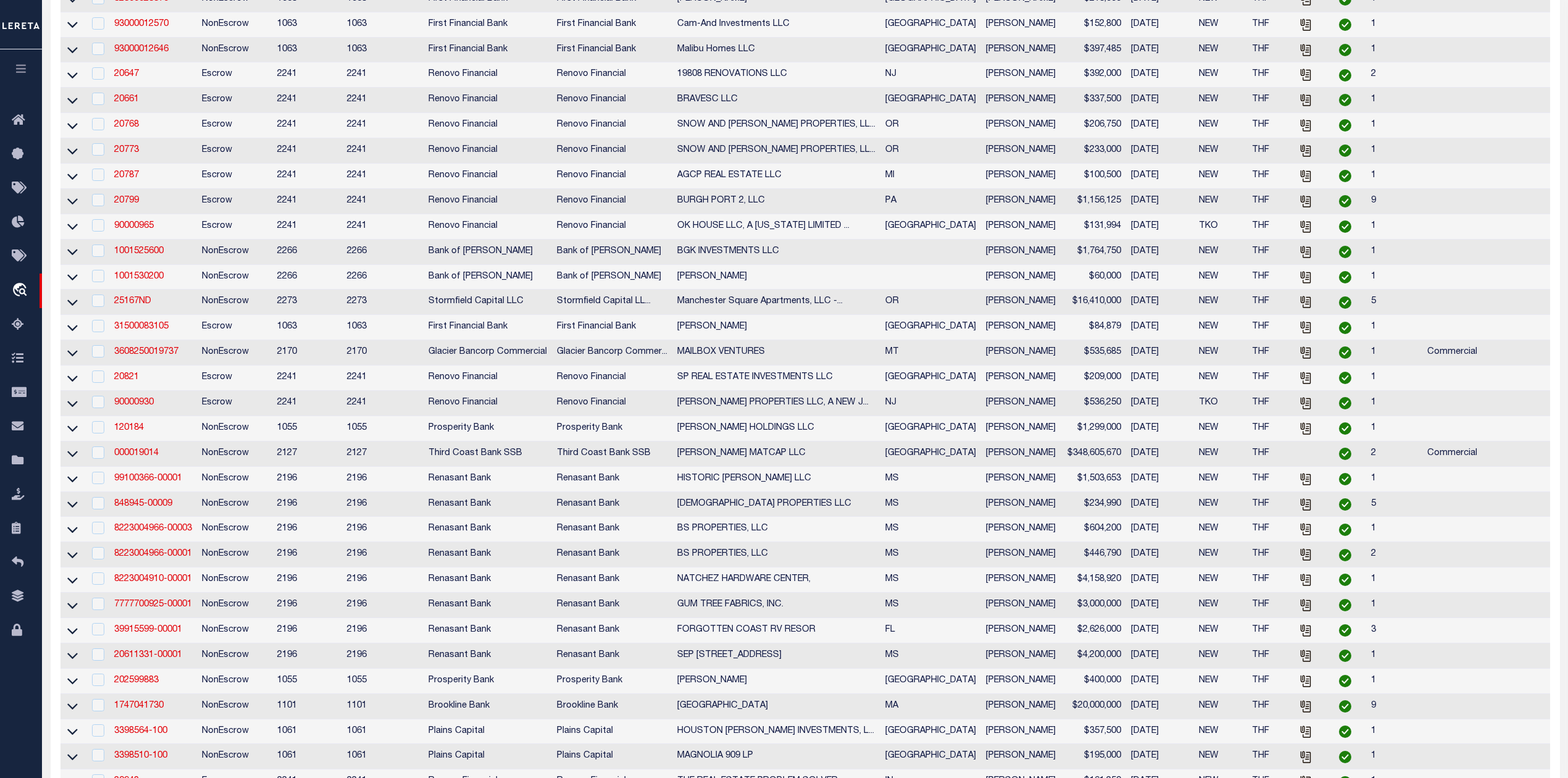
scroll to position [165, 0]
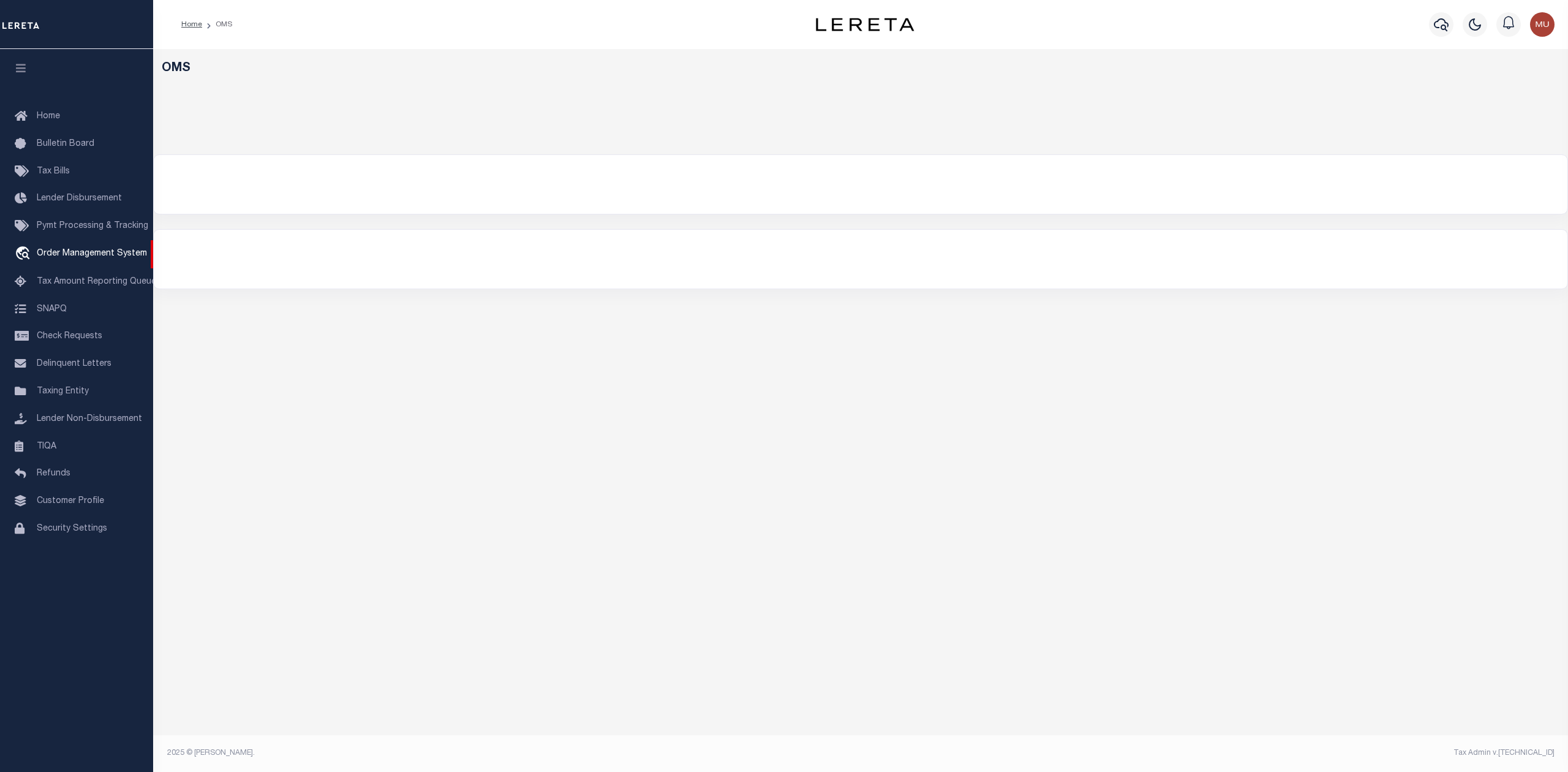
select select "200"
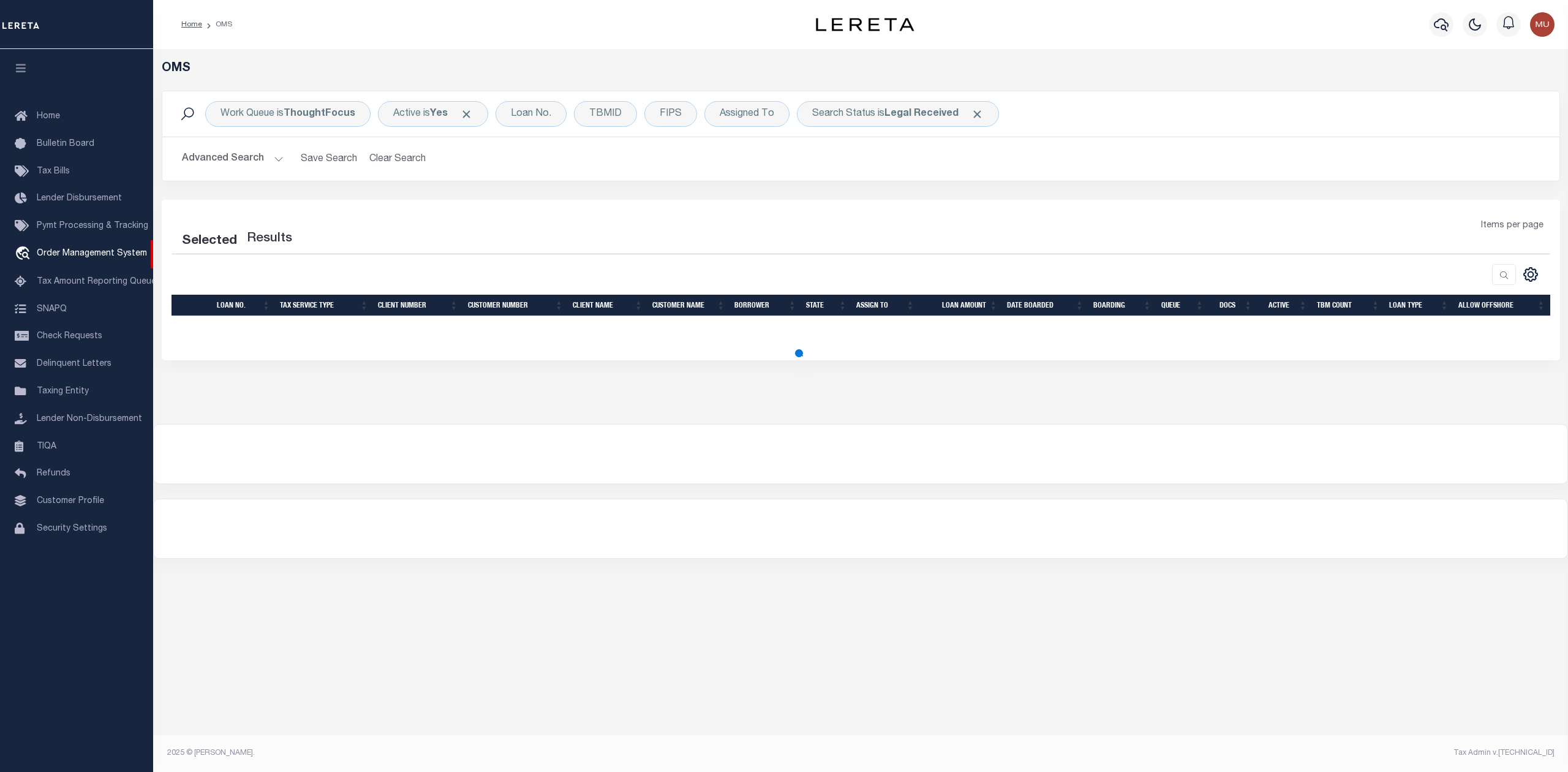
select select "200"
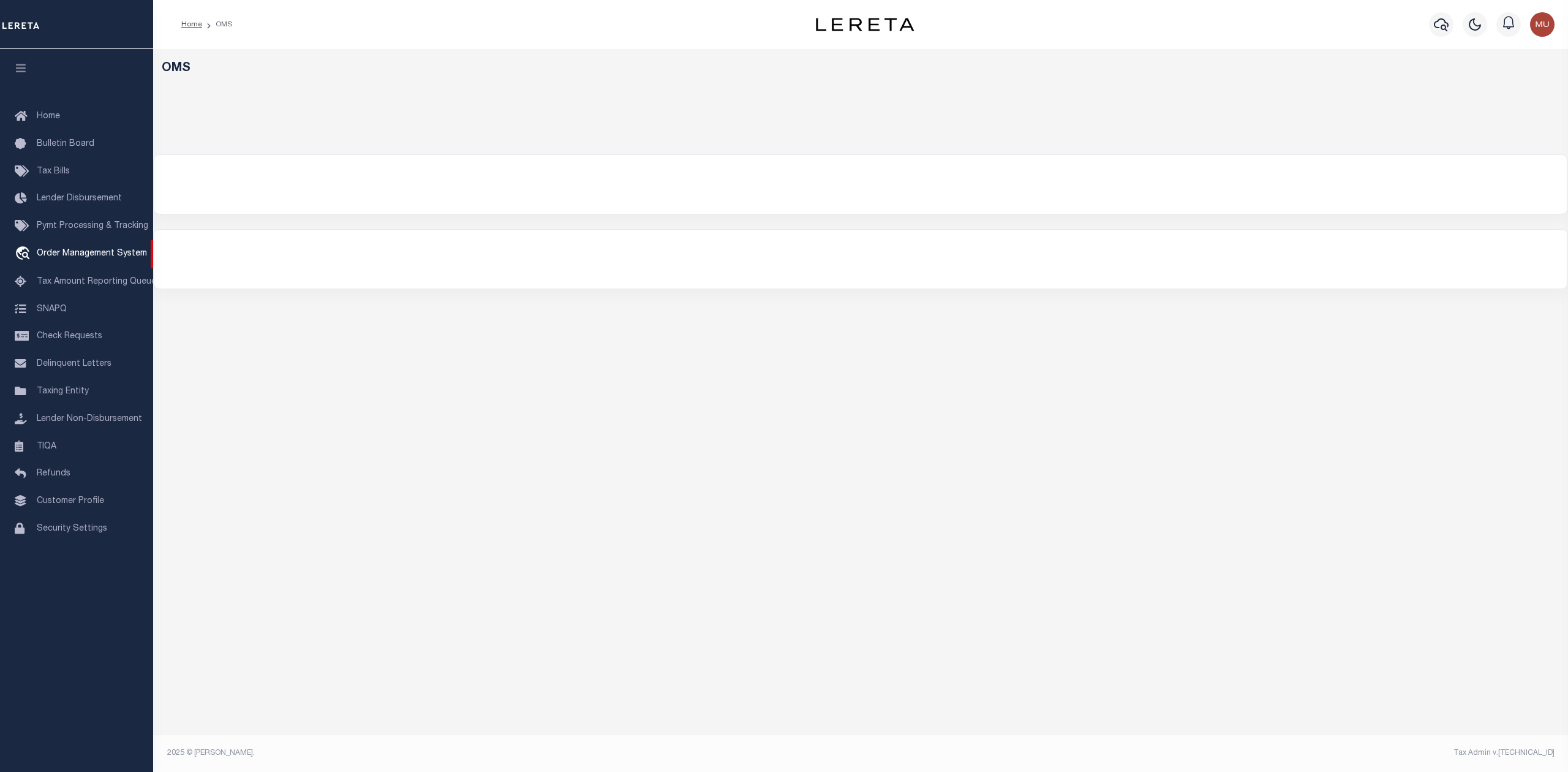
select select "200"
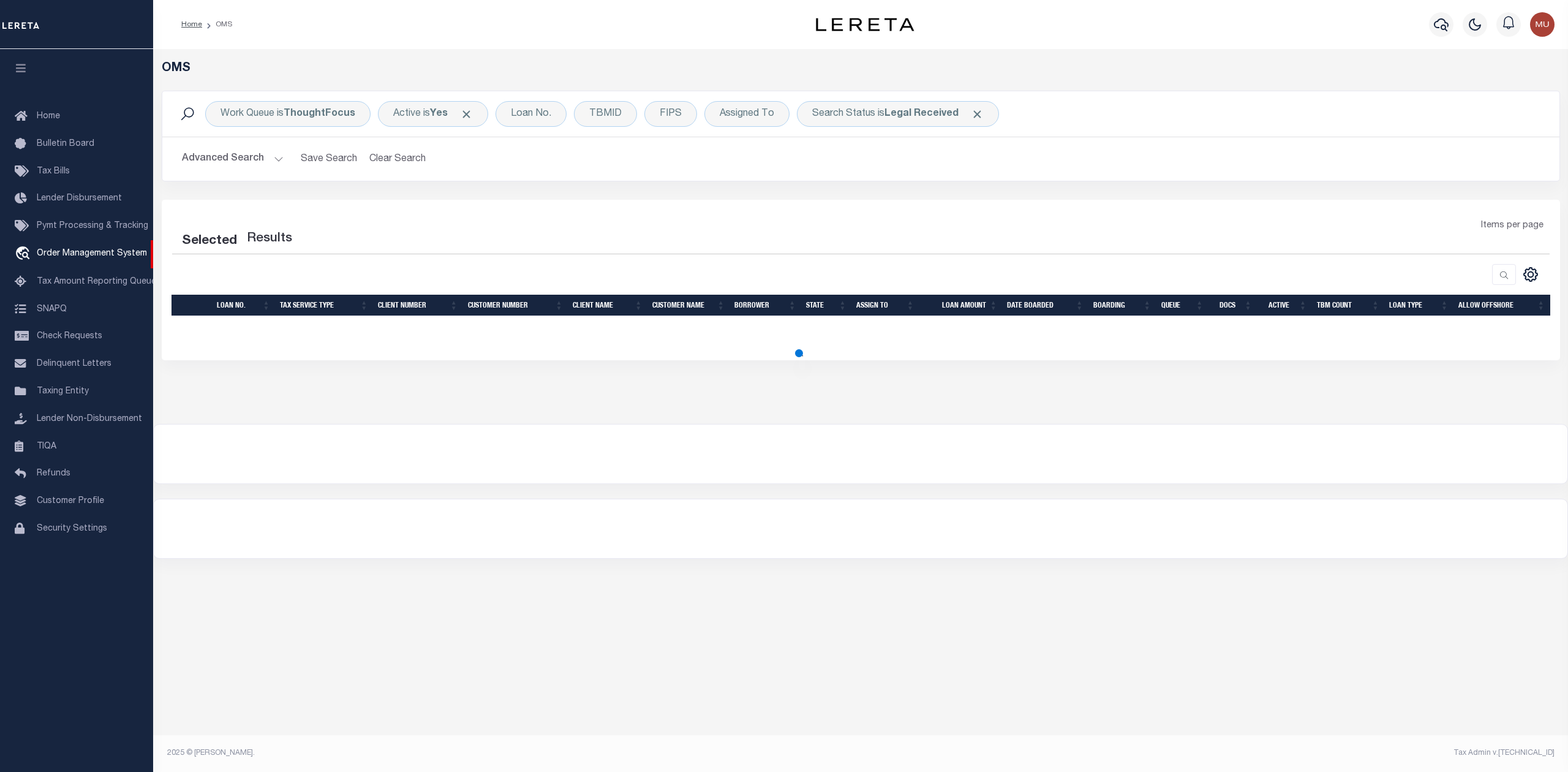
select select "200"
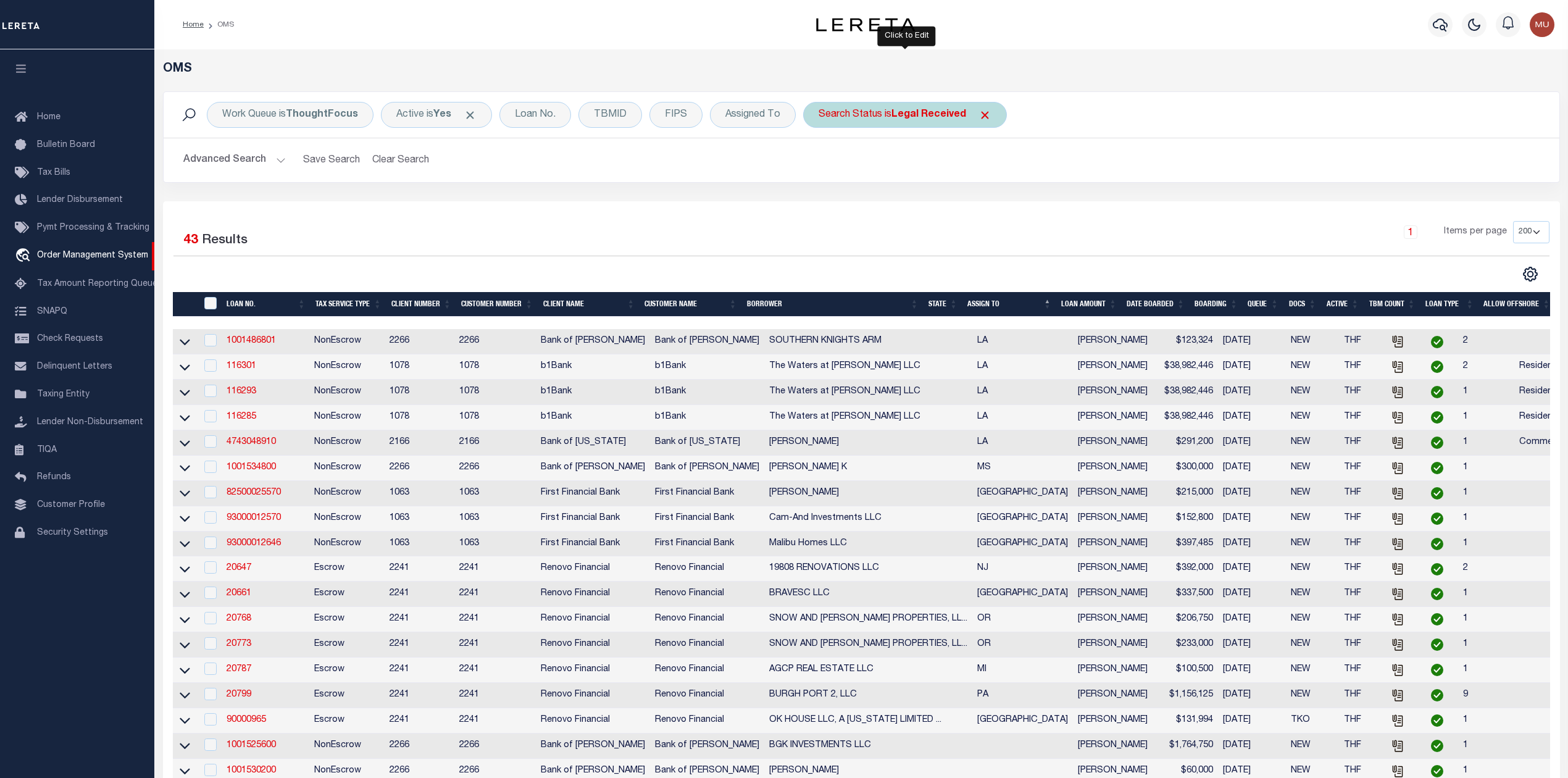
click at [927, 123] on div "Search Status is Legal Received" at bounding box center [905, 114] width 204 height 26
click at [898, 176] on select "Automated Search Bad Parcel Complete Duplicate Parcel High Dollar Reporting In …" at bounding box center [910, 176] width 181 height 24
select select "IP"
click at [821, 165] on select "Automated Search Bad Parcel Complete Duplicate Parcel High Dollar Reporting In …" at bounding box center [910, 176] width 181 height 24
click at [986, 208] on input "Apply" at bounding box center [982, 202] width 36 height 20
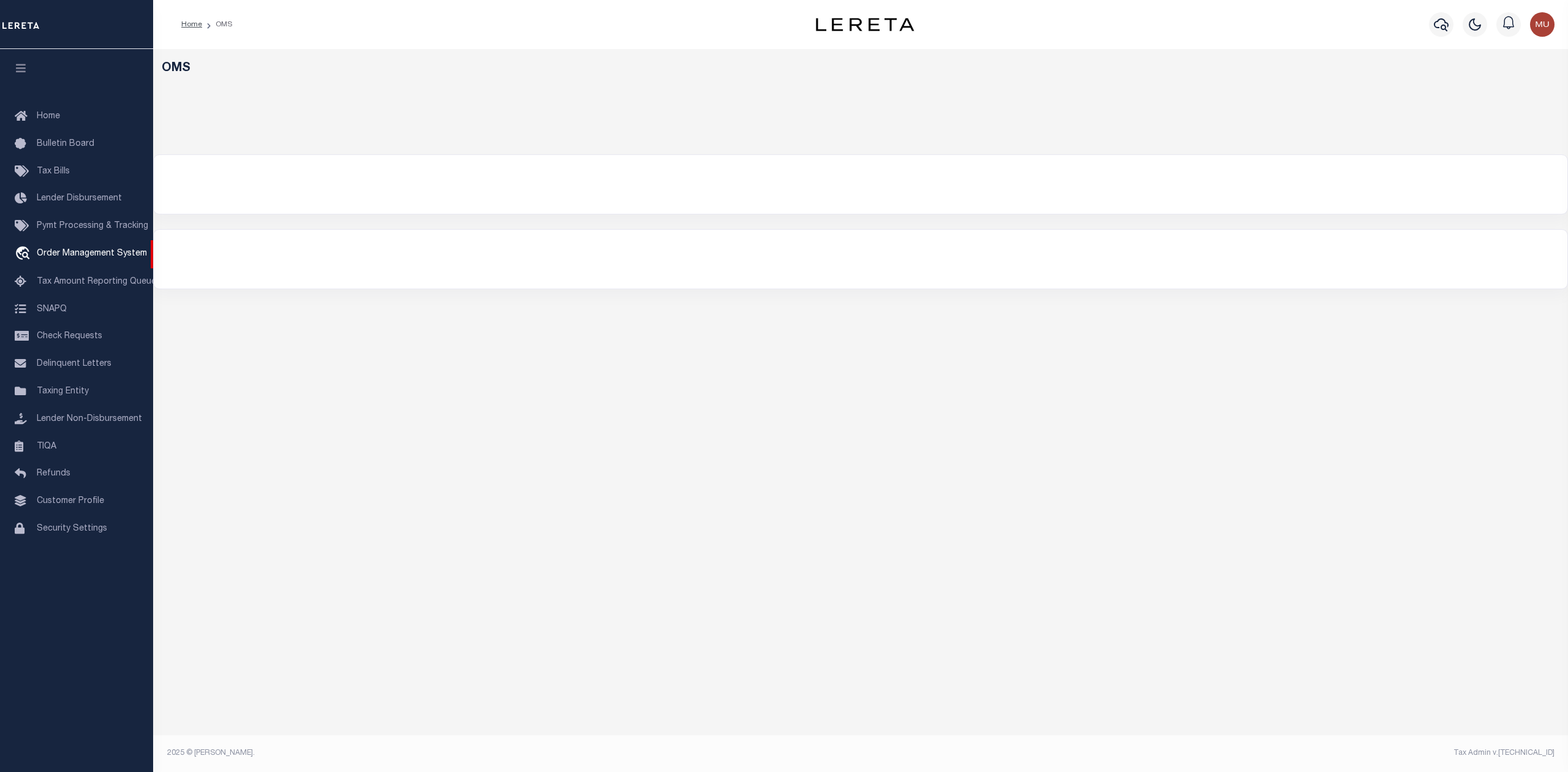
select select "200"
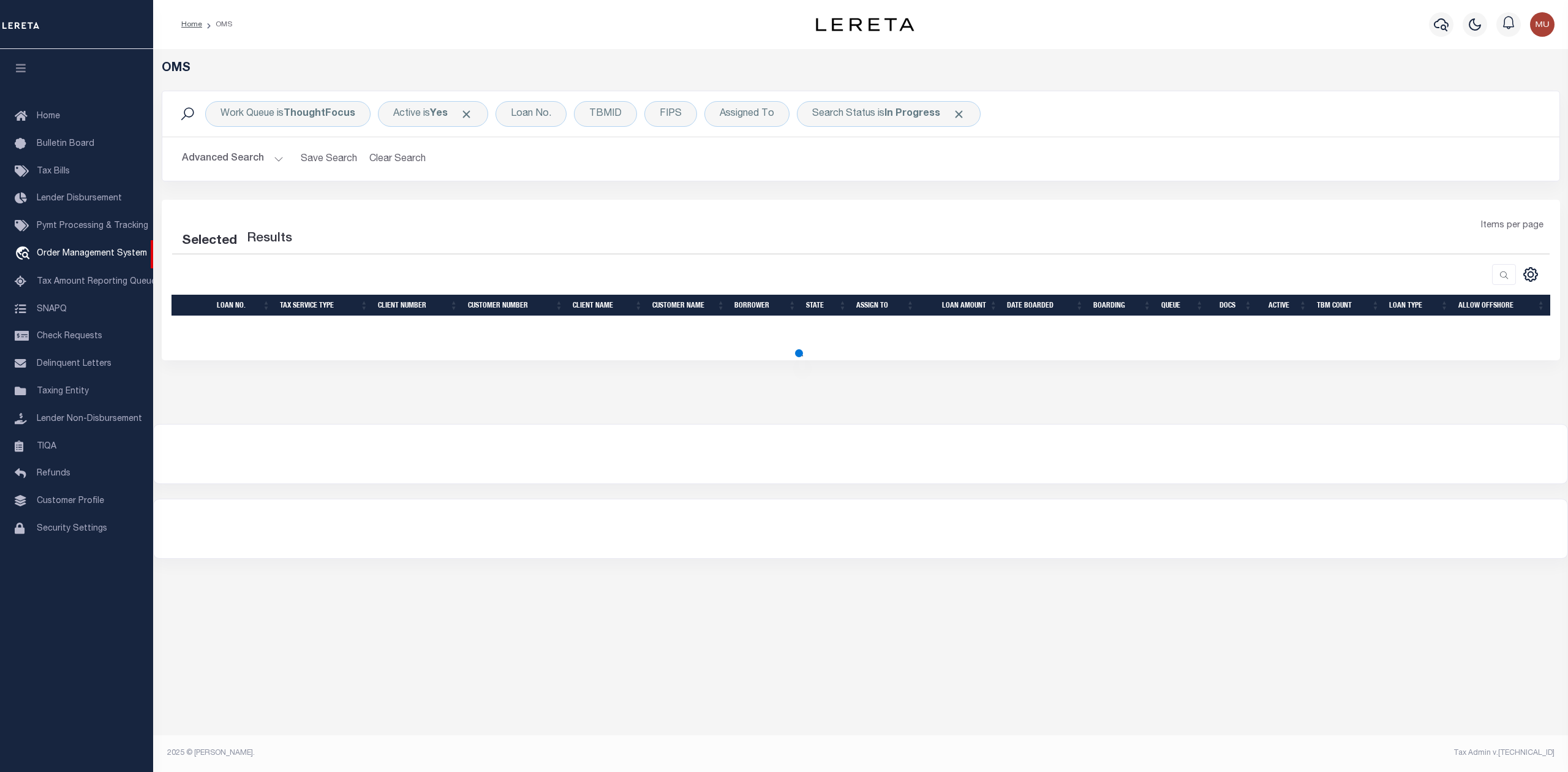
select select "200"
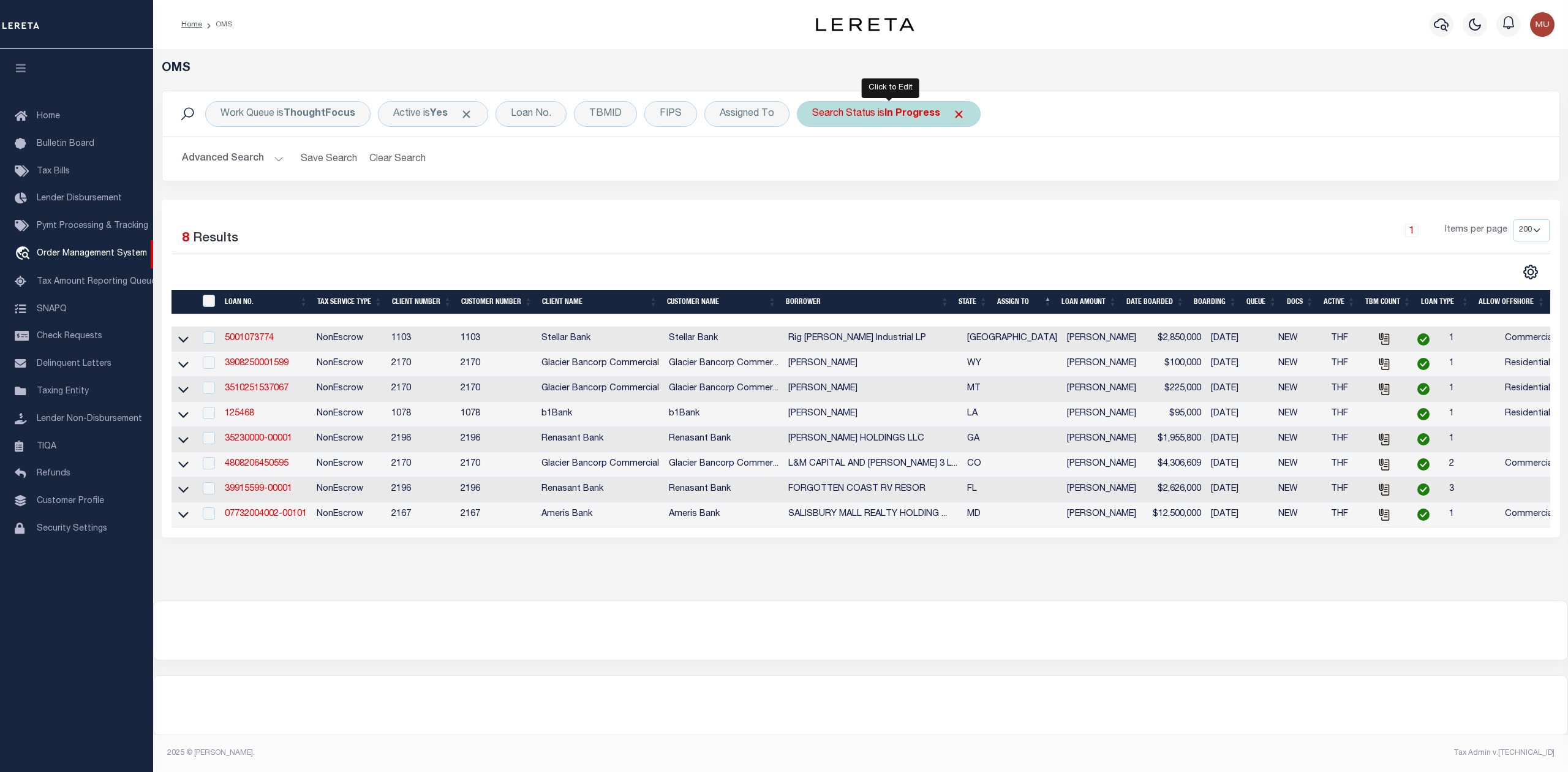
click at [880, 109] on div "Search Status is In Progress" at bounding box center [888, 113] width 184 height 26
click at [853, 182] on select "Automated Search Bad Parcel Complete Duplicate Parcel High Dollar Reporting In …" at bounding box center [903, 174] width 180 height 23
select select "RD"
click at [814, 163] on select "Automated Search Bad Parcel Complete Duplicate Parcel High Dollar Reporting In …" at bounding box center [903, 174] width 180 height 23
click at [968, 193] on input "Apply" at bounding box center [974, 201] width 36 height 20
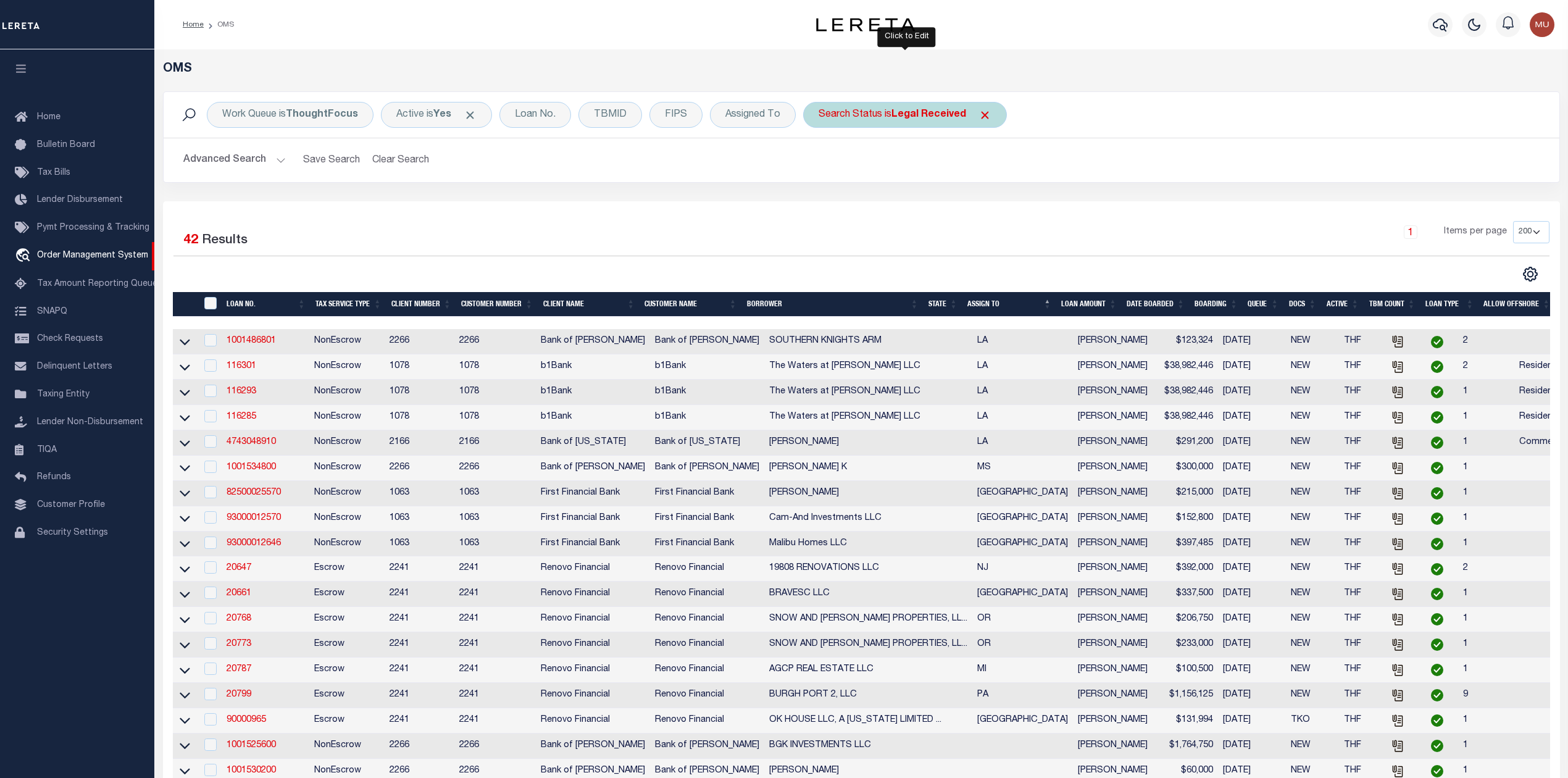
click at [927, 120] on b "Legal Received" at bounding box center [929, 115] width 75 height 10
click at [884, 178] on select "Automated Search Bad Parcel Complete Duplicate Parcel High Dollar Reporting In …" at bounding box center [910, 176] width 181 height 24
select select "IP"
click at [821, 165] on select "Automated Search Bad Parcel Complete Duplicate Parcel High Dollar Reporting In …" at bounding box center [910, 176] width 181 height 24
click at [991, 200] on input "Apply" at bounding box center [982, 202] width 36 height 20
